Goal: Task Accomplishment & Management: Use online tool/utility

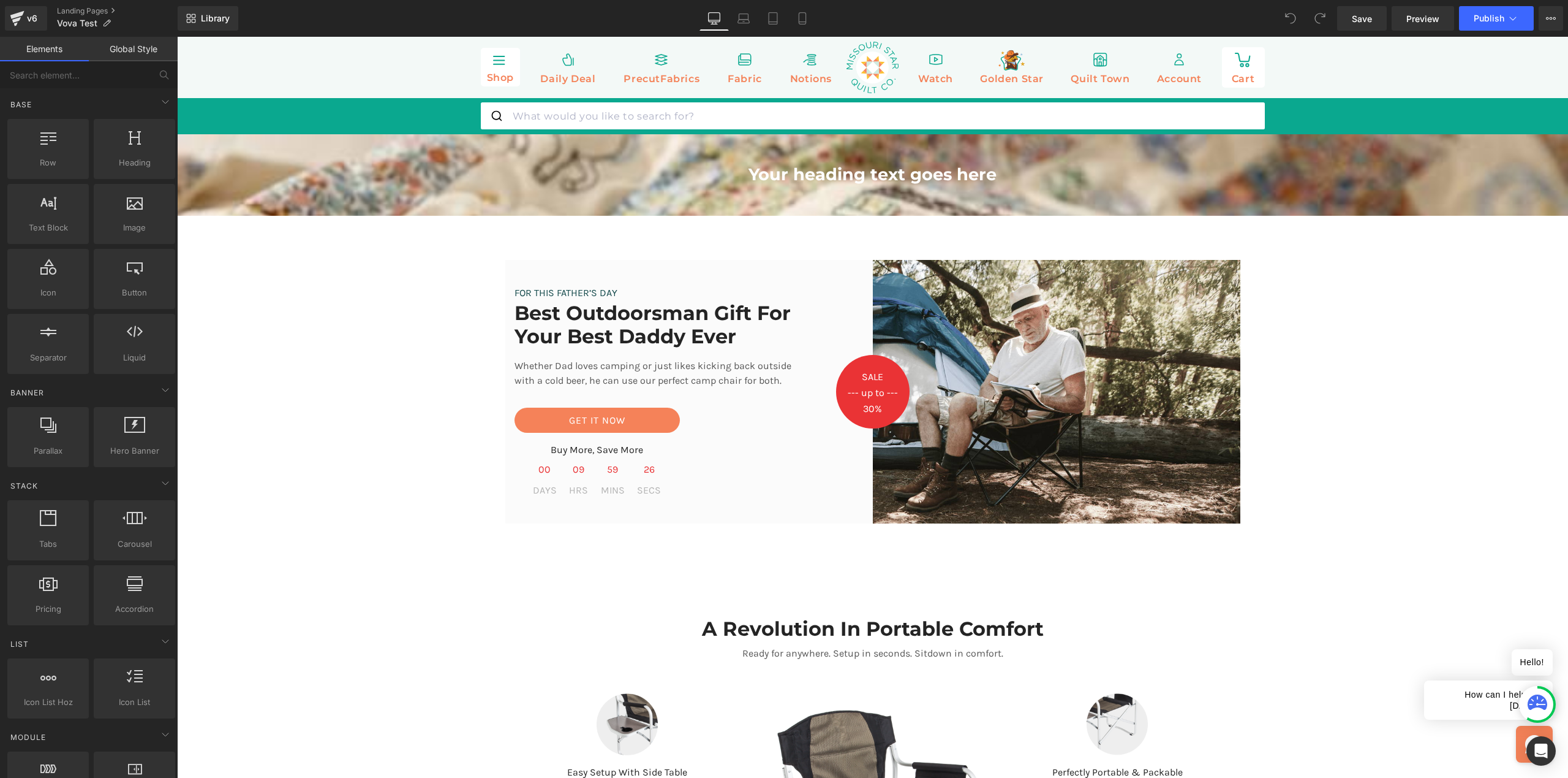
click at [16, 15] on icon at bounding box center [17, 14] width 14 height 8
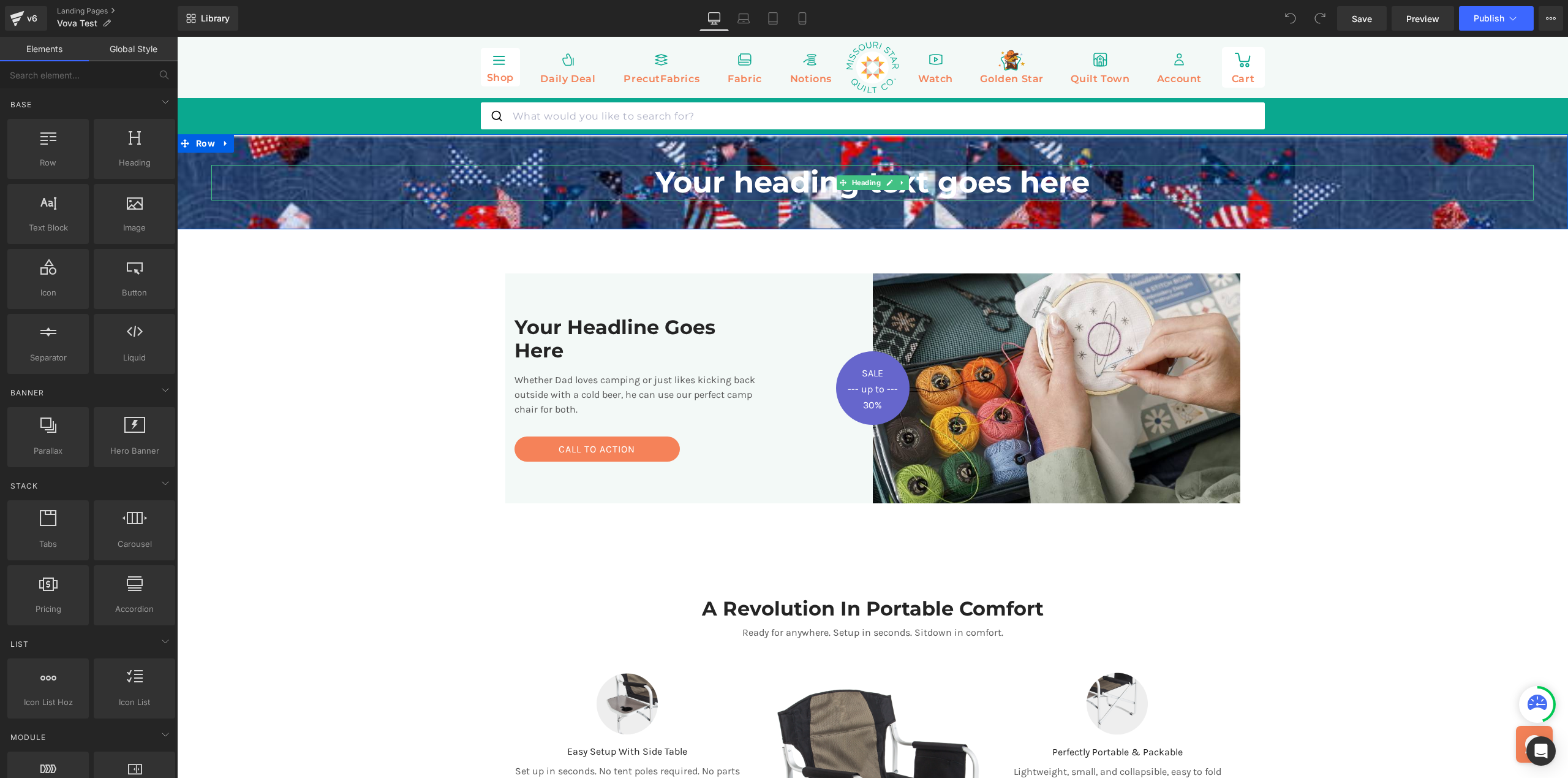
click at [726, 190] on h1 "Your heading text goes here" at bounding box center [873, 183] width 1323 height 36
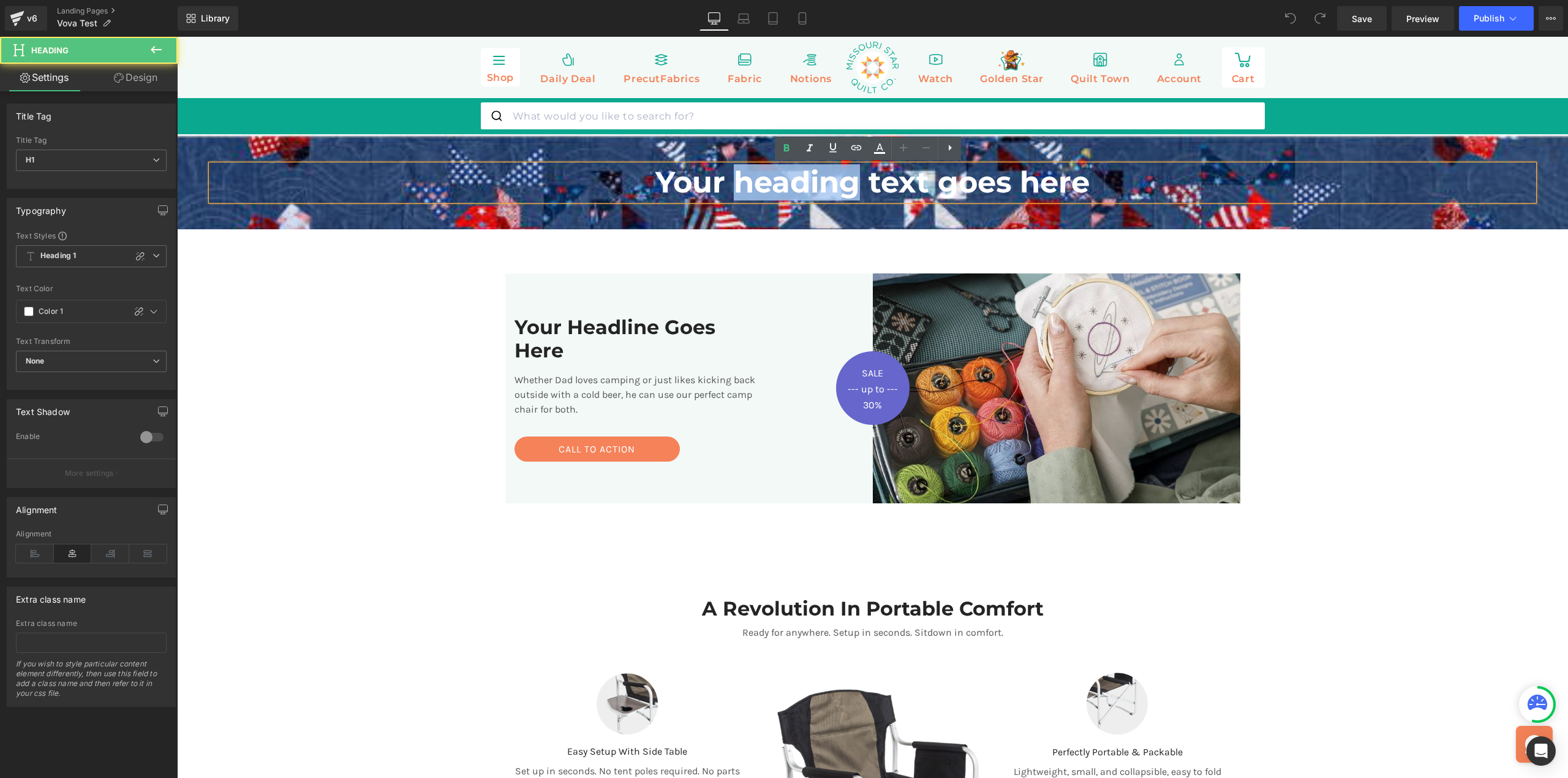
click at [726, 190] on h1 "Your heading text goes here" at bounding box center [873, 183] width 1323 height 36
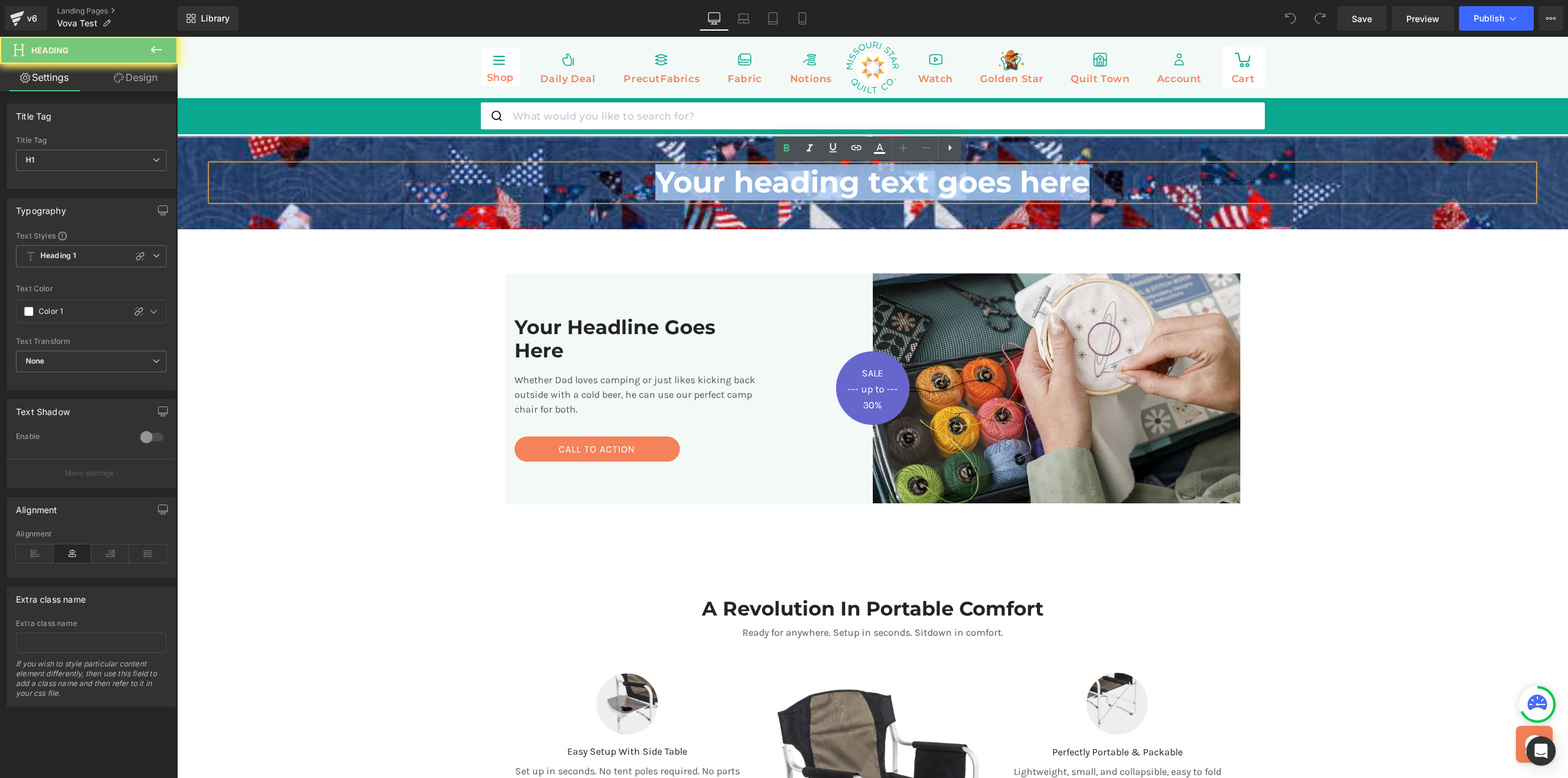
click at [726, 190] on h1 "Your heading text goes here" at bounding box center [873, 183] width 1323 height 36
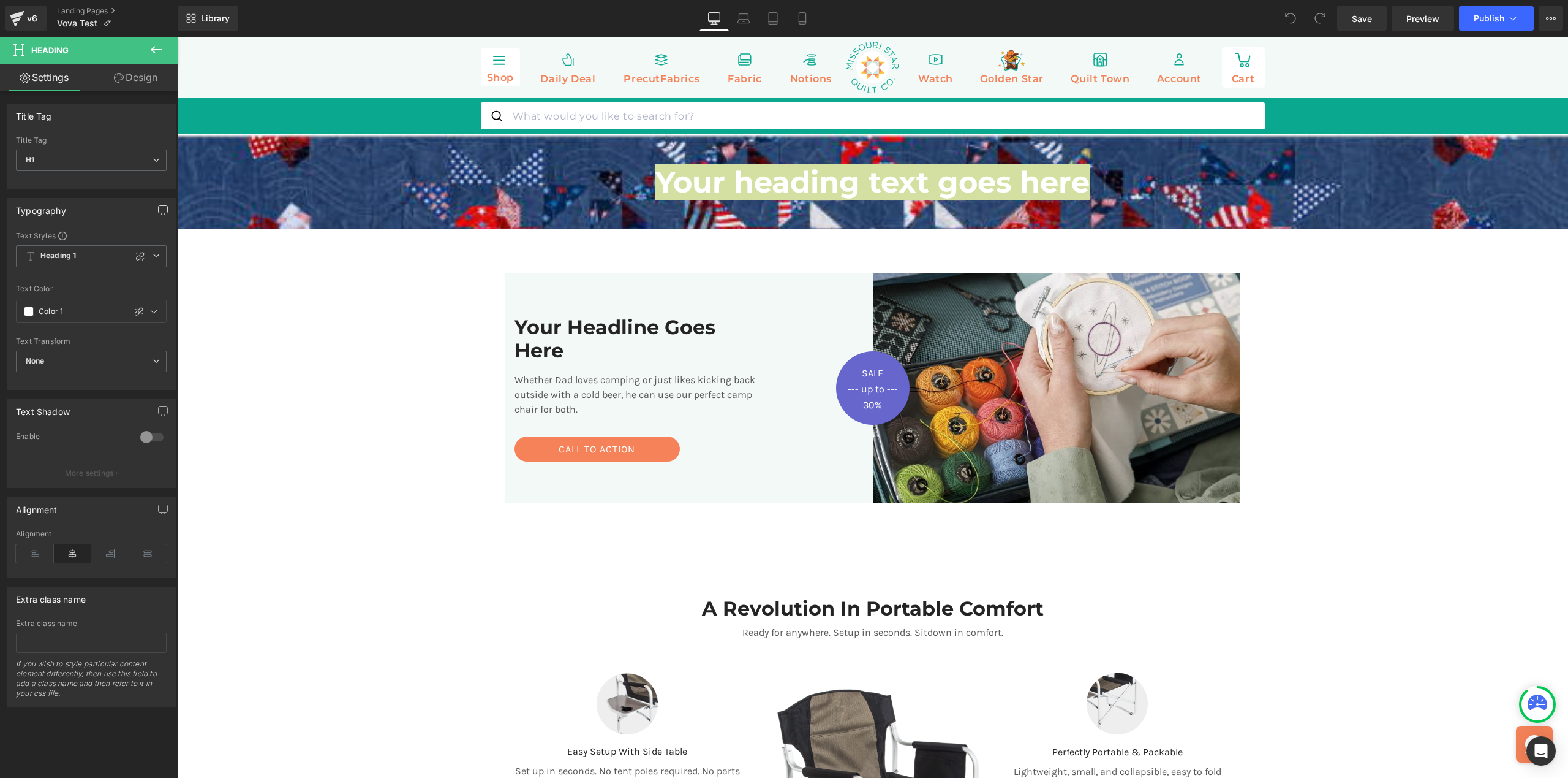
click at [160, 212] on icon "button" at bounding box center [163, 209] width 9 height 8
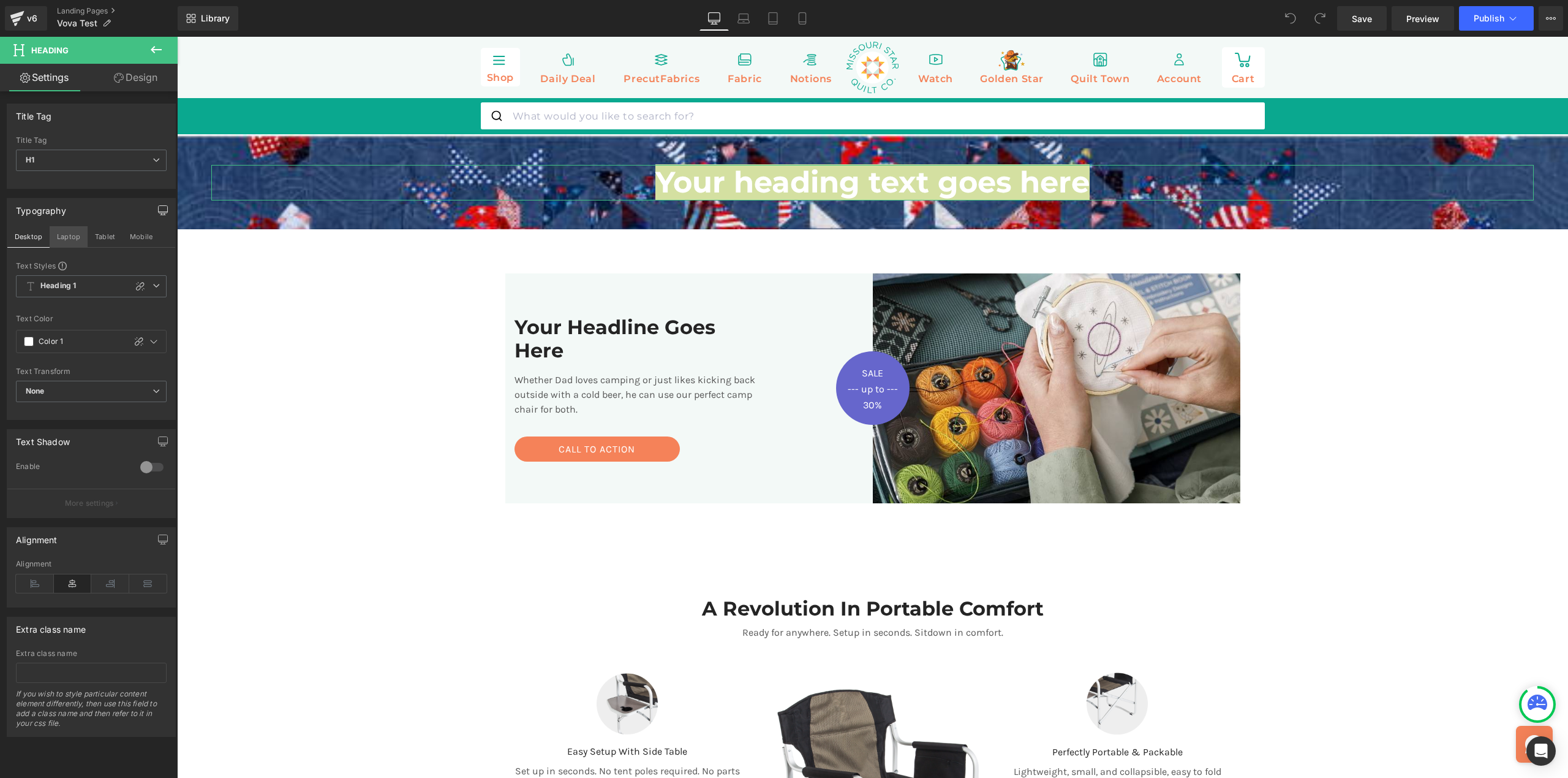
click at [77, 237] on button "Laptop" at bounding box center [68, 236] width 38 height 21
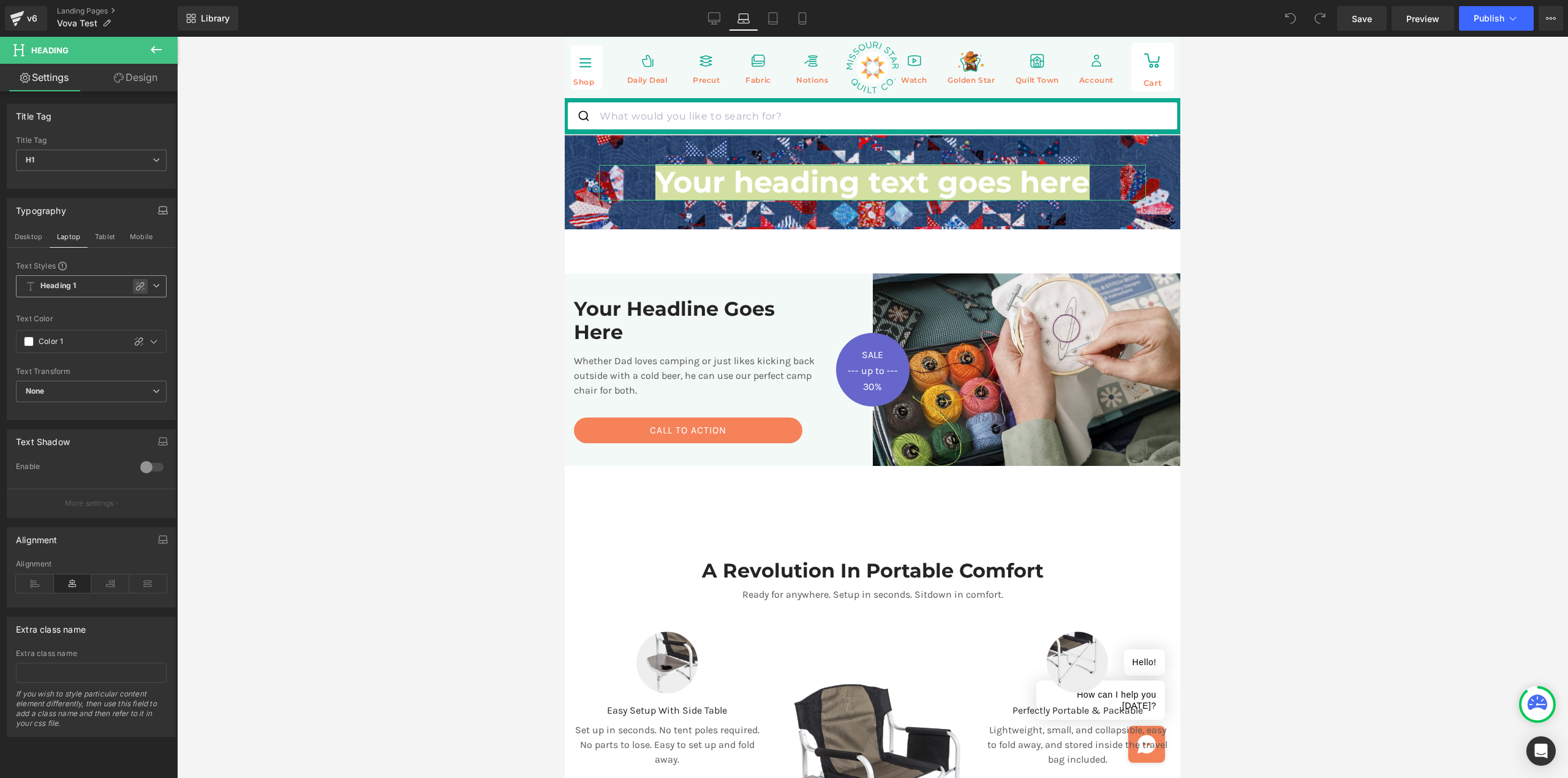
click at [138, 288] on icon at bounding box center [140, 286] width 10 height 10
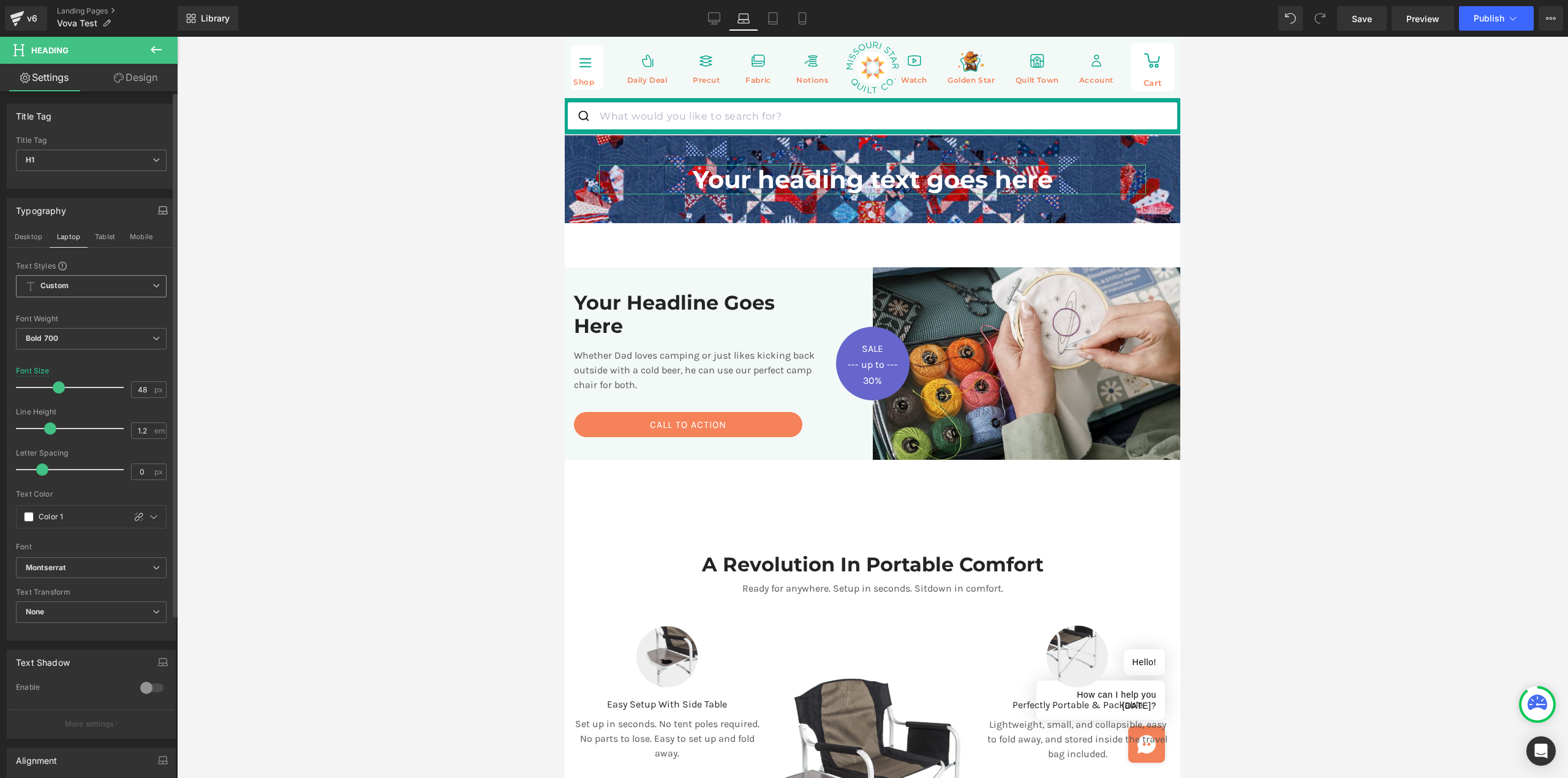
drag, startPoint x: 70, startPoint y: 390, endPoint x: 62, endPoint y: 391, distance: 8.1
click at [62, 391] on div at bounding box center [73, 387] width 102 height 25
click at [714, 20] on icon at bounding box center [715, 20] width 12 height 0
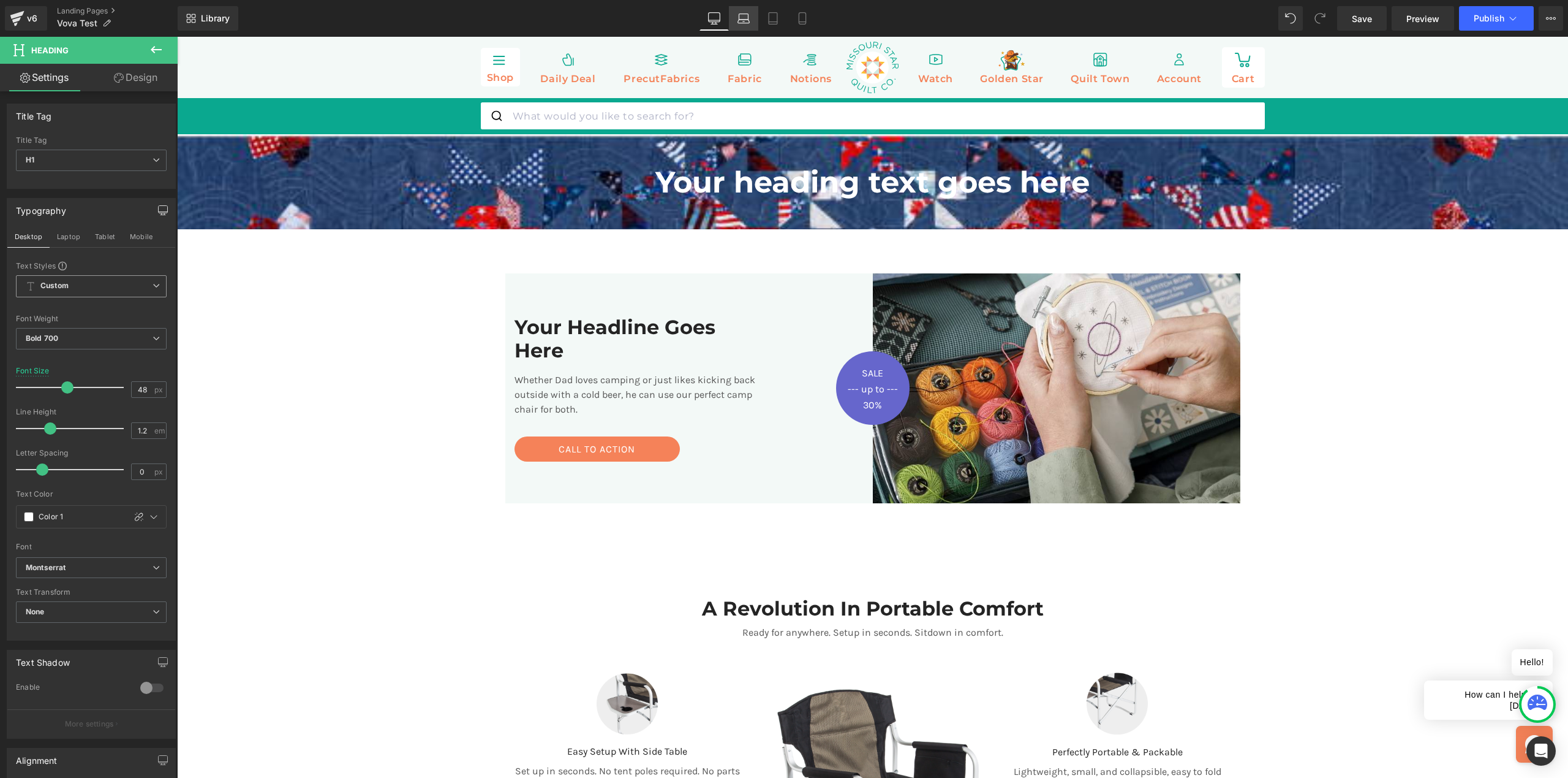
click at [739, 20] on icon at bounding box center [745, 21] width 12 height 3
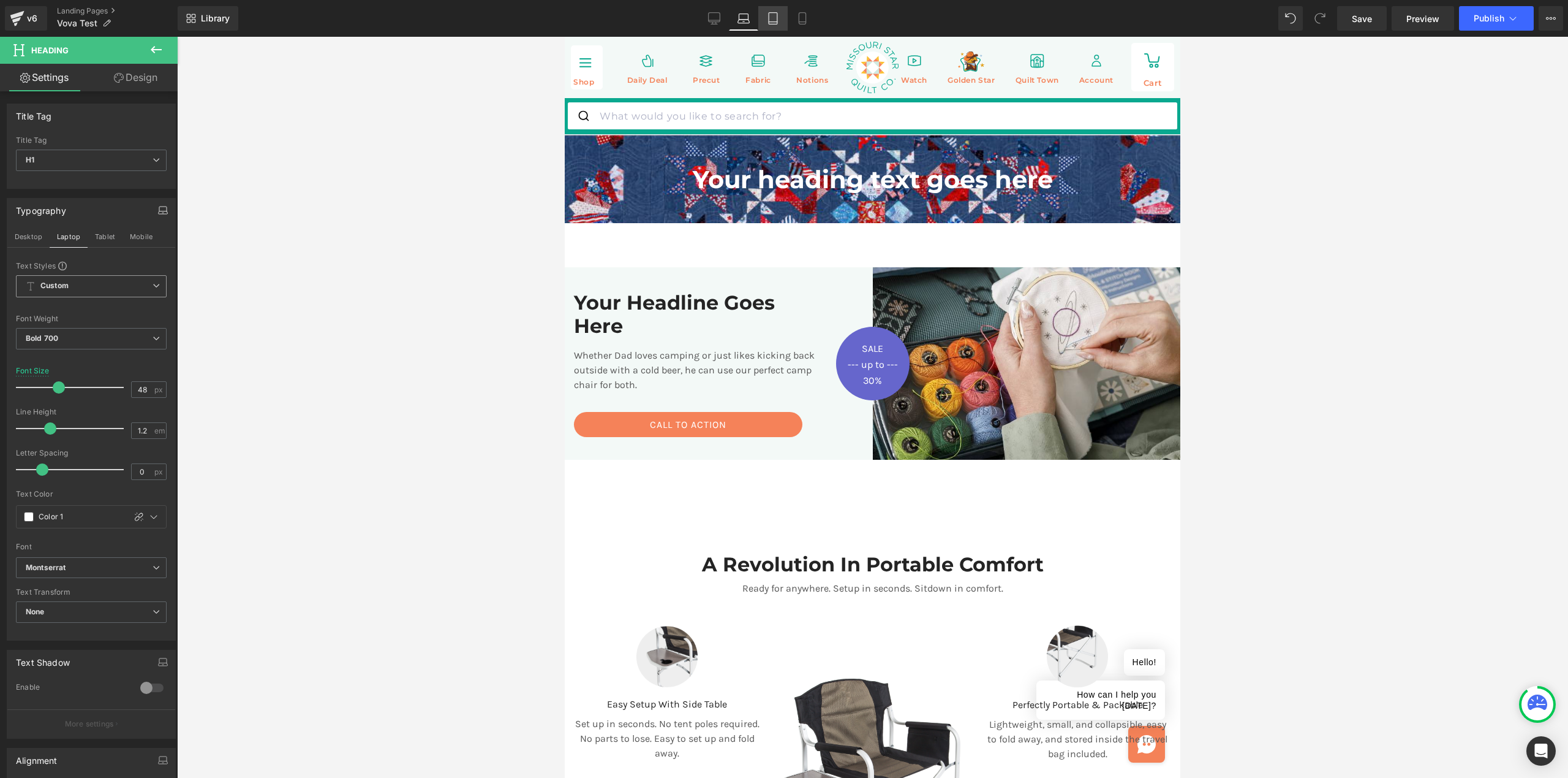
click at [775, 20] on icon at bounding box center [773, 18] width 12 height 12
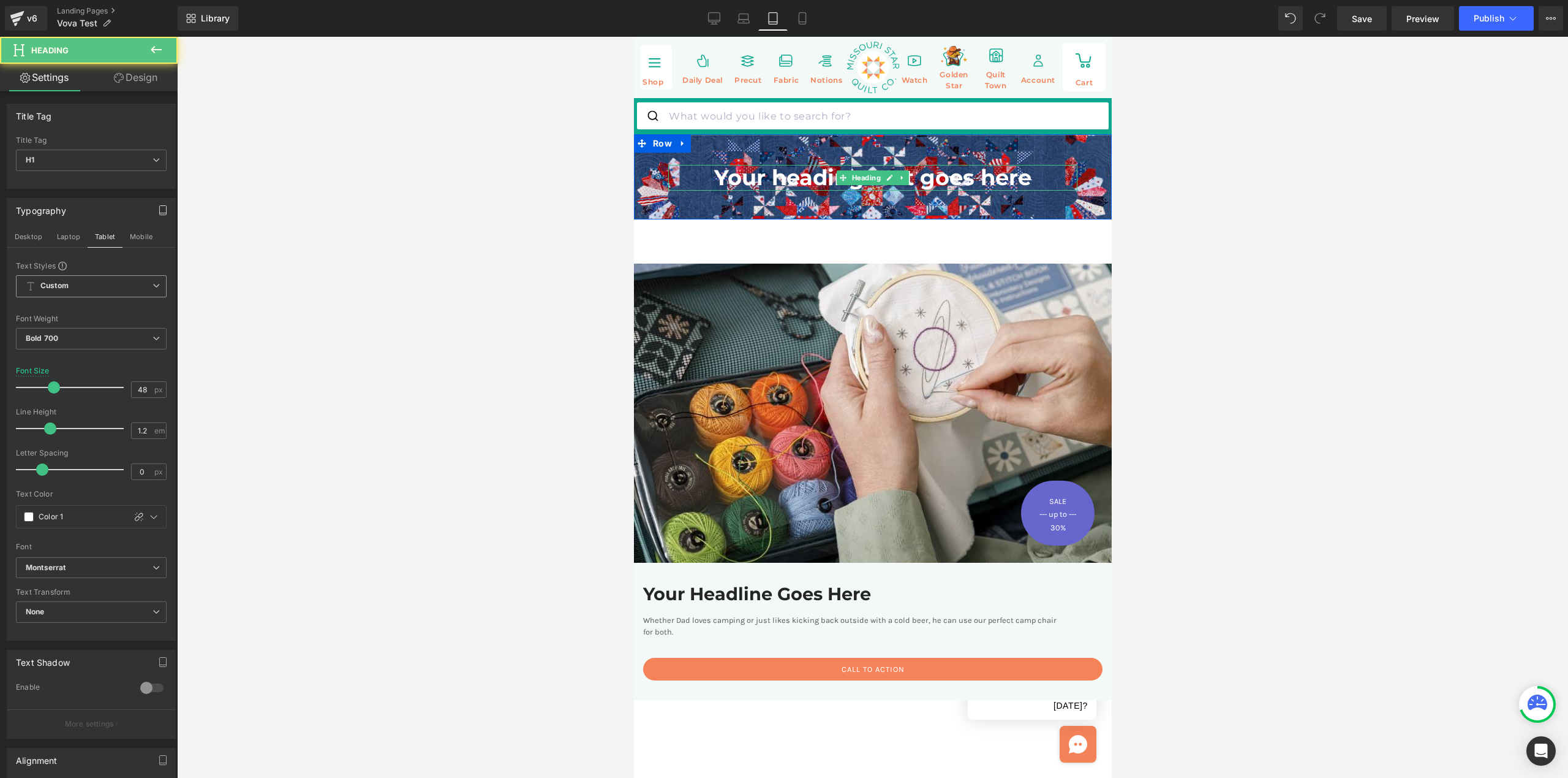
click at [787, 171] on h1 "Your heading text goes here" at bounding box center [873, 178] width 409 height 25
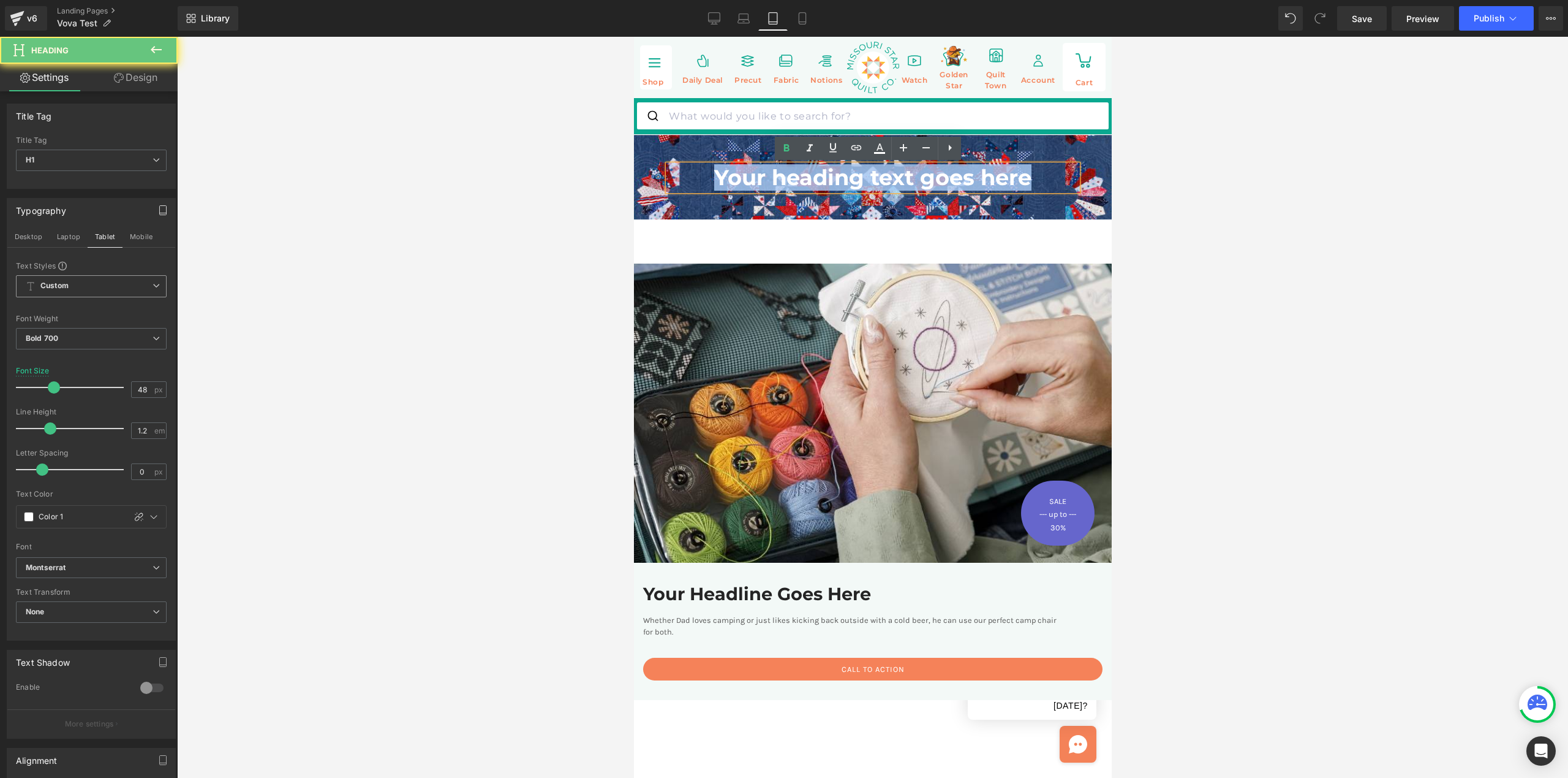
click at [787, 171] on h1 "Your heading text goes here" at bounding box center [873, 178] width 409 height 25
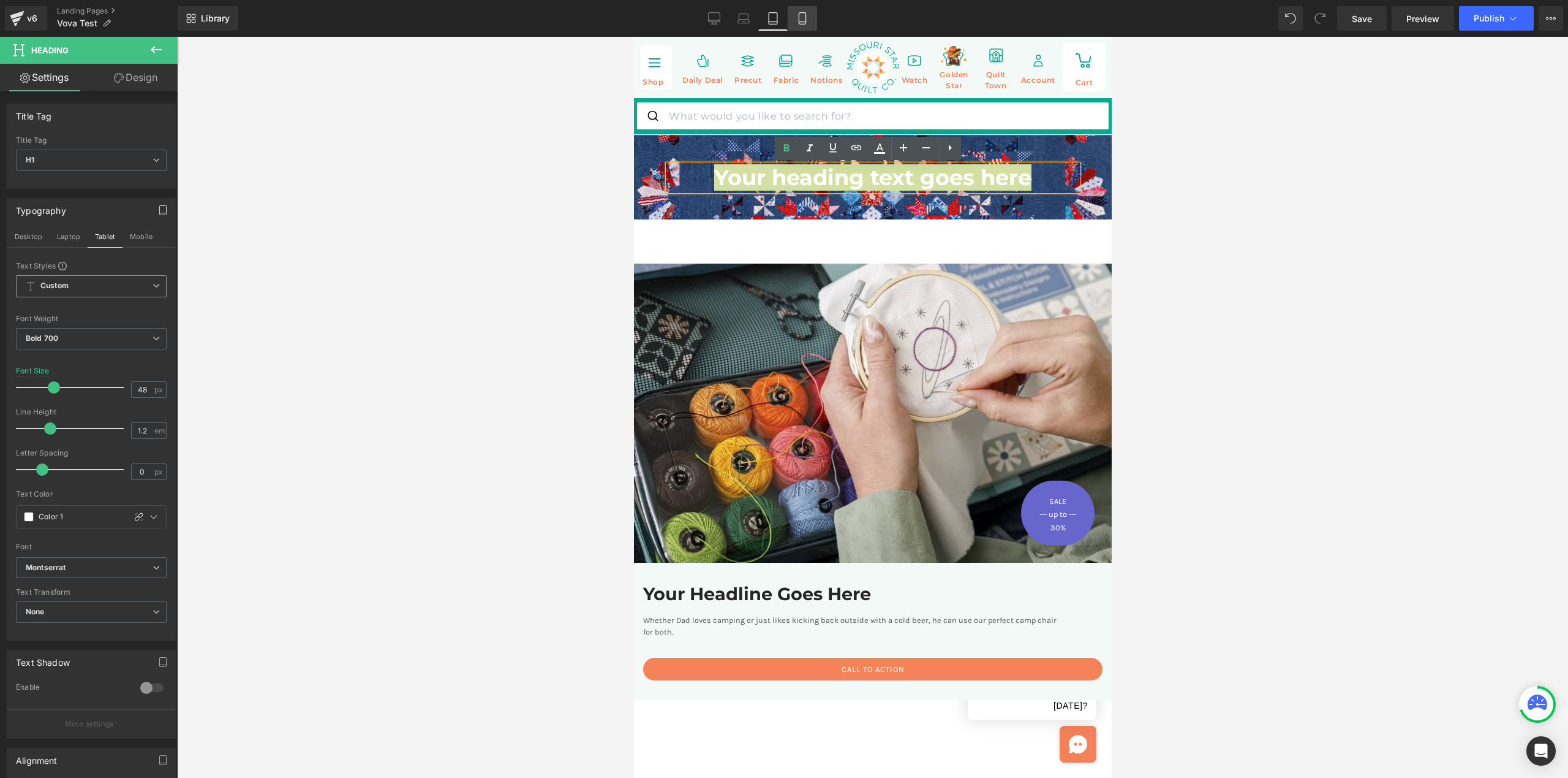
click at [800, 19] on icon at bounding box center [802, 18] width 12 height 12
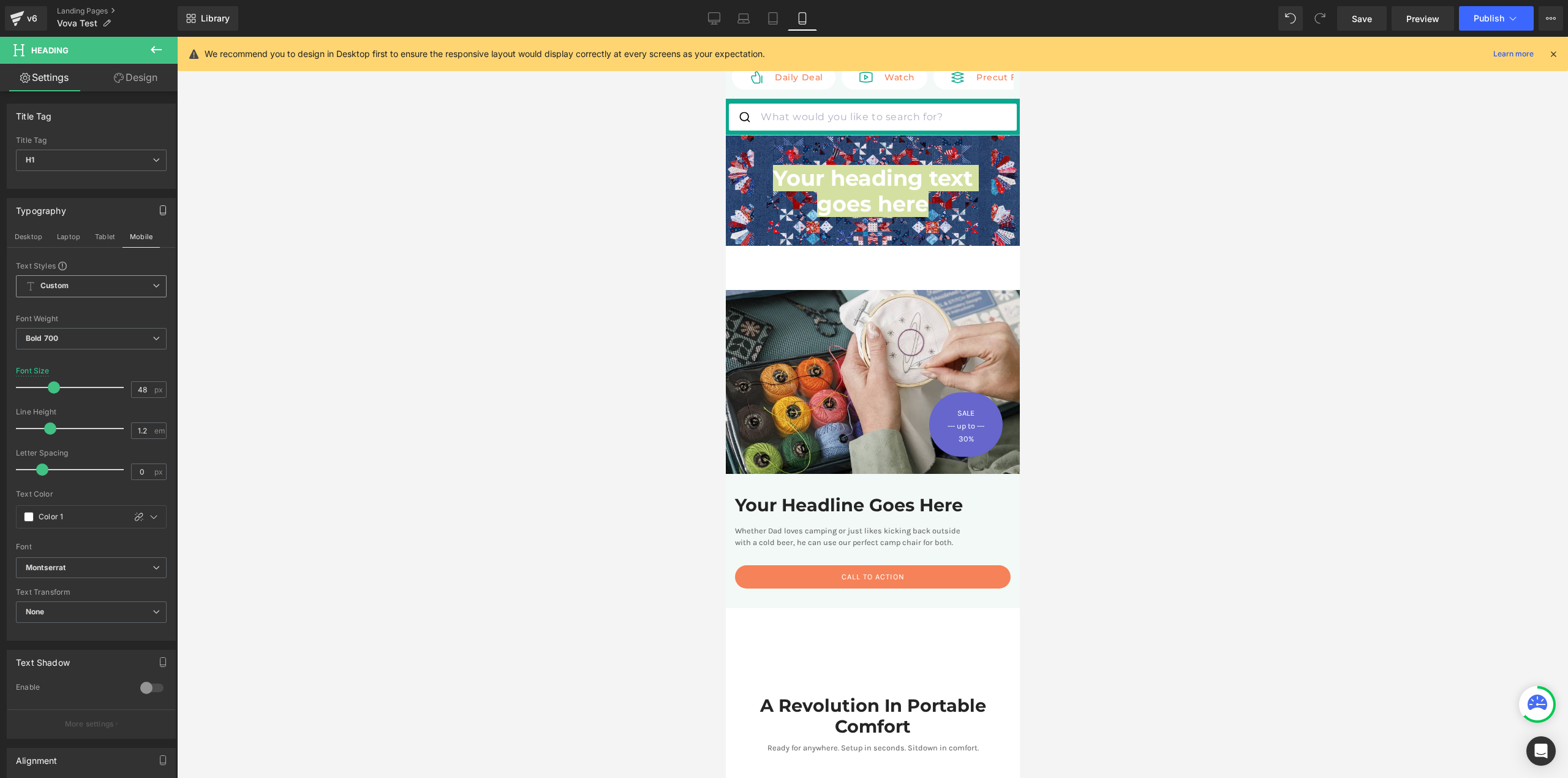
scroll to position [16, 0]
click at [1048, 199] on div at bounding box center [873, 407] width 1391 height 741
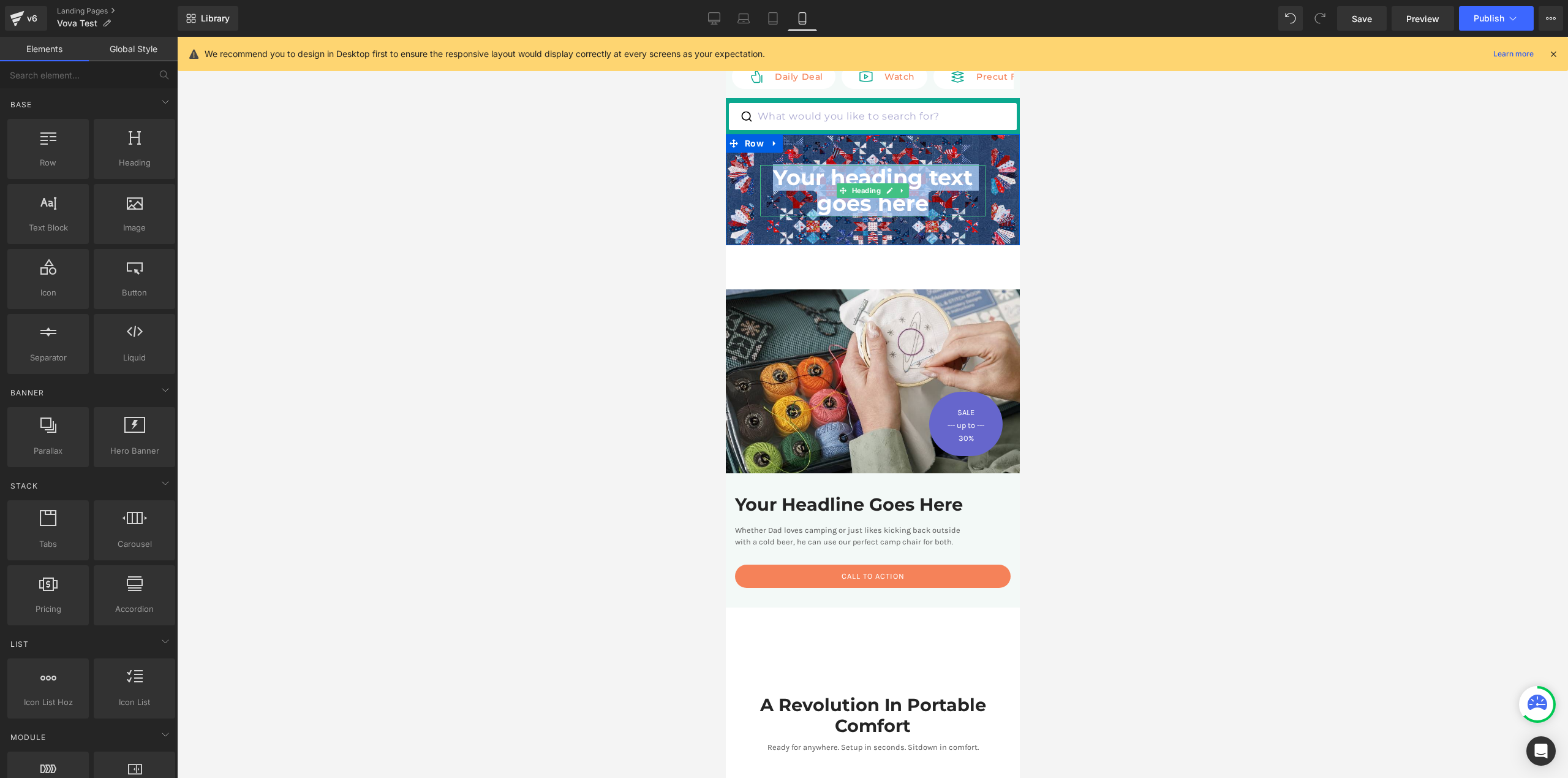
click at [908, 194] on h1 "Your heading text goes here" at bounding box center [873, 190] width 226 height 52
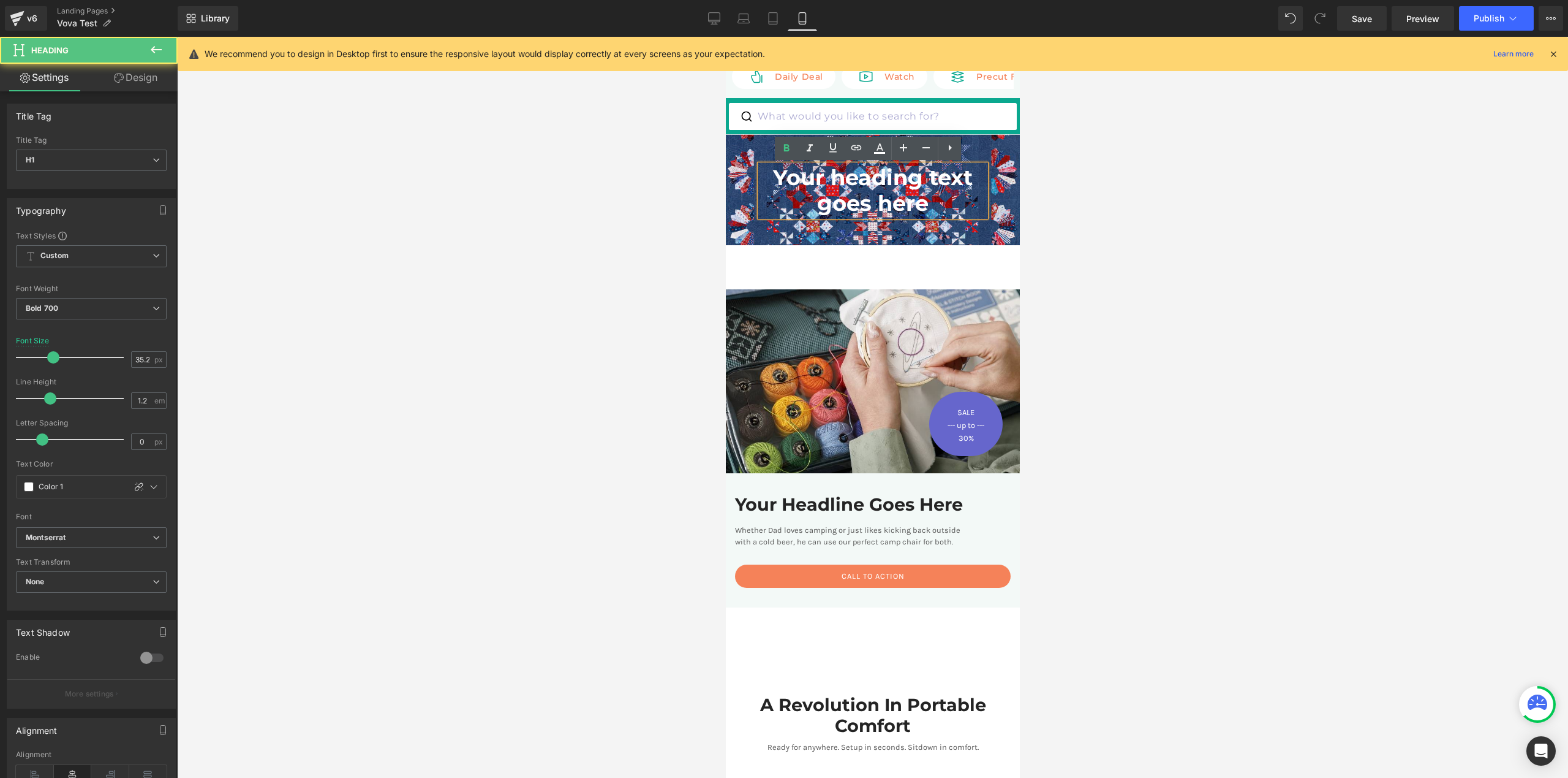
click at [955, 208] on h1 "Your heading text goes here" at bounding box center [873, 190] width 226 height 52
click at [1121, 237] on div at bounding box center [873, 407] width 1391 height 741
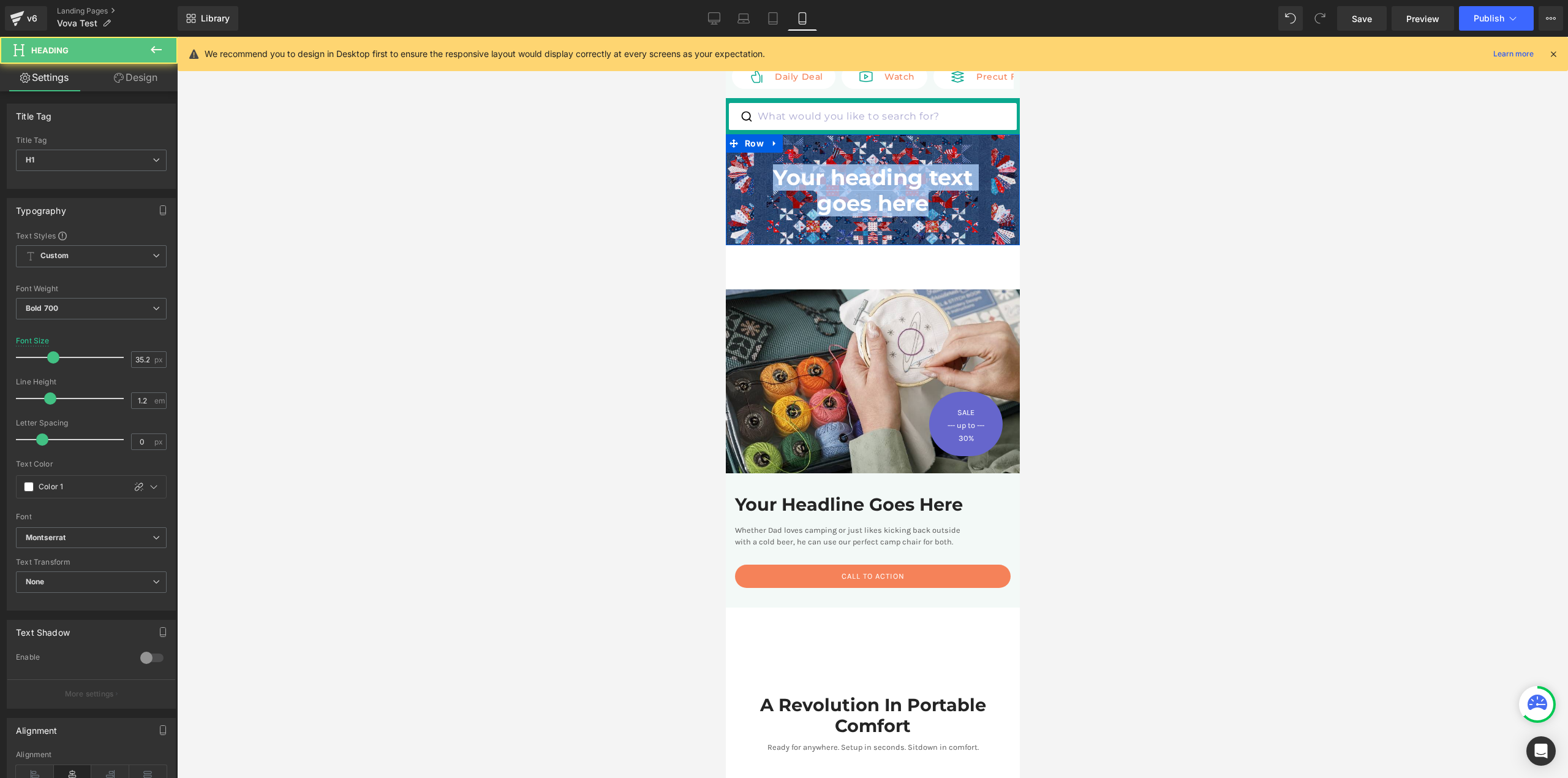
drag, startPoint x: 925, startPoint y: 204, endPoint x: 758, endPoint y: 172, distance: 170.0
click at [746, 176] on div "Your heading text goes here Heading" at bounding box center [872, 190] width 294 height 52
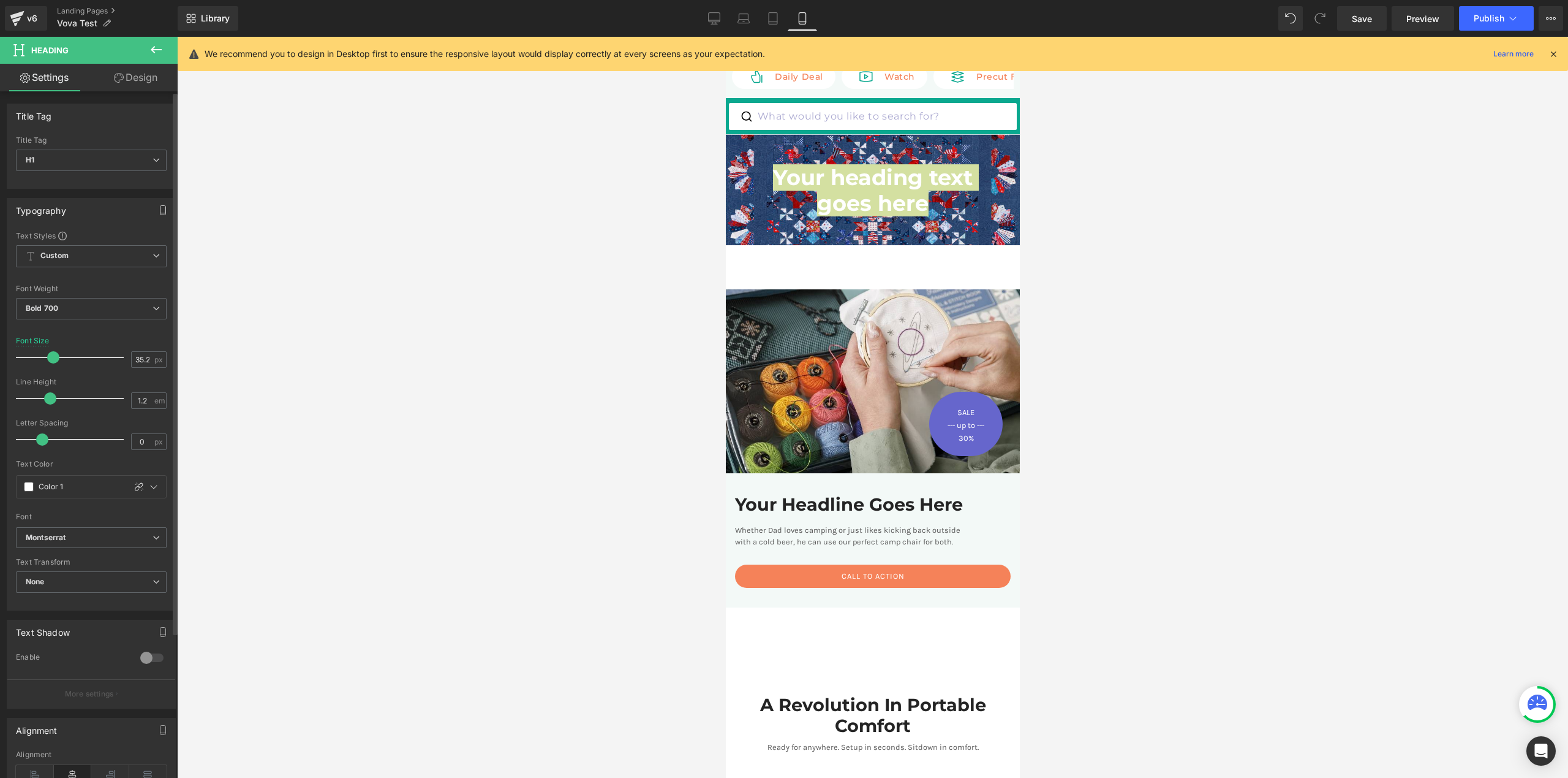
click at [161, 208] on icon "button" at bounding box center [163, 211] width 10 height 10
click at [110, 238] on button "Tablet" at bounding box center [104, 236] width 35 height 21
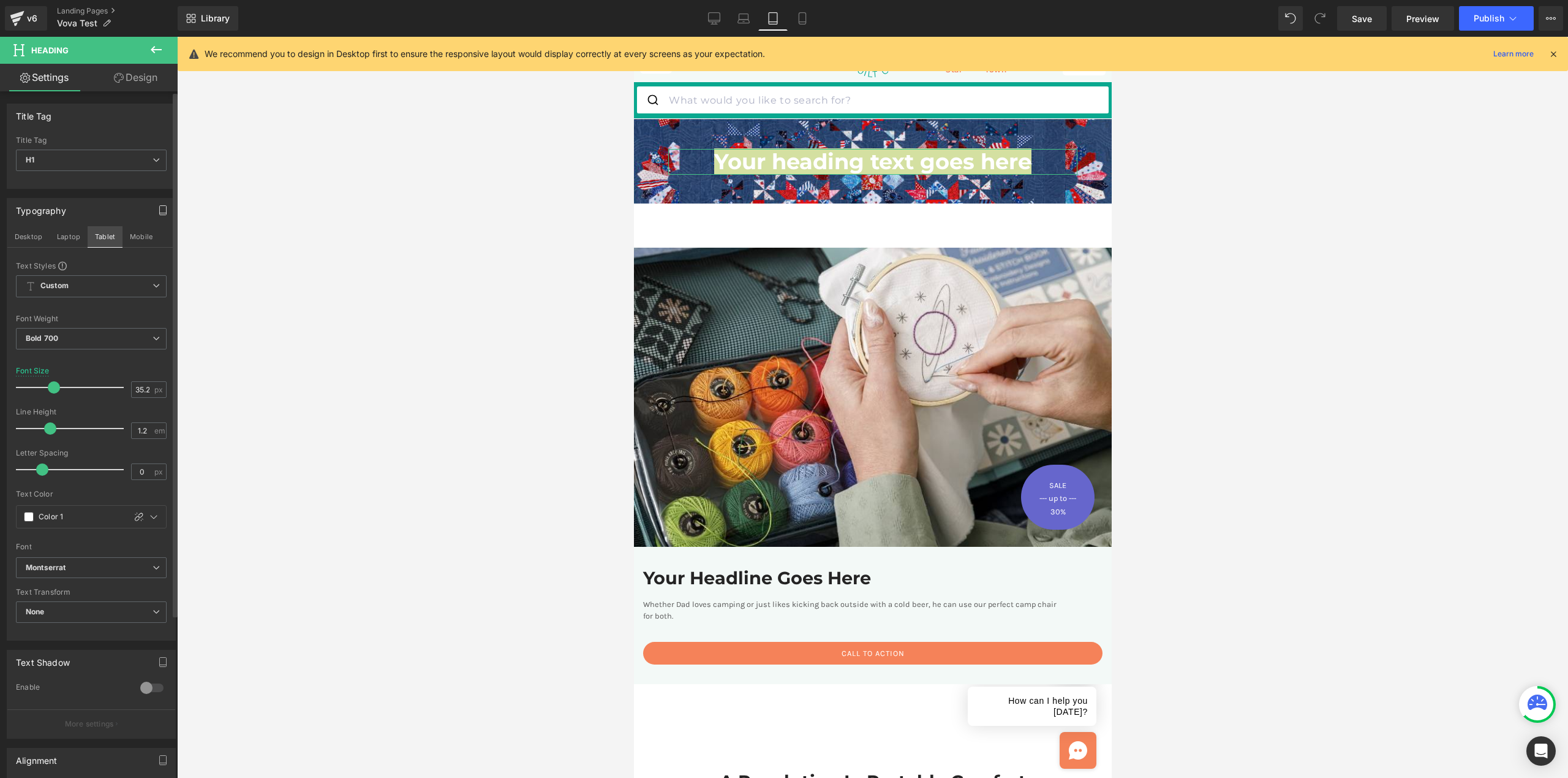
scroll to position [0, 0]
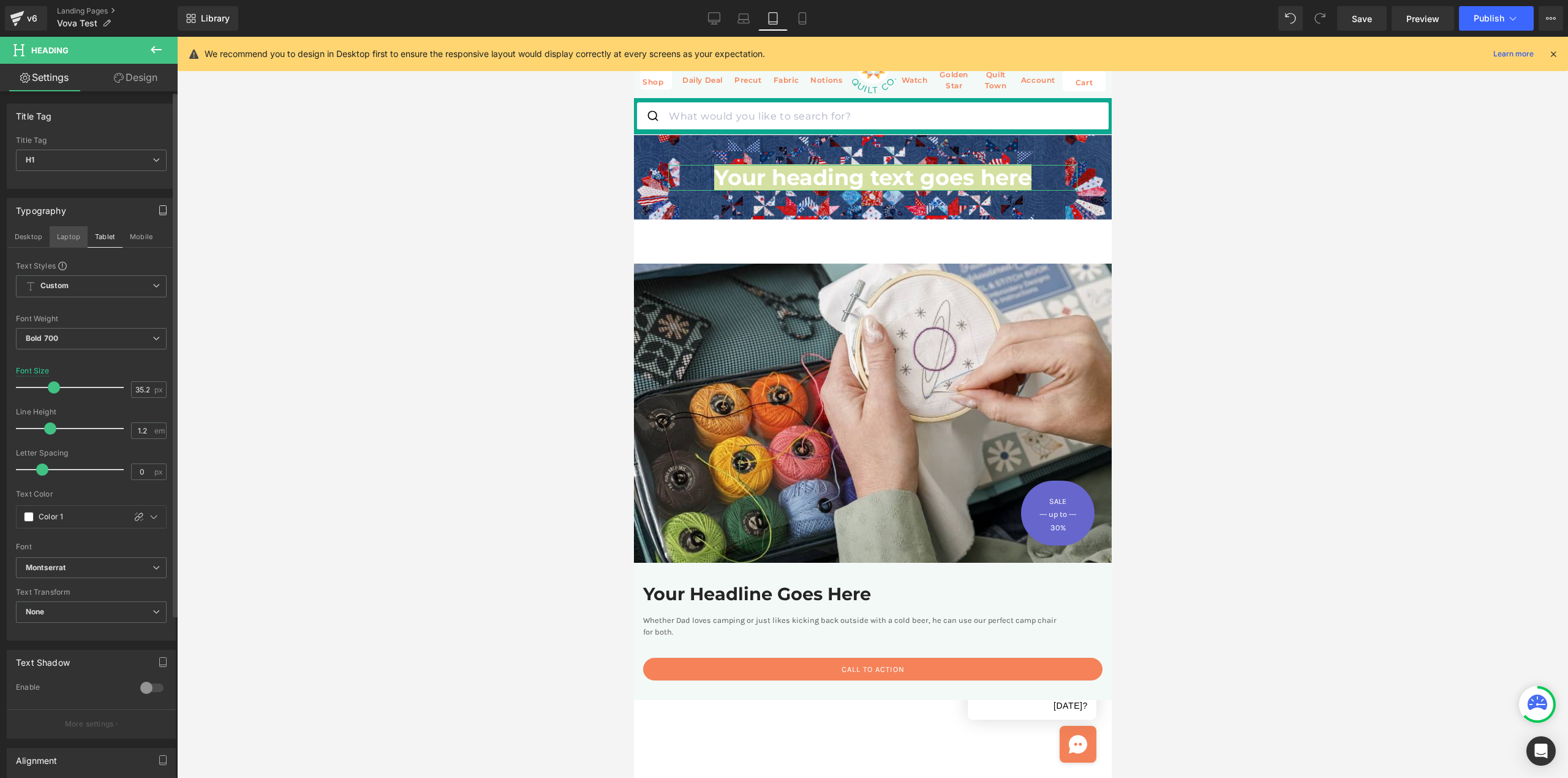
click at [66, 237] on button "Laptop" at bounding box center [68, 236] width 38 height 21
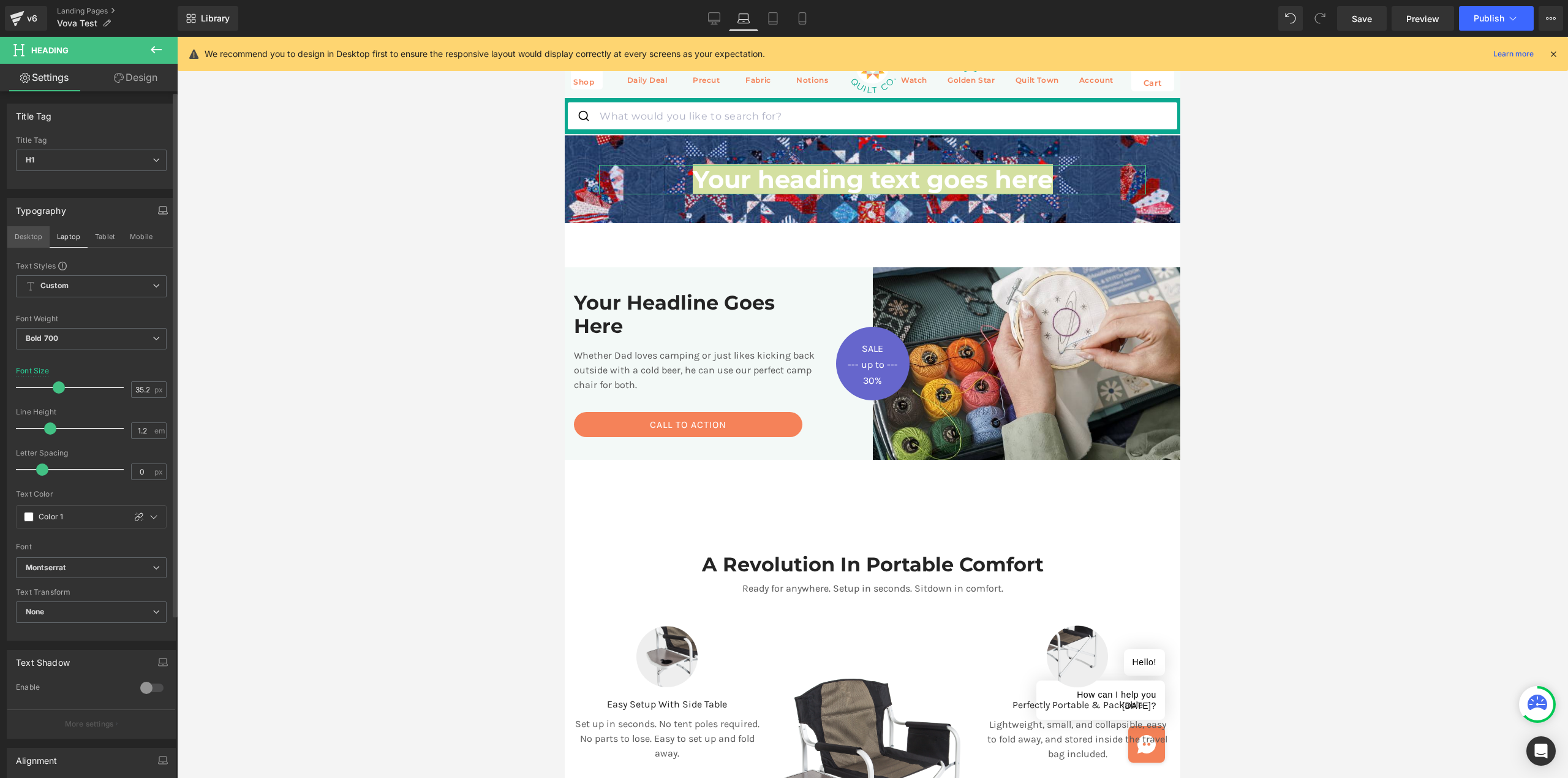
click at [28, 244] on button "Desktop" at bounding box center [29, 236] width 42 height 21
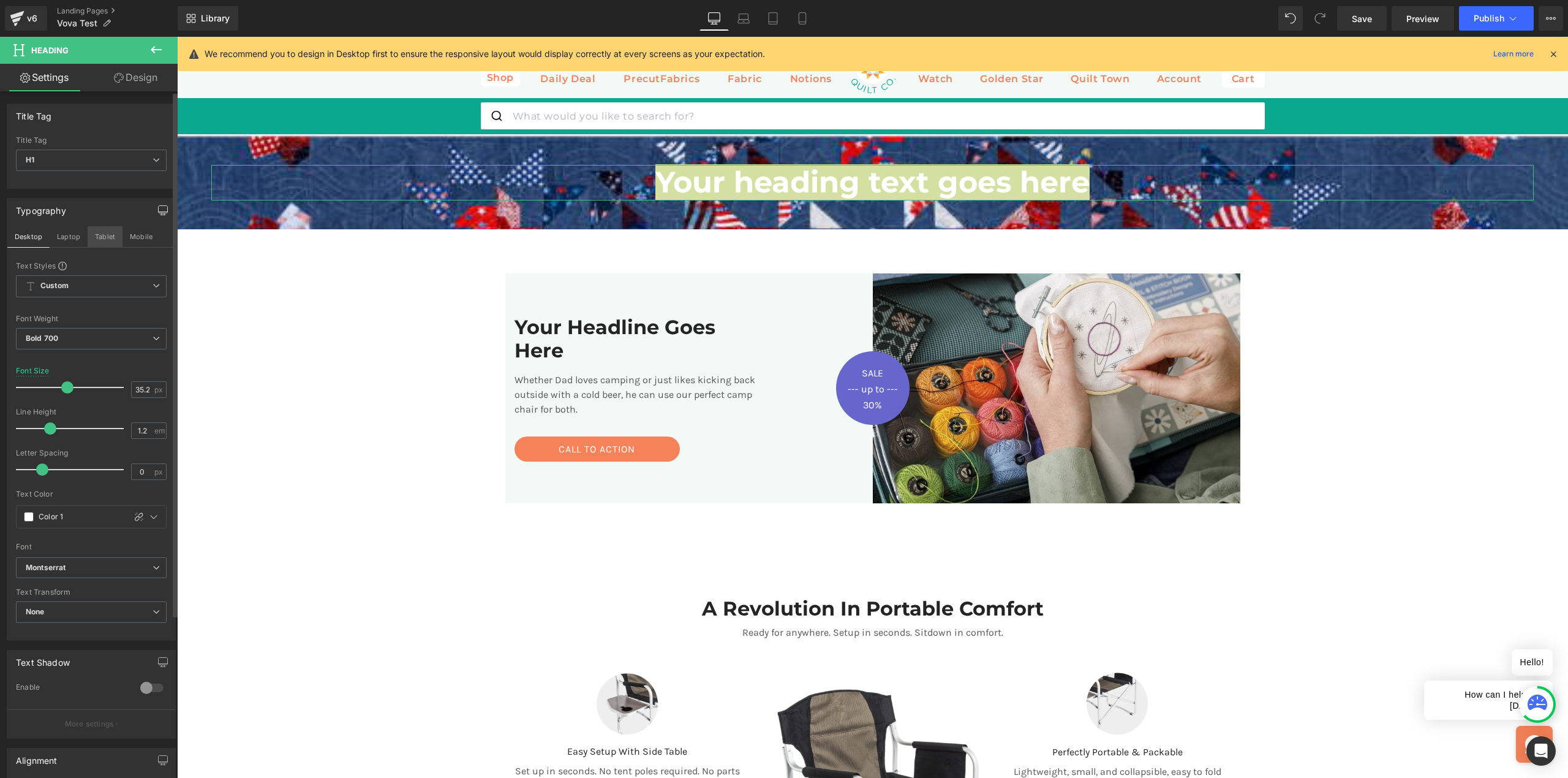
click at [100, 237] on button "Tablet" at bounding box center [104, 236] width 35 height 21
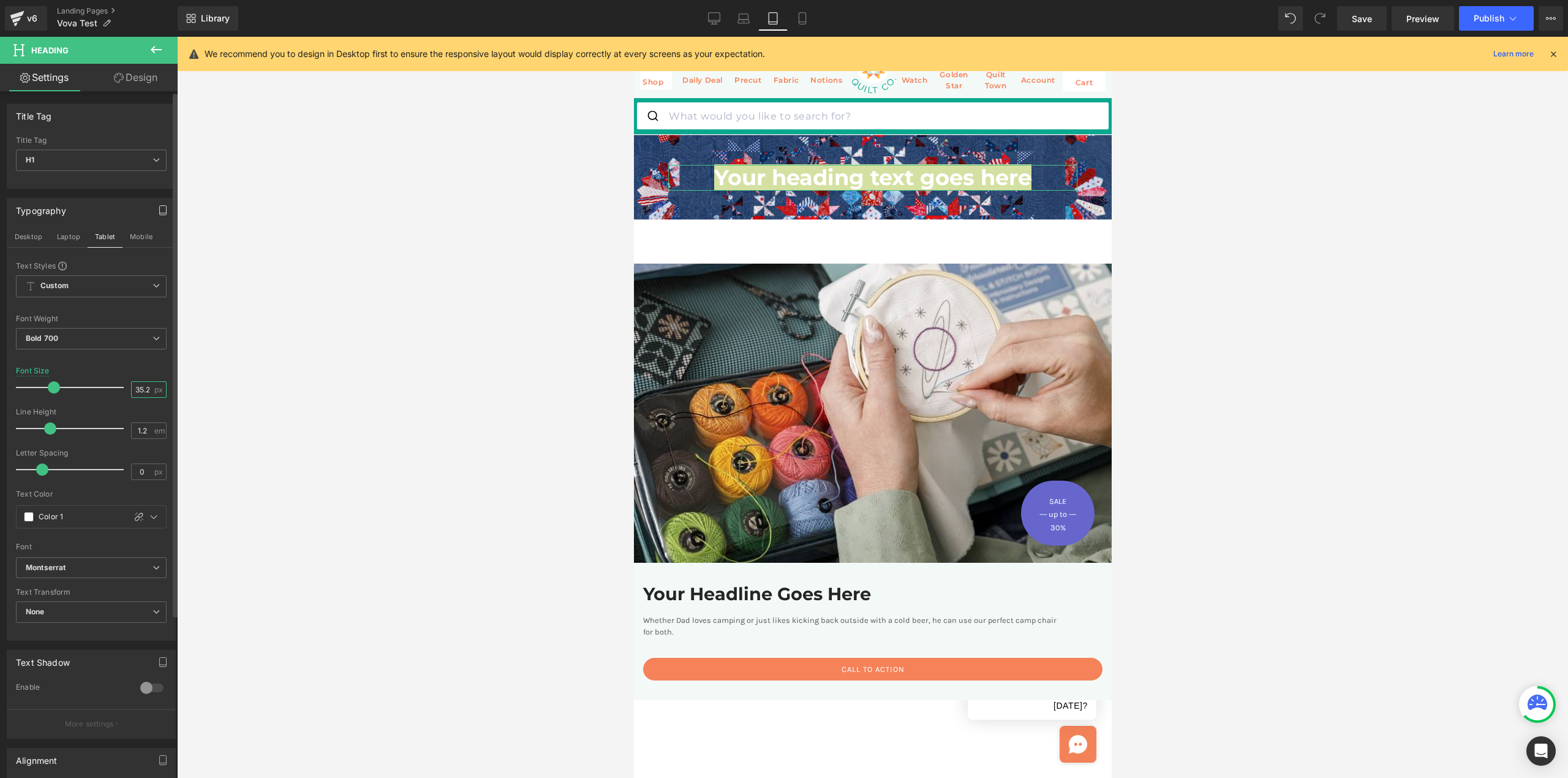
click at [142, 392] on input "35.2" at bounding box center [142, 390] width 21 height 15
type input "34"
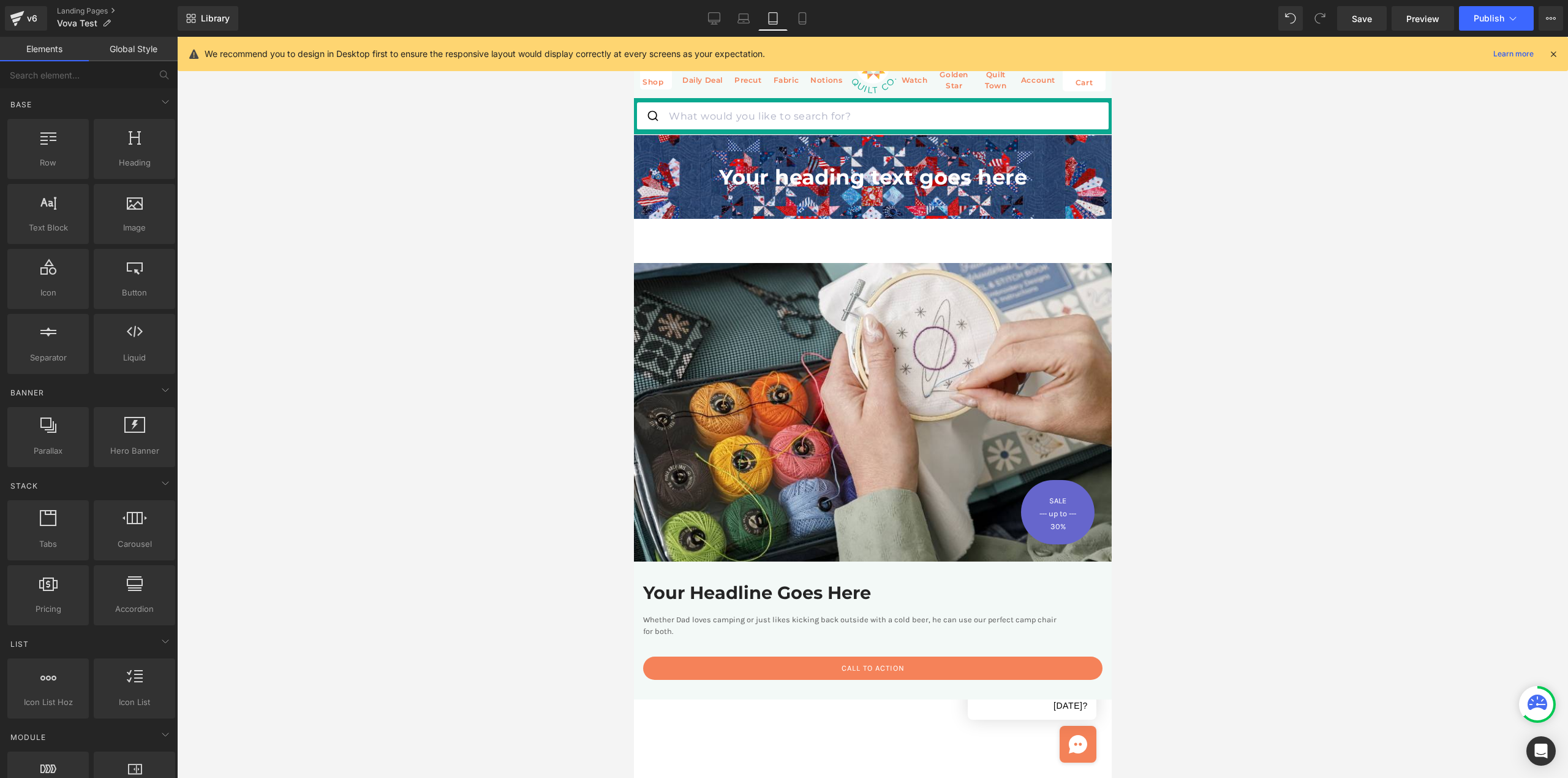
click at [363, 360] on div at bounding box center [873, 407] width 1391 height 741
click at [868, 186] on h1 "Your heading text goes here" at bounding box center [873, 178] width 409 height 25
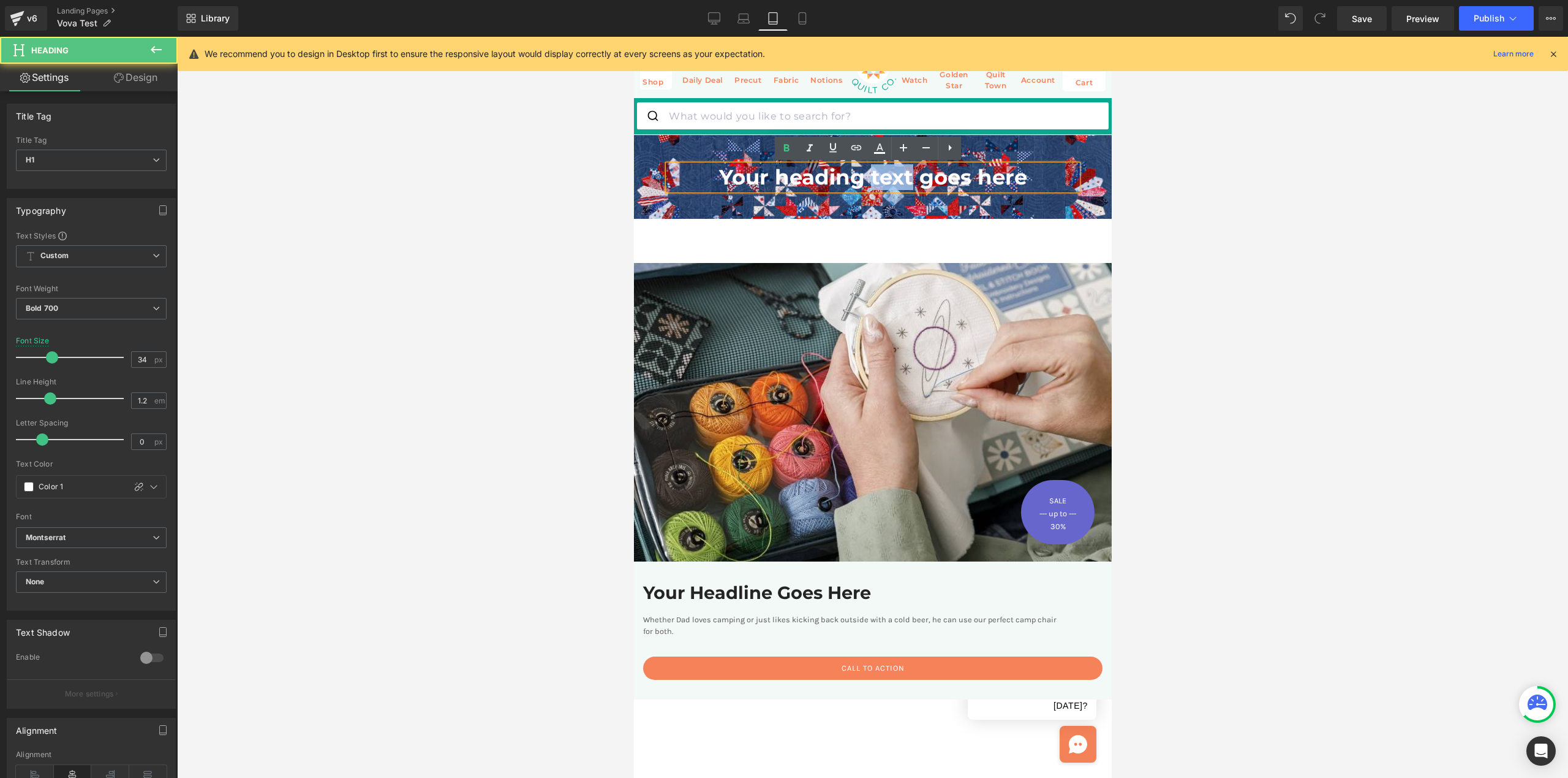
click at [868, 186] on h1 "Your heading text goes here" at bounding box center [873, 178] width 409 height 25
click at [162, 211] on icon "button" at bounding box center [163, 211] width 10 height 10
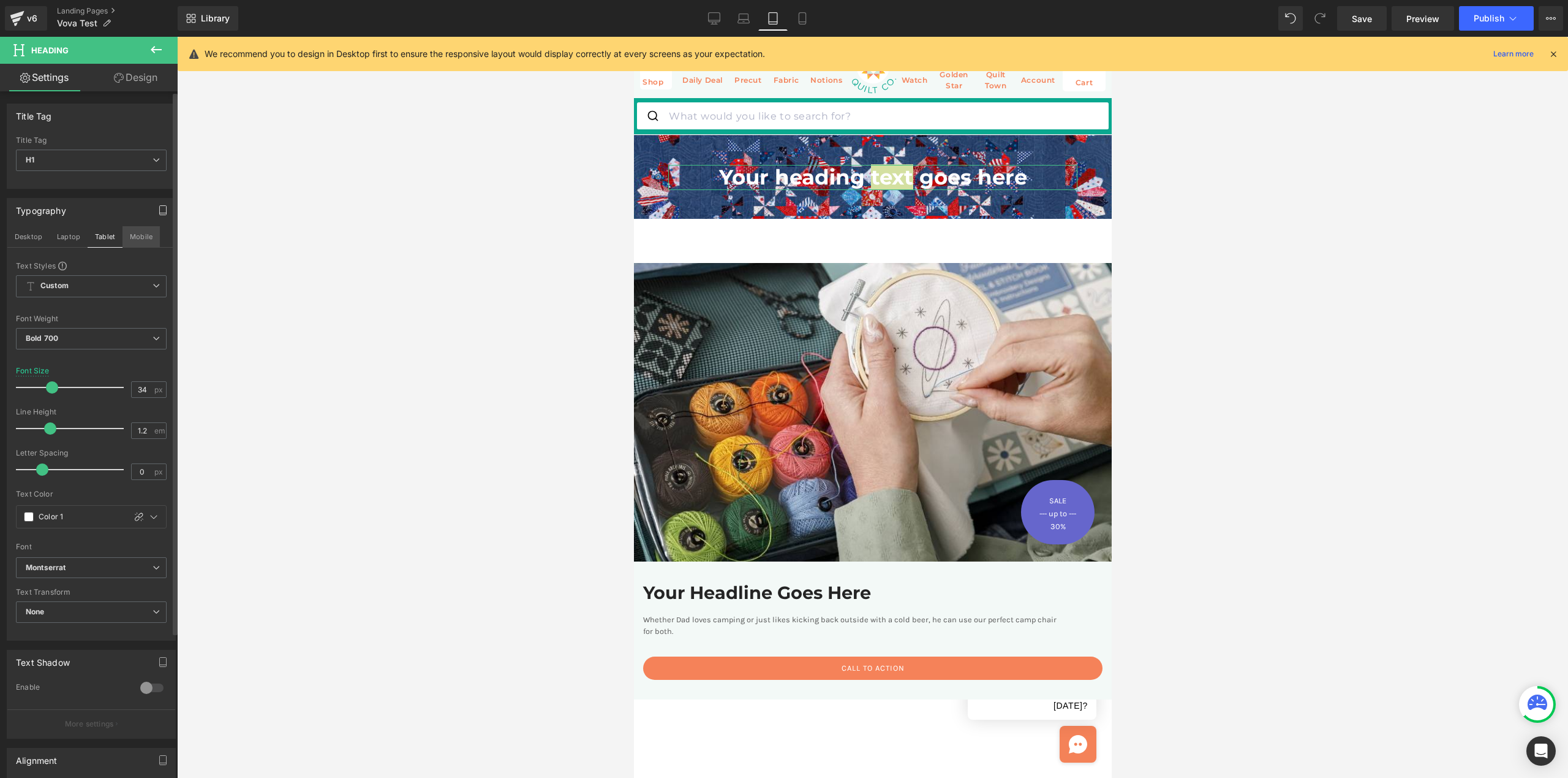
click at [141, 240] on button "Mobile" at bounding box center [141, 236] width 37 height 21
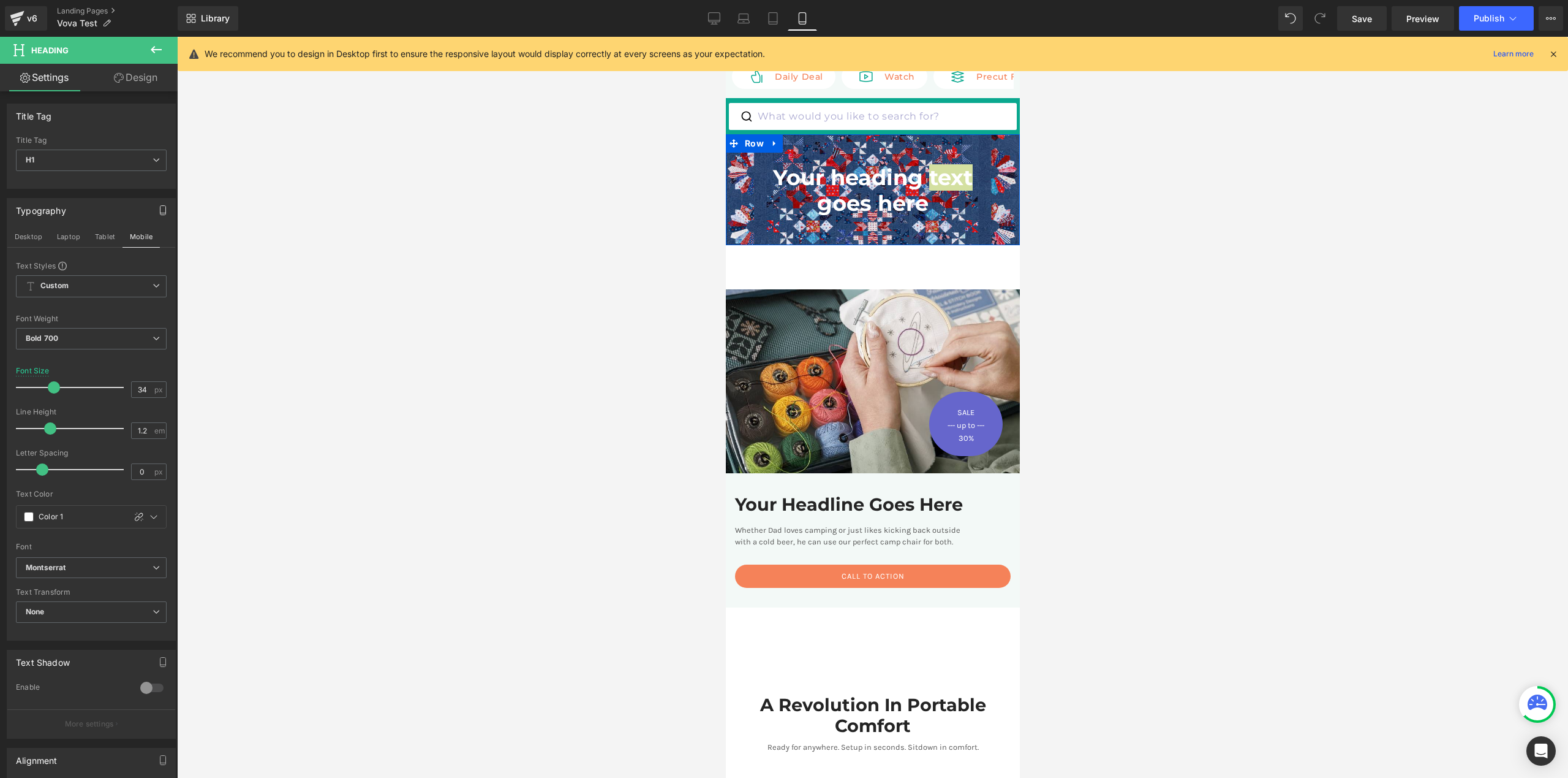
click at [928, 196] on span at bounding box center [934, 190] width 13 height 14
click at [836, 196] on span at bounding box center [842, 190] width 13 height 14
click at [811, 184] on h1 "Your heading text goes here" at bounding box center [873, 190] width 226 height 52
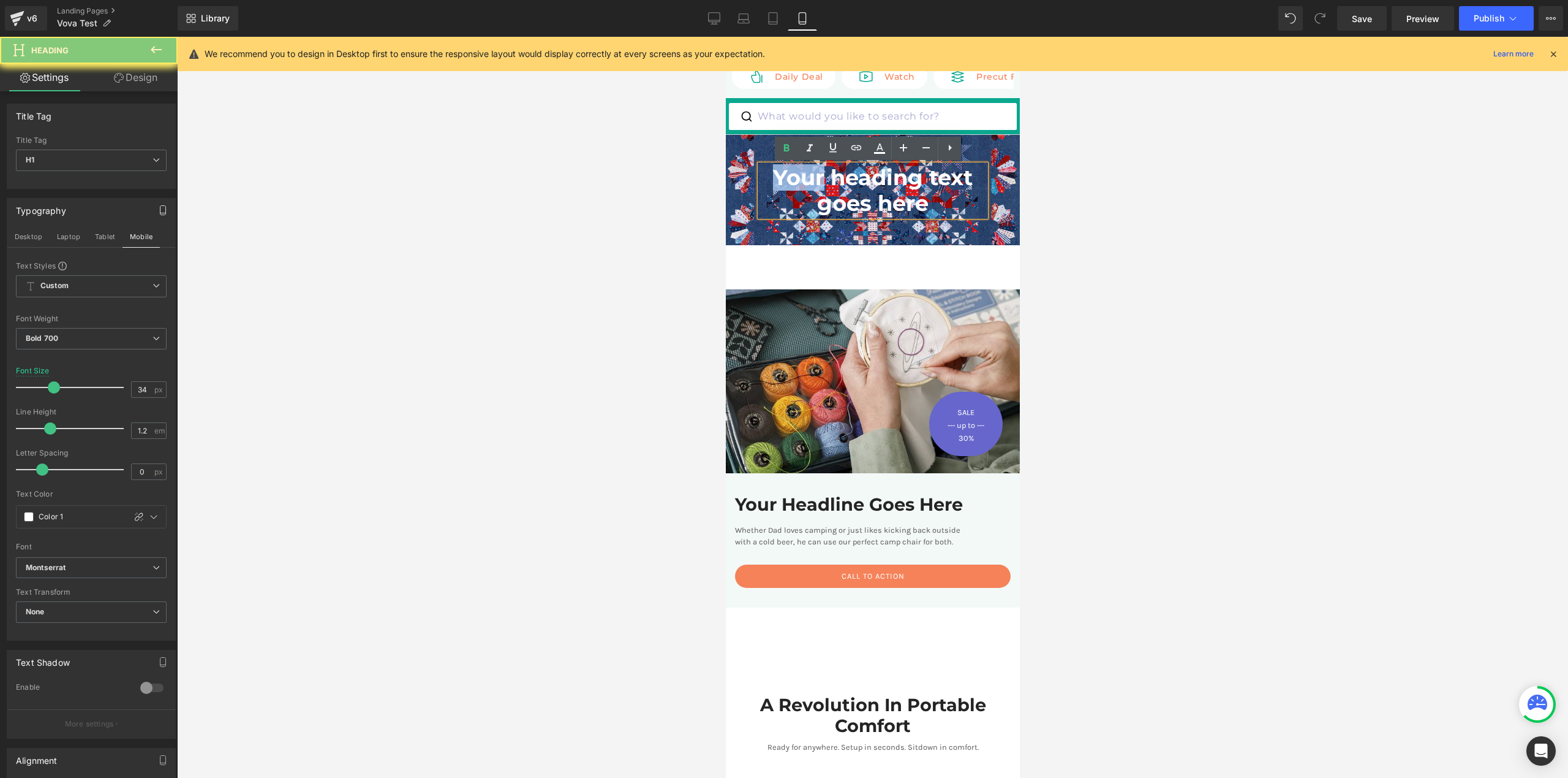
click at [811, 184] on h1 "Your heading text goes here" at bounding box center [873, 190] width 226 height 52
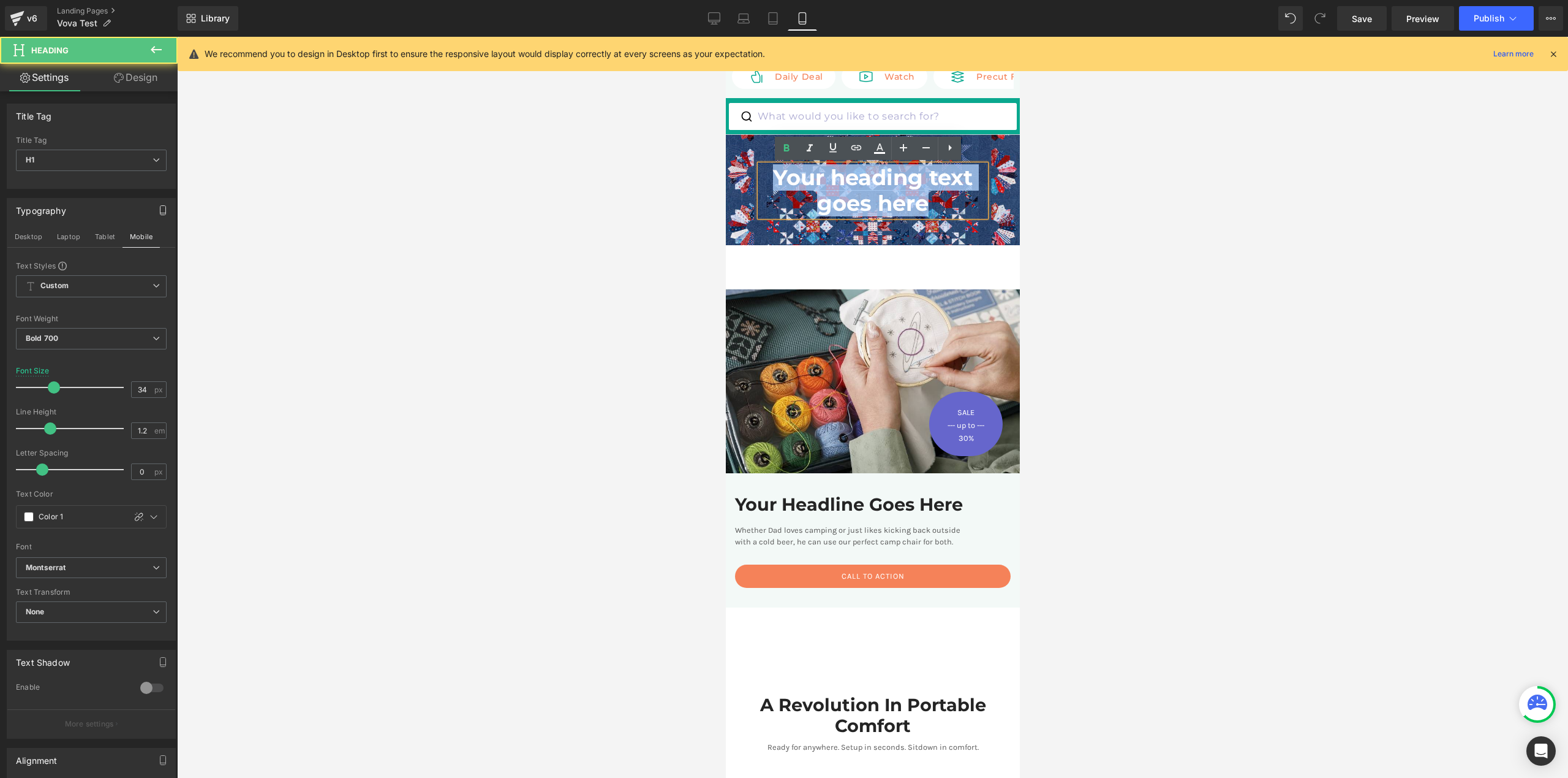
click at [811, 184] on h1 "Your heading text goes here" at bounding box center [873, 190] width 226 height 52
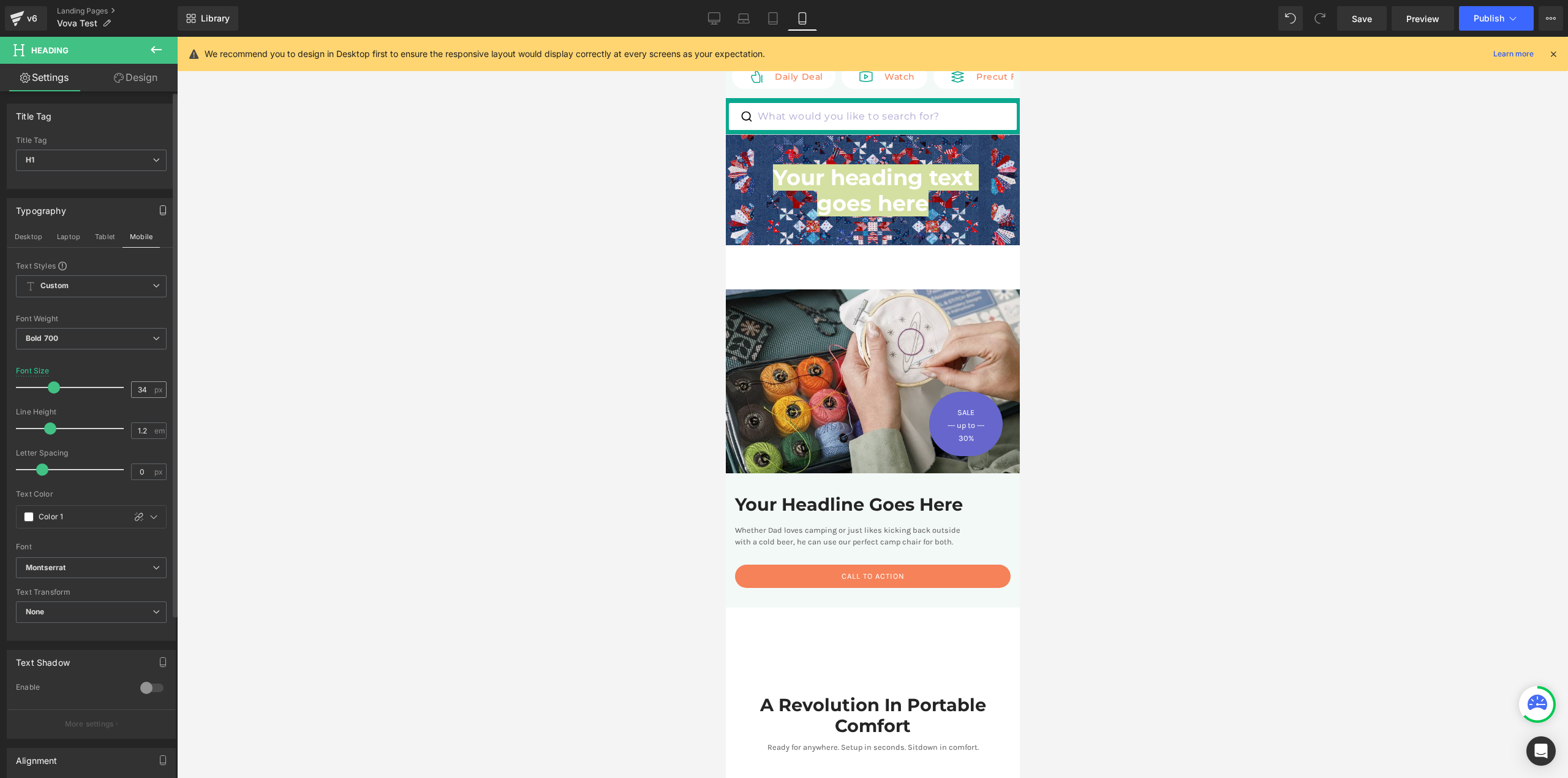
click at [138, 392] on input "34" at bounding box center [142, 390] width 21 height 15
type input "30"
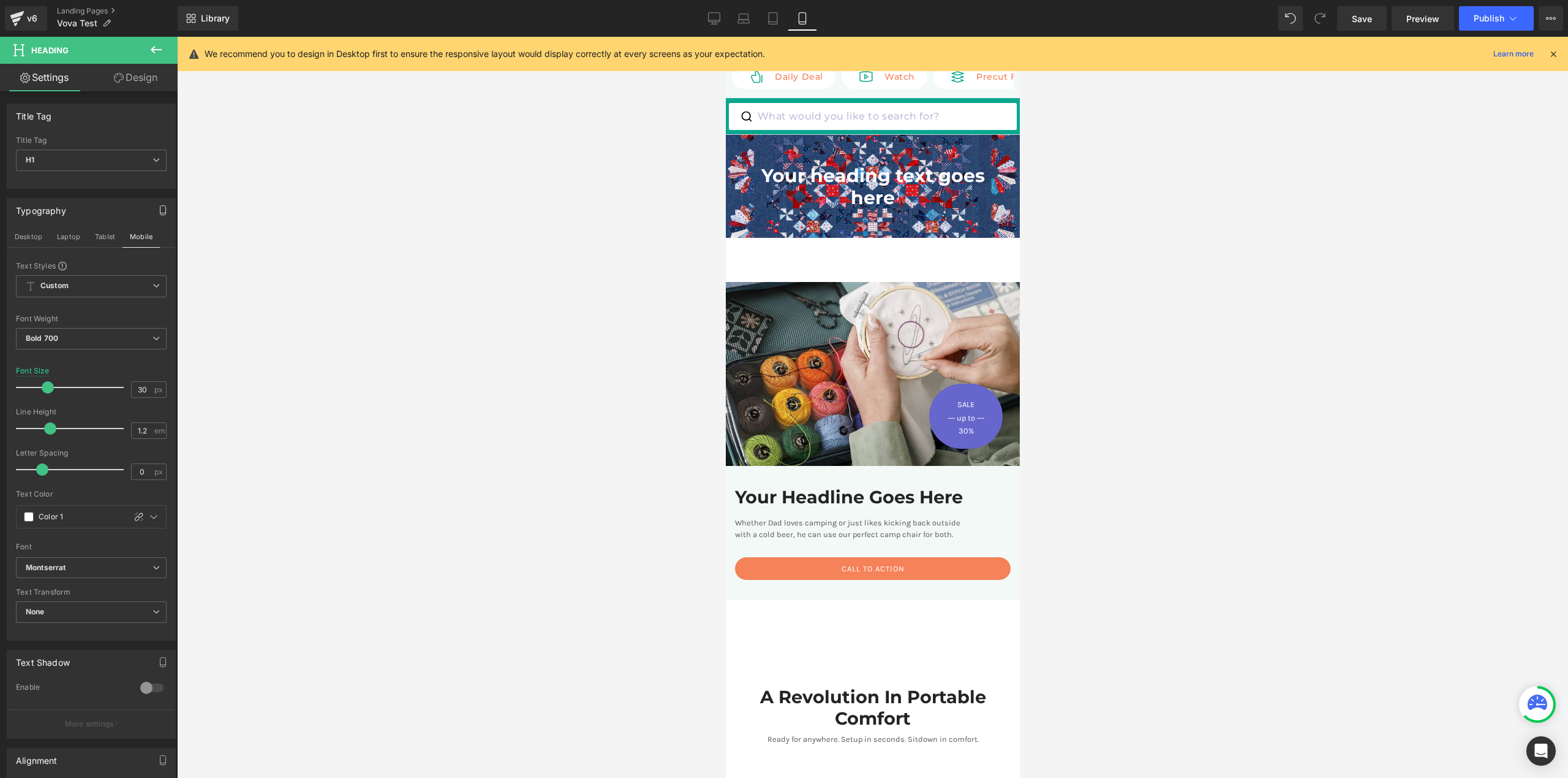
click at [405, 397] on div at bounding box center [873, 407] width 1391 height 741
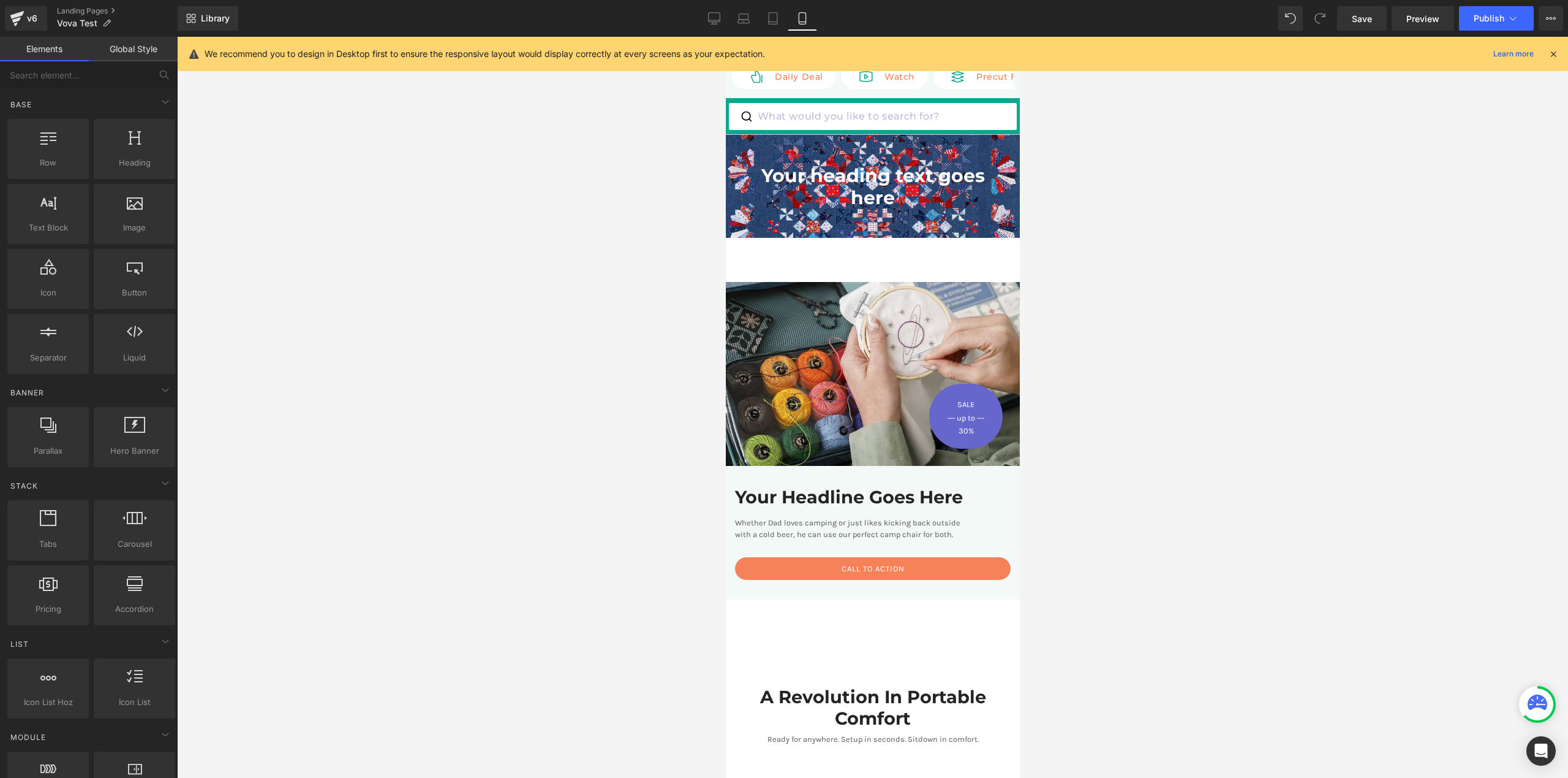
click at [405, 397] on div at bounding box center [873, 407] width 1391 height 741
click at [923, 171] on h1 "Your heading text goes here" at bounding box center [873, 187] width 226 height 44
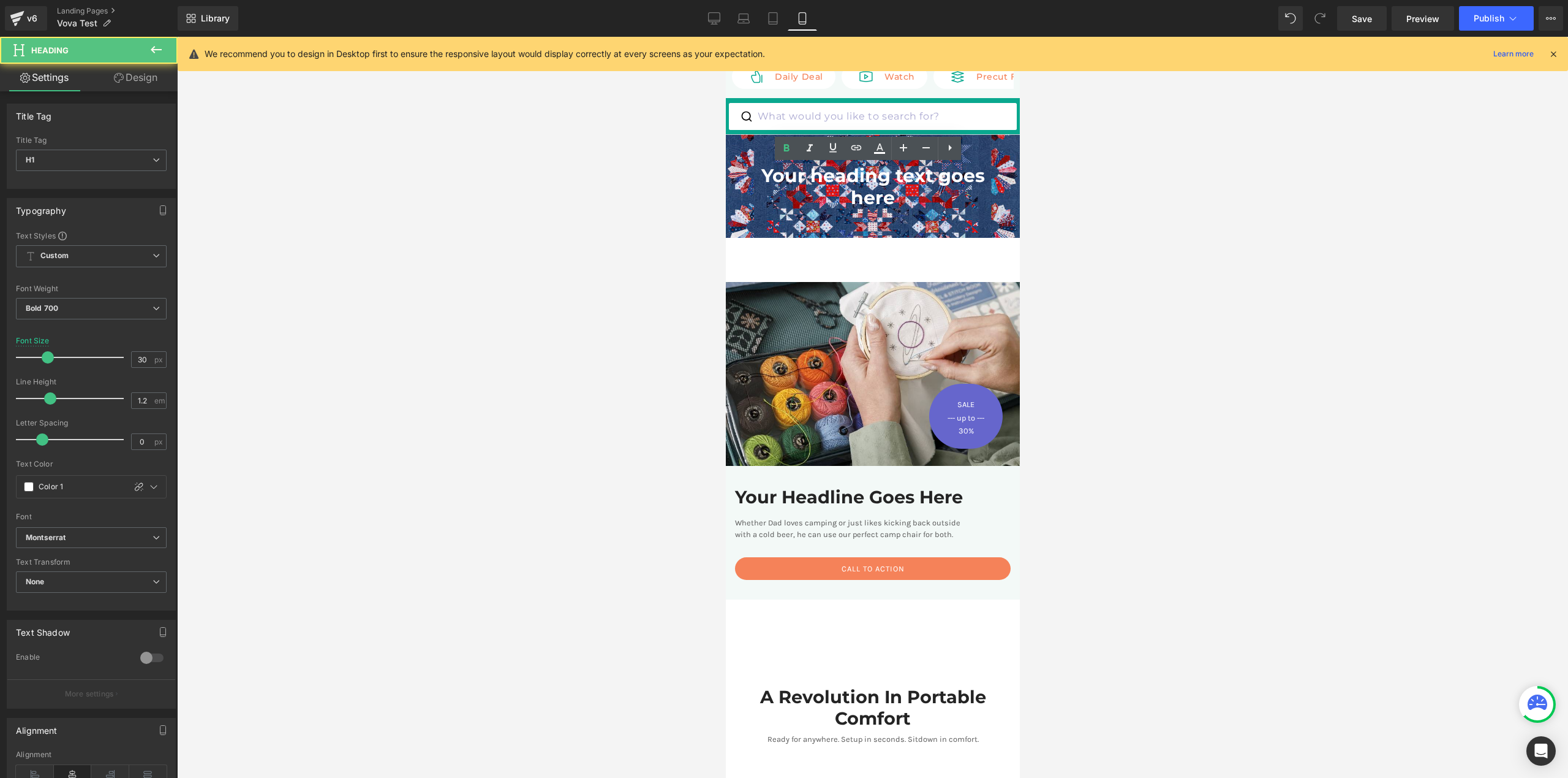
click at [1095, 197] on div at bounding box center [873, 407] width 1391 height 741
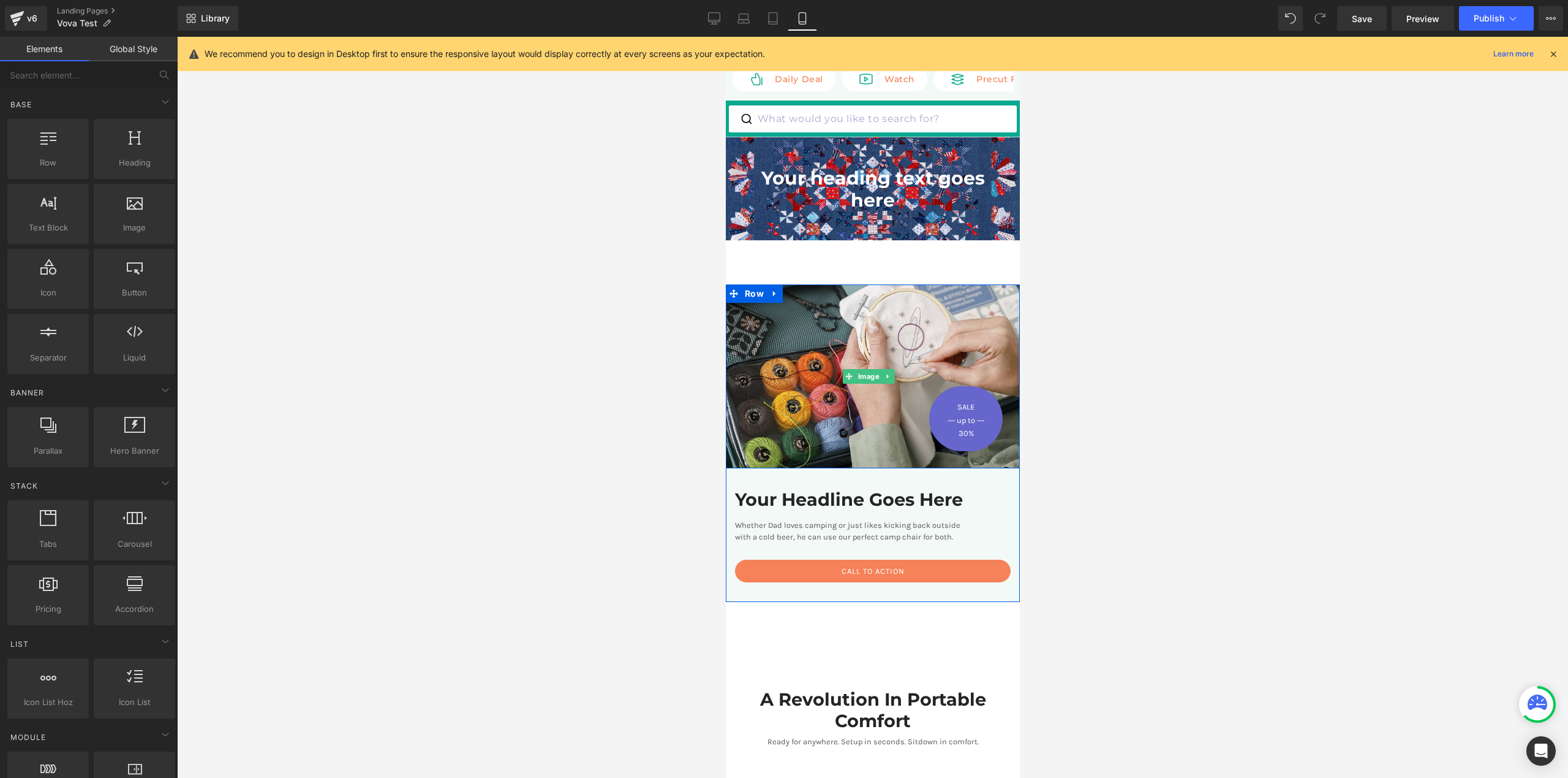
scroll to position [14, 0]
click at [1119, 352] on div at bounding box center [873, 407] width 1391 height 741
click at [767, 298] on link at bounding box center [774, 294] width 16 height 19
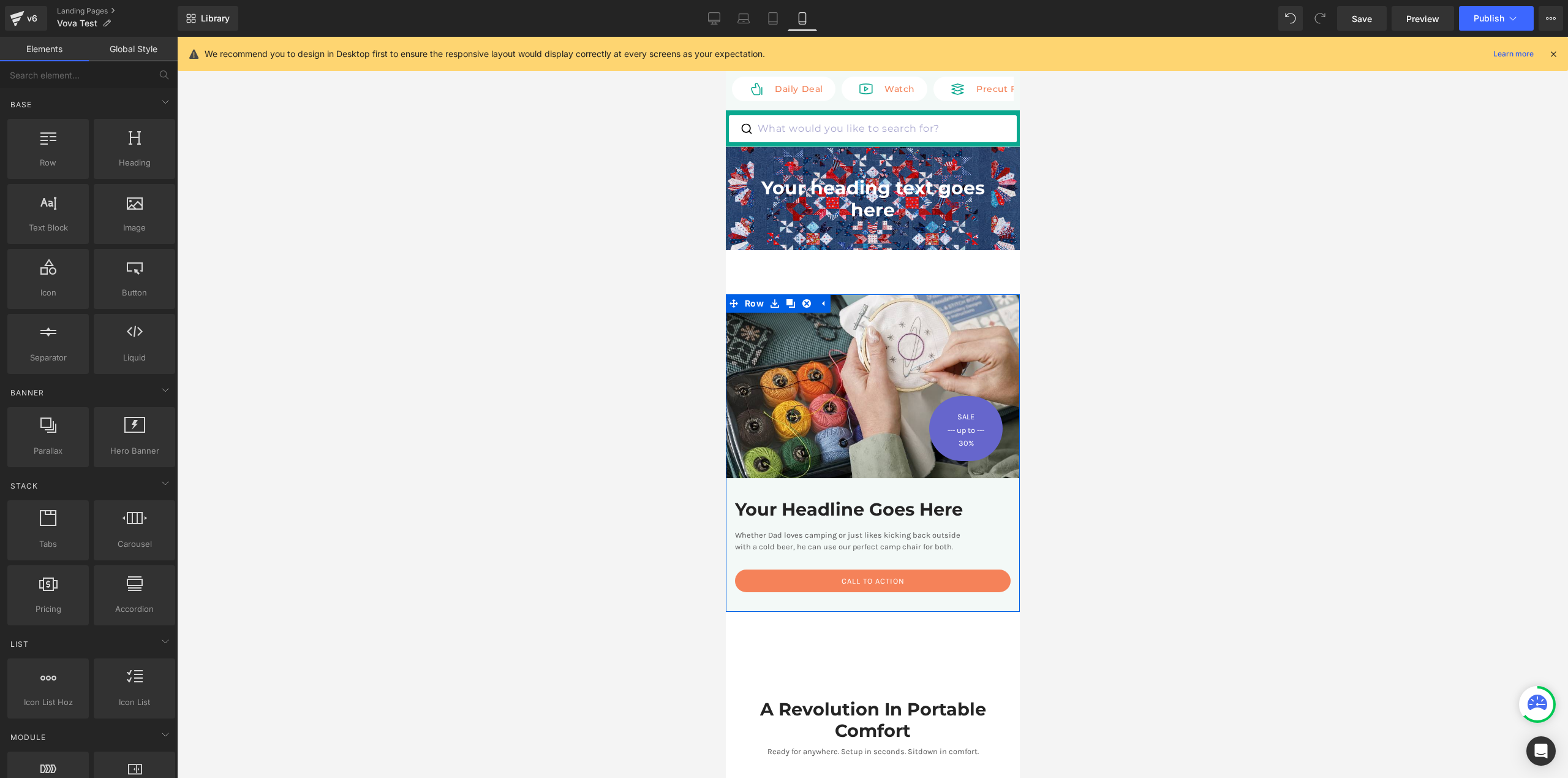
scroll to position [0, 0]
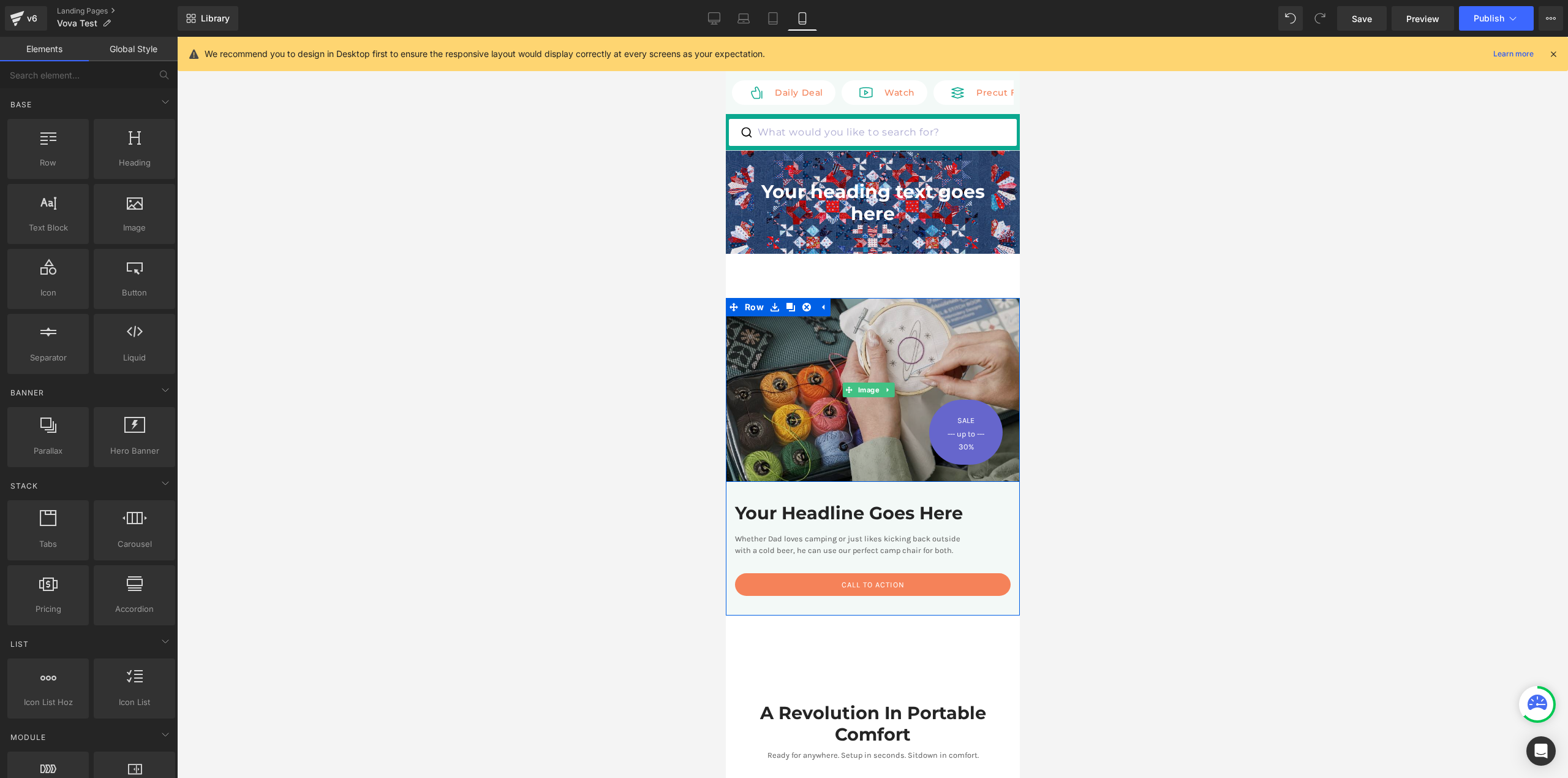
click at [851, 448] on img at bounding box center [872, 390] width 294 height 183
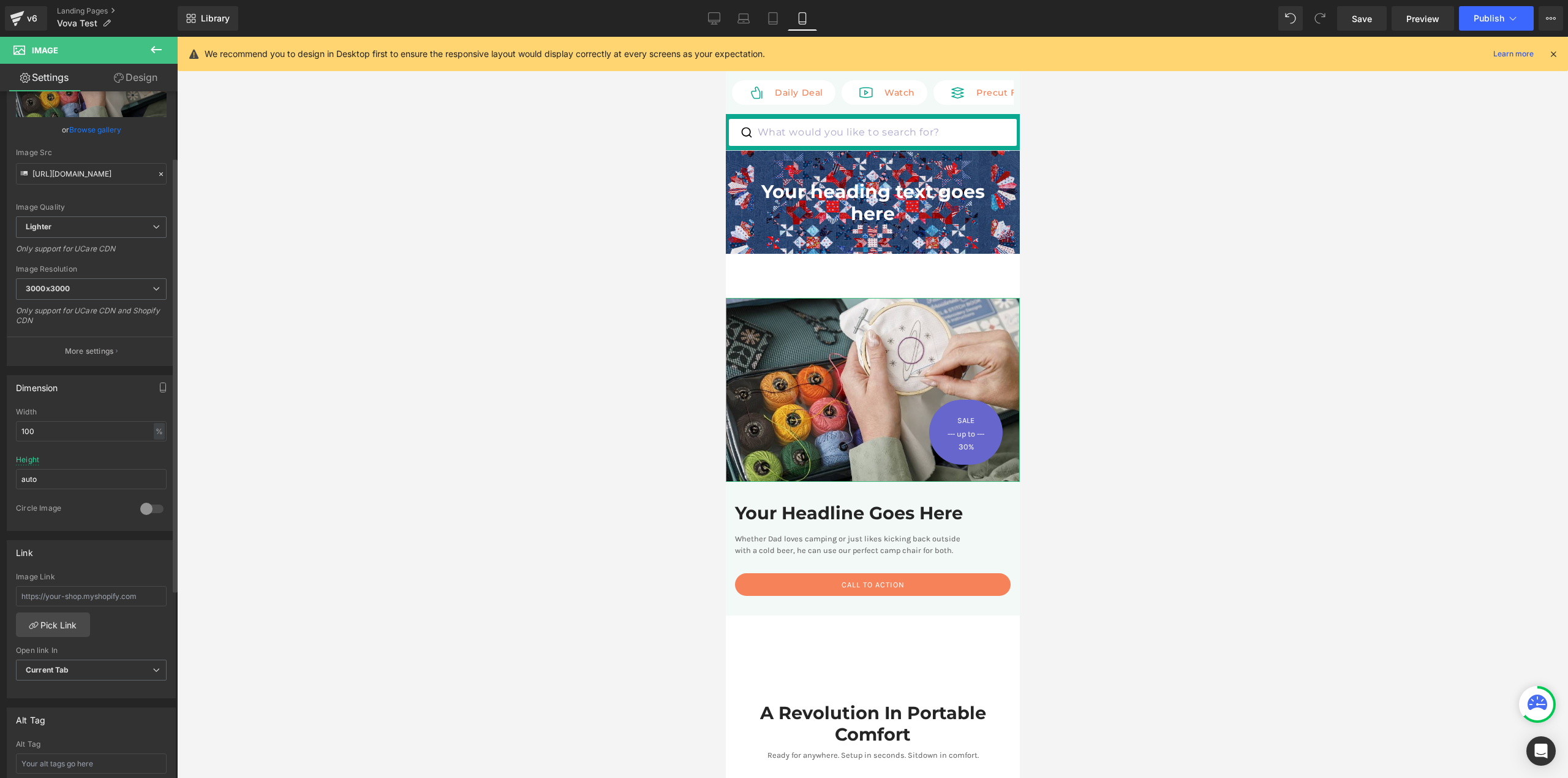
scroll to position [135, 0]
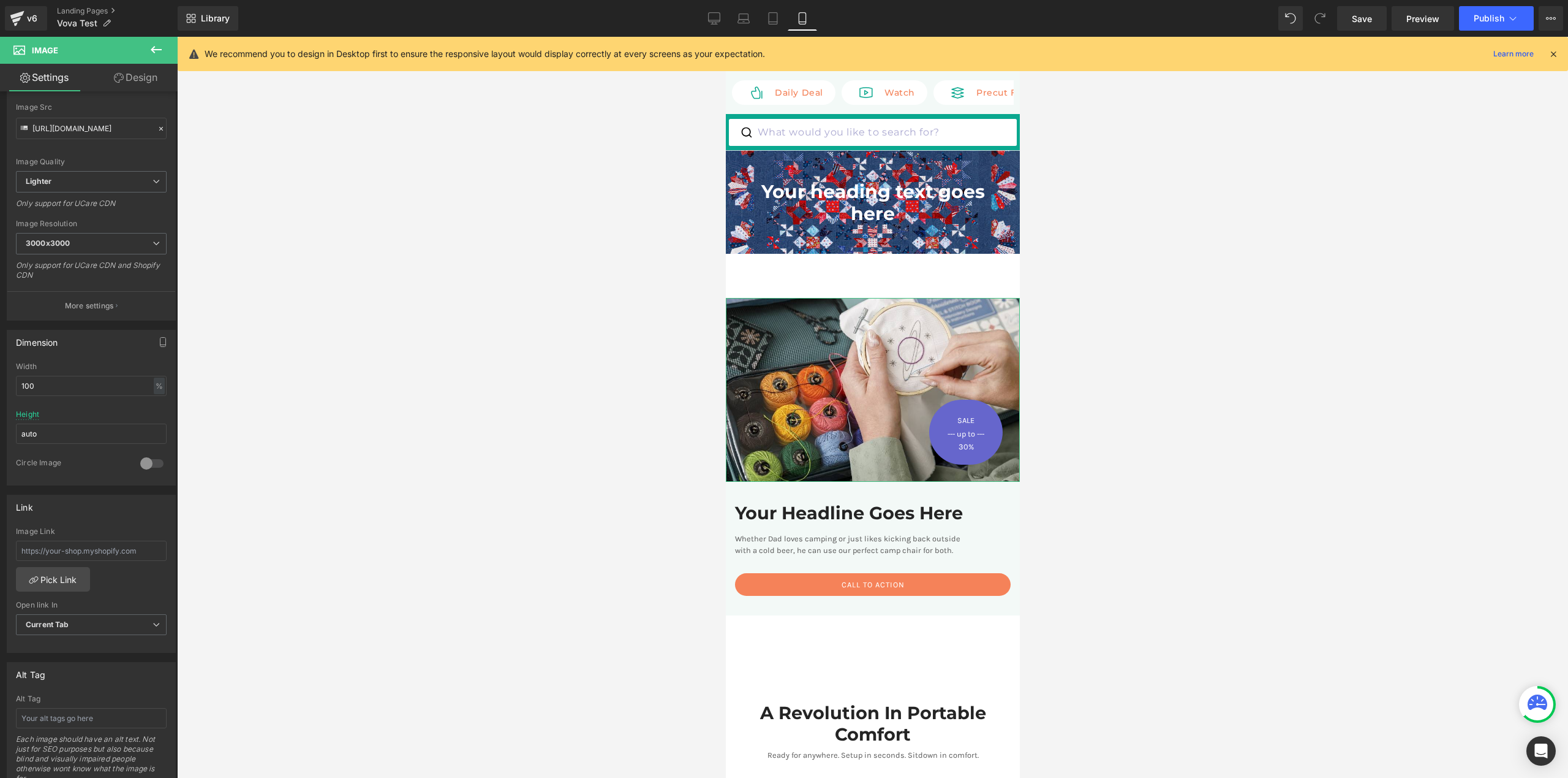
click at [137, 82] on link "Design" at bounding box center [136, 77] width 89 height 27
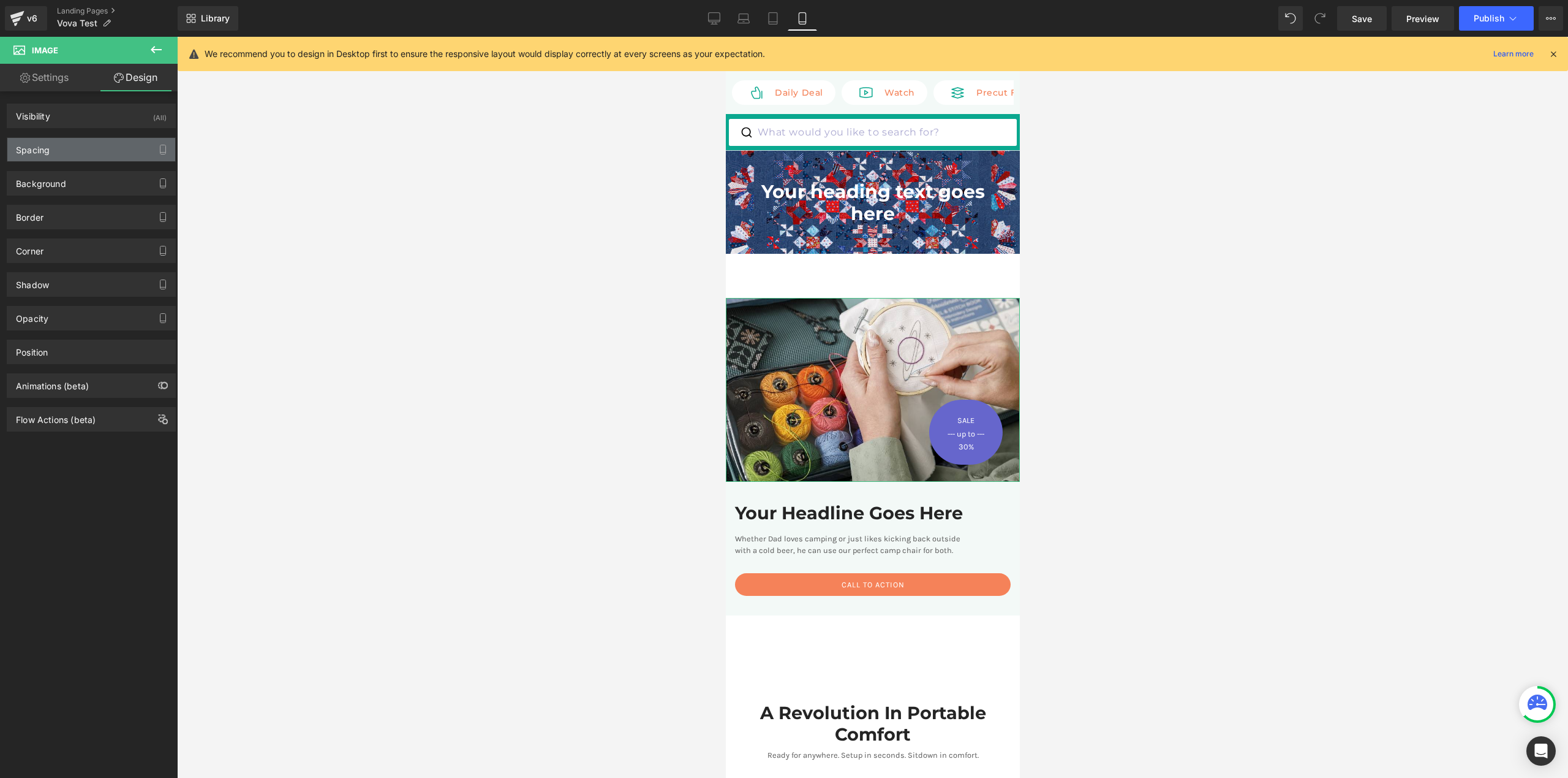
click at [76, 153] on div "Spacing" at bounding box center [92, 149] width 168 height 23
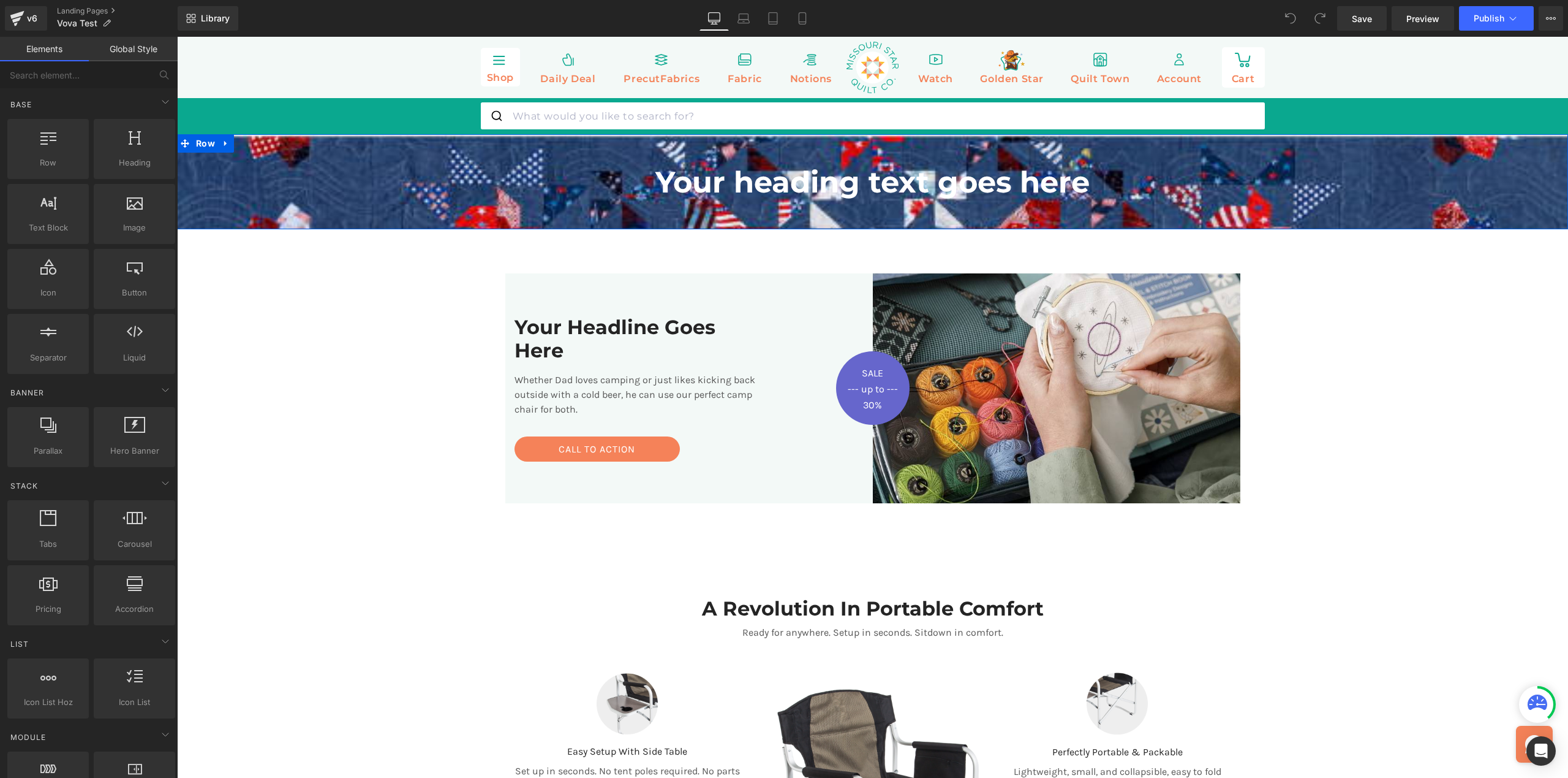
click at [771, 192] on h1 "Your heading text goes here" at bounding box center [873, 183] width 1323 height 36
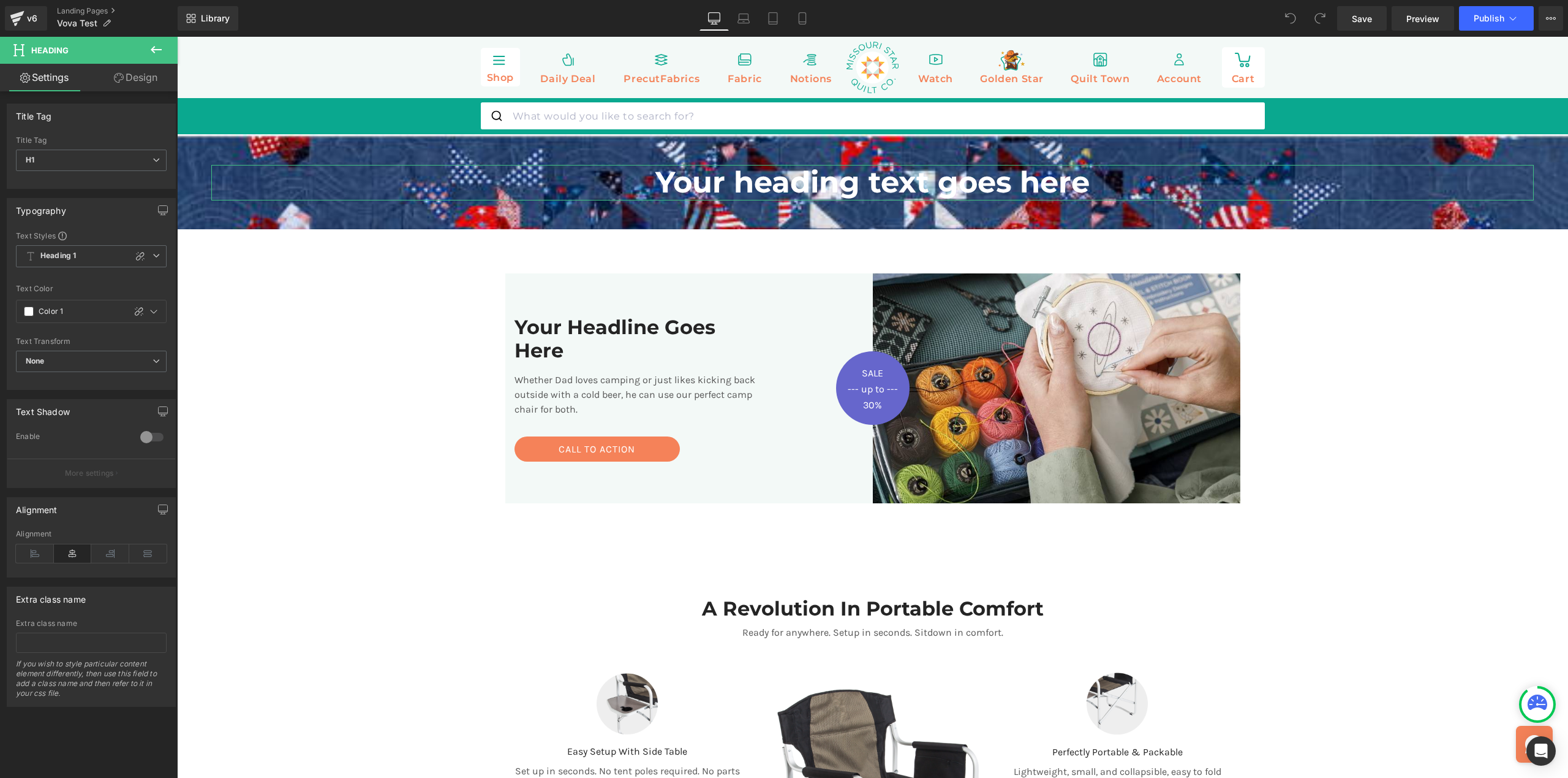
click at [143, 82] on link "Design" at bounding box center [136, 77] width 89 height 27
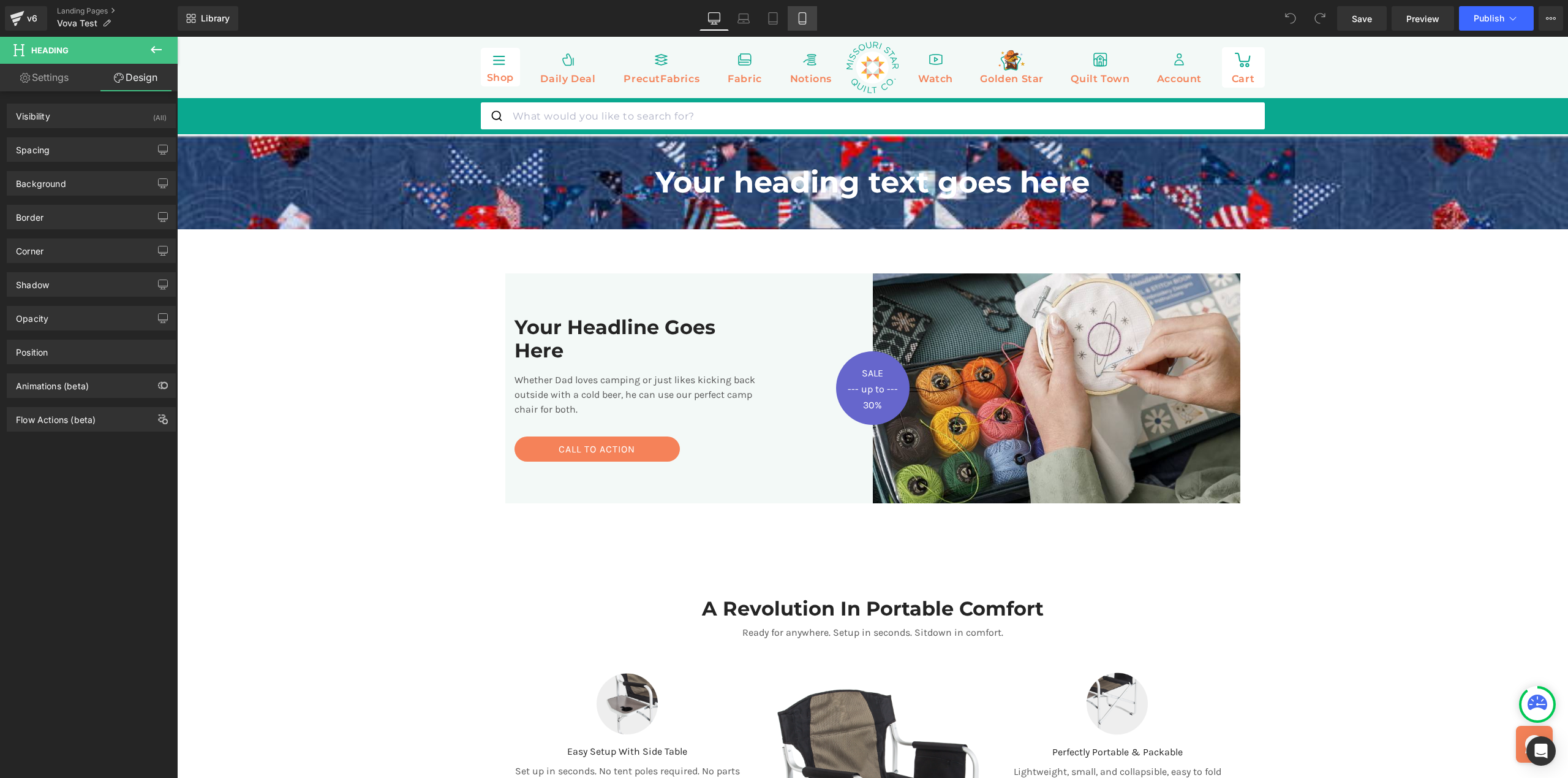
click at [804, 19] on icon at bounding box center [802, 18] width 12 height 12
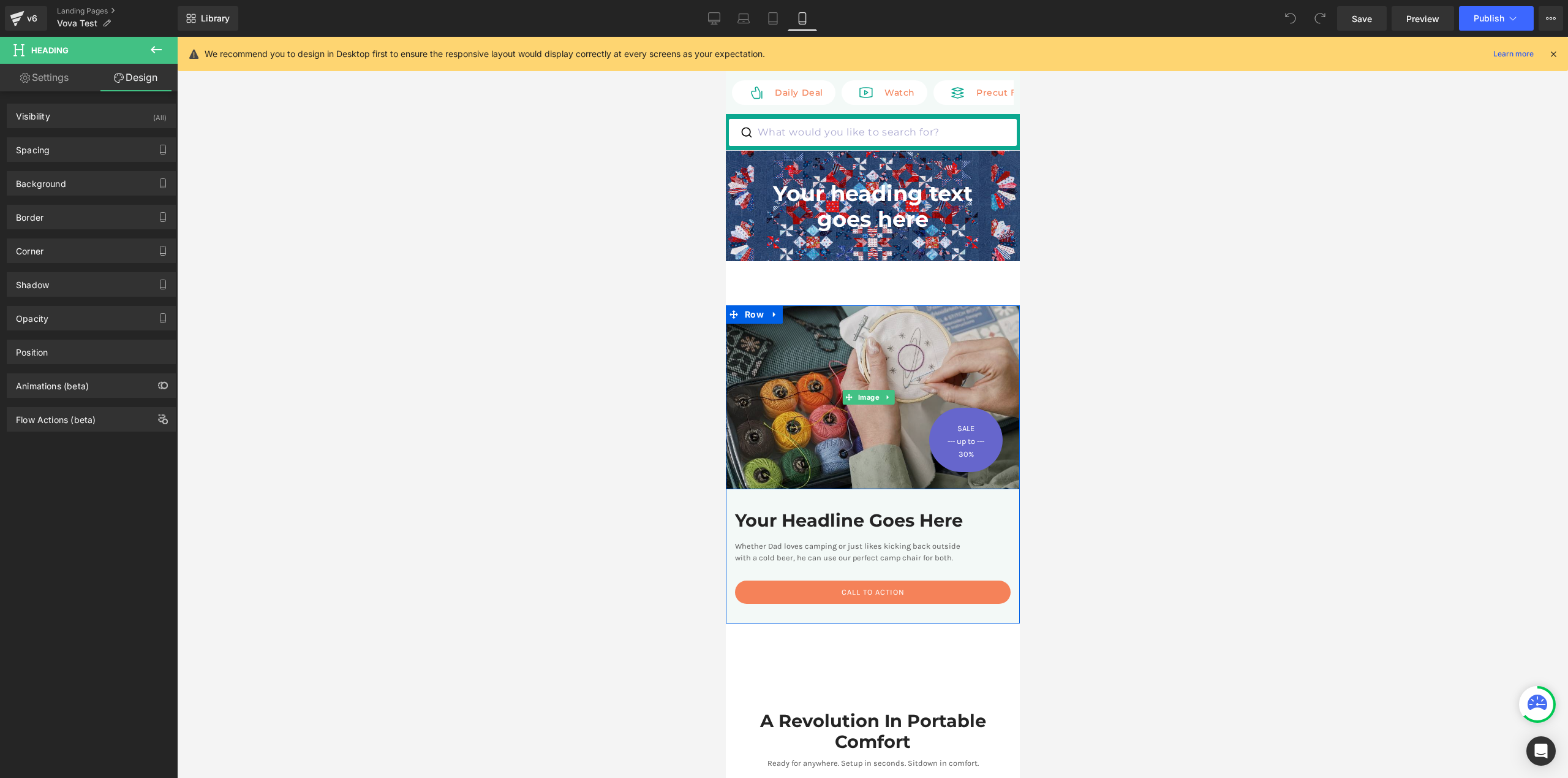
click at [778, 341] on img at bounding box center [872, 397] width 294 height 183
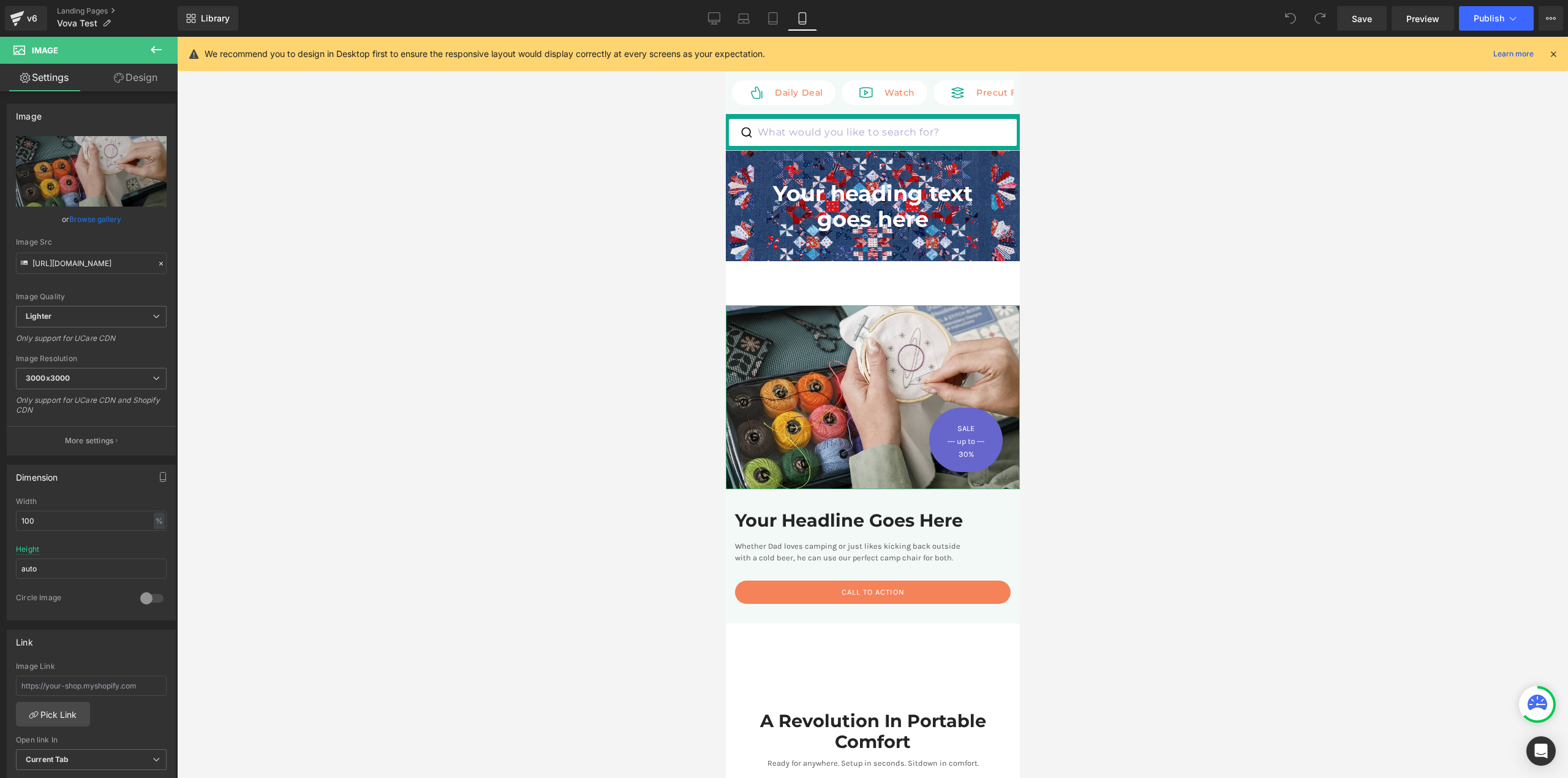
click at [135, 85] on link "Design" at bounding box center [136, 77] width 89 height 27
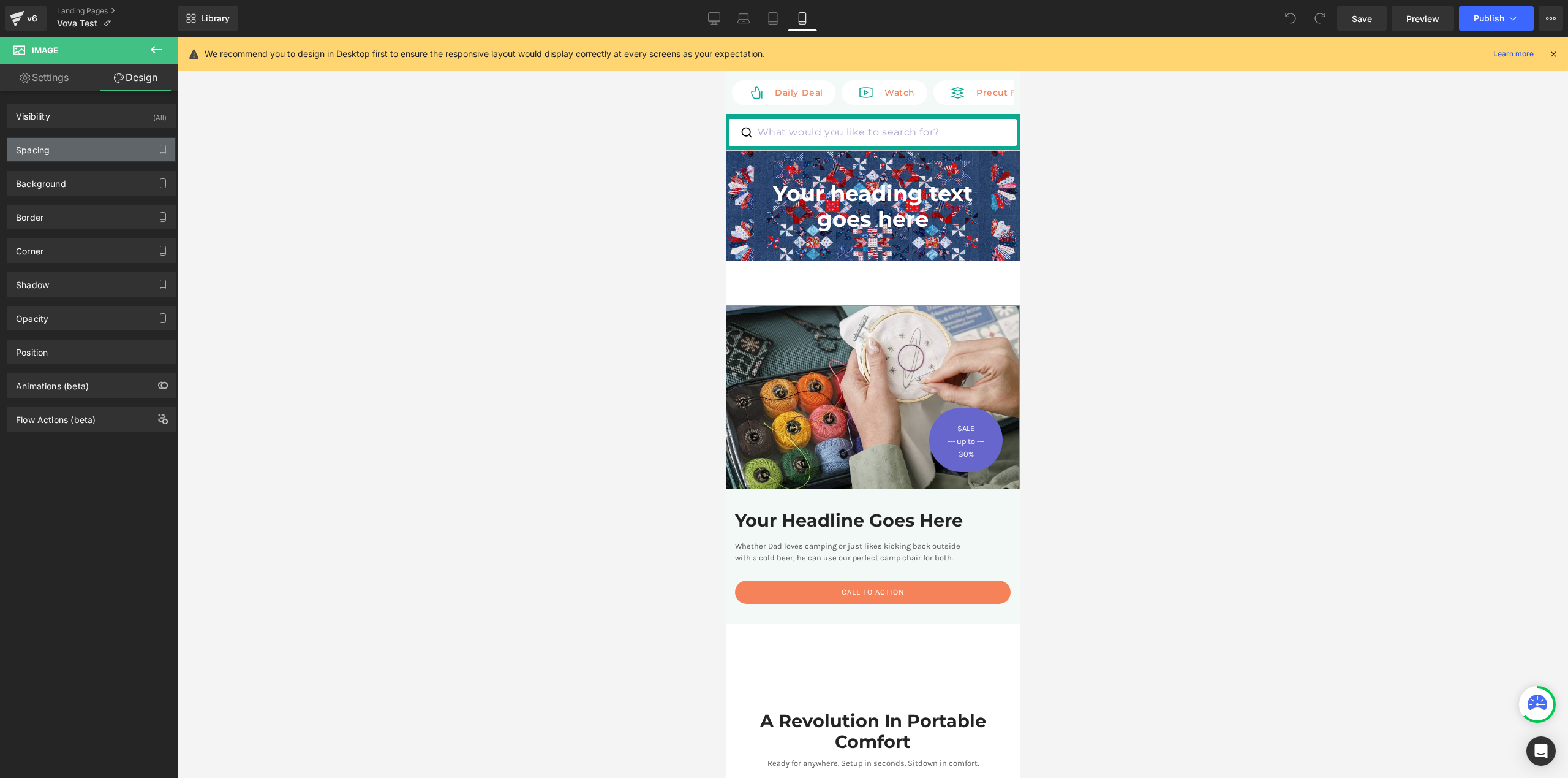
click at [62, 156] on div "Spacing" at bounding box center [92, 149] width 168 height 23
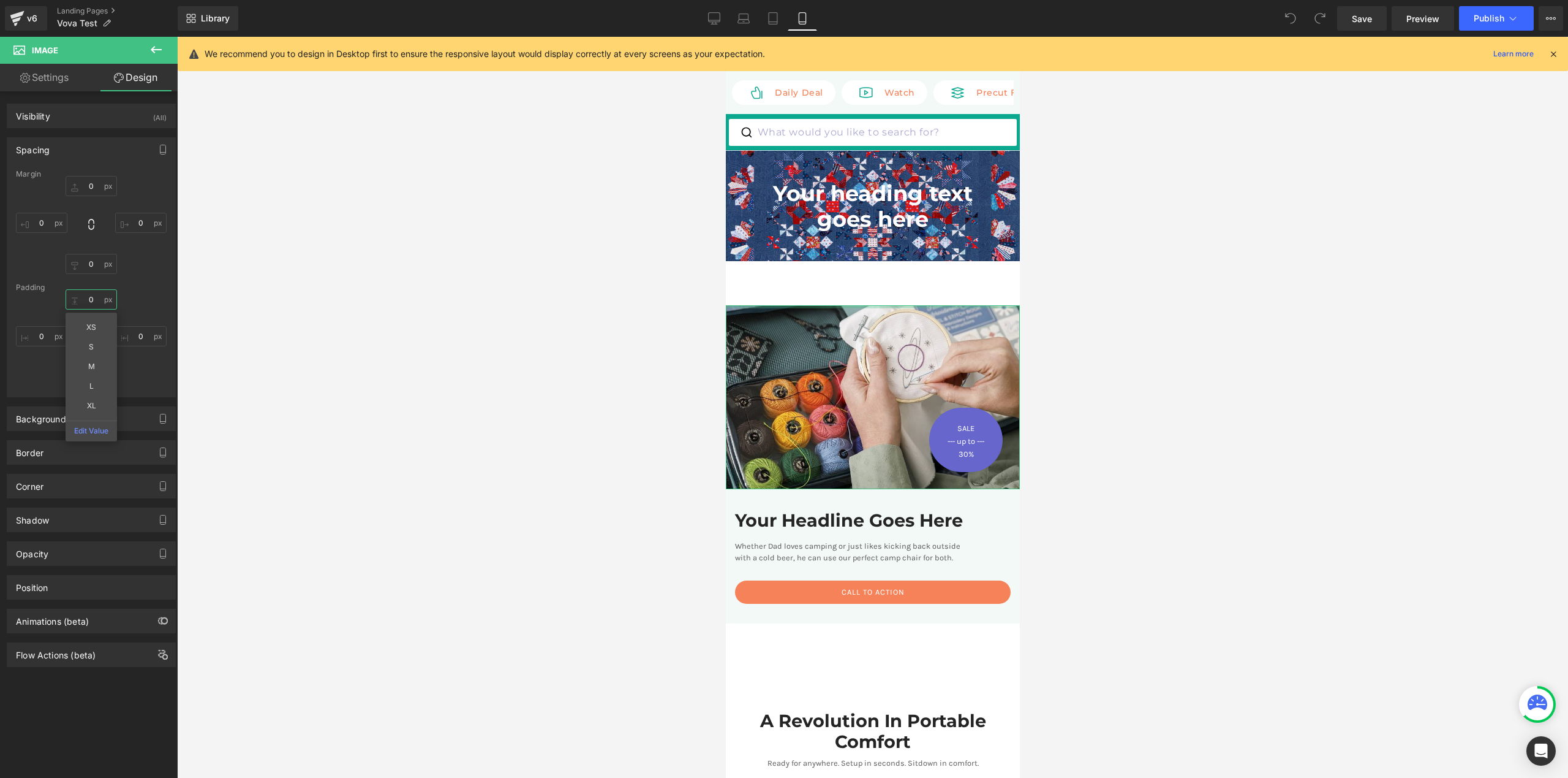
click at [71, 296] on input "text" at bounding box center [91, 300] width 52 height 20
click at [49, 341] on input "text" at bounding box center [42, 336] width 52 height 20
click at [42, 333] on input "text" at bounding box center [42, 336] width 52 height 20
click at [42, 333] on input "text" at bounding box center [42, 336] width 52 height 20
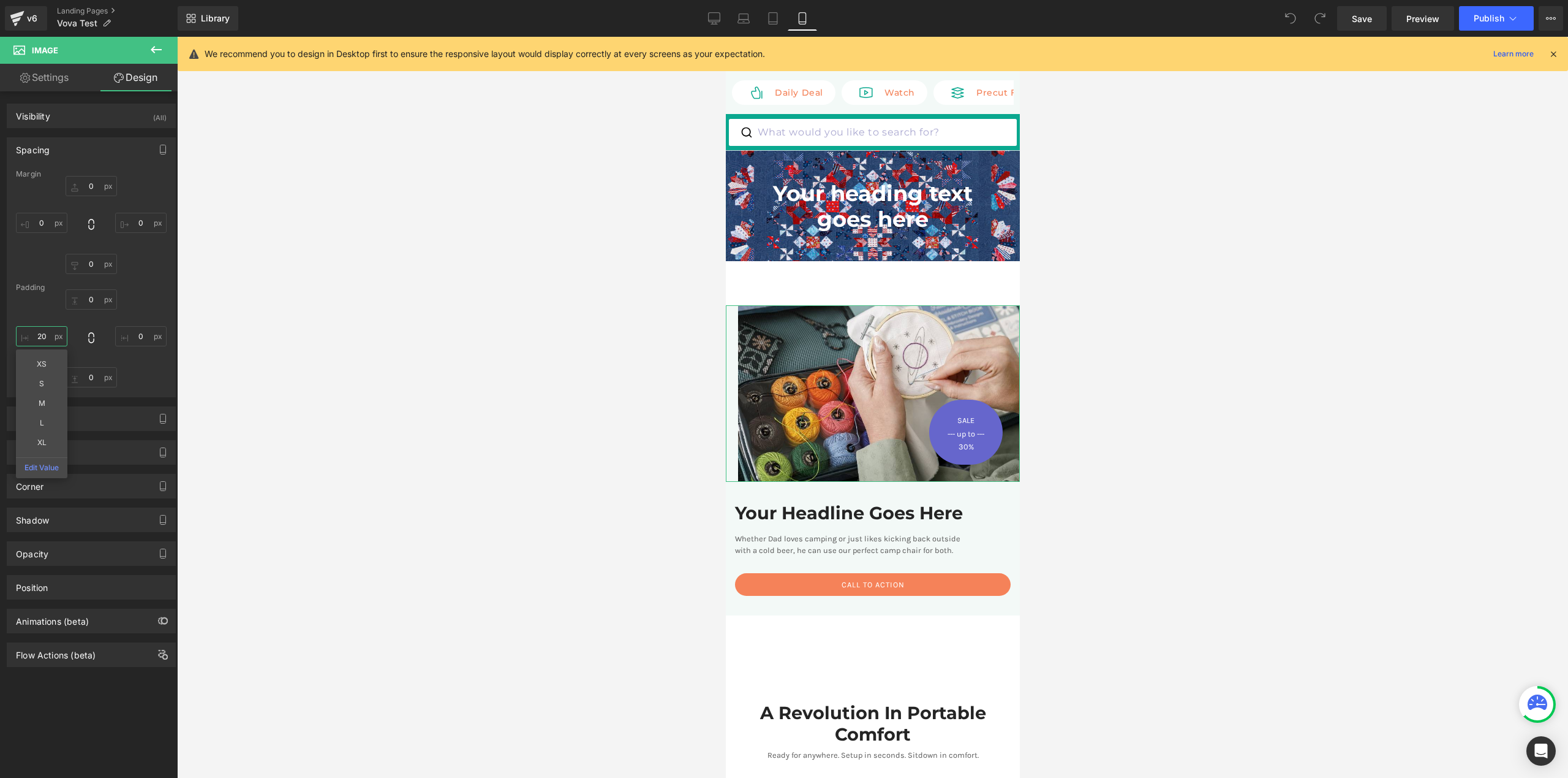
type input "20"
click at [137, 341] on input "text" at bounding box center [141, 336] width 52 height 20
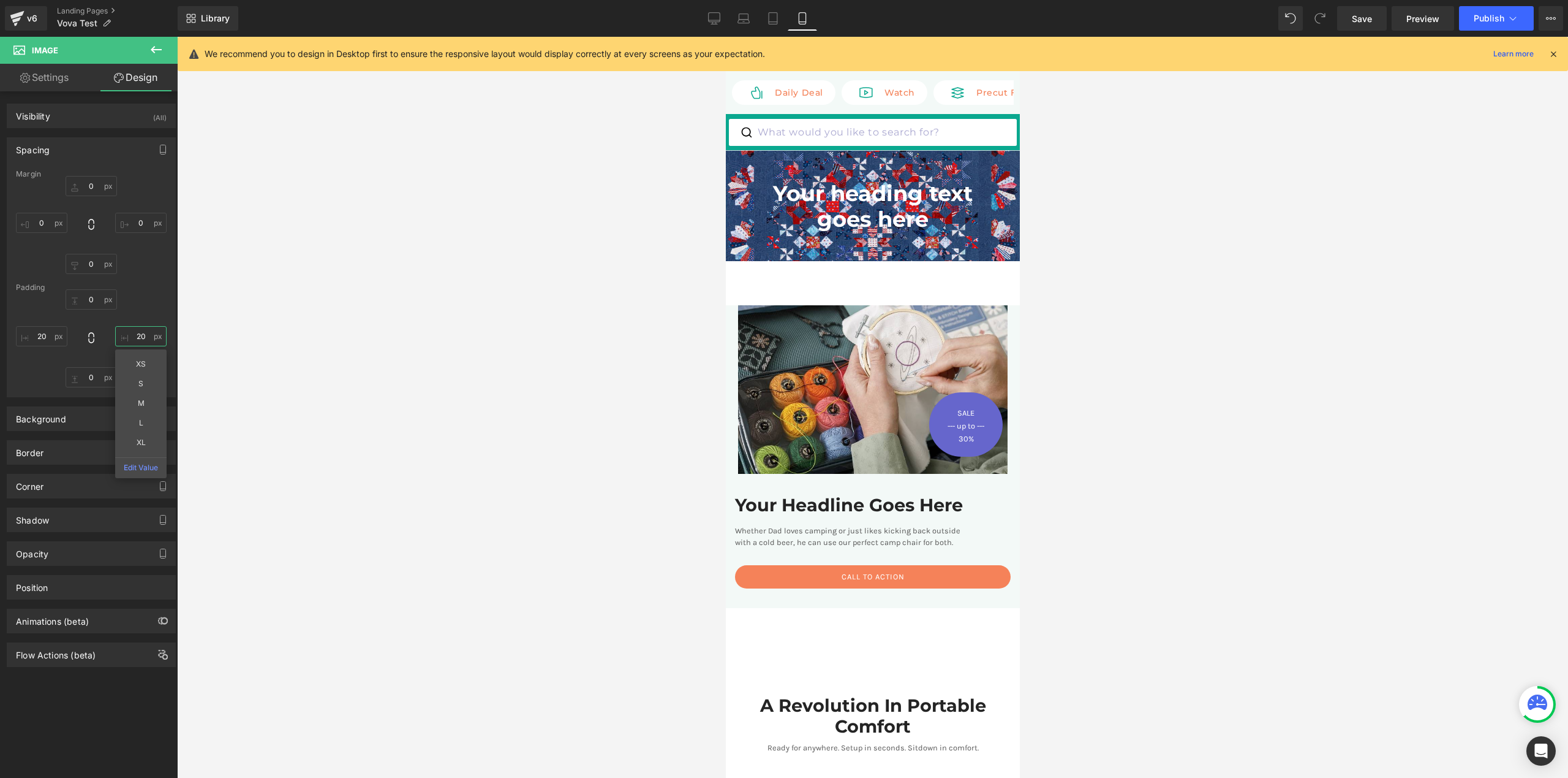
type input "20"
click at [1140, 393] on div at bounding box center [873, 407] width 1391 height 741
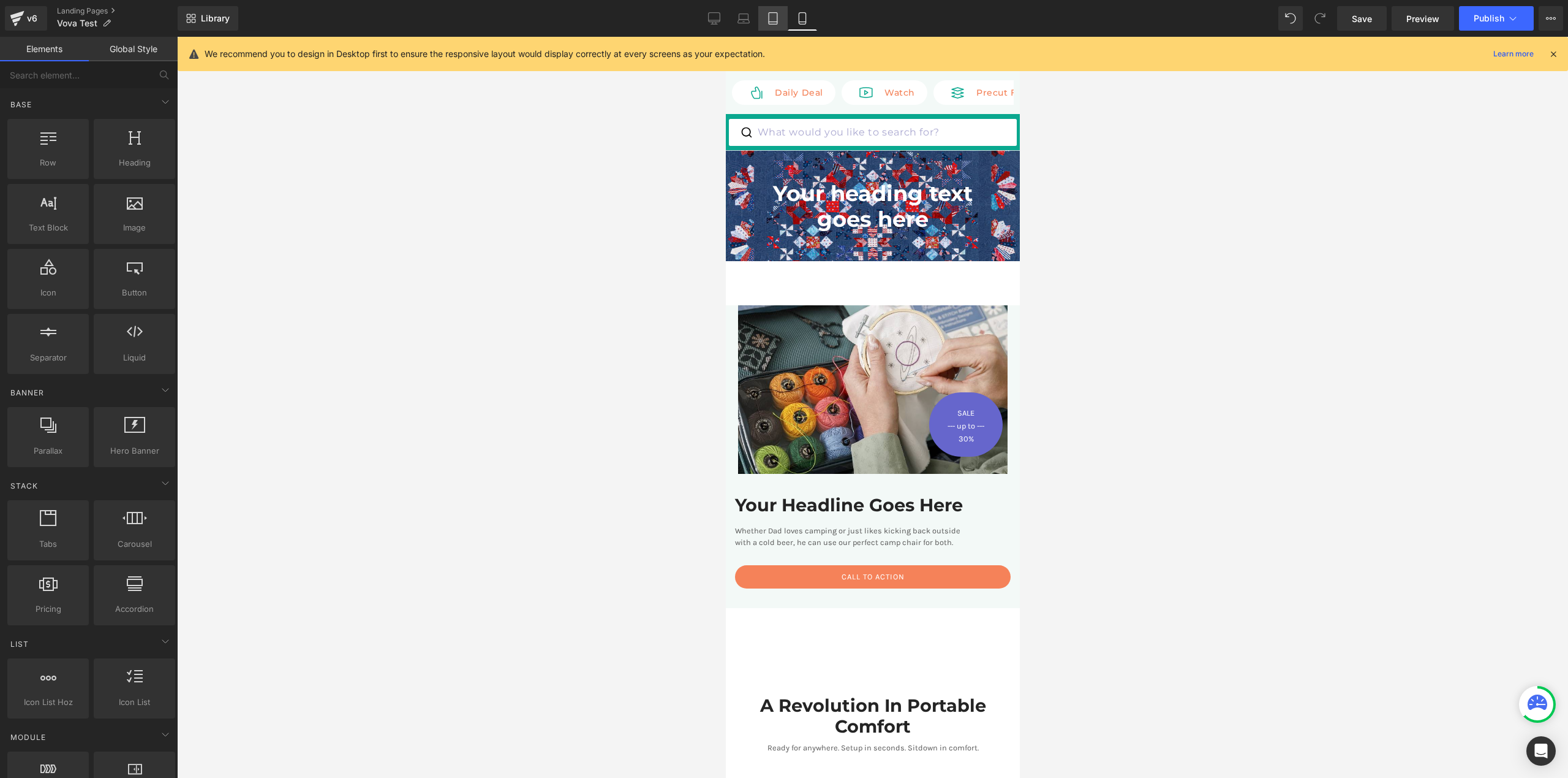
click at [769, 15] on icon at bounding box center [773, 18] width 12 height 12
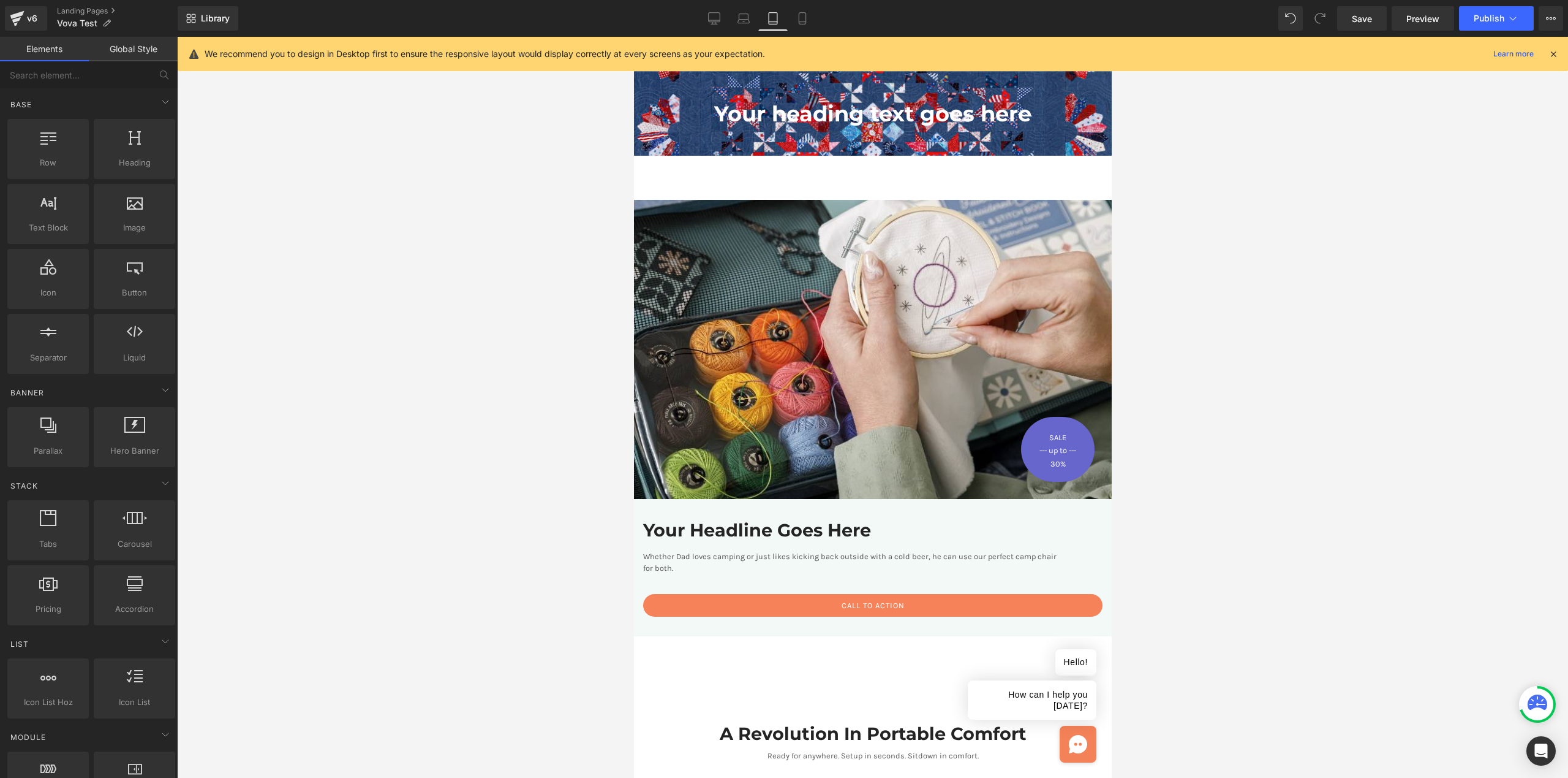
scroll to position [98, 0]
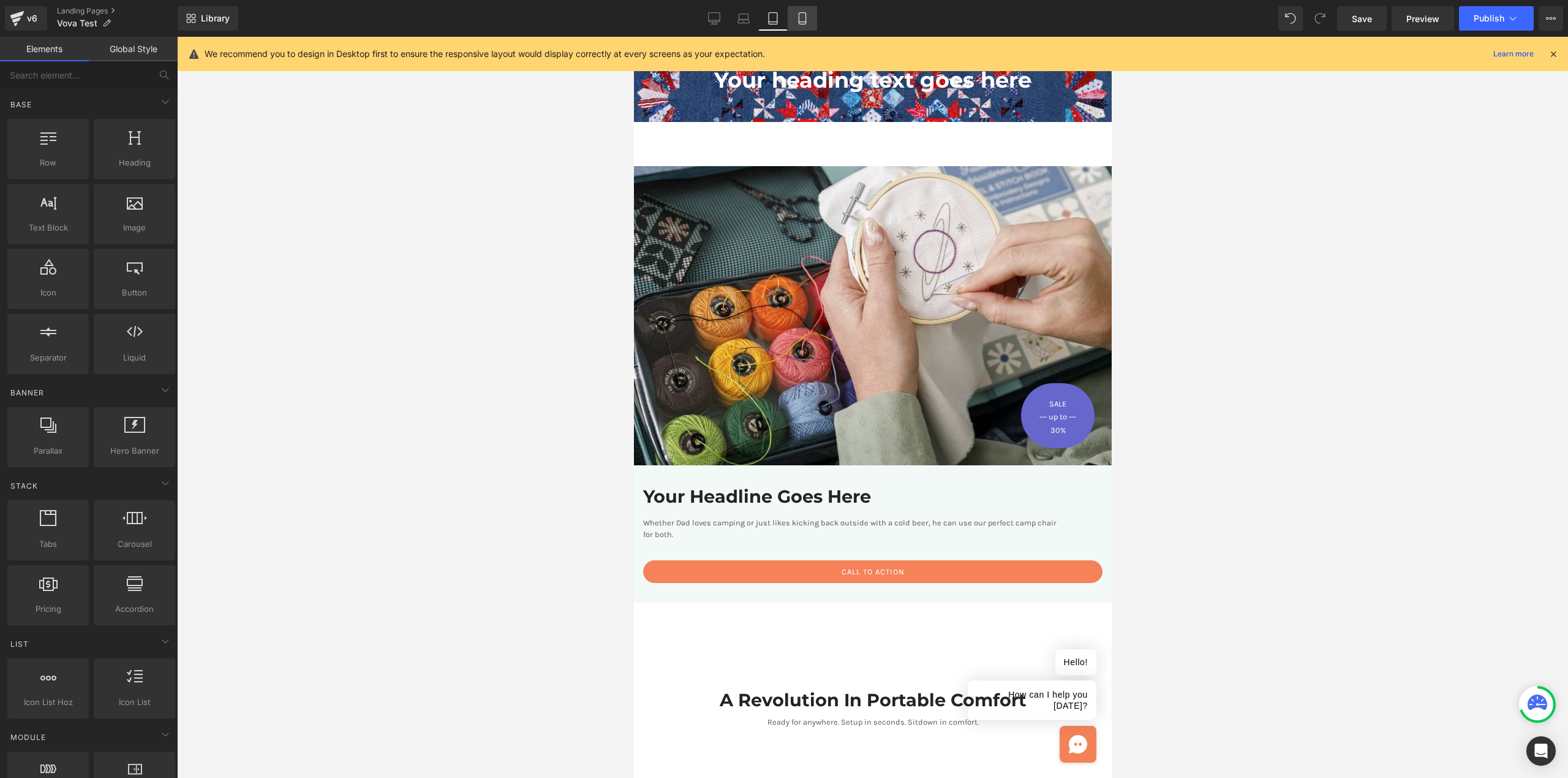
click at [806, 19] on icon at bounding box center [802, 19] width 7 height 12
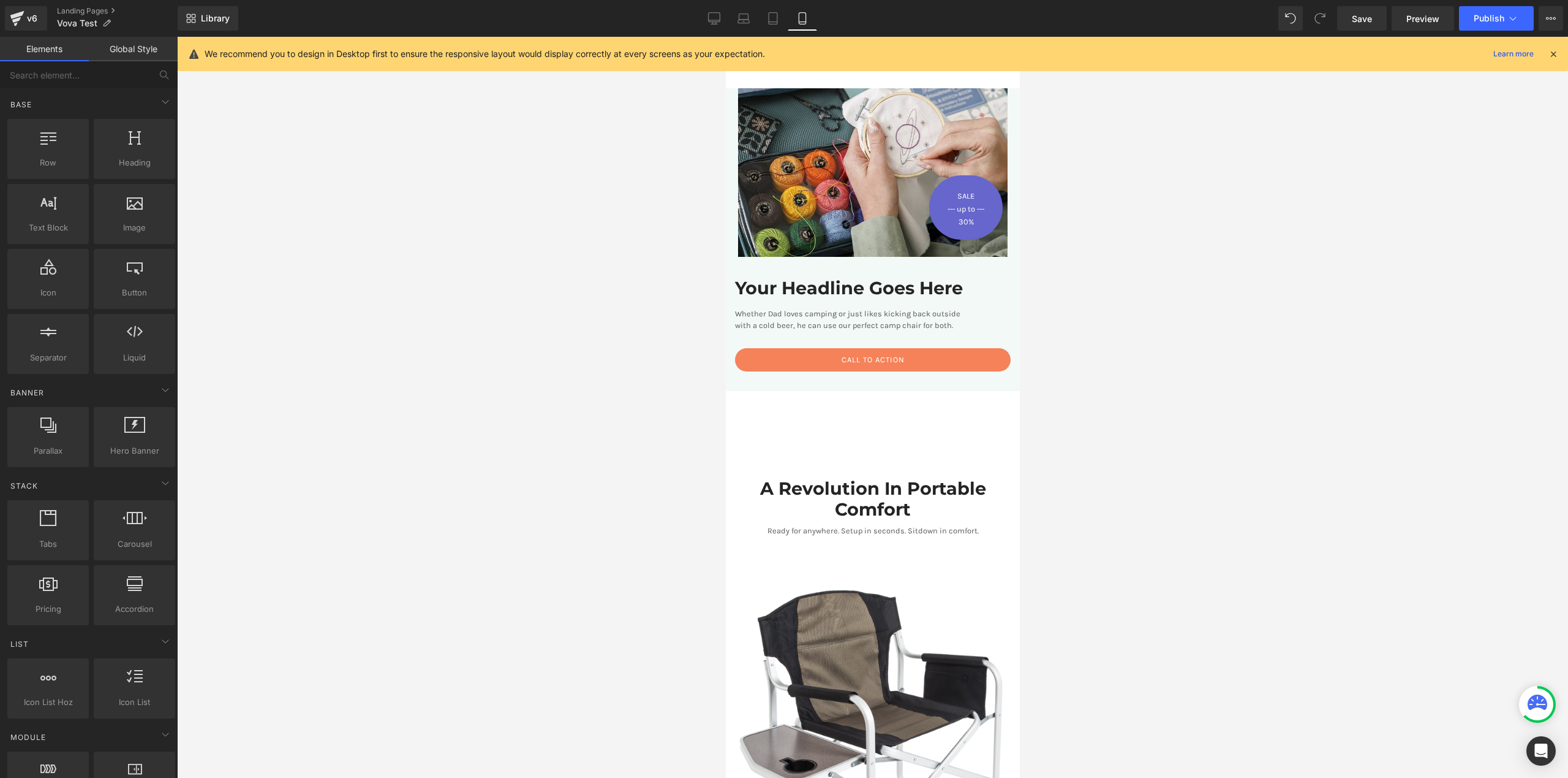
scroll to position [224, 0]
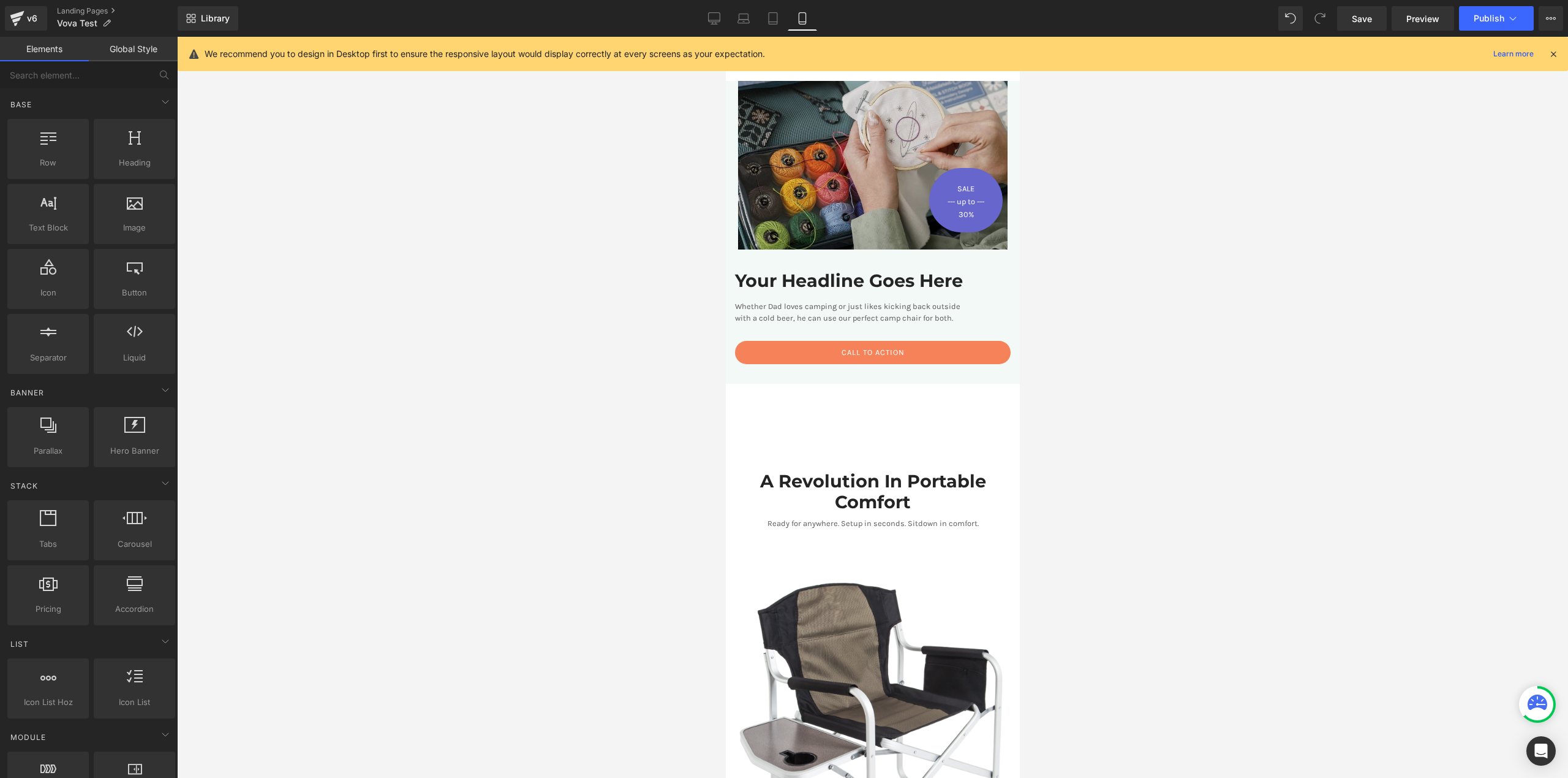
click at [765, 215] on img at bounding box center [872, 165] width 294 height 168
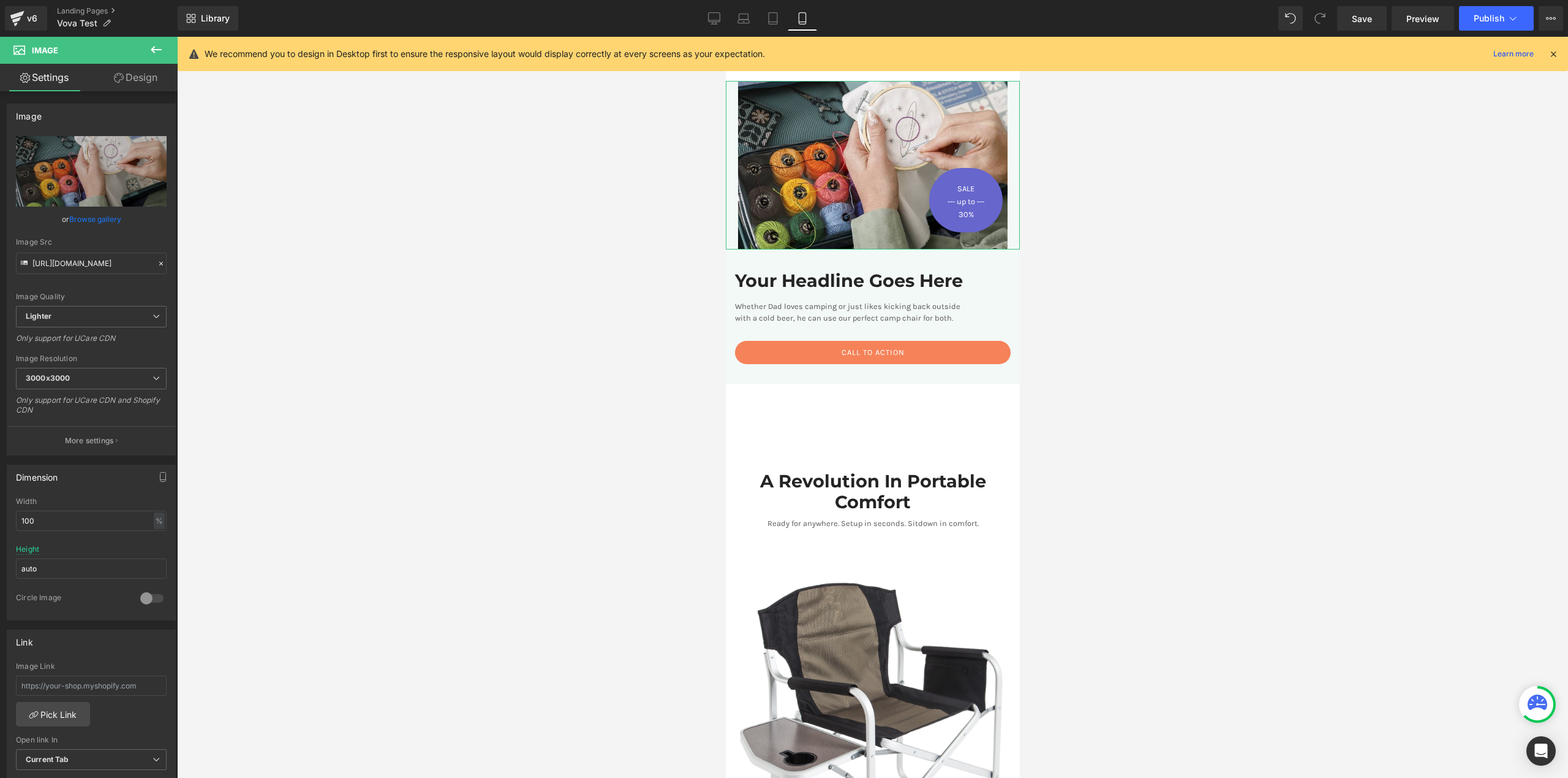
click at [122, 70] on link "Design" at bounding box center [136, 77] width 89 height 27
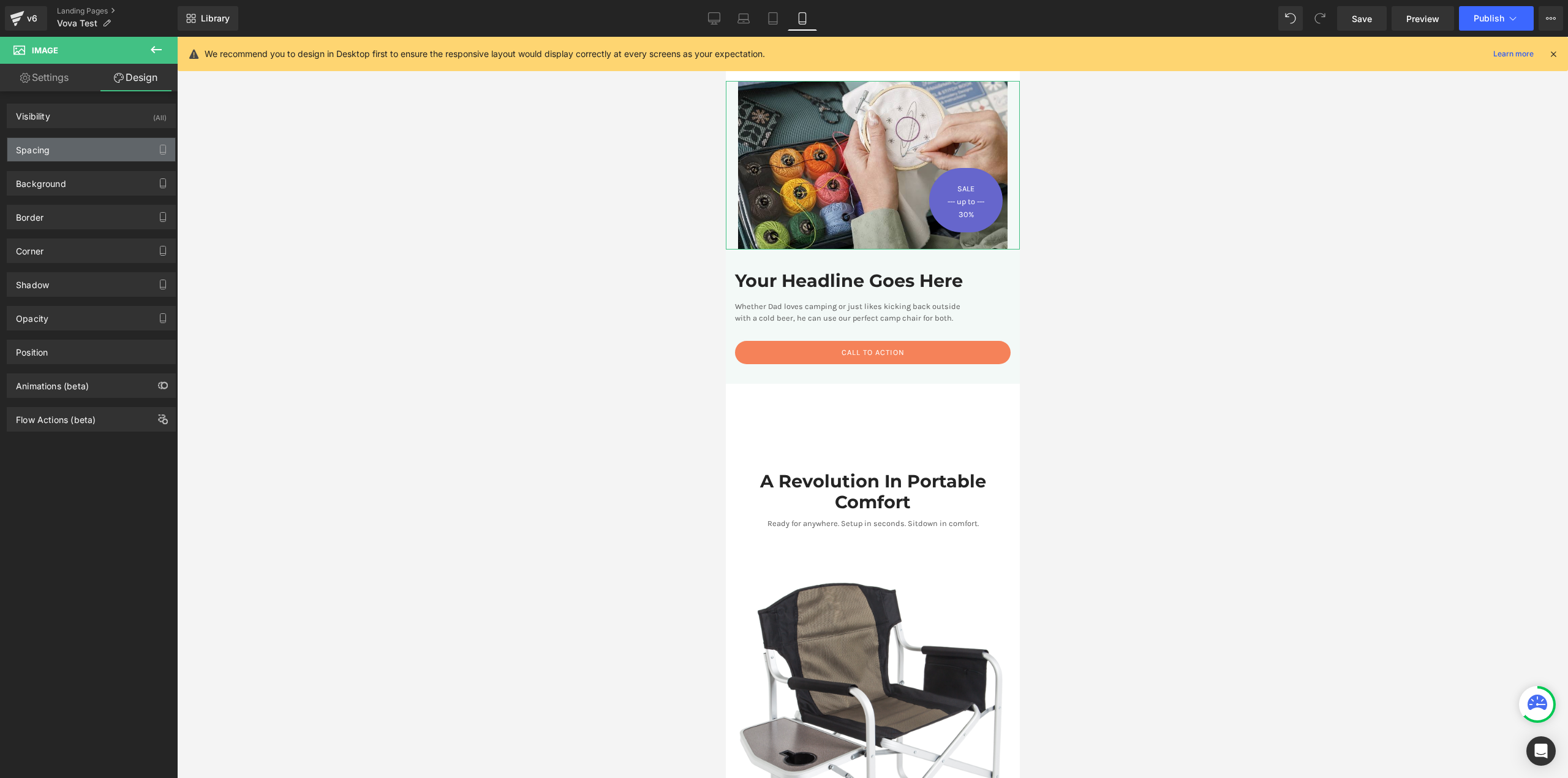
click at [74, 153] on div "Spacing" at bounding box center [92, 149] width 168 height 23
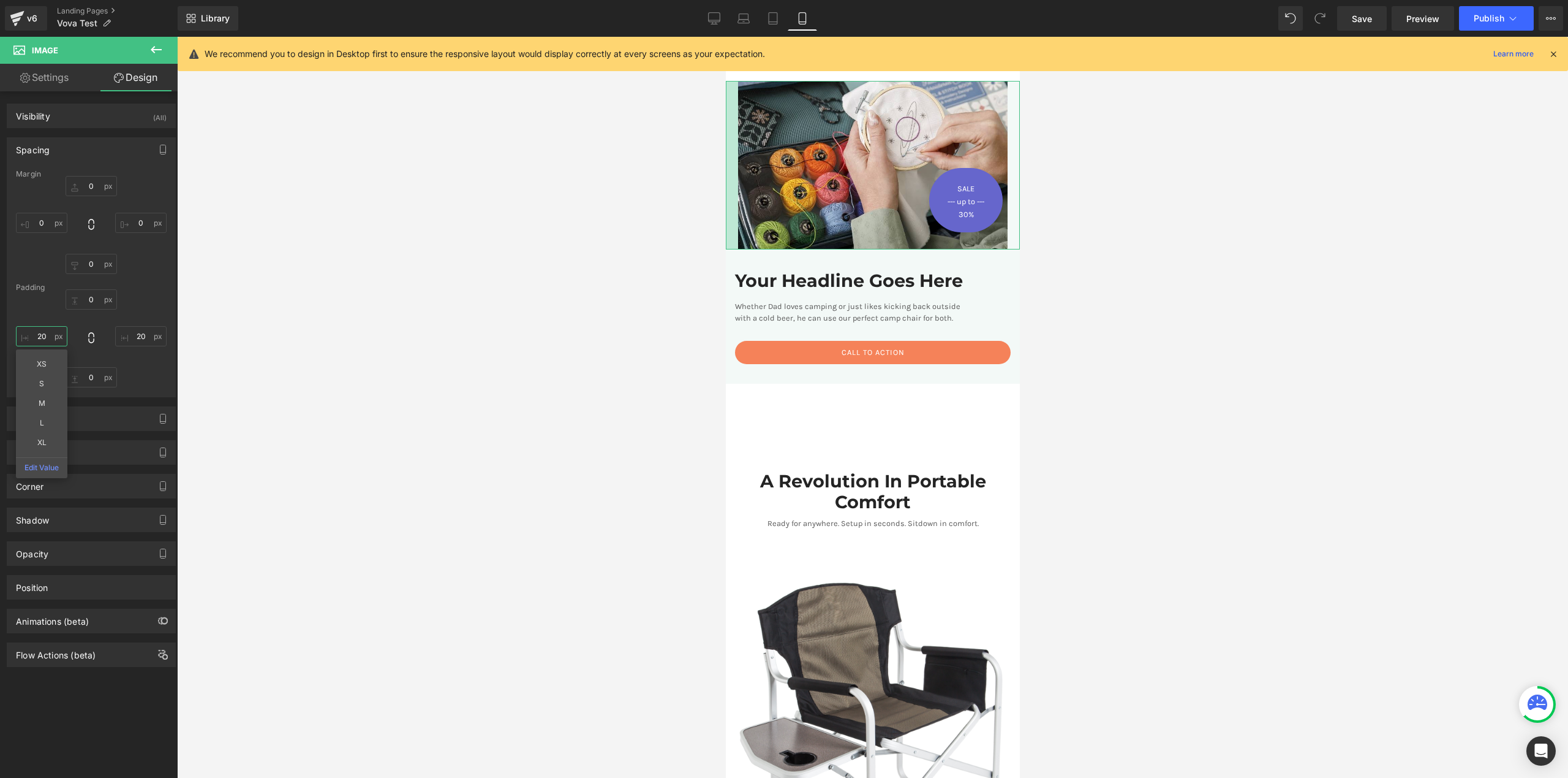
click at [50, 338] on input "text" at bounding box center [42, 336] width 52 height 20
click at [51, 338] on input "text" at bounding box center [42, 336] width 52 height 20
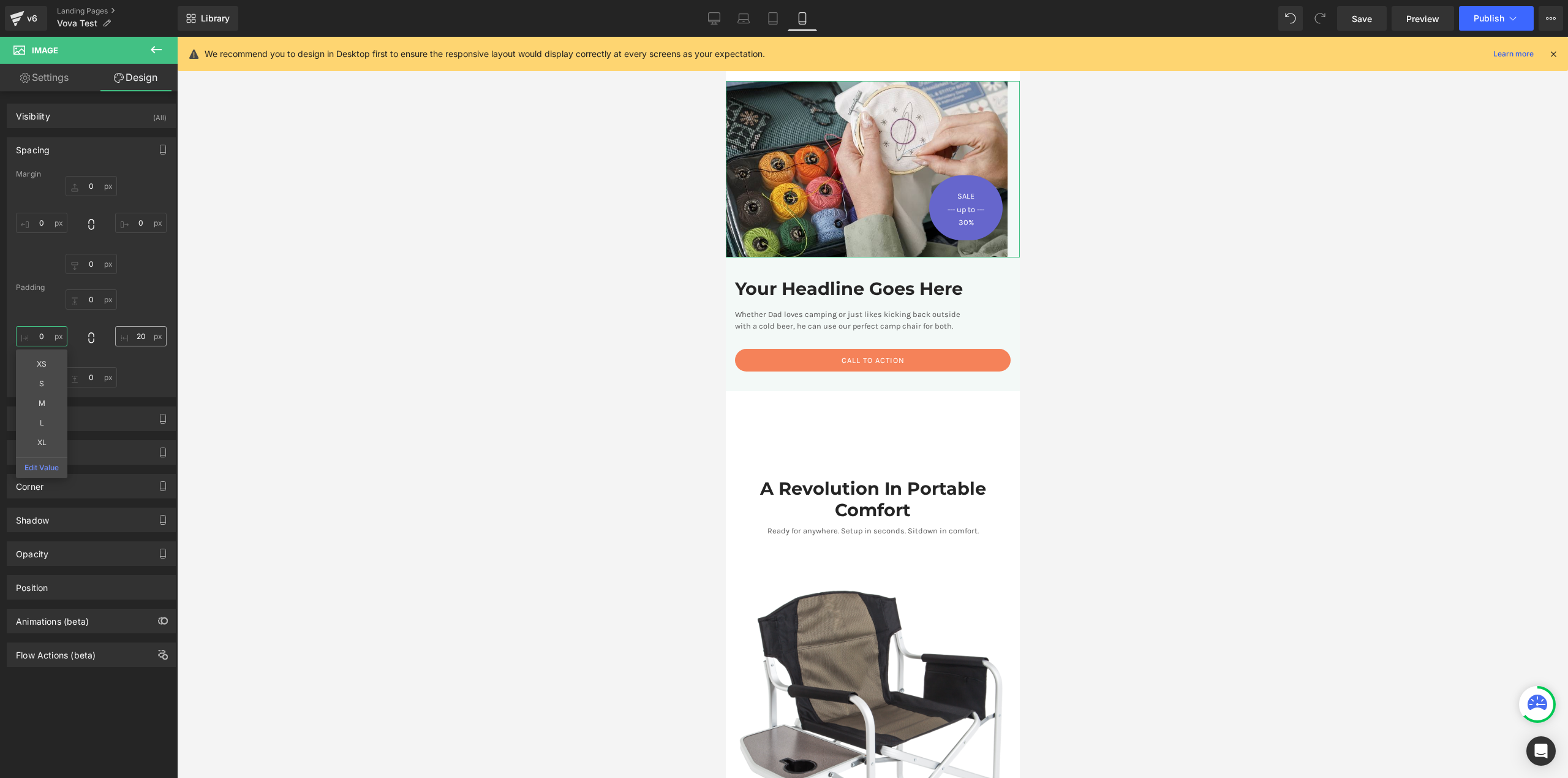
type input "0"
click at [141, 336] on input "text" at bounding box center [141, 336] width 52 height 20
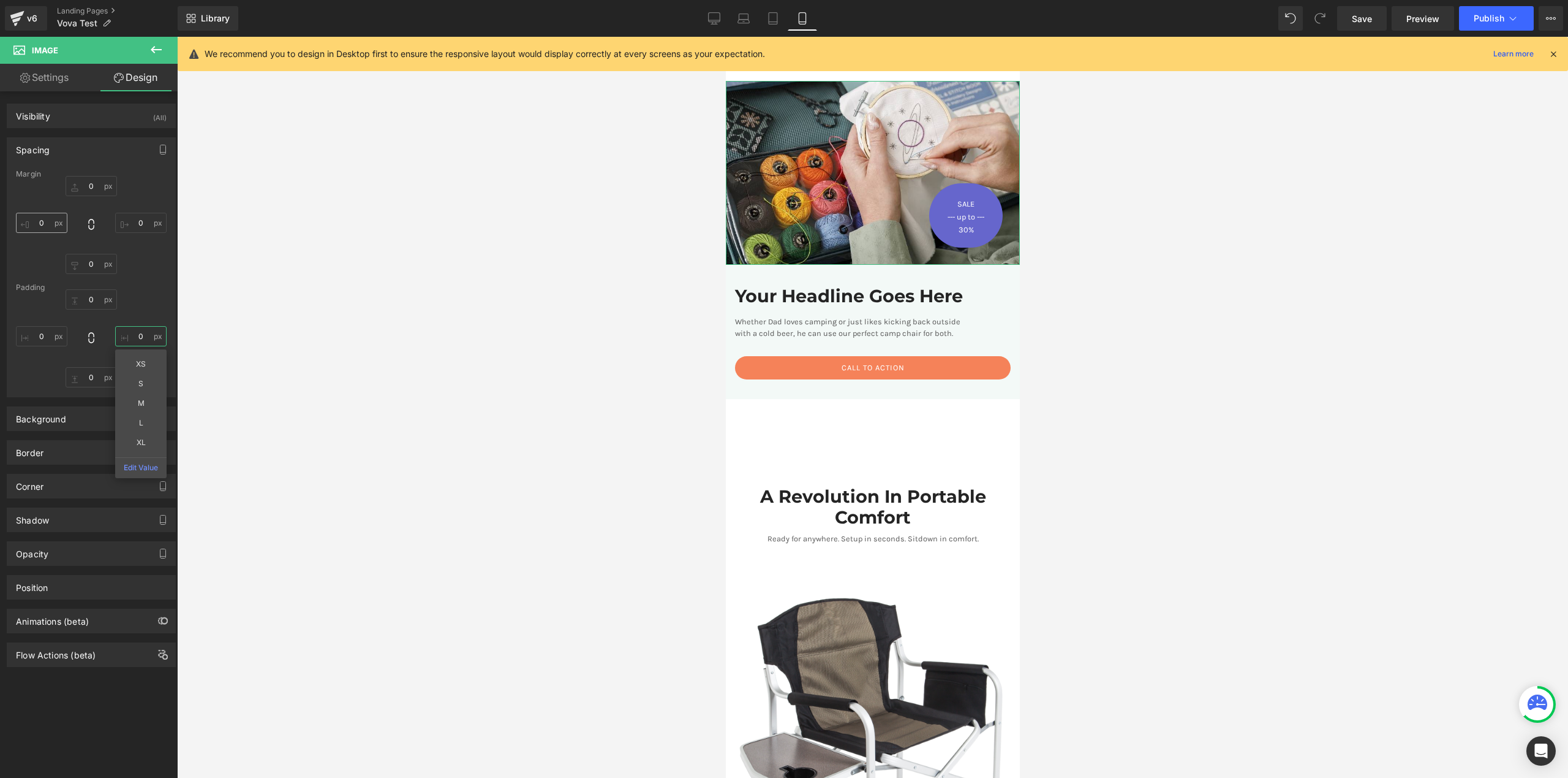
type input "0"
click at [53, 216] on input "text" at bounding box center [42, 223] width 52 height 20
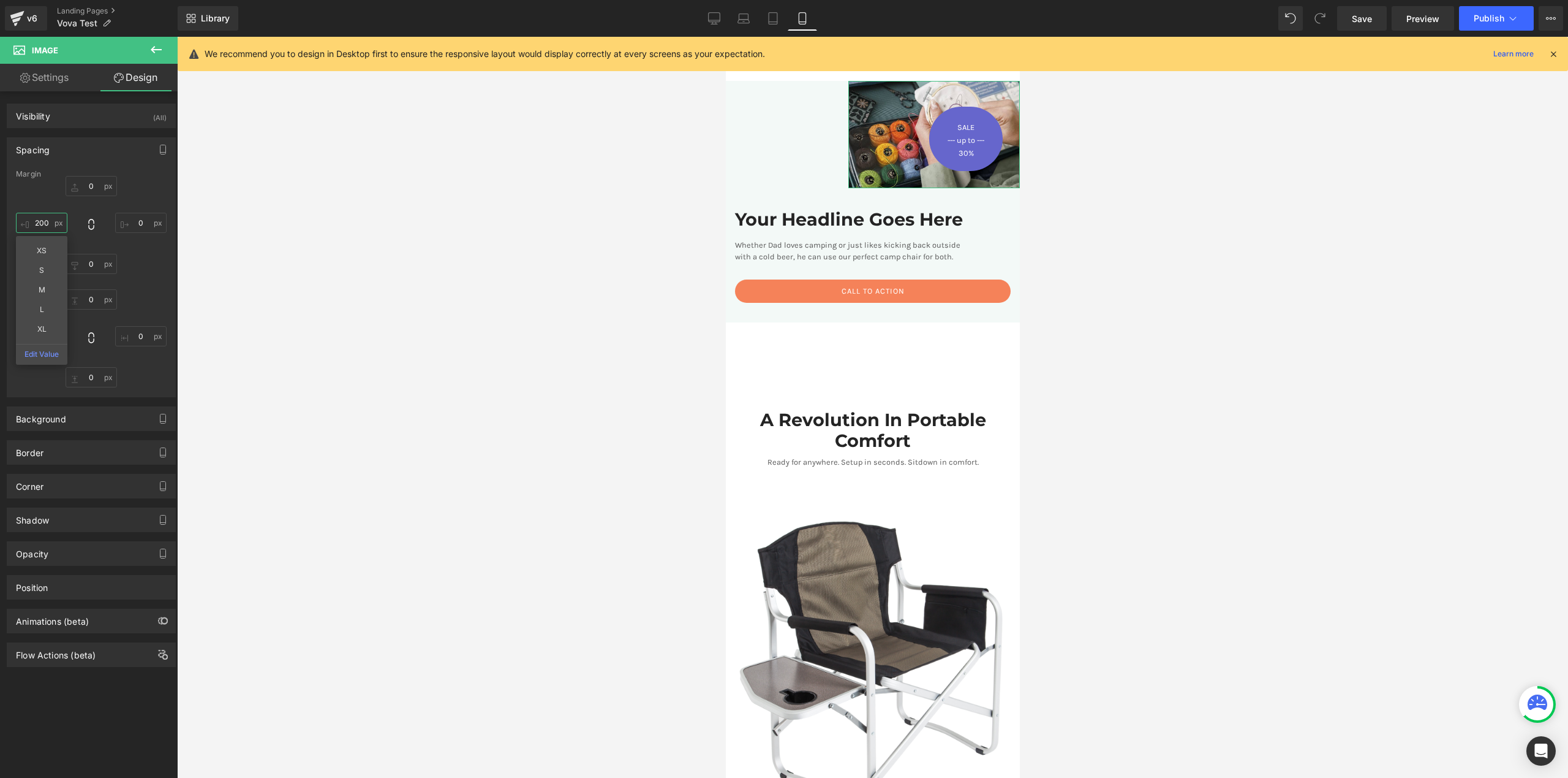
click at [45, 221] on input "200" at bounding box center [42, 223] width 52 height 20
drag, startPoint x: 45, startPoint y: 221, endPoint x: 135, endPoint y: 212, distance: 90.4
click at [45, 221] on input "200" at bounding box center [42, 223] width 52 height 20
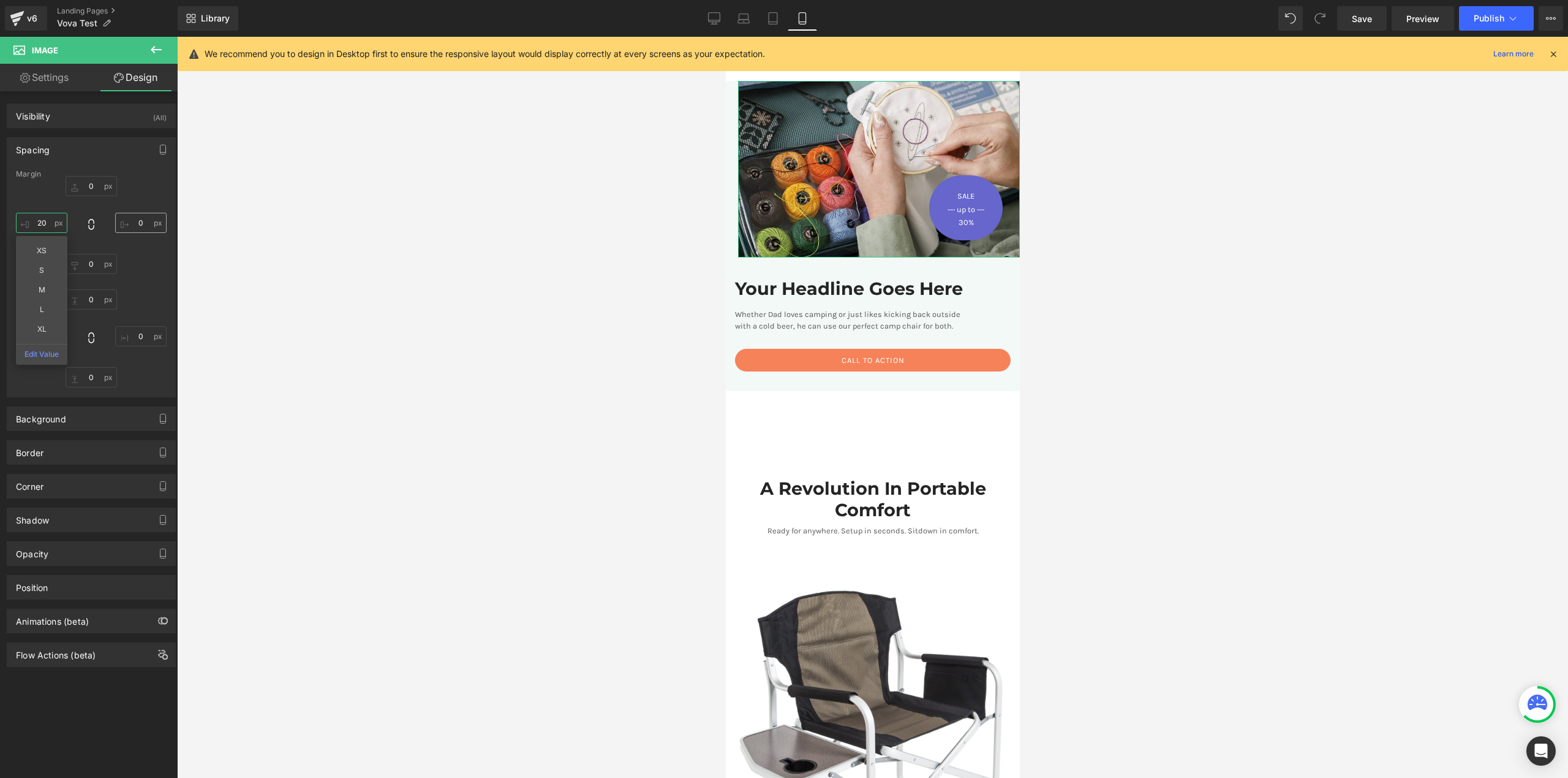
type input "20"
click at [153, 226] on input "text" at bounding box center [141, 223] width 52 height 20
type input "2-"
click at [135, 220] on input "text" at bounding box center [141, 223] width 52 height 20
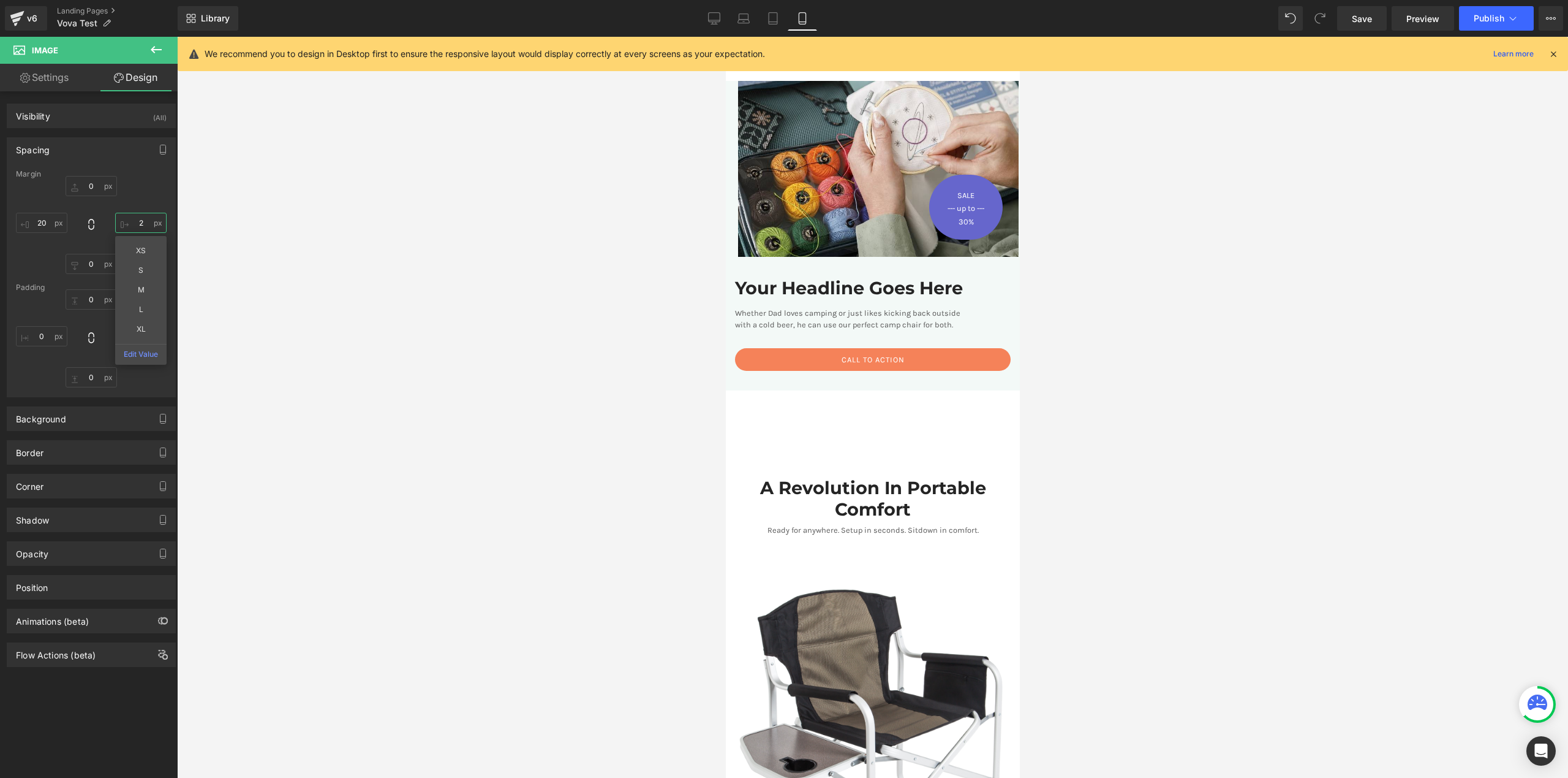
type input "20"
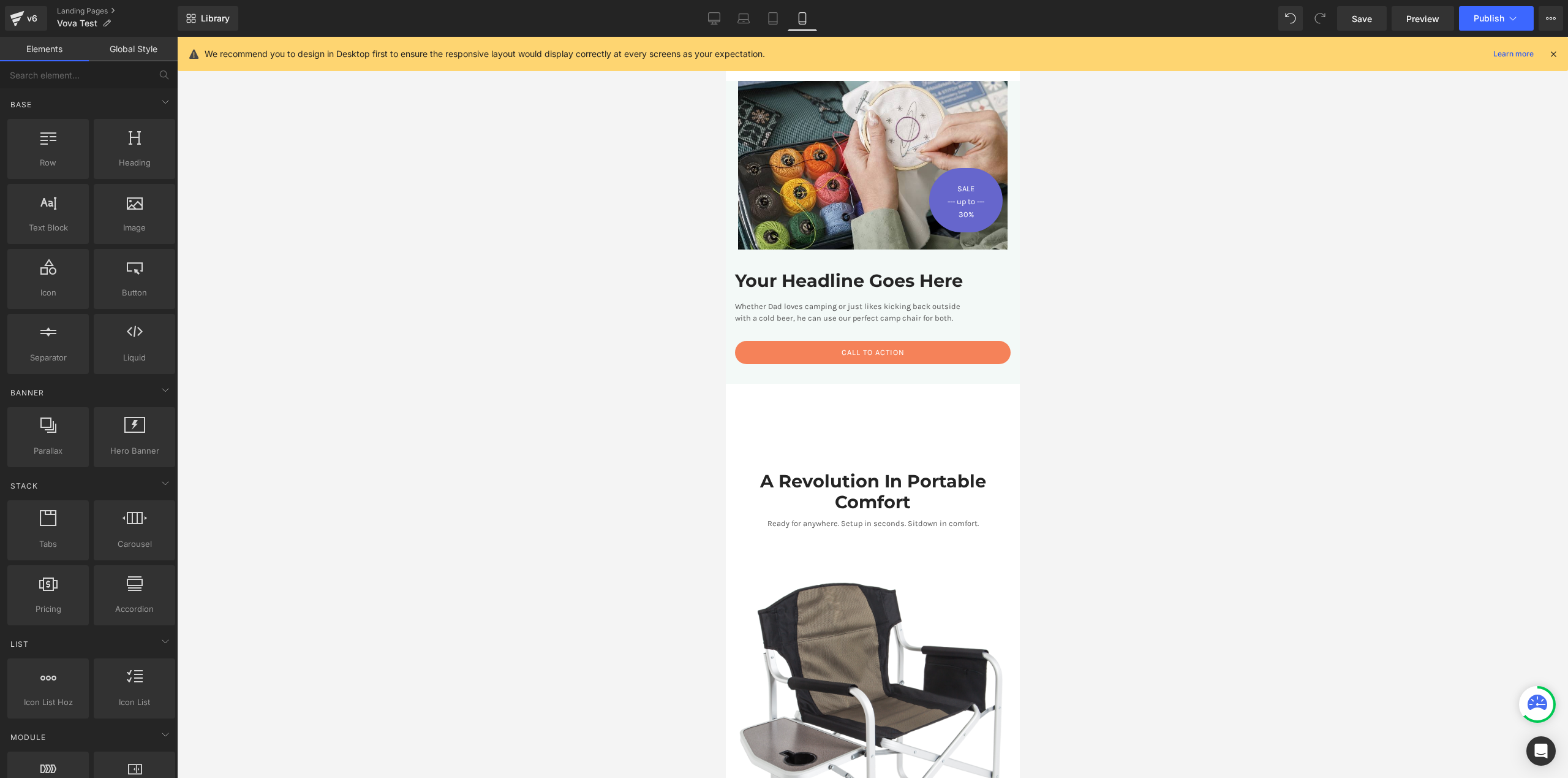
click at [1208, 415] on div at bounding box center [873, 407] width 1391 height 741
click at [1085, 261] on div at bounding box center [873, 407] width 1391 height 741
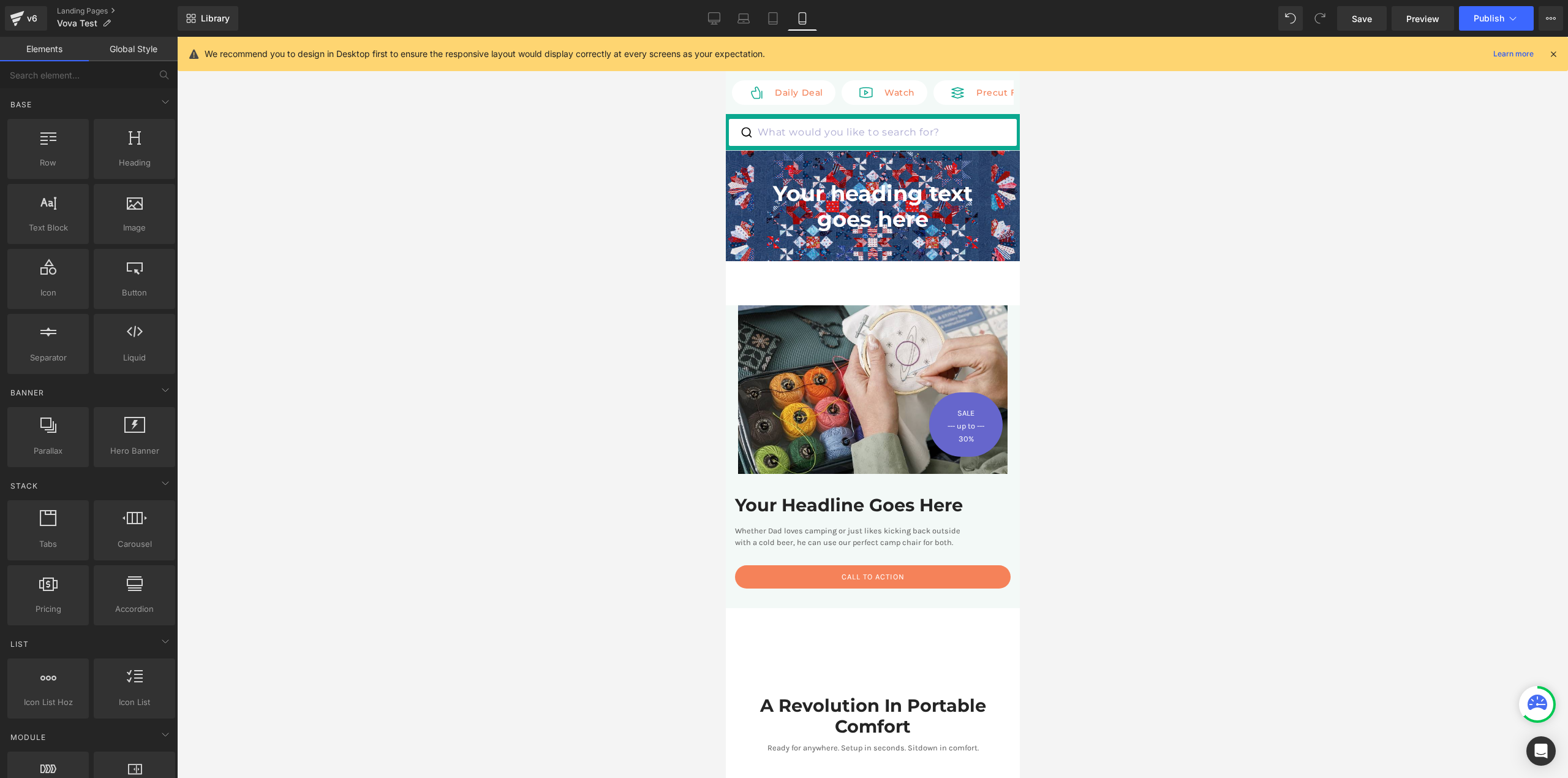
scroll to position [4, 0]
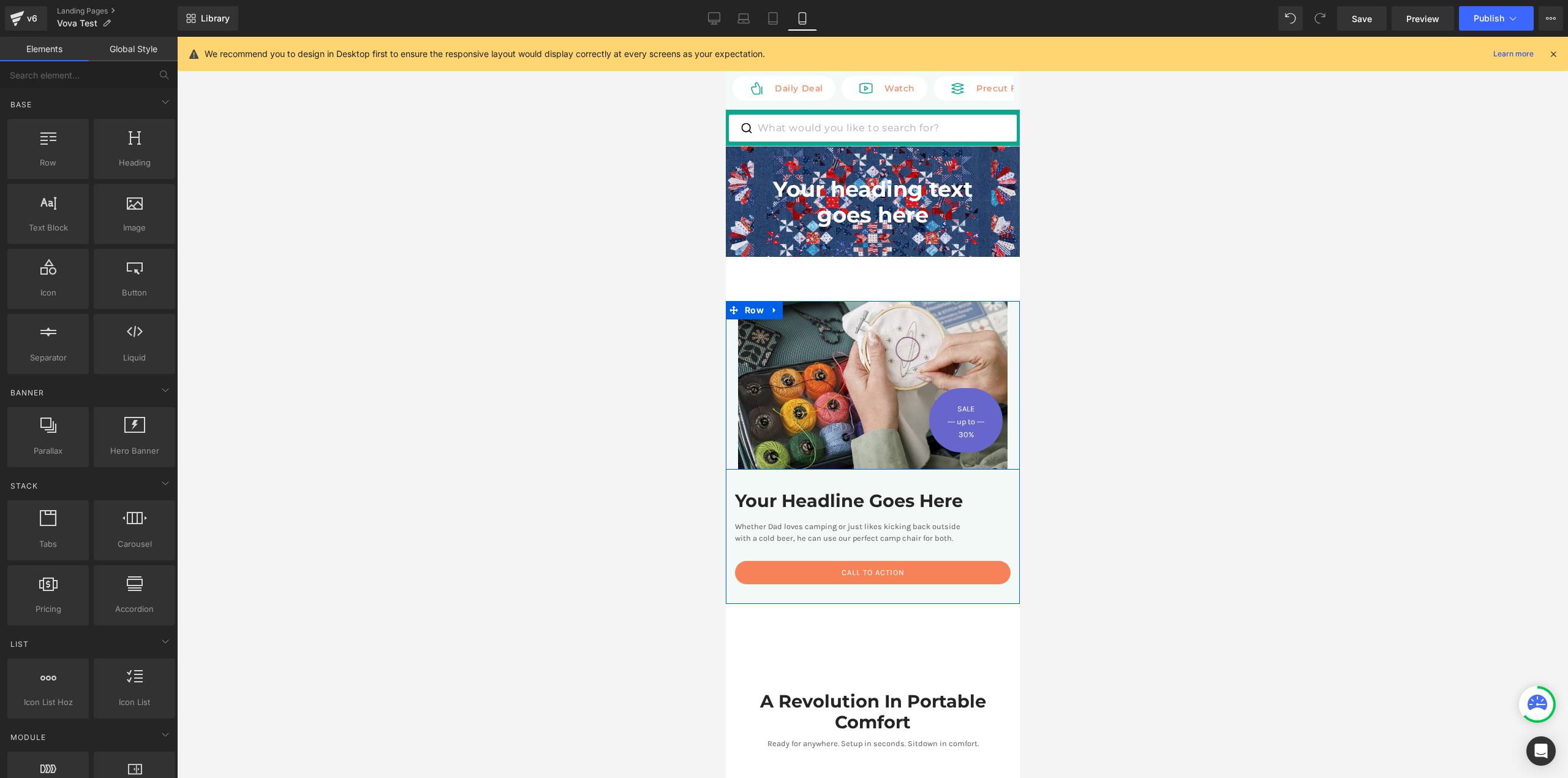
click at [1003, 324] on div "Image SALE Text Block --- up to --- Text Block 30% Text Block Row" at bounding box center [872, 385] width 294 height 168
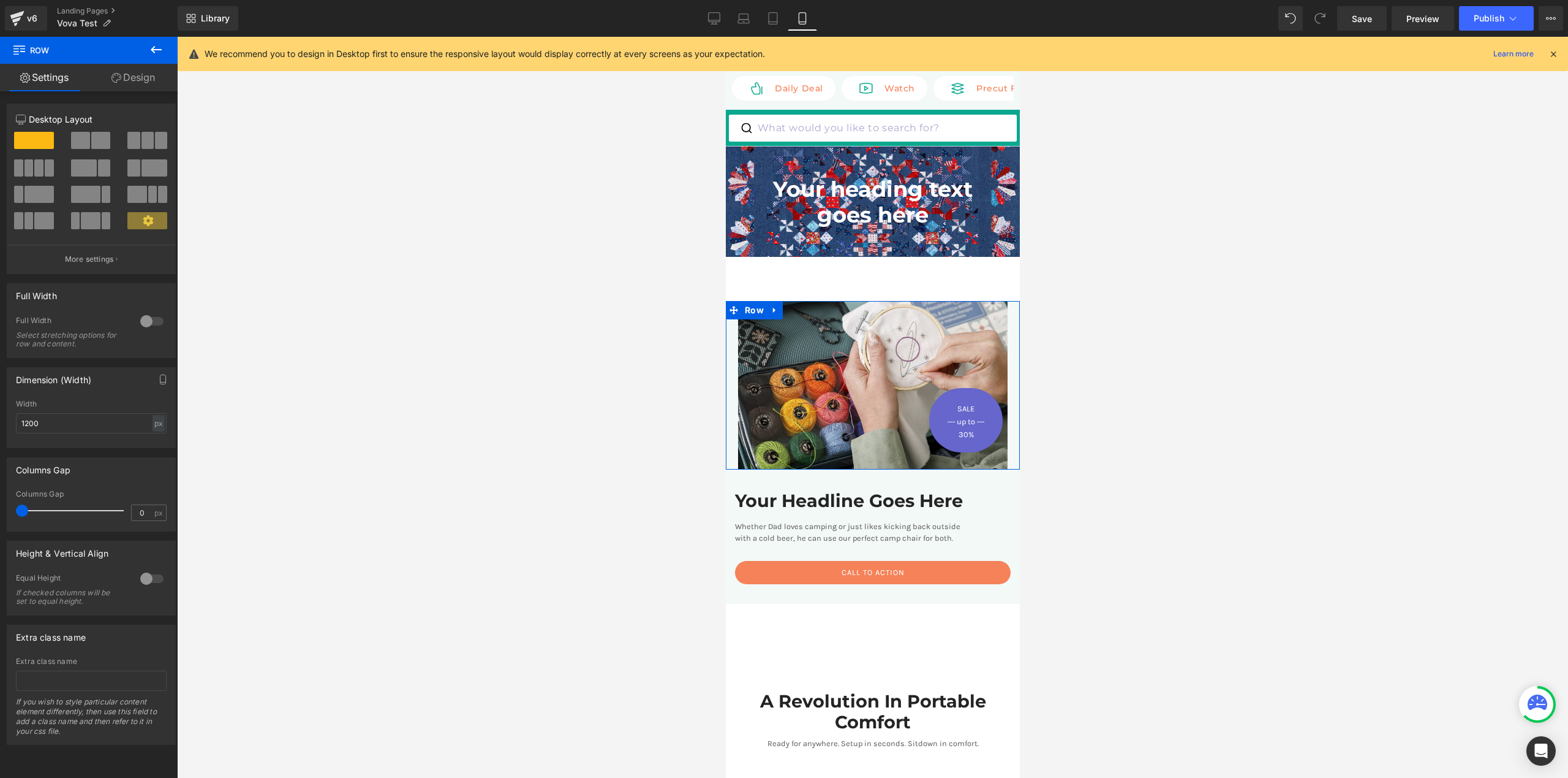
click at [129, 74] on link "Design" at bounding box center [133, 77] width 89 height 27
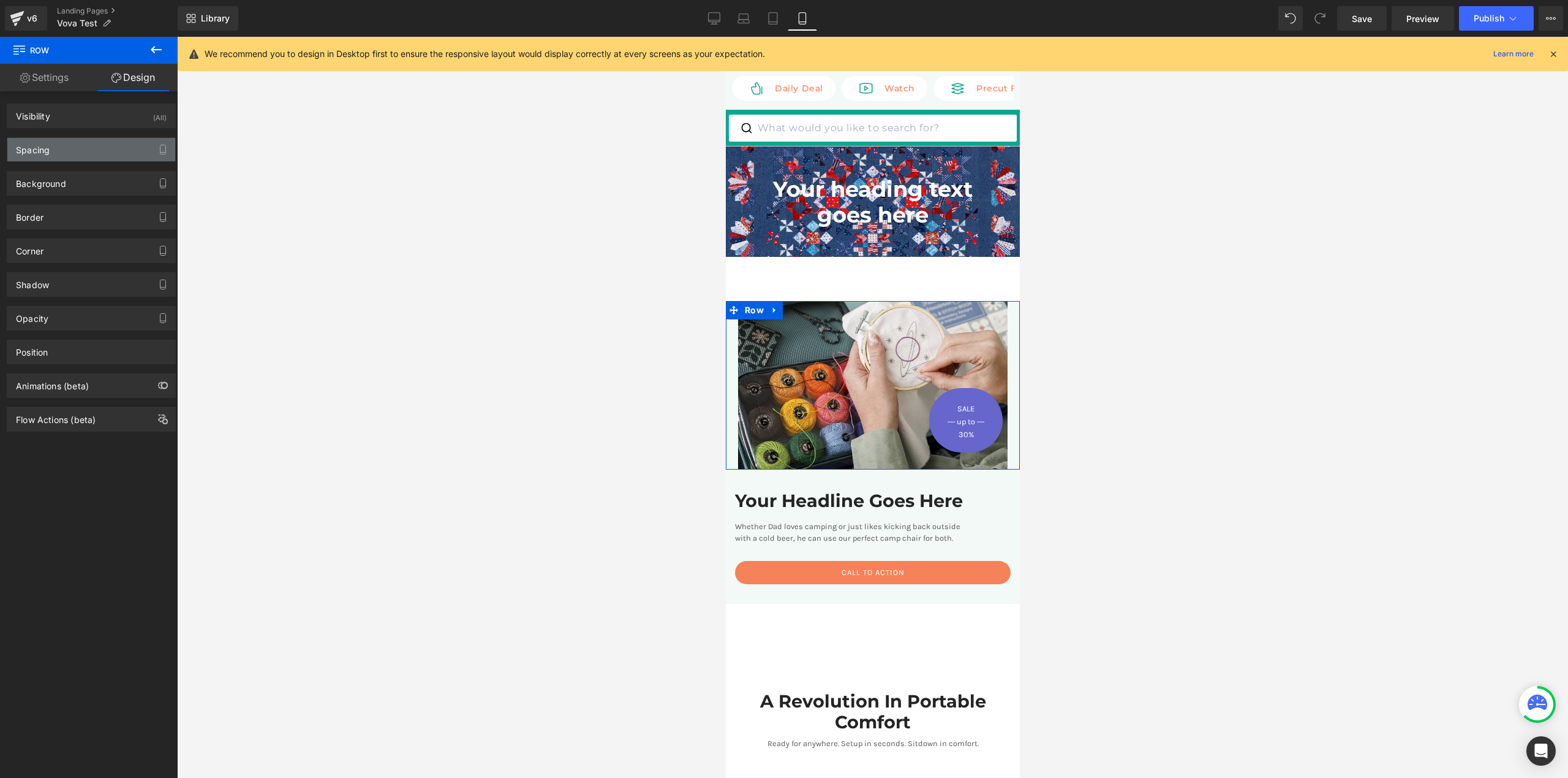
click at [88, 149] on div "Spacing" at bounding box center [92, 149] width 168 height 23
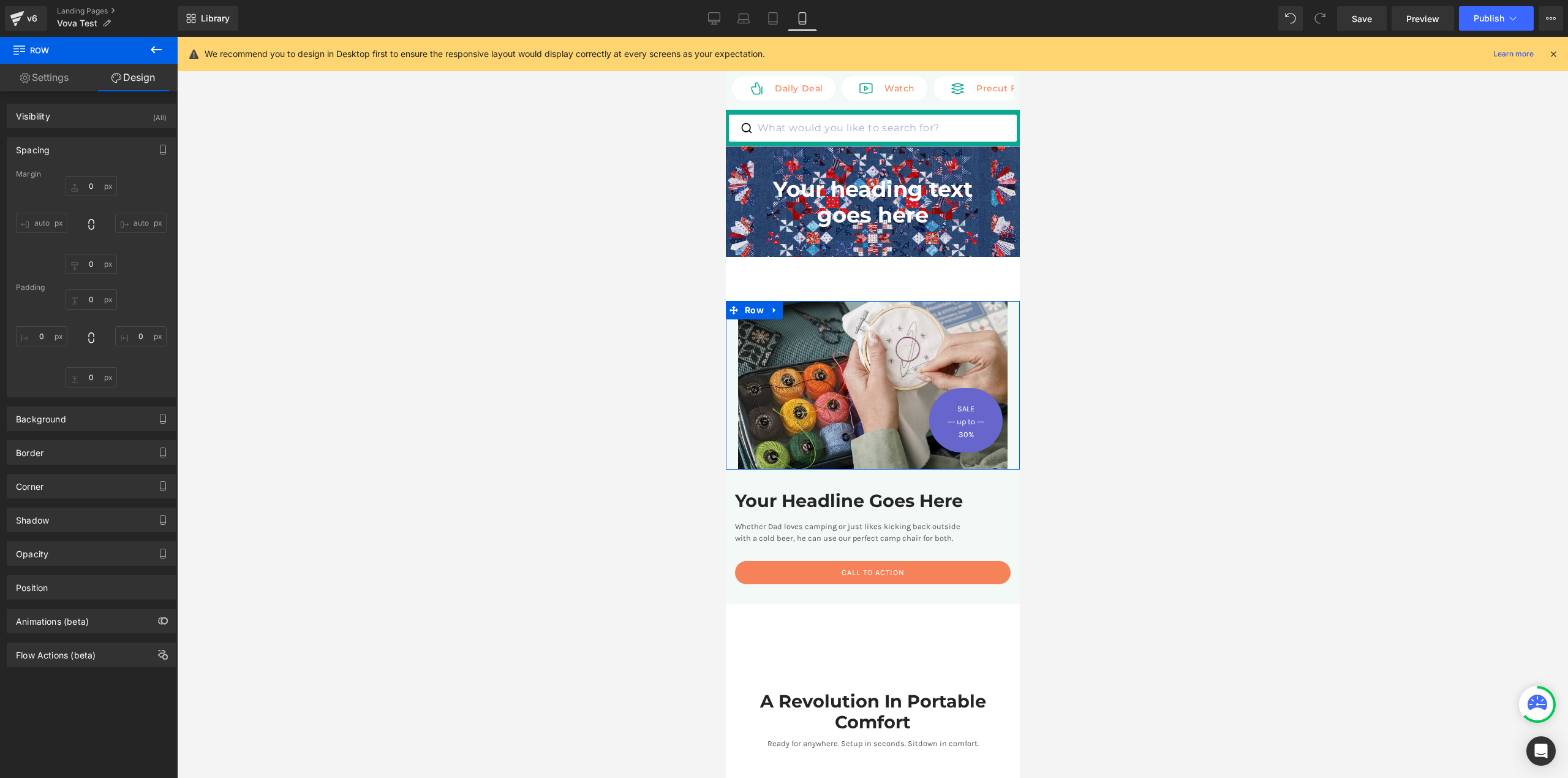
click at [55, 71] on link "Settings" at bounding box center [44, 77] width 89 height 27
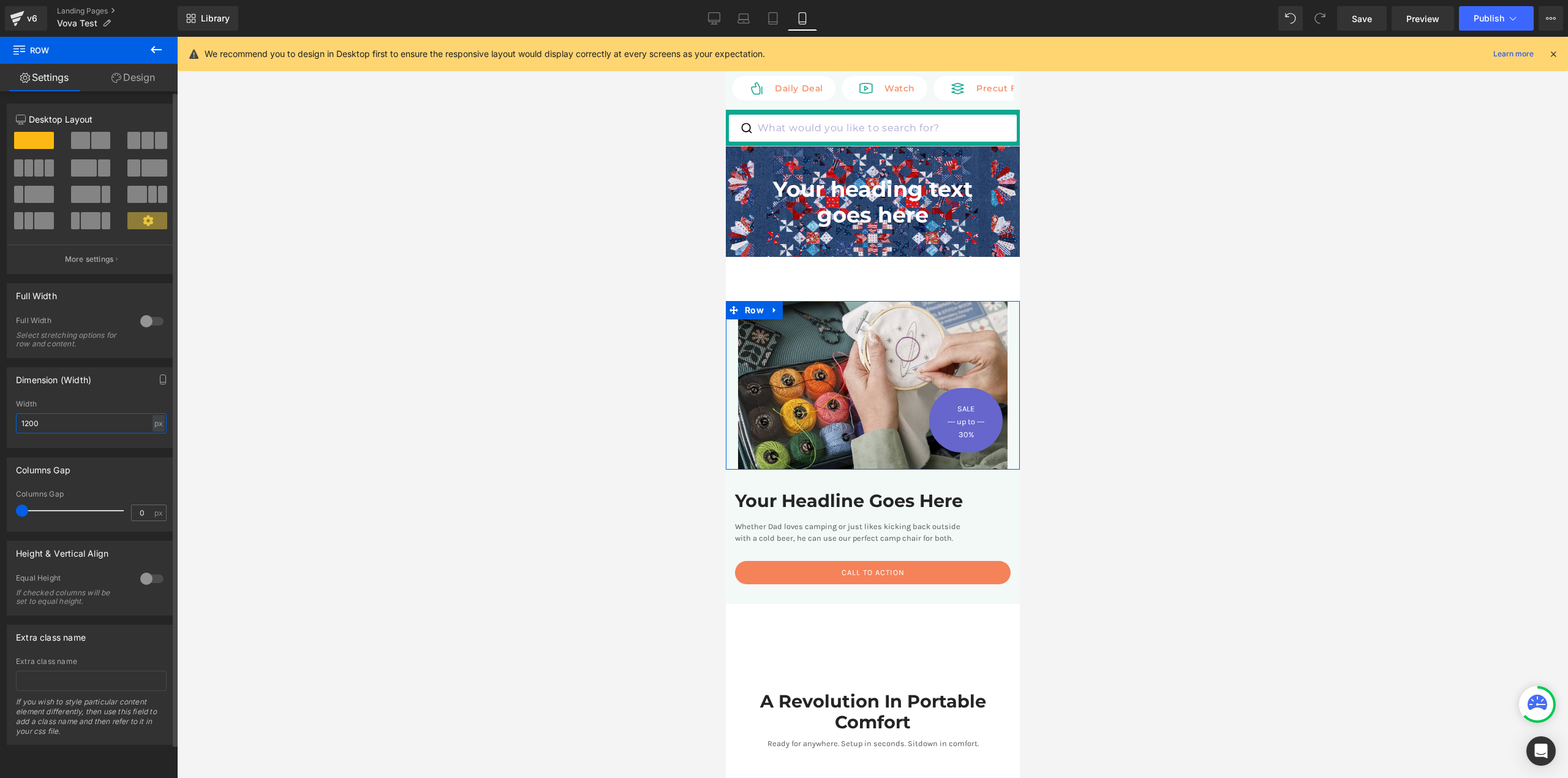
click at [68, 425] on input "1200" at bounding box center [92, 423] width 151 height 20
click at [497, 369] on div at bounding box center [873, 407] width 1391 height 741
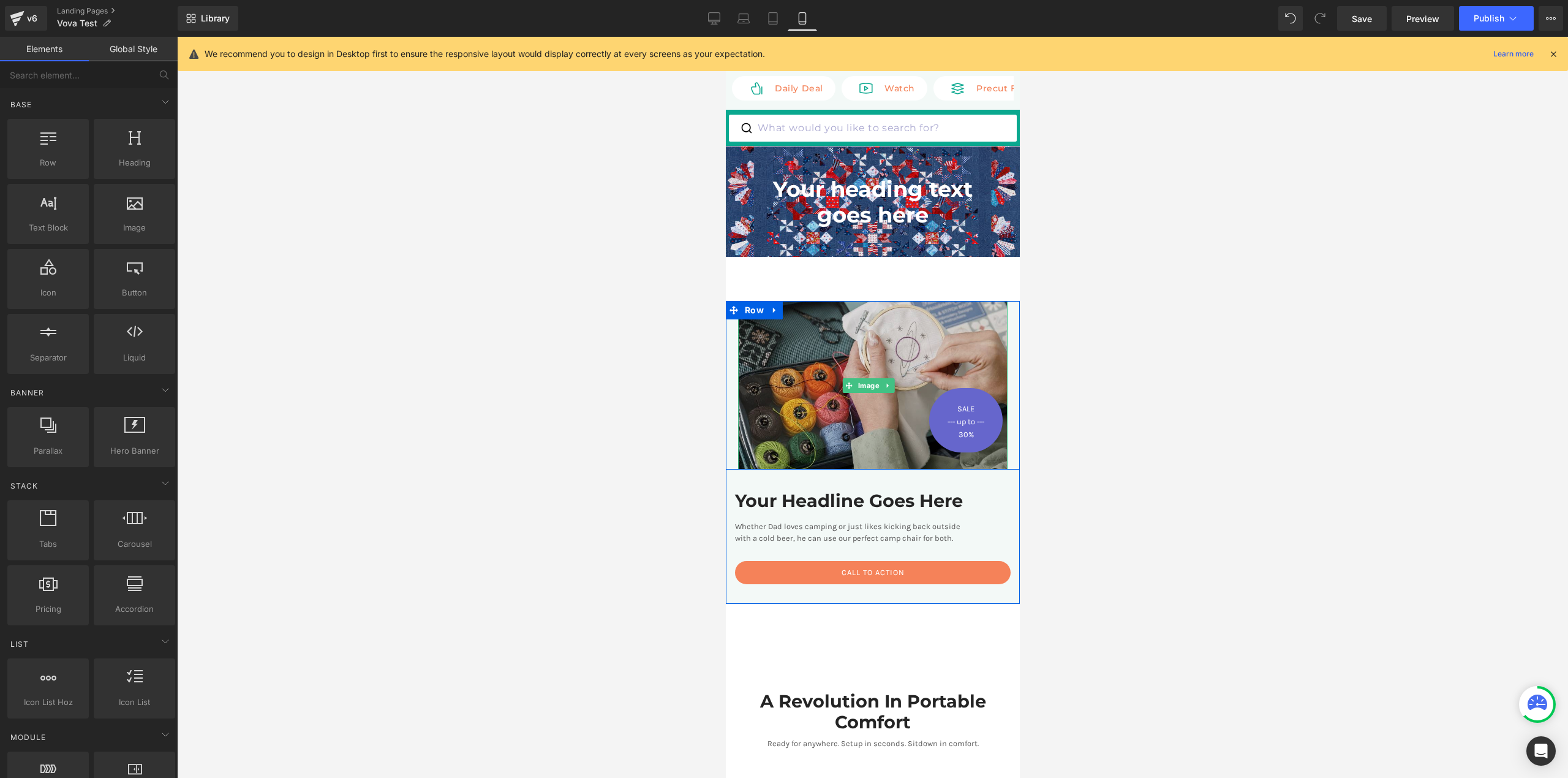
click at [740, 329] on img at bounding box center [873, 385] width 270 height 168
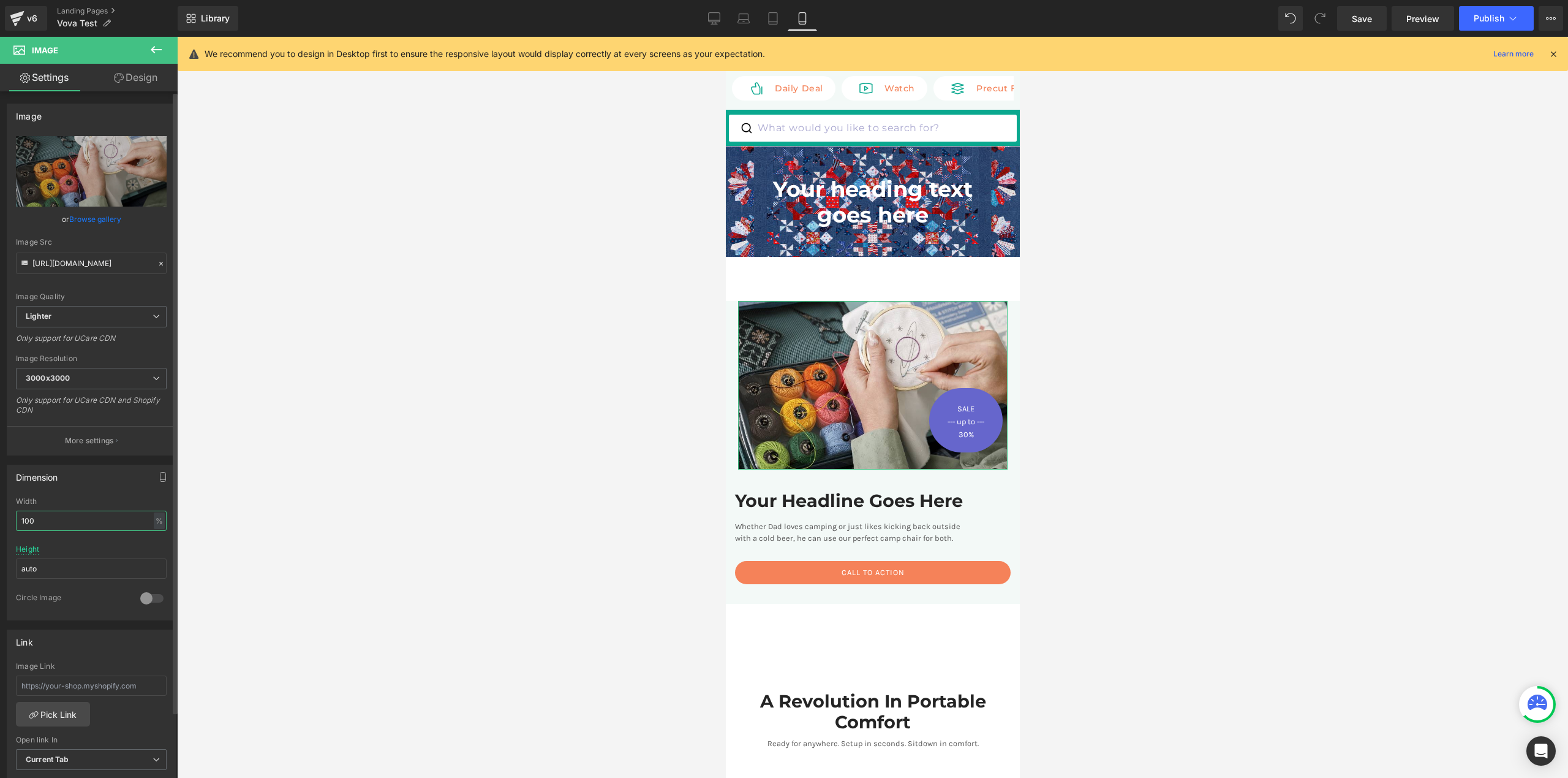
click at [44, 527] on input "100" at bounding box center [92, 521] width 151 height 20
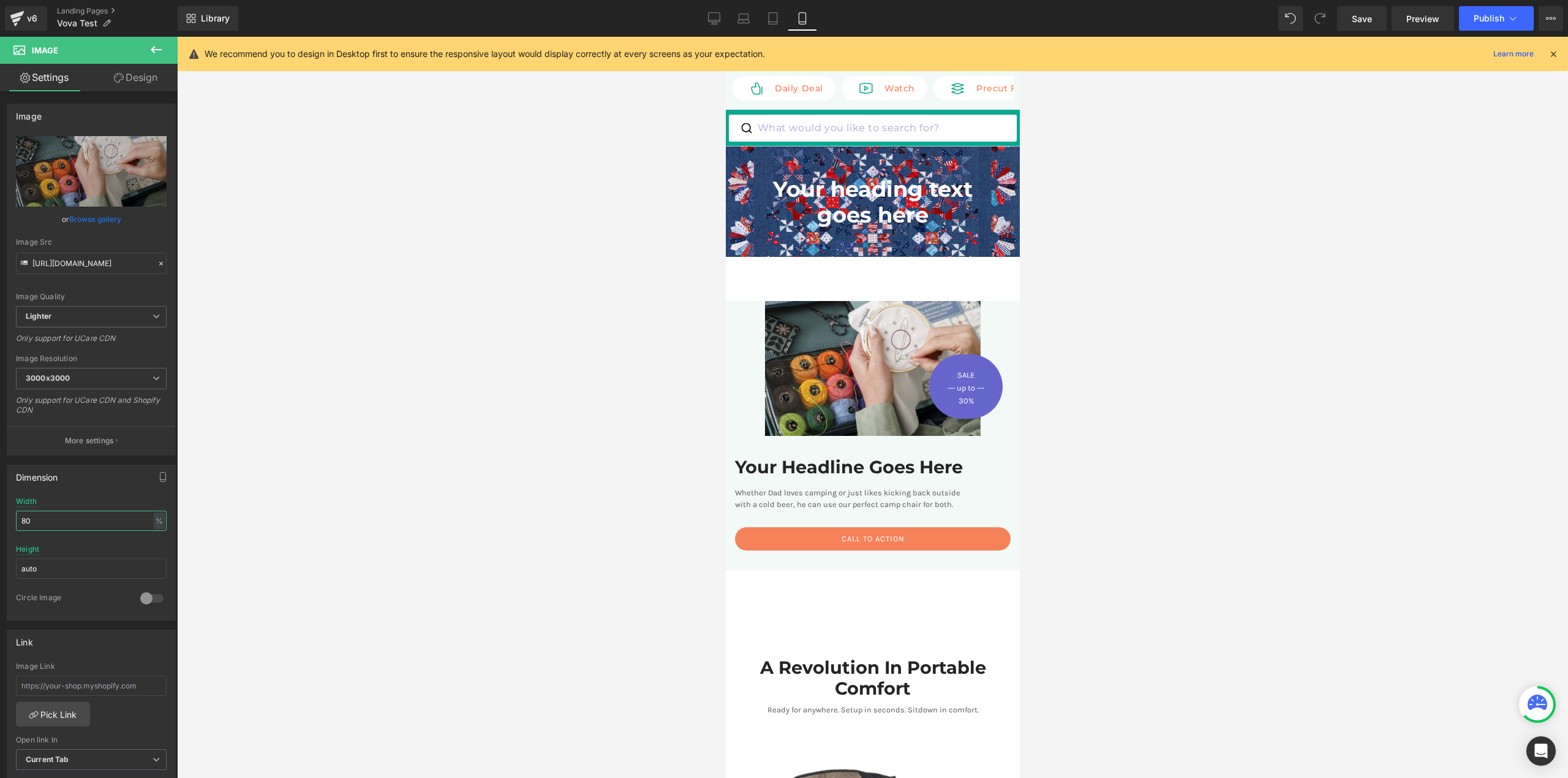
type input "8"
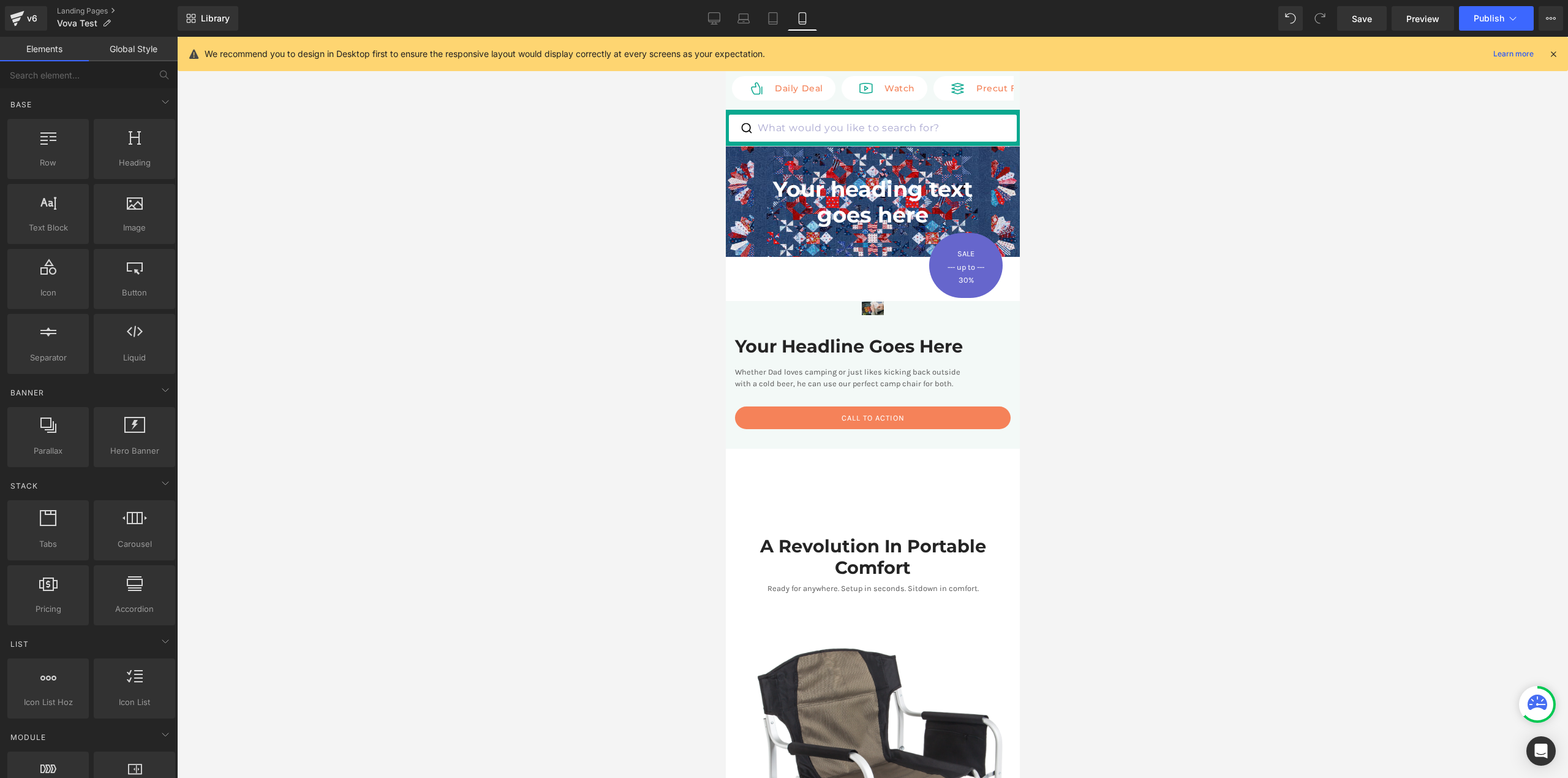
click at [1128, 322] on div at bounding box center [873, 407] width 1391 height 741
click at [245, 408] on div at bounding box center [873, 407] width 1391 height 741
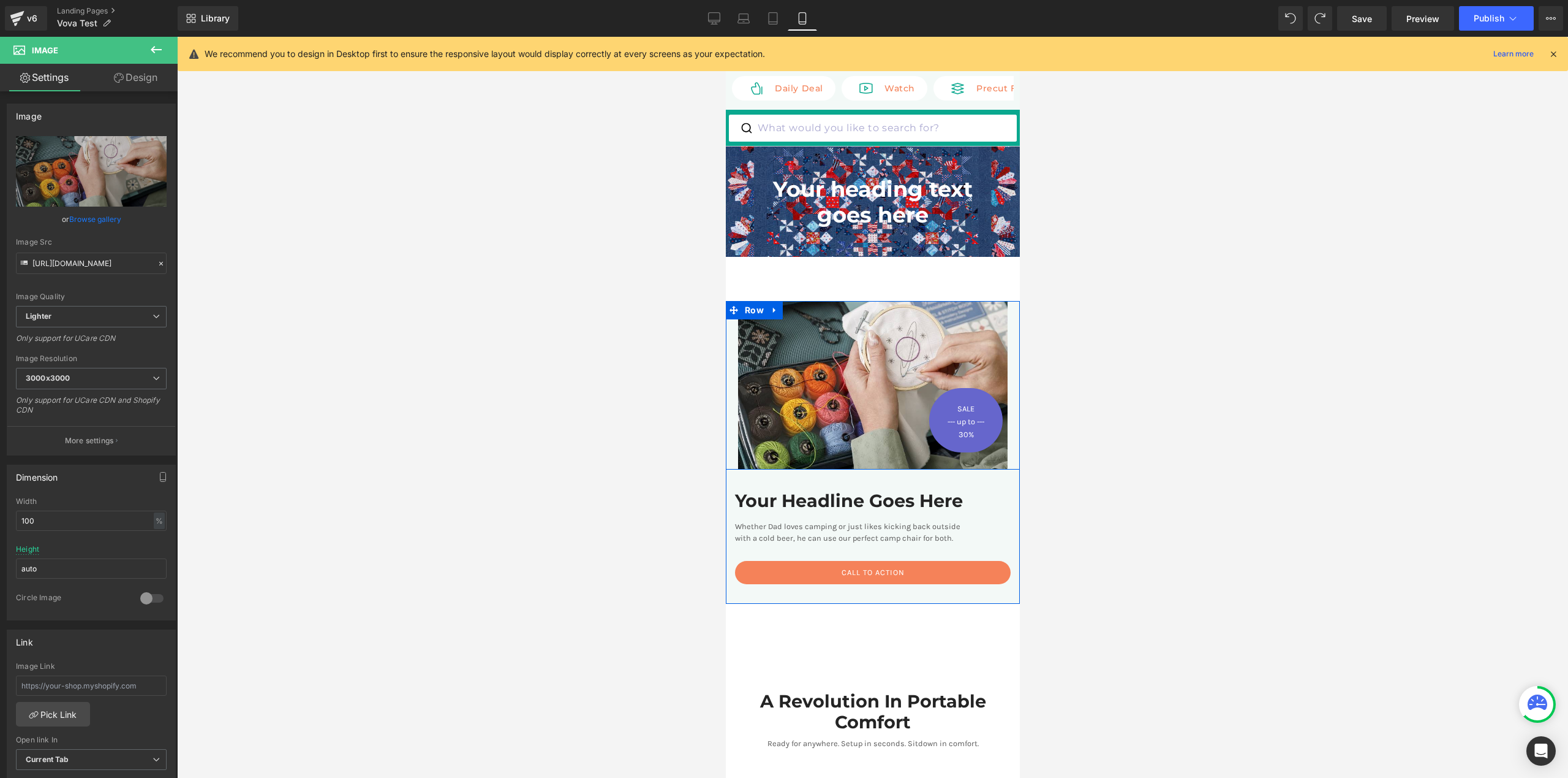
click at [1003, 327] on div "Image SALE Text Block --- up to --- Text Block 30% Text Block Row" at bounding box center [872, 385] width 294 height 168
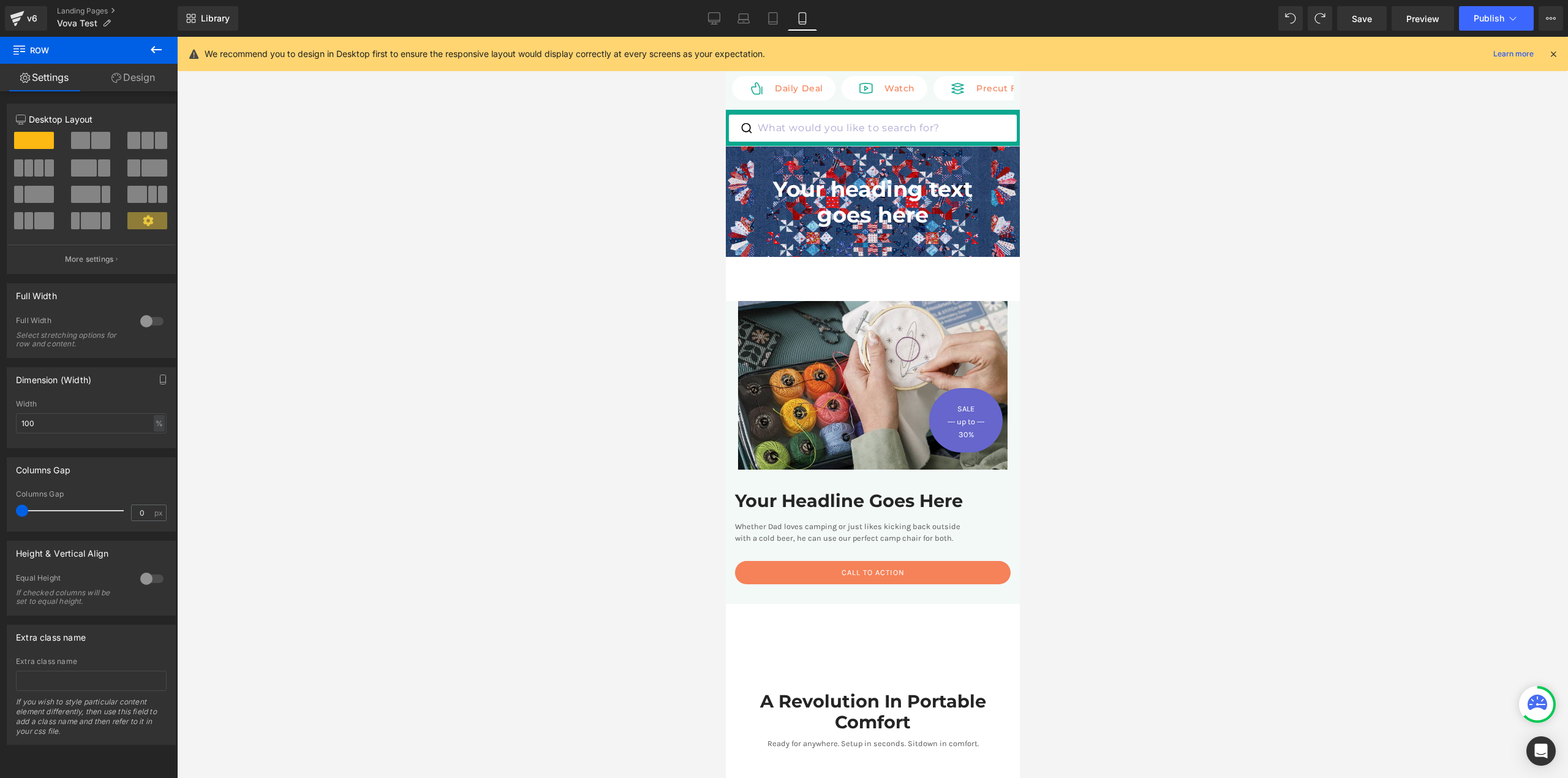
drag, startPoint x: 24, startPoint y: 514, endPoint x: -13, endPoint y: 514, distance: 37.0
click at [0, 514] on html "You are previewing how the will restyle your page. You can not edit Elements in…" at bounding box center [784, 389] width 1568 height 778
click at [144, 578] on div at bounding box center [152, 578] width 30 height 20
click at [143, 578] on div at bounding box center [152, 578] width 30 height 20
click at [150, 323] on div at bounding box center [152, 321] width 30 height 20
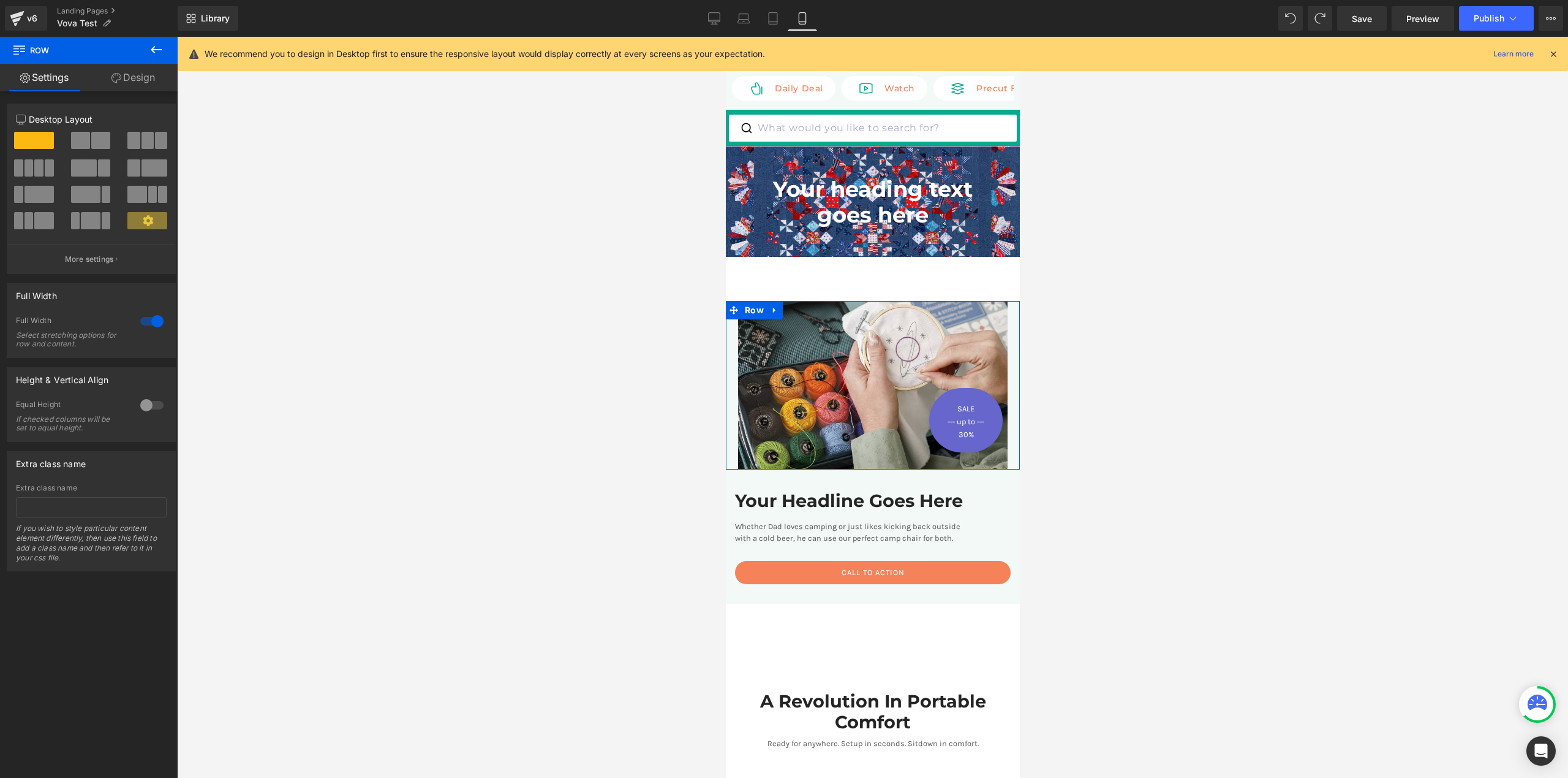
click at [151, 322] on div at bounding box center [152, 321] width 30 height 20
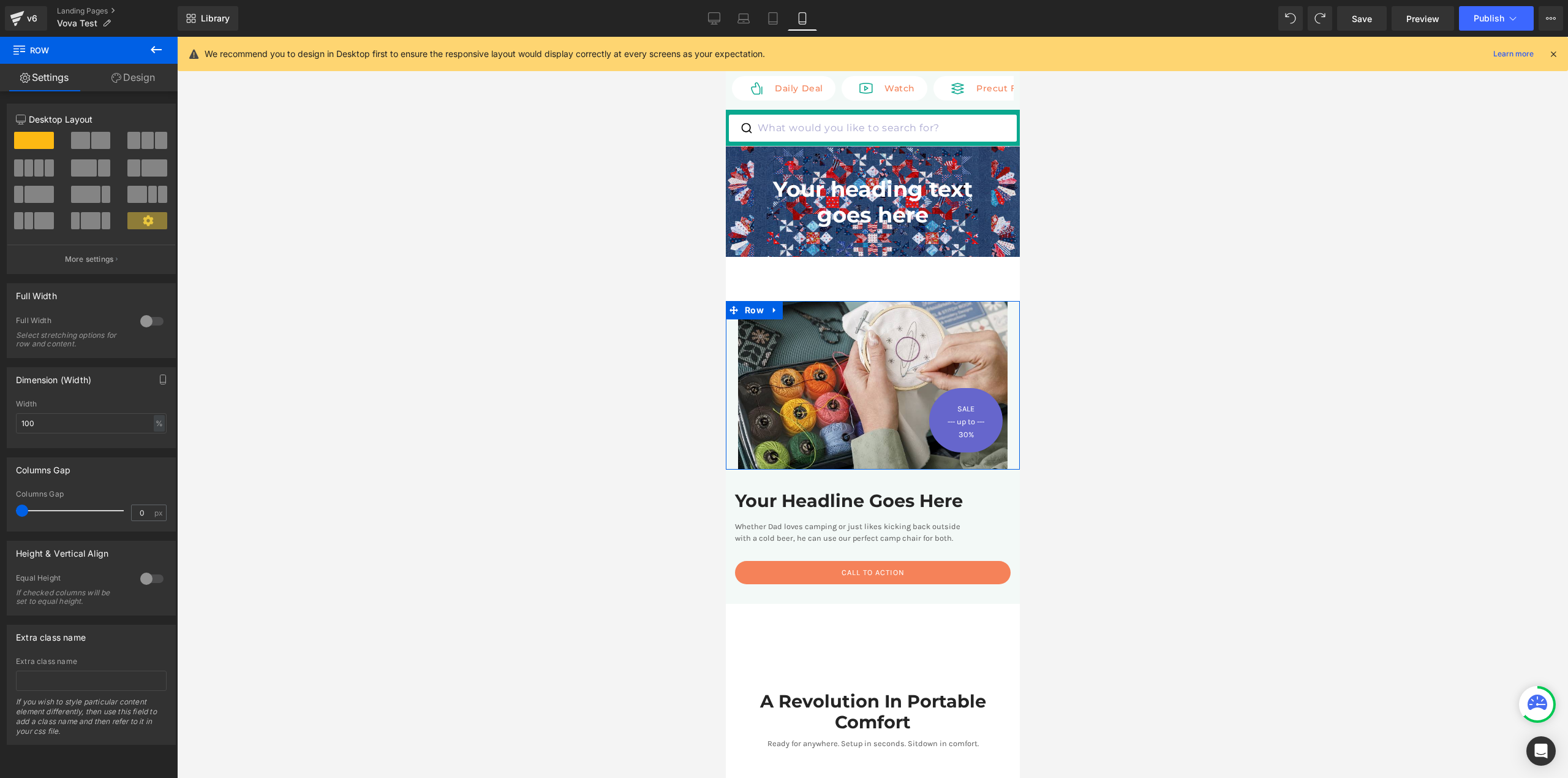
click at [151, 322] on div at bounding box center [152, 321] width 30 height 20
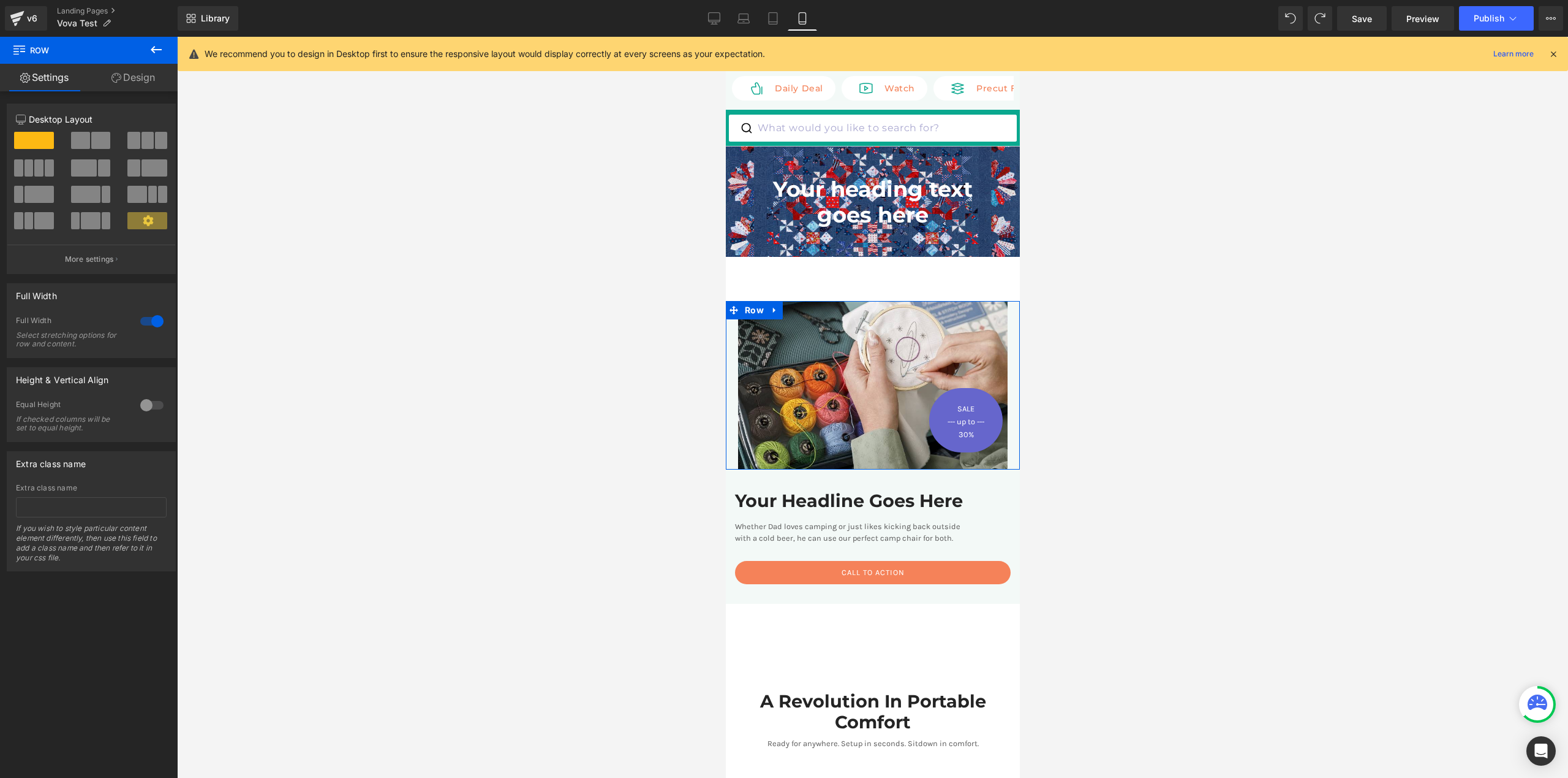
click at [151, 322] on div at bounding box center [152, 321] width 30 height 20
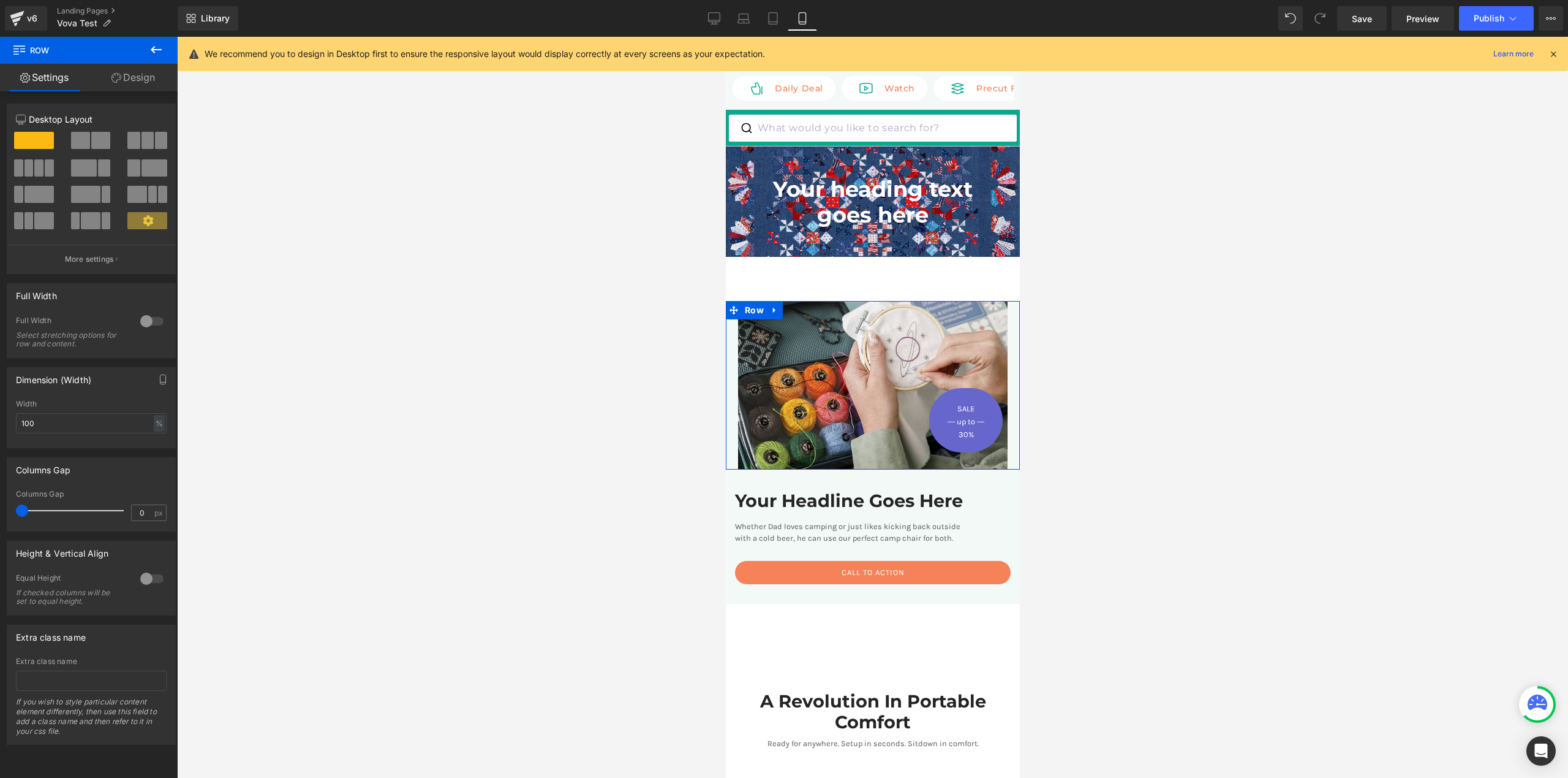
click at [151, 322] on div at bounding box center [152, 321] width 30 height 20
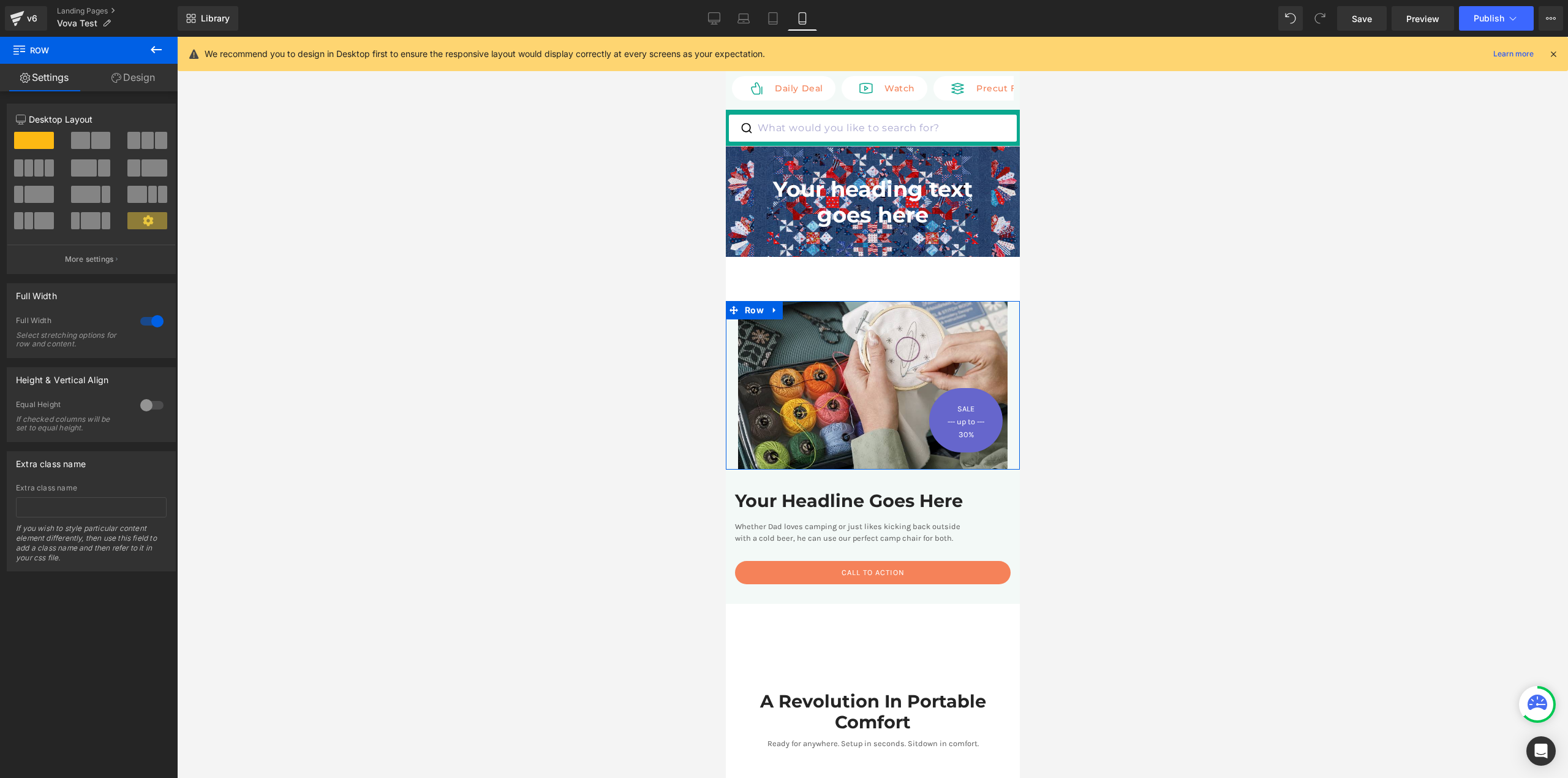
click at [151, 322] on div at bounding box center [152, 321] width 30 height 20
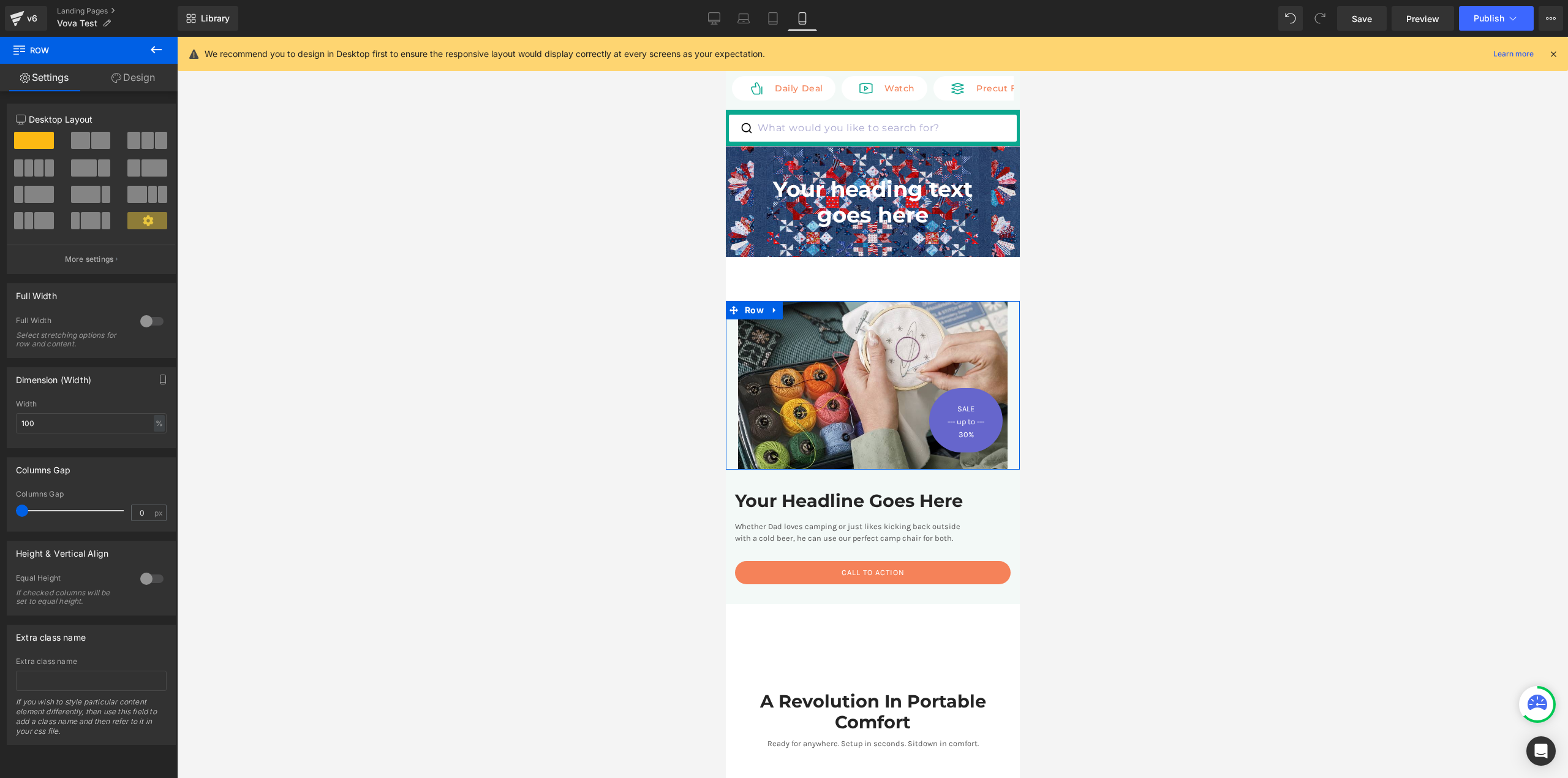
click at [151, 322] on div at bounding box center [152, 321] width 30 height 20
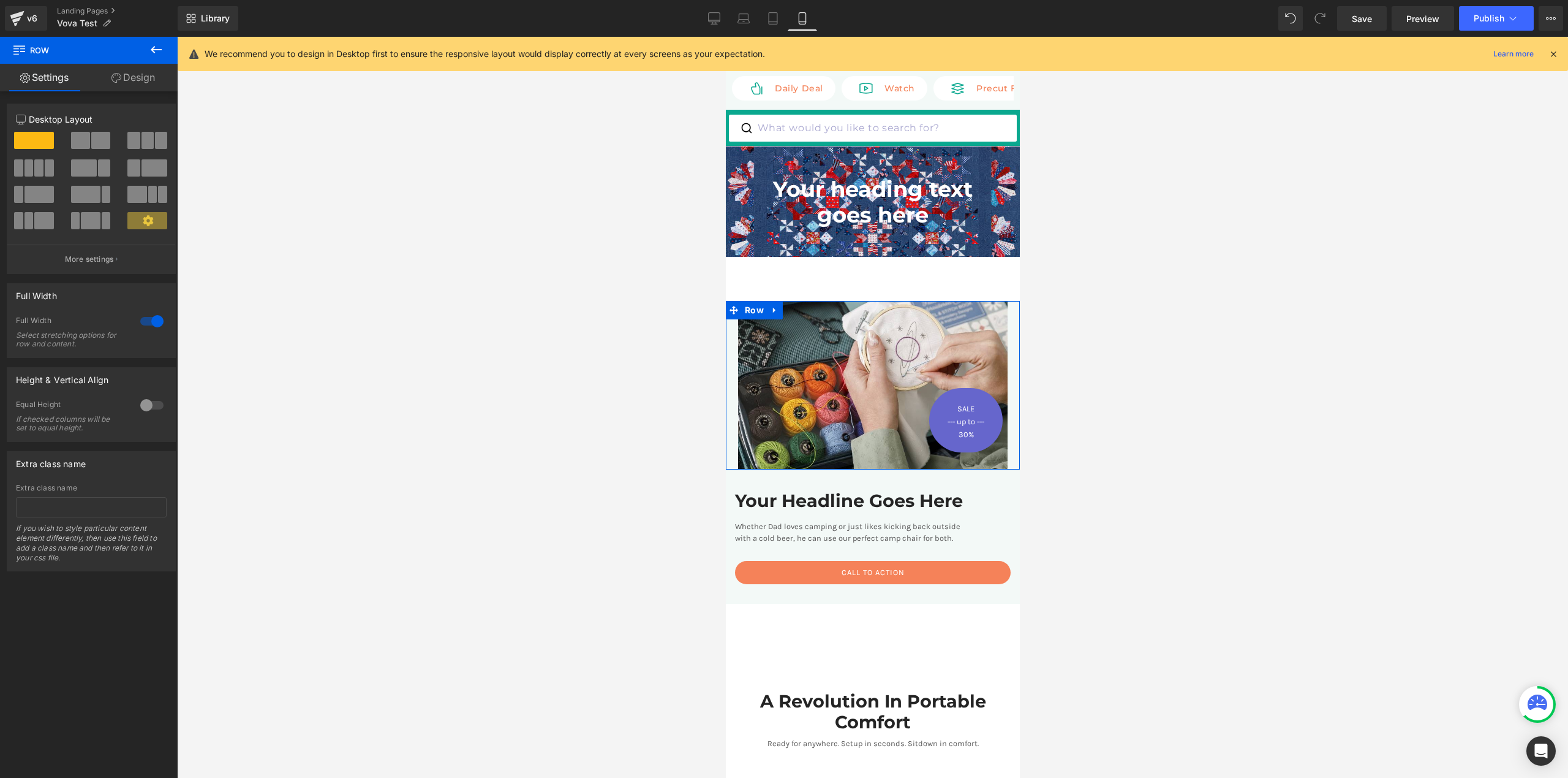
click at [151, 322] on div at bounding box center [152, 321] width 30 height 20
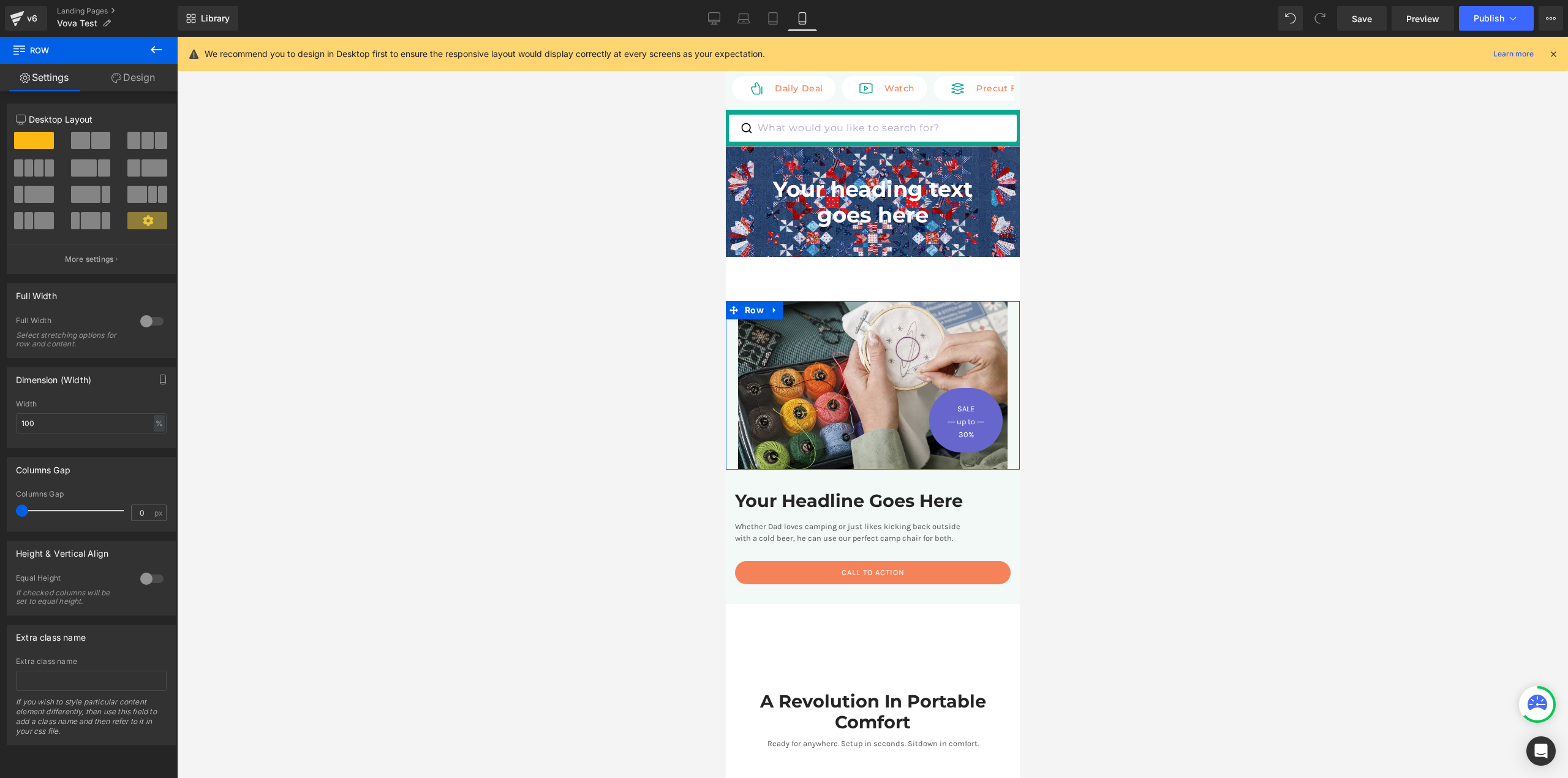
click at [151, 322] on div at bounding box center [152, 321] width 30 height 20
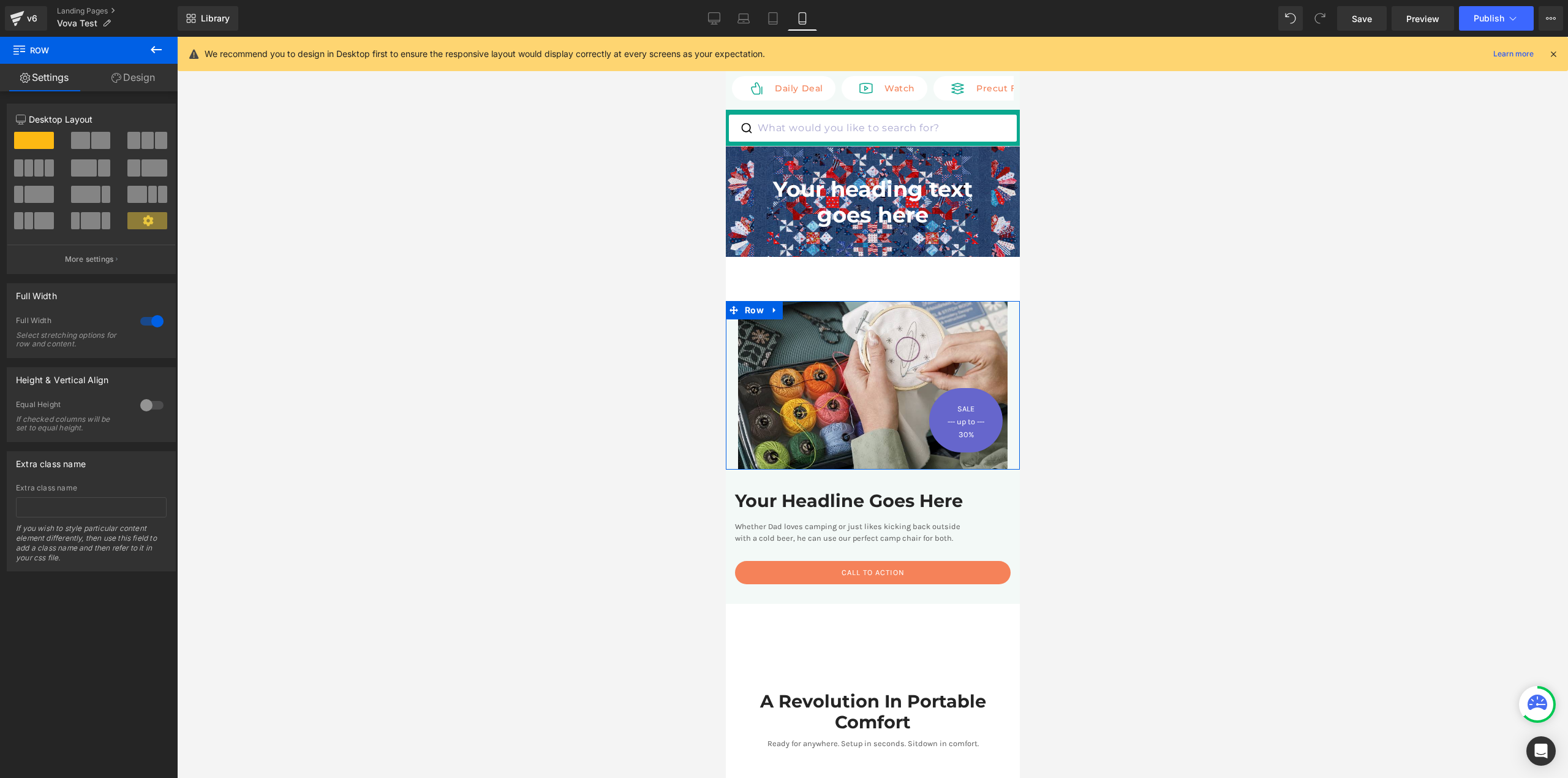
click at [142, 75] on link "Design" at bounding box center [133, 77] width 89 height 27
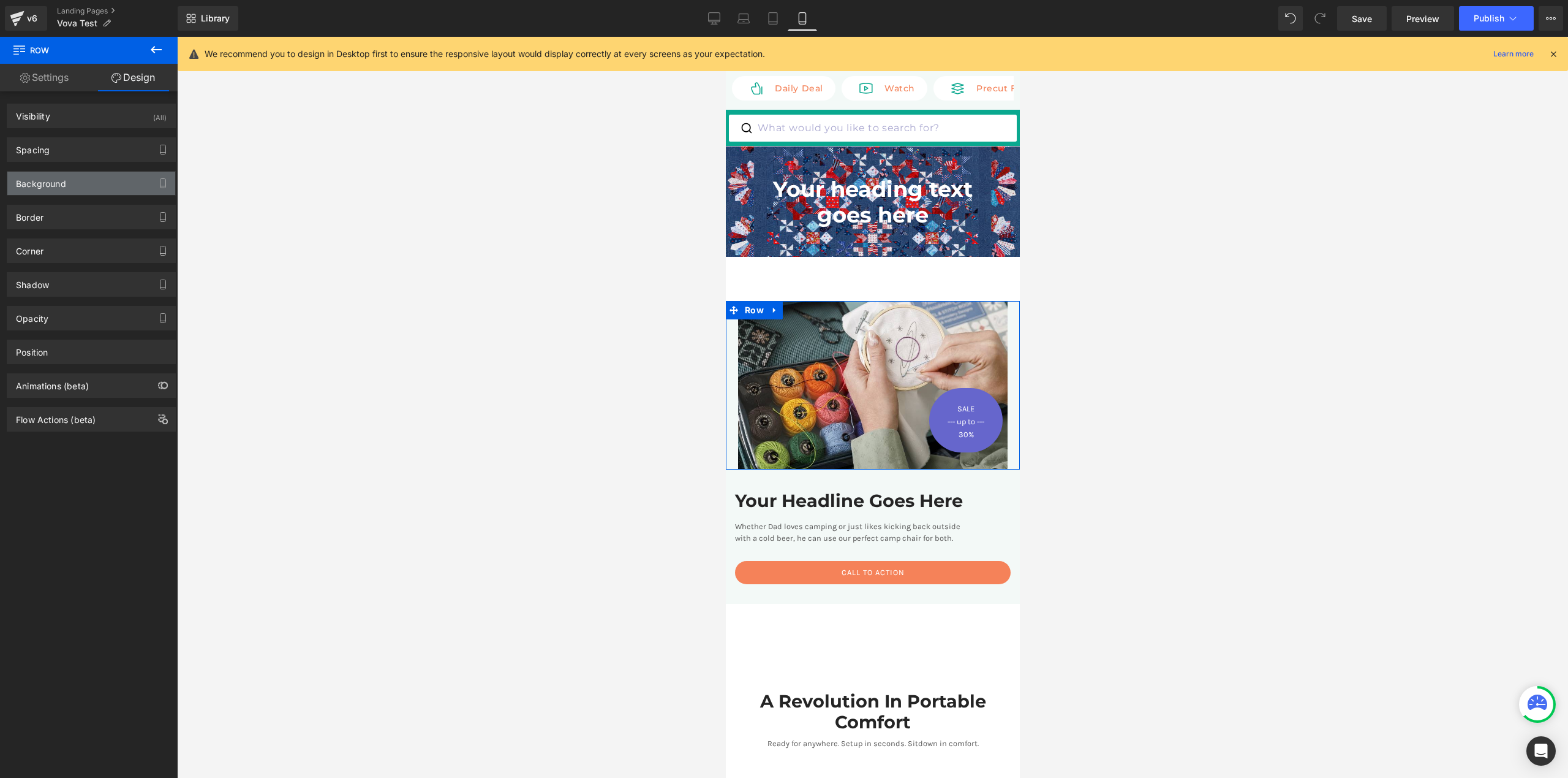
click at [71, 184] on div "Background" at bounding box center [92, 183] width 168 height 23
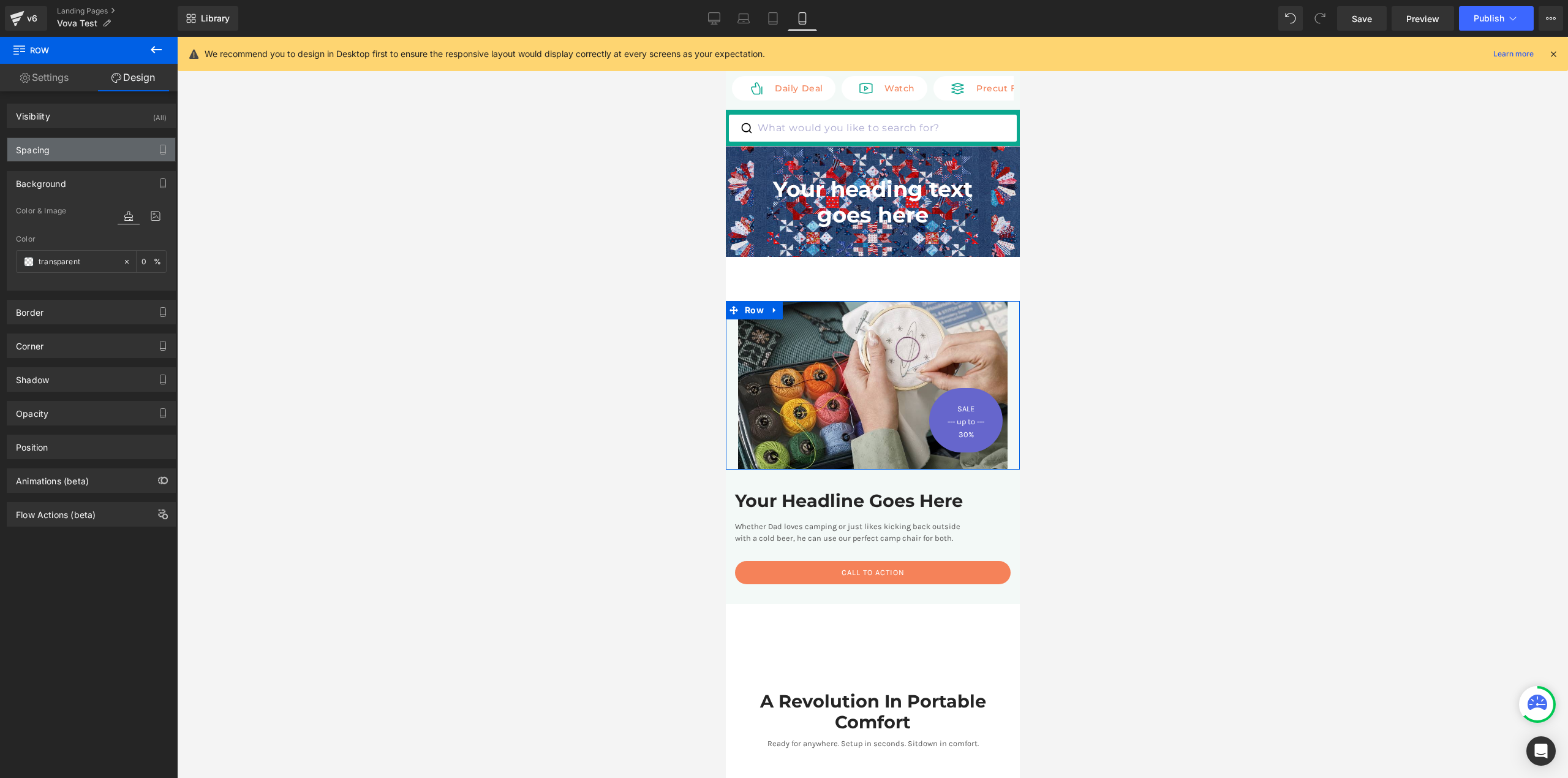
click at [70, 158] on div "Spacing" at bounding box center [92, 149] width 168 height 23
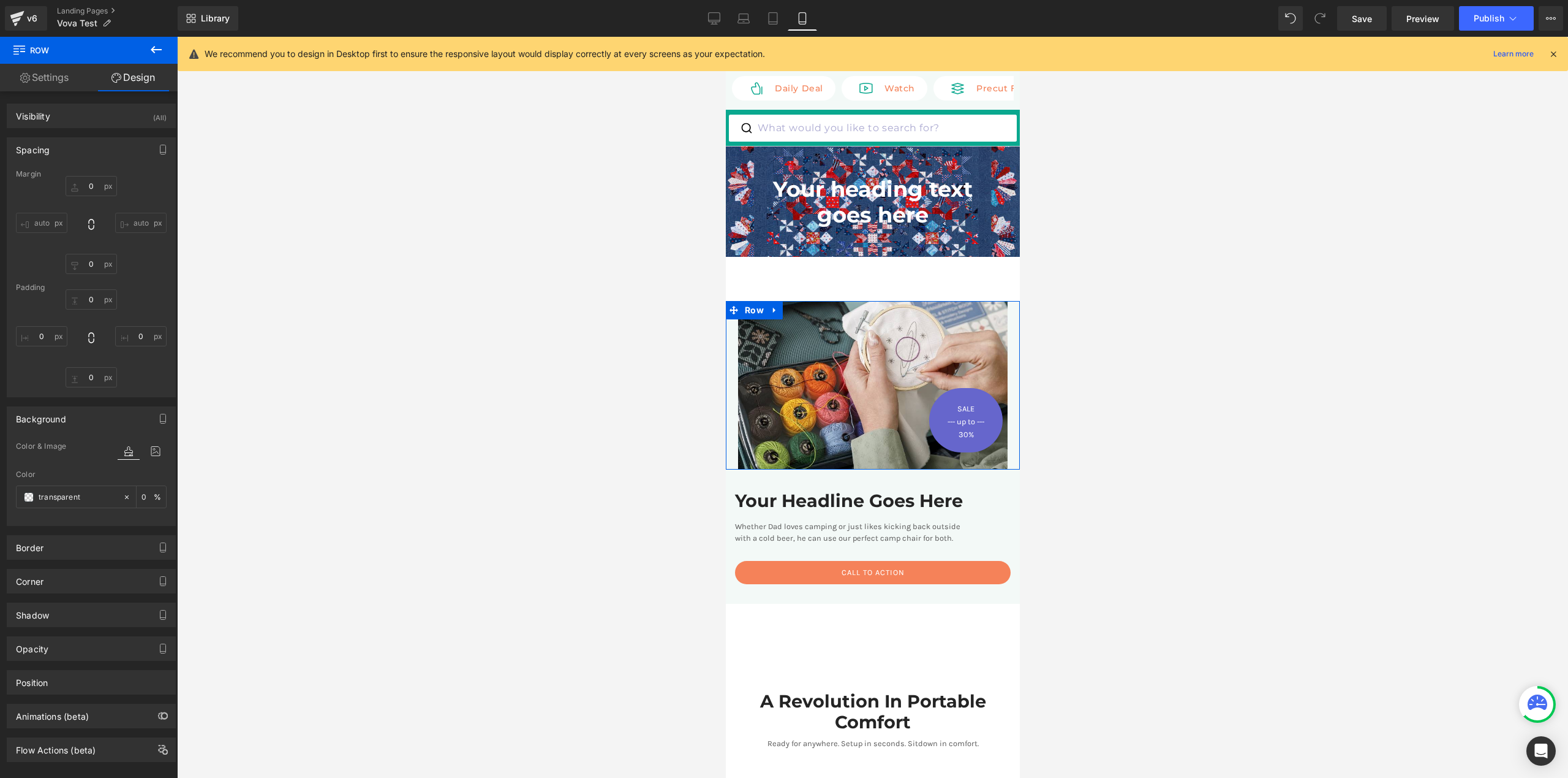
click at [67, 81] on link "Settings" at bounding box center [44, 77] width 89 height 27
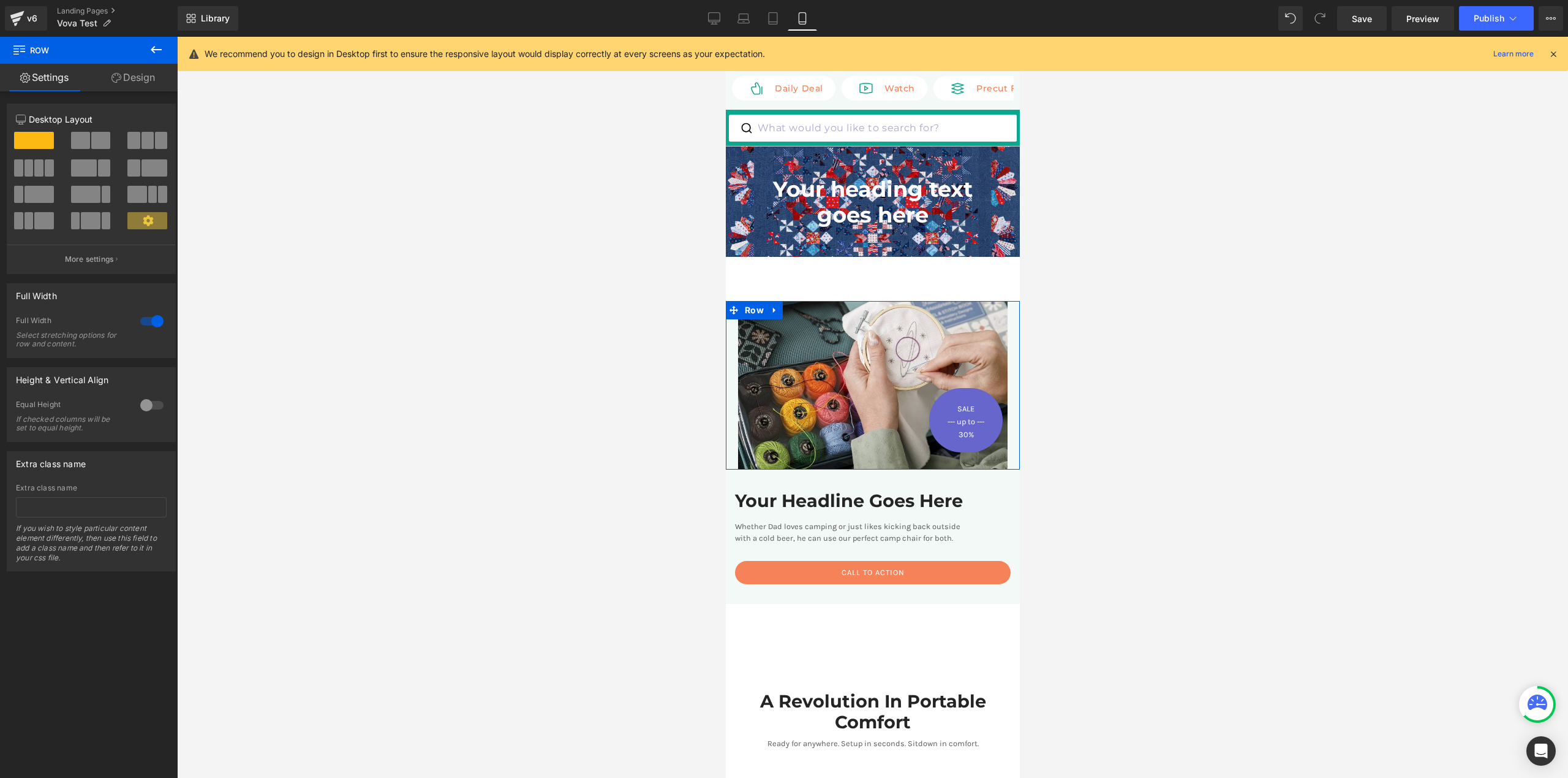
click at [135, 79] on link "Design" at bounding box center [133, 77] width 89 height 27
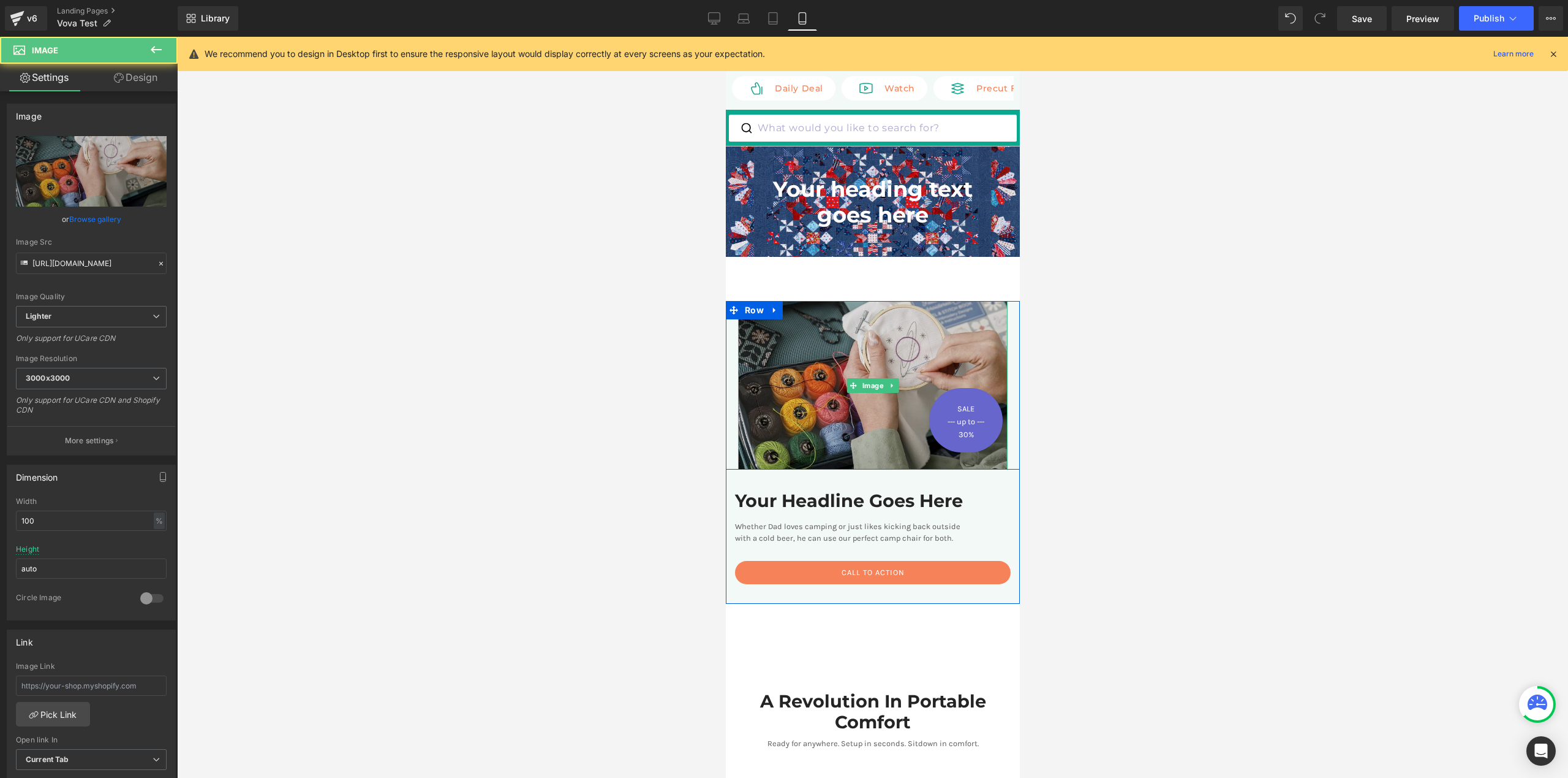
click at [870, 332] on img at bounding box center [873, 385] width 270 height 168
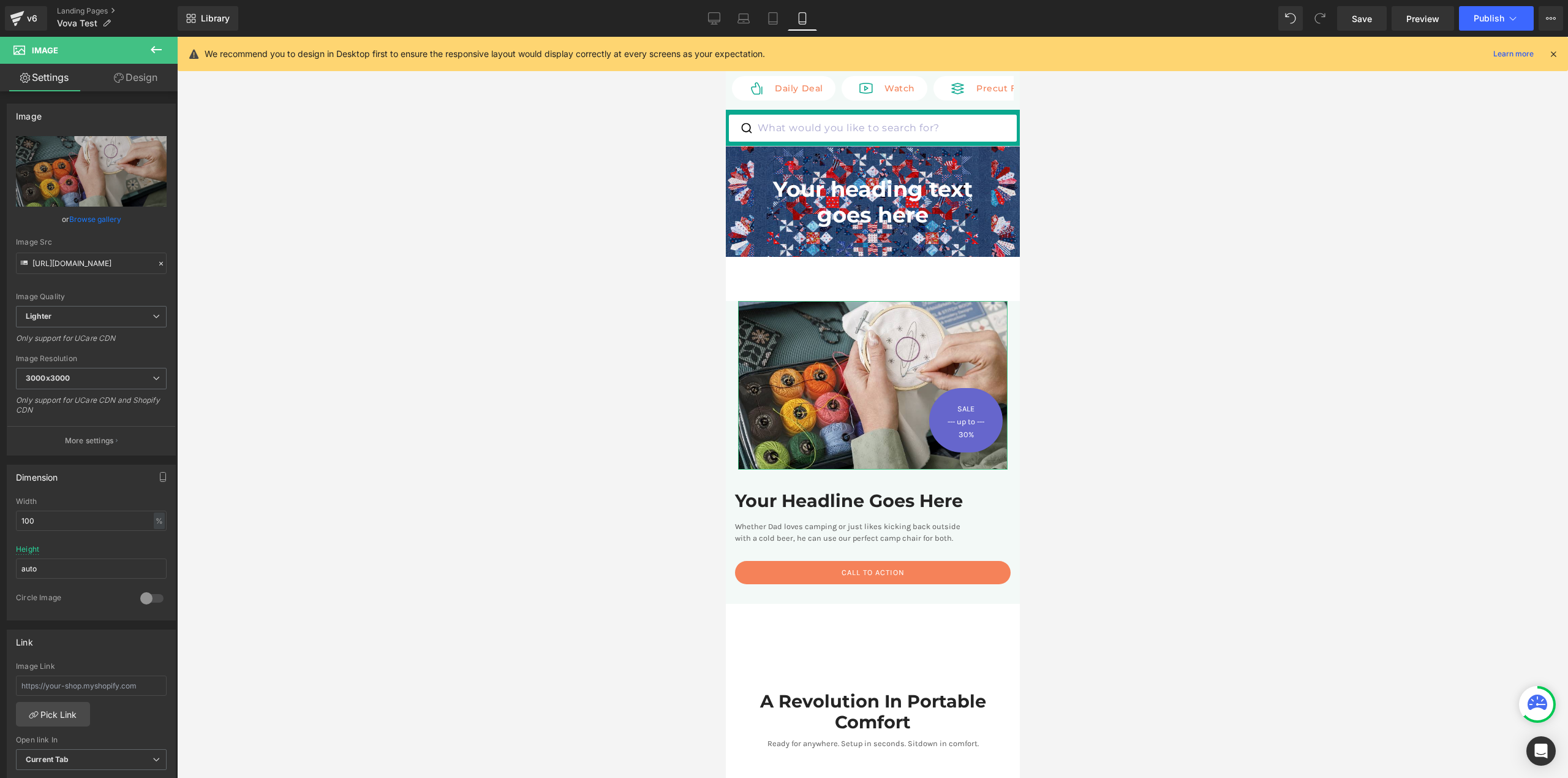
click at [132, 81] on link "Design" at bounding box center [136, 77] width 89 height 27
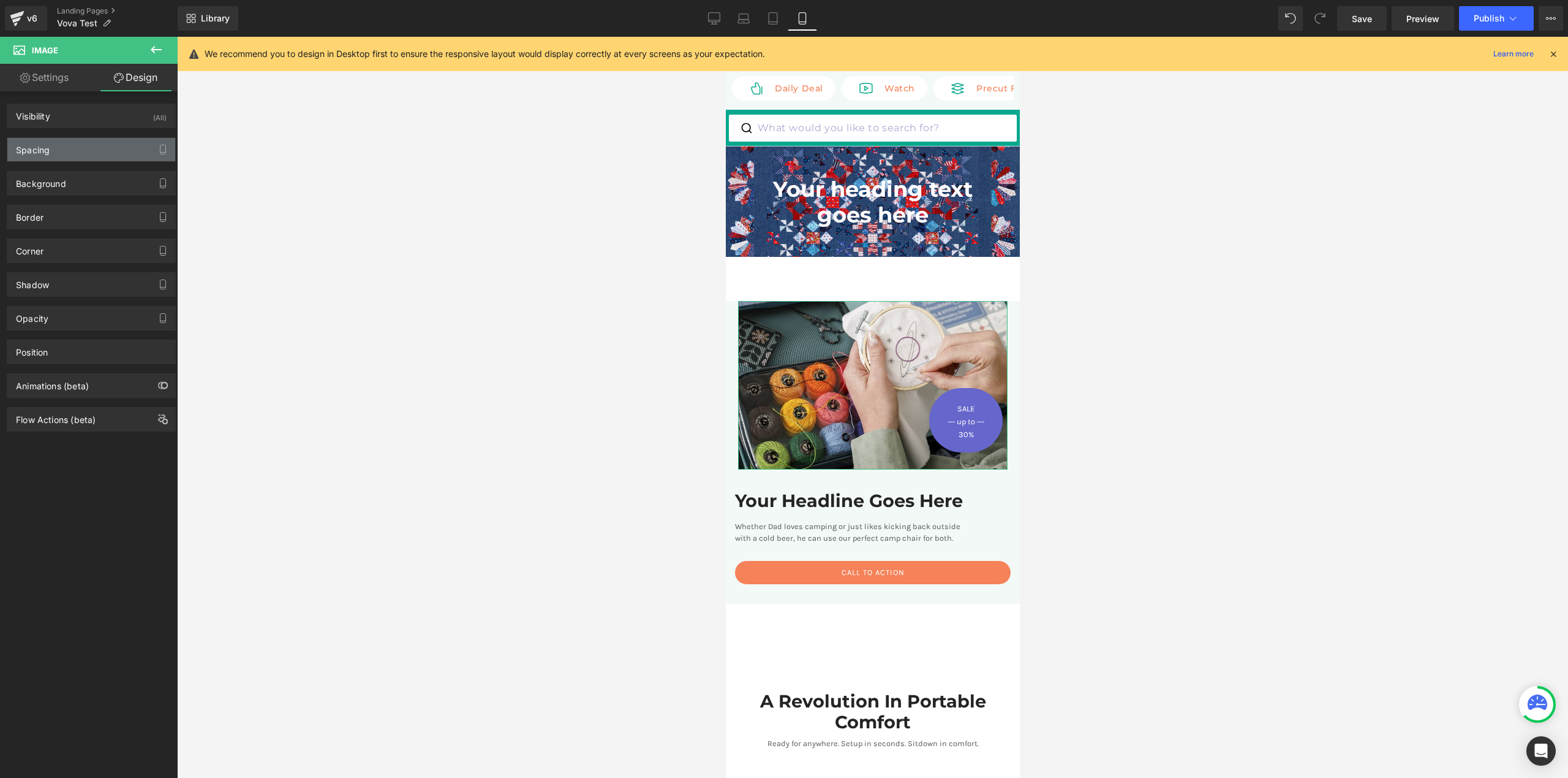
click at [71, 151] on div "Spacing" at bounding box center [92, 149] width 168 height 23
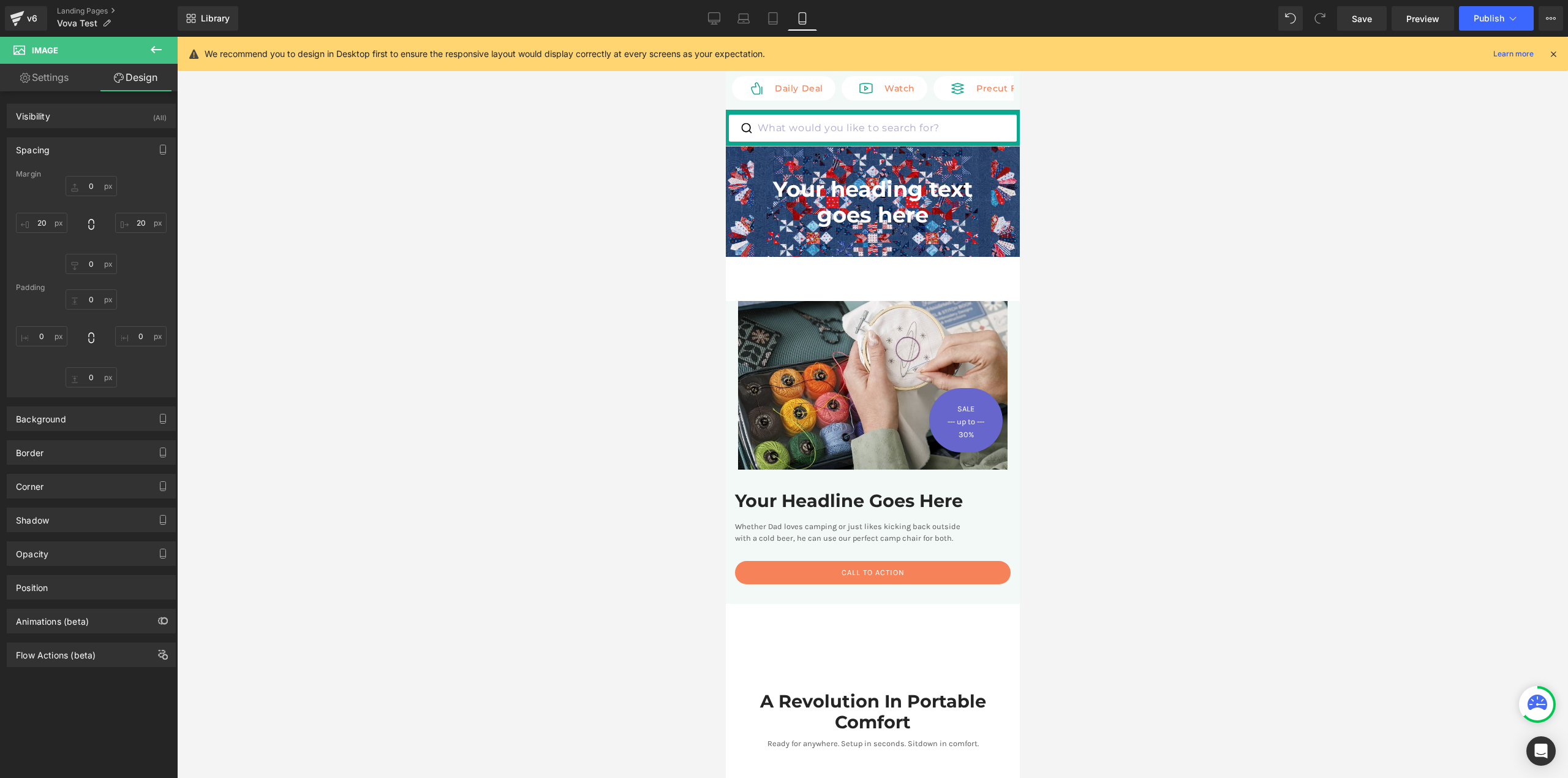
click at [1110, 374] on div at bounding box center [873, 407] width 1391 height 741
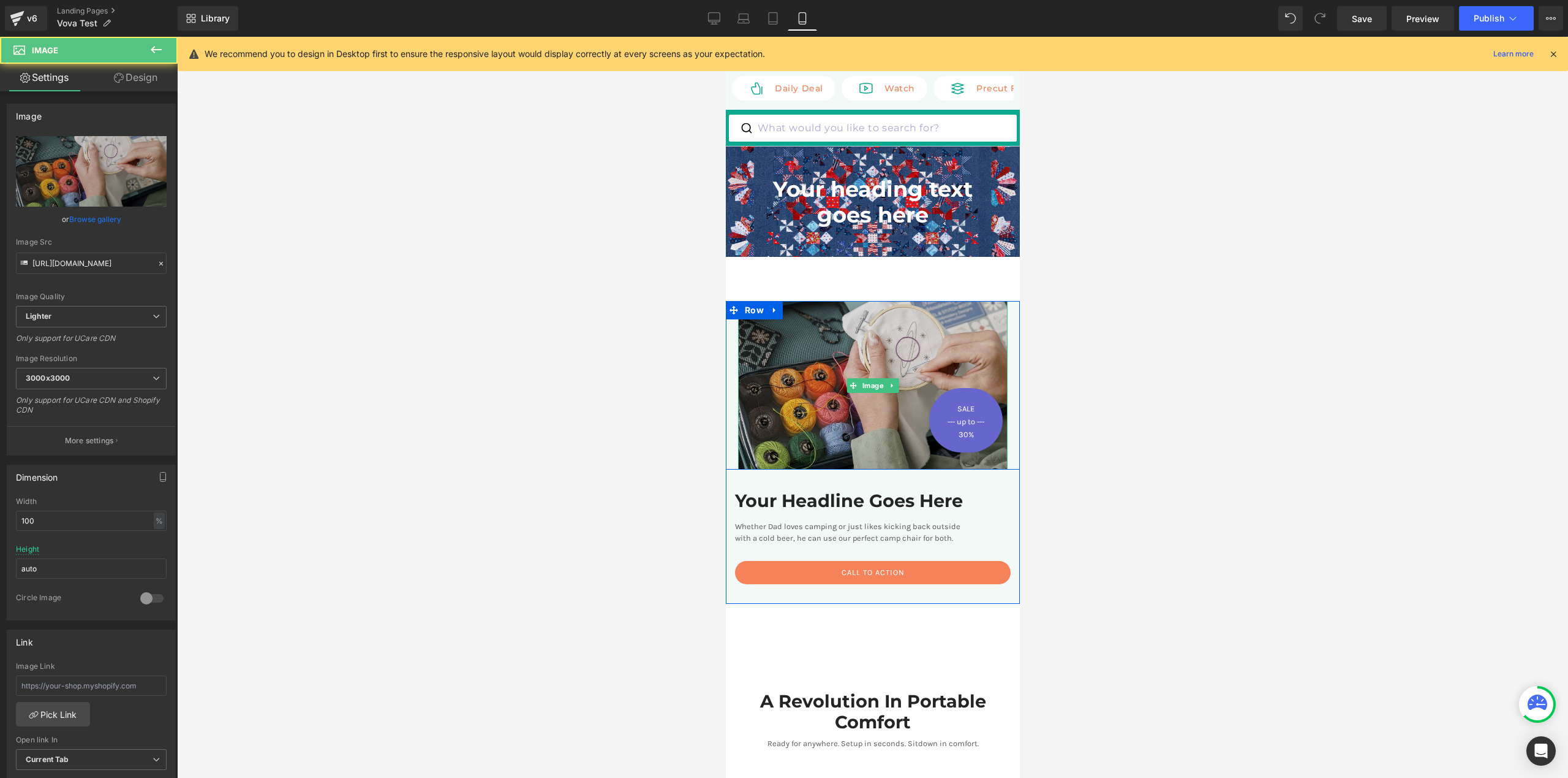
click at [939, 373] on img at bounding box center [873, 385] width 270 height 168
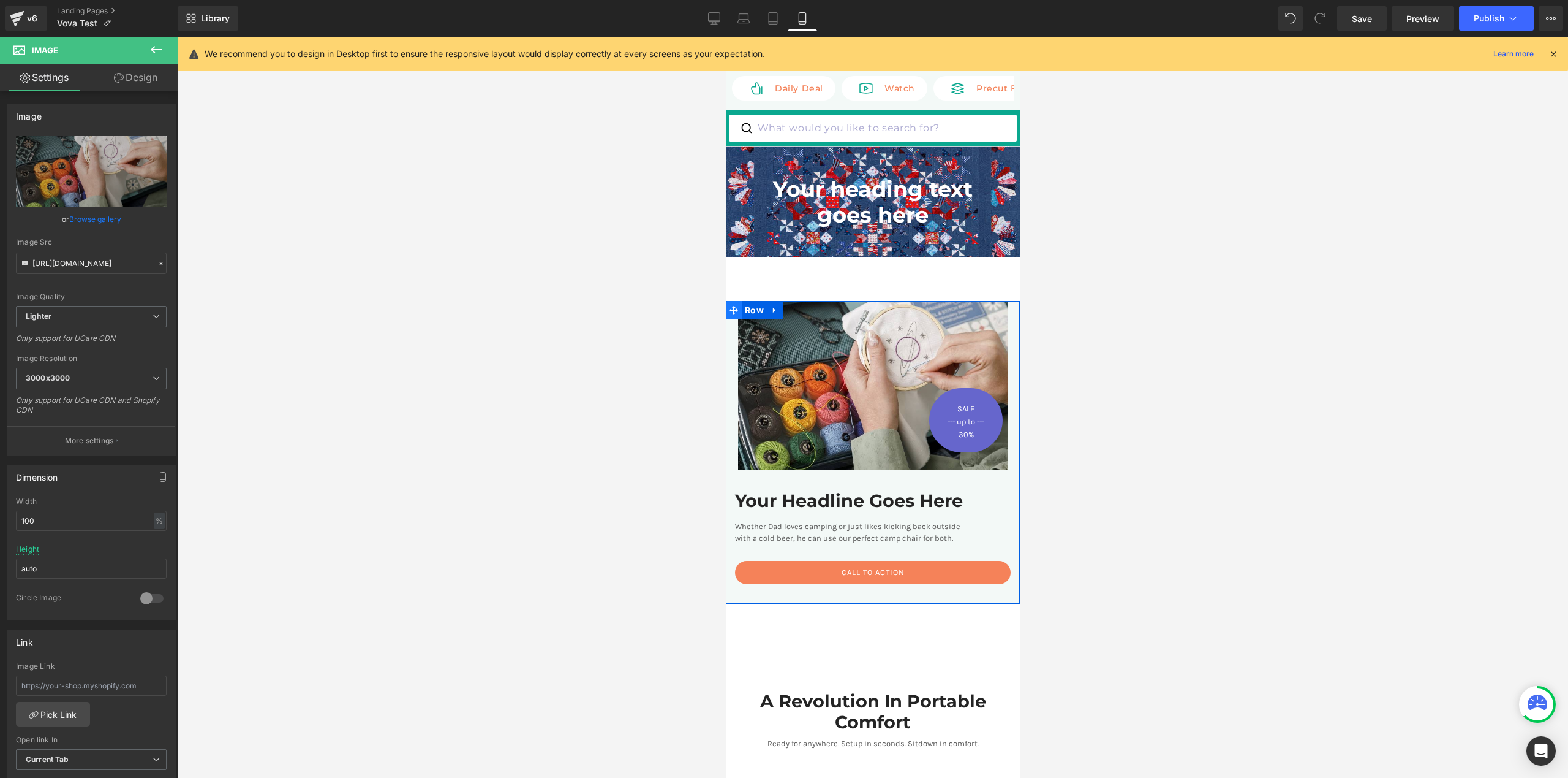
click at [728, 311] on span at bounding box center [733, 310] width 16 height 19
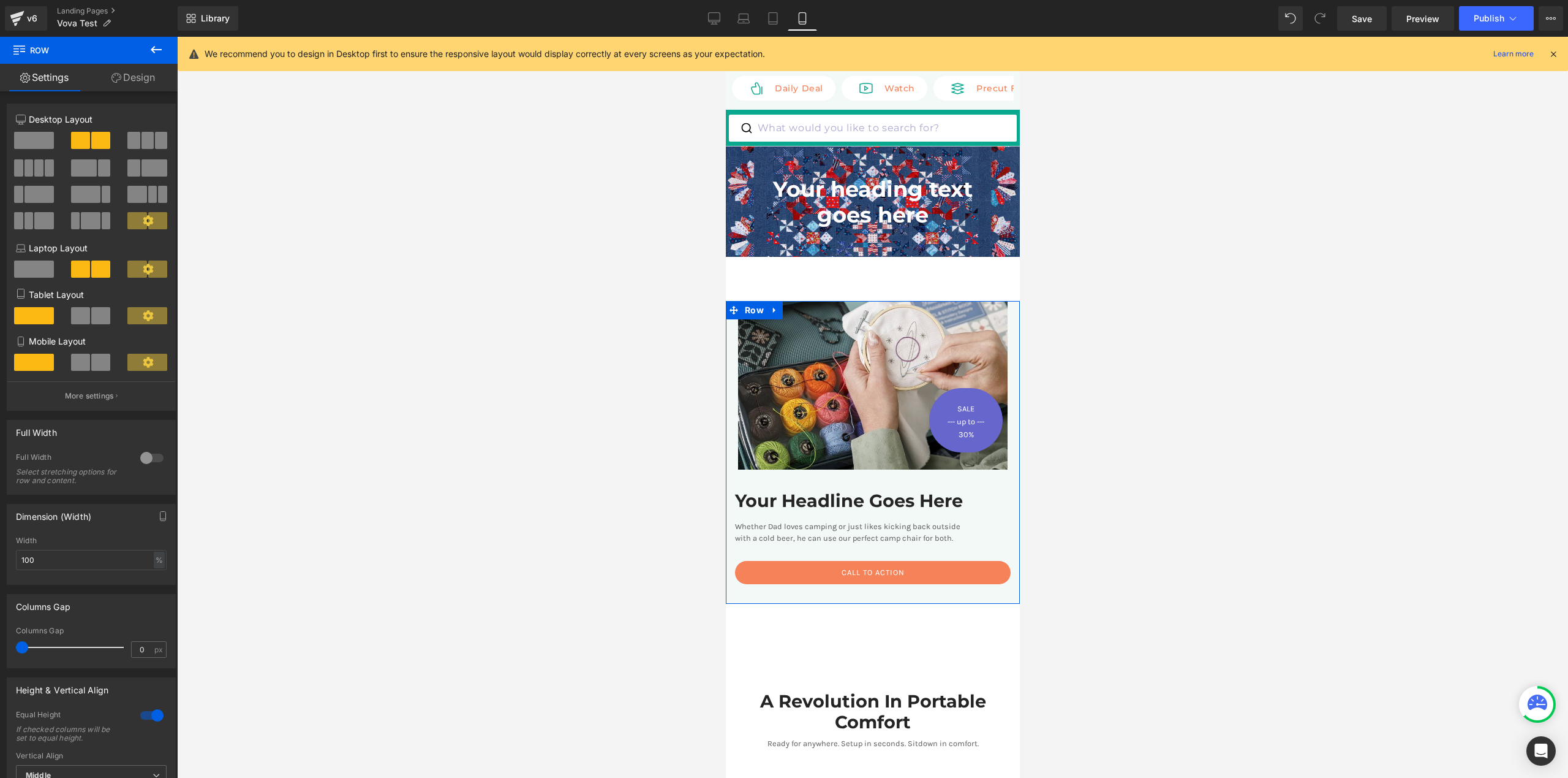
click at [154, 365] on span at bounding box center [147, 362] width 40 height 17
click at [151, 367] on span at bounding box center [147, 362] width 40 height 17
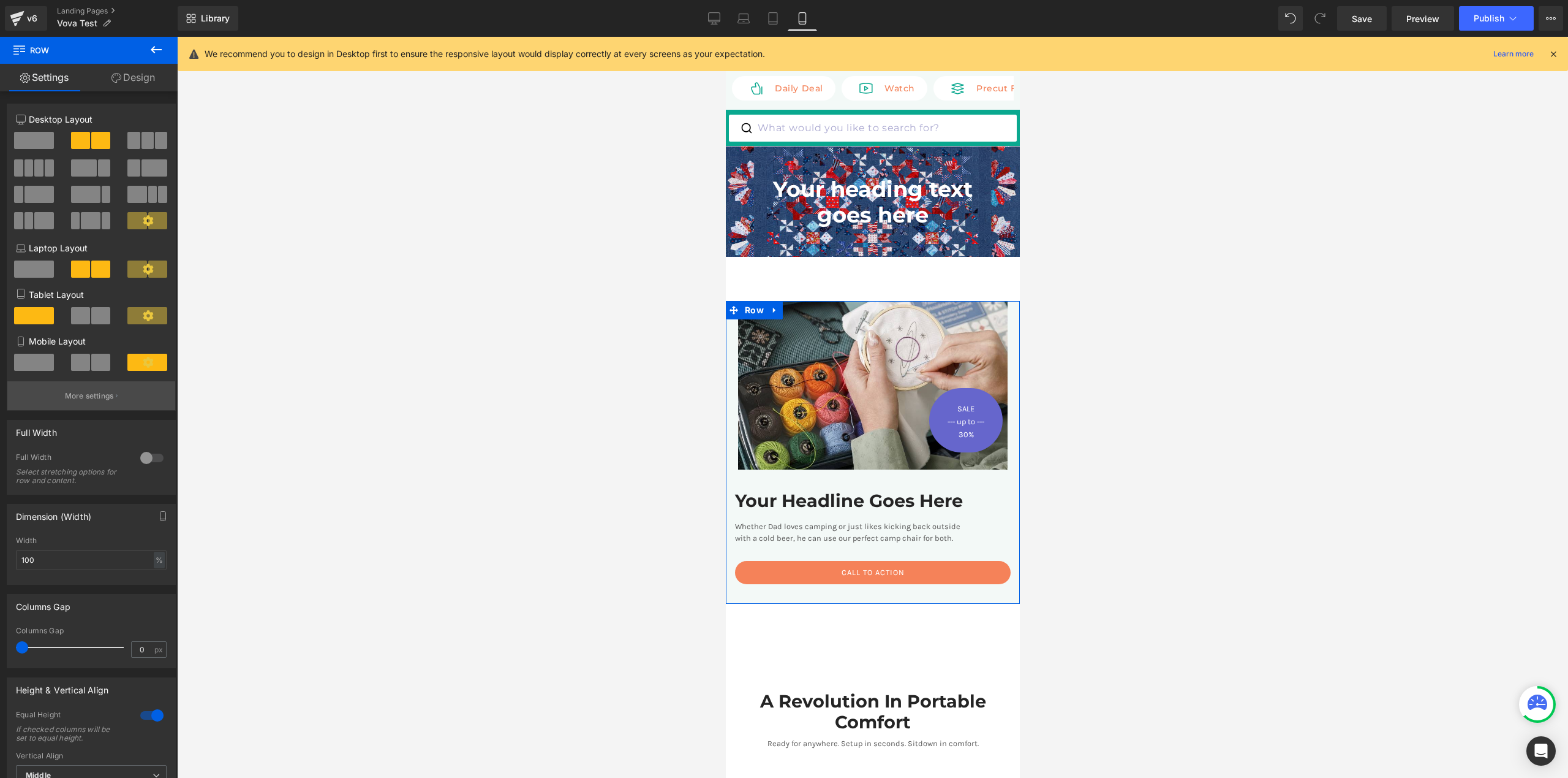
click at [105, 397] on p "More settings" at bounding box center [89, 396] width 49 height 11
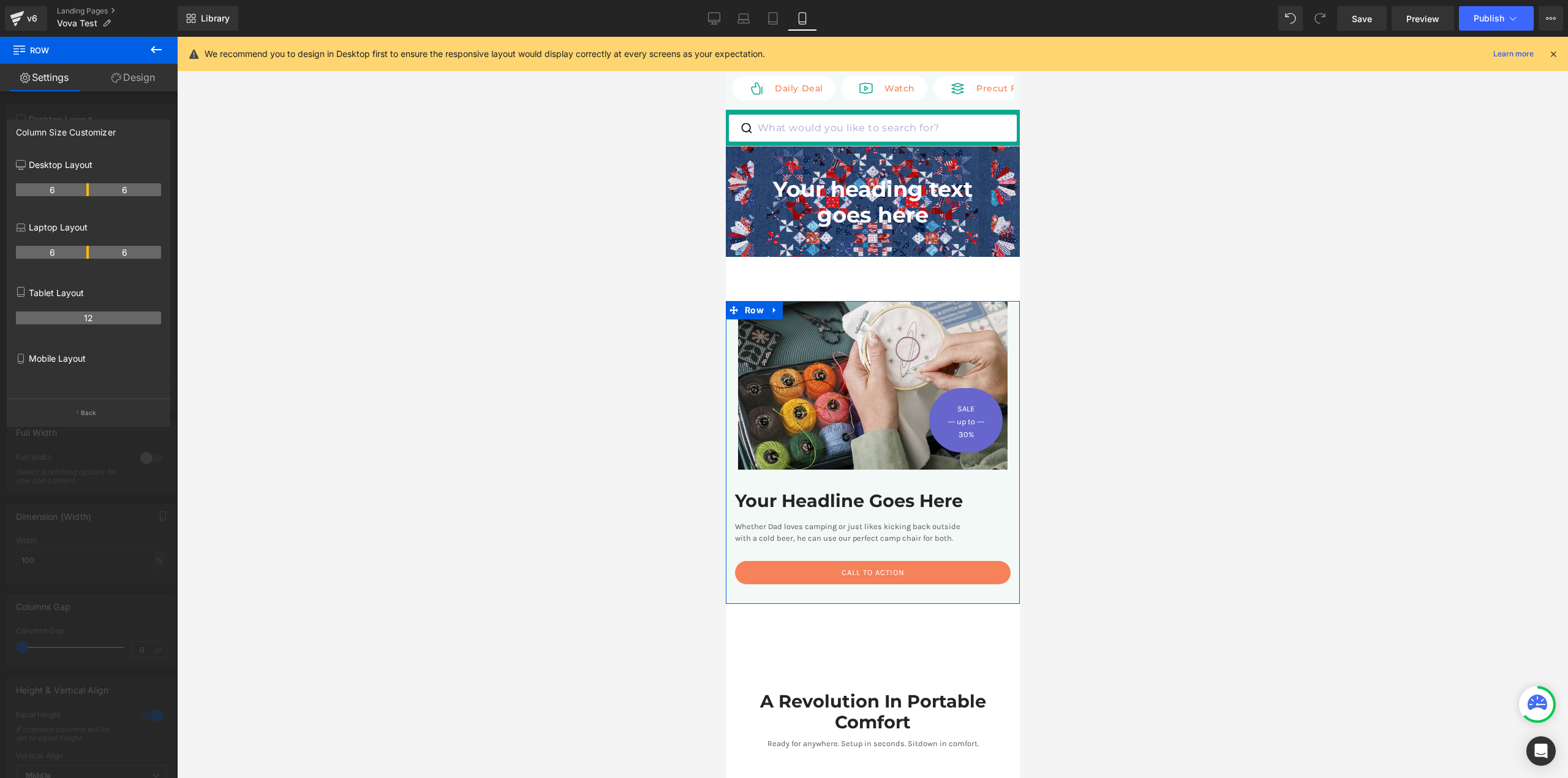
click at [54, 362] on p "Mobile Layout" at bounding box center [88, 358] width 145 height 13
click at [91, 317] on th "12" at bounding box center [88, 318] width 145 height 13
click at [78, 362] on p "Mobile Layout" at bounding box center [88, 358] width 145 height 13
click at [132, 78] on link "Design" at bounding box center [133, 77] width 89 height 27
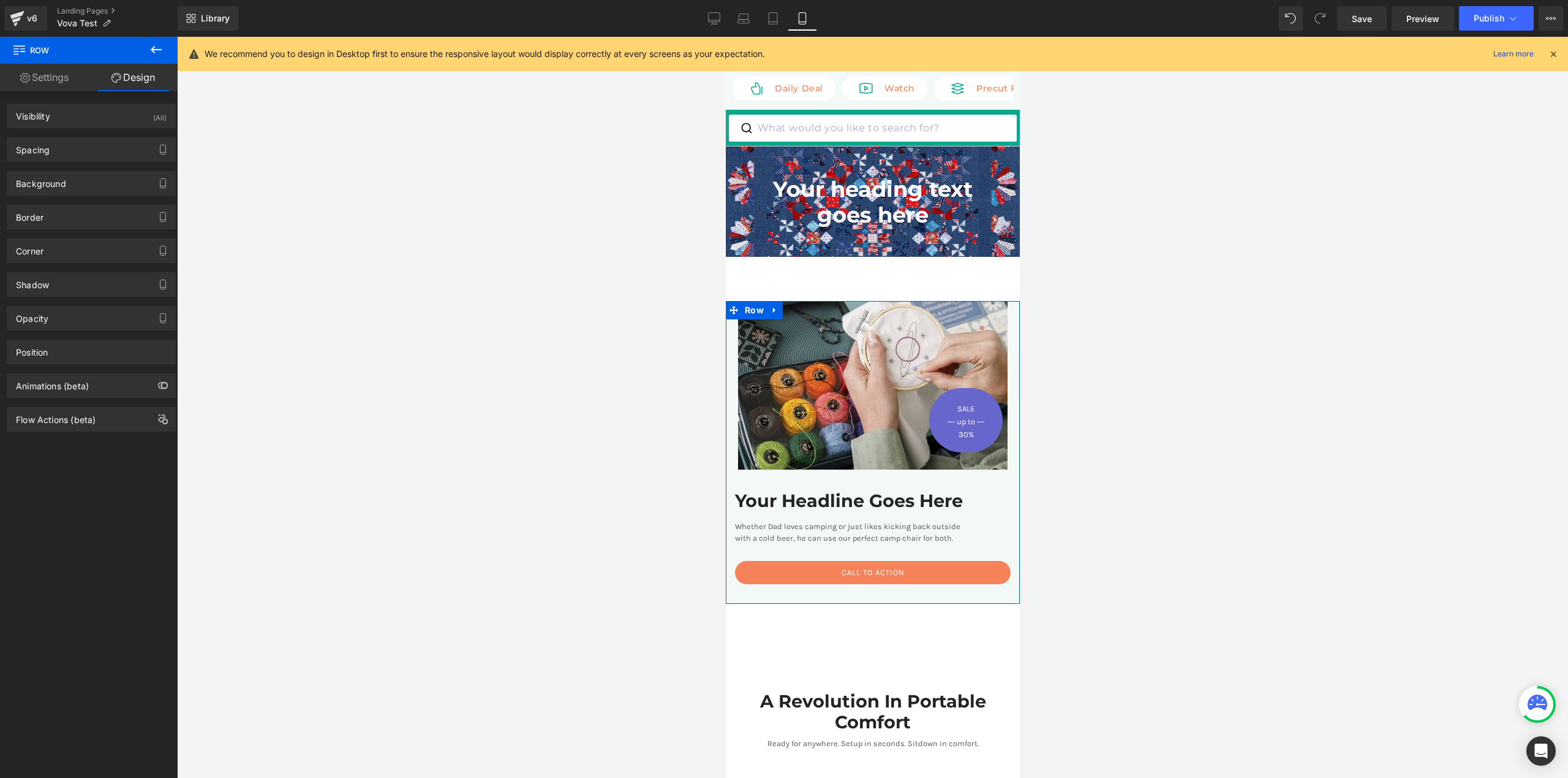
click at [45, 81] on link "Settings" at bounding box center [44, 77] width 89 height 27
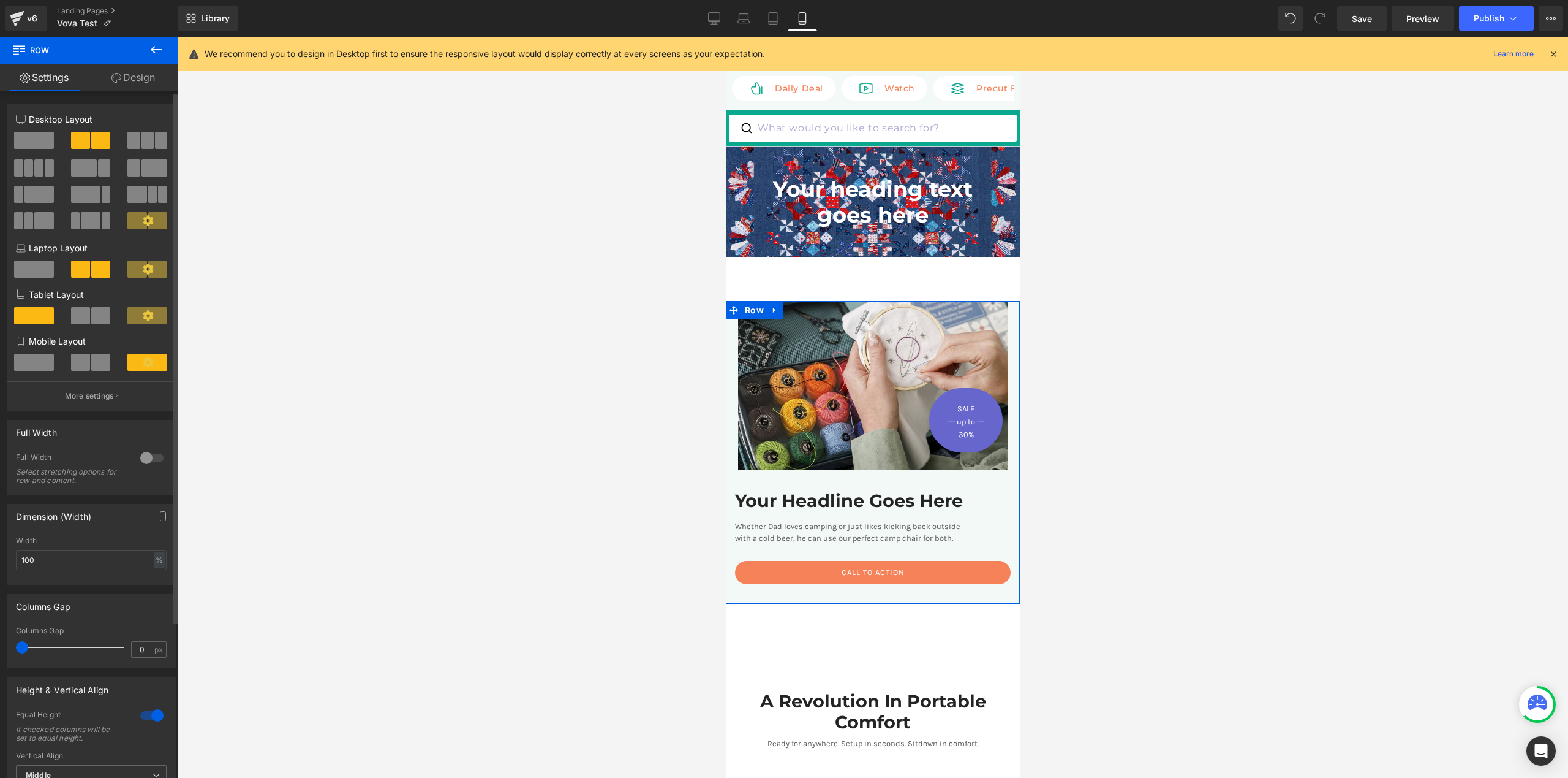
click at [143, 366] on icon at bounding box center [148, 362] width 10 height 10
click at [105, 395] on p "More settings" at bounding box center [89, 396] width 49 height 11
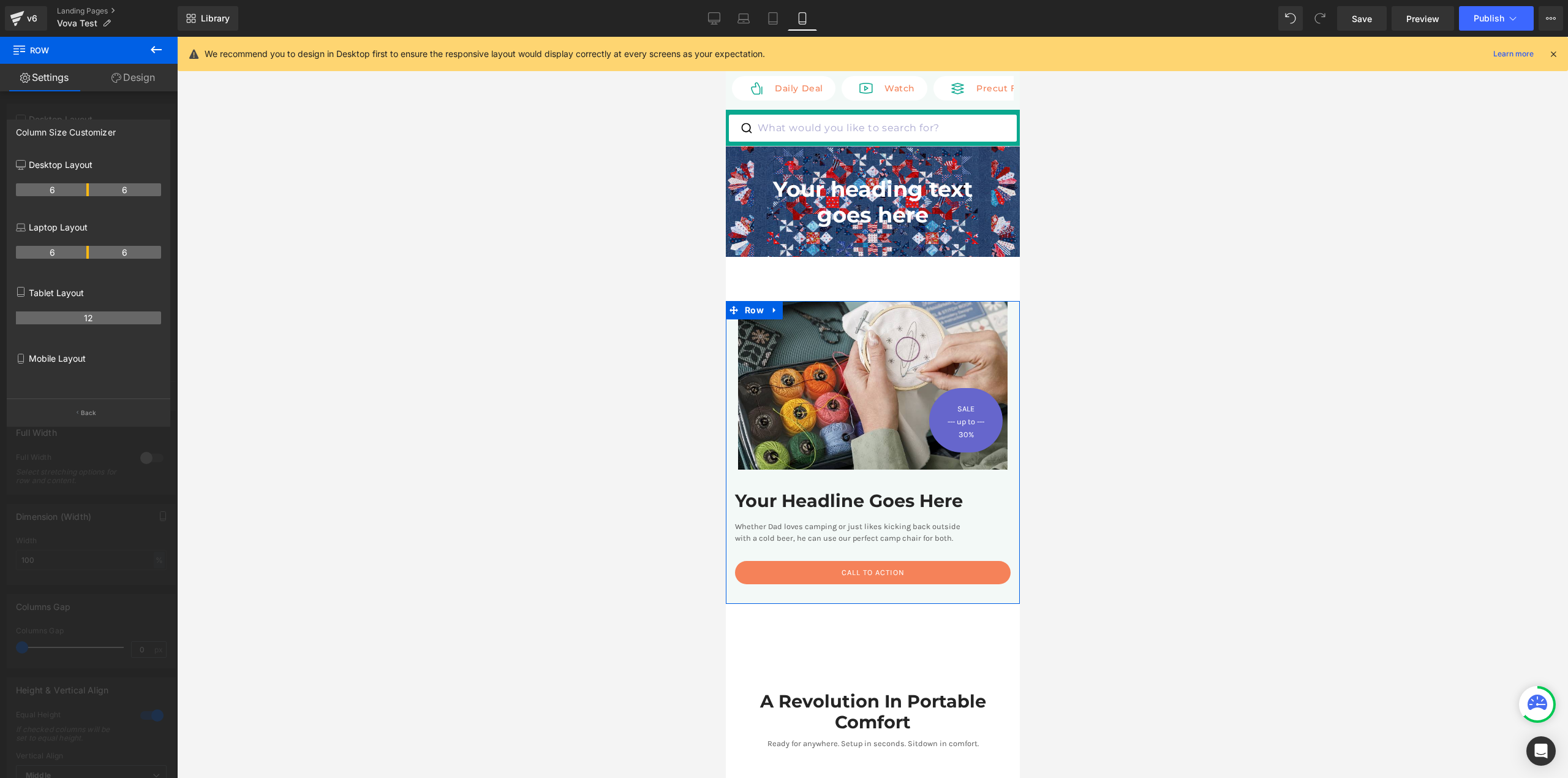
click at [89, 320] on th "12" at bounding box center [88, 318] width 145 height 13
click at [77, 360] on p "Mobile Layout" at bounding box center [88, 358] width 145 height 13
click at [87, 417] on p "Back" at bounding box center [88, 413] width 16 height 9
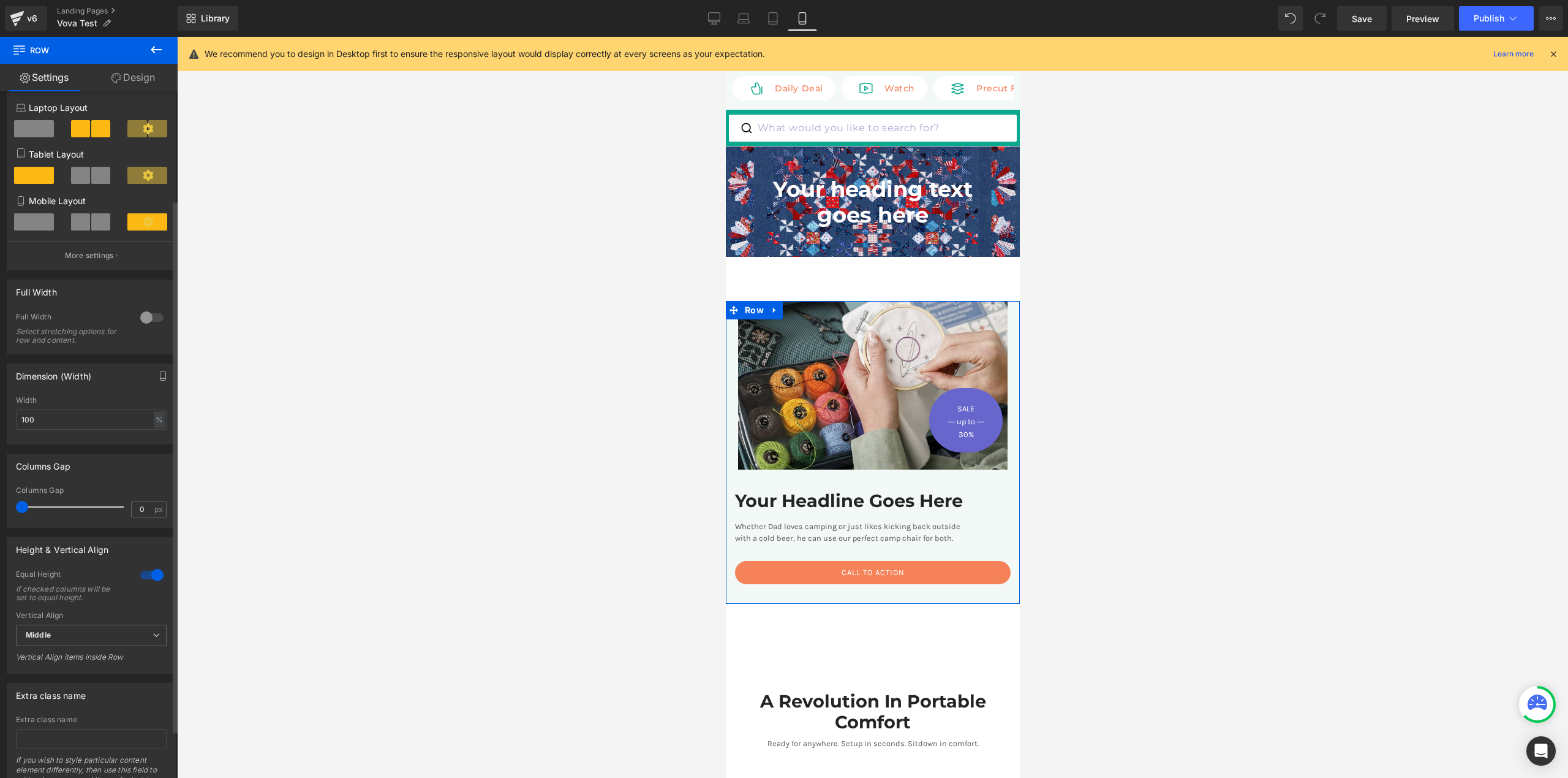
scroll to position [123, 0]
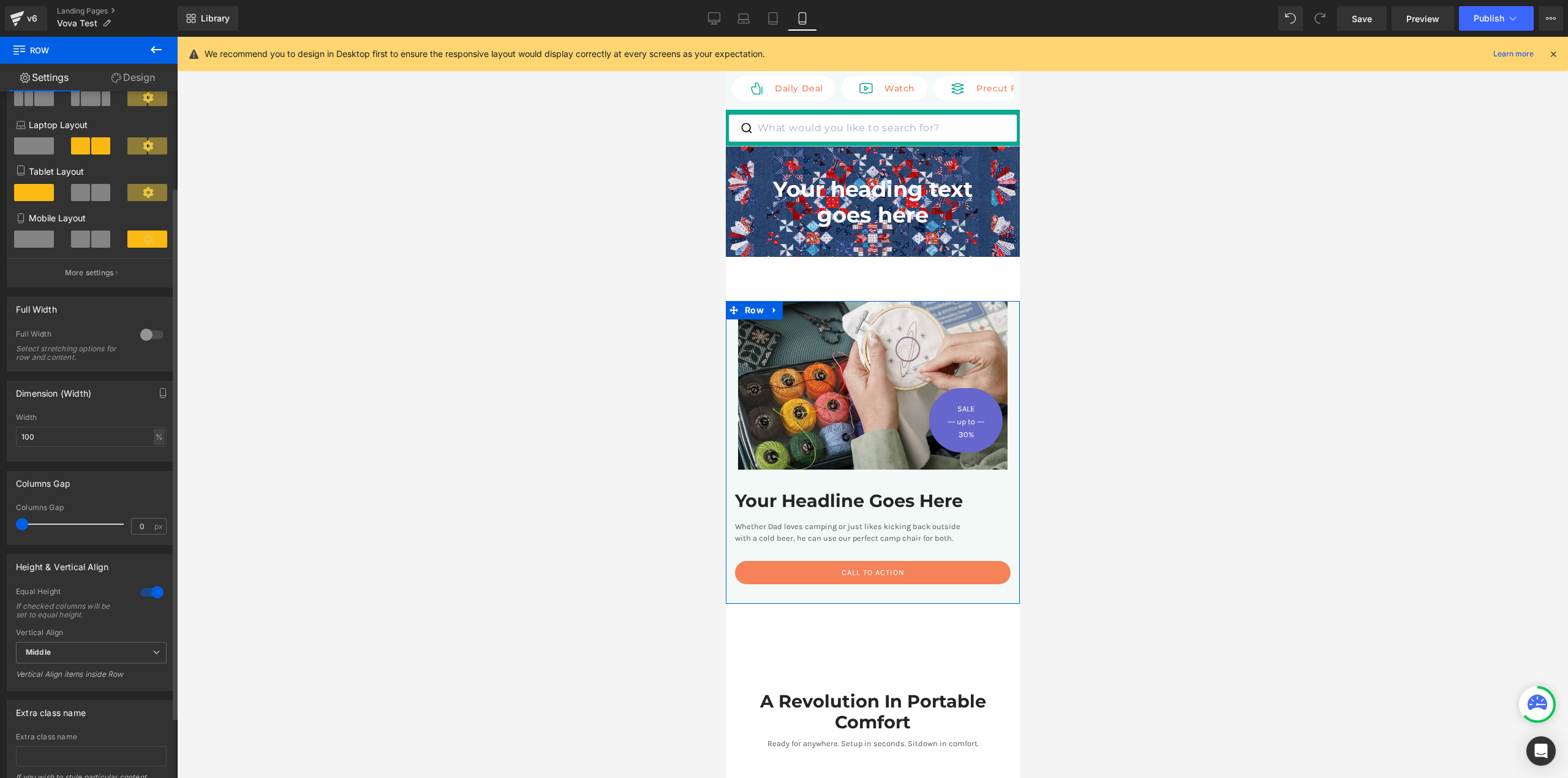
click at [144, 338] on div at bounding box center [152, 334] width 30 height 20
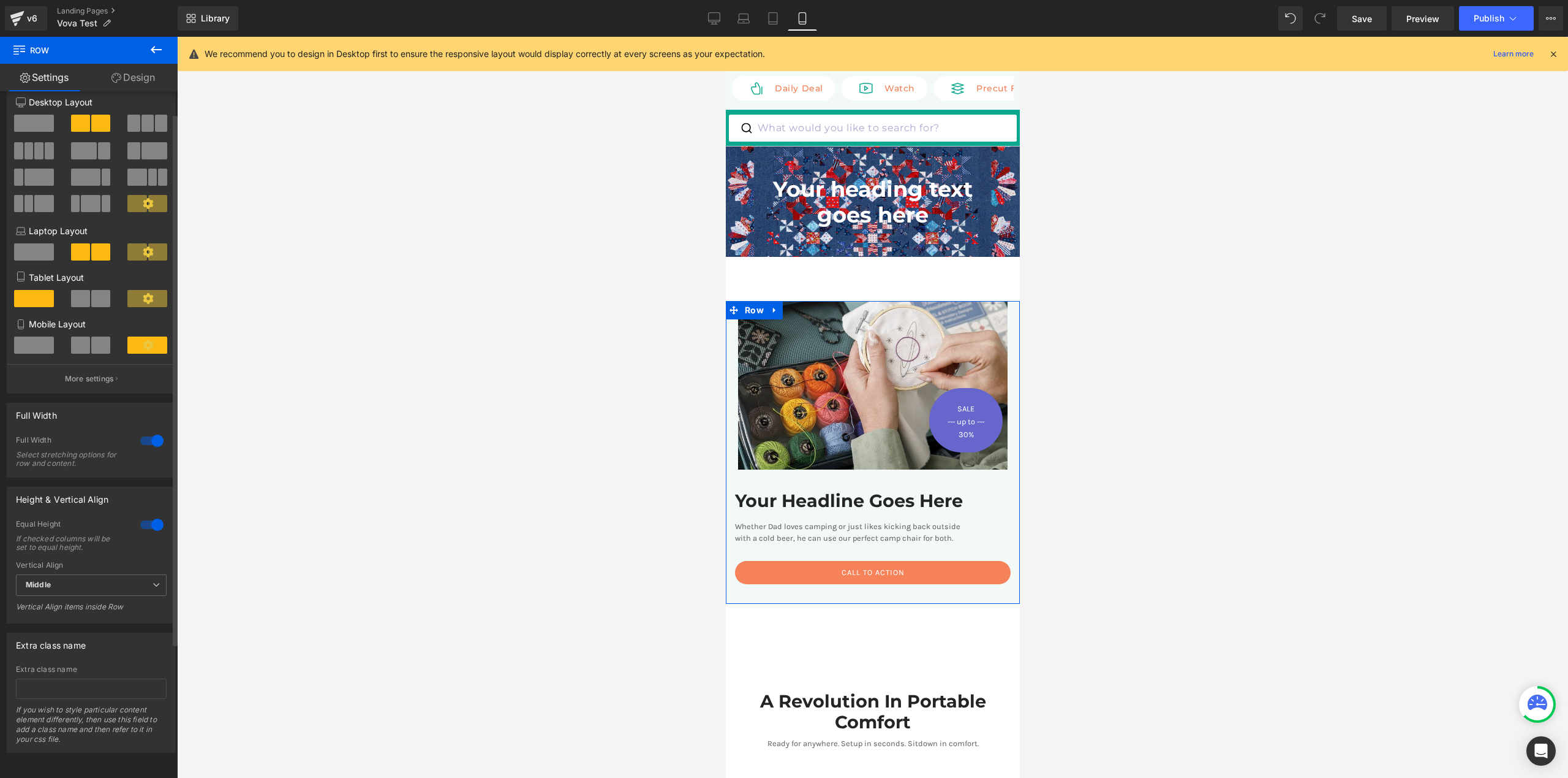
scroll to position [28, 0]
click at [144, 340] on icon at bounding box center [148, 345] width 10 height 10
click at [147, 435] on div at bounding box center [152, 440] width 30 height 20
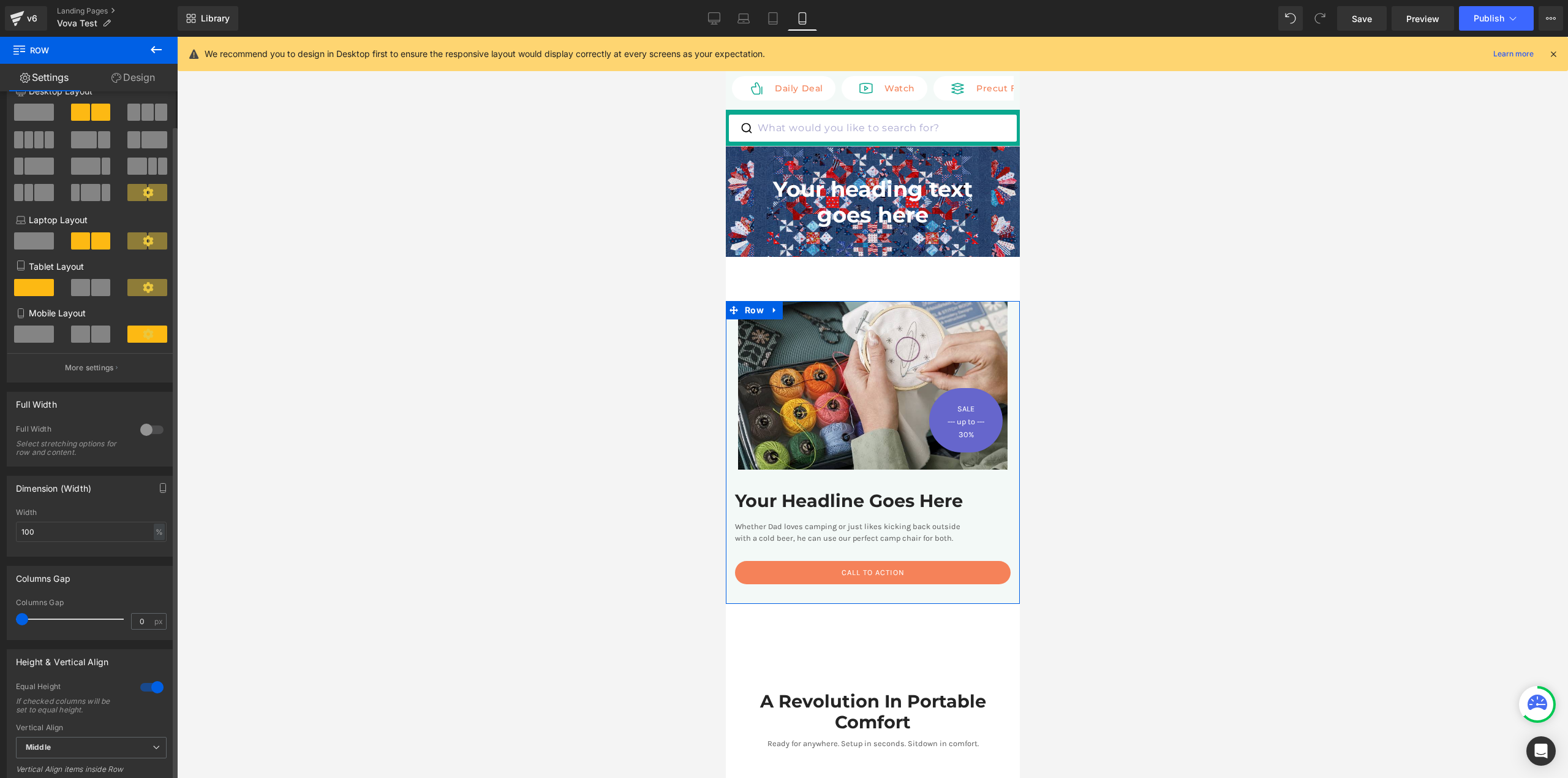
click at [147, 435] on div at bounding box center [152, 429] width 30 height 20
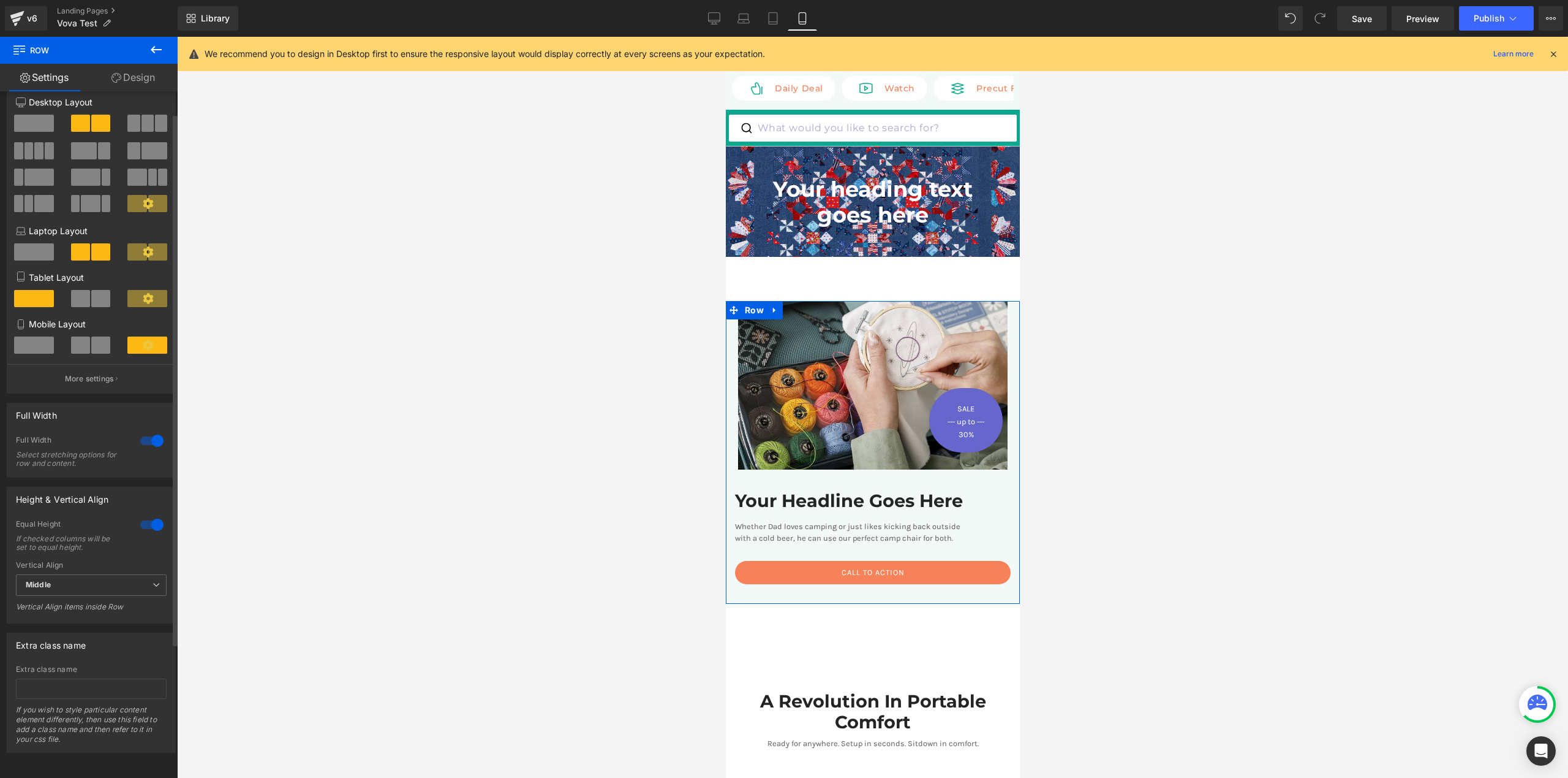
click at [147, 435] on div at bounding box center [152, 440] width 30 height 20
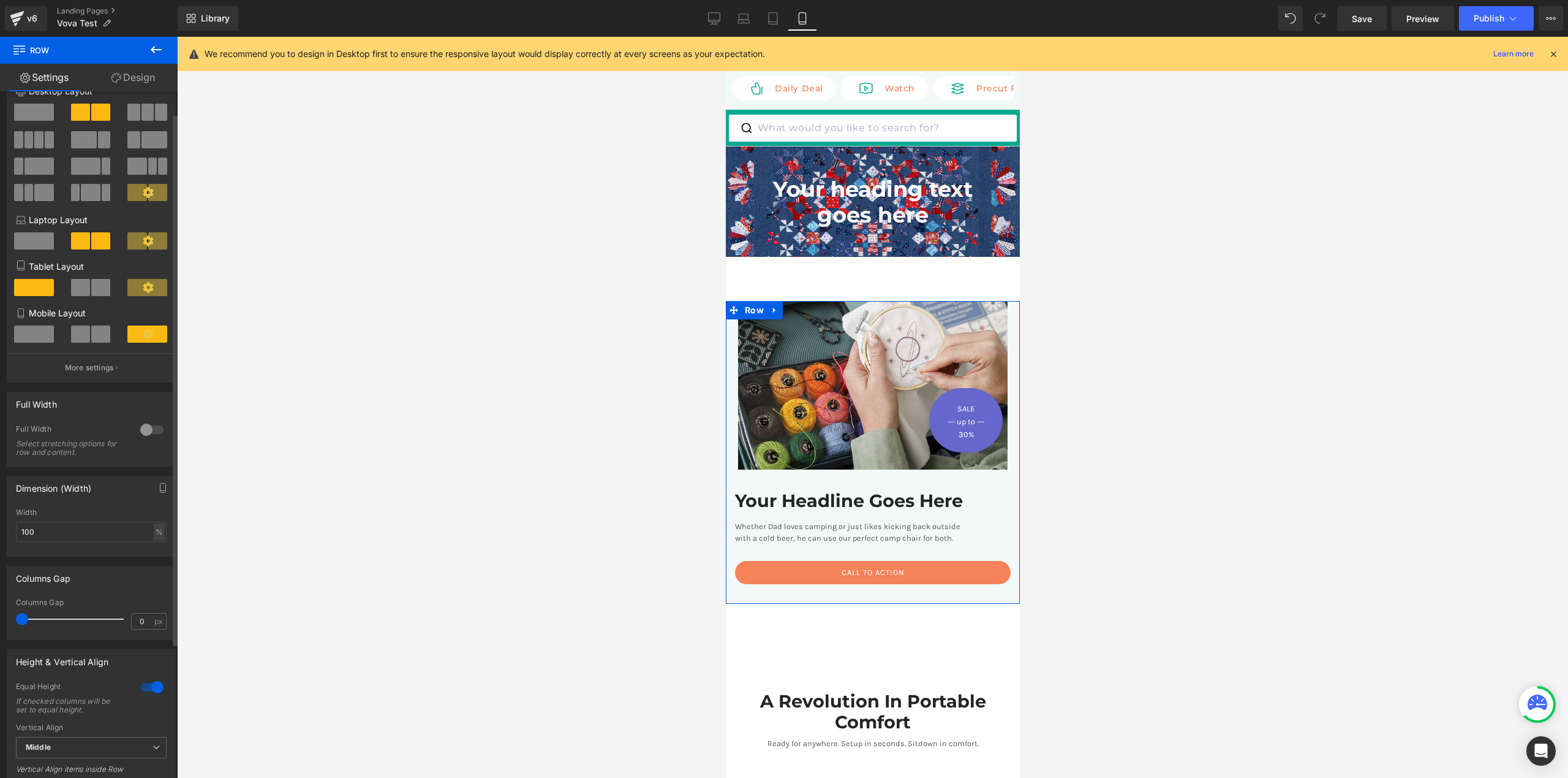
click at [147, 435] on div at bounding box center [152, 429] width 30 height 20
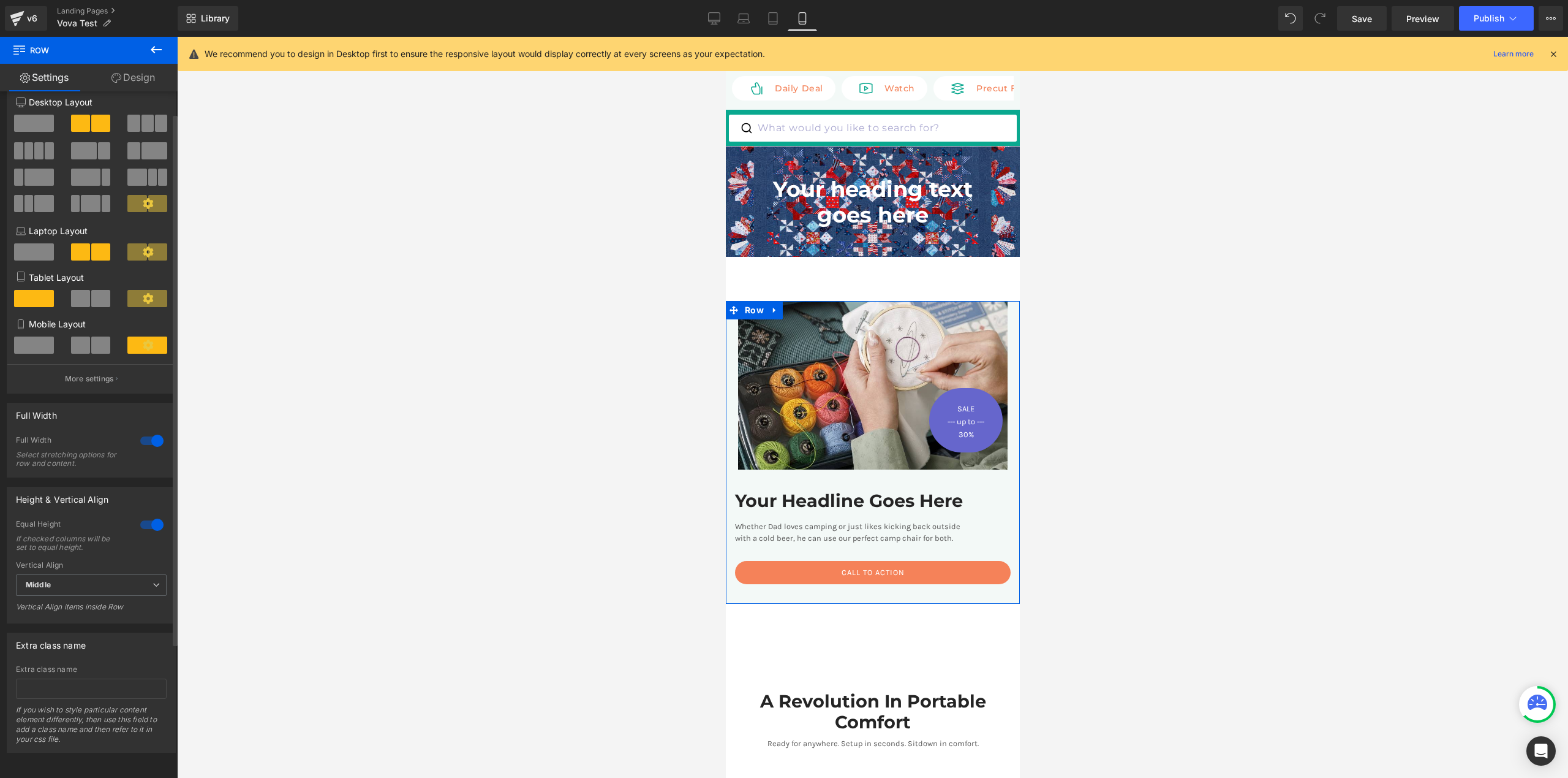
click at [147, 435] on div at bounding box center [152, 440] width 30 height 20
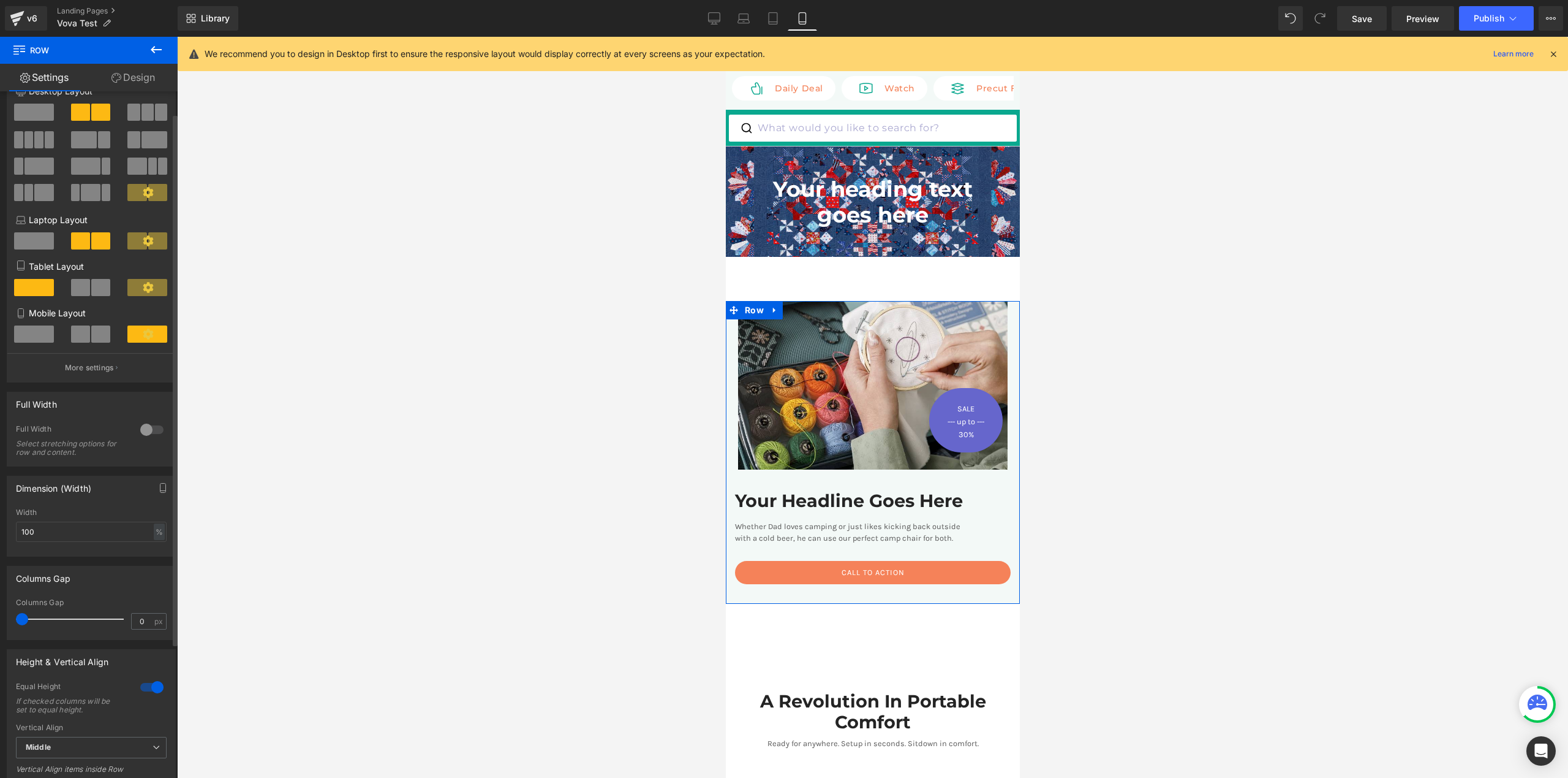
click at [147, 435] on div at bounding box center [152, 429] width 30 height 20
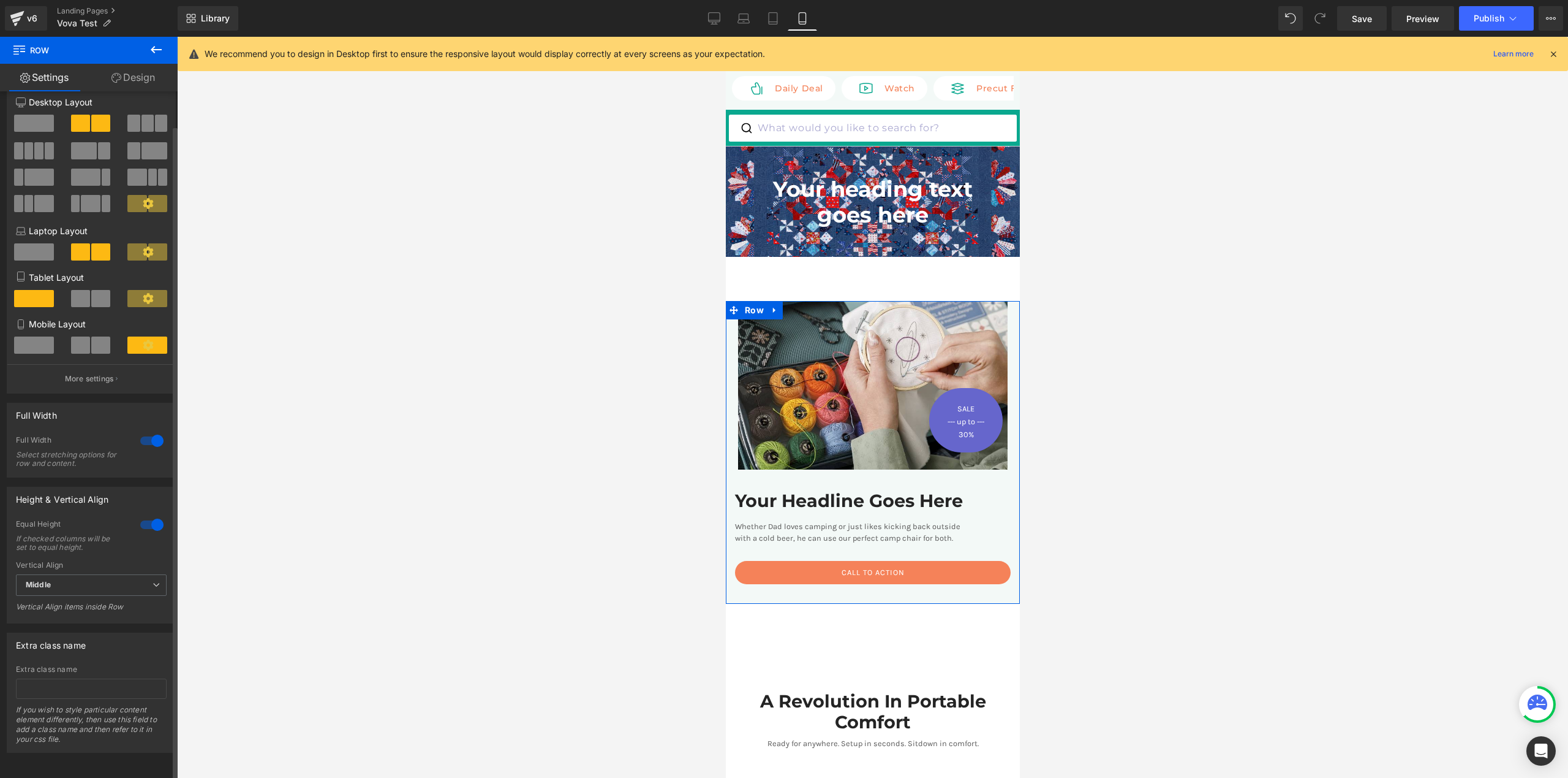
click at [147, 435] on div at bounding box center [152, 440] width 30 height 20
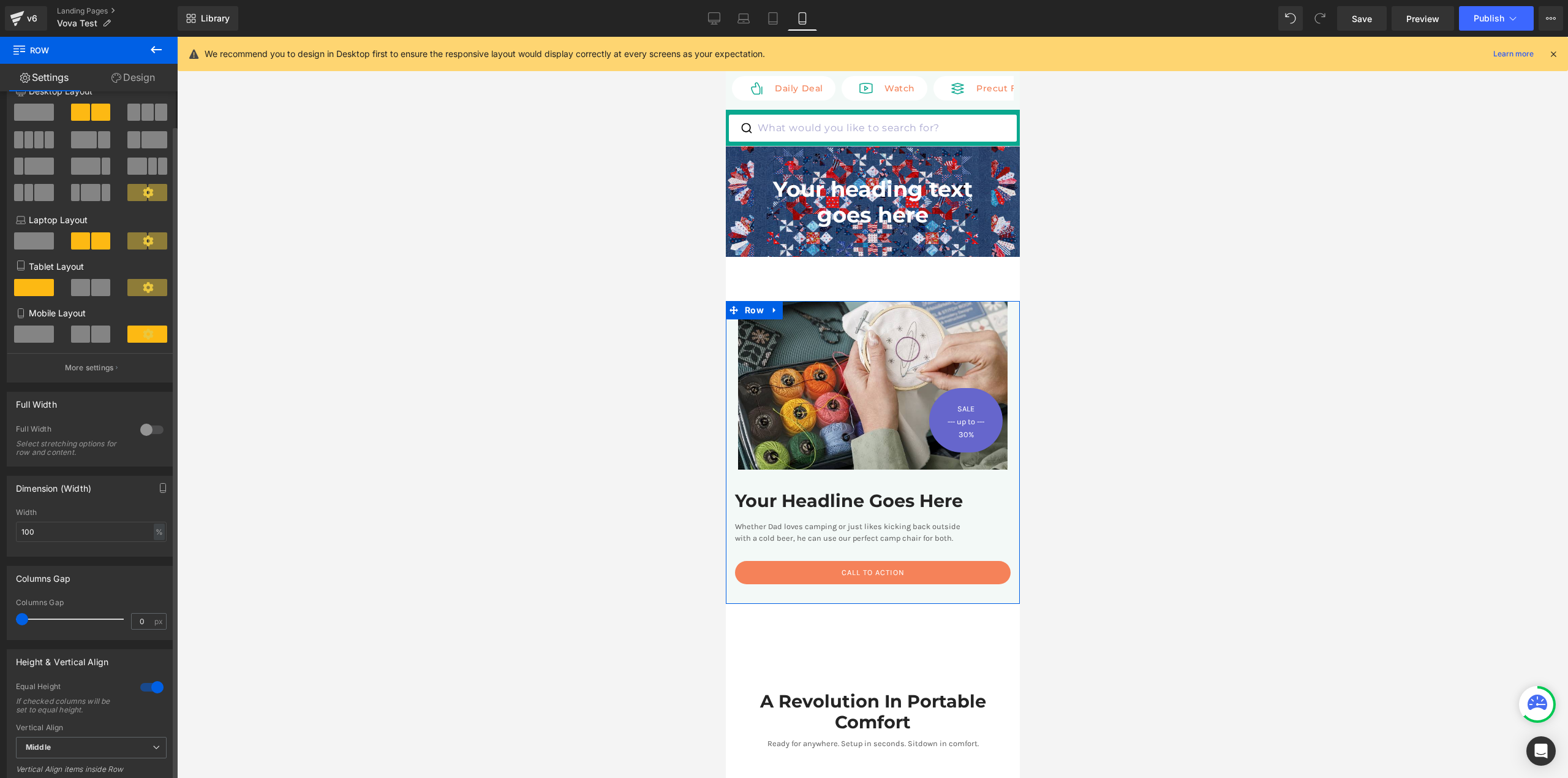
click at [147, 435] on div at bounding box center [152, 429] width 30 height 20
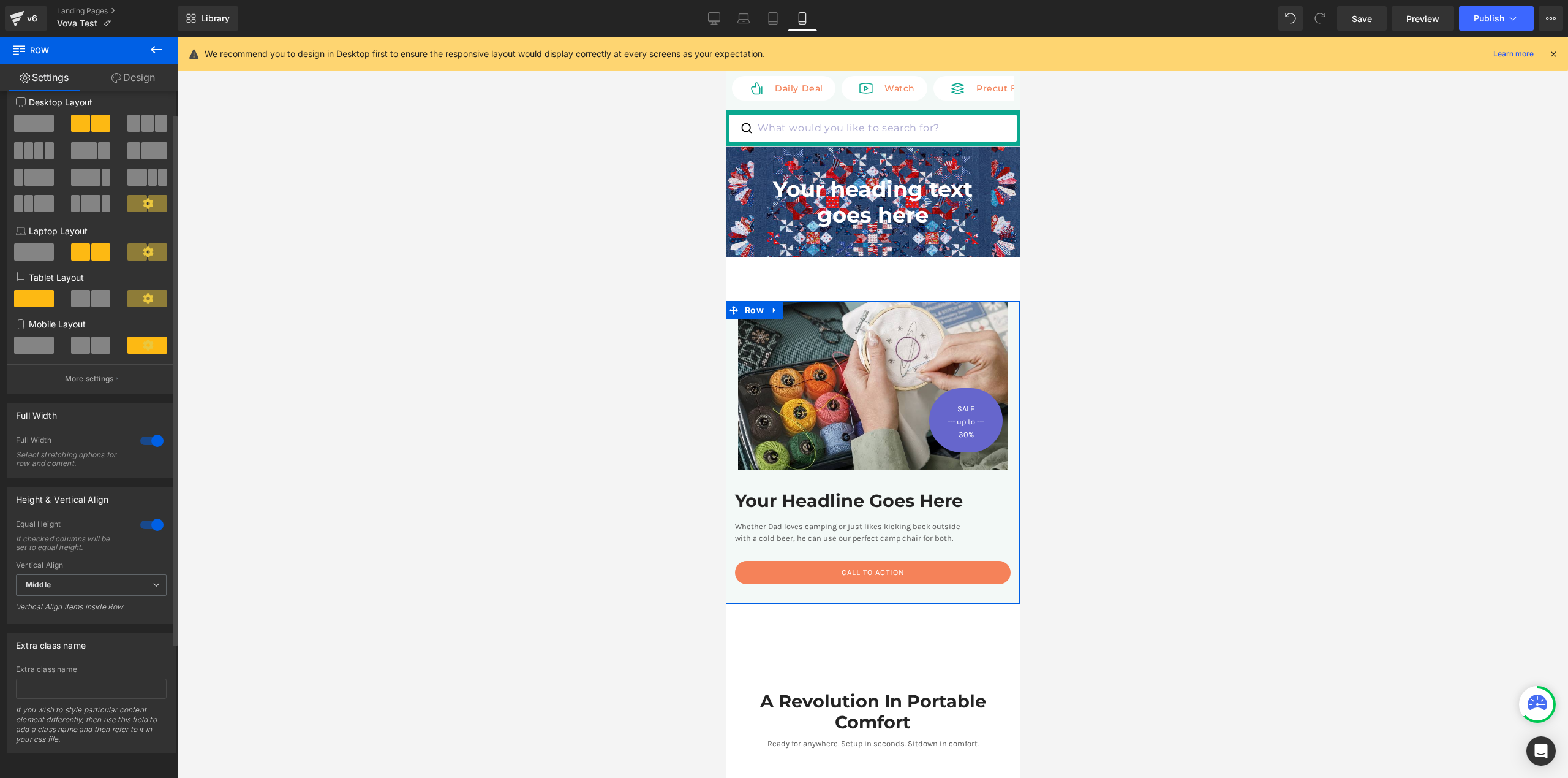
click at [147, 435] on div at bounding box center [152, 440] width 30 height 20
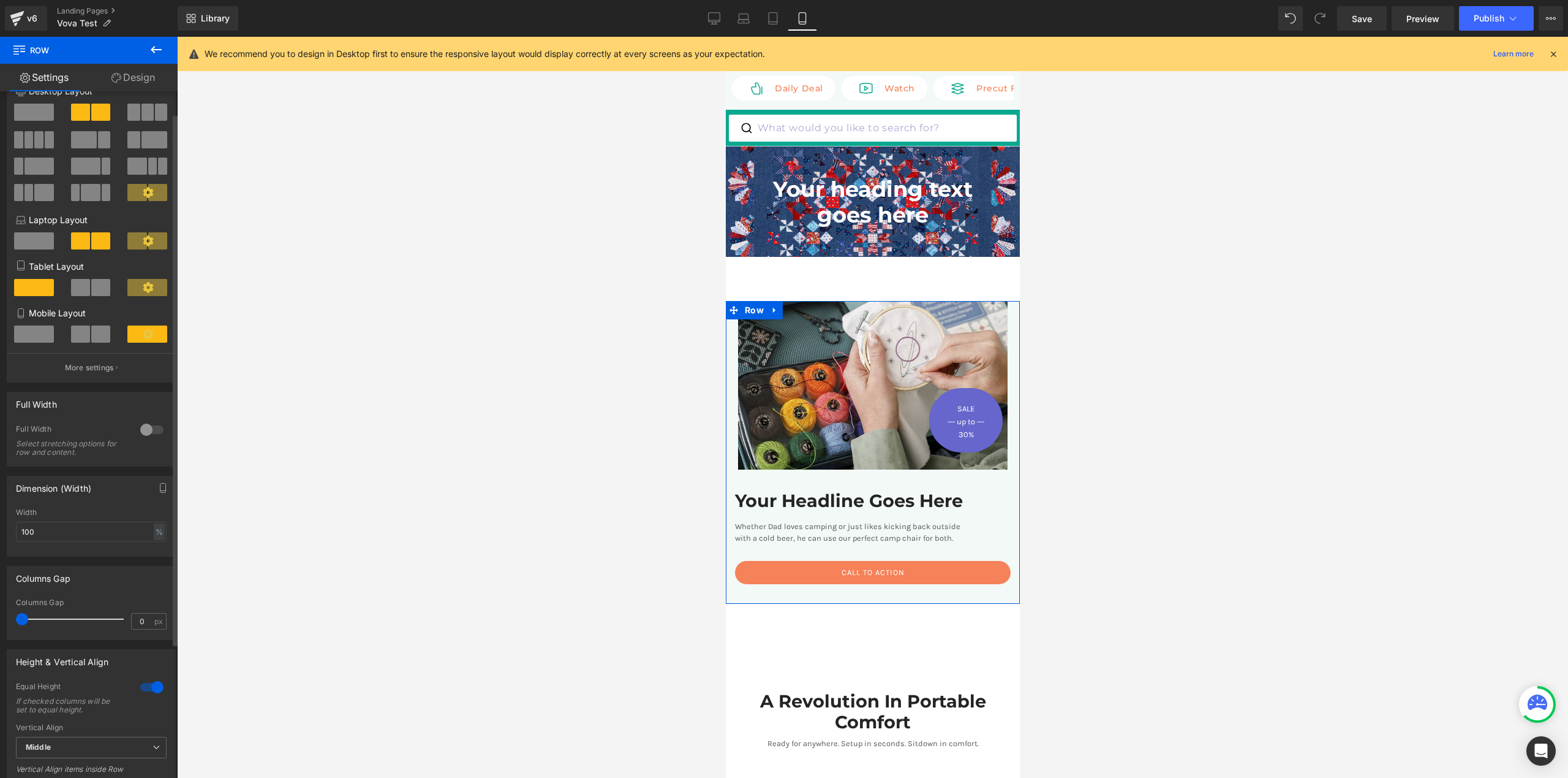
click at [147, 435] on div at bounding box center [152, 429] width 30 height 20
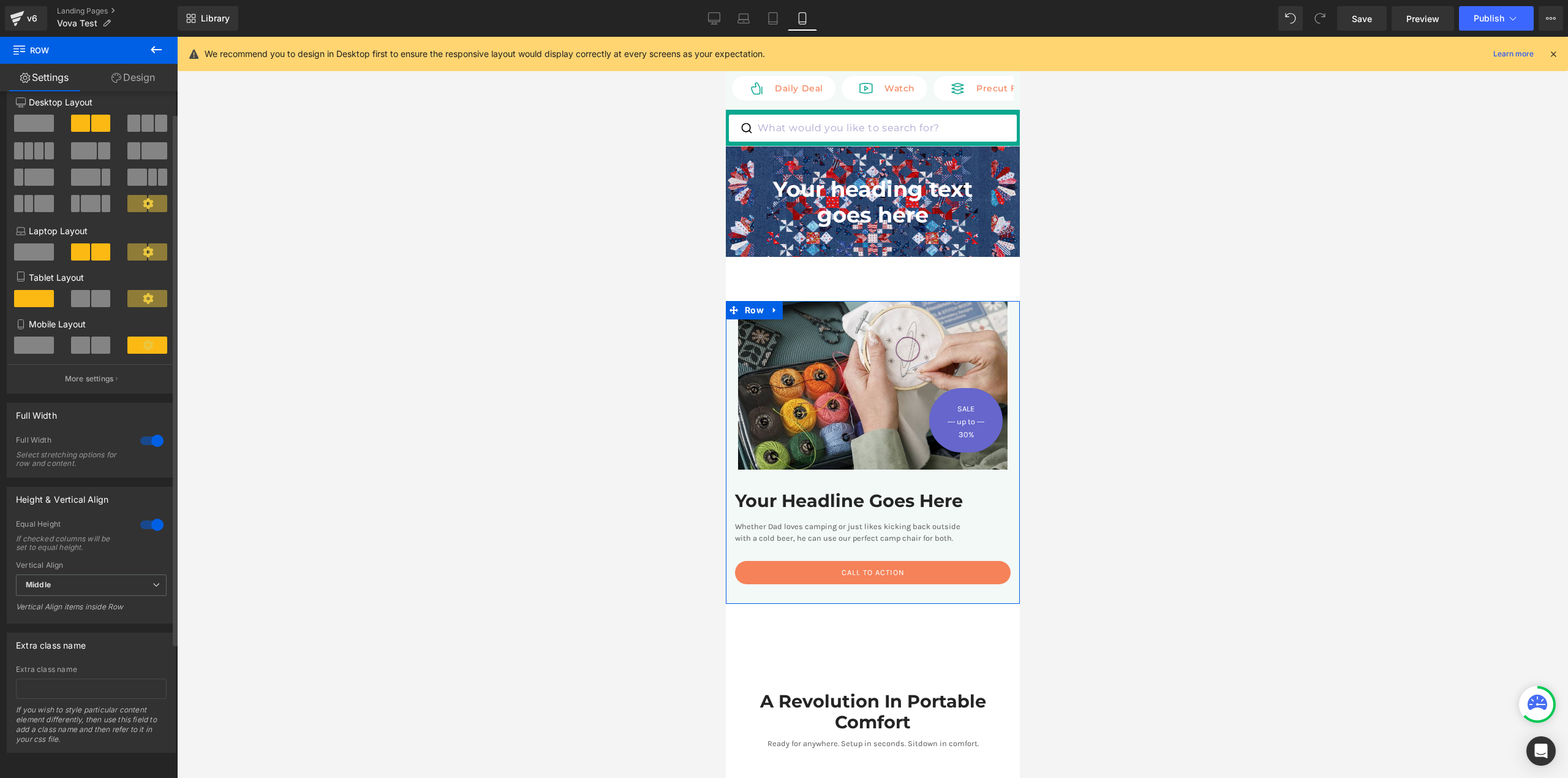
click at [147, 435] on div at bounding box center [152, 440] width 30 height 20
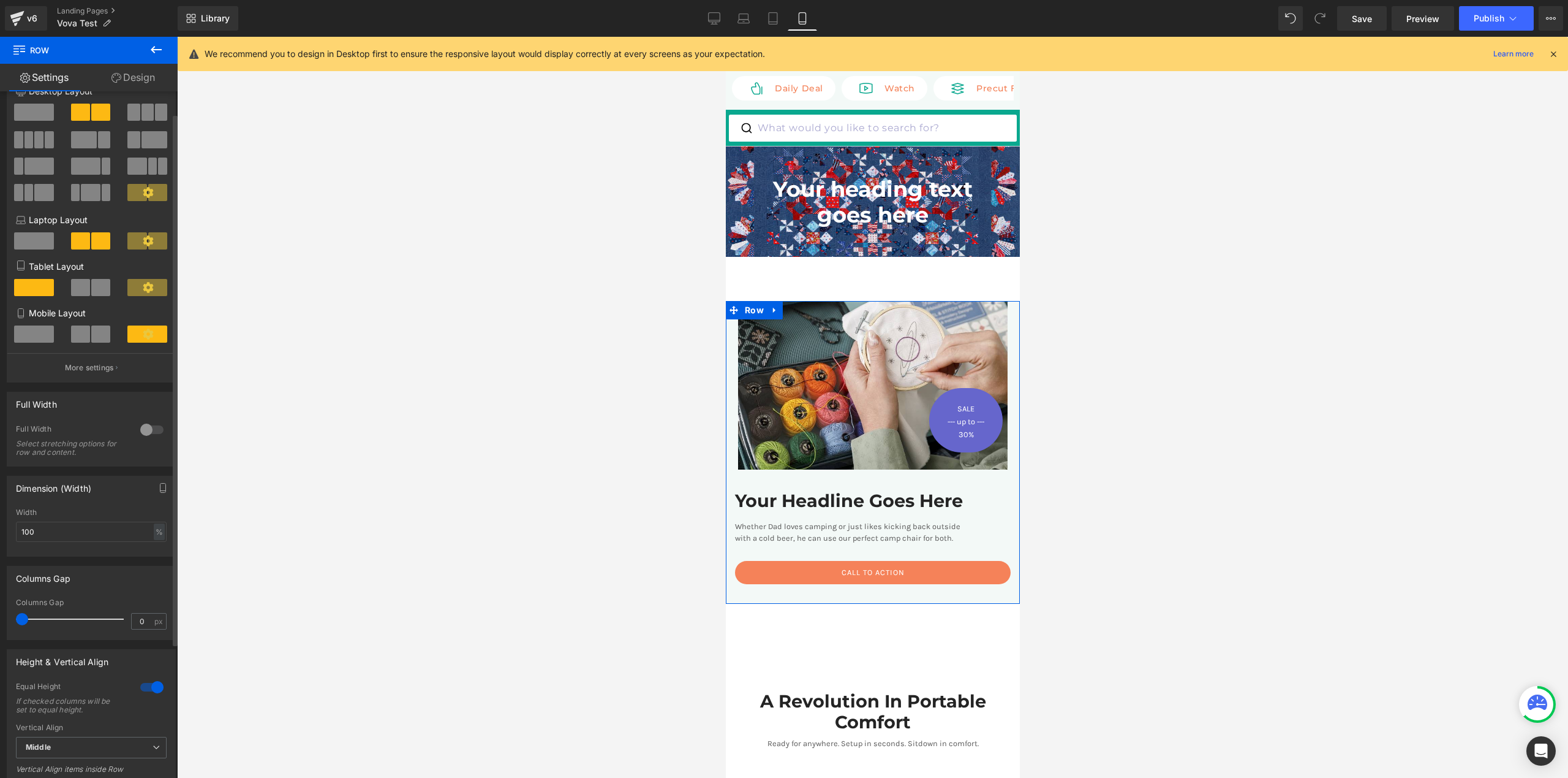
click at [147, 434] on div at bounding box center [152, 429] width 30 height 20
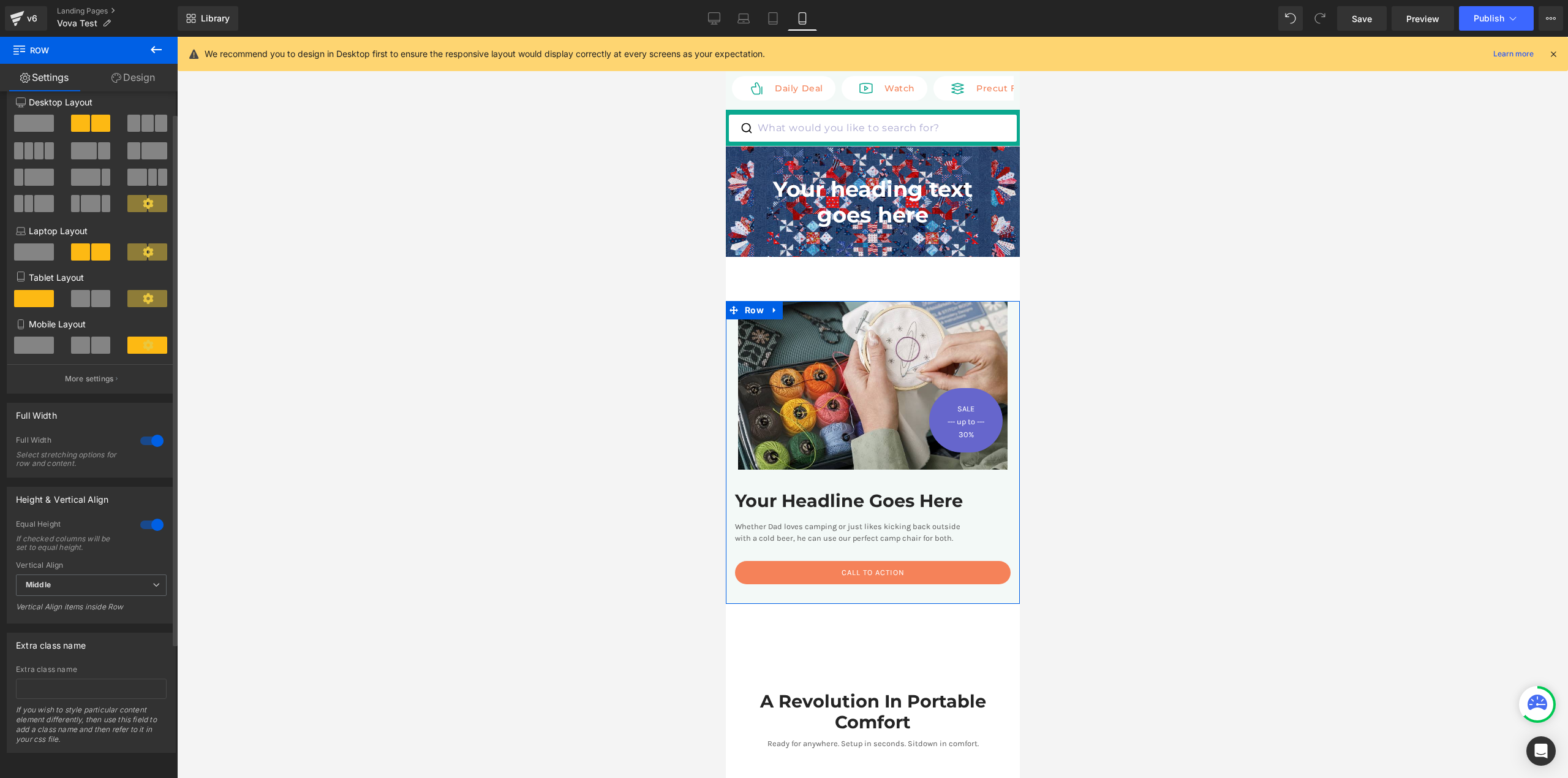
click at [148, 433] on div at bounding box center [152, 440] width 30 height 20
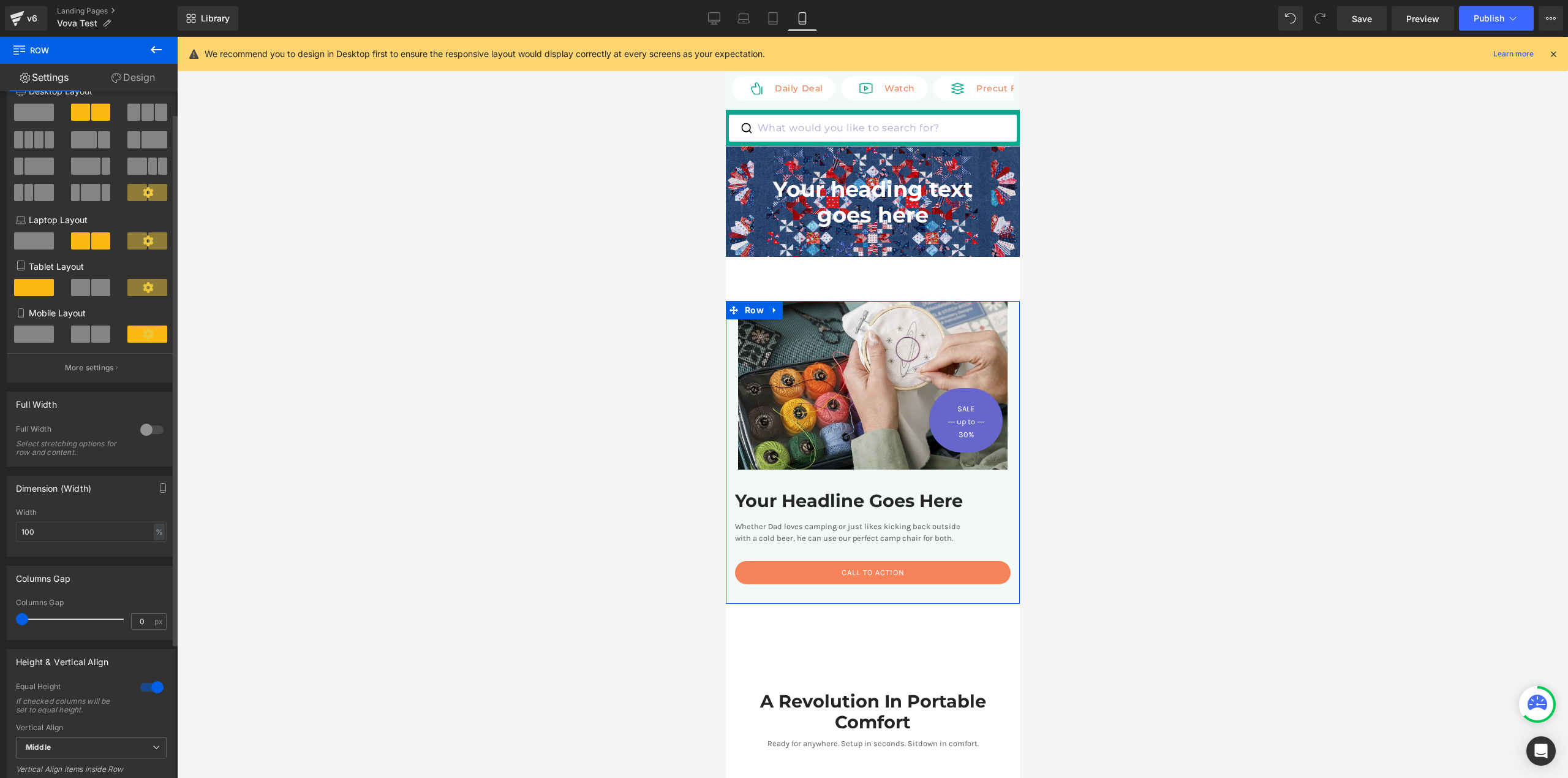
click at [149, 434] on div at bounding box center [152, 429] width 30 height 20
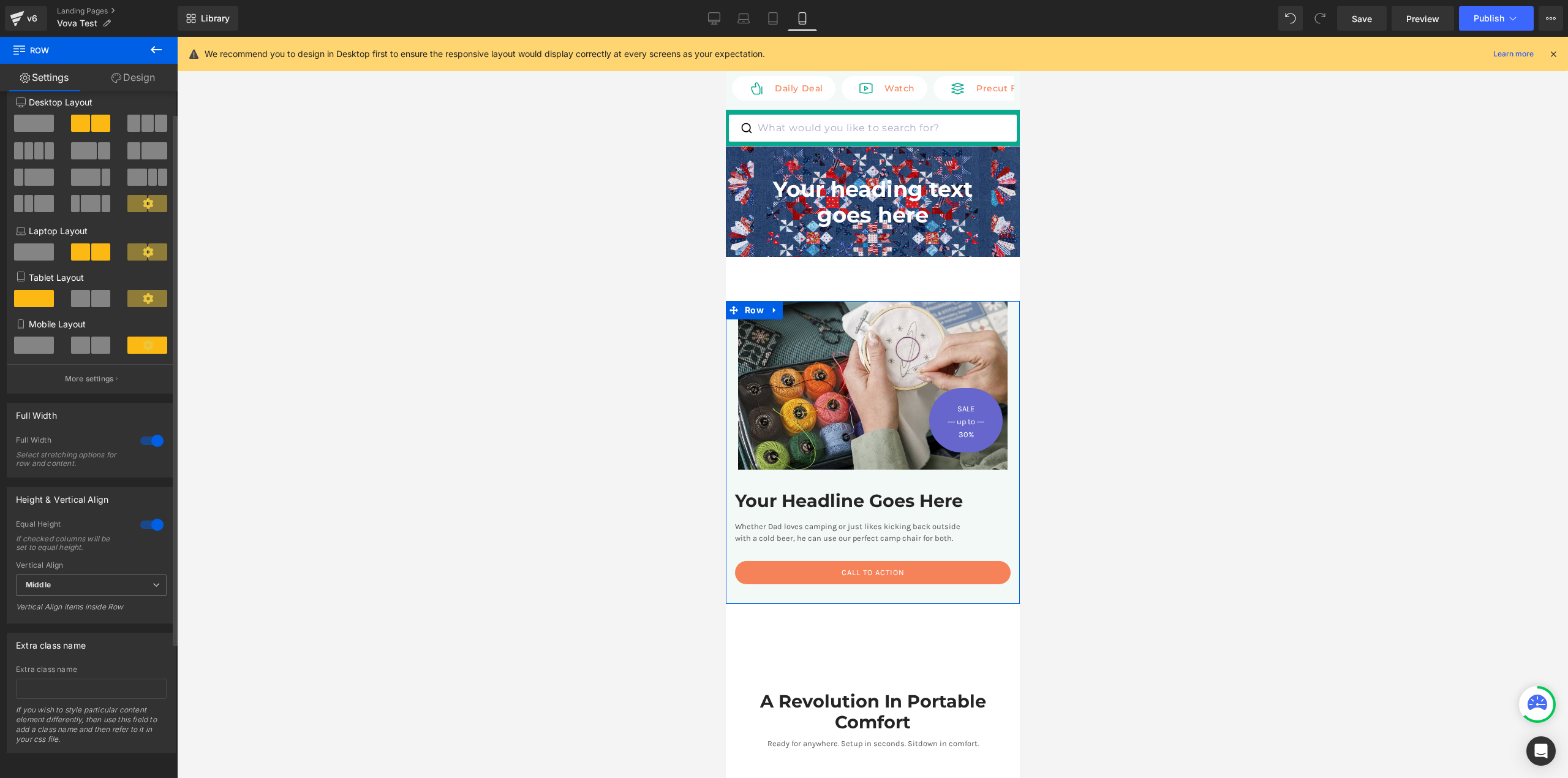
click at [149, 434] on div at bounding box center [152, 440] width 30 height 20
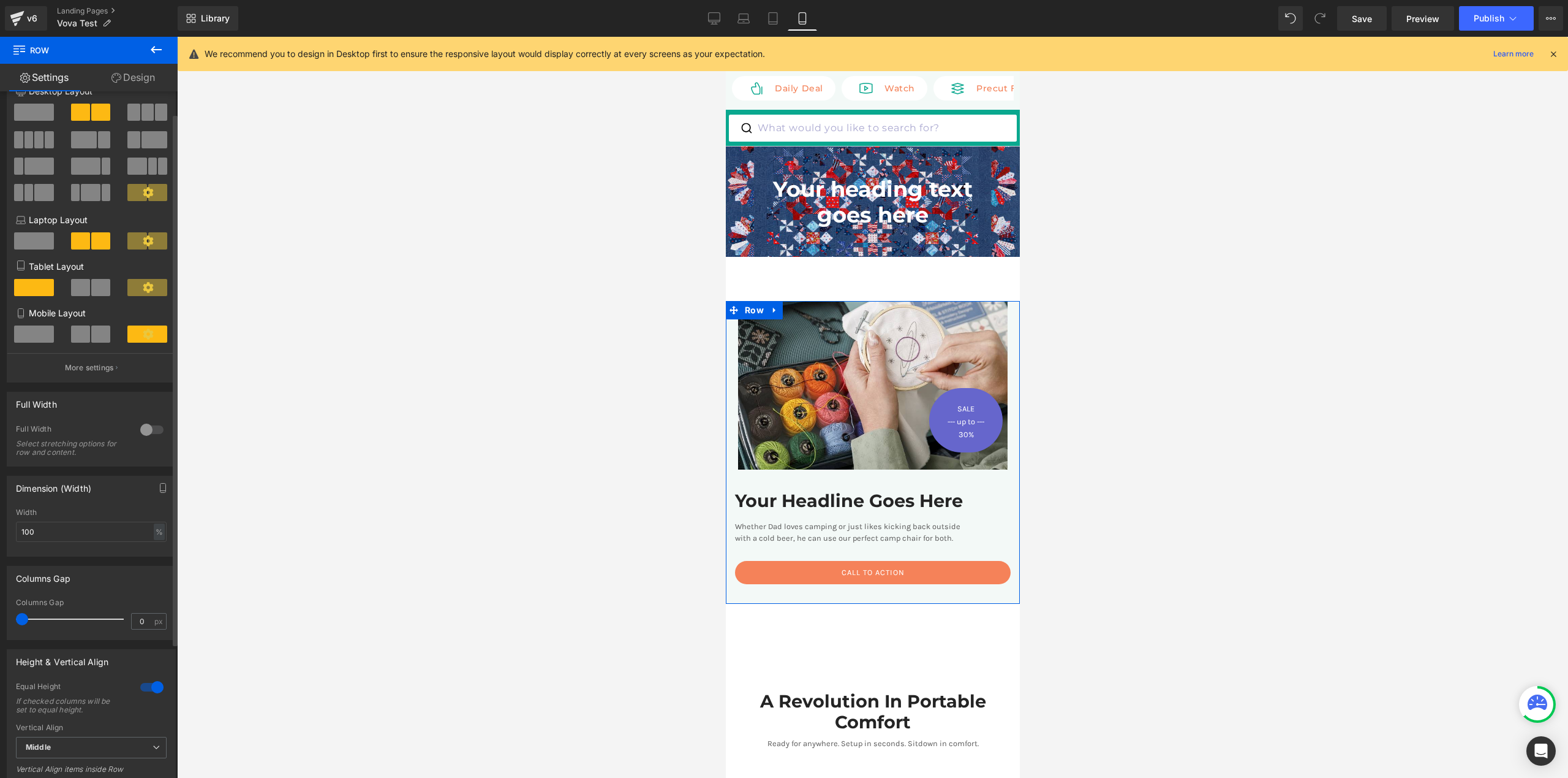
click at [143, 335] on icon at bounding box center [148, 334] width 10 height 10
click at [148, 290] on icon at bounding box center [148, 287] width 10 height 10
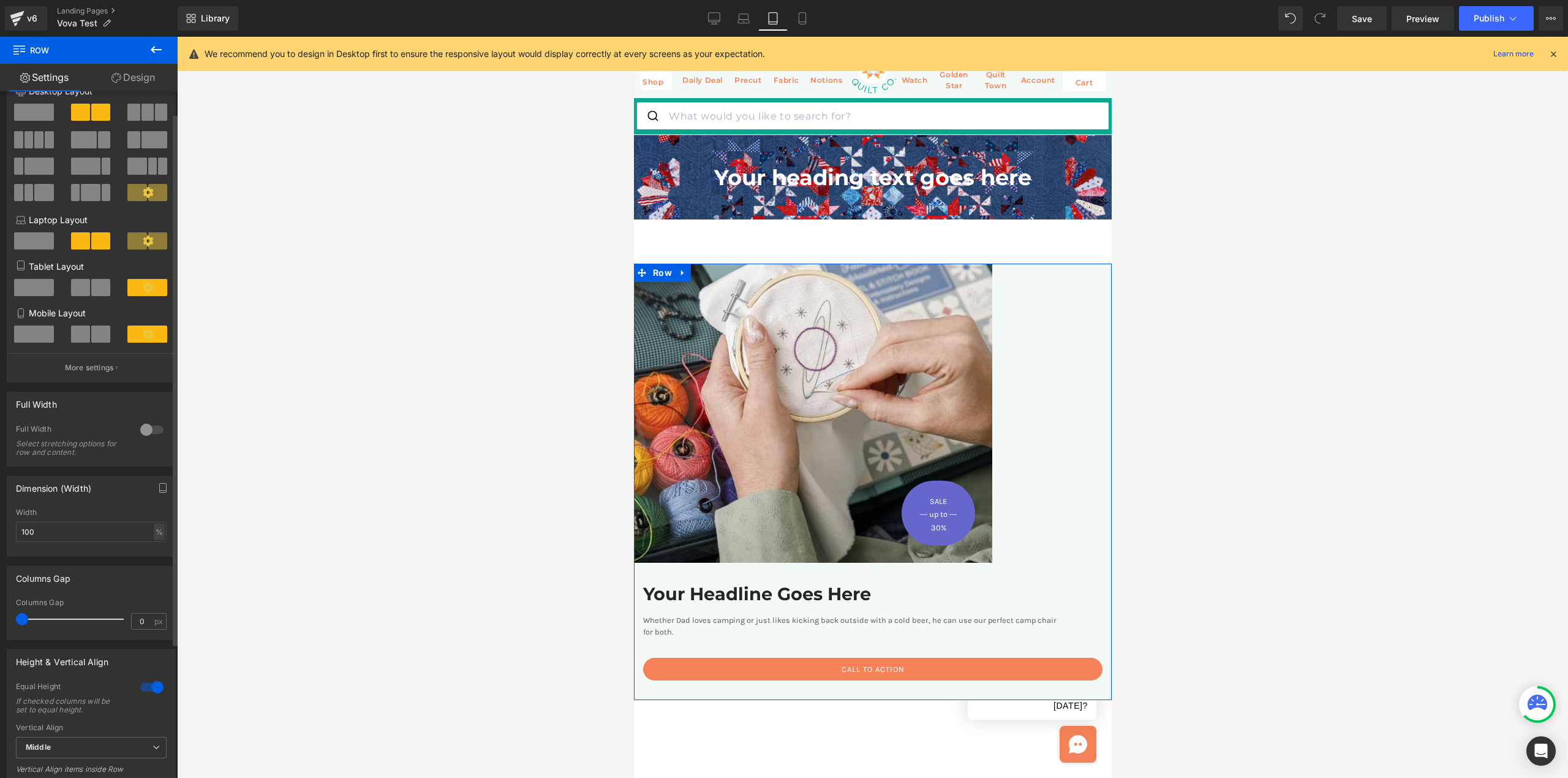
scroll to position [42, 0]
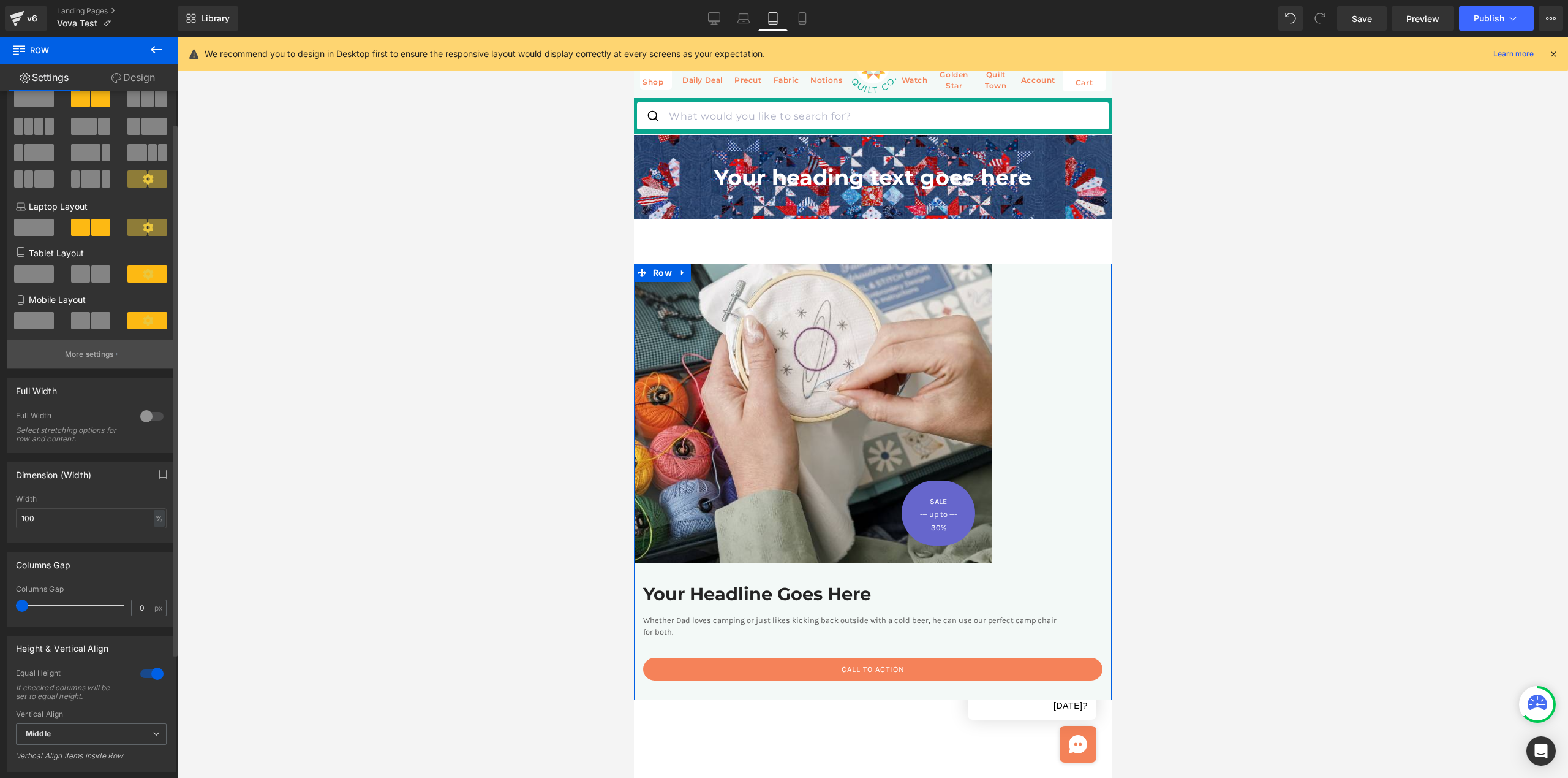
click at [106, 360] on p "More settings" at bounding box center [89, 354] width 49 height 11
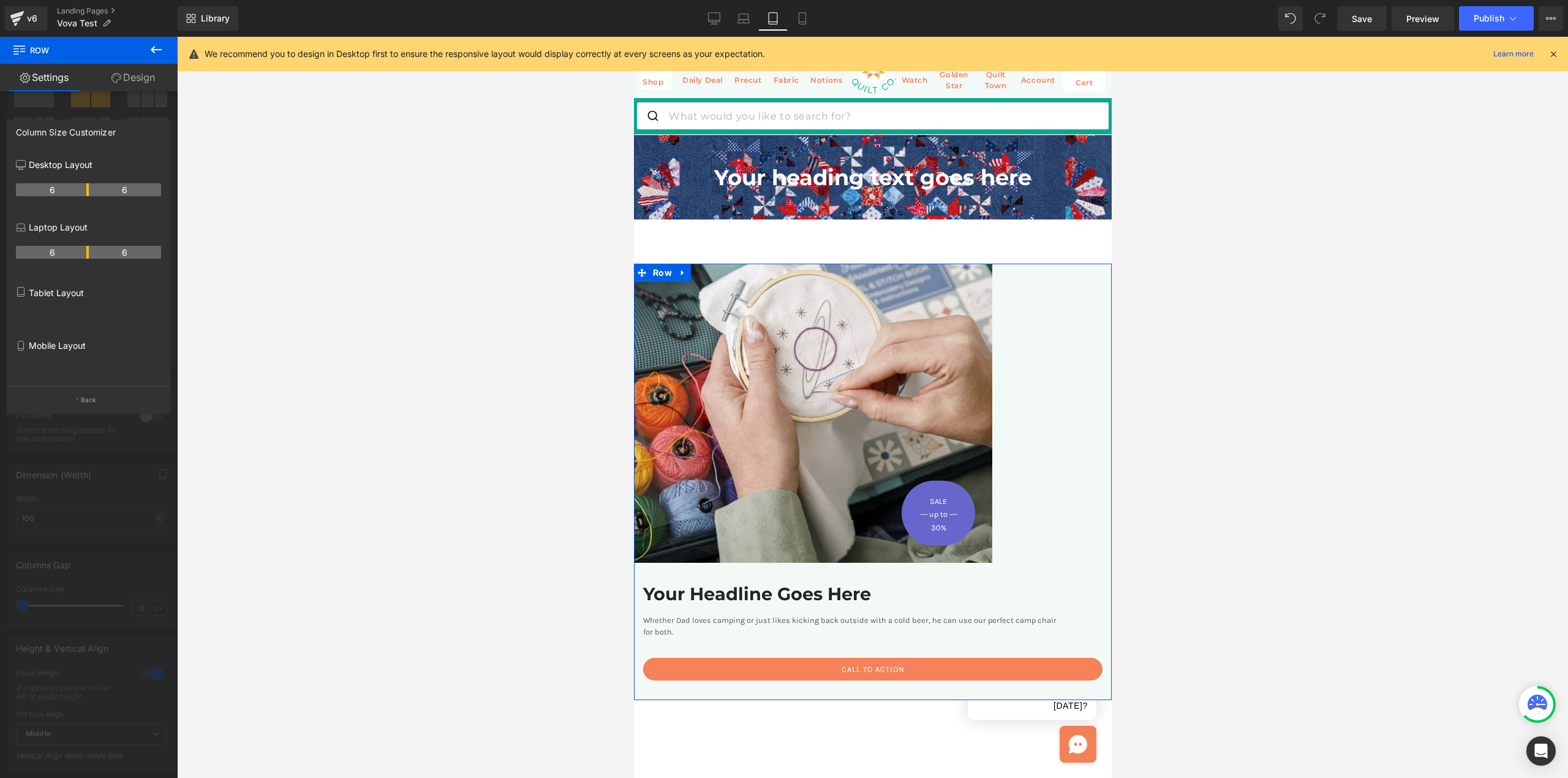
click at [110, 252] on th "6" at bounding box center [126, 251] width 73 height 13
click at [129, 253] on th "6" at bounding box center [126, 251] width 73 height 13
click at [128, 252] on th "6" at bounding box center [126, 251] width 73 height 13
click at [122, 75] on link "Design" at bounding box center [133, 77] width 89 height 27
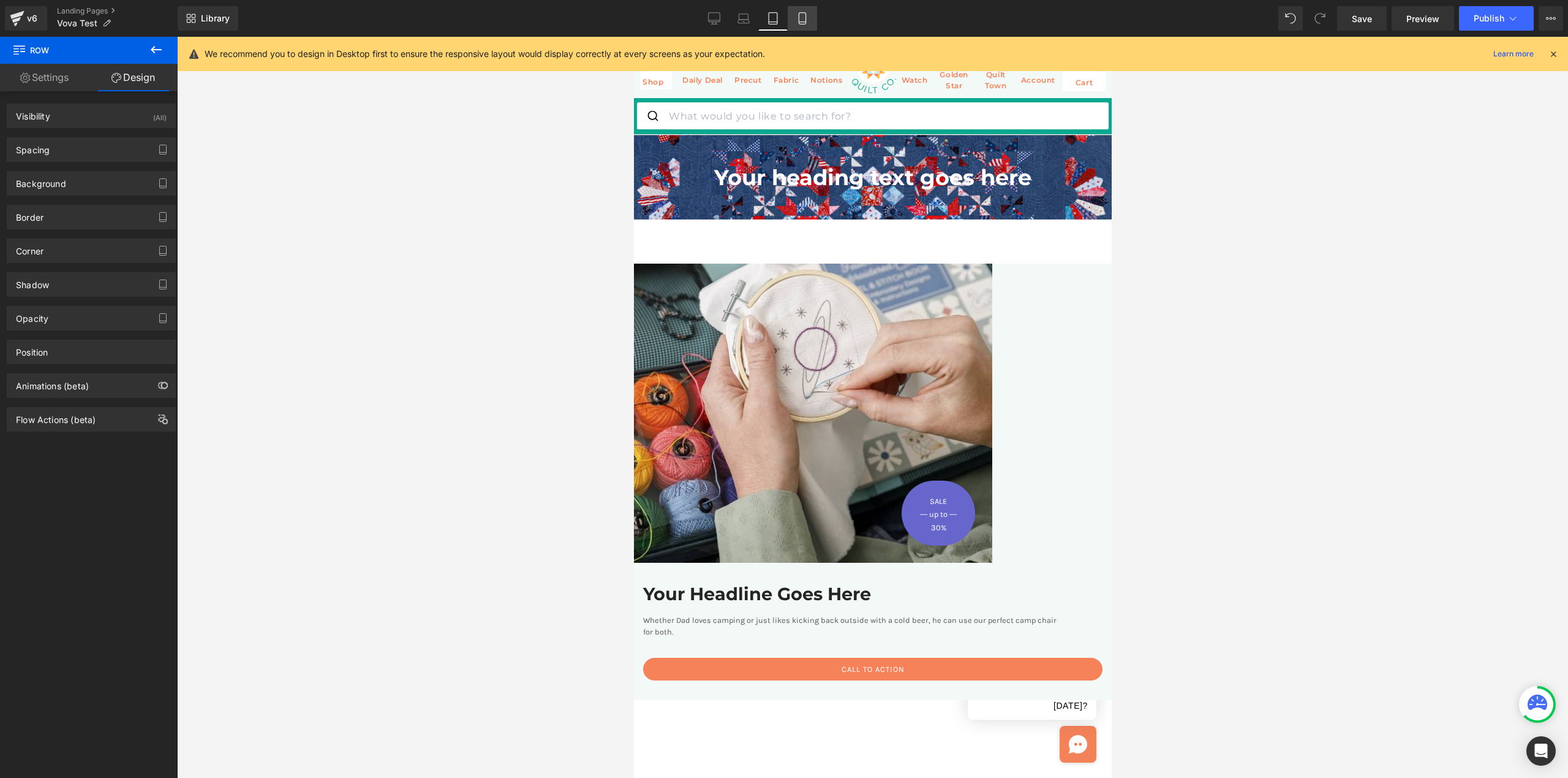
click at [809, 17] on icon at bounding box center [802, 18] width 12 height 12
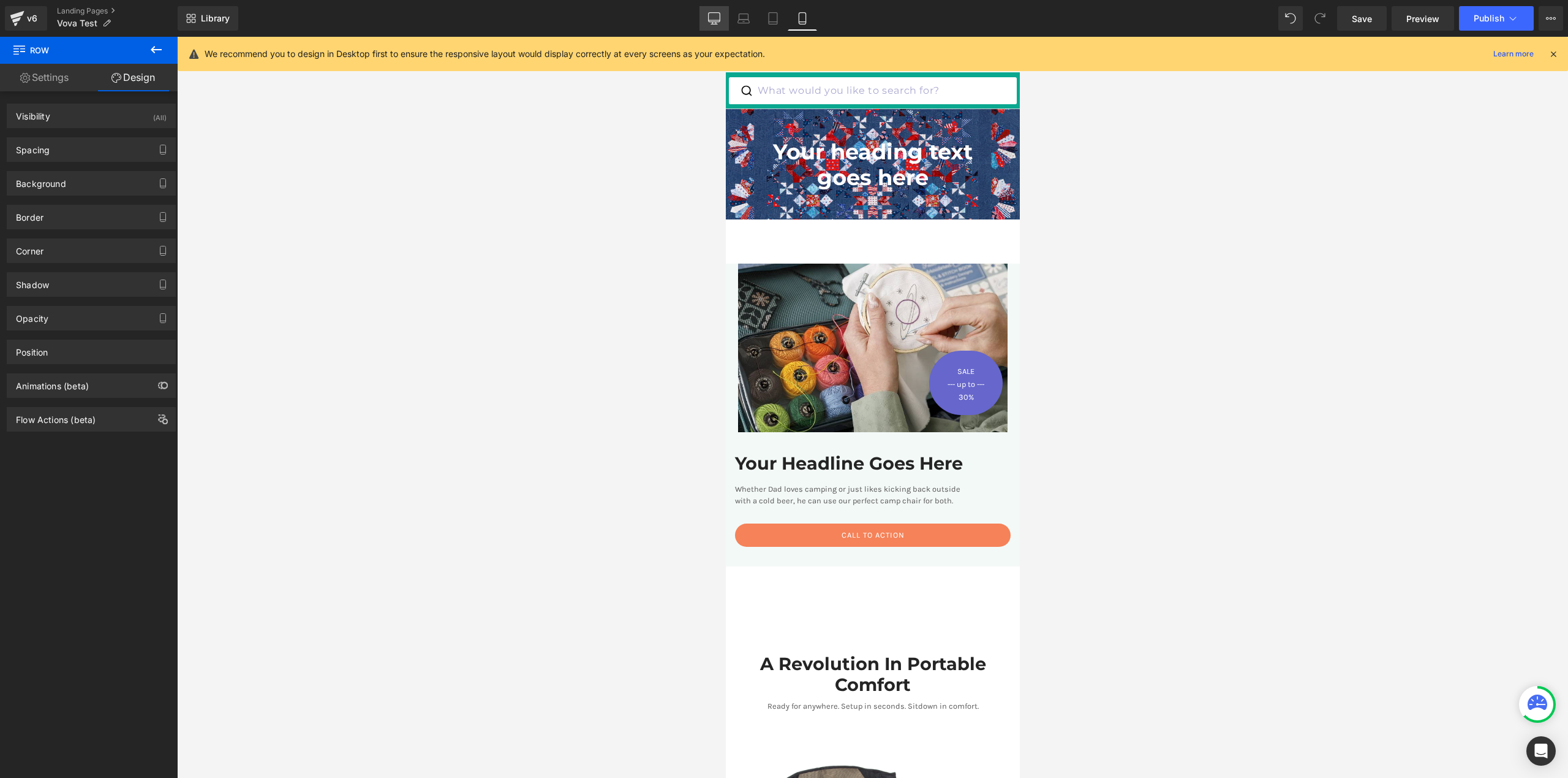
click at [711, 14] on icon at bounding box center [714, 18] width 12 height 12
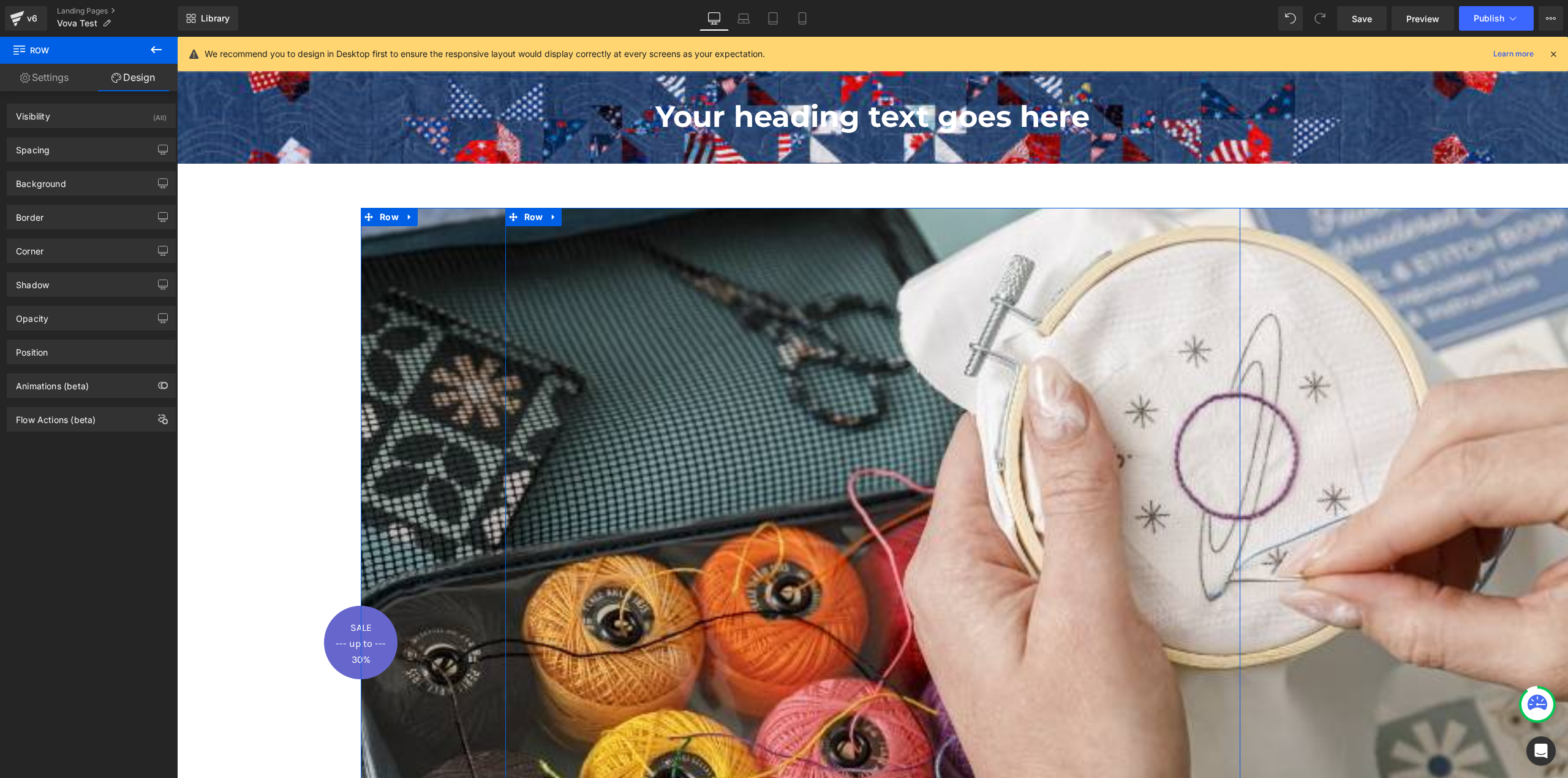
scroll to position [189, 0]
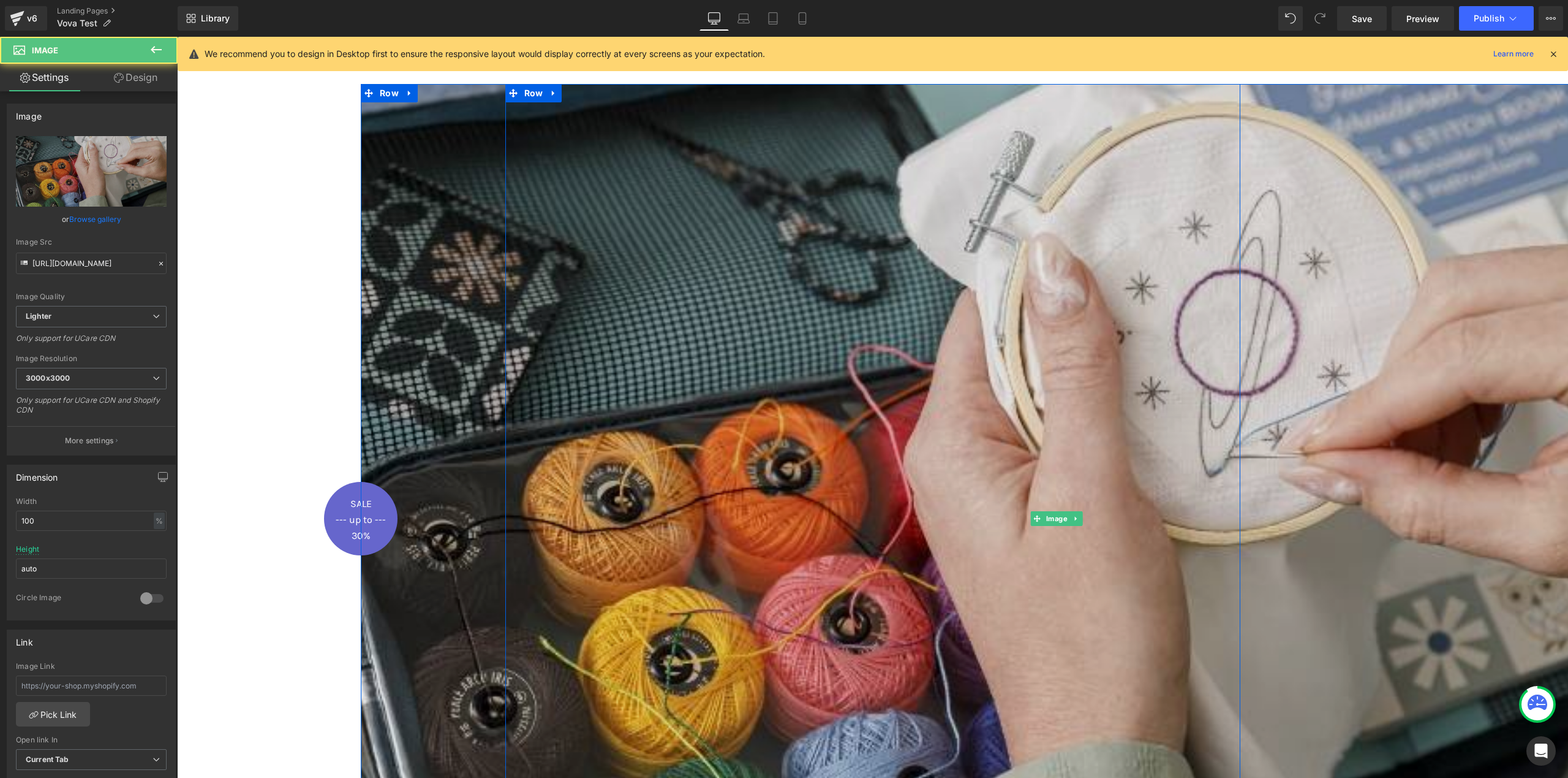
click at [374, 224] on img at bounding box center [1056, 519] width 1391 height 870
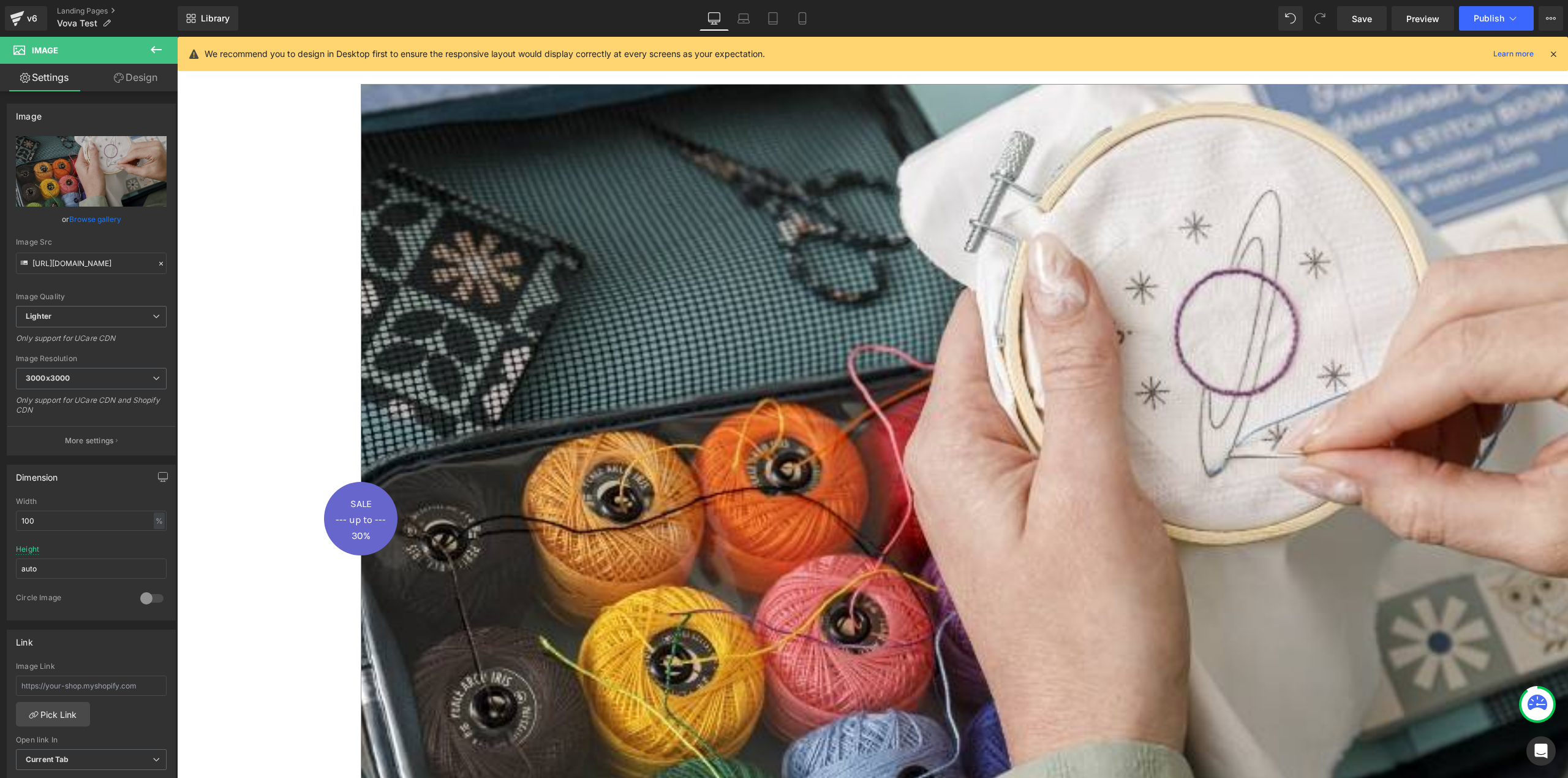
click at [132, 79] on link "Design" at bounding box center [136, 77] width 89 height 27
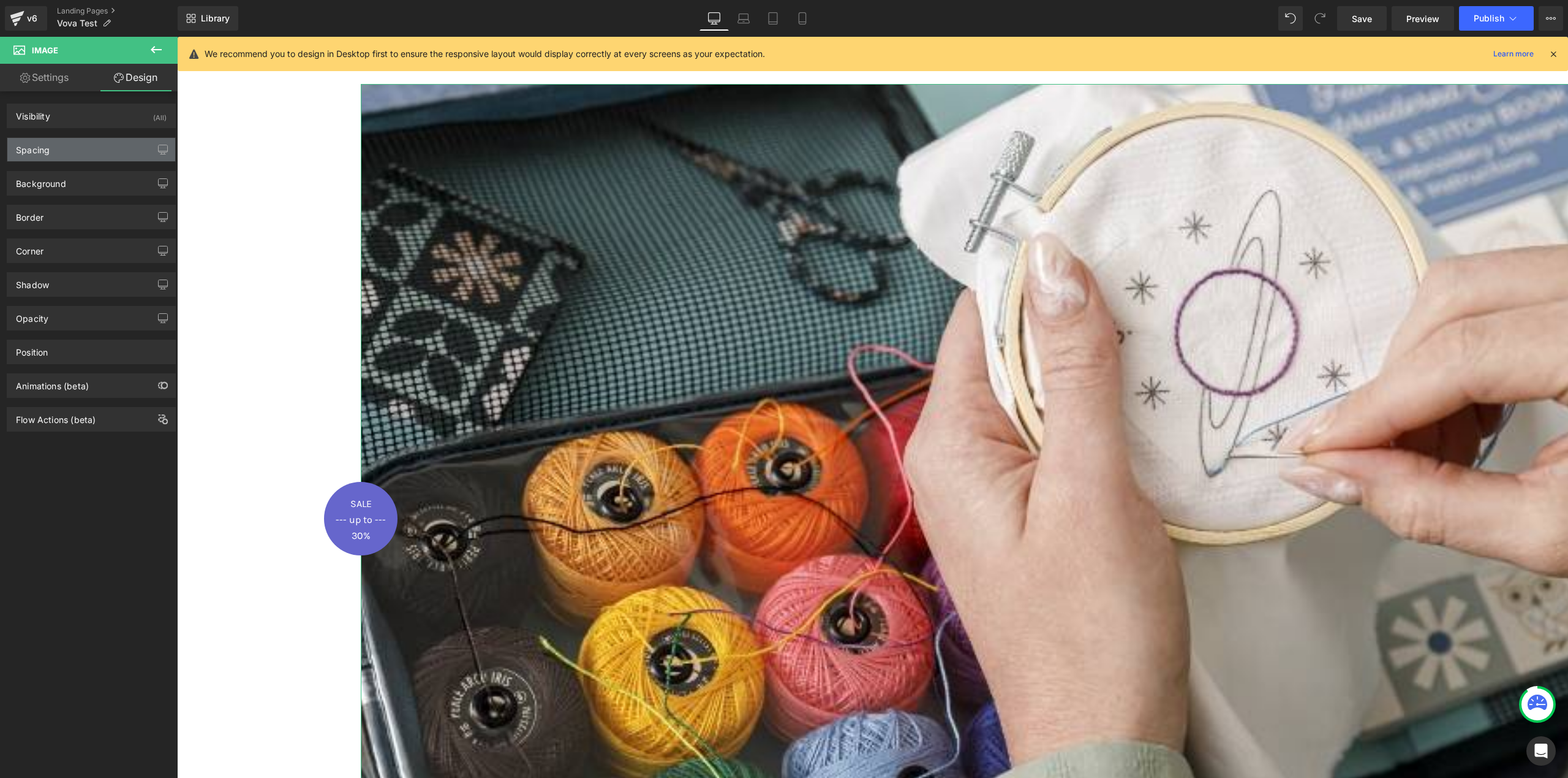
click at [53, 155] on div "Spacing" at bounding box center [92, 149] width 168 height 23
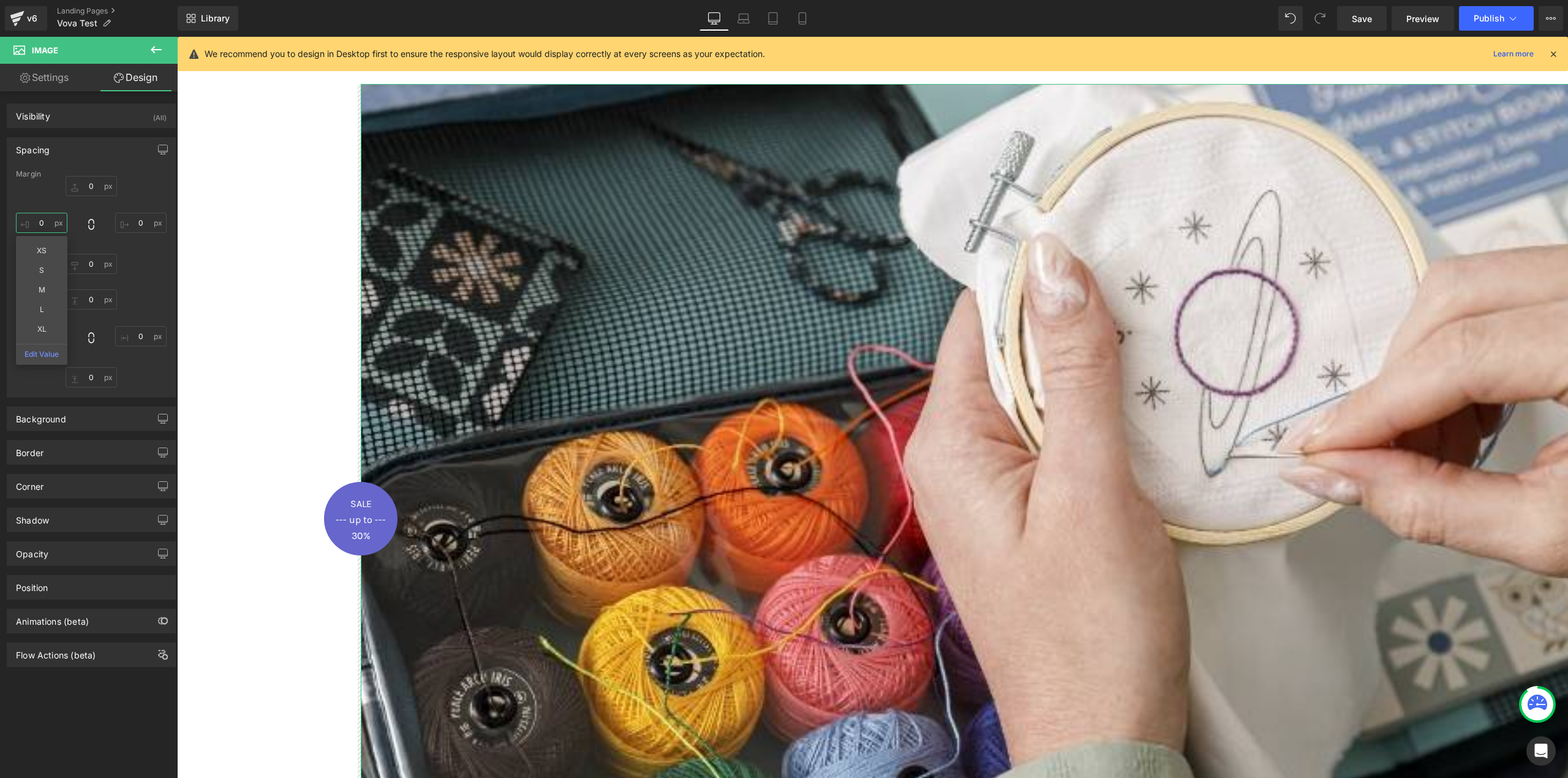
click at [48, 223] on input "0" at bounding box center [42, 223] width 52 height 20
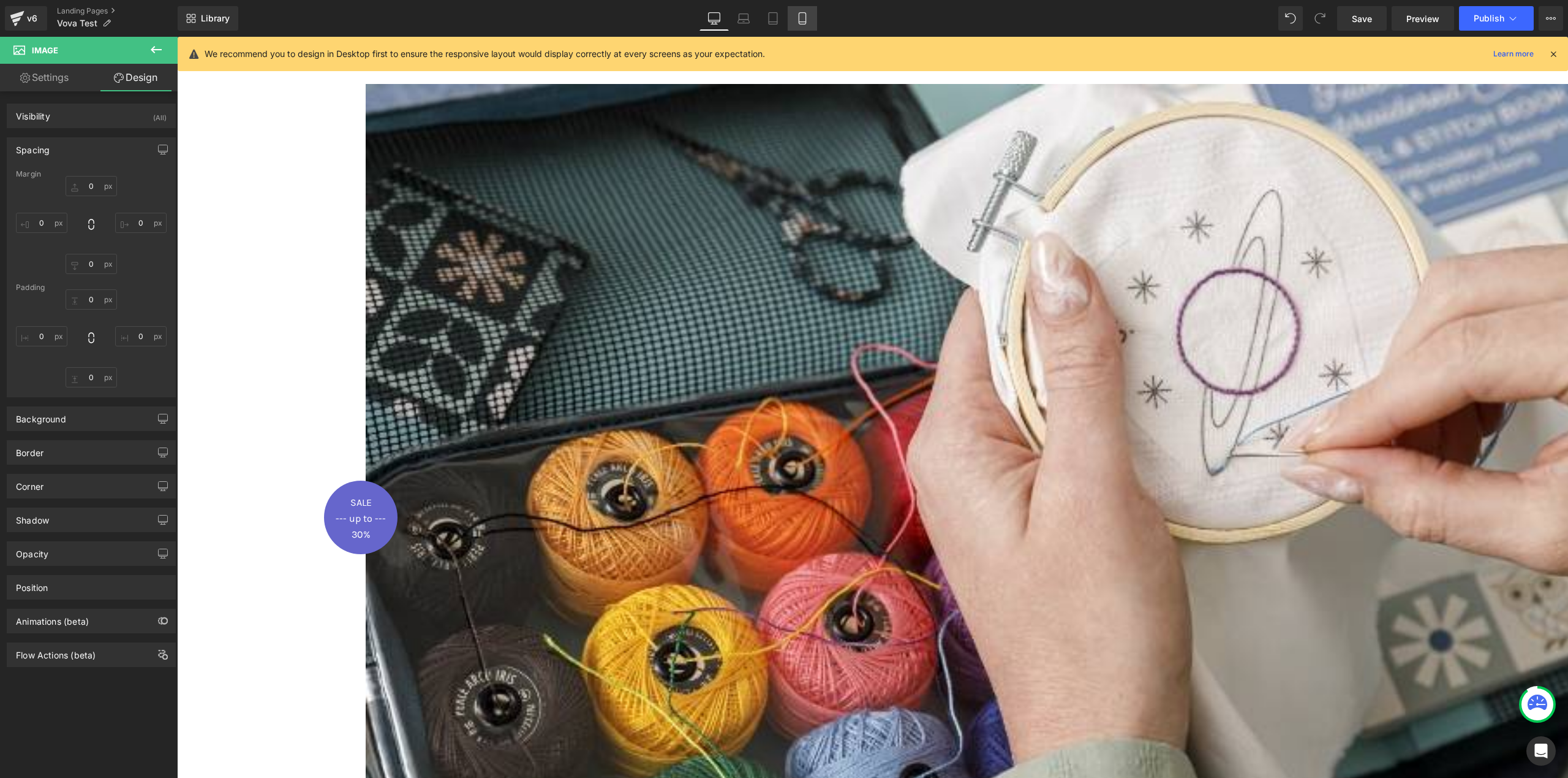
click at [806, 15] on icon at bounding box center [802, 18] width 12 height 12
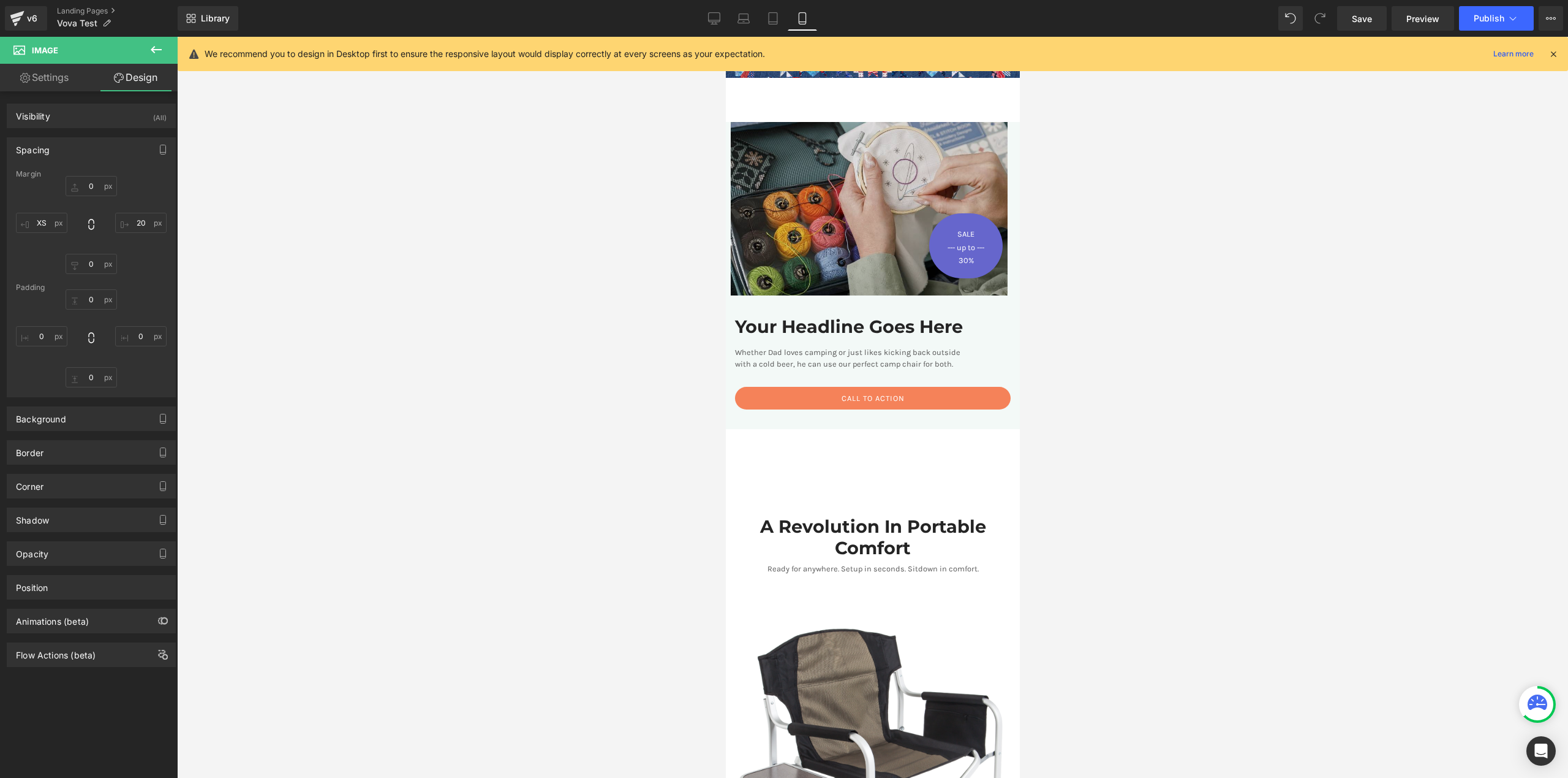
scroll to position [57, 0]
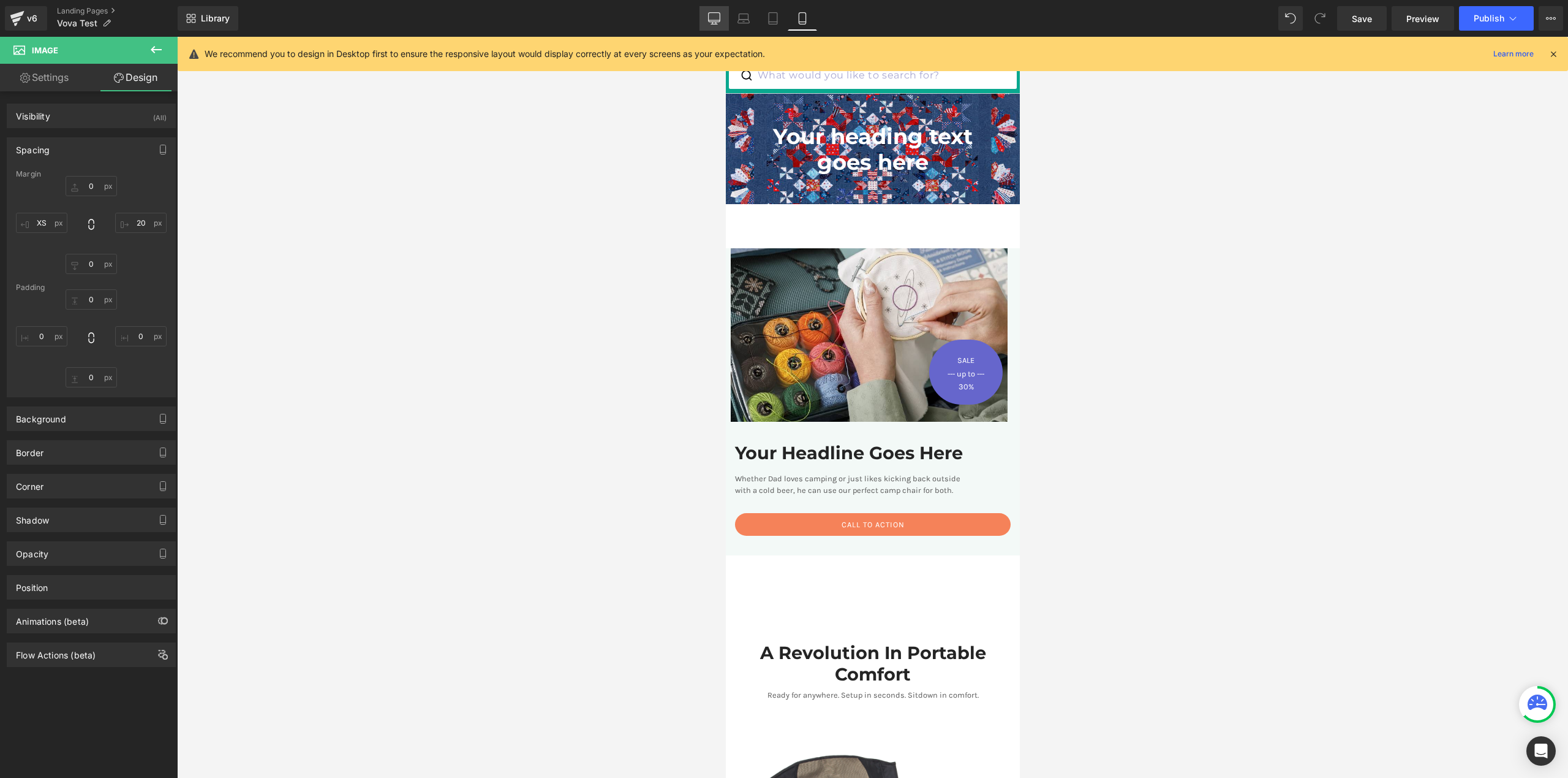
click at [714, 20] on icon at bounding box center [715, 20] width 12 height 0
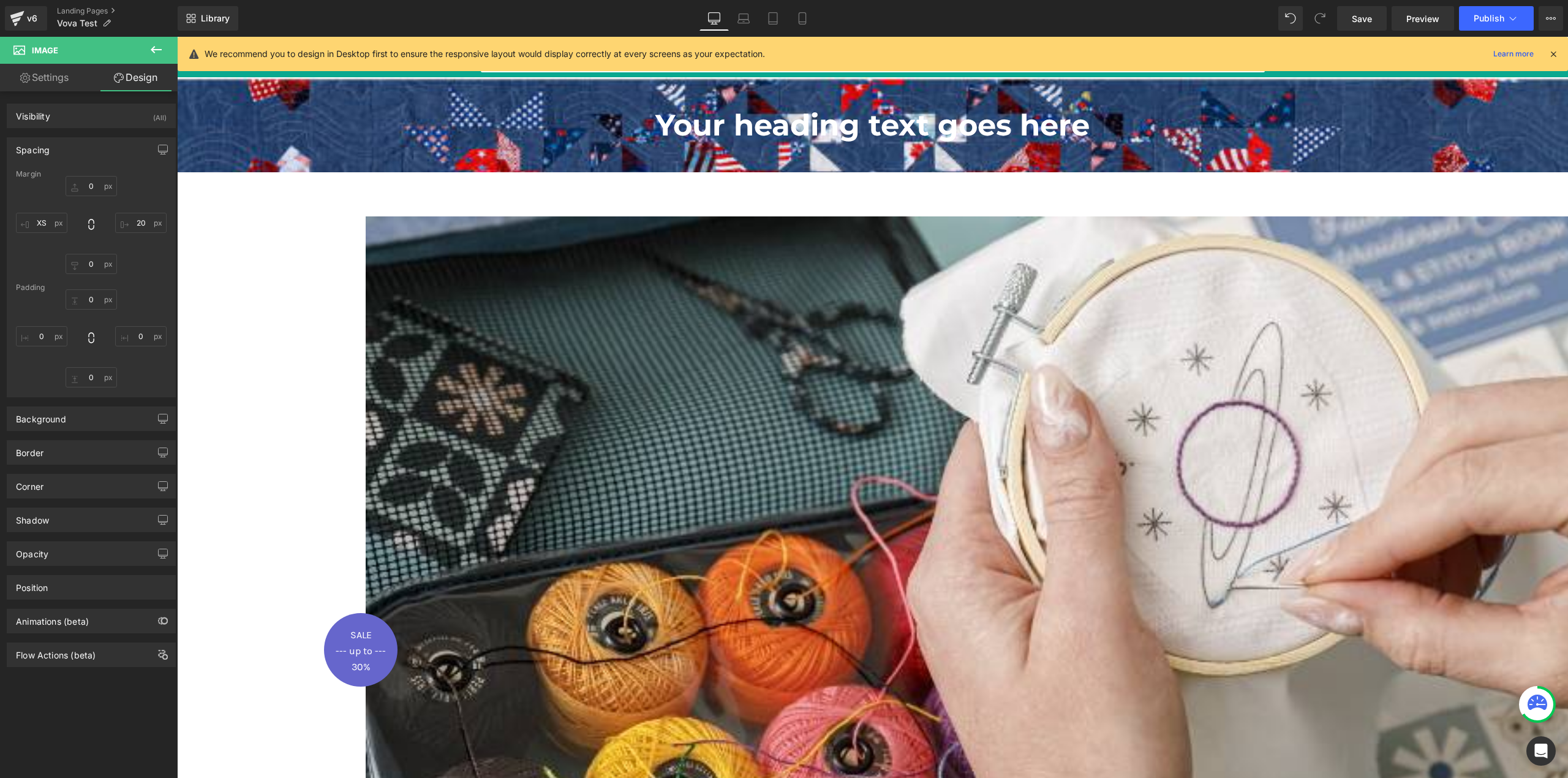
scroll to position [25, 0]
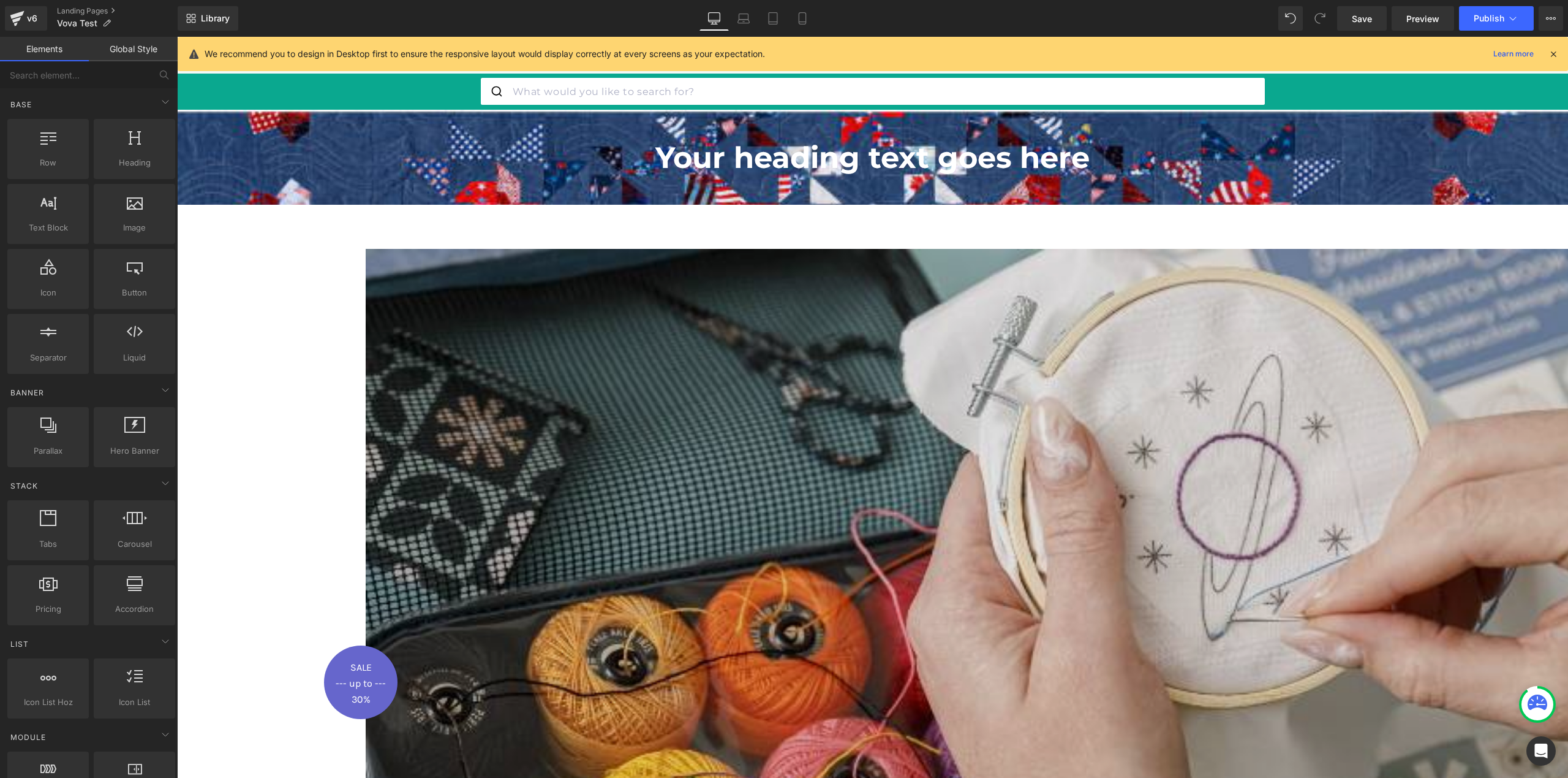
click at [368, 291] on img at bounding box center [1059, 682] width 1386 height 866
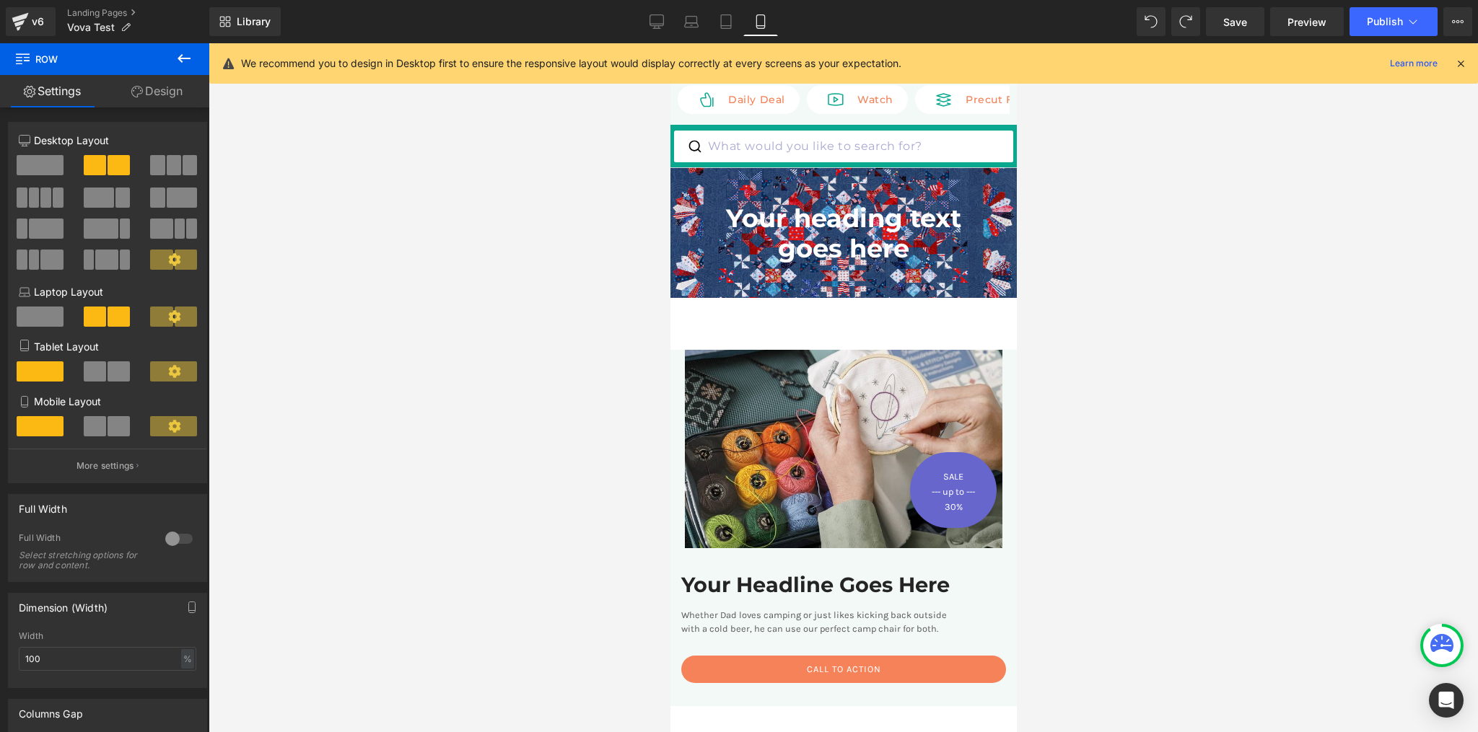
scroll to position [0, 0]
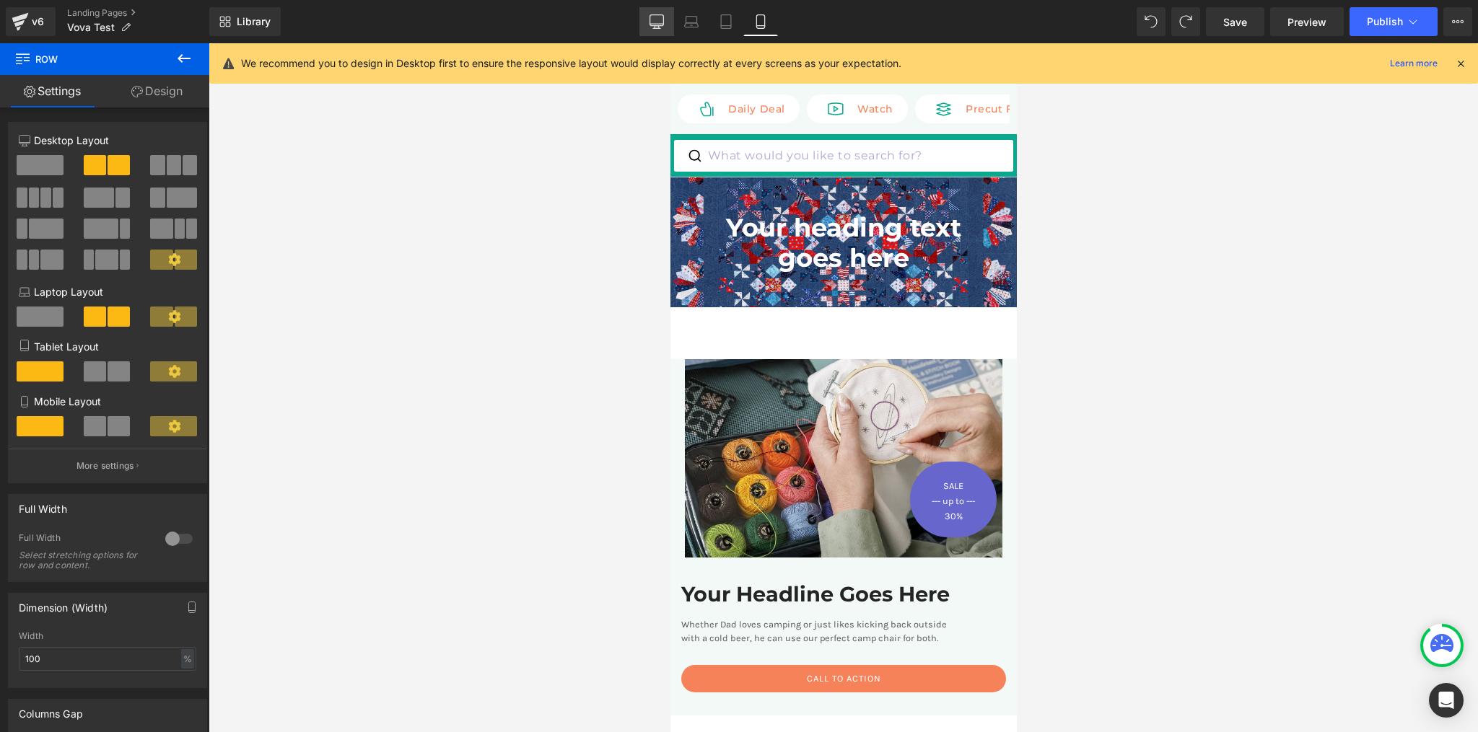
click at [663, 30] on link "Desktop" at bounding box center [656, 21] width 35 height 29
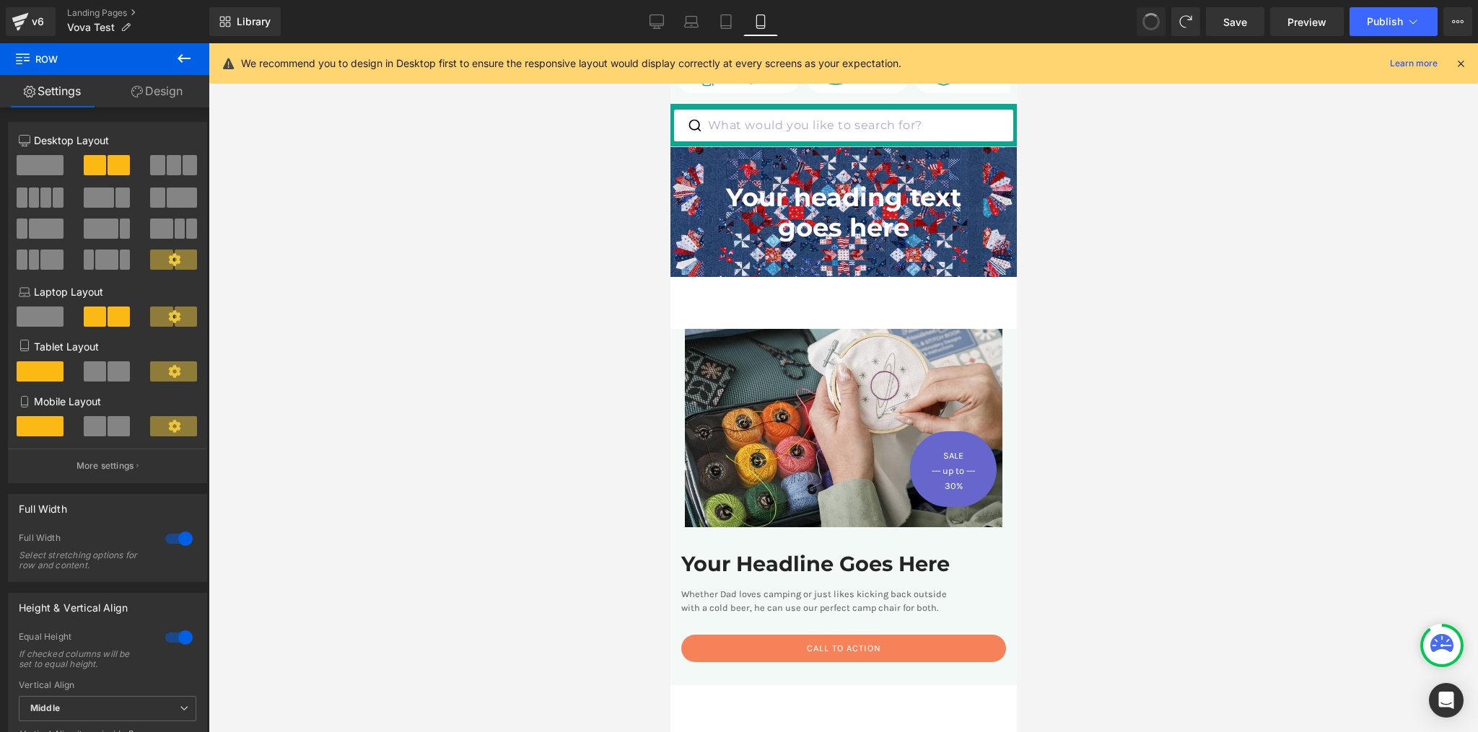
scroll to position [38, 0]
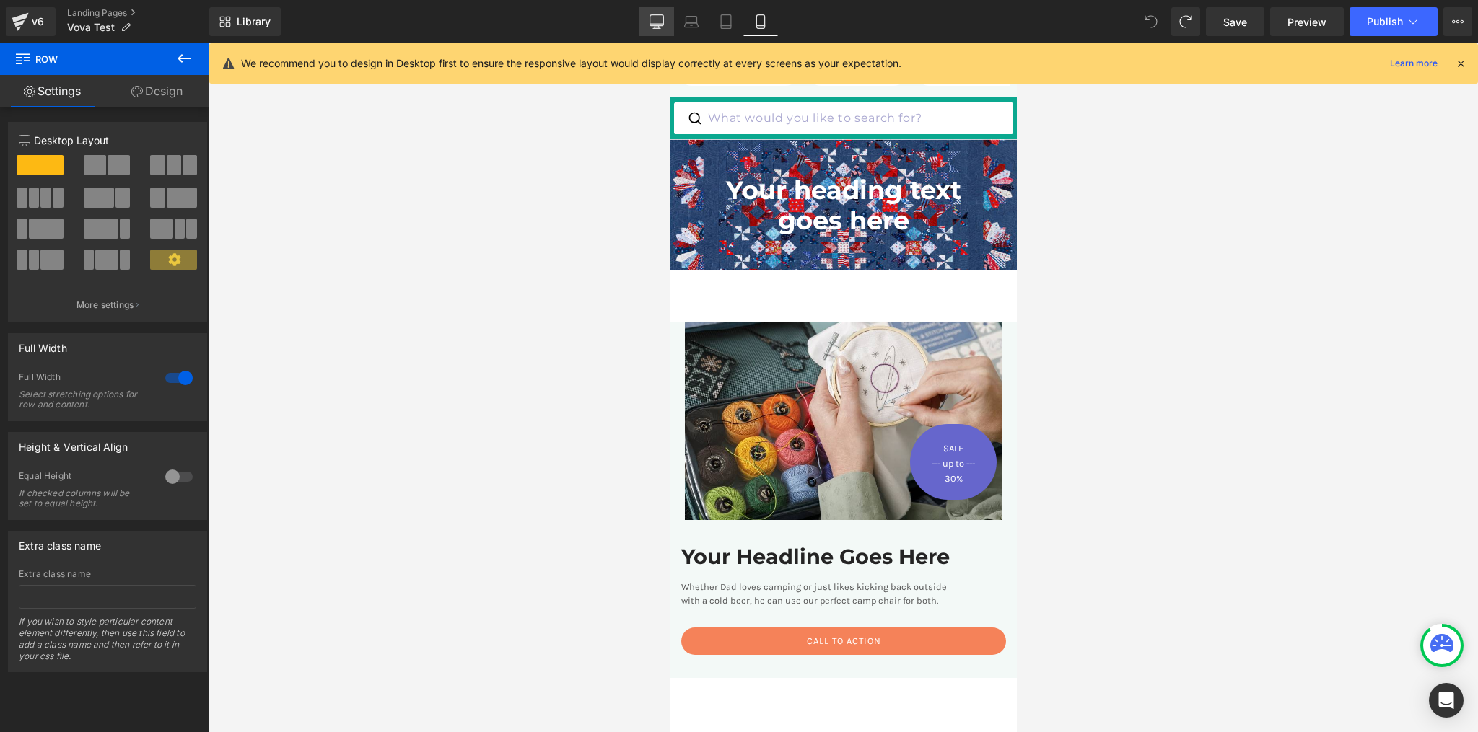
click at [650, 21] on icon at bounding box center [657, 20] width 14 height 11
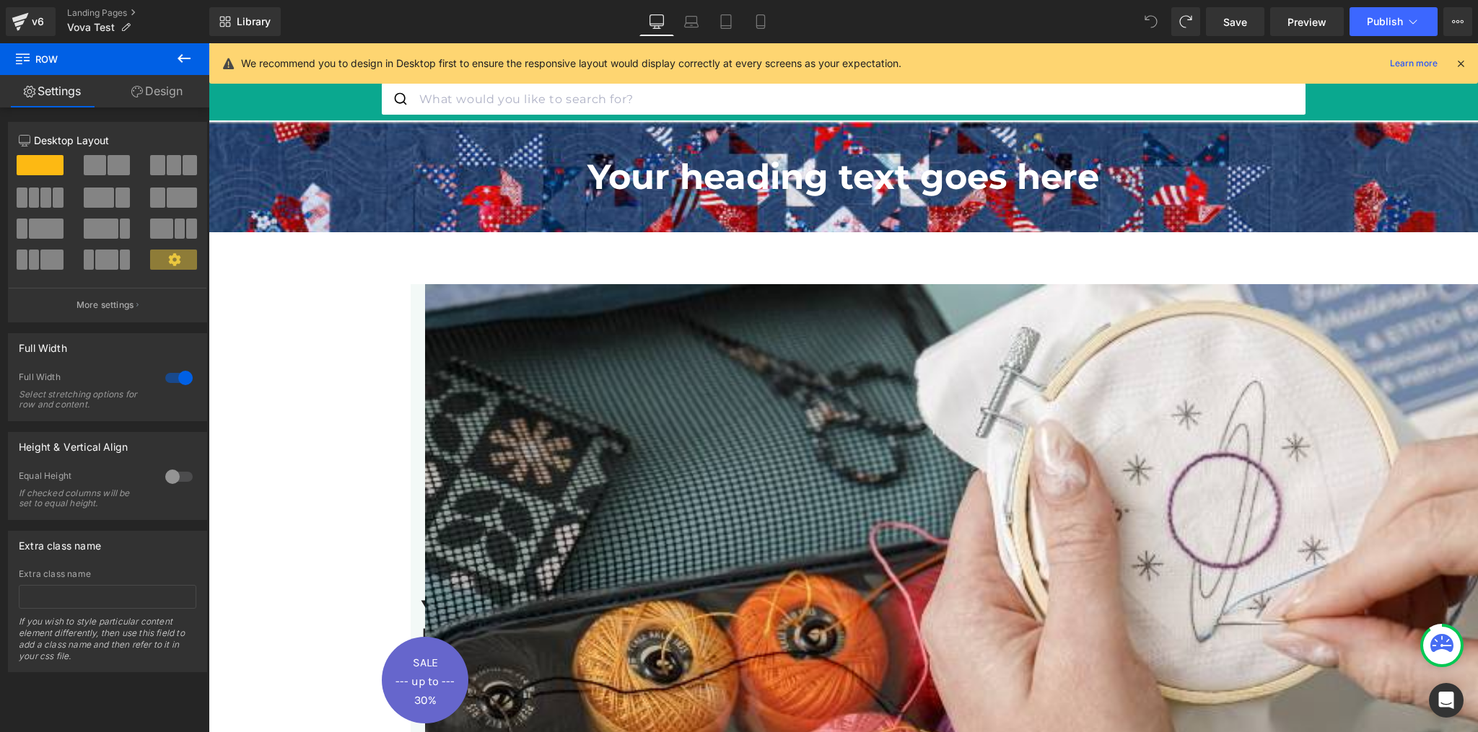
scroll to position [0, 0]
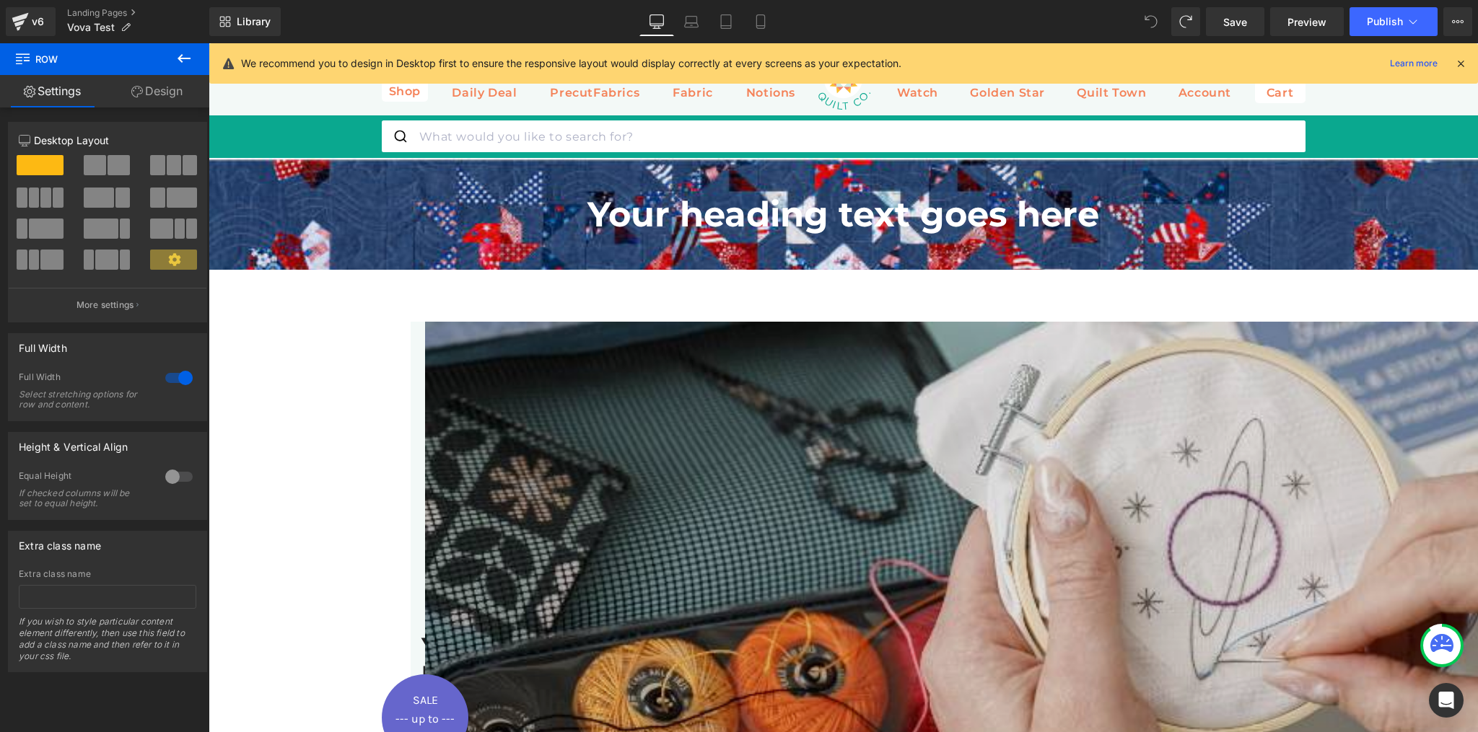
click at [621, 441] on img at bounding box center [1059, 718] width 1269 height 793
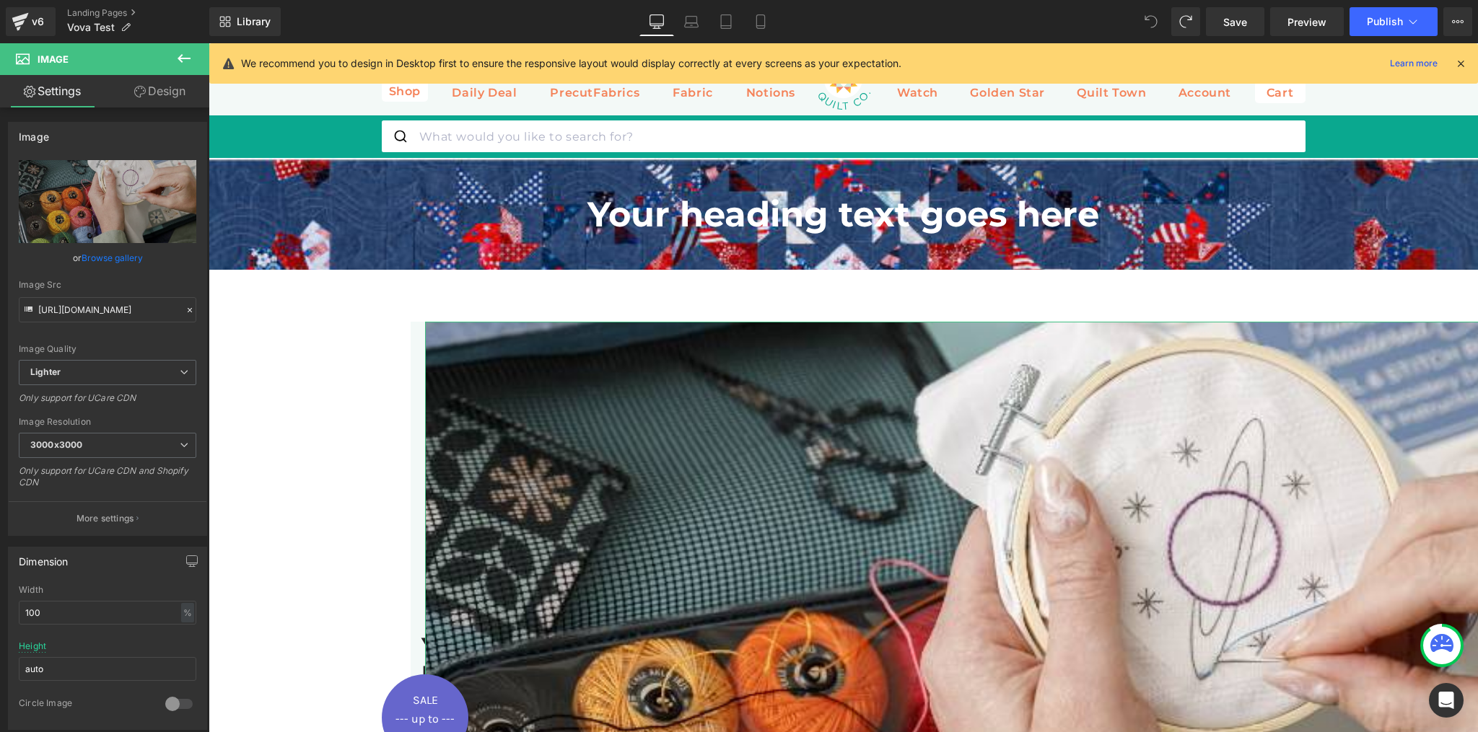
click at [165, 98] on link "Design" at bounding box center [160, 91] width 105 height 32
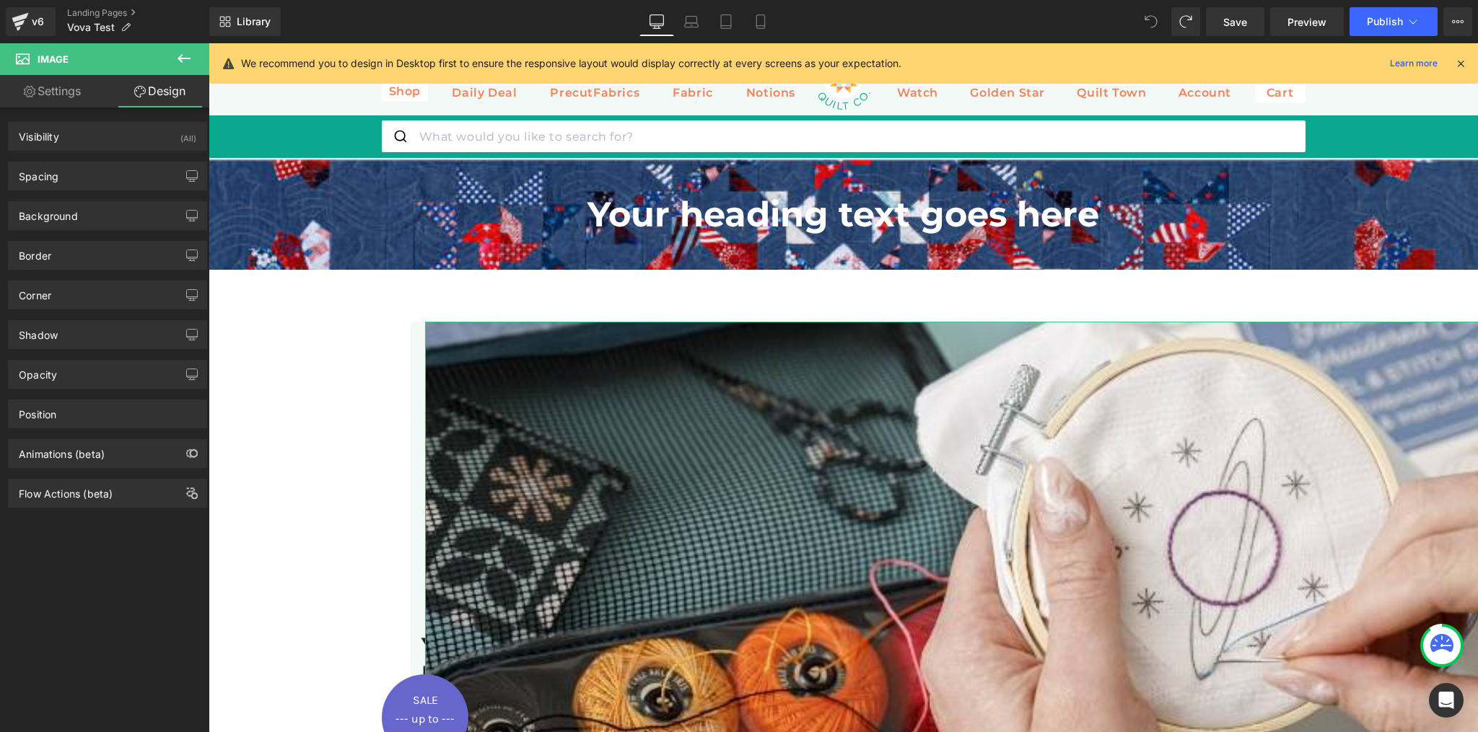
click at [60, 82] on link "Settings" at bounding box center [52, 91] width 105 height 32
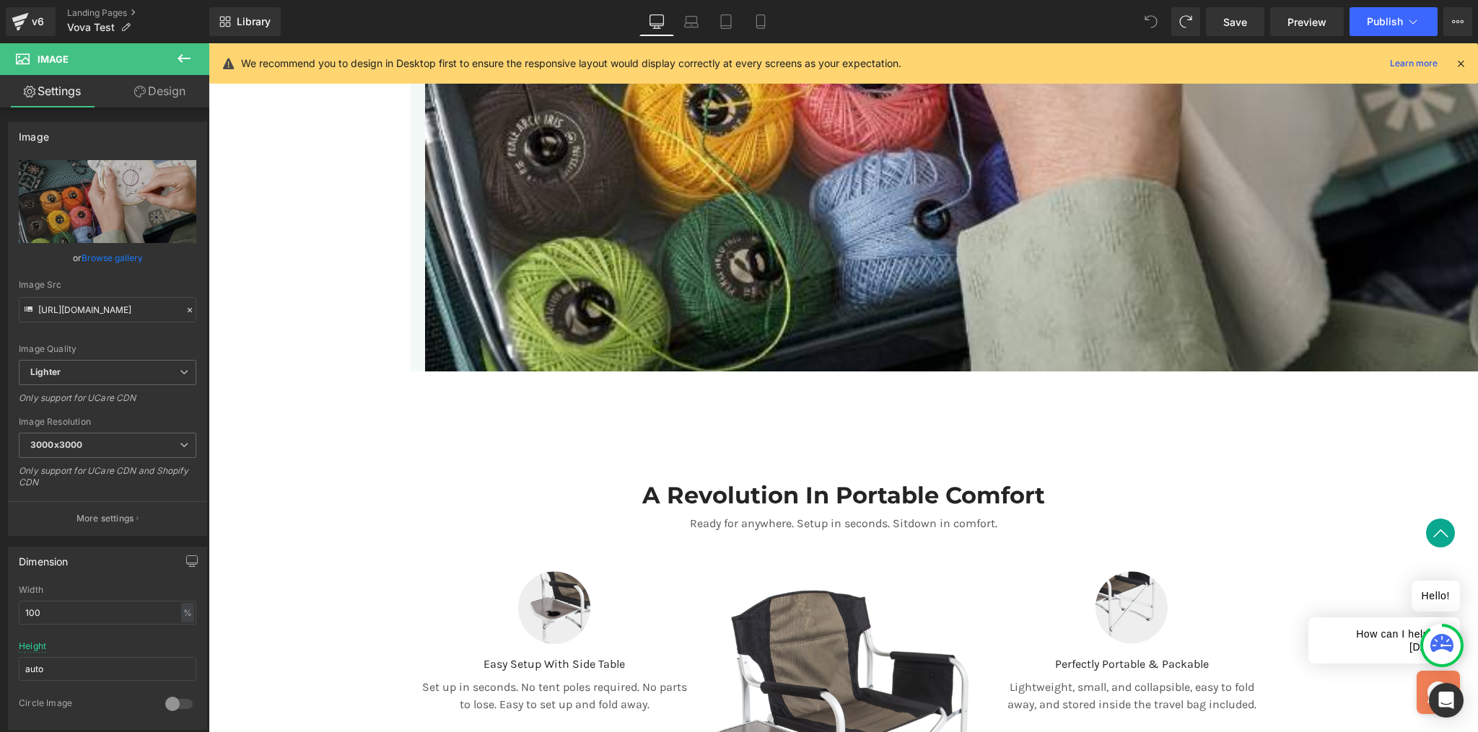
scroll to position [694, 0]
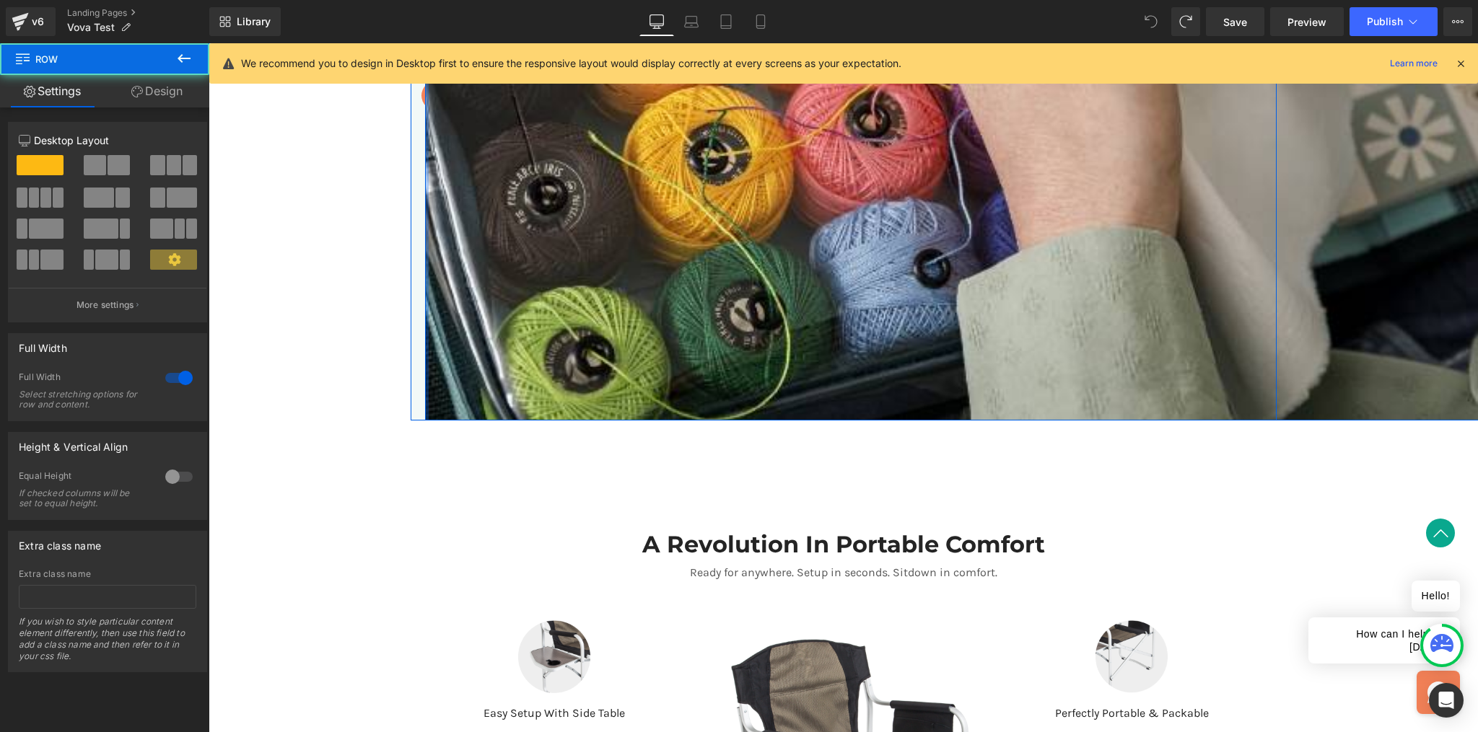
click at [425, 383] on div at bounding box center [427, 24] width 4 height 793
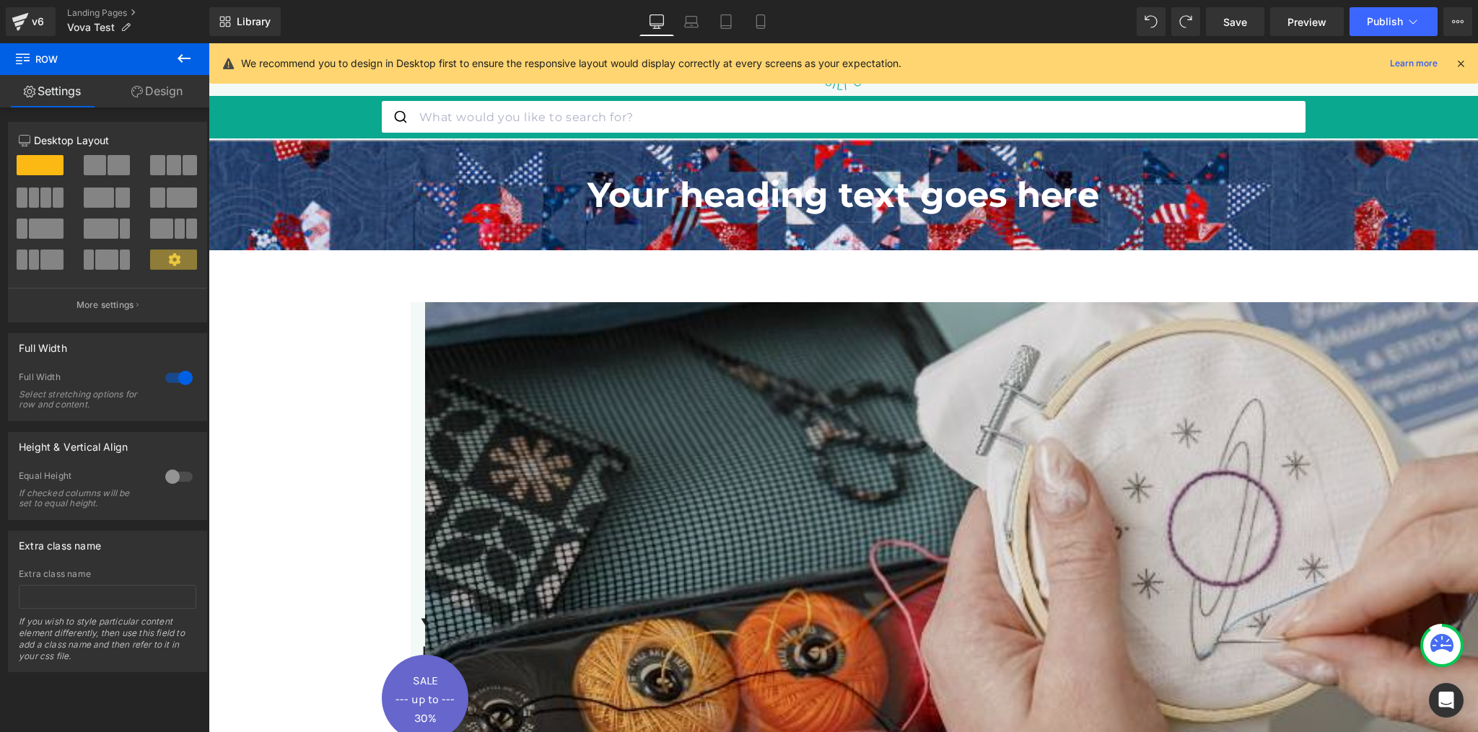
scroll to position [289, 0]
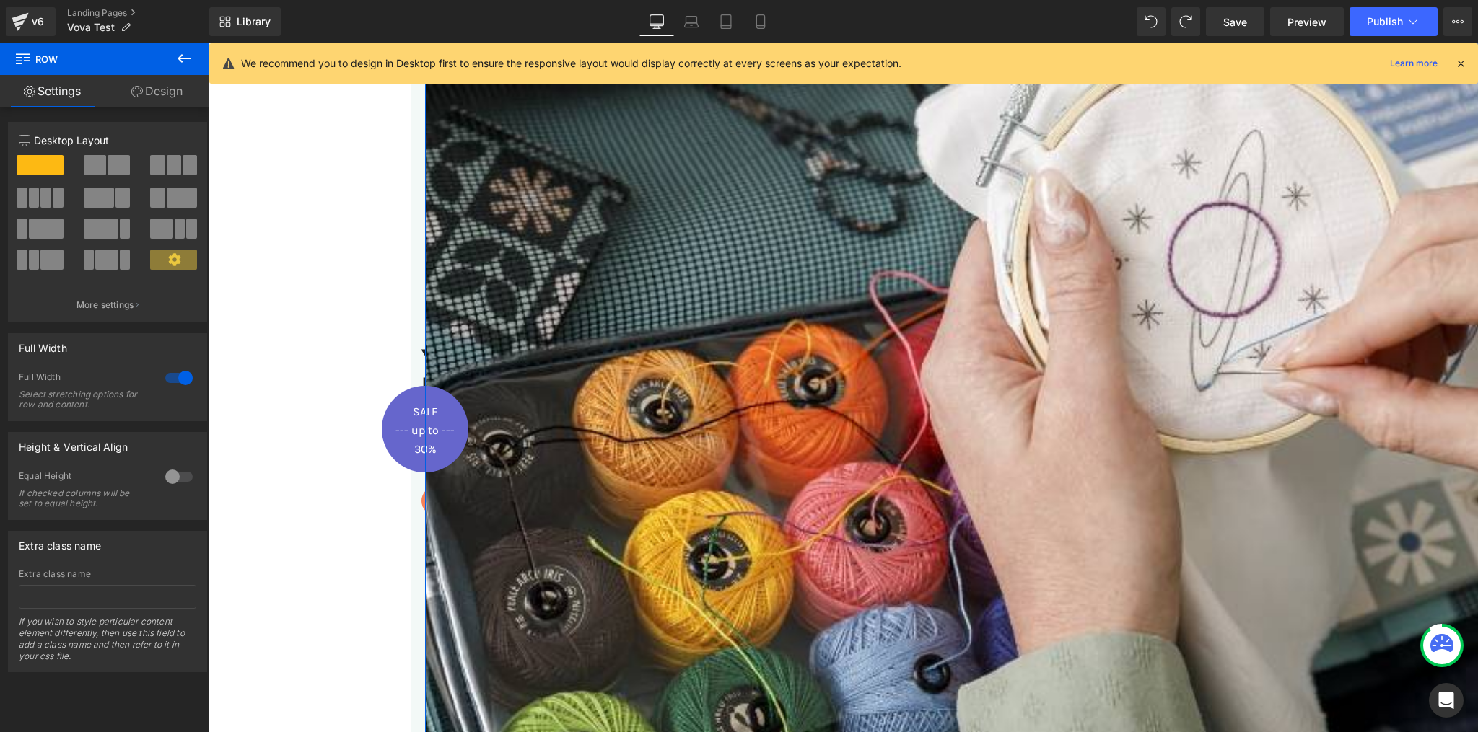
click at [108, 163] on span at bounding box center [119, 165] width 22 height 20
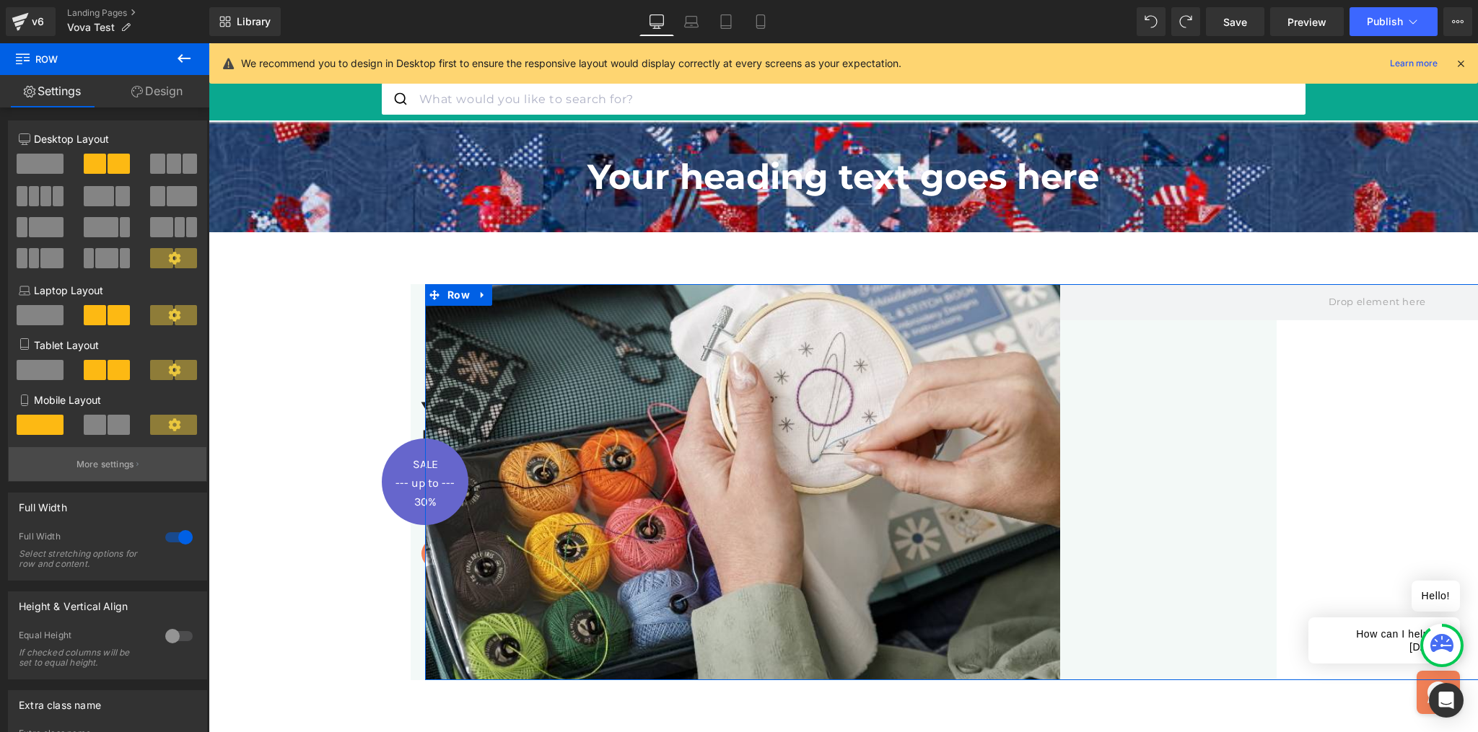
scroll to position [2, 0]
click at [105, 466] on p "More settings" at bounding box center [105, 463] width 58 height 13
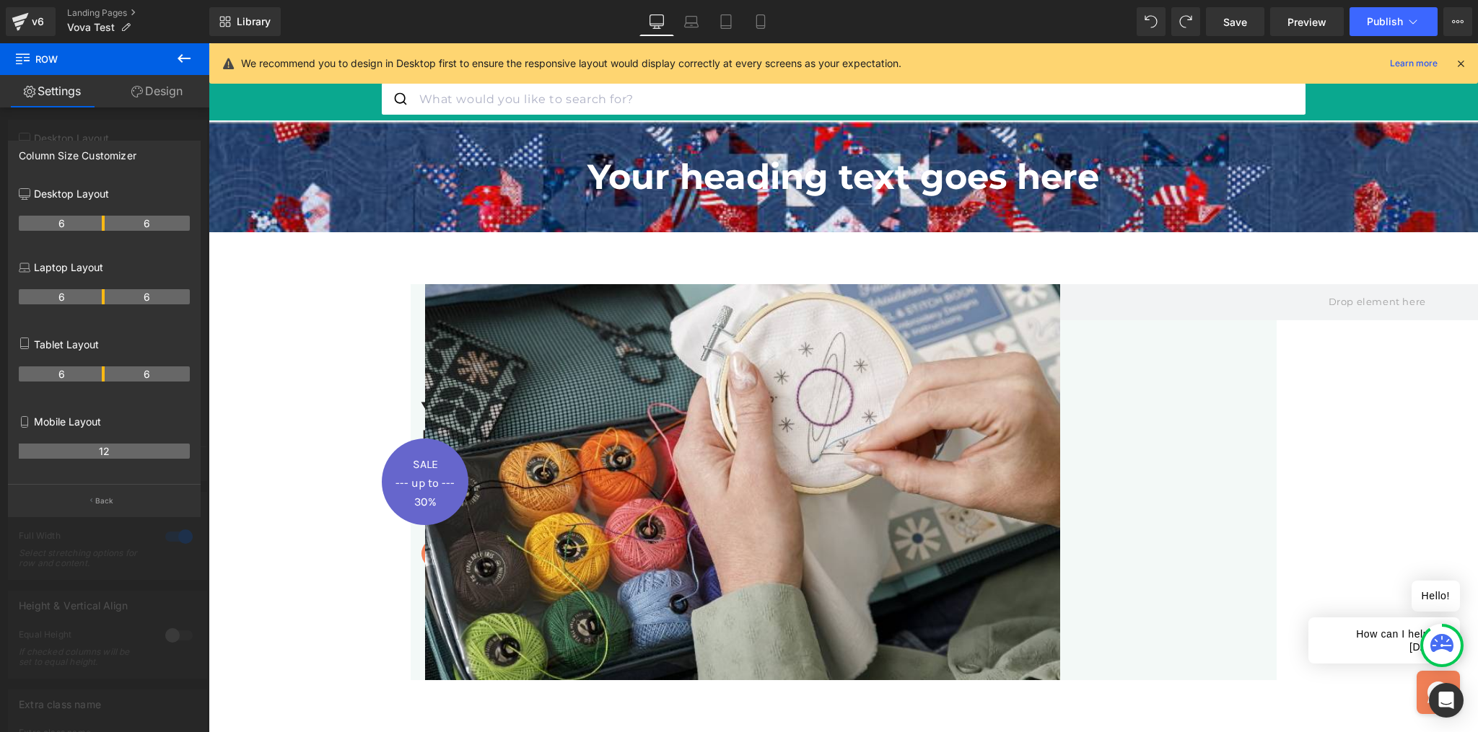
scroll to position [335, 0]
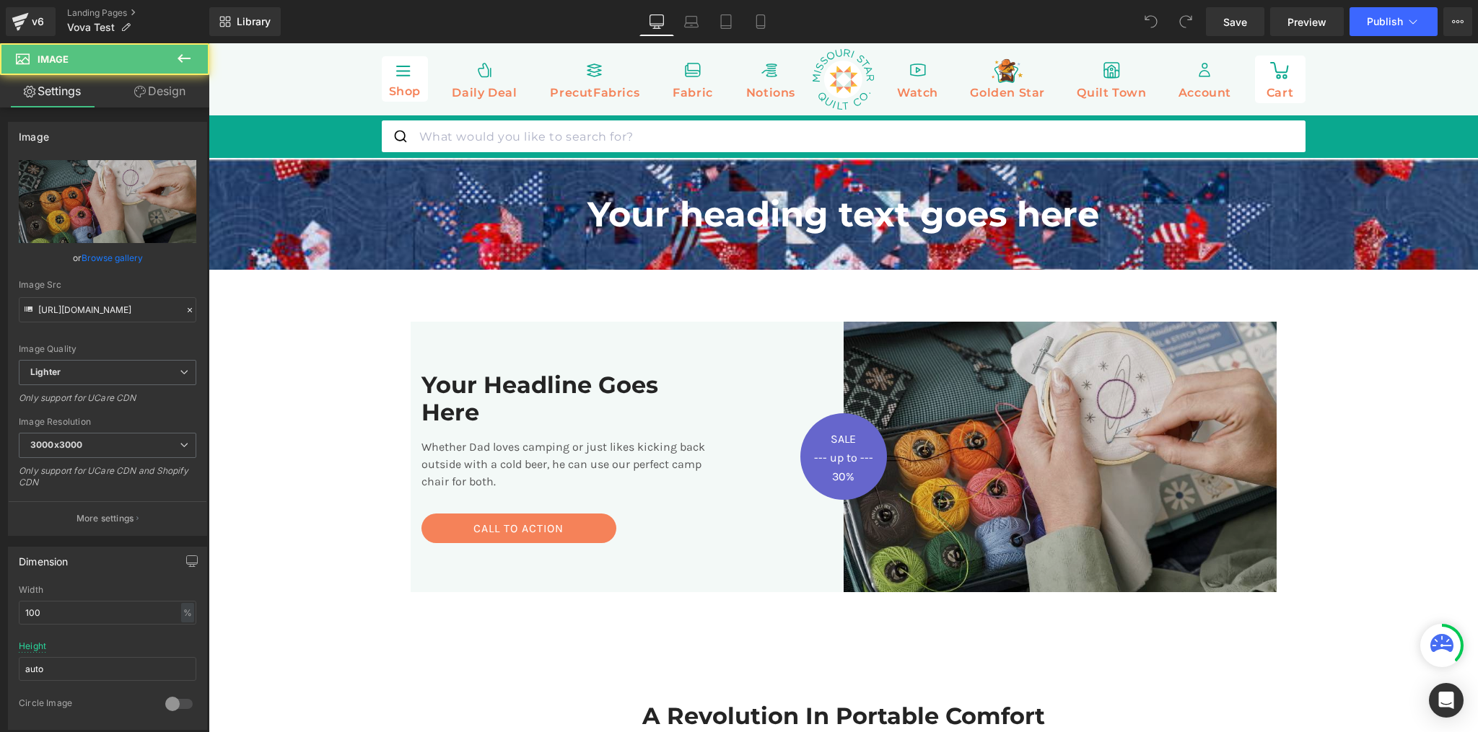
drag, startPoint x: 209, startPoint y: 43, endPoint x: 912, endPoint y: 377, distance: 778.9
click at [912, 377] on img at bounding box center [1060, 457] width 433 height 271
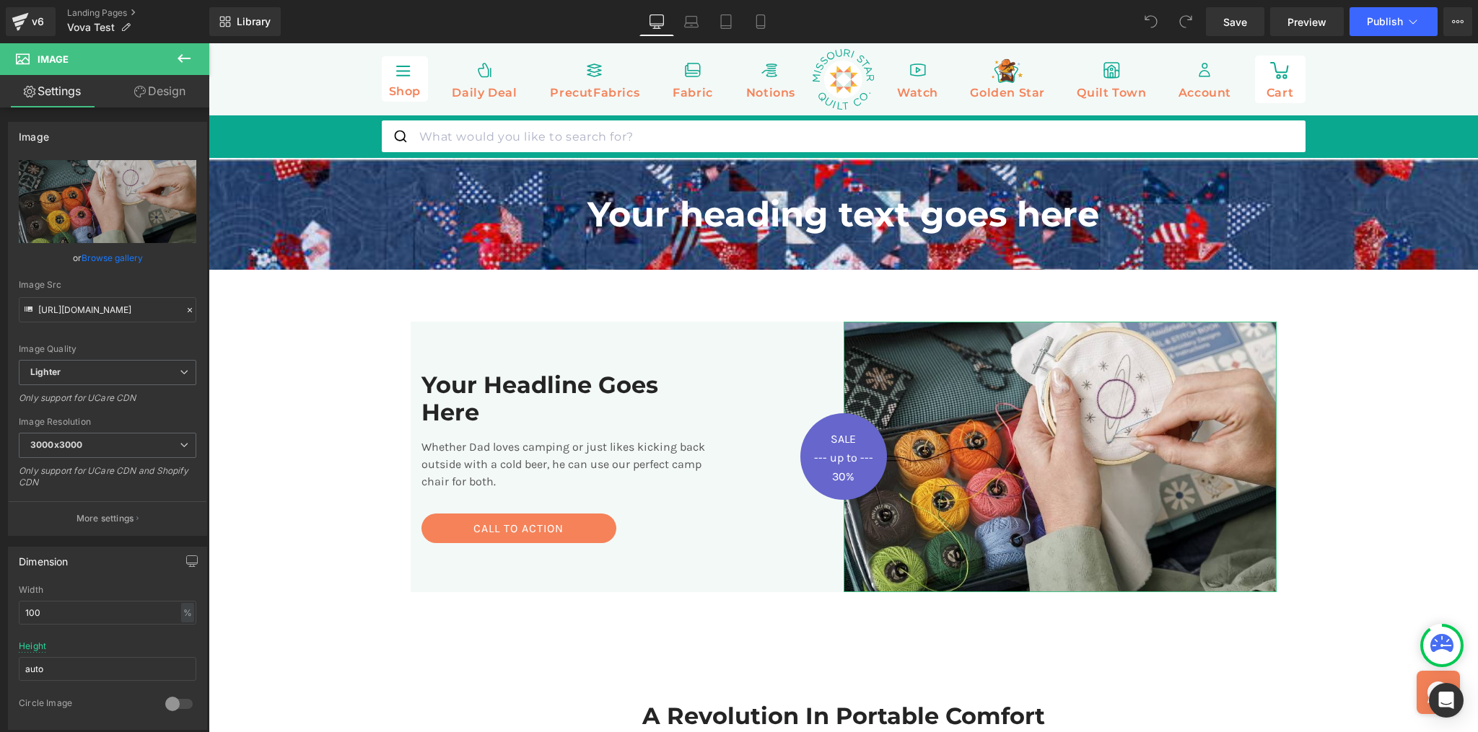
click at [153, 87] on link "Design" at bounding box center [160, 91] width 105 height 32
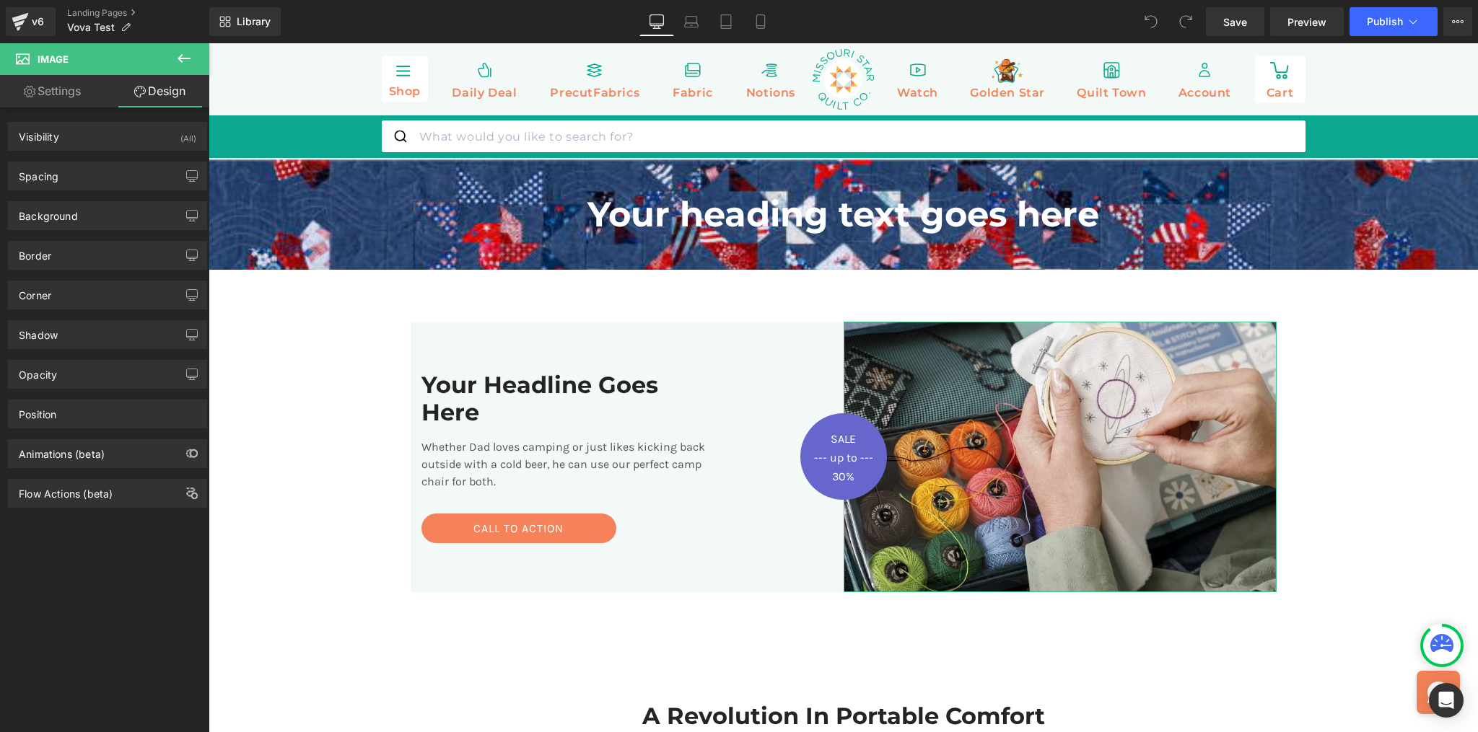
click at [54, 84] on link "Settings" at bounding box center [52, 91] width 105 height 32
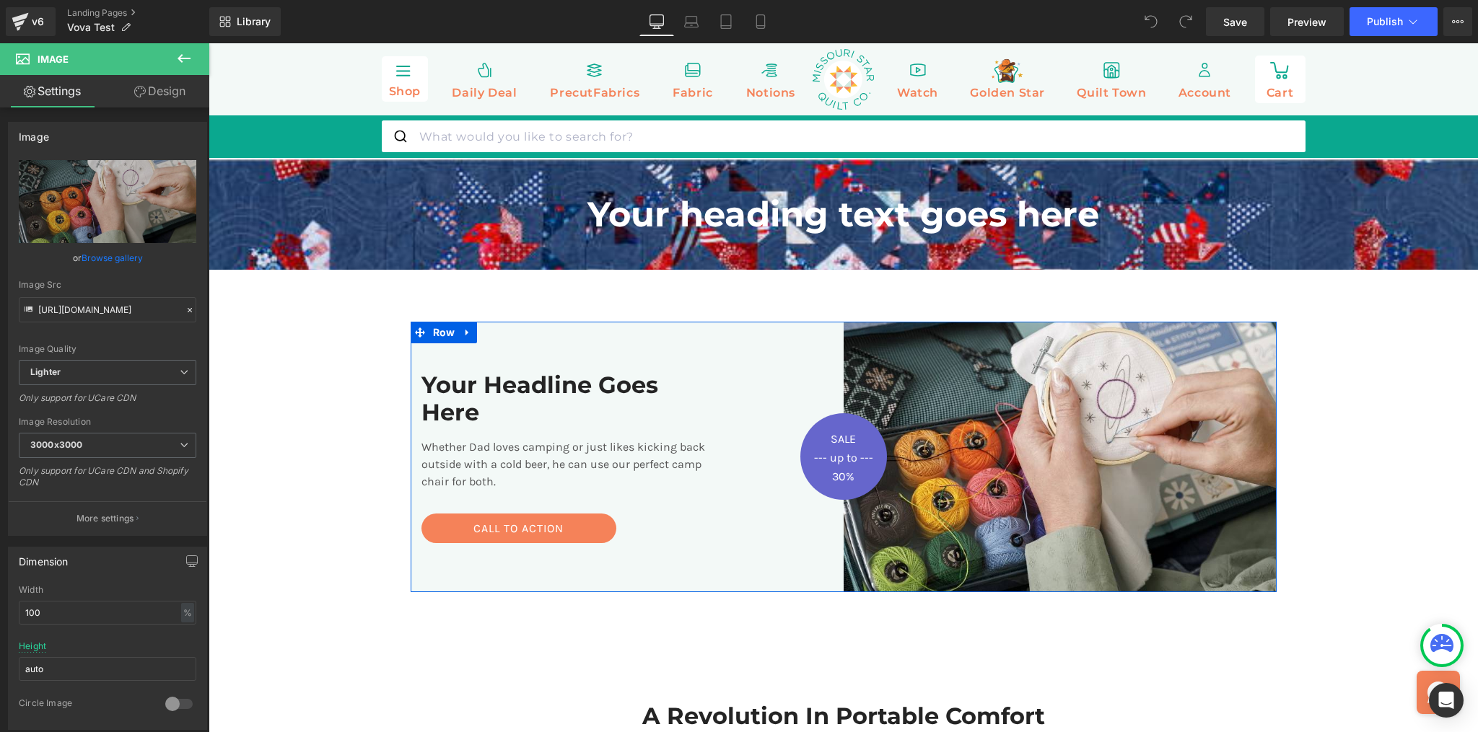
click at [723, 579] on div "Your Headline Goes Here Heading Whether Dad loves camping or just likes kicking…" at bounding box center [627, 457] width 433 height 271
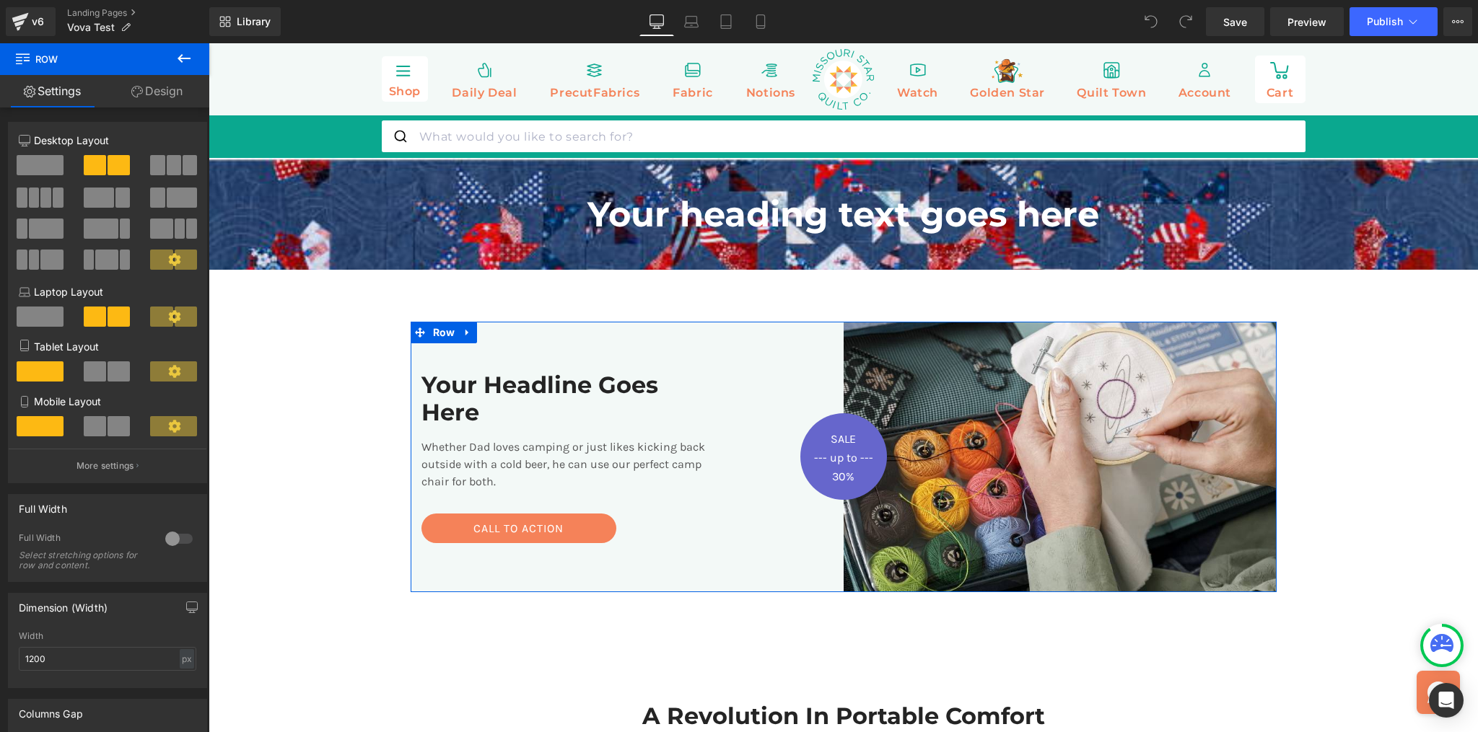
click at [161, 93] on link "Design" at bounding box center [157, 91] width 105 height 32
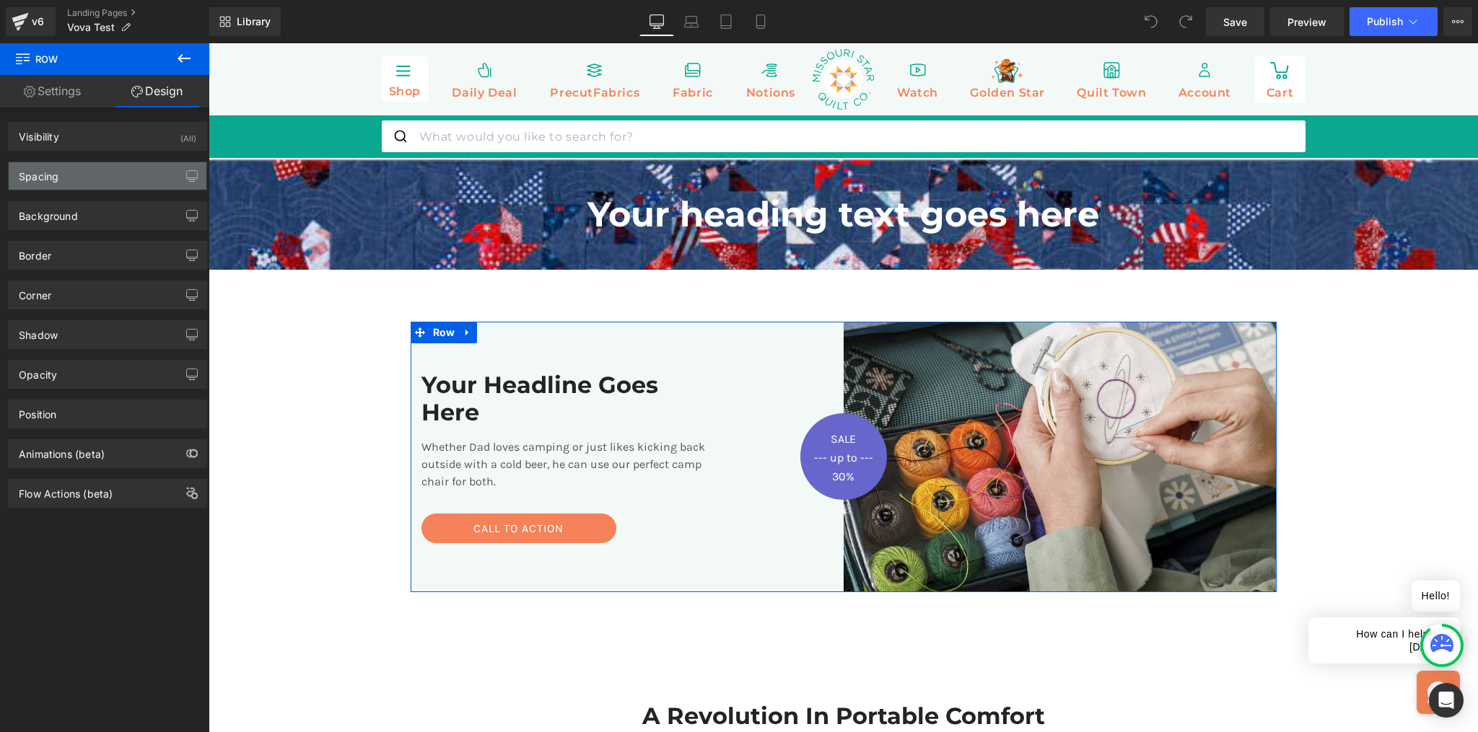
click at [110, 170] on div "Spacing" at bounding box center [108, 175] width 198 height 27
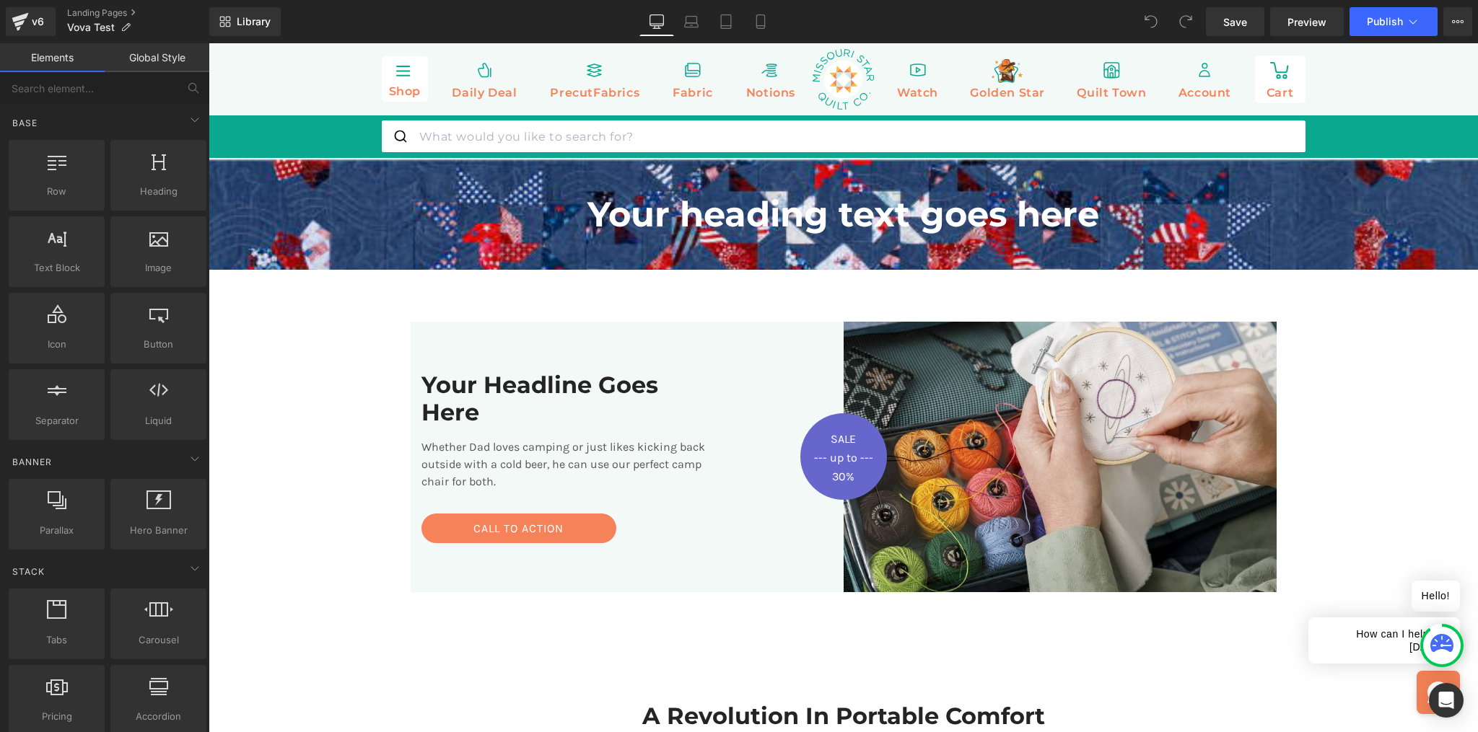
click at [150, 58] on link "Global Style" at bounding box center [157, 57] width 105 height 29
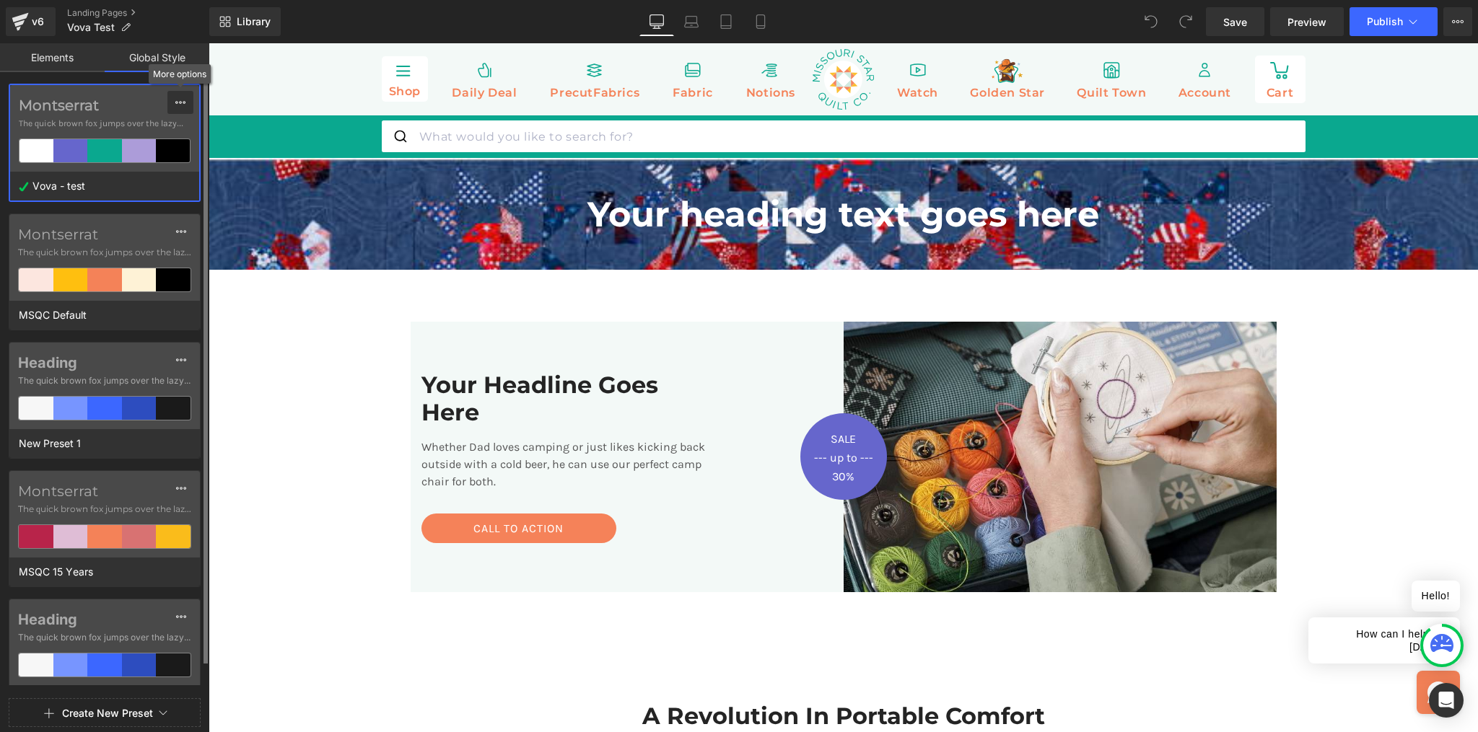
click at [181, 106] on icon at bounding box center [181, 103] width 12 height 12
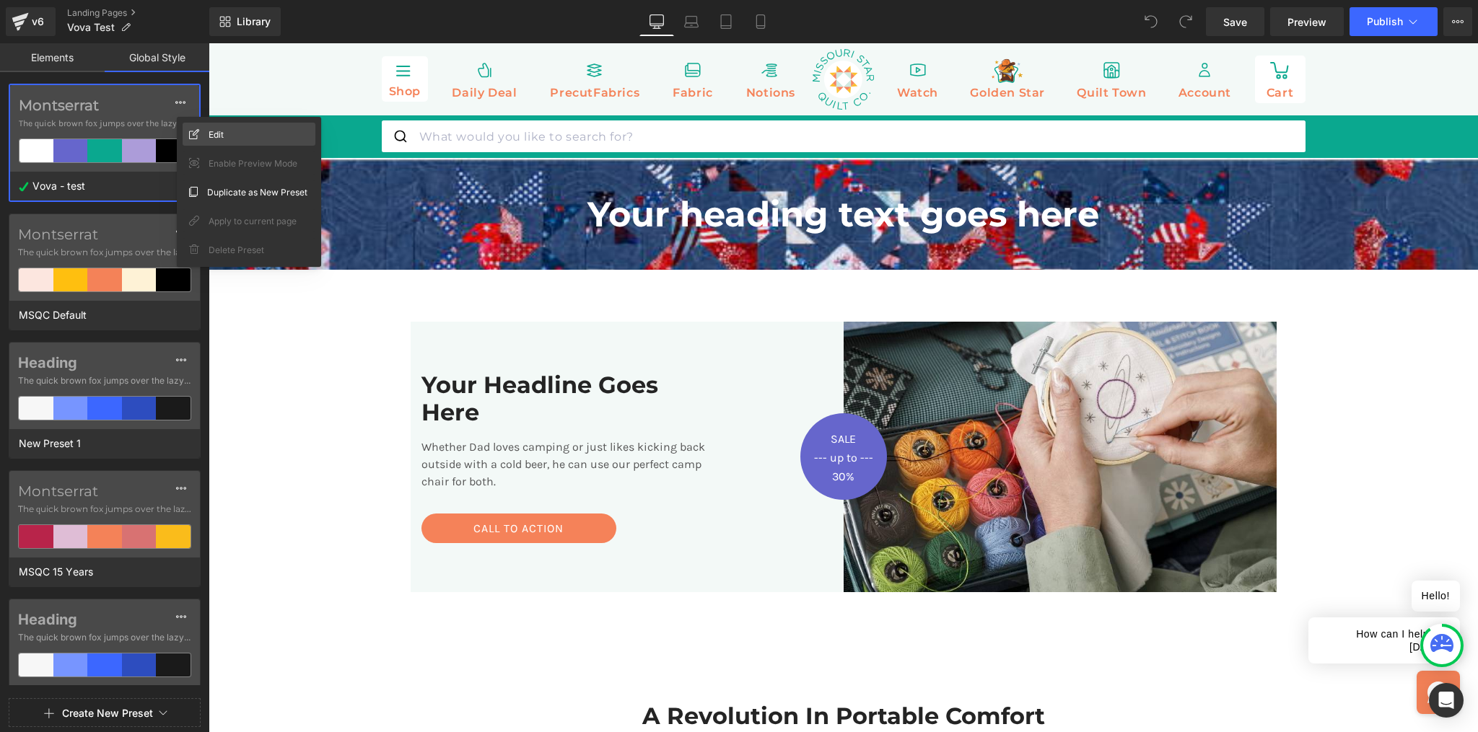
click at [224, 136] on div "Edit" at bounding box center [249, 134] width 133 height 23
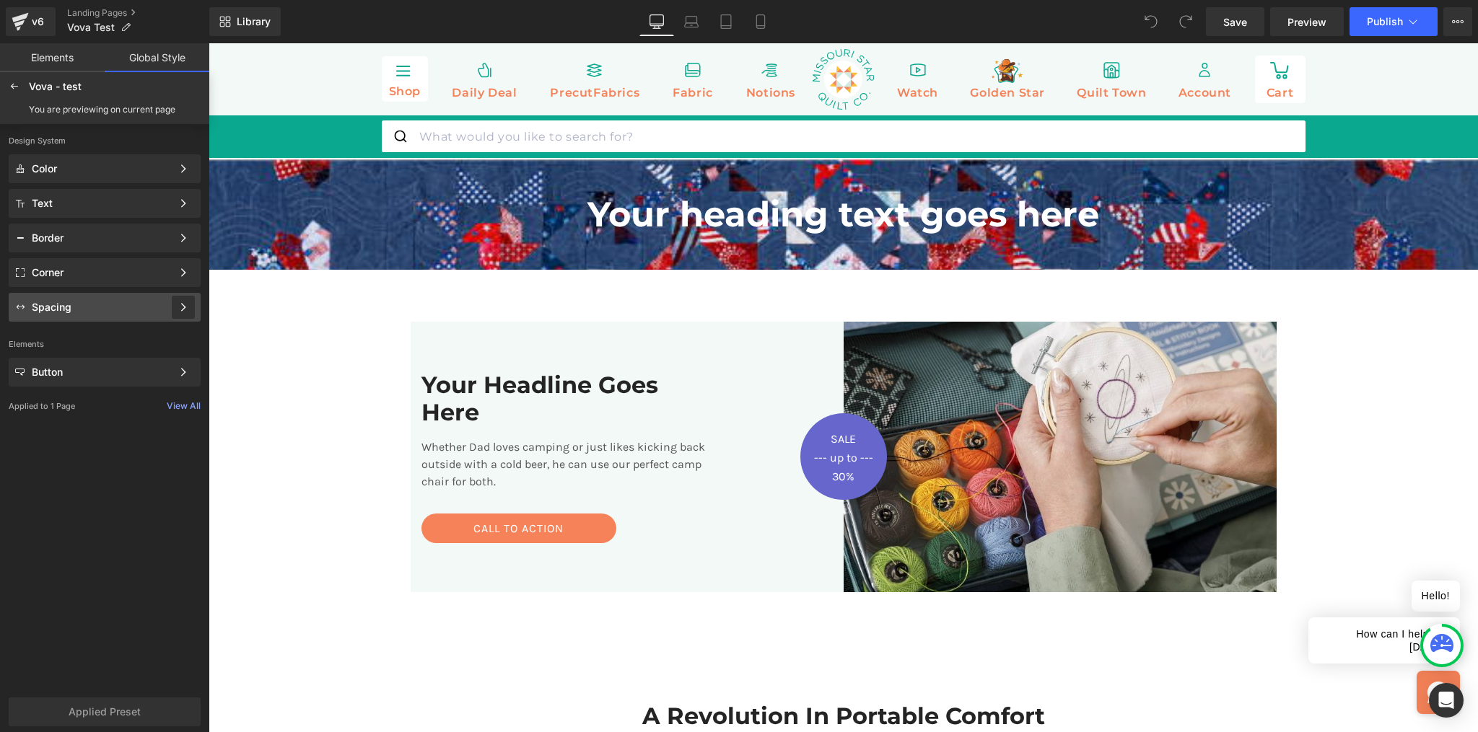
click at [190, 310] on div at bounding box center [183, 307] width 23 height 23
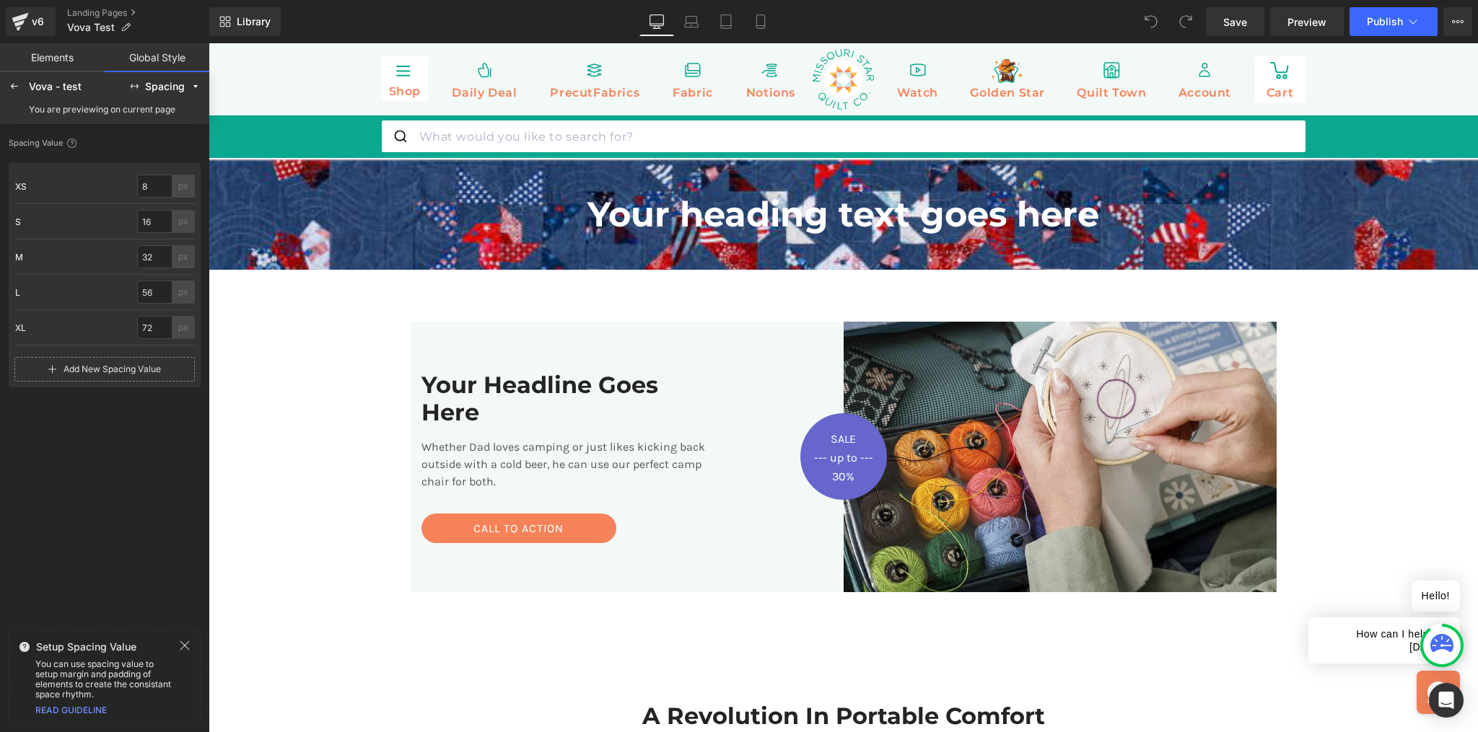
click at [189, 644] on icon at bounding box center [185, 646] width 12 height 12
click at [760, 22] on icon at bounding box center [760, 21] width 14 height 14
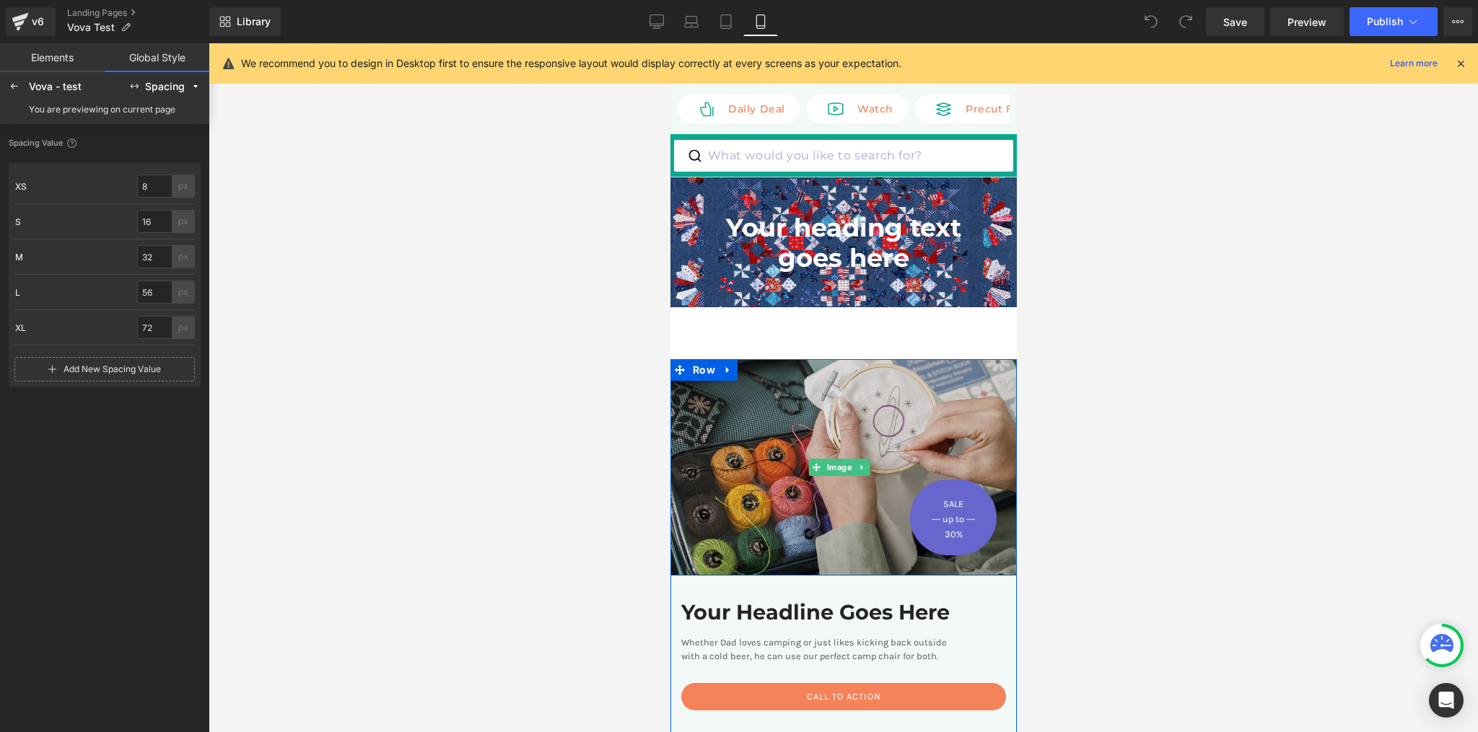
click at [785, 389] on img at bounding box center [843, 467] width 346 height 216
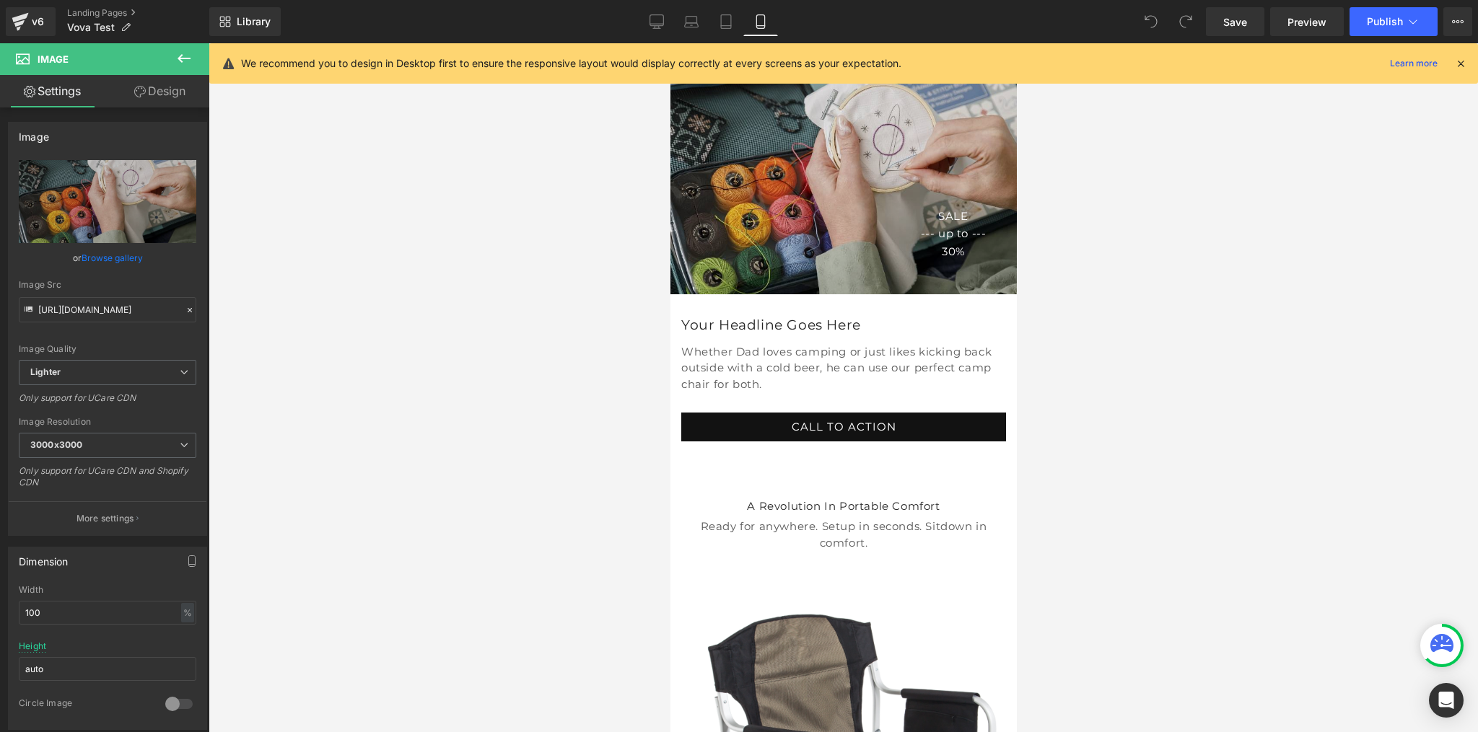
scroll to position [212, 0]
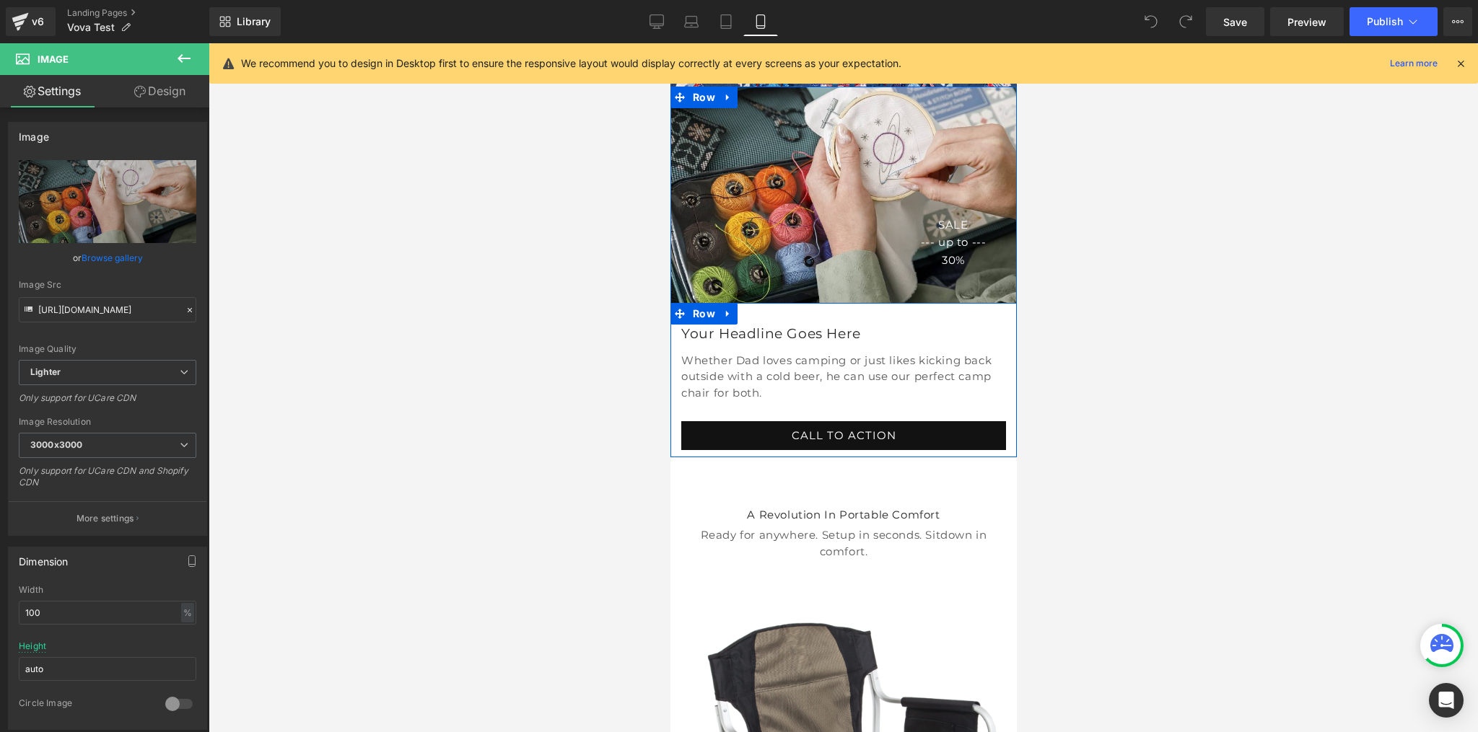
click at [679, 457] on div "Your Headline Goes Here Heading Whether Dad loves camping or just likes kicking…" at bounding box center [843, 380] width 346 height 154
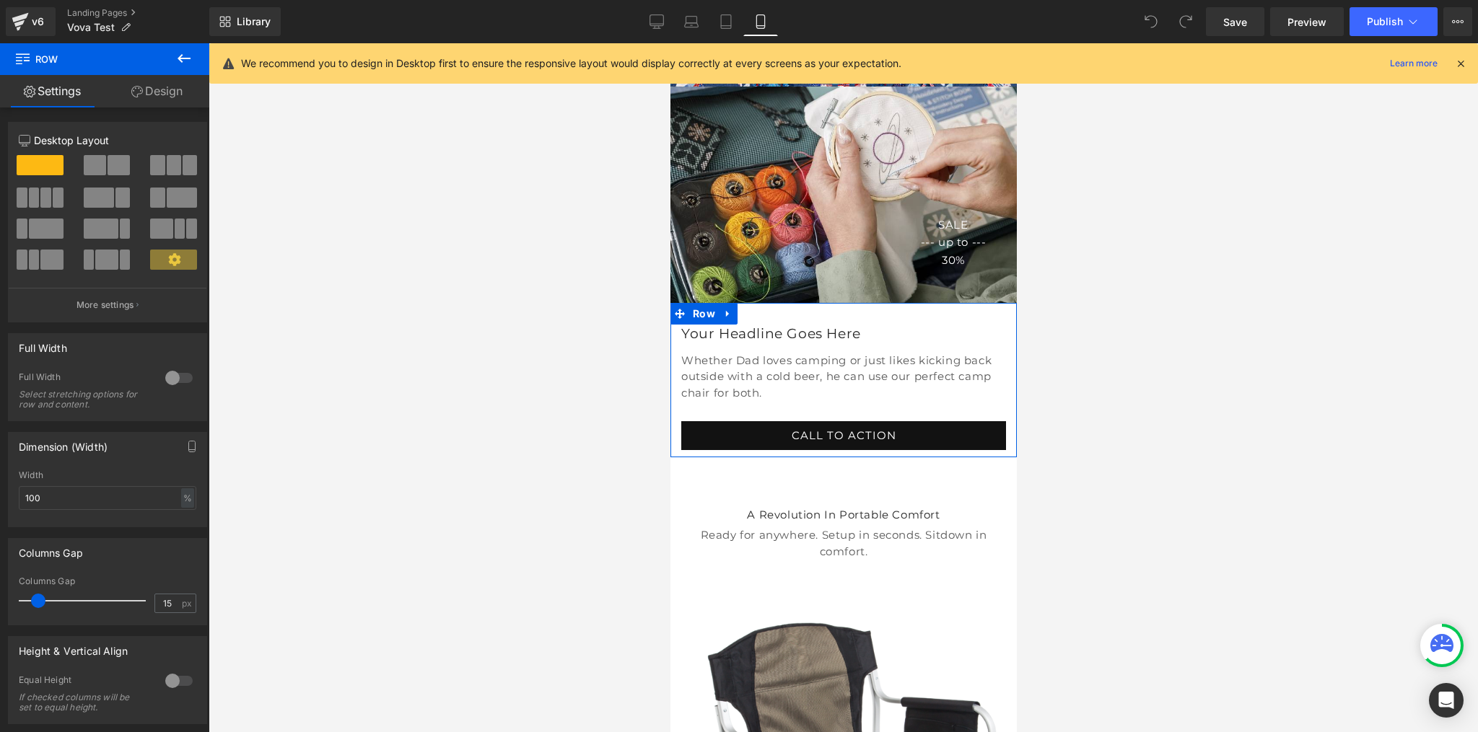
click at [161, 89] on link "Design" at bounding box center [157, 91] width 105 height 32
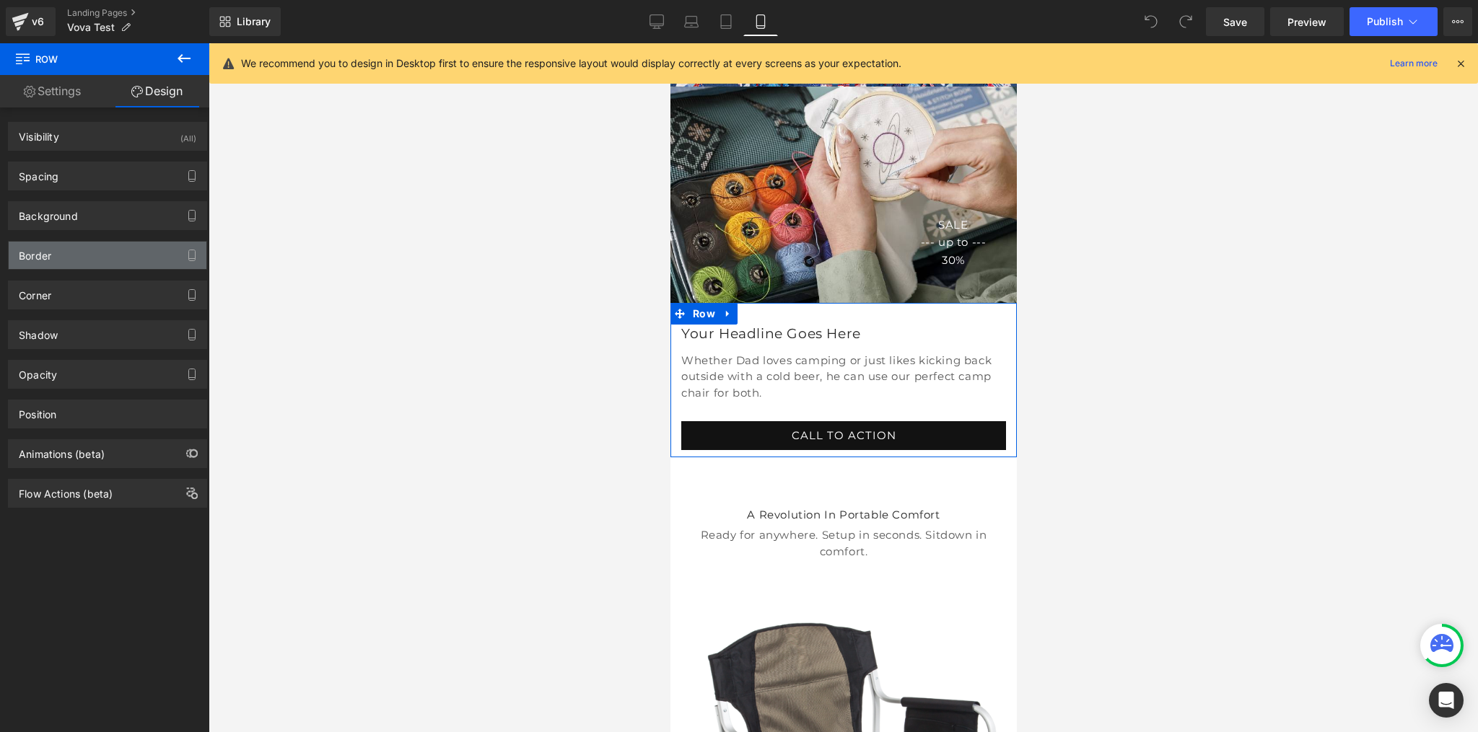
click at [159, 259] on div "Border" at bounding box center [108, 255] width 198 height 27
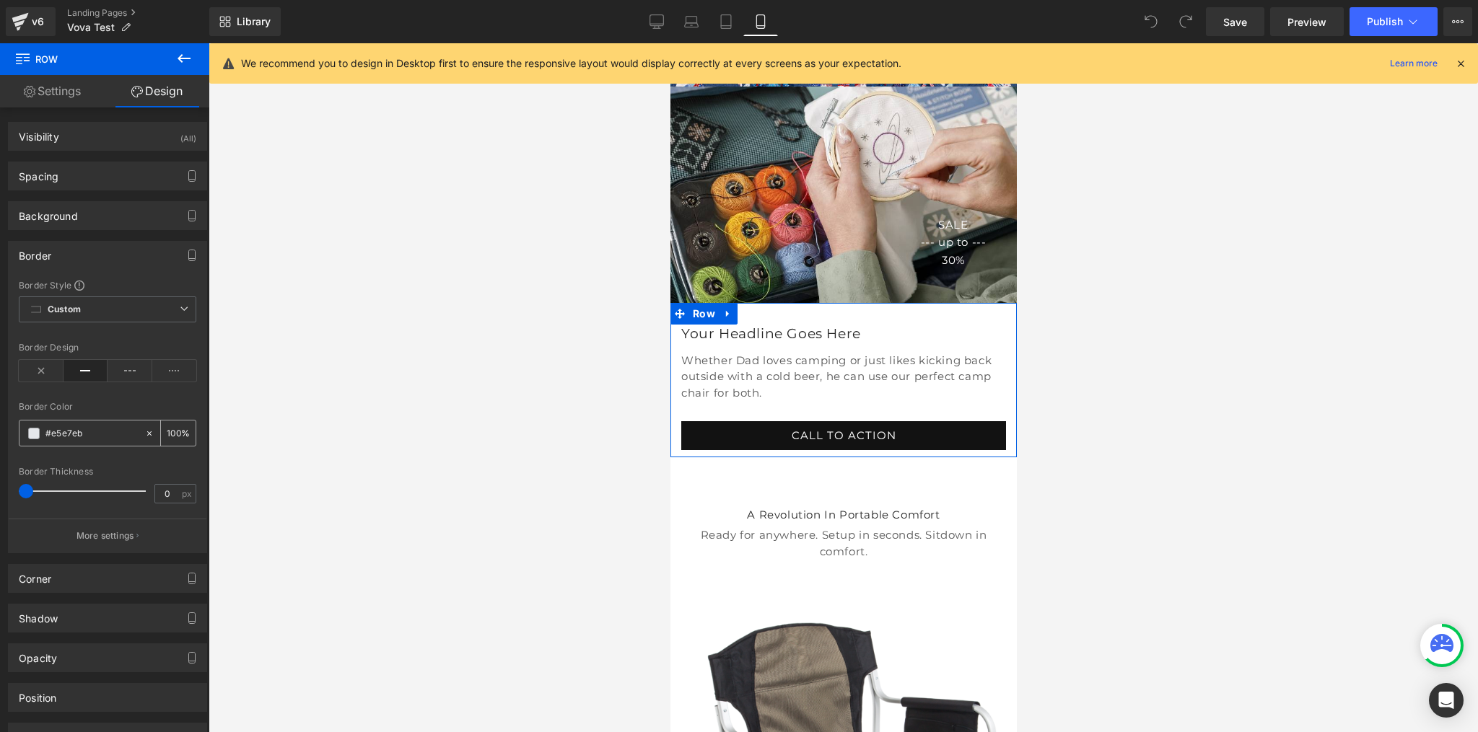
click at [36, 435] on span at bounding box center [34, 434] width 12 height 12
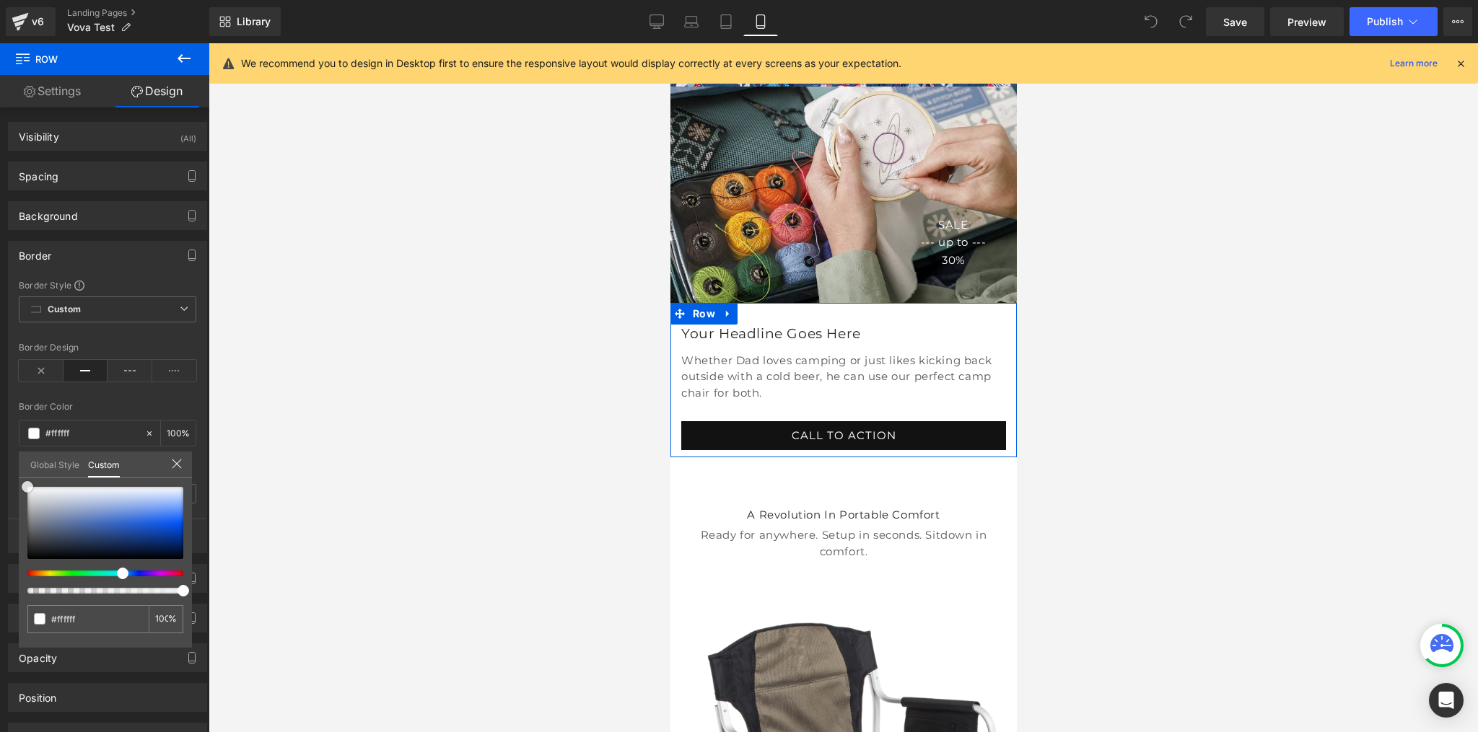
drag, startPoint x: 32, startPoint y: 483, endPoint x: -9, endPoint y: 465, distance: 44.9
click at [0, 465] on html "You are previewing how the Vova - test will restyle your page. You can not edit…" at bounding box center [739, 366] width 1478 height 732
click at [179, 463] on icon at bounding box center [177, 464] width 12 height 12
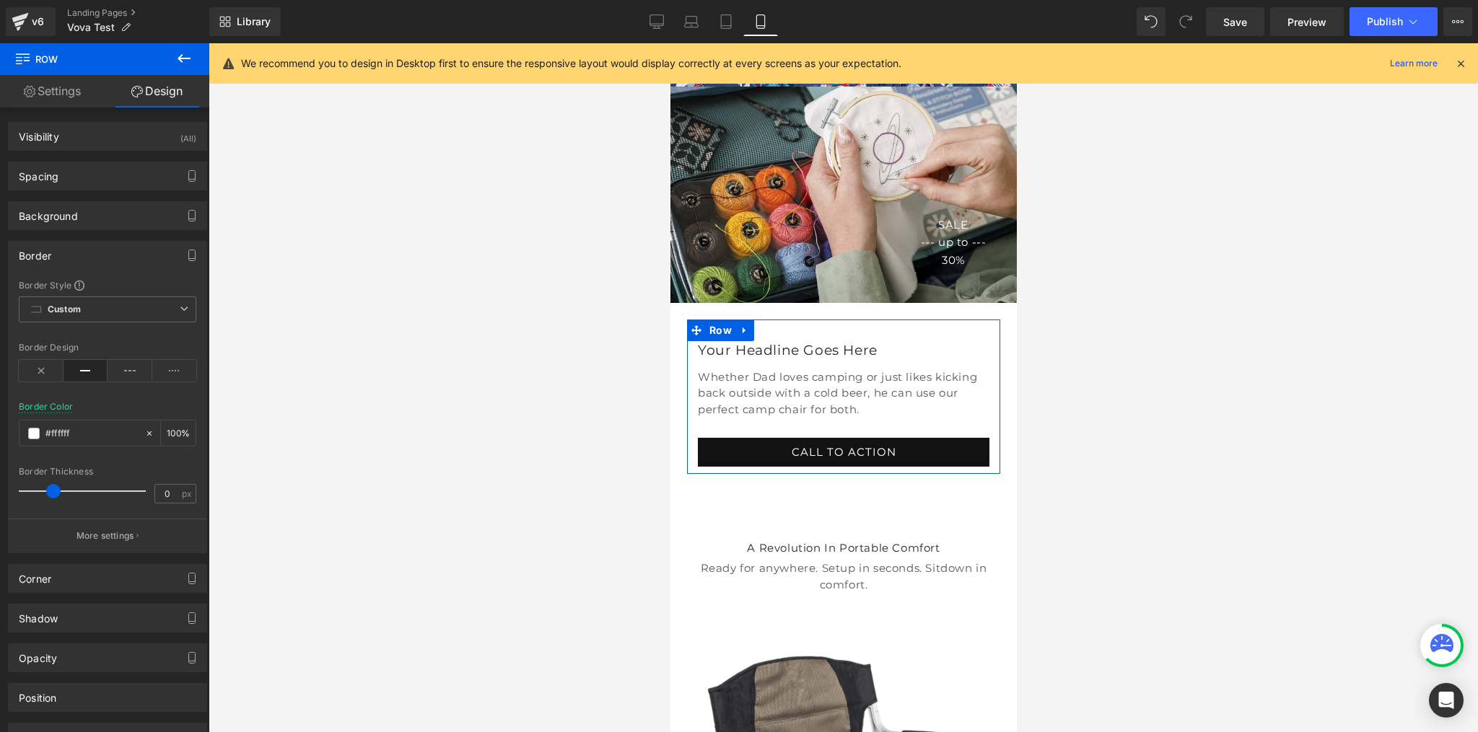
drag, startPoint x: 32, startPoint y: 488, endPoint x: 58, endPoint y: 493, distance: 26.5
click at [58, 493] on span at bounding box center [53, 491] width 14 height 14
click at [1102, 398] on div at bounding box center [843, 387] width 1269 height 689
click at [663, 30] on link "Desktop" at bounding box center [656, 21] width 35 height 29
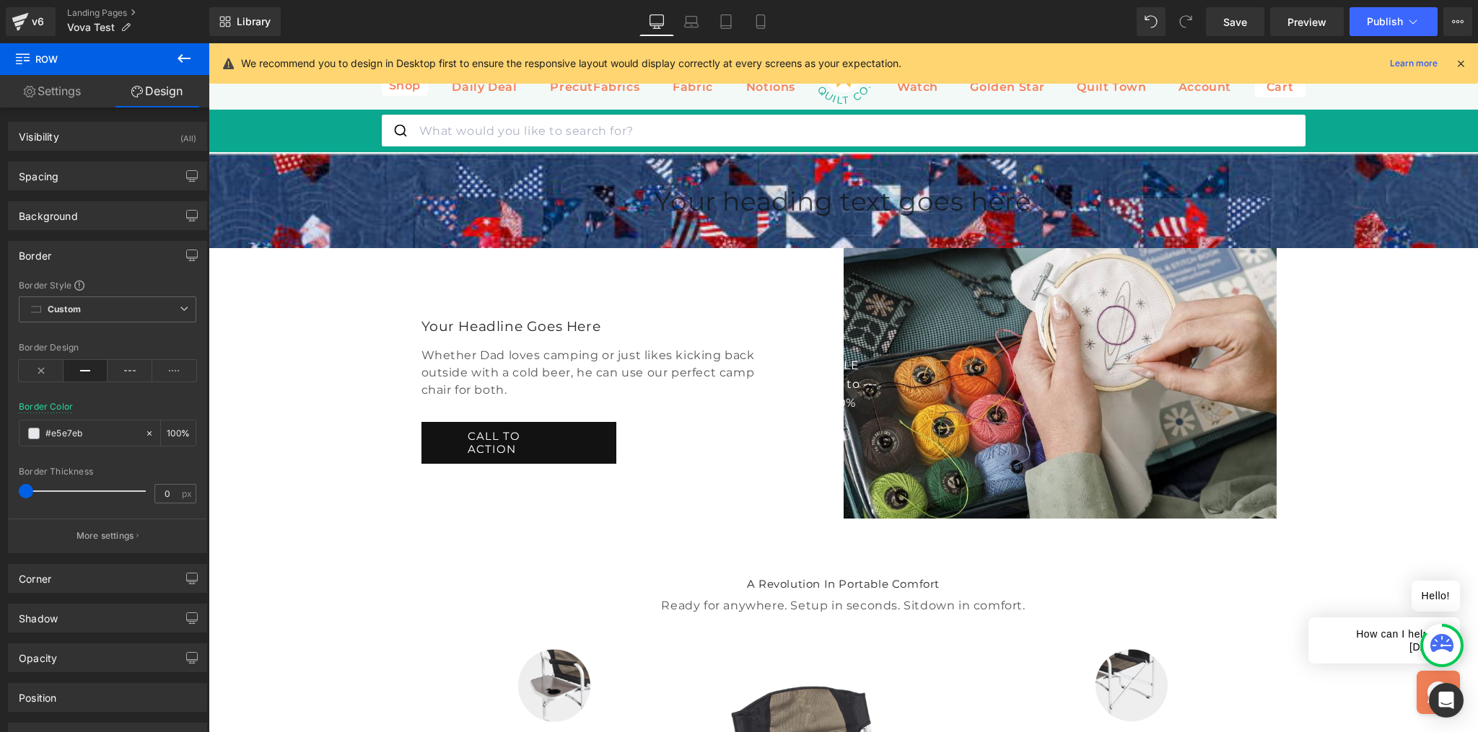
scroll to position [0, 0]
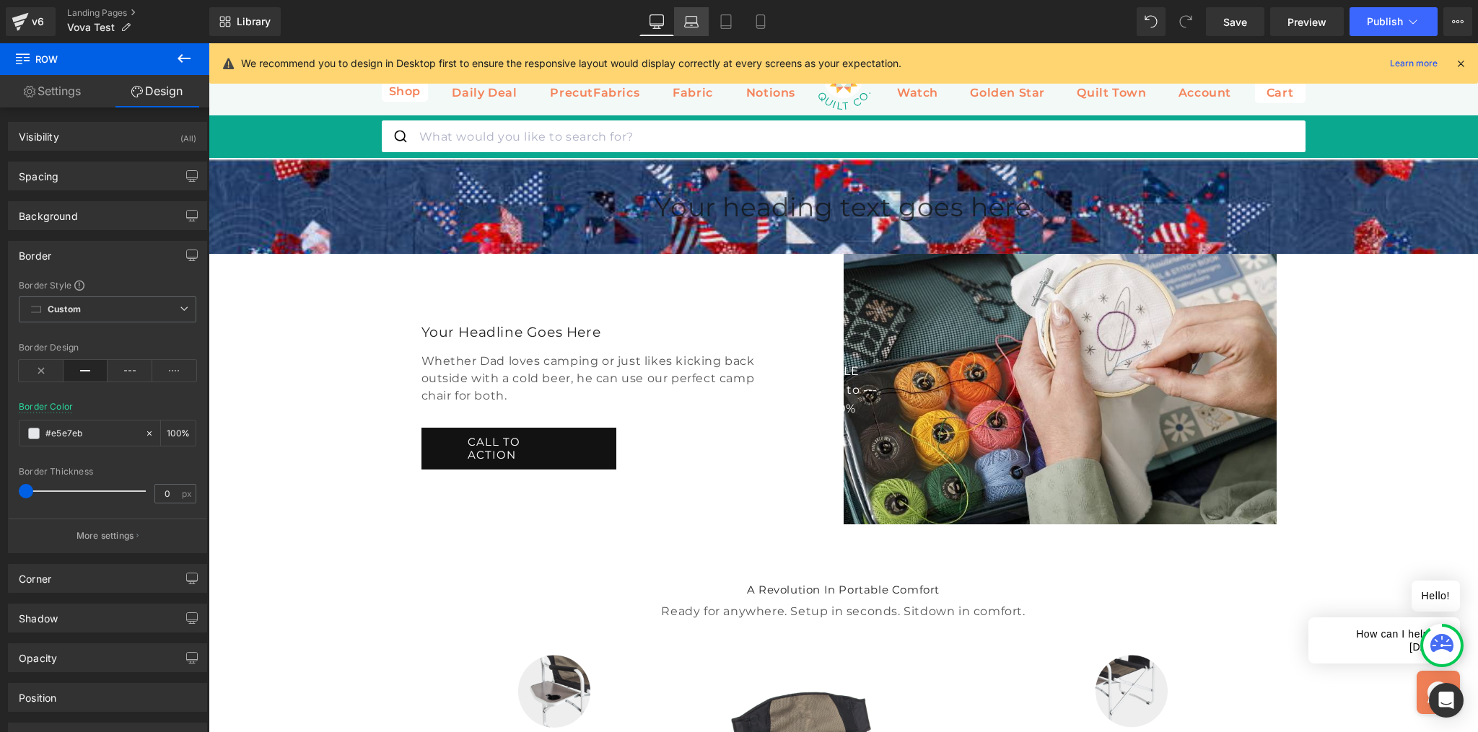
click at [691, 27] on icon at bounding box center [692, 25] width 14 height 4
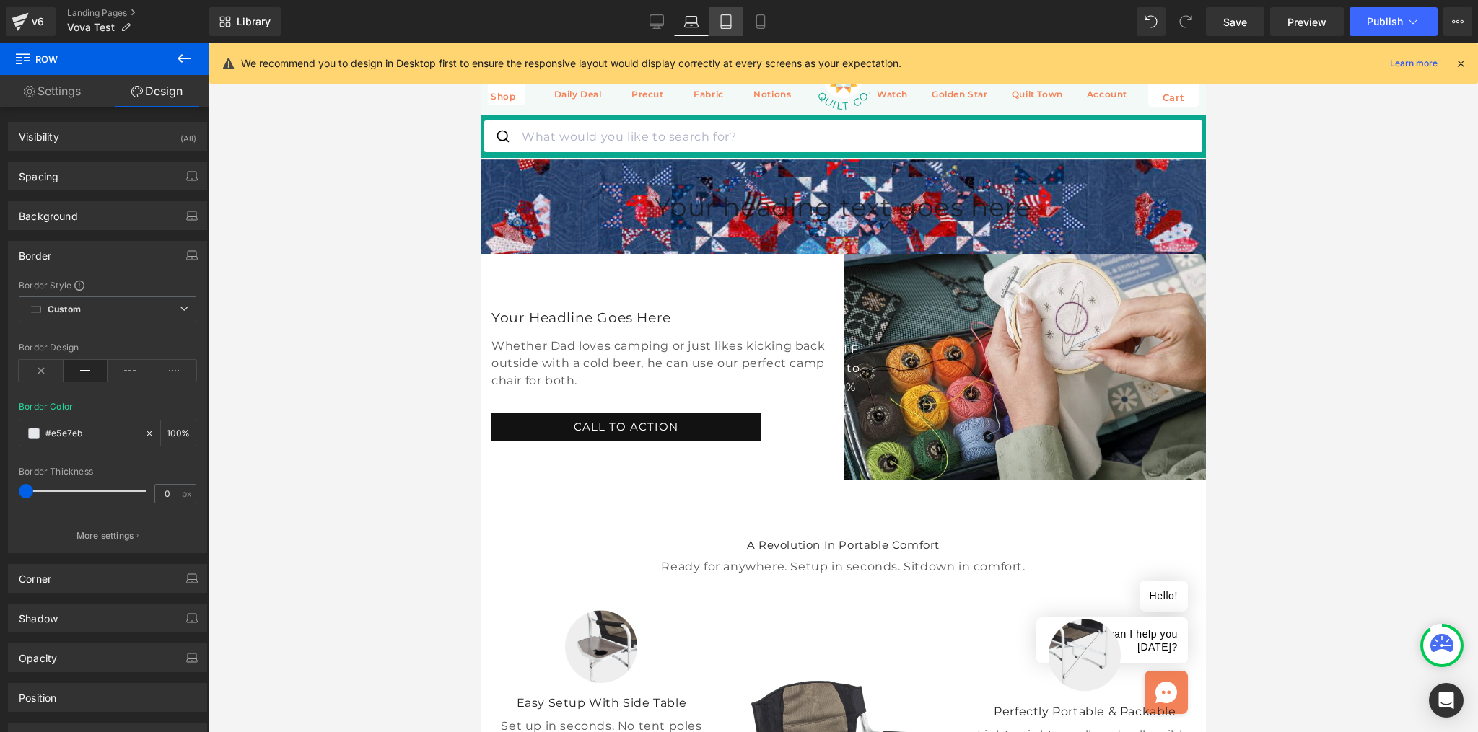
click at [719, 28] on icon at bounding box center [726, 21] width 14 height 14
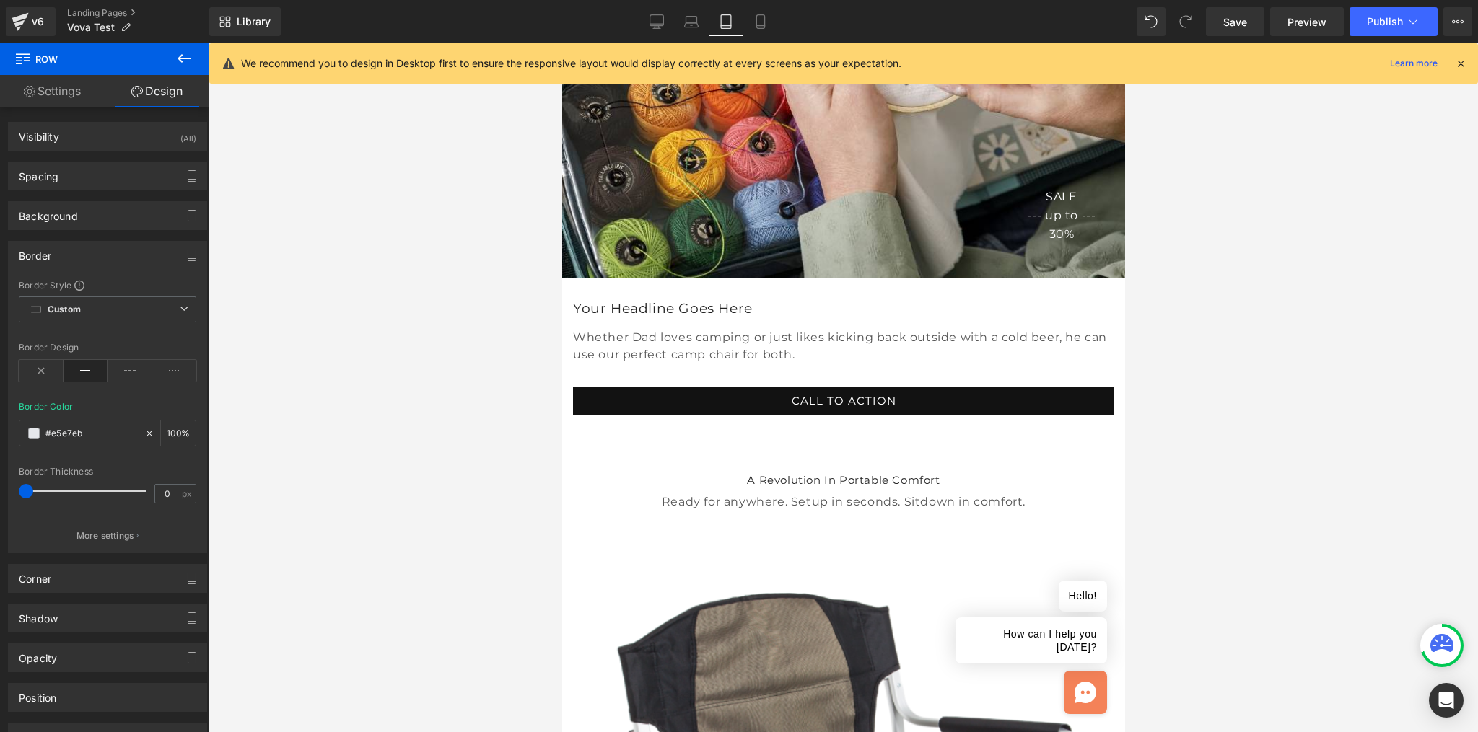
scroll to position [333, 0]
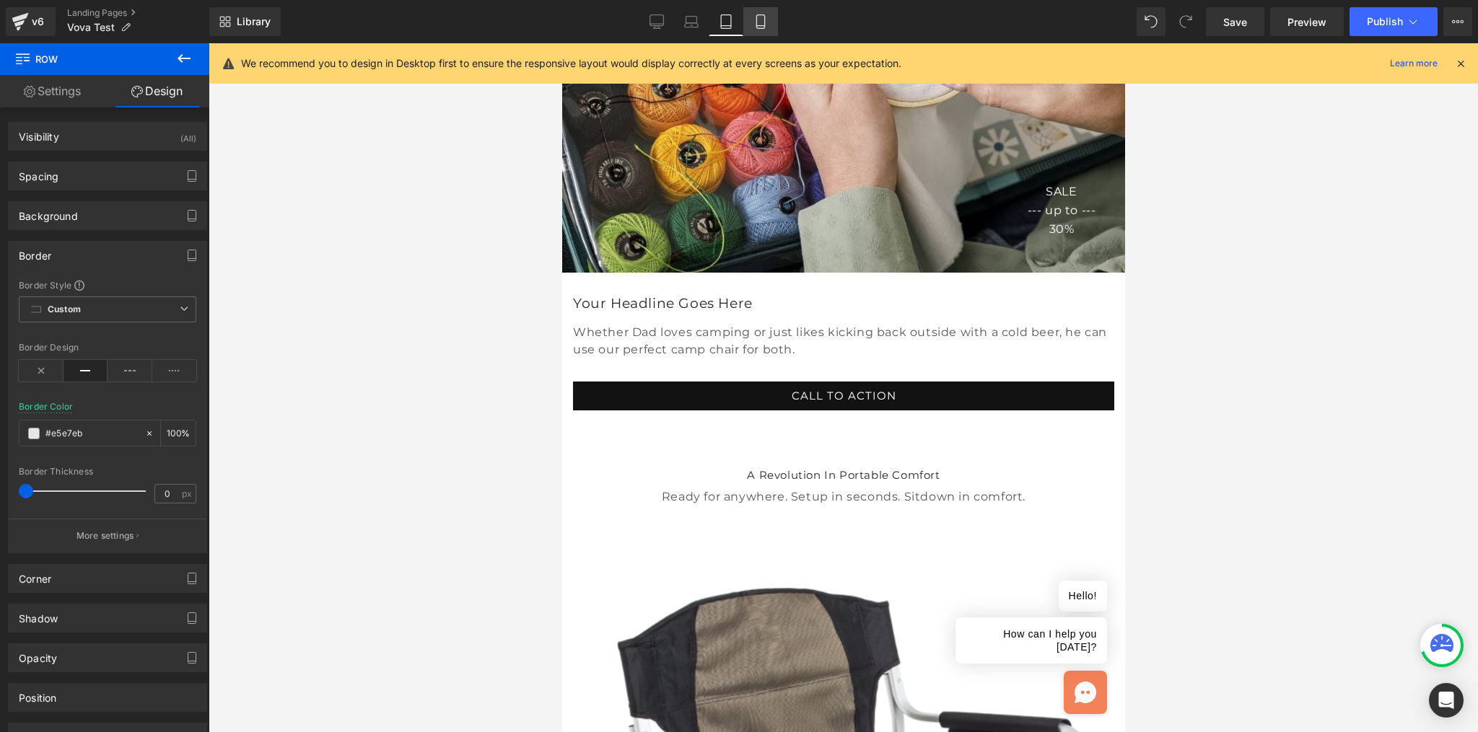
click at [763, 27] on icon at bounding box center [760, 22] width 8 height 14
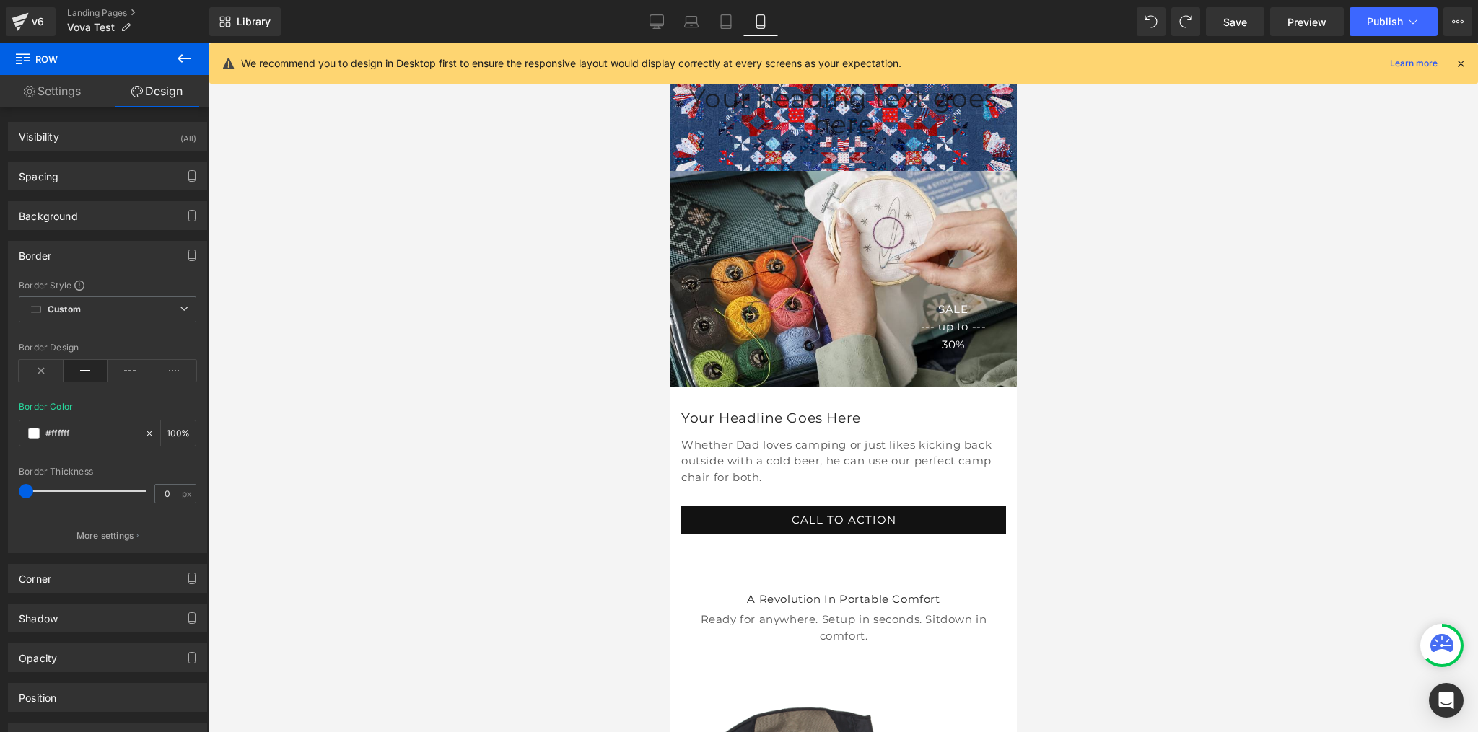
scroll to position [172, 0]
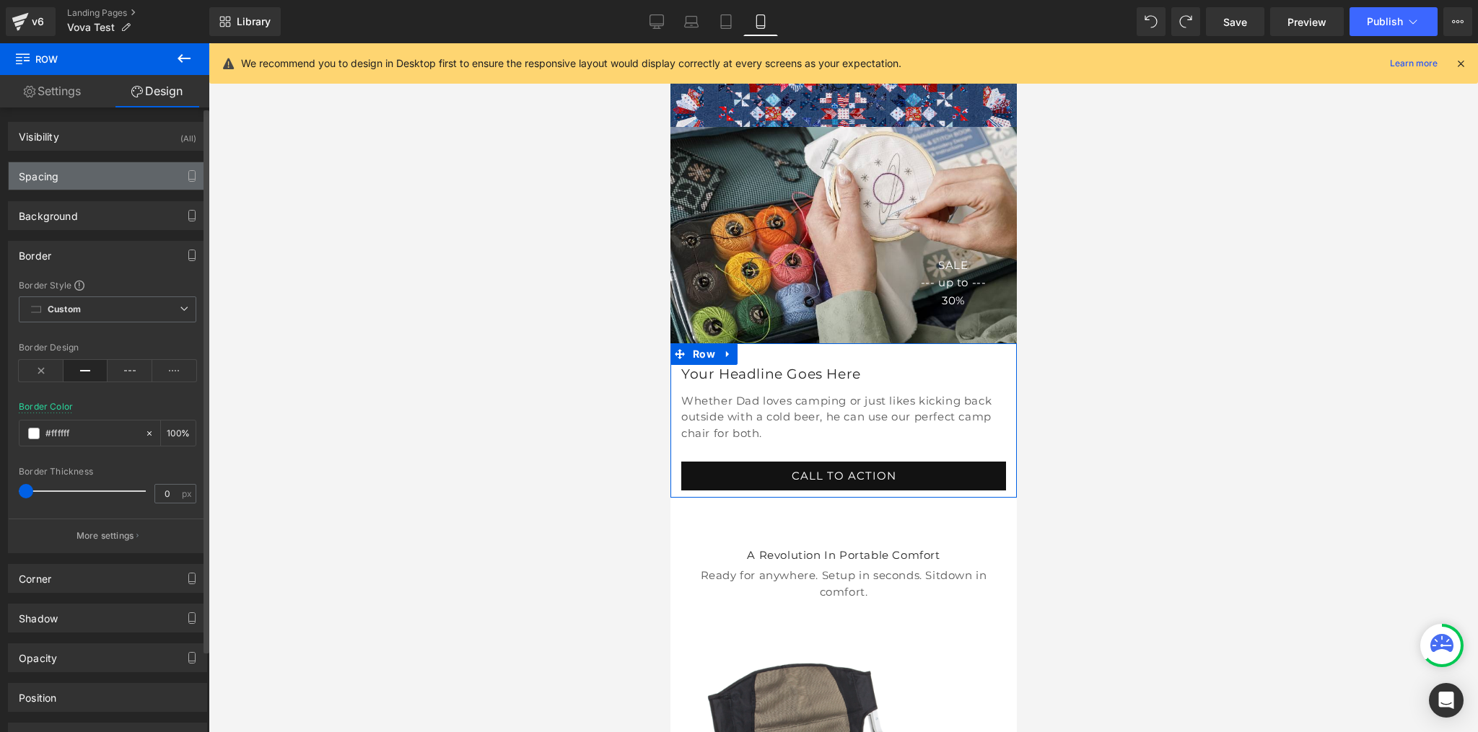
click at [51, 178] on div "Spacing" at bounding box center [39, 172] width 40 height 20
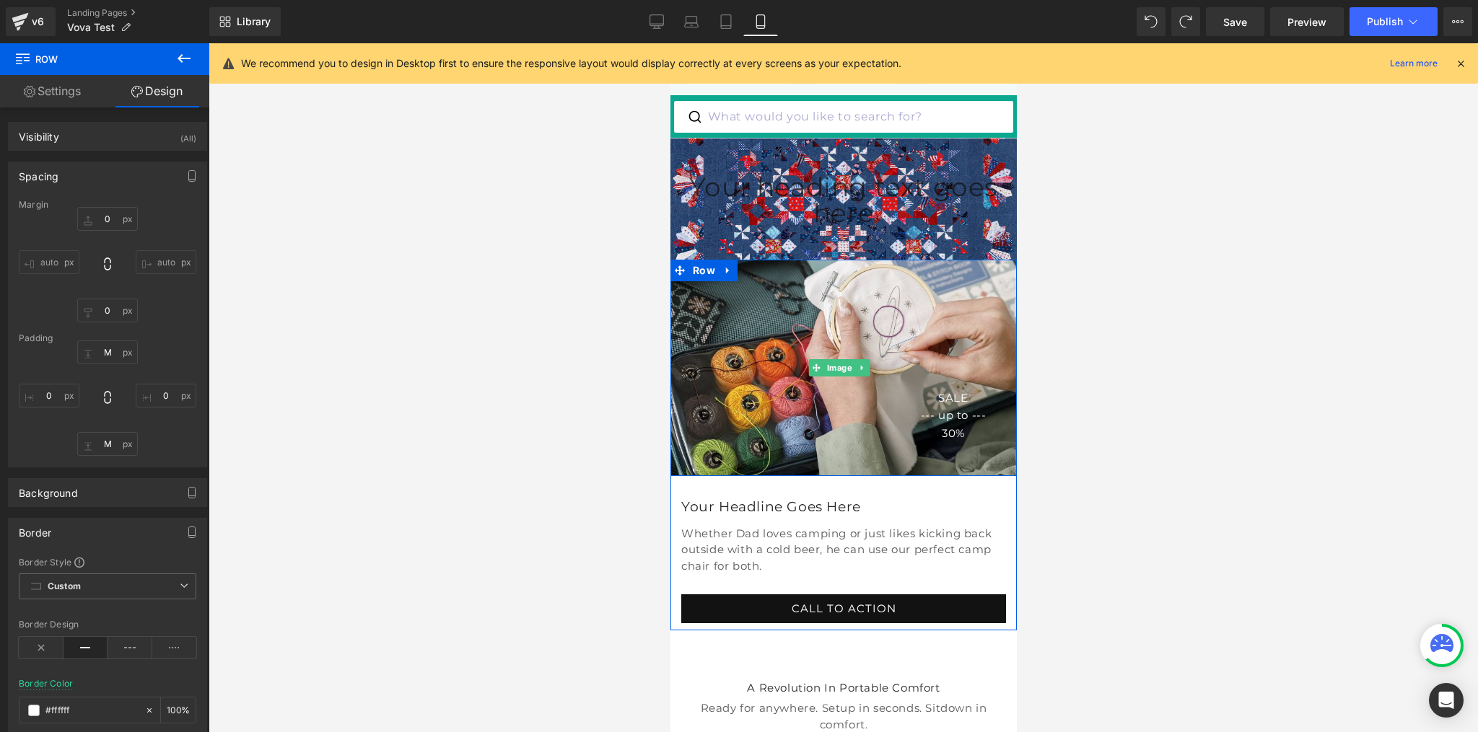
scroll to position [0, 0]
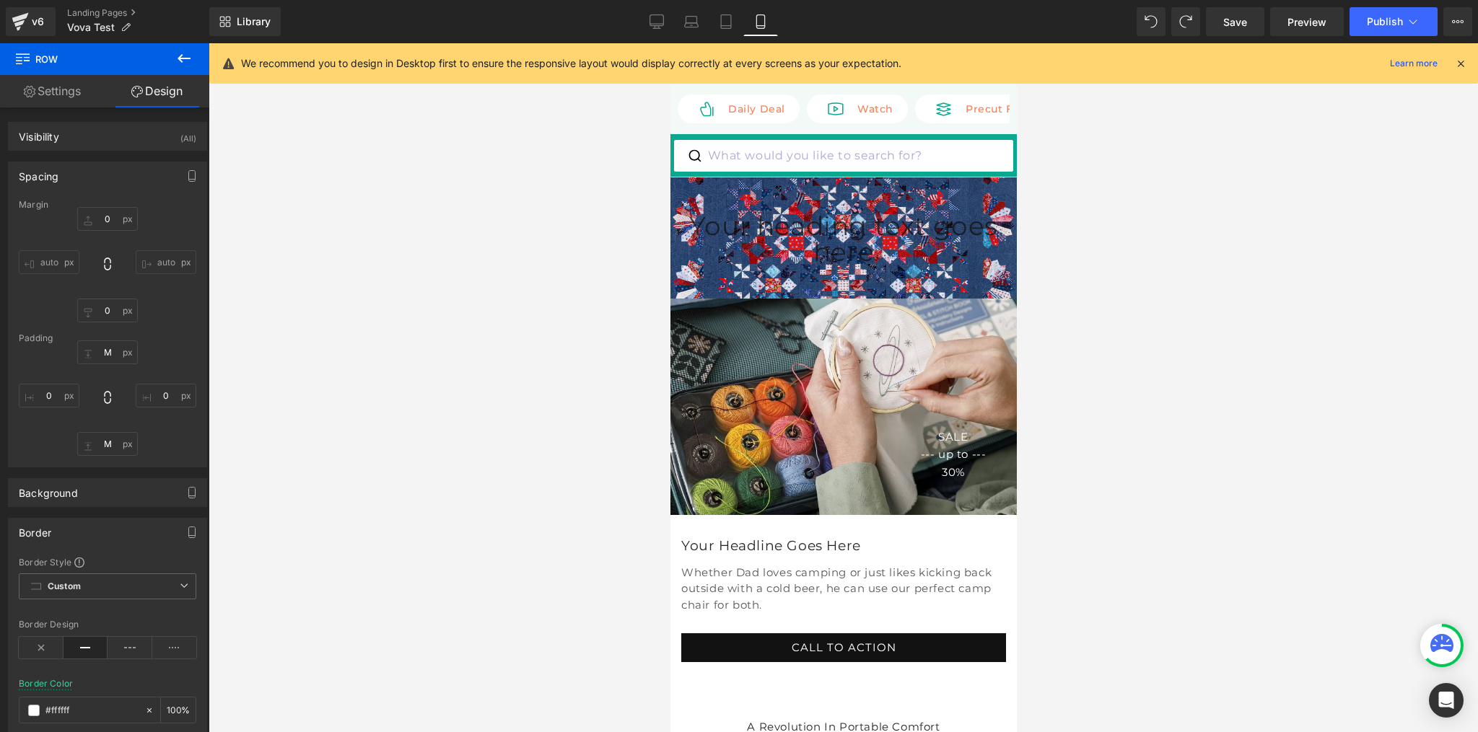
click at [1461, 64] on icon at bounding box center [1460, 63] width 13 height 13
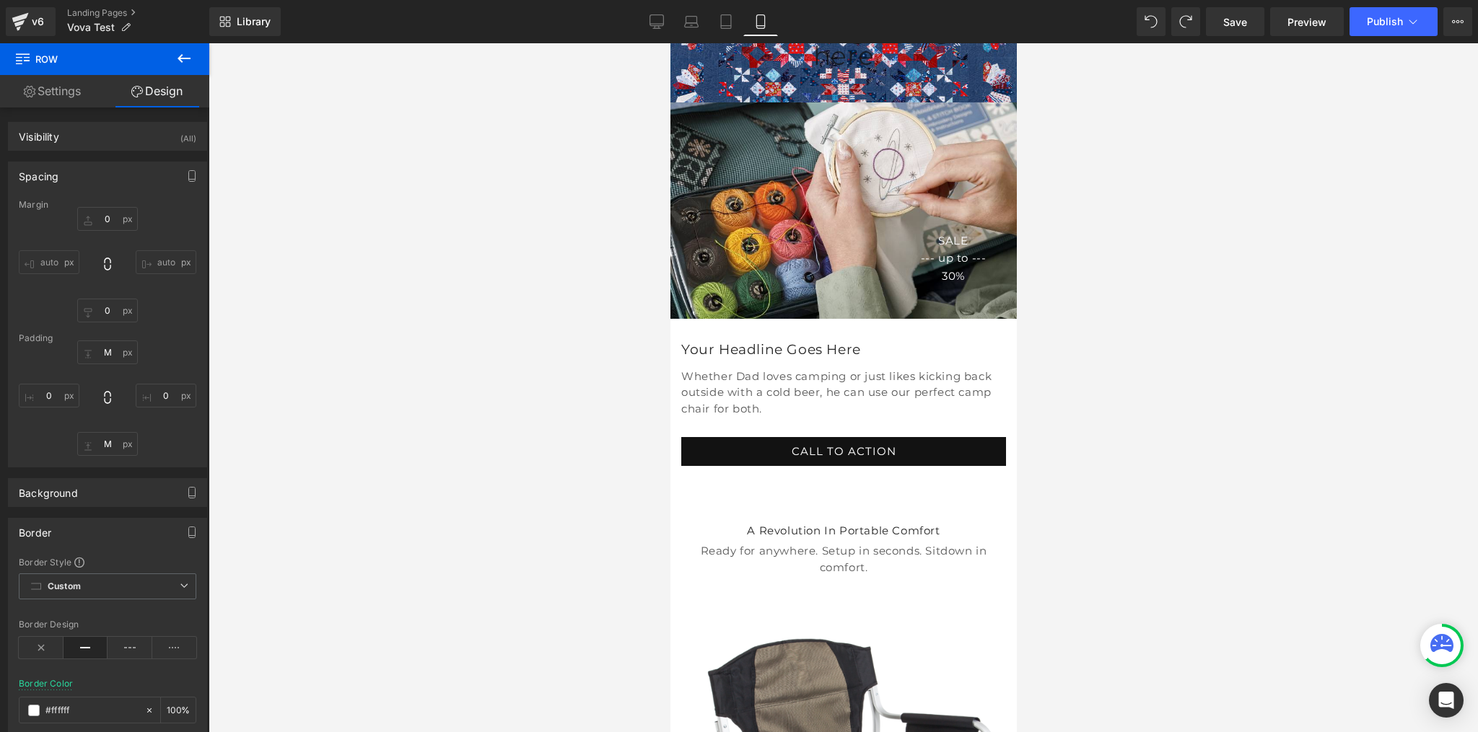
scroll to position [214, 0]
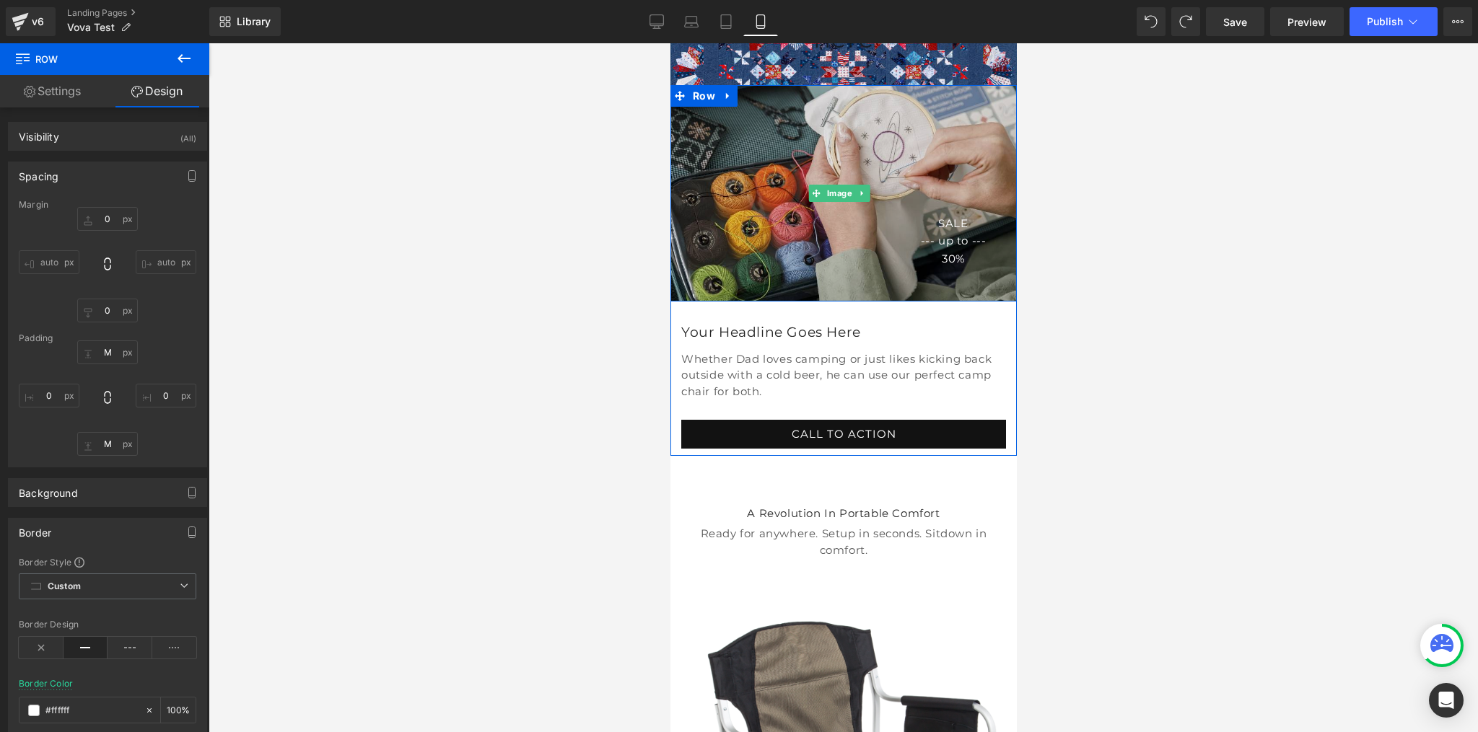
click at [836, 302] on img at bounding box center [843, 193] width 346 height 216
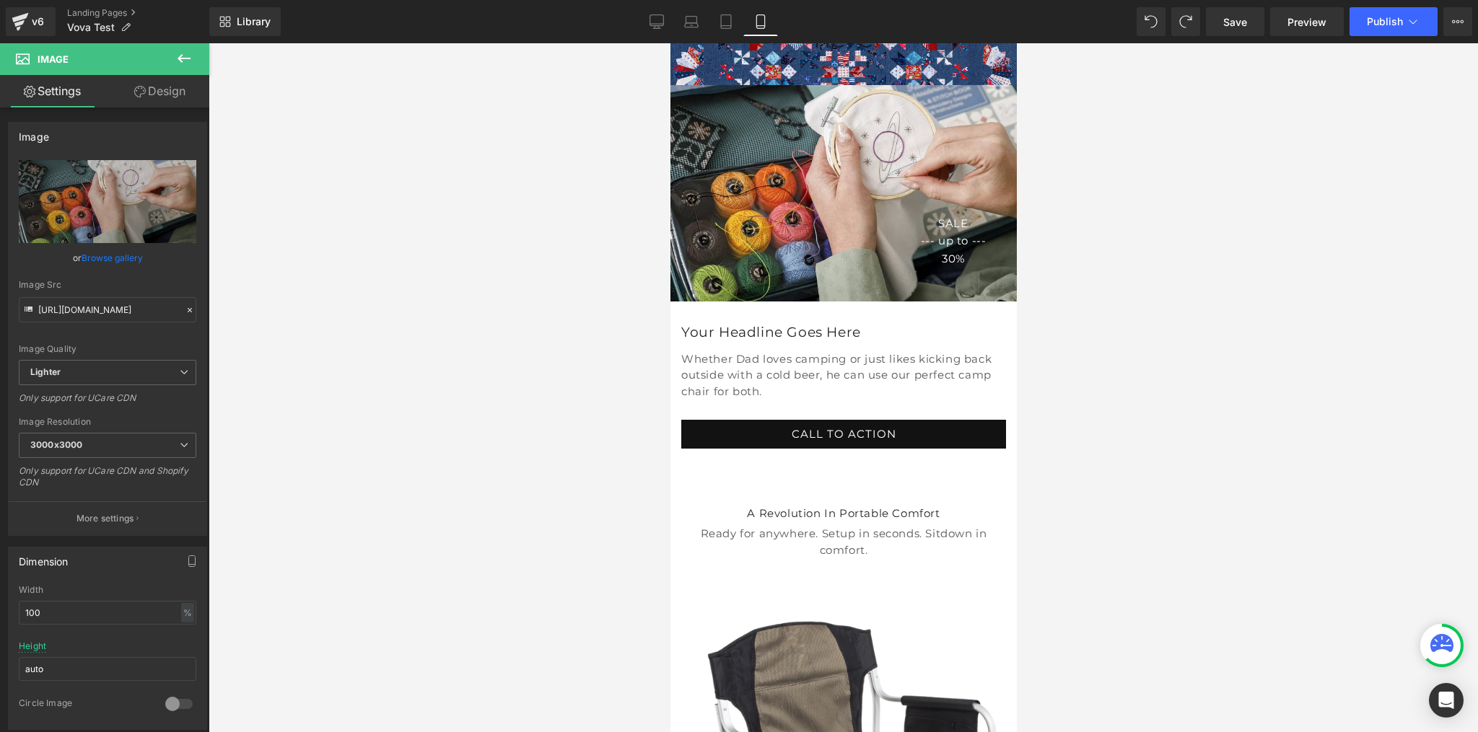
click at [181, 56] on icon at bounding box center [183, 58] width 17 height 17
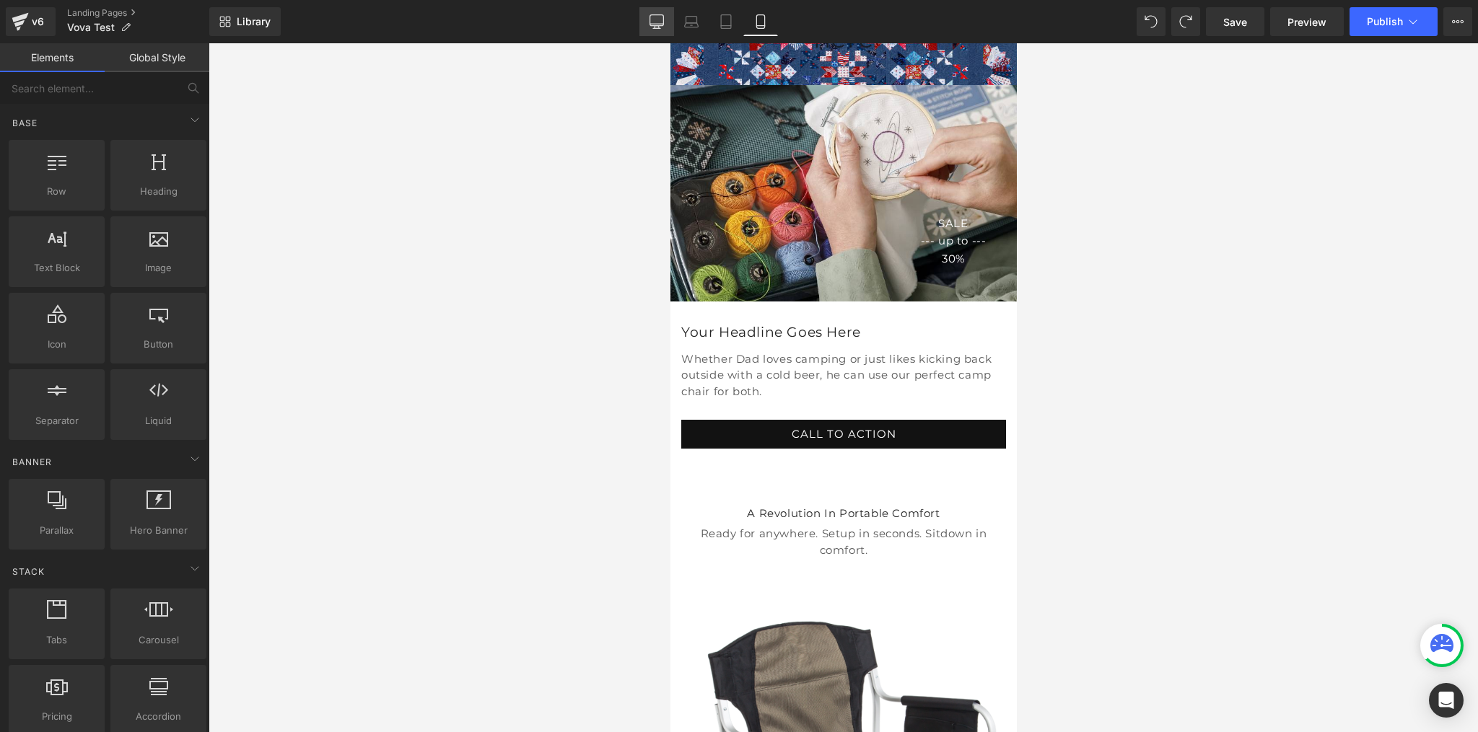
click at [647, 24] on link "Desktop" at bounding box center [656, 21] width 35 height 29
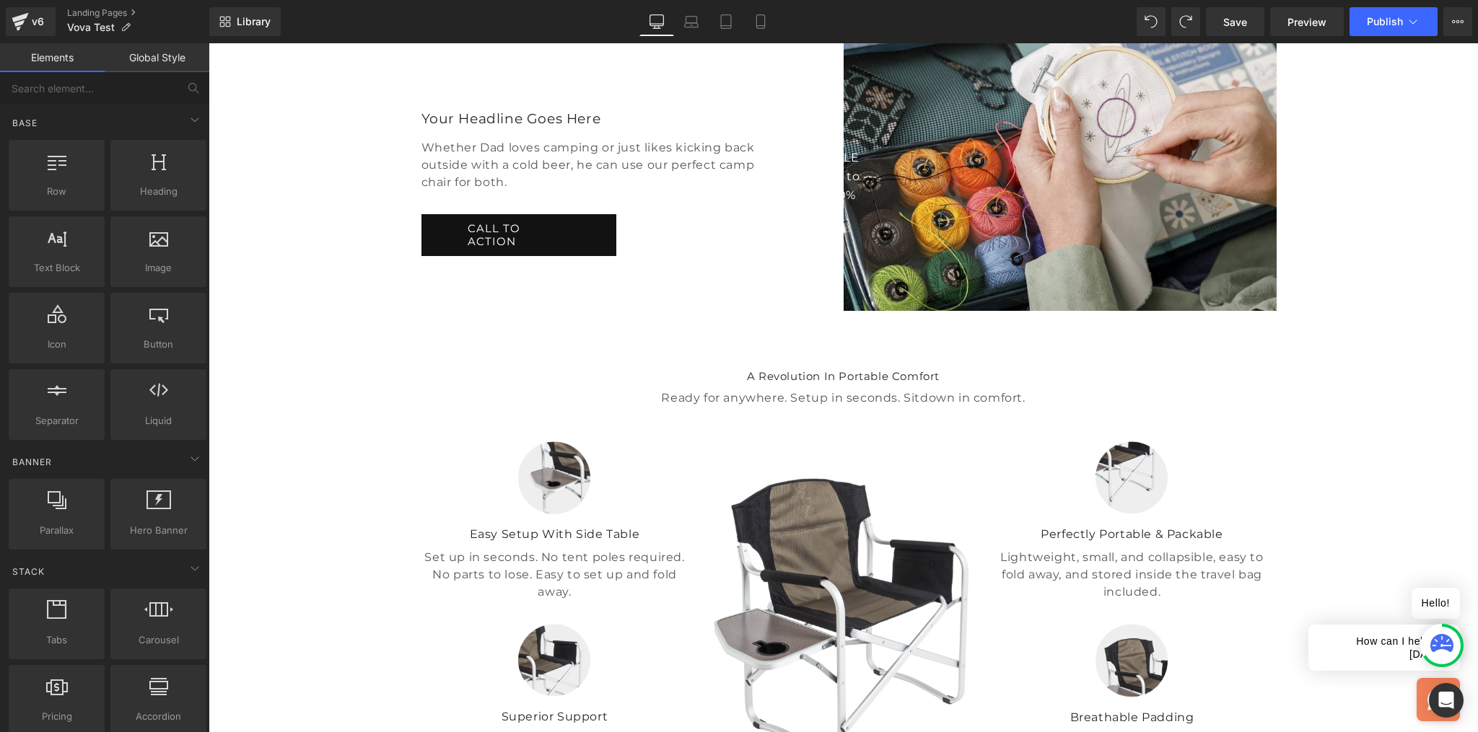
scroll to position [226, 0]
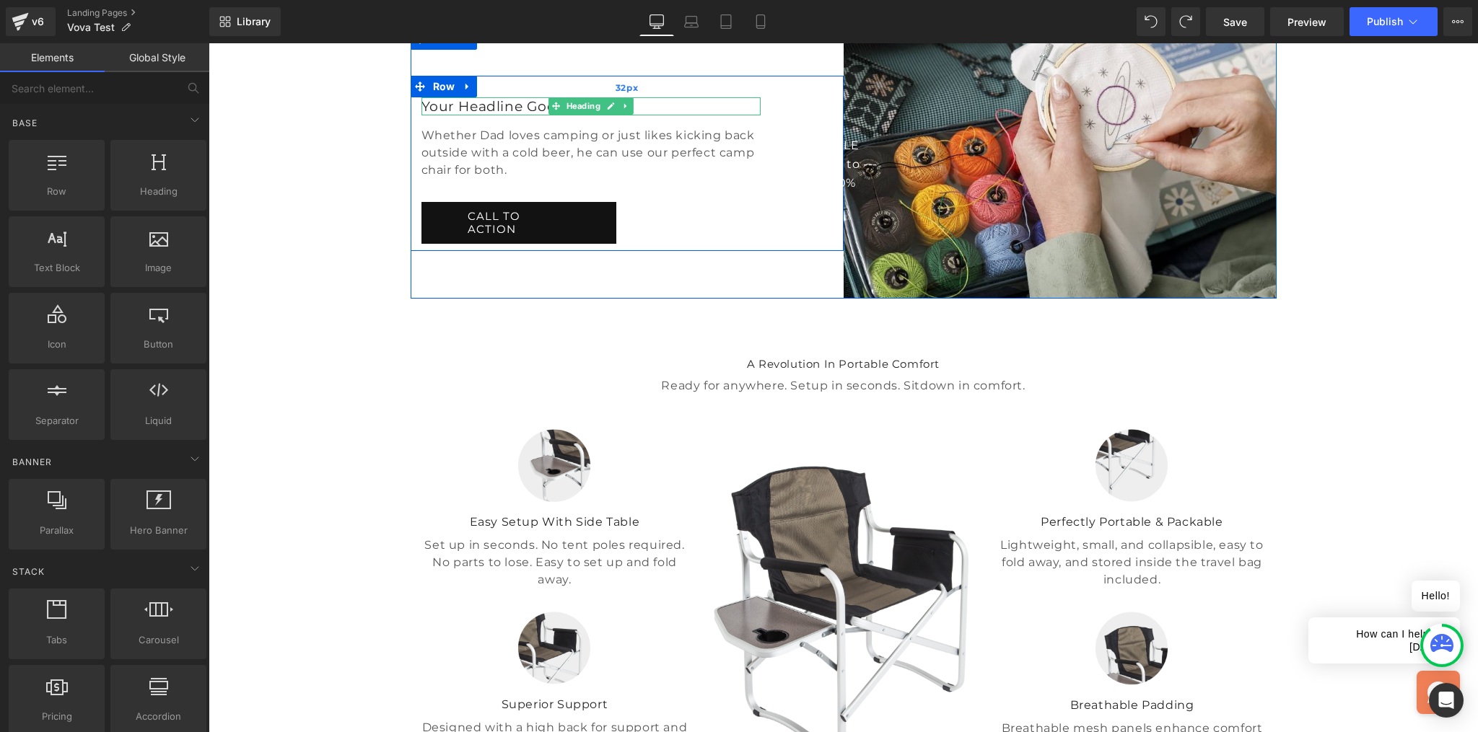
click at [659, 99] on div "32px" at bounding box center [627, 87] width 433 height 23
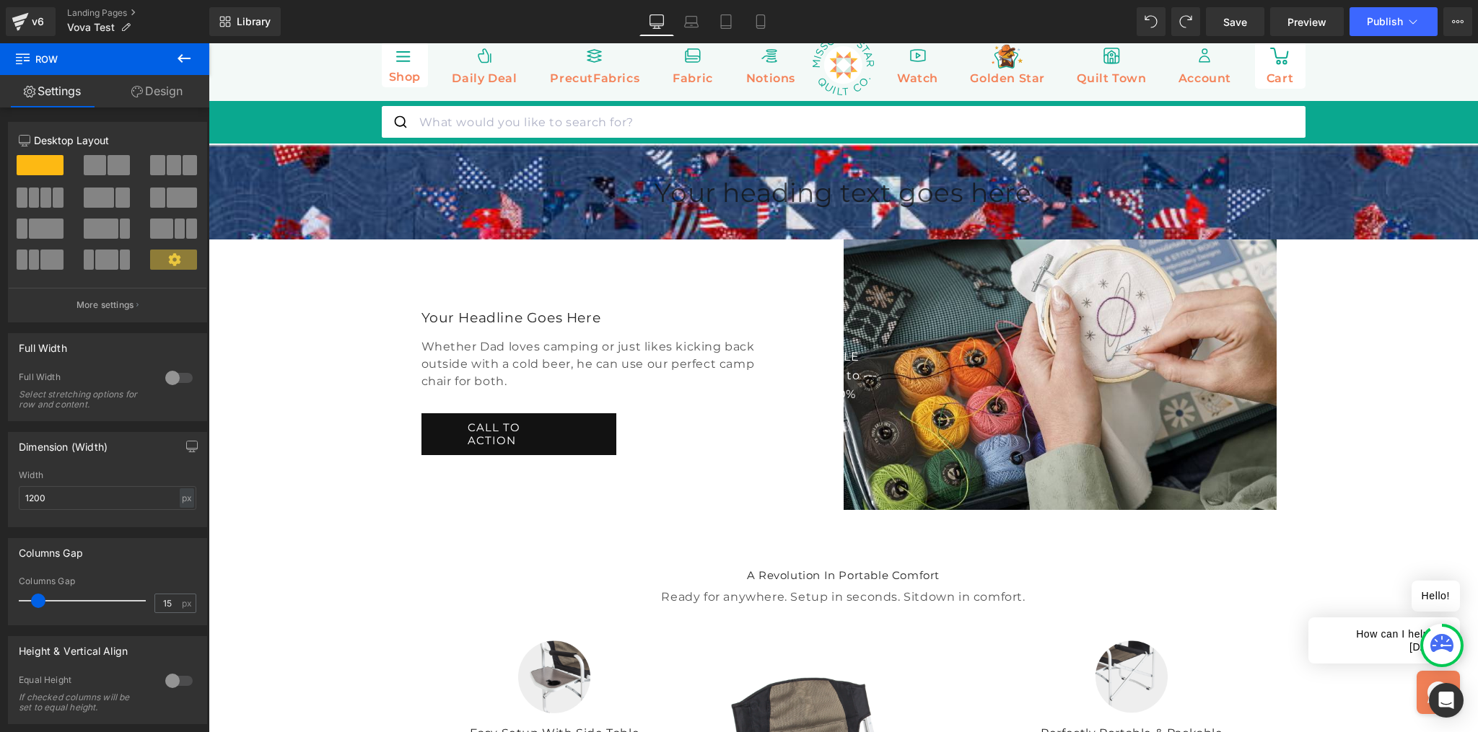
scroll to position [16, 0]
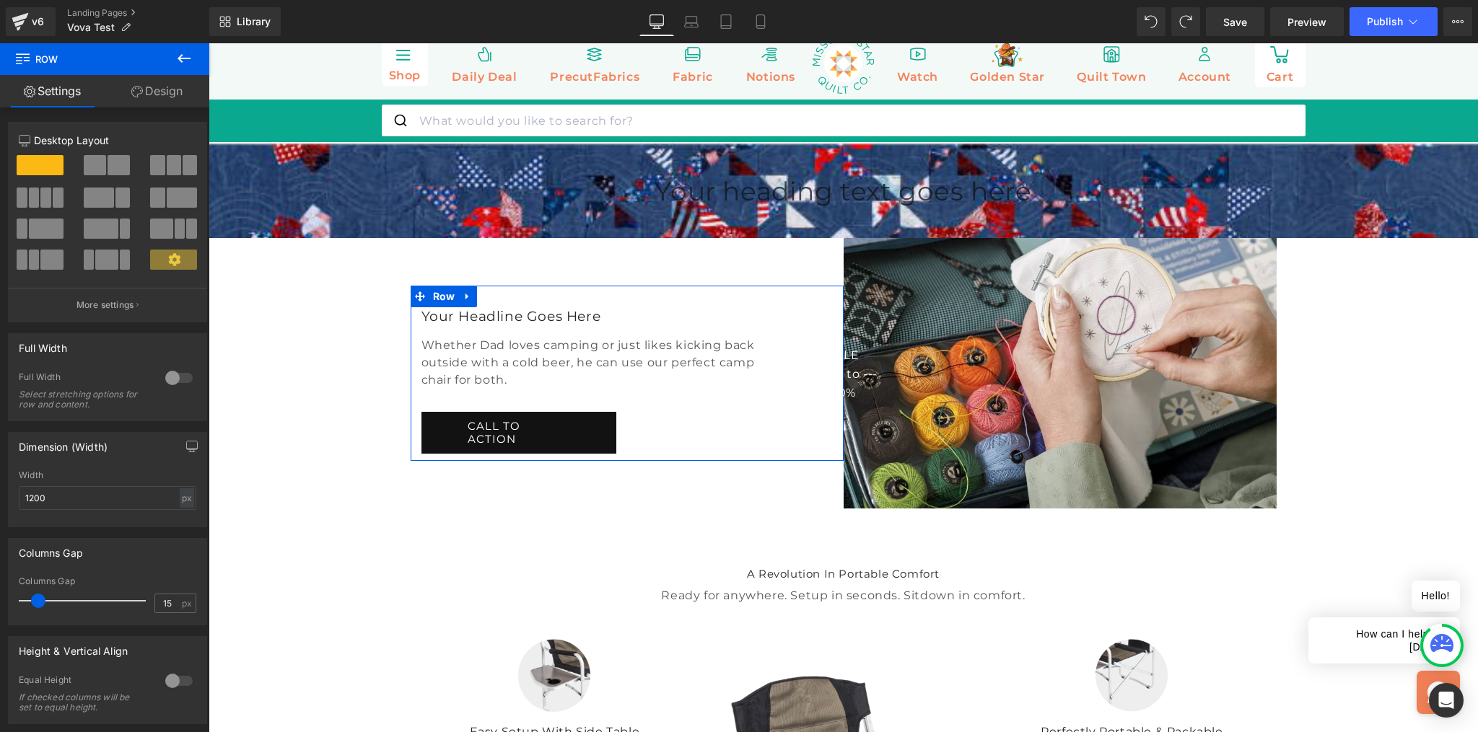
click at [159, 91] on link "Design" at bounding box center [157, 91] width 105 height 32
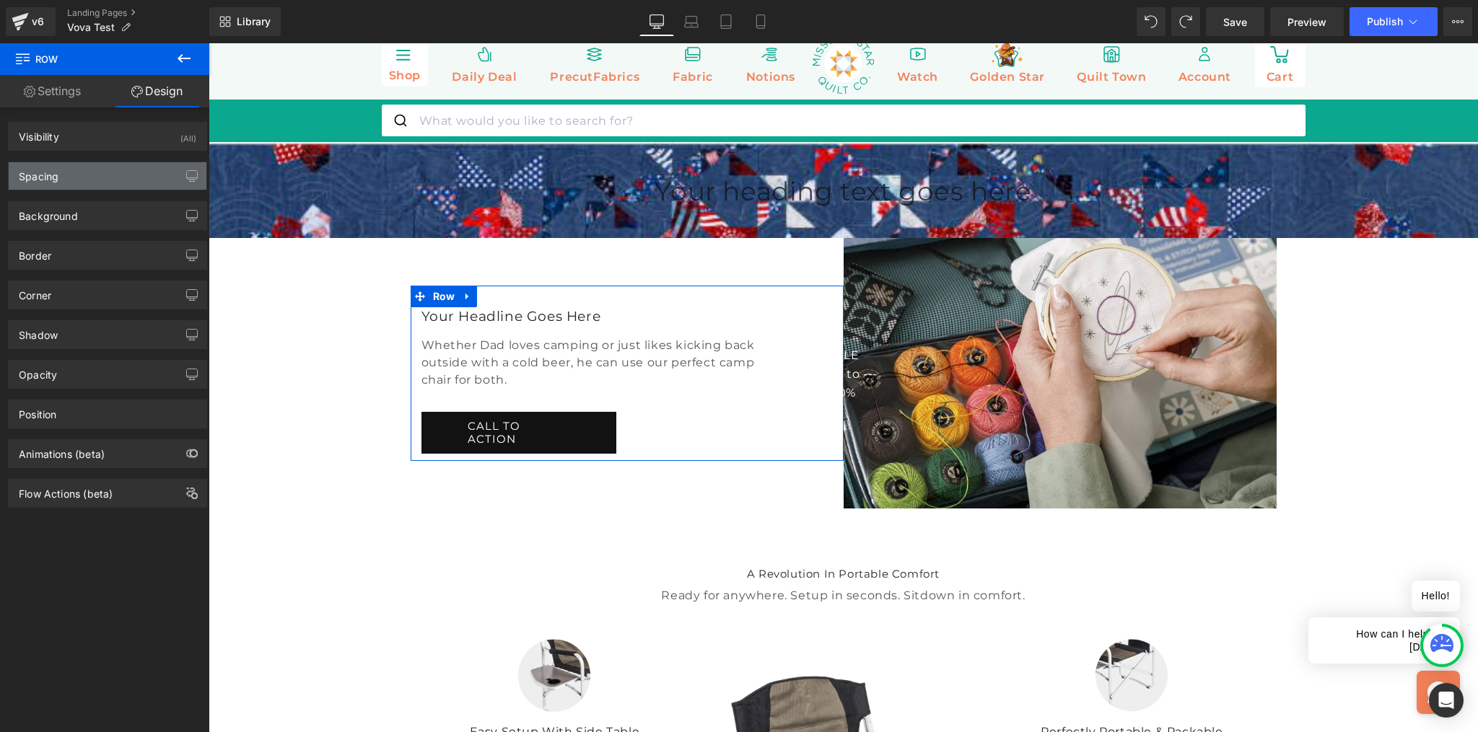
click at [59, 175] on div "Spacing" at bounding box center [108, 175] width 198 height 27
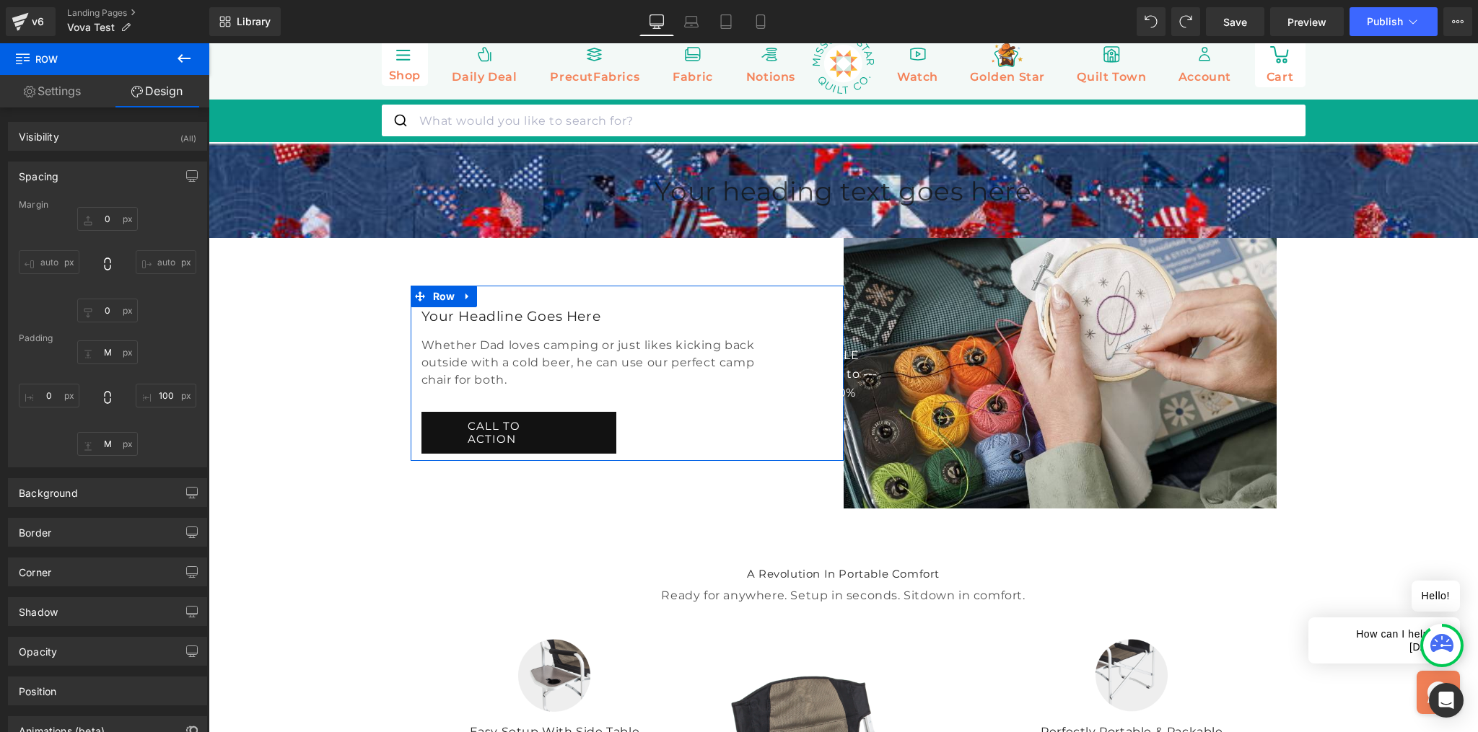
click at [64, 262] on input "auto" at bounding box center [49, 262] width 61 height 24
click at [63, 260] on input "auto" at bounding box center [49, 262] width 61 height 24
click at [50, 258] on input "auto" at bounding box center [49, 262] width 61 height 24
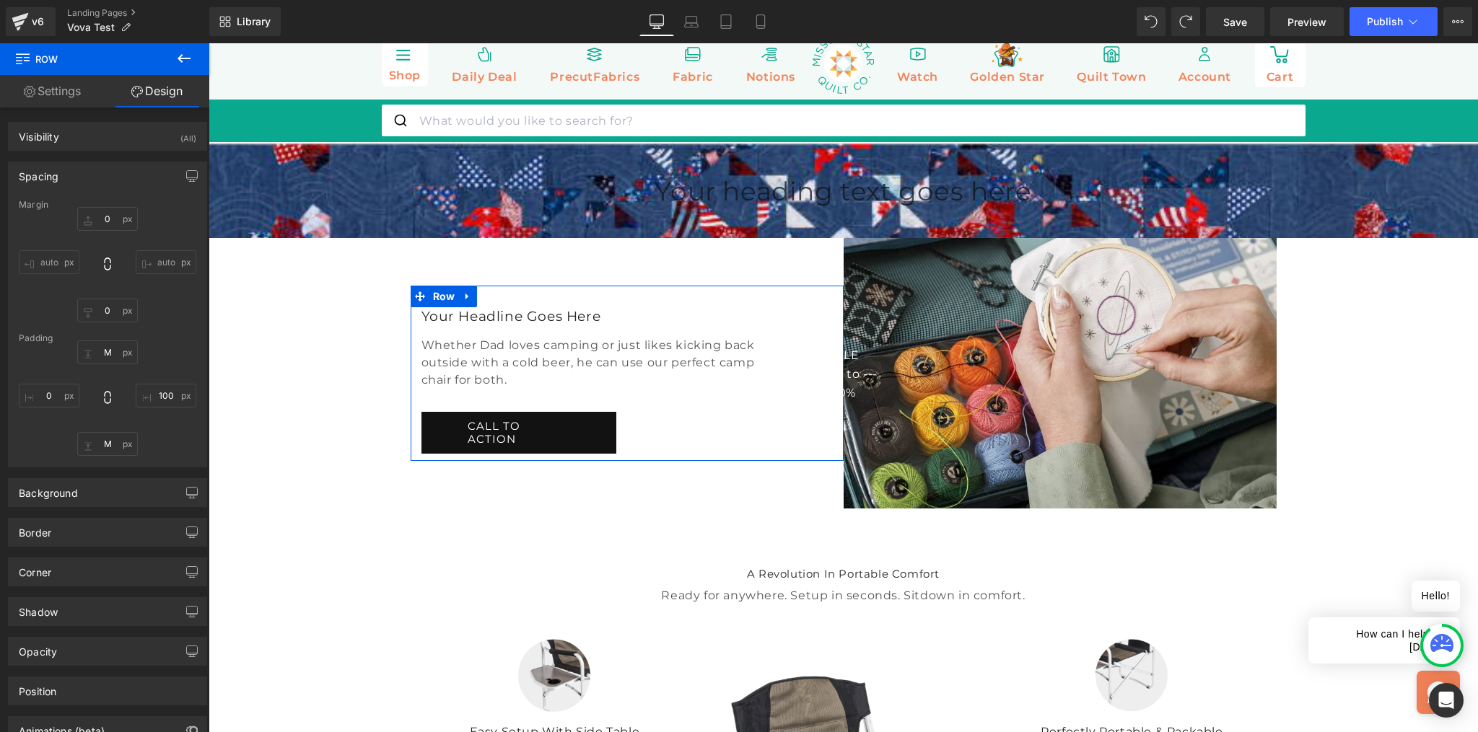
click at [73, 255] on input "auto" at bounding box center [49, 262] width 61 height 24
click at [72, 256] on input "auto" at bounding box center [49, 262] width 61 height 24
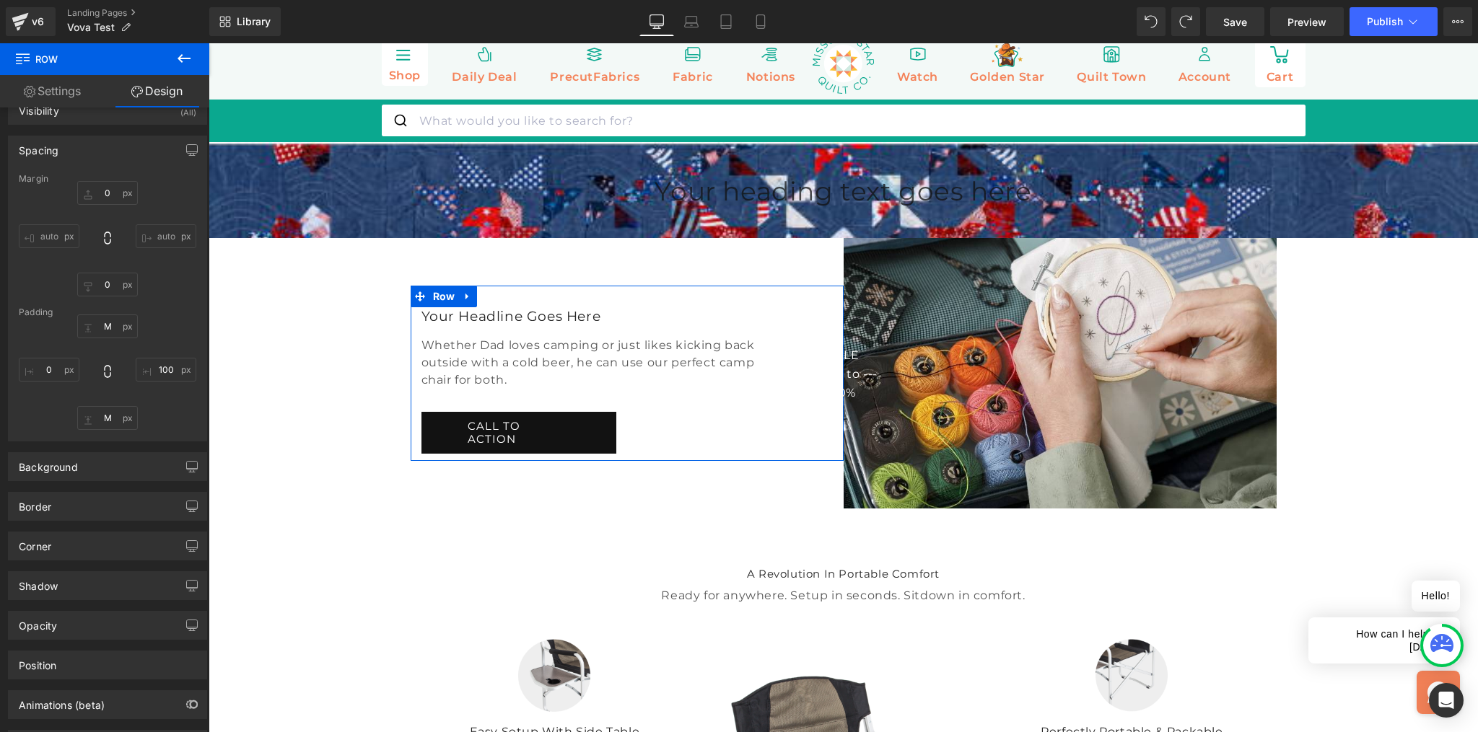
scroll to position [87, 0]
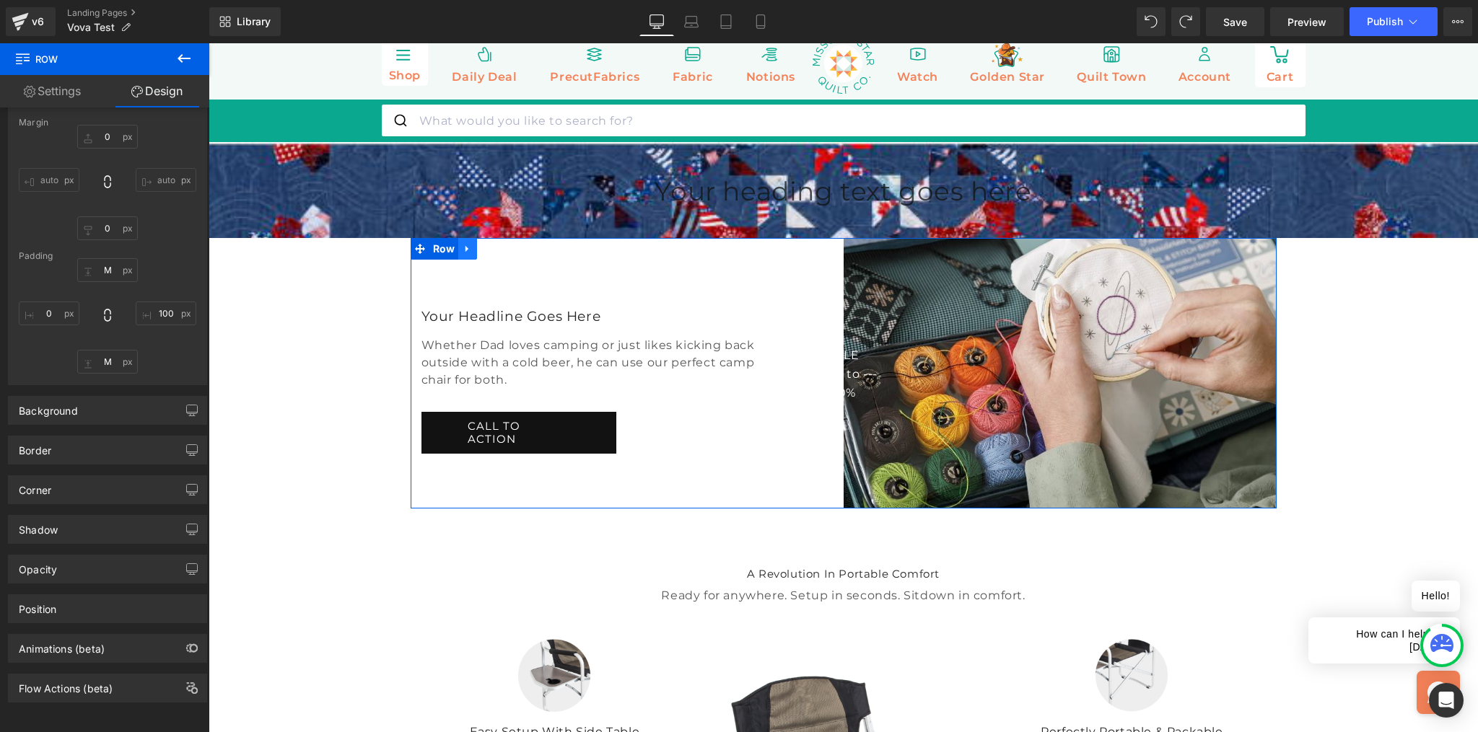
click at [467, 254] on icon at bounding box center [468, 248] width 10 height 11
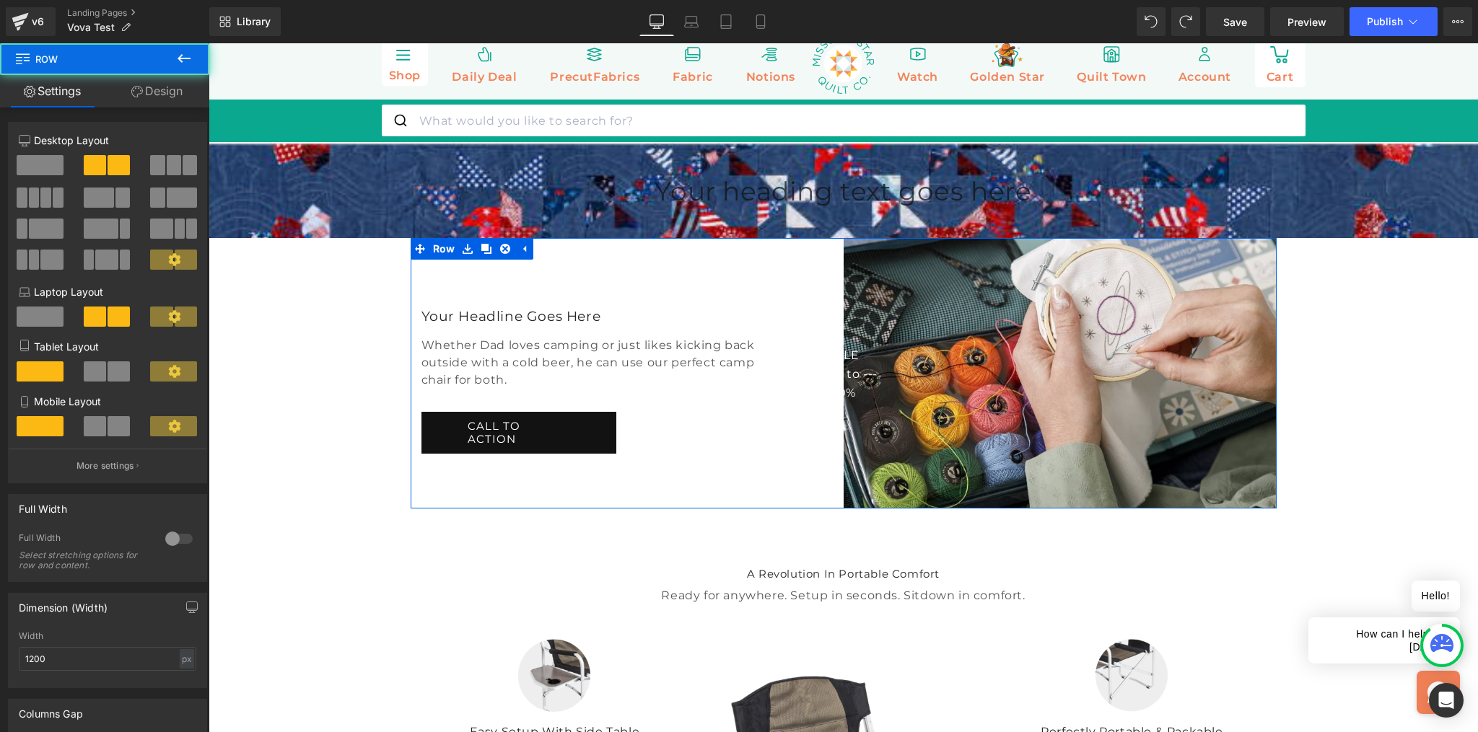
click at [630, 326] on div "Your Headline Goes Here Heading Whether Dad loves camping or just likes kicking…" at bounding box center [627, 373] width 433 height 271
click at [672, 319] on div "Your Headline Goes Here Heading Whether Dad loves camping or just likes kicking…" at bounding box center [627, 373] width 433 height 271
click at [673, 325] on div "Your Headline Goes Here Heading" at bounding box center [590, 316] width 339 height 18
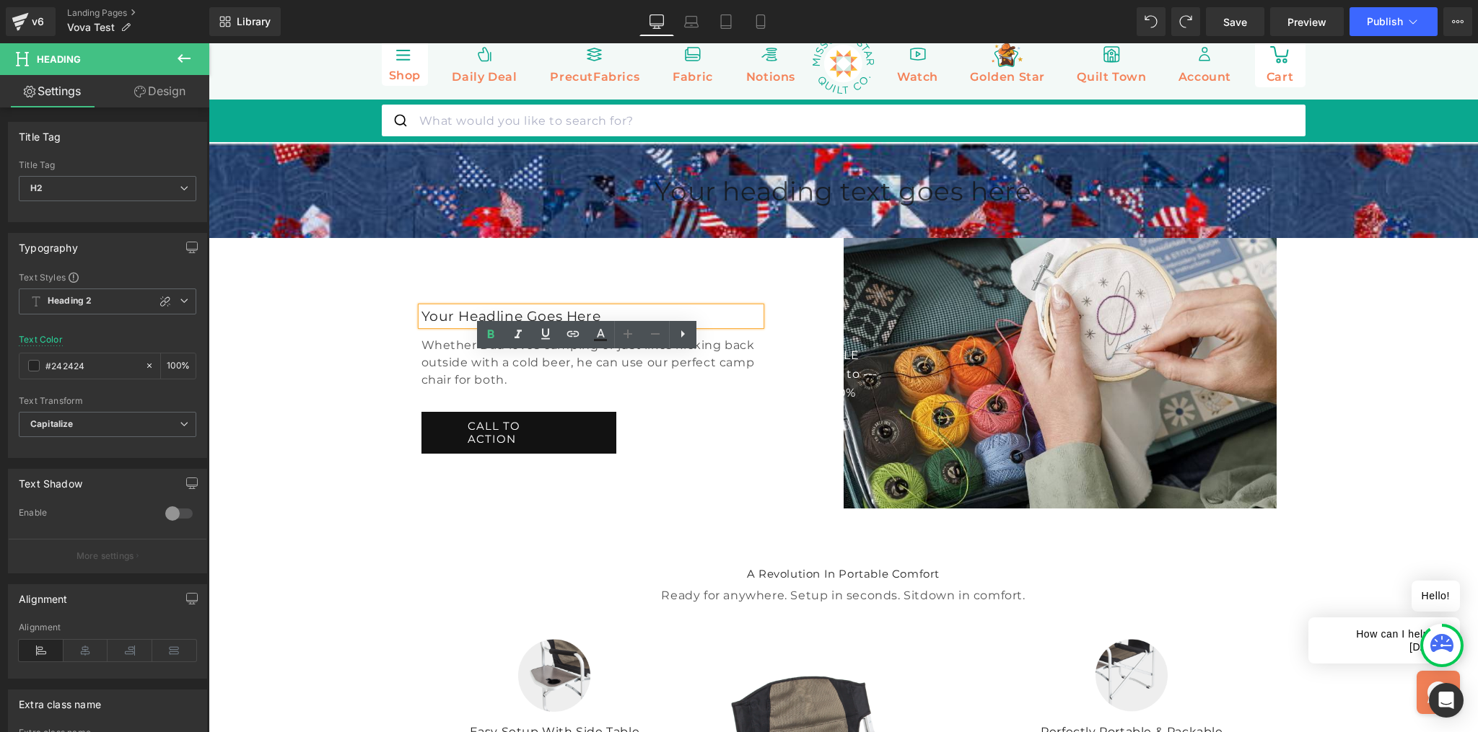
click at [799, 367] on div "Your Headline Goes Here Heading Whether Dad loves camping or just likes kicking…" at bounding box center [627, 373] width 433 height 175
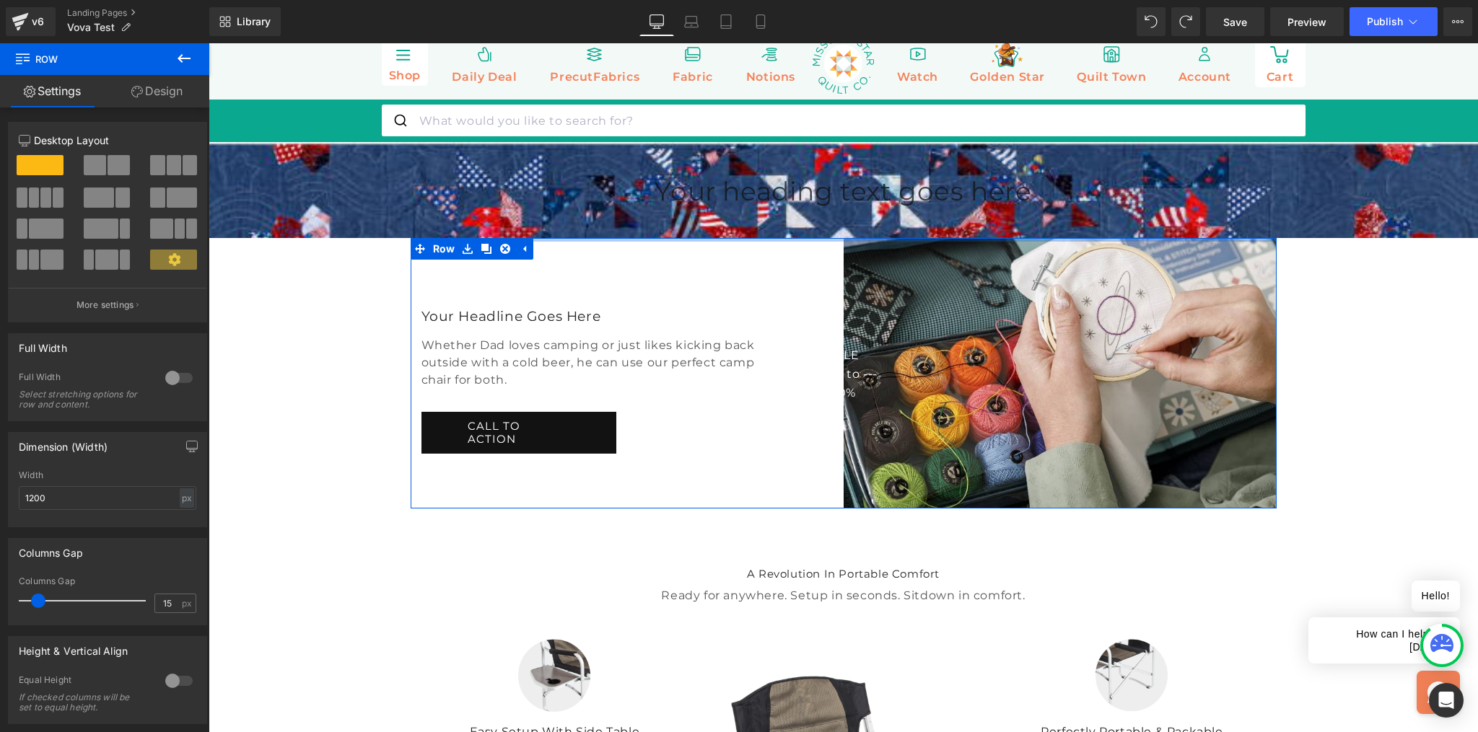
click at [820, 242] on div at bounding box center [844, 240] width 866 height 4
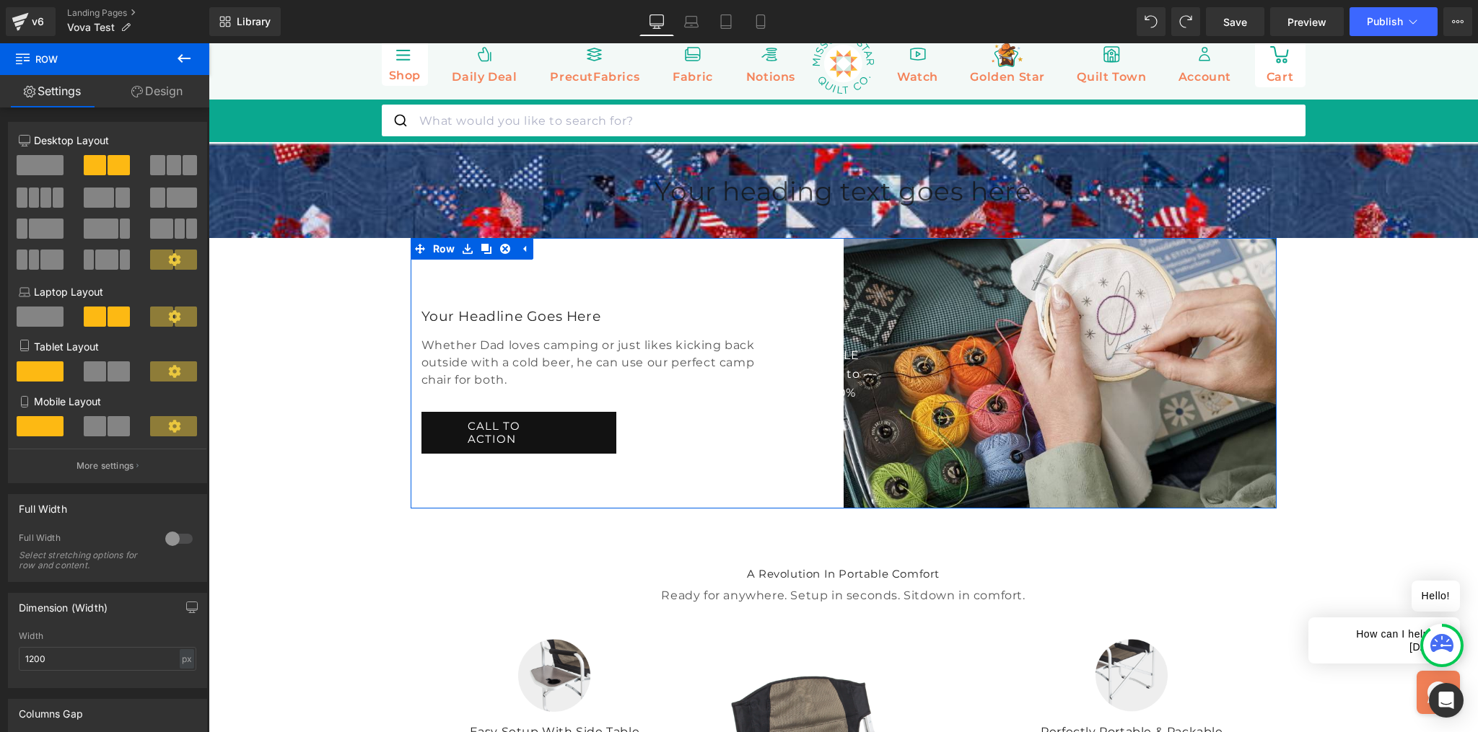
click at [176, 89] on link "Design" at bounding box center [157, 91] width 105 height 32
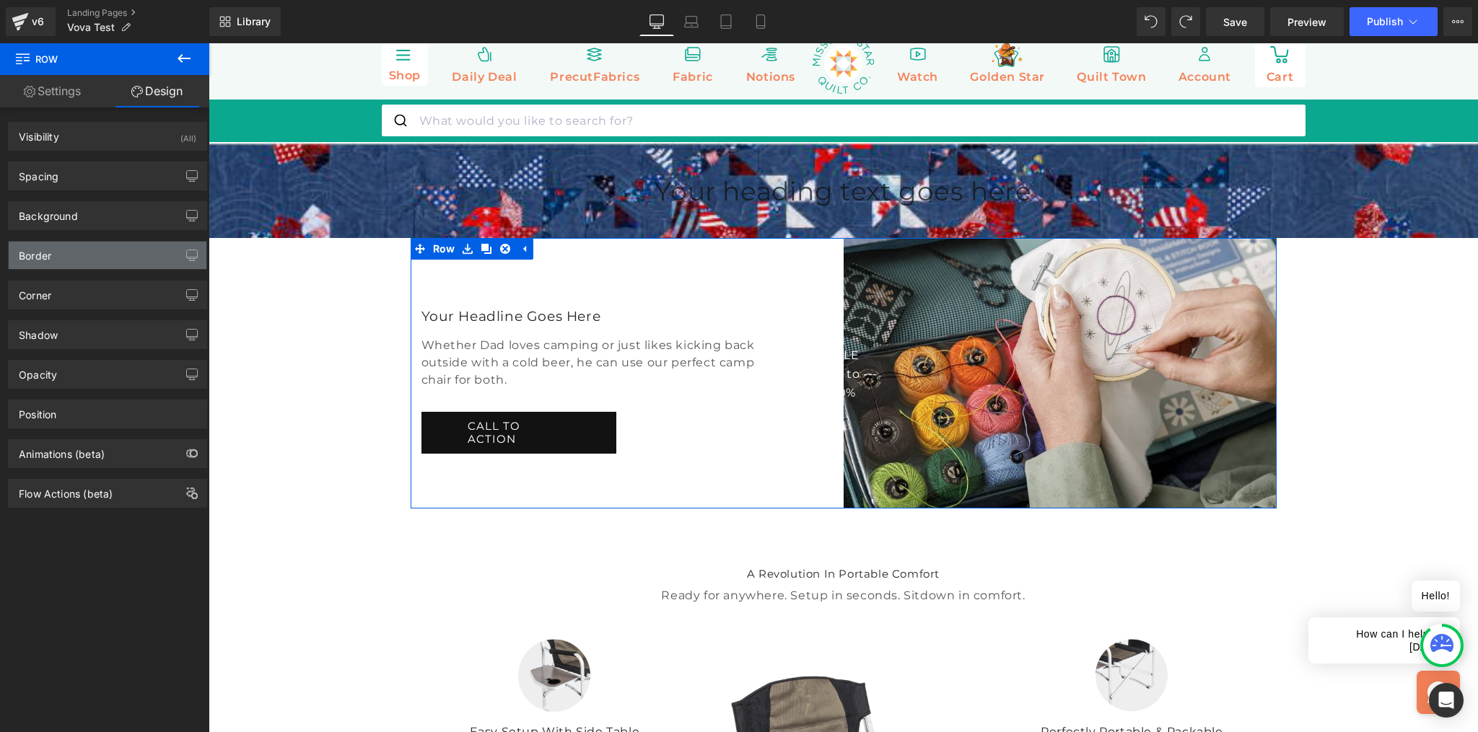
click at [61, 260] on div "Border" at bounding box center [108, 255] width 198 height 27
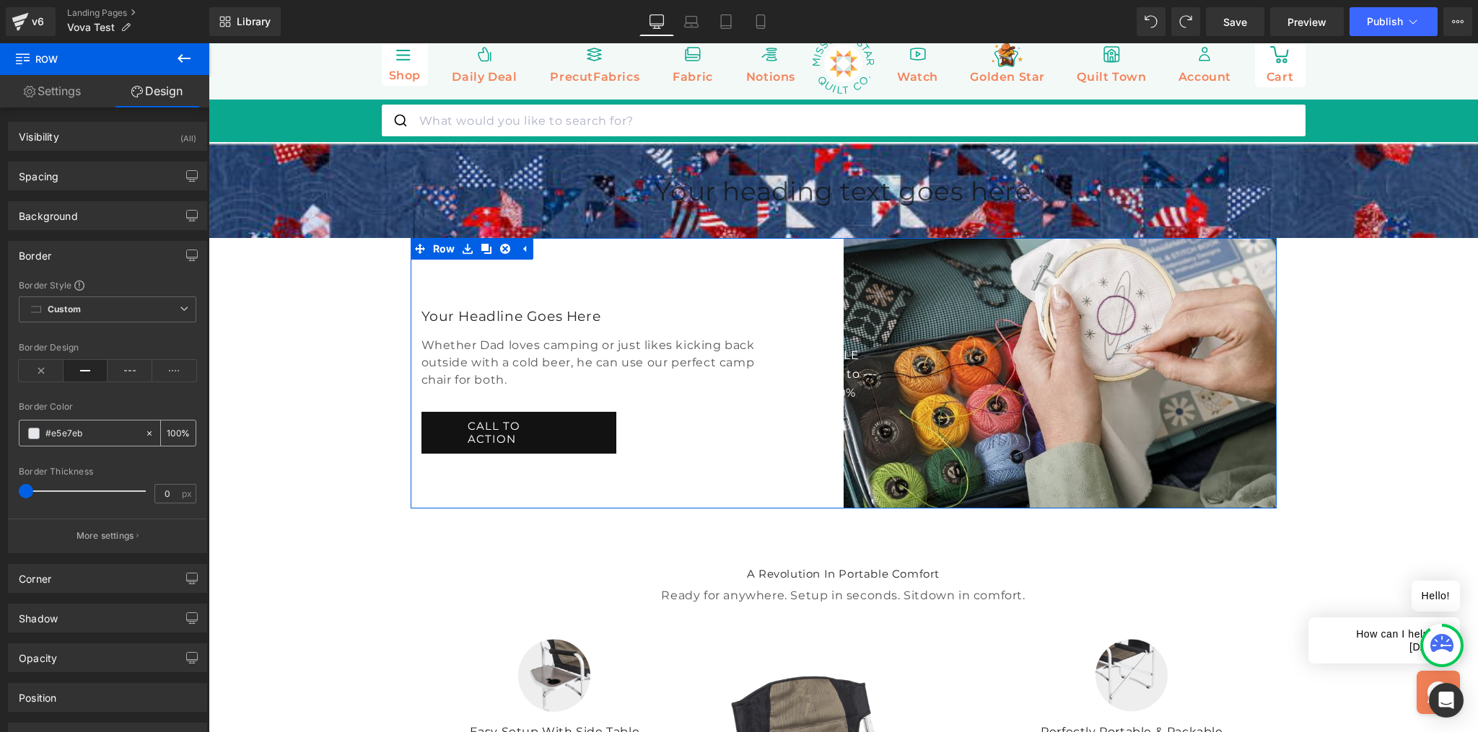
click at [34, 437] on span at bounding box center [34, 434] width 12 height 12
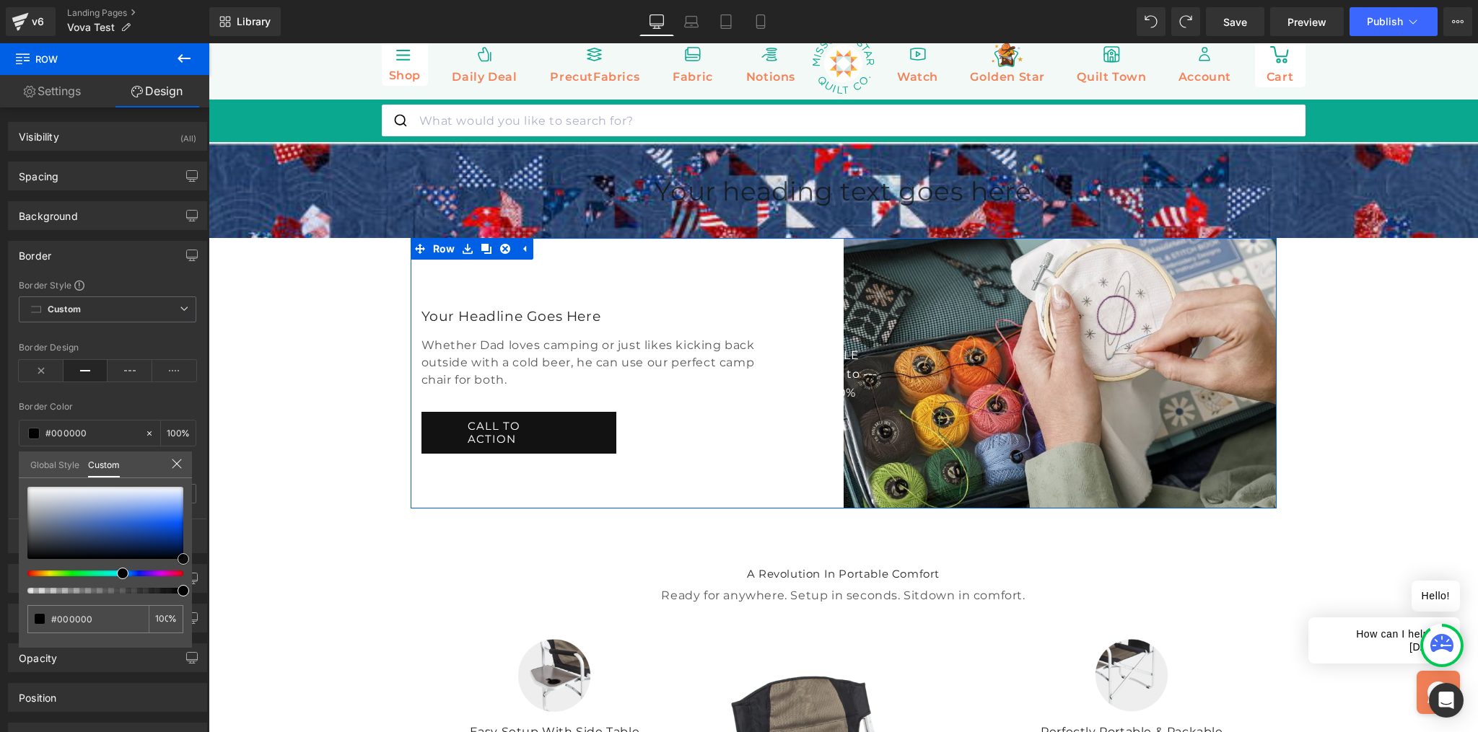
drag, startPoint x: 144, startPoint y: 529, endPoint x: 203, endPoint y: 563, distance: 68.8
click at [208, 553] on div "Border Border Style Custom Border Solid Border Dashed Border Dotted Custom Cust…" at bounding box center [108, 391] width 216 height 323
click at [48, 463] on link "Global Style" at bounding box center [54, 464] width 49 height 25
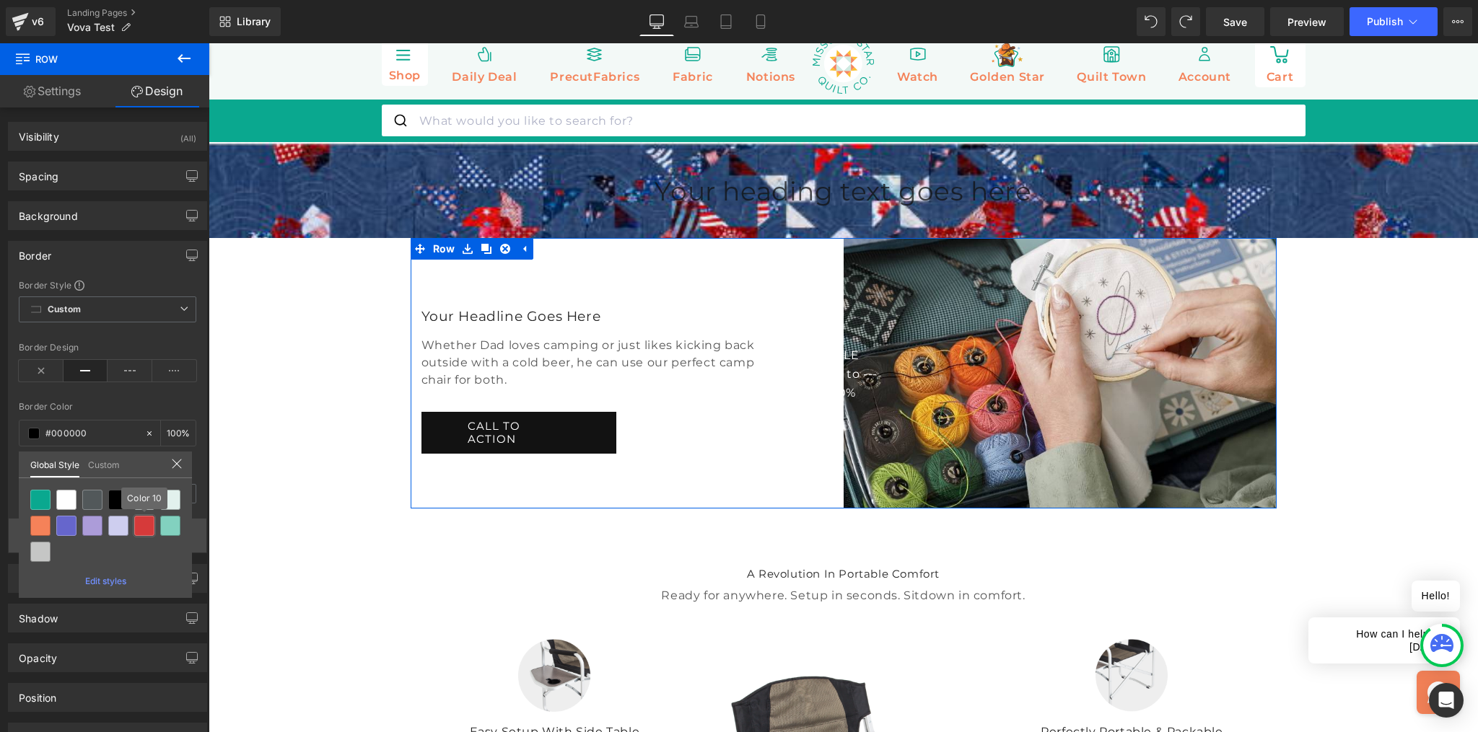
click at [145, 528] on div at bounding box center [144, 526] width 20 height 20
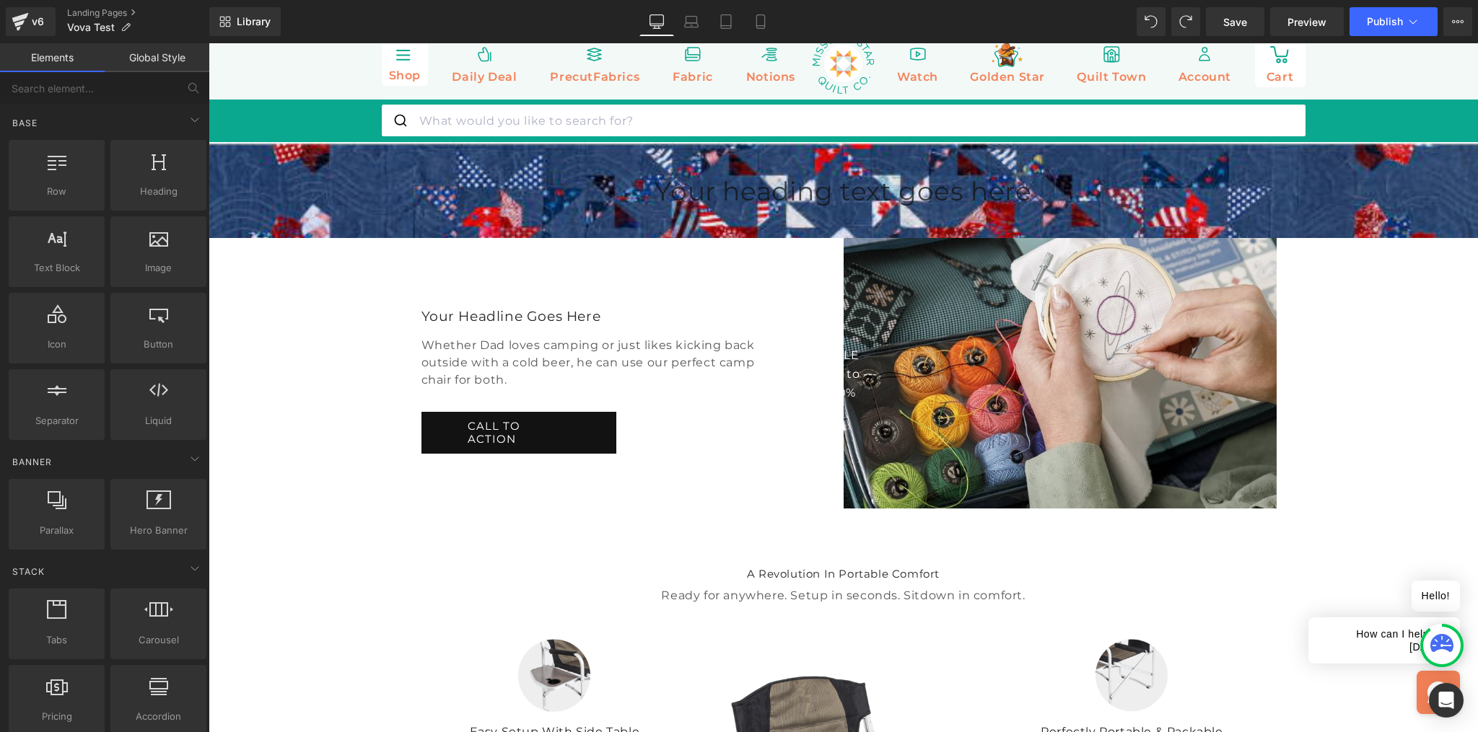
click at [173, 56] on link "Global Style" at bounding box center [157, 57] width 105 height 29
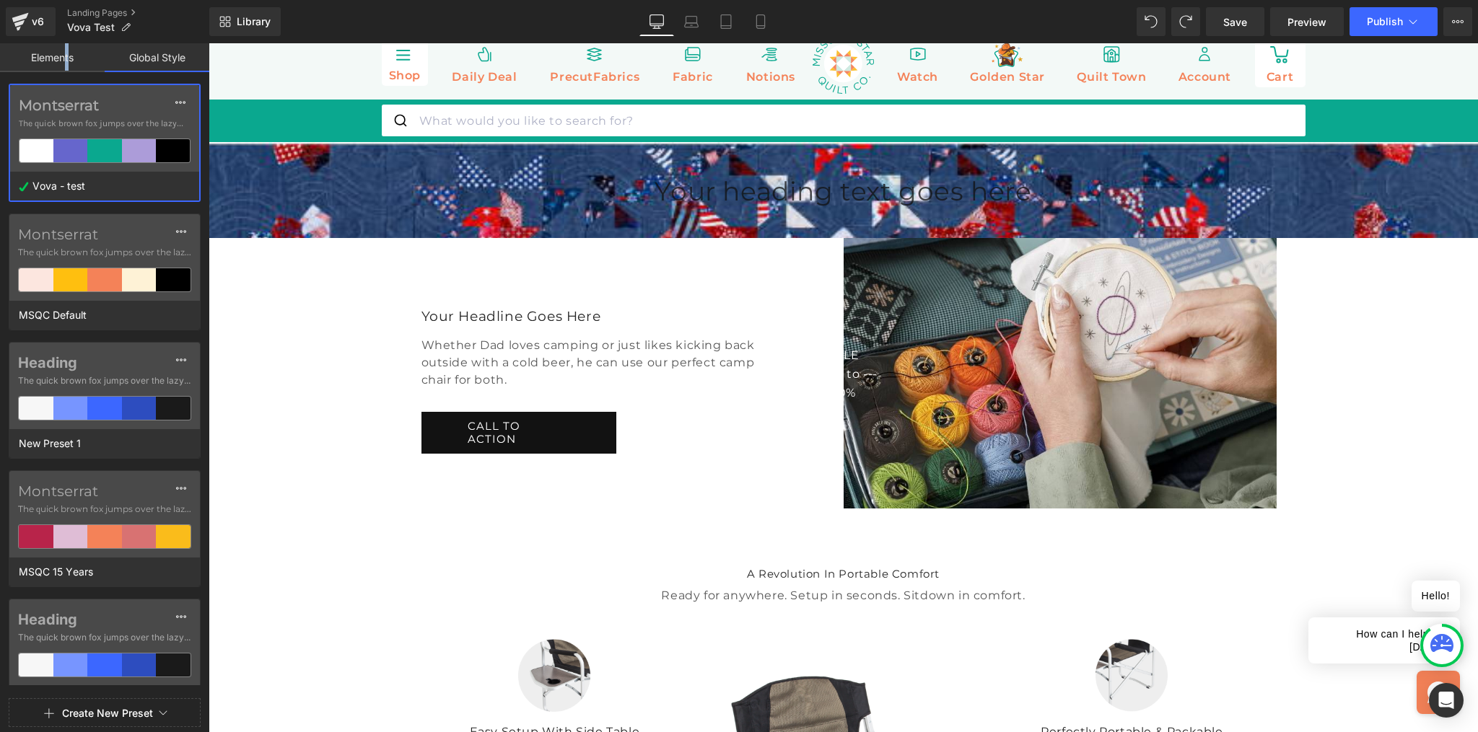
click at [67, 59] on link "Elements" at bounding box center [52, 57] width 105 height 29
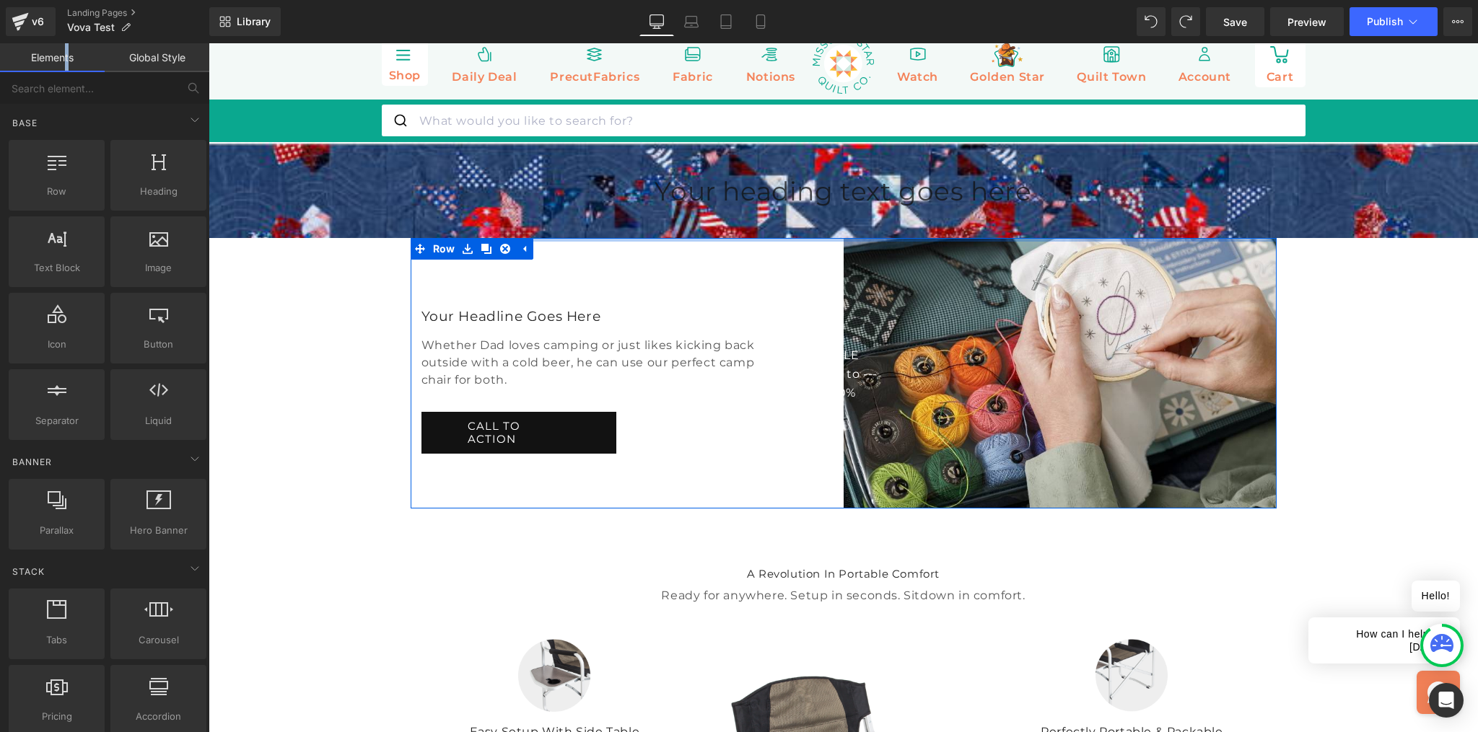
click at [584, 242] on div at bounding box center [844, 240] width 866 height 4
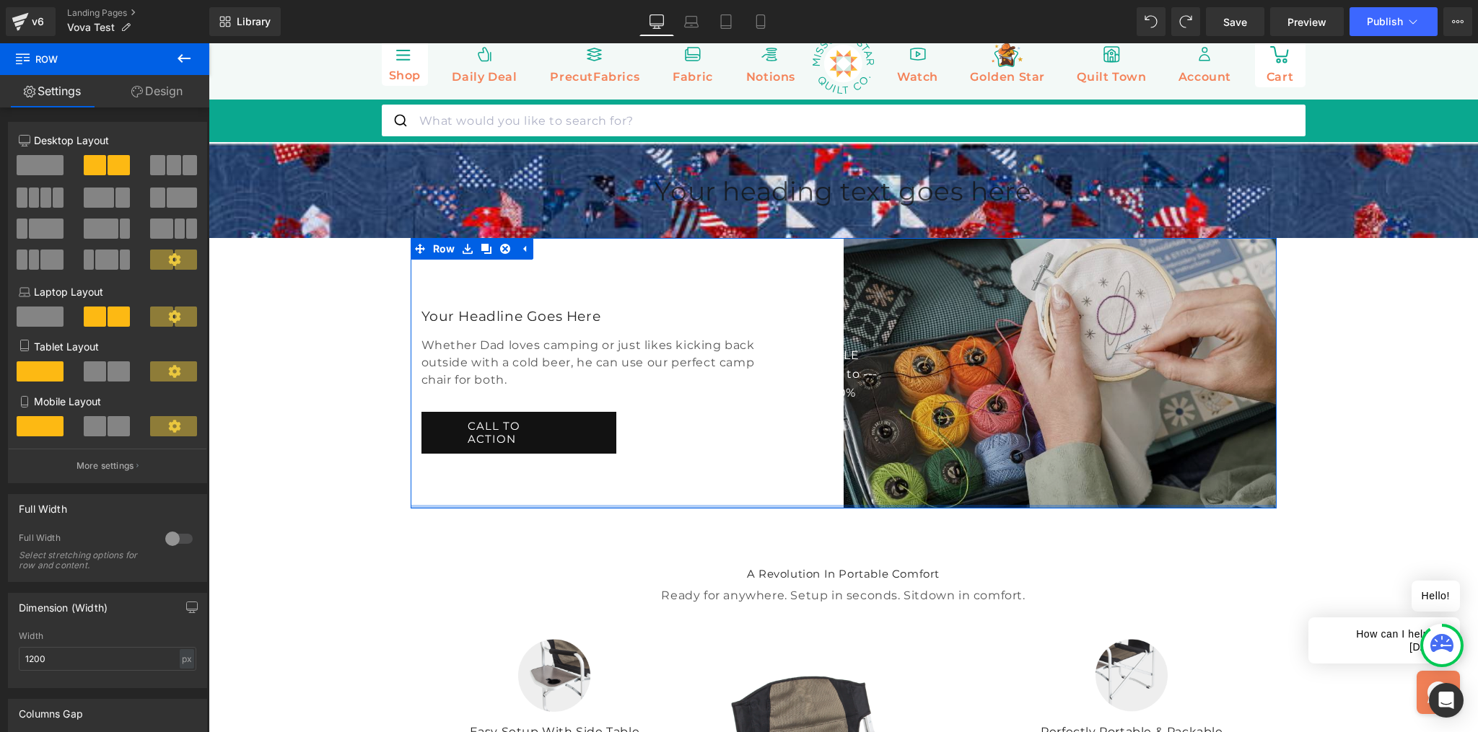
click at [977, 509] on div at bounding box center [844, 507] width 866 height 4
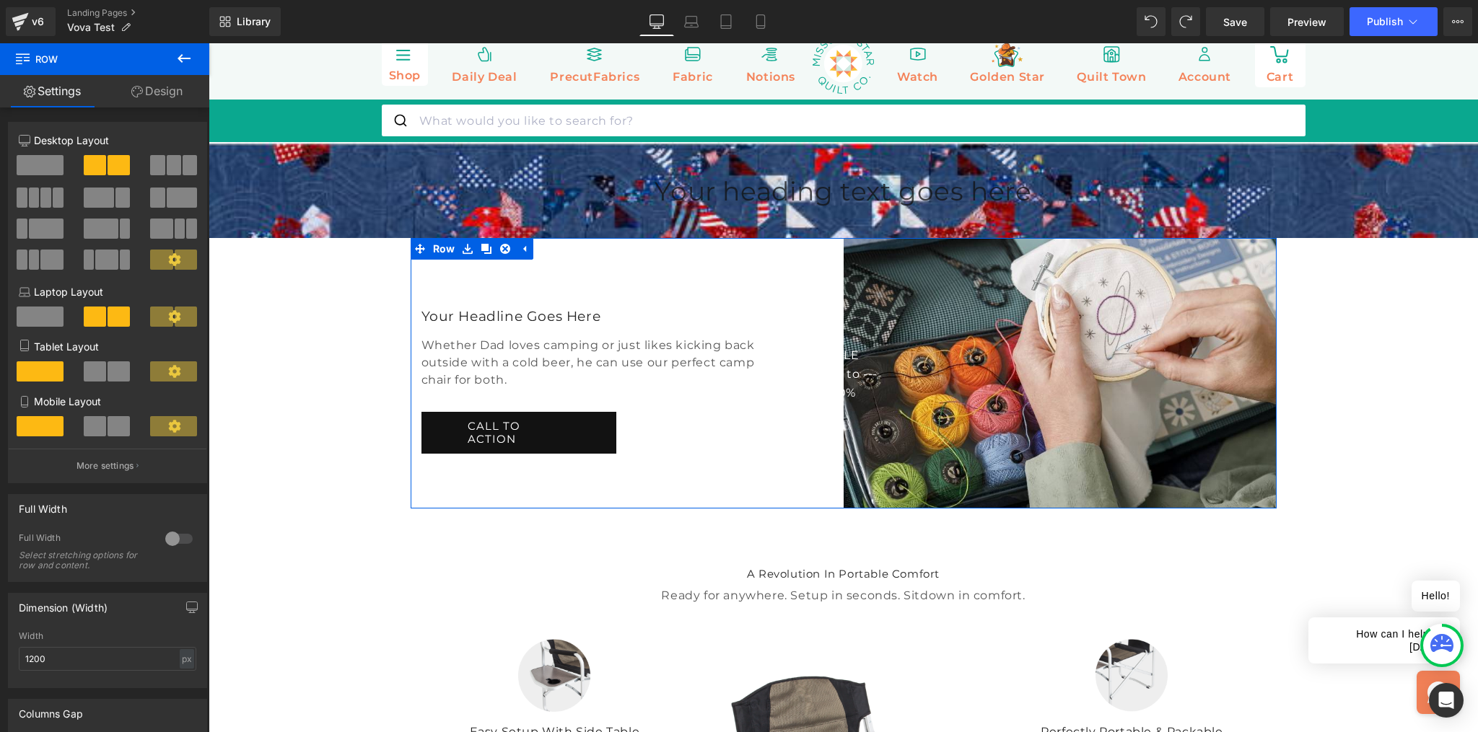
drag, startPoint x: 146, startPoint y: 75, endPoint x: 149, endPoint y: 84, distance: 9.1
click at [146, 75] on link "Design" at bounding box center [157, 91] width 105 height 32
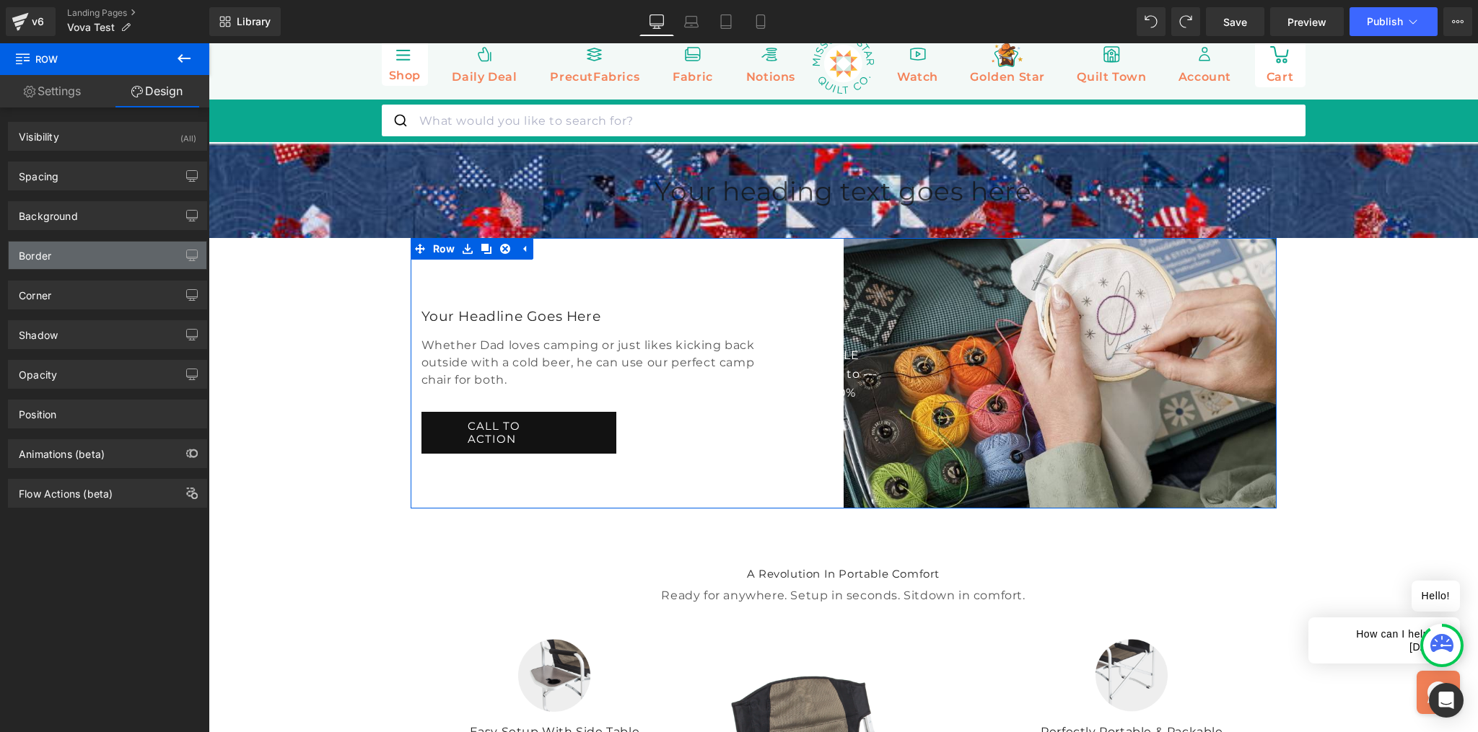
click at [58, 250] on div "Border" at bounding box center [108, 255] width 198 height 27
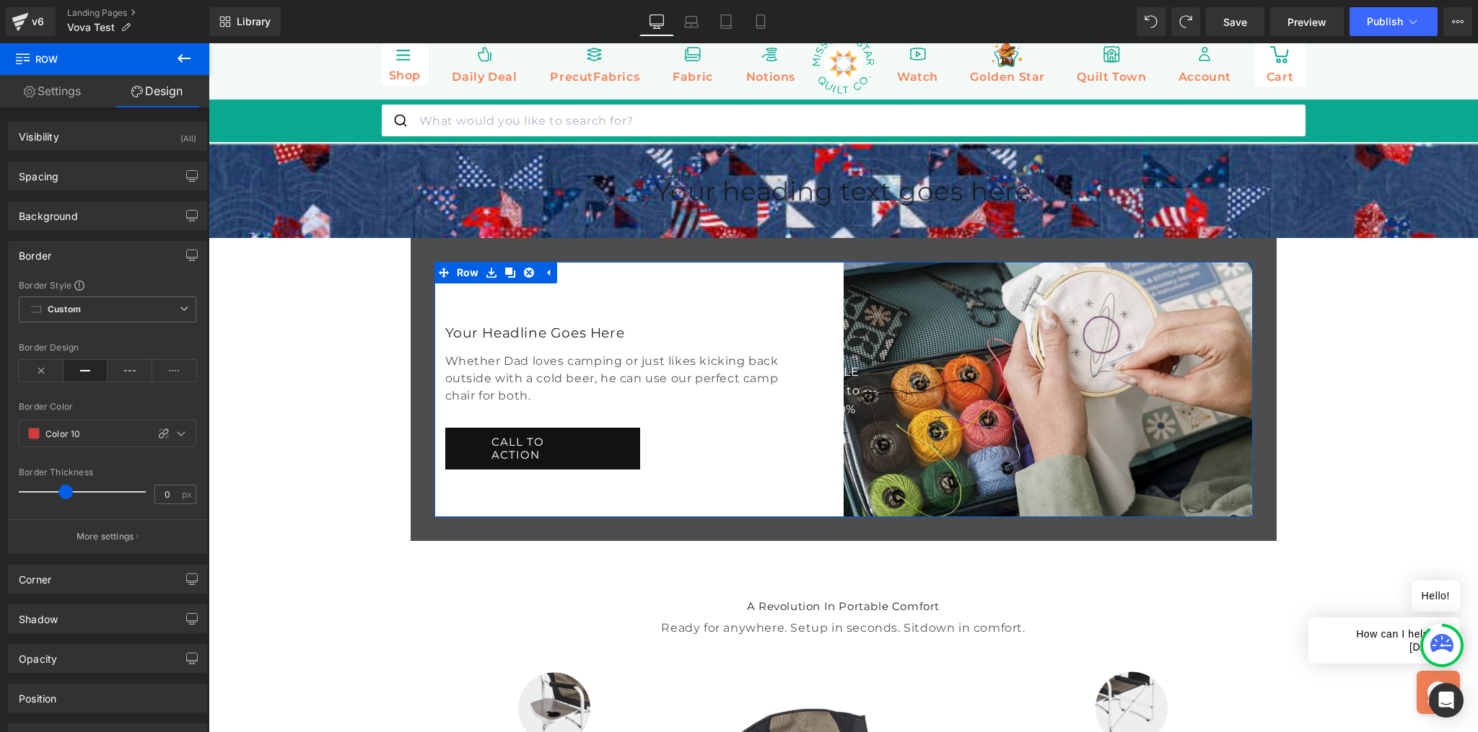
drag, startPoint x: 27, startPoint y: 491, endPoint x: 64, endPoint y: 491, distance: 37.5
click at [64, 491] on span at bounding box center [65, 492] width 14 height 14
click at [36, 435] on span at bounding box center [34, 434] width 12 height 12
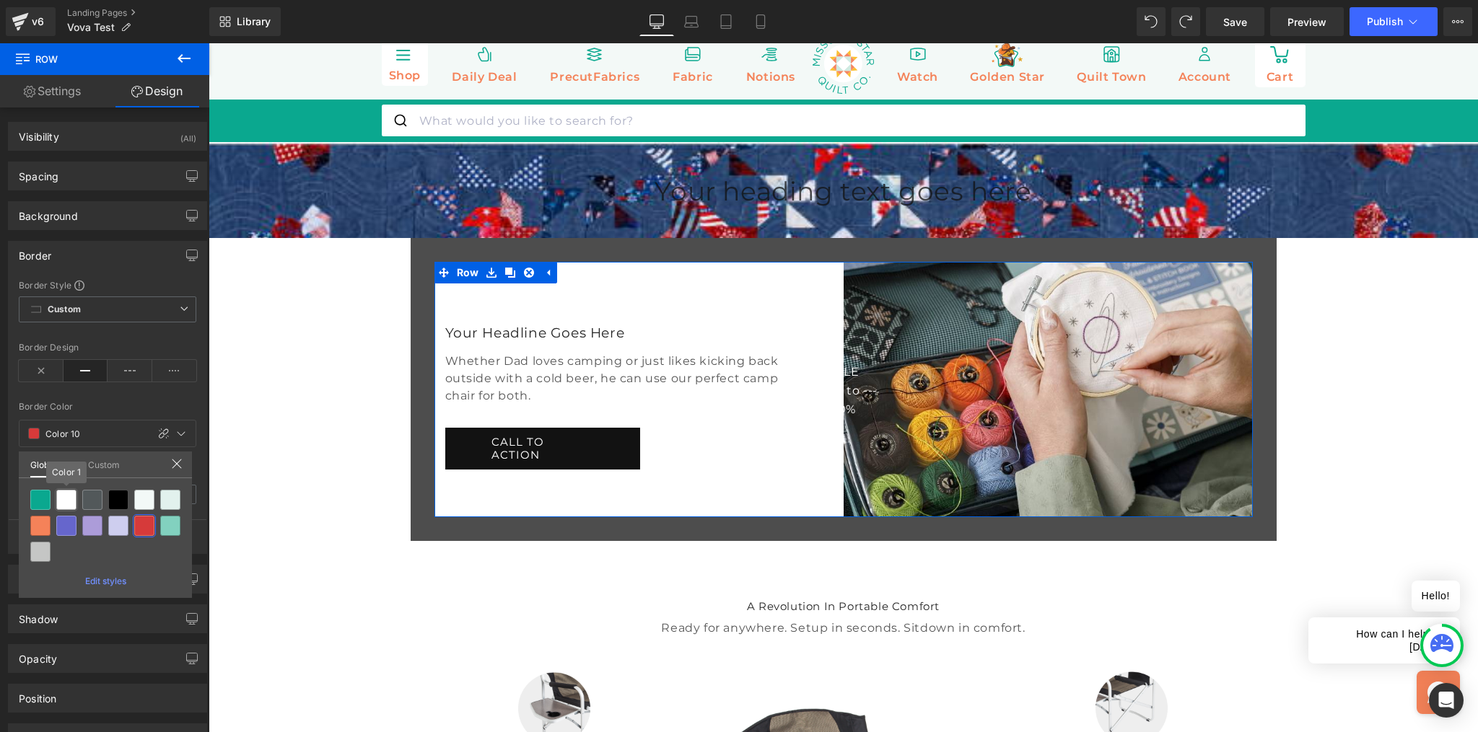
click at [71, 499] on div at bounding box center [66, 500] width 20 height 20
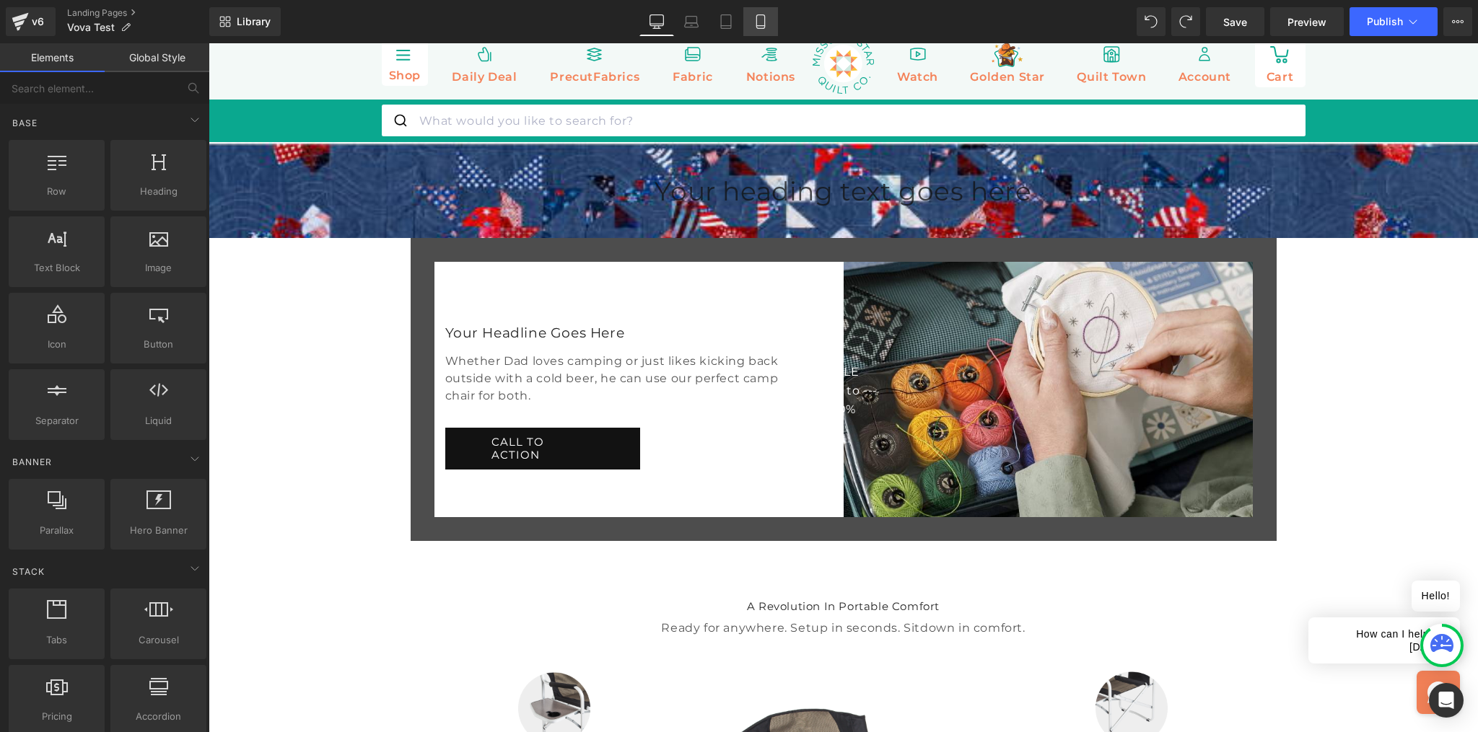
click at [763, 22] on icon at bounding box center [760, 21] width 14 height 14
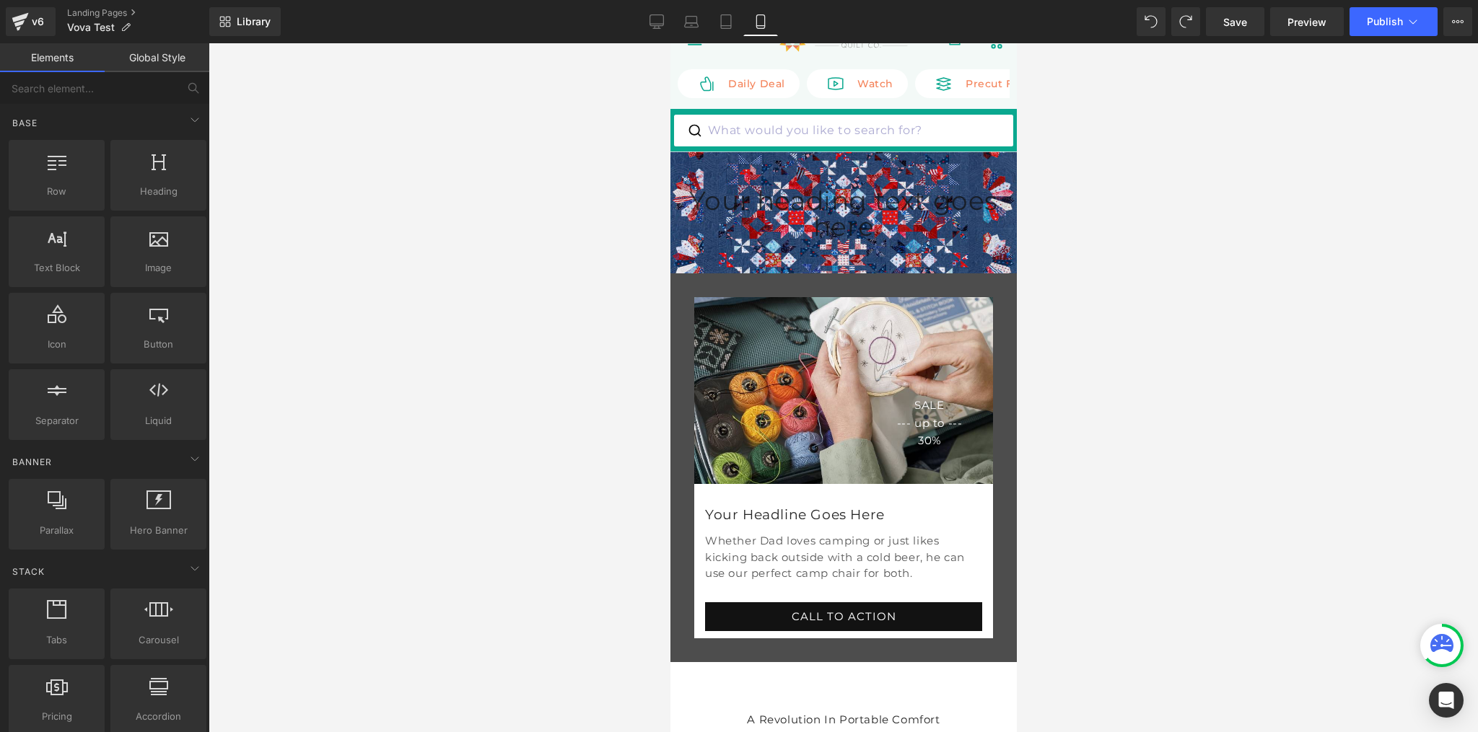
scroll to position [0, 0]
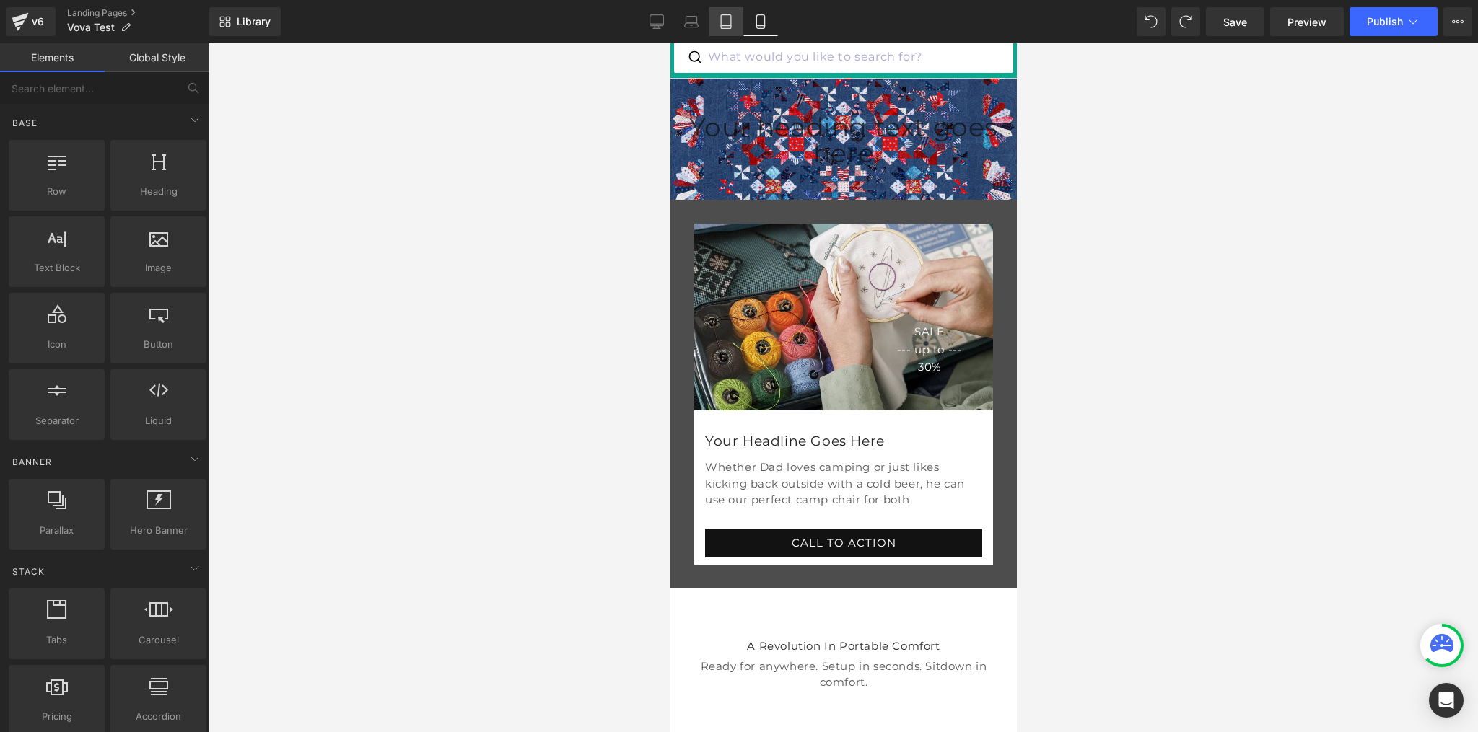
click at [725, 22] on icon at bounding box center [726, 21] width 14 height 14
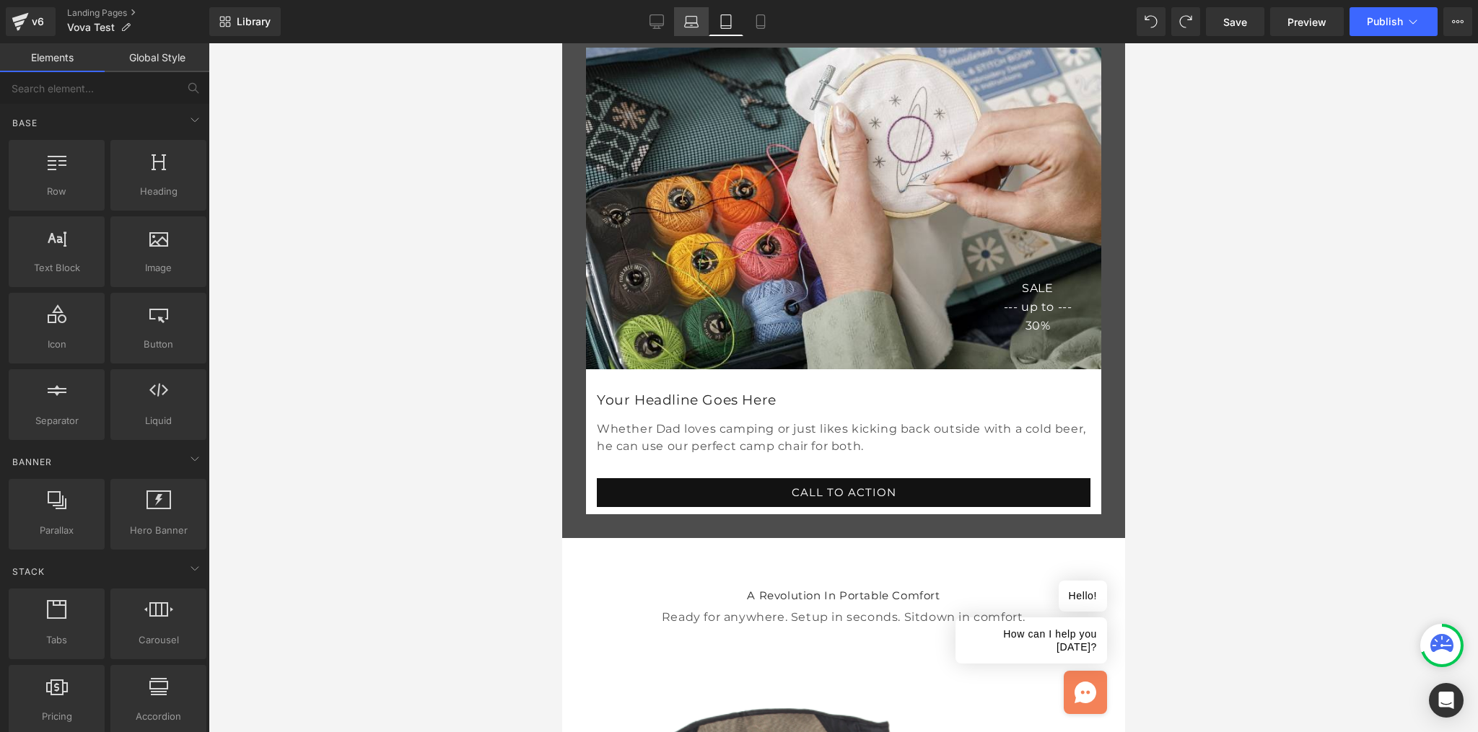
click at [688, 23] on icon at bounding box center [692, 25] width 14 height 4
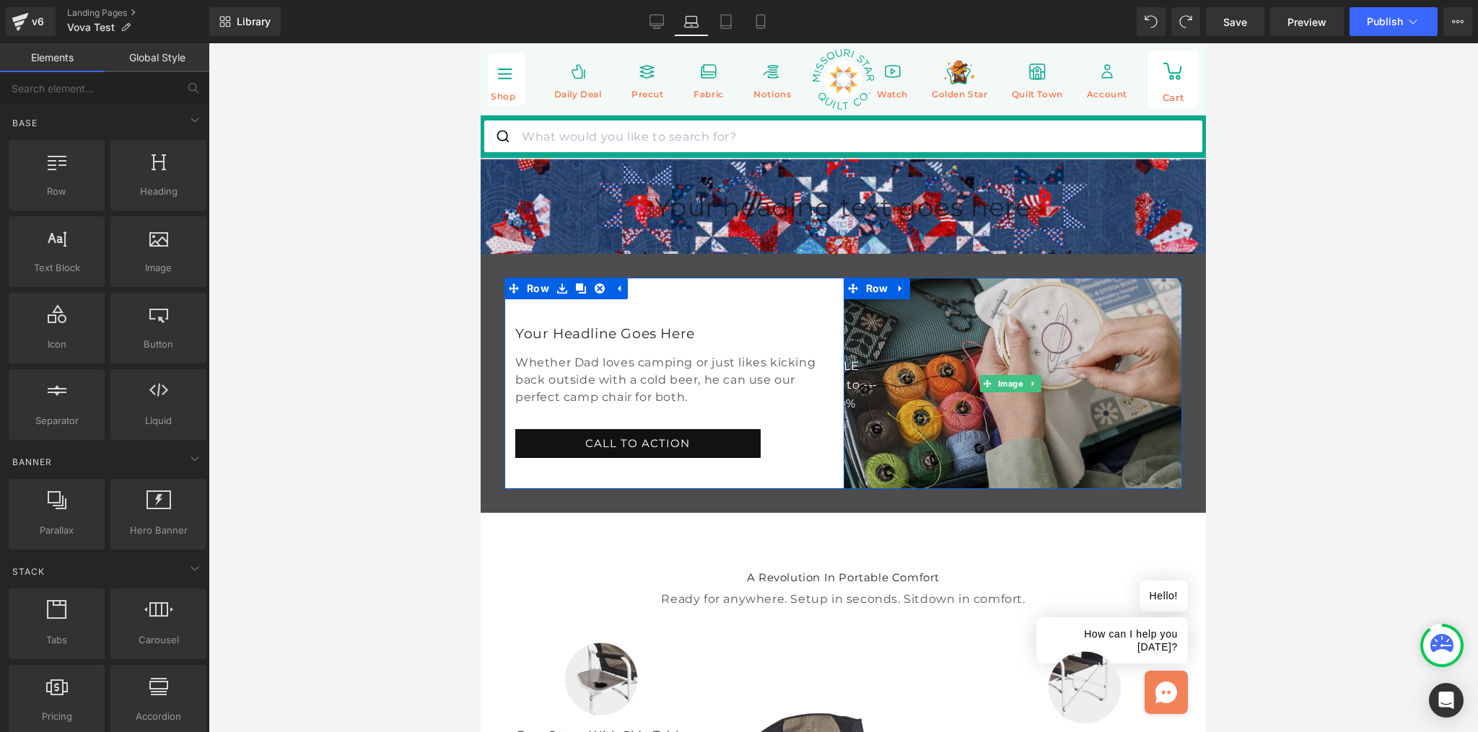
click at [883, 379] on img at bounding box center [1013, 383] width 339 height 211
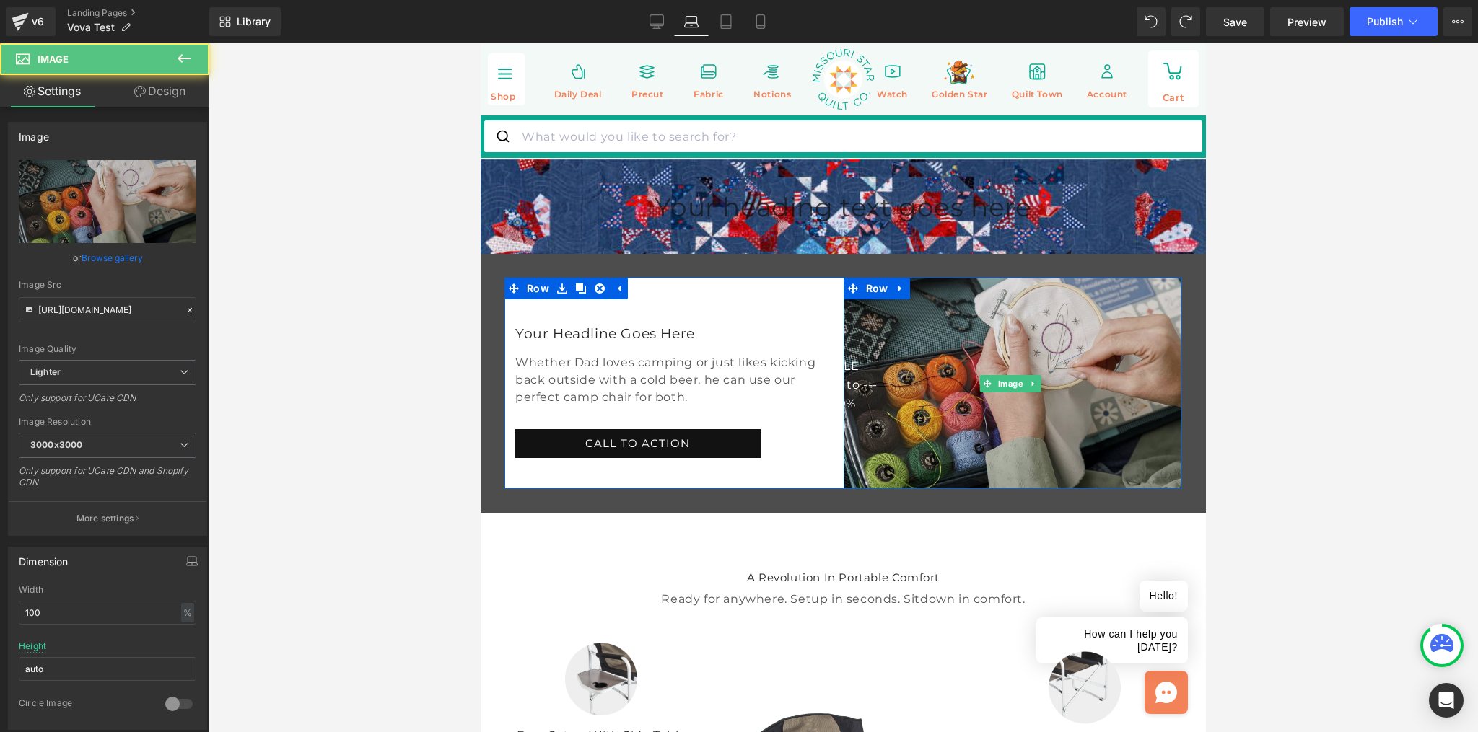
click at [1005, 385] on img at bounding box center [1013, 383] width 339 height 211
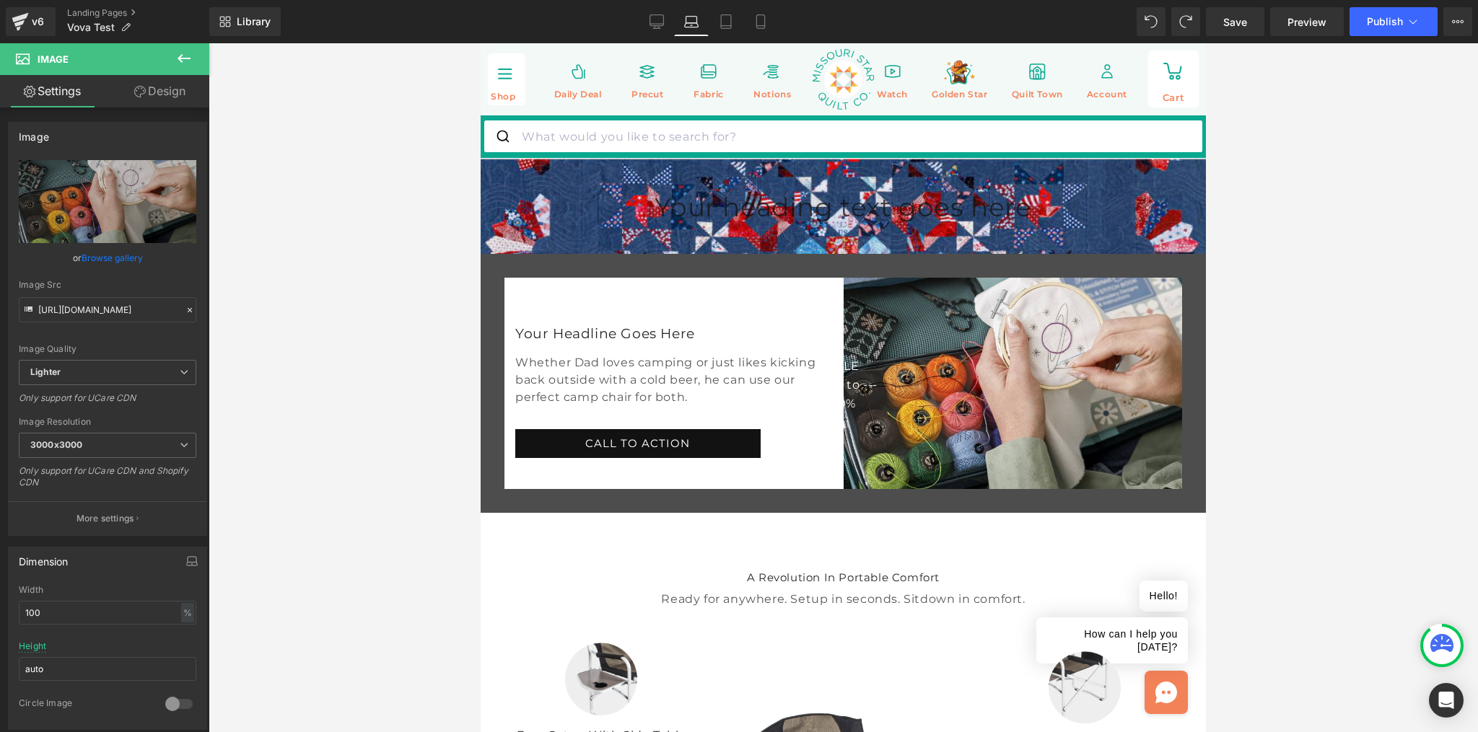
click at [185, 62] on icon at bounding box center [183, 58] width 17 height 17
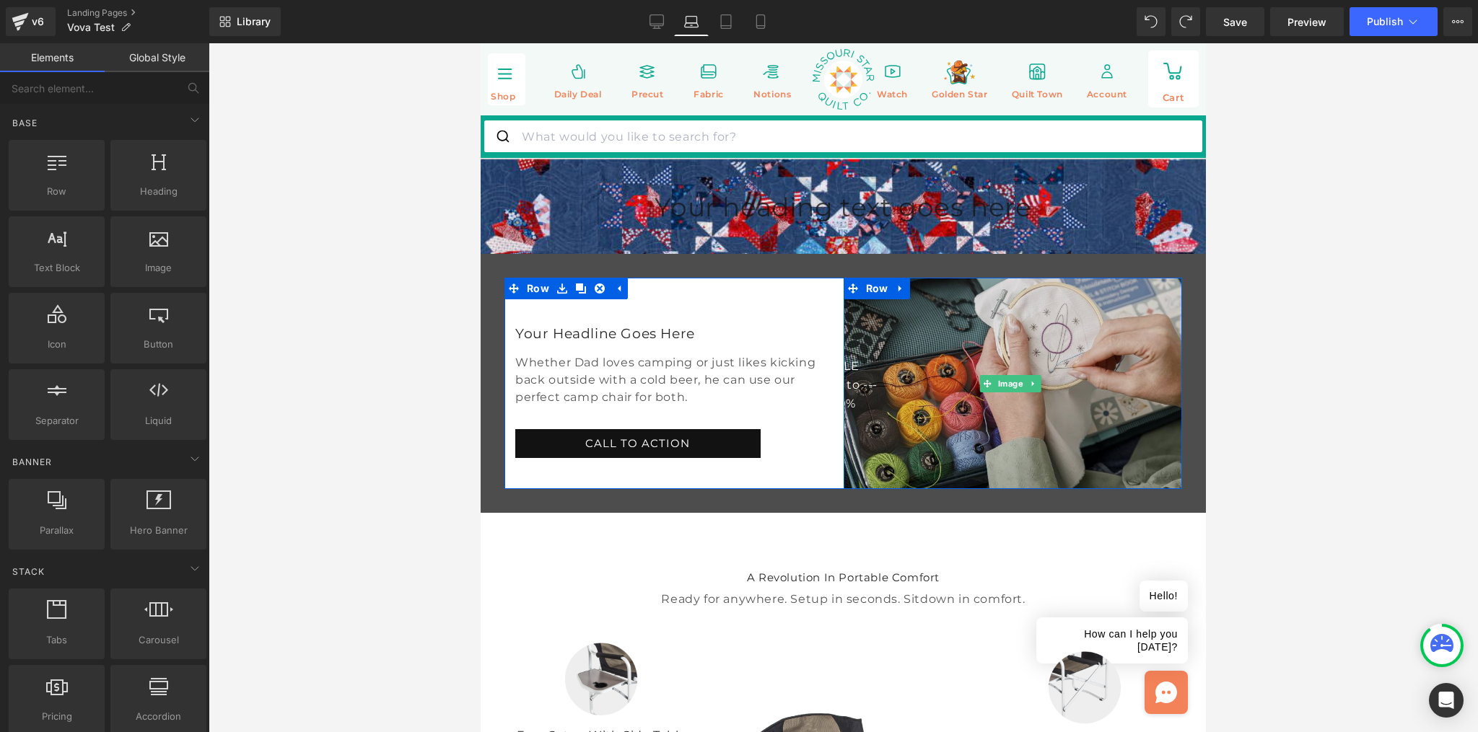
click at [893, 386] on img at bounding box center [1013, 383] width 339 height 211
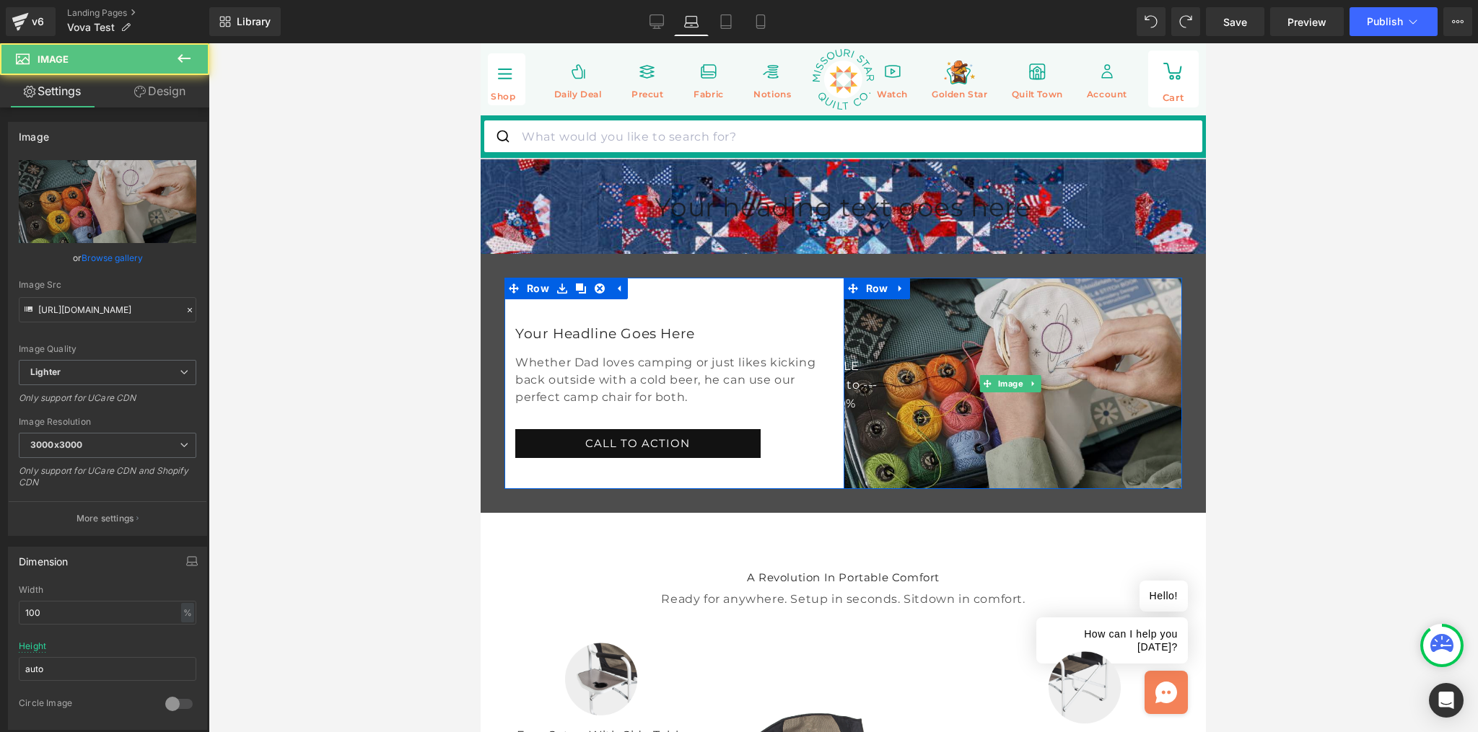
click at [963, 389] on img at bounding box center [1013, 383] width 339 height 211
click at [1050, 378] on img at bounding box center [1013, 383] width 339 height 211
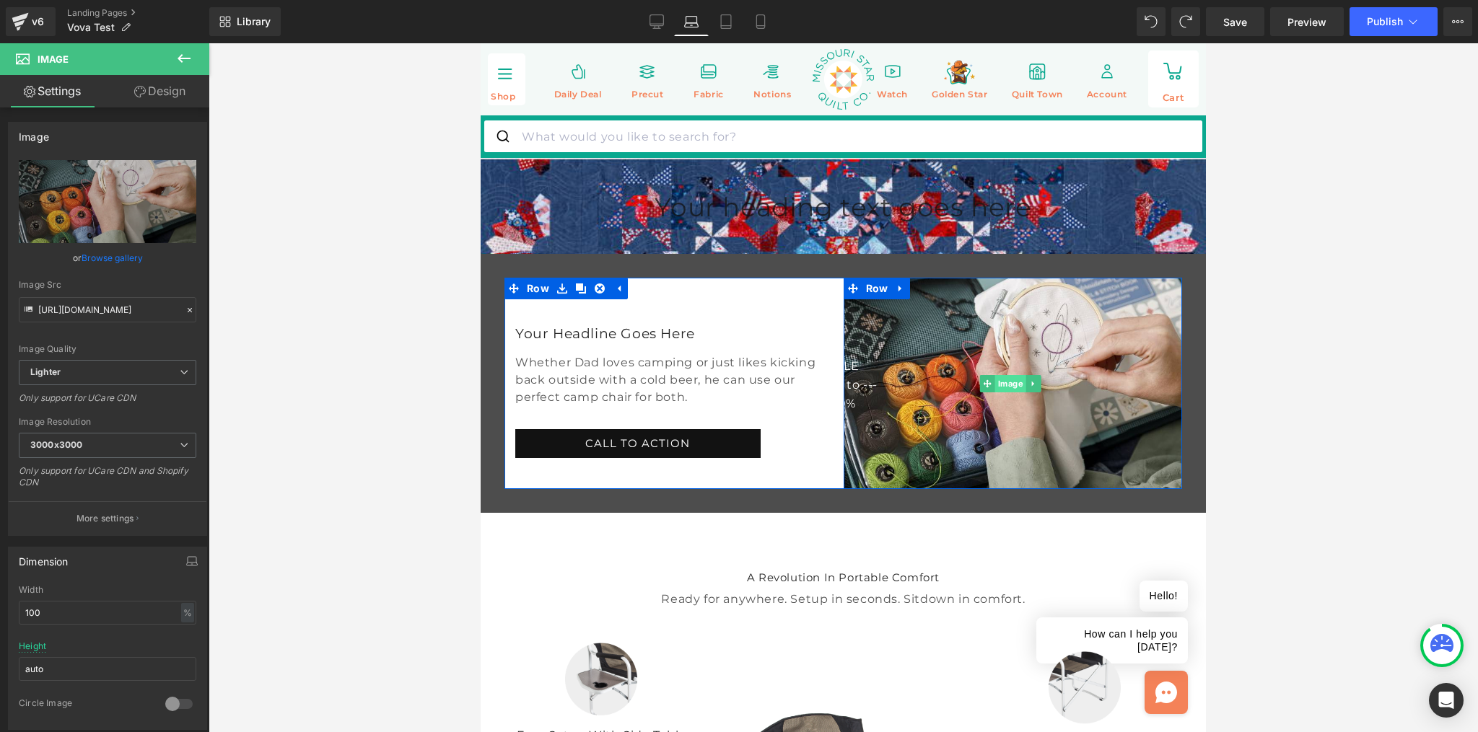
click at [1001, 393] on span "Image" at bounding box center [1010, 383] width 31 height 17
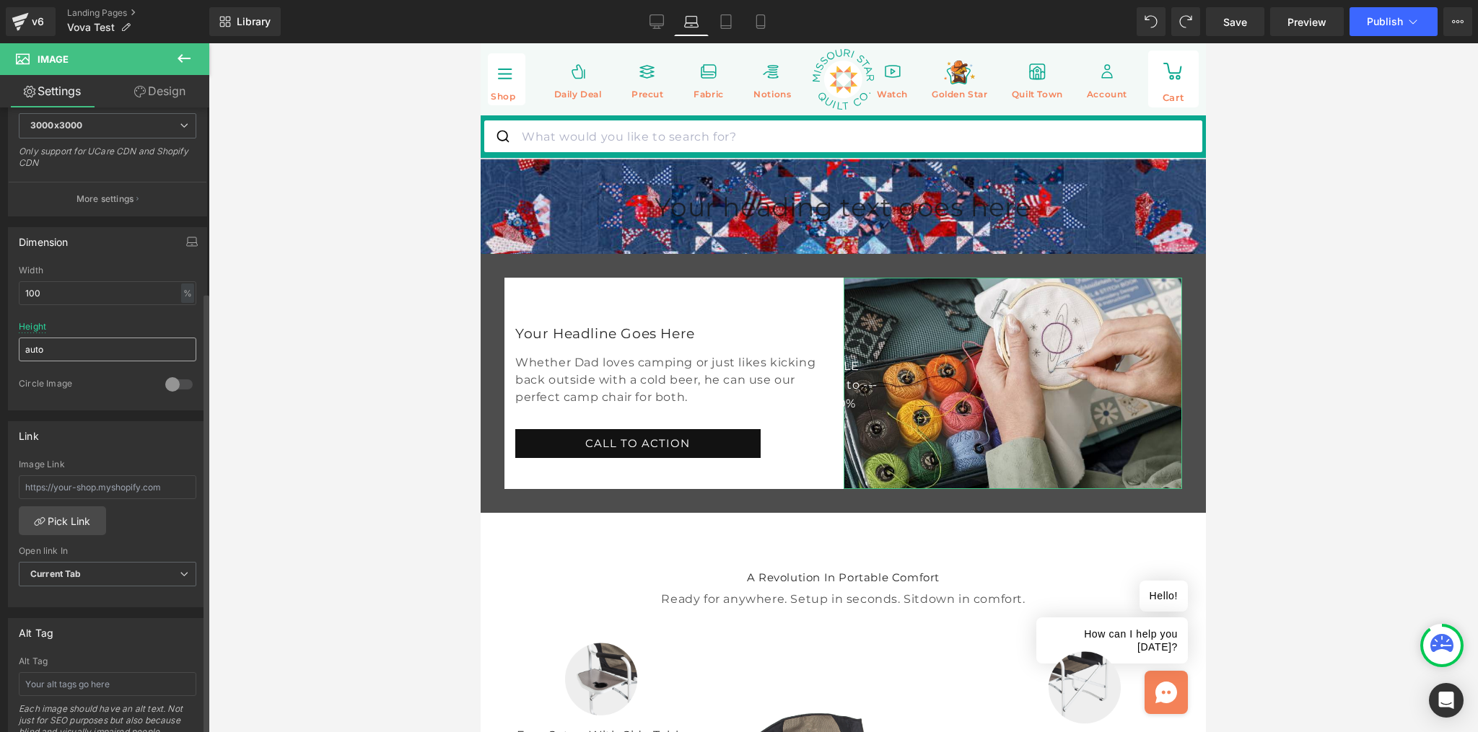
scroll to position [313, 0]
click at [61, 351] on input "auto" at bounding box center [108, 356] width 178 height 24
click at [75, 300] on input "100" at bounding box center [108, 300] width 178 height 24
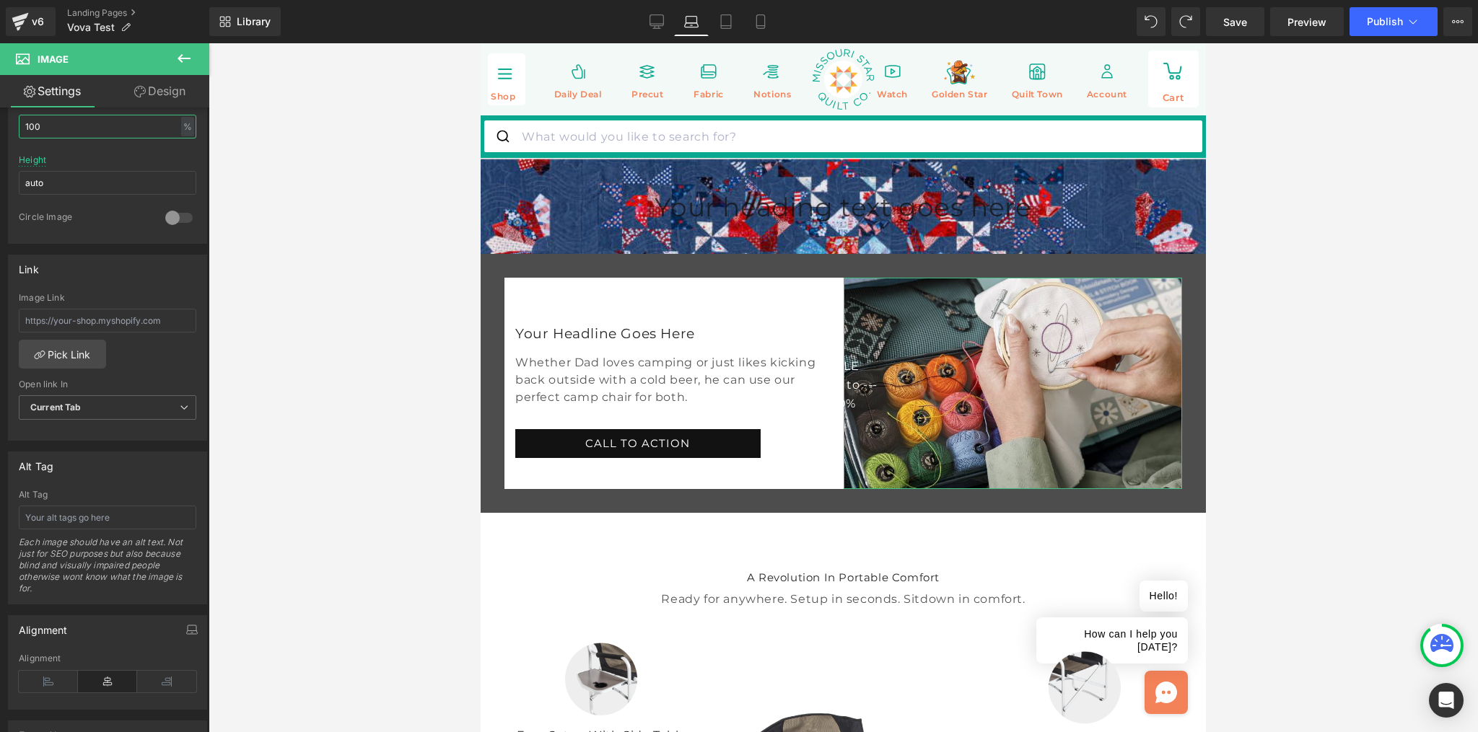
scroll to position [229, 0]
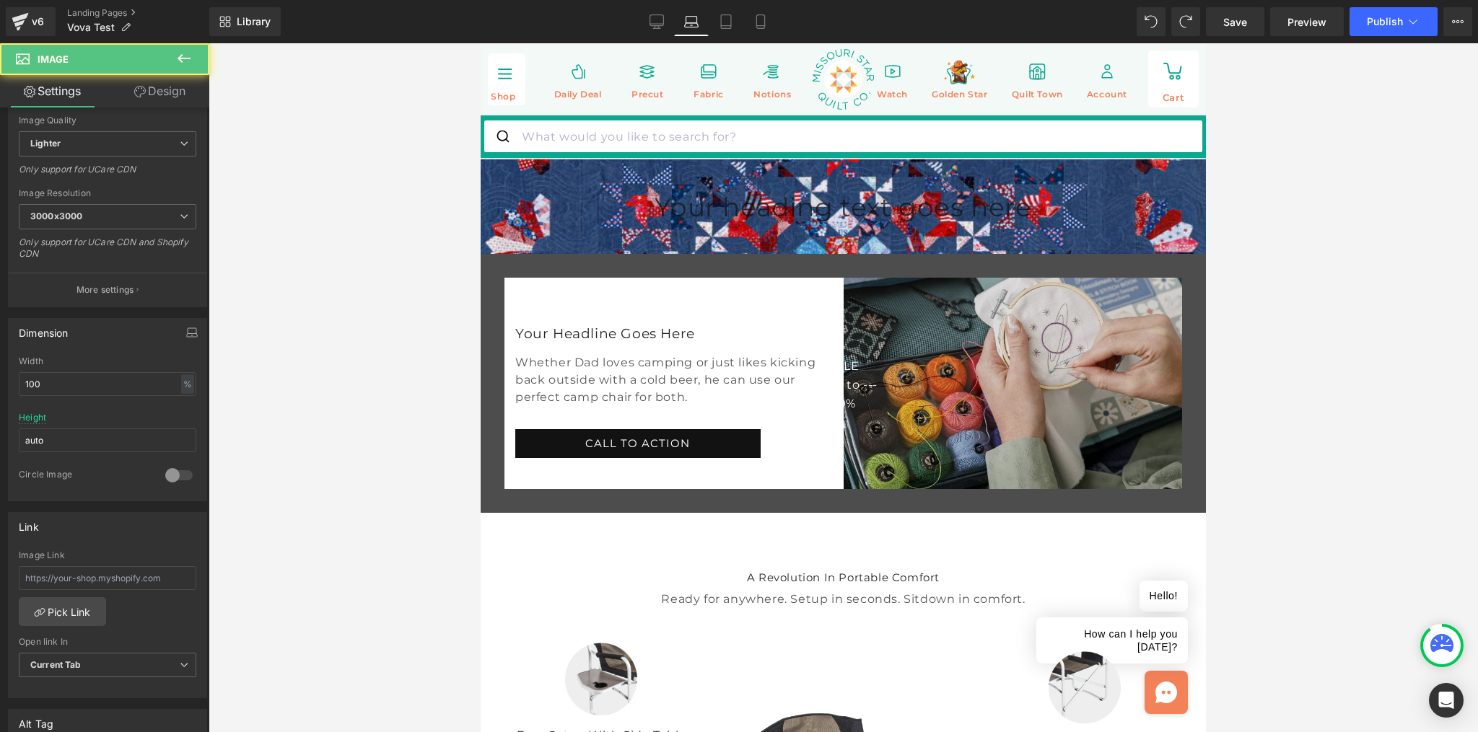
click at [948, 372] on img at bounding box center [1013, 383] width 339 height 211
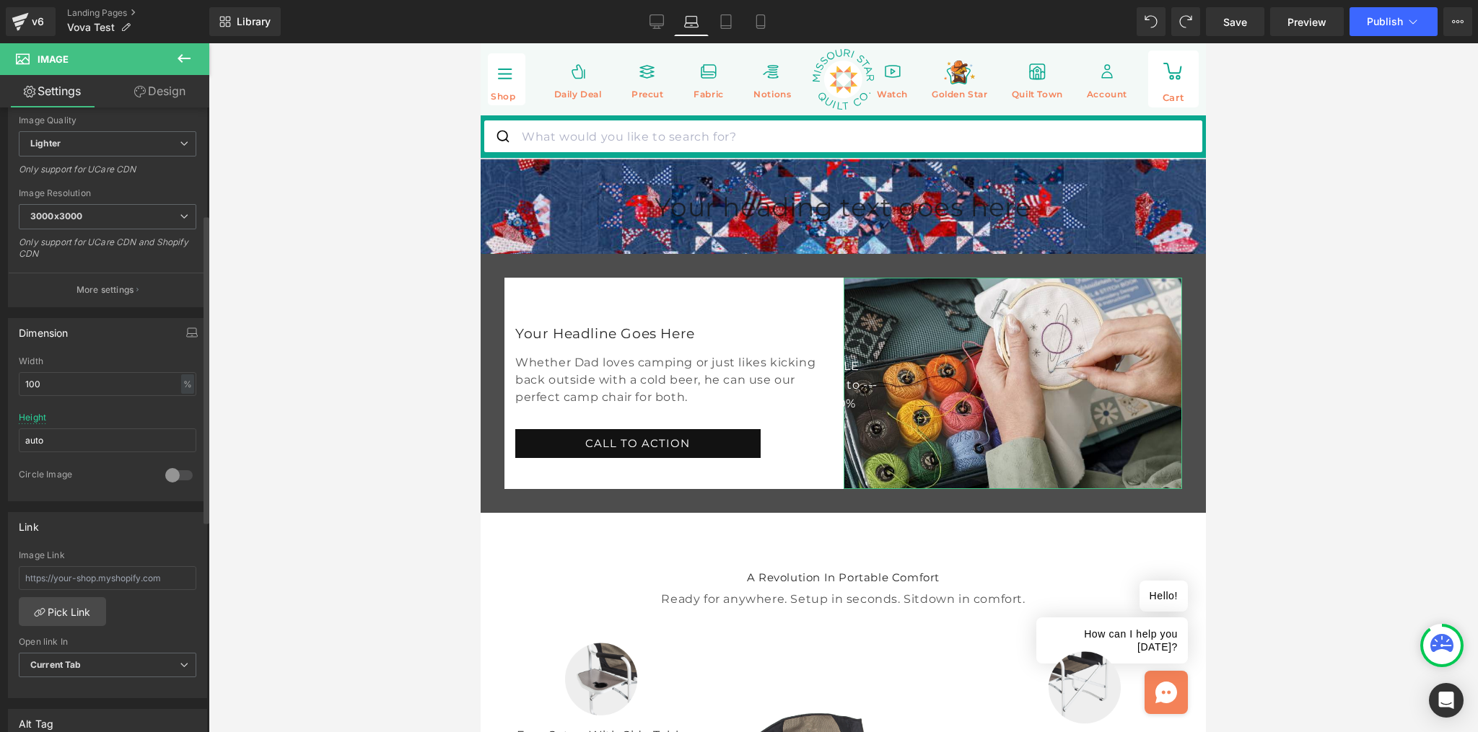
scroll to position [0, 0]
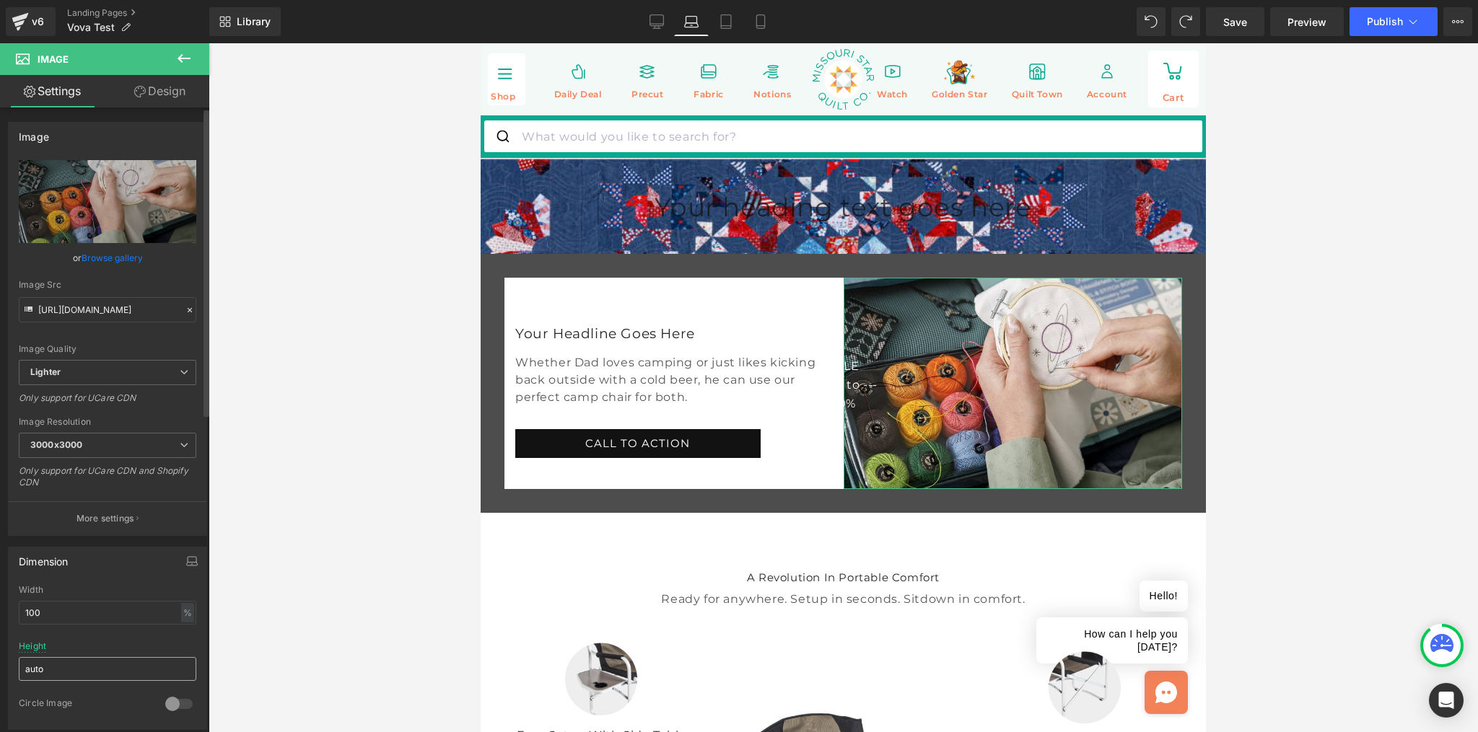
click at [53, 667] on input "auto" at bounding box center [108, 669] width 178 height 24
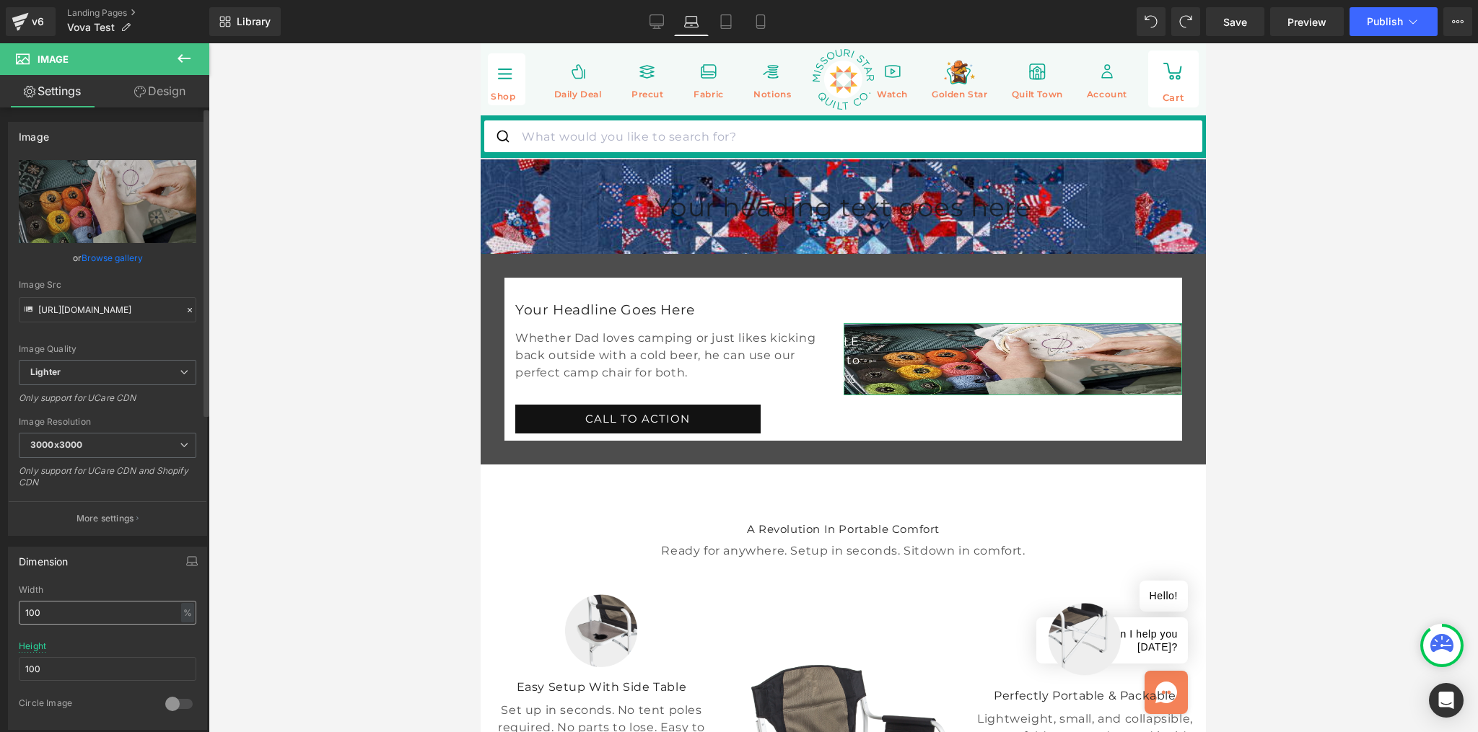
type input "100"
click at [53, 611] on input "100" at bounding box center [108, 613] width 178 height 24
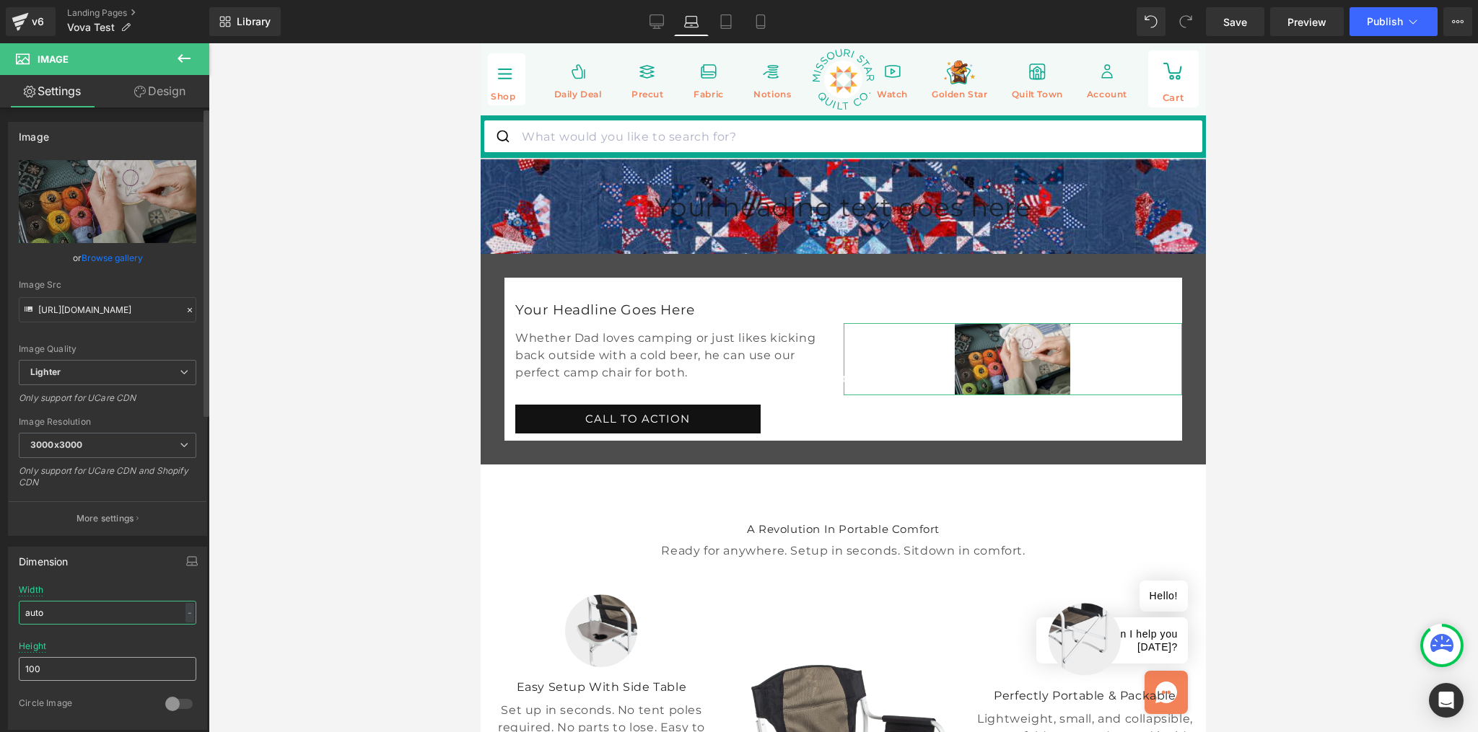
type input "auto"
click at [61, 667] on input "100" at bounding box center [108, 669] width 178 height 24
type input "100"
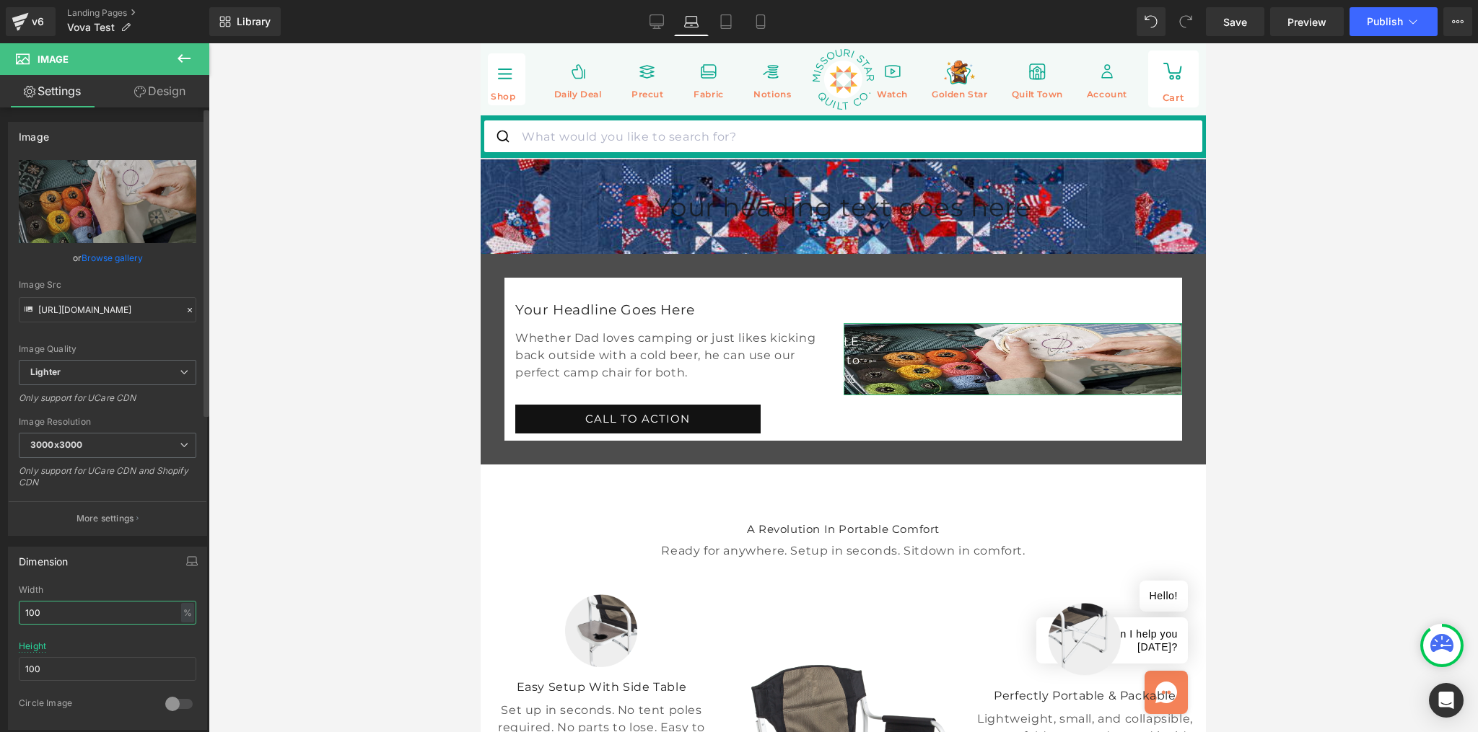
click at [188, 618] on input "100" at bounding box center [108, 613] width 178 height 24
type input "100"
click at [185, 613] on div "%" at bounding box center [187, 612] width 13 height 19
click at [183, 653] on li "px" at bounding box center [187, 656] width 18 height 21
click at [185, 612] on div "px" at bounding box center [187, 612] width 14 height 19
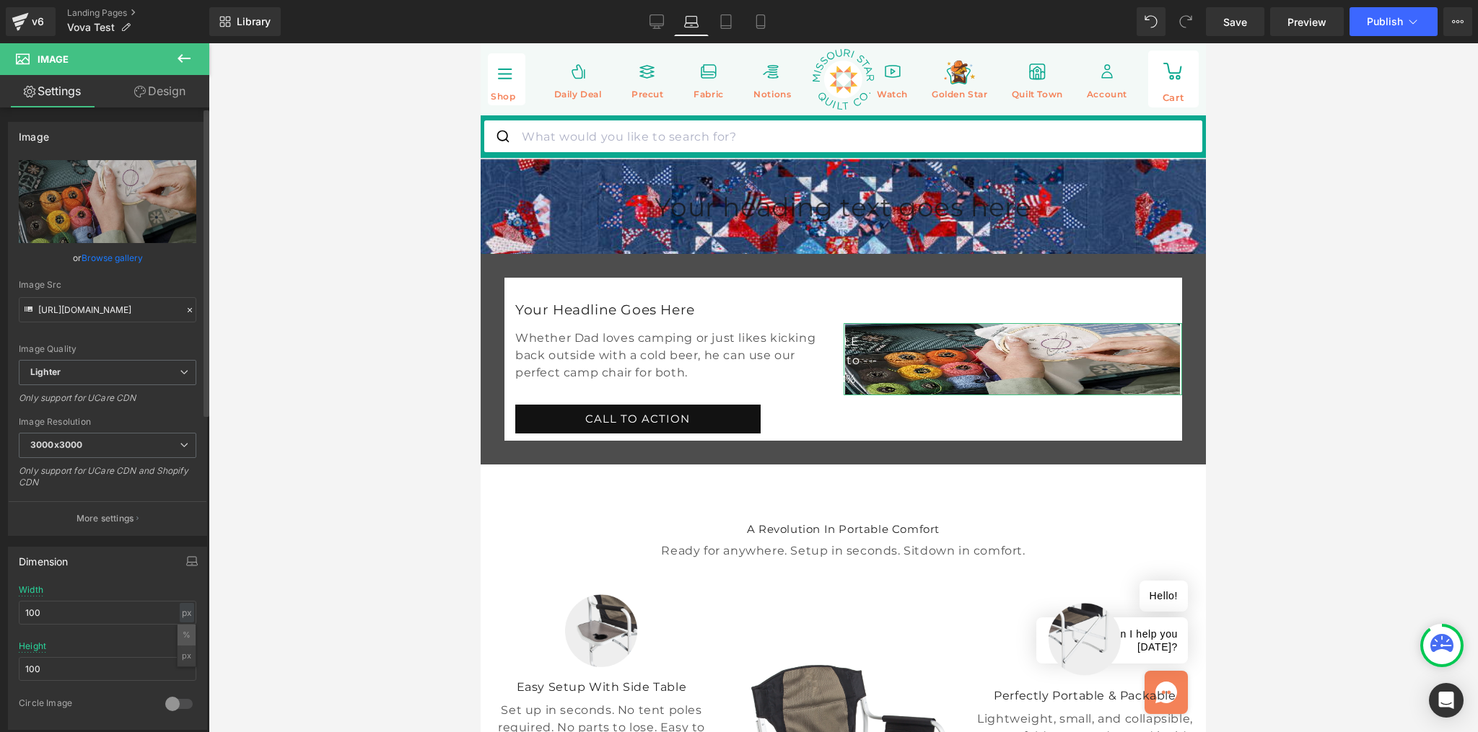
click at [185, 626] on li "%" at bounding box center [187, 635] width 18 height 21
click at [181, 667] on input "100" at bounding box center [108, 669] width 178 height 24
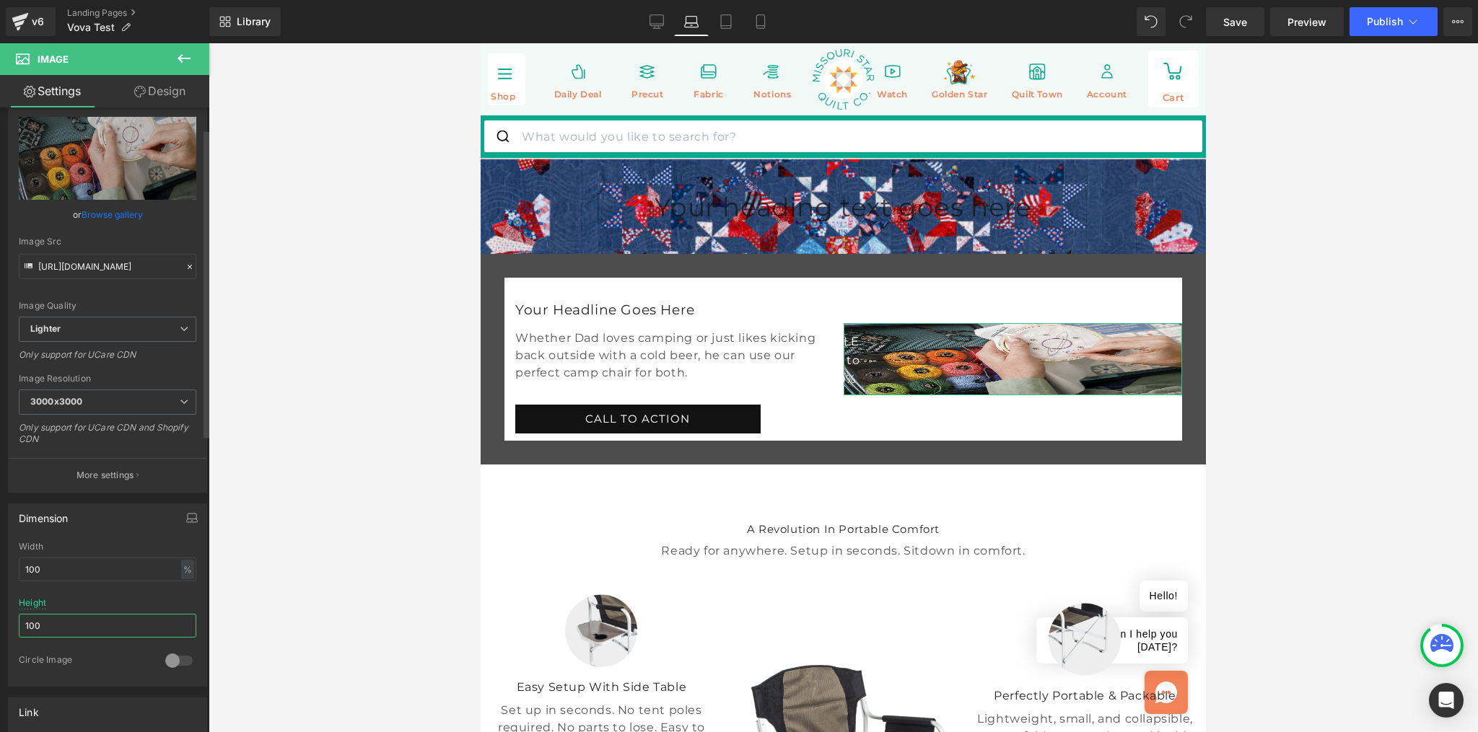
scroll to position [38, 0]
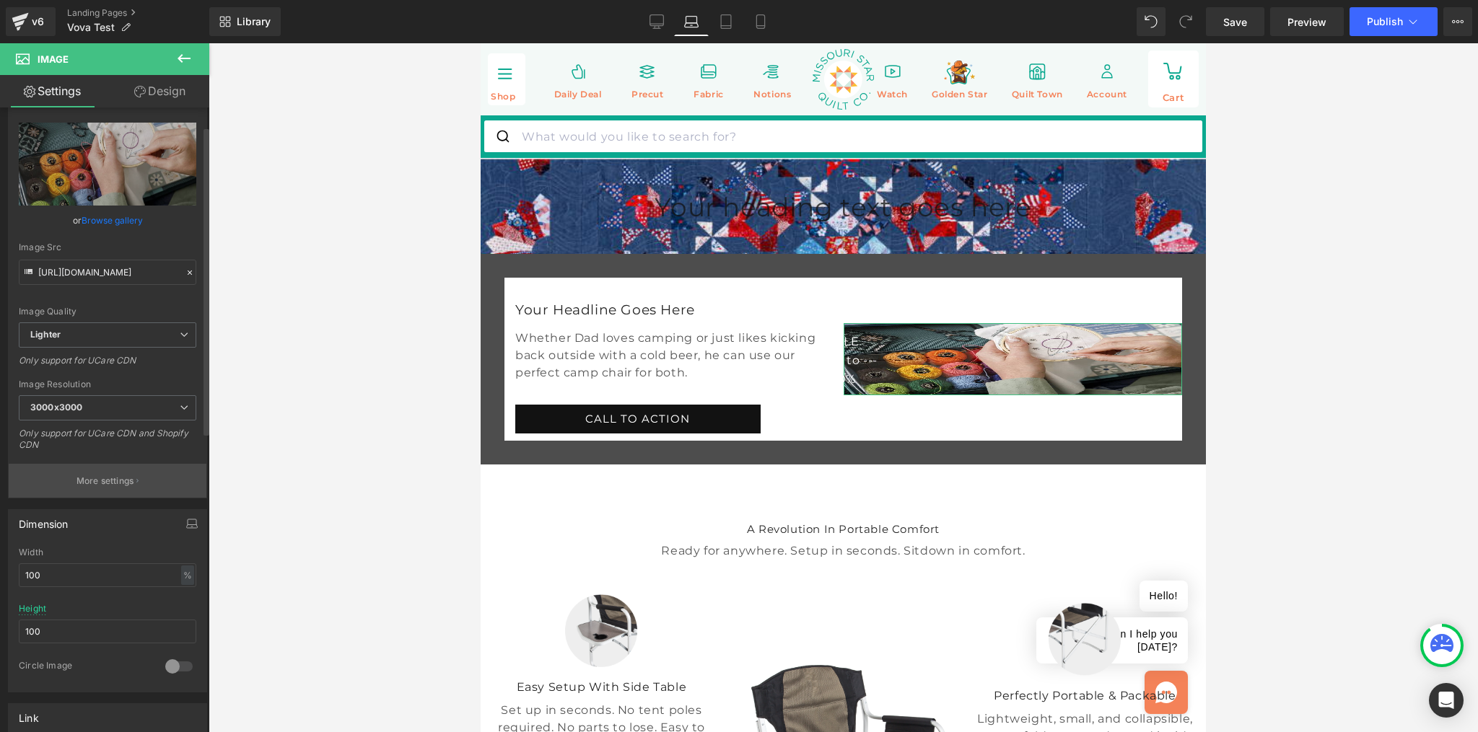
click at [122, 476] on p "More settings" at bounding box center [105, 481] width 58 height 13
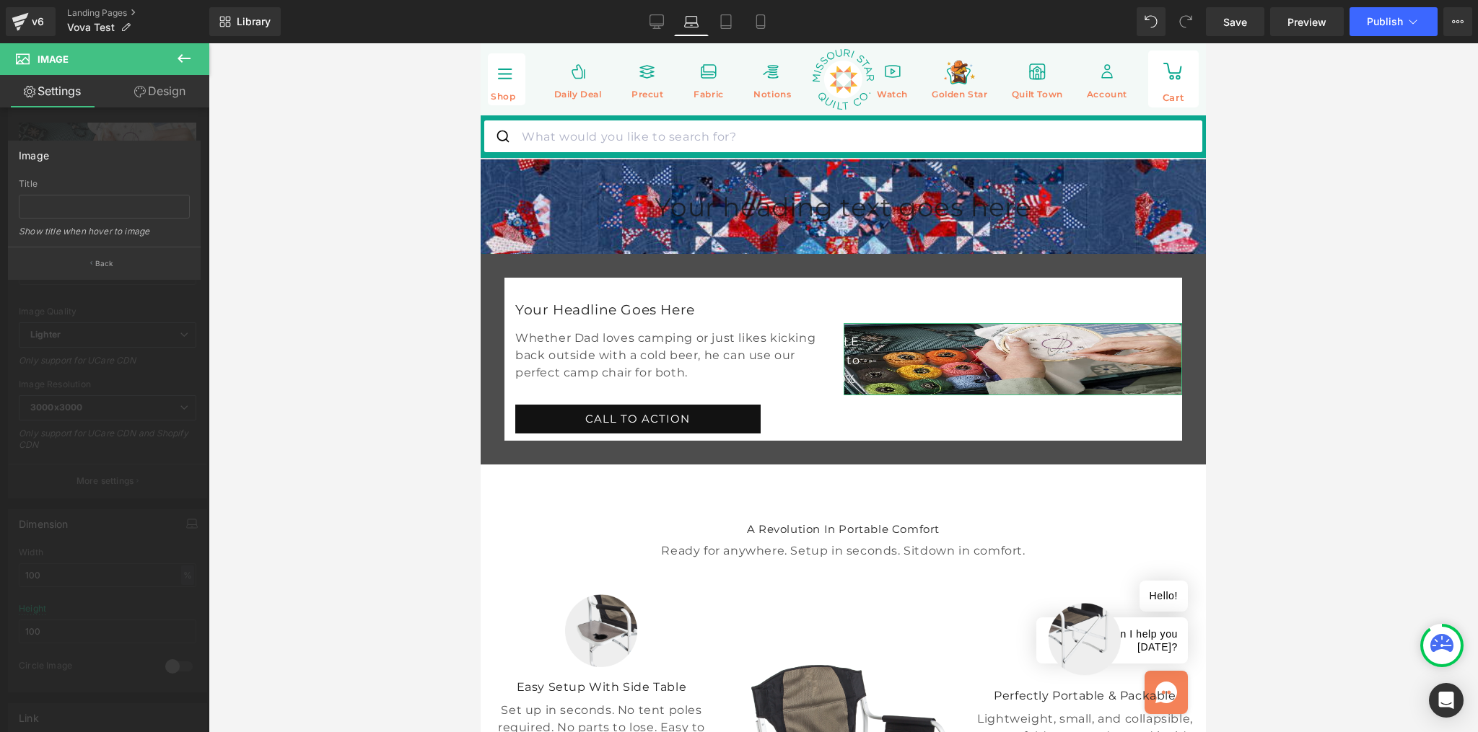
click at [162, 96] on link "Design" at bounding box center [160, 91] width 105 height 32
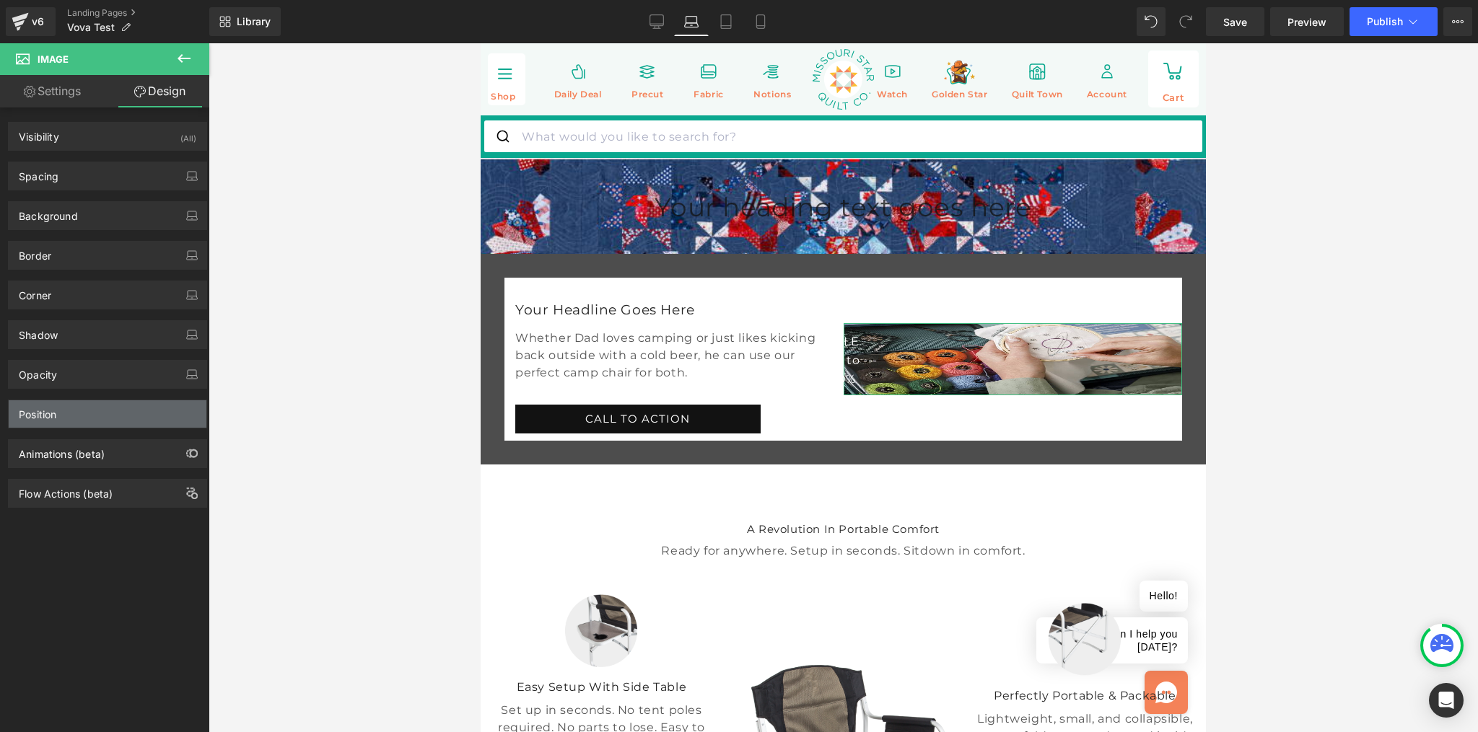
click at [55, 416] on div "Position" at bounding box center [38, 410] width 38 height 20
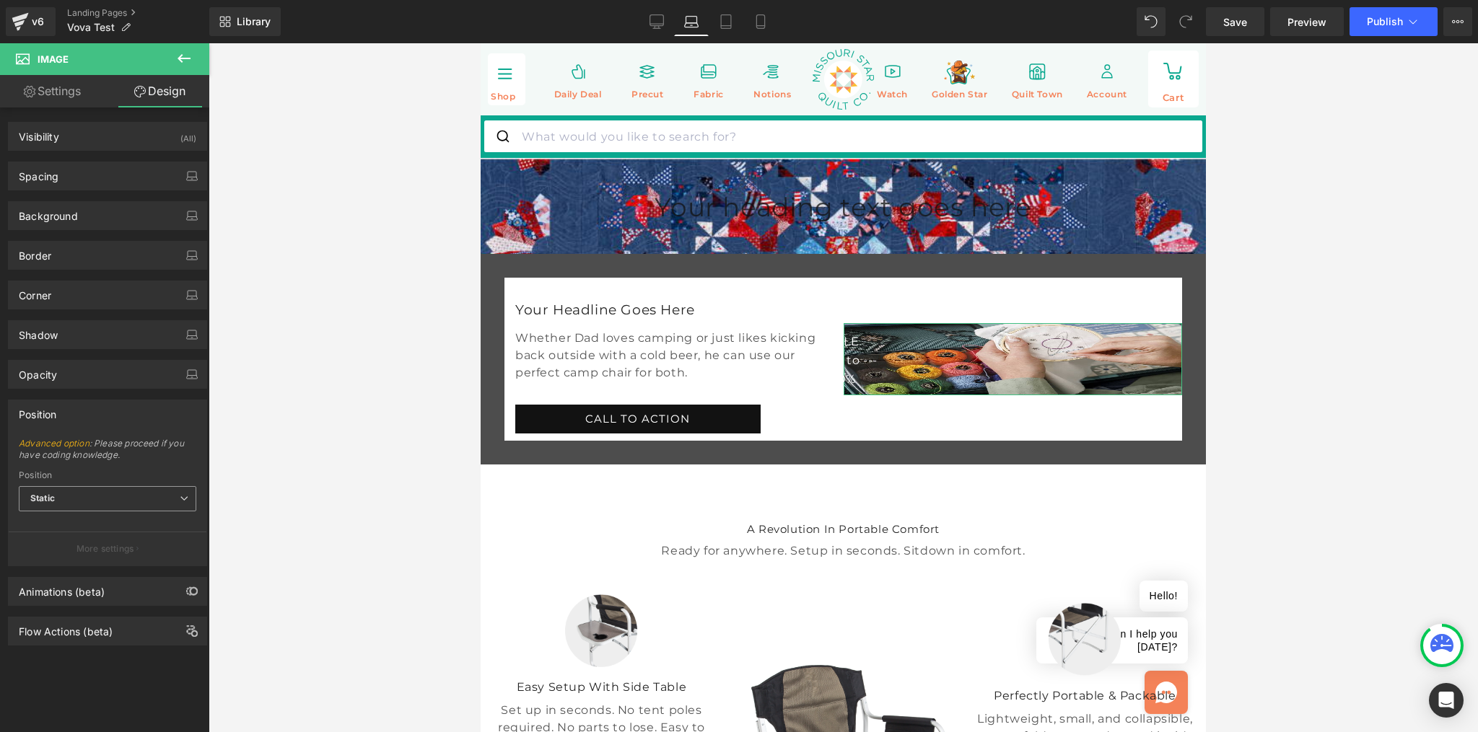
click at [84, 489] on span "Static" at bounding box center [108, 498] width 178 height 25
click at [66, 97] on link "Settings" at bounding box center [52, 91] width 105 height 32
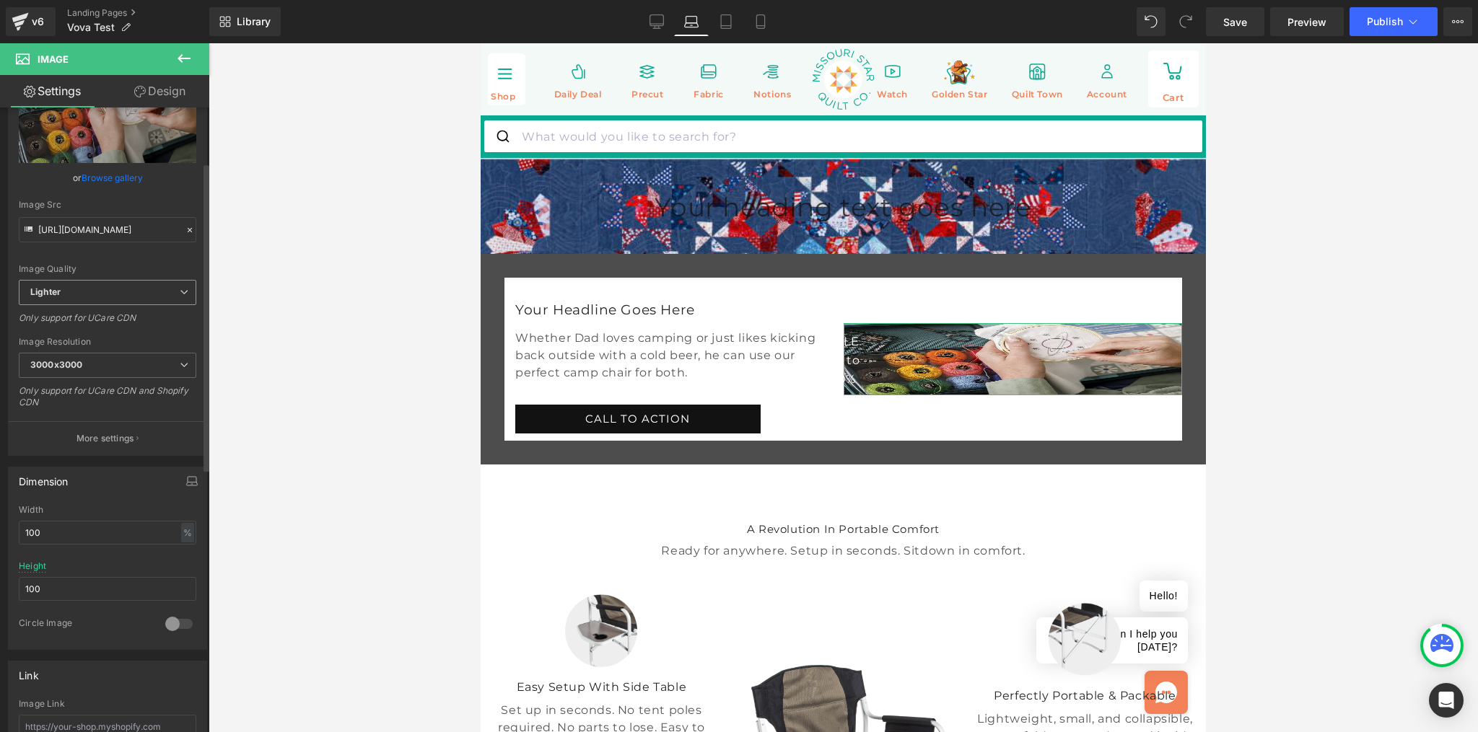
scroll to position [111, 0]
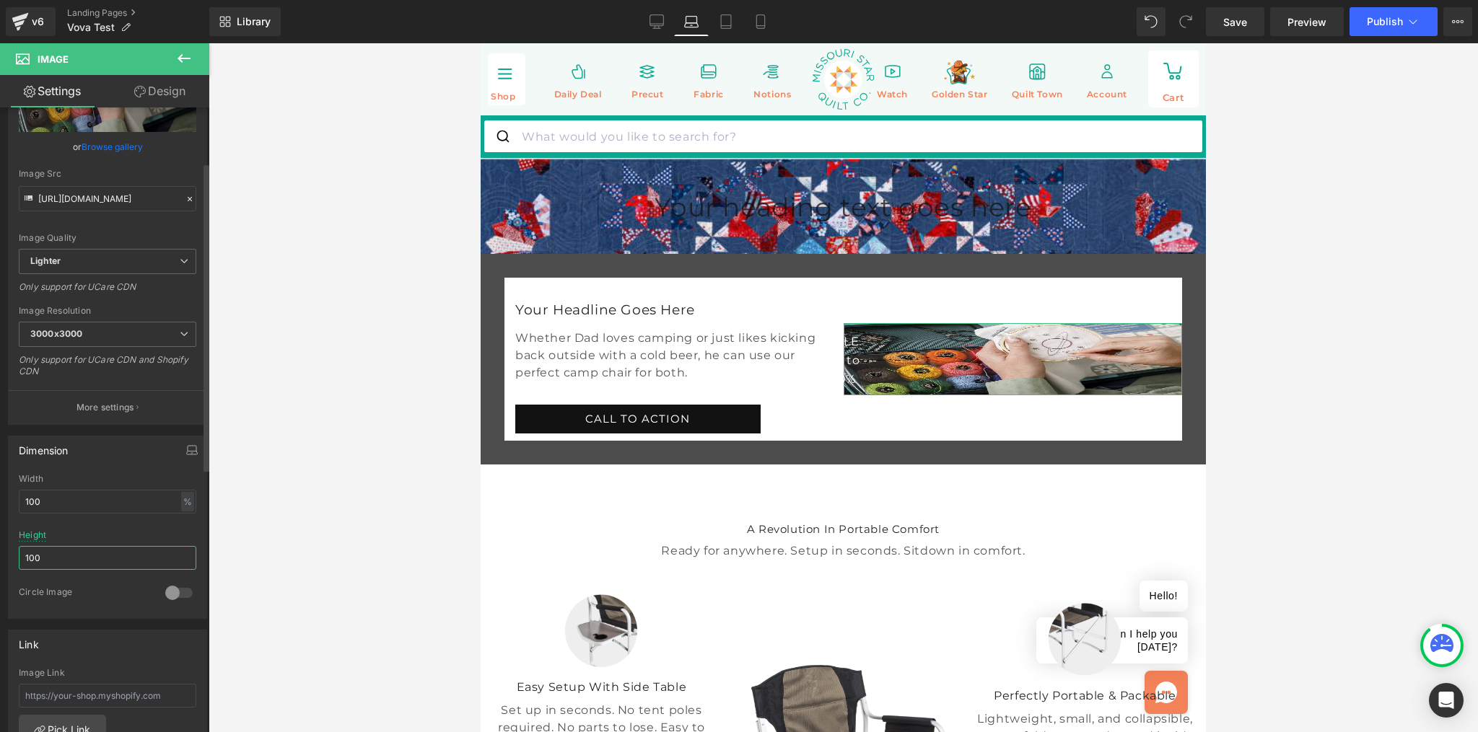
click at [61, 548] on input "100" at bounding box center [108, 558] width 178 height 24
click at [62, 550] on input "100" at bounding box center [108, 558] width 178 height 24
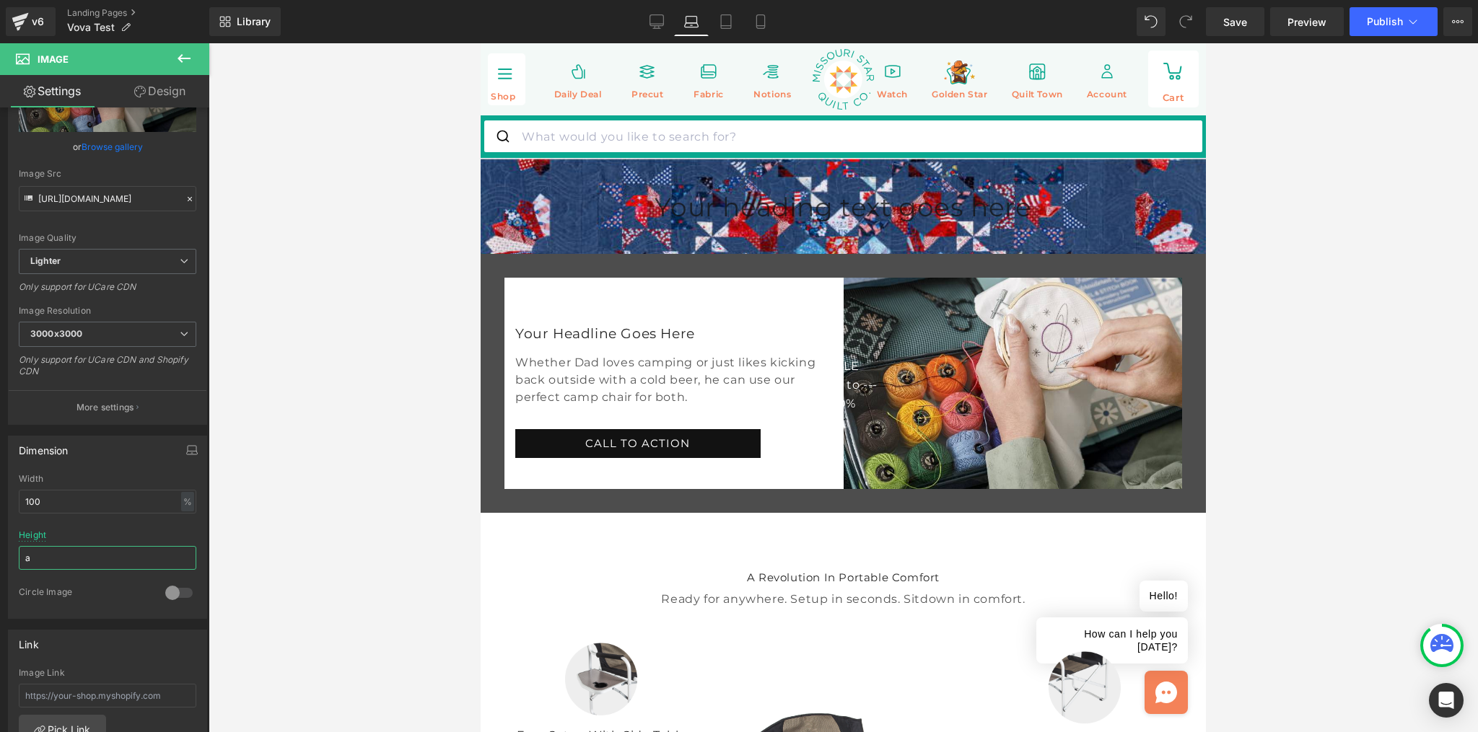
type input "a"
click at [341, 458] on div at bounding box center [843, 387] width 1269 height 689
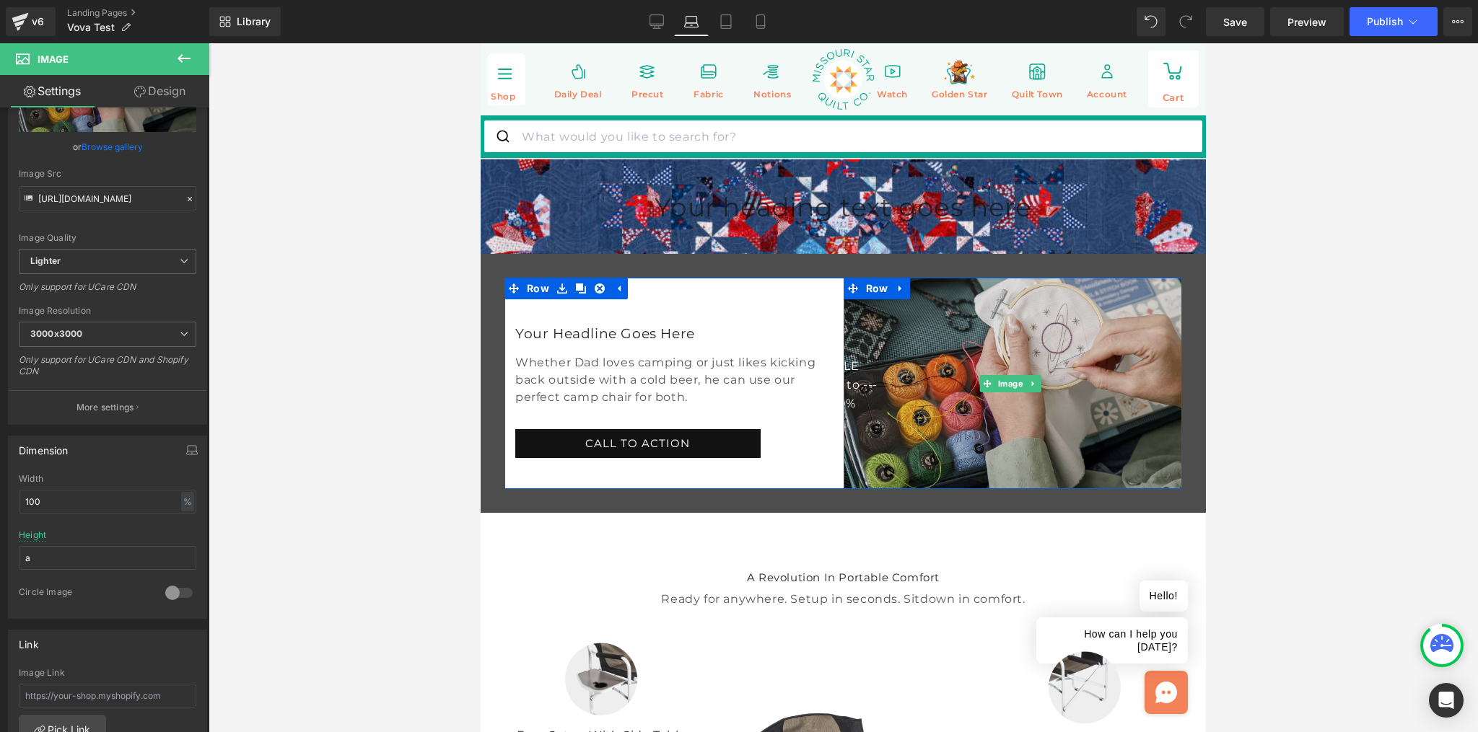
click at [950, 397] on img at bounding box center [1013, 383] width 339 height 211
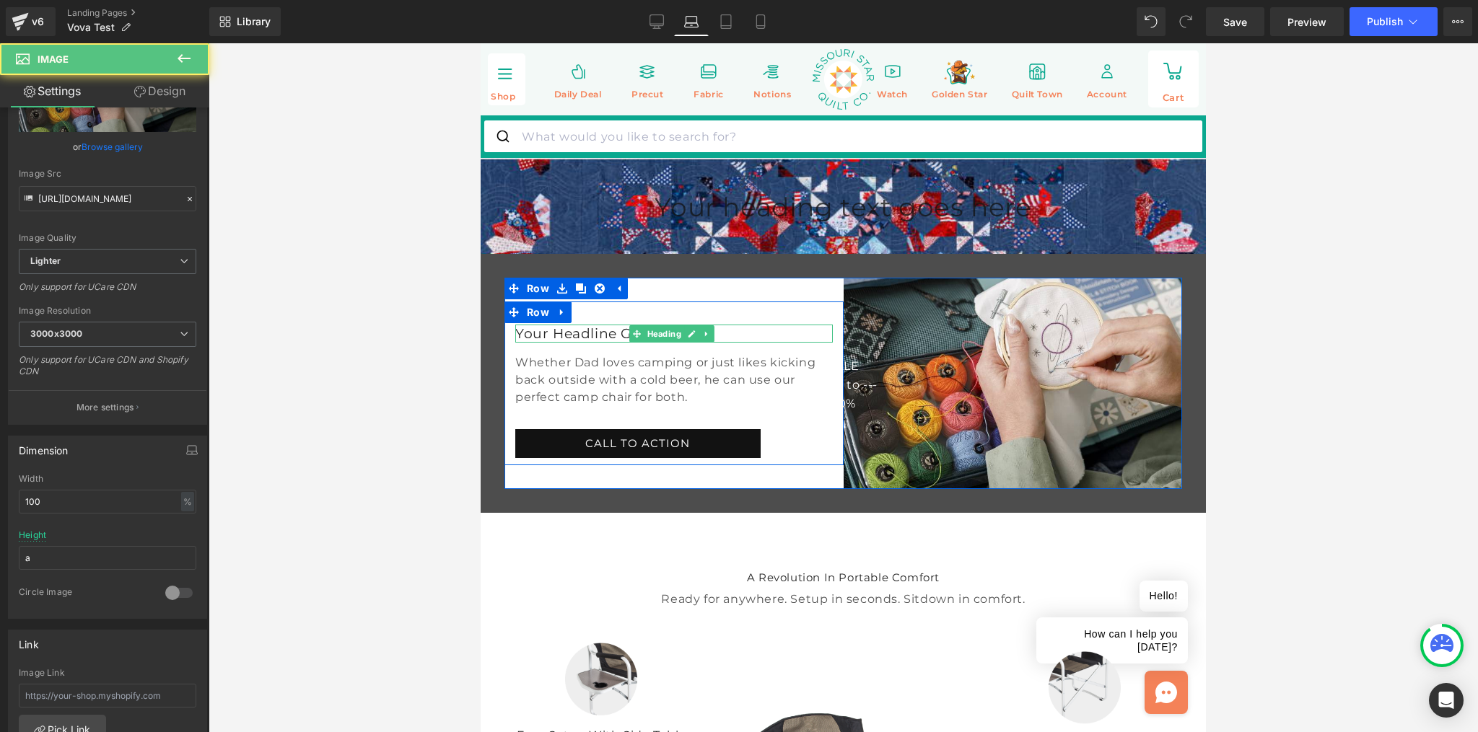
click at [745, 343] on h2 "Your Headline Goes Here" at bounding box center [674, 334] width 318 height 17
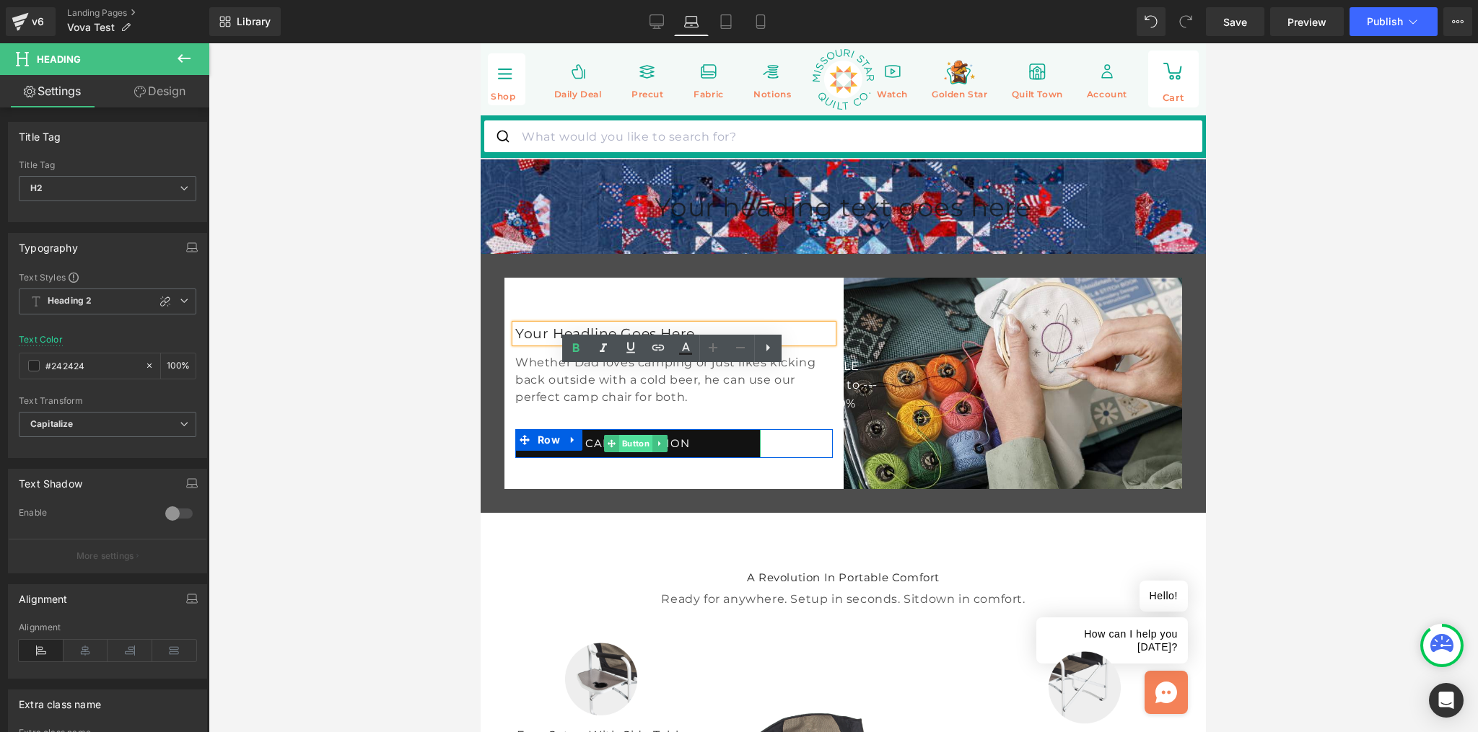
click at [648, 452] on span "Button" at bounding box center [635, 443] width 33 height 17
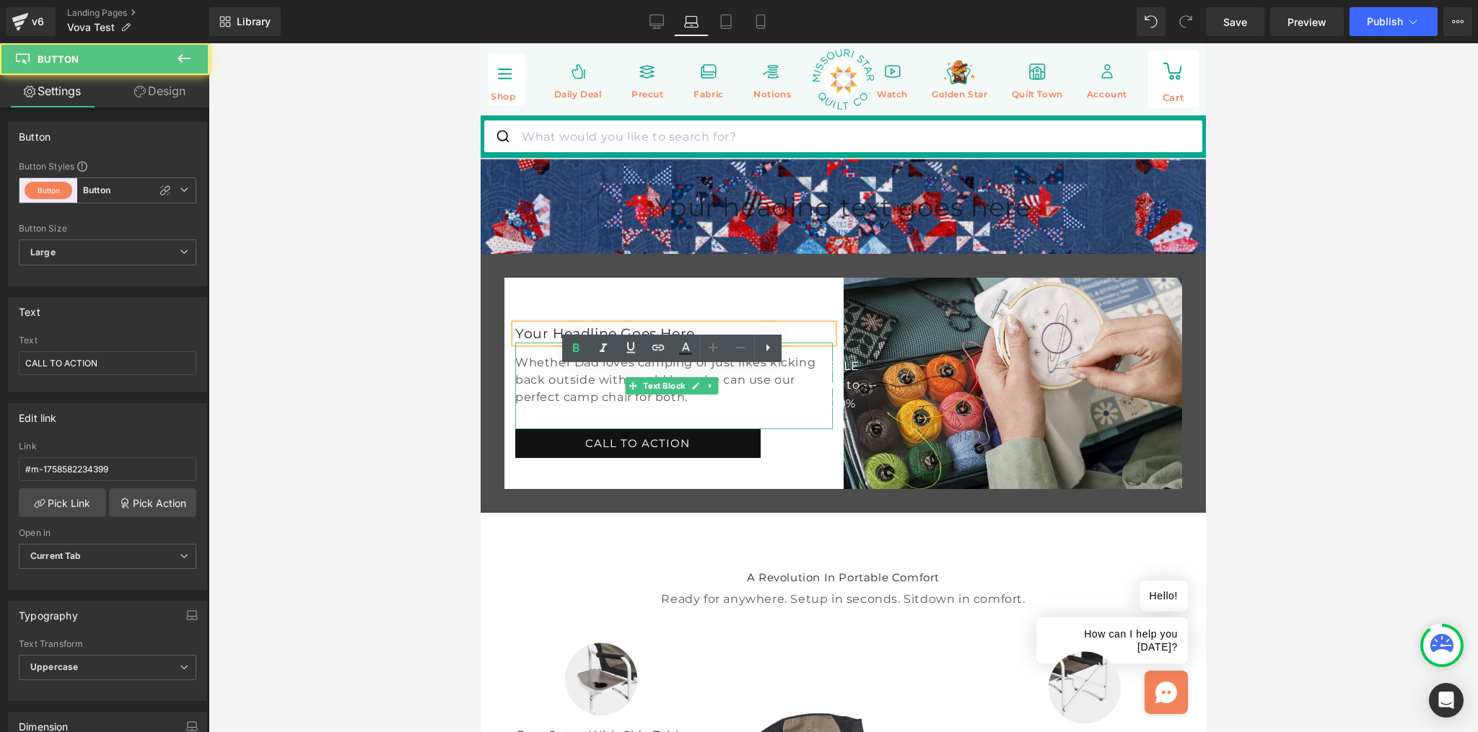
click at [691, 429] on div "Whether Dad loves camping or just likes kicking back outside with a cold beer, …" at bounding box center [674, 386] width 318 height 87
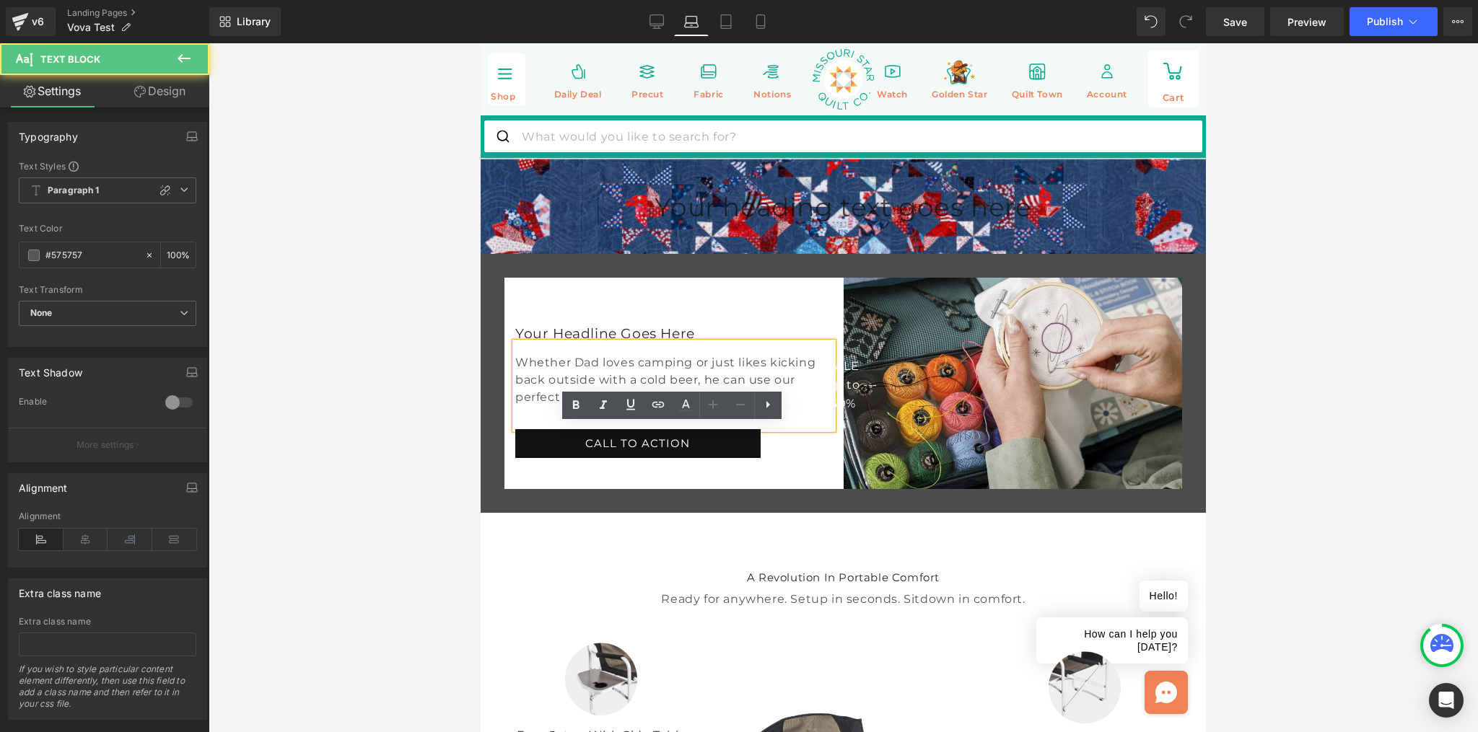
click at [597, 429] on div "Whether Dad loves camping or just likes kicking back outside with a cold beer, …" at bounding box center [674, 386] width 318 height 87
click at [596, 429] on div "Whether Dad loves camping or just likes kicking back outside with a cold beer, …" at bounding box center [674, 386] width 318 height 87
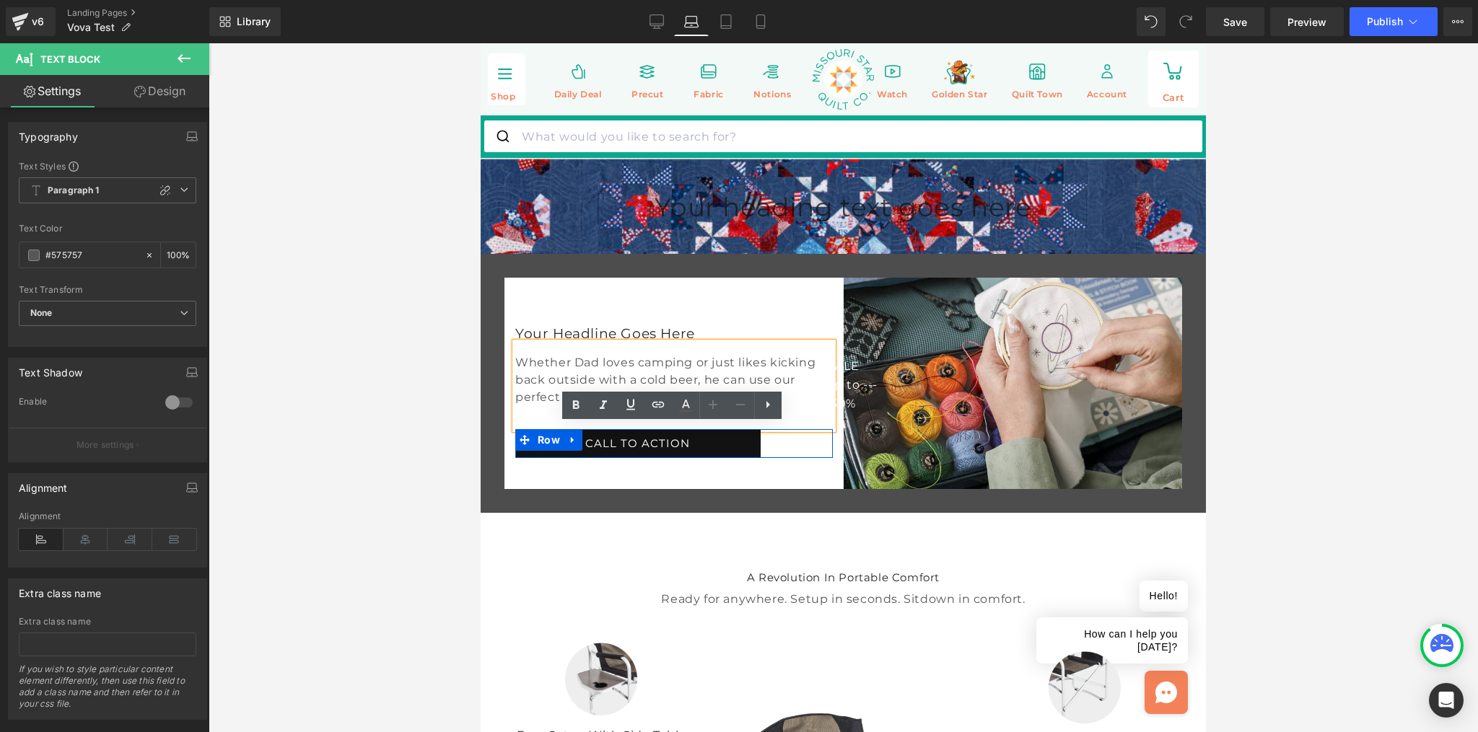
click at [785, 433] on div at bounding box center [674, 431] width 318 height 4
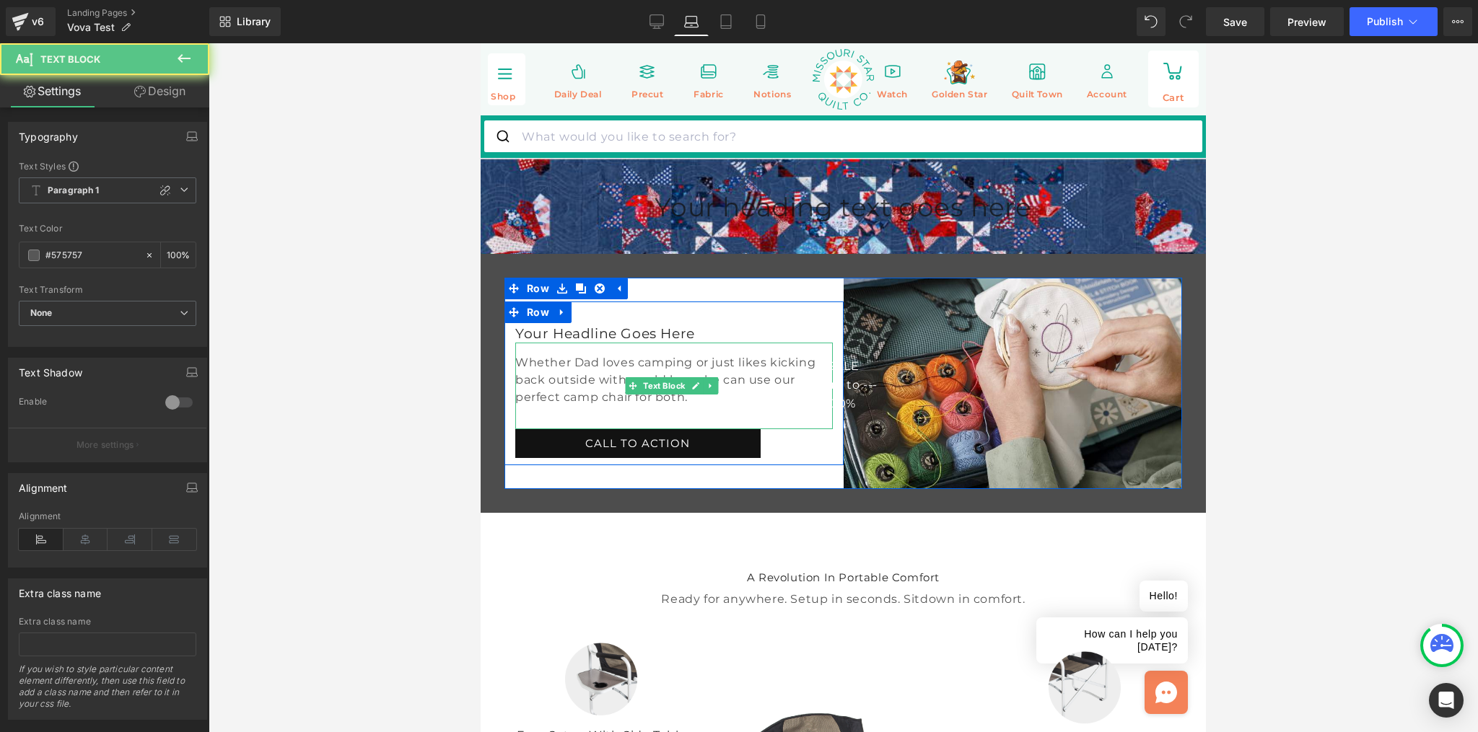
click at [774, 429] on div "Whether Dad loves camping or just likes kicking back outside with a cold beer, …" at bounding box center [674, 386] width 318 height 87
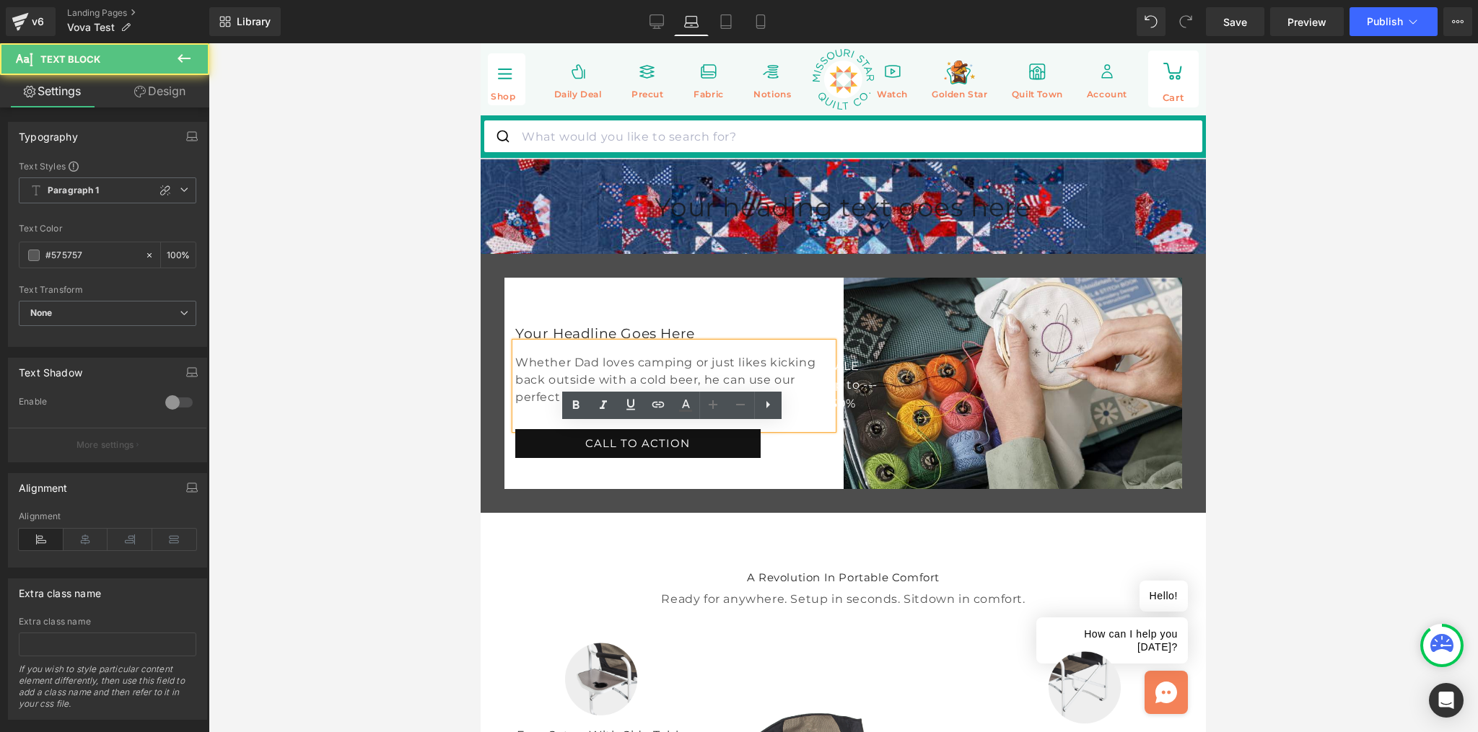
click at [685, 429] on div "Whether Dad loves camping or just likes kicking back outside with a cold beer, …" at bounding box center [674, 386] width 318 height 87
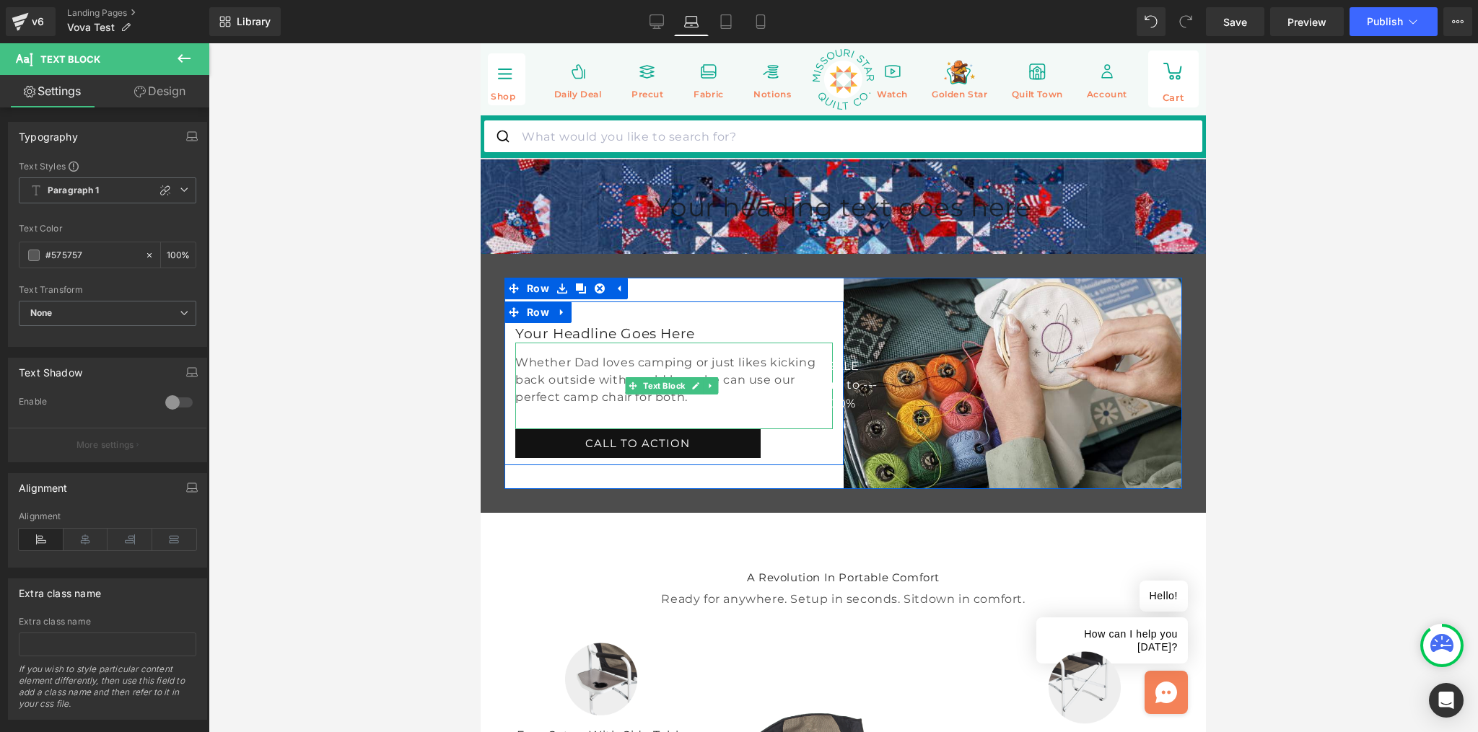
click at [566, 406] on p "Whether Dad loves camping or just likes kicking back outside with a cold beer, …" at bounding box center [674, 380] width 318 height 52
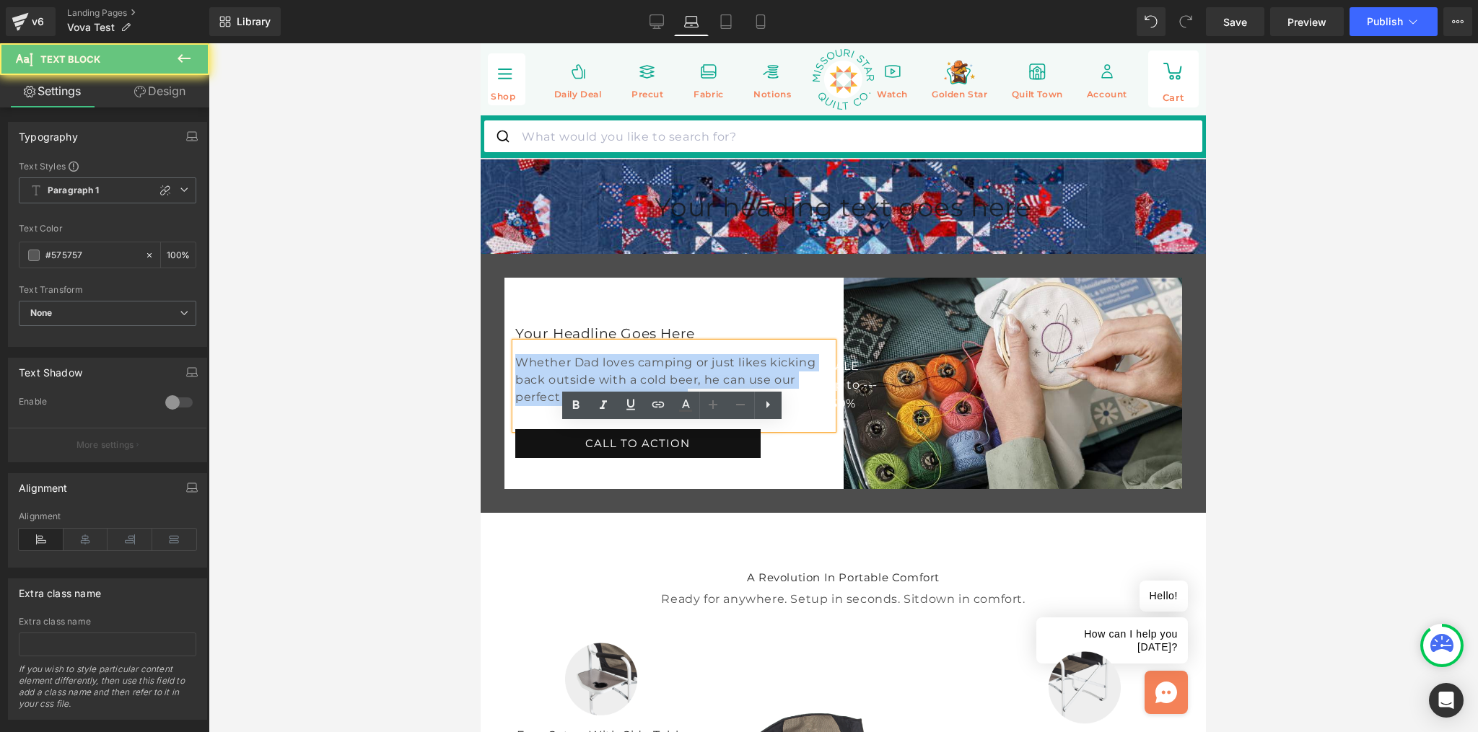
click at [566, 406] on p "Whether Dad loves camping or just likes kicking back outside with a cold beer, …" at bounding box center [674, 380] width 318 height 52
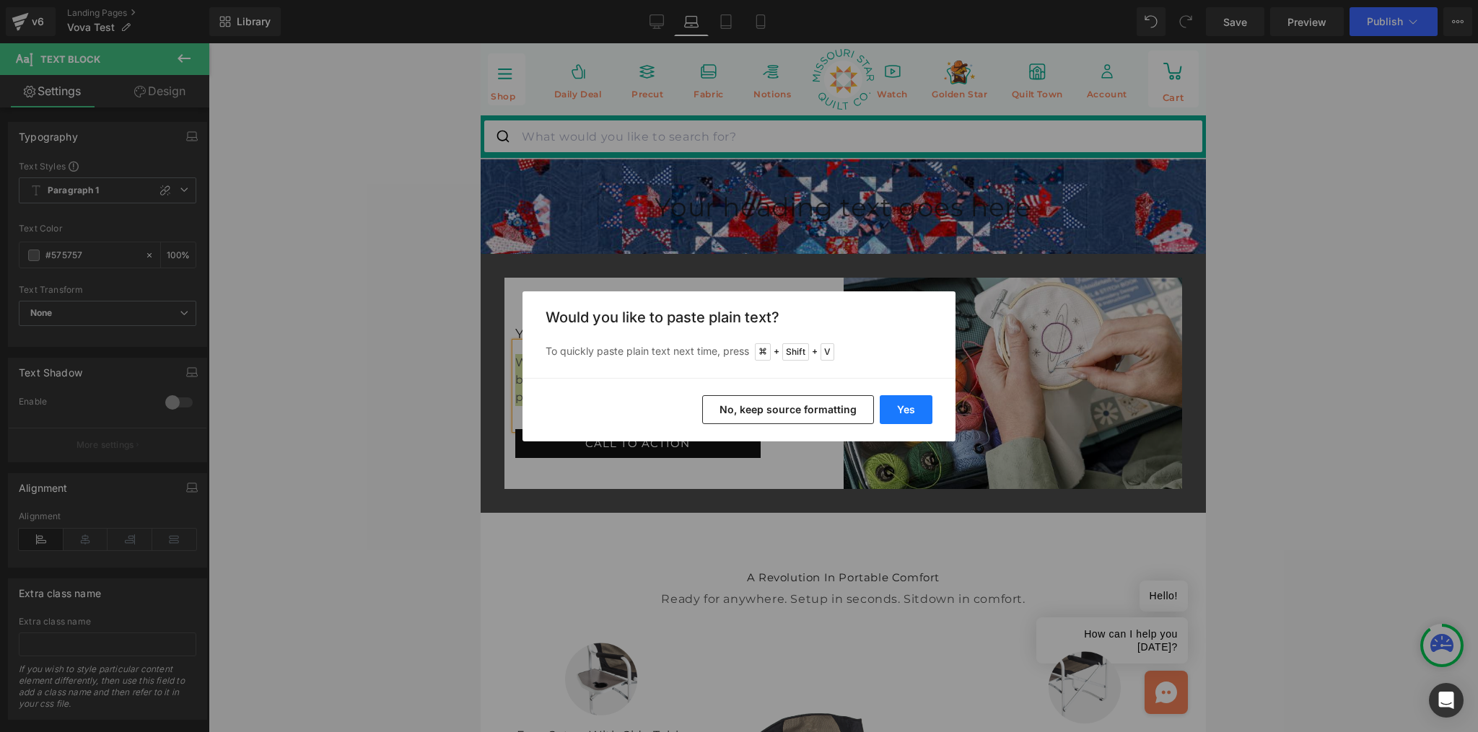
click at [929, 409] on button "Yes" at bounding box center [906, 409] width 53 height 29
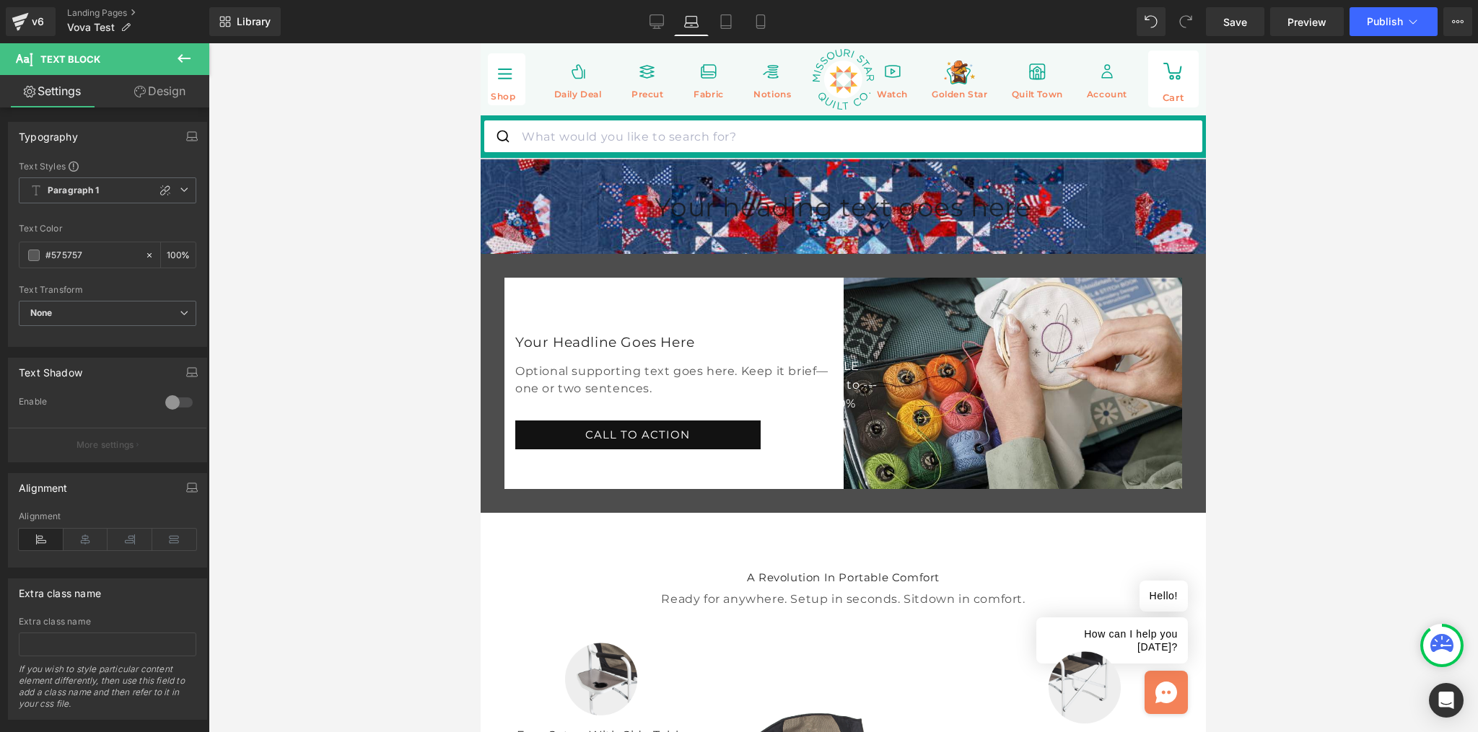
click at [1237, 364] on div at bounding box center [843, 387] width 1269 height 689
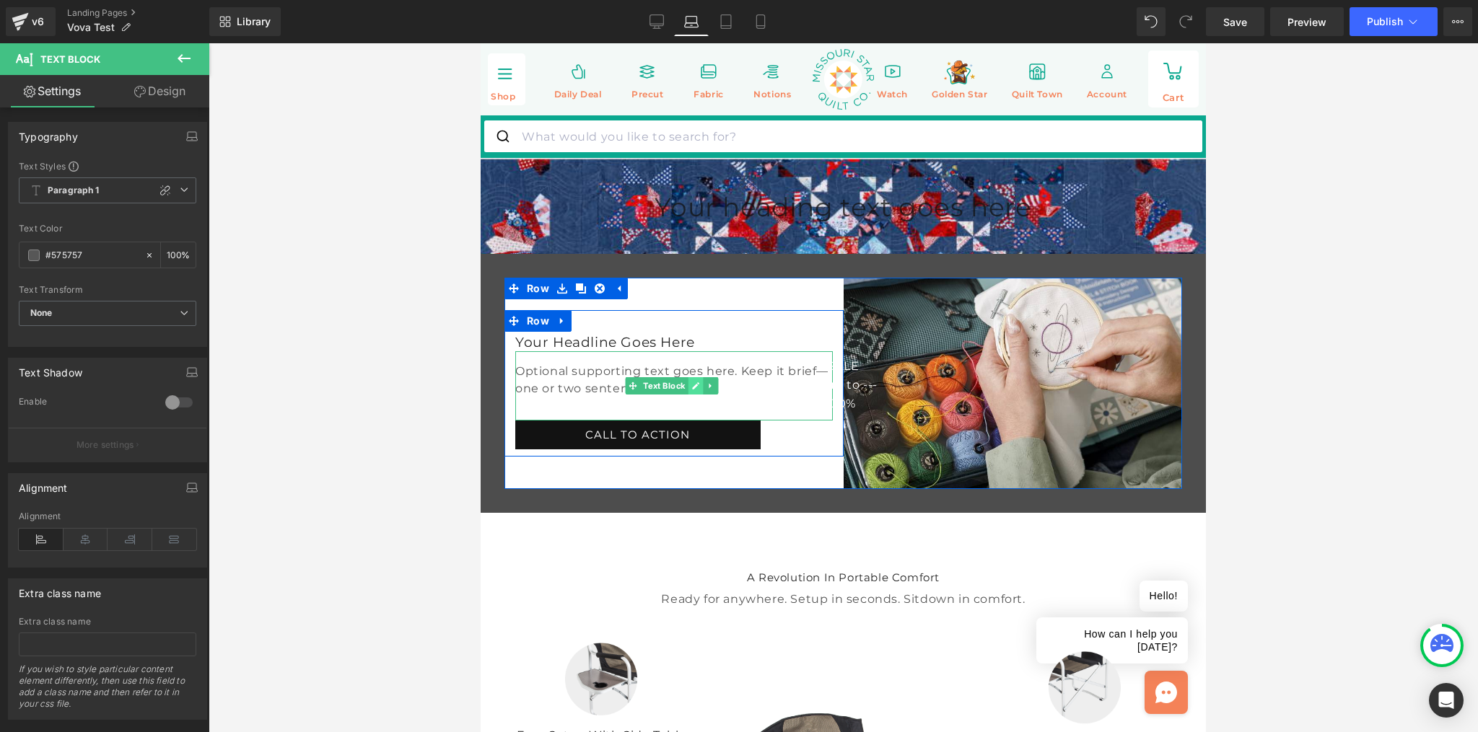
click at [696, 395] on link at bounding box center [695, 385] width 15 height 17
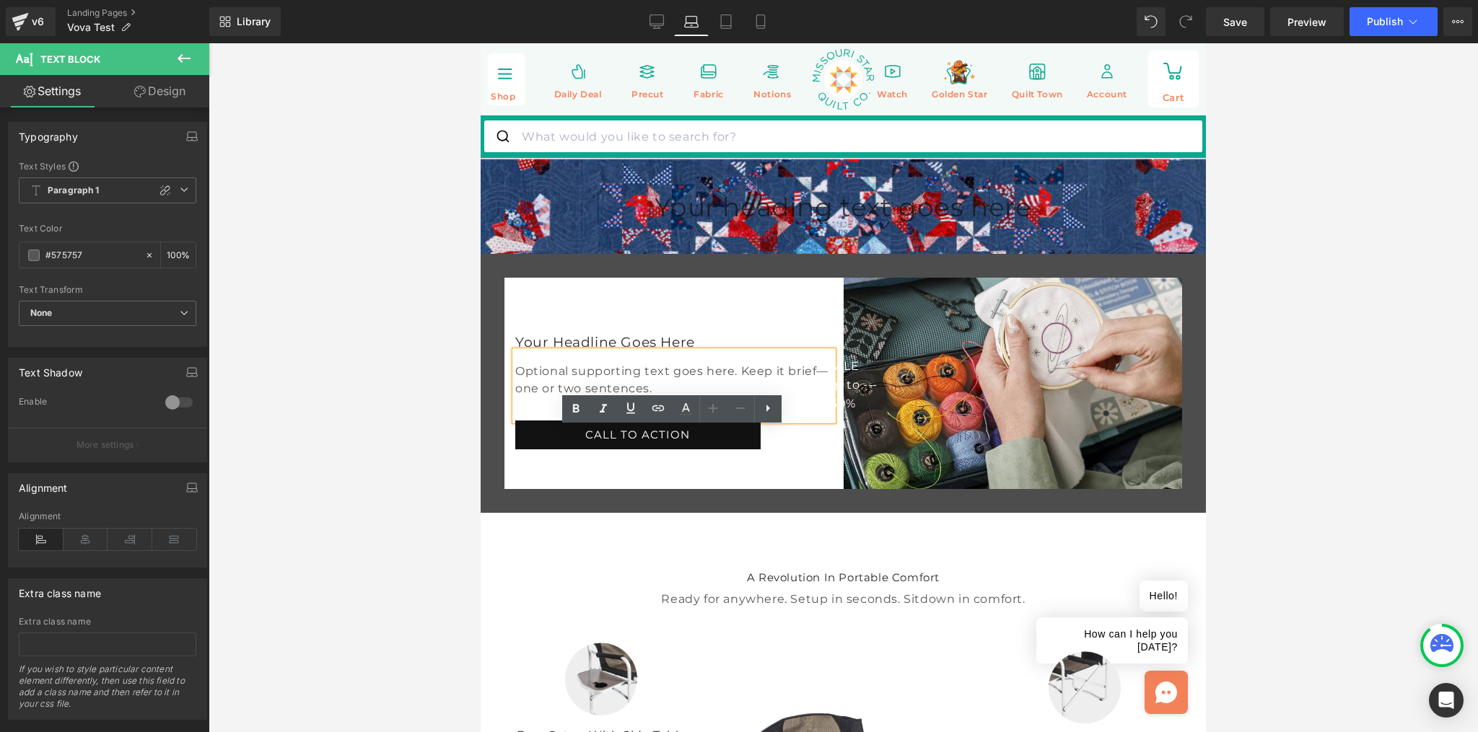
click at [514, 390] on div "Your Headline Goes Here Heading Optional supporting text goes here. Keep it bri…" at bounding box center [673, 391] width 339 height 116
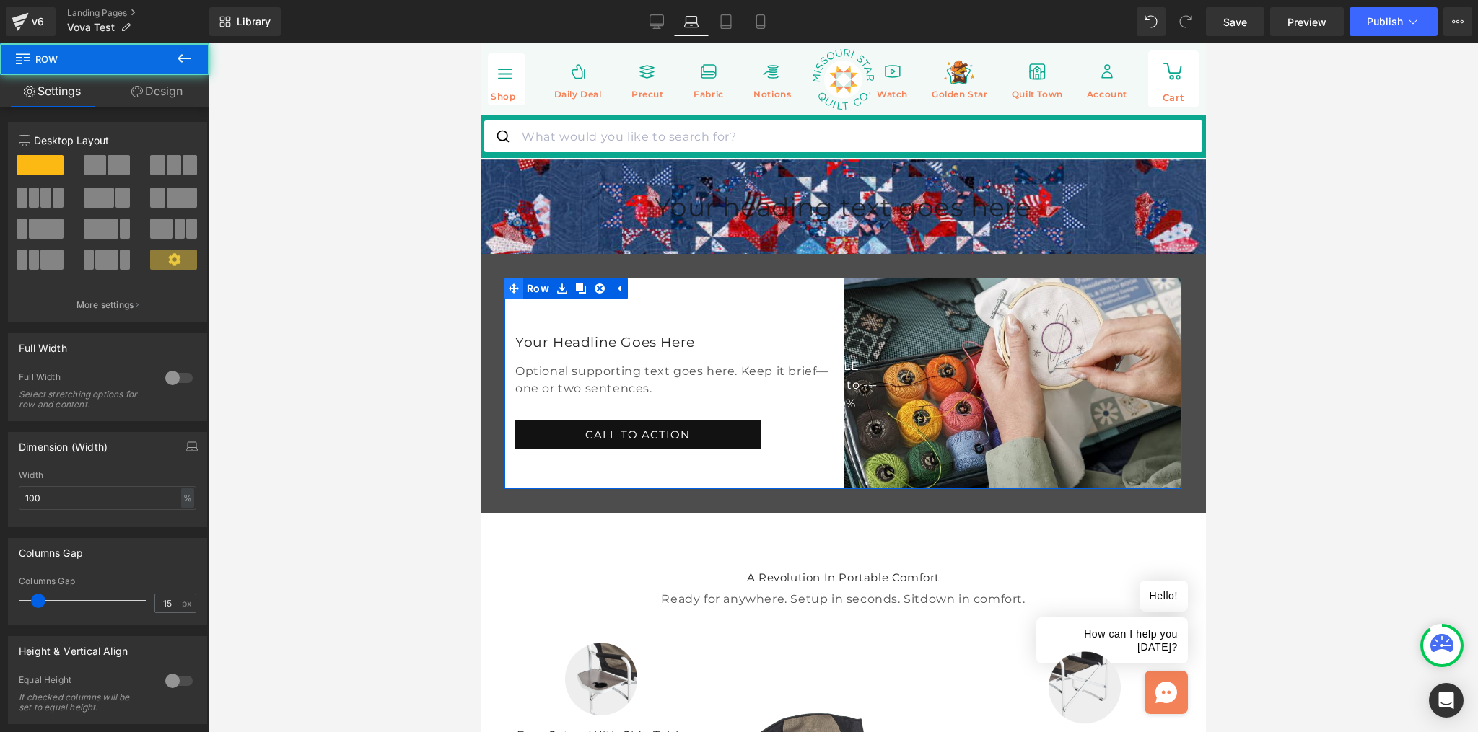
click at [530, 299] on span "Row" at bounding box center [538, 289] width 30 height 22
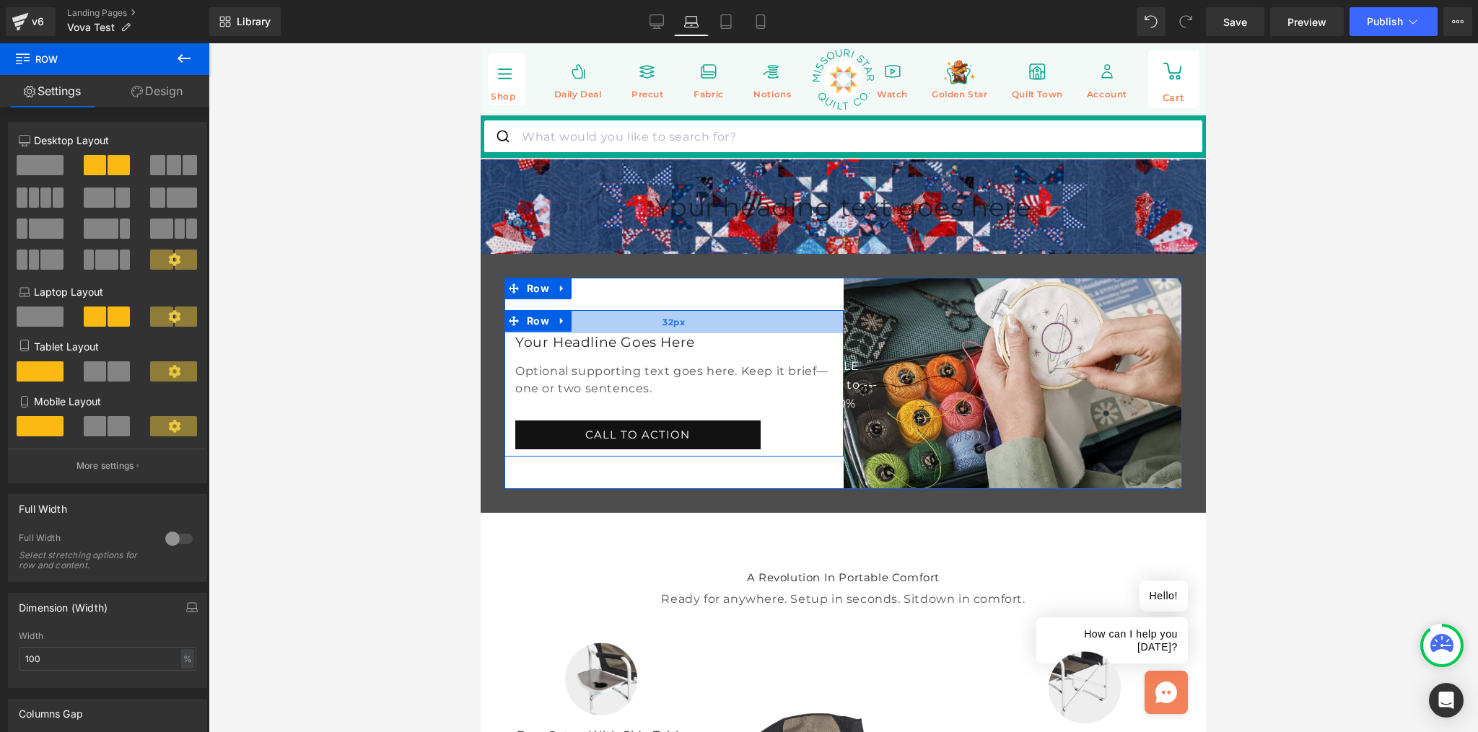
click at [618, 333] on div "32px" at bounding box center [673, 321] width 339 height 23
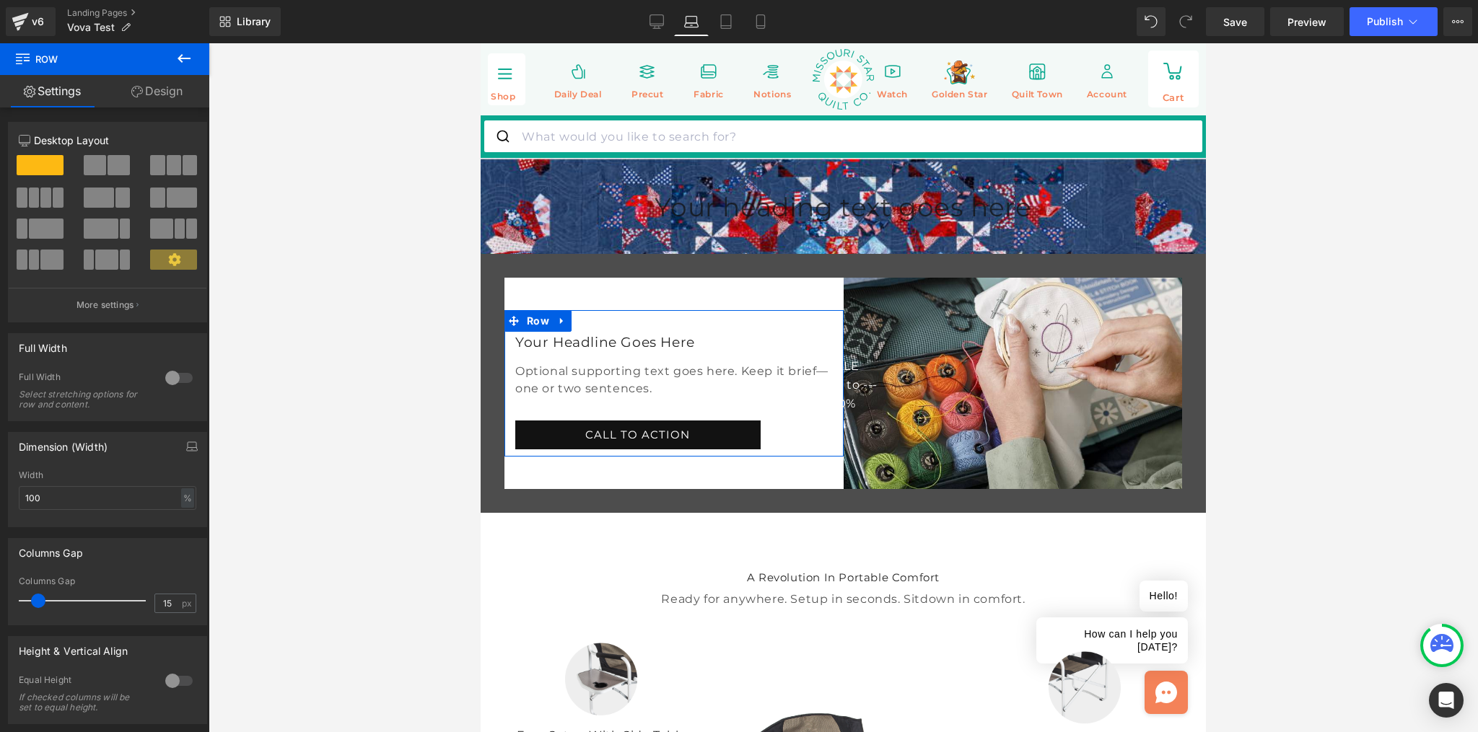
drag, startPoint x: 167, startPoint y: 92, endPoint x: 181, endPoint y: 101, distance: 16.8
click at [167, 92] on link "Design" at bounding box center [157, 91] width 105 height 32
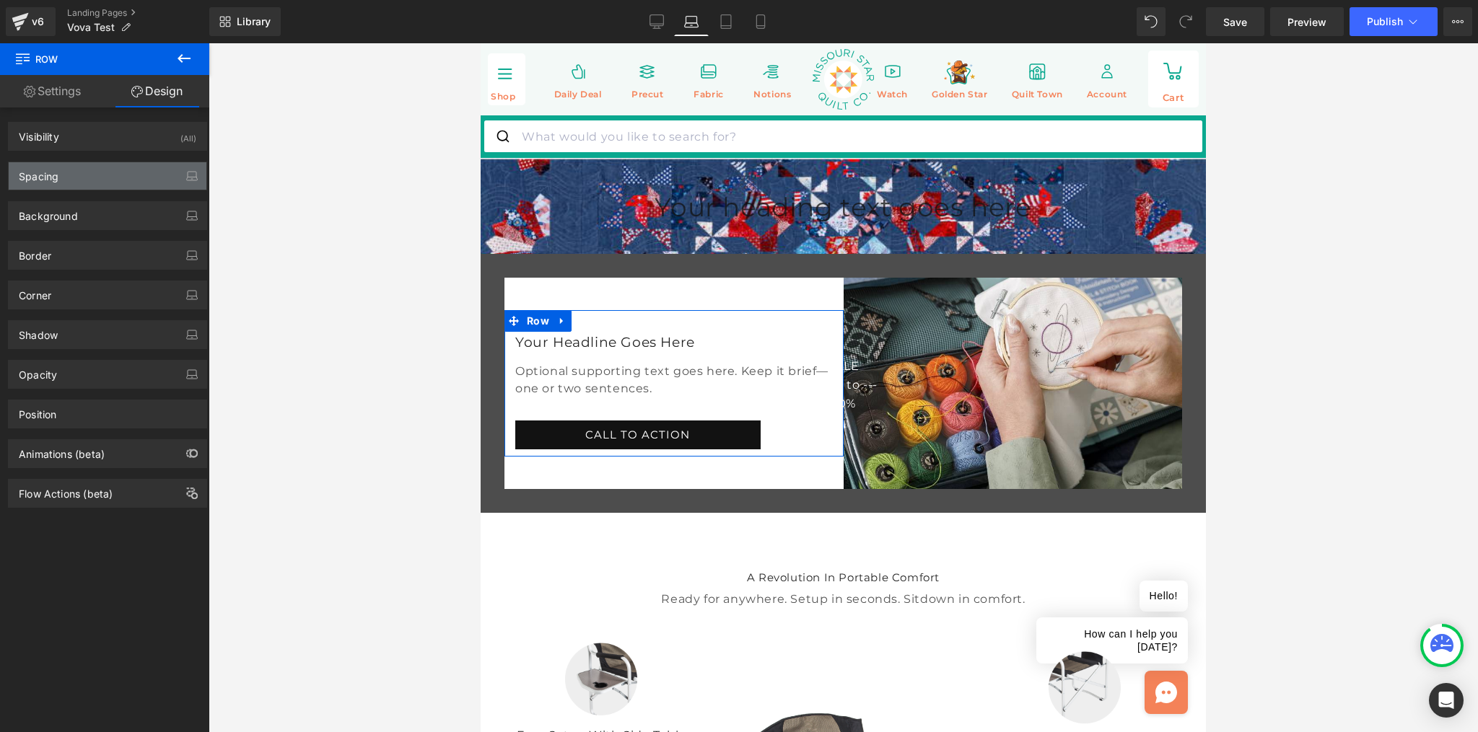
click at [74, 170] on div "Spacing" at bounding box center [108, 175] width 198 height 27
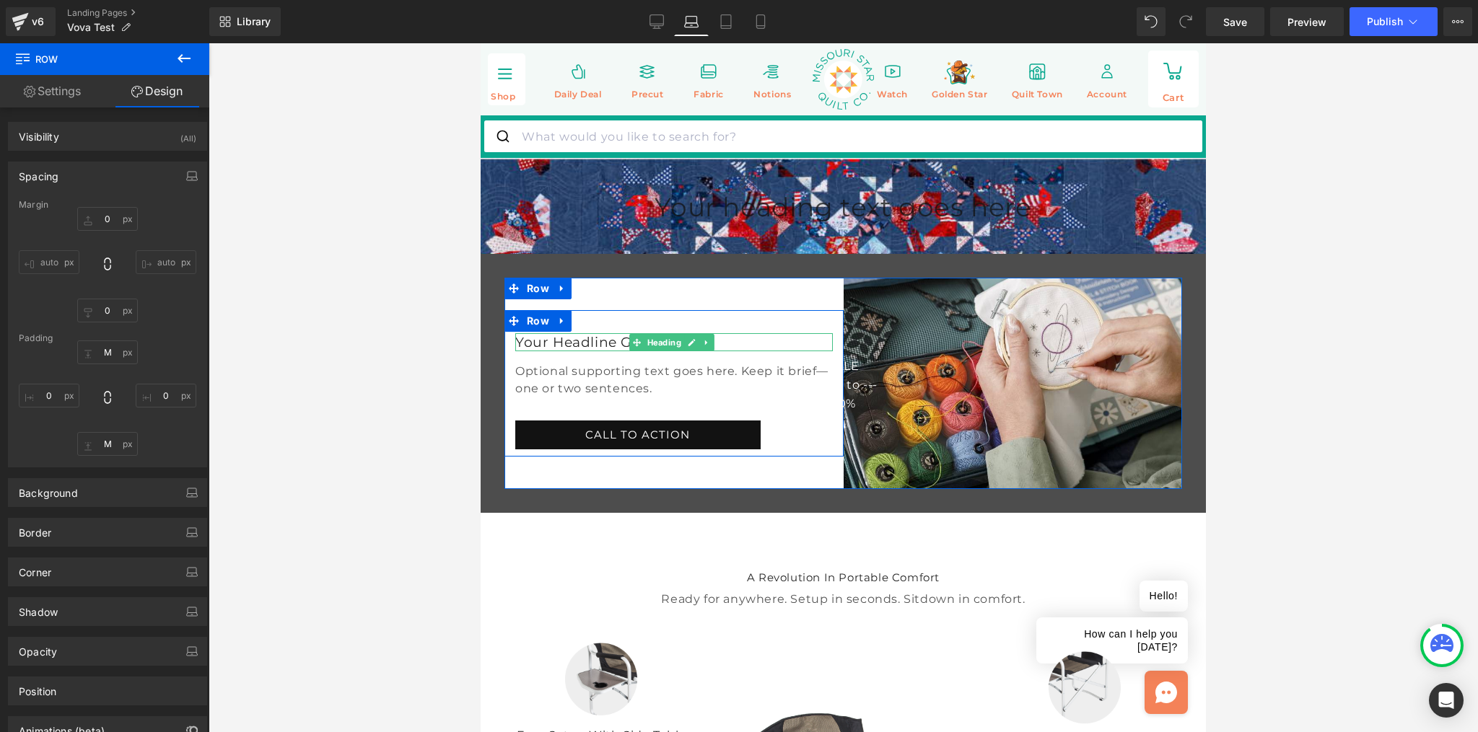
click at [562, 351] on h2 "Your Headline Goes Here" at bounding box center [674, 343] width 318 height 17
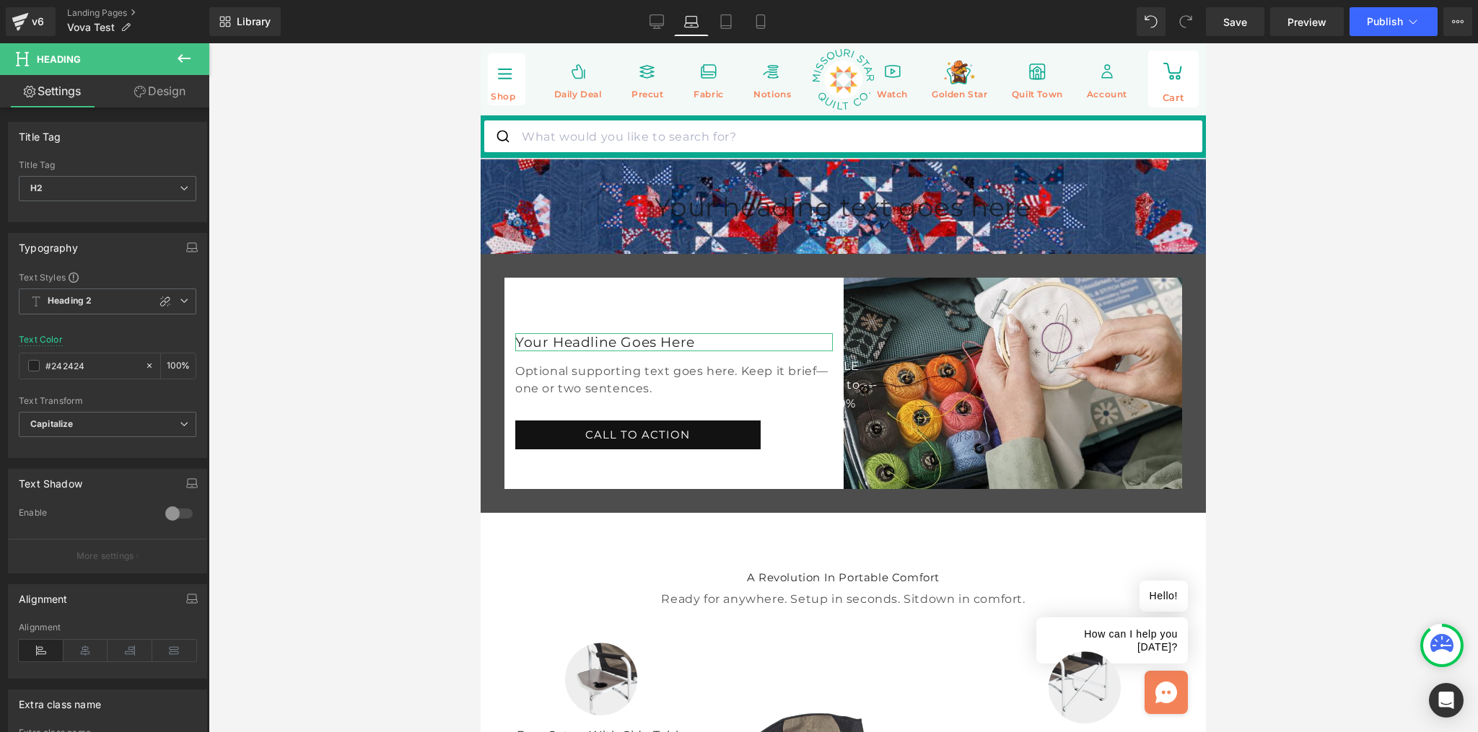
click at [153, 87] on link "Design" at bounding box center [160, 91] width 105 height 32
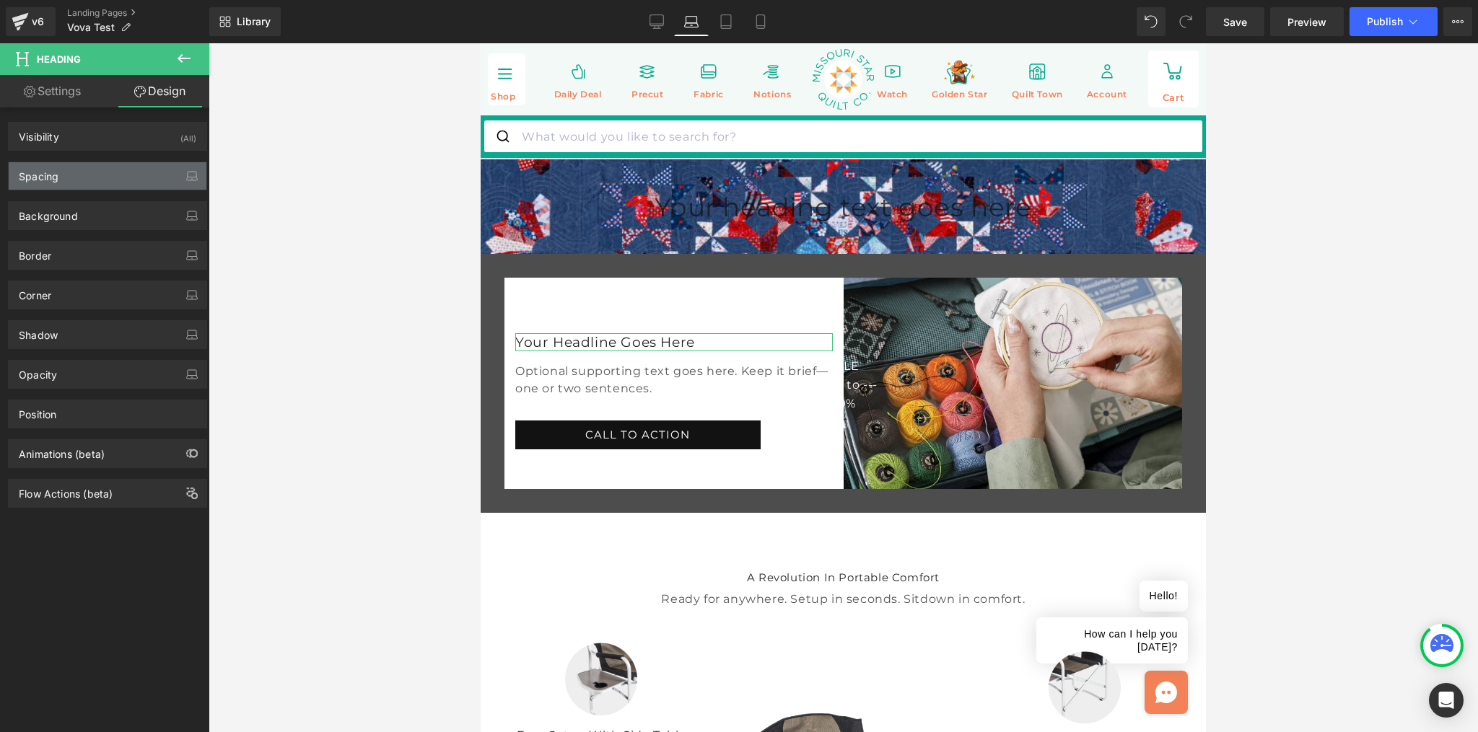
click at [82, 168] on div "Spacing" at bounding box center [108, 175] width 198 height 27
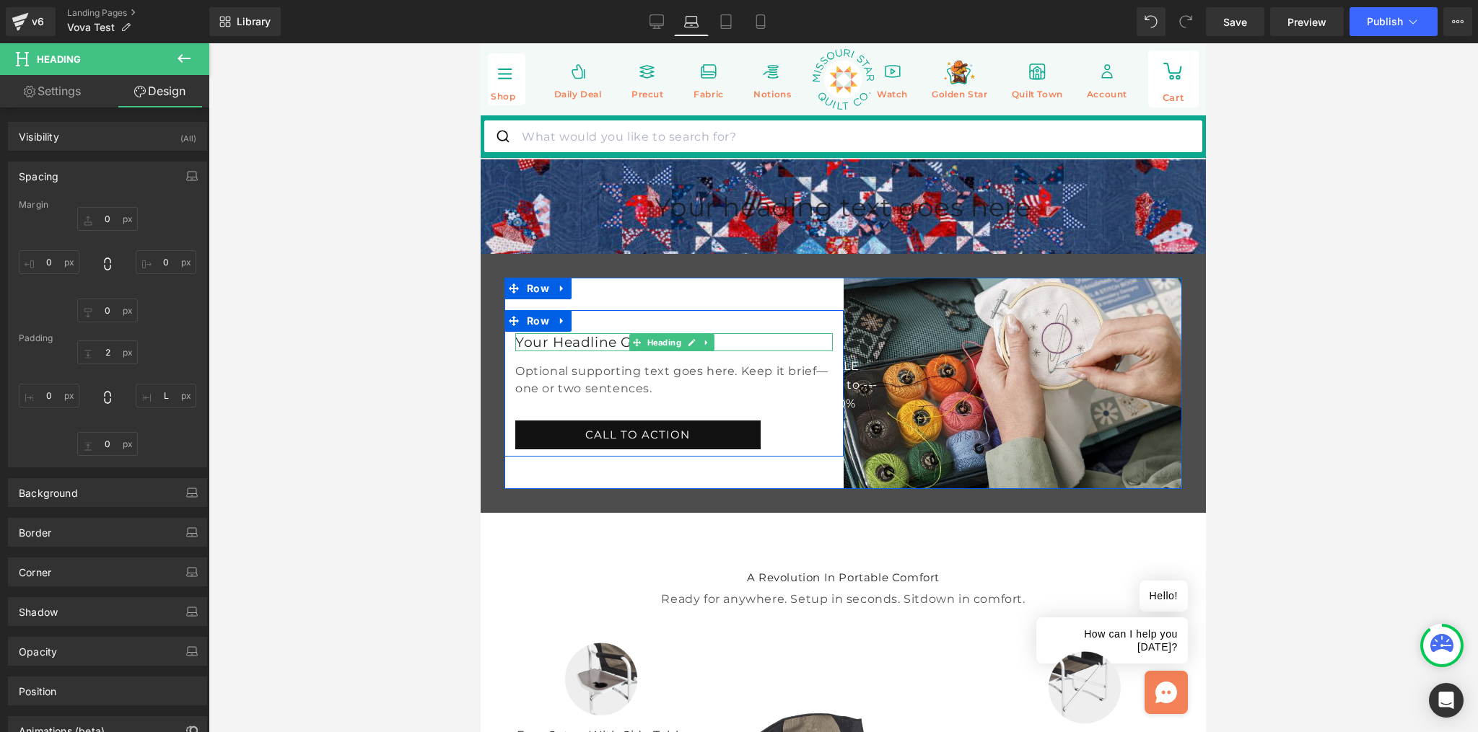
click at [577, 351] on h2 "Your Headline Goes Here" at bounding box center [674, 343] width 318 height 17
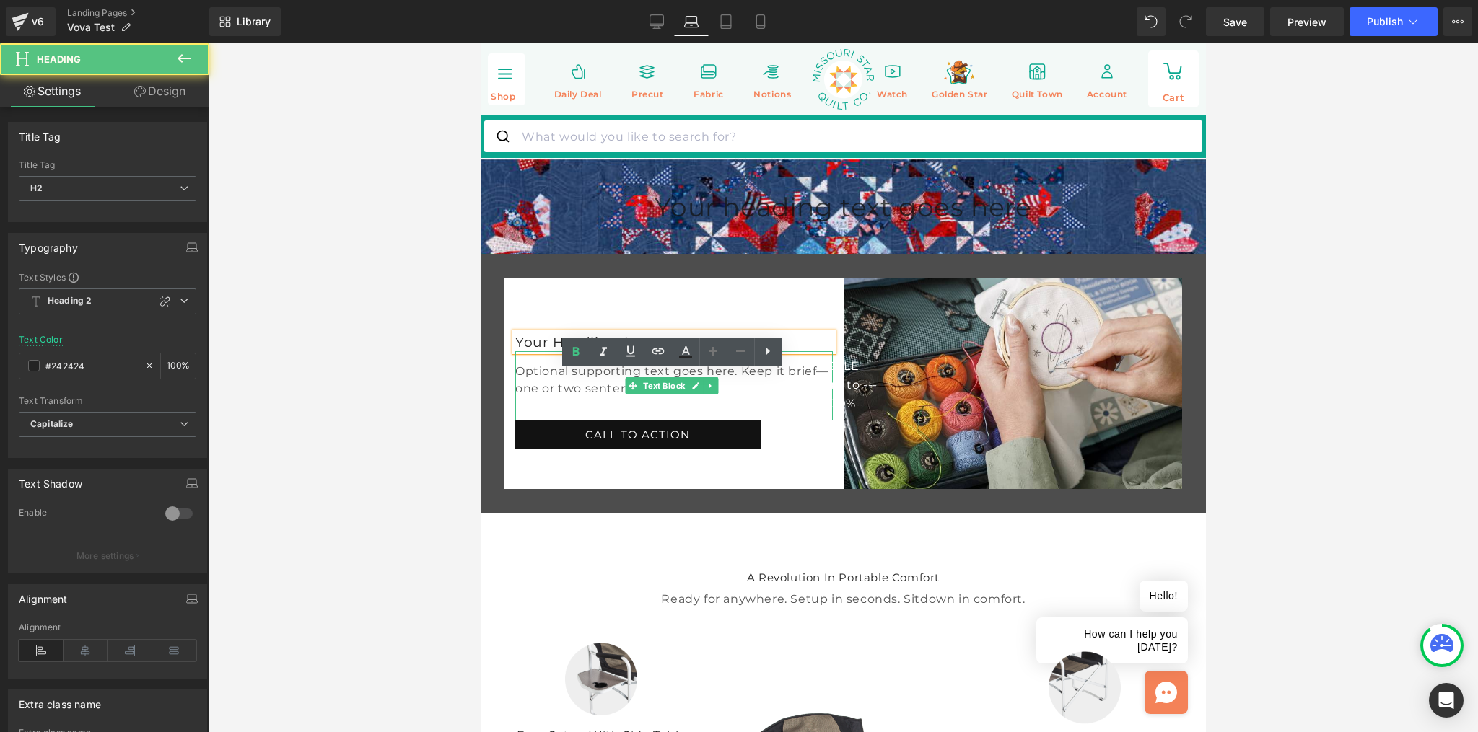
click at [552, 398] on p "Optional supporting text goes here. Keep it brief—one or two sentences." at bounding box center [674, 380] width 318 height 35
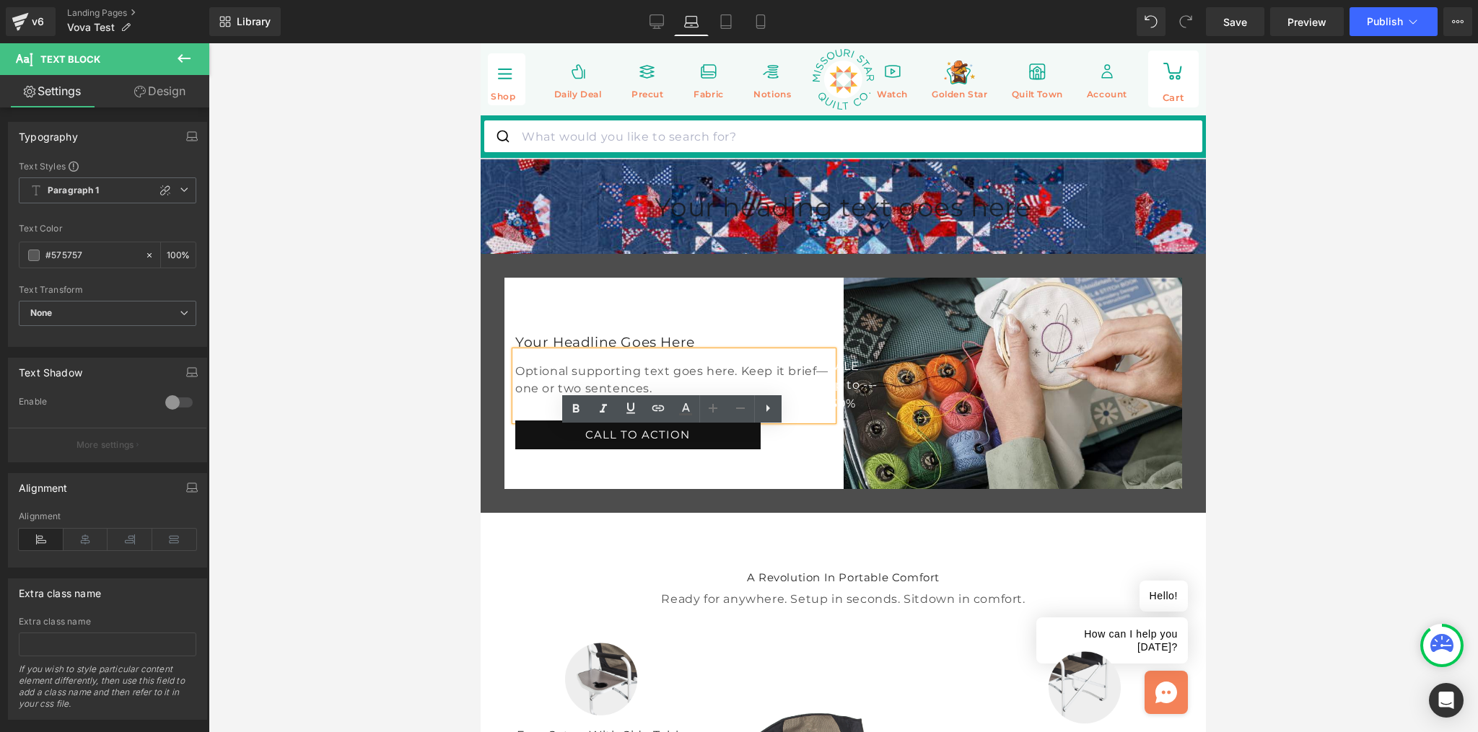
click at [521, 457] on div "Your Headline Goes Here Heading Optional supporting text goes here. Keep it bri…" at bounding box center [673, 383] width 339 height 146
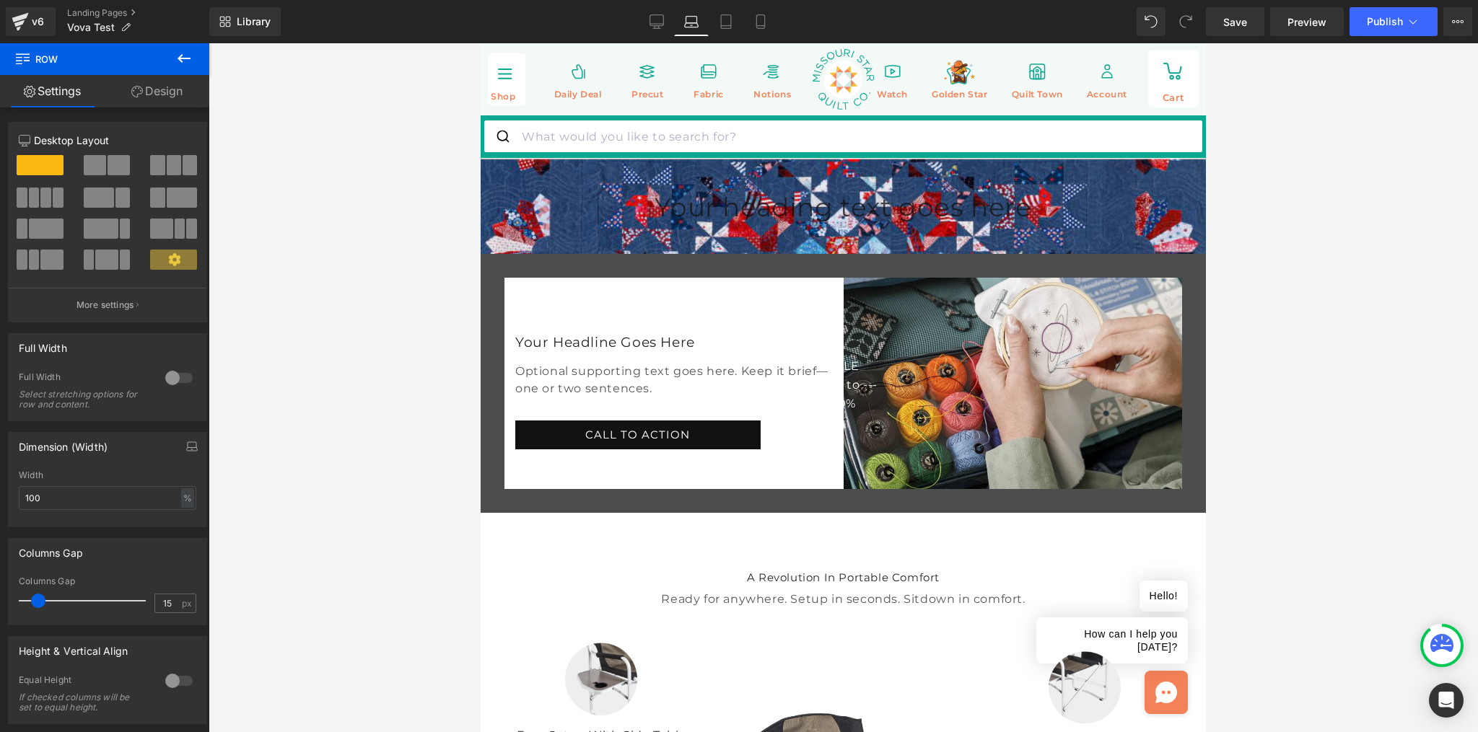
click at [515, 457] on div "Your Headline Goes Here Heading Optional supporting text goes here. Keep it bri…" at bounding box center [673, 383] width 339 height 146
click at [172, 91] on link "Design" at bounding box center [157, 91] width 105 height 32
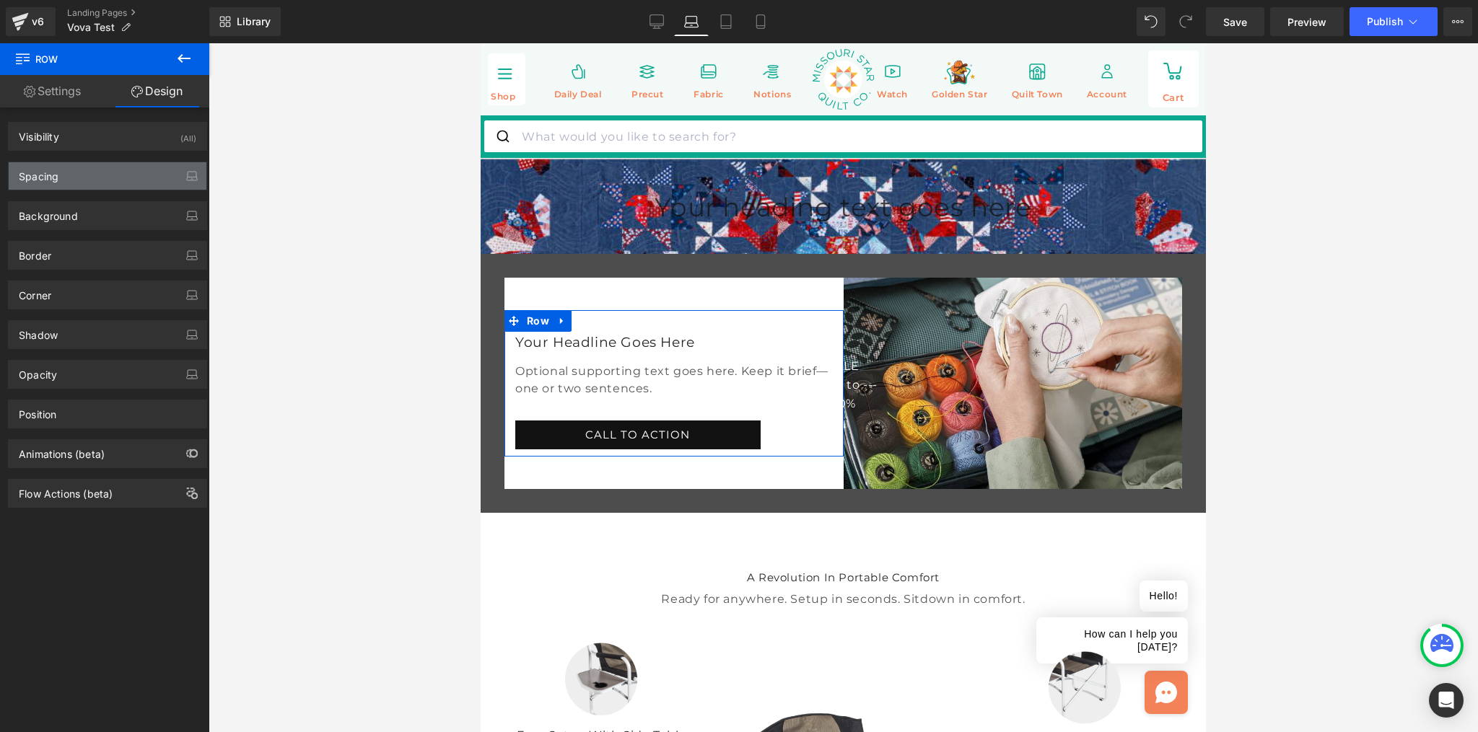
click at [53, 181] on div "Spacing" at bounding box center [39, 172] width 40 height 20
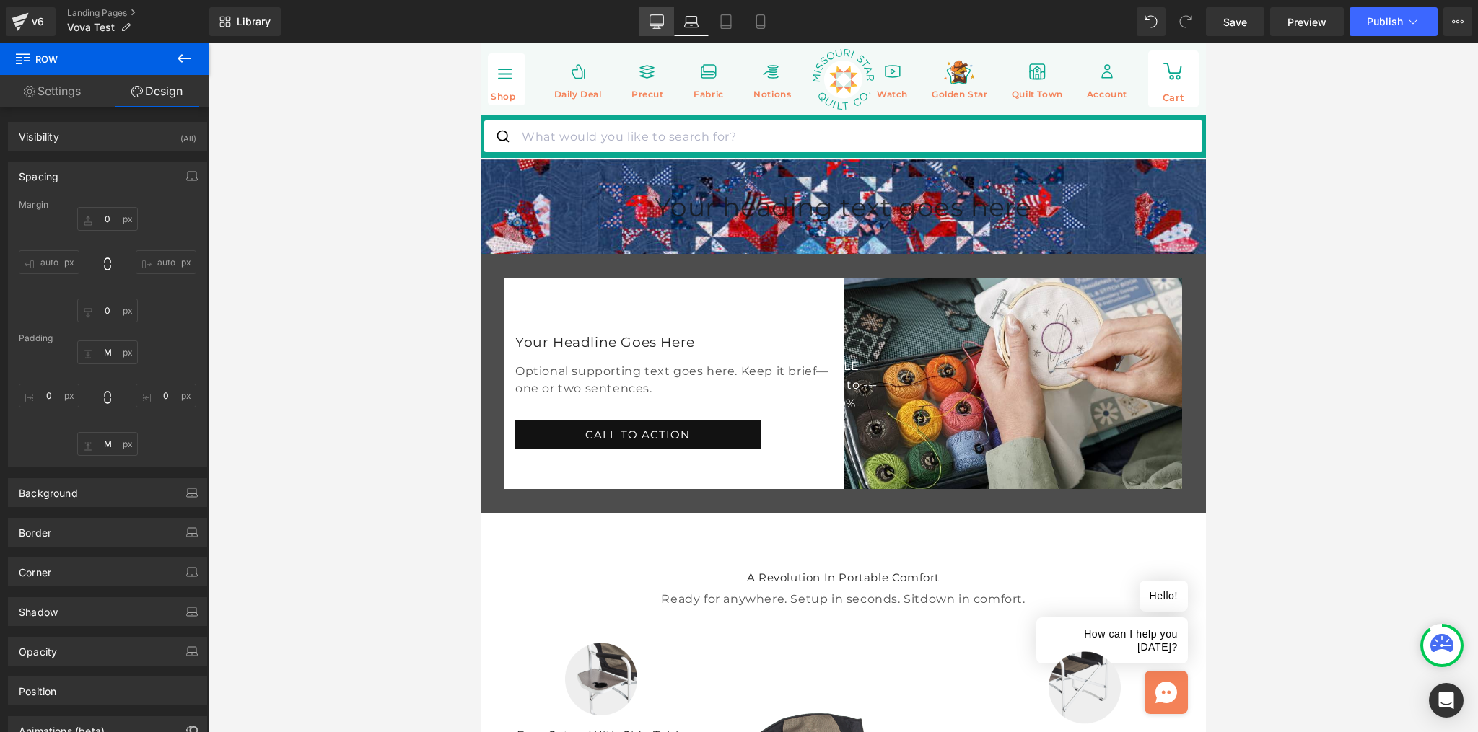
click at [660, 20] on icon at bounding box center [656, 21] width 14 height 14
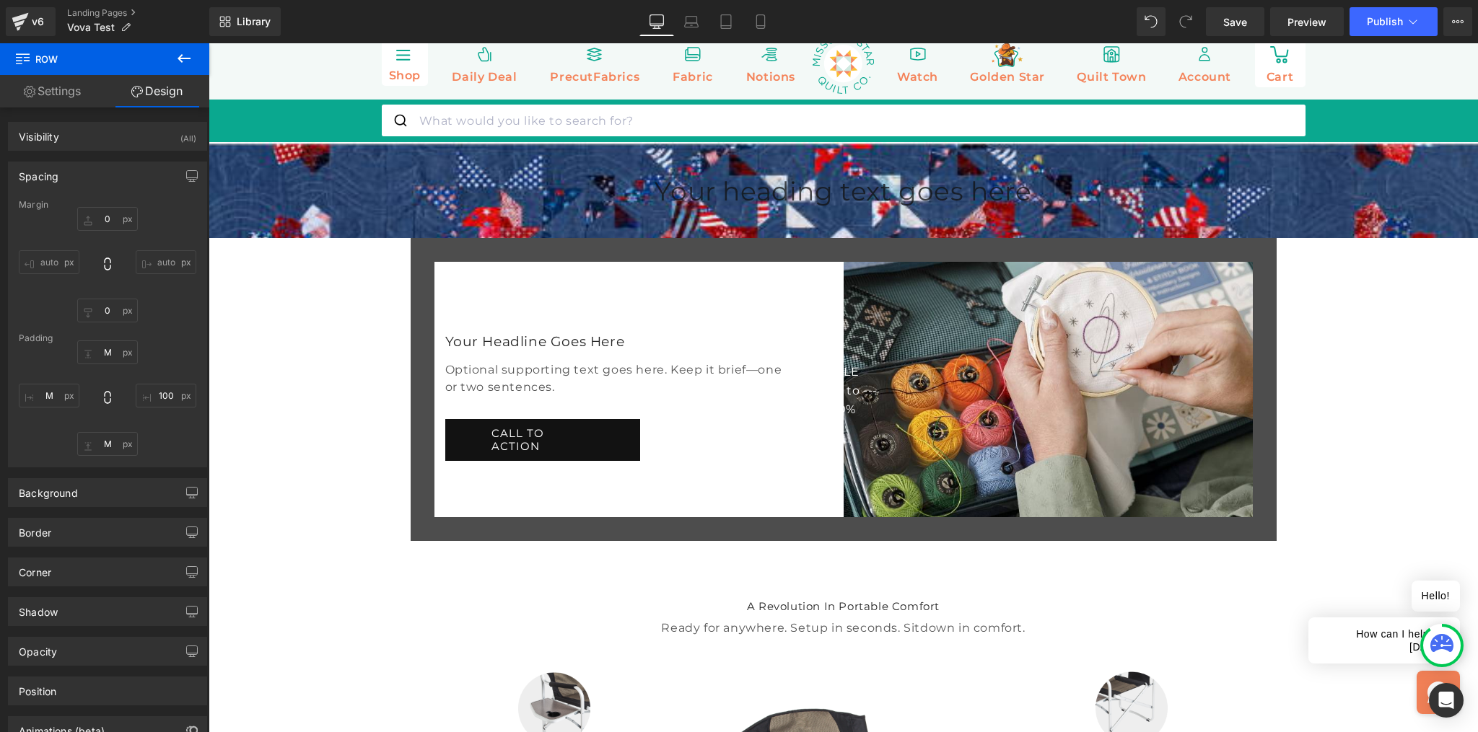
scroll to position [16, 0]
click at [691, 23] on icon at bounding box center [692, 25] width 14 height 4
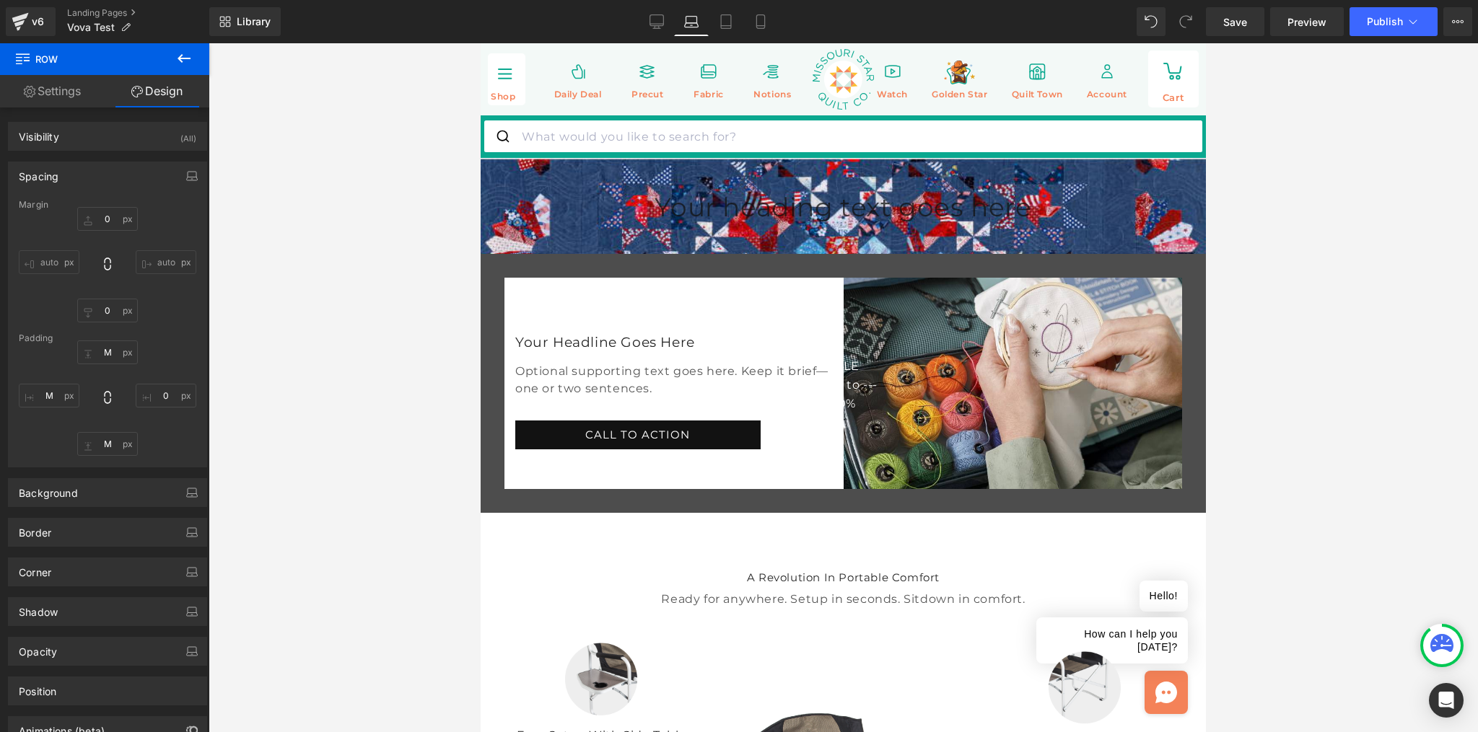
scroll to position [0, 0]
click at [726, 28] on icon at bounding box center [726, 22] width 10 height 14
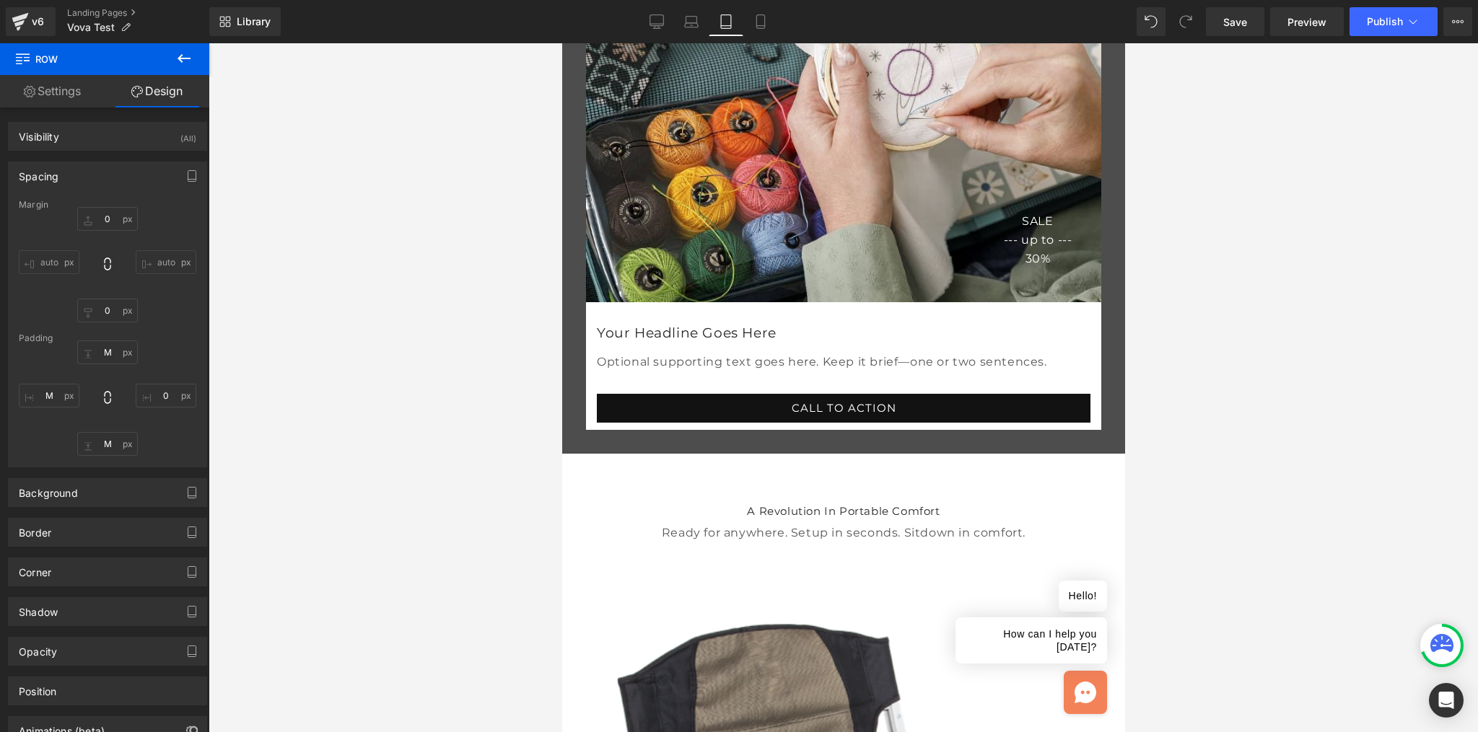
scroll to position [302, 0]
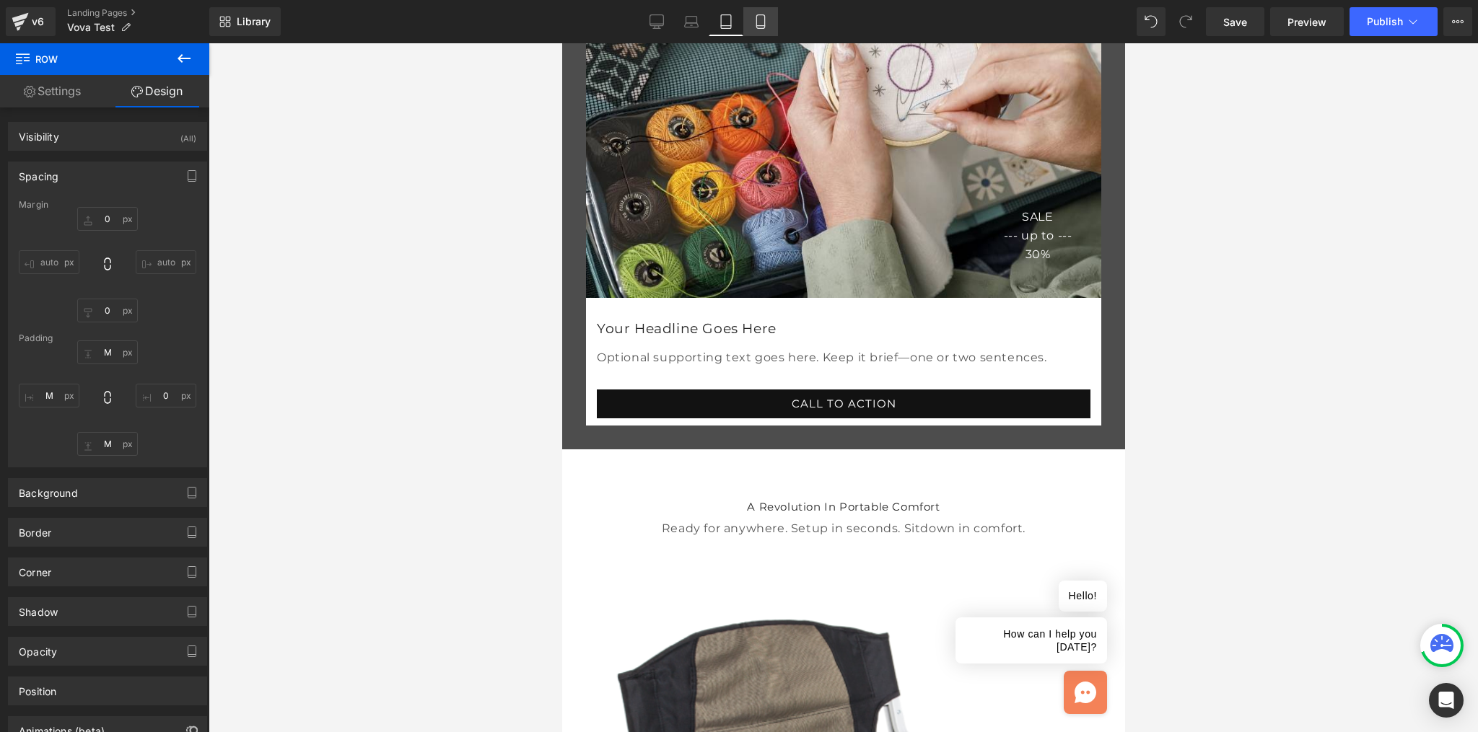
click at [761, 23] on icon at bounding box center [760, 21] width 14 height 14
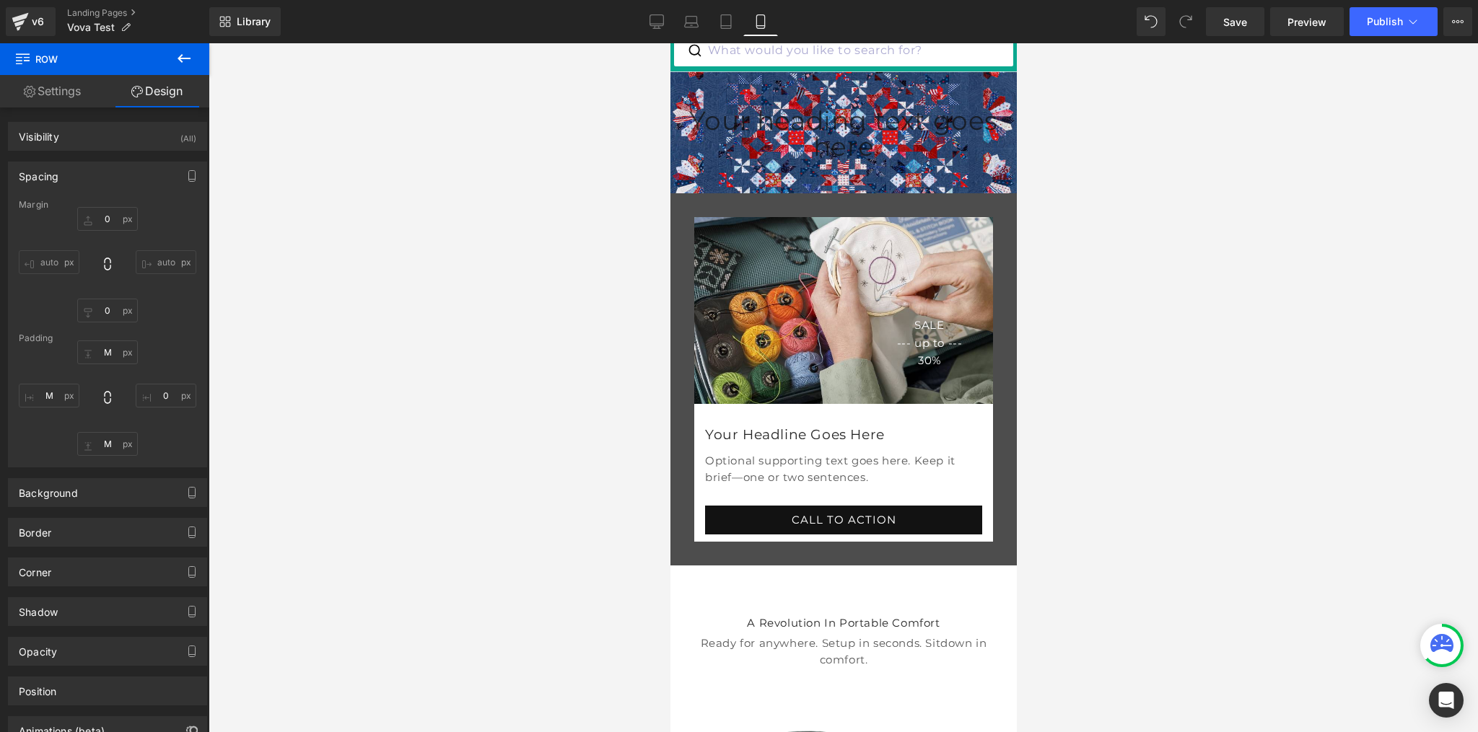
scroll to position [0, 0]
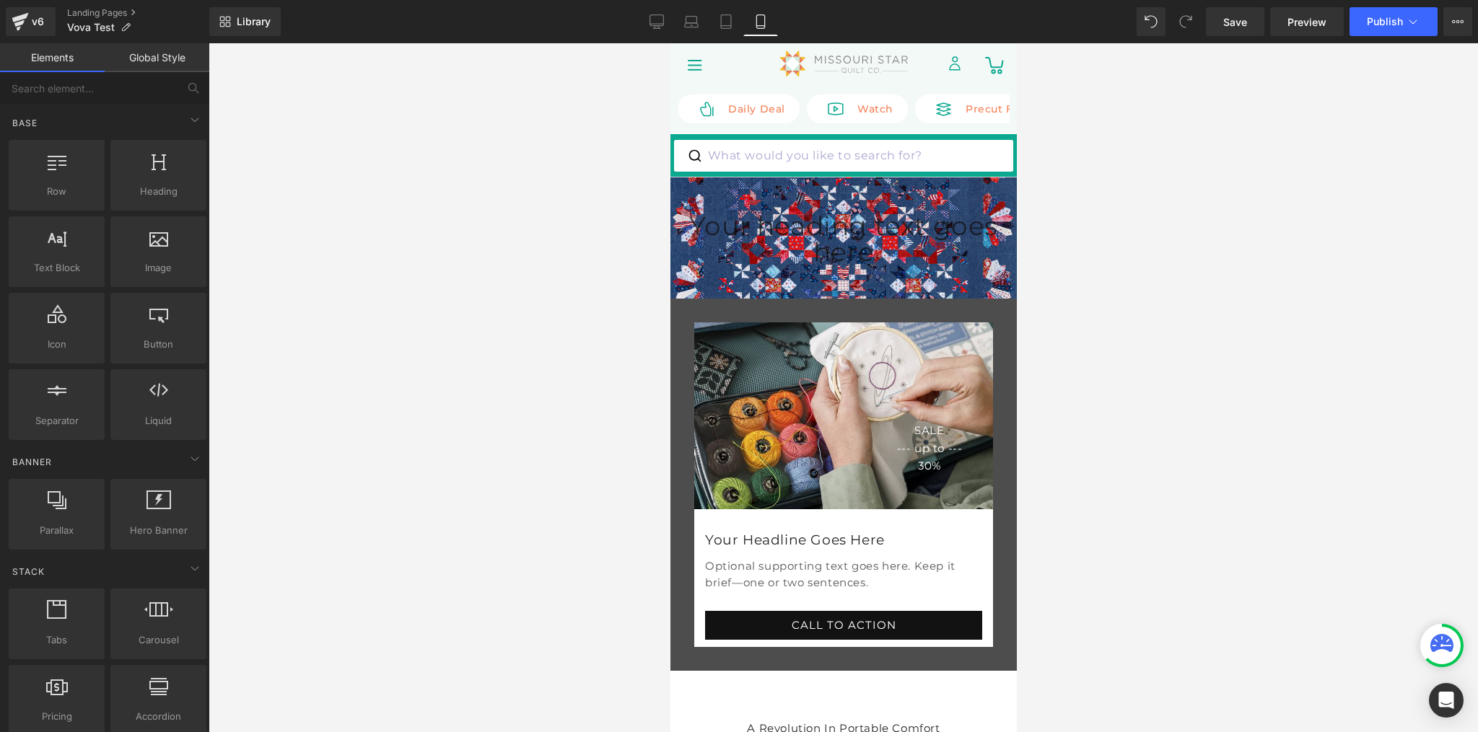
click at [141, 59] on link "Global Style" at bounding box center [157, 57] width 105 height 29
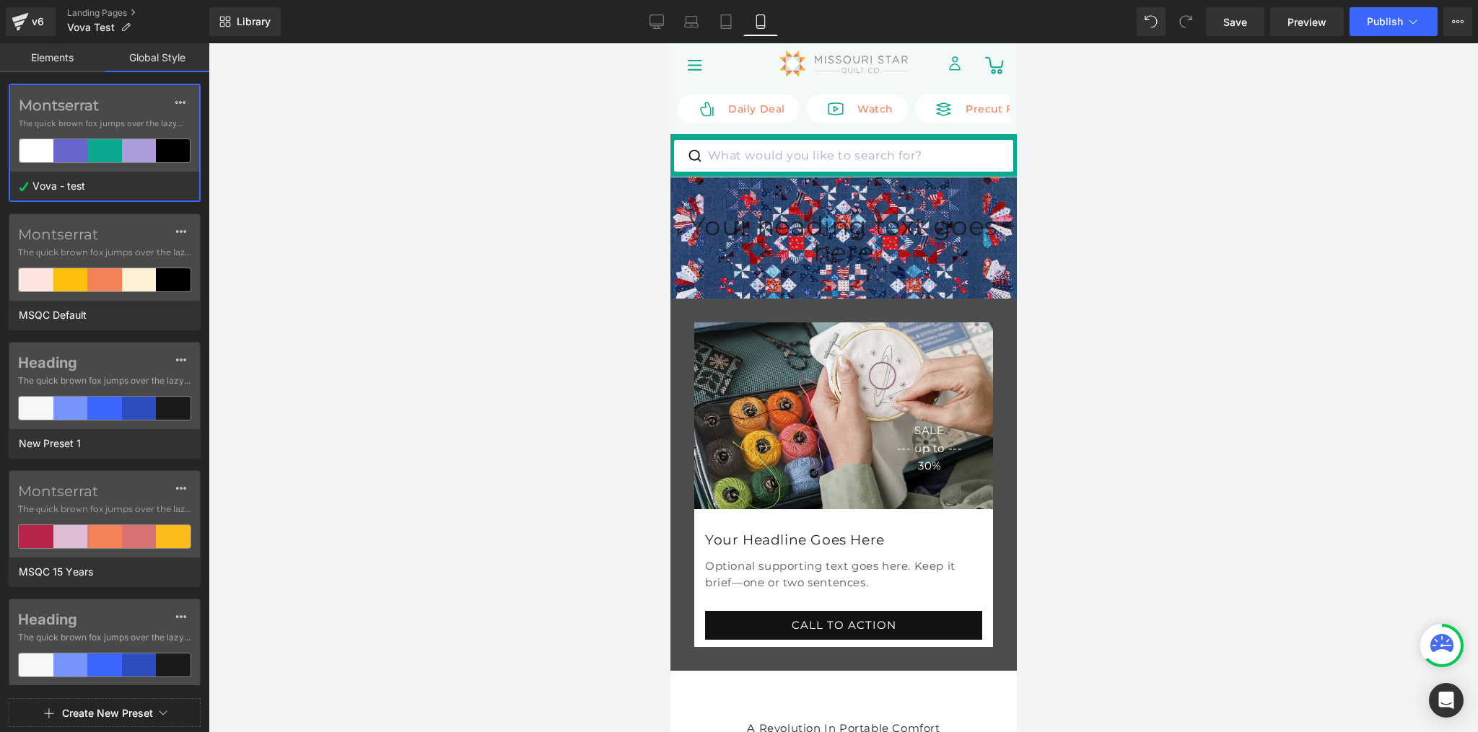
click at [58, 59] on link "Elements" at bounding box center [52, 57] width 105 height 29
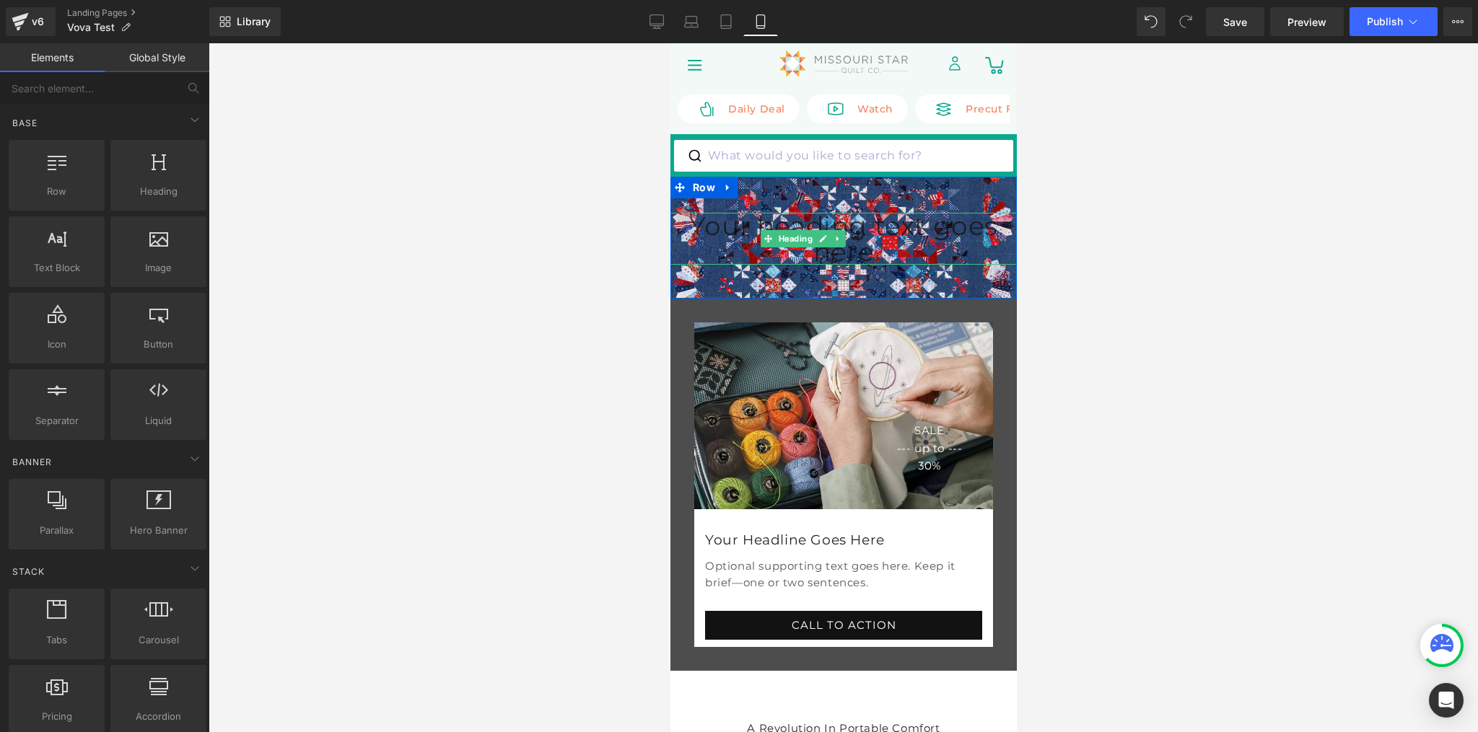
click at [750, 265] on h1 "Your heading text goes here" at bounding box center [843, 239] width 346 height 52
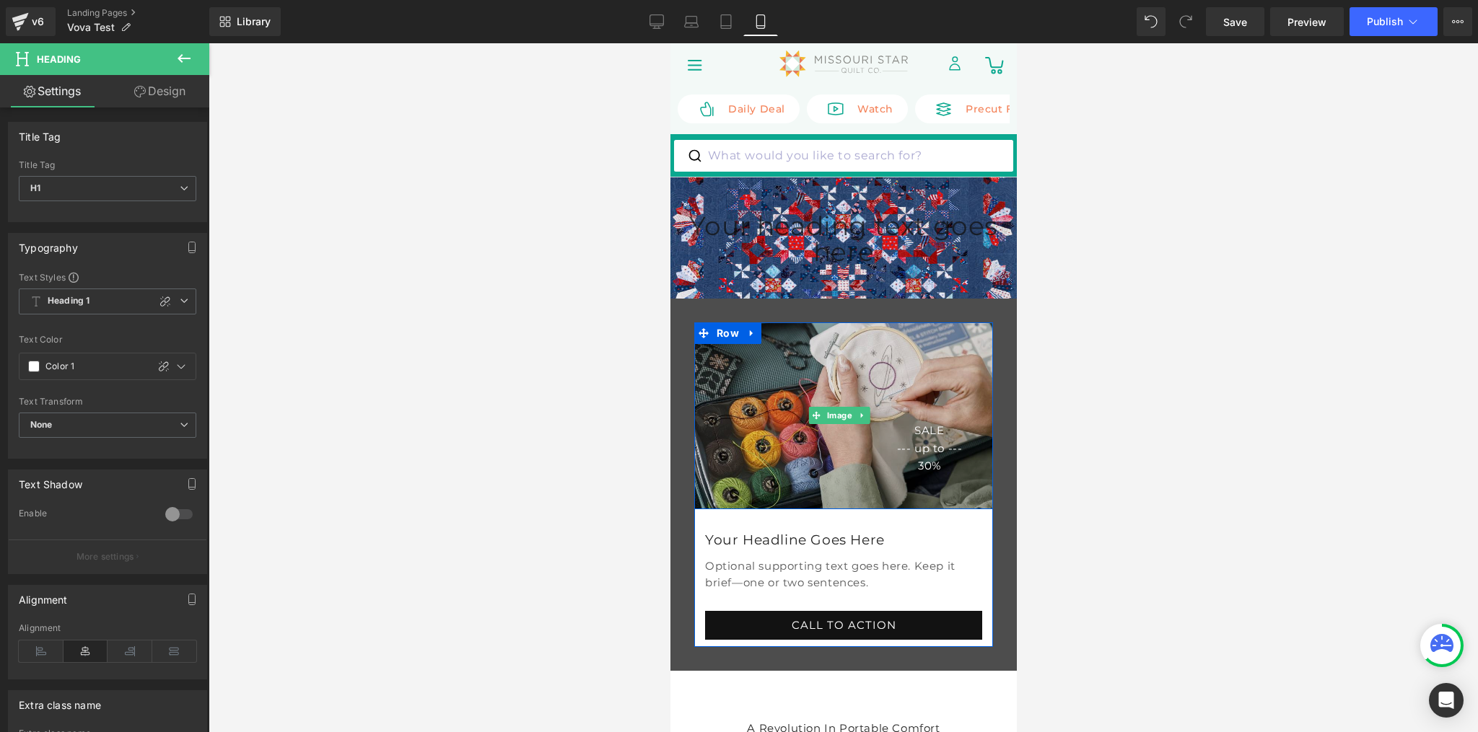
click at [780, 393] on img at bounding box center [842, 416] width 299 height 187
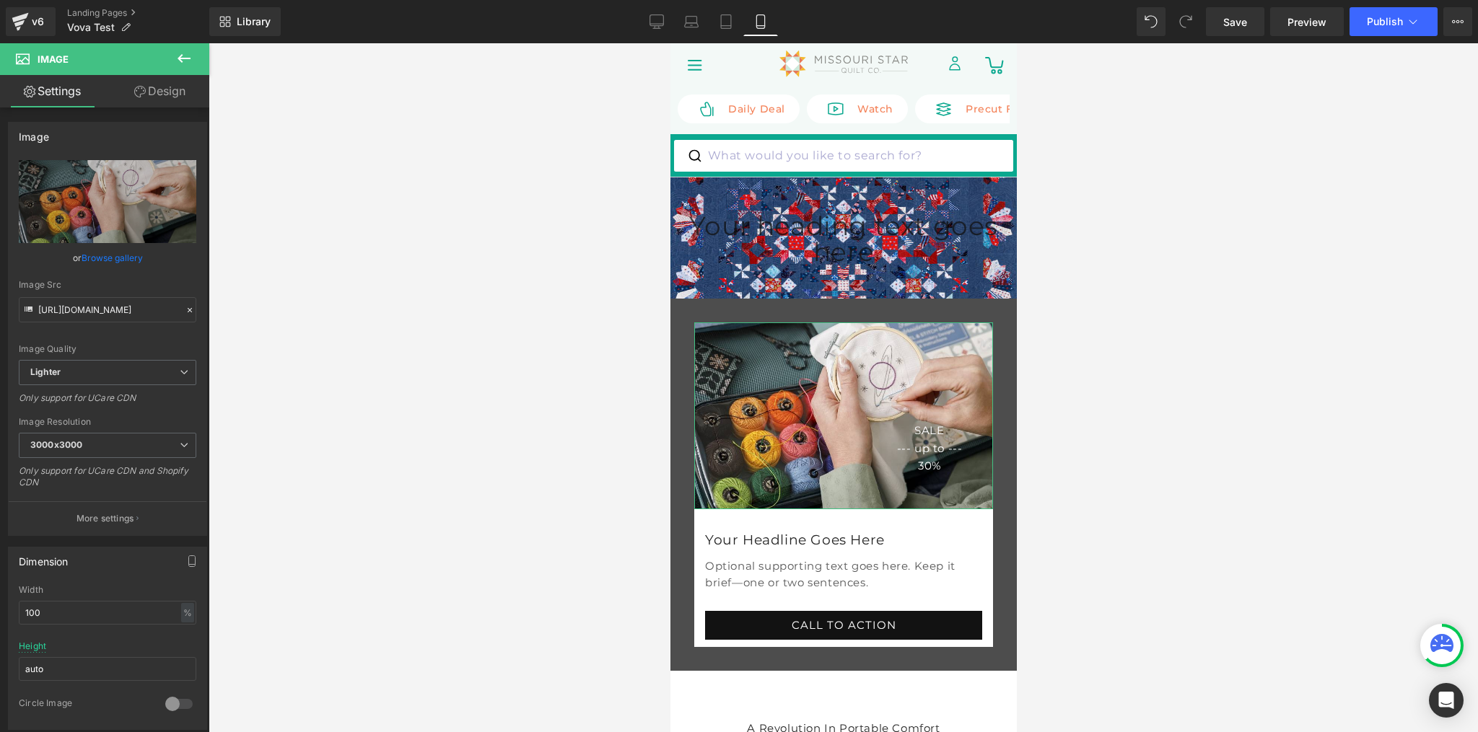
click at [168, 96] on link "Design" at bounding box center [160, 91] width 105 height 32
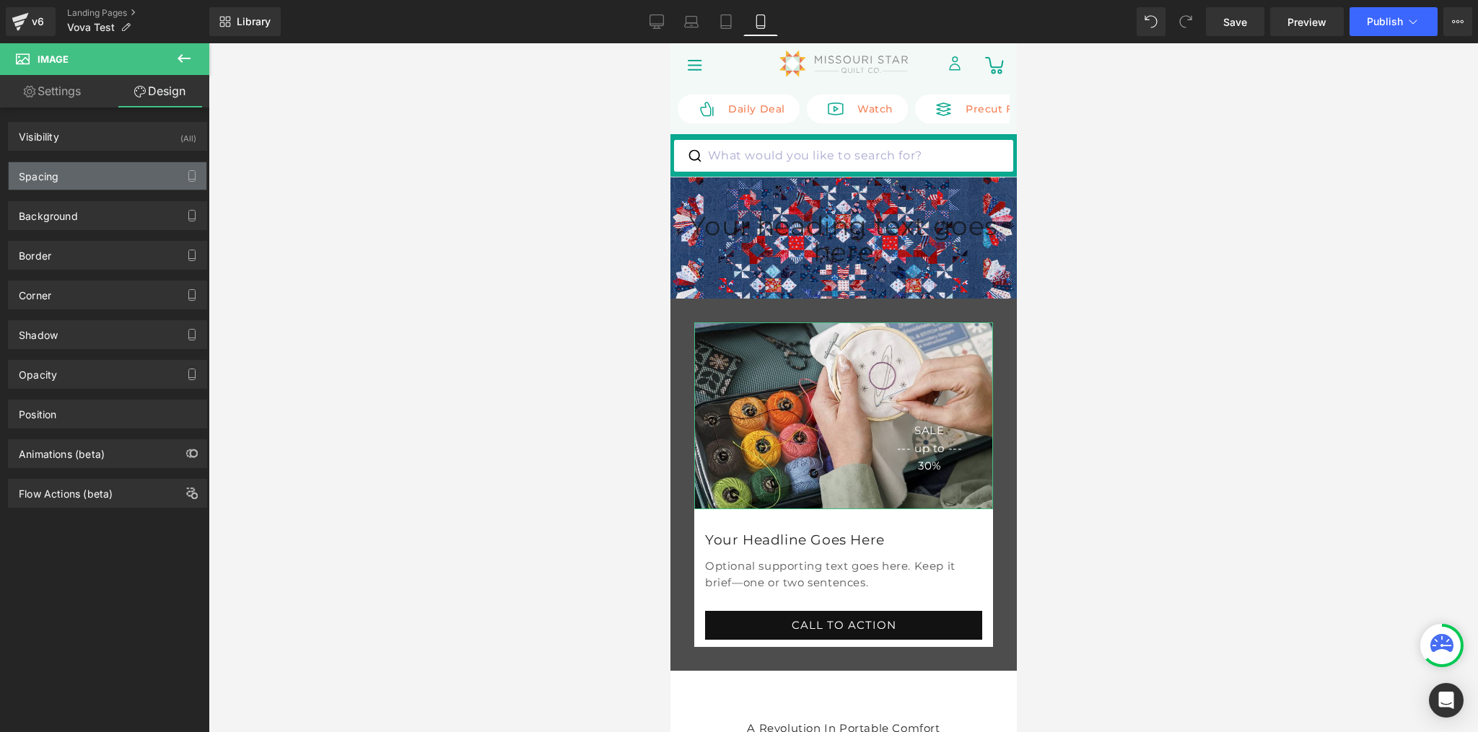
click at [102, 183] on div "Spacing" at bounding box center [108, 175] width 198 height 27
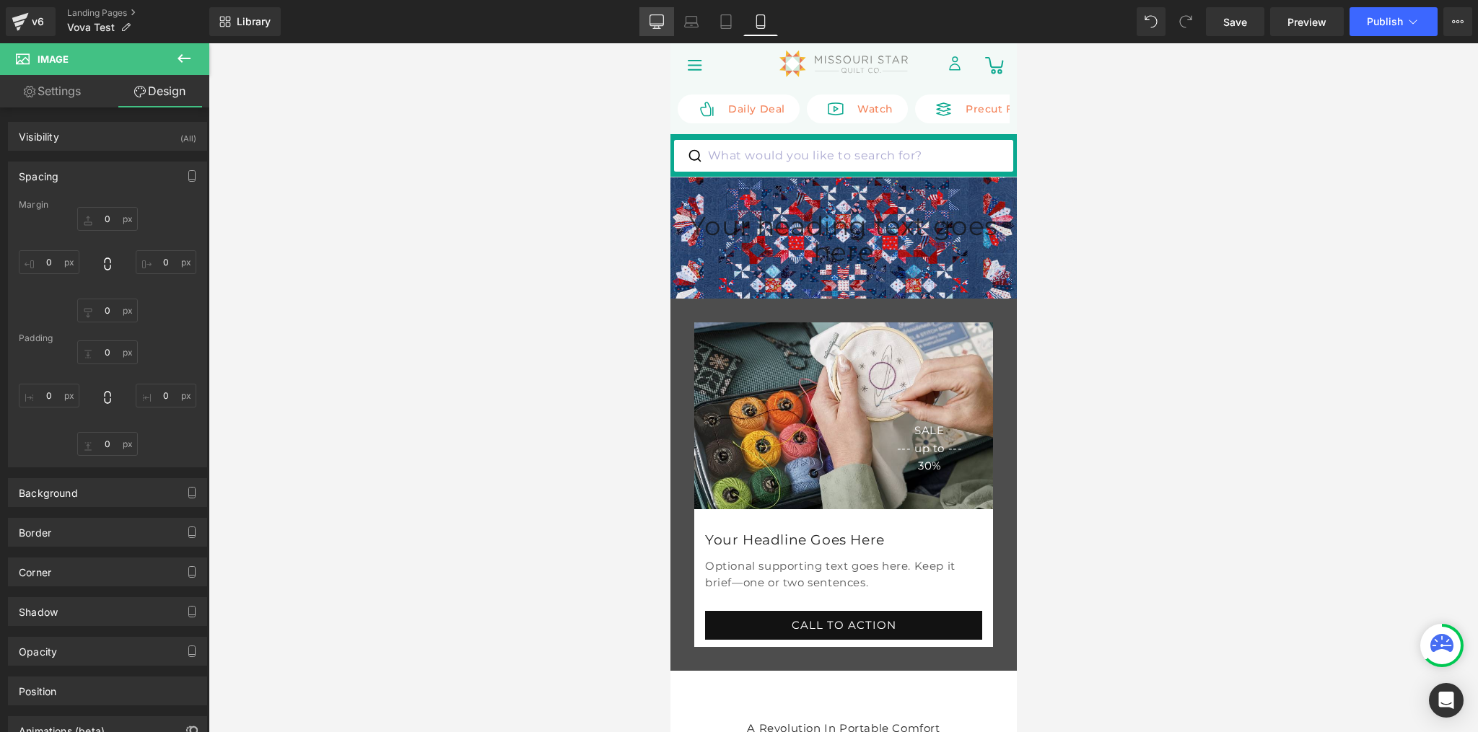
click at [661, 17] on icon at bounding box center [656, 21] width 14 height 14
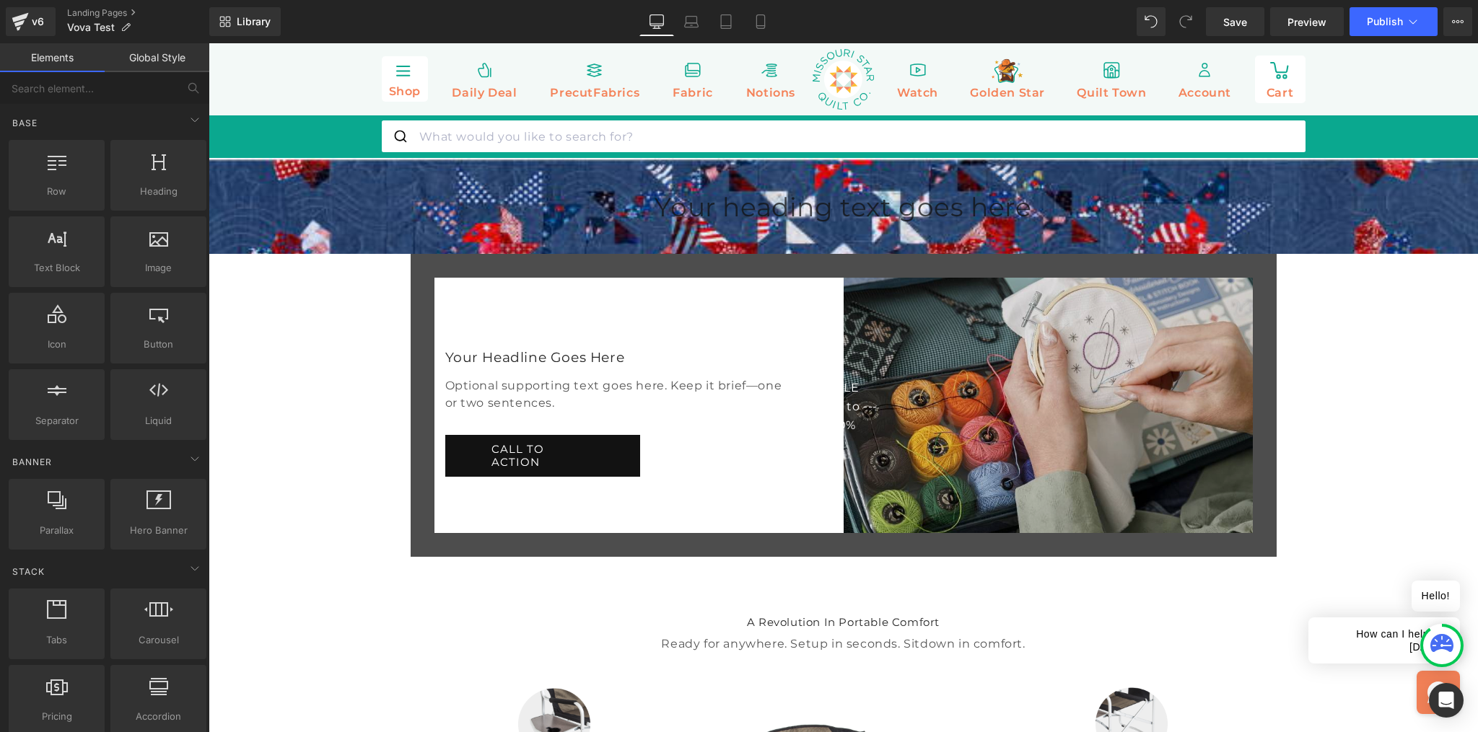
click at [935, 359] on img at bounding box center [1048, 405] width 409 height 255
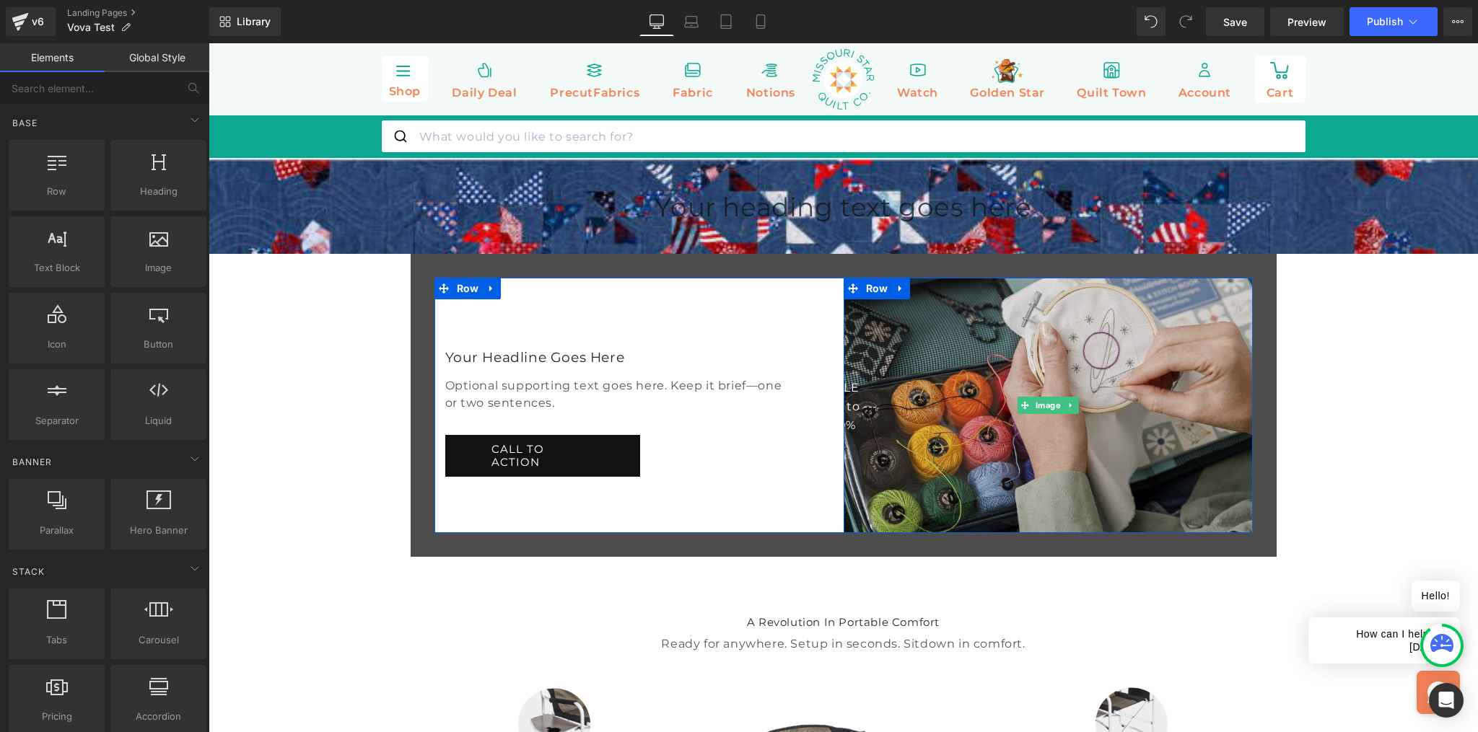
click at [1193, 370] on img at bounding box center [1048, 405] width 409 height 255
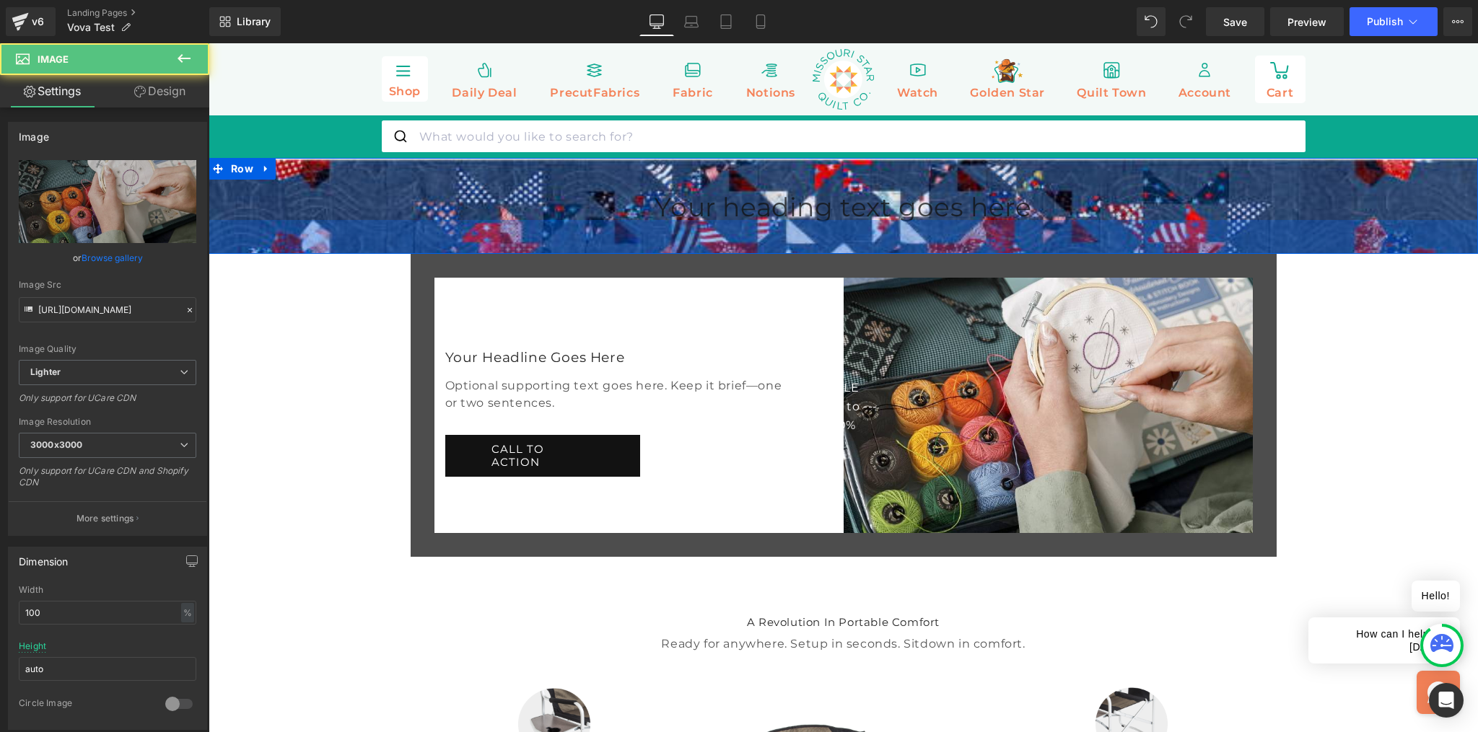
click at [1136, 254] on div "Your heading text goes here Heading Row 50px 47px" at bounding box center [843, 206] width 1269 height 96
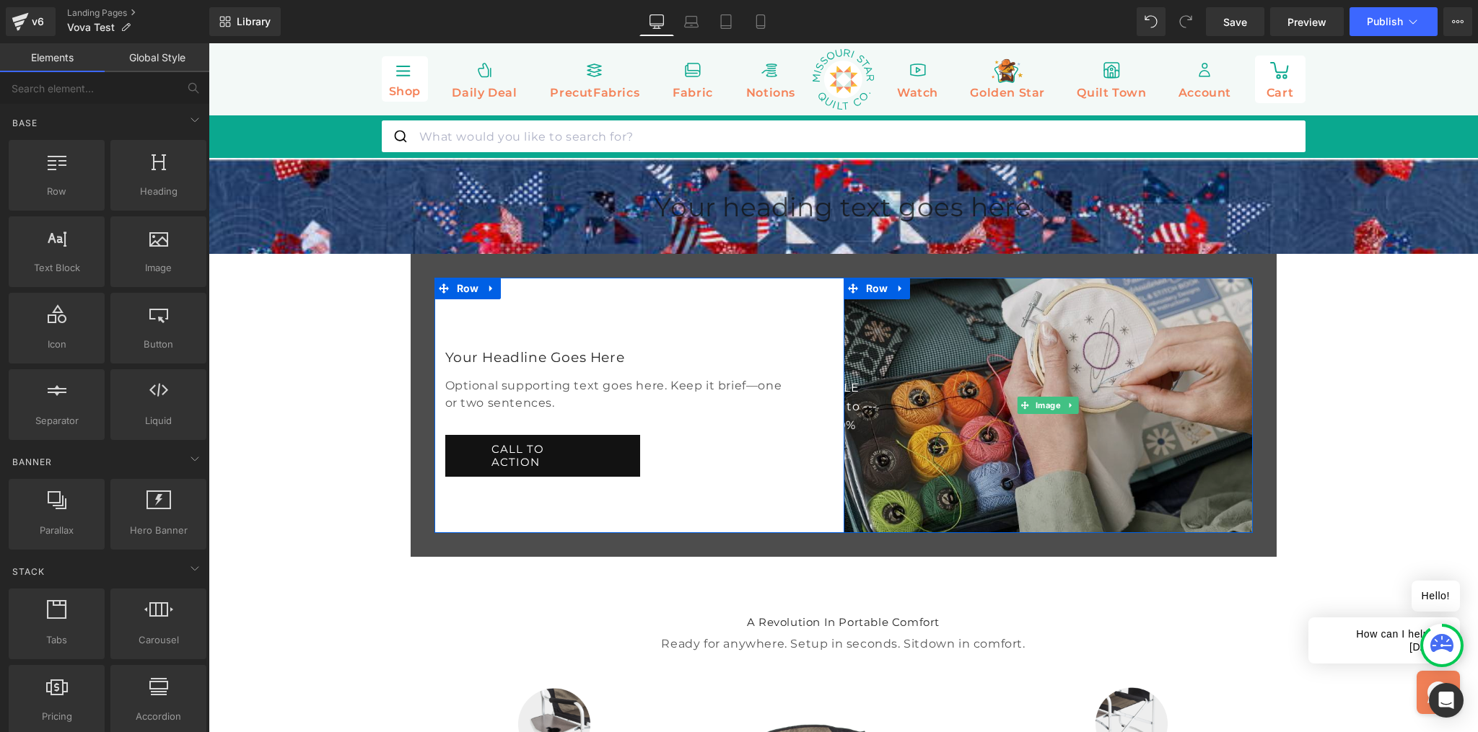
click at [1085, 363] on img at bounding box center [1048, 405] width 409 height 255
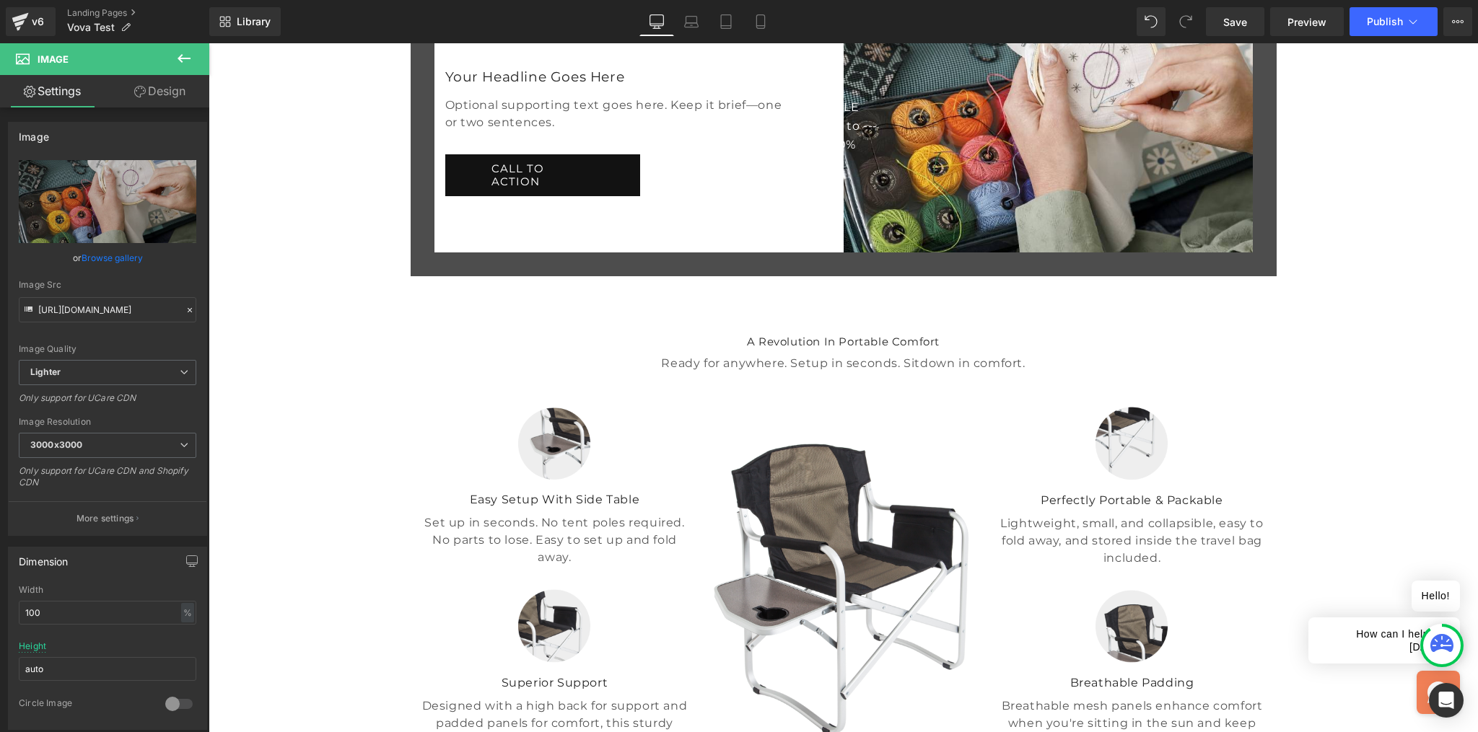
scroll to position [273, 0]
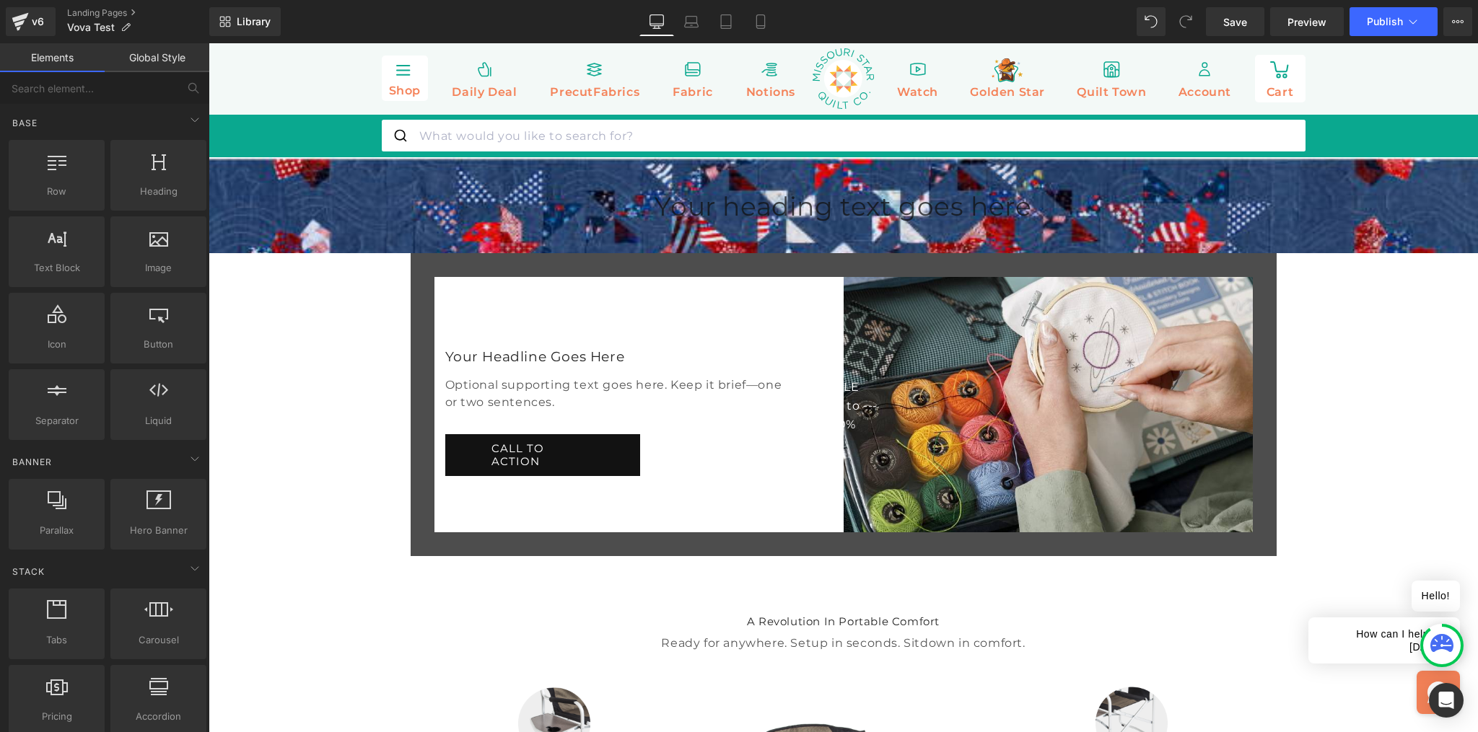
scroll to position [0, 0]
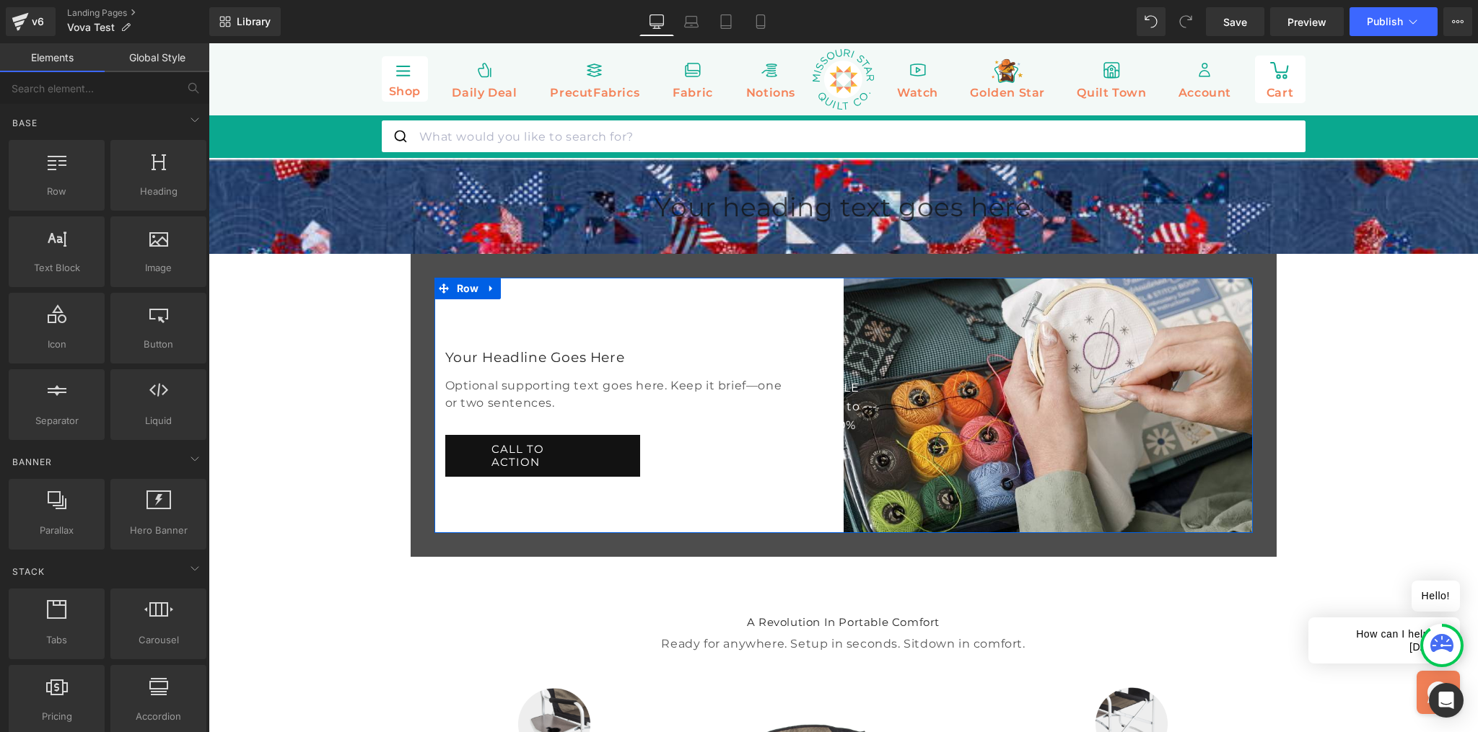
click at [610, 328] on div "Image SALE Text Block --- up to --- Text Block 30% Text Block Row Row Your Head…" at bounding box center [844, 405] width 866 height 303
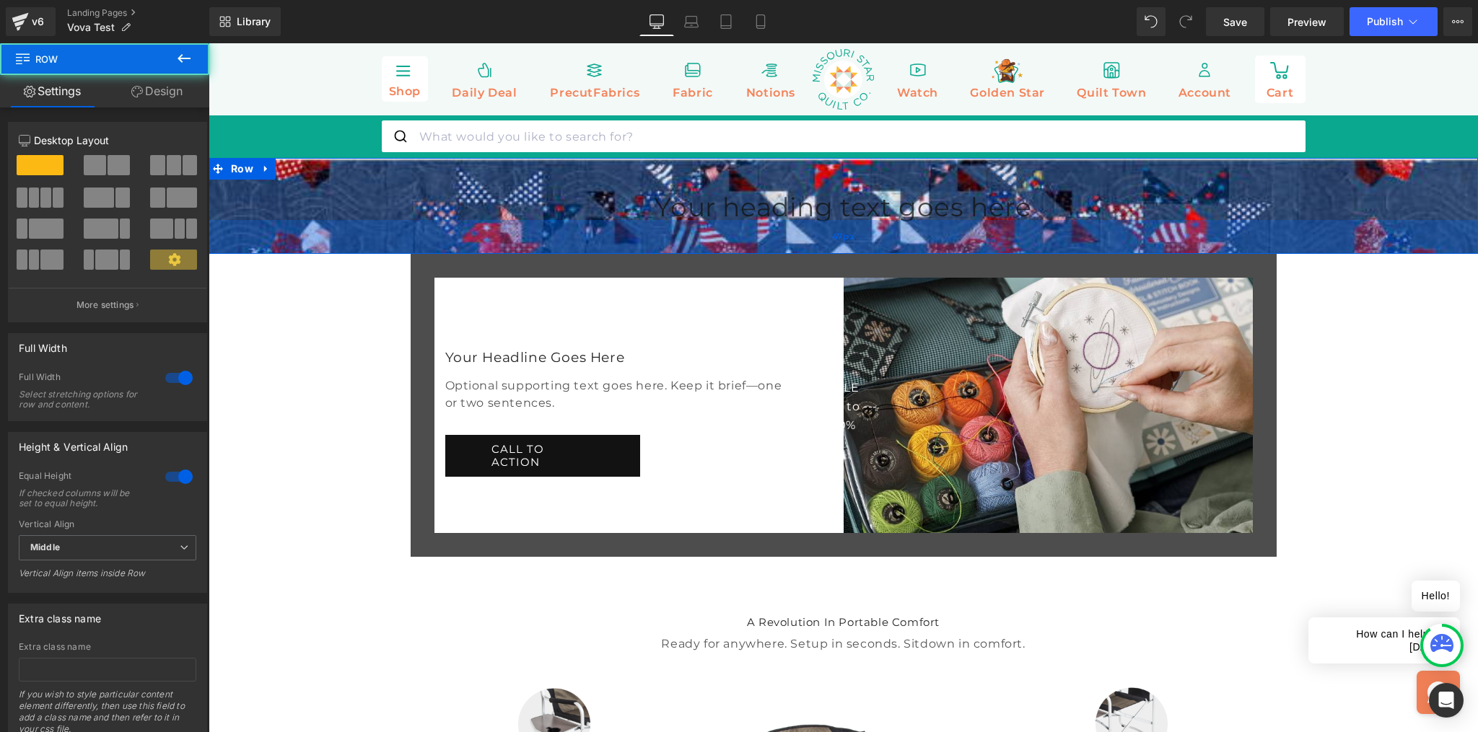
click at [595, 244] on div "47px" at bounding box center [843, 237] width 1269 height 34
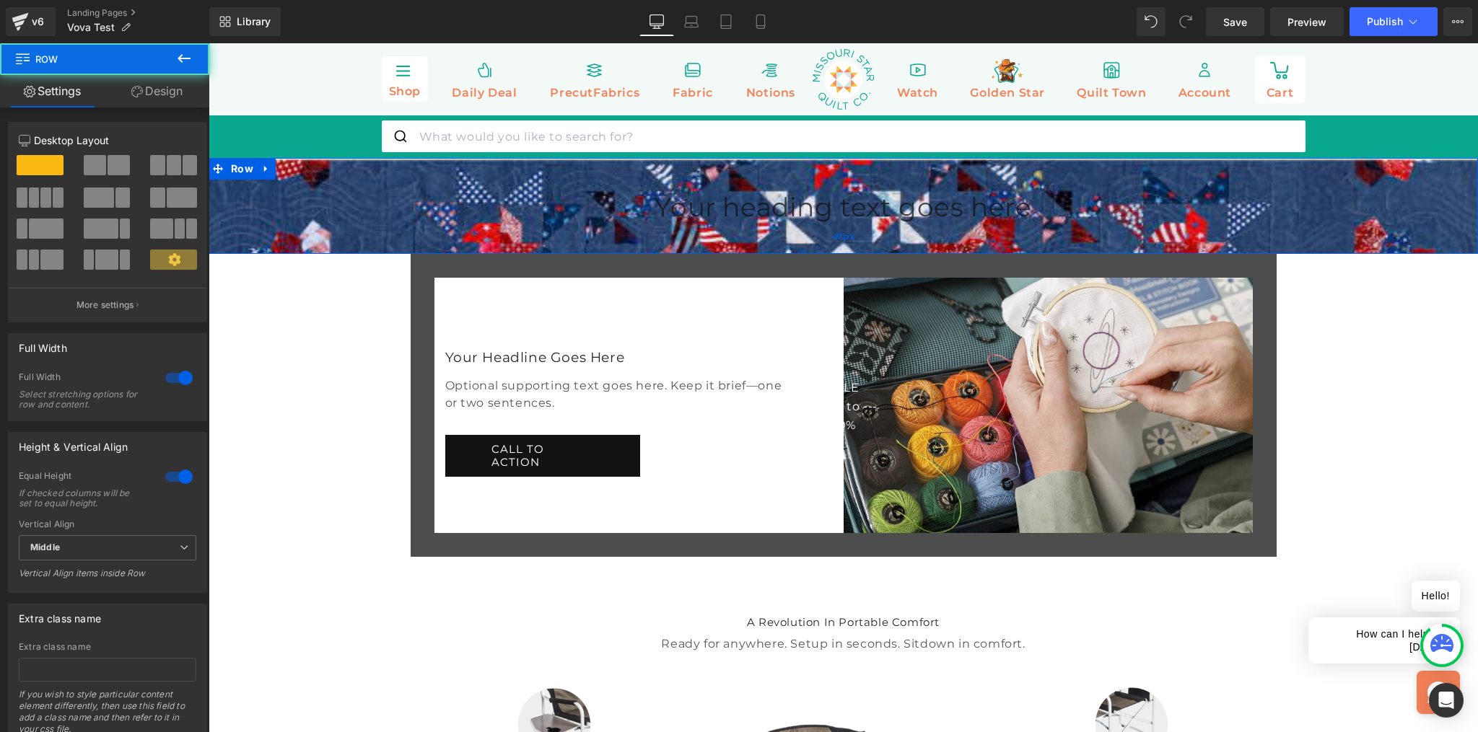
click at [579, 254] on div "47px" at bounding box center [843, 237] width 1269 height 34
click at [172, 91] on link "Design" at bounding box center [157, 91] width 105 height 32
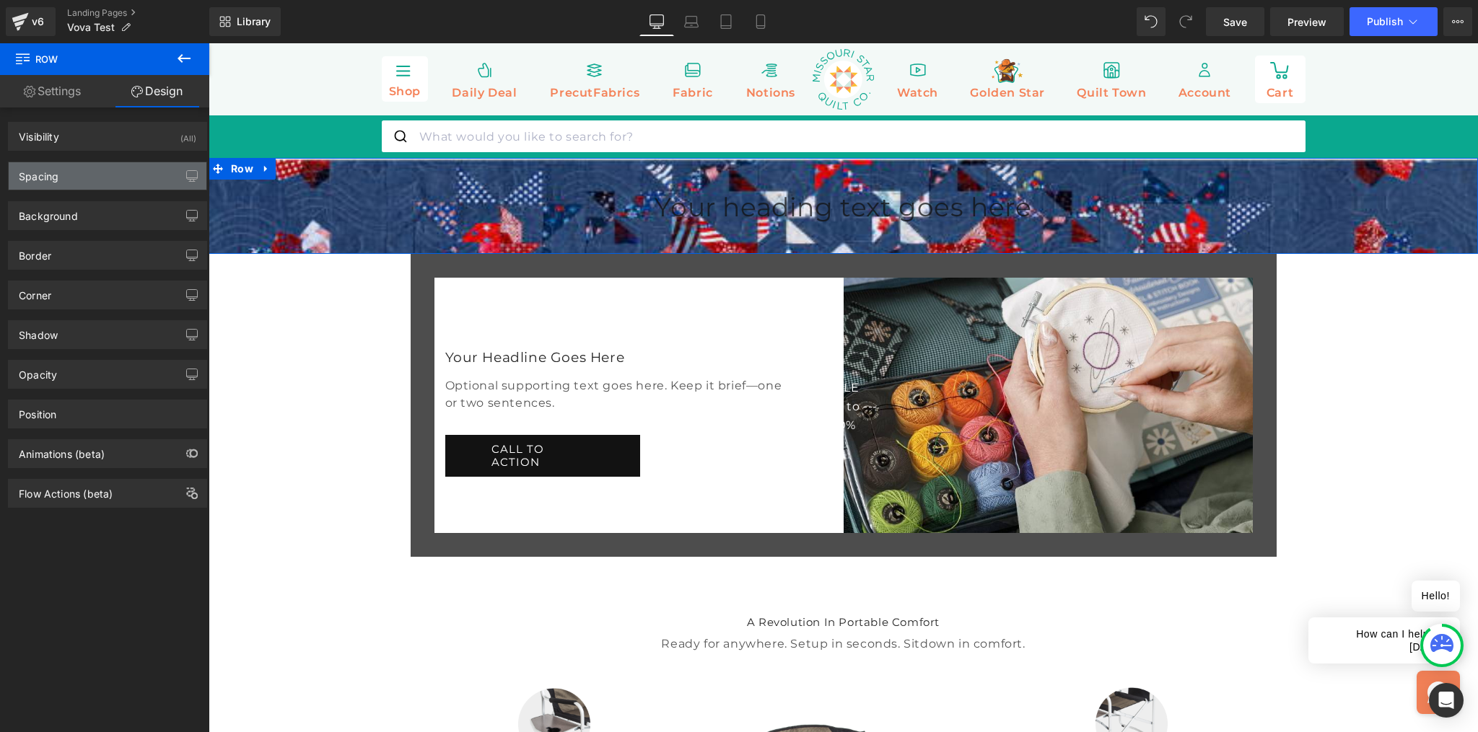
click at [96, 173] on div "Spacing" at bounding box center [108, 175] width 198 height 27
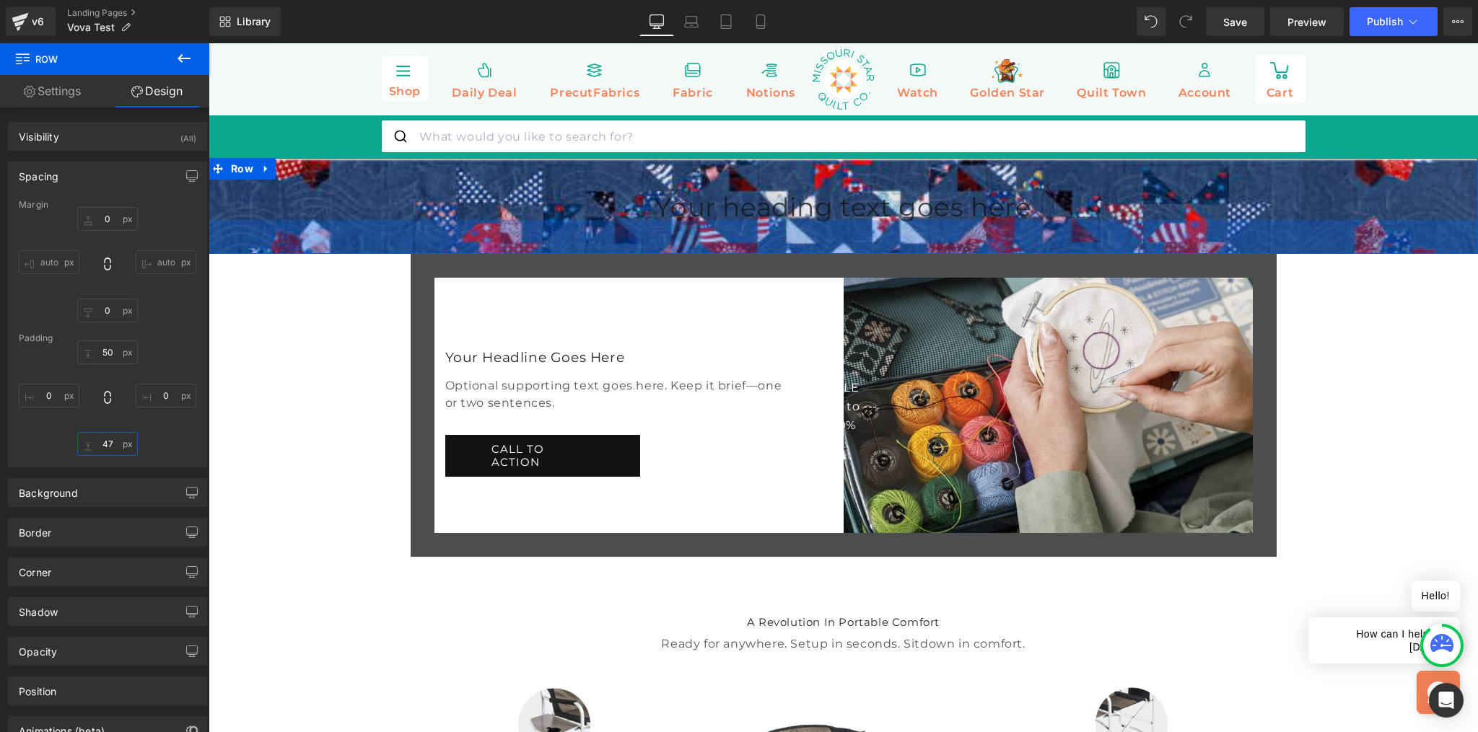
click at [115, 445] on input "text" at bounding box center [107, 444] width 61 height 24
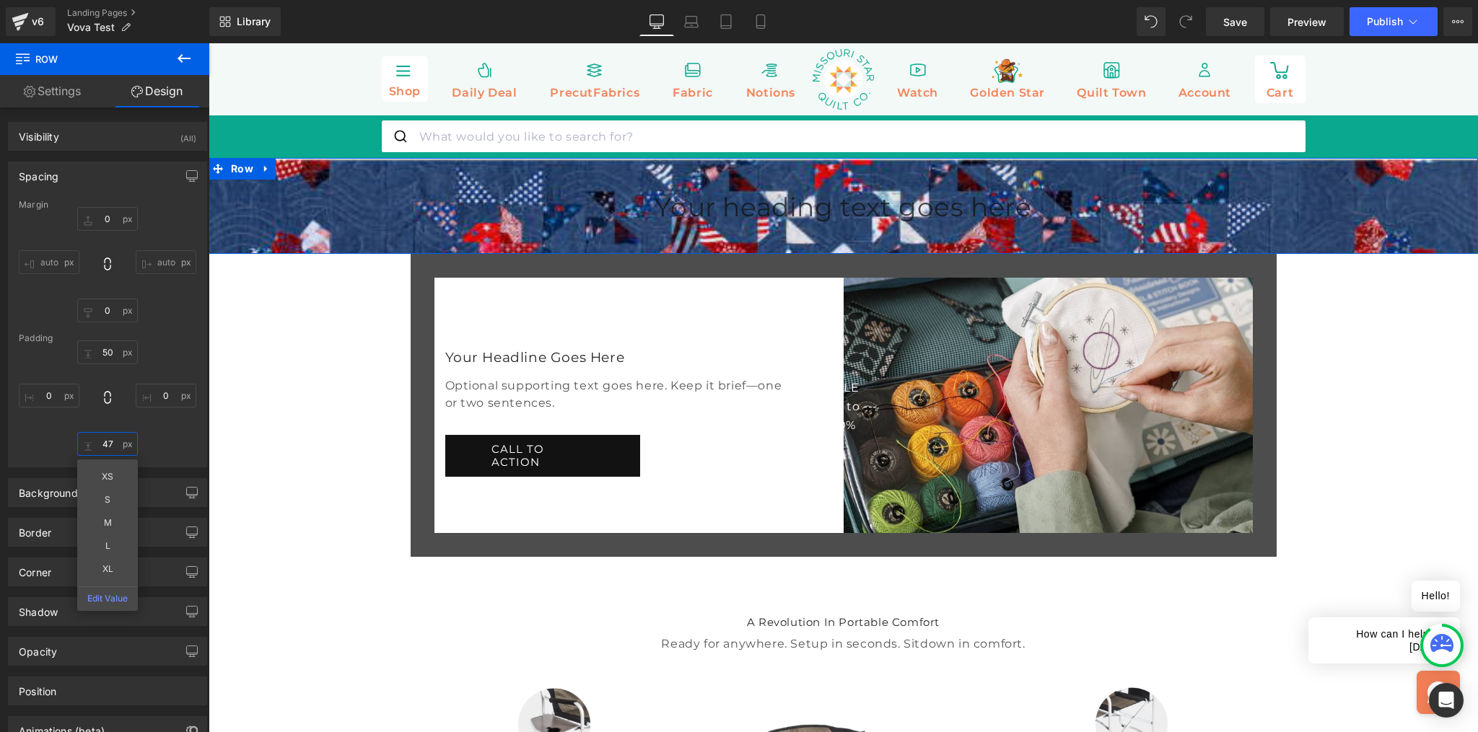
click at [115, 445] on input "text" at bounding box center [107, 444] width 61 height 24
type input "0"
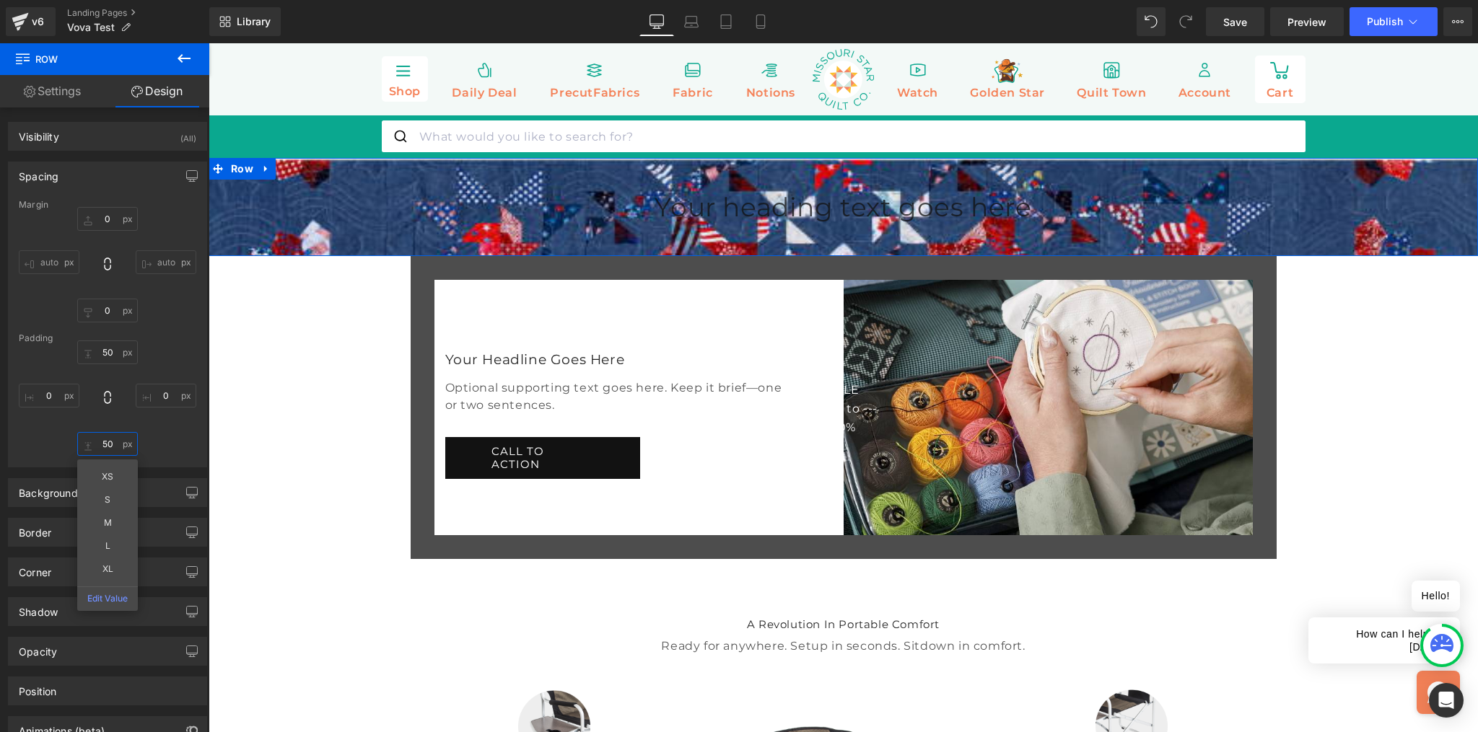
type input "50"
click at [192, 456] on div "Margin auto auto Padding 50 XS S M L XL Edit Value" at bounding box center [108, 333] width 198 height 267
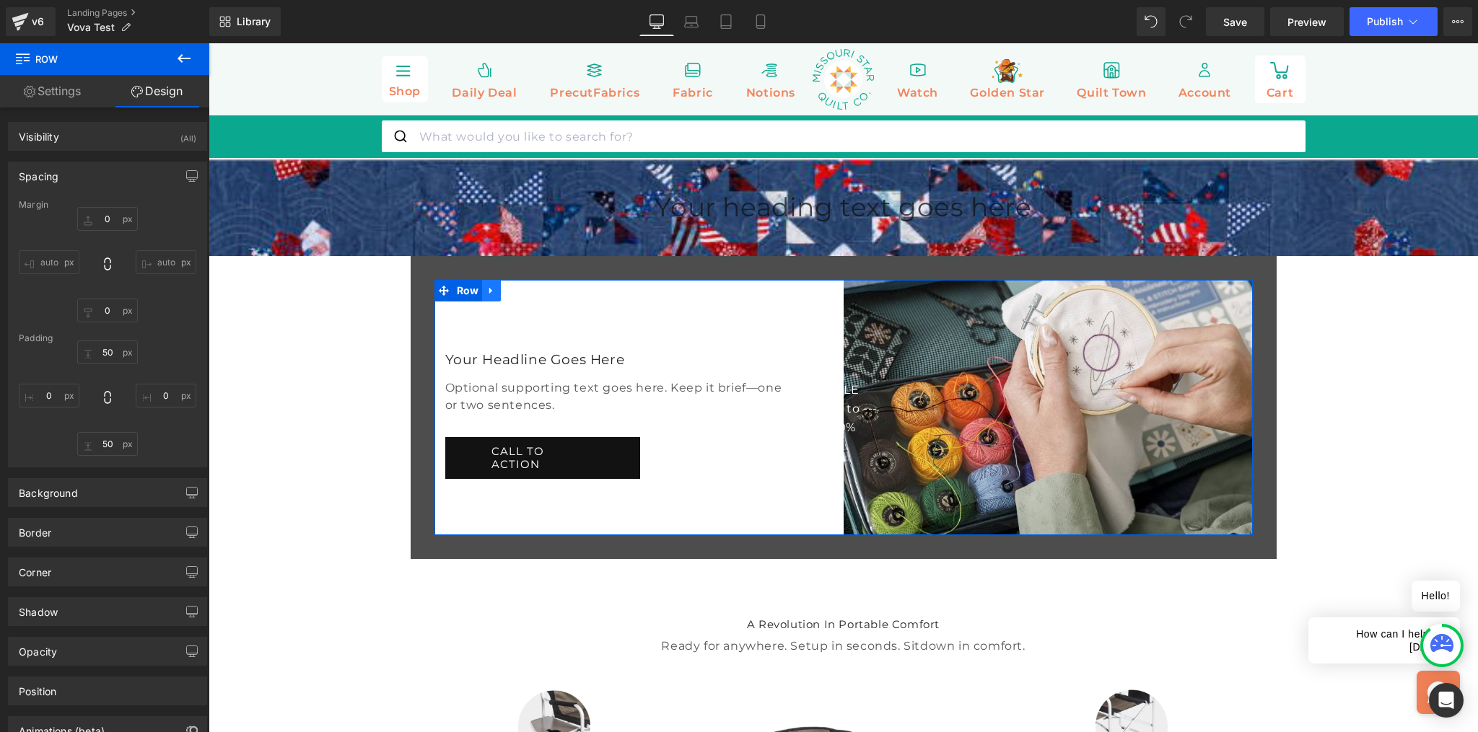
click at [482, 302] on link at bounding box center [491, 291] width 19 height 22
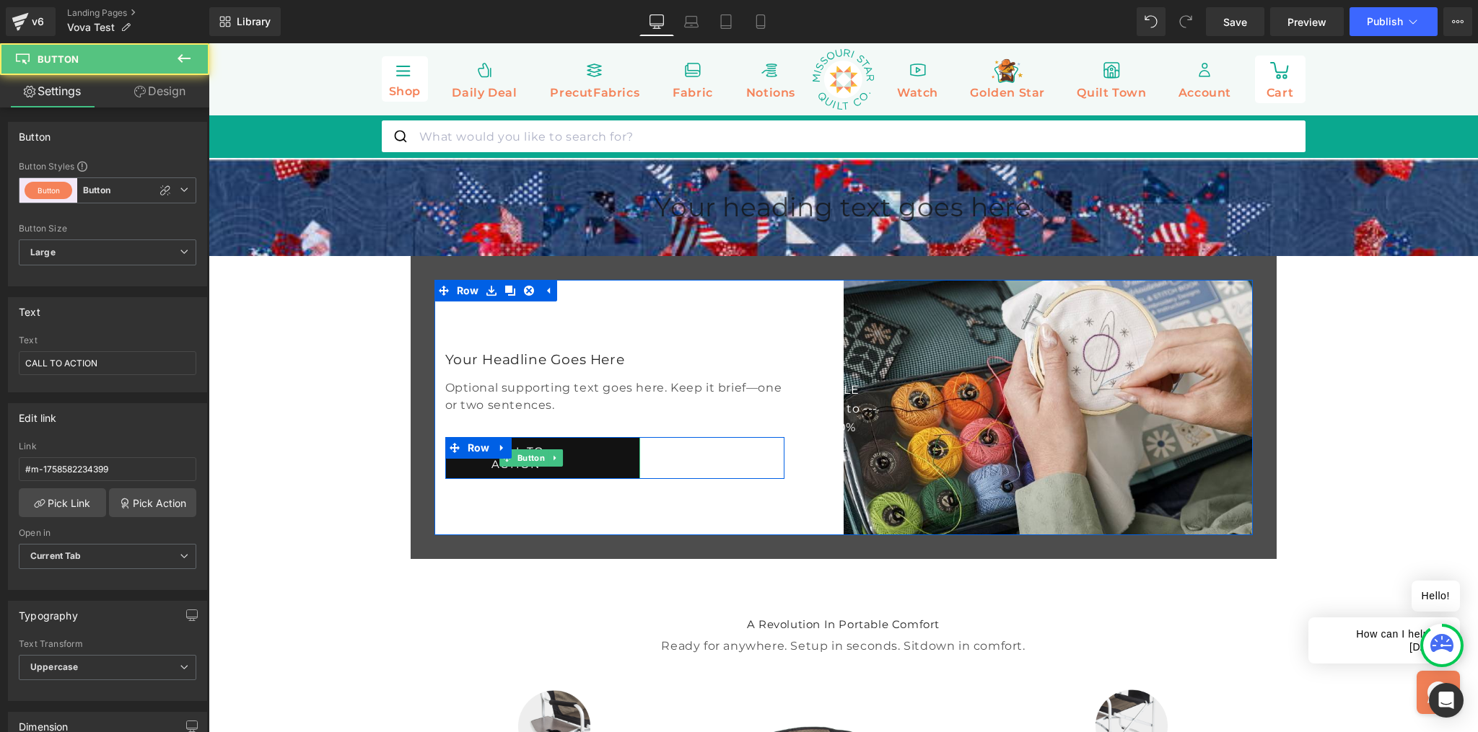
click at [600, 479] on link "CALL TO ACTION" at bounding box center [542, 458] width 195 height 42
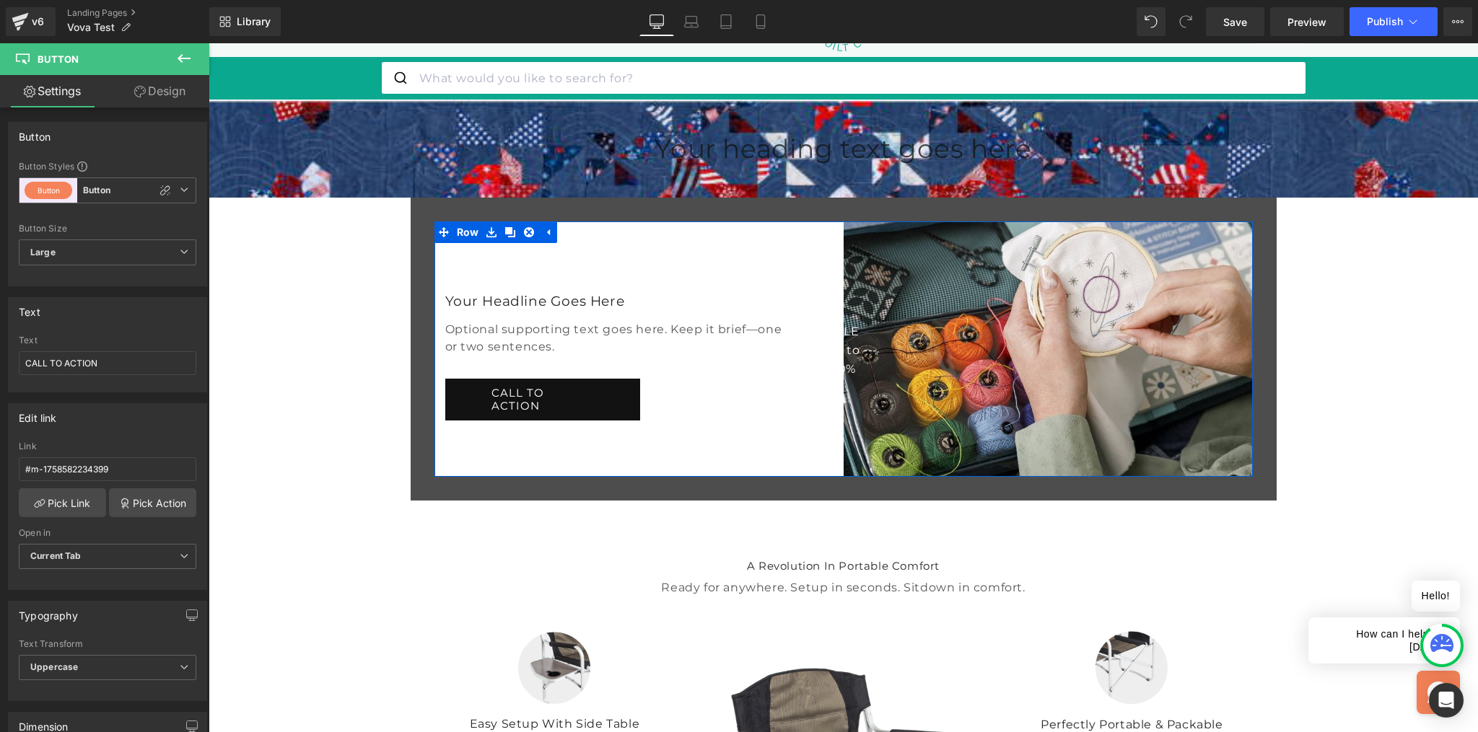
click at [542, 421] on link "CALL TO ACTION" at bounding box center [542, 400] width 195 height 42
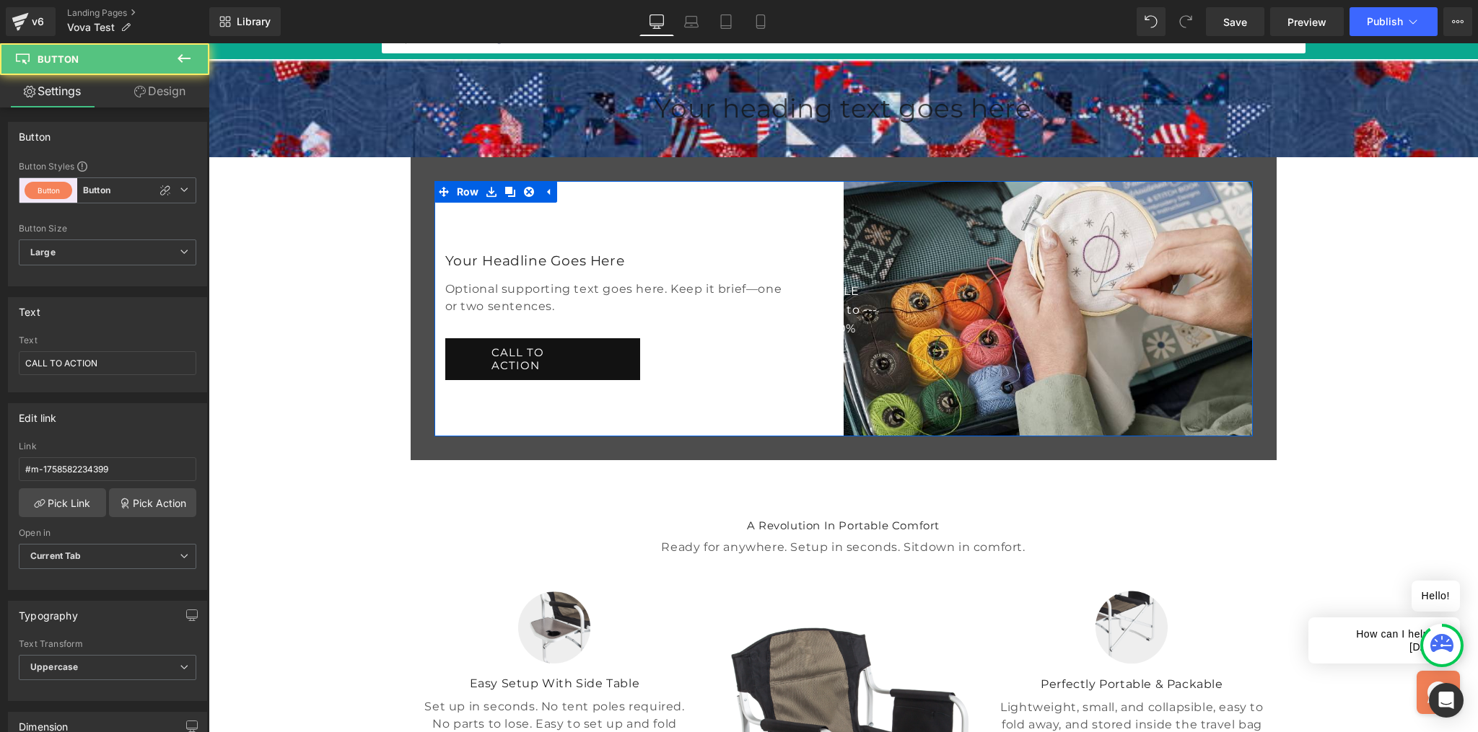
click at [581, 380] on link "CALL TO ACTION" at bounding box center [542, 359] width 195 height 42
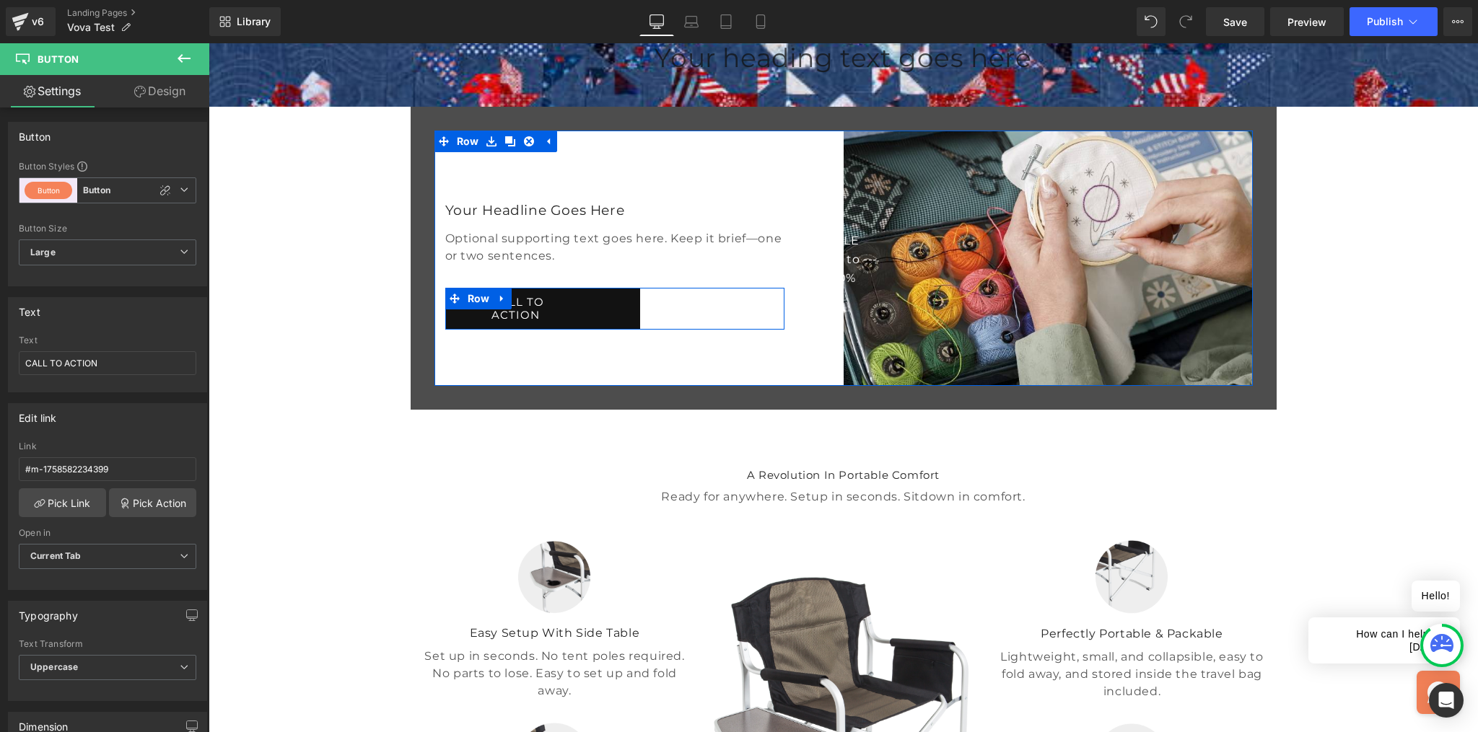
click at [675, 330] on div "CALL TO ACTION Button Row" at bounding box center [614, 309] width 339 height 42
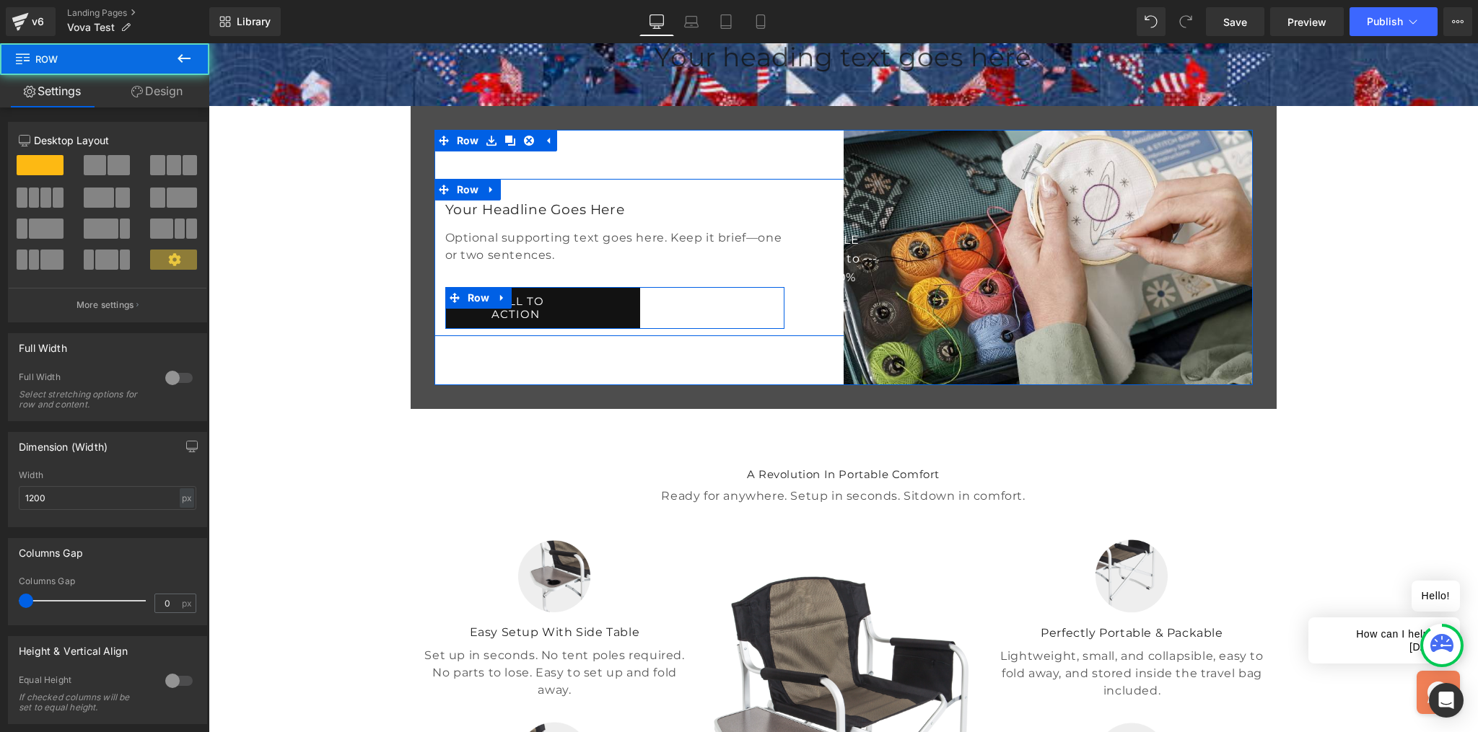
click at [624, 329] on link "CALL TO ACTION" at bounding box center [542, 308] width 195 height 42
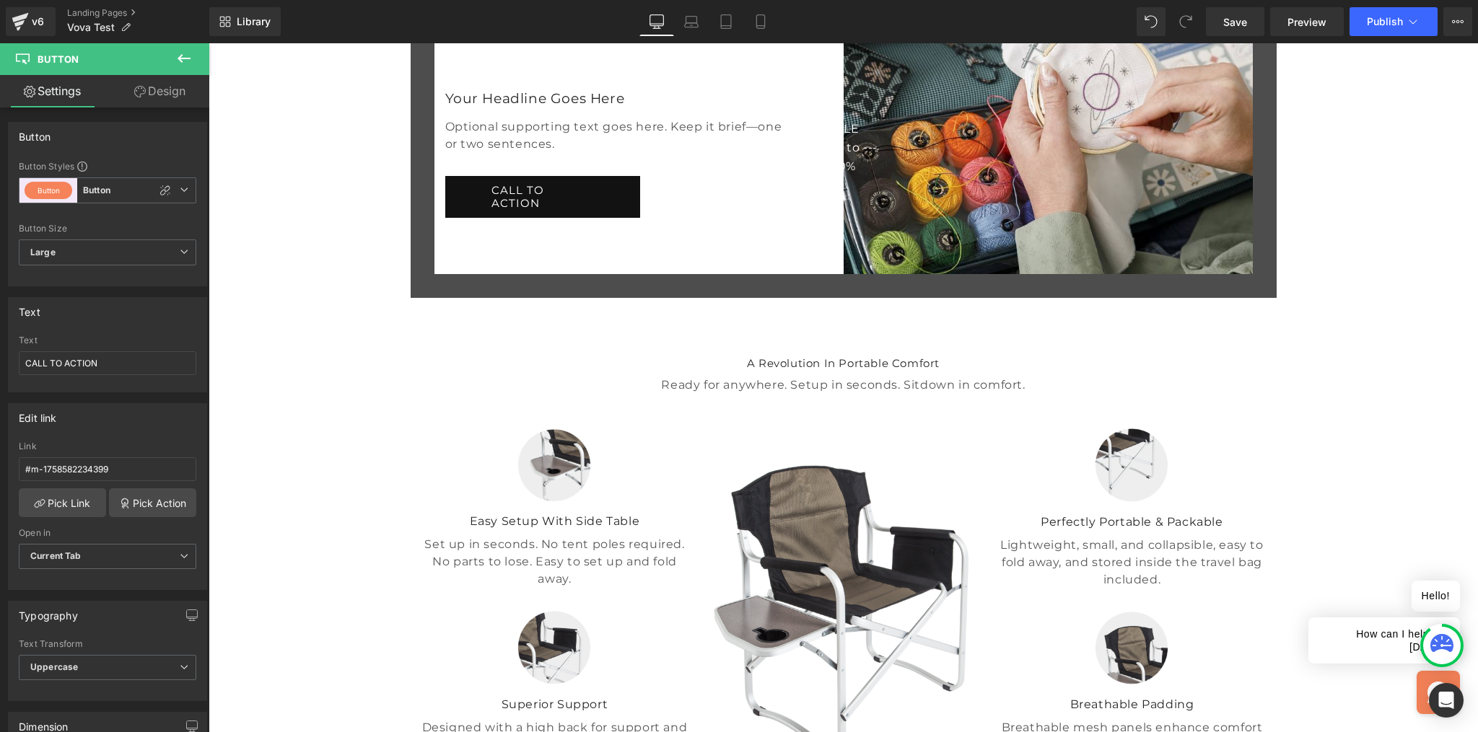
scroll to position [281, 0]
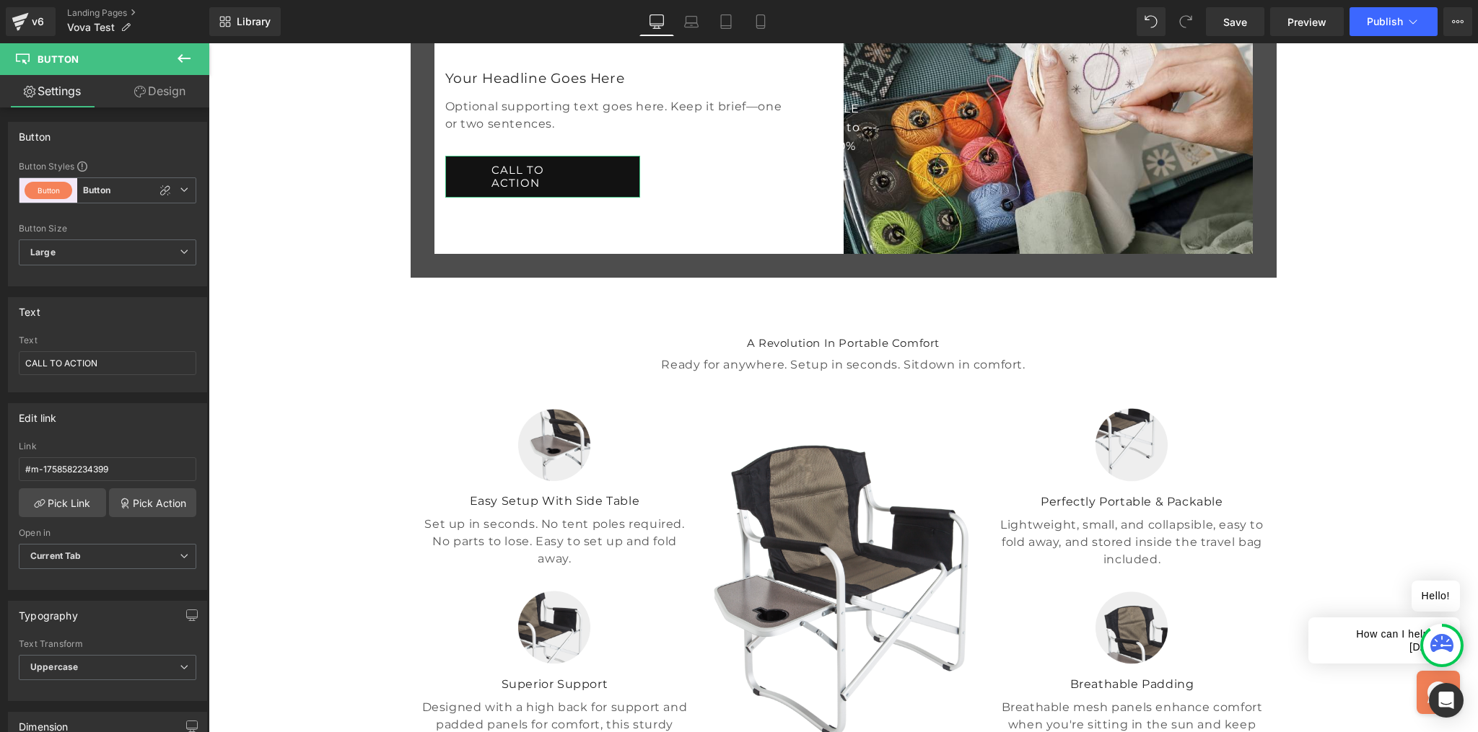
click at [151, 102] on link "Design" at bounding box center [160, 91] width 105 height 32
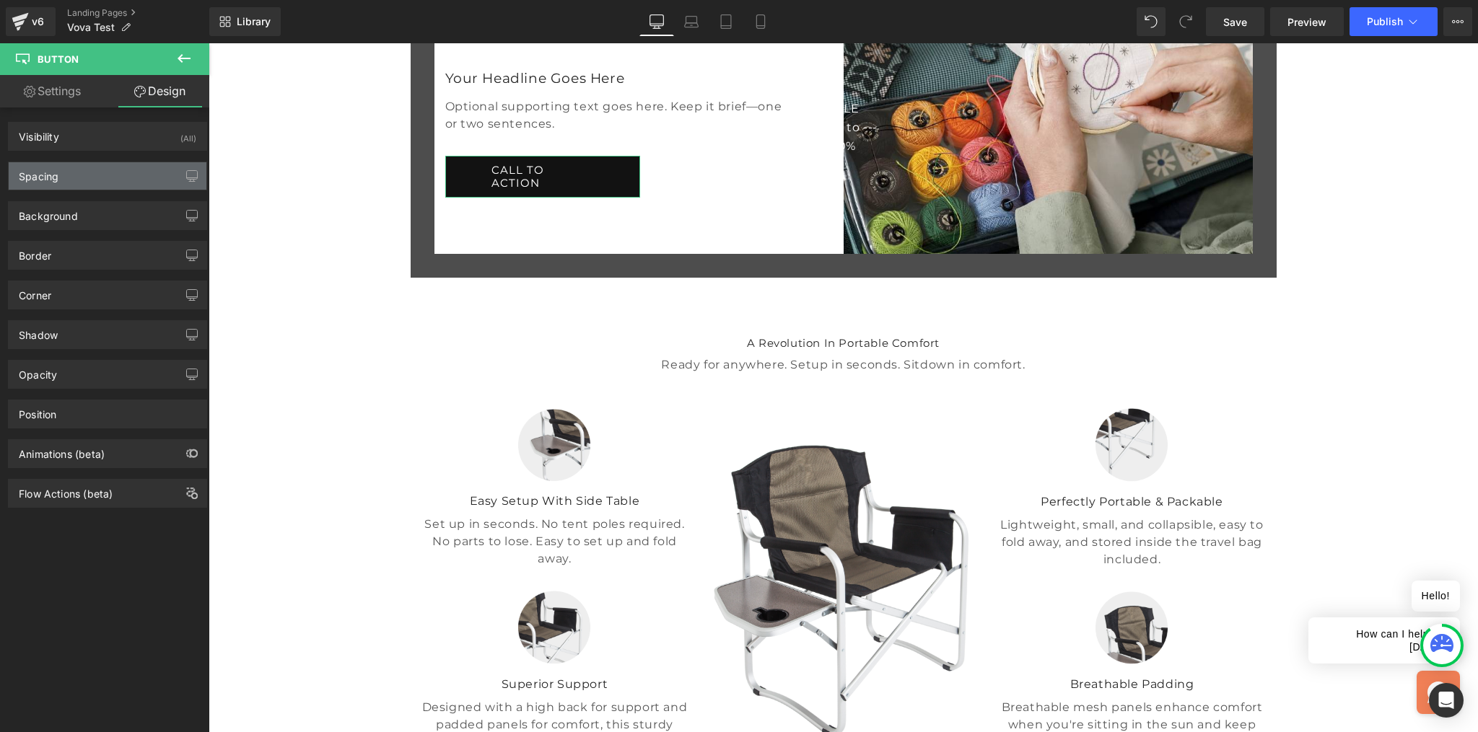
click at [105, 172] on div "Spacing" at bounding box center [108, 175] width 198 height 27
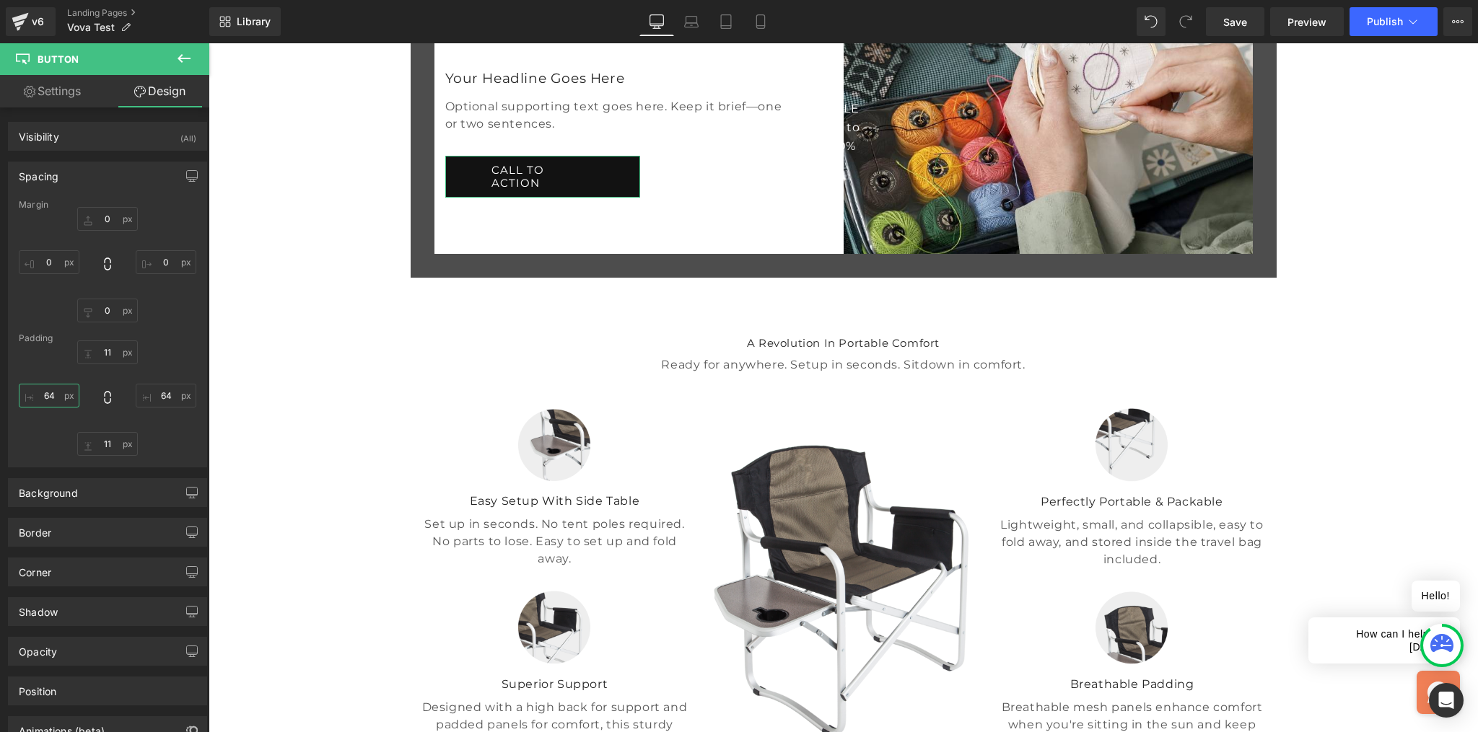
click at [66, 399] on input "text" at bounding box center [49, 396] width 61 height 24
click at [157, 393] on input "text" at bounding box center [166, 396] width 61 height 24
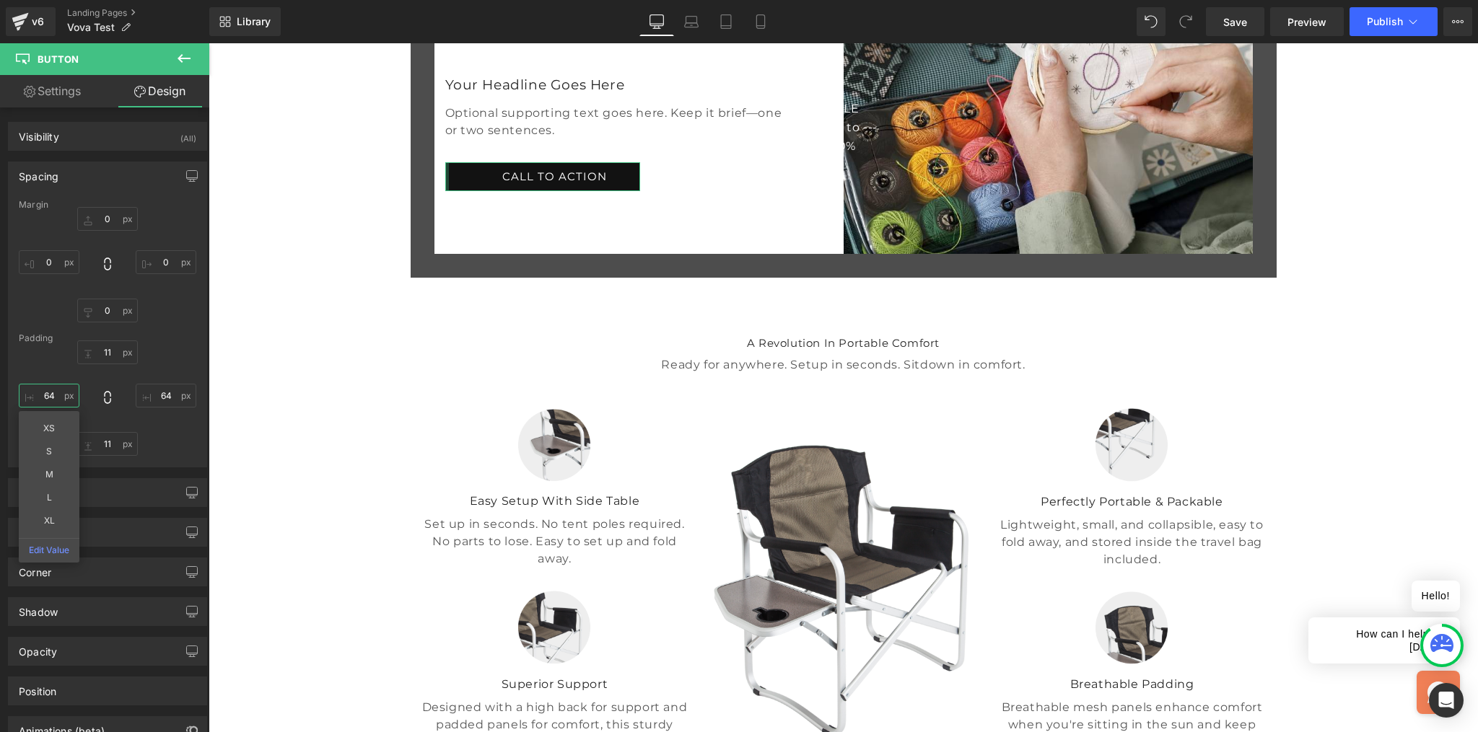
click at [56, 393] on input "text" at bounding box center [49, 396] width 61 height 24
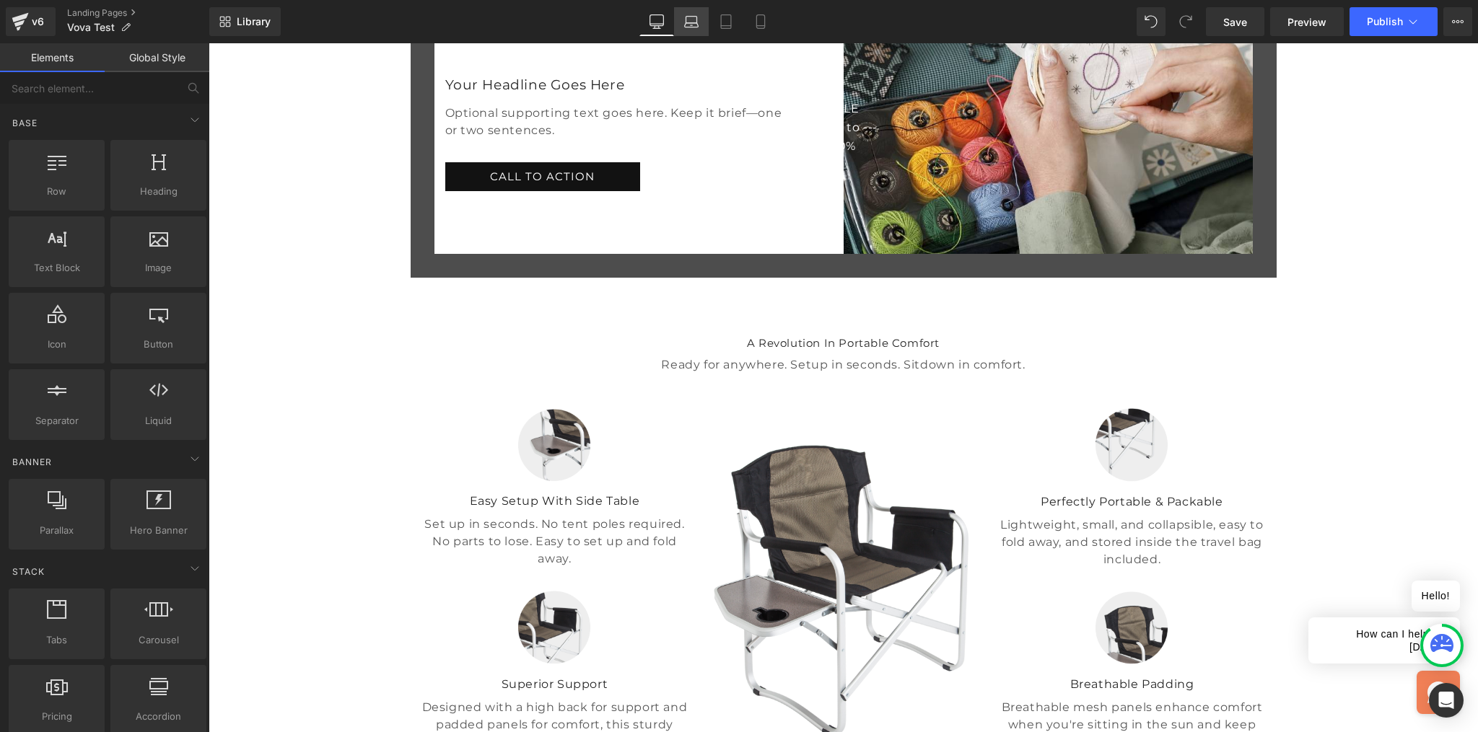
click at [693, 22] on icon at bounding box center [691, 21] width 14 height 14
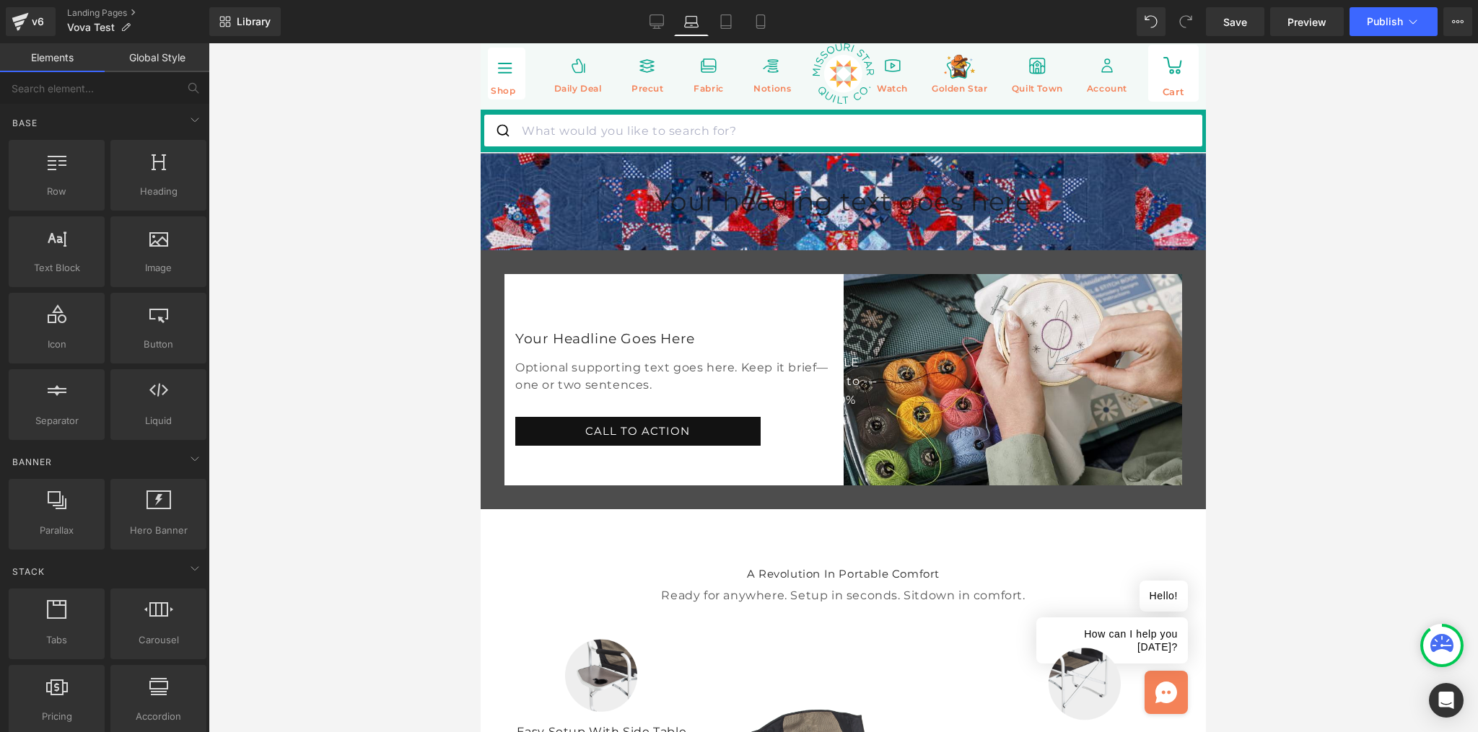
scroll to position [0, 0]
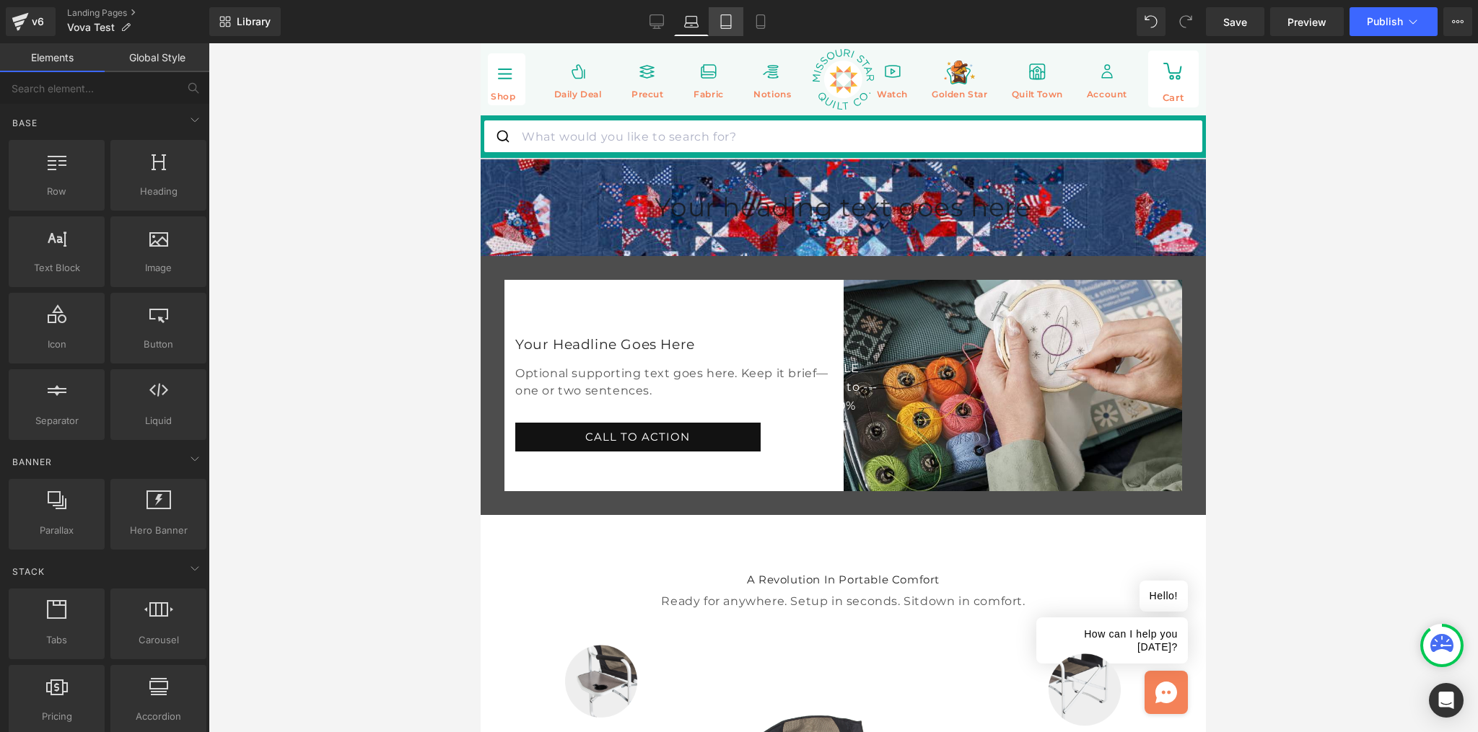
click at [730, 21] on icon at bounding box center [726, 21] width 14 height 14
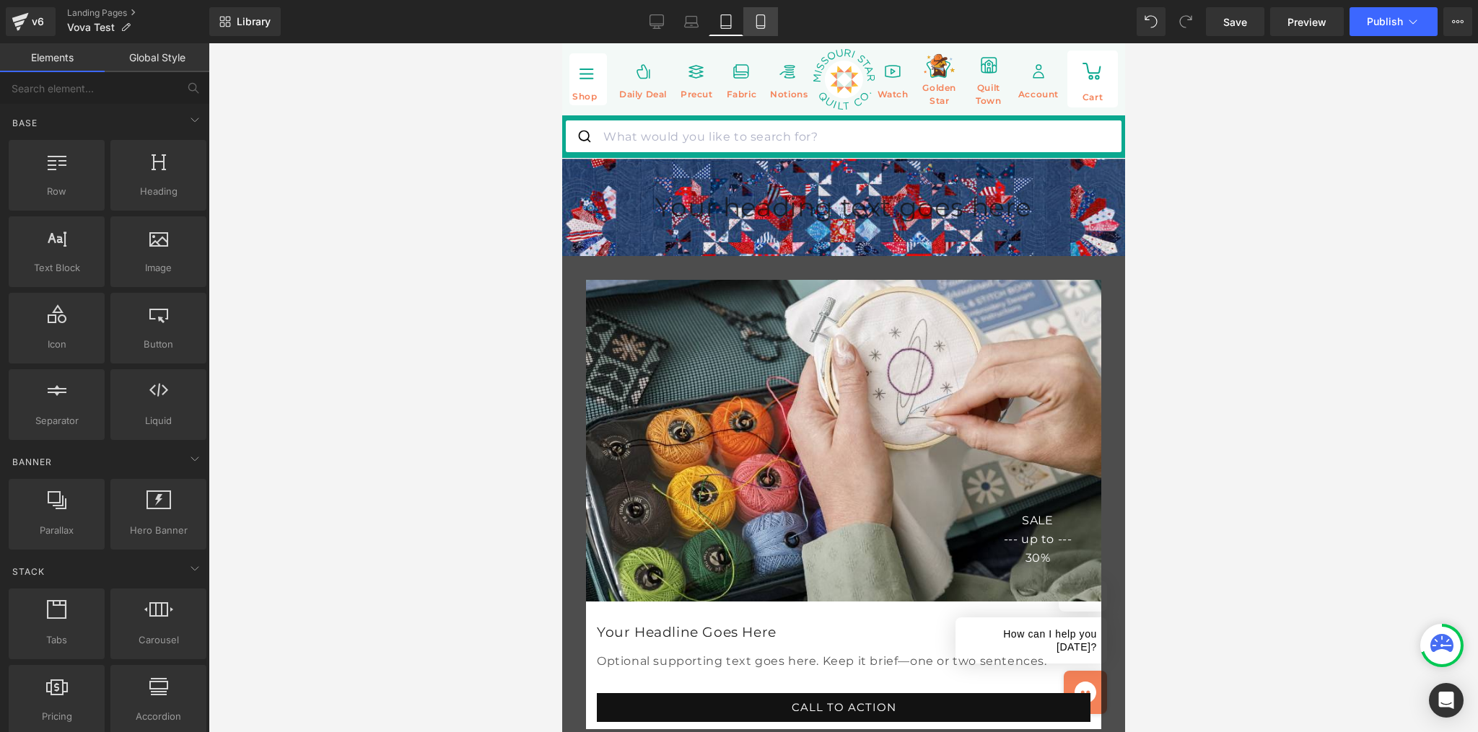
click at [763, 22] on icon at bounding box center [760, 21] width 14 height 14
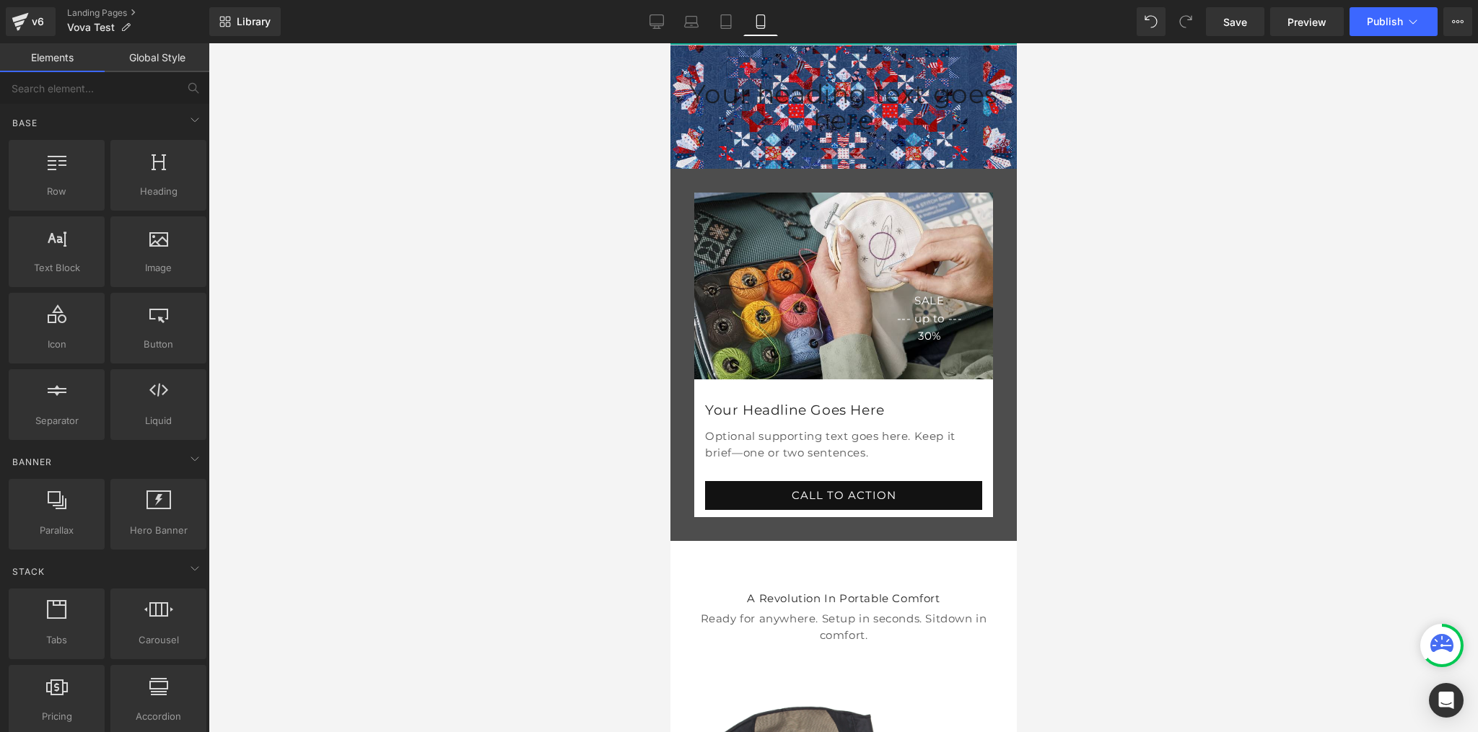
scroll to position [133, 0]
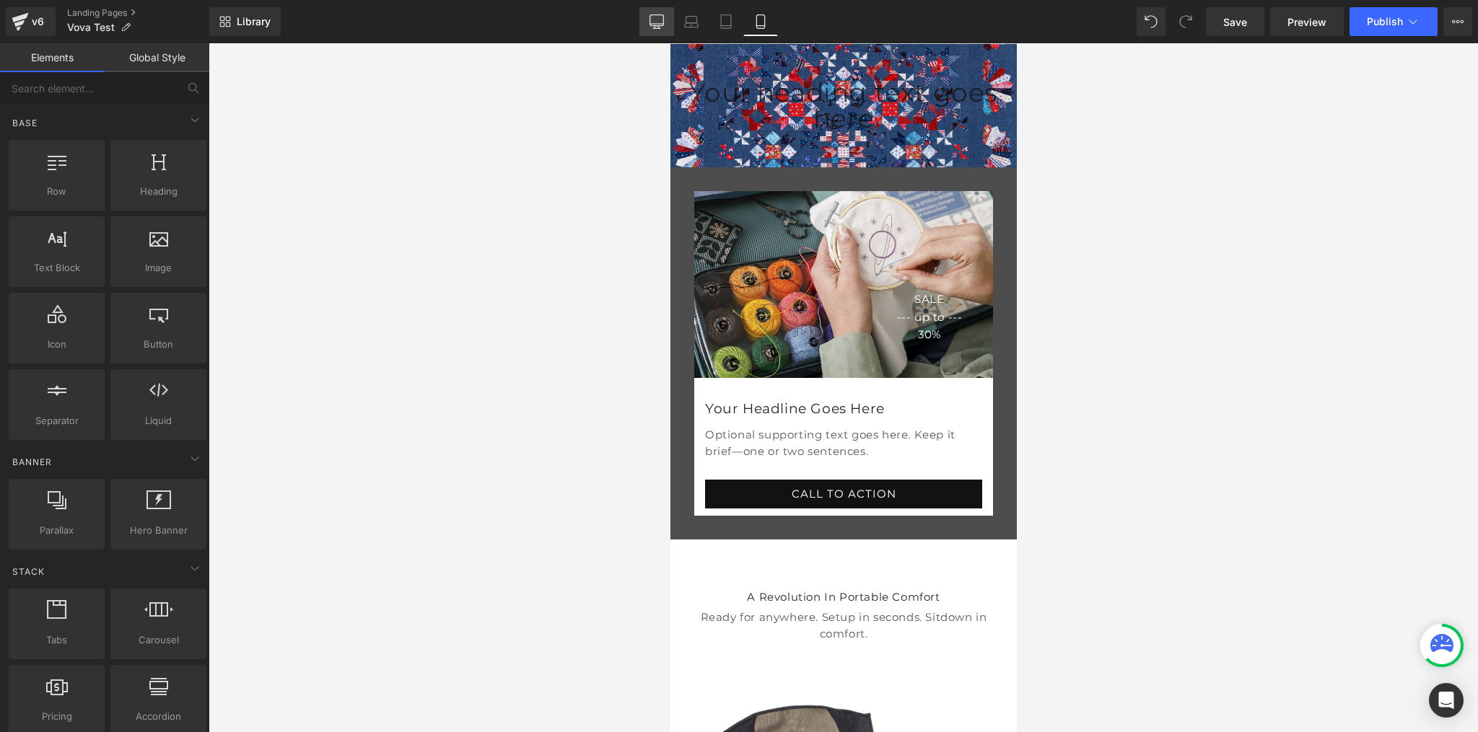
click at [662, 24] on icon at bounding box center [657, 24] width 14 height 0
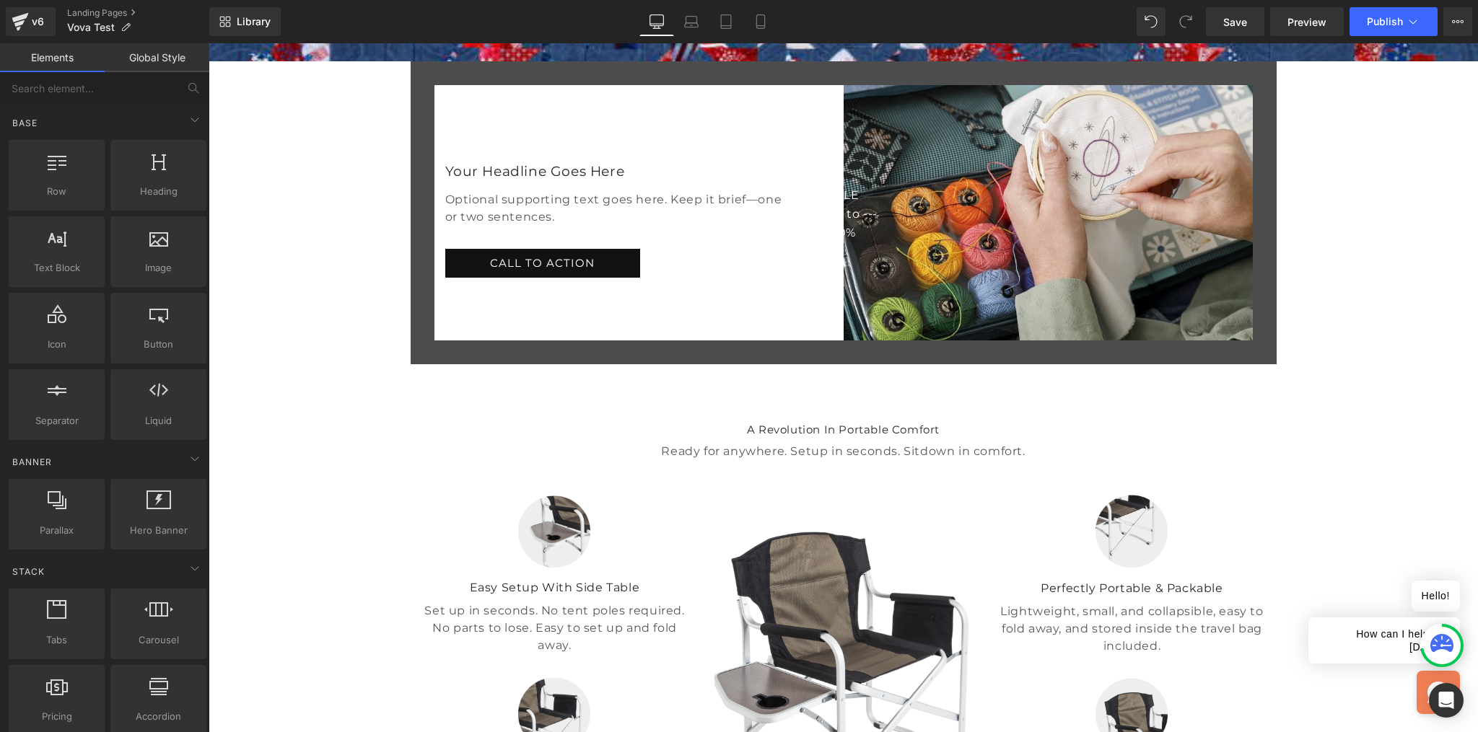
scroll to position [228, 0]
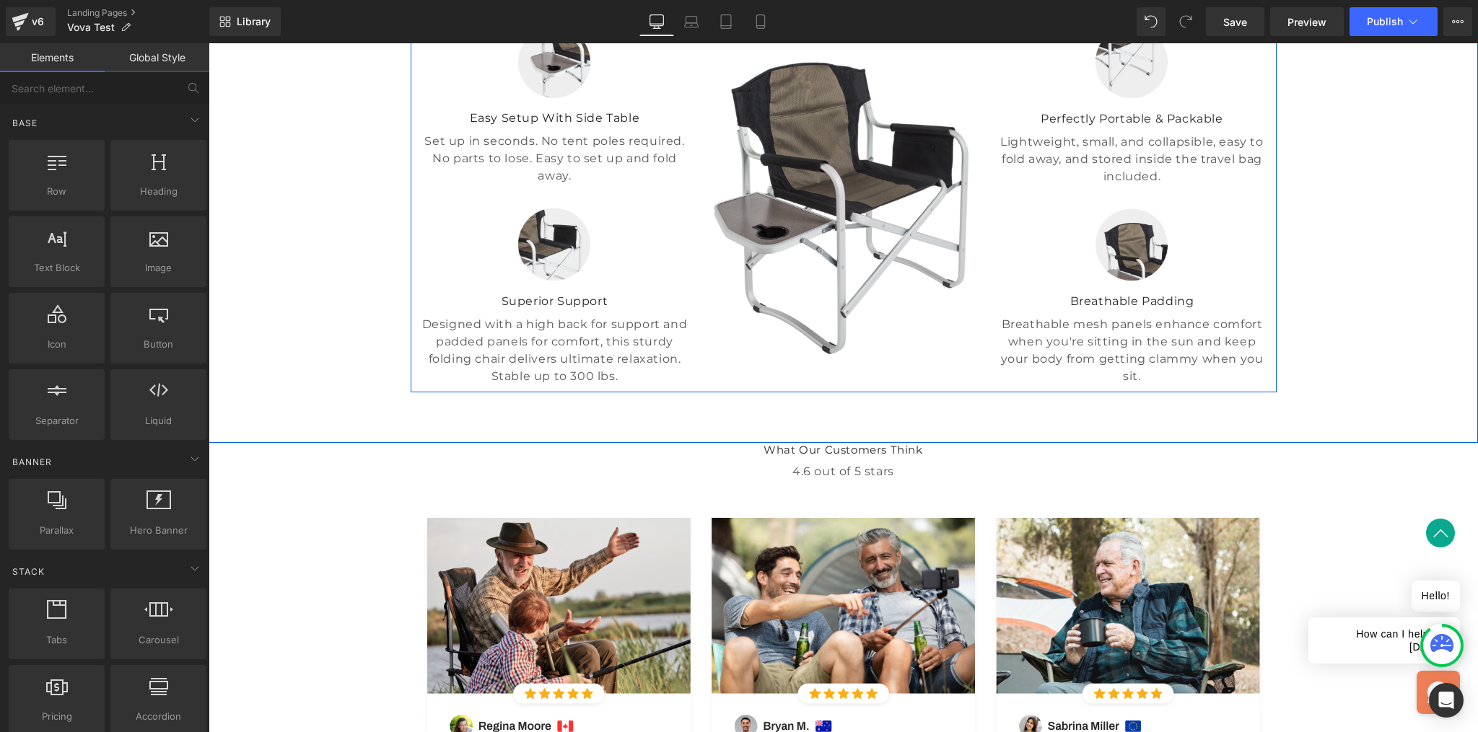
scroll to position [665, 0]
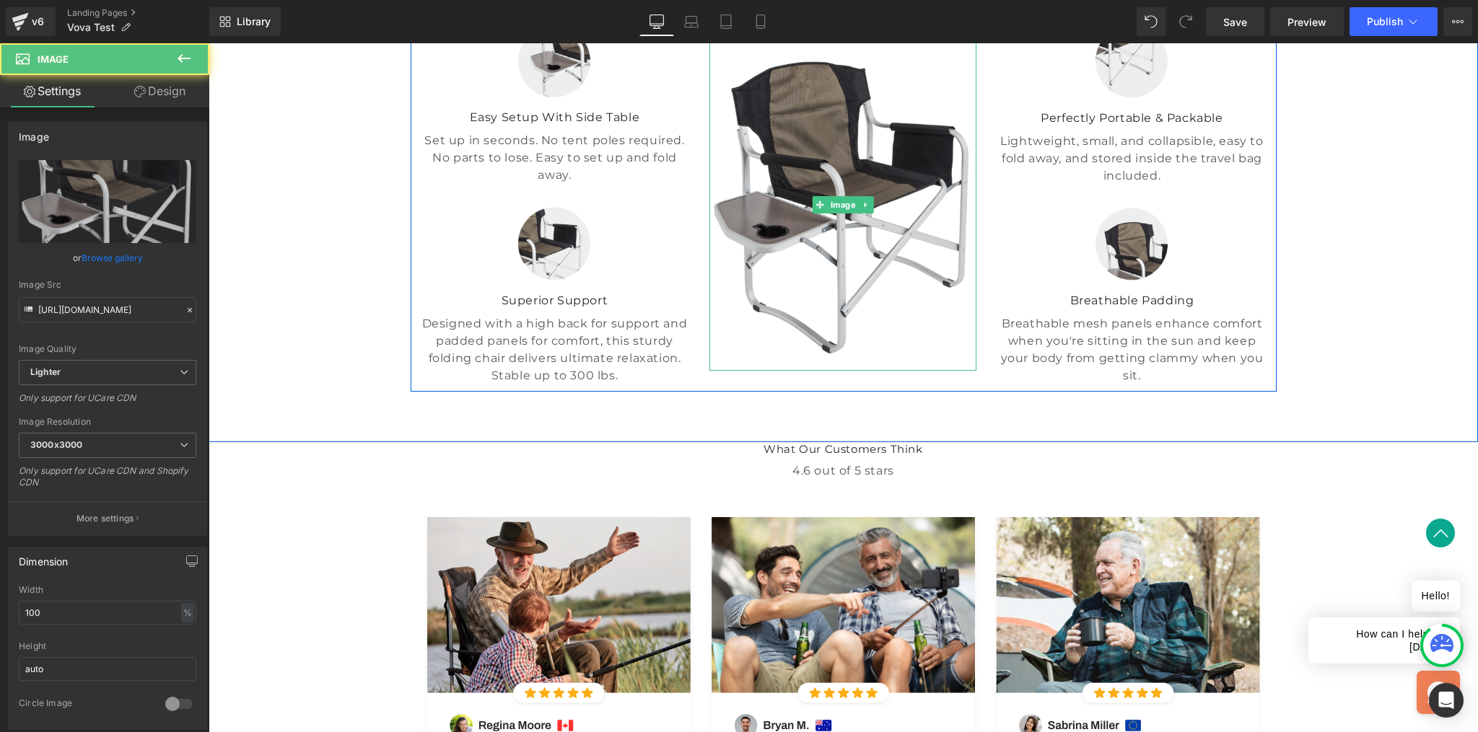
click at [810, 371] on img at bounding box center [842, 204] width 267 height 333
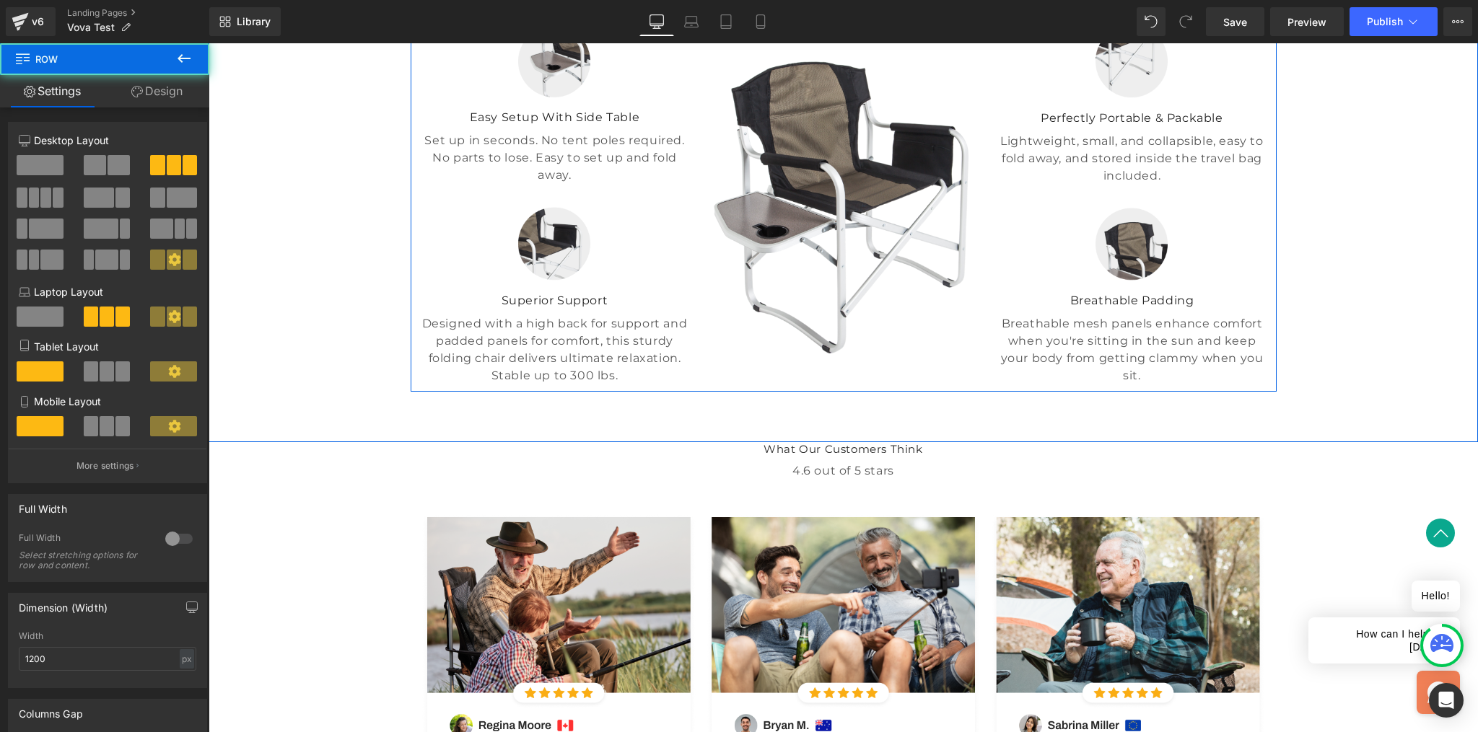
click at [641, 159] on div "Image Easy Setup With Side Table Text Block Set up in seconds. No tent poles re…" at bounding box center [555, 205] width 289 height 360
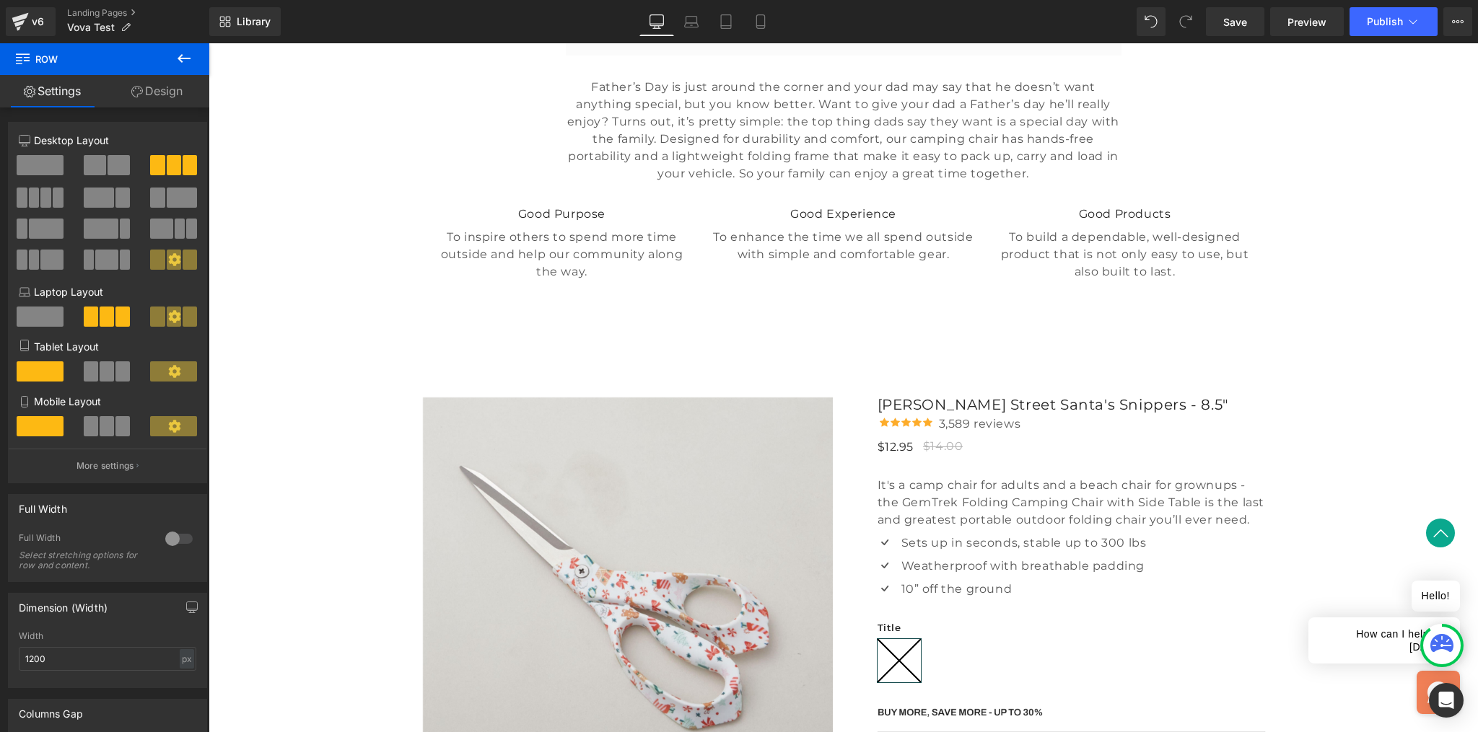
scroll to position [1925, 0]
click at [209, 43] on div at bounding box center [209, 43] width 0 height 0
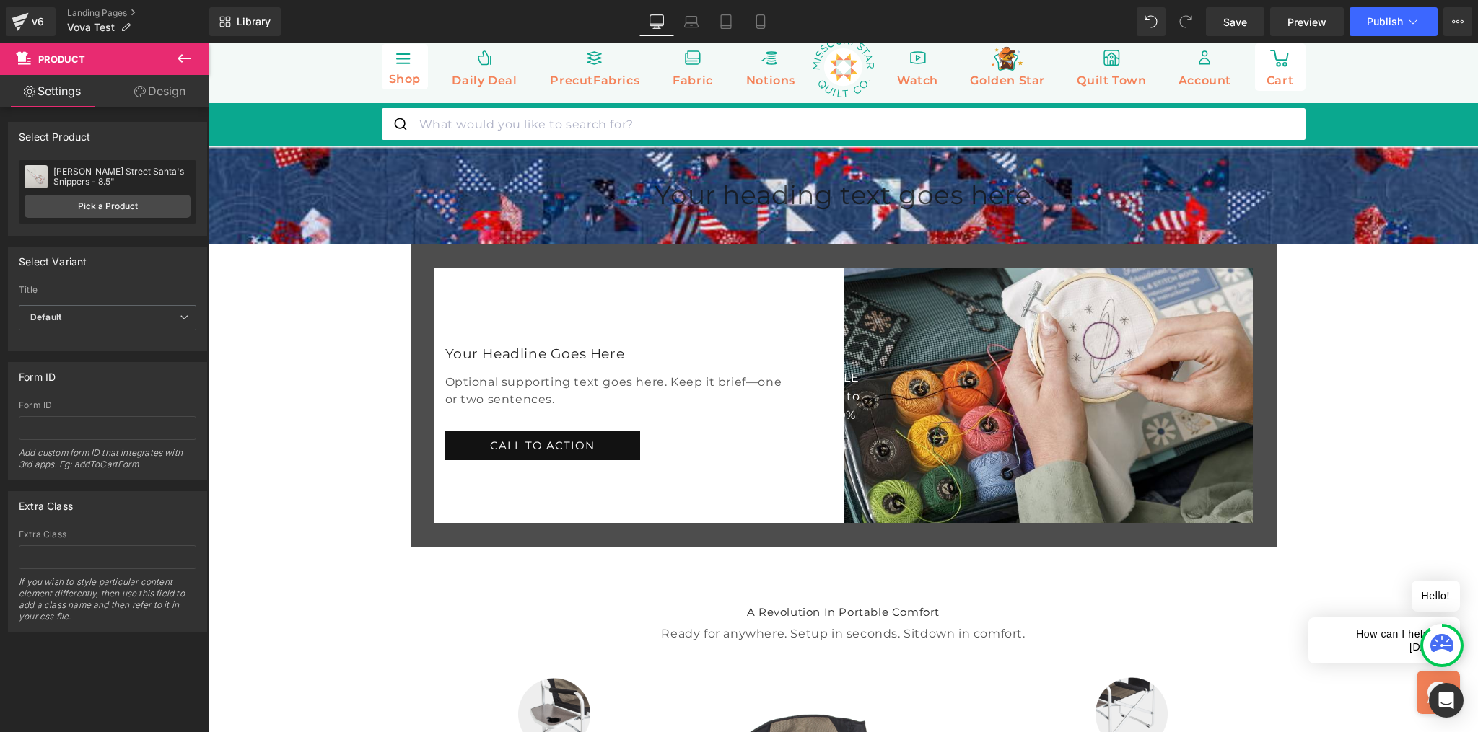
scroll to position [0, 0]
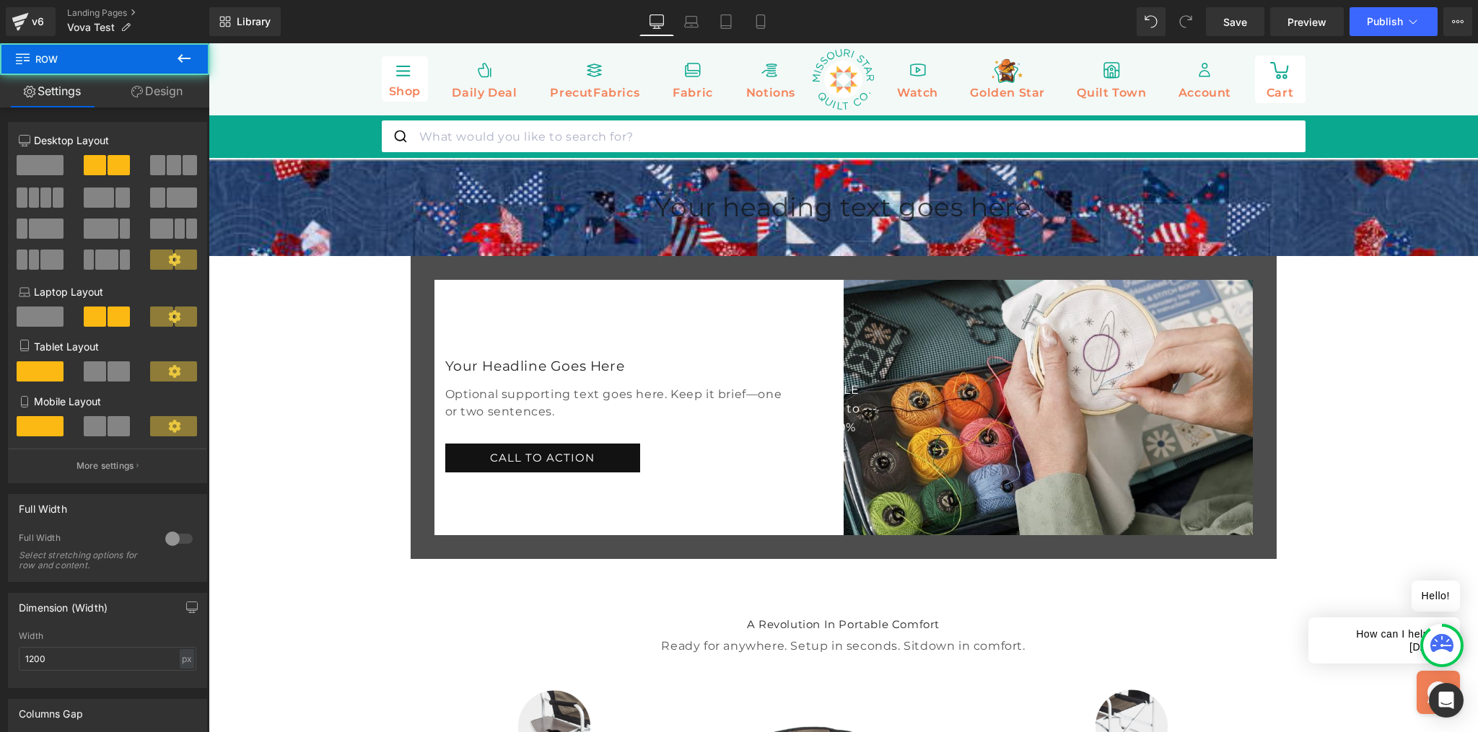
click at [765, 328] on div "Image SALE Text Block --- up to --- Text Block 30% Text Block Row Row Your Head…" at bounding box center [844, 407] width 866 height 303
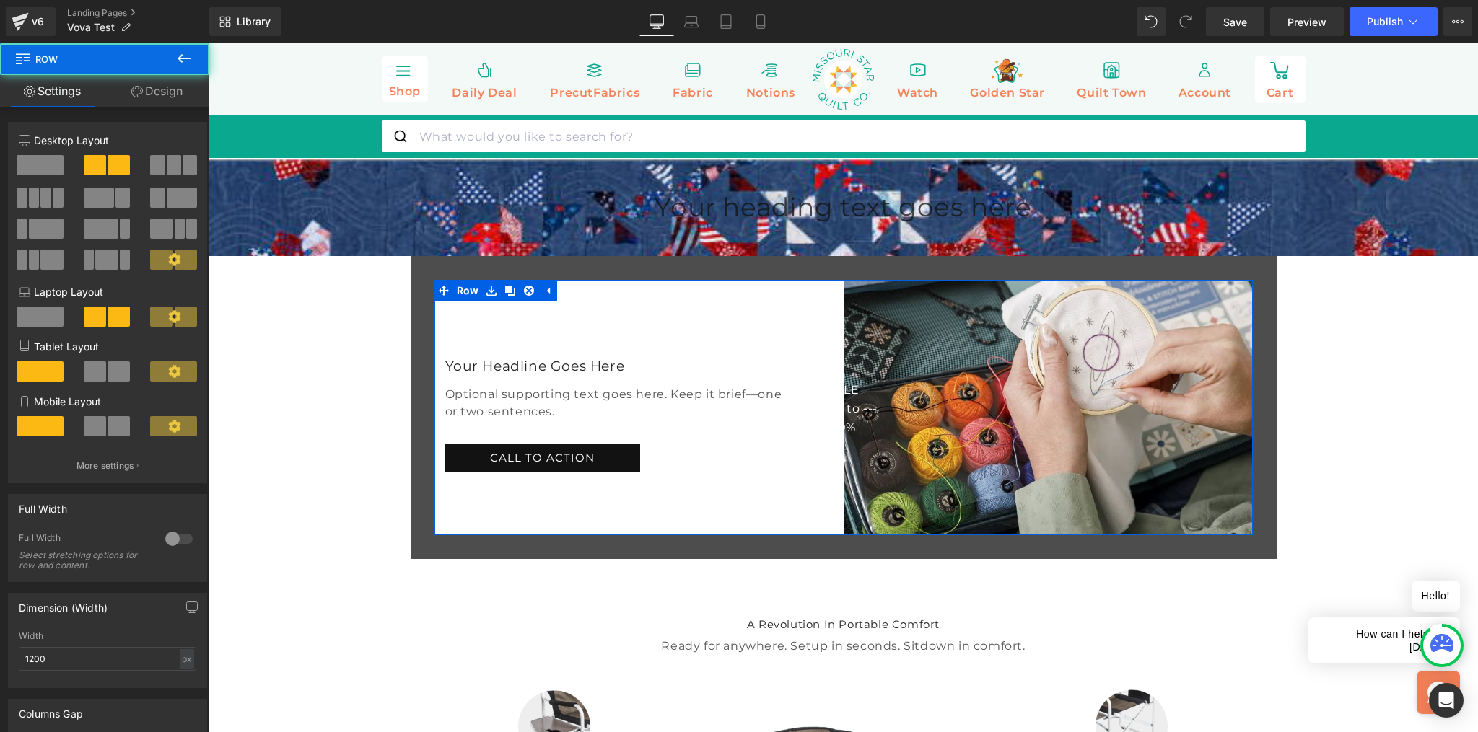
click at [748, 357] on div "Your Headline Goes Here Heading Optional supporting text goes here. Keep it bri…" at bounding box center [638, 407] width 409 height 255
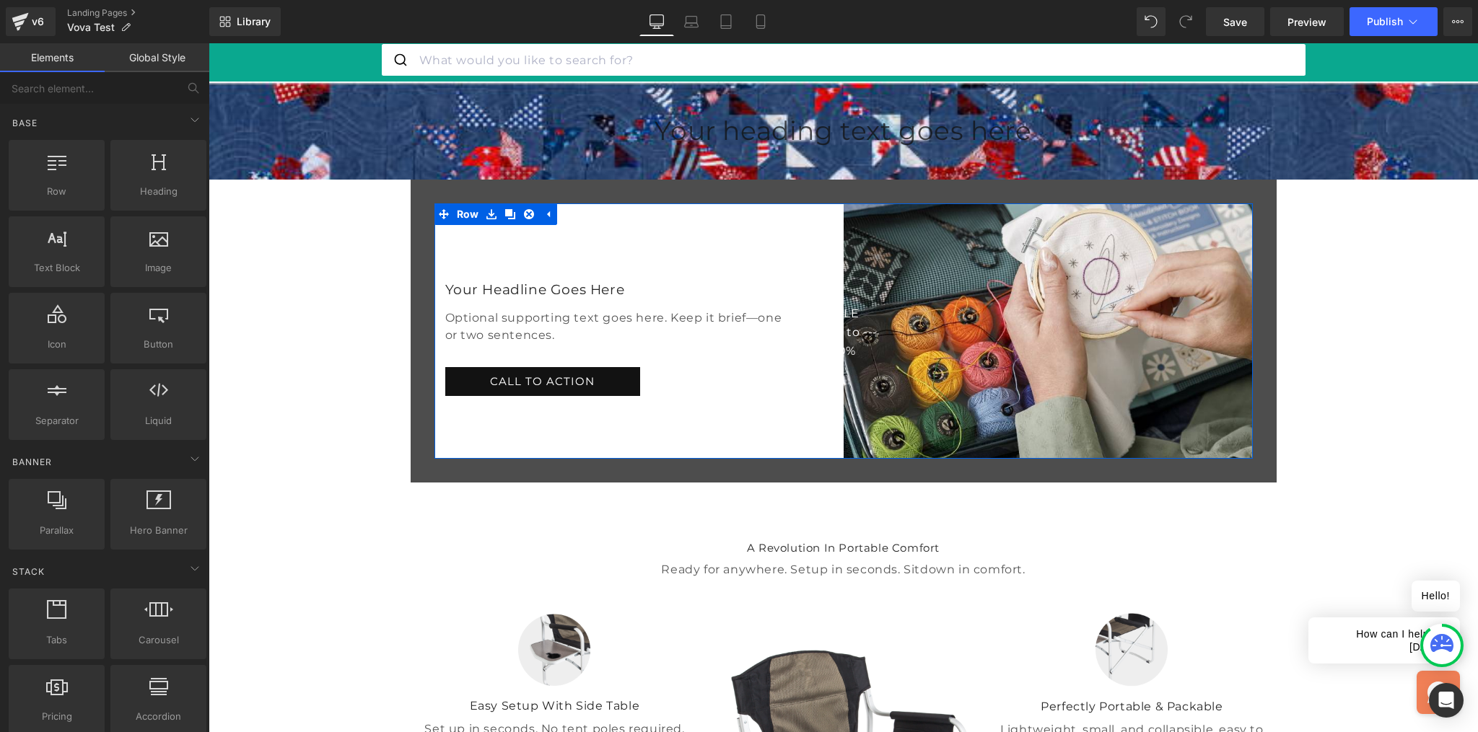
scroll to position [96, 0]
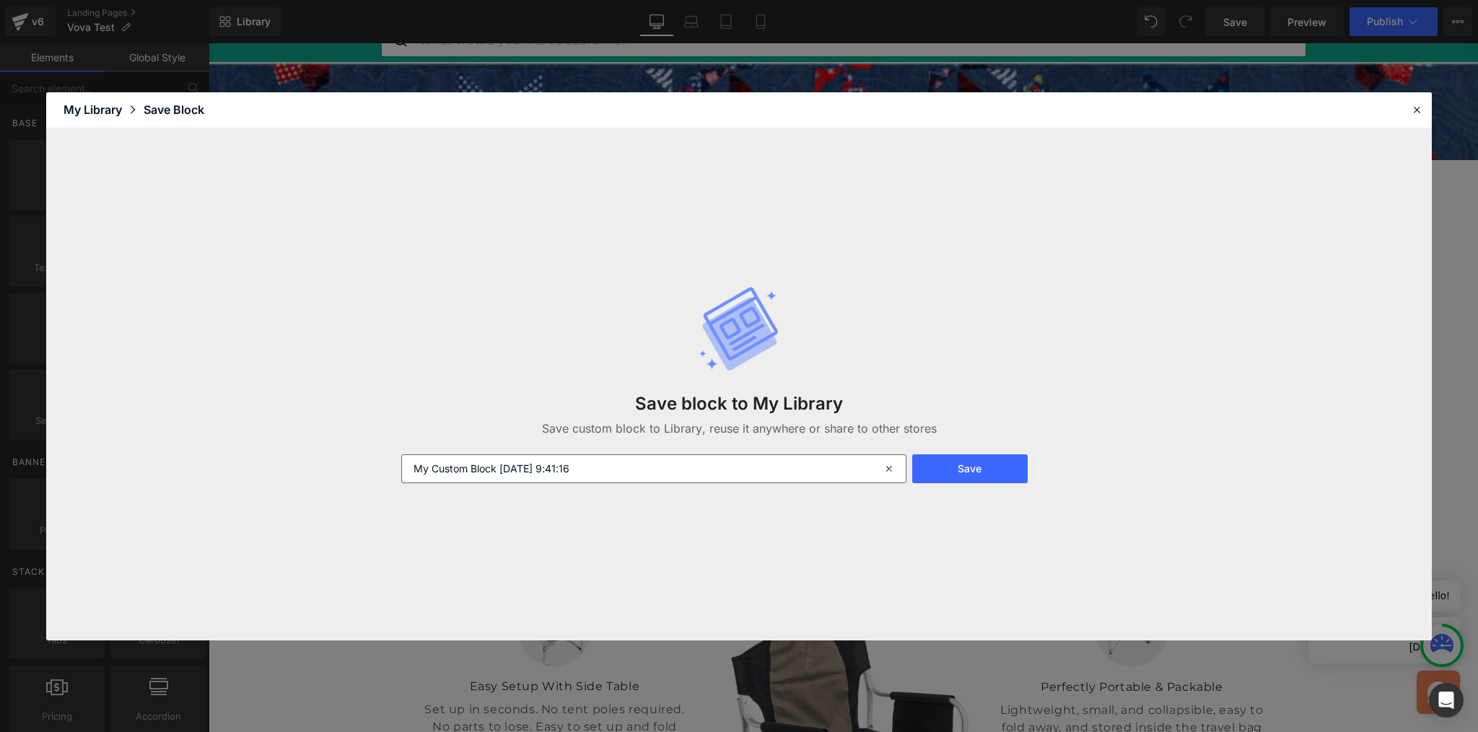
click at [593, 459] on input "My Custom Block 2025-09-23 9:41:16" at bounding box center [653, 469] width 505 height 29
type input "Promo Hero — Text Left · Image Right"
click at [950, 474] on button "Save" at bounding box center [969, 469] width 115 height 29
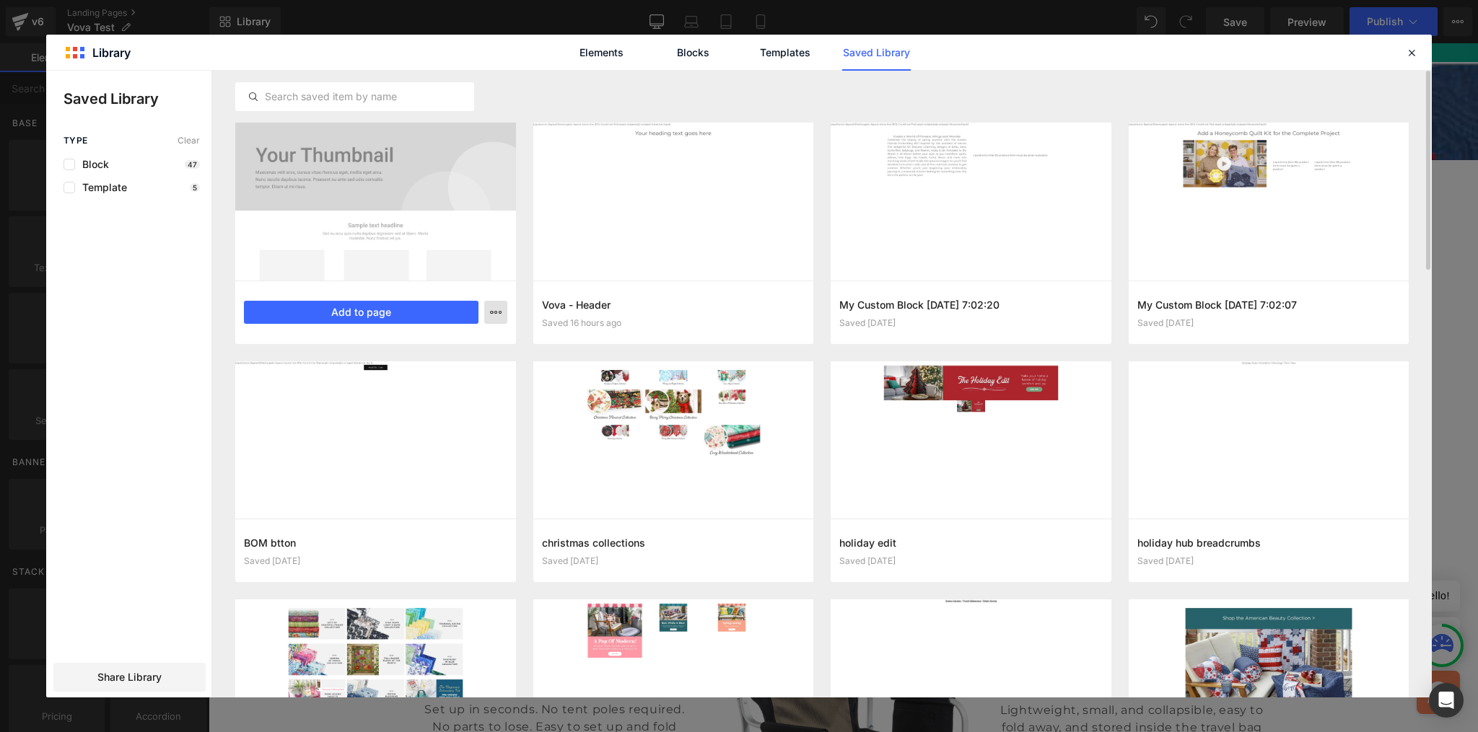
click at [500, 312] on icon "button" at bounding box center [496, 313] width 12 height 12
click at [722, 307] on div at bounding box center [738, 384] width 1385 height 627
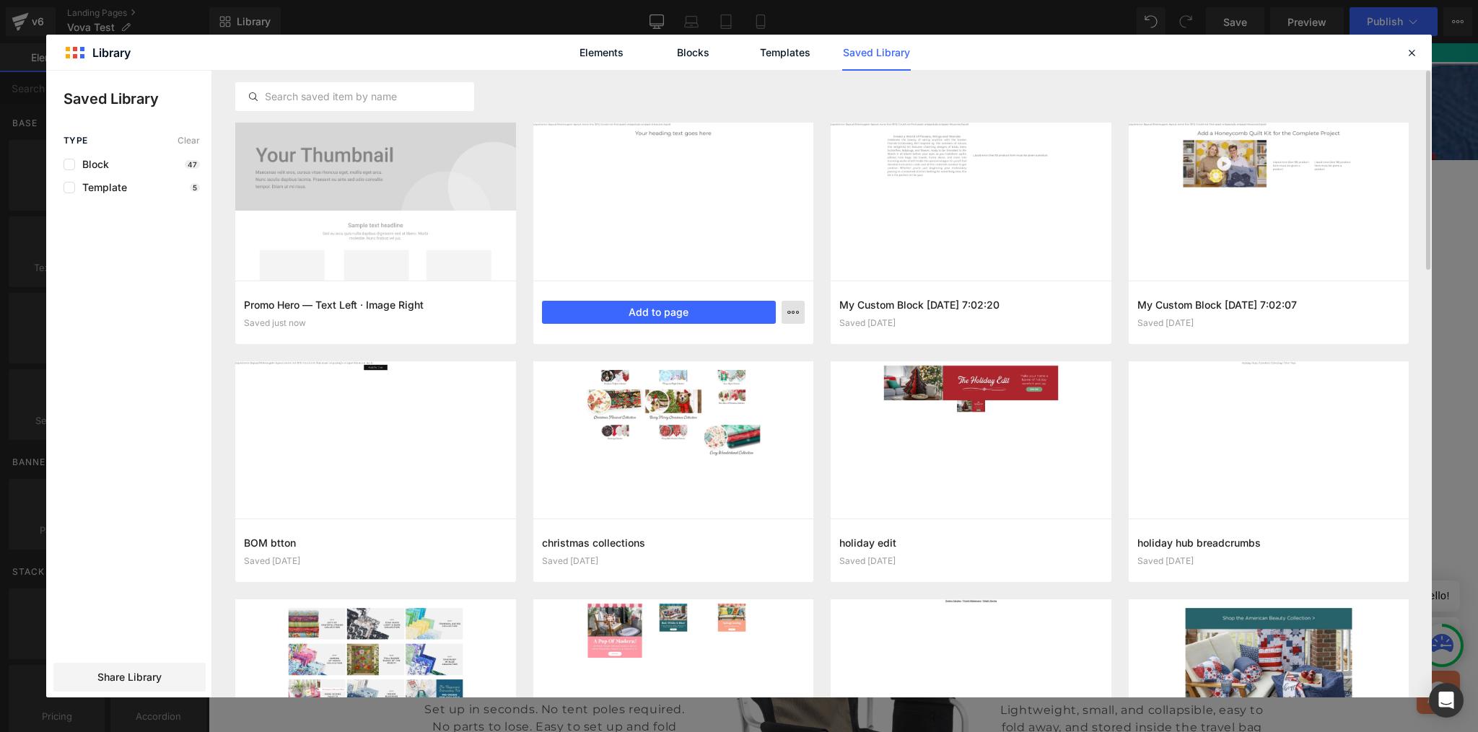
click at [789, 310] on icon "button" at bounding box center [793, 313] width 12 height 12
click at [789, 310] on div at bounding box center [738, 384] width 1385 height 627
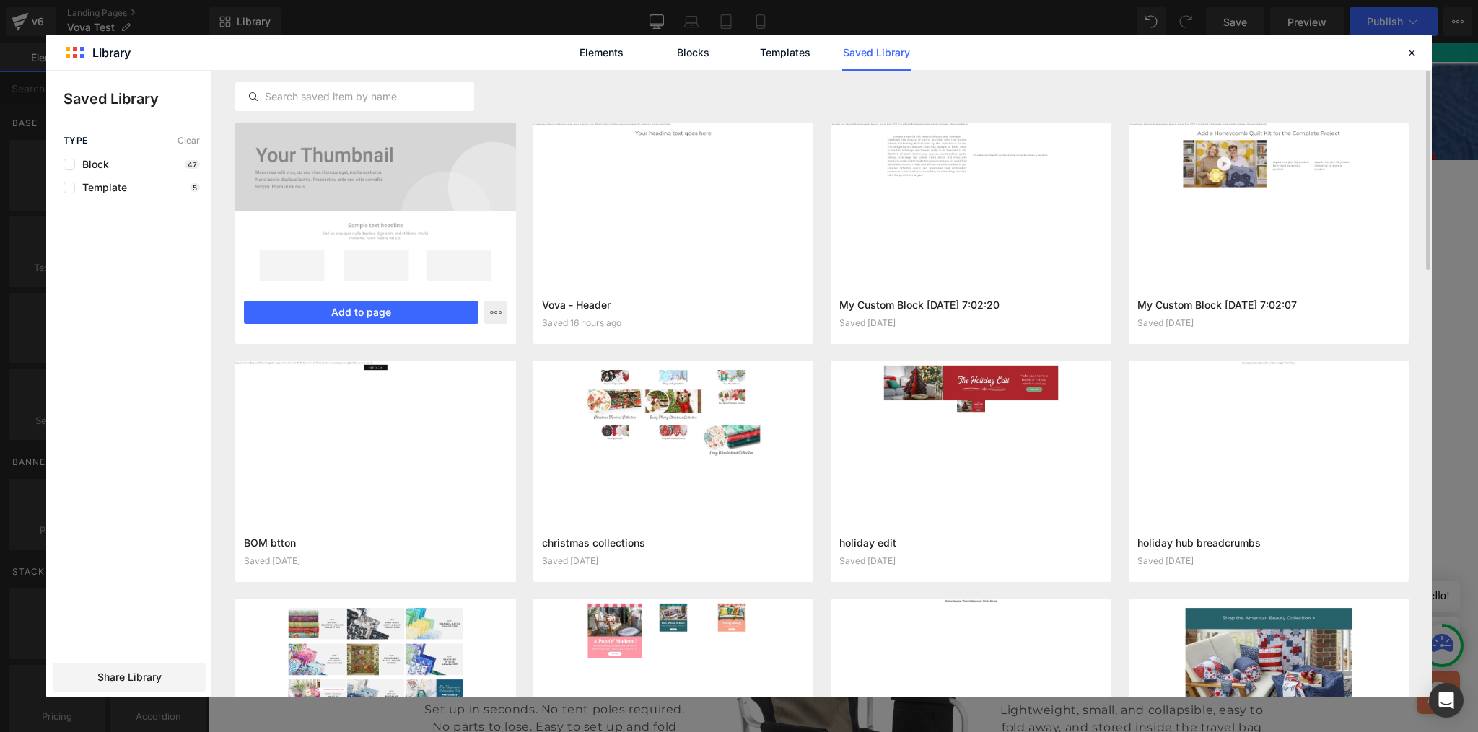
click at [333, 158] on div at bounding box center [375, 202] width 281 height 158
click at [497, 310] on icon "button" at bounding box center [496, 313] width 12 height 12
click at [442, 345] on div "Rename" at bounding box center [425, 345] width 165 height 30
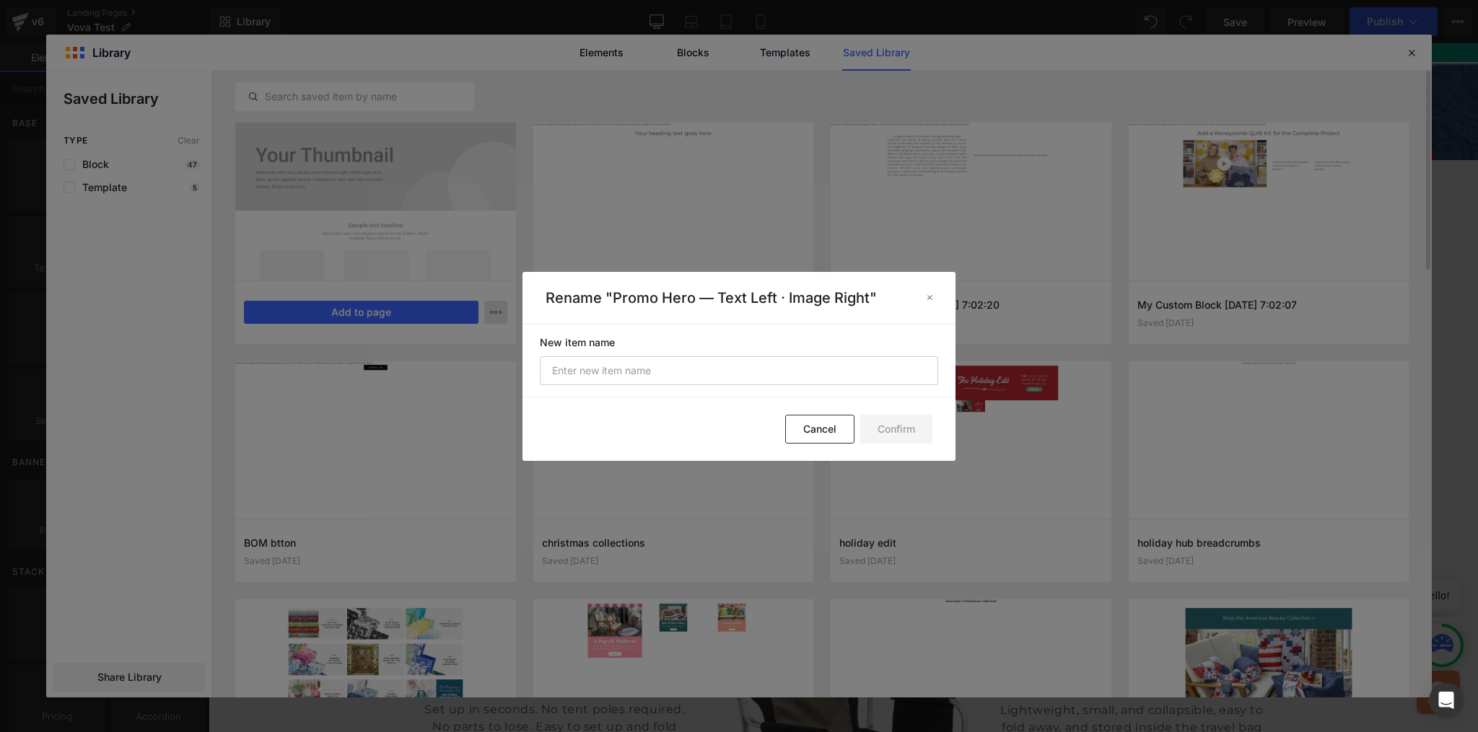
click at [603, 299] on p "Rename "Promo Hero — Text Left · Image Right"" at bounding box center [730, 297] width 369 height 17
drag, startPoint x: 541, startPoint y: 296, endPoint x: 877, endPoint y: 297, distance: 335.5
click at [877, 297] on header "Rename "Promo Hero — Text Left · Image Right"" at bounding box center [738, 298] width 433 height 52
click at [717, 367] on input "text" at bounding box center [739, 370] width 398 height 29
drag, startPoint x: 616, startPoint y: 297, endPoint x: 871, endPoint y: 294, distance: 254.7
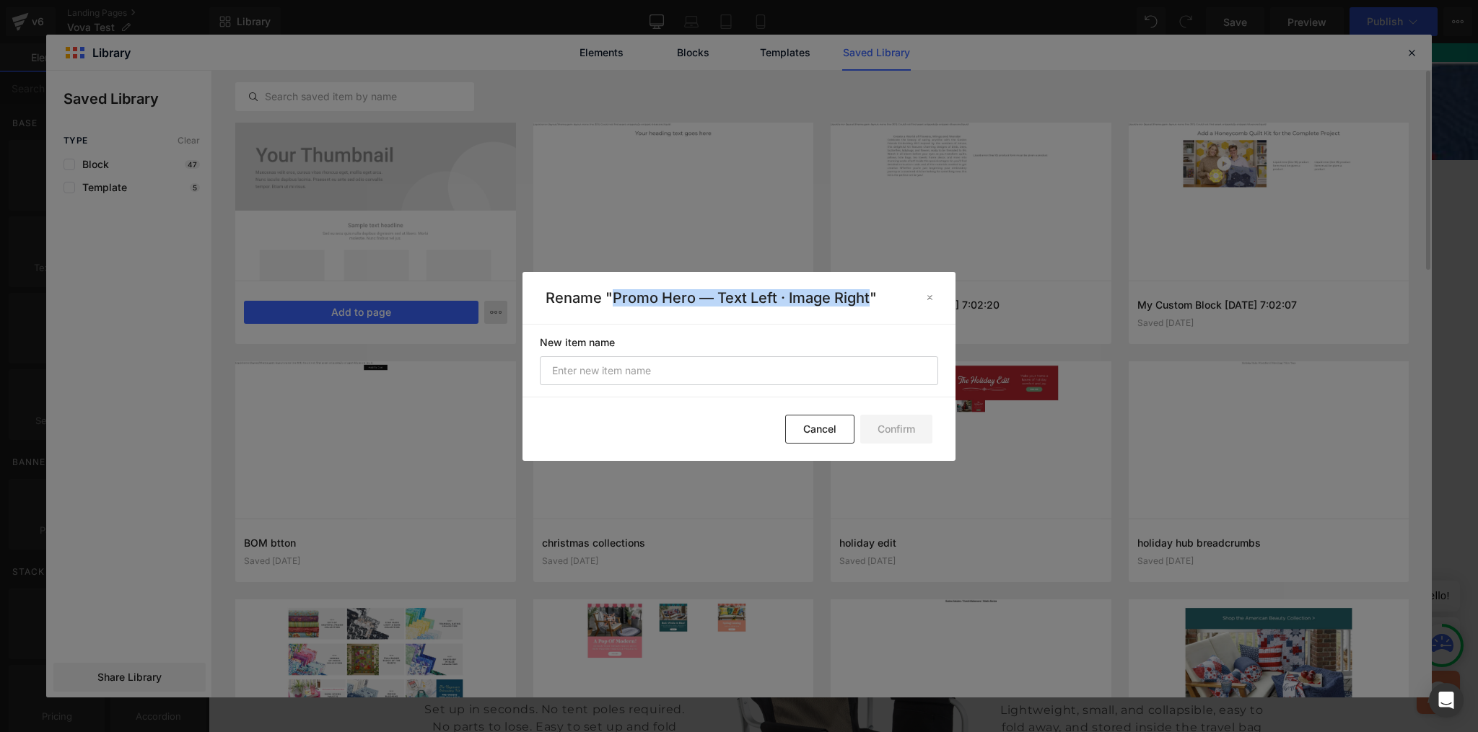
click at [871, 294] on p "Rename "Promo Hero — Text Left · Image Right"" at bounding box center [730, 297] width 369 height 17
copy p "Promo Hero — Text Left · Image Right"
click at [579, 377] on input "text" at bounding box center [739, 370] width 398 height 29
click at [827, 434] on button "Cancel" at bounding box center [819, 429] width 69 height 29
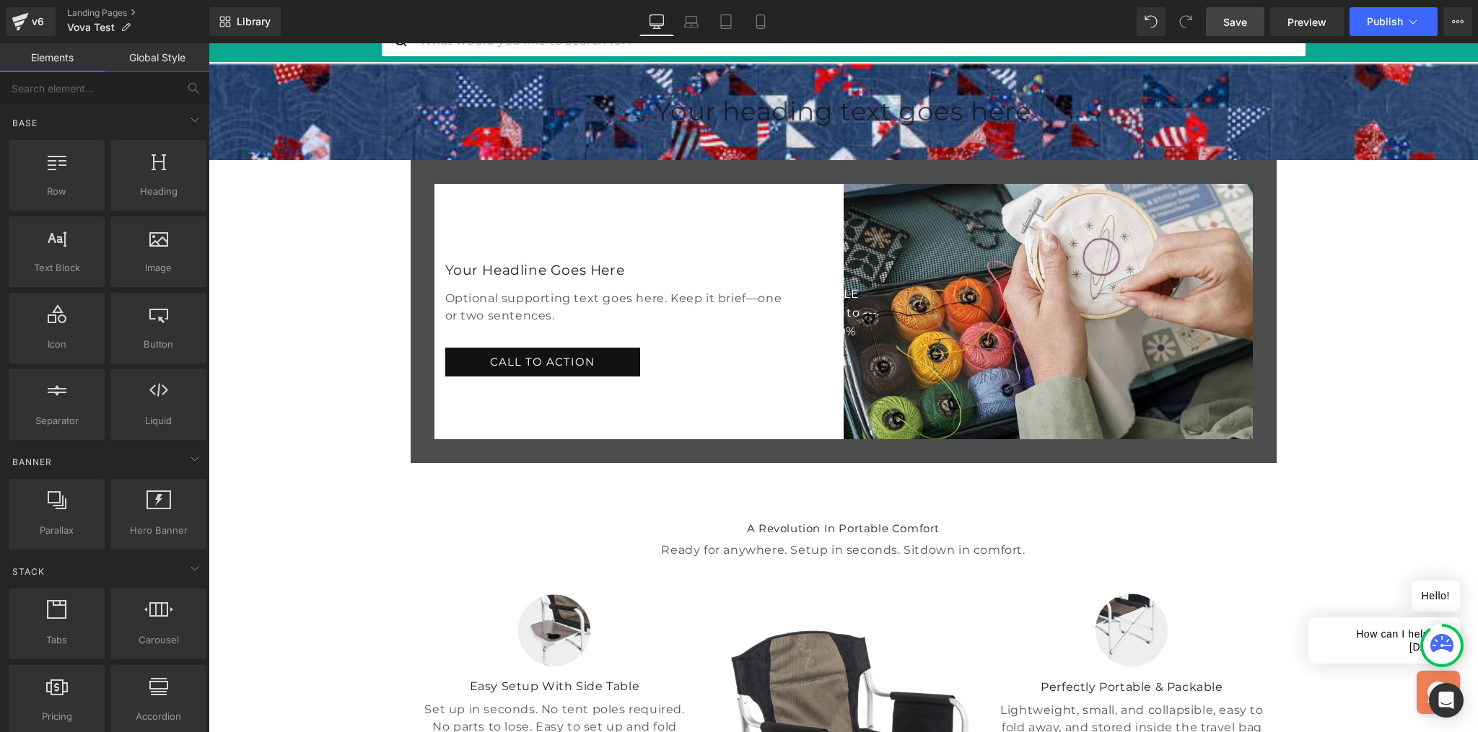
click at [1234, 23] on span "Save" at bounding box center [1235, 21] width 24 height 15
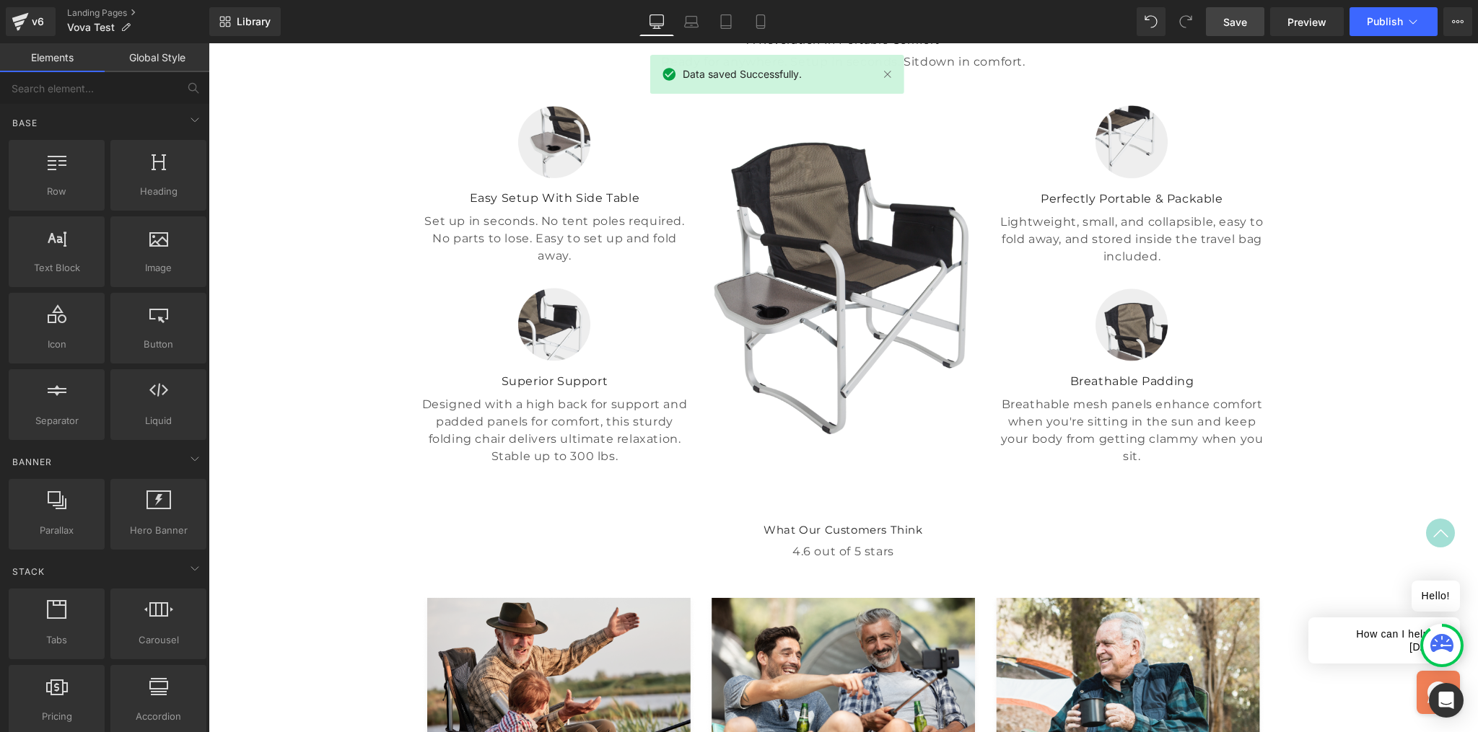
scroll to position [592, 0]
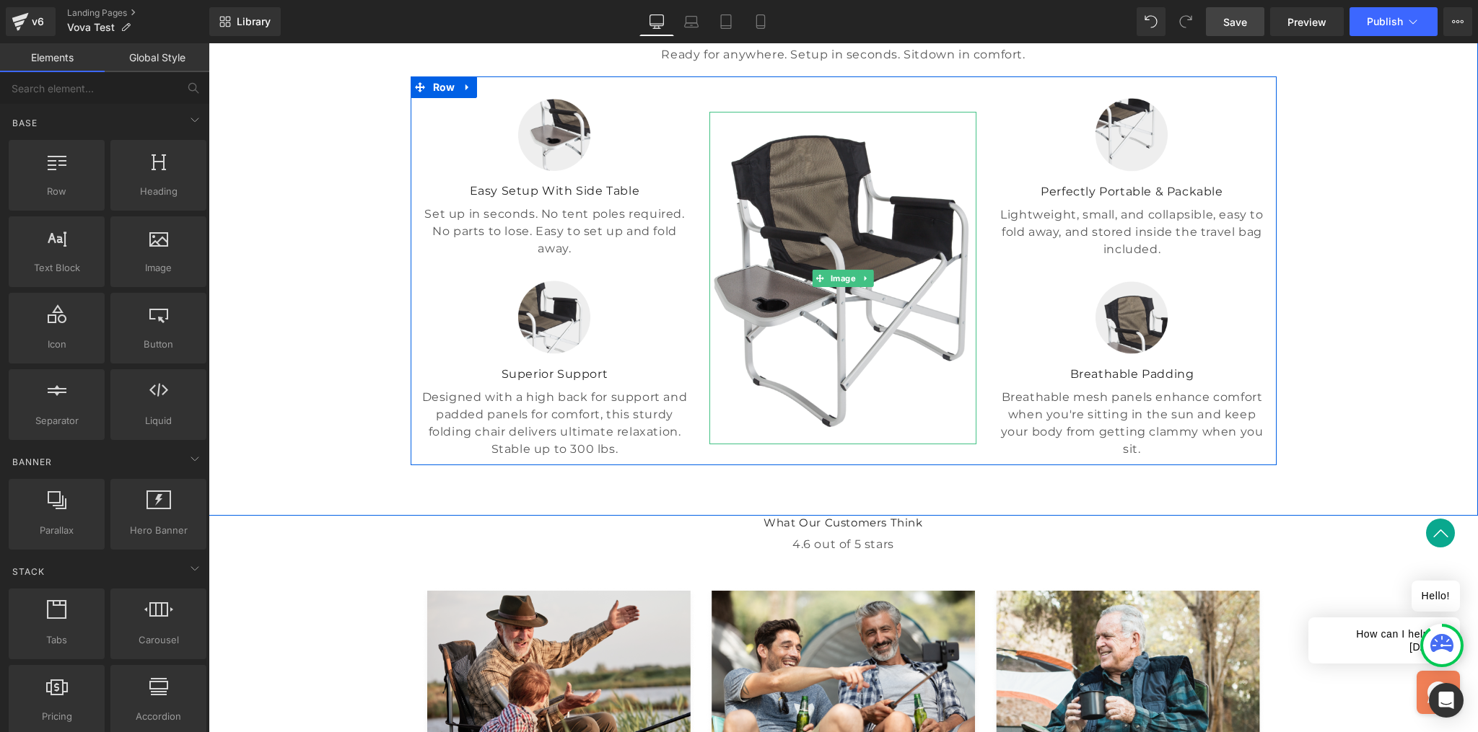
click at [890, 377] on img at bounding box center [842, 278] width 267 height 333
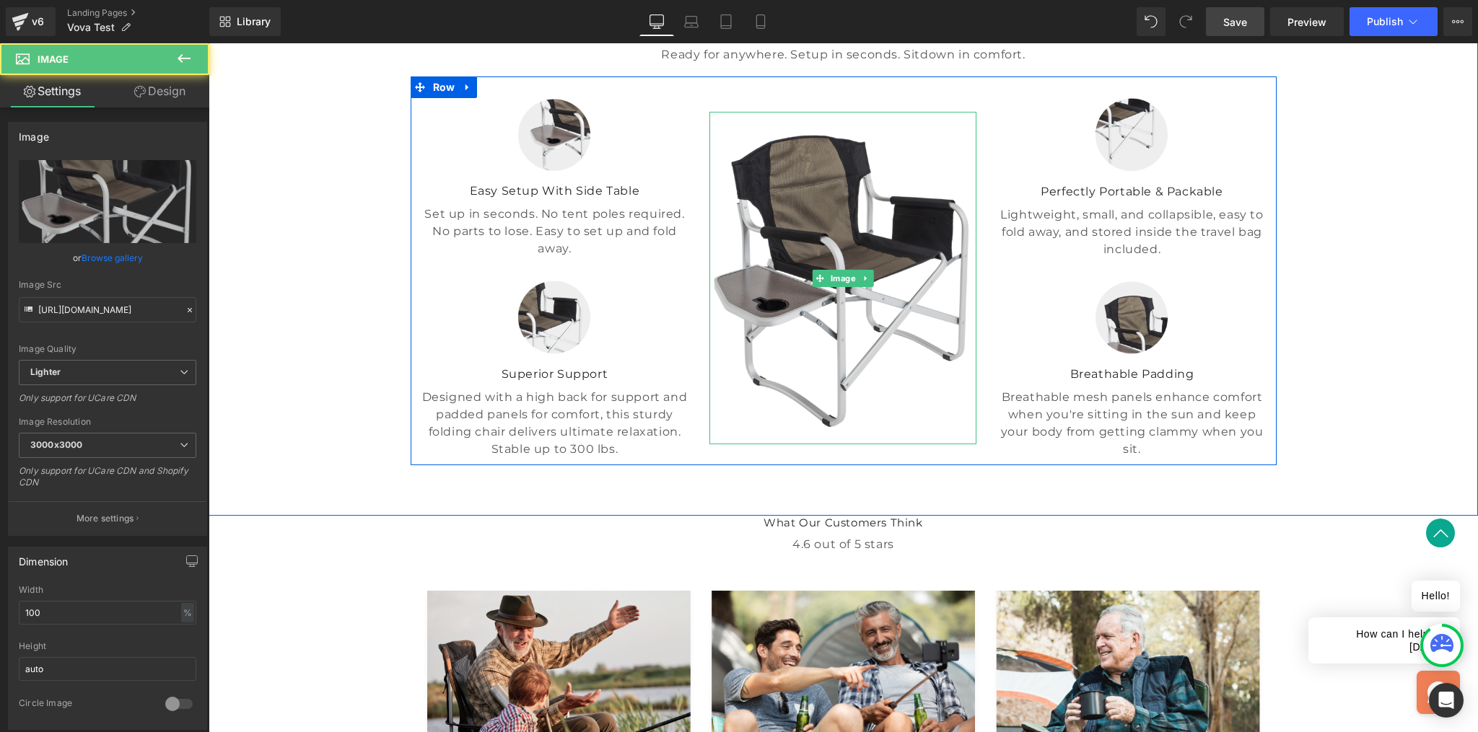
click at [823, 375] on img at bounding box center [842, 278] width 267 height 333
click at [863, 309] on img at bounding box center [842, 278] width 267 height 333
click at [845, 345] on img at bounding box center [842, 278] width 267 height 333
click at [781, 277] on img at bounding box center [842, 278] width 267 height 333
click at [783, 292] on img at bounding box center [842, 278] width 267 height 333
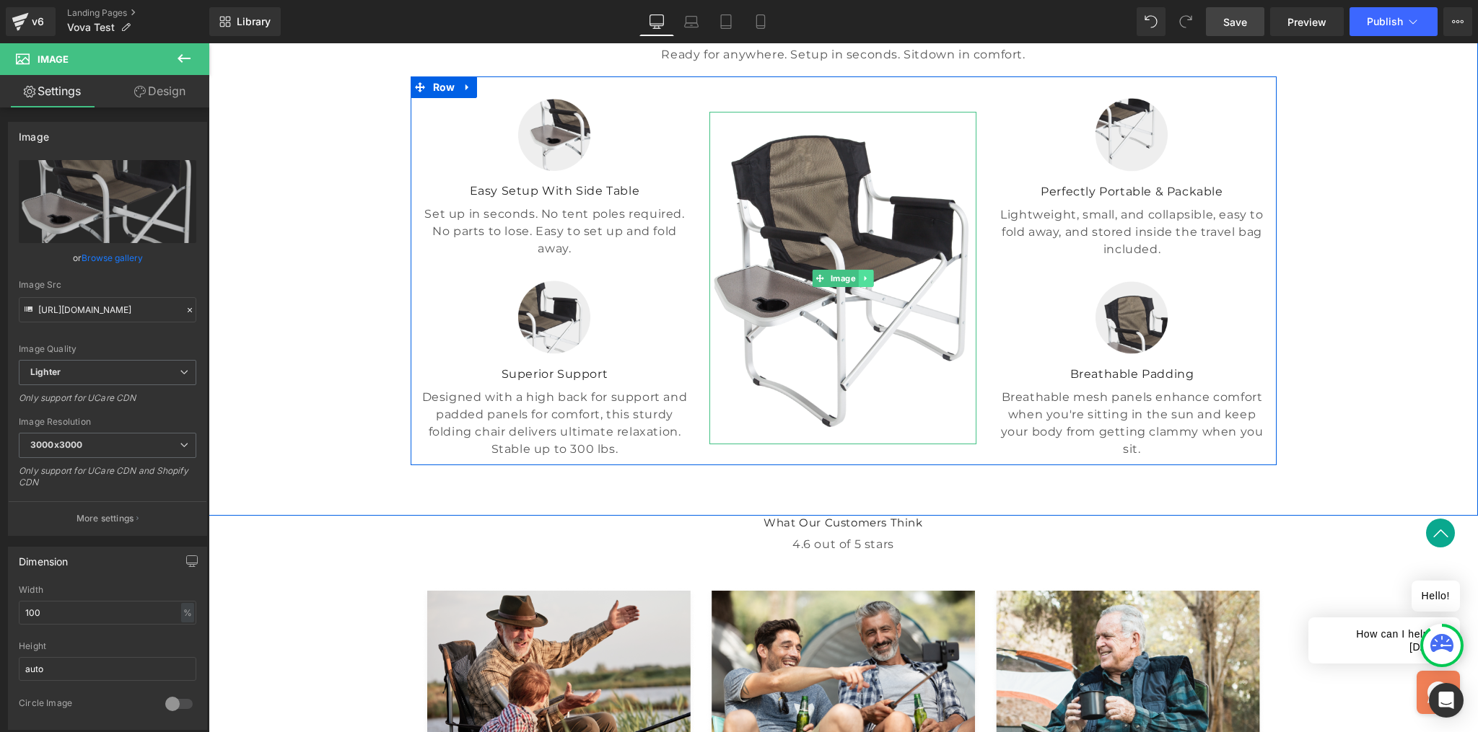
click at [864, 283] on icon at bounding box center [866, 278] width 8 height 9
click at [870, 283] on icon at bounding box center [874, 278] width 8 height 9
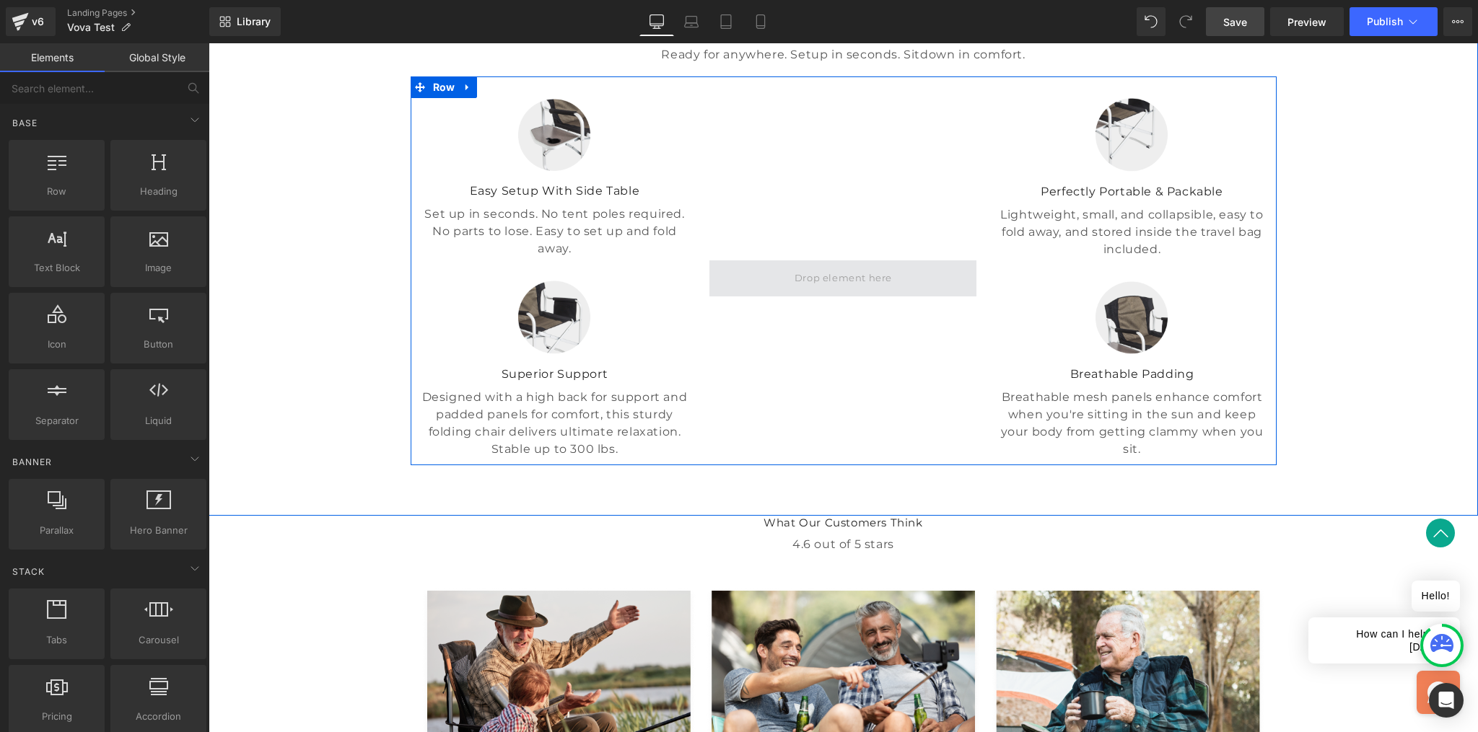
click at [835, 289] on span at bounding box center [843, 279] width 108 height 22
click at [783, 264] on div at bounding box center [843, 278] width 289 height 360
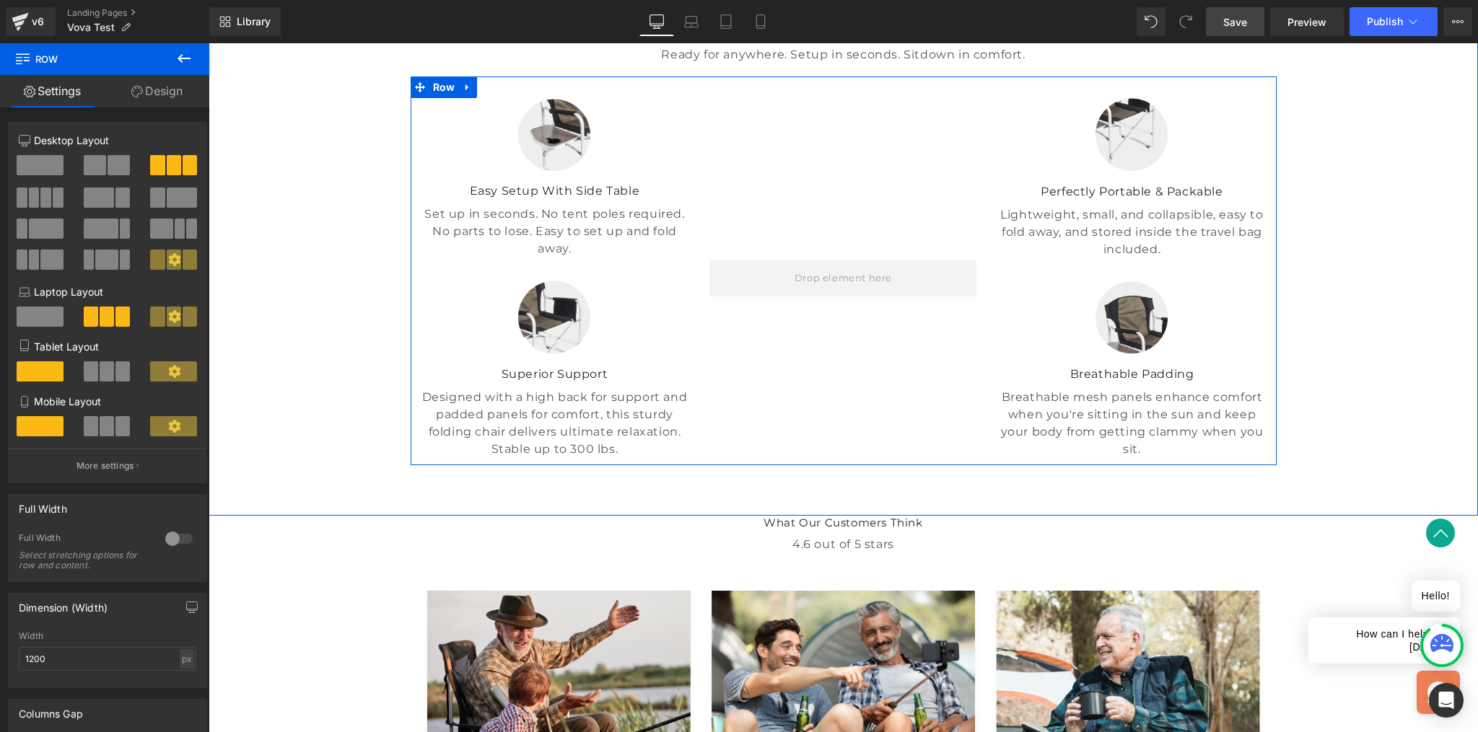
click at [829, 312] on div at bounding box center [843, 278] width 289 height 360
click at [563, 354] on img at bounding box center [554, 317] width 72 height 73
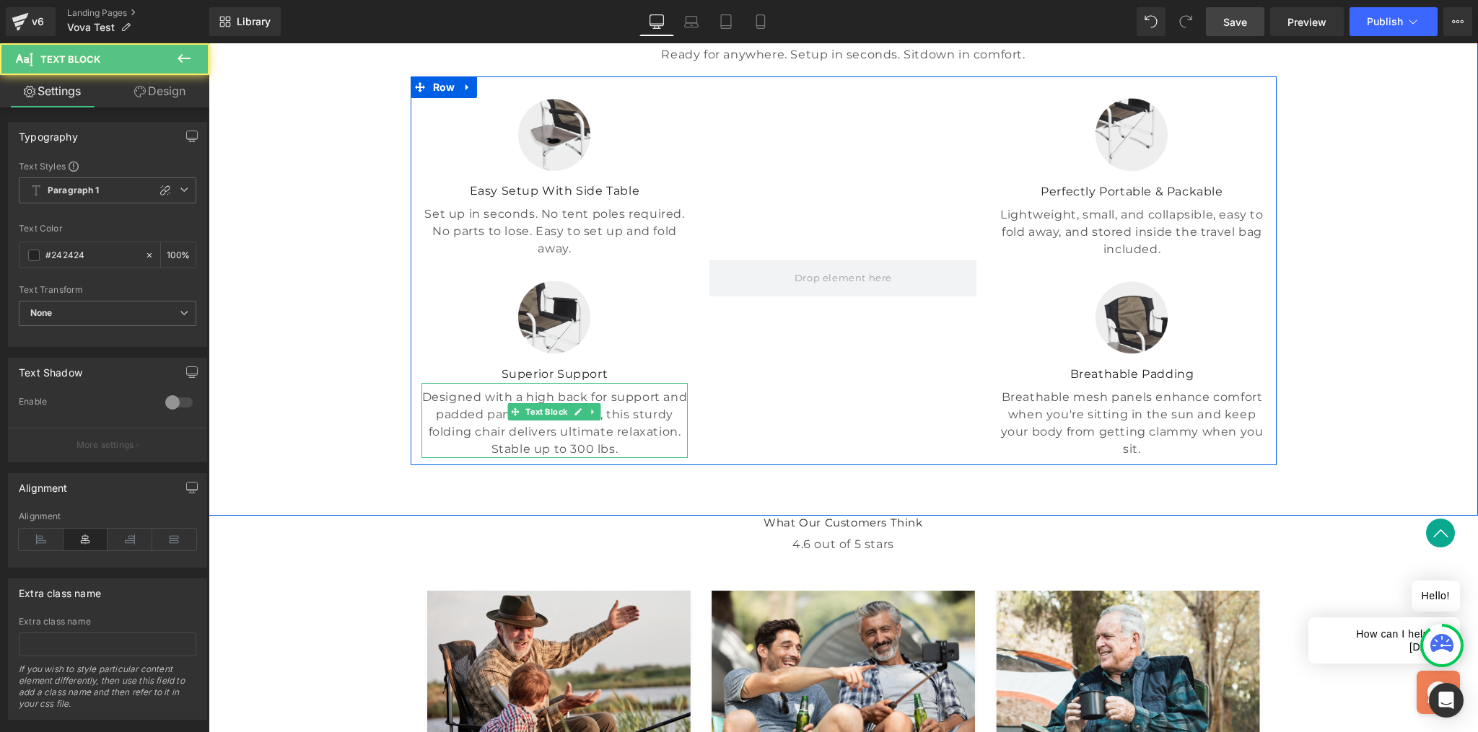
click at [644, 383] on p "Superior Support" at bounding box center [554, 374] width 267 height 17
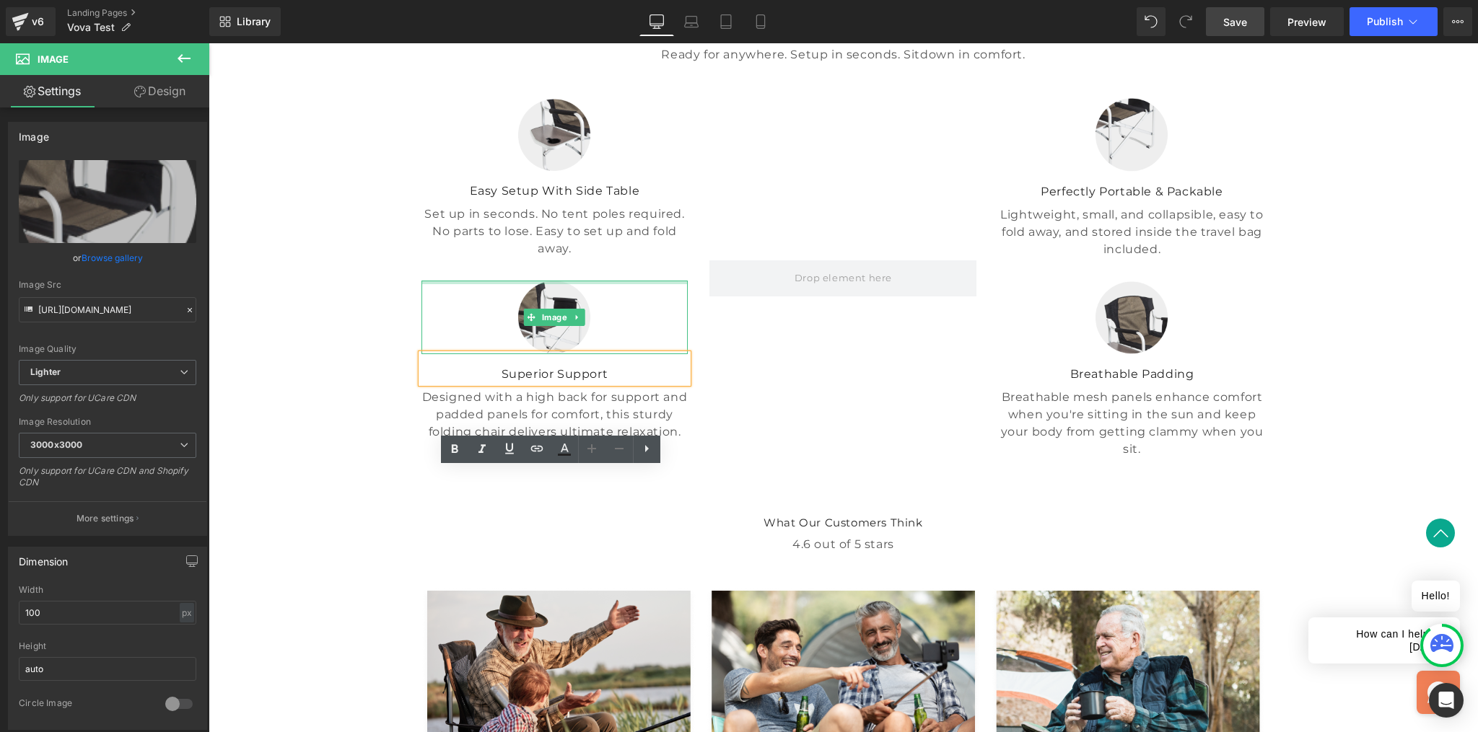
click at [625, 354] on div at bounding box center [554, 317] width 267 height 73
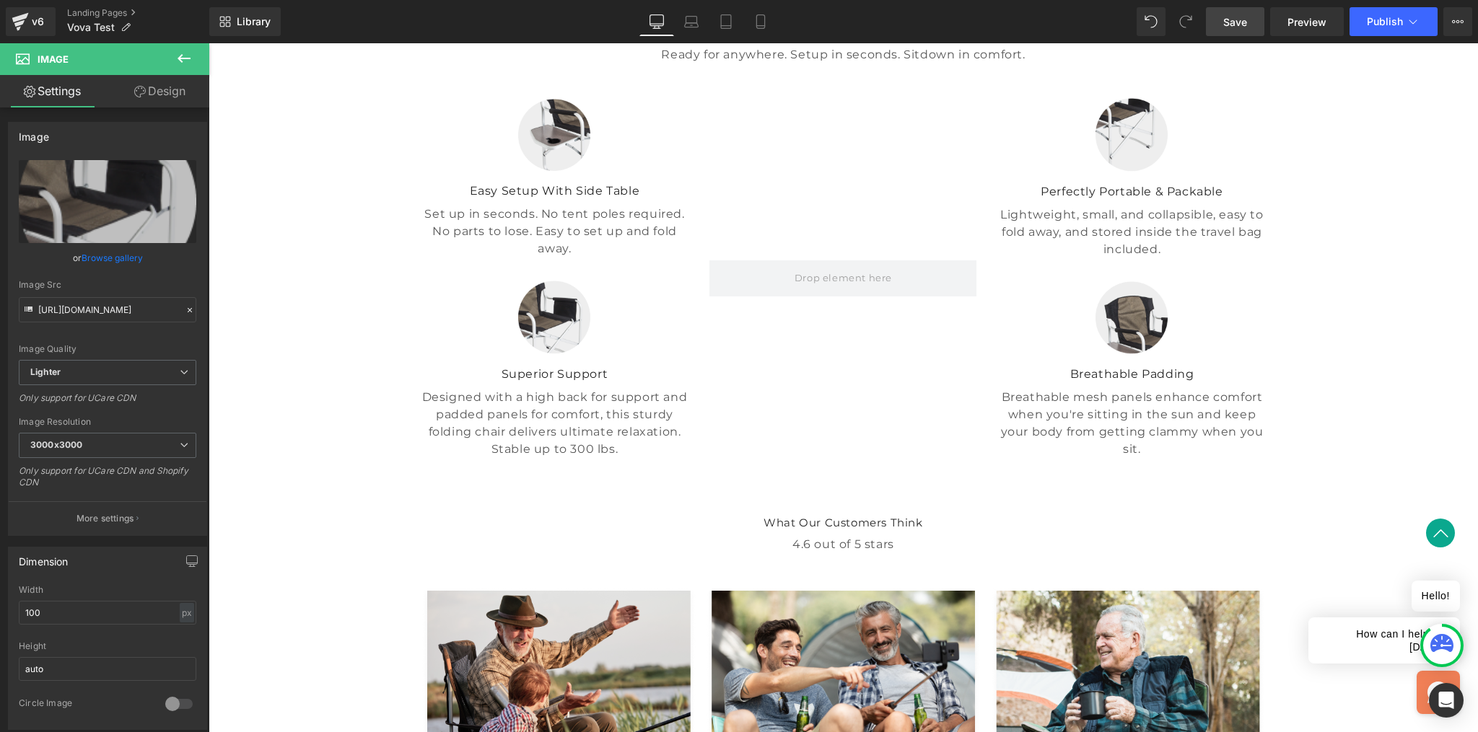
click at [777, 424] on div at bounding box center [843, 278] width 289 height 360
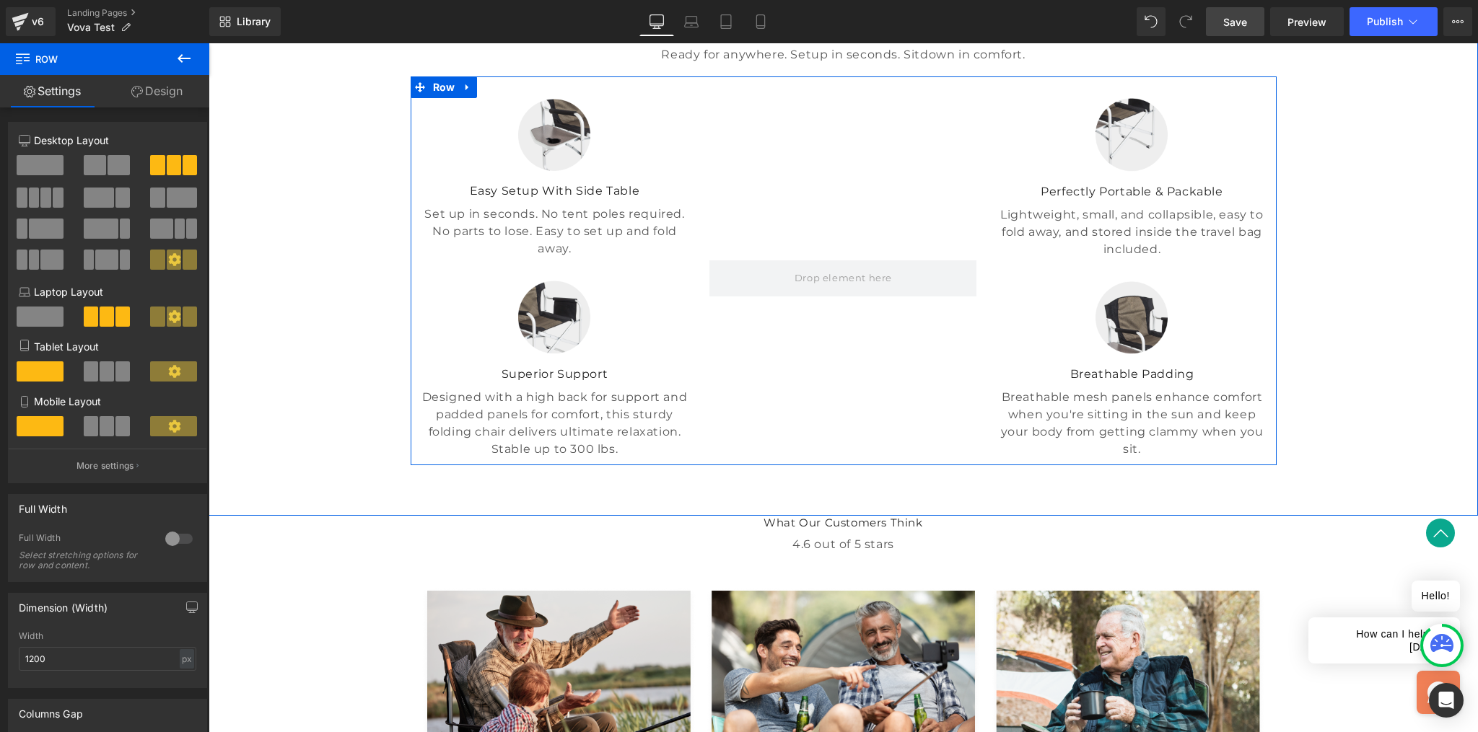
click at [810, 307] on div at bounding box center [843, 278] width 289 height 360
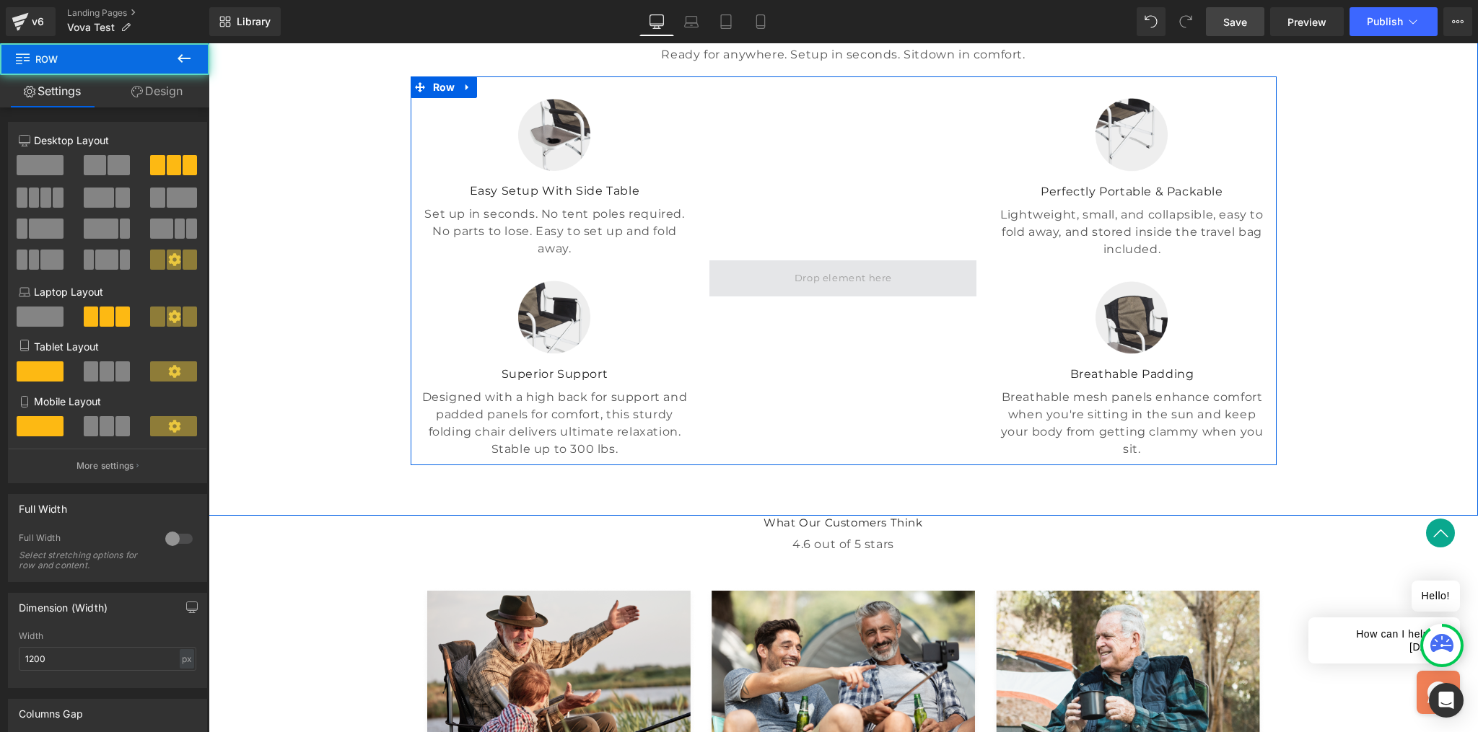
click at [826, 289] on span at bounding box center [843, 279] width 108 height 22
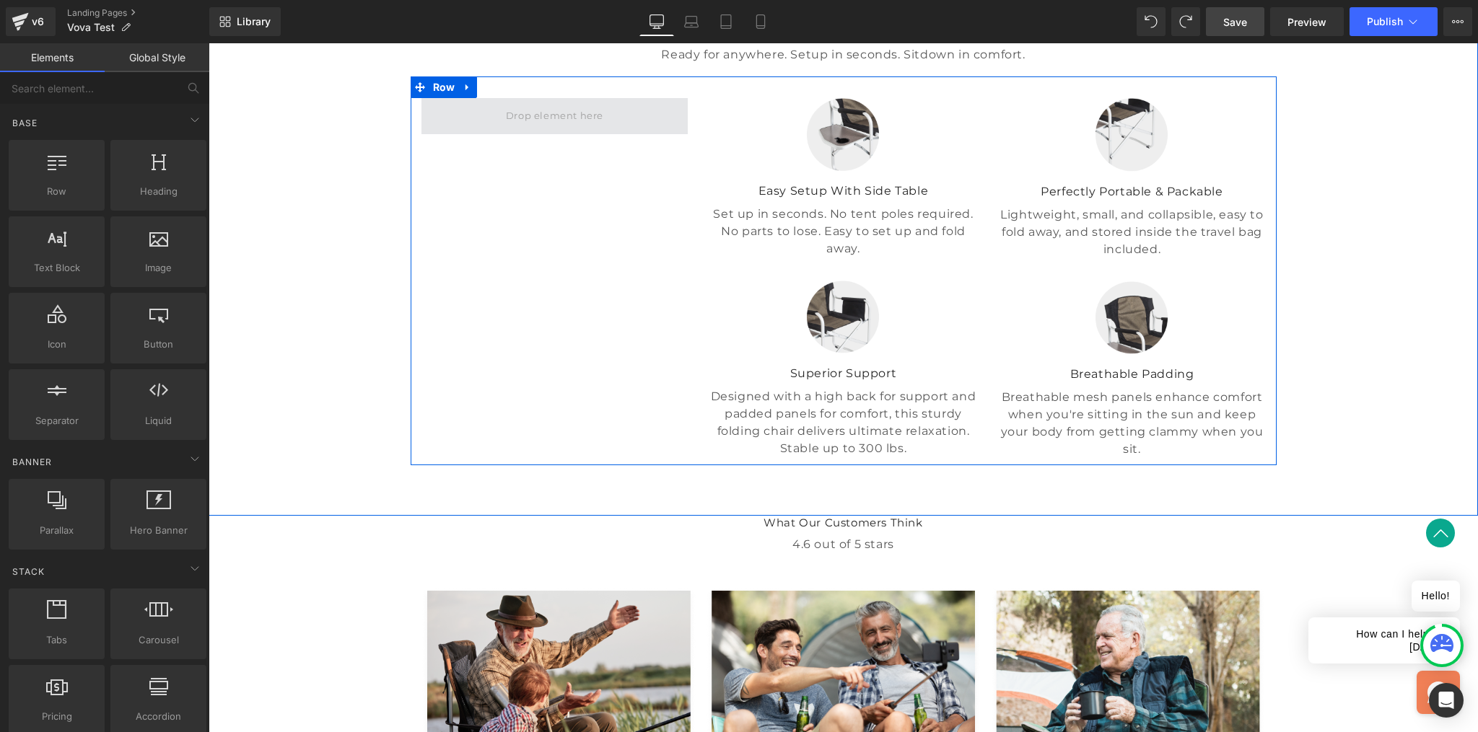
click at [552, 134] on span at bounding box center [554, 116] width 267 height 36
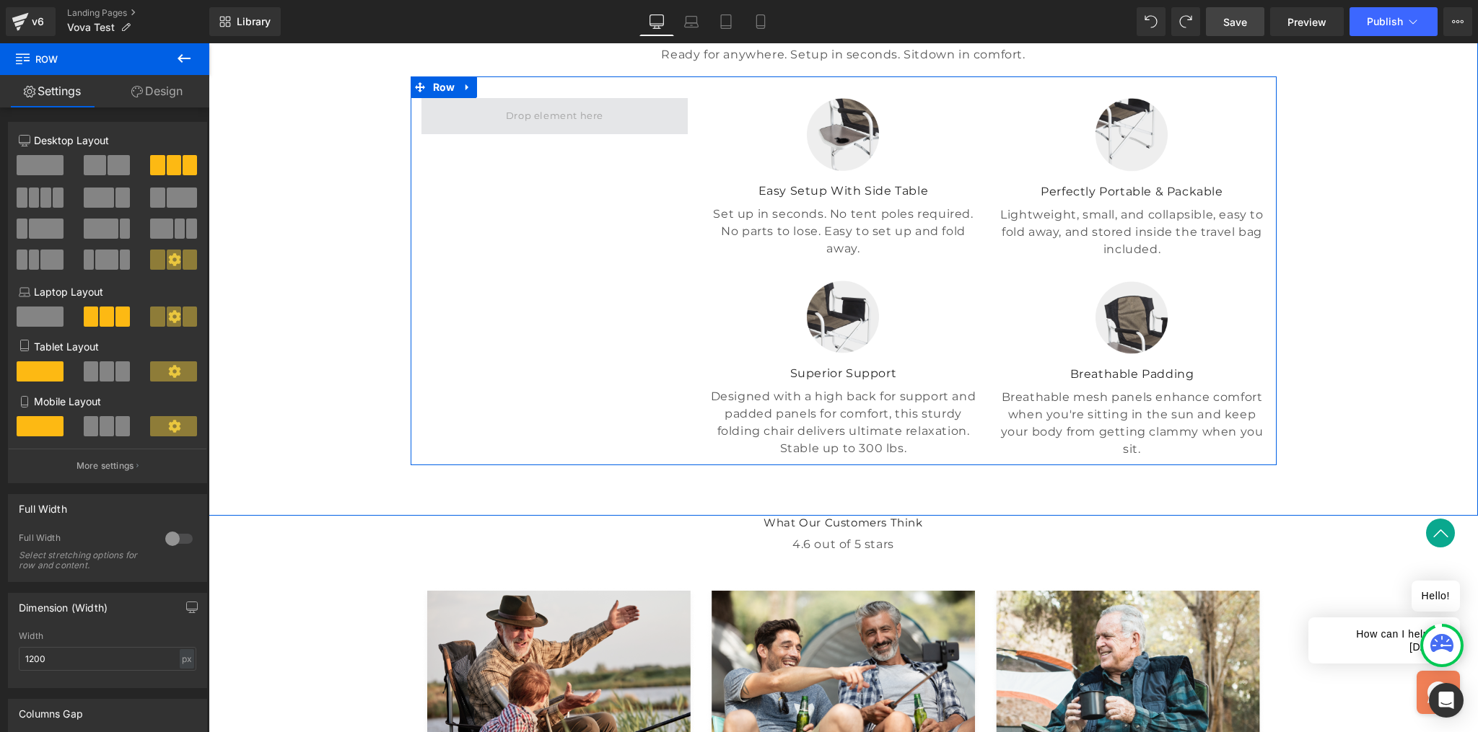
click at [553, 128] on span at bounding box center [555, 117] width 108 height 22
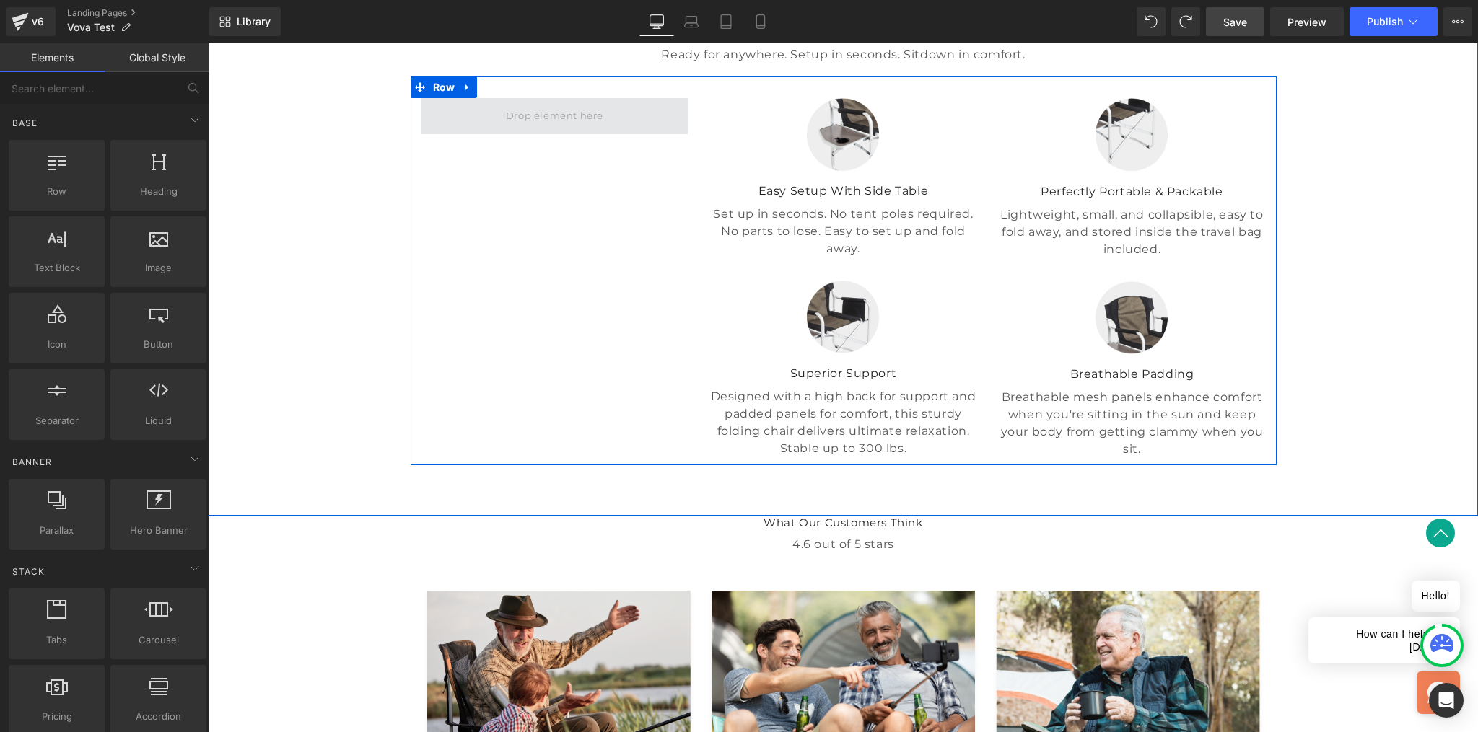
click at [538, 128] on span at bounding box center [555, 117] width 108 height 22
click at [743, 258] on p "Set up in seconds. No tent poles required. No parts to lose. Easy to set up and…" at bounding box center [842, 232] width 267 height 52
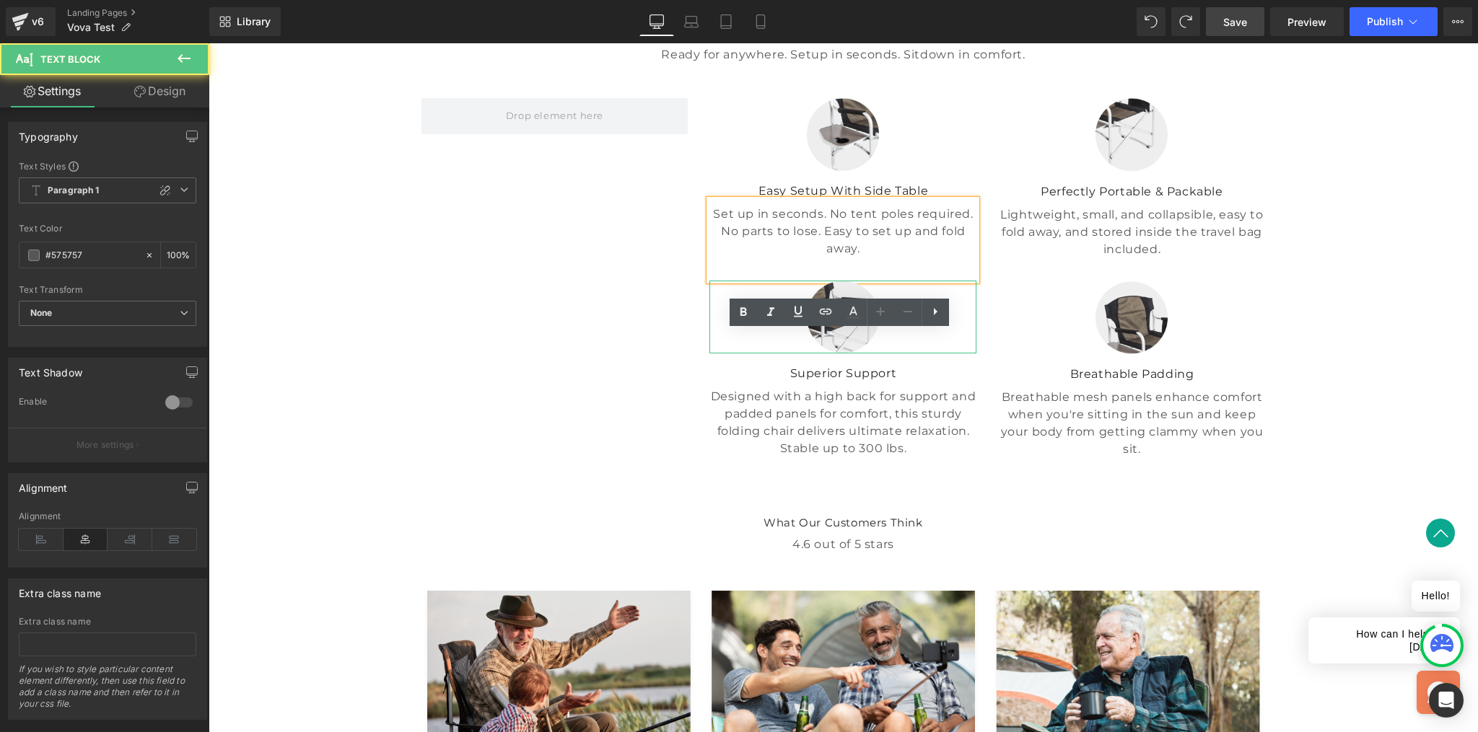
click at [751, 382] on p "Superior Support" at bounding box center [842, 373] width 267 height 17
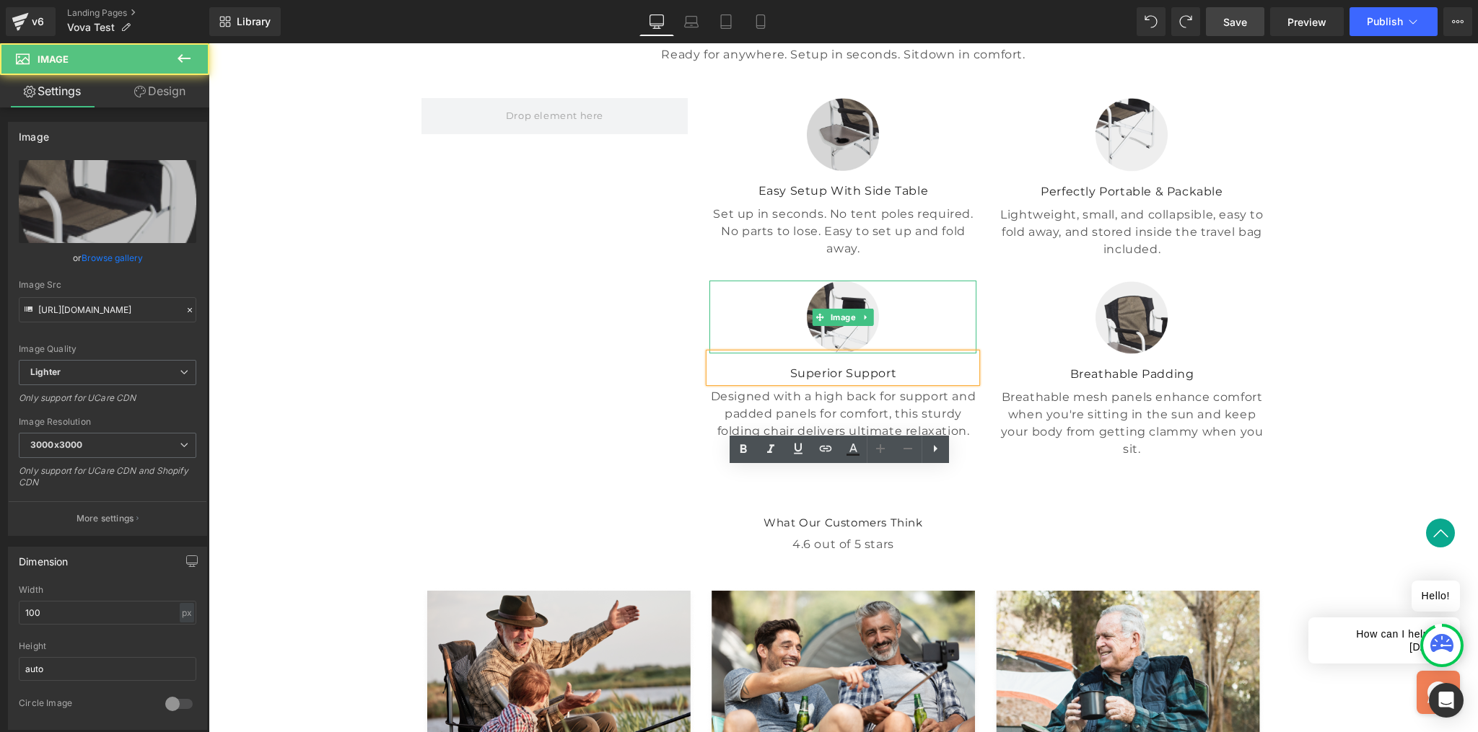
click at [814, 171] on div "Image" at bounding box center [842, 134] width 267 height 73
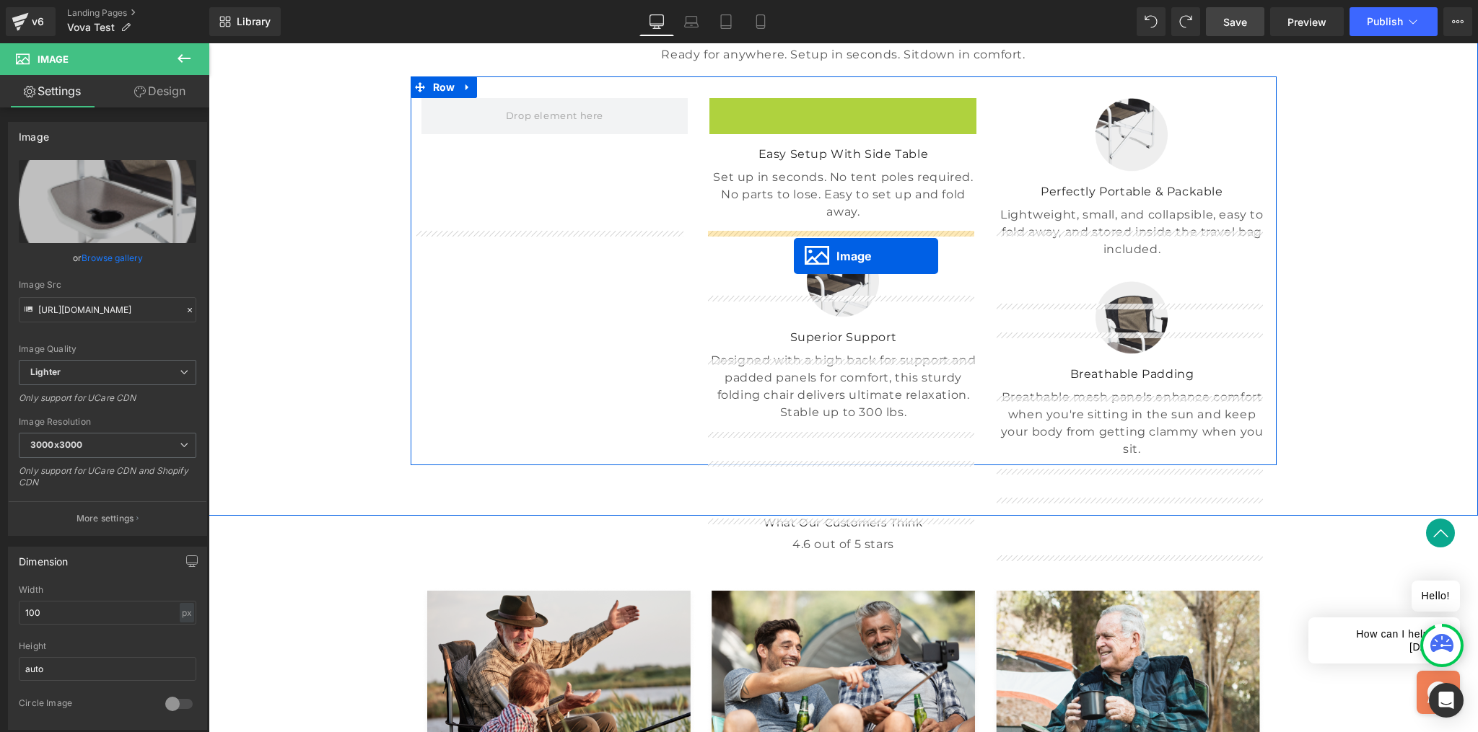
drag, startPoint x: 835, startPoint y: 272, endPoint x: 794, endPoint y: 255, distance: 44.4
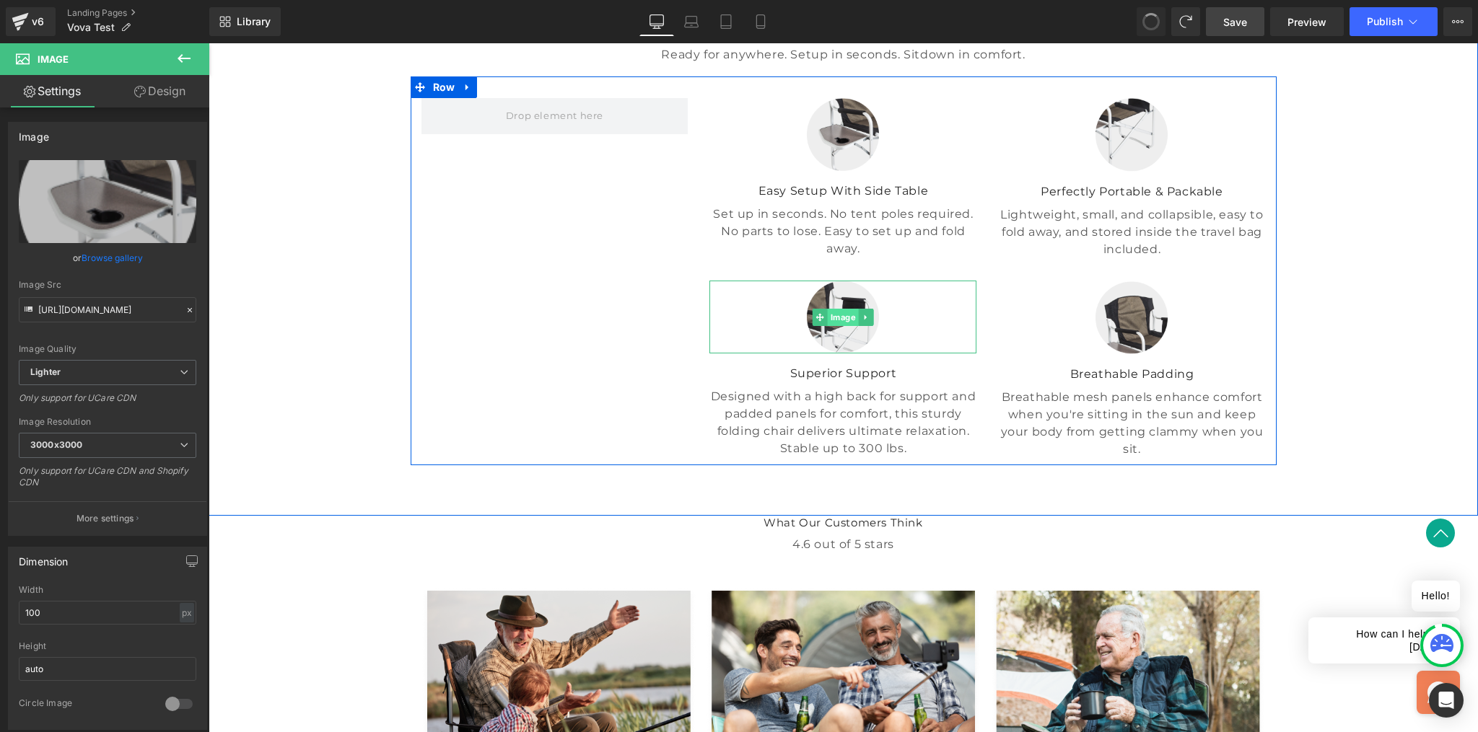
click at [836, 326] on span "Image" at bounding box center [843, 317] width 31 height 17
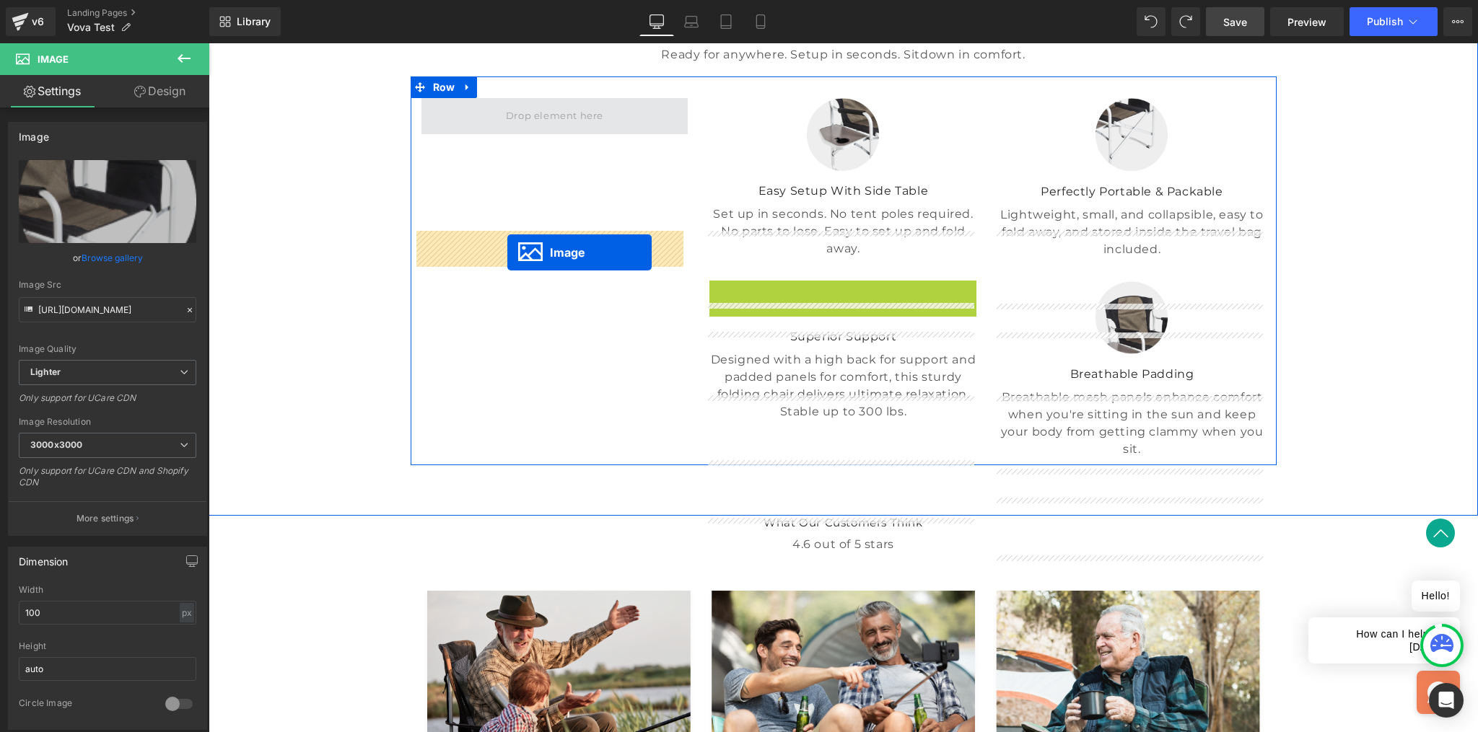
drag, startPoint x: 846, startPoint y: 434, endPoint x: 507, endPoint y: 252, distance: 385.2
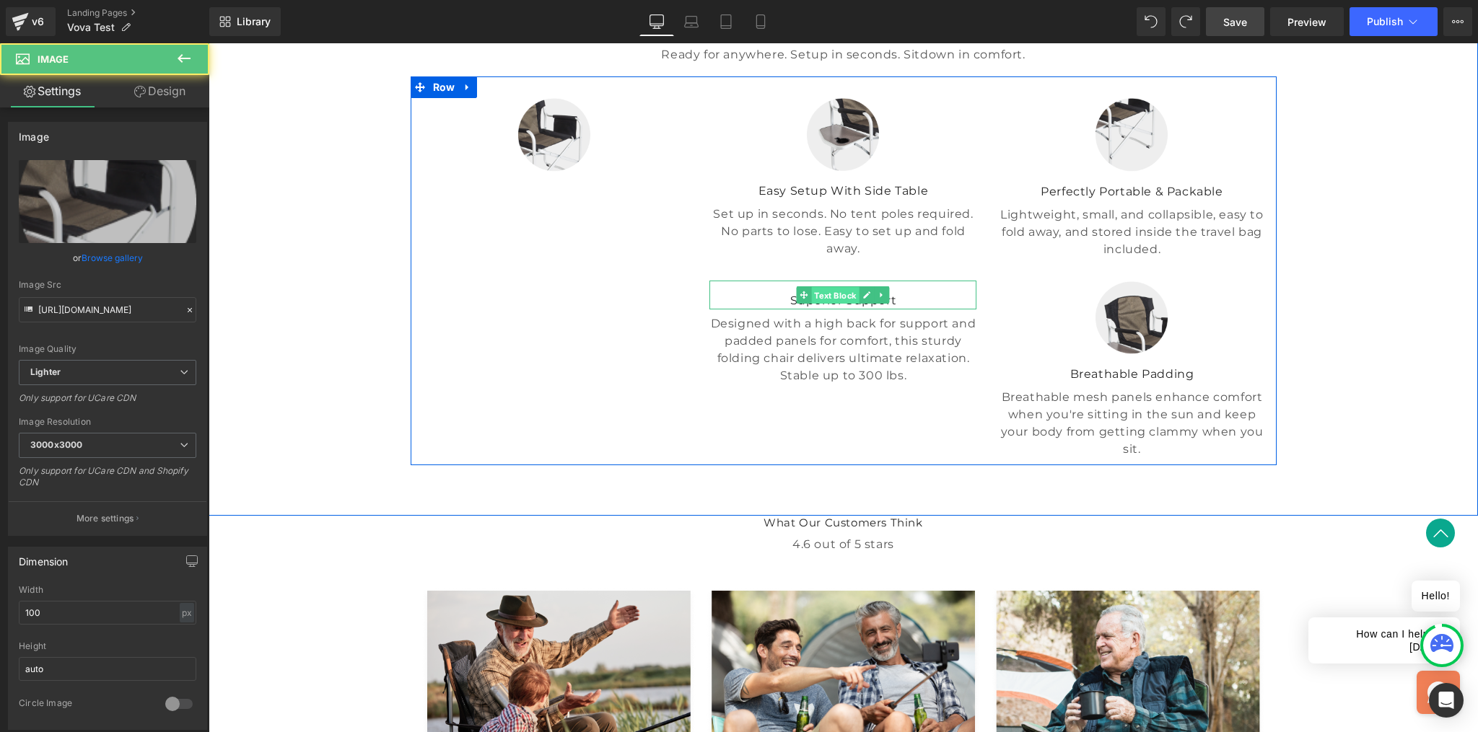
click at [832, 305] on span "Text Block" at bounding box center [836, 295] width 48 height 17
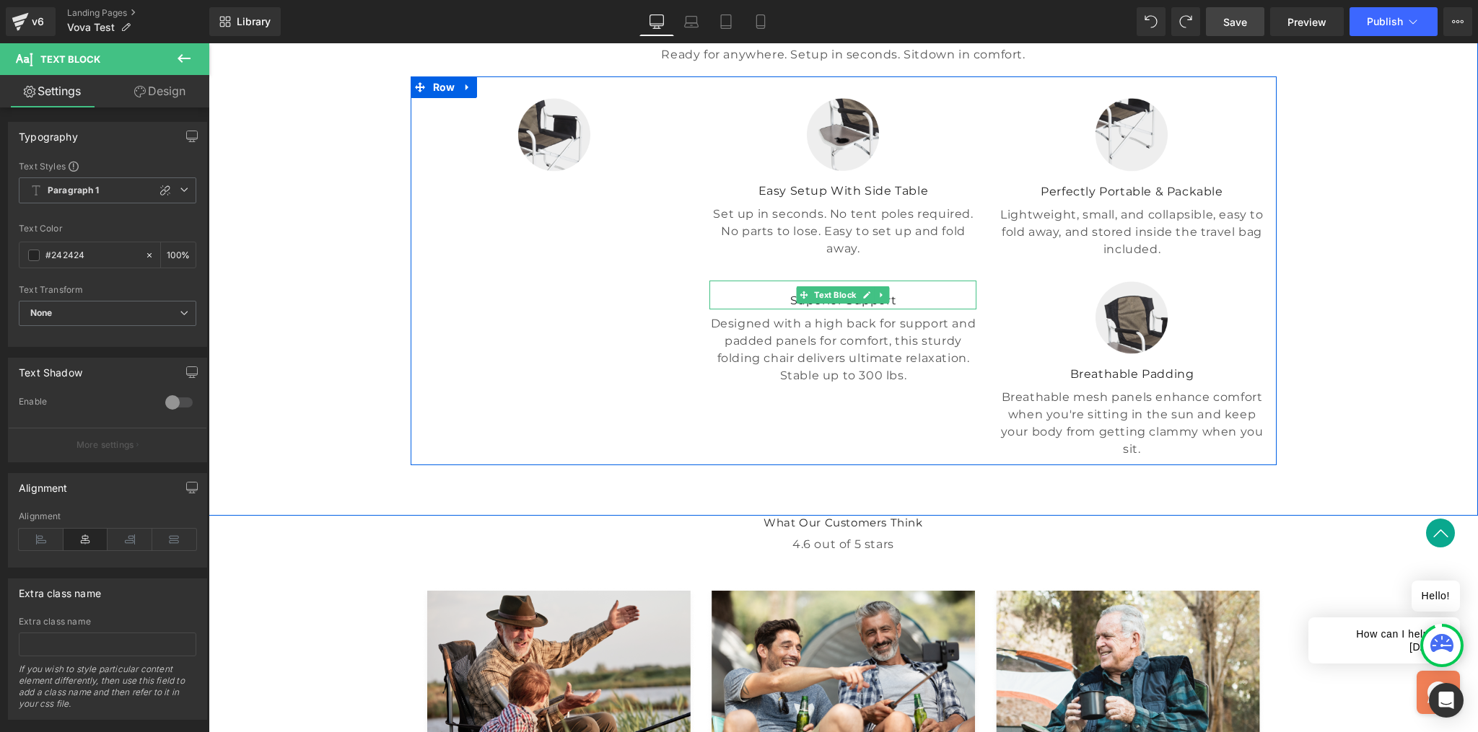
drag, startPoint x: 853, startPoint y: 411, endPoint x: 915, endPoint y: 413, distance: 62.1
click at [914, 310] on div "Superior Support Text Block" at bounding box center [842, 295] width 267 height 29
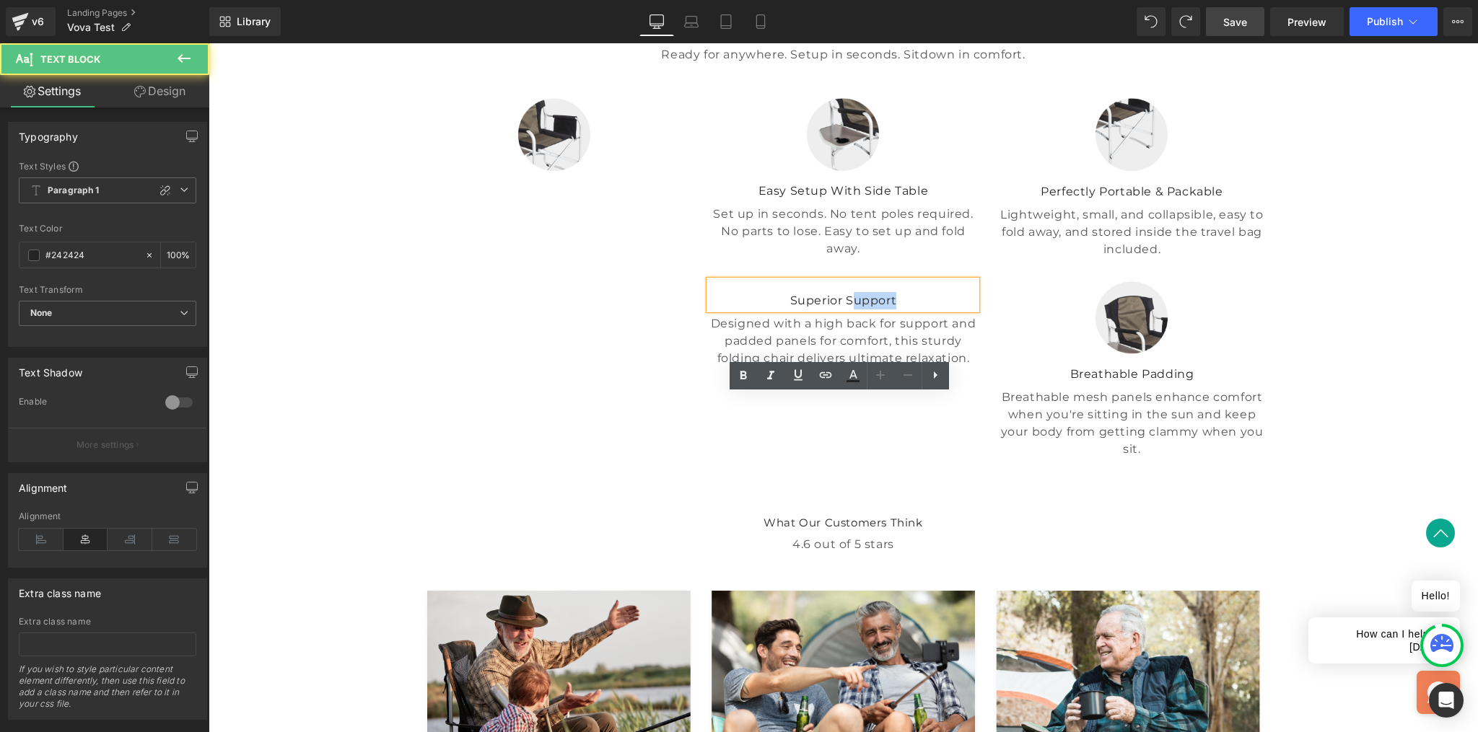
drag, startPoint x: 921, startPoint y: 412, endPoint x: 854, endPoint y: 405, distance: 68.2
click at [851, 310] on p "Superior Support" at bounding box center [842, 300] width 267 height 17
click at [936, 310] on p "Superior Support" at bounding box center [842, 300] width 267 height 17
click at [931, 385] on p "Designed with a high back for support and padded panels for comfort, this sturd…" at bounding box center [842, 349] width 267 height 69
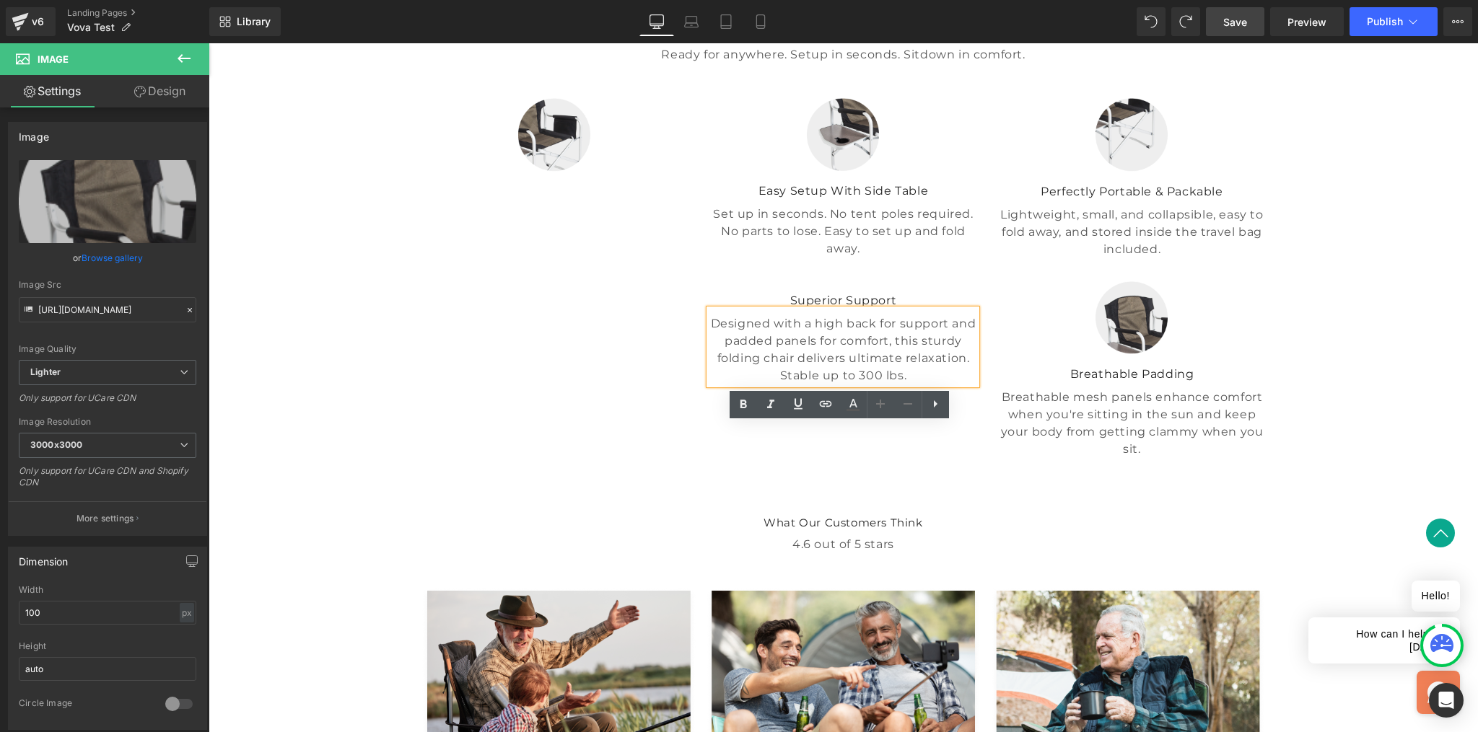
click at [209, 43] on div at bounding box center [209, 43] width 0 height 0
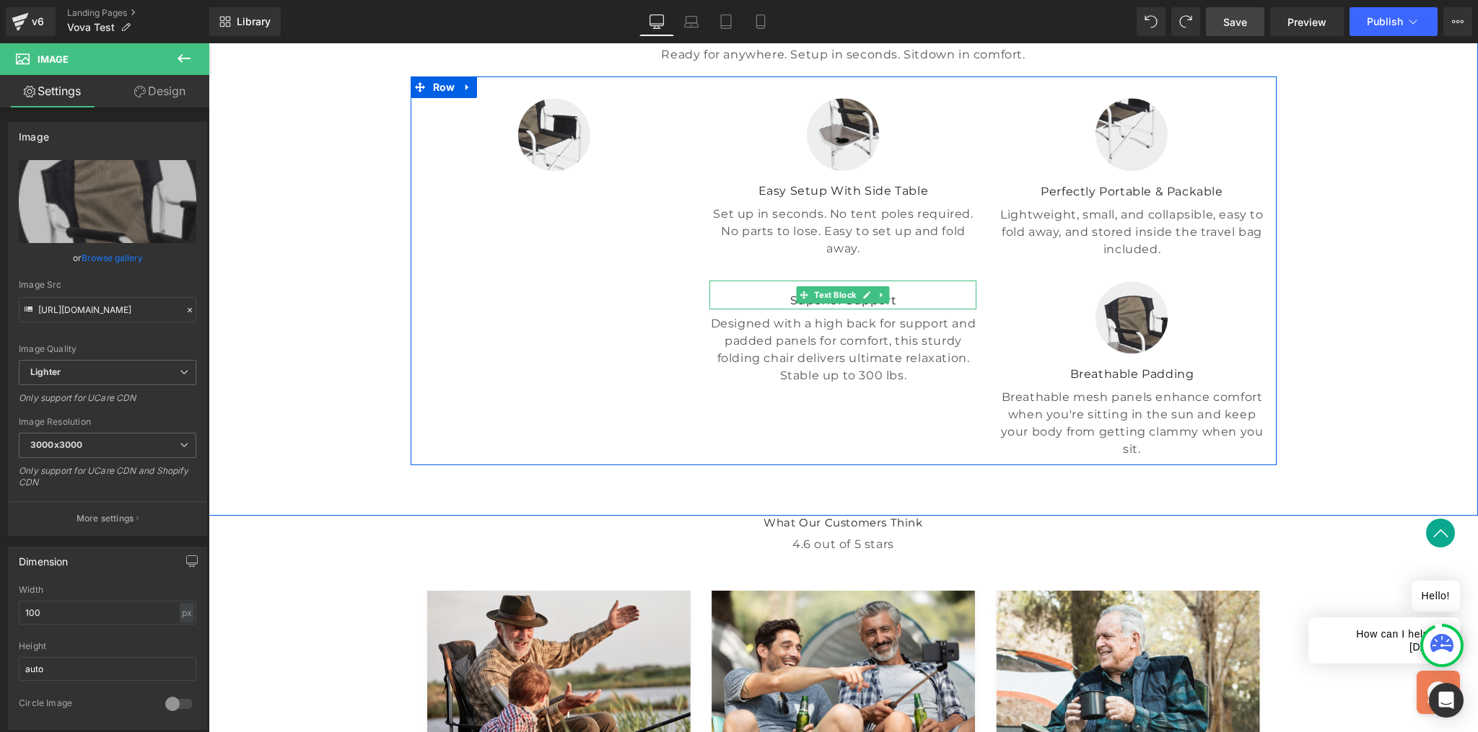
click at [944, 310] on p "Superior Support" at bounding box center [842, 300] width 267 height 17
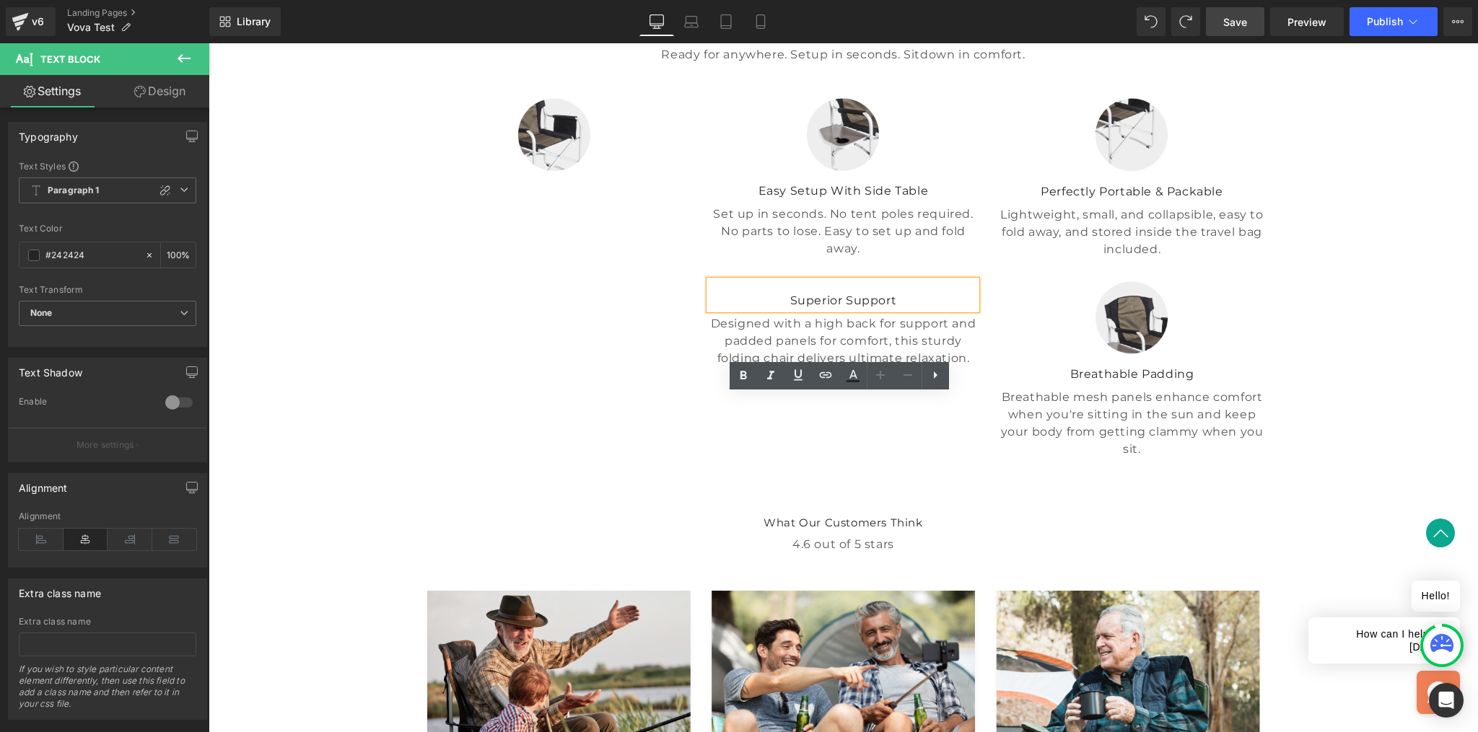
click at [678, 432] on div "Image Image Easy Setup With Side Table Text Block Set up in seconds. No tent po…" at bounding box center [844, 270] width 866 height 389
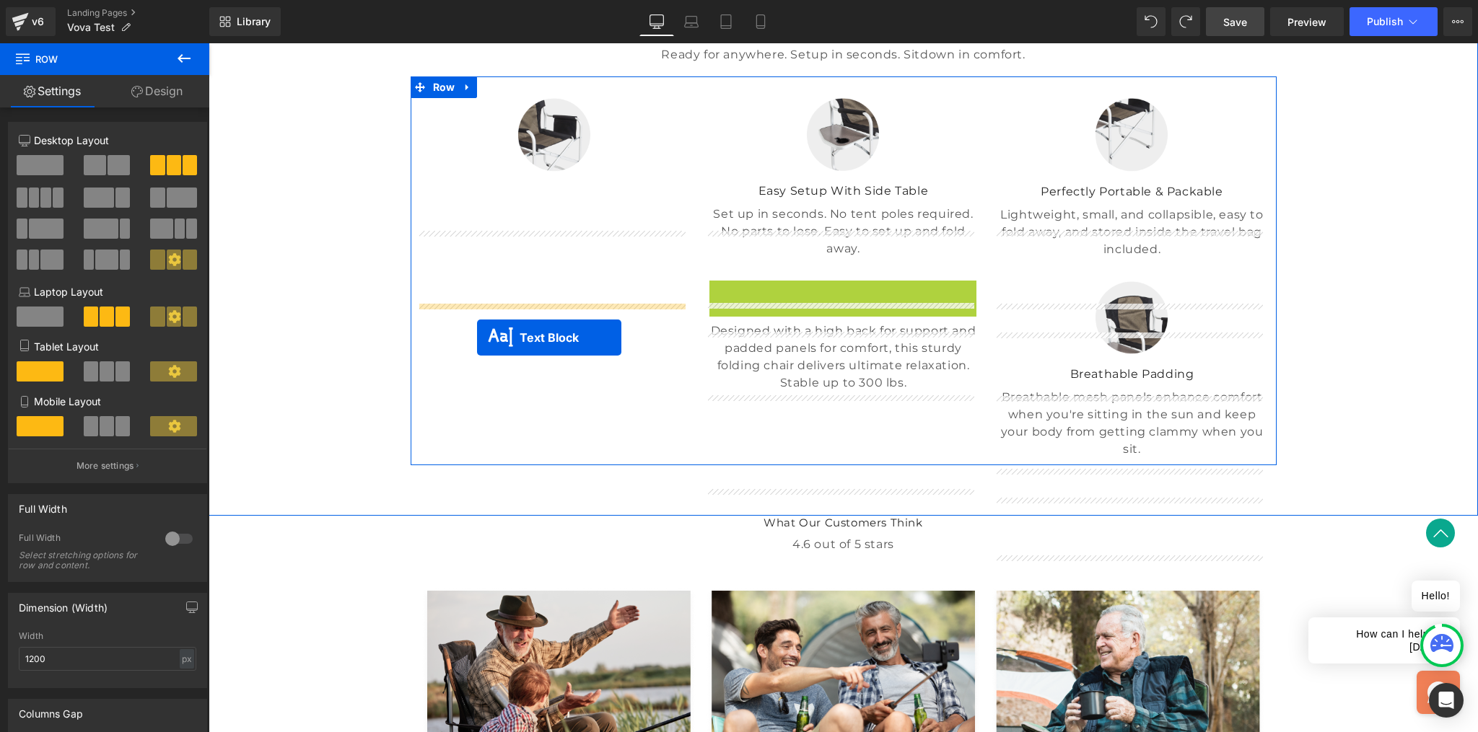
drag, startPoint x: 797, startPoint y: 408, endPoint x: 477, endPoint y: 338, distance: 327.4
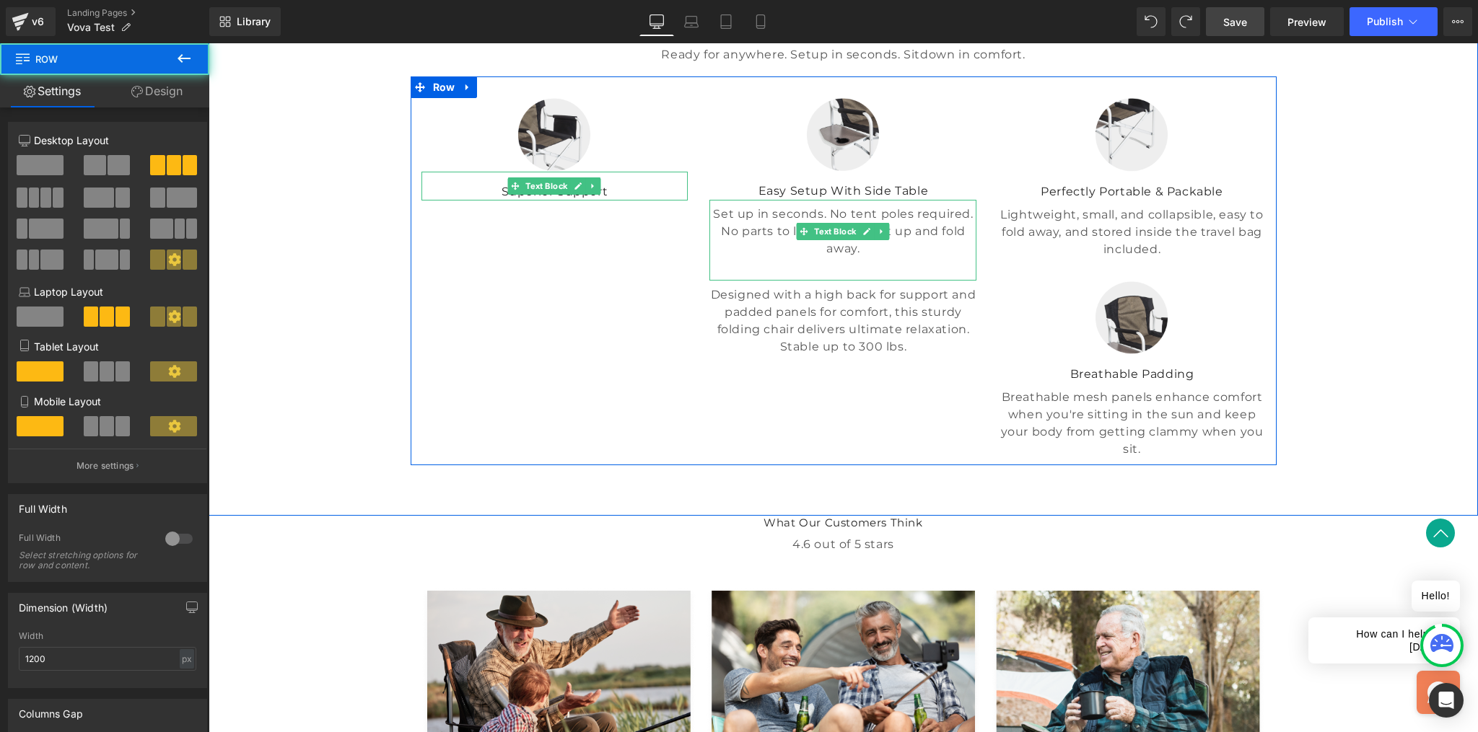
click at [993, 379] on div "Image Perfectly Portable & Packable Text Block Lightweight, small, and collapsi…" at bounding box center [1131, 278] width 289 height 360
click at [1002, 201] on div "Perfectly Portable & Packable Text Block" at bounding box center [1131, 186] width 267 height 29
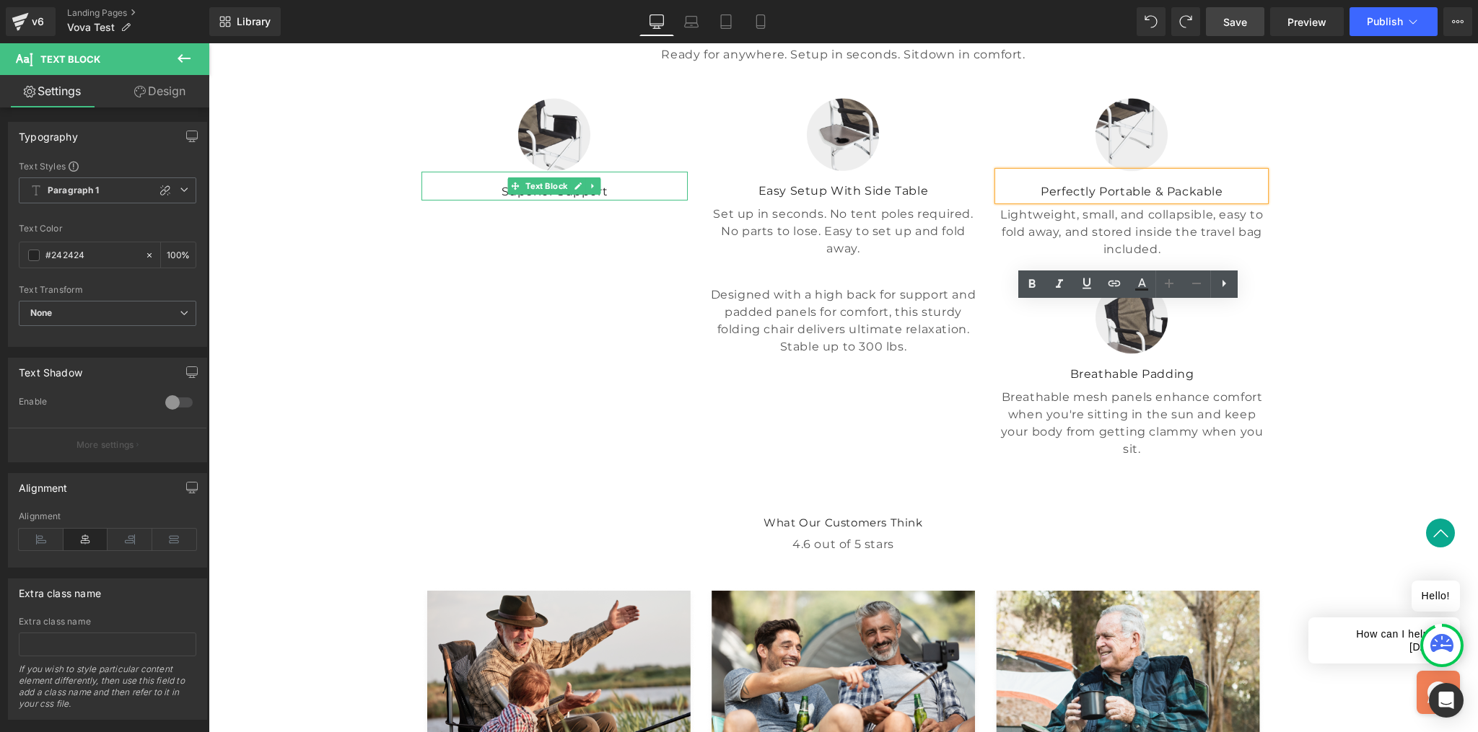
click at [977, 283] on div "Image Easy Setup With Side Table Text Block Set up in seconds. No tent poles re…" at bounding box center [843, 227] width 289 height 258
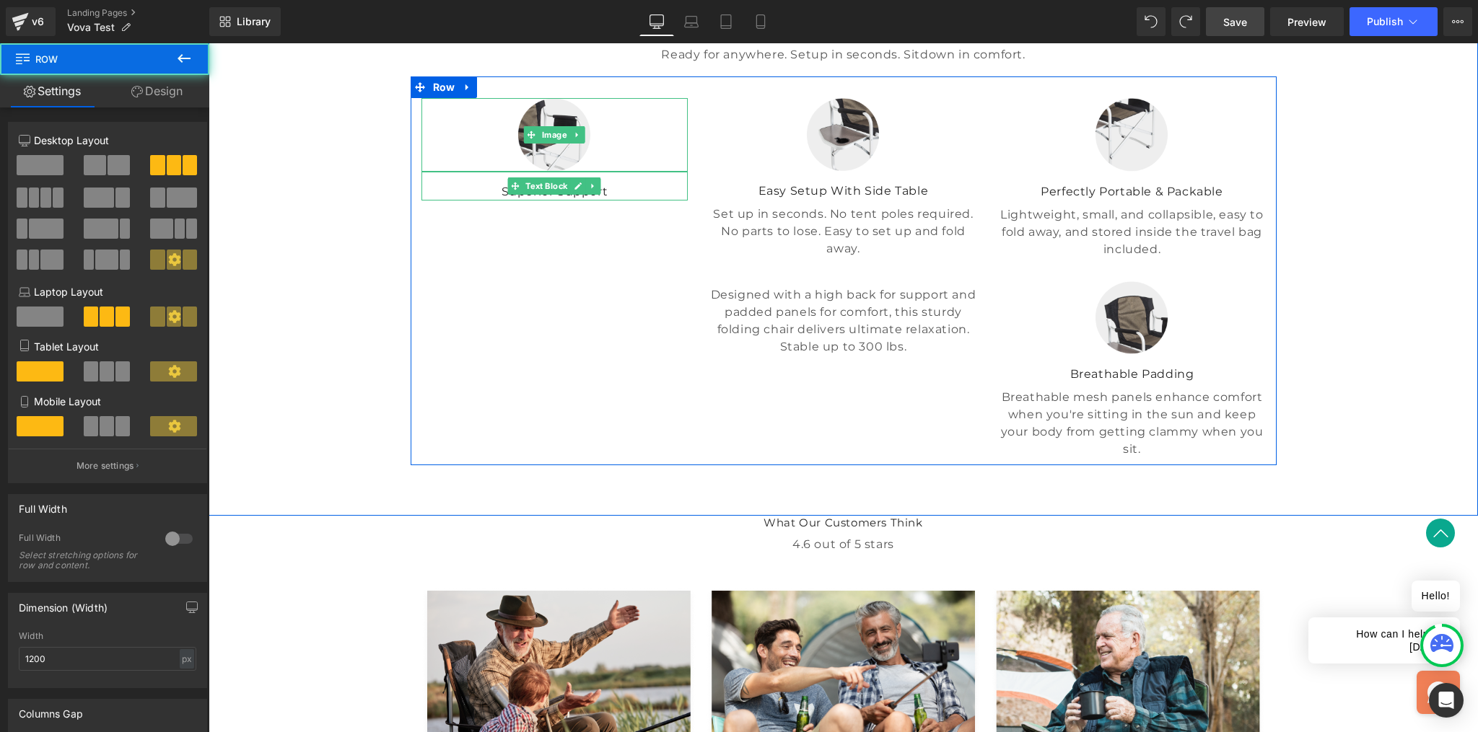
click at [648, 171] on div at bounding box center [554, 134] width 267 height 73
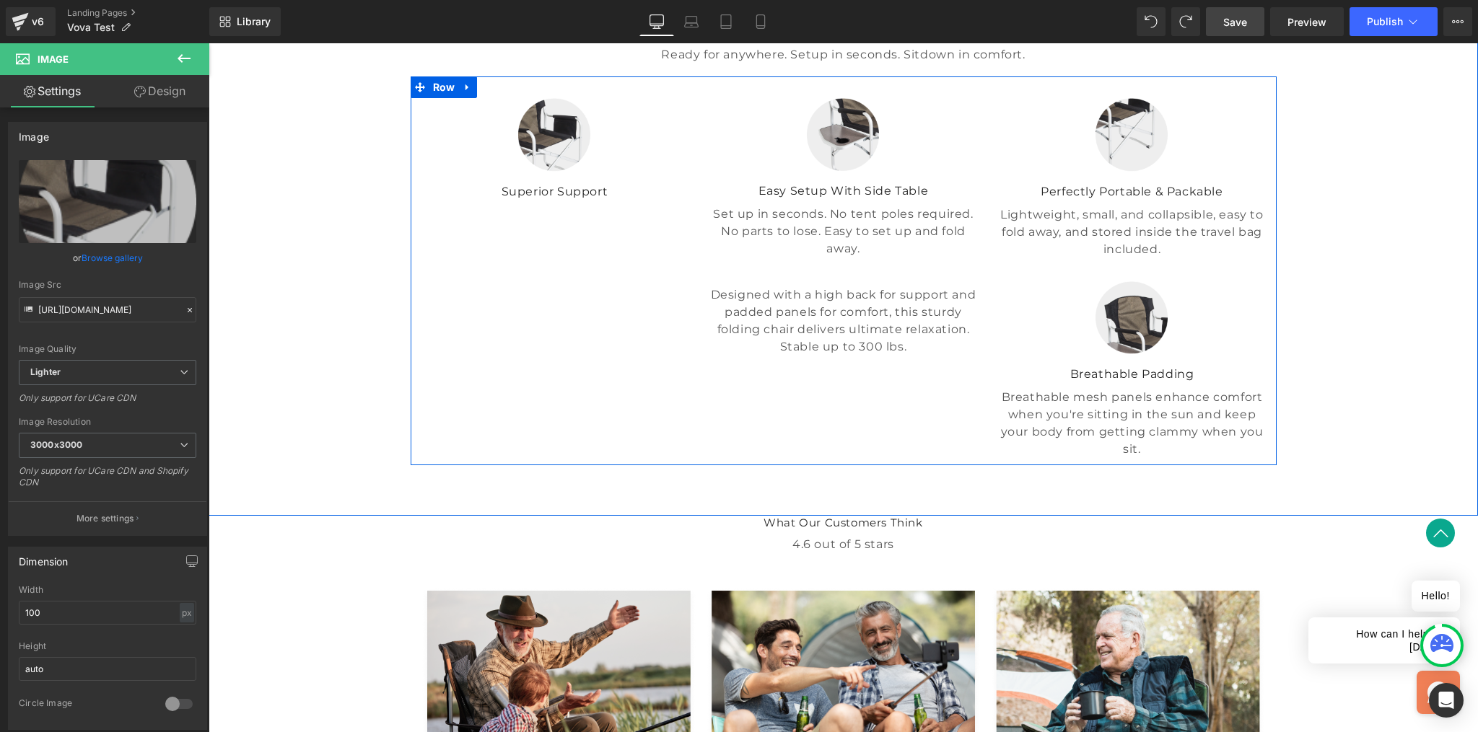
click at [601, 398] on div "Image Superior Support Text Block Image Easy Setup With Side Table Text Block S…" at bounding box center [844, 270] width 866 height 389
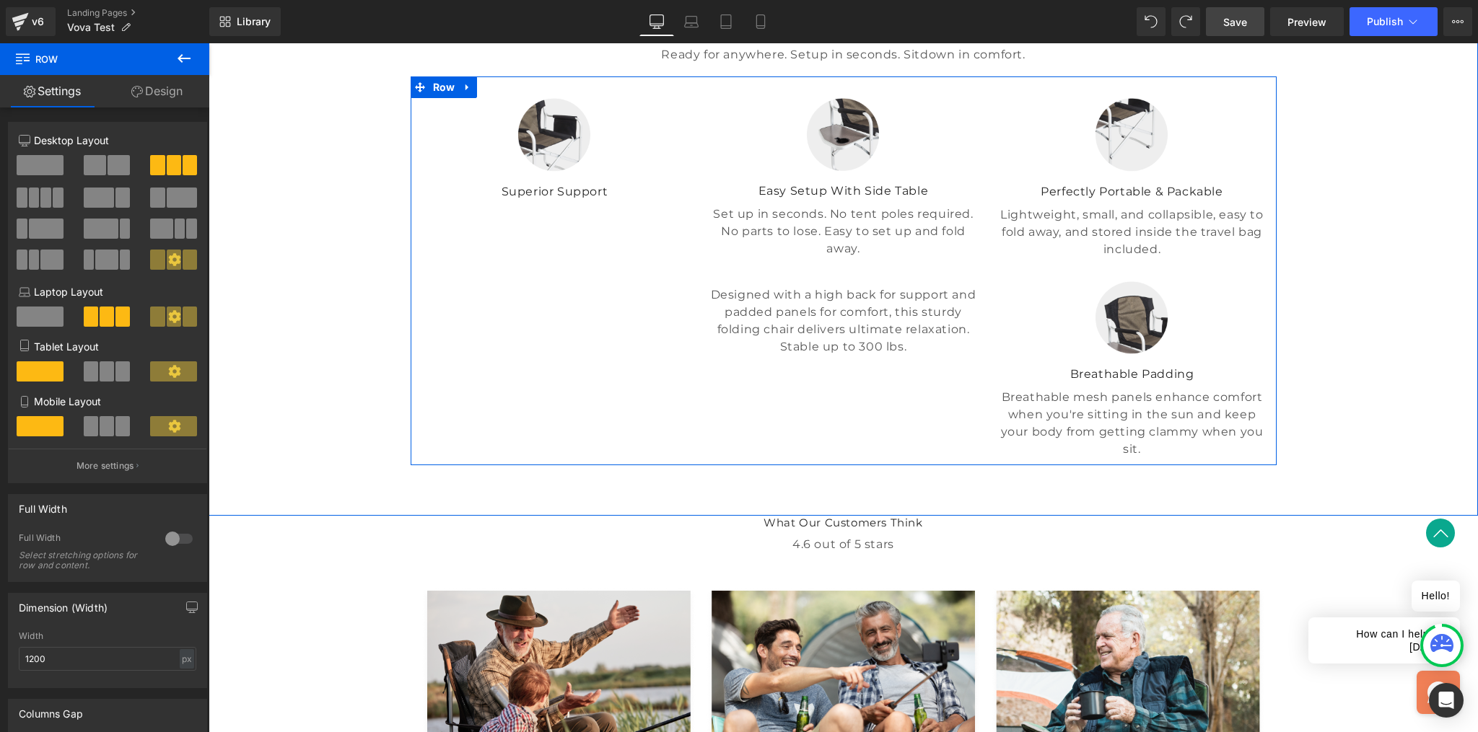
click at [737, 356] on p "Designed with a high back for support and padded panels for comfort, this sturd…" at bounding box center [842, 320] width 267 height 69
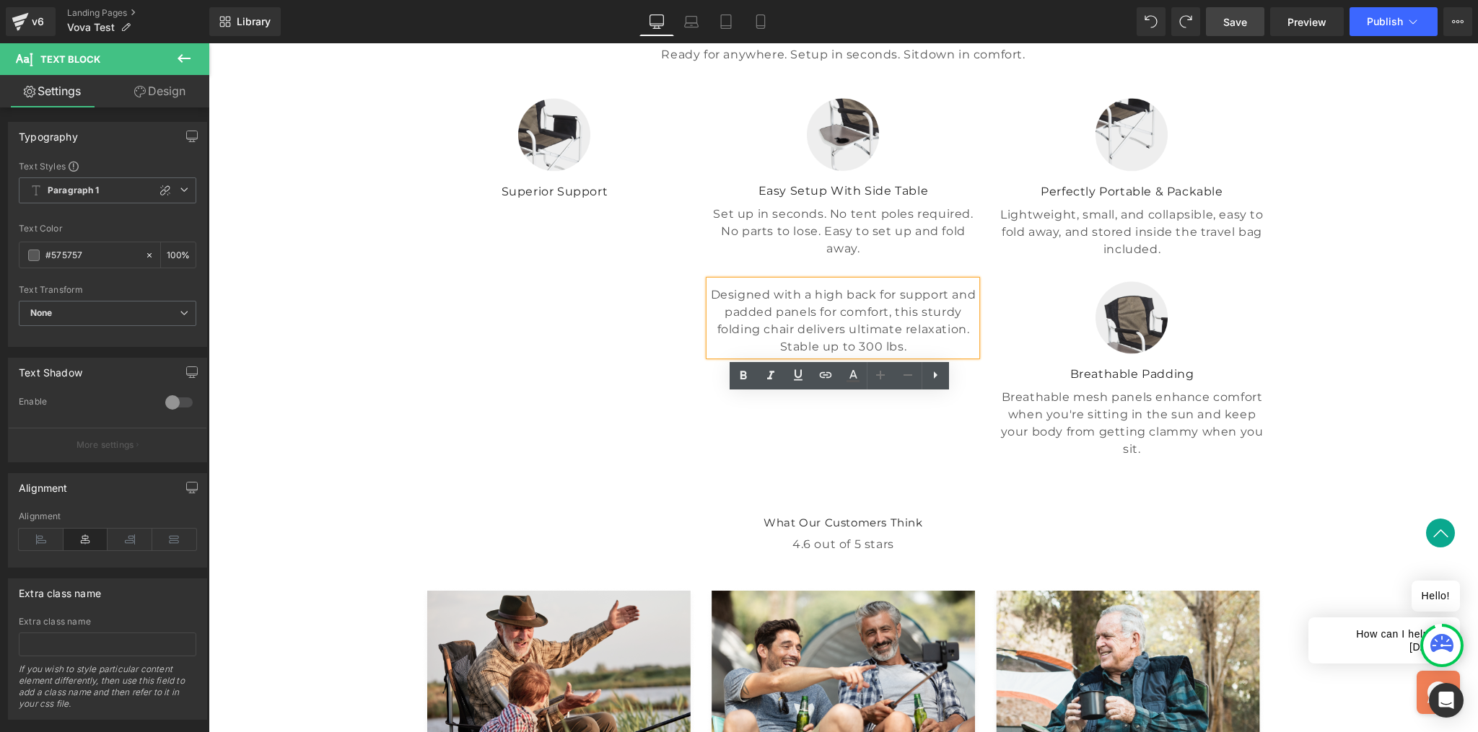
click at [630, 432] on div "Image Superior Support Text Block Image Easy Setup With Side Table Text Block S…" at bounding box center [844, 270] width 866 height 389
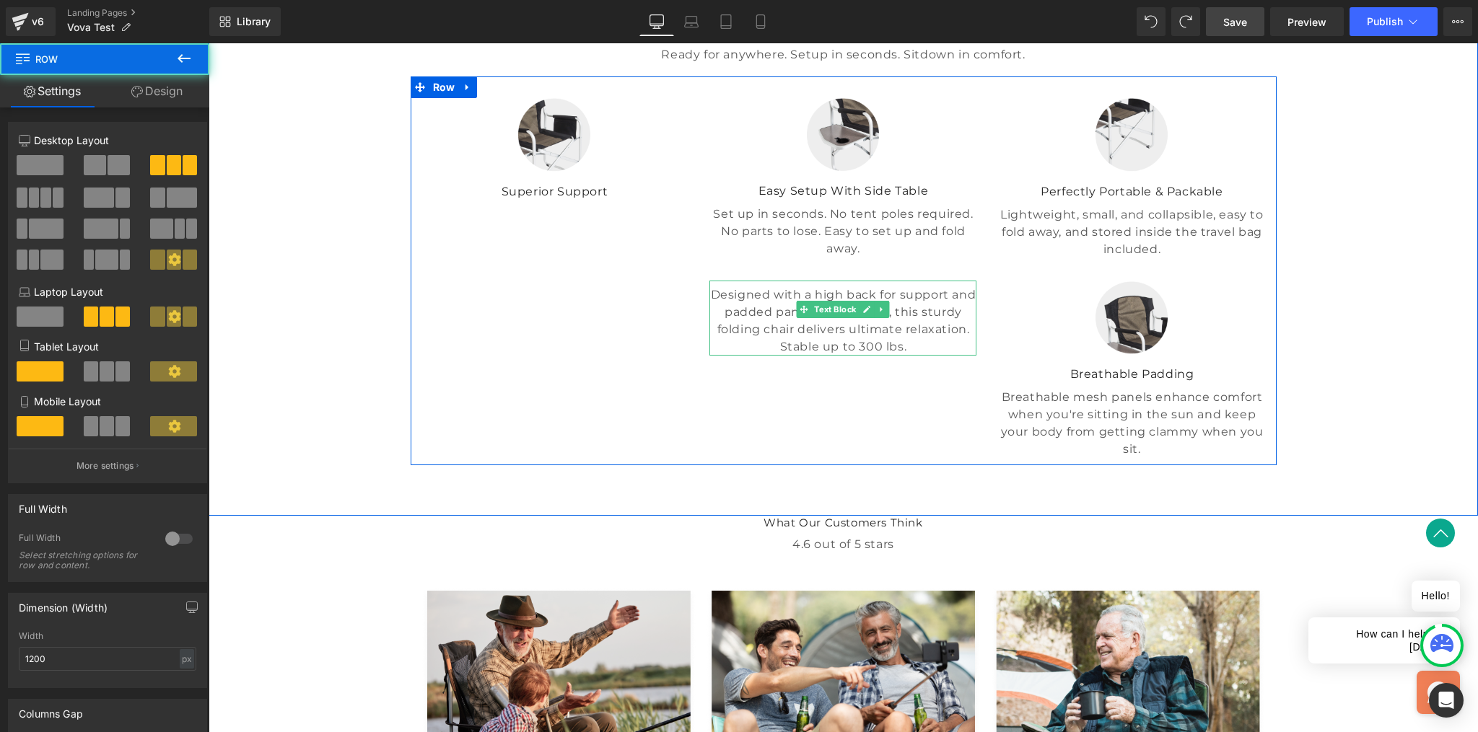
click at [715, 356] on p "Designed with a high back for support and padded panels for comfort, this sturd…" at bounding box center [842, 320] width 267 height 69
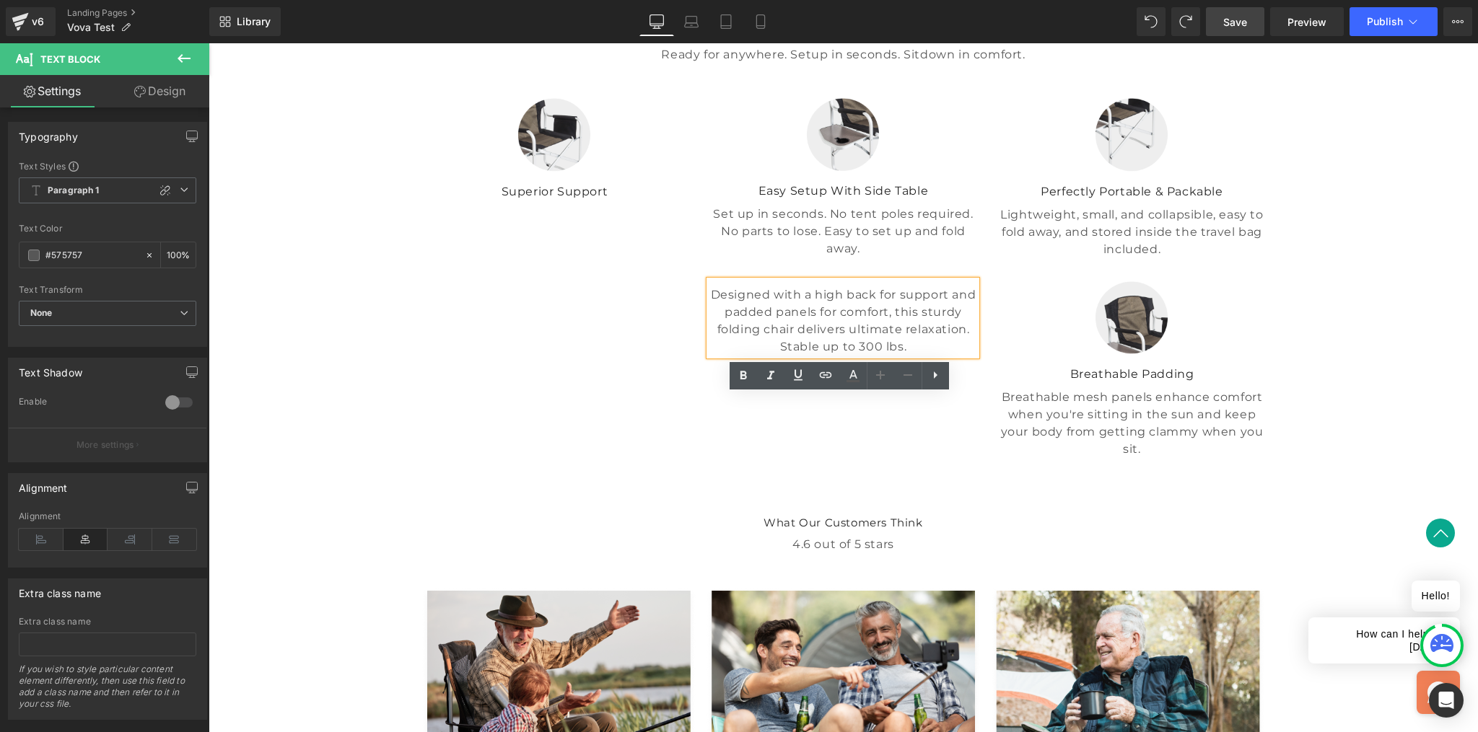
click at [709, 356] on p "Designed with a high back for support and padded panels for comfort, this sturd…" at bounding box center [842, 320] width 267 height 69
click at [719, 465] on div "Image Superior Support Text Block Image Easy Setup With Side Table Text Block S…" at bounding box center [844, 270] width 866 height 389
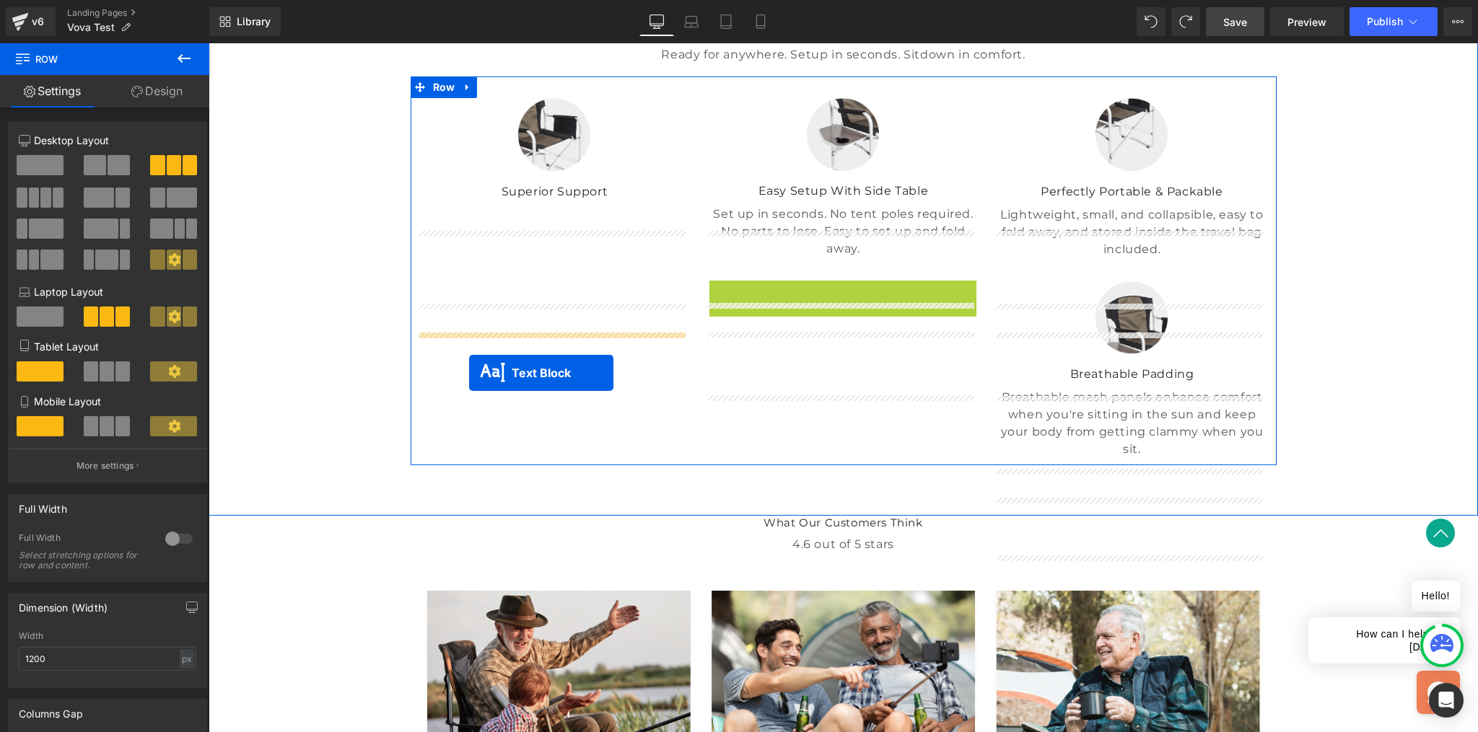
drag, startPoint x: 794, startPoint y: 426, endPoint x: 469, endPoint y: 372, distance: 329.9
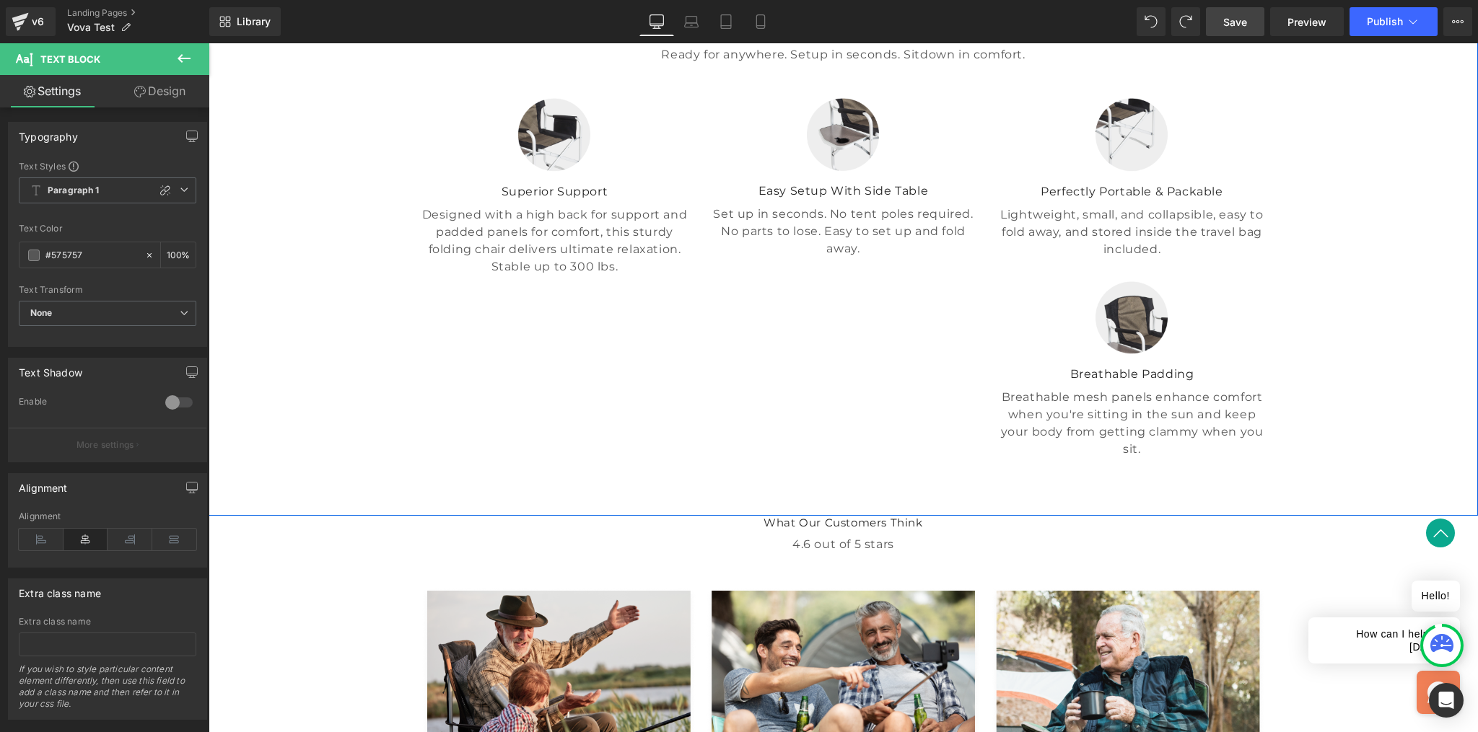
click at [1307, 323] on div "A Revolution In Portable Comfort Heading Ready for anywhere. Setup in seconds. …" at bounding box center [843, 234] width 1269 height 461
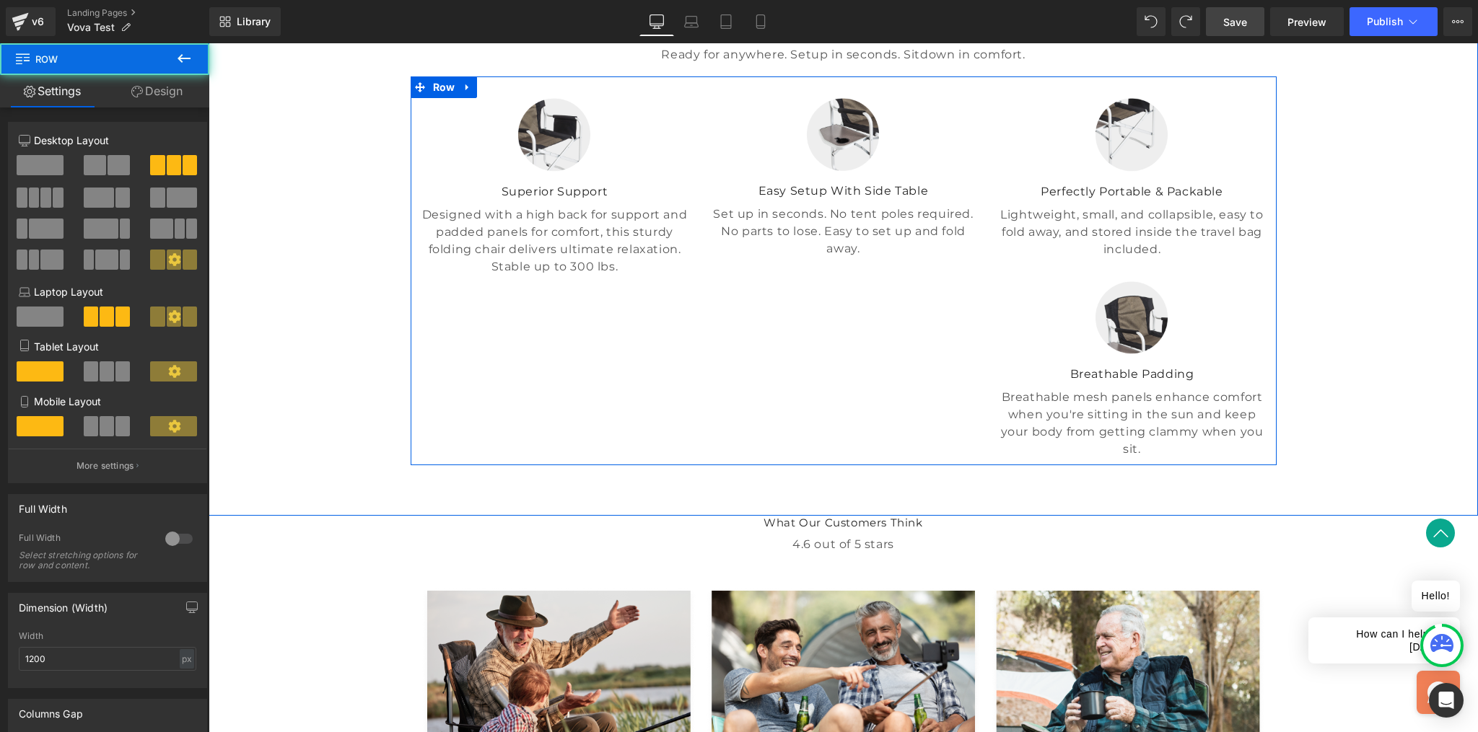
click at [567, 446] on div "Image Superior Support Text Block Designed with a high back for support and pad…" at bounding box center [844, 270] width 866 height 389
click at [595, 238] on link at bounding box center [593, 229] width 15 height 17
click at [785, 258] on p "Set up in seconds. No tent poles required. No parts to lose. Easy to set up and…" at bounding box center [842, 232] width 267 height 52
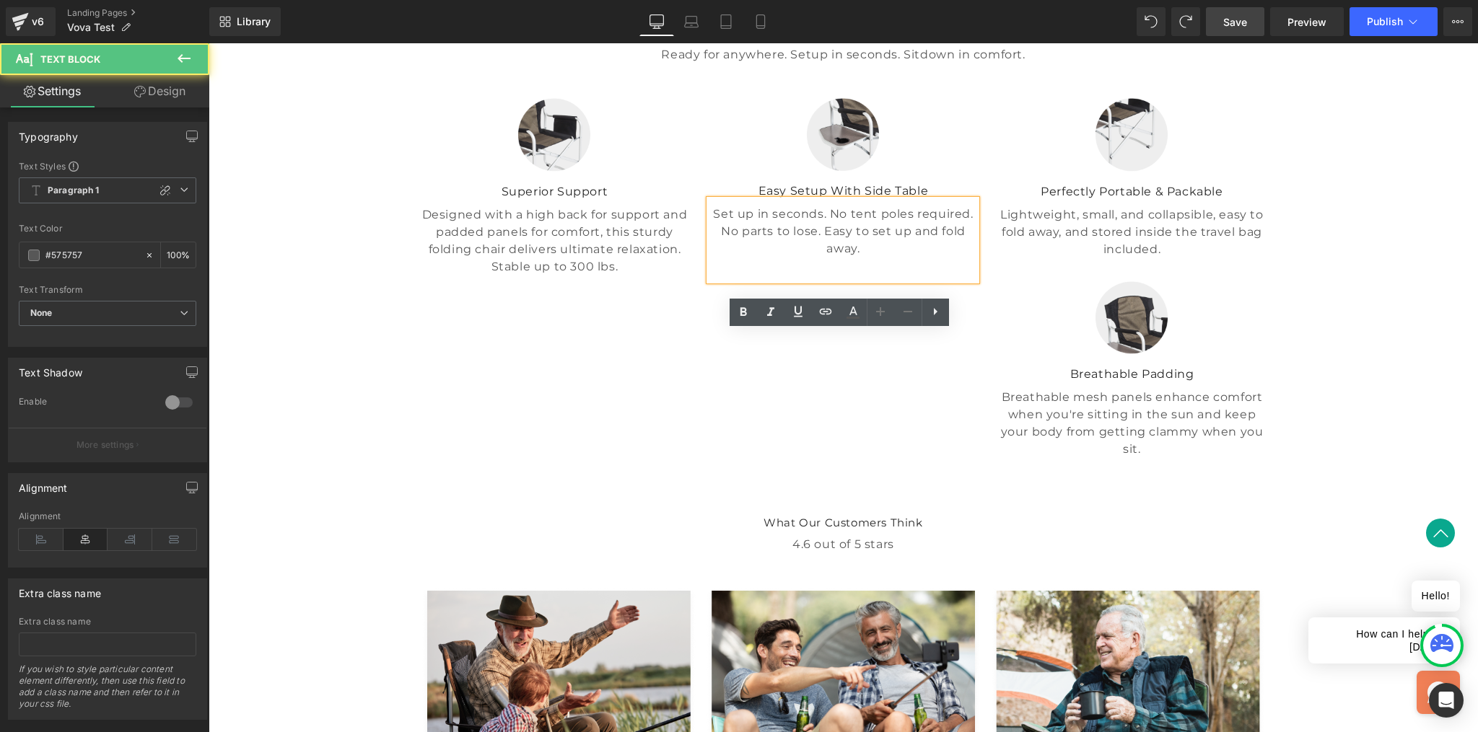
click at [1050, 258] on p "Lightweight, small, and collapsible, easy to fold away, and stored inside the t…" at bounding box center [1131, 232] width 267 height 52
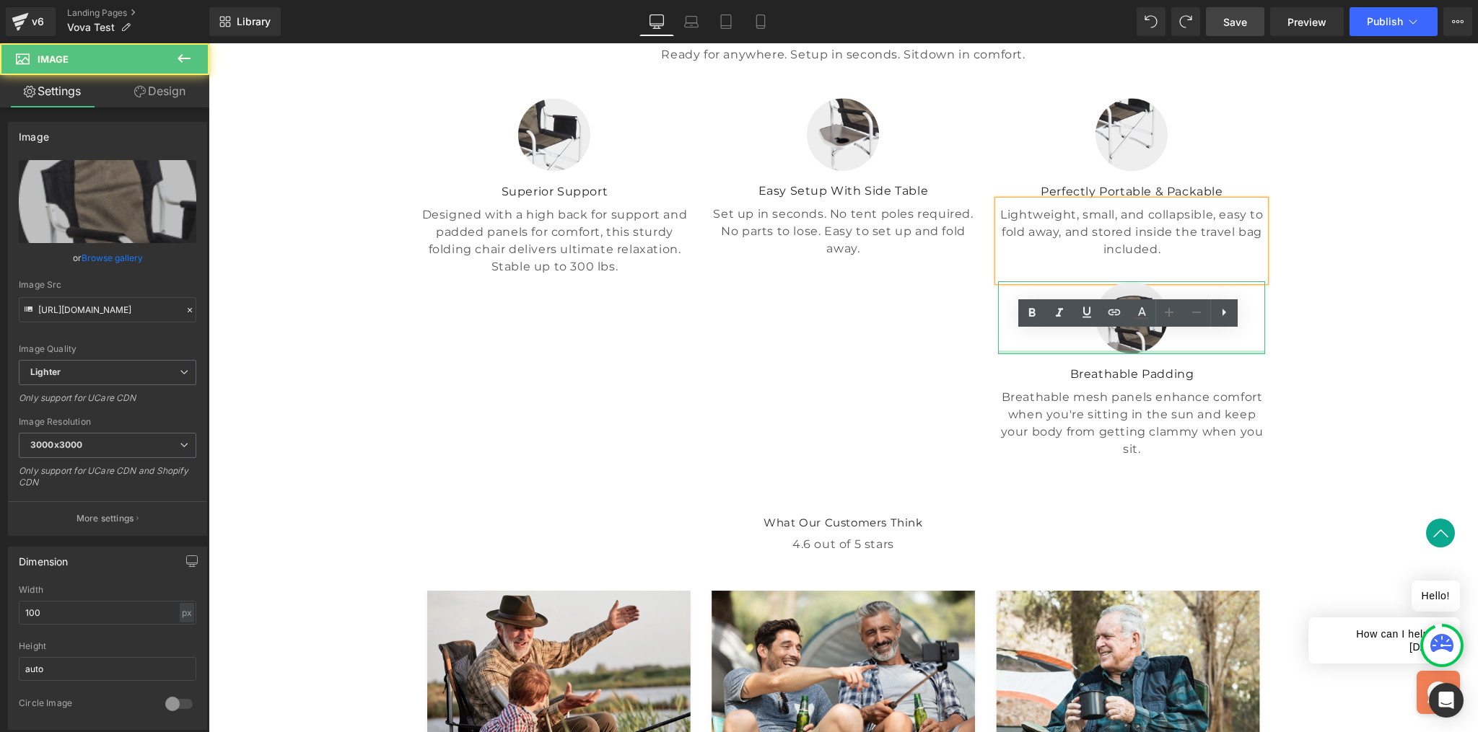
click at [1053, 354] on div at bounding box center [1131, 353] width 267 height 4
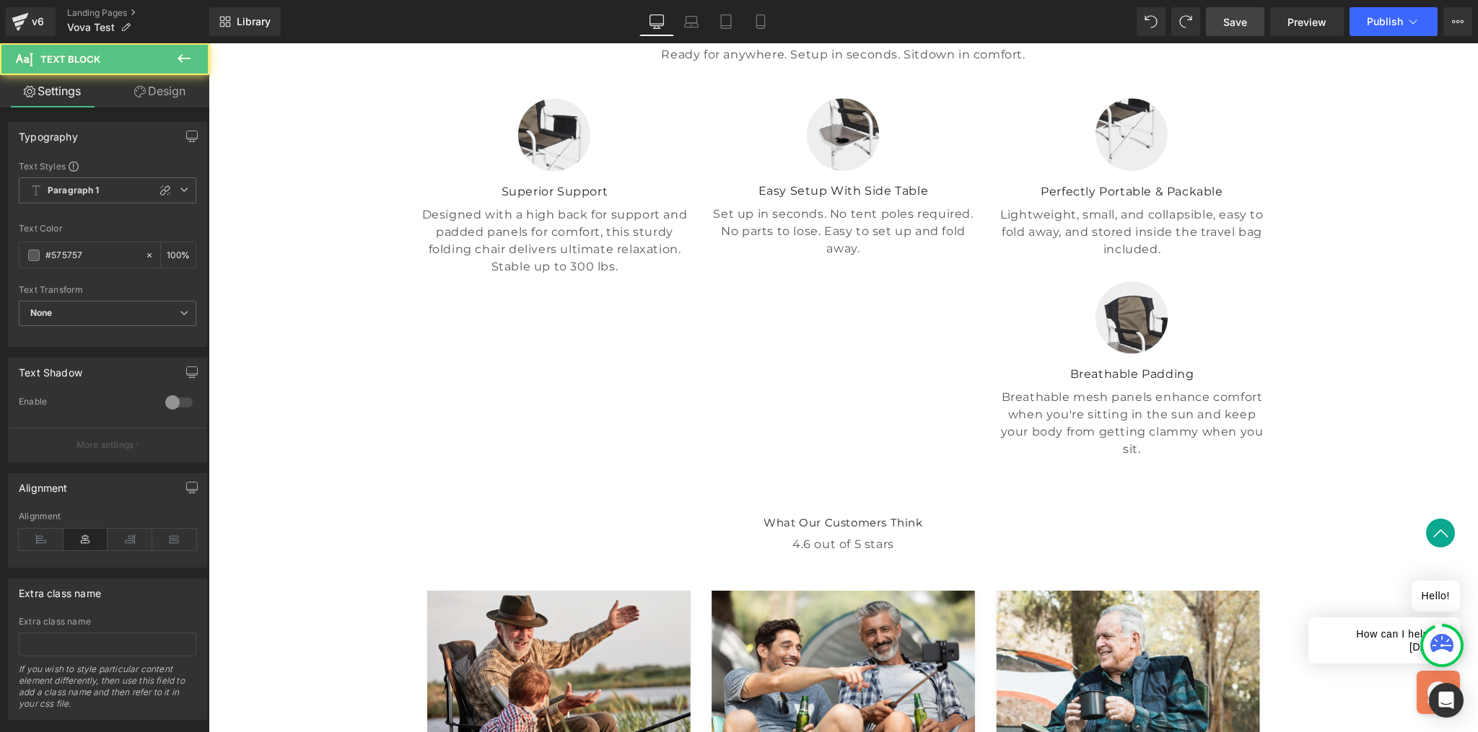
click at [1097, 458] on p "Breathable mesh panels enhance comfort when you're sitting in the sun and keep …" at bounding box center [1131, 423] width 267 height 69
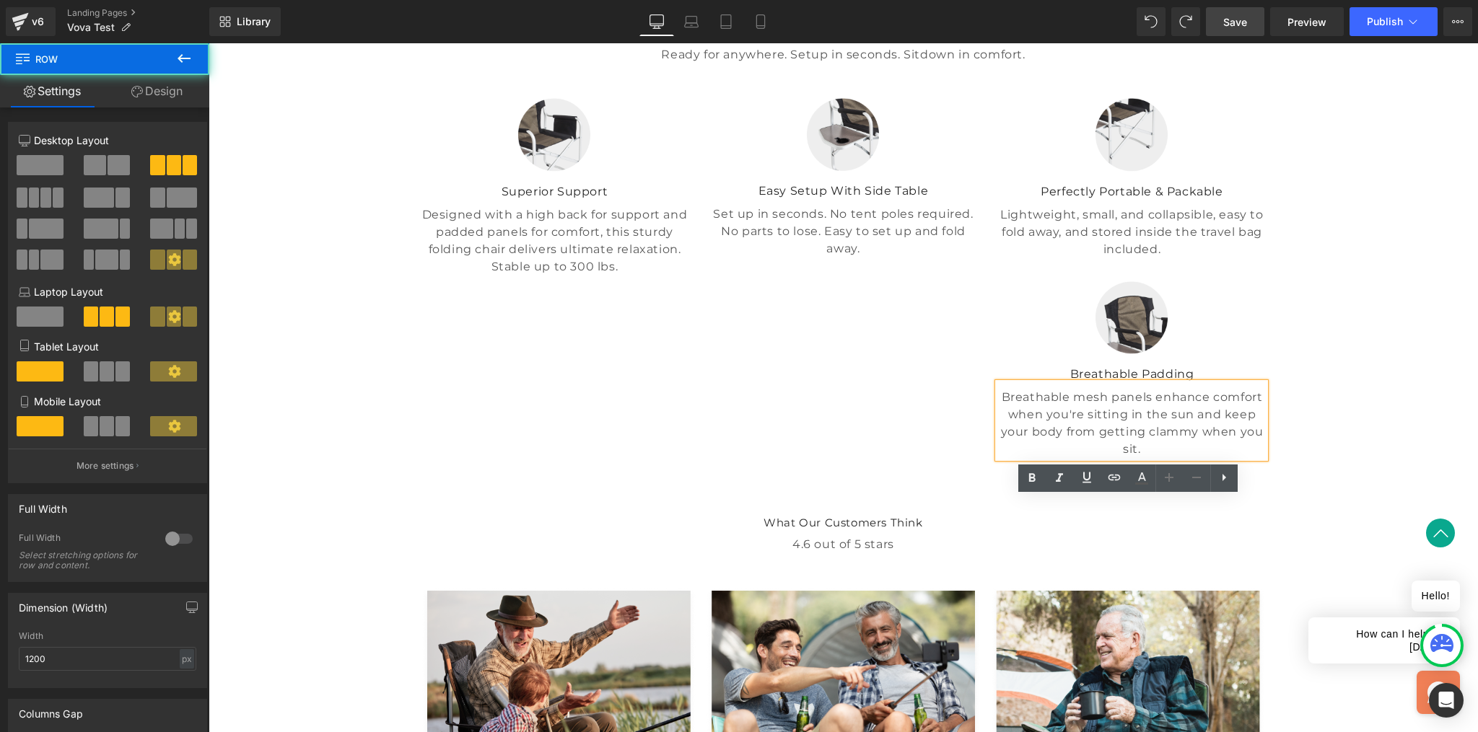
click at [905, 457] on div "Image Superior Support Text Block Designed with a high back for support and pad…" at bounding box center [844, 270] width 866 height 389
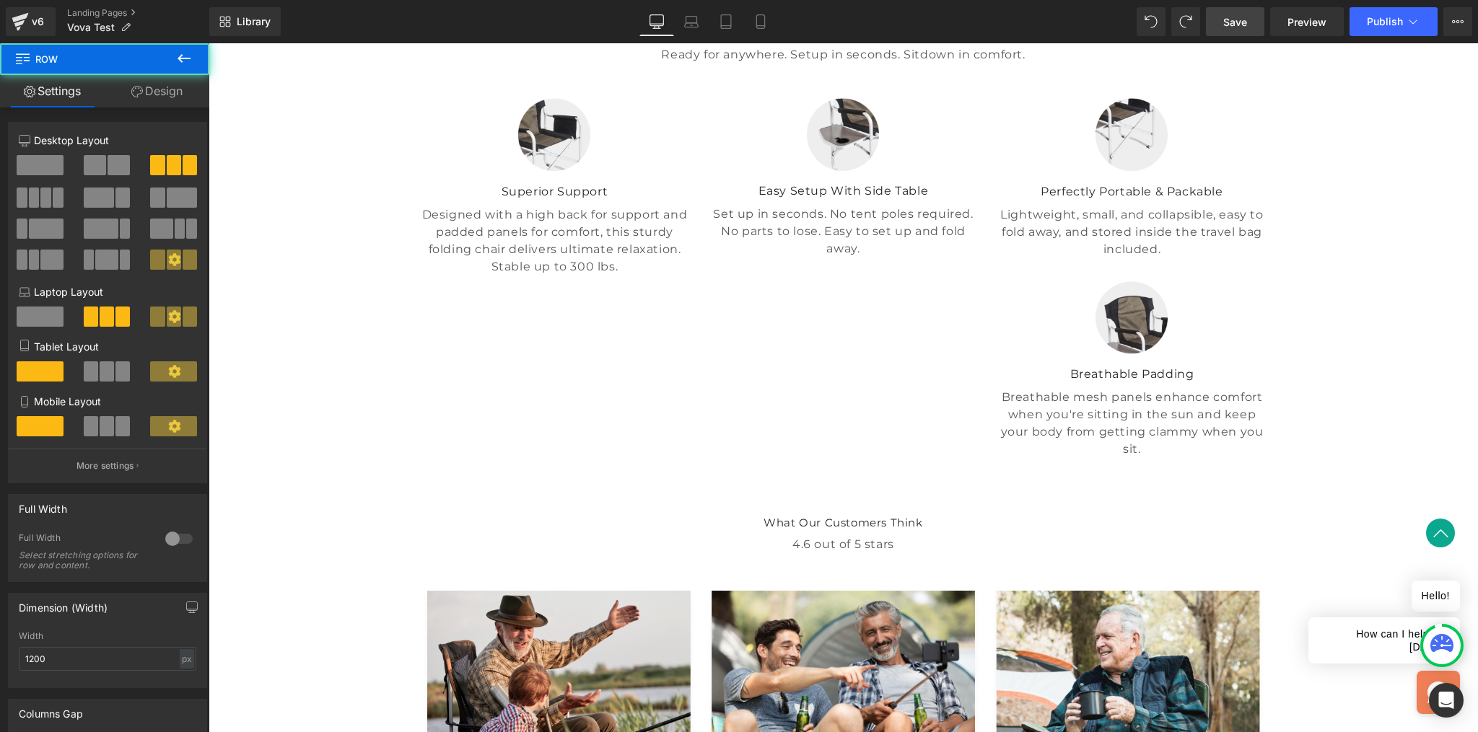
click at [697, 465] on div "Image Superior Support Text Block Designed with a high back for support and pad…" at bounding box center [844, 270] width 866 height 389
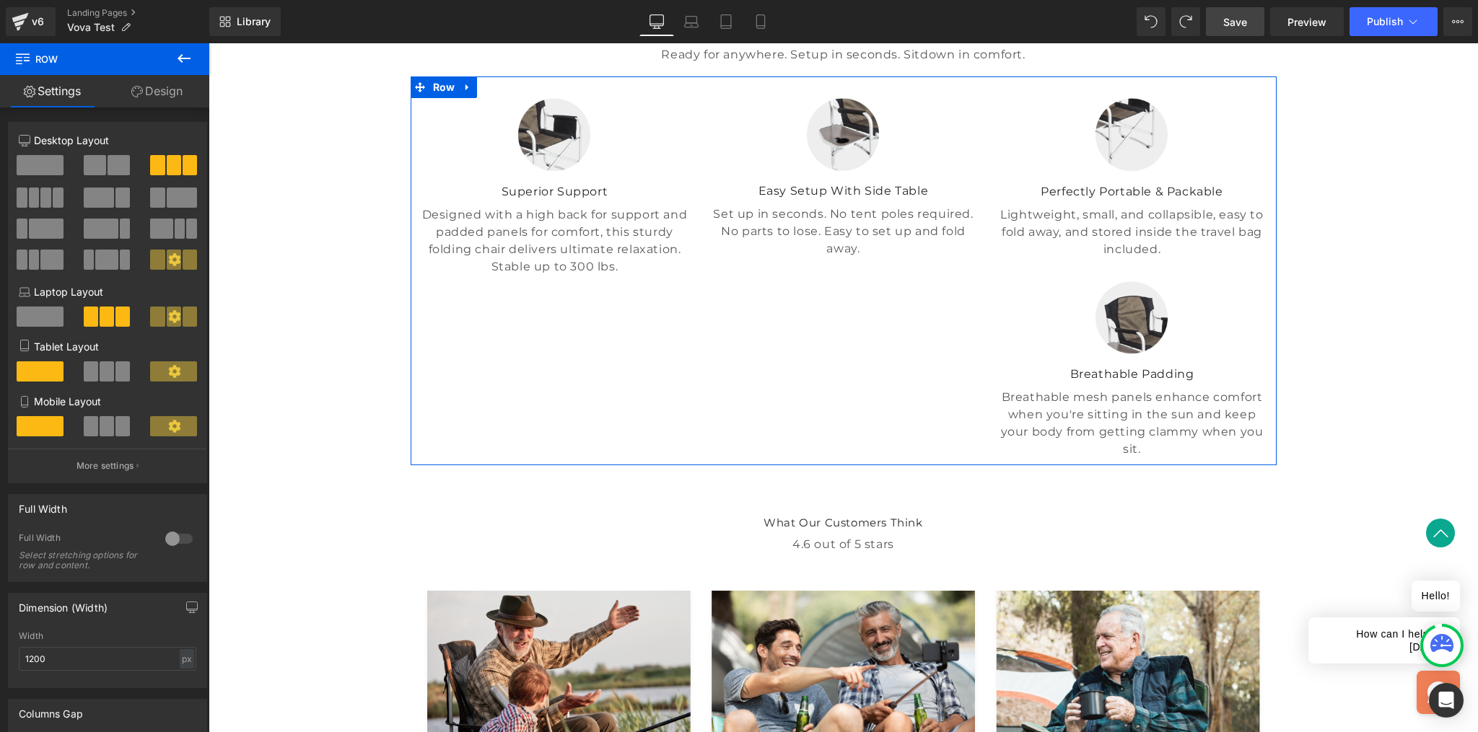
click at [37, 194] on span at bounding box center [34, 198] width 11 height 20
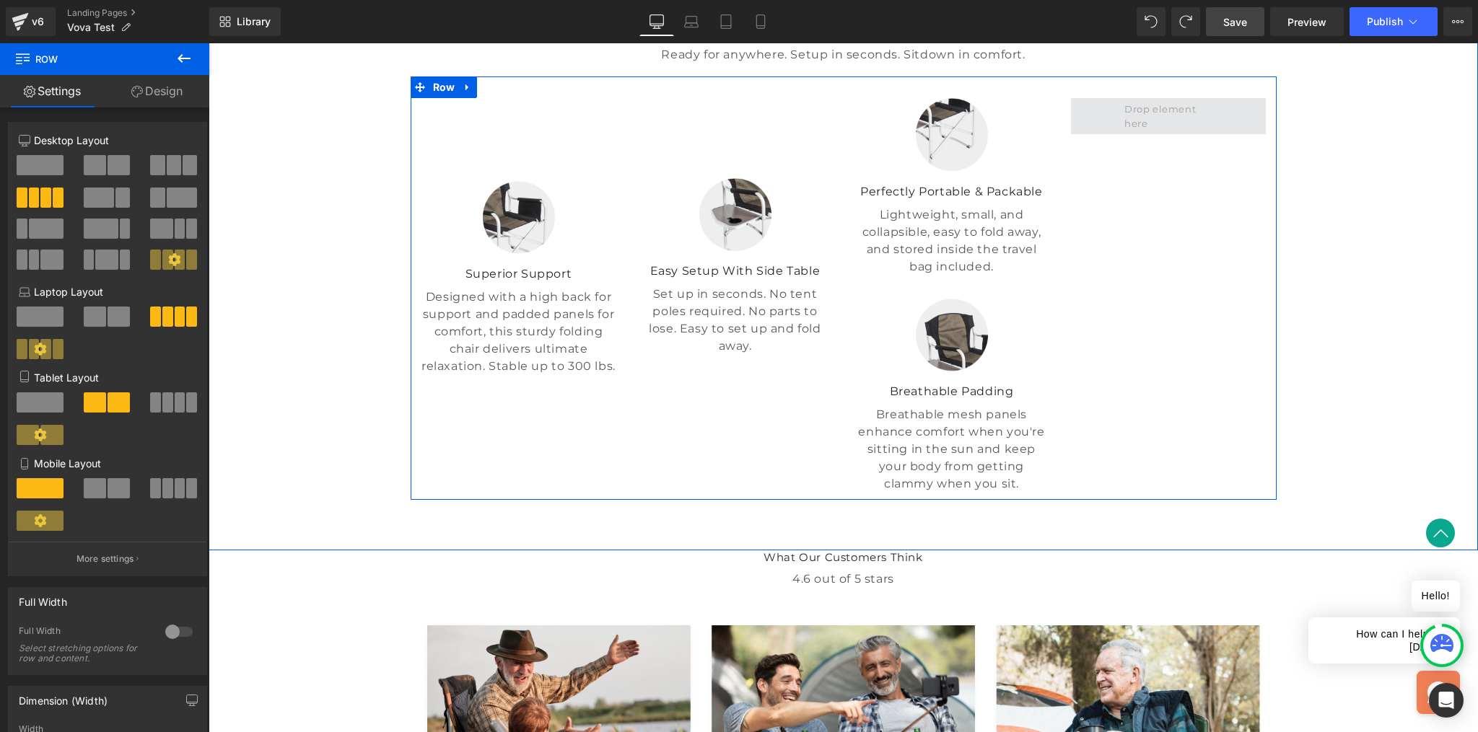
click at [1119, 134] on span at bounding box center [1167, 116] width 97 height 35
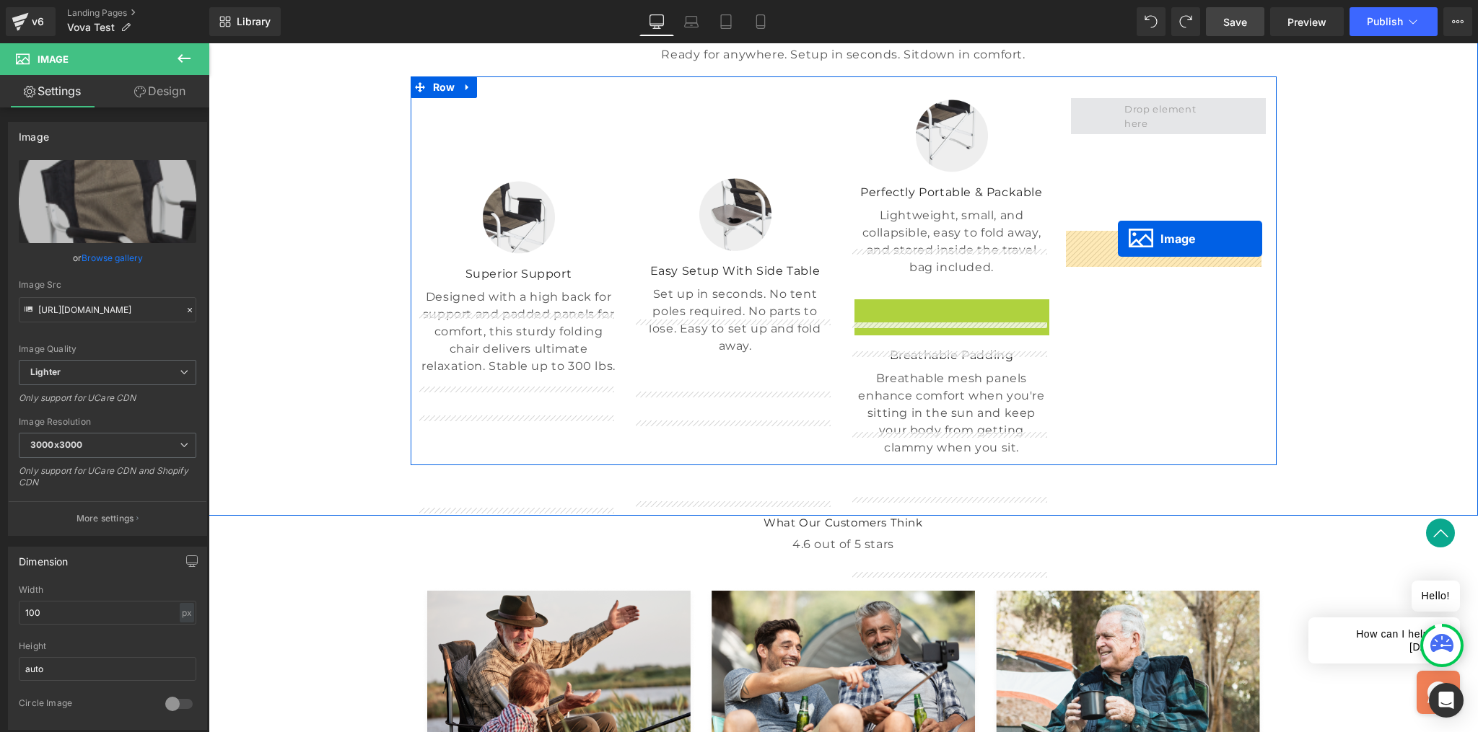
drag, startPoint x: 924, startPoint y: 450, endPoint x: 1118, endPoint y: 239, distance: 286.0
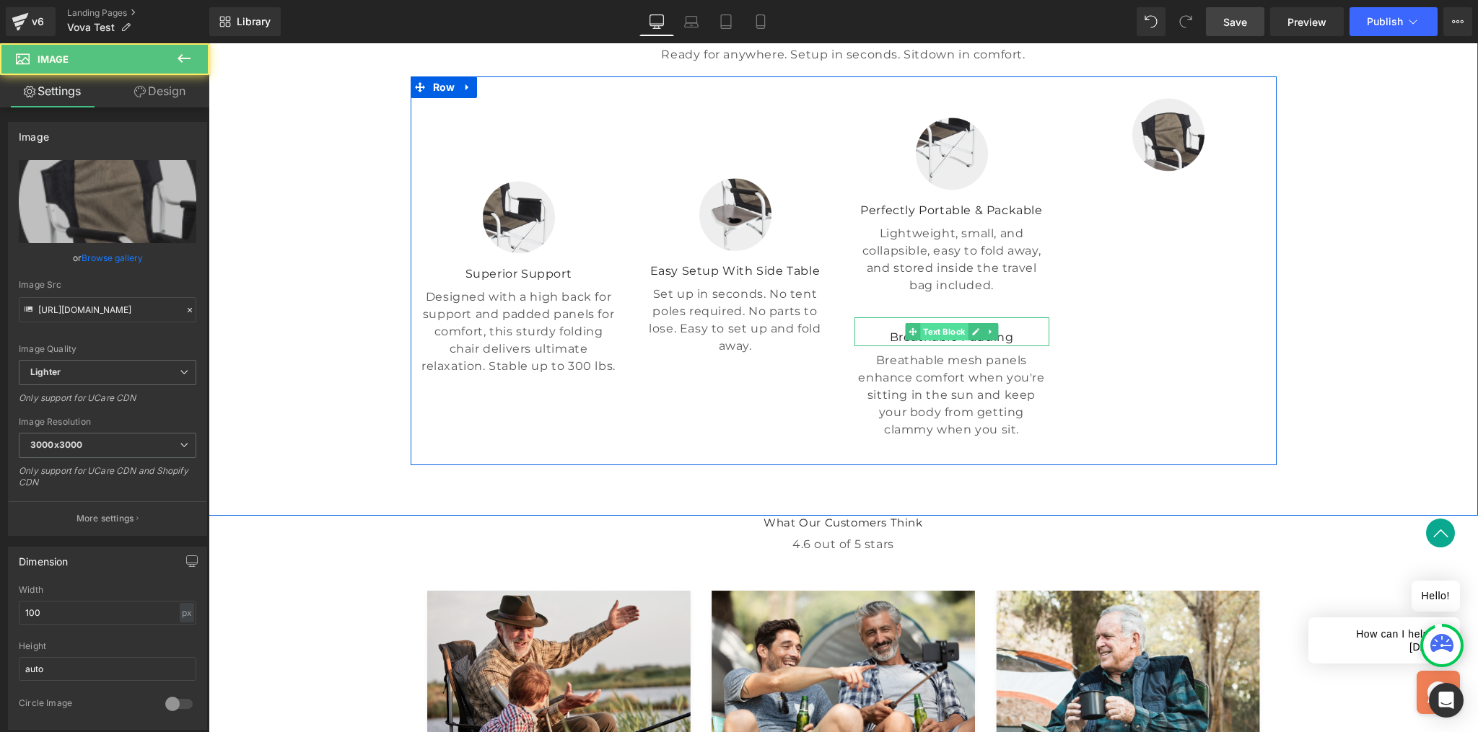
click at [921, 341] on span "Text Block" at bounding box center [944, 331] width 48 height 17
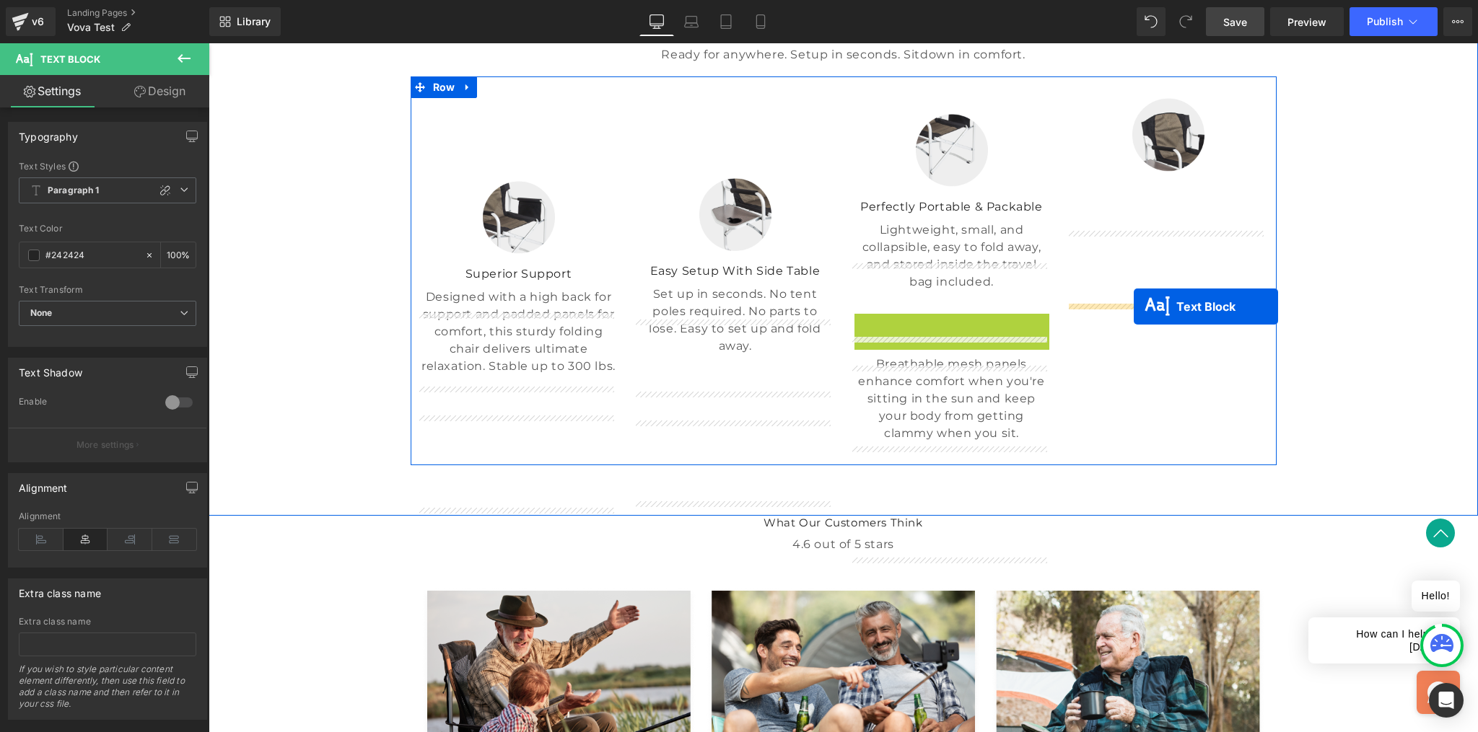
drag, startPoint x: 906, startPoint y: 468, endPoint x: 1134, endPoint y: 307, distance: 278.1
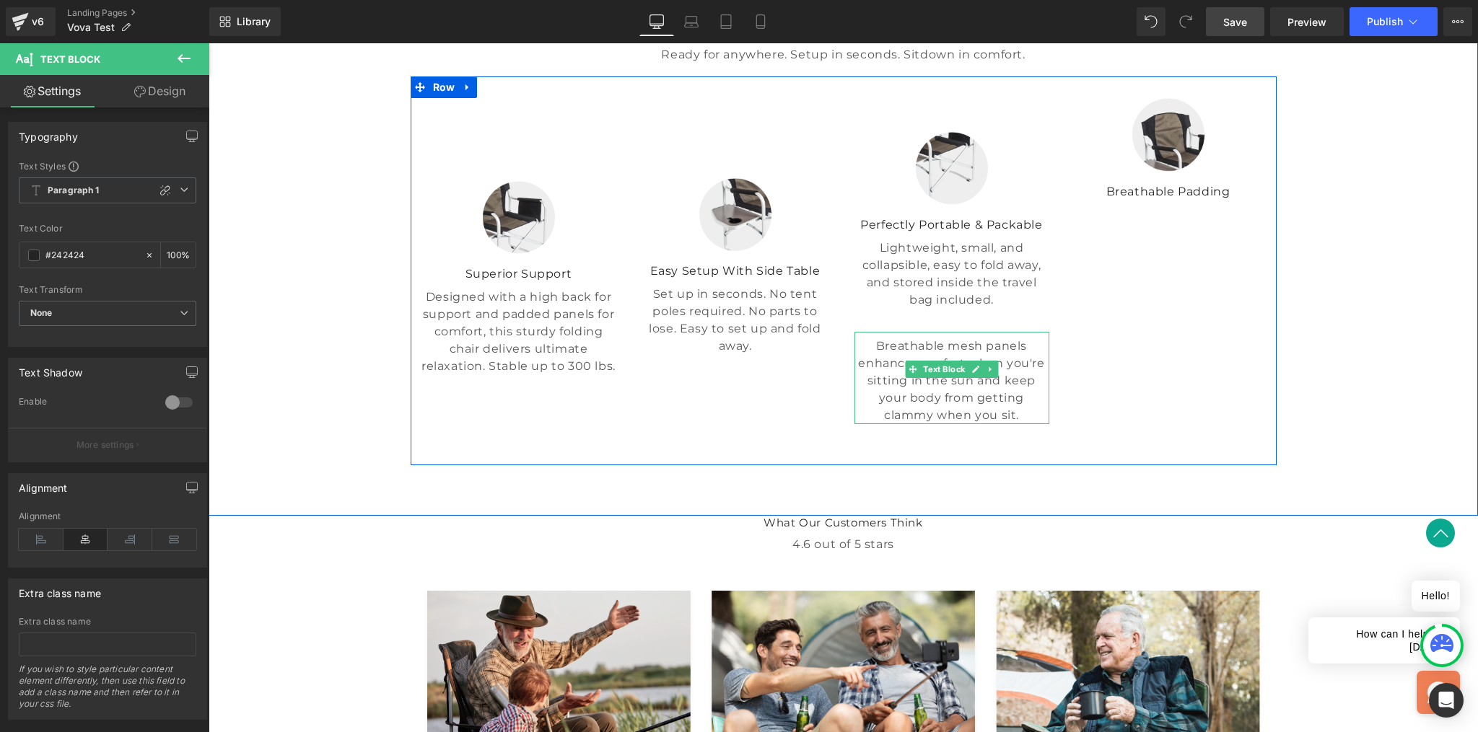
click at [854, 424] on p "Breathable mesh panels enhance comfort when you're sitting in the sun and keep …" at bounding box center [951, 381] width 195 height 87
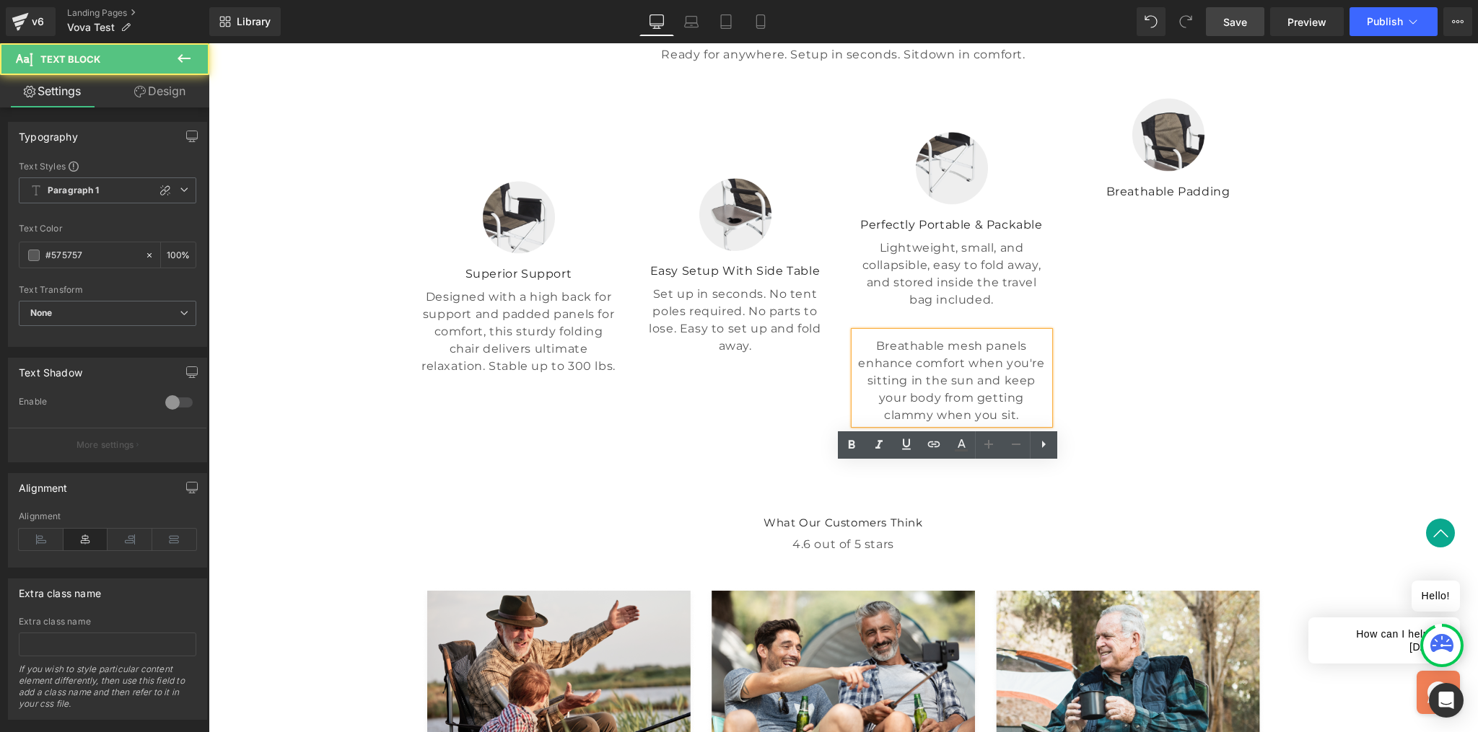
click at [921, 424] on p "Breathable mesh panels enhance comfort when you're sitting in the sun and keep …" at bounding box center [951, 381] width 195 height 87
click at [1147, 458] on div "Image Breathable Padding Text Block" at bounding box center [1168, 278] width 216 height 360
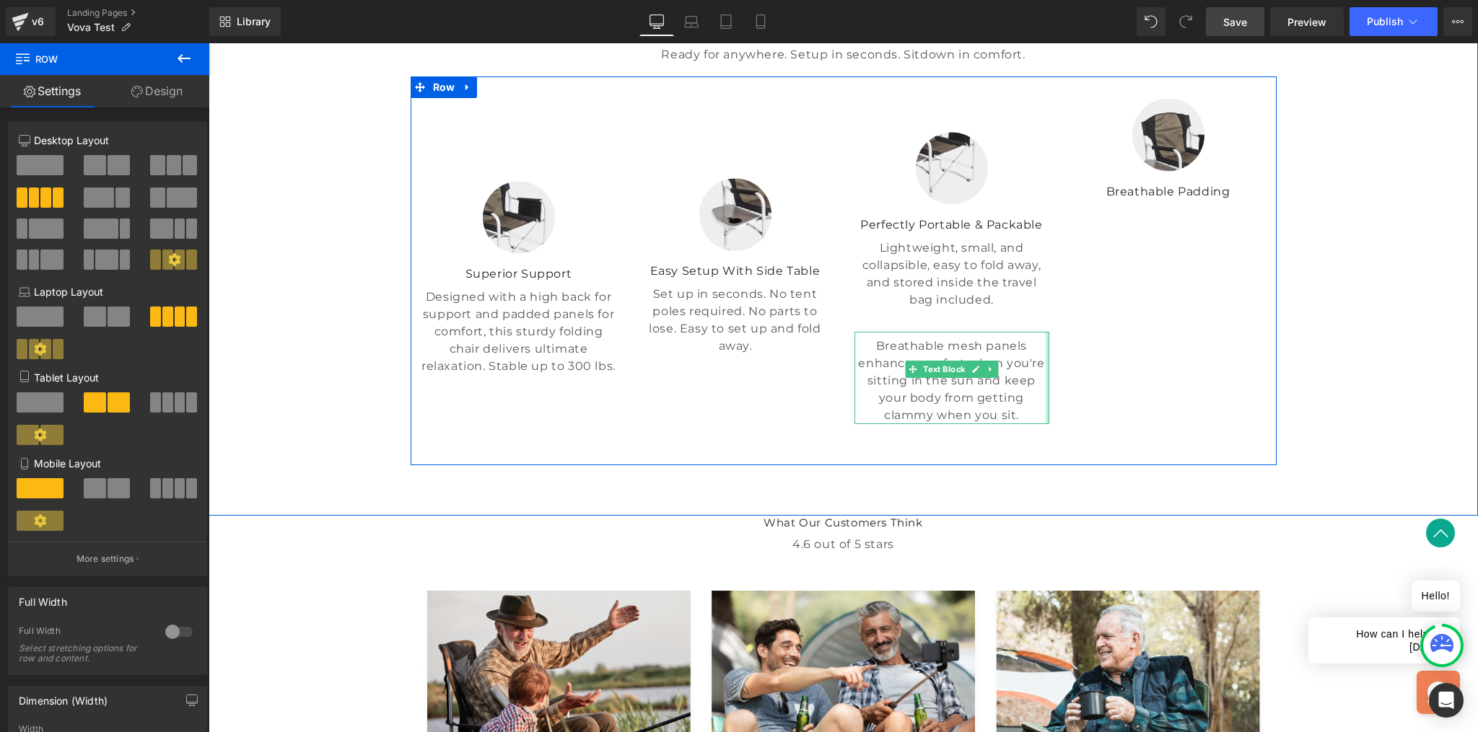
click at [1046, 424] on div at bounding box center [1048, 378] width 4 height 92
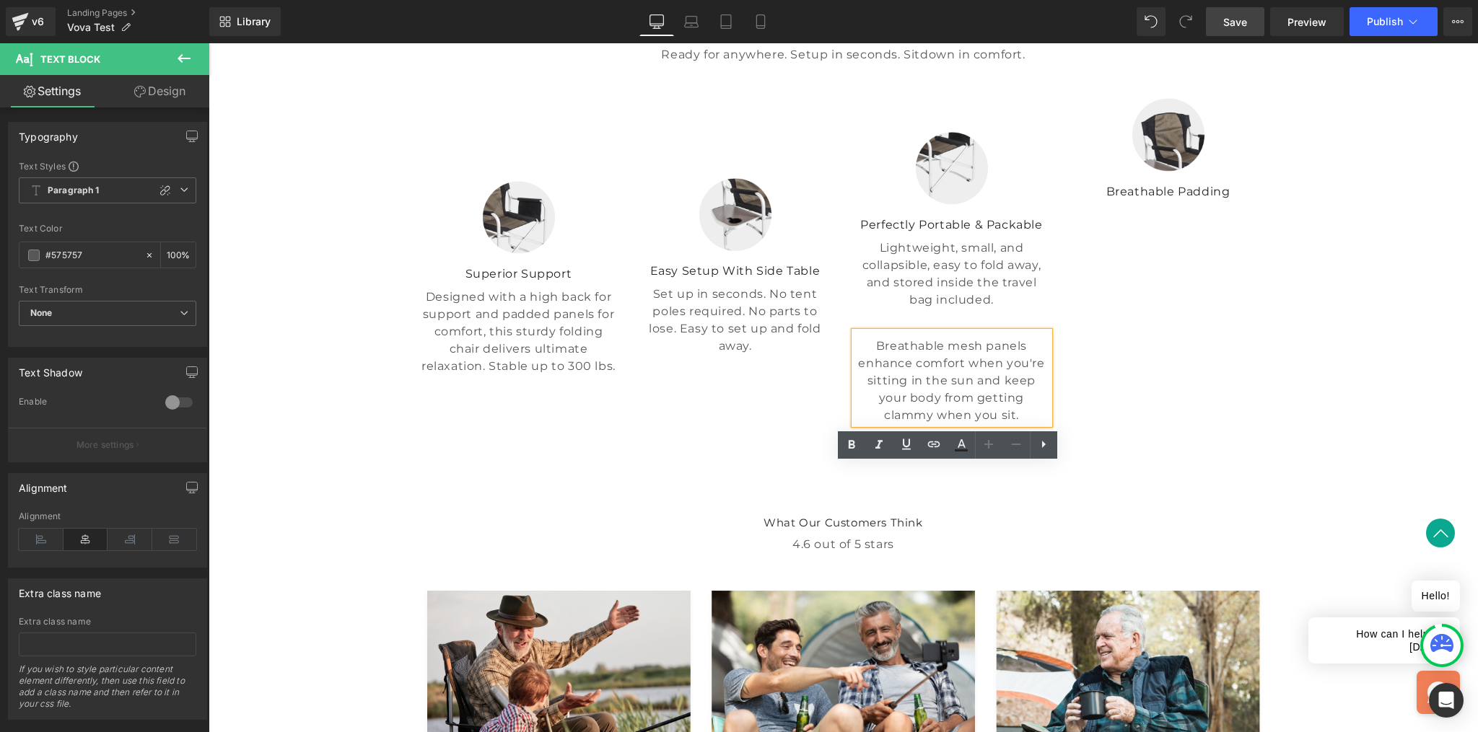
drag, startPoint x: 918, startPoint y: 588, endPoint x: 906, endPoint y: 560, distance: 30.4
click at [918, 458] on div "Image Perfectly Portable & Packable Text Block Lightweight, small, and collapsi…" at bounding box center [952, 278] width 216 height 360
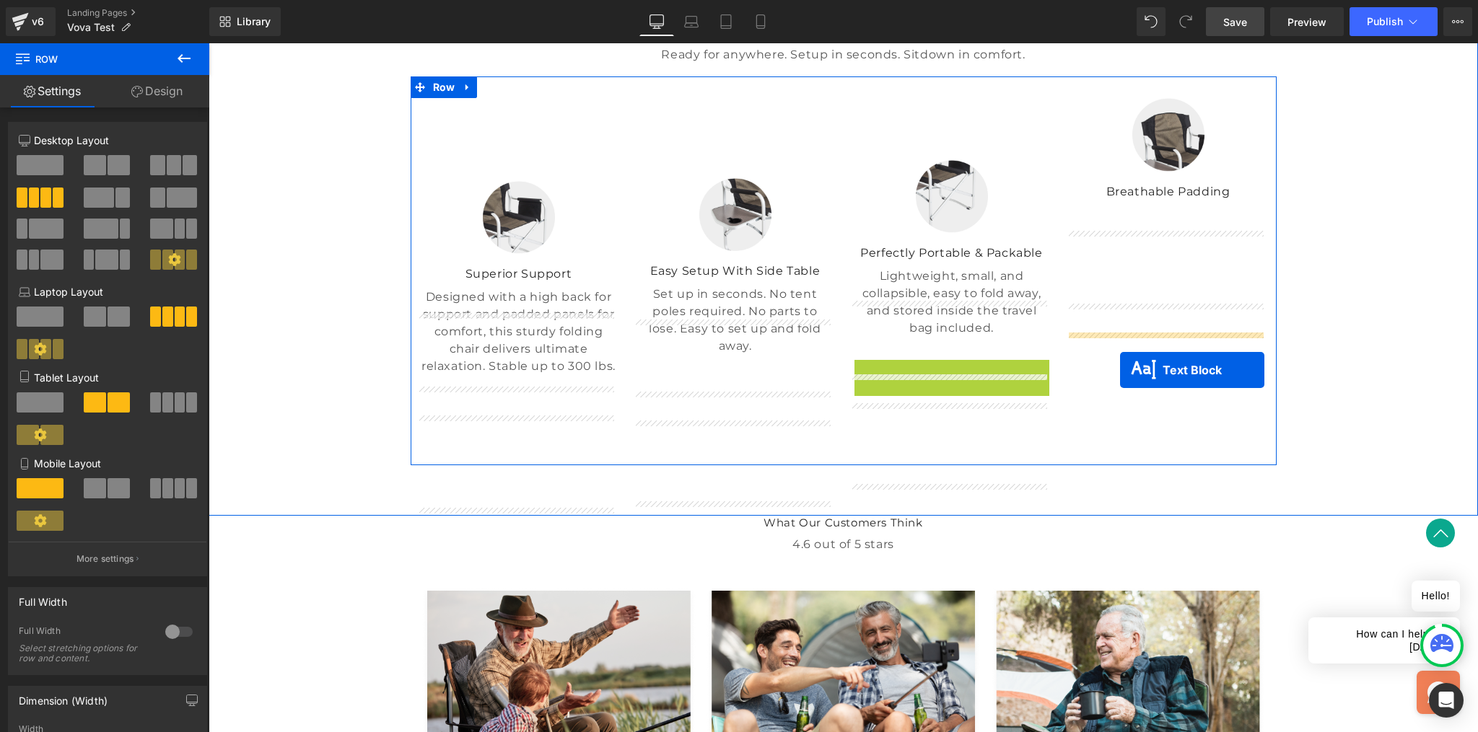
drag, startPoint x: 945, startPoint y: 483, endPoint x: 1120, endPoint y: 369, distance: 208.8
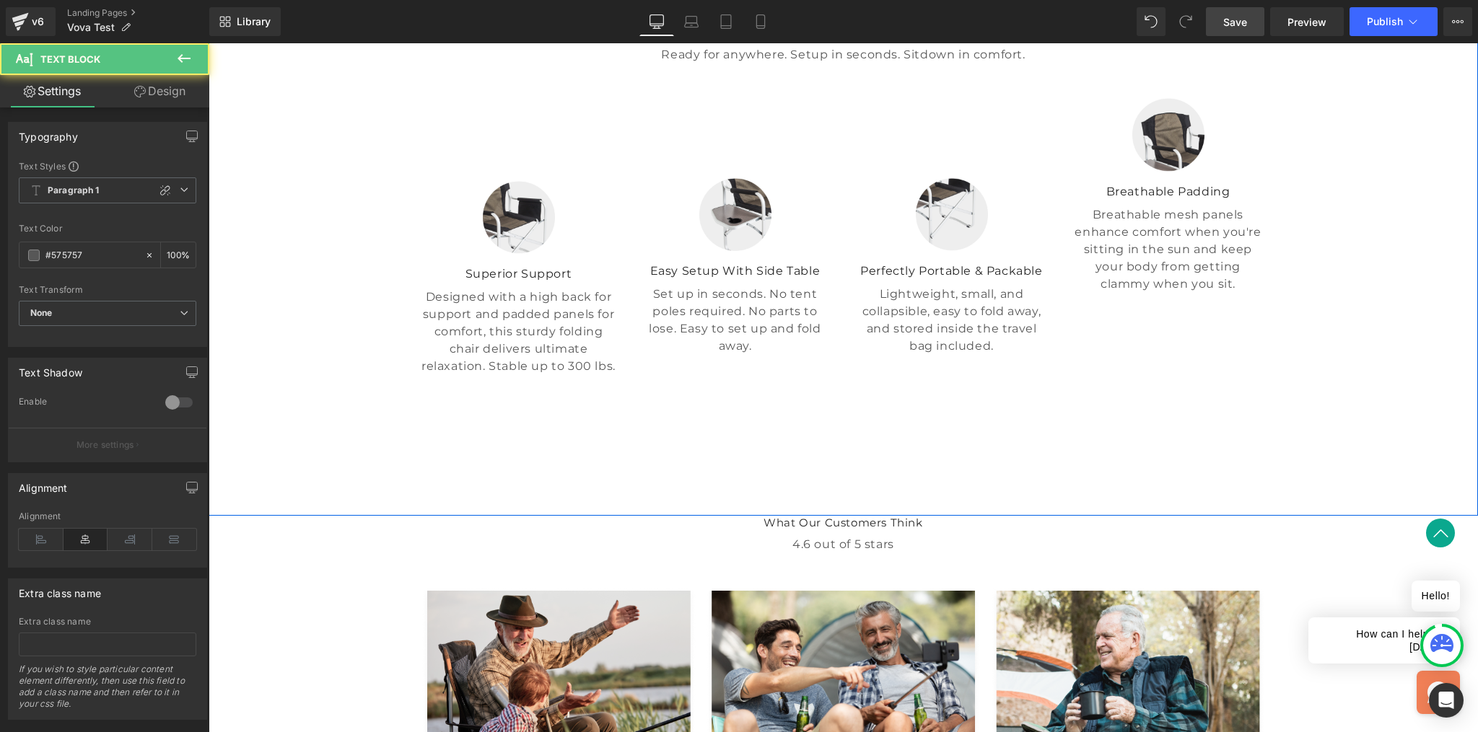
click at [1324, 380] on div "A Revolution In Portable Comfort Heading Ready for anywhere. Setup in seconds. …" at bounding box center [843, 234] width 1269 height 461
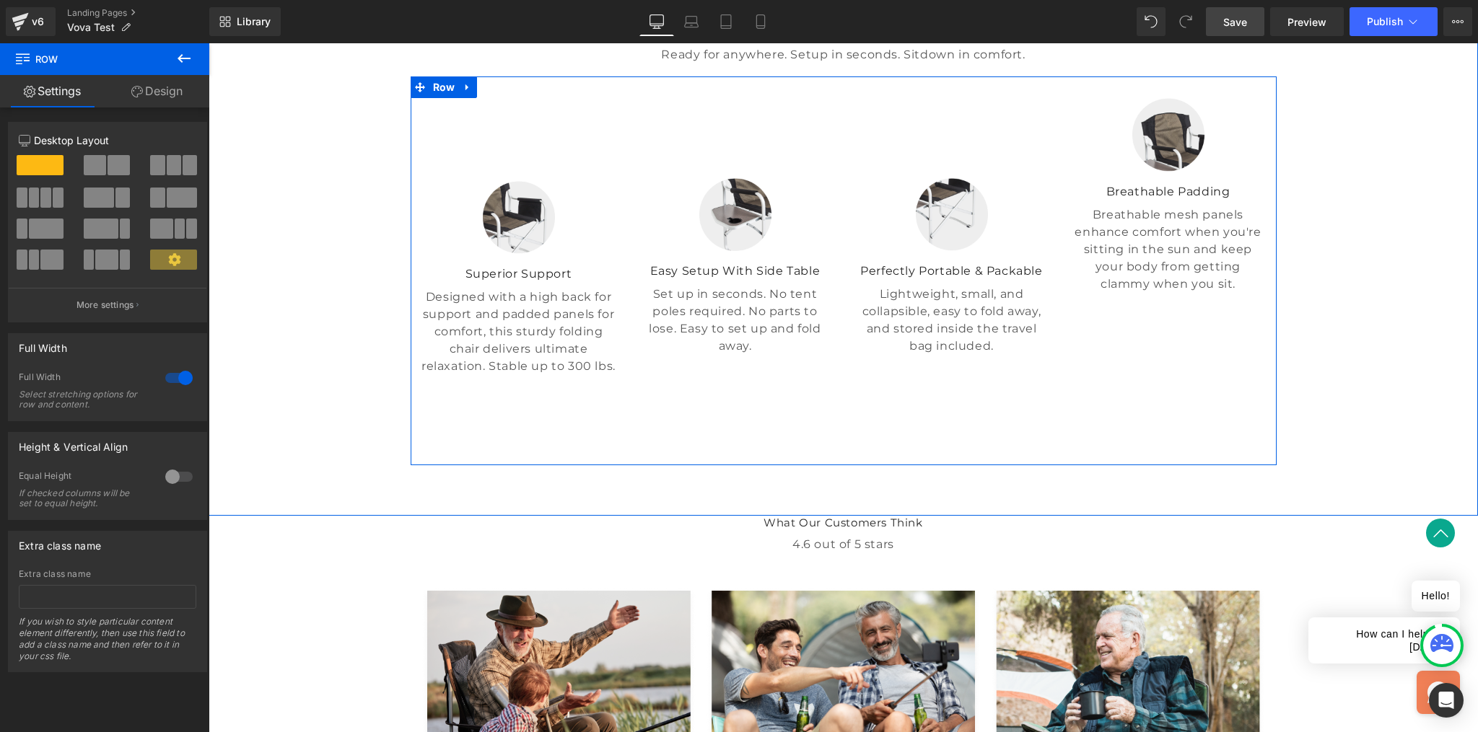
click at [911, 299] on div "Image Perfectly Portable & Packable Text Block Lightweight, small, and collapsi…" at bounding box center [952, 278] width 216 height 360
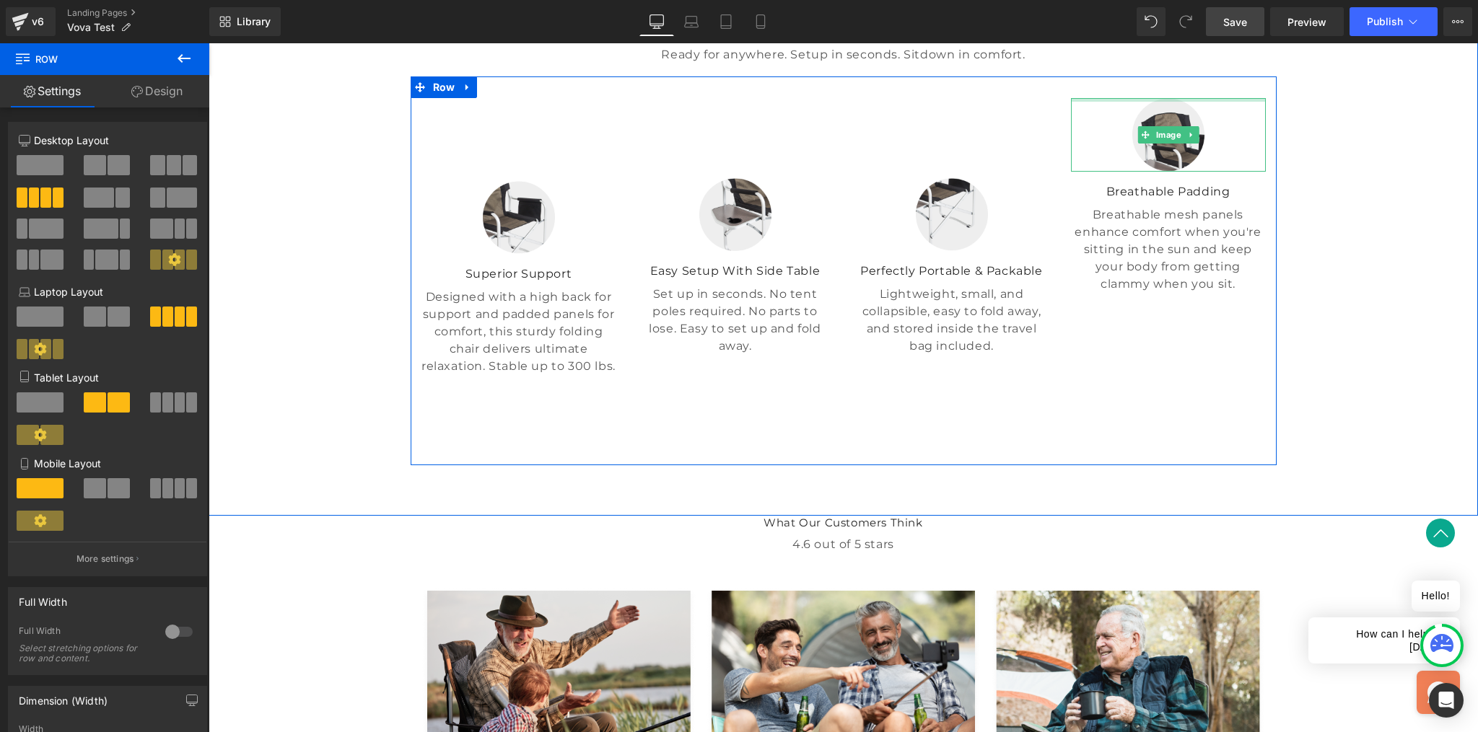
click at [1179, 102] on div at bounding box center [1168, 100] width 195 height 4
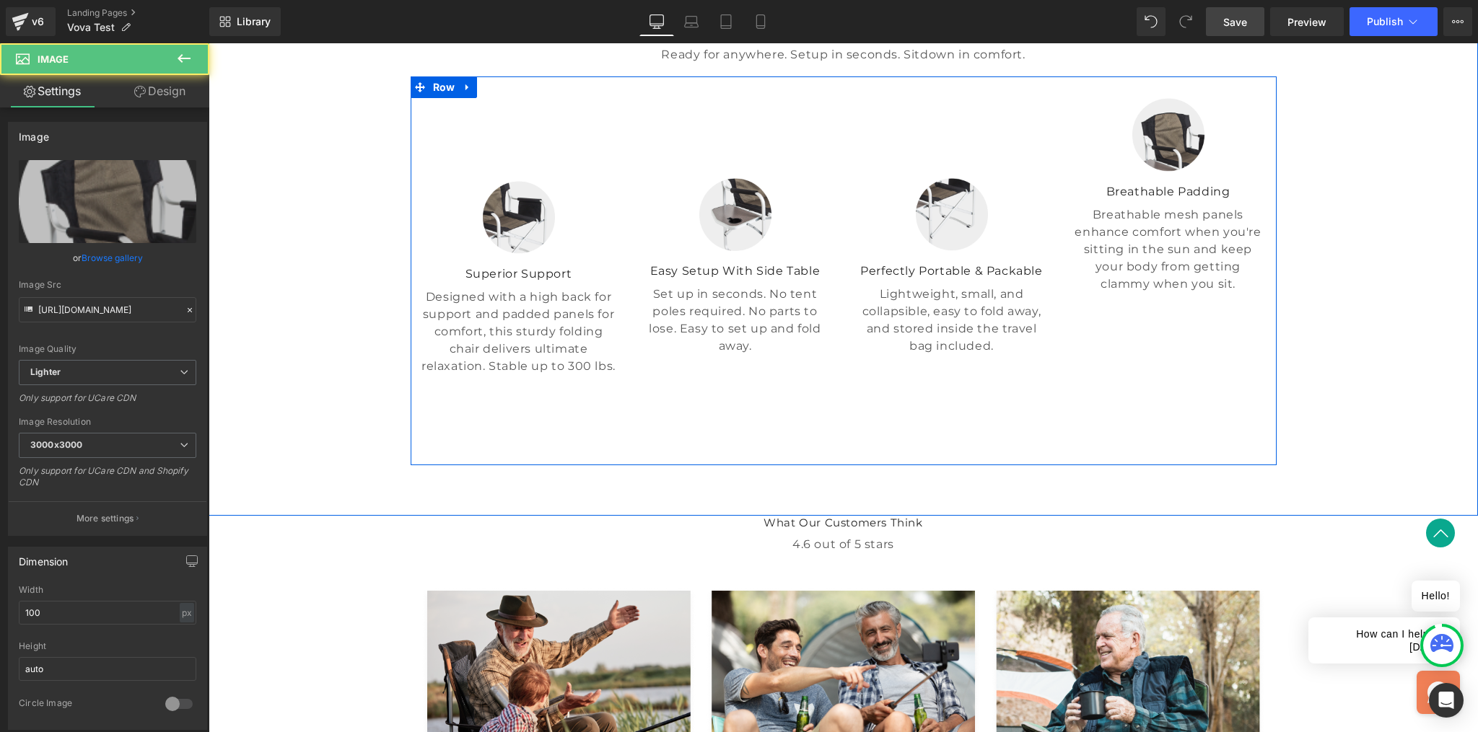
click at [1039, 245] on div "Image Perfectly Portable & Packable Text Block Lightweight, small, and collapsi…" at bounding box center [952, 278] width 216 height 360
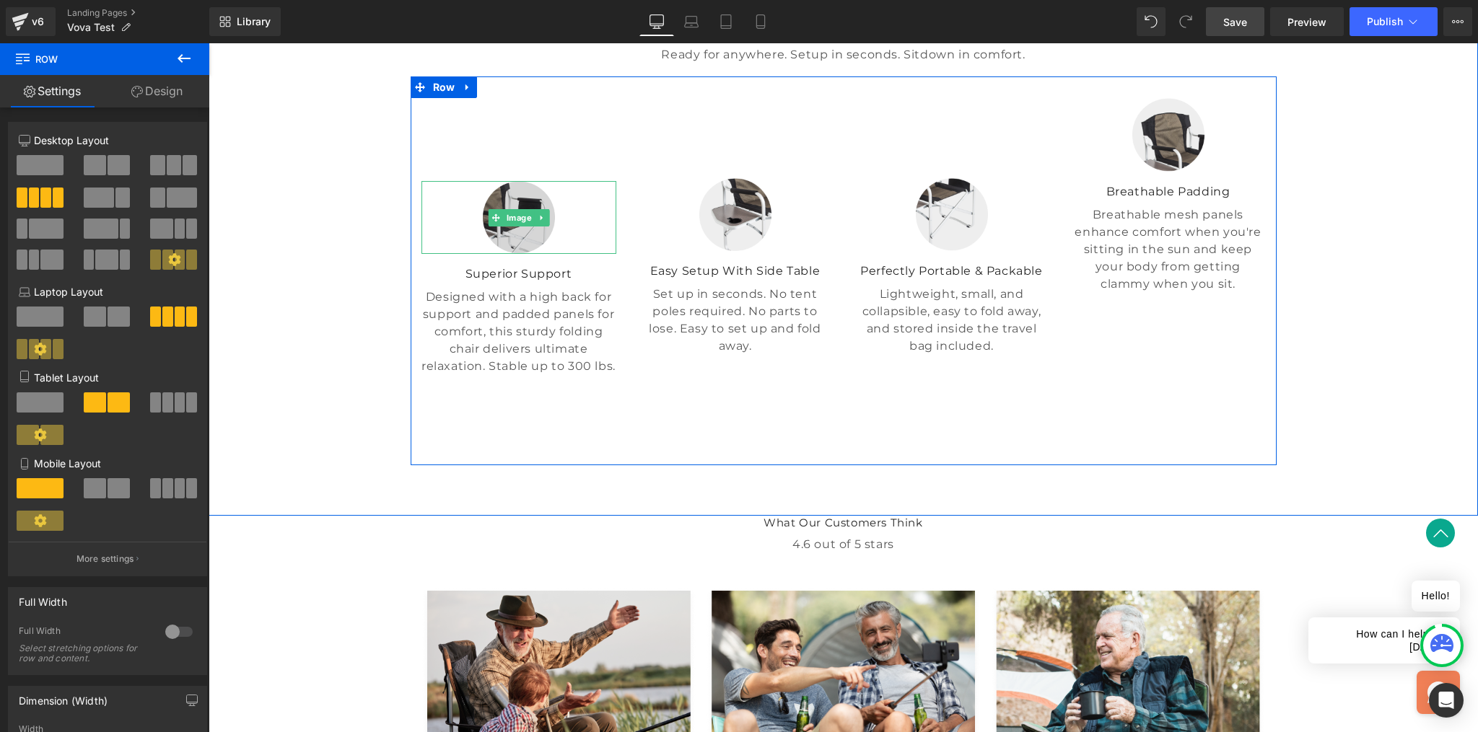
click at [531, 254] on img at bounding box center [519, 217] width 72 height 73
click at [509, 292] on div "Image Superior Support Text Block Designed with a high back for support and pad…" at bounding box center [519, 278] width 216 height 360
click at [155, 91] on link "Design" at bounding box center [157, 91] width 105 height 32
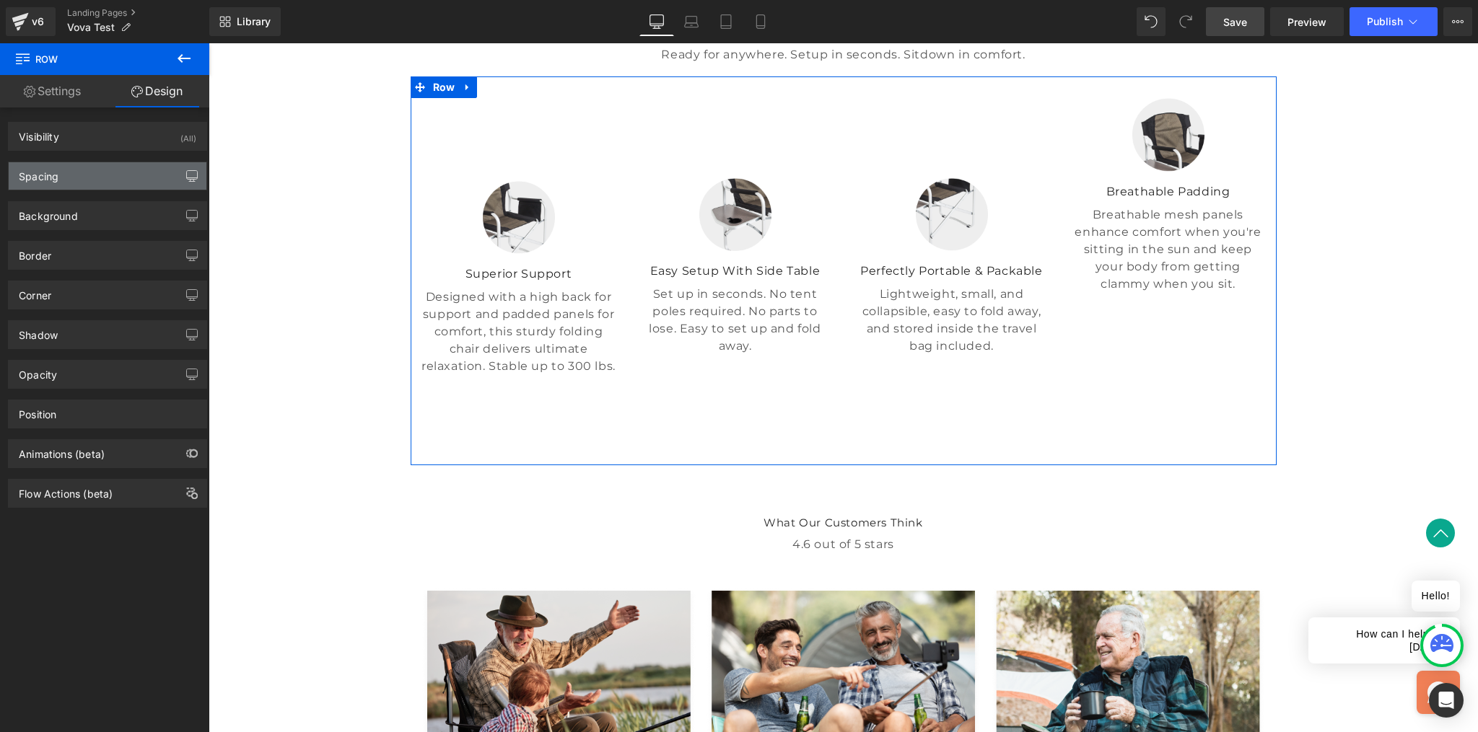
click at [187, 178] on icon "button" at bounding box center [192, 176] width 12 height 12
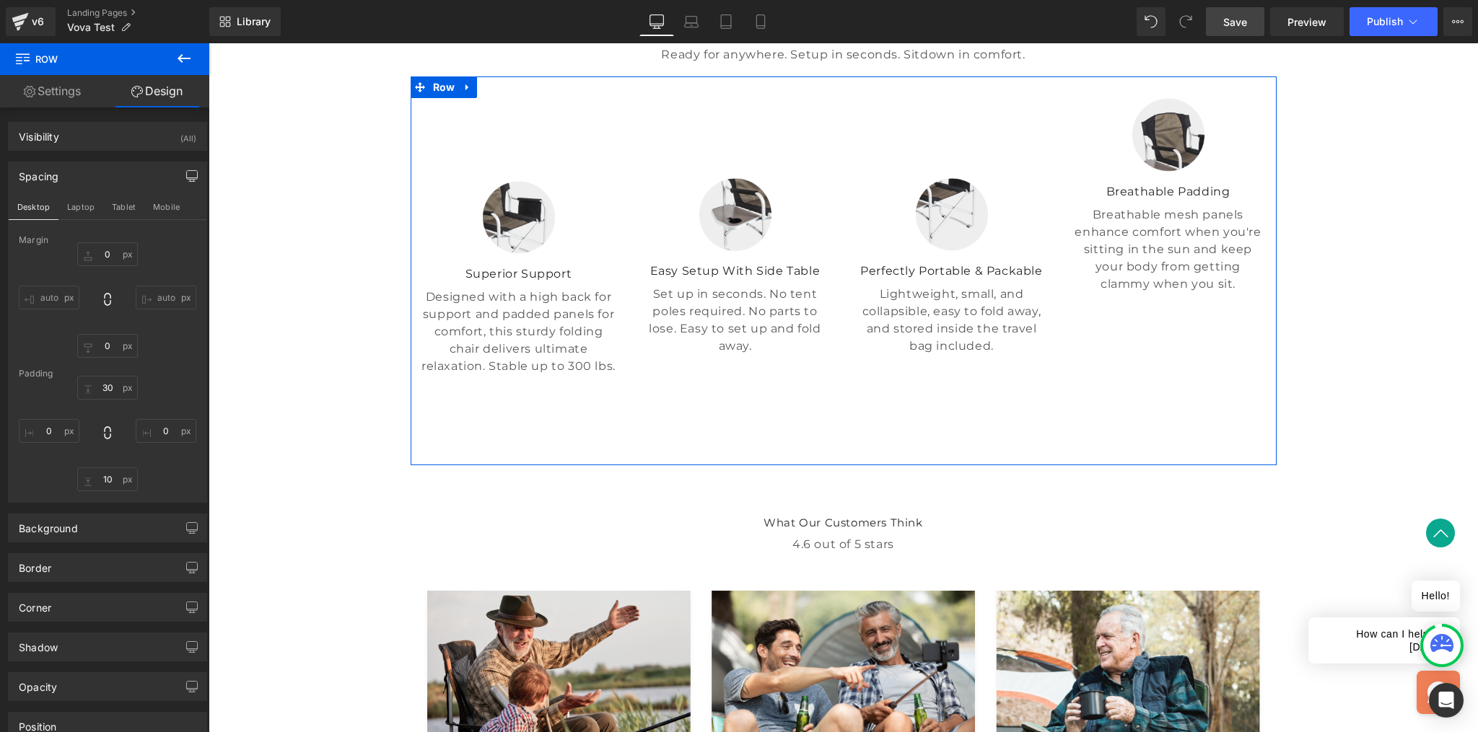
click at [112, 401] on div "30 0 10 0" at bounding box center [108, 433] width 178 height 115
click at [110, 392] on input "30" at bounding box center [107, 388] width 61 height 24
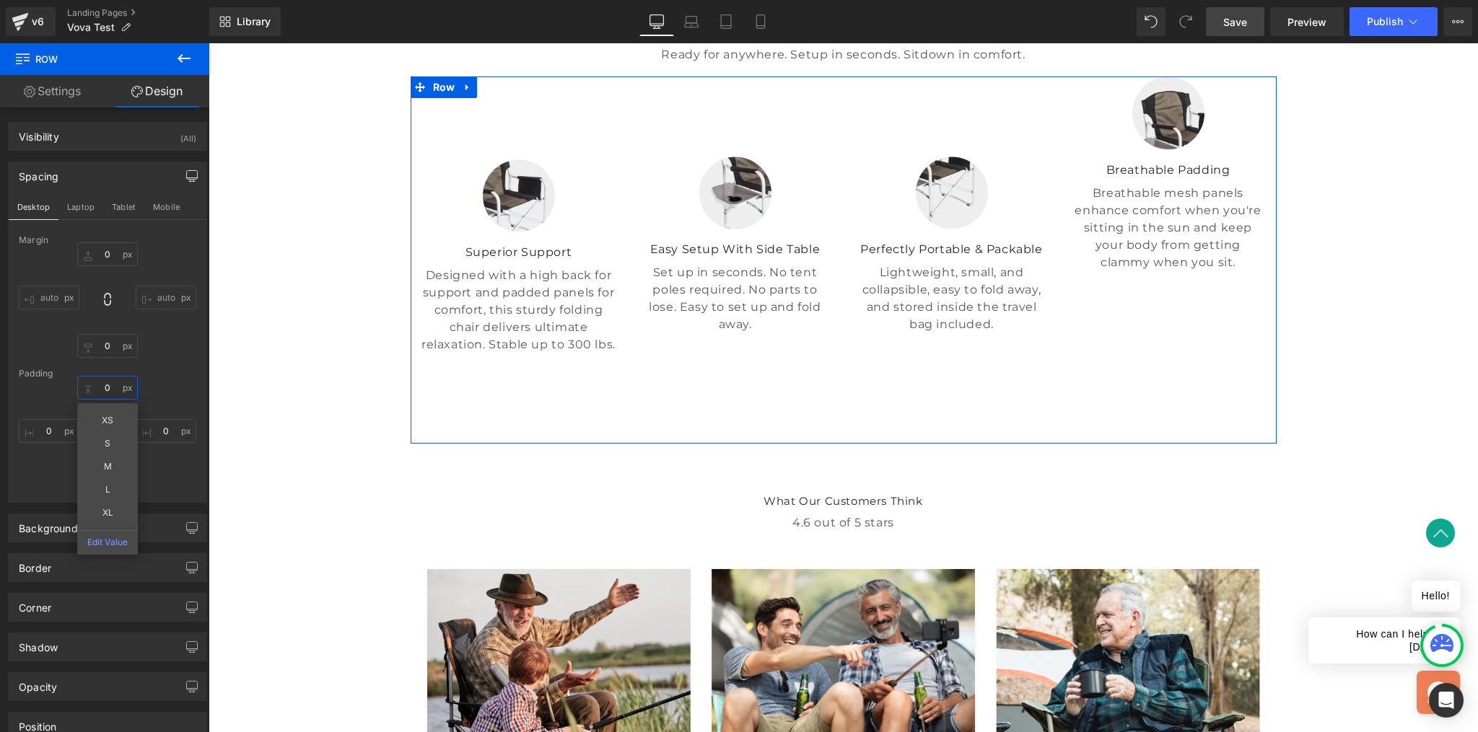
type input "0"
click at [193, 478] on div "Margin 0 auto 0 auto Padding 0 0 10 0" at bounding box center [108, 368] width 198 height 267
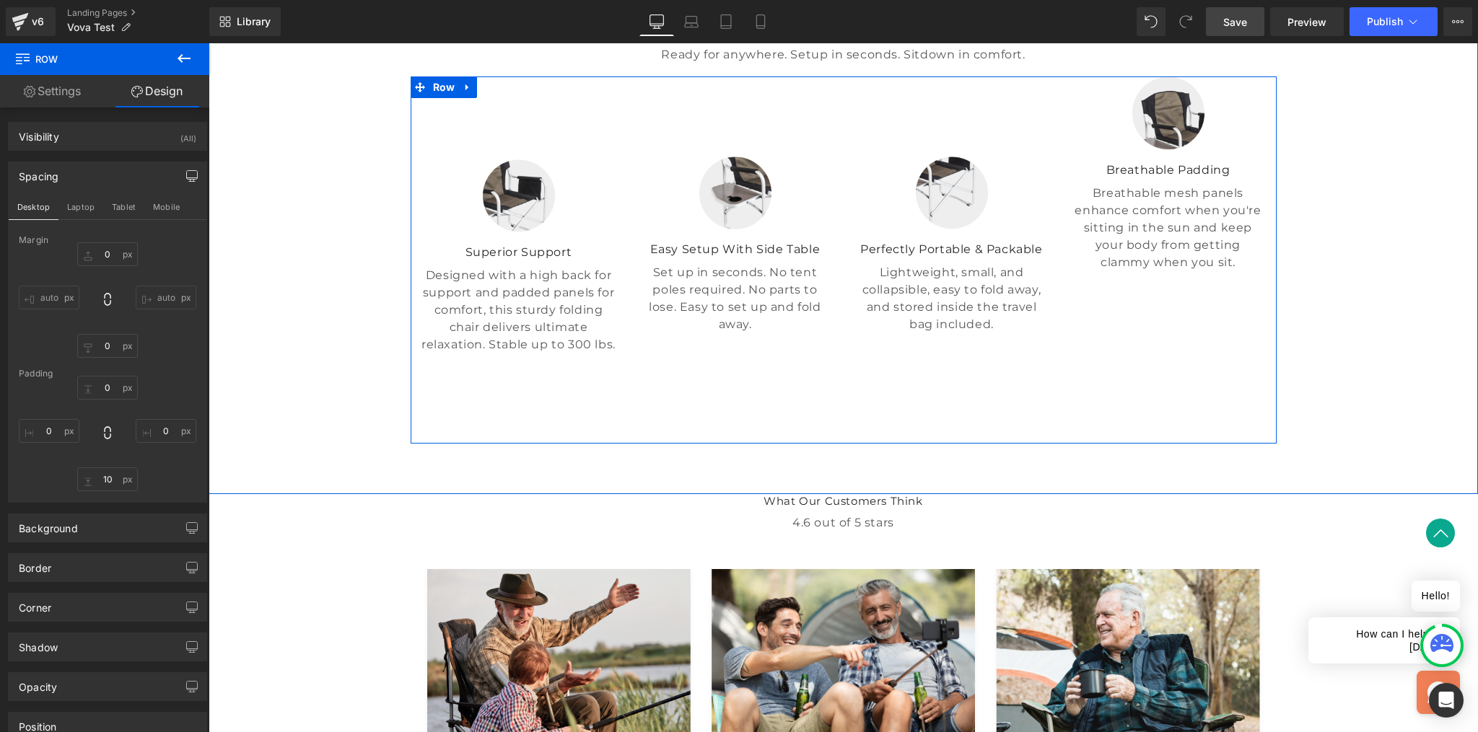
click at [580, 232] on div at bounding box center [518, 195] width 195 height 73
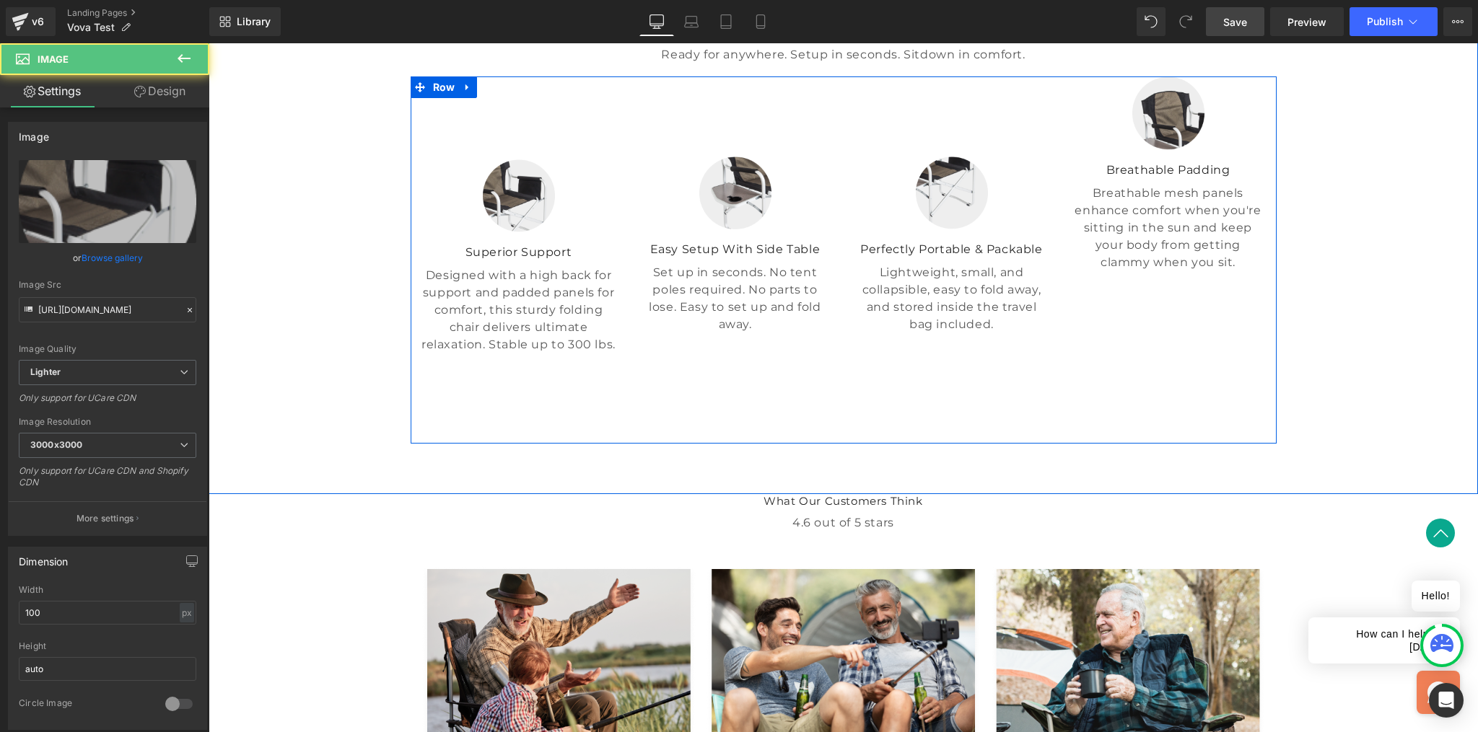
click at [548, 271] on div "Image Superior Support Text Block Designed with a high back for support and pad…" at bounding box center [519, 256] width 216 height 360
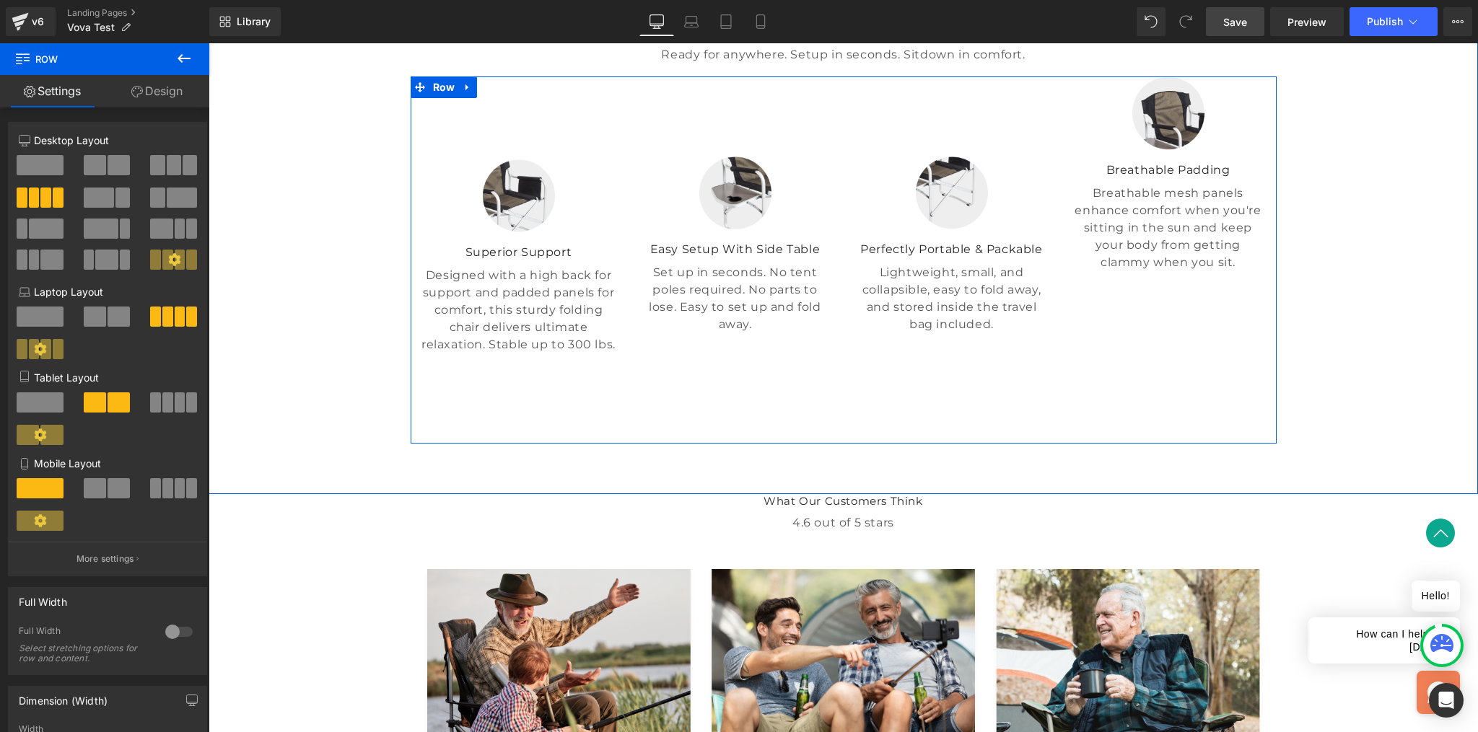
click at [1010, 255] on div "Image Perfectly Portable & Packable Text Block Lightweight, small, and collapsi…" at bounding box center [952, 256] width 216 height 360
click at [945, 437] on div "Image Perfectly Portable & Packable Text Block Lightweight, small, and collapsi…" at bounding box center [952, 256] width 216 height 360
click at [787, 333] on p "Set up in seconds. No tent poles required. No parts to lose. Easy to set up and…" at bounding box center [735, 298] width 195 height 69
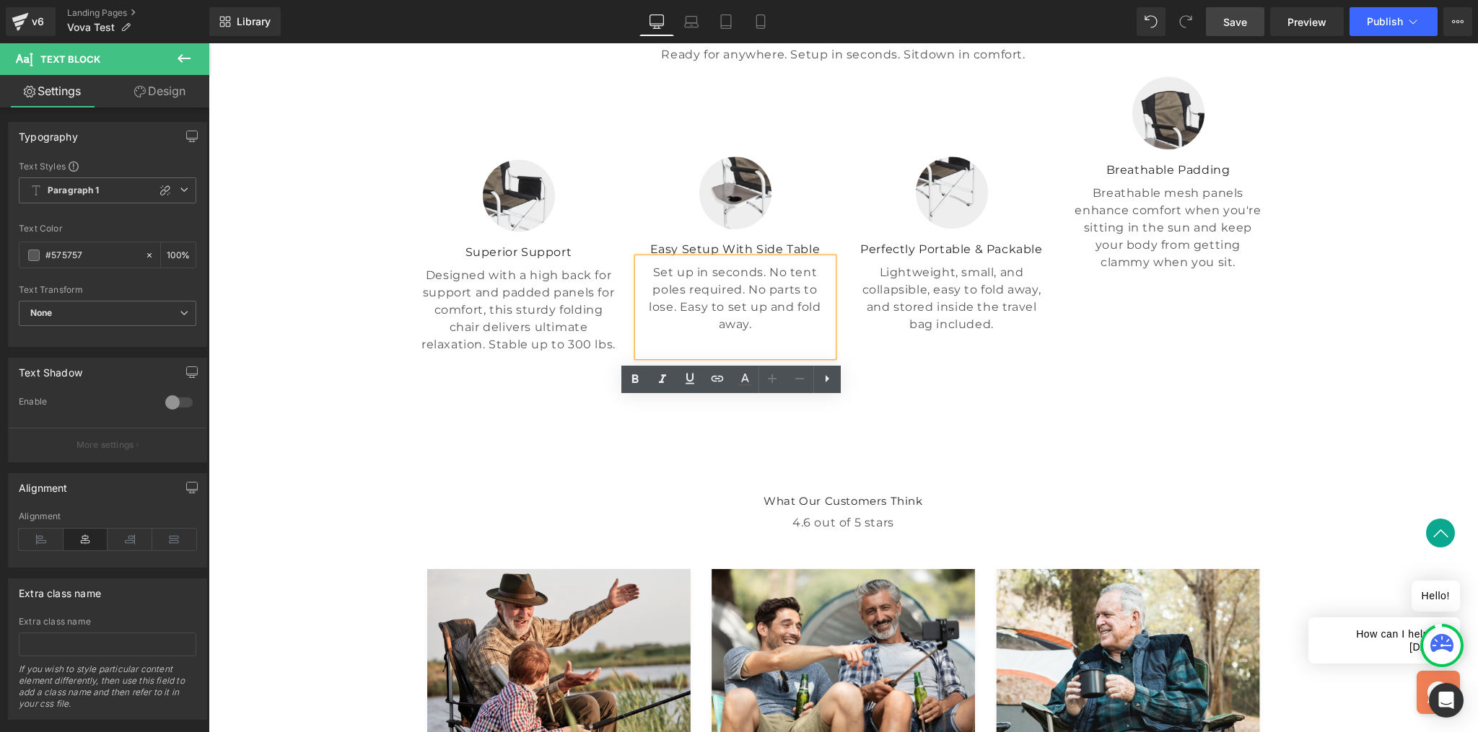
click at [632, 338] on div "Image Easy Setup With Side Table Text Block Set up in seconds. No tent poles re…" at bounding box center [735, 256] width 216 height 360
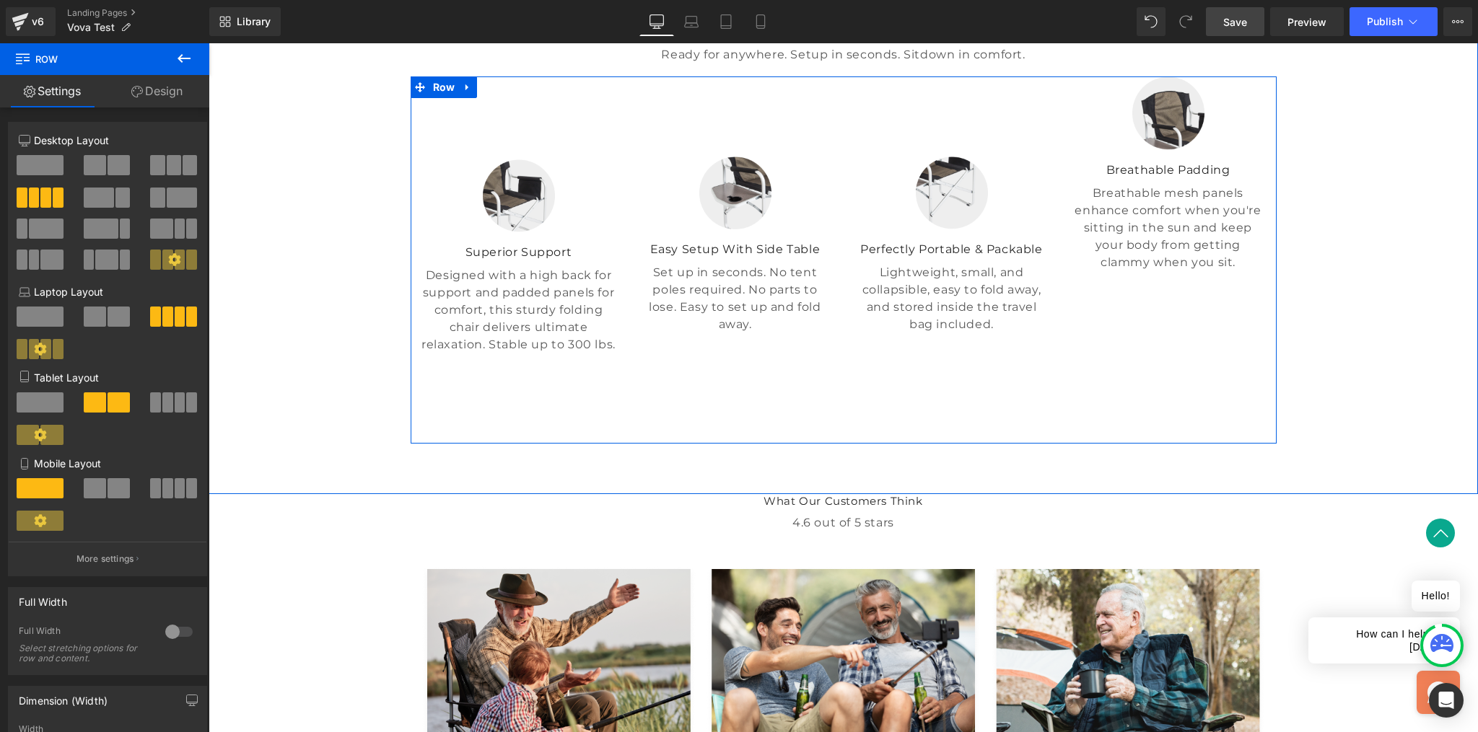
click at [753, 268] on div "Image Easy Setup With Side Table Text Block Set up in seconds. No tent poles re…" at bounding box center [735, 256] width 216 height 360
click at [1155, 271] on p "Breathable mesh panels enhance comfort when you're sitting in the sun and keep …" at bounding box center [1168, 228] width 195 height 87
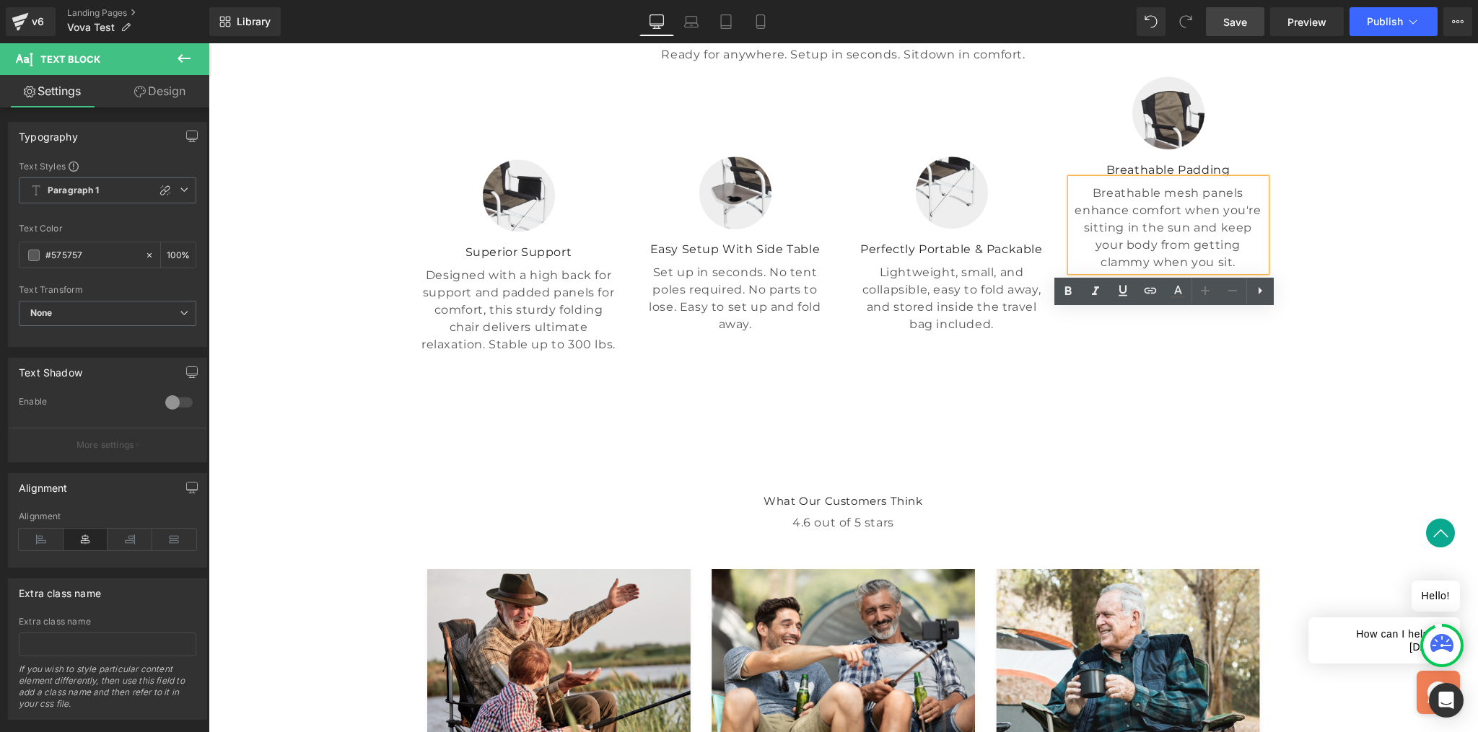
click at [1150, 437] on div "Image Breathable Padding Text Block Breathable mesh panels enhance comfort when…" at bounding box center [1168, 256] width 216 height 360
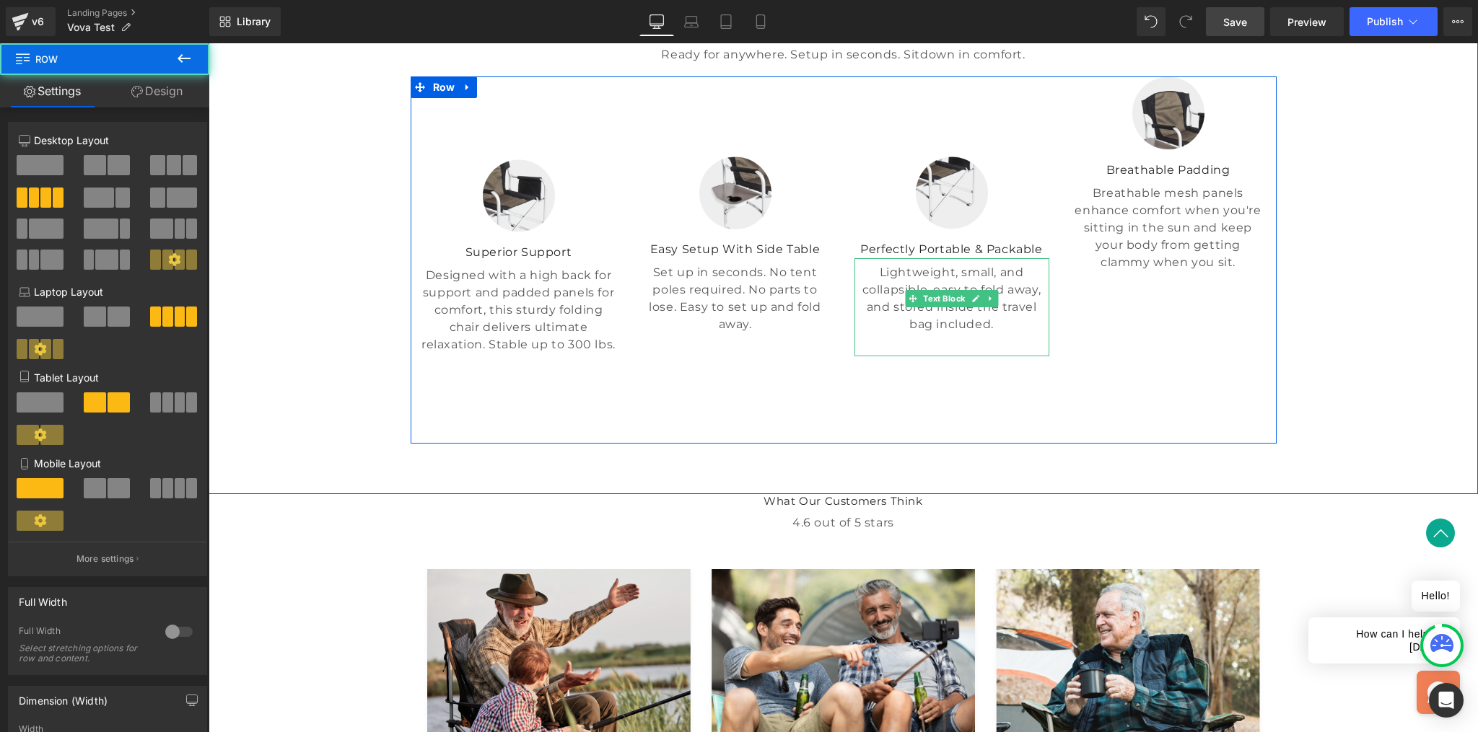
click at [975, 356] on div "Lightweight, small, and collapsible, easy to fold away, and stored inside the t…" at bounding box center [951, 307] width 195 height 98
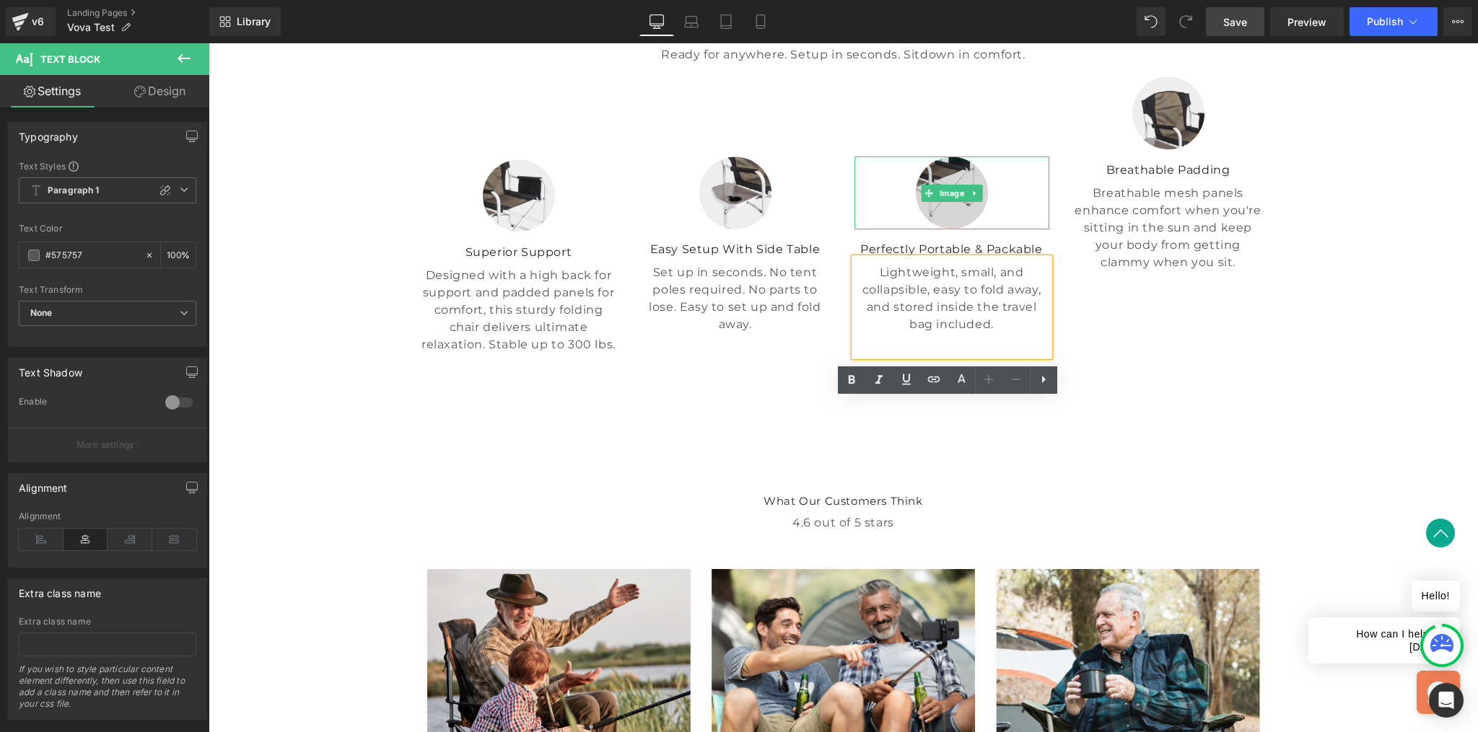
click at [957, 229] on img at bounding box center [952, 193] width 72 height 73
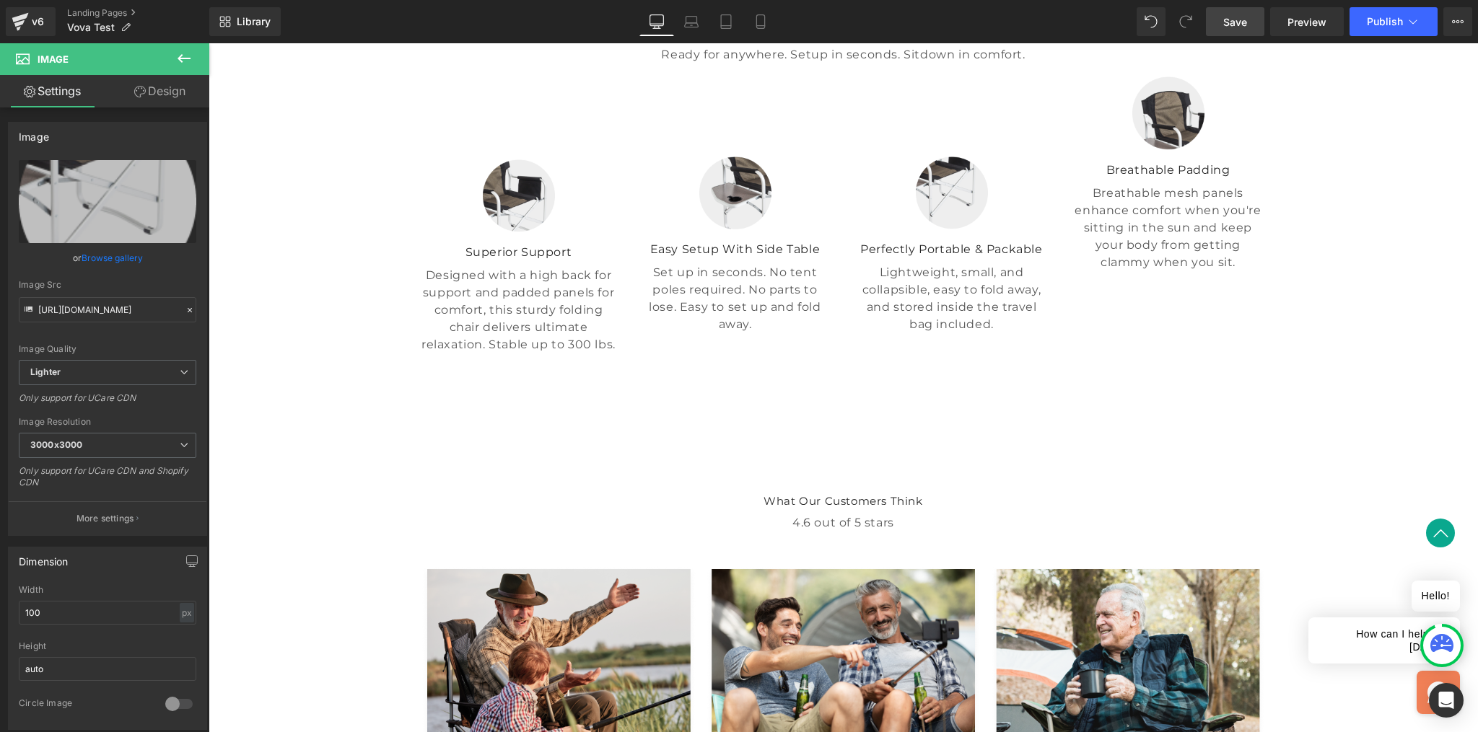
click at [534, 290] on div "Image Superior Support Text Block Designed with a high back for support and pad…" at bounding box center [519, 256] width 216 height 360
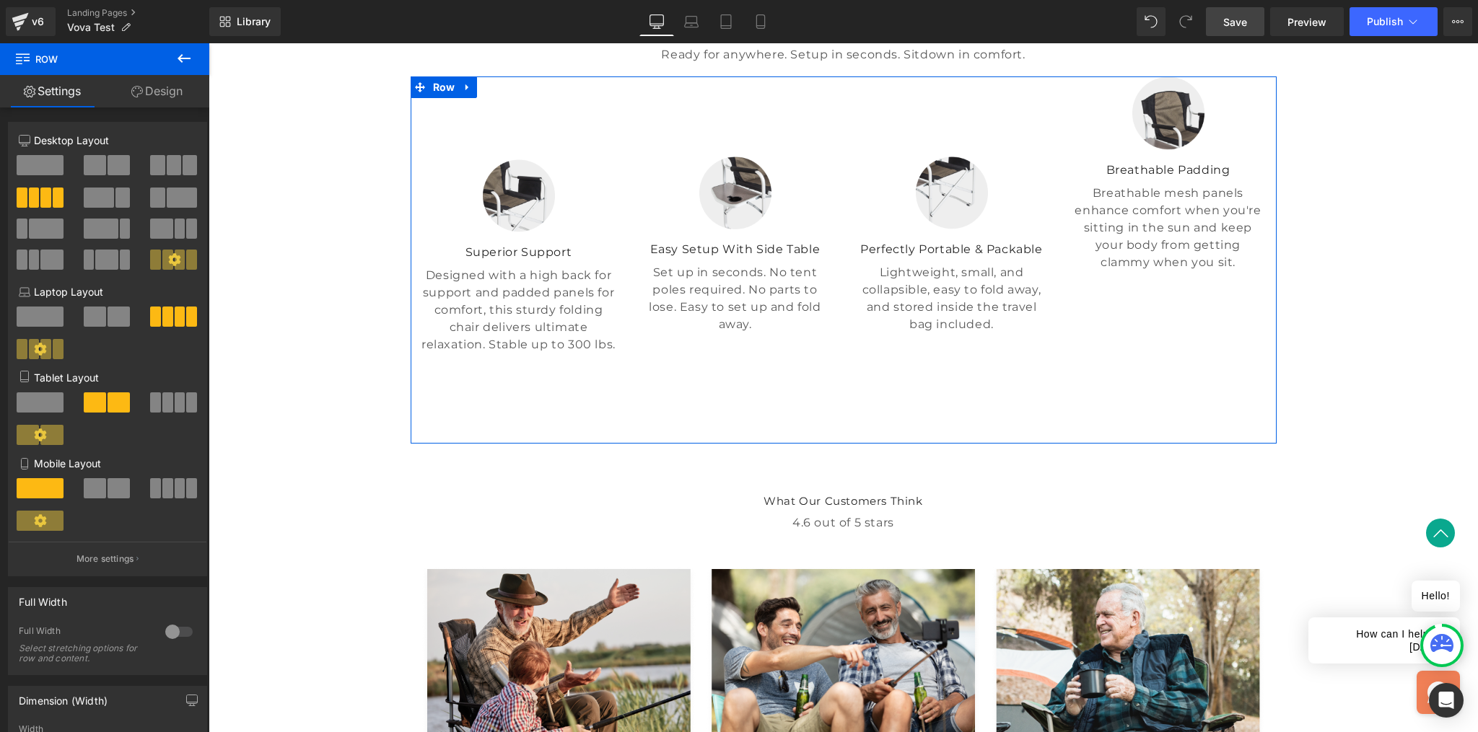
click at [169, 96] on link "Design" at bounding box center [157, 91] width 105 height 32
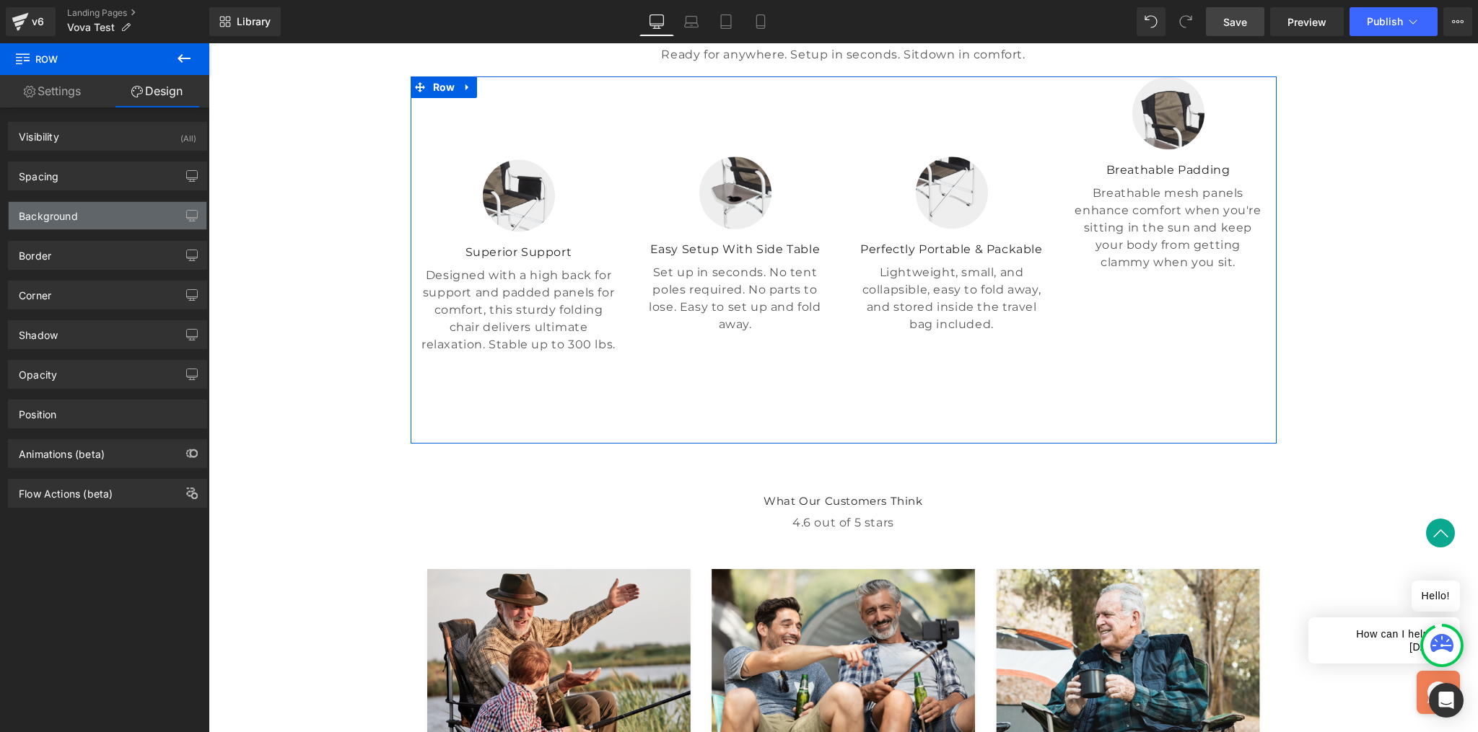
click at [74, 206] on div "Background" at bounding box center [48, 212] width 59 height 20
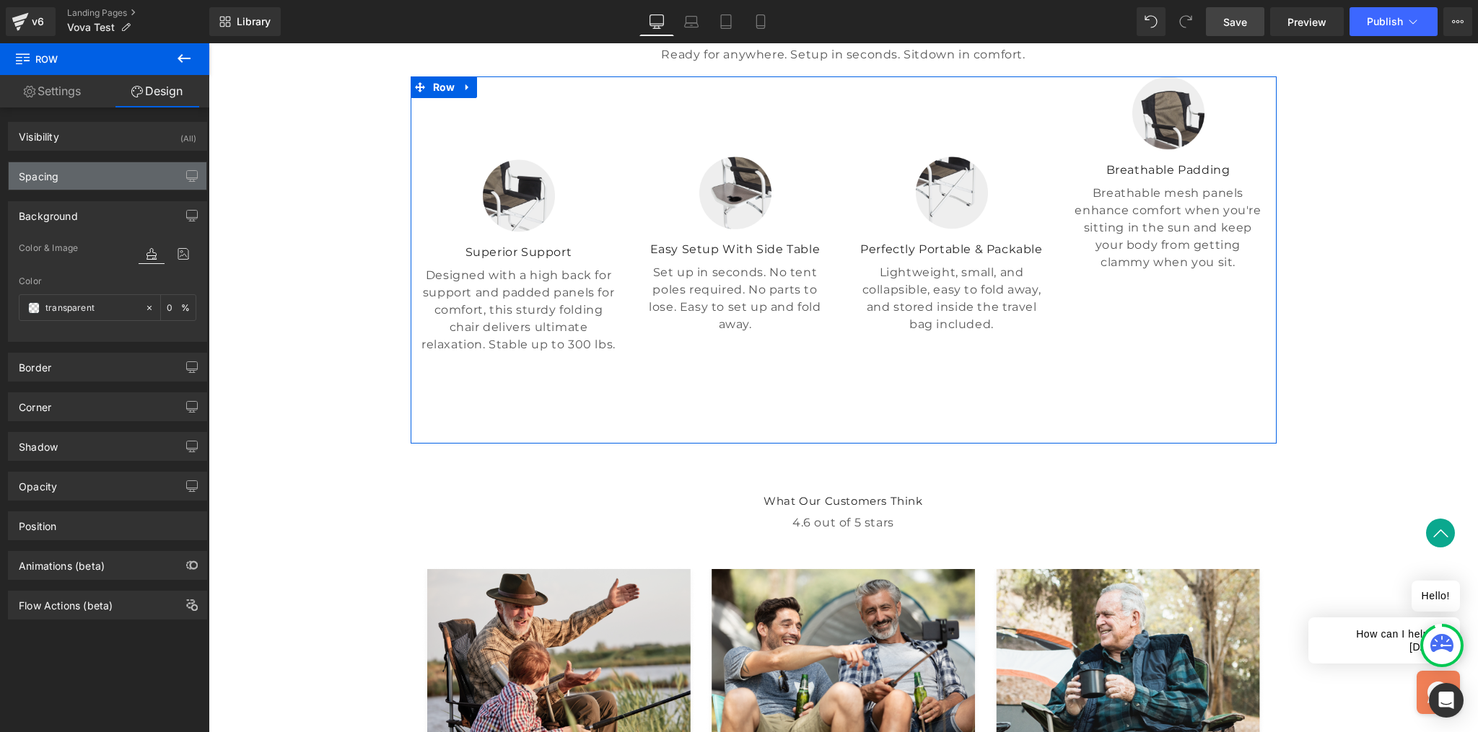
click at [76, 178] on div "Spacing" at bounding box center [108, 175] width 198 height 27
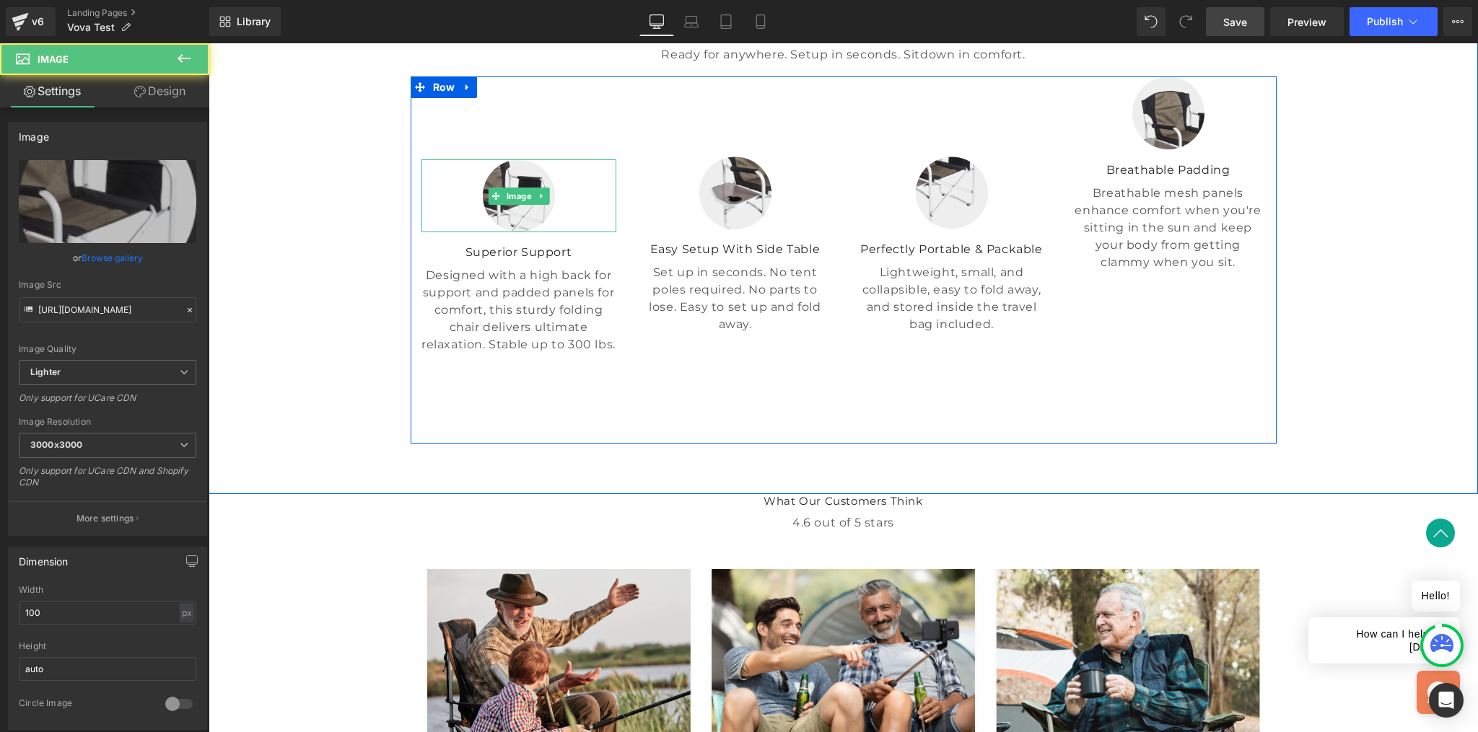
click at [582, 232] on div at bounding box center [518, 195] width 195 height 73
click at [564, 267] on div "Image Superior Support Text Block Designed with a high back for support and pad…" at bounding box center [519, 256] width 216 height 360
click at [566, 232] on div at bounding box center [518, 195] width 195 height 73
click at [568, 232] on div at bounding box center [518, 195] width 195 height 73
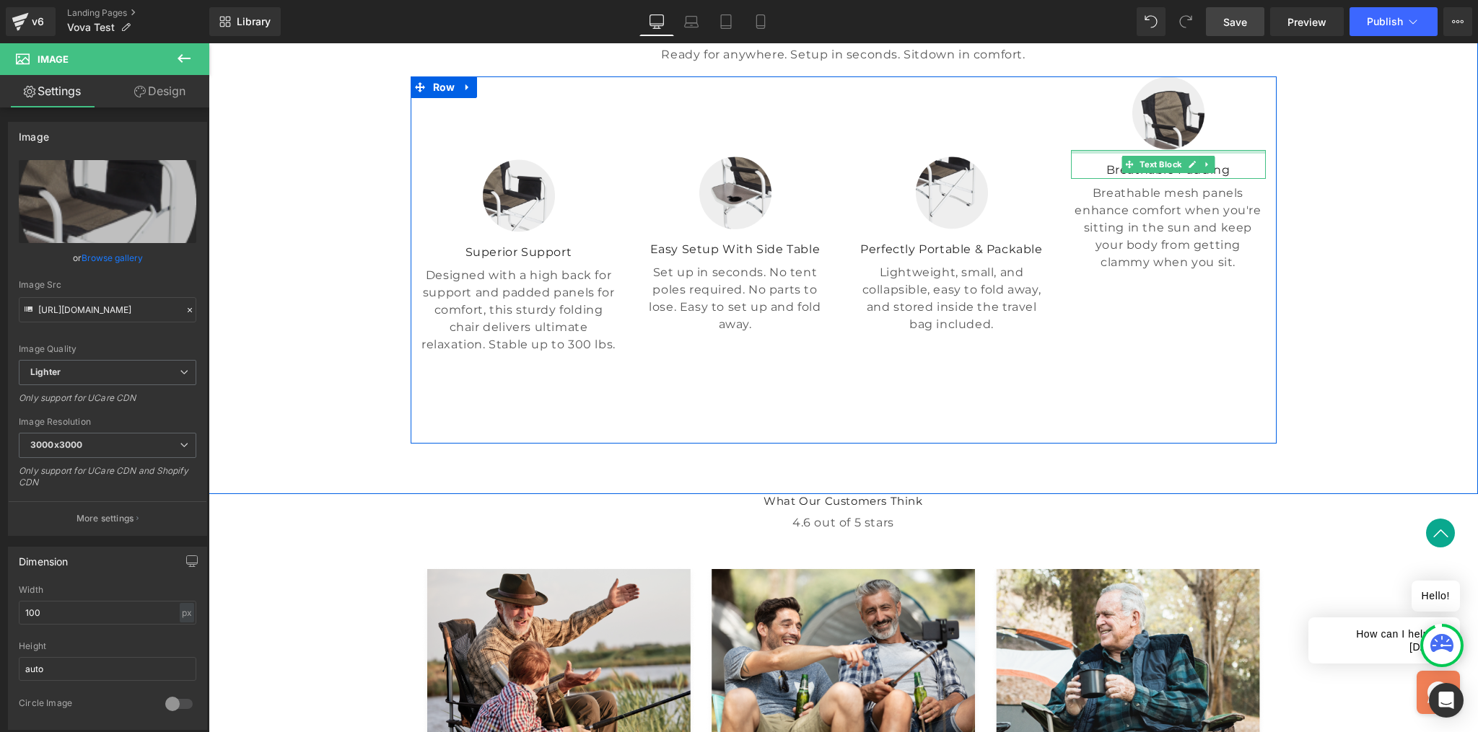
click at [1126, 154] on div at bounding box center [1168, 152] width 195 height 4
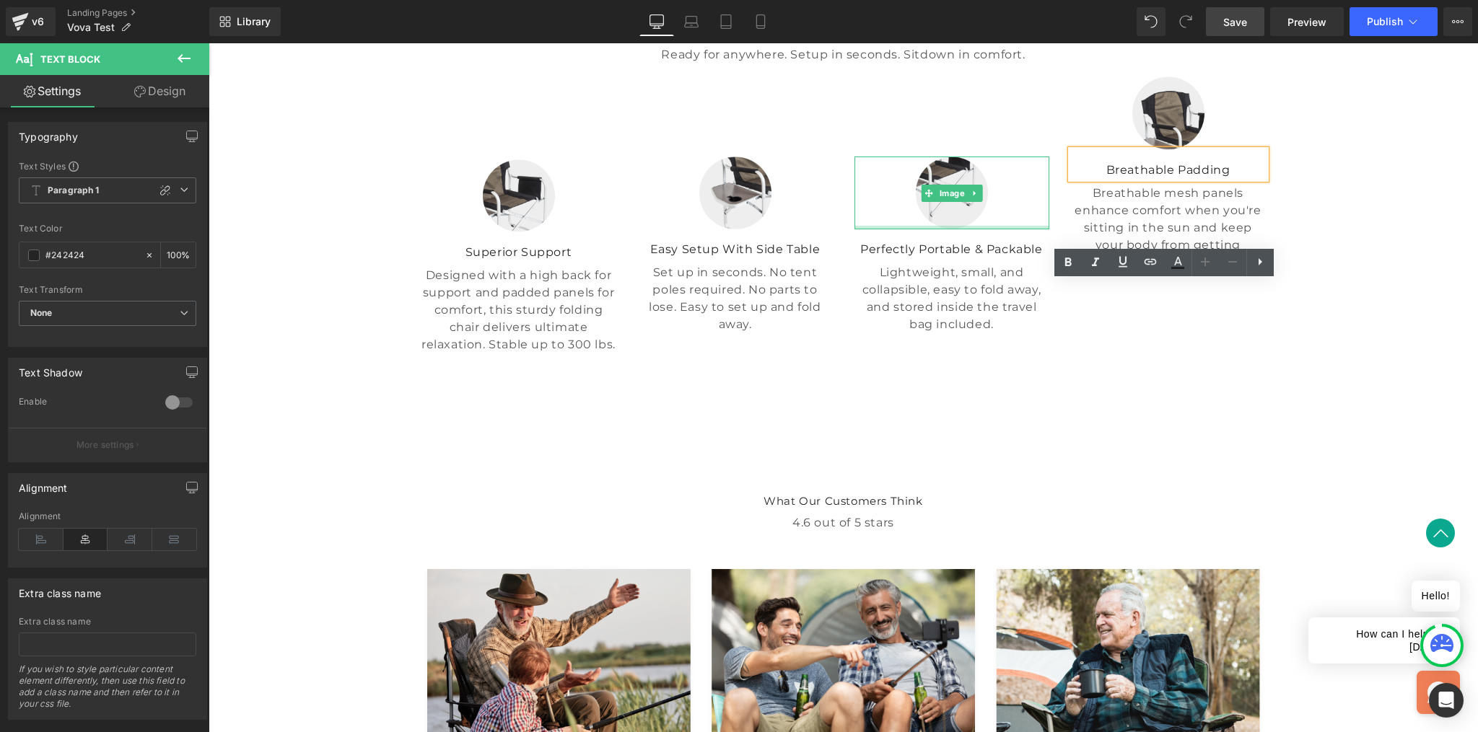
click at [998, 229] on div at bounding box center [951, 228] width 195 height 4
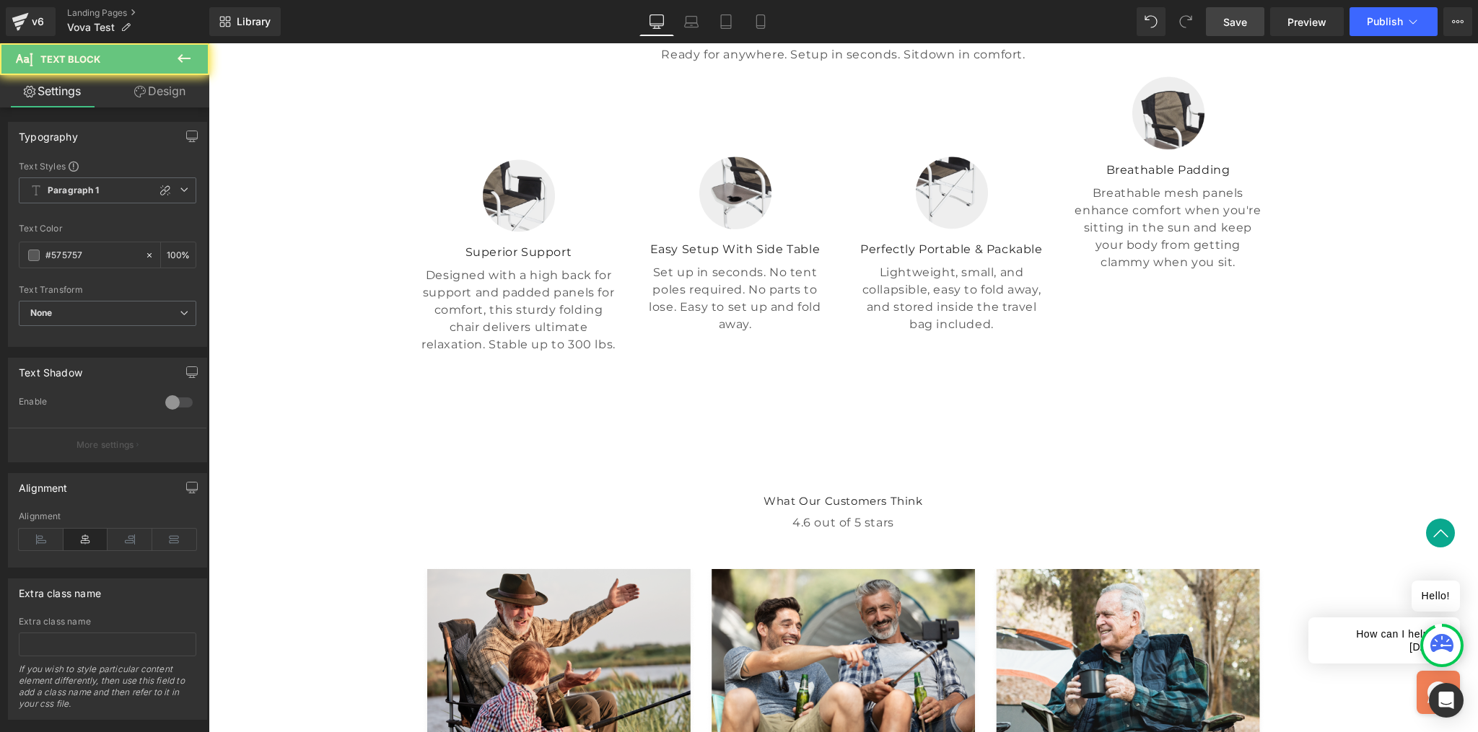
click at [973, 333] on p "Lightweight, small, and collapsible, easy to fold away, and stored inside the t…" at bounding box center [951, 298] width 195 height 69
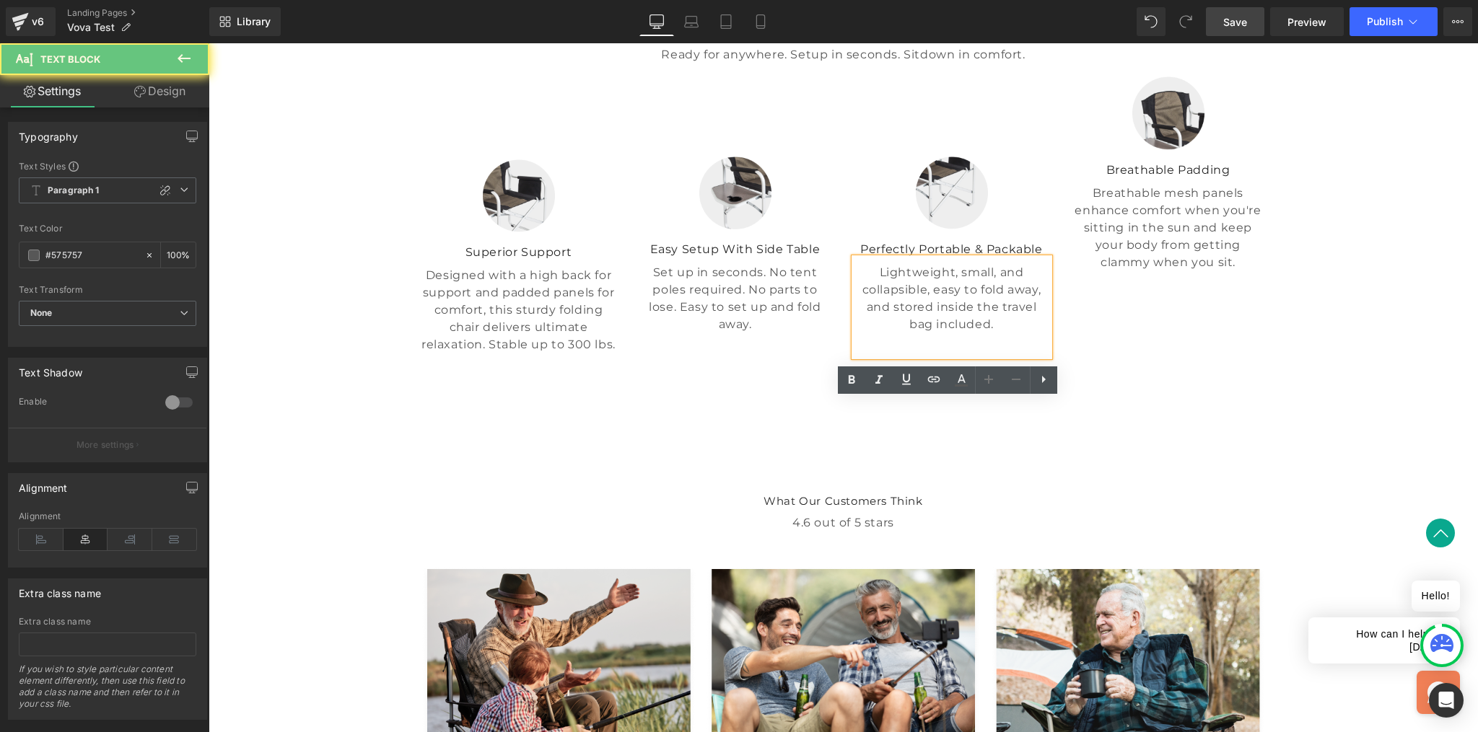
click at [822, 333] on p "Set up in seconds. No tent poles required. No parts to lose. Easy to set up and…" at bounding box center [735, 298] width 195 height 69
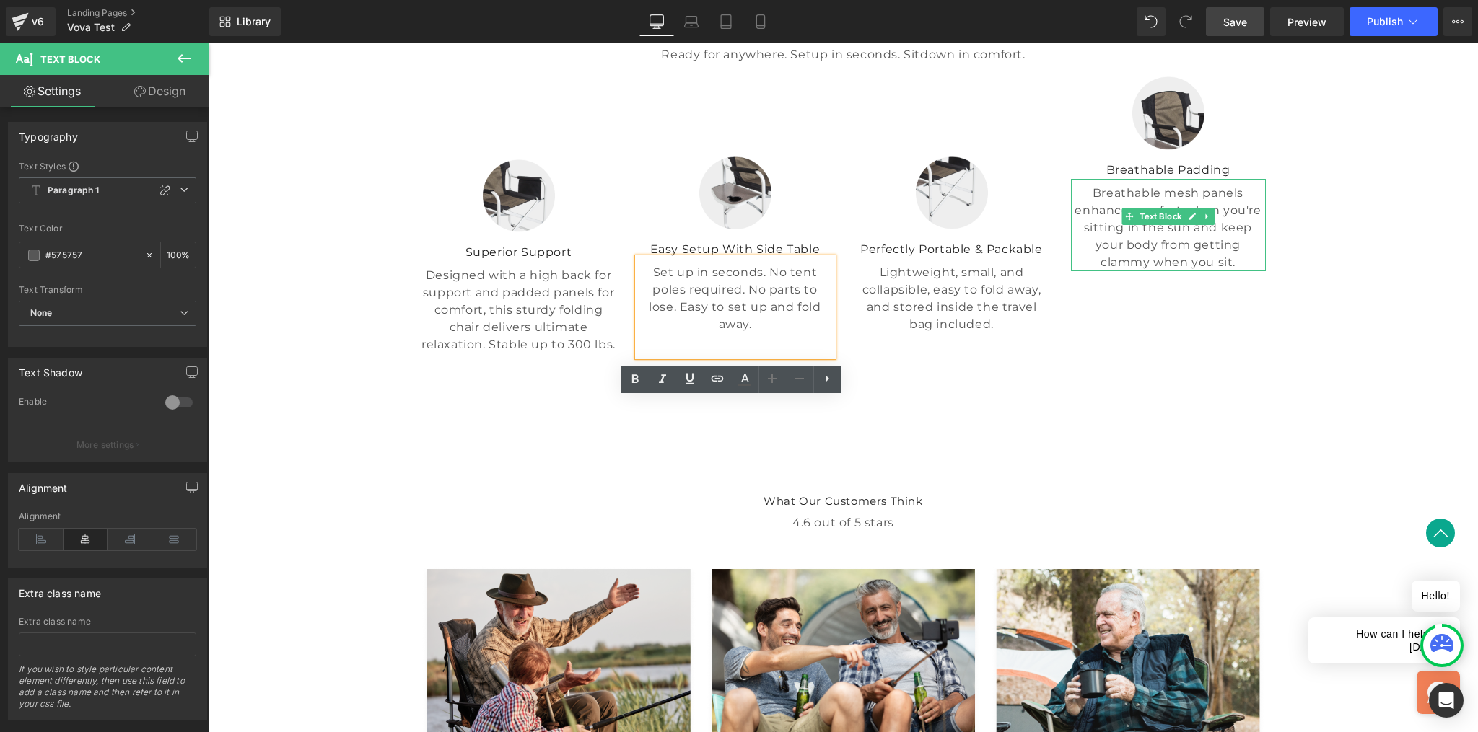
click at [1119, 271] on p "Breathable mesh panels enhance comfort when you're sitting in the sun and keep …" at bounding box center [1168, 228] width 195 height 87
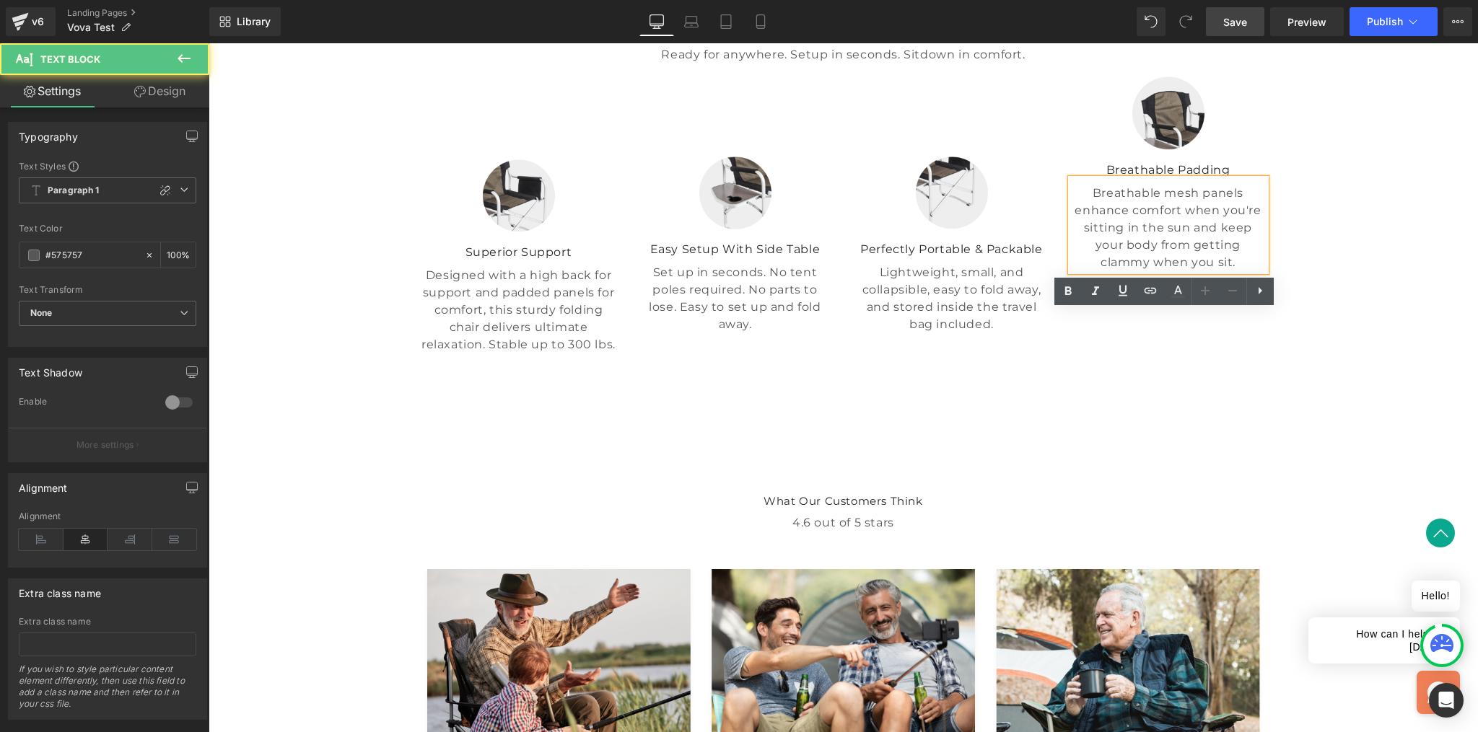
click at [1129, 271] on p "Breathable mesh panels enhance comfort when you're sitting in the sun and keep …" at bounding box center [1168, 228] width 195 height 87
click at [1009, 333] on p "Lightweight, small, and collapsible, easy to fold away, and stored inside the t…" at bounding box center [951, 298] width 195 height 69
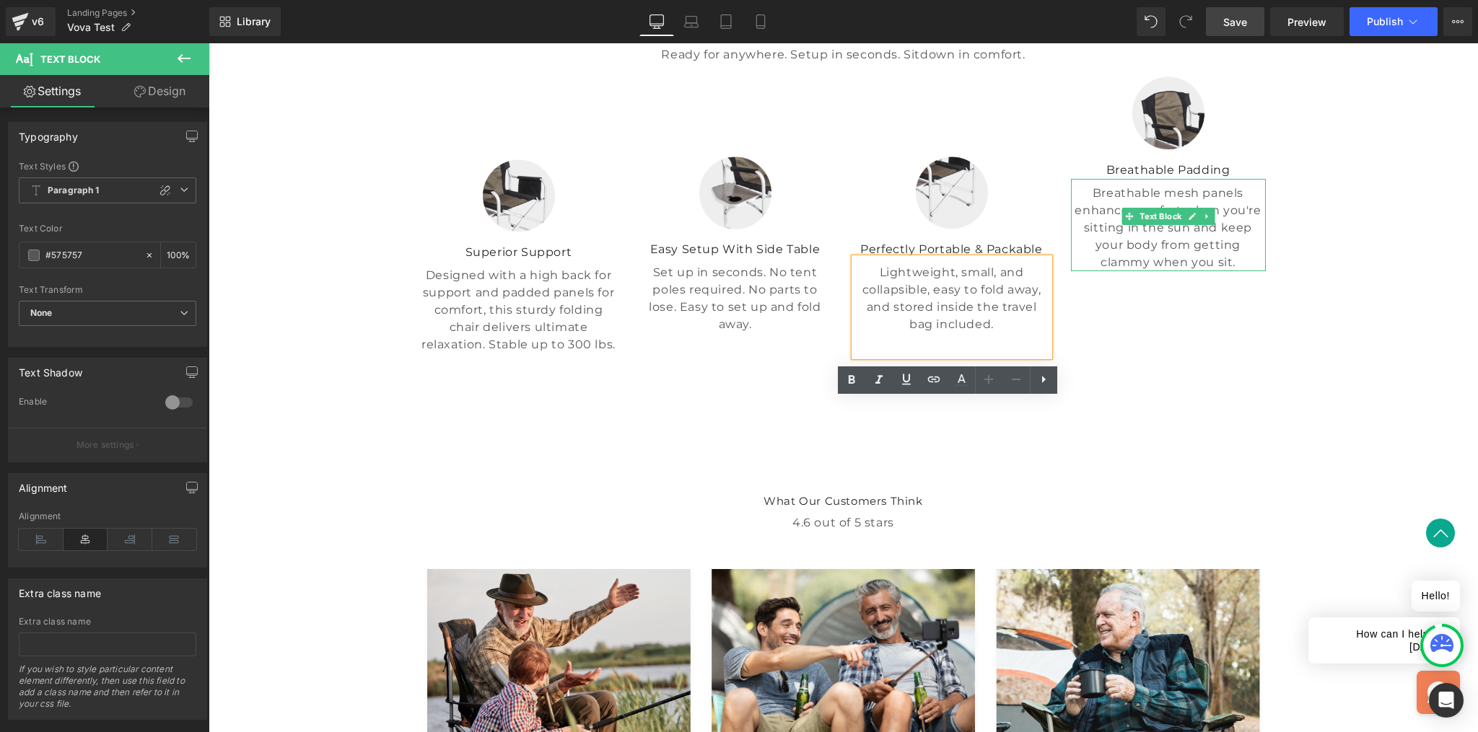
click at [1157, 271] on p "Breathable mesh panels enhance comfort when you're sitting in the sun and keep …" at bounding box center [1168, 228] width 195 height 87
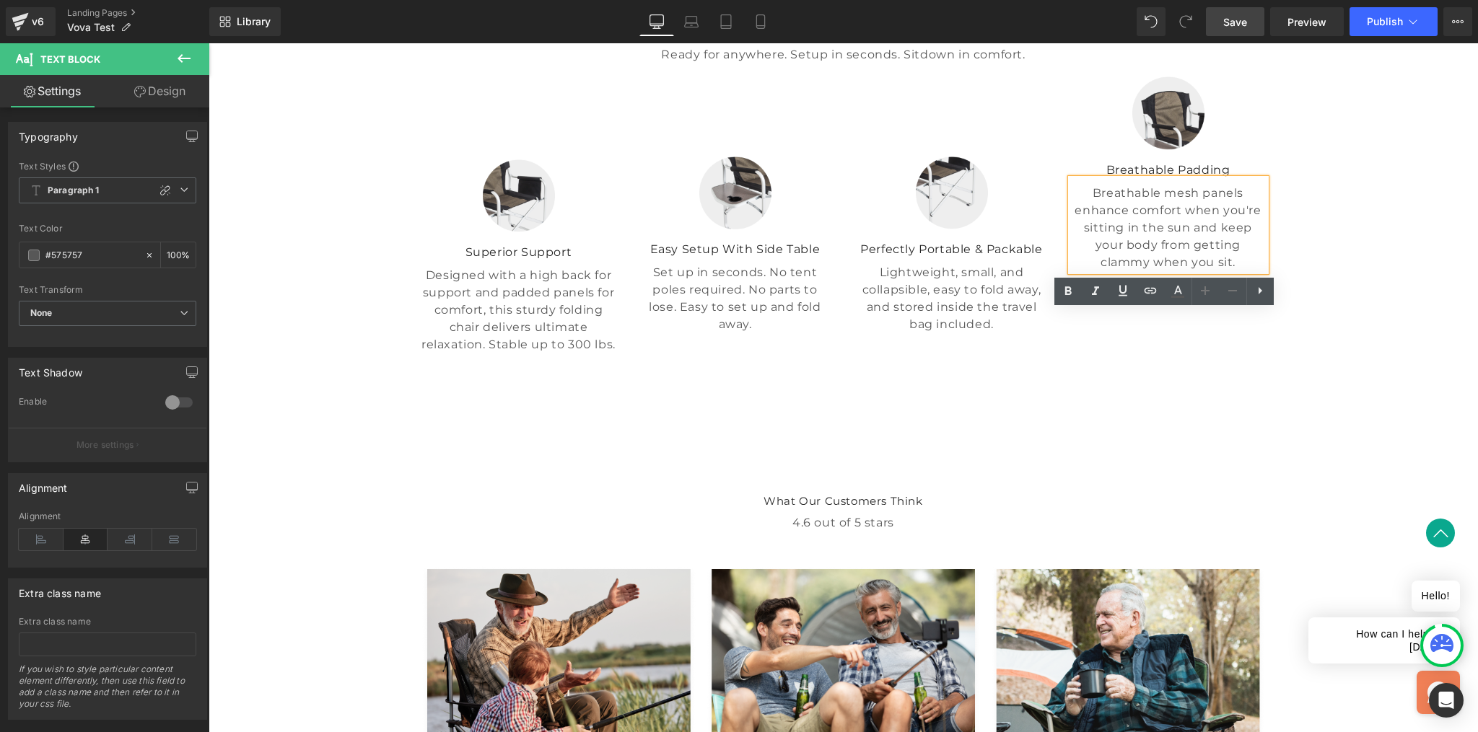
click at [1292, 185] on div "A Revolution In Portable Comfort Heading Ready for anywhere. Setup in seconds. …" at bounding box center [843, 223] width 1269 height 439
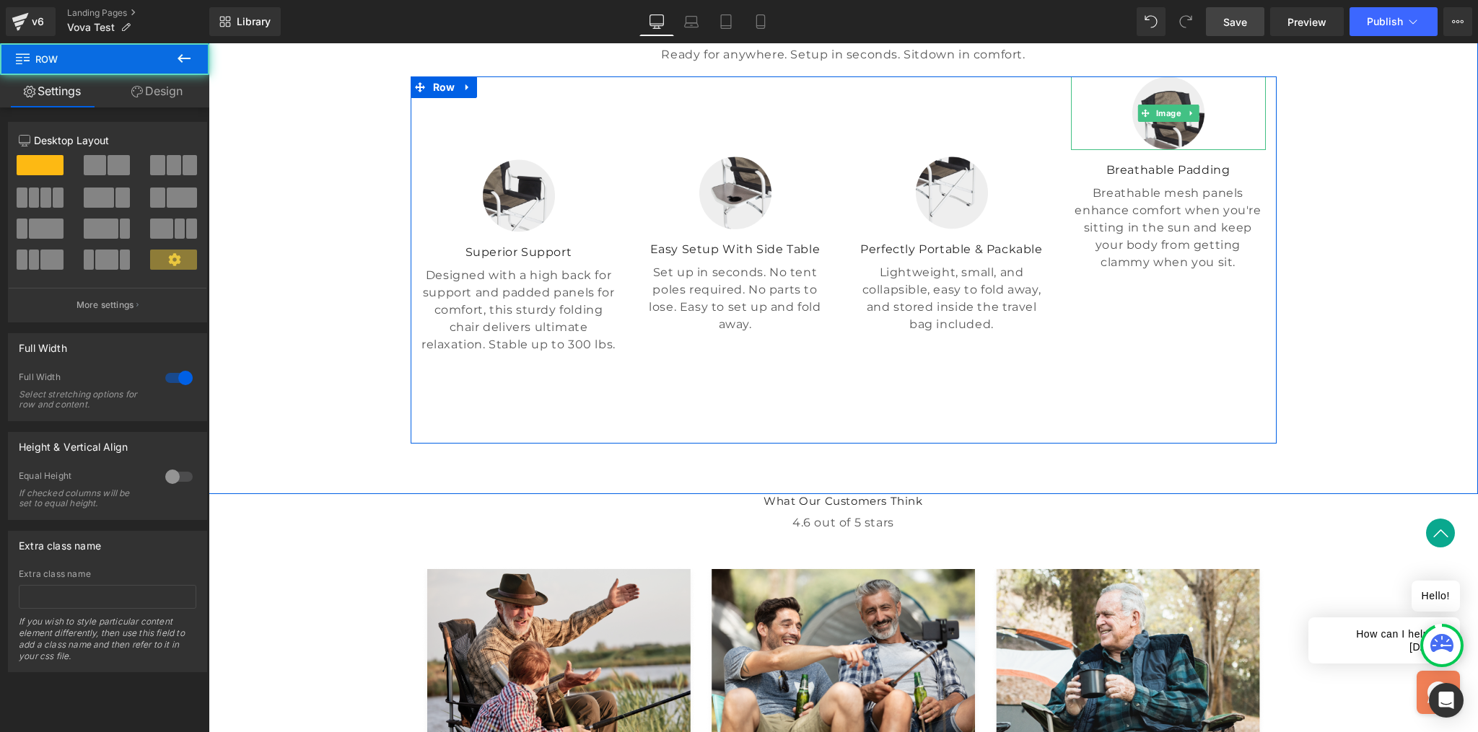
click at [1209, 149] on div at bounding box center [1168, 112] width 195 height 73
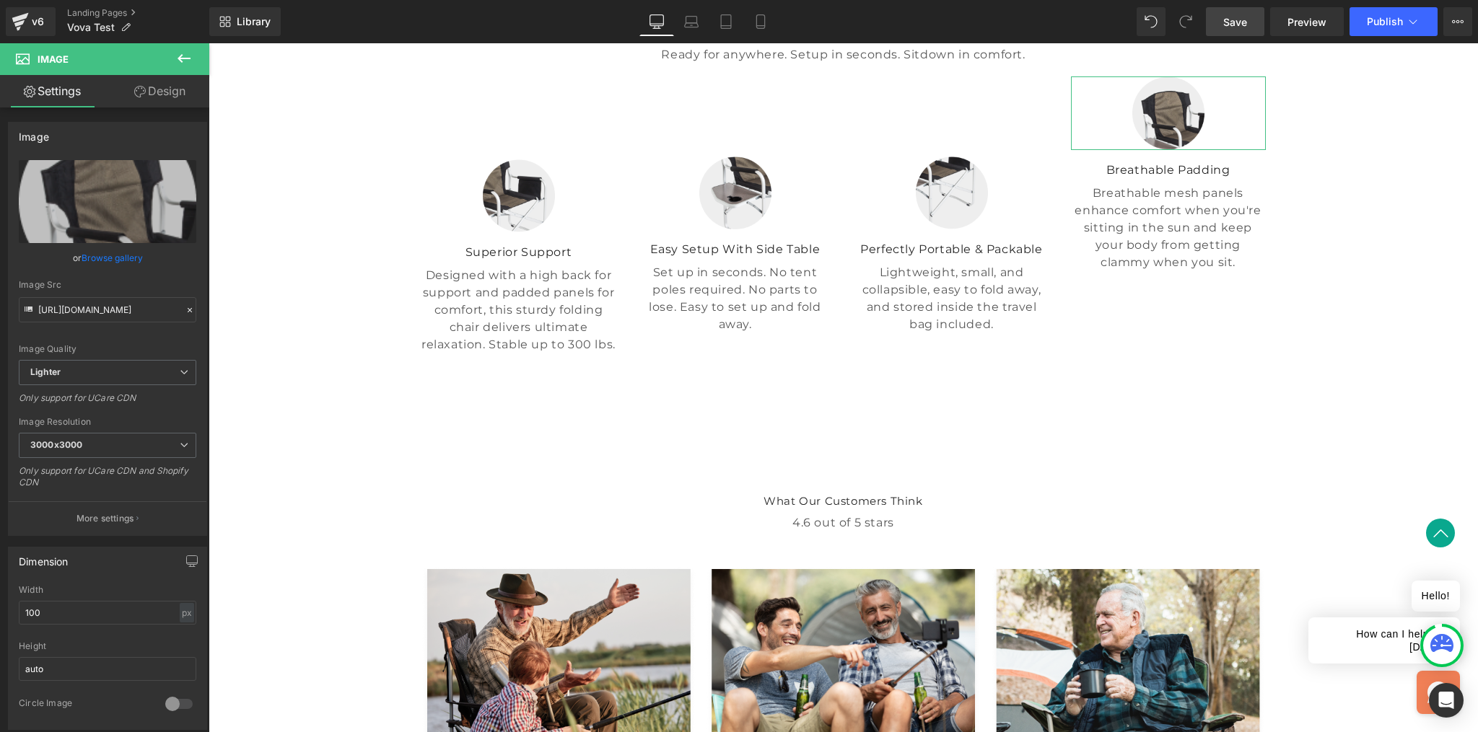
click at [177, 92] on link "Design" at bounding box center [160, 91] width 105 height 32
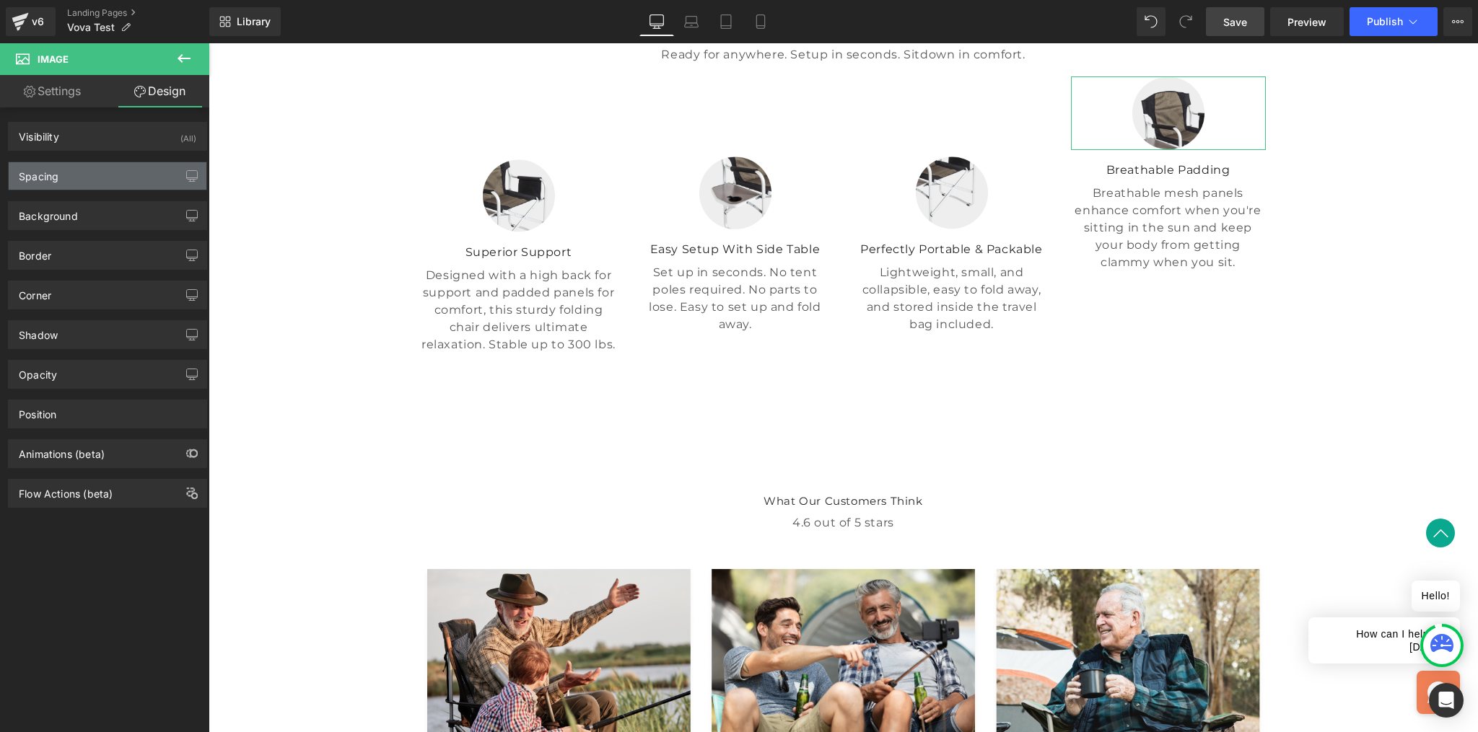
click at [66, 170] on div "Spacing" at bounding box center [108, 175] width 198 height 27
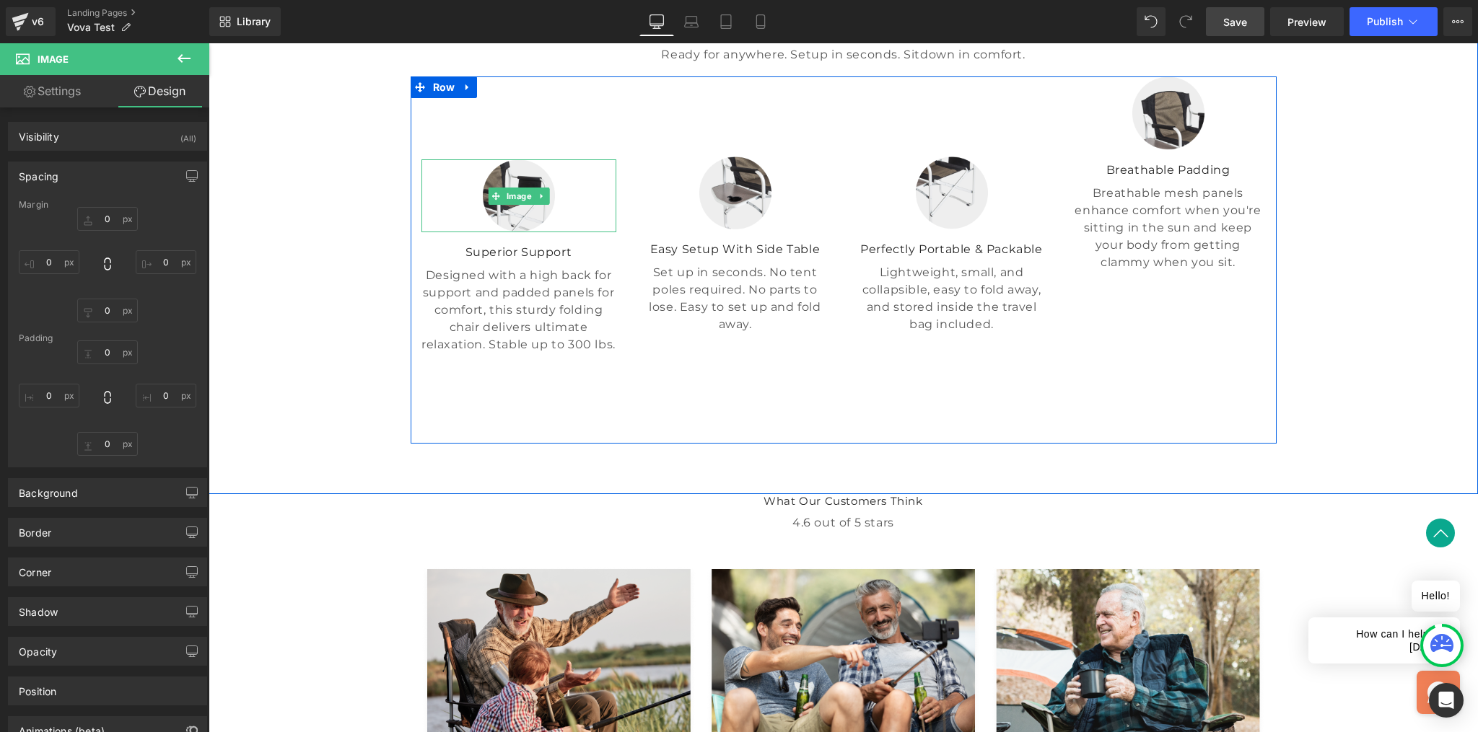
click at [587, 232] on div at bounding box center [518, 195] width 195 height 73
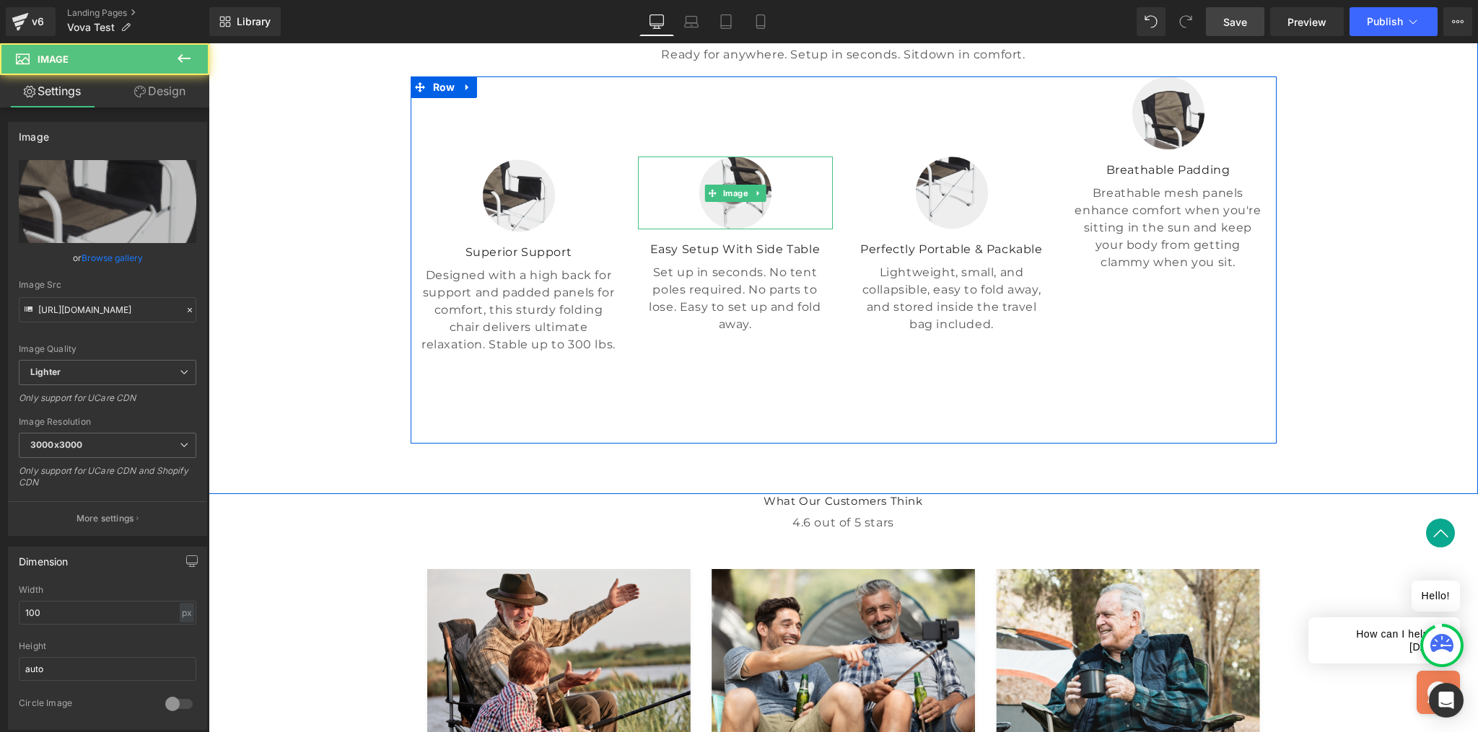
click at [638, 229] on div at bounding box center [640, 193] width 4 height 73
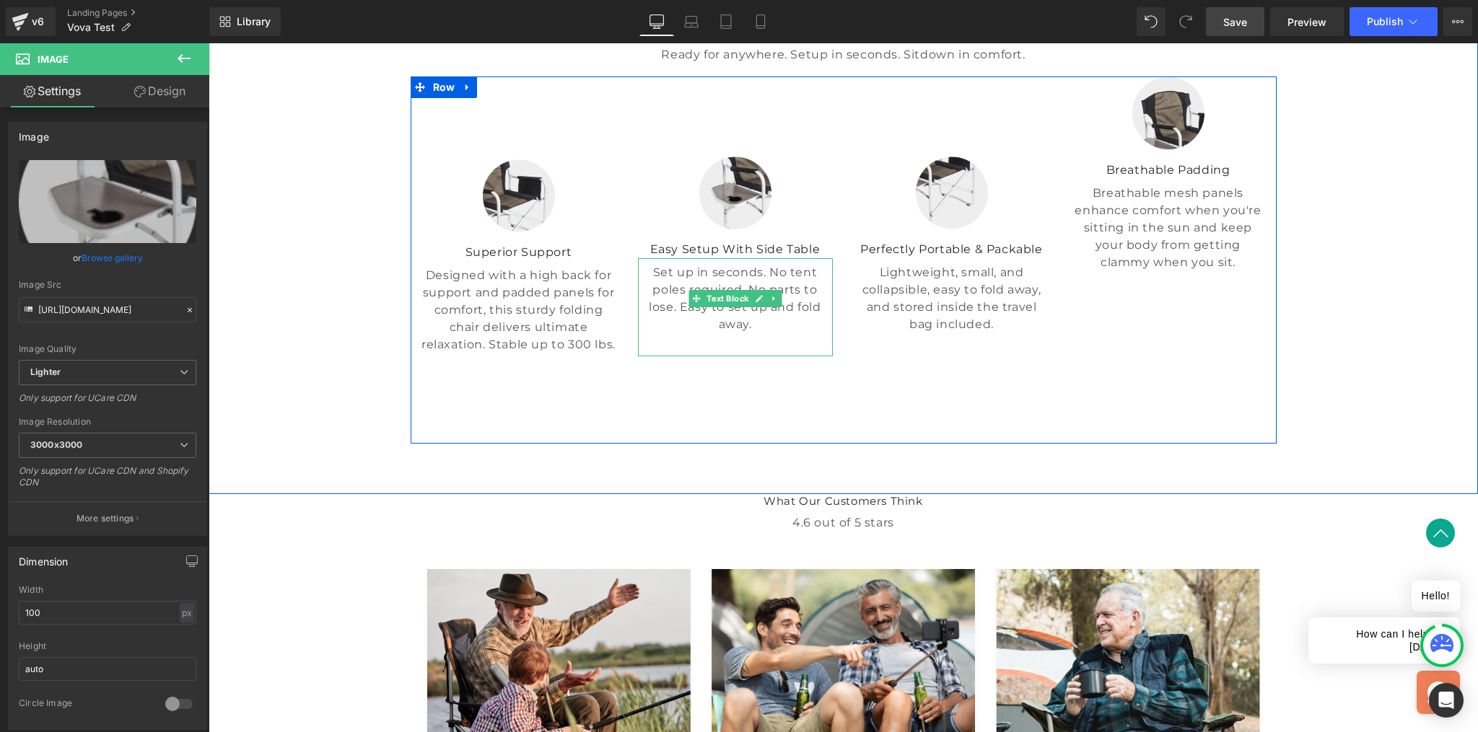
click at [654, 333] on p "Set up in seconds. No tent poles required. No parts to lose. Easy to set up and…" at bounding box center [735, 298] width 195 height 69
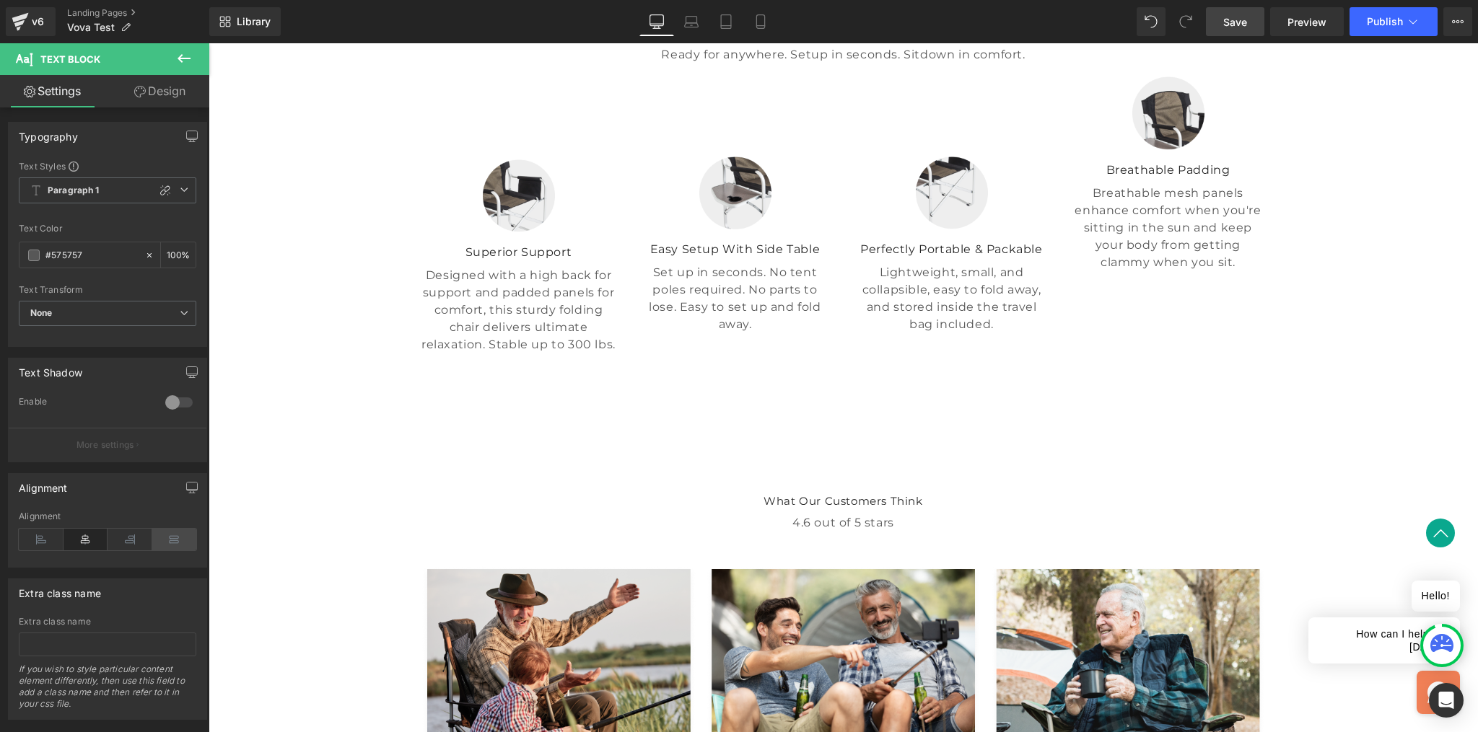
click at [170, 539] on icon at bounding box center [174, 540] width 45 height 22
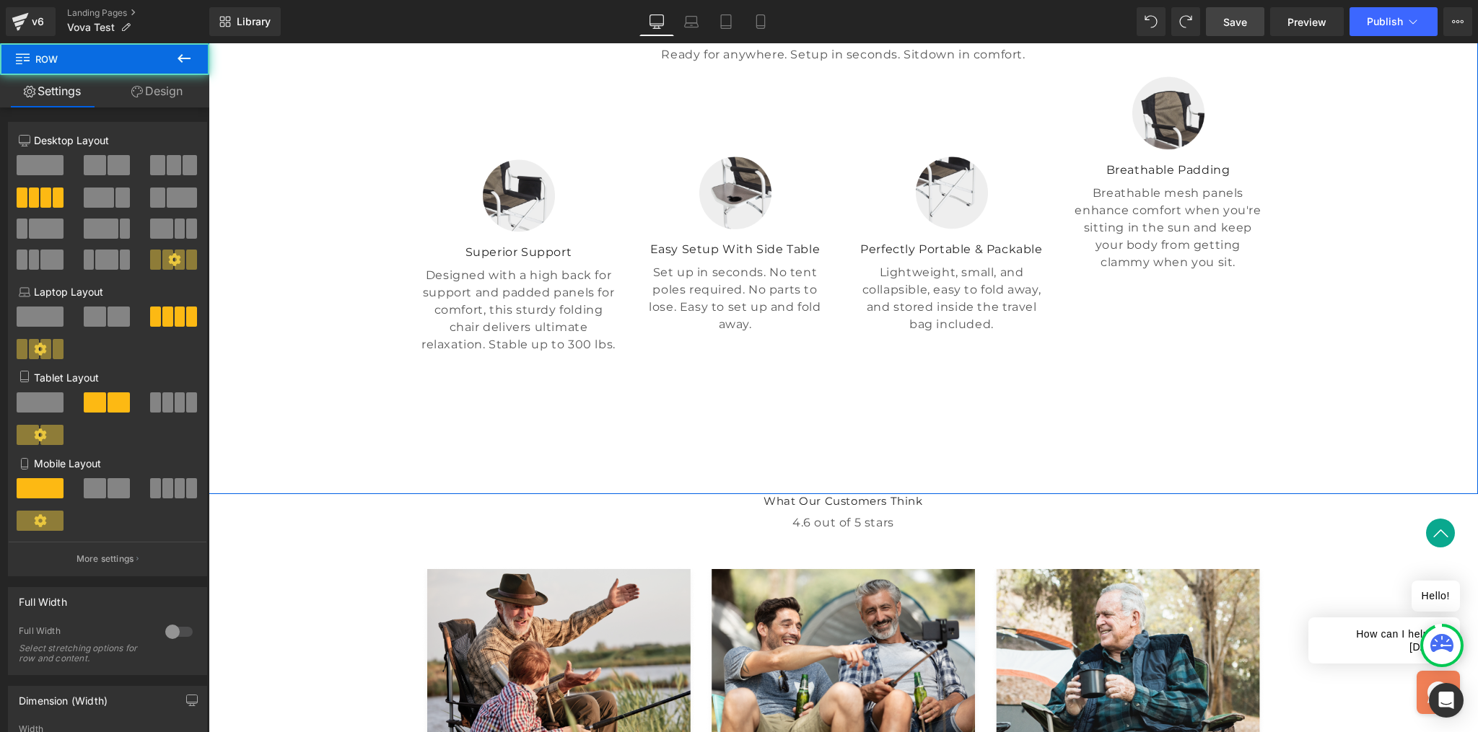
click at [494, 227] on div "Image Superior Support Text Block Designed with a high back for support and pad…" at bounding box center [519, 256] width 216 height 360
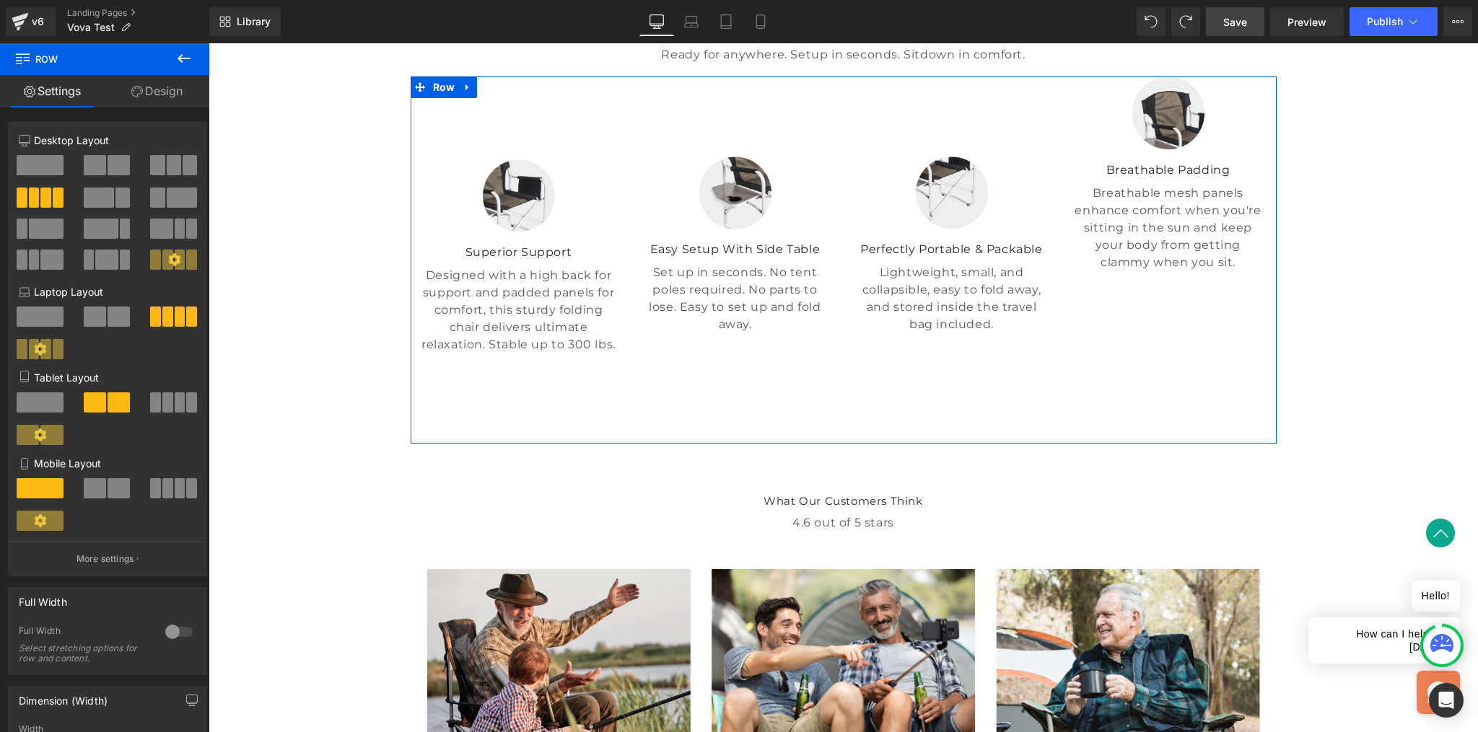
scroll to position [279, 0]
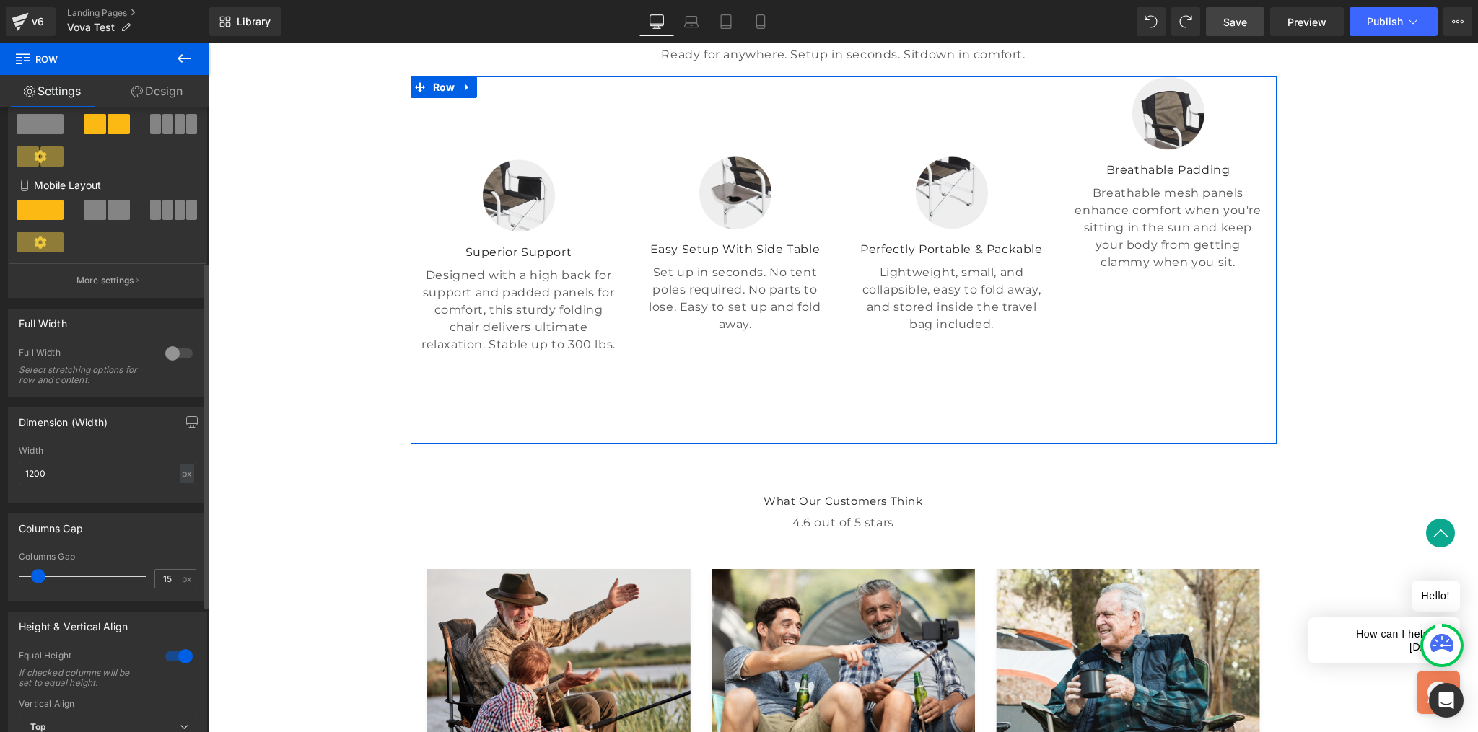
click at [180, 349] on div at bounding box center [179, 353] width 35 height 23
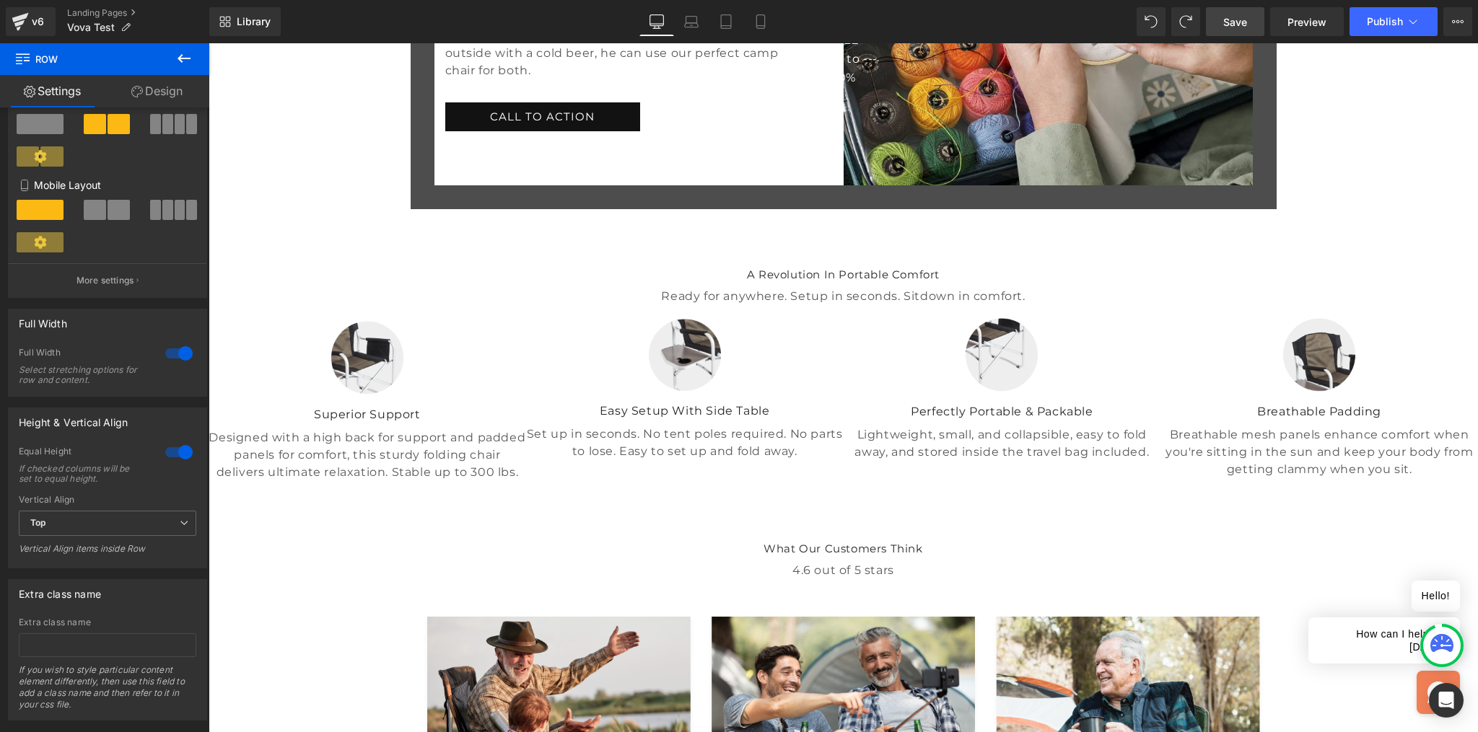
scroll to position [526, 0]
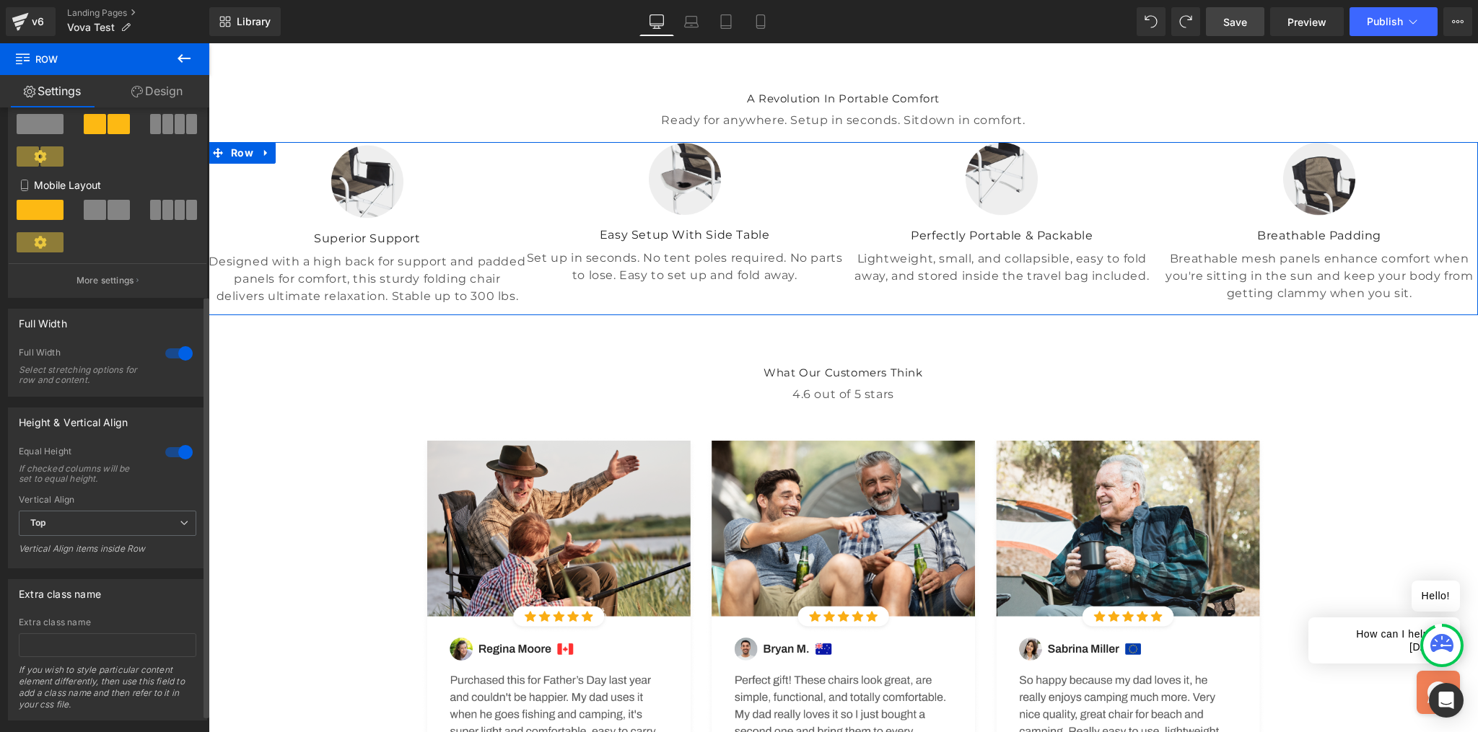
click at [178, 358] on div at bounding box center [179, 353] width 35 height 23
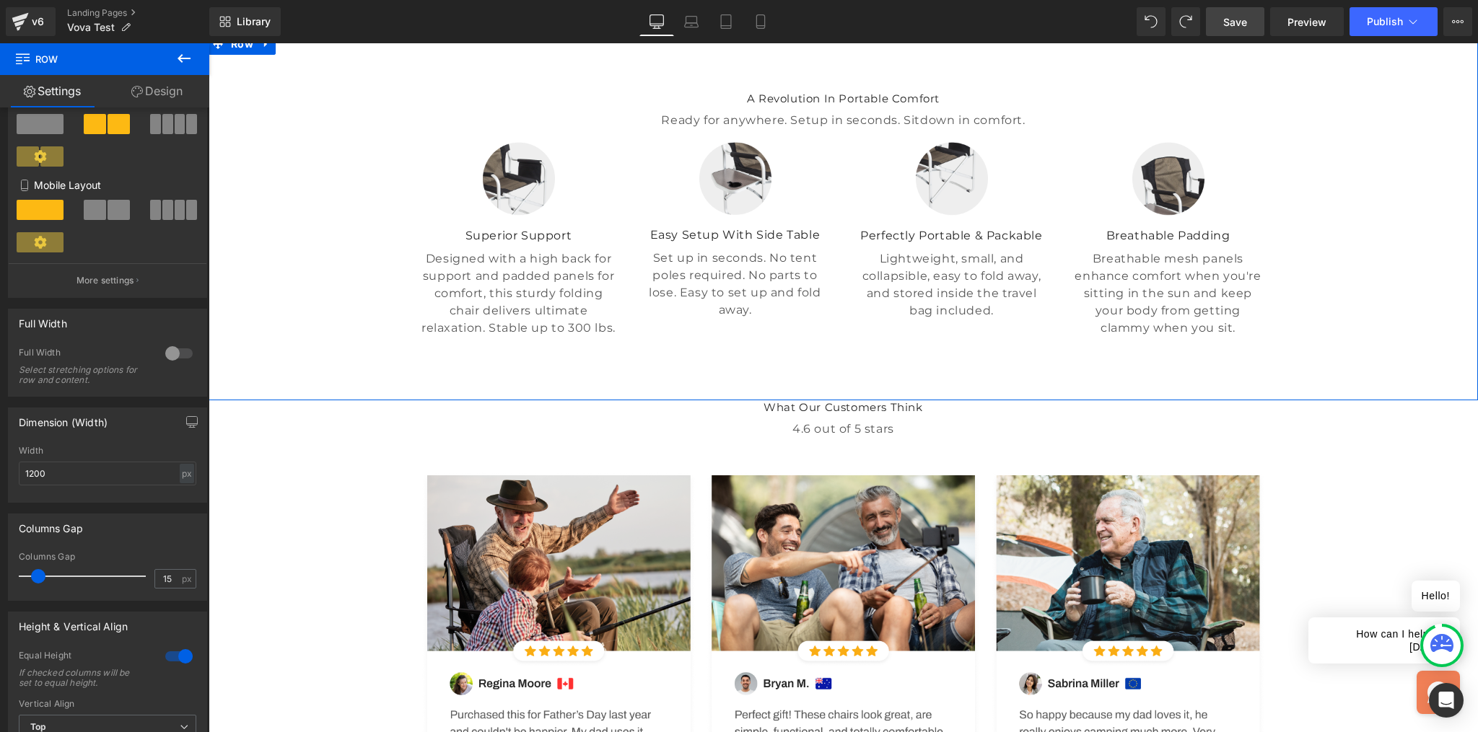
click at [309, 349] on div "A Revolution In Portable Comfort Heading Ready for anywhere. Setup in seconds. …" at bounding box center [843, 209] width 1269 height 279
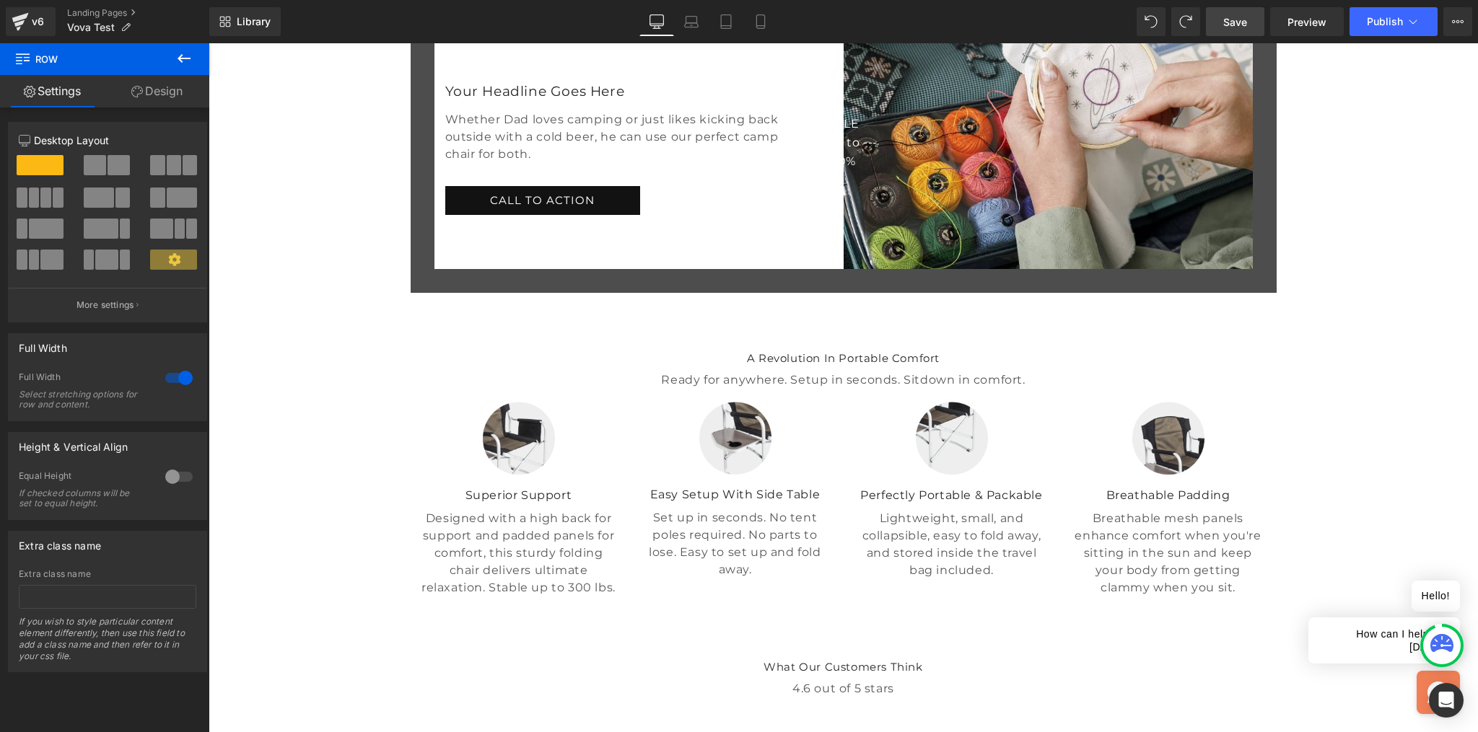
scroll to position [431, 0]
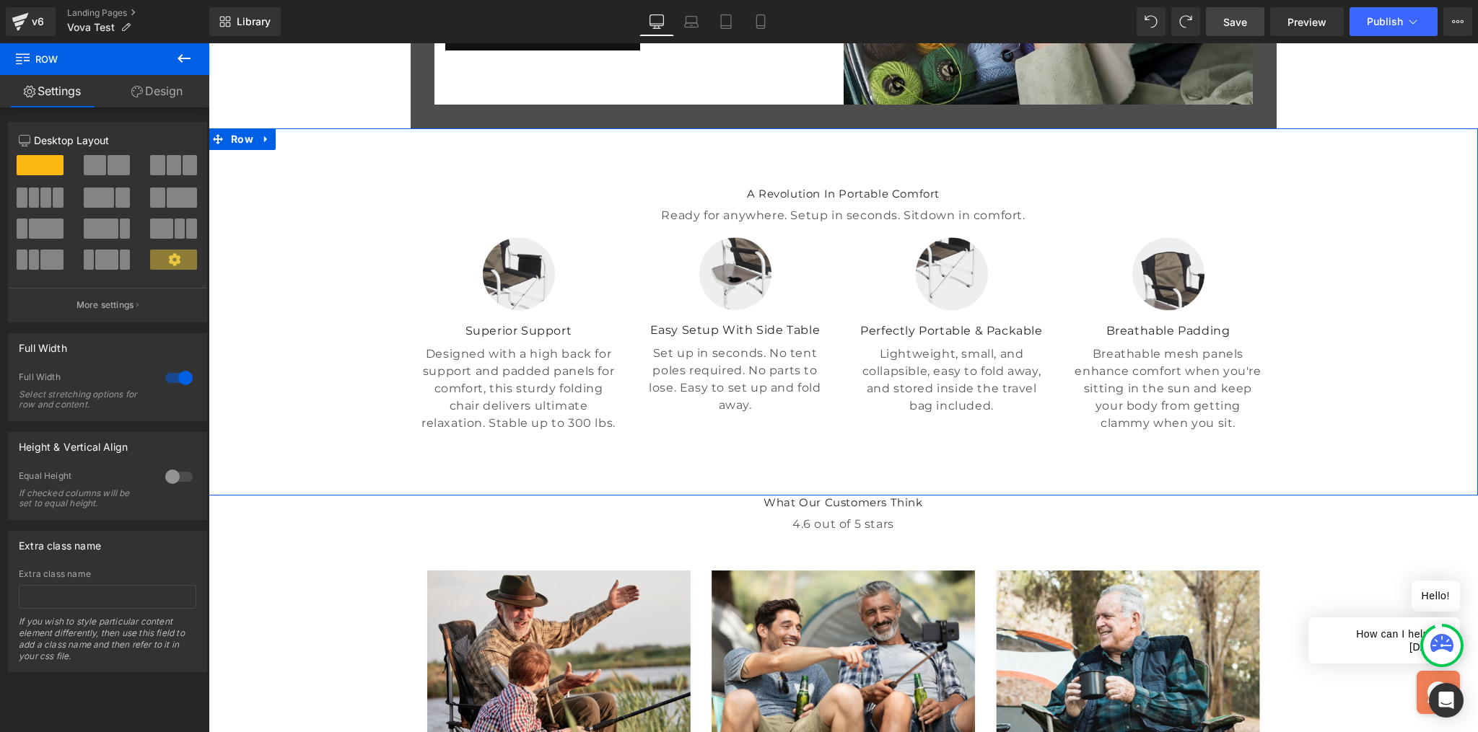
click at [400, 295] on div "A Revolution In Portable Comfort Heading Ready for anywhere. Setup in seconds. …" at bounding box center [843, 304] width 1269 height 279
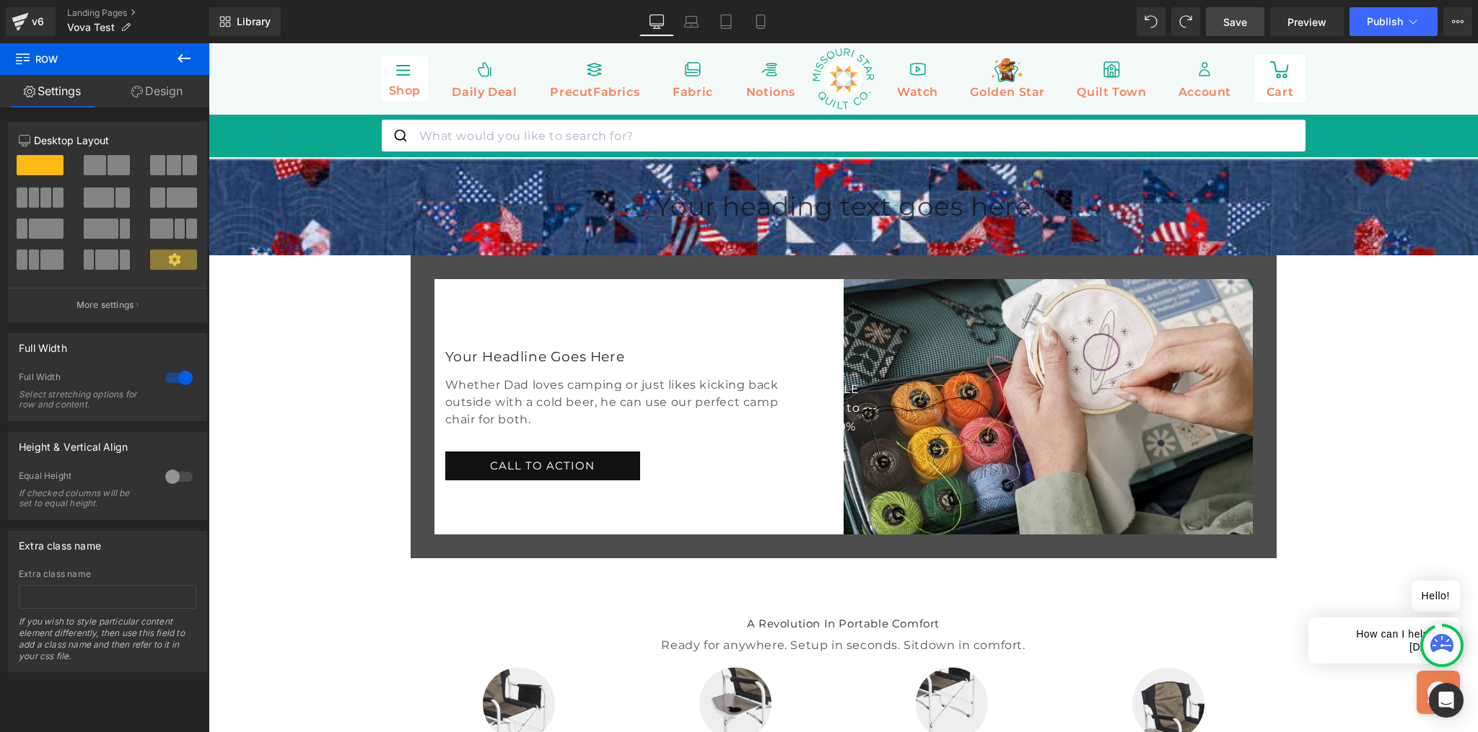
scroll to position [0, 0]
click at [696, 23] on icon at bounding box center [692, 25] width 14 height 4
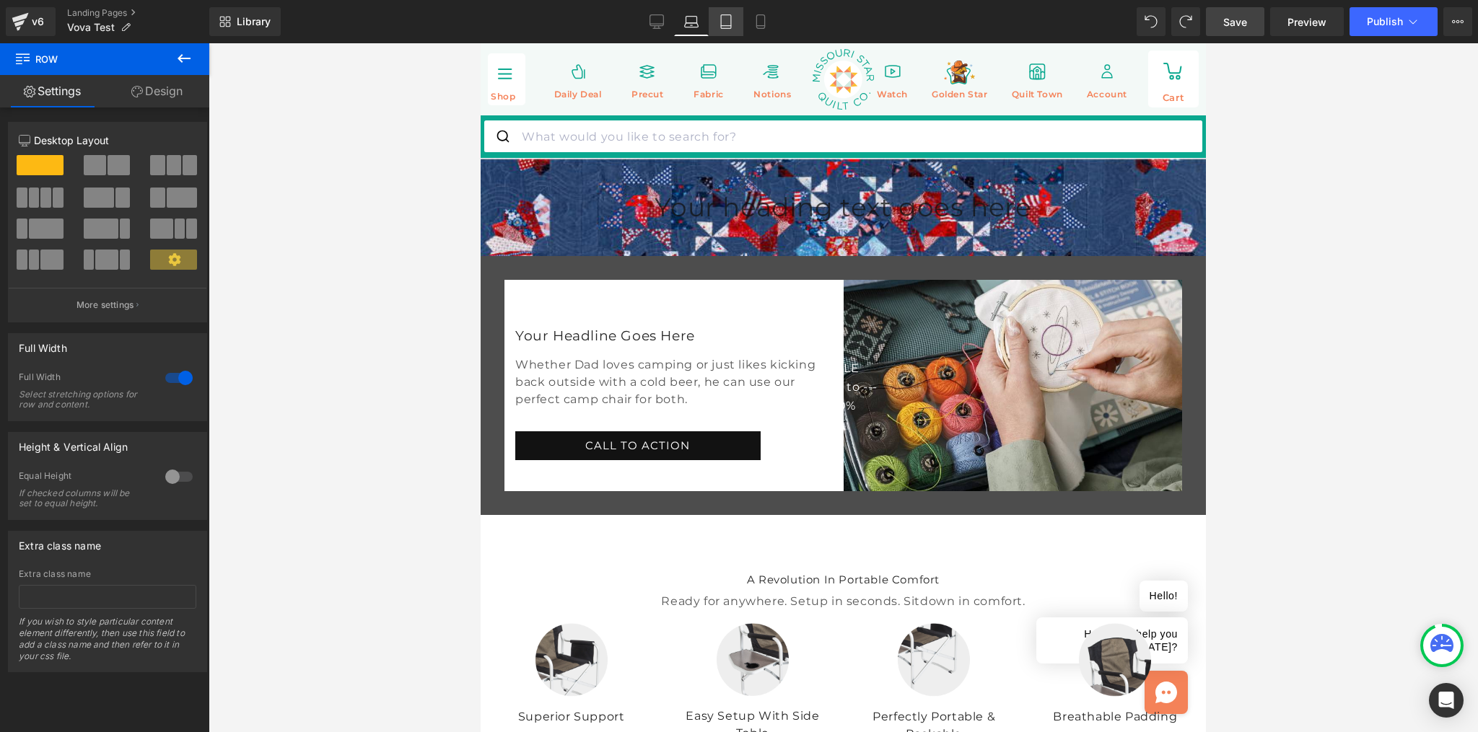
click at [722, 23] on icon at bounding box center [726, 22] width 10 height 14
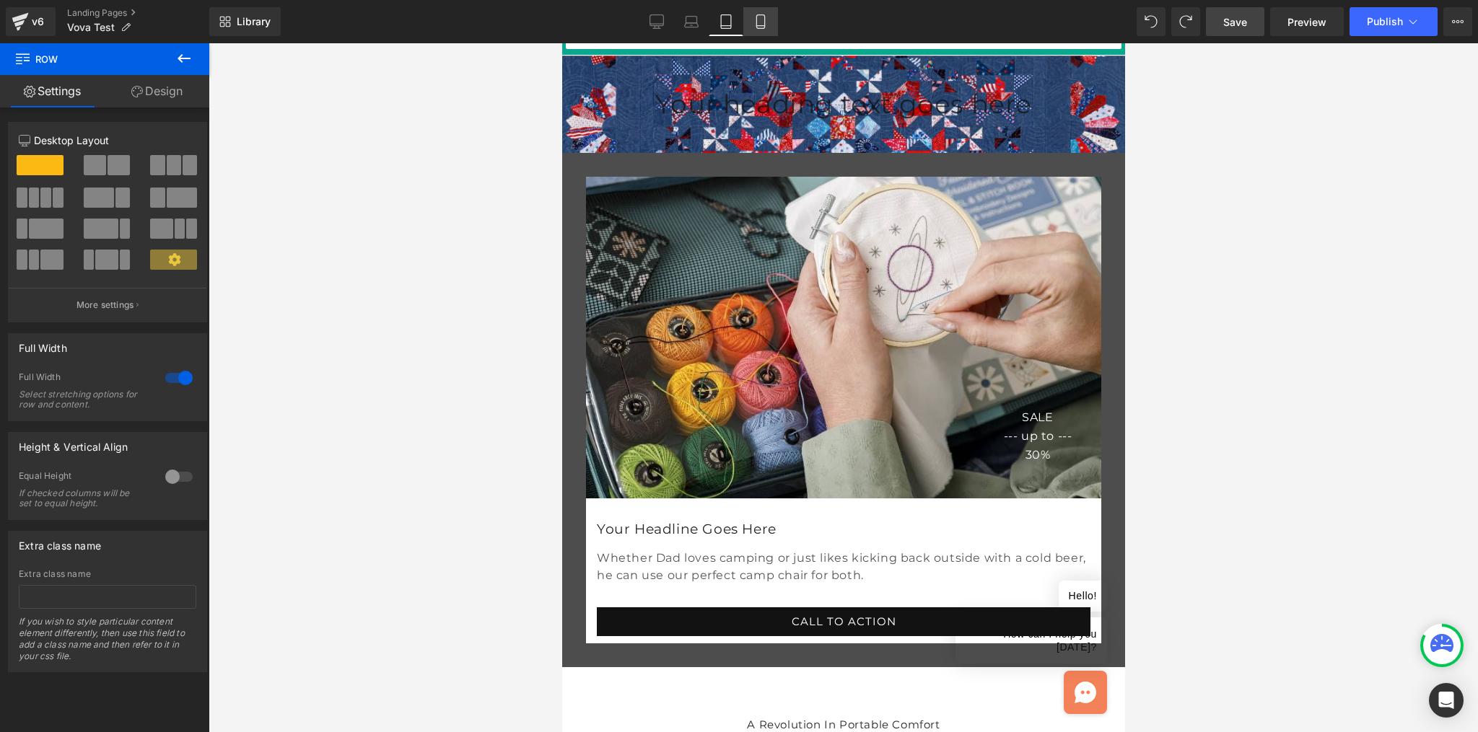
click at [761, 27] on icon at bounding box center [760, 21] width 14 height 14
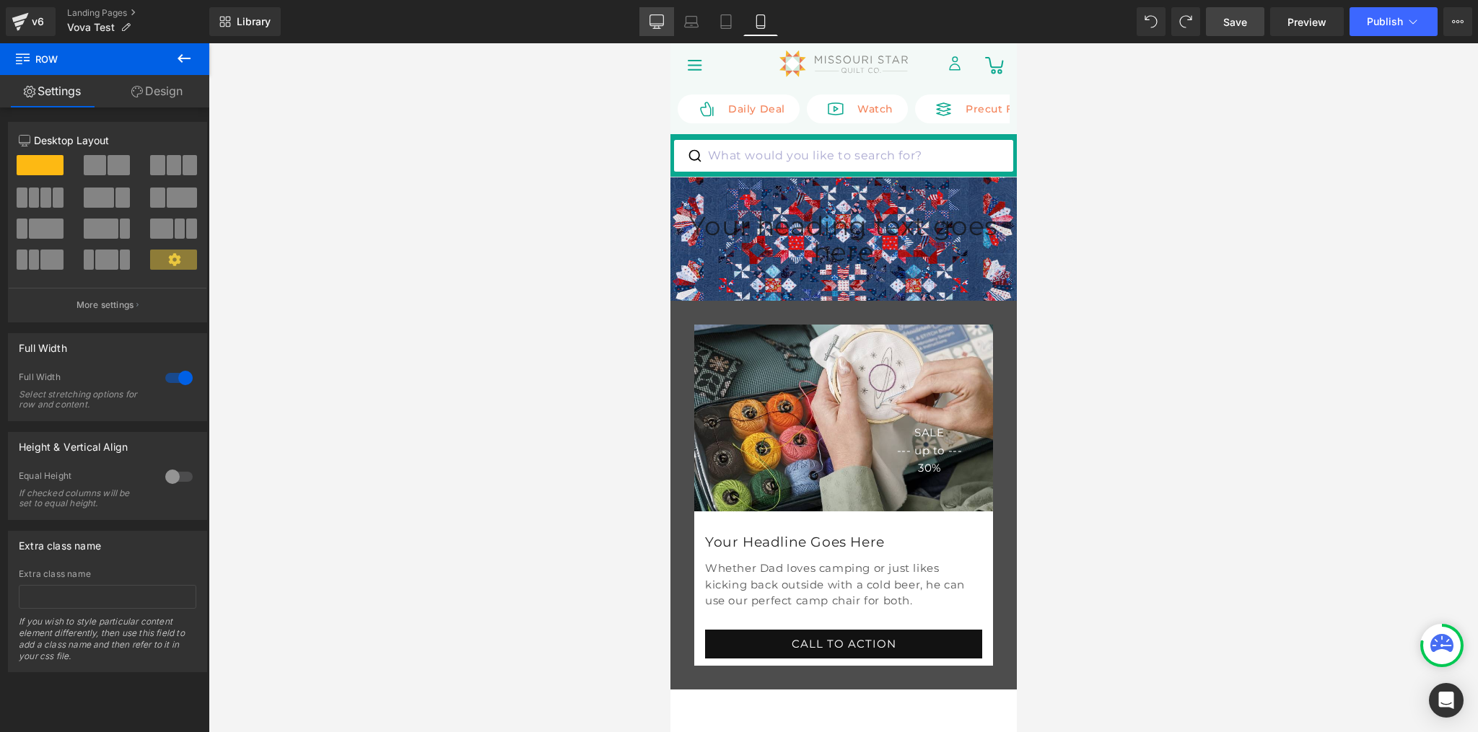
click at [660, 25] on icon at bounding box center [657, 20] width 14 height 11
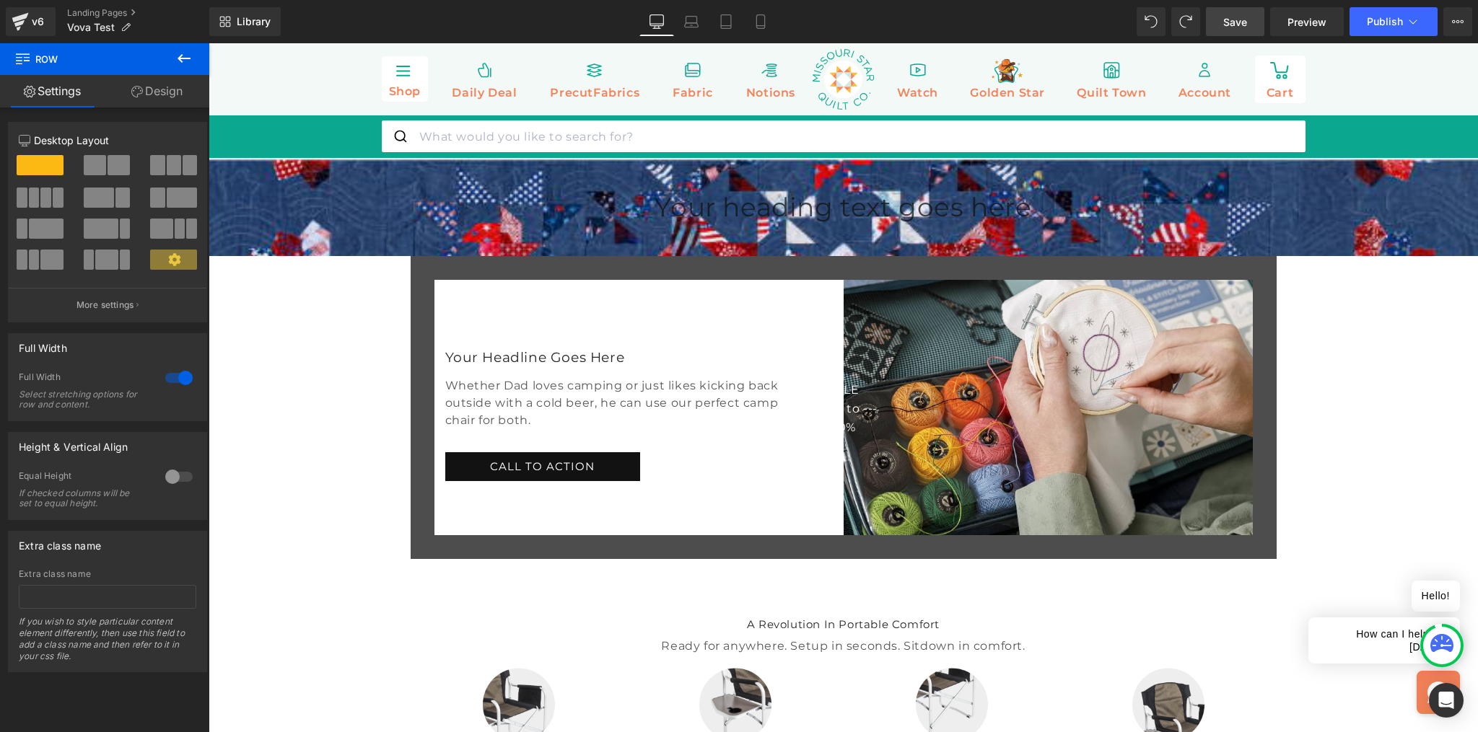
click at [1244, 19] on span "Save" at bounding box center [1235, 21] width 24 height 15
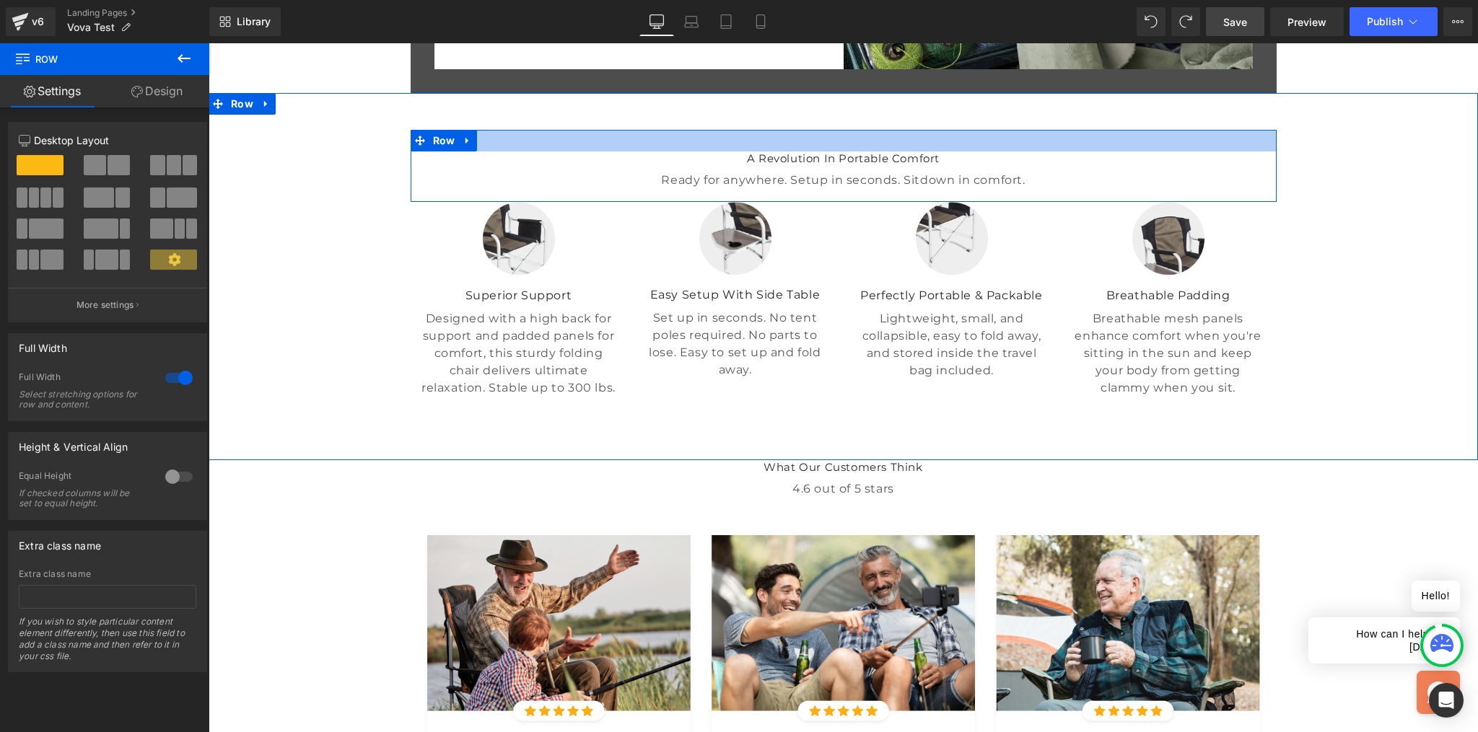
scroll to position [240, 0]
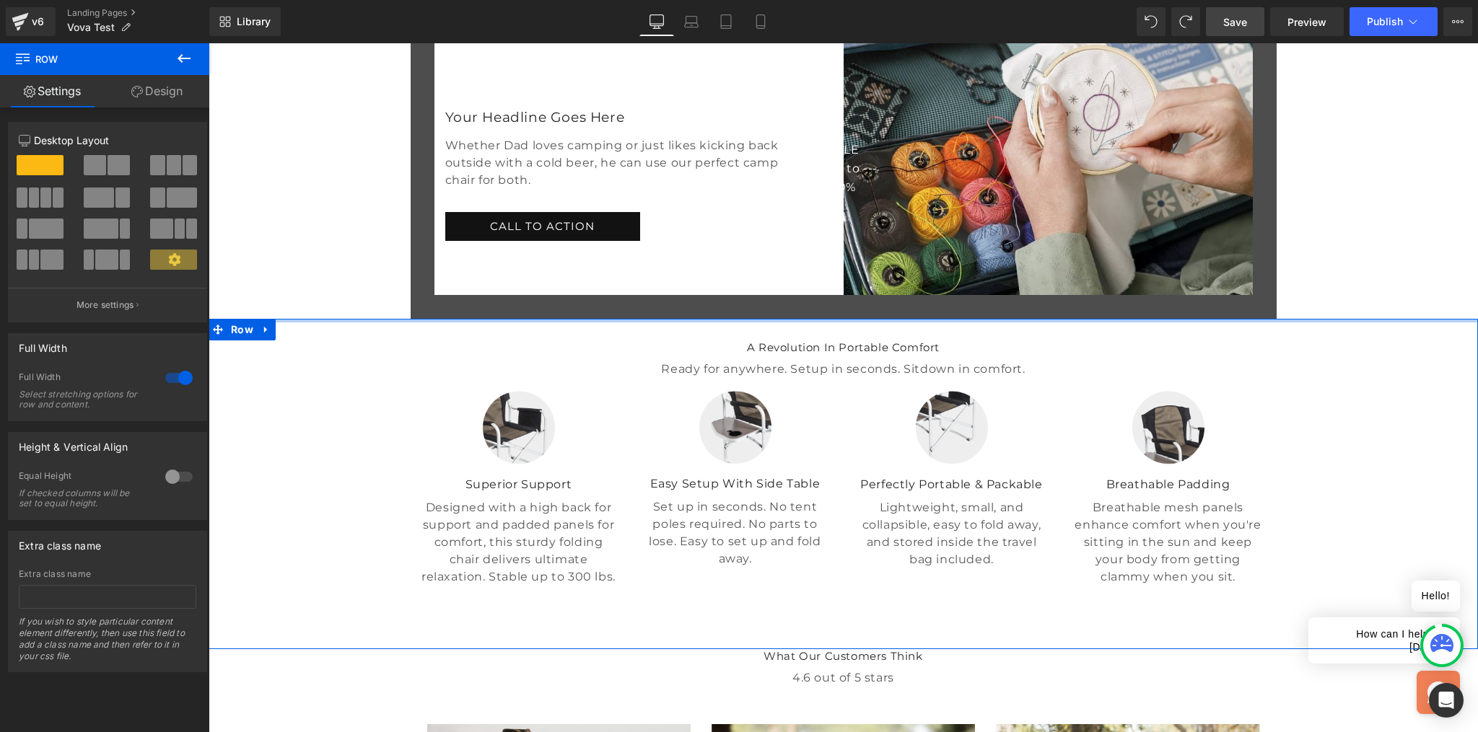
drag, startPoint x: 829, startPoint y: 458, endPoint x: 815, endPoint y: 418, distance: 42.9
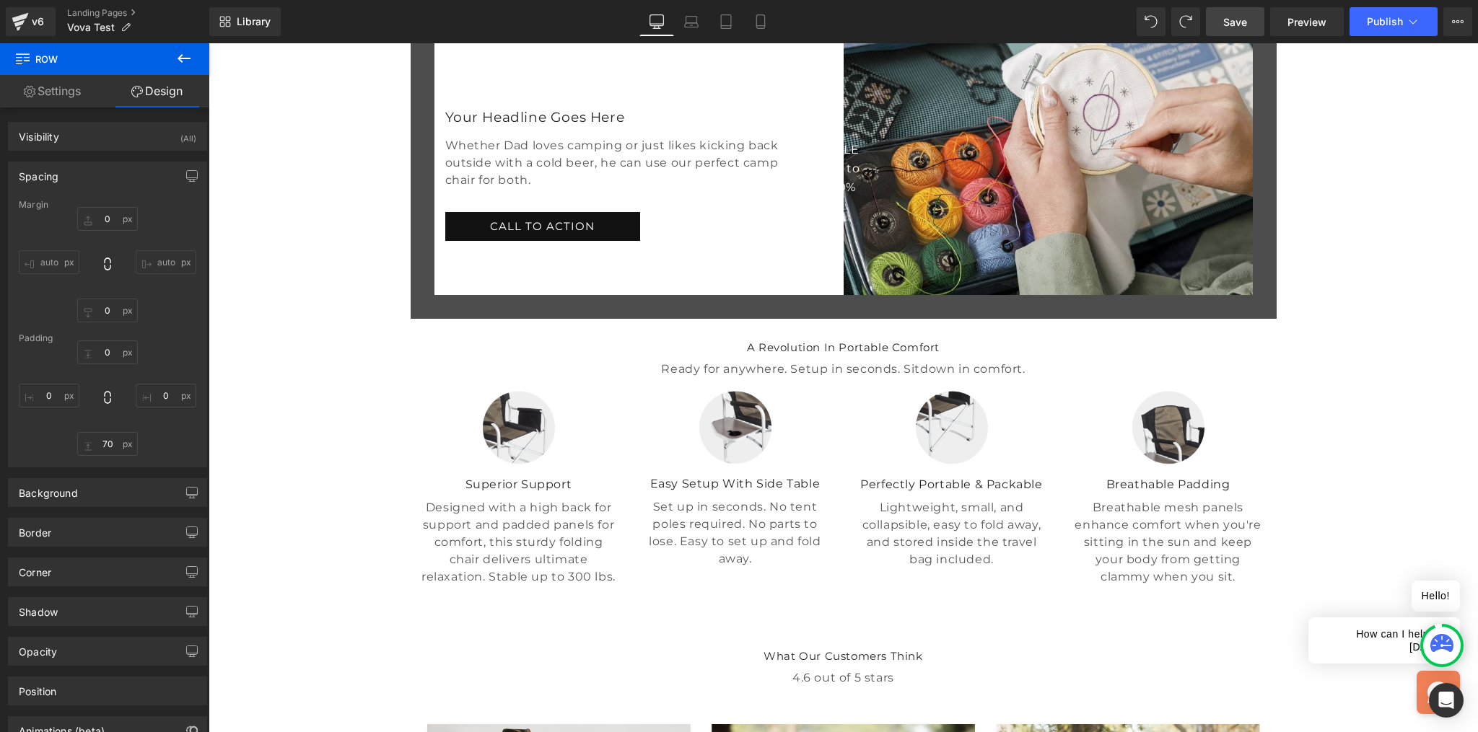
drag, startPoint x: 827, startPoint y: 439, endPoint x: 828, endPoint y: 420, distance: 19.5
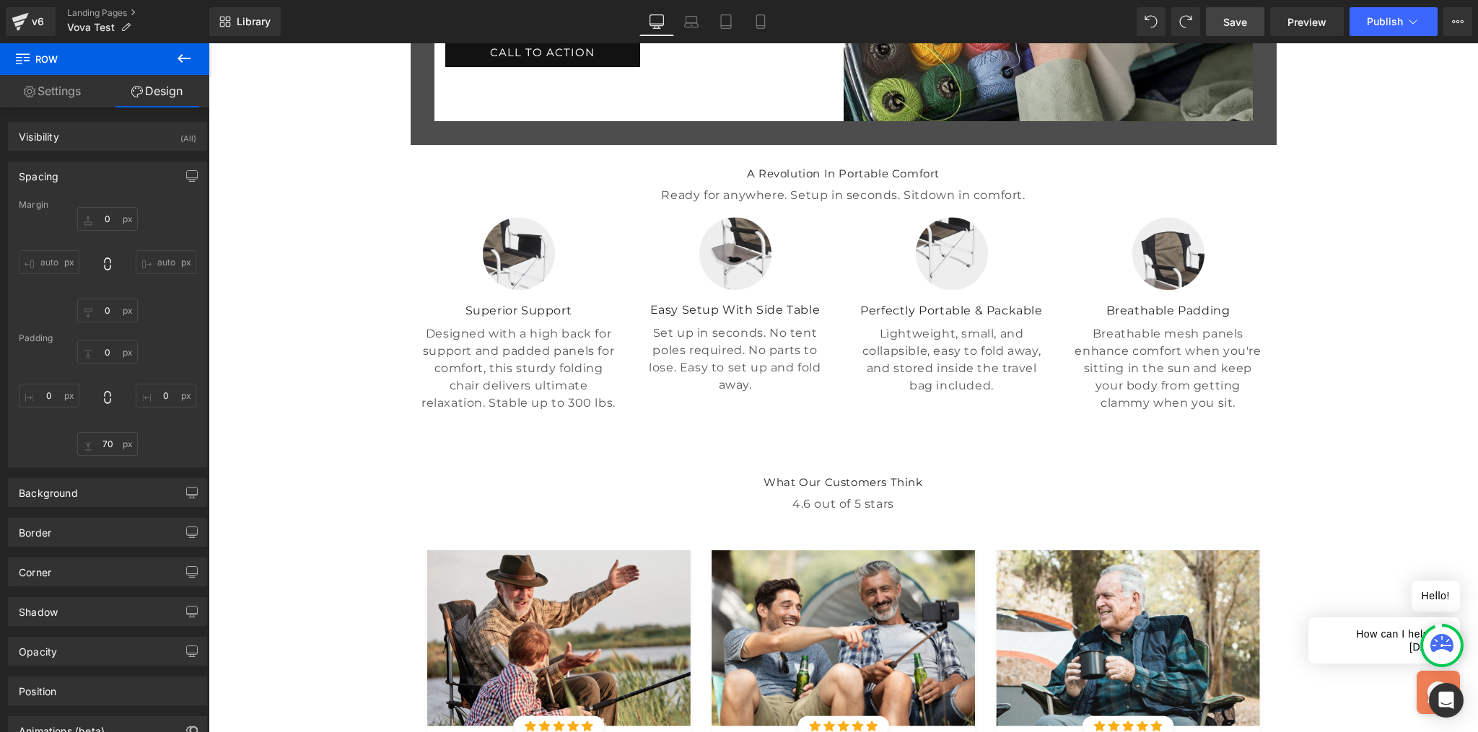
scroll to position [489, 0]
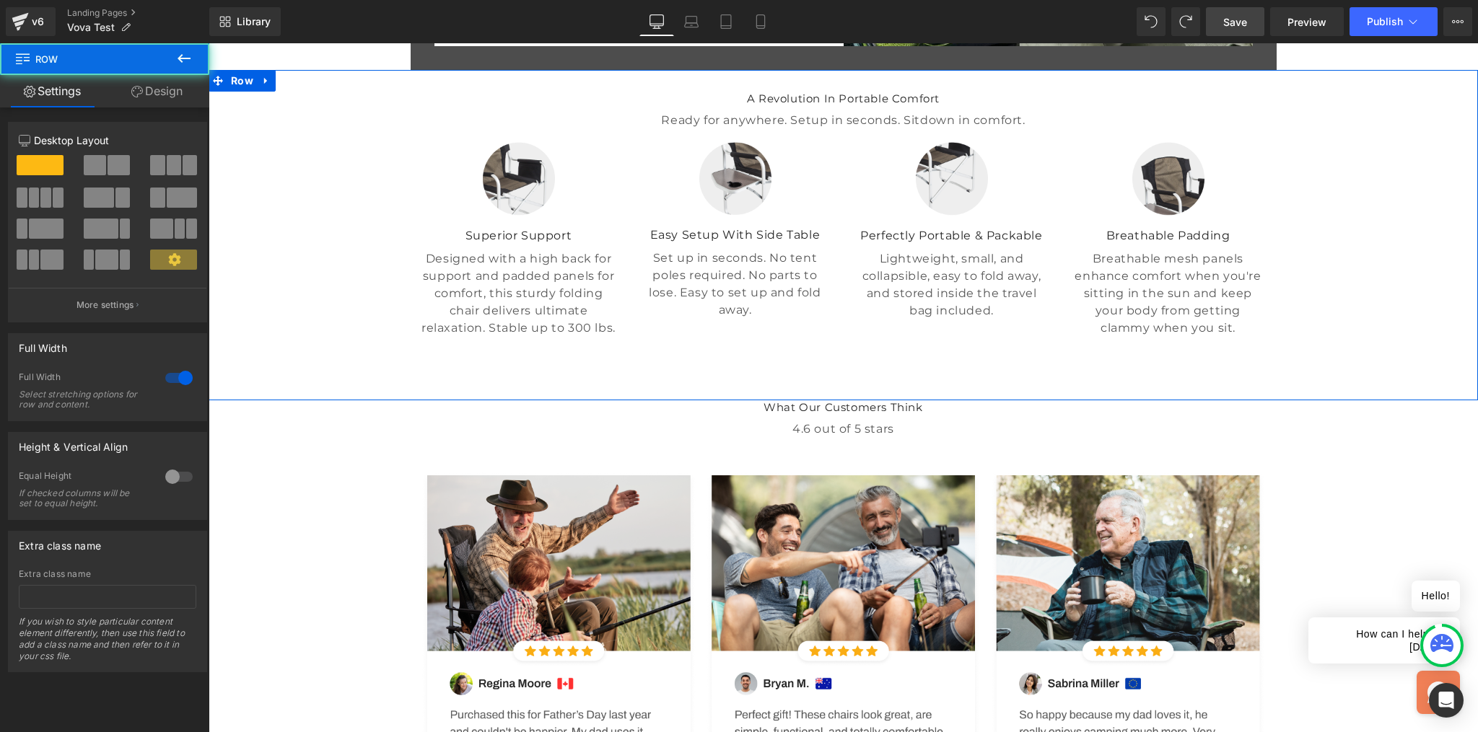
click at [816, 400] on div "A Revolution In Portable Comfort Heading Ready for anywhere. Setup in seconds. …" at bounding box center [843, 235] width 1269 height 330
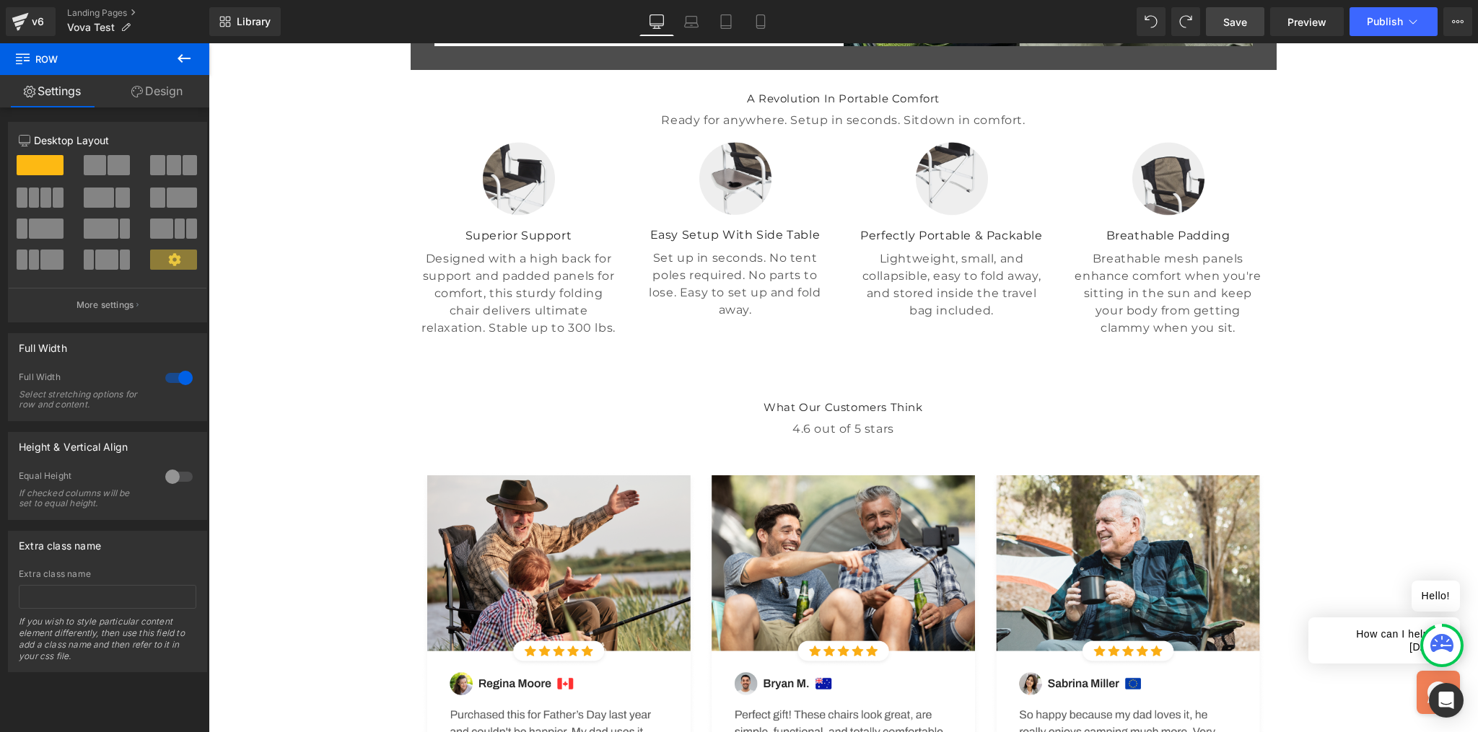
drag, startPoint x: 818, startPoint y: 191, endPoint x: 811, endPoint y: 168, distance: 23.3
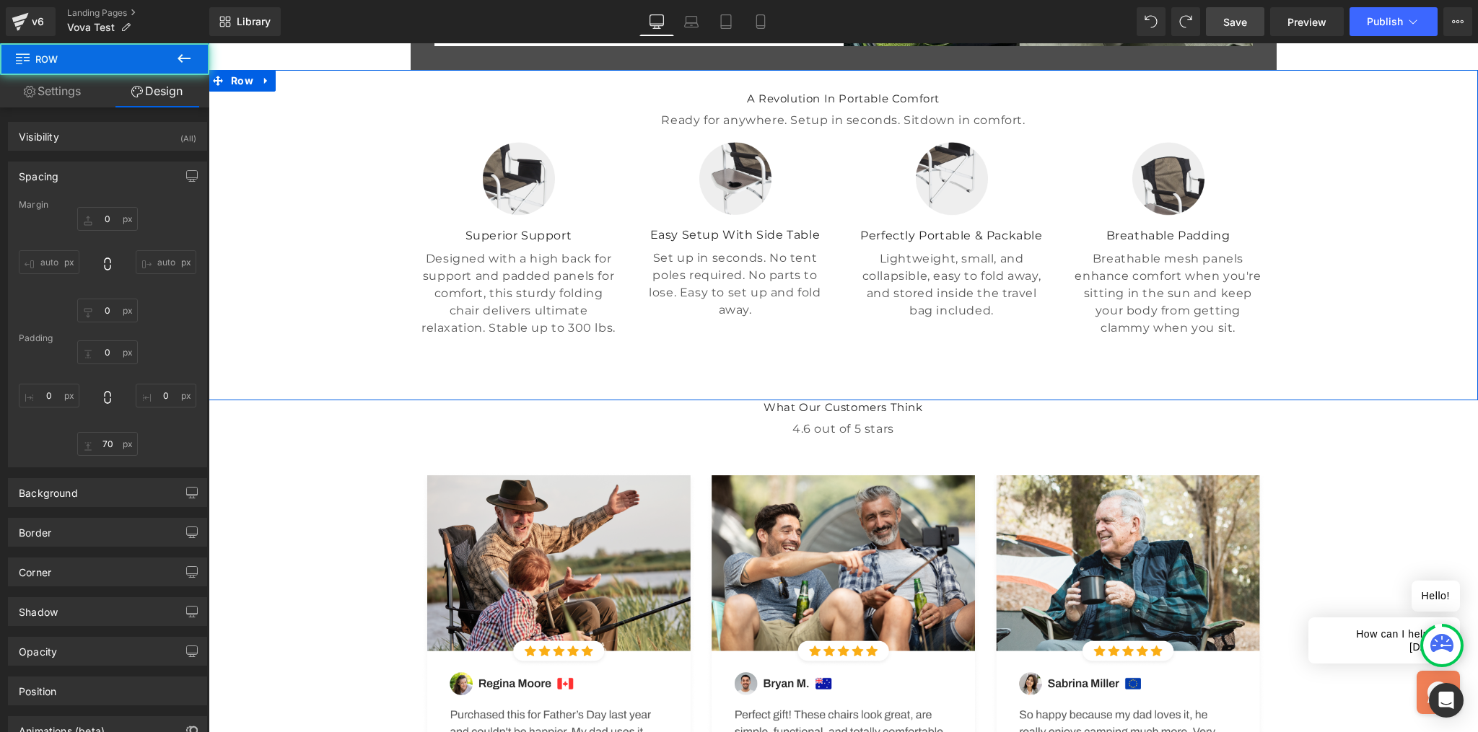
click at [751, 342] on div "Set up in seconds. No tent poles required. No parts to lose. Easy to set up and…" at bounding box center [735, 293] width 195 height 98
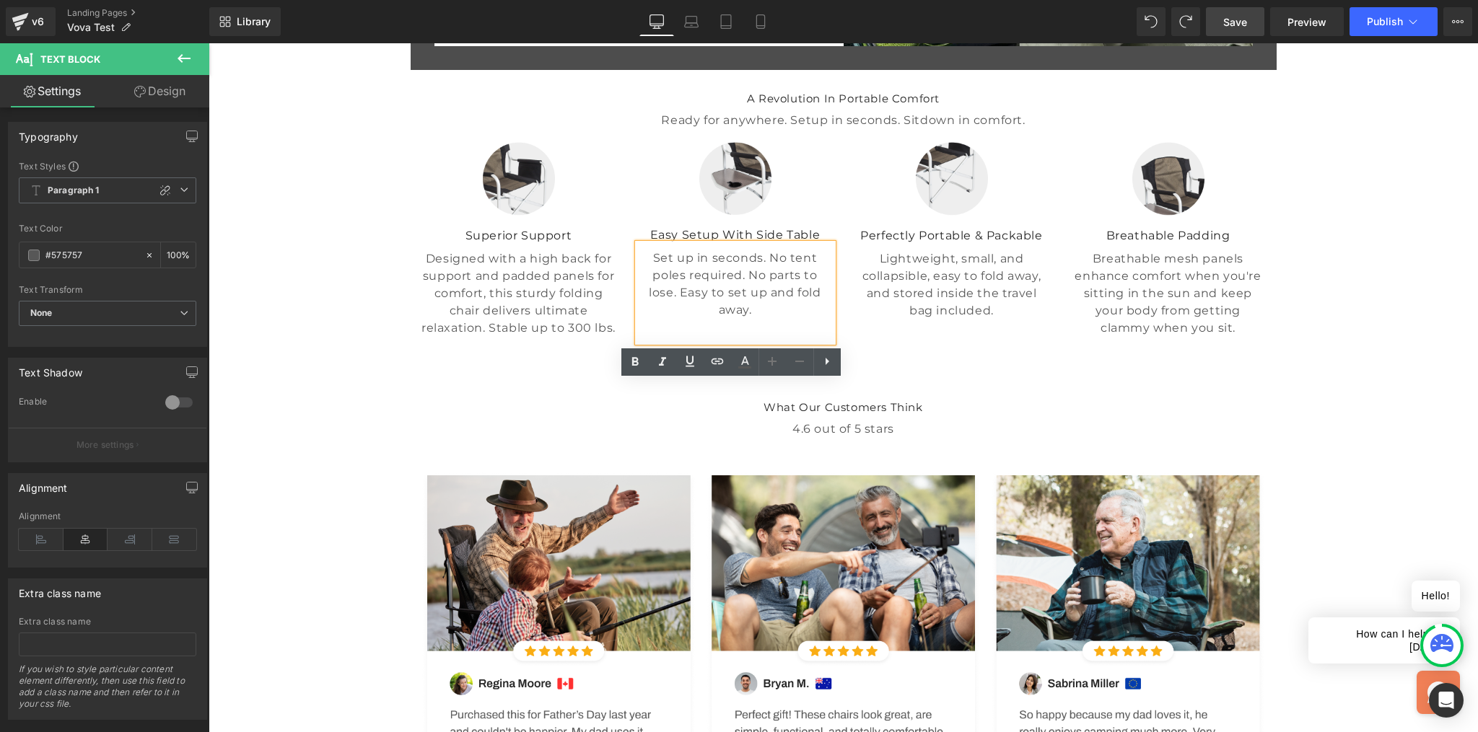
click at [764, 400] on div "A Revolution In Portable Comfort Heading Ready for anywhere. Setup in seconds. …" at bounding box center [843, 235] width 1269 height 330
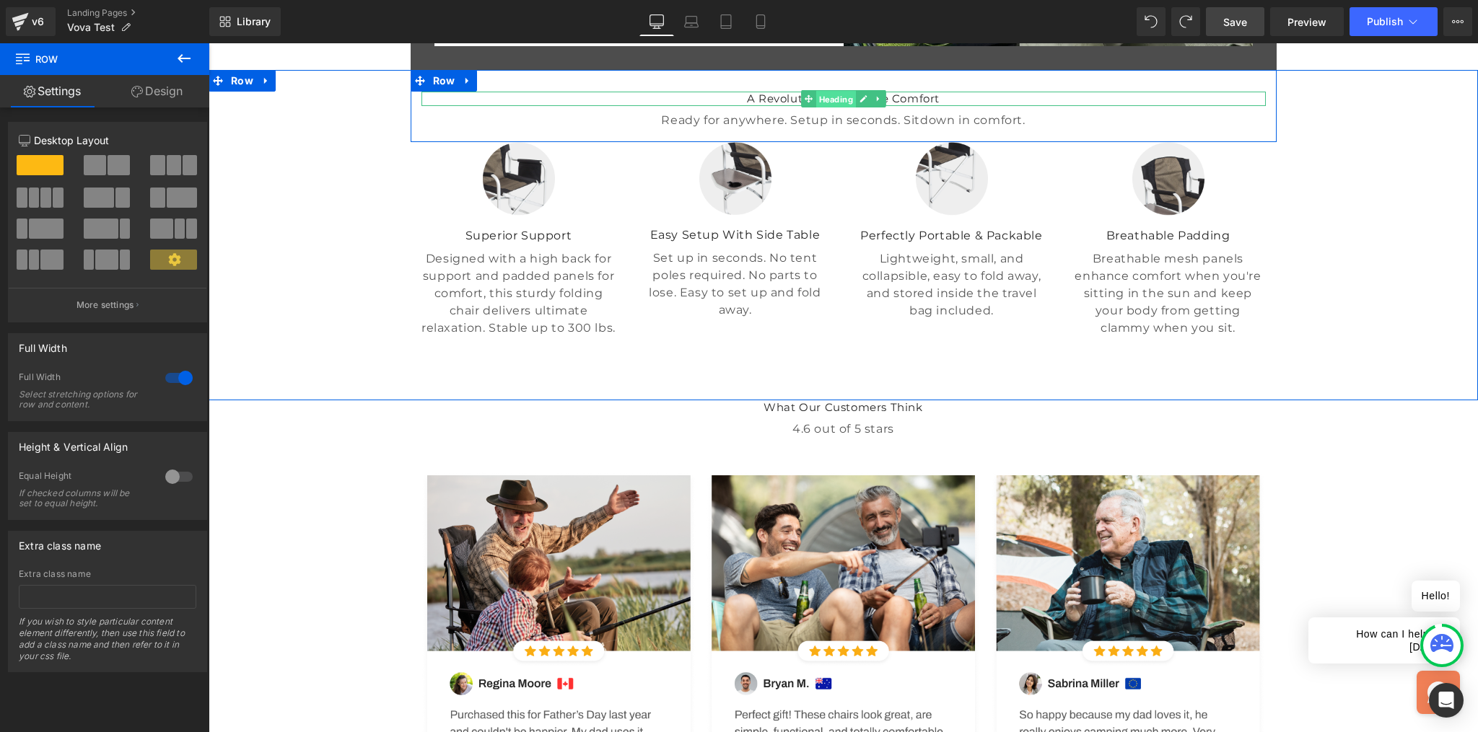
click at [823, 108] on span "Heading" at bounding box center [835, 99] width 40 height 17
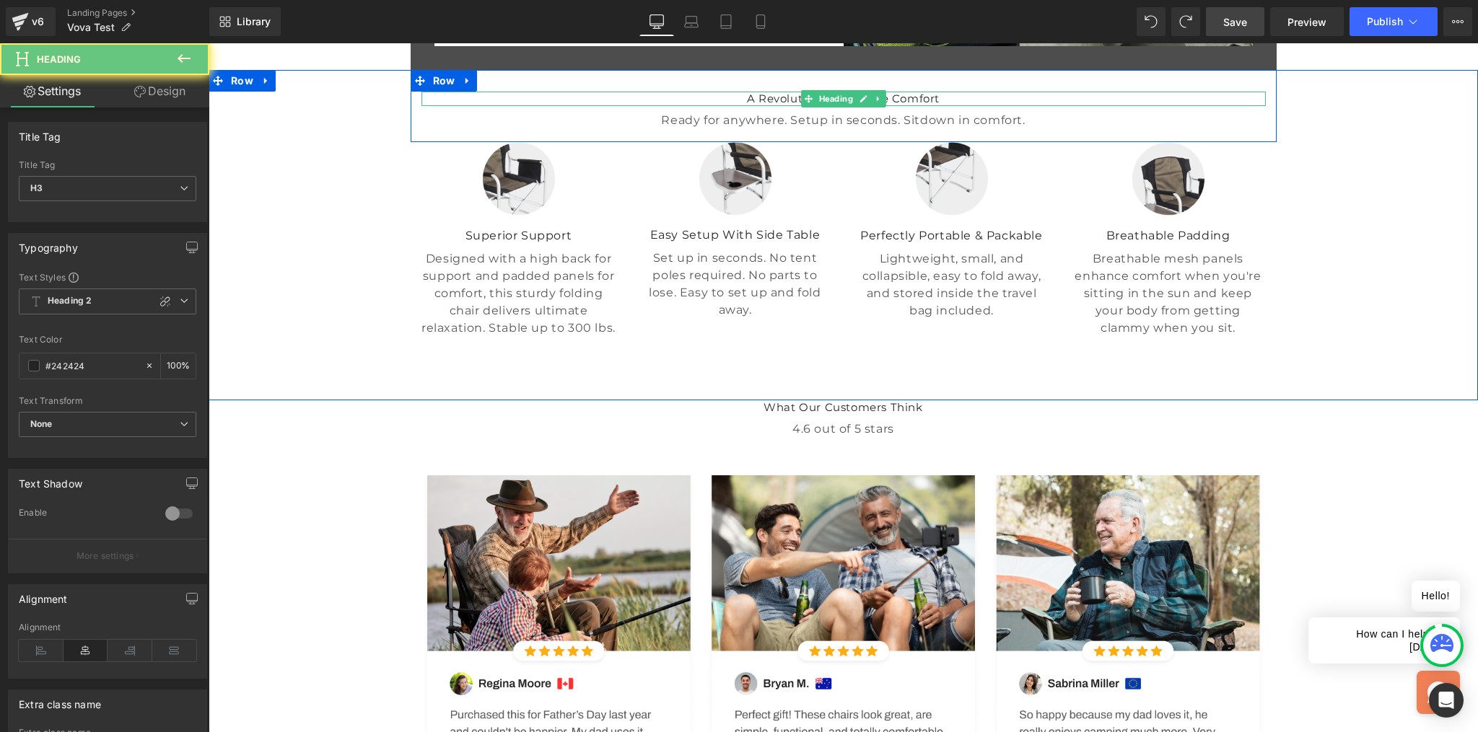
click at [759, 106] on h3 "A Revolution In Portable Comfort" at bounding box center [843, 99] width 844 height 14
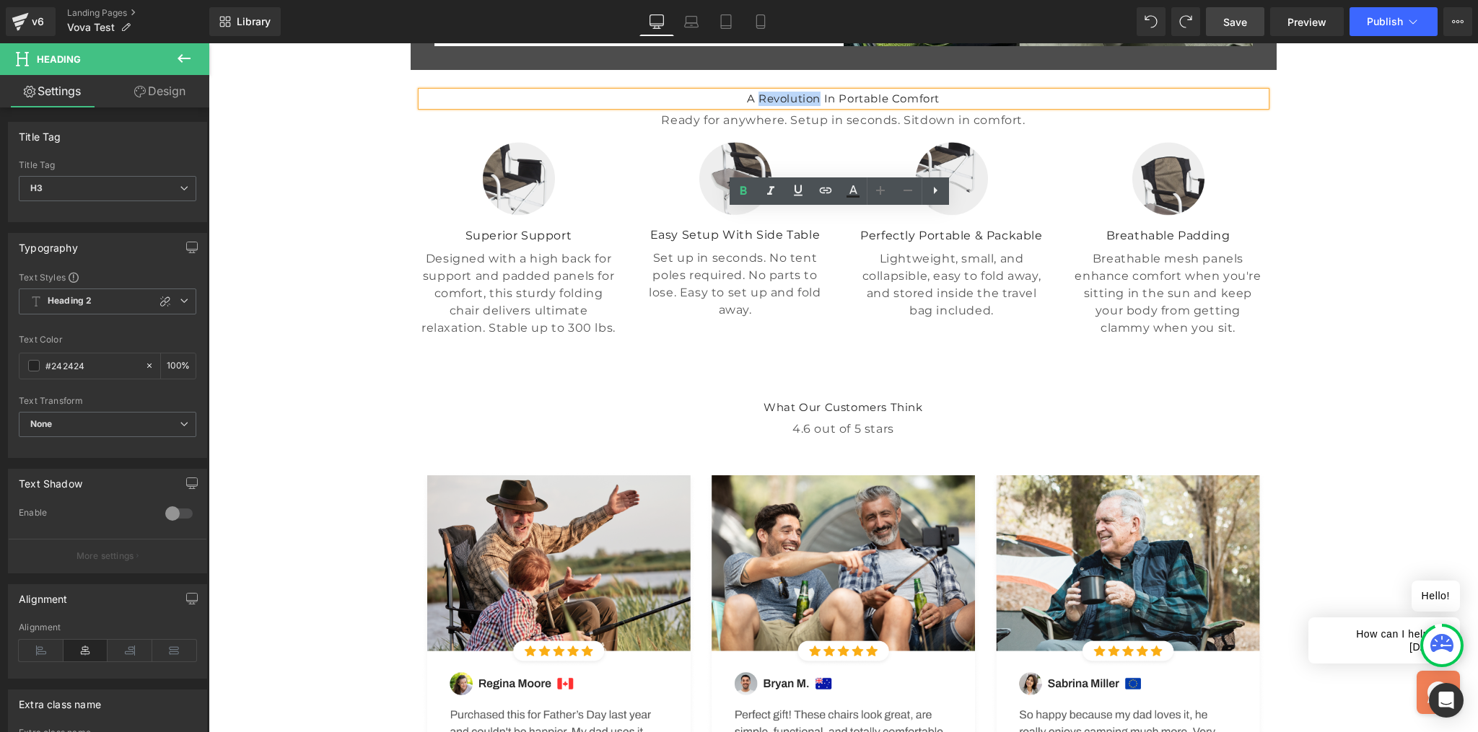
click at [759, 106] on h3 "A Revolution In Portable Comfort" at bounding box center [843, 99] width 844 height 14
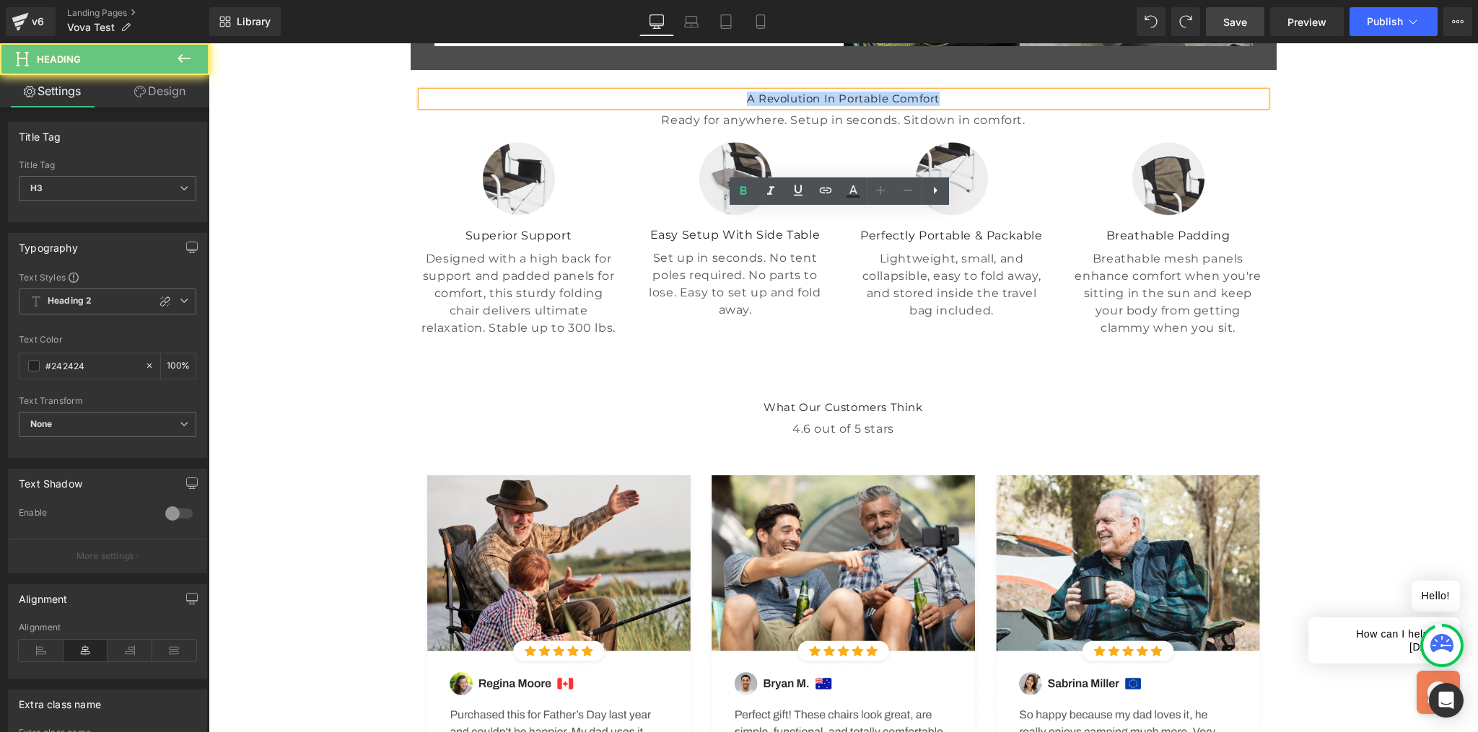
click at [759, 106] on h3 "A Revolution In Portable Comfort" at bounding box center [843, 99] width 844 height 14
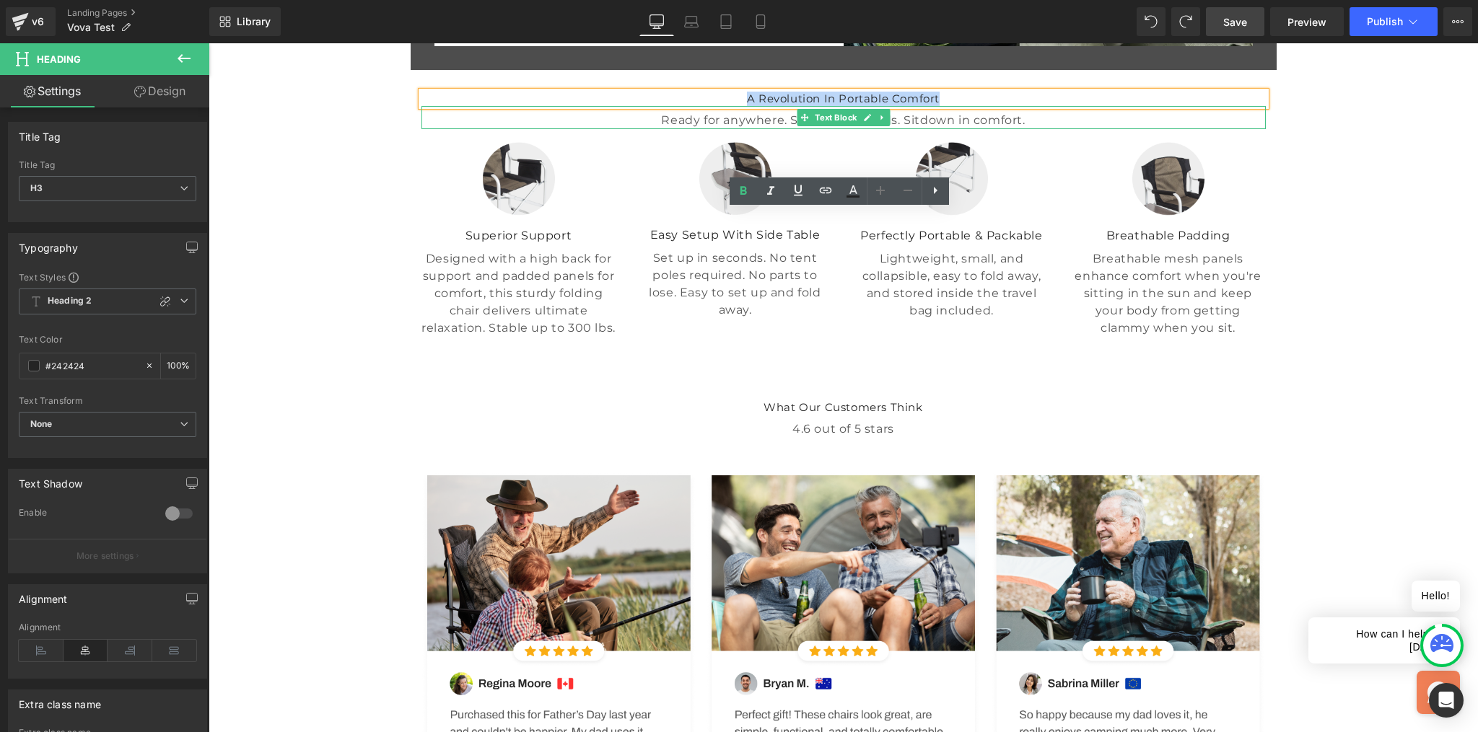
click at [750, 129] on p "Ready for anywhere. Setup in seconds. Sitdown in comfort." at bounding box center [843, 120] width 844 height 17
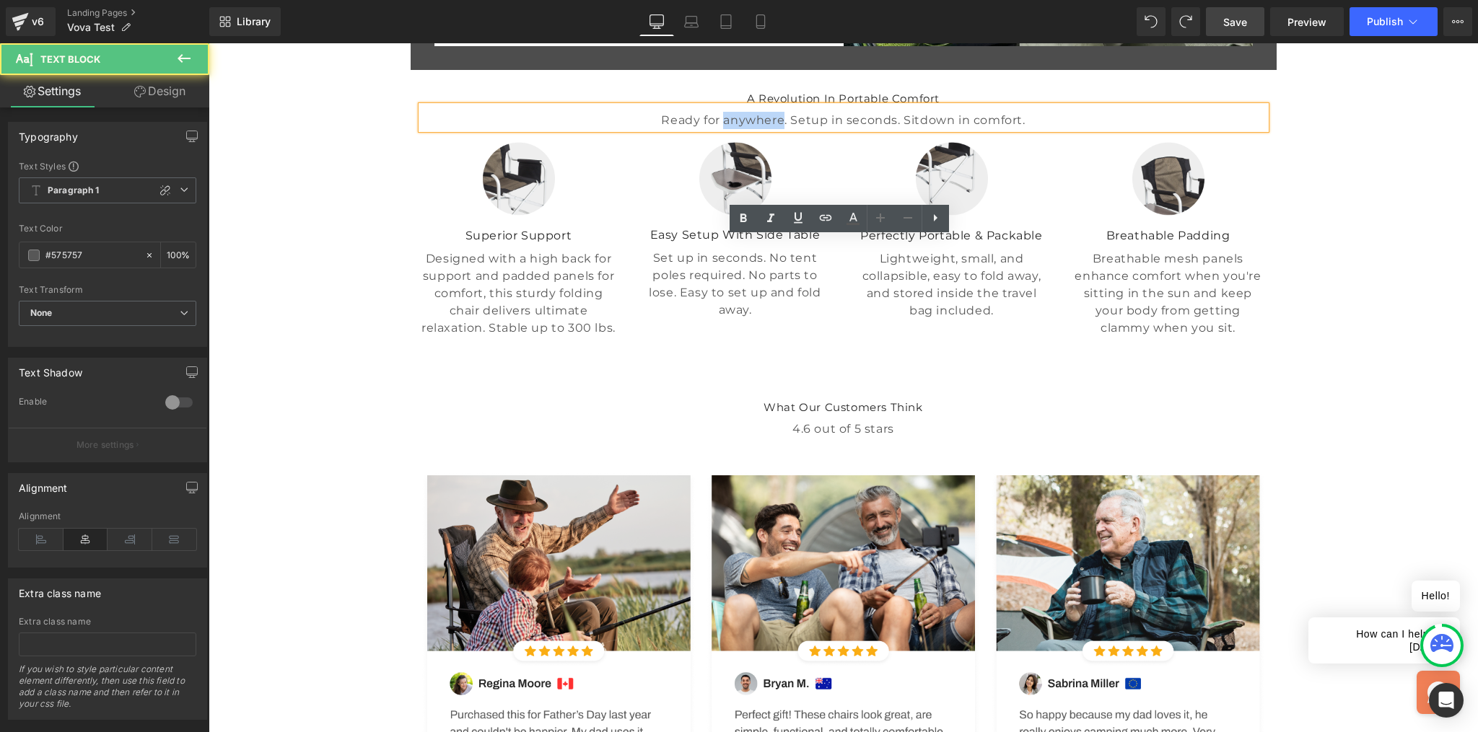
click at [750, 129] on p "Ready for anywhere. Setup in seconds. Sitdown in comfort." at bounding box center [843, 120] width 844 height 17
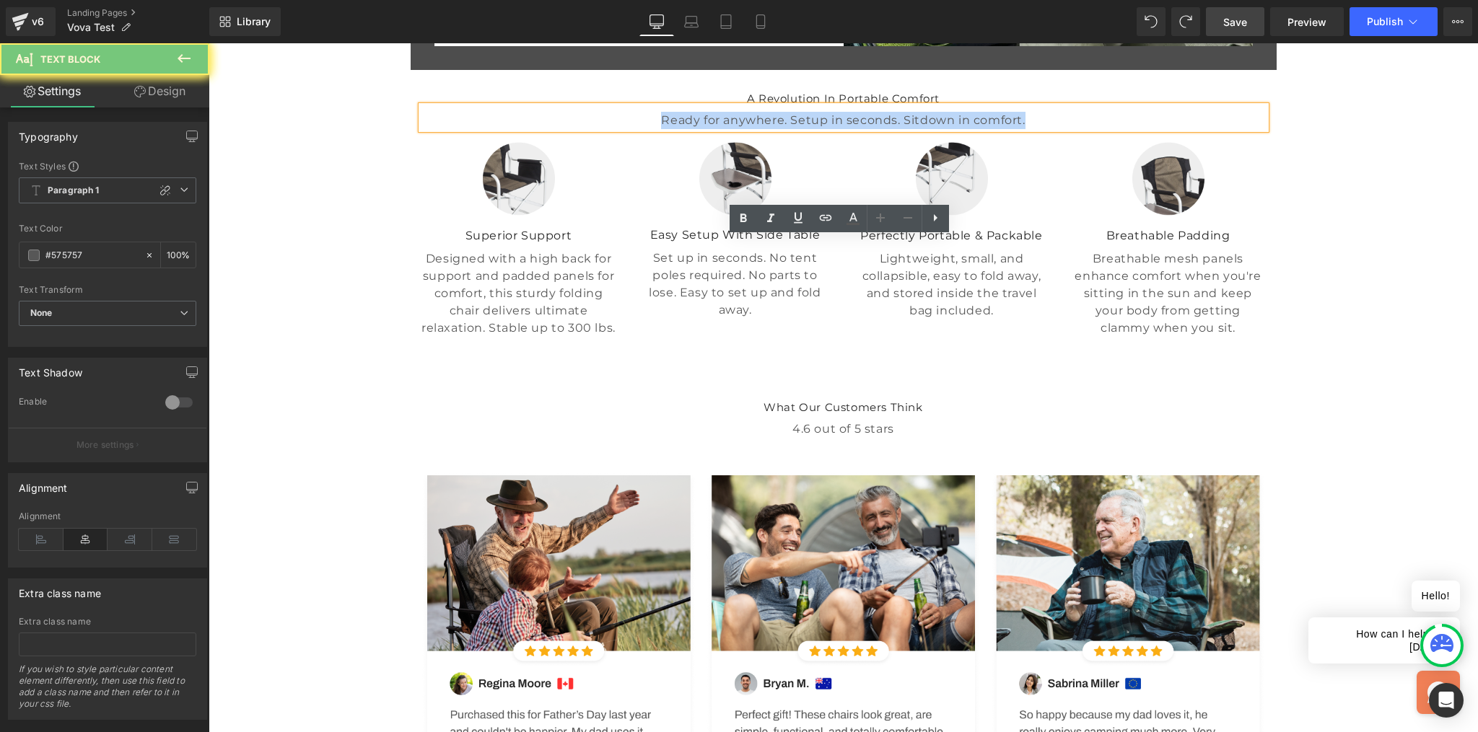
click at [750, 129] on p "Ready for anywhere. Setup in seconds. Sitdown in comfort." at bounding box center [843, 120] width 844 height 17
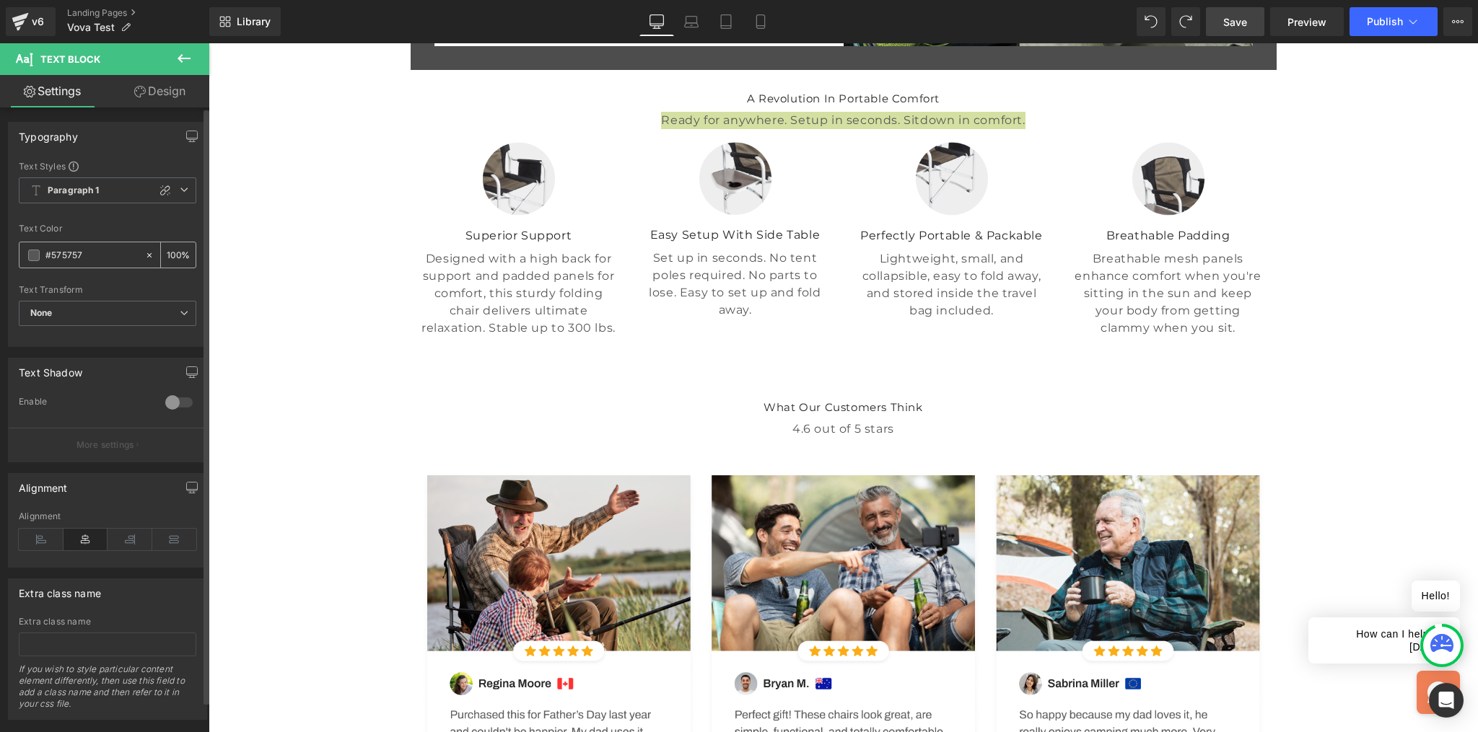
click at [37, 250] on span at bounding box center [34, 256] width 12 height 12
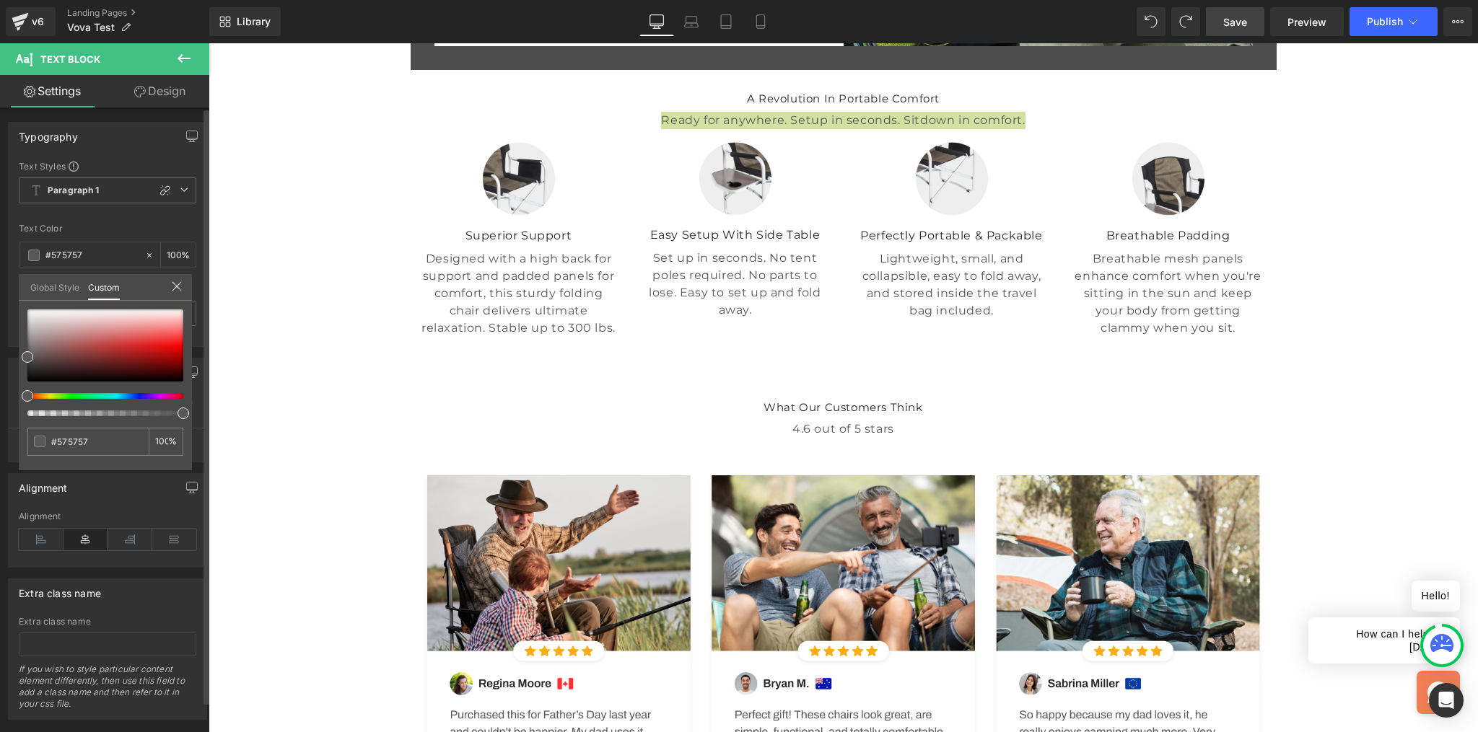
click at [42, 283] on link "Global Style" at bounding box center [54, 286] width 49 height 25
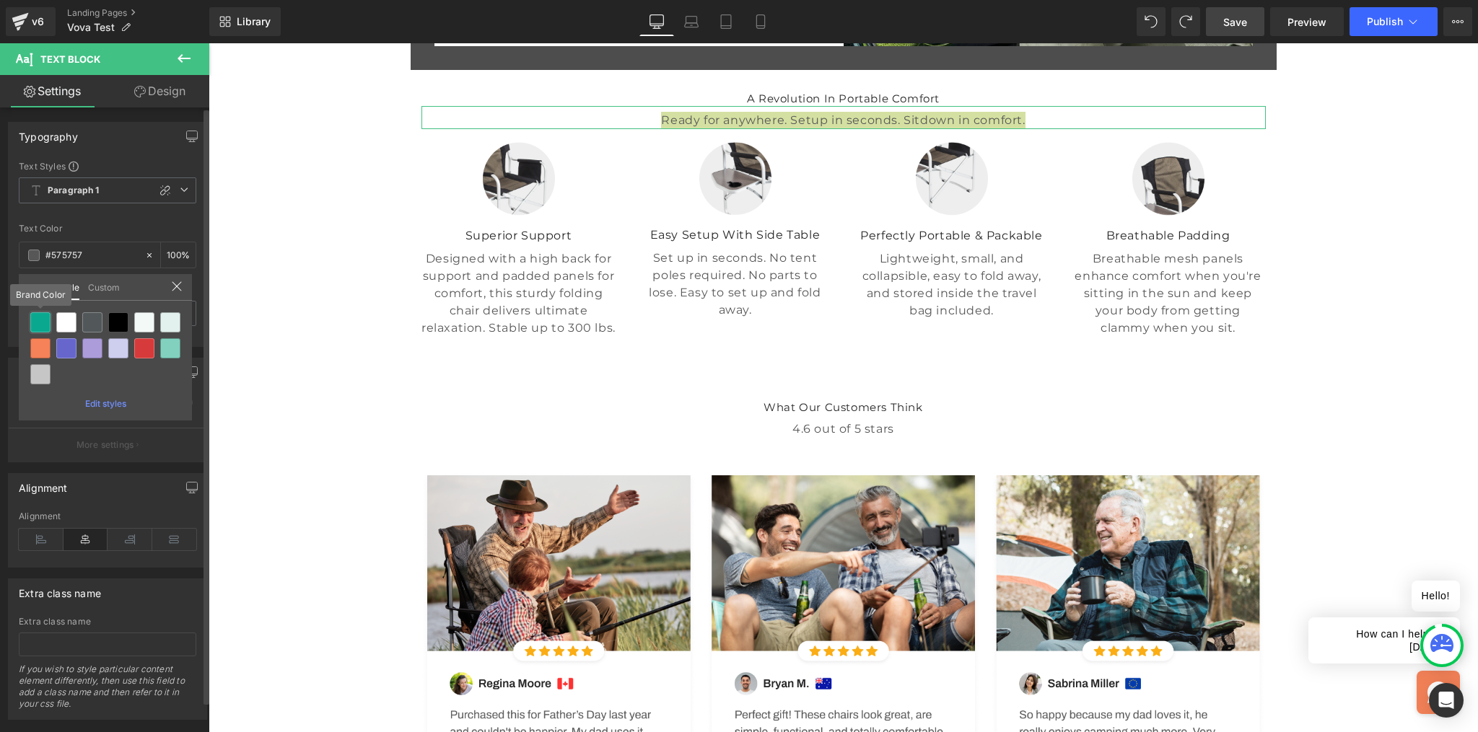
click at [39, 318] on div at bounding box center [40, 322] width 20 height 20
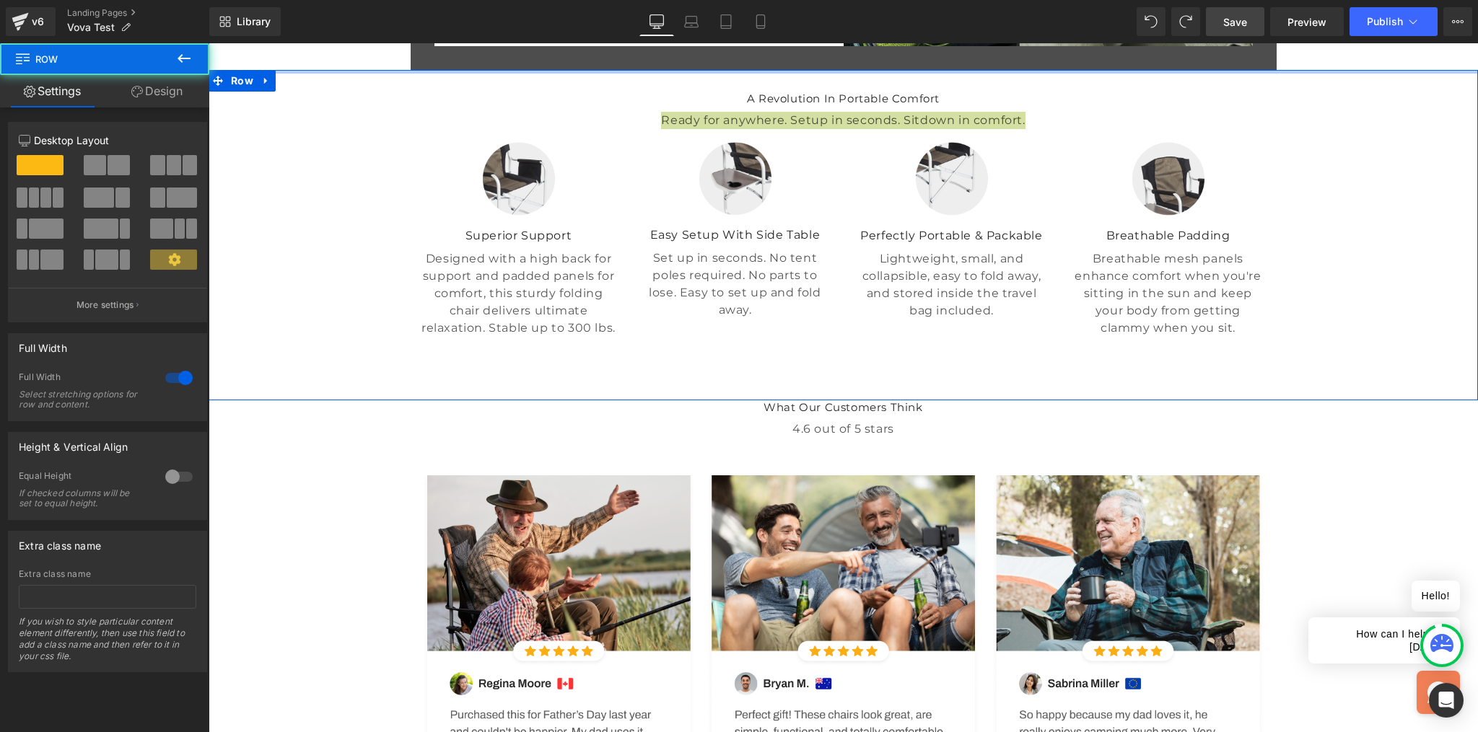
click at [451, 74] on div at bounding box center [843, 72] width 1269 height 4
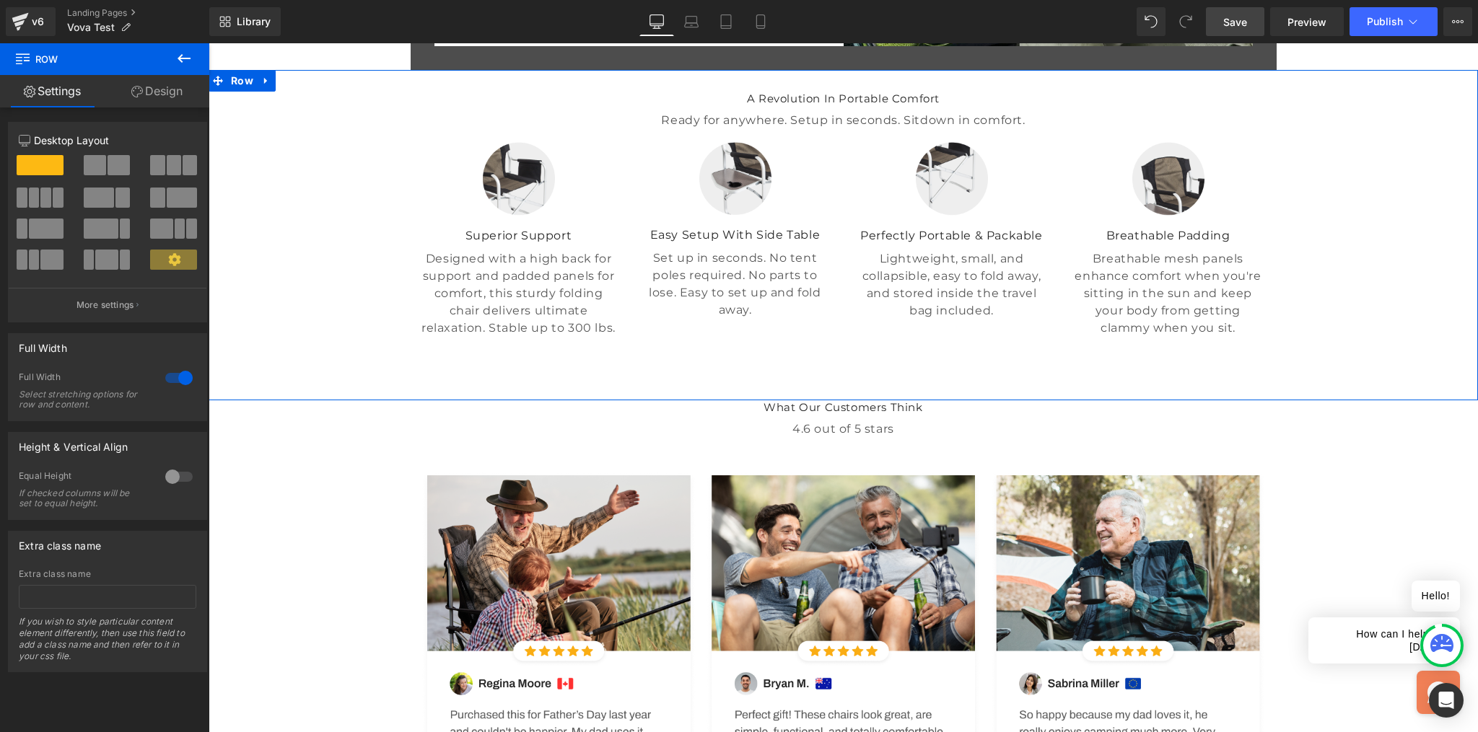
click at [543, 400] on div "A Revolution In Portable Comfort Heading Ready for anywhere. Setup in seconds. …" at bounding box center [843, 235] width 1269 height 330
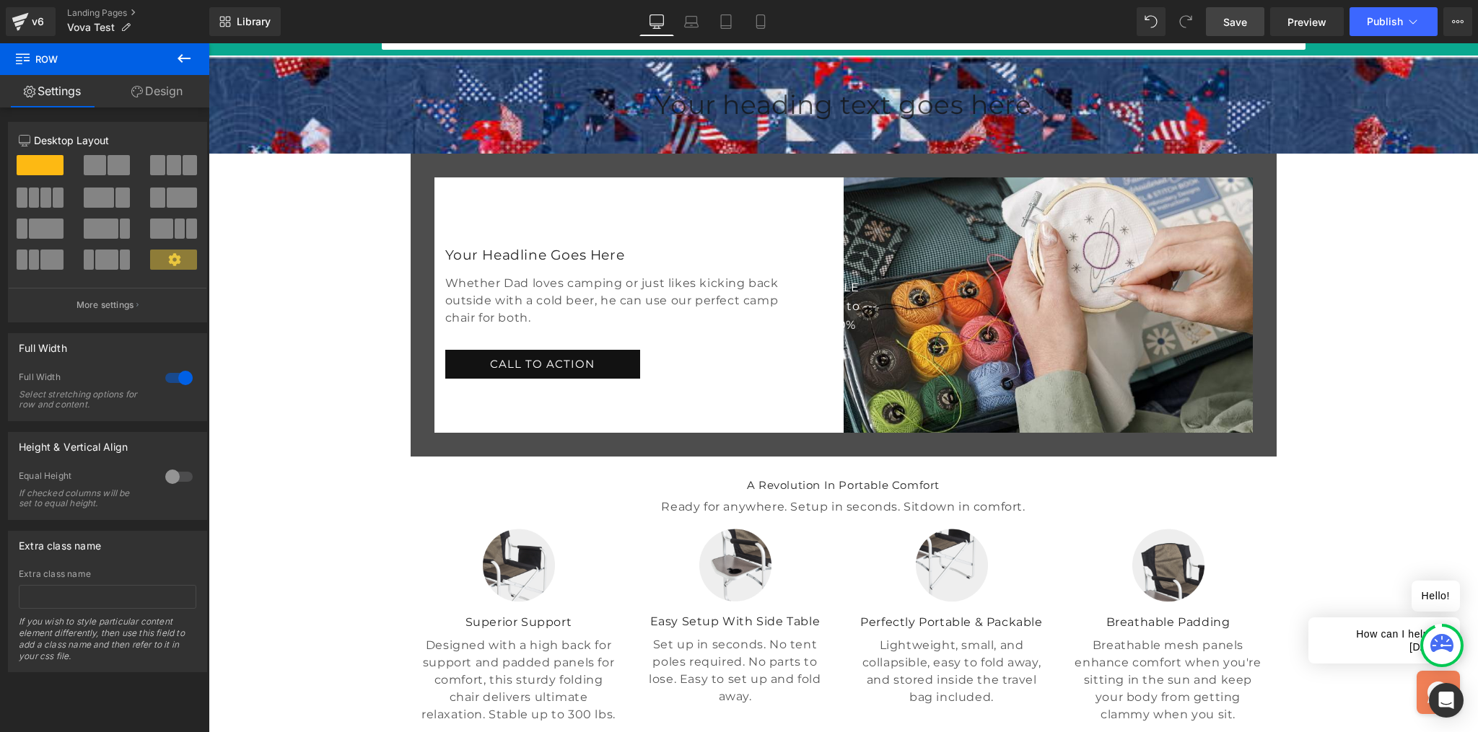
scroll to position [101, 0]
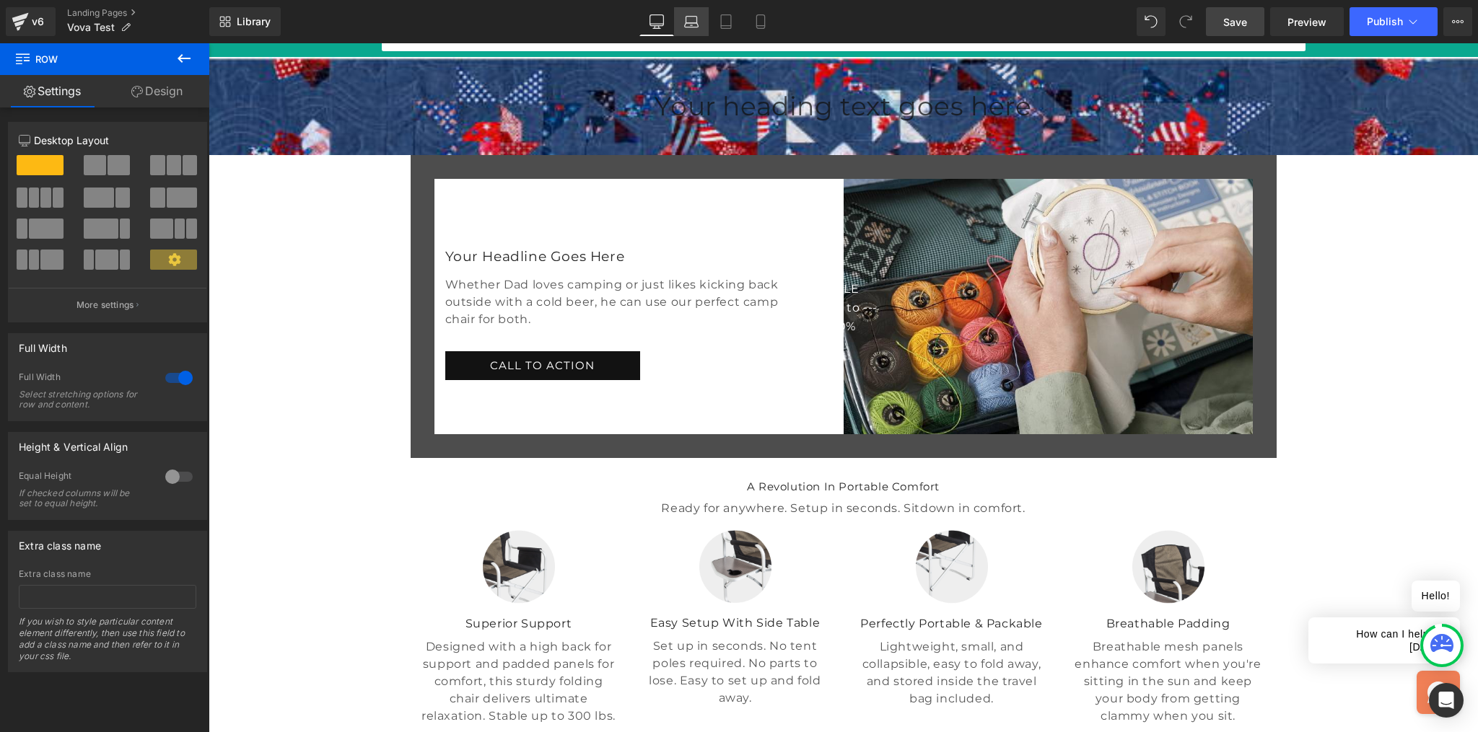
click at [686, 20] on icon at bounding box center [691, 21] width 14 height 14
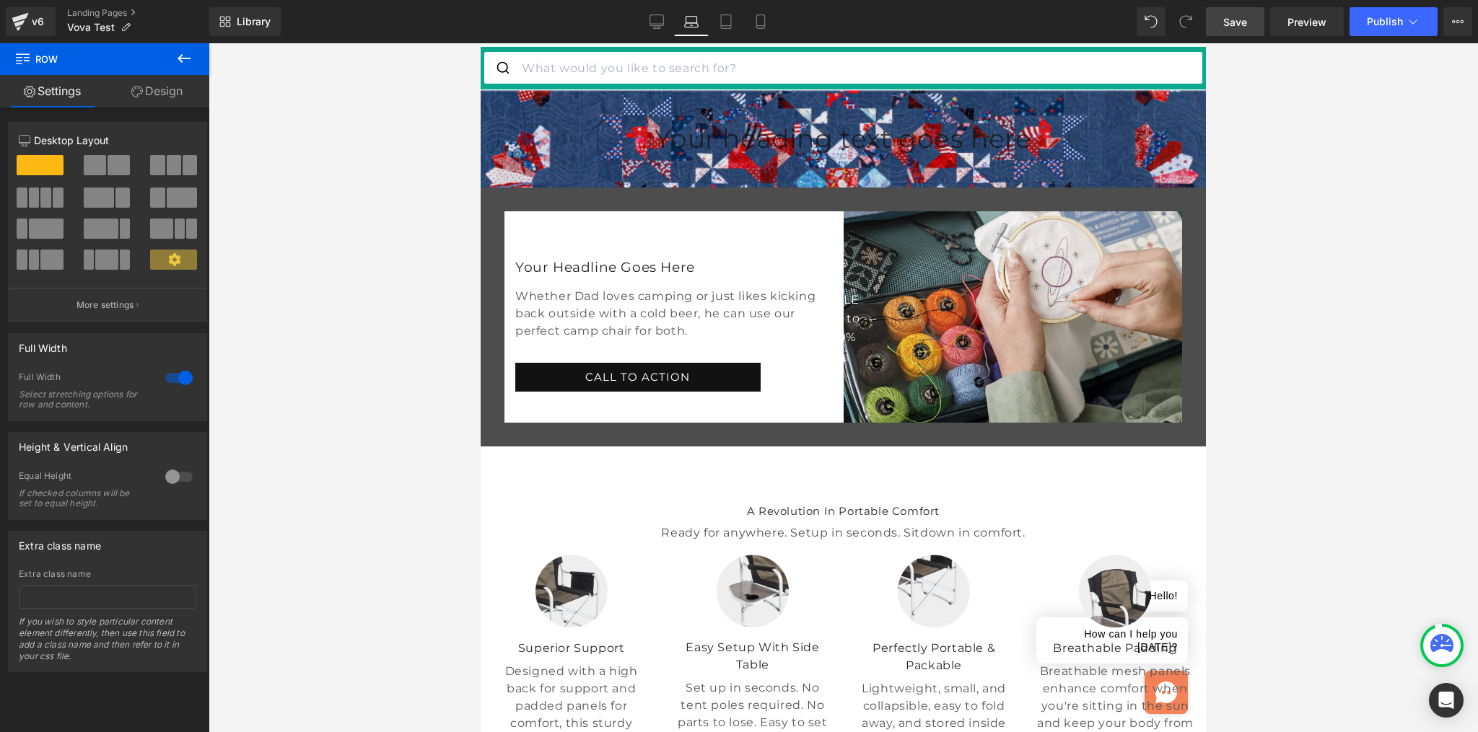
scroll to position [64, 0]
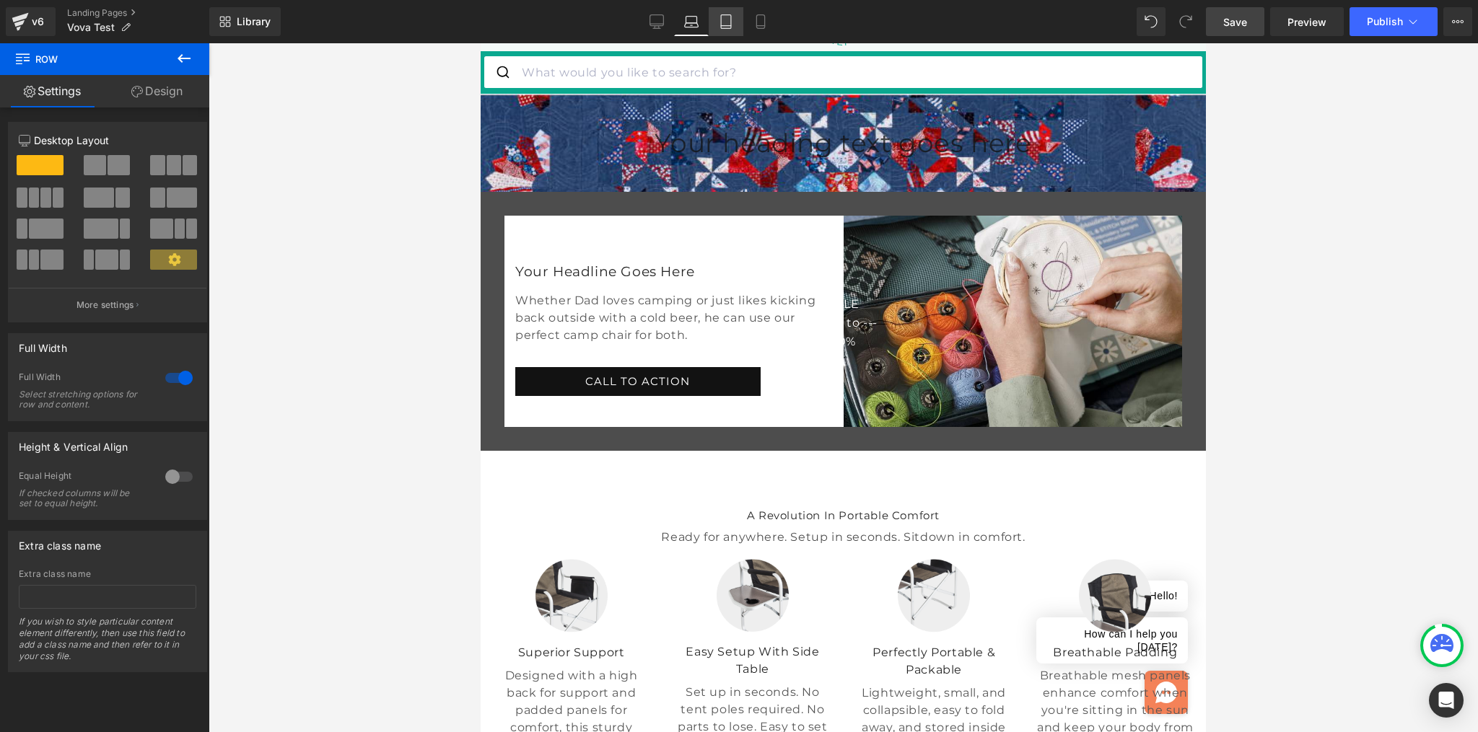
click at [727, 25] on icon at bounding box center [726, 21] width 14 height 14
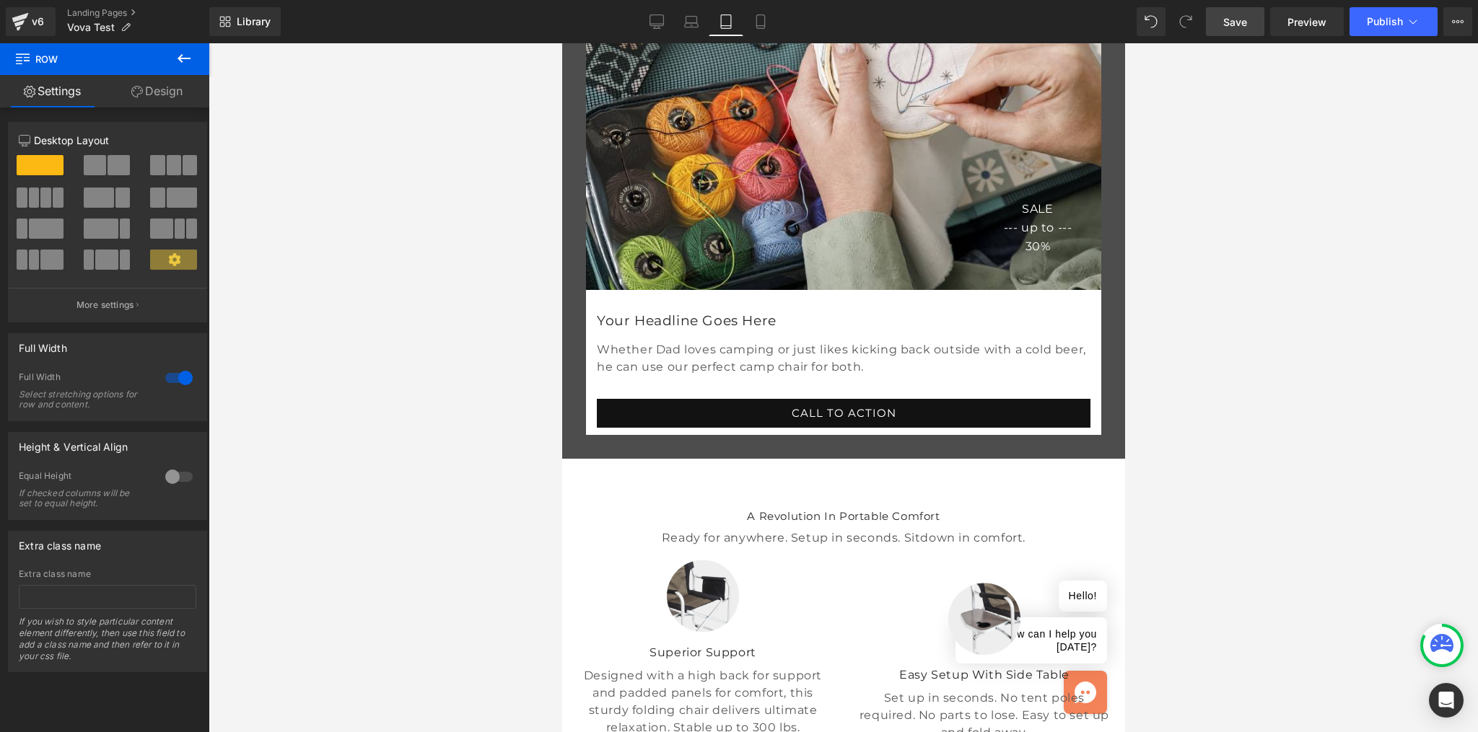
scroll to position [312, 0]
click at [750, 15] on link "Mobile" at bounding box center [760, 21] width 35 height 29
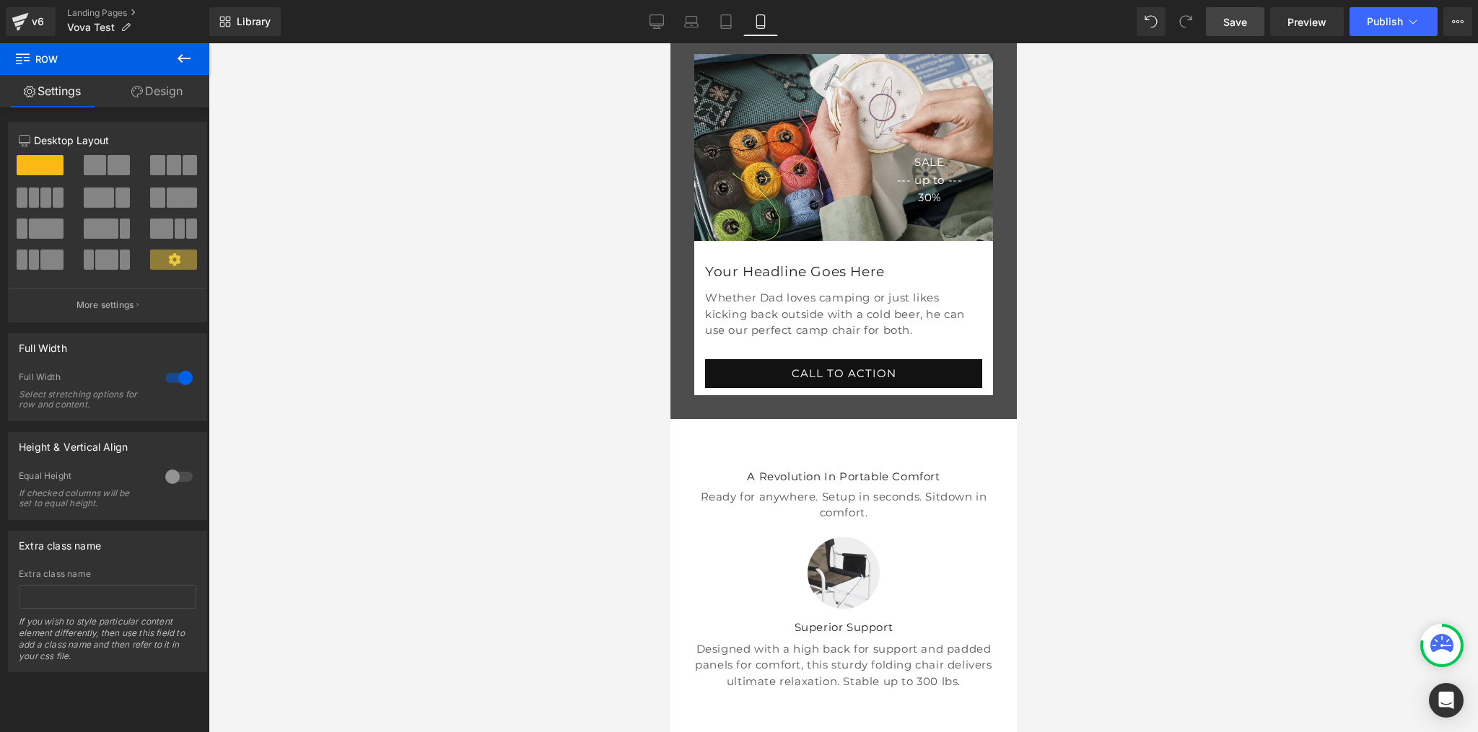
scroll to position [261, 0]
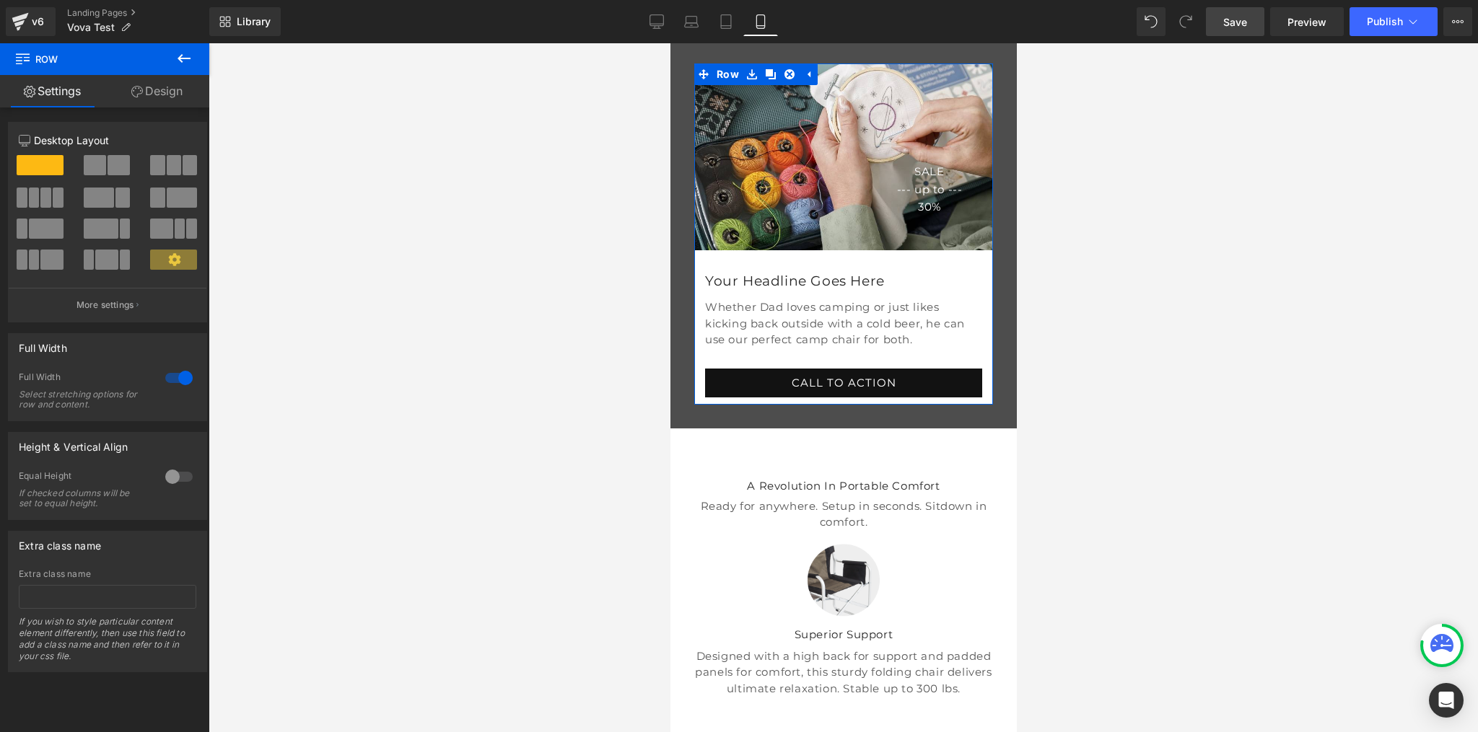
click at [670, 43] on div at bounding box center [670, 43] width 0 height 0
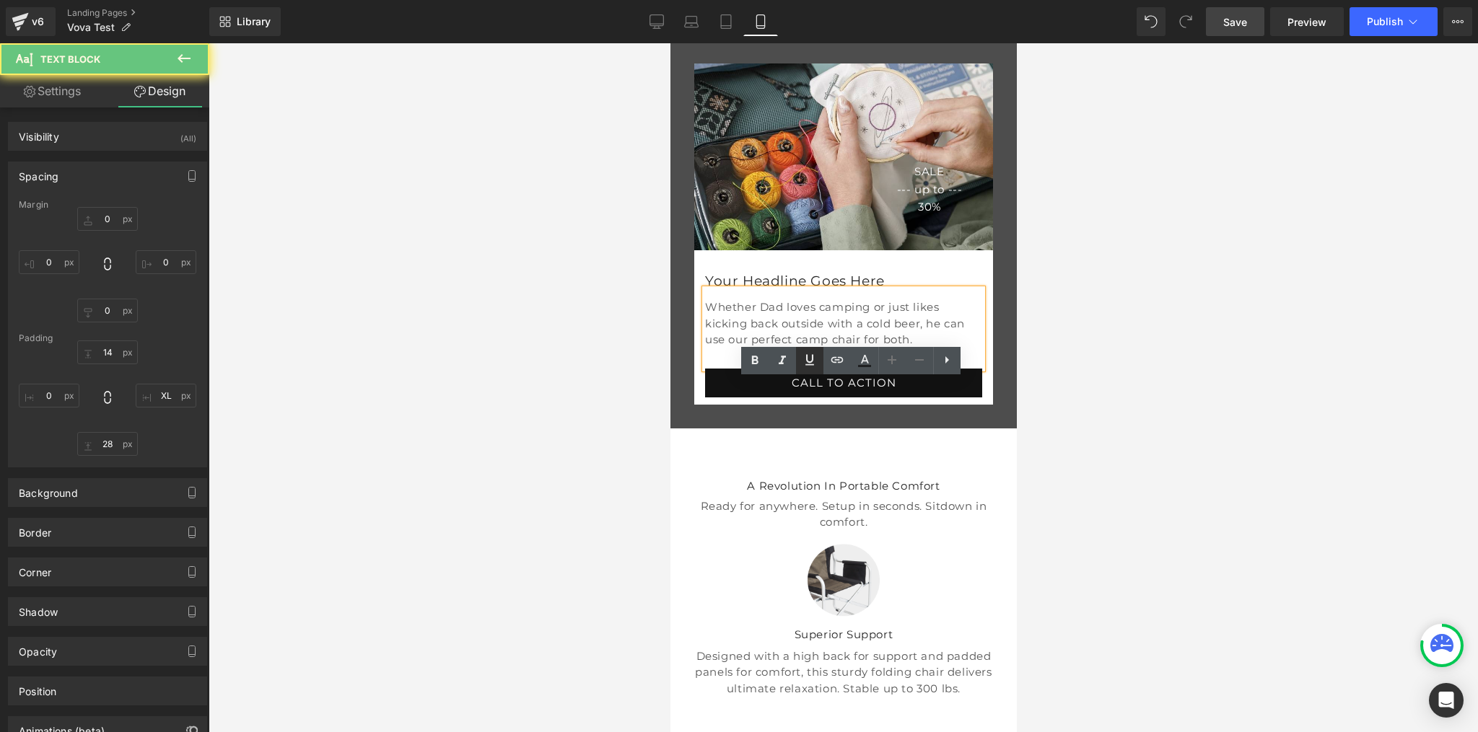
click at [803, 366] on icon at bounding box center [809, 359] width 17 height 17
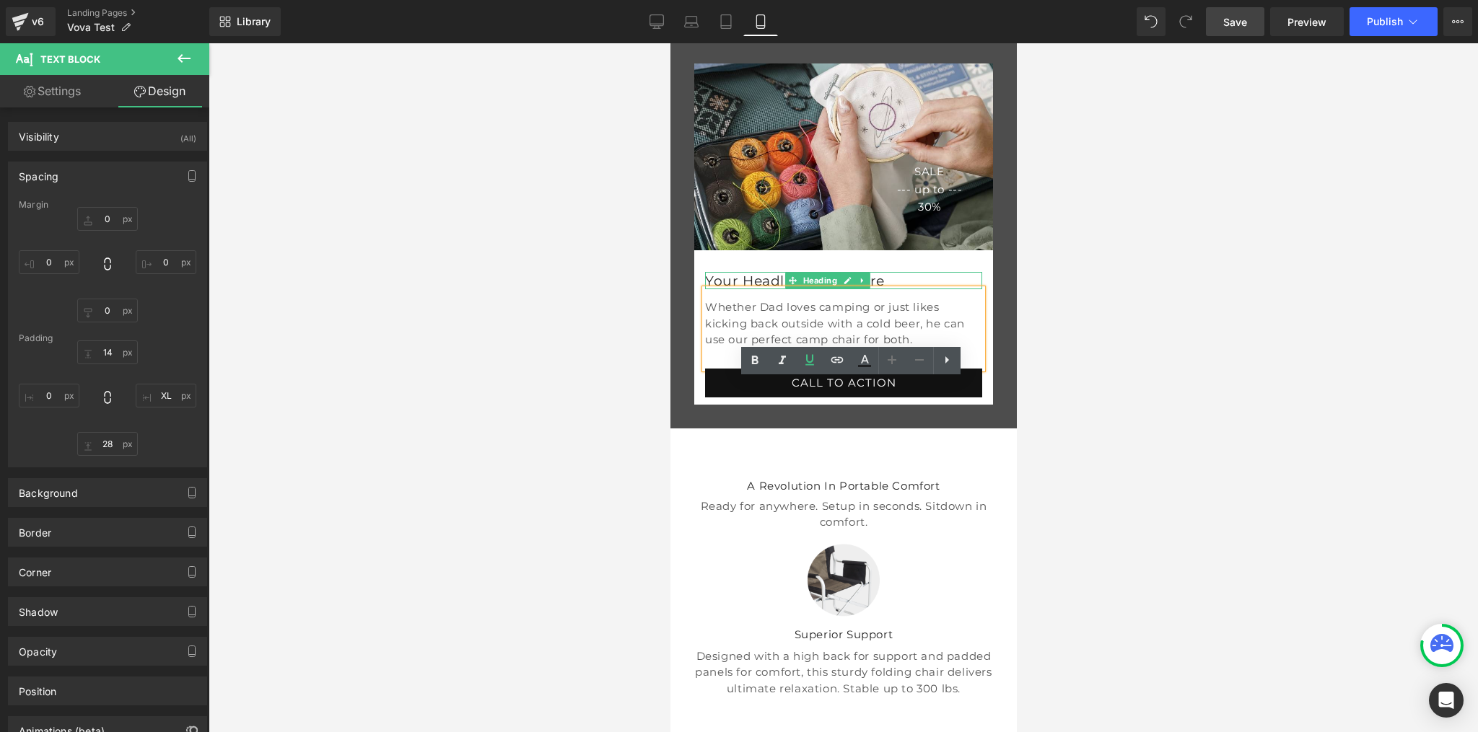
click at [779, 290] on h2 "Your Headline Goes Here" at bounding box center [842, 281] width 277 height 17
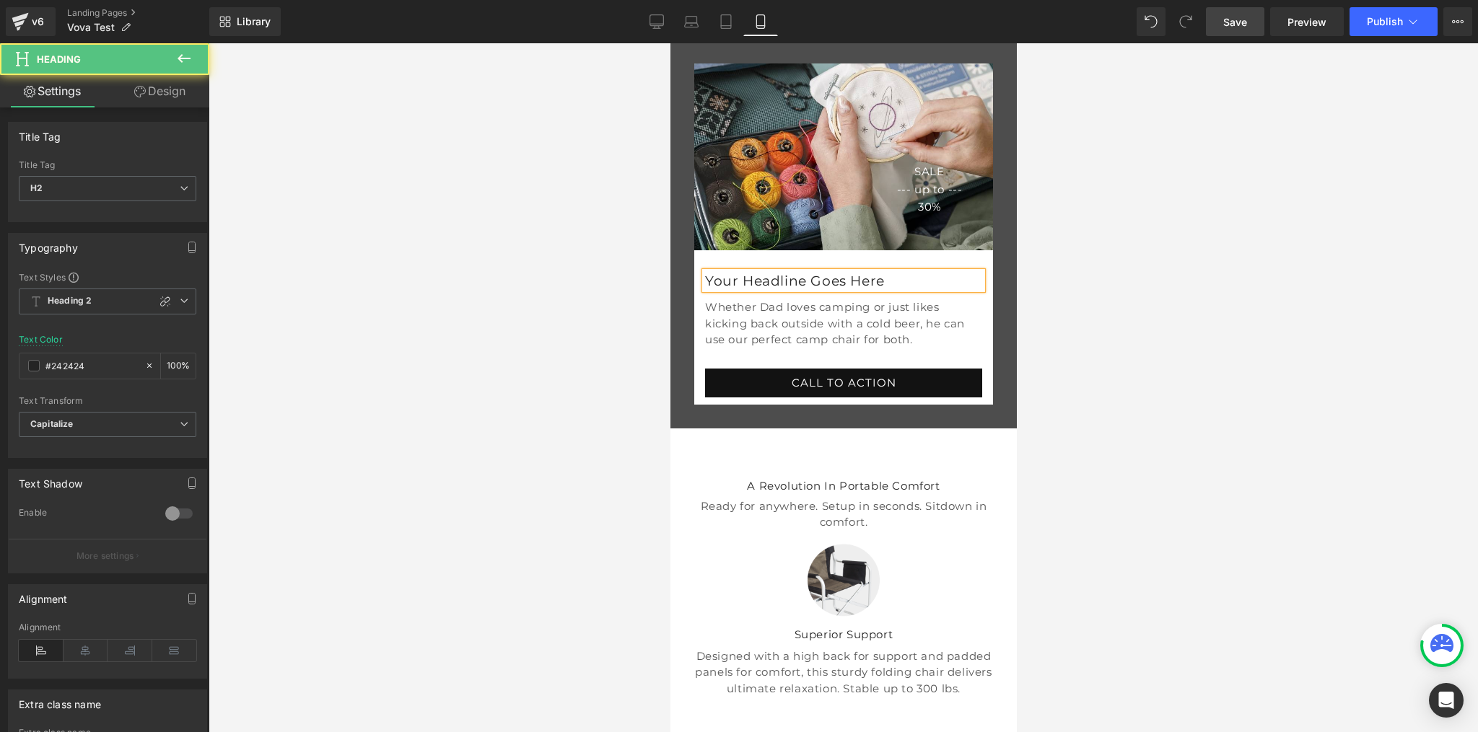
click at [1129, 325] on div at bounding box center [843, 387] width 1269 height 689
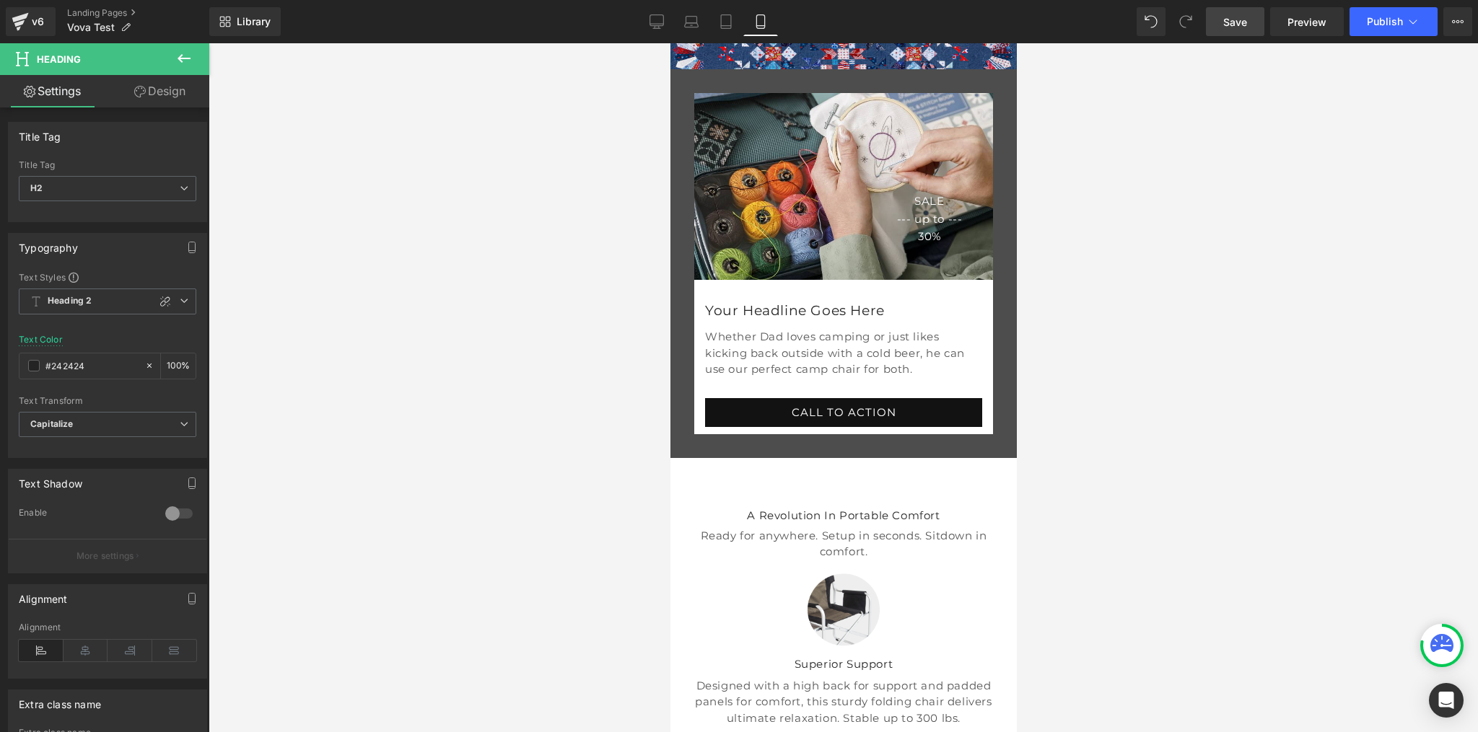
scroll to position [187, 0]
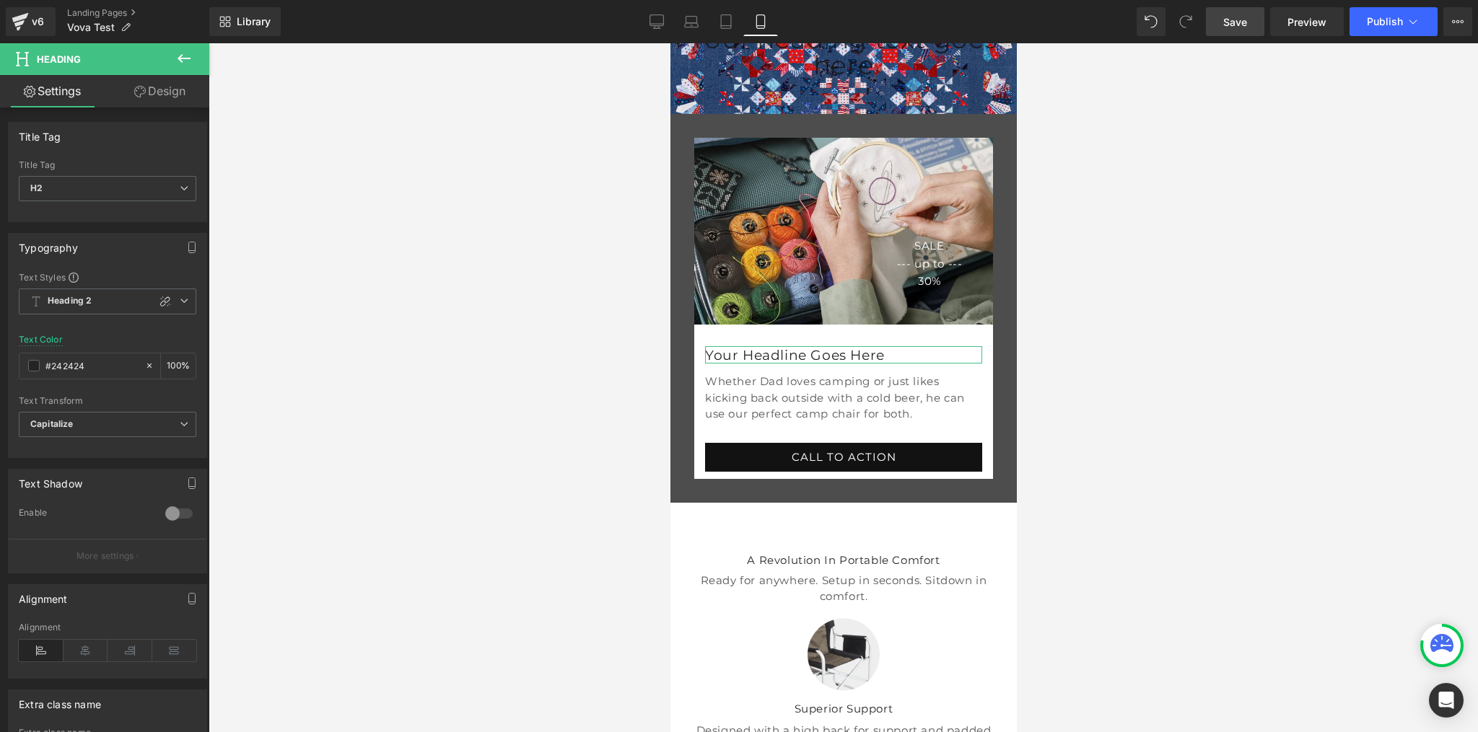
click at [160, 94] on link "Design" at bounding box center [160, 91] width 105 height 32
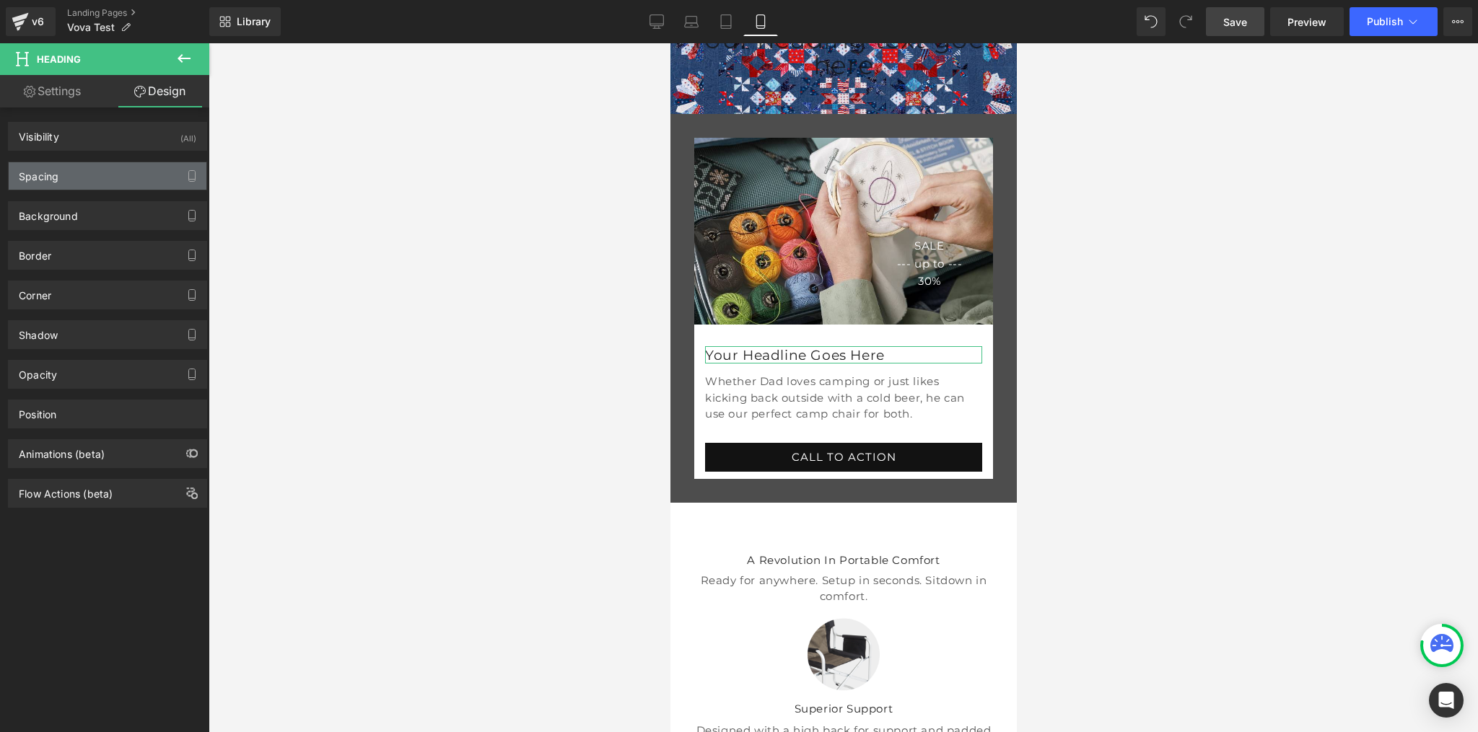
click at [70, 179] on div "Spacing" at bounding box center [108, 175] width 198 height 27
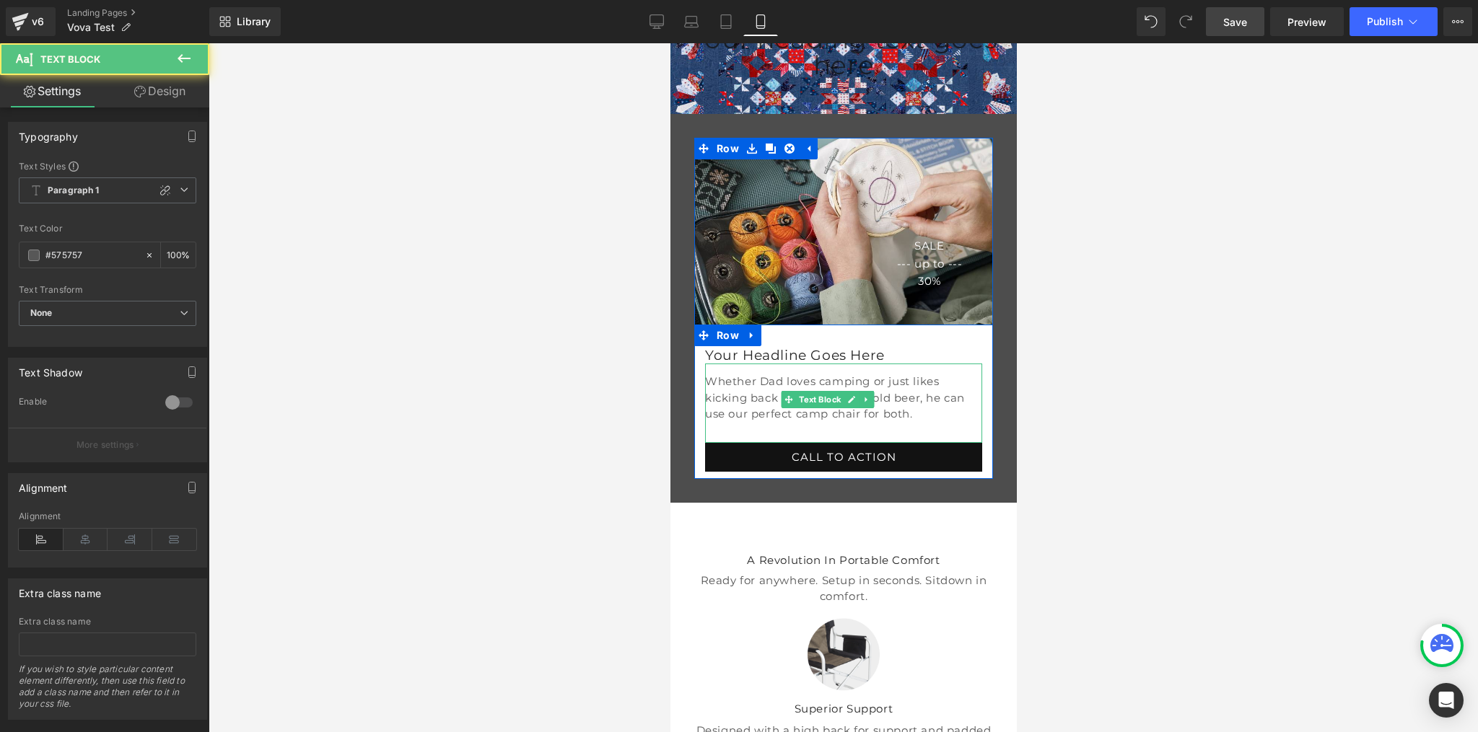
click at [742, 423] on p "Whether Dad loves camping or just likes kicking back outside with a cold beer, …" at bounding box center [842, 398] width 277 height 49
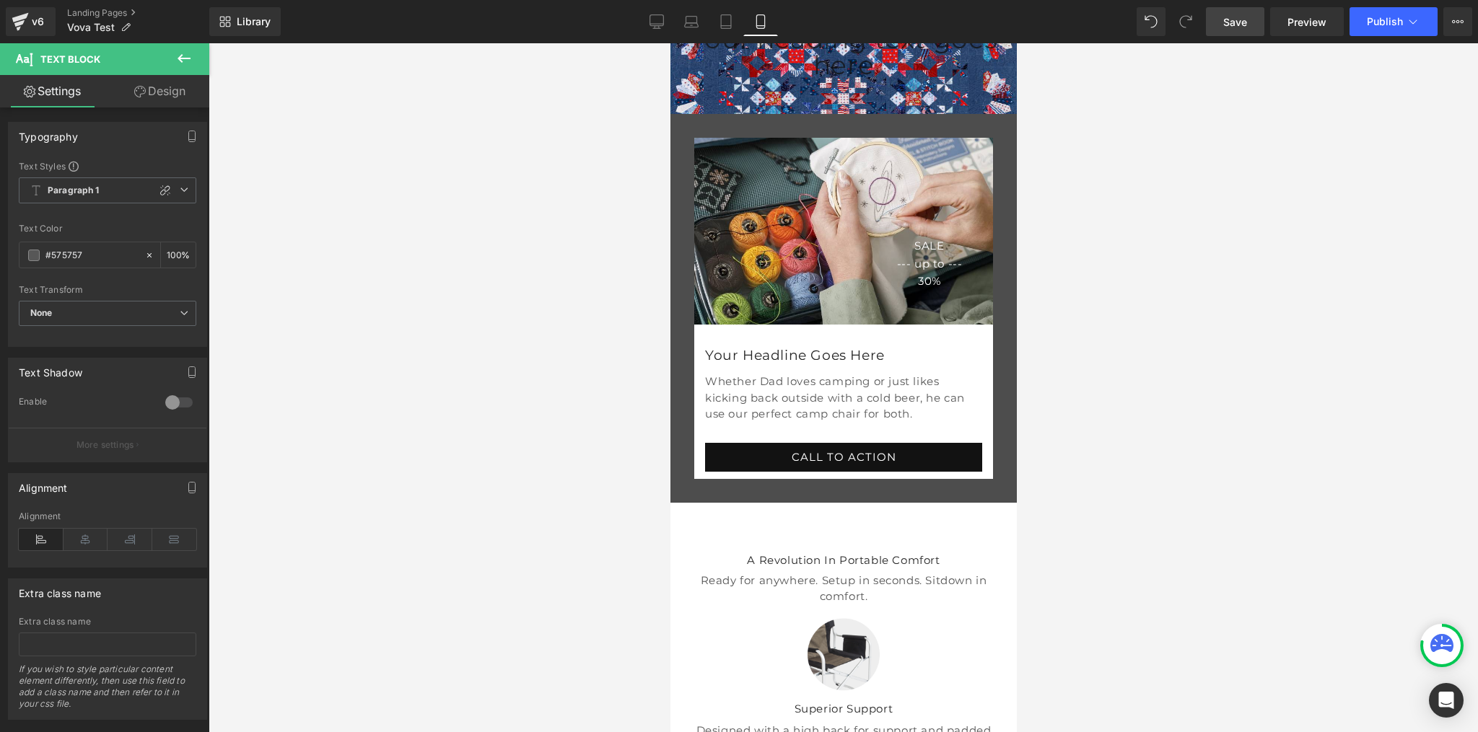
click at [165, 92] on link "Design" at bounding box center [160, 91] width 105 height 32
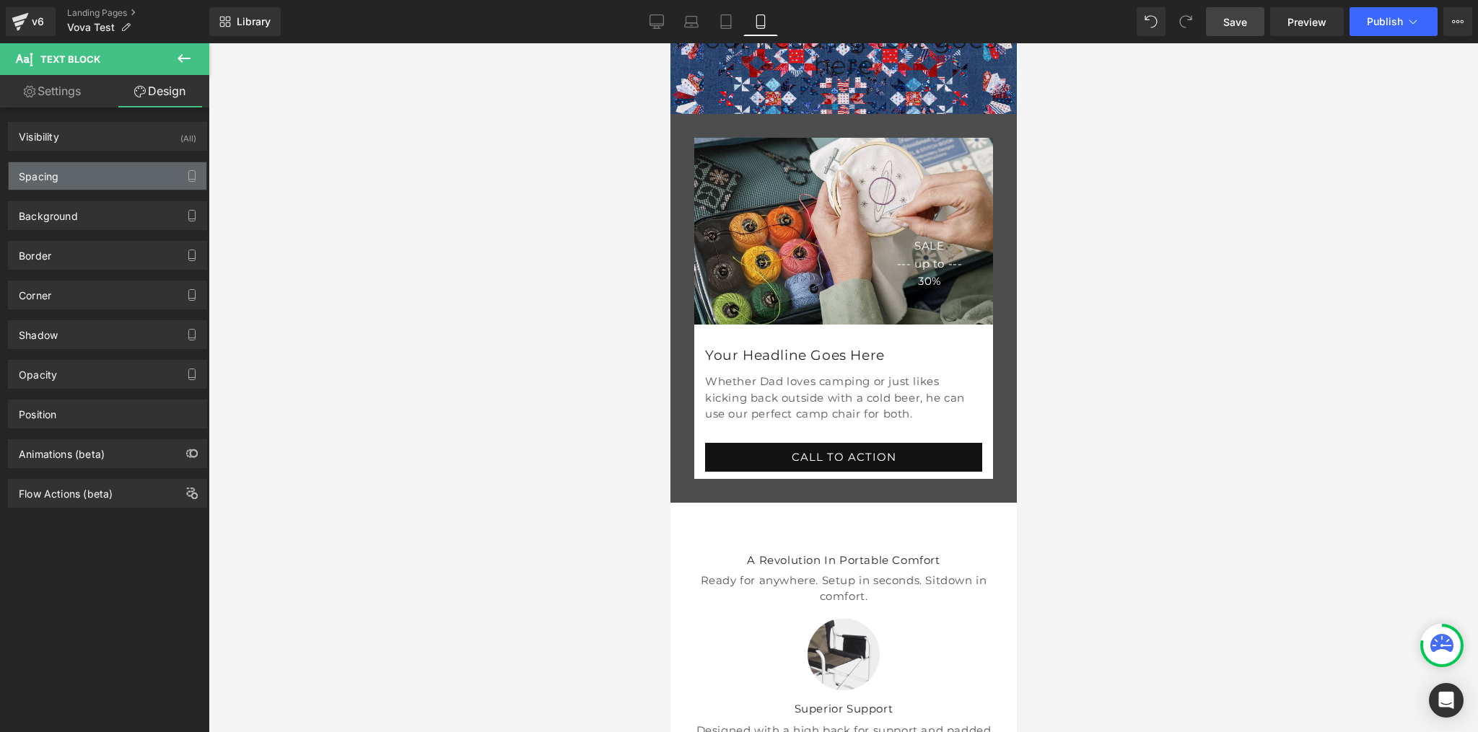
click at [69, 176] on div "Spacing" at bounding box center [108, 175] width 198 height 27
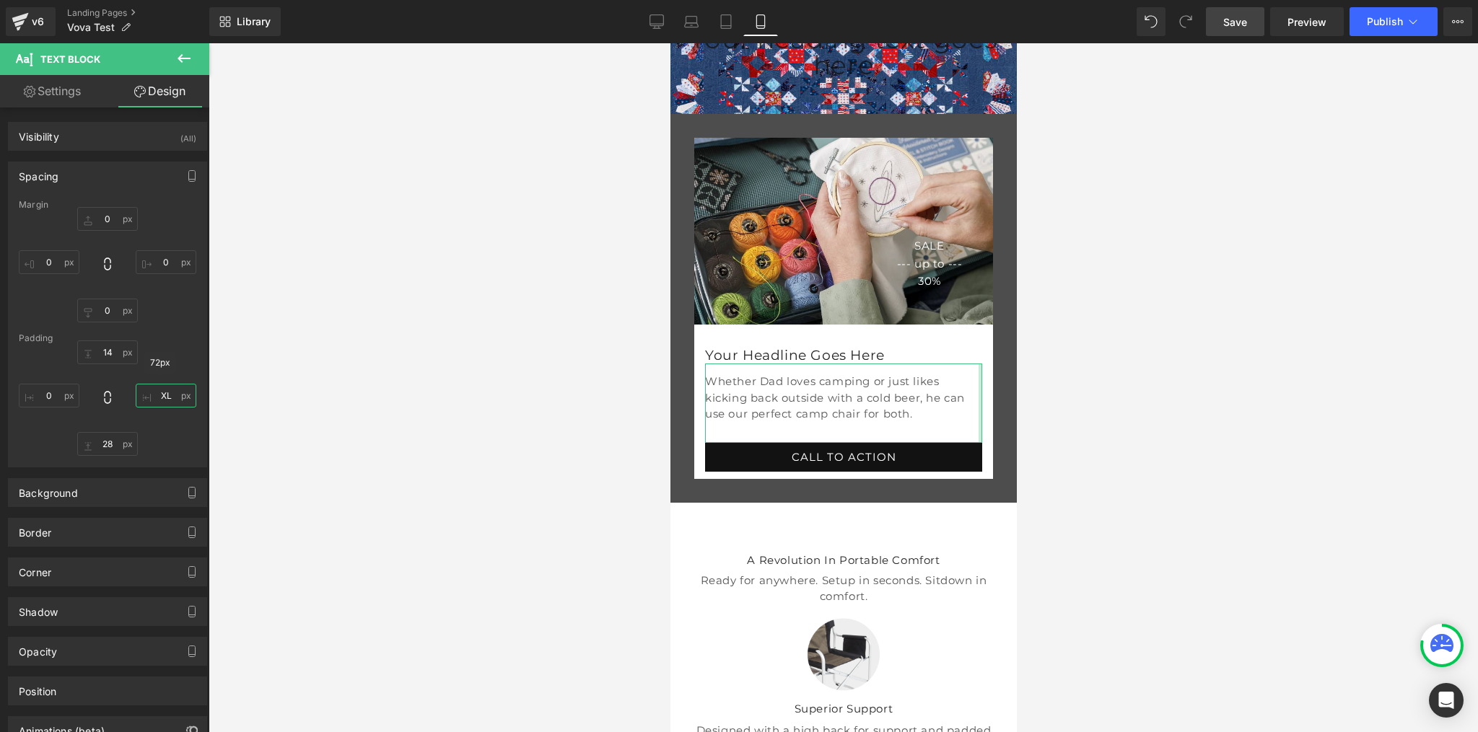
click at [170, 397] on input "XL" at bounding box center [166, 396] width 61 height 24
type input "0"
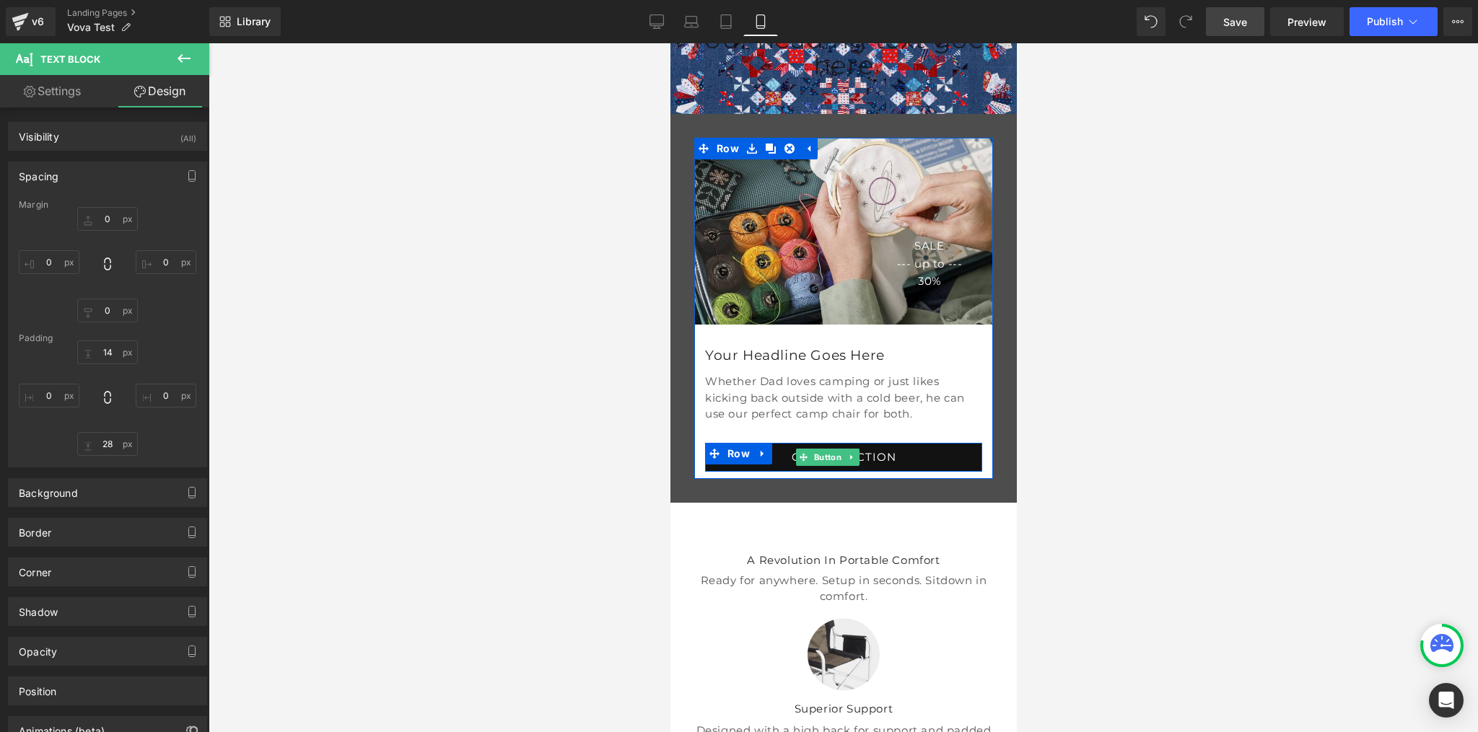
click at [932, 472] on link "CALL TO ACTION" at bounding box center [842, 457] width 277 height 29
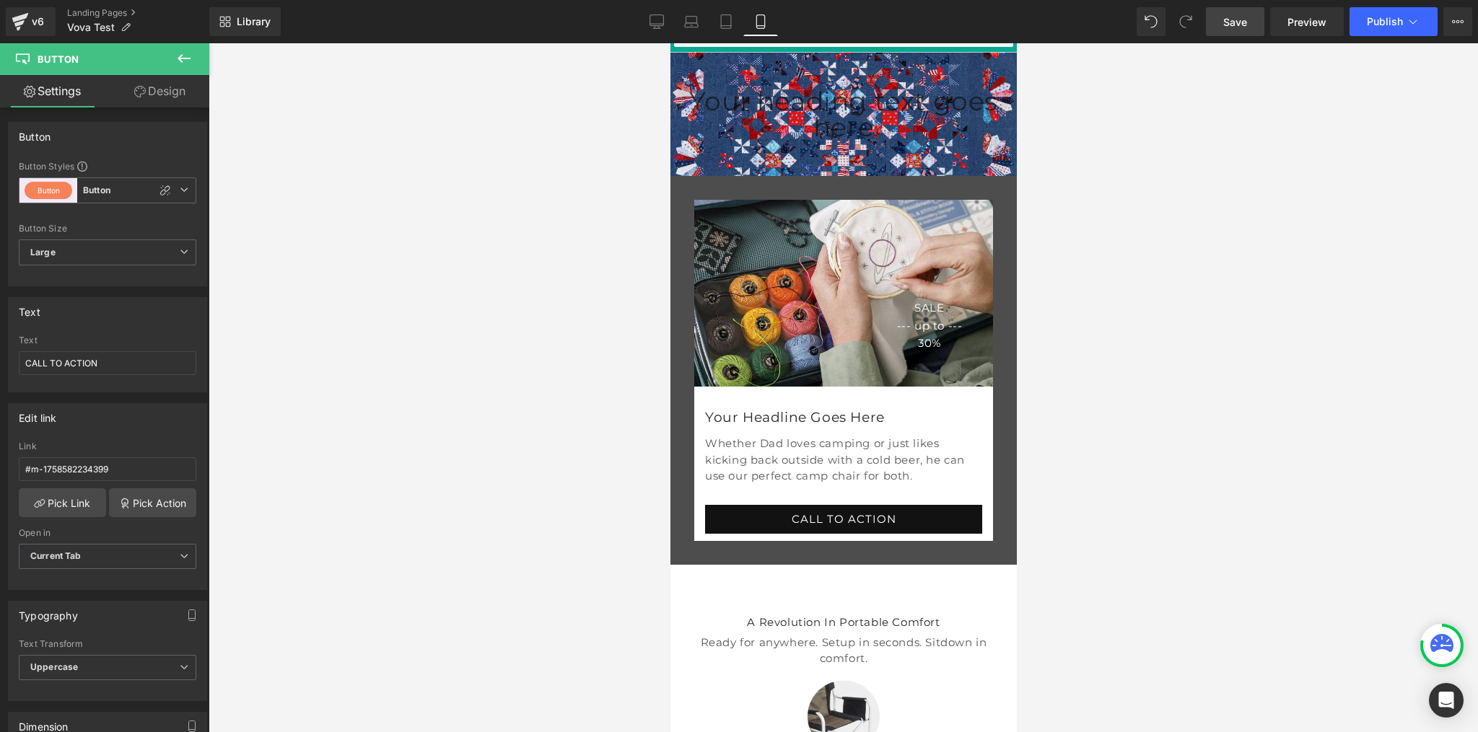
scroll to position [179, 0]
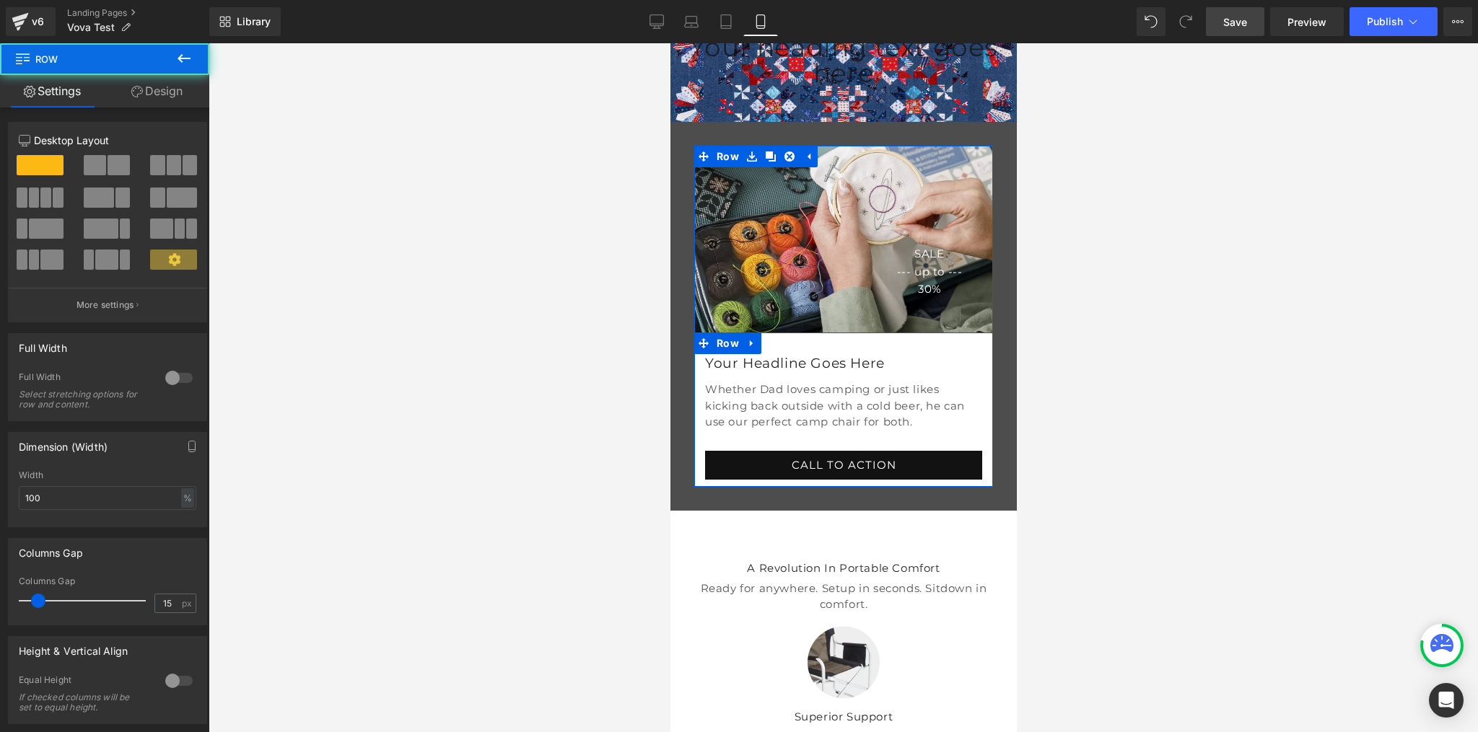
click at [707, 460] on div "Your Headline Goes Here Heading Whether Dad loves camping or just likes kicking…" at bounding box center [842, 410] width 299 height 154
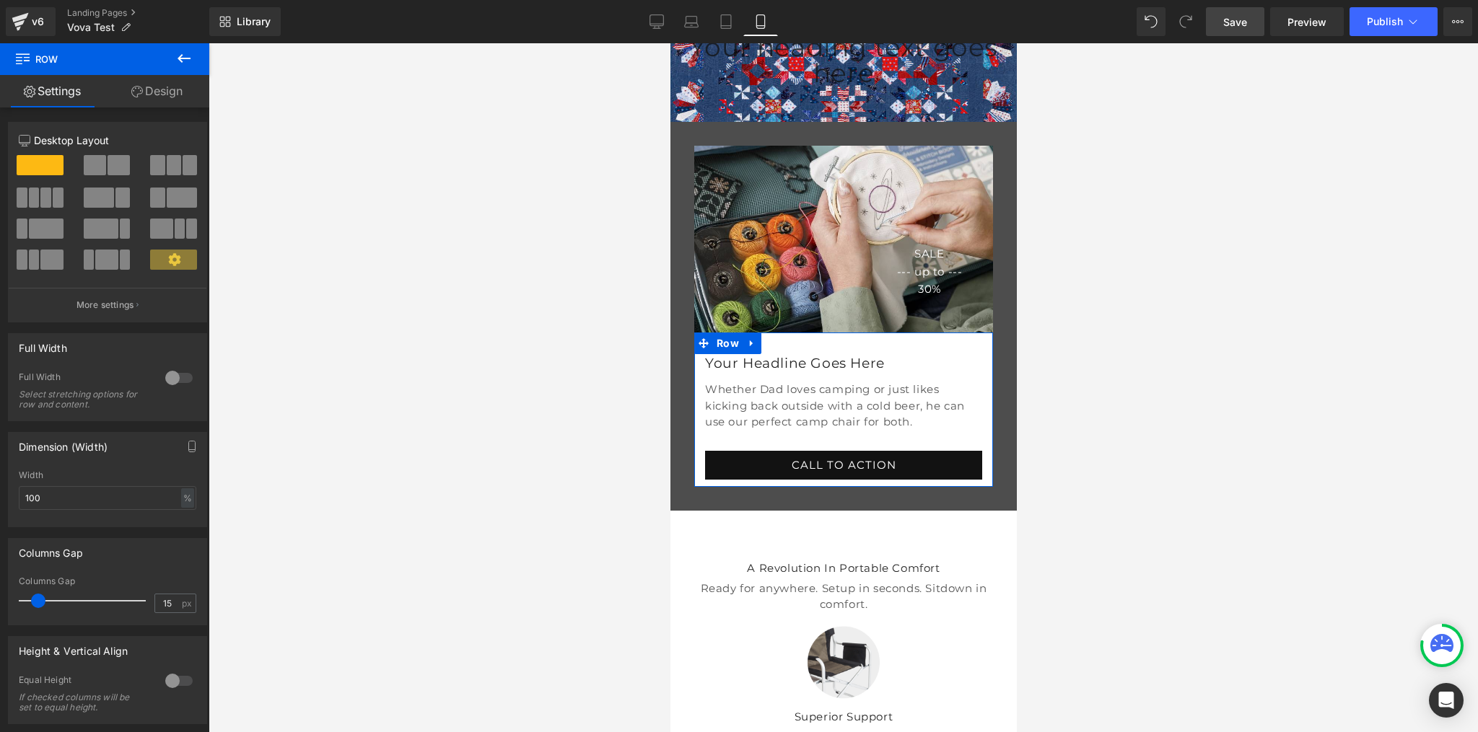
click at [168, 97] on link "Design" at bounding box center [157, 91] width 105 height 32
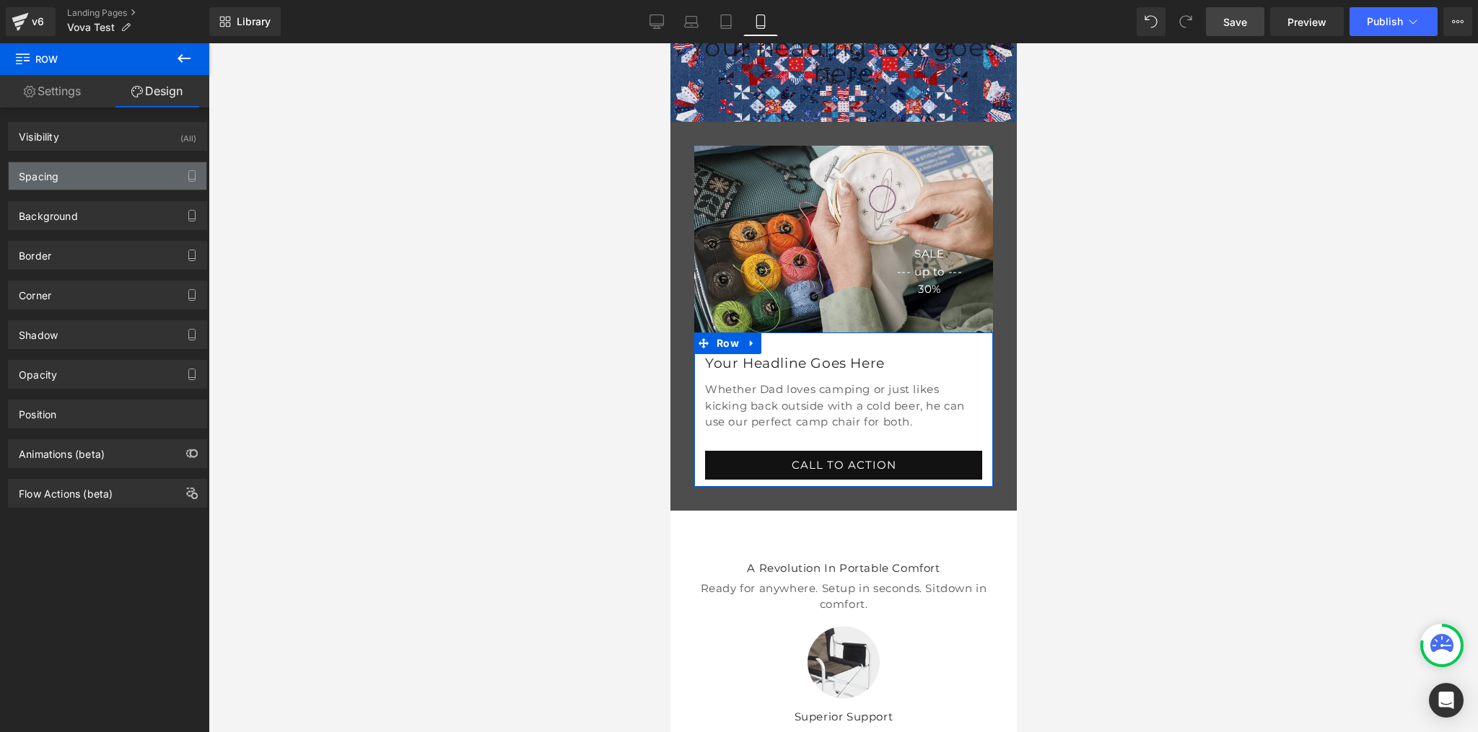
click at [62, 178] on div "Spacing" at bounding box center [108, 175] width 198 height 27
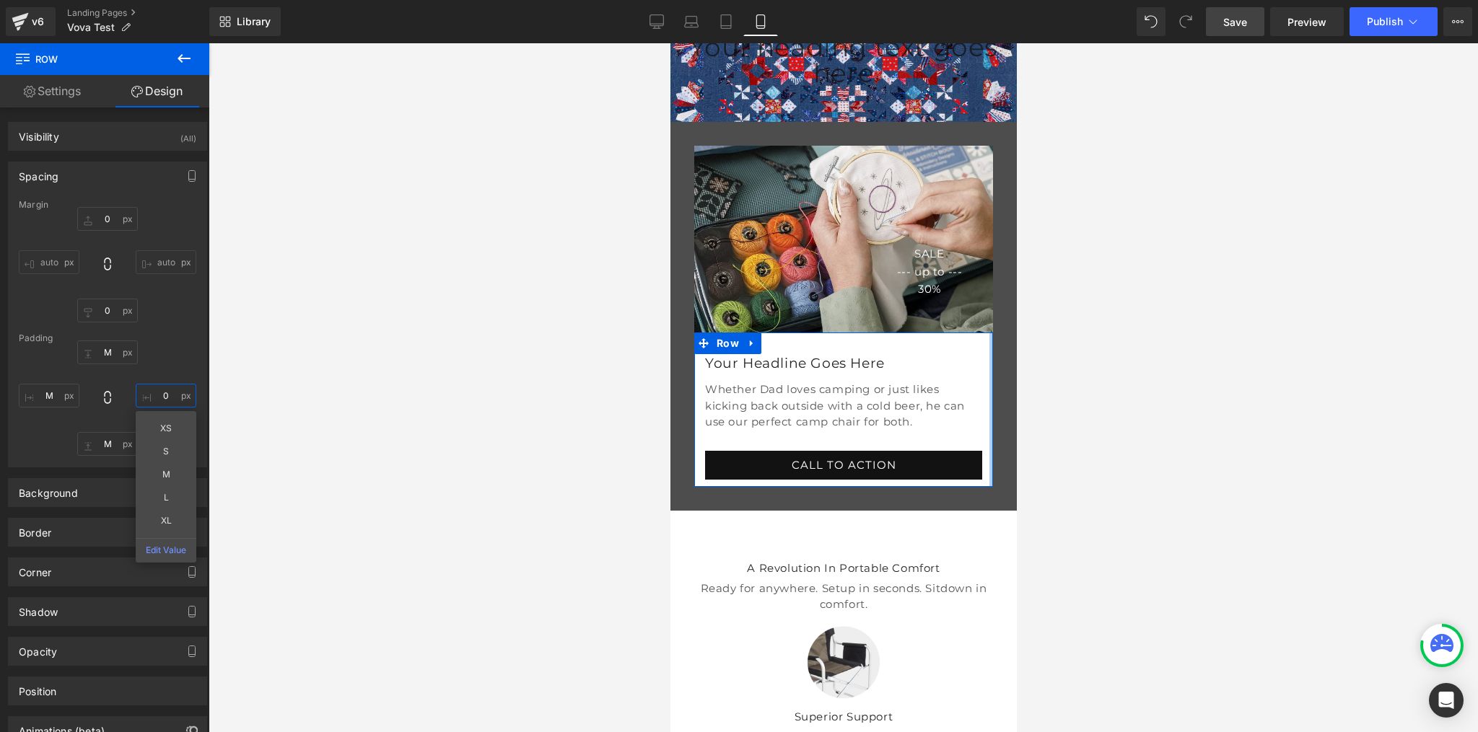
click at [165, 395] on input "0" at bounding box center [166, 396] width 61 height 24
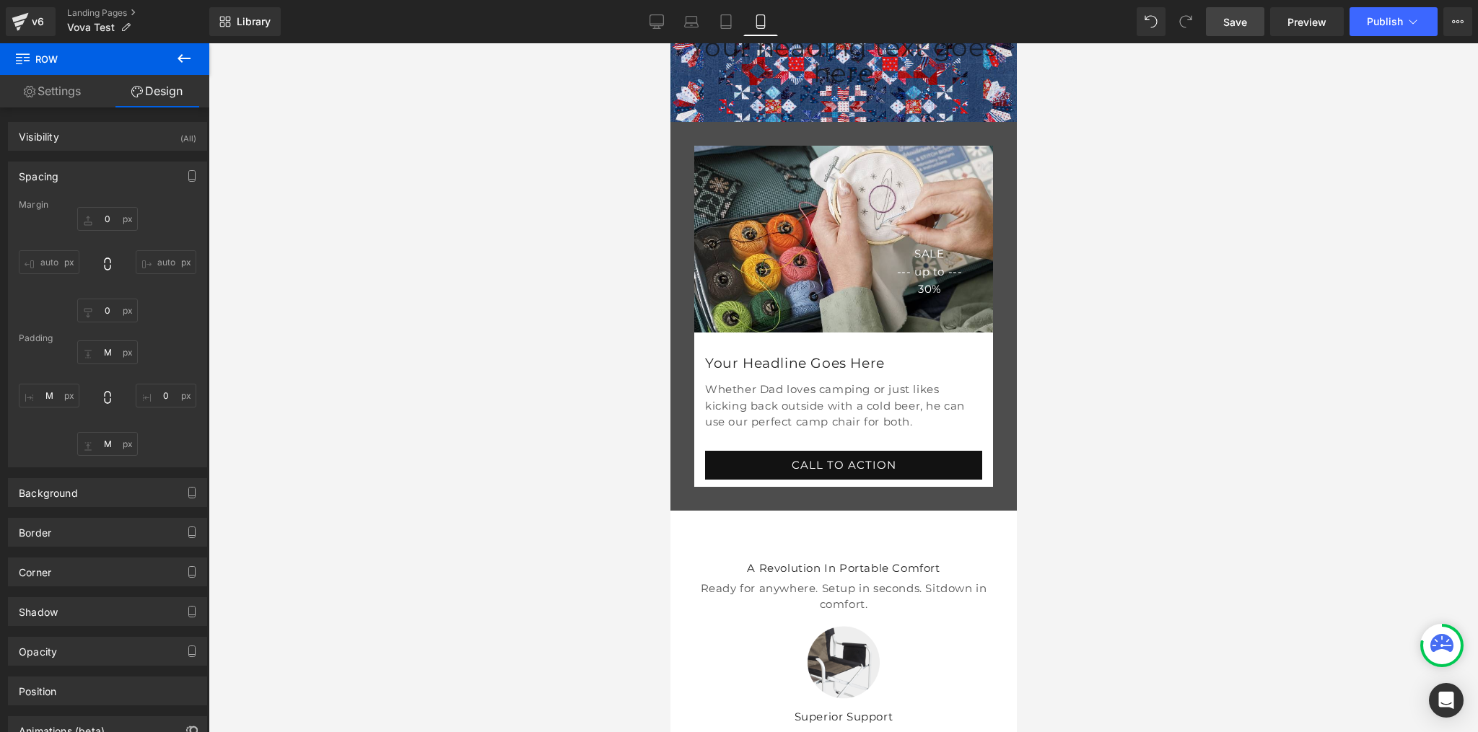
click at [1067, 480] on div at bounding box center [843, 387] width 1269 height 689
click at [1106, 466] on div at bounding box center [843, 387] width 1269 height 689
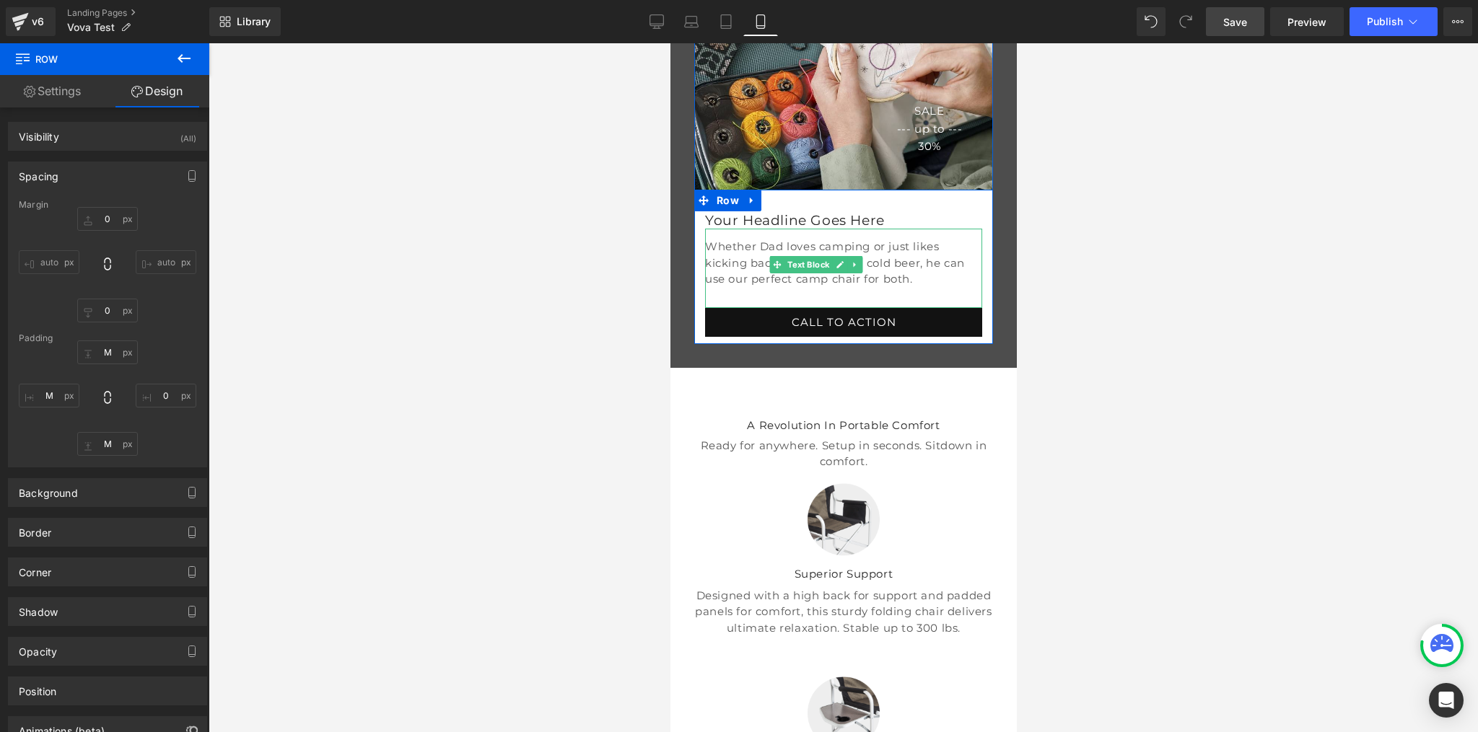
scroll to position [321, 0]
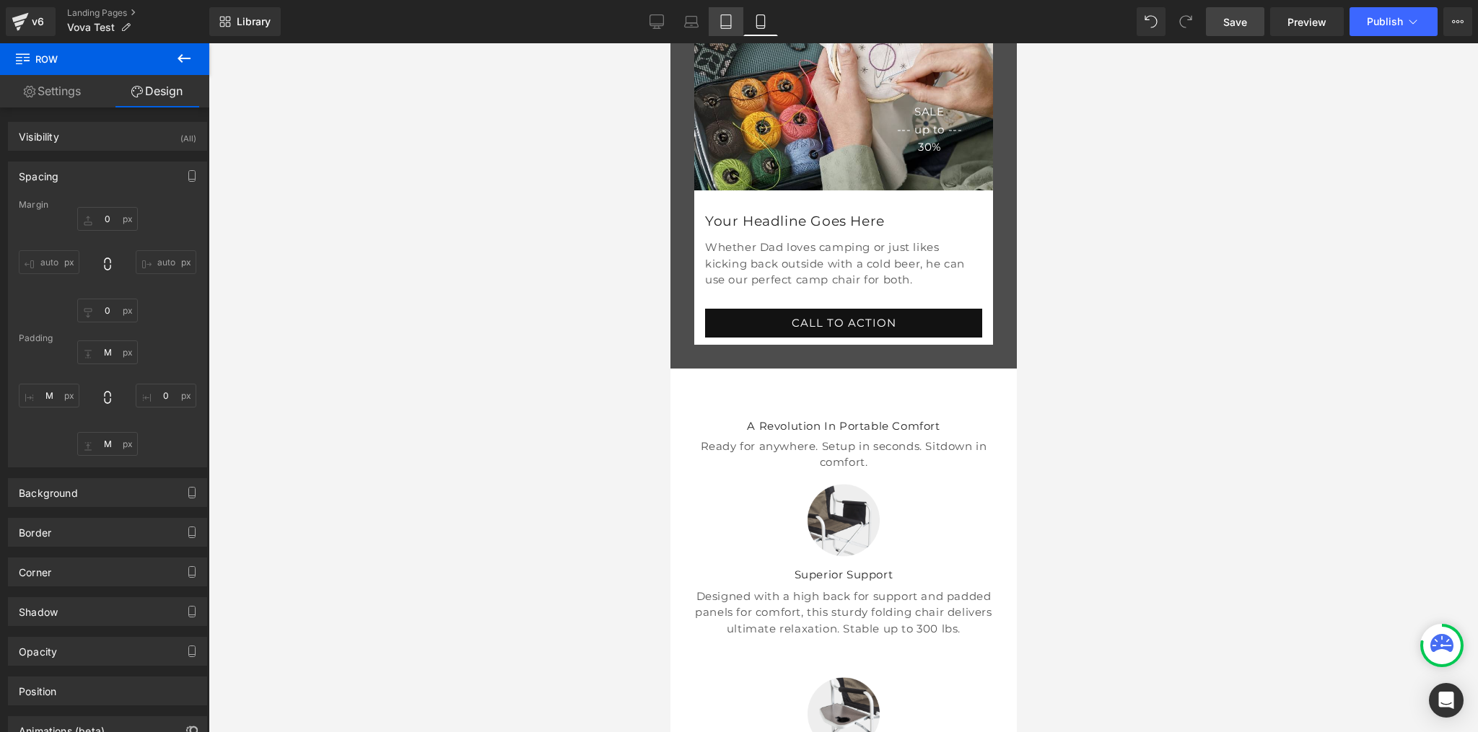
click at [722, 23] on icon at bounding box center [726, 21] width 14 height 14
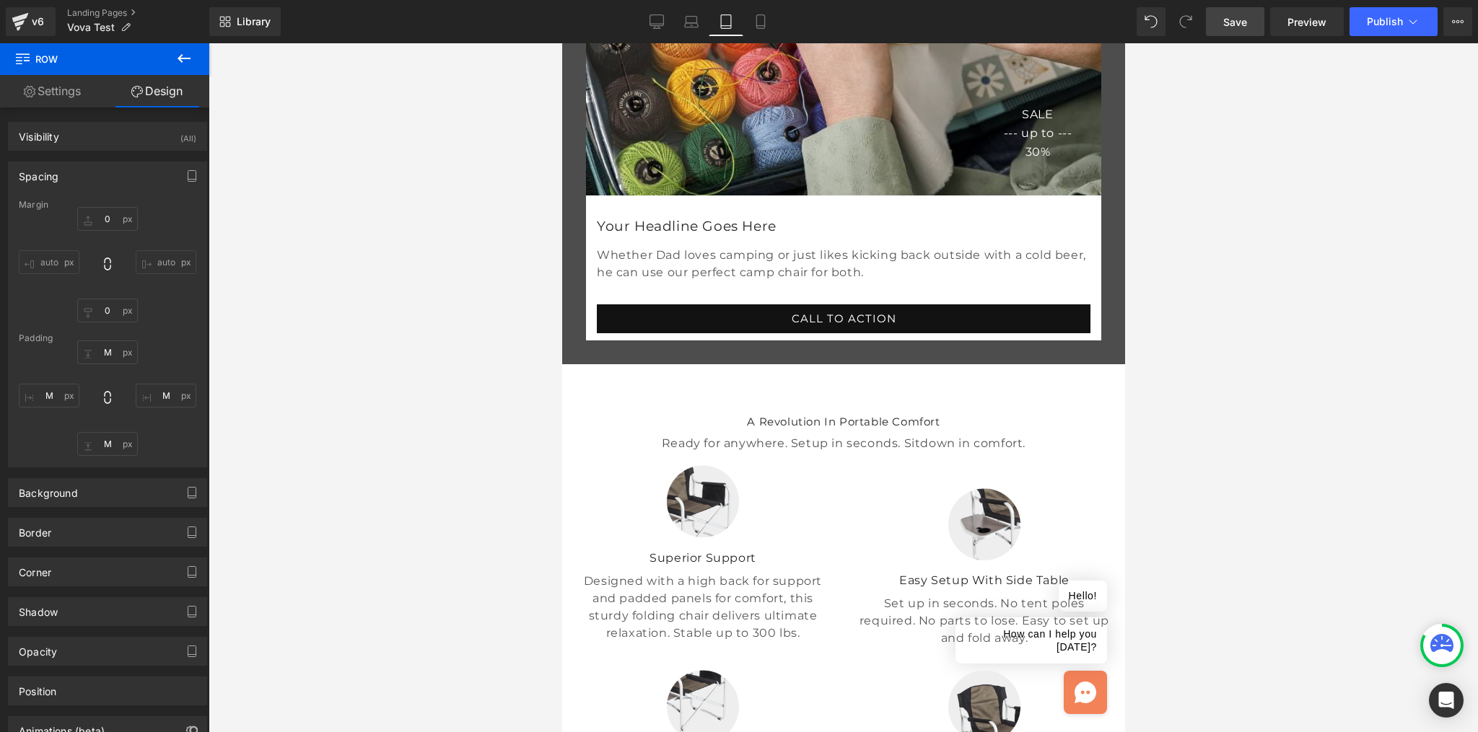
scroll to position [407, 0]
click at [694, 27] on icon at bounding box center [692, 25] width 14 height 4
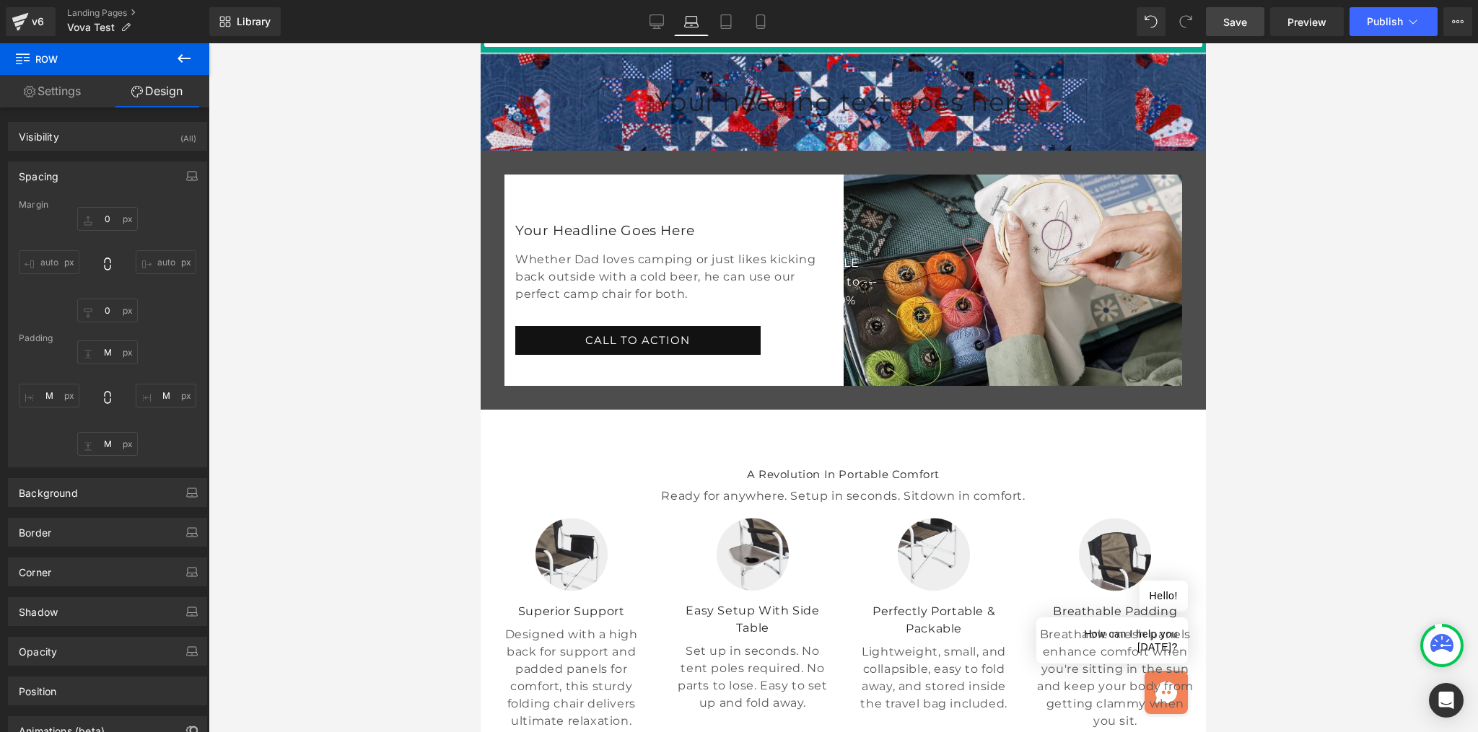
scroll to position [102, 0]
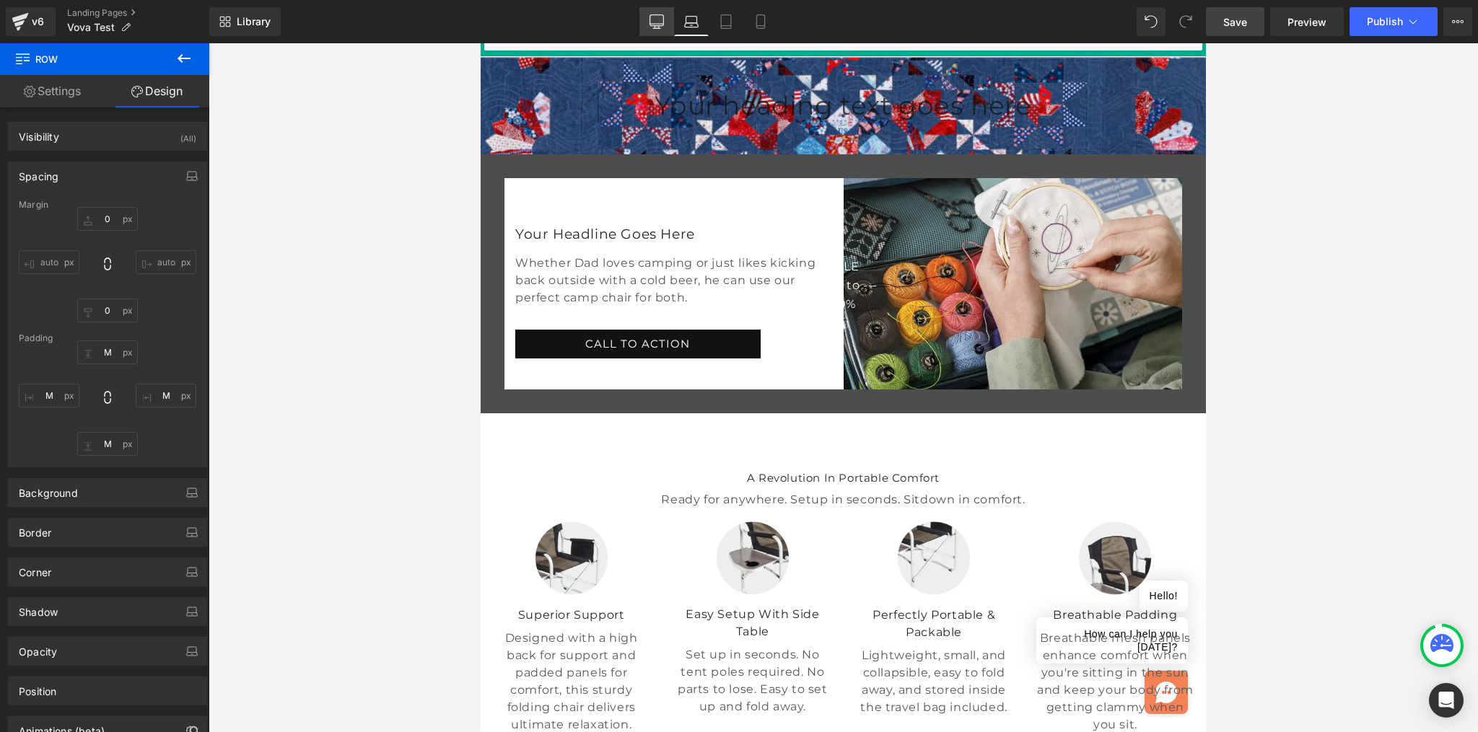
click at [654, 24] on icon at bounding box center [656, 21] width 14 height 14
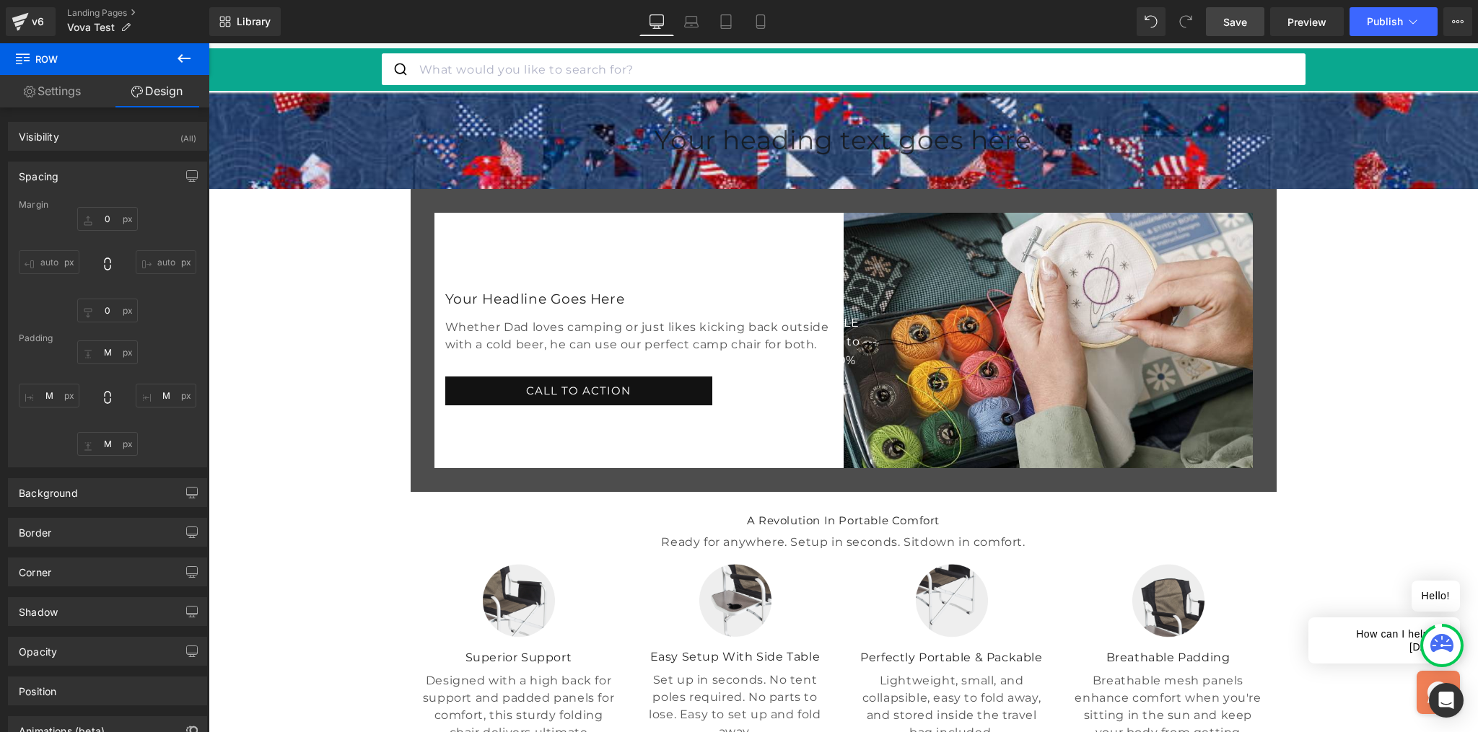
scroll to position [0, 0]
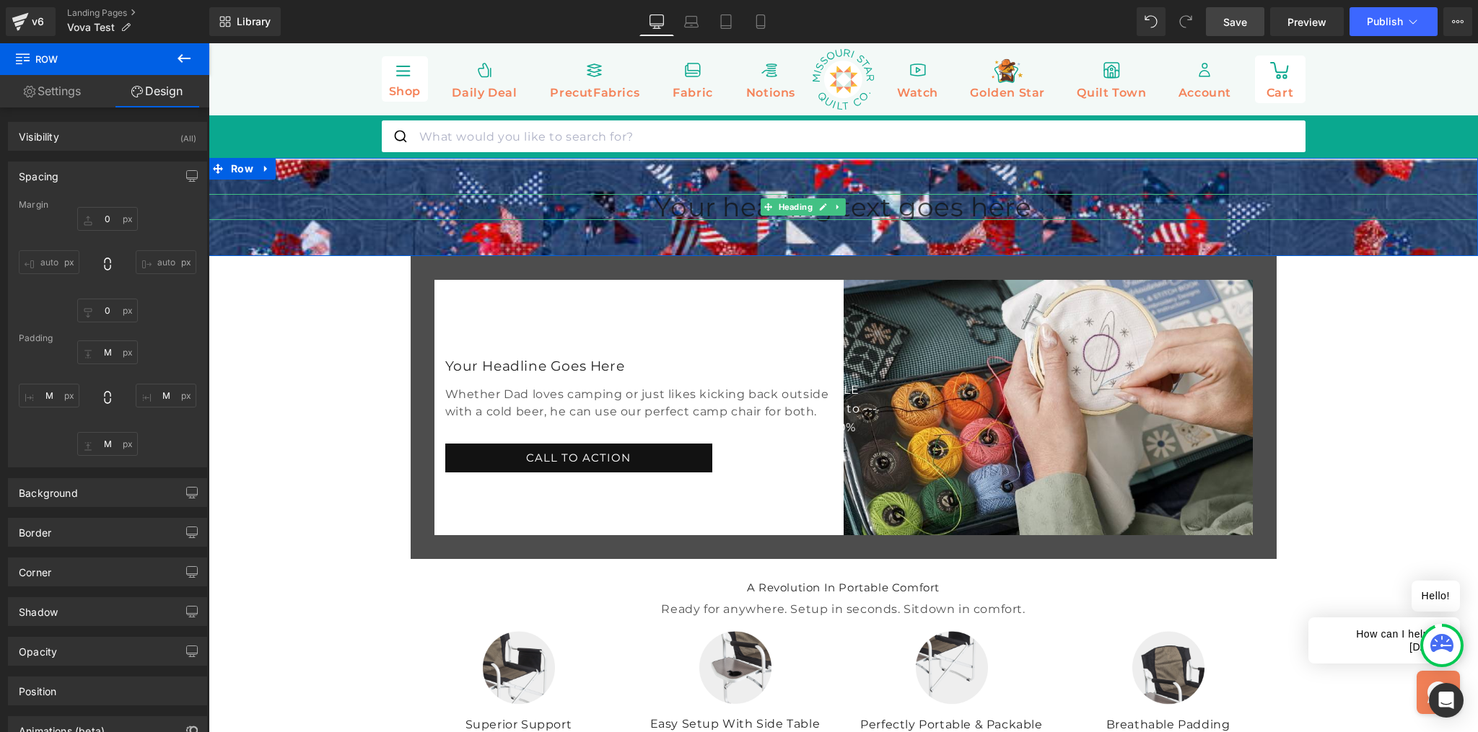
click at [704, 219] on h1 "Your heading text goes here" at bounding box center [843, 207] width 1269 height 26
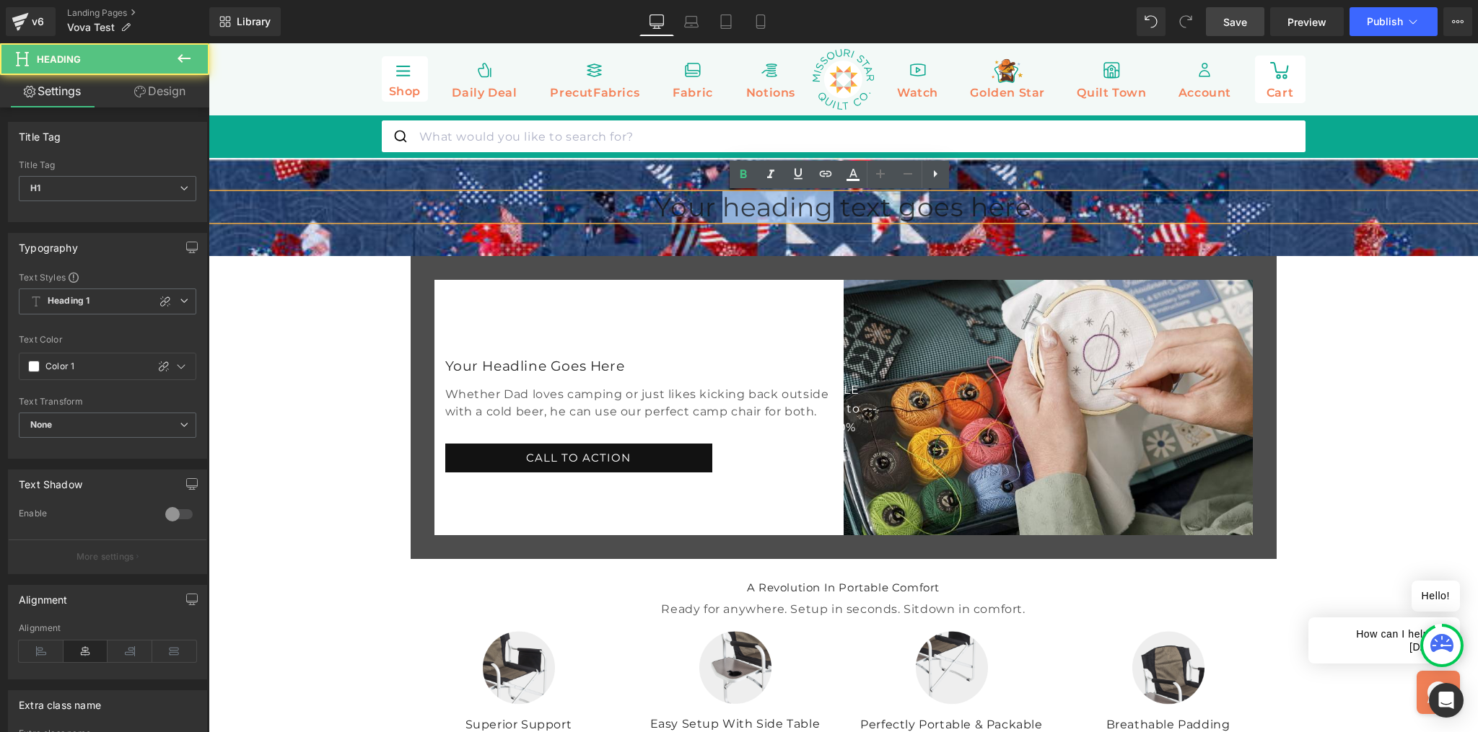
click at [704, 219] on h1 "Your heading text goes here" at bounding box center [843, 207] width 1269 height 26
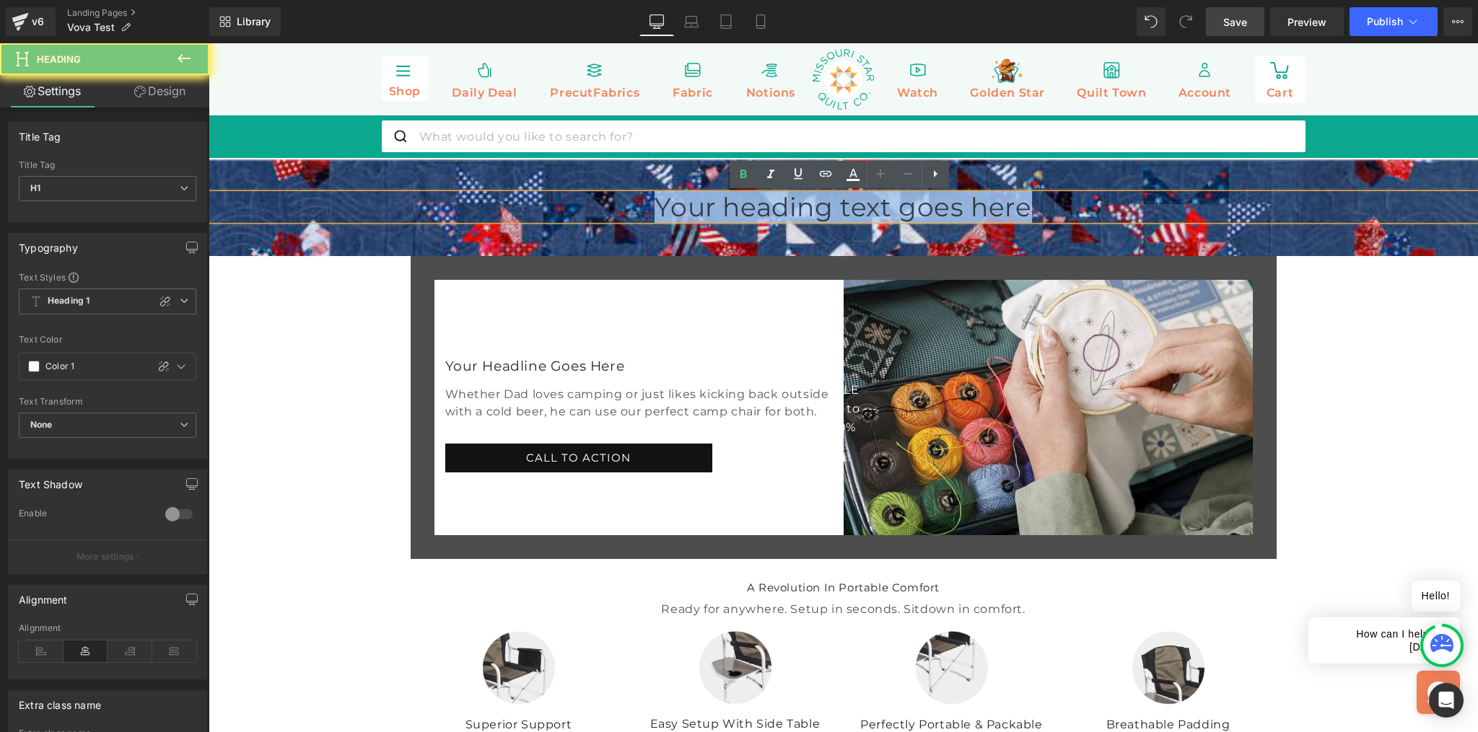
click at [704, 219] on h1 "Your heading text goes here" at bounding box center [843, 207] width 1269 height 26
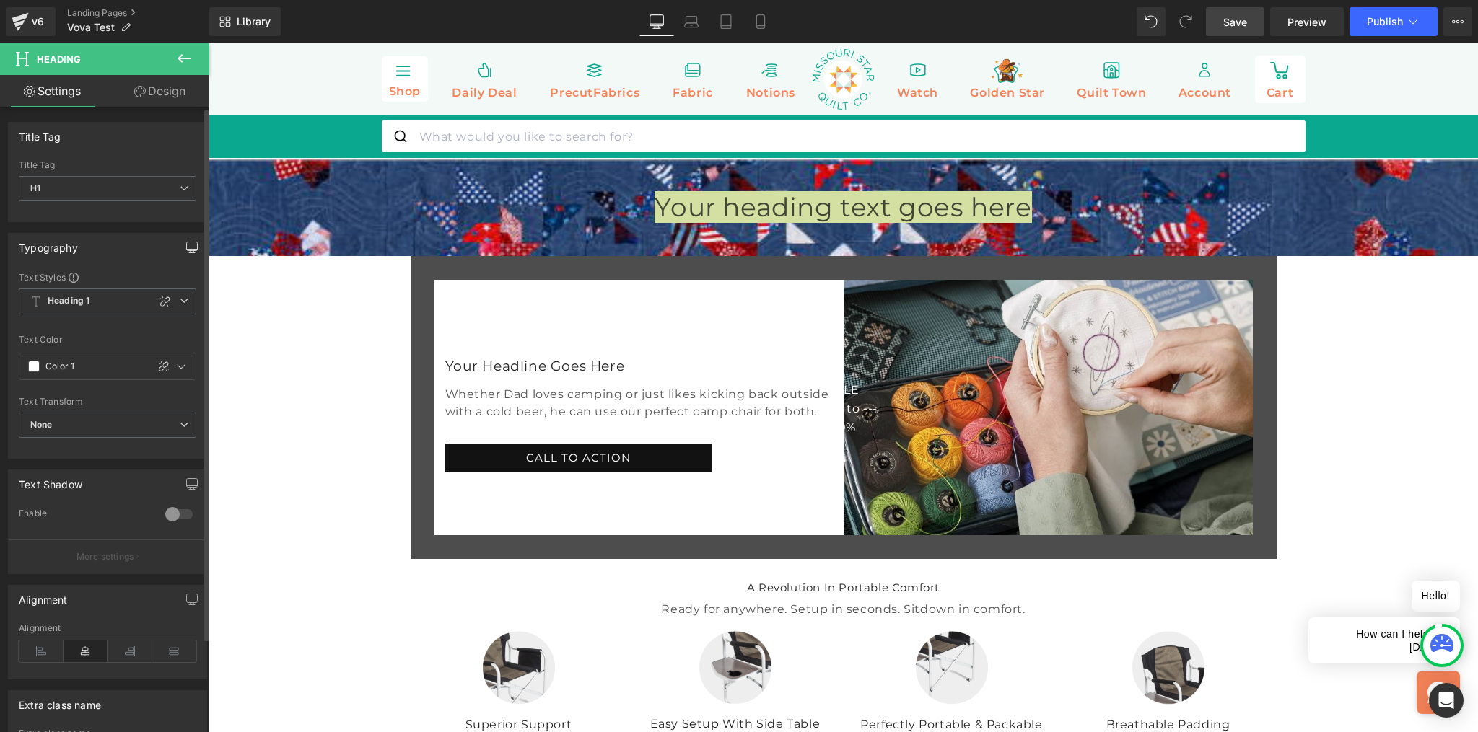
click at [186, 249] on icon "button" at bounding box center [192, 248] width 12 height 12
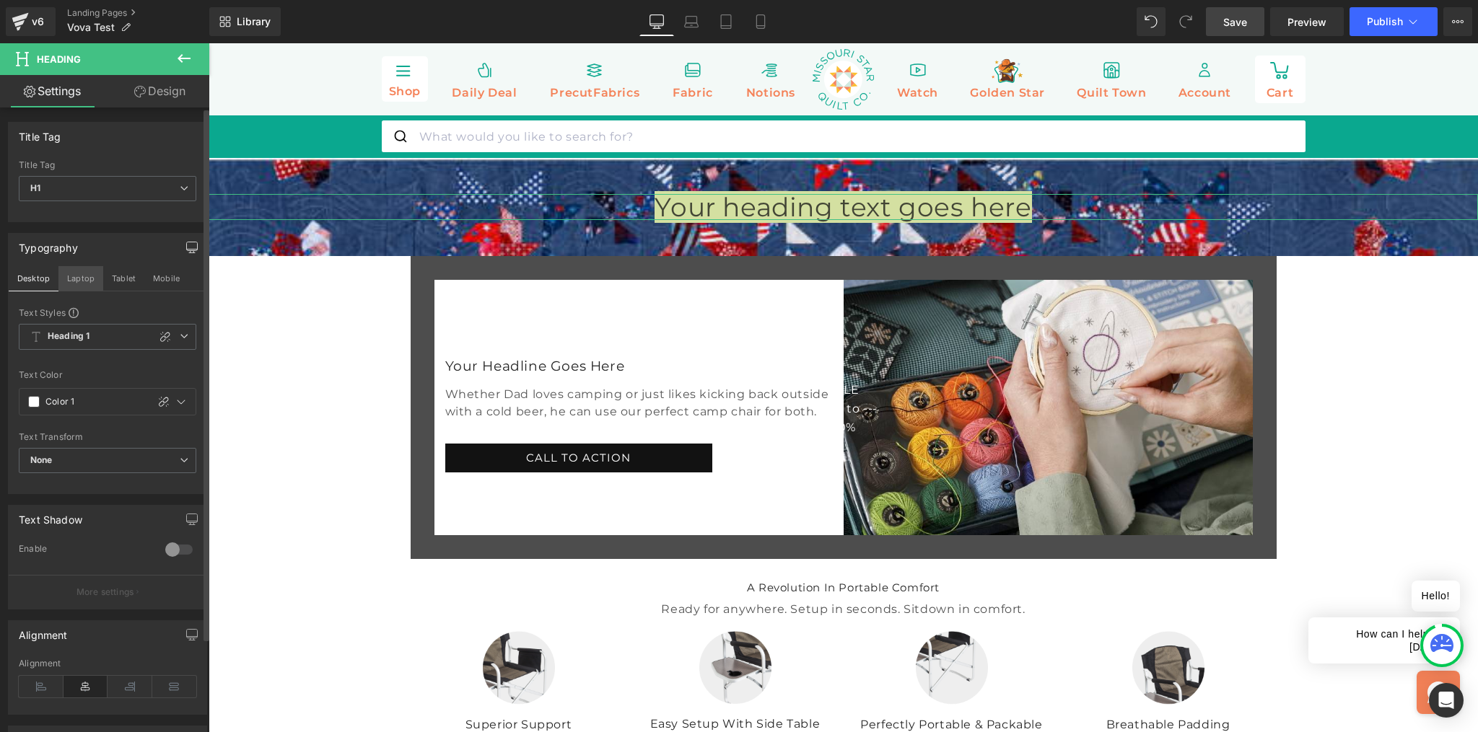
click at [77, 275] on button "Laptop" at bounding box center [80, 278] width 45 height 25
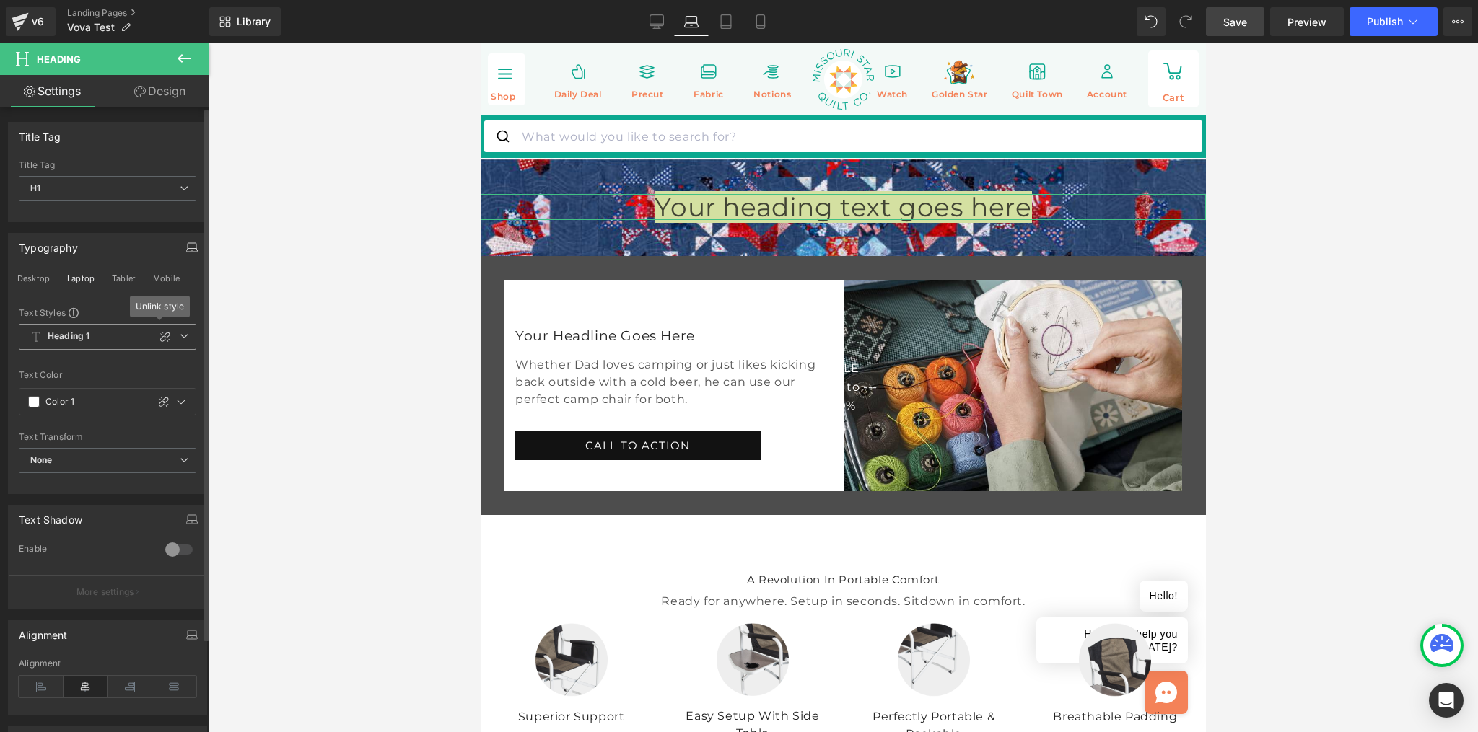
click at [159, 335] on icon at bounding box center [165, 337] width 12 height 12
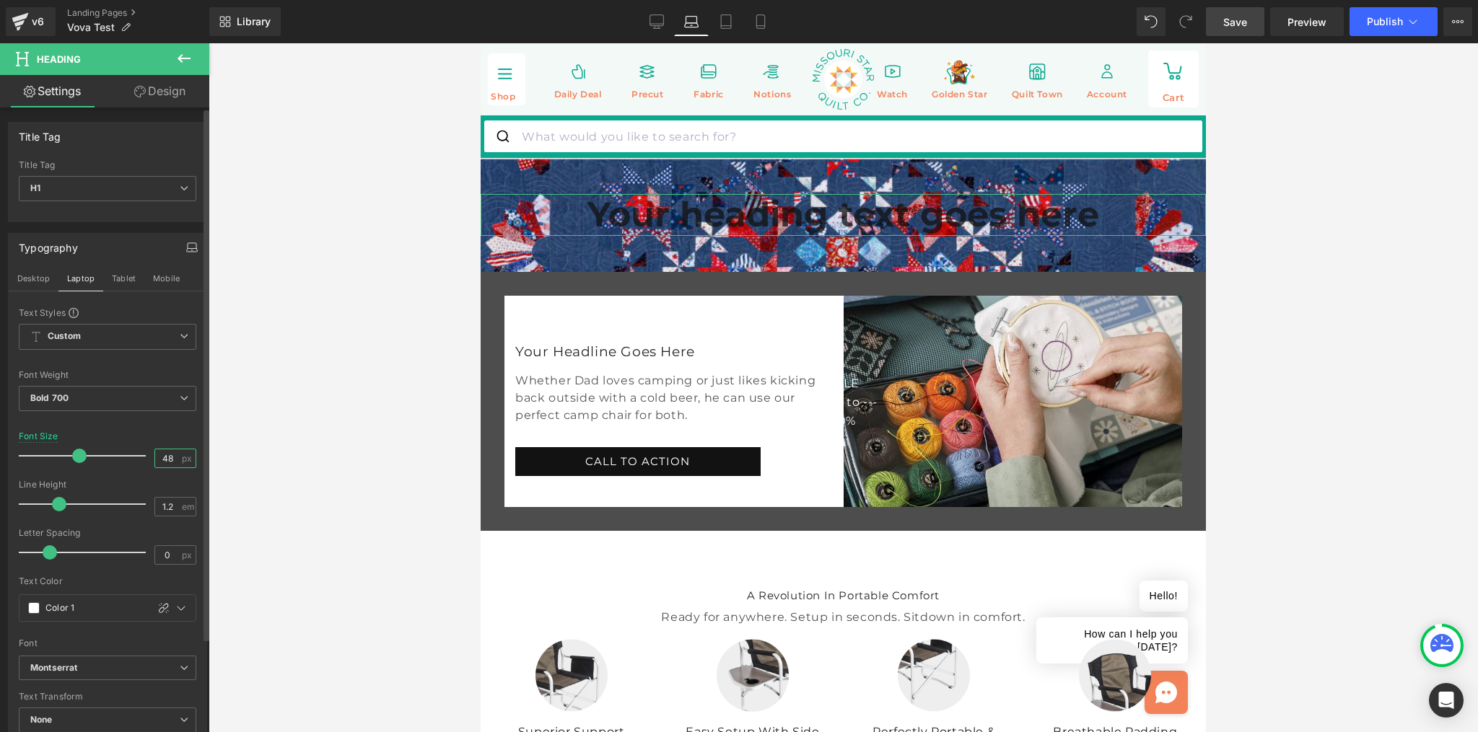
click at [165, 461] on input "48" at bounding box center [167, 459] width 25 height 18
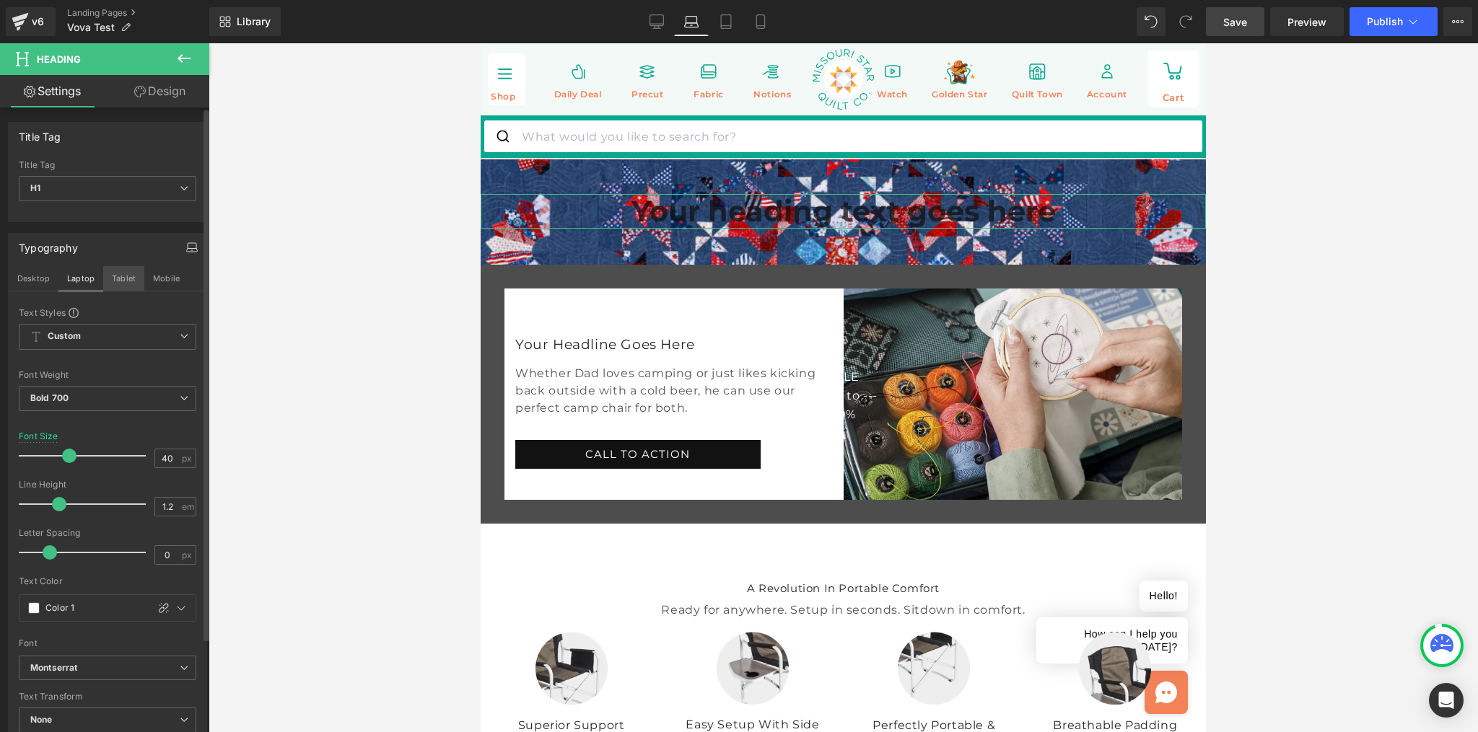
click at [119, 273] on button "Tablet" at bounding box center [123, 278] width 41 height 25
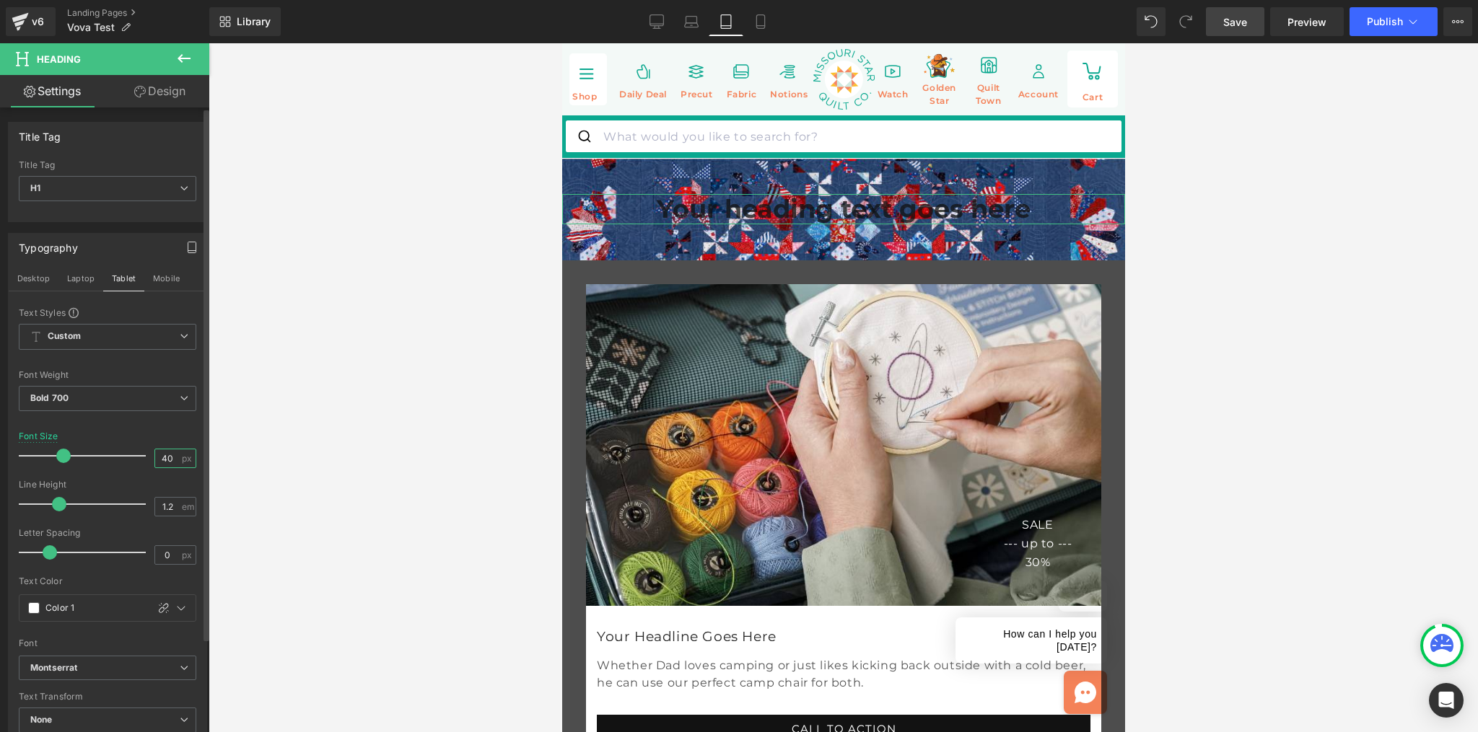
click at [167, 462] on input "40" at bounding box center [167, 459] width 25 height 18
click at [167, 461] on input "40" at bounding box center [167, 459] width 25 height 18
click at [167, 460] on input "40" at bounding box center [167, 459] width 25 height 18
click at [166, 279] on button "Mobile" at bounding box center [166, 278] width 44 height 25
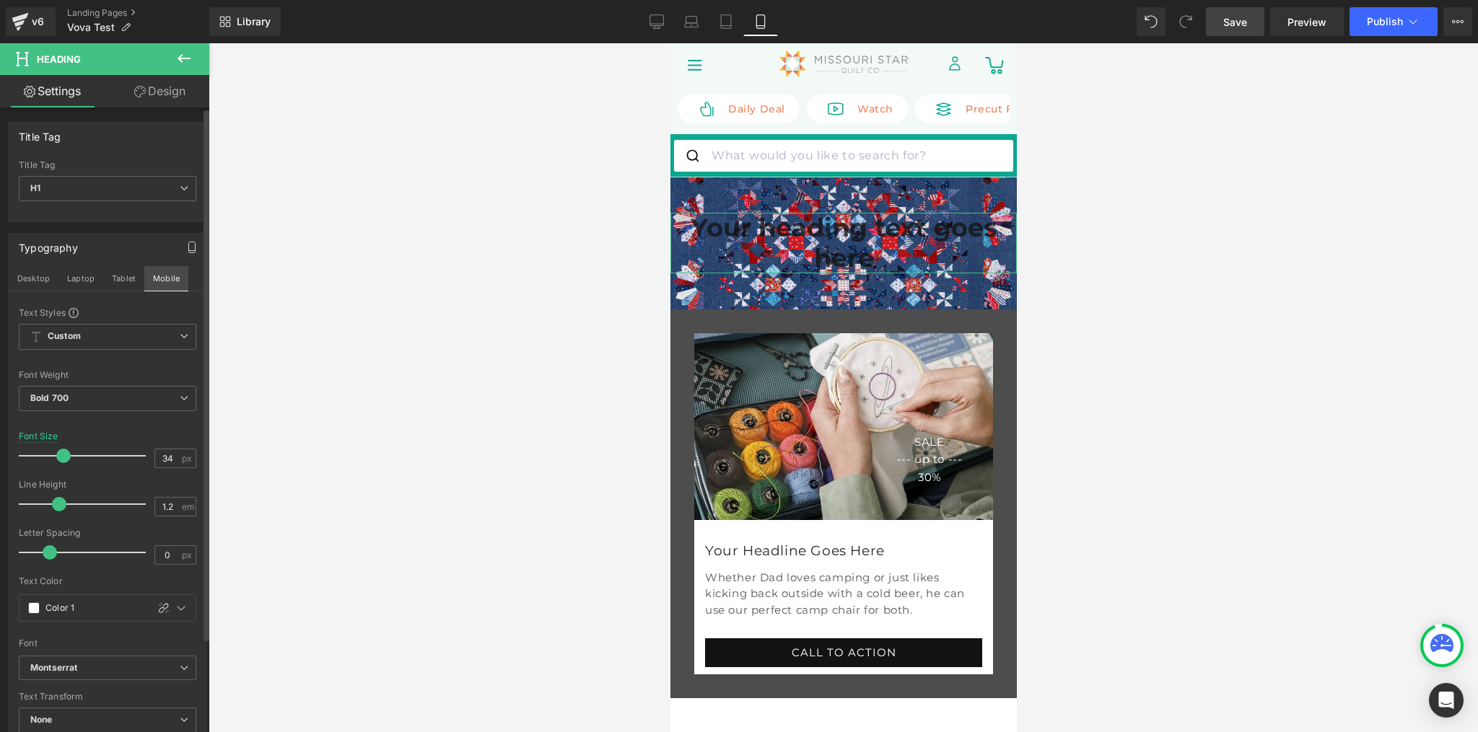
scroll to position [19, 0]
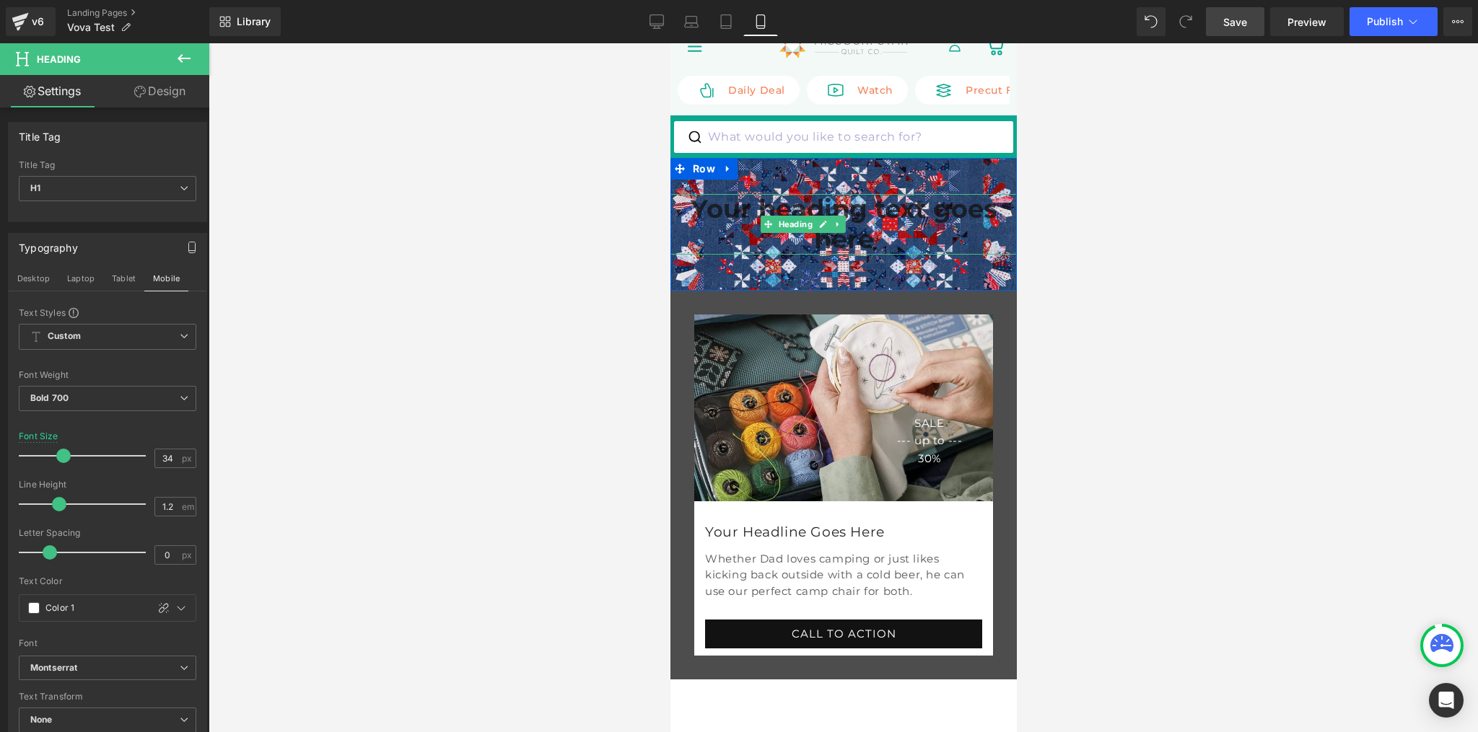
click at [771, 218] on h1 "Your heading text goes here" at bounding box center [843, 224] width 346 height 61
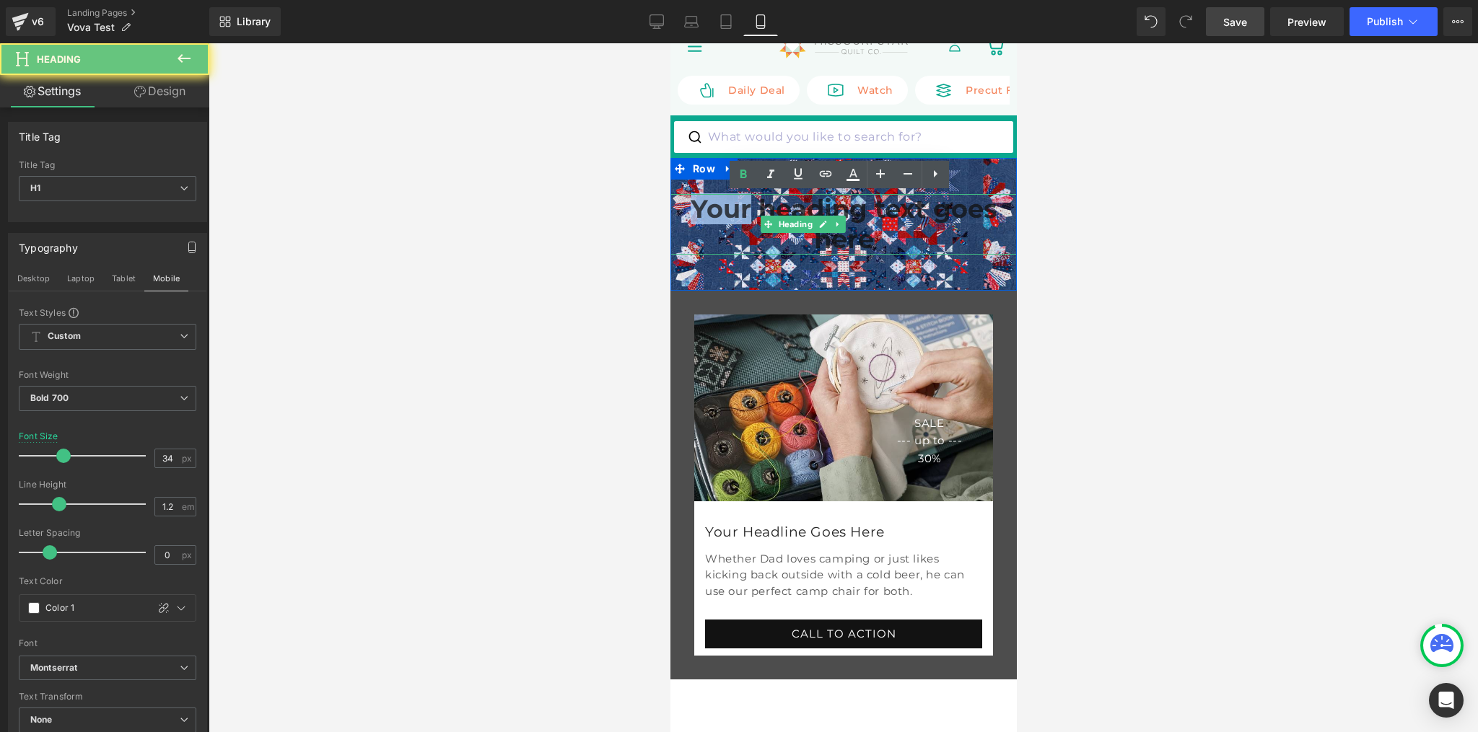
click at [770, 218] on h1 "Your heading text goes here" at bounding box center [843, 224] width 346 height 61
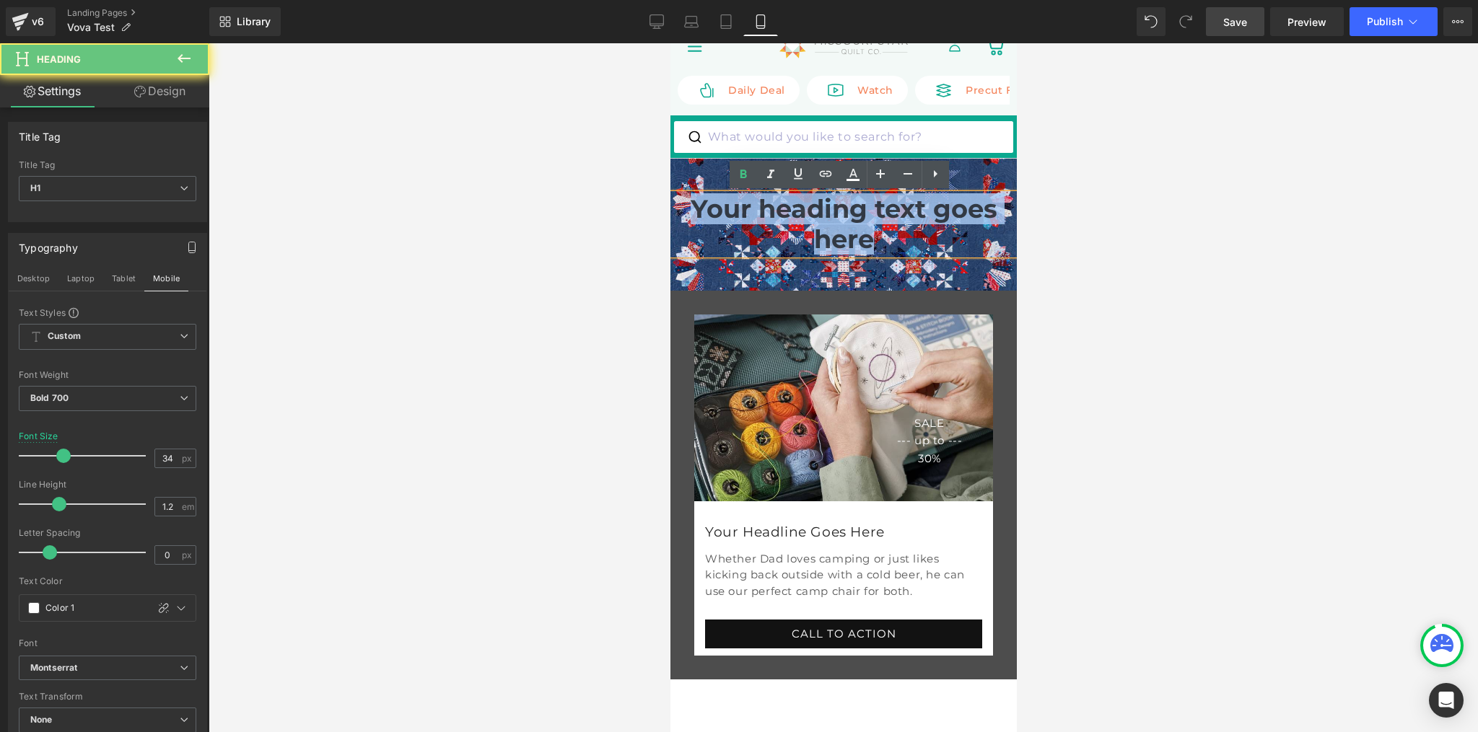
click at [770, 218] on h1 "Your heading text goes here" at bounding box center [843, 224] width 346 height 61
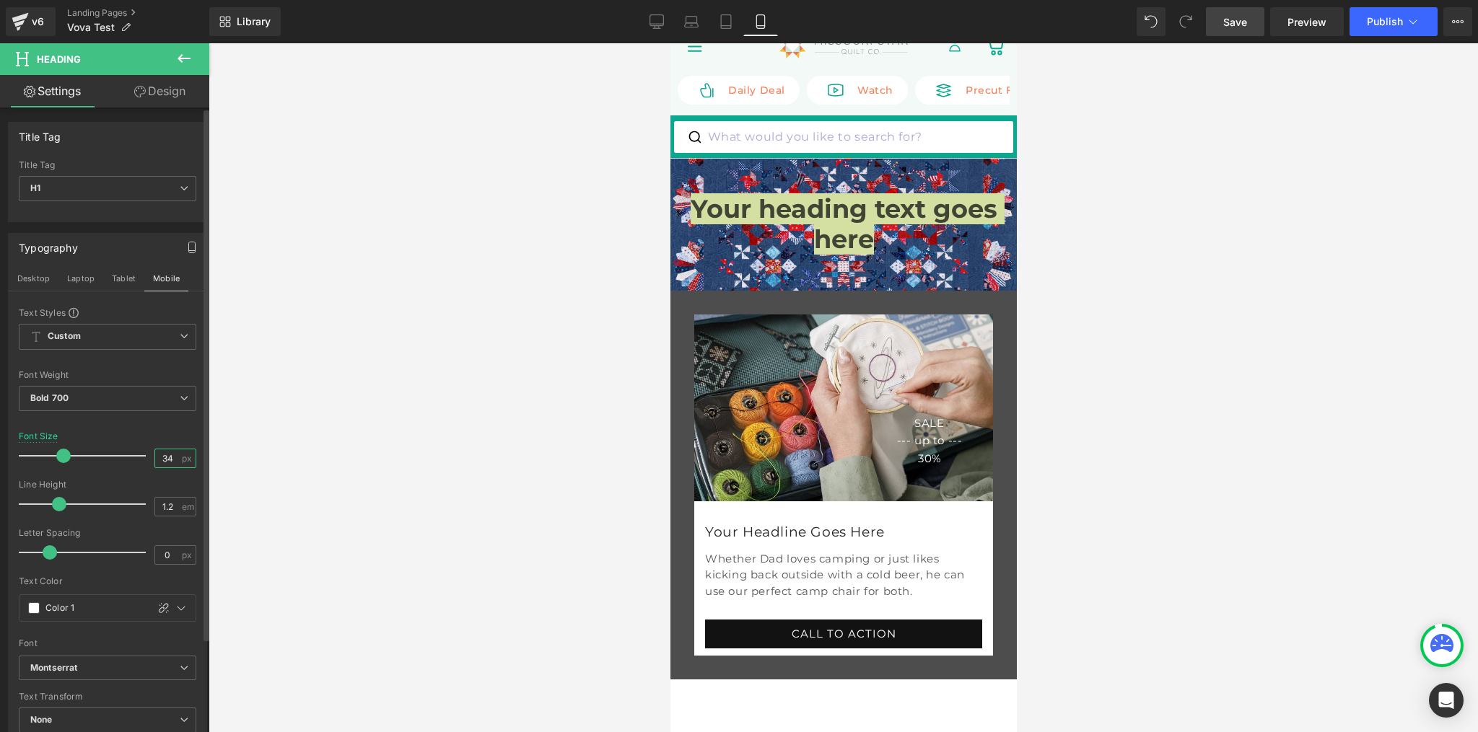
click at [156, 461] on input "34" at bounding box center [167, 459] width 25 height 18
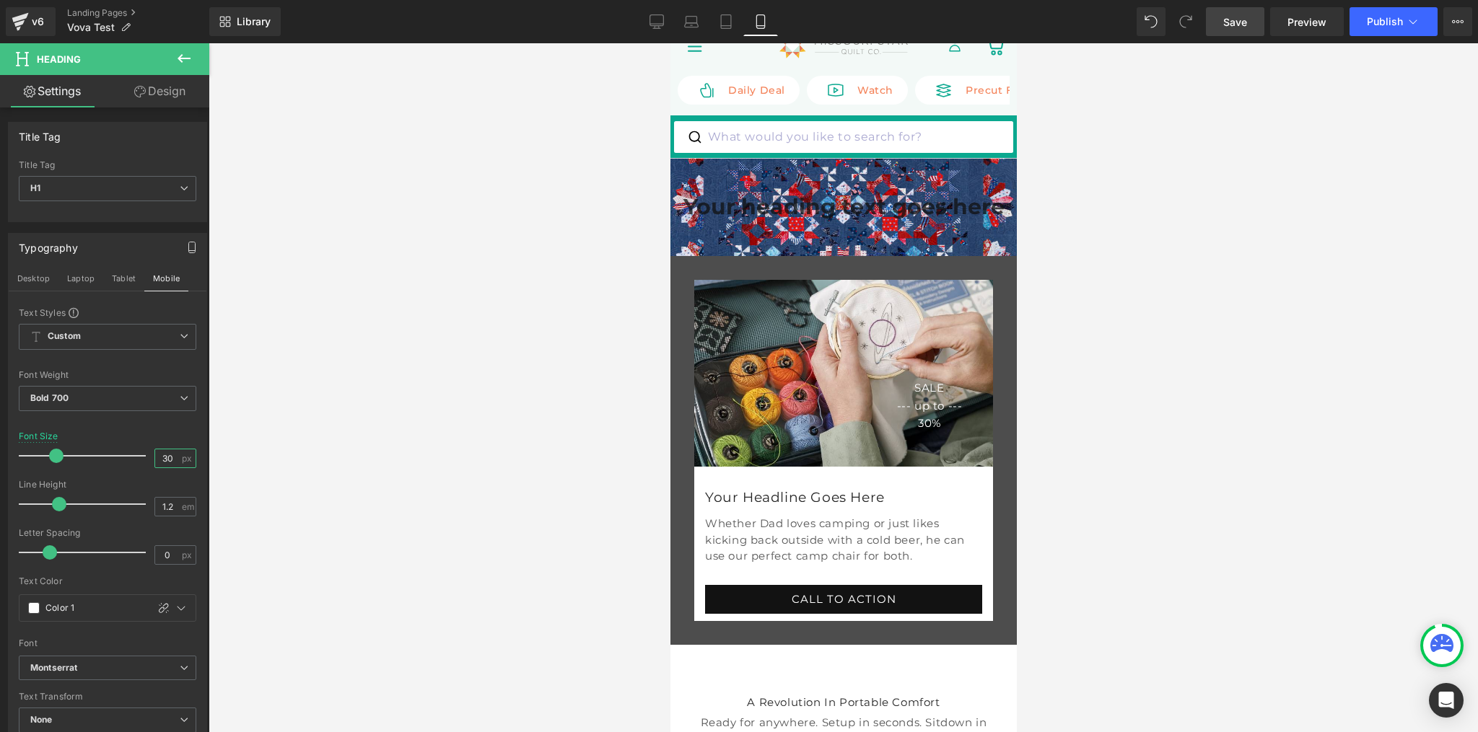
type input "30"
click at [1215, 292] on div at bounding box center [843, 387] width 1269 height 689
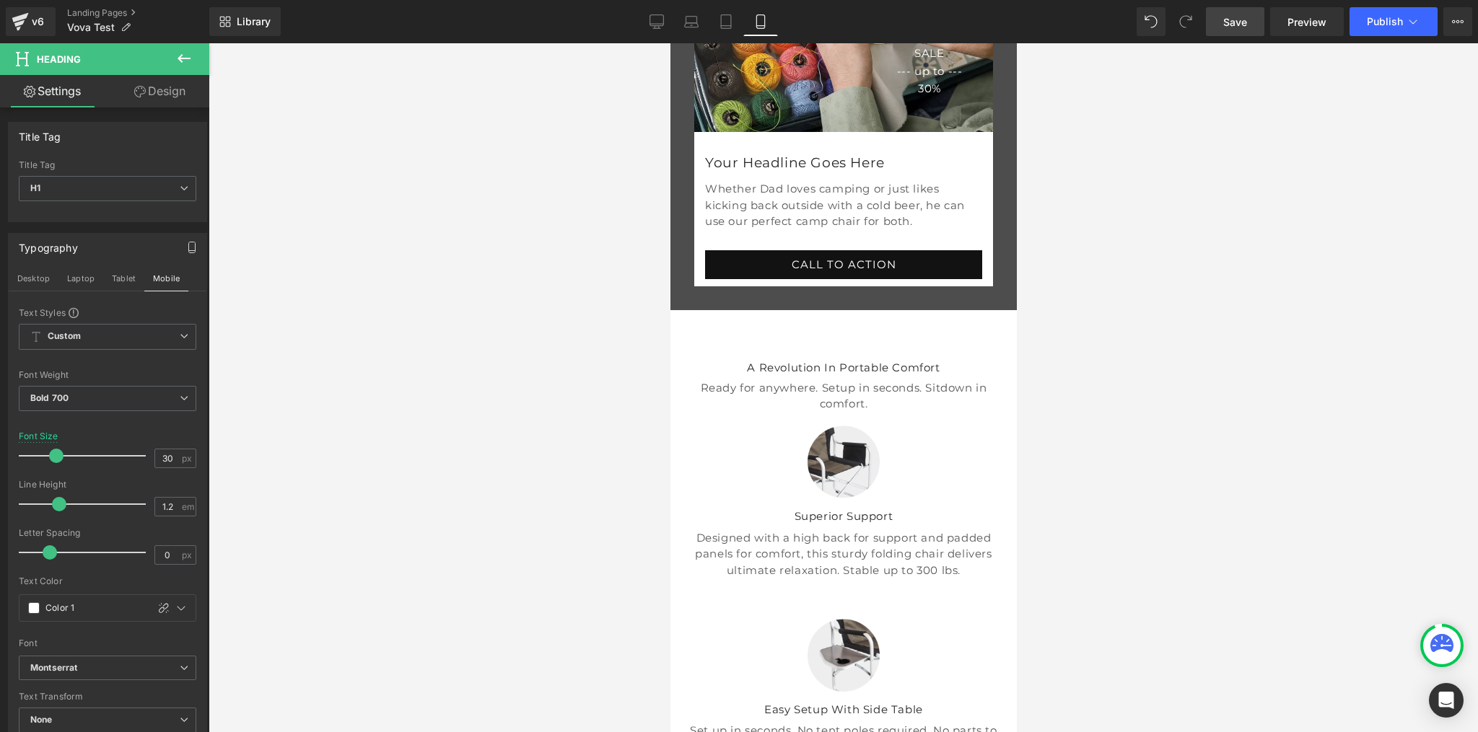
scroll to position [520, 0]
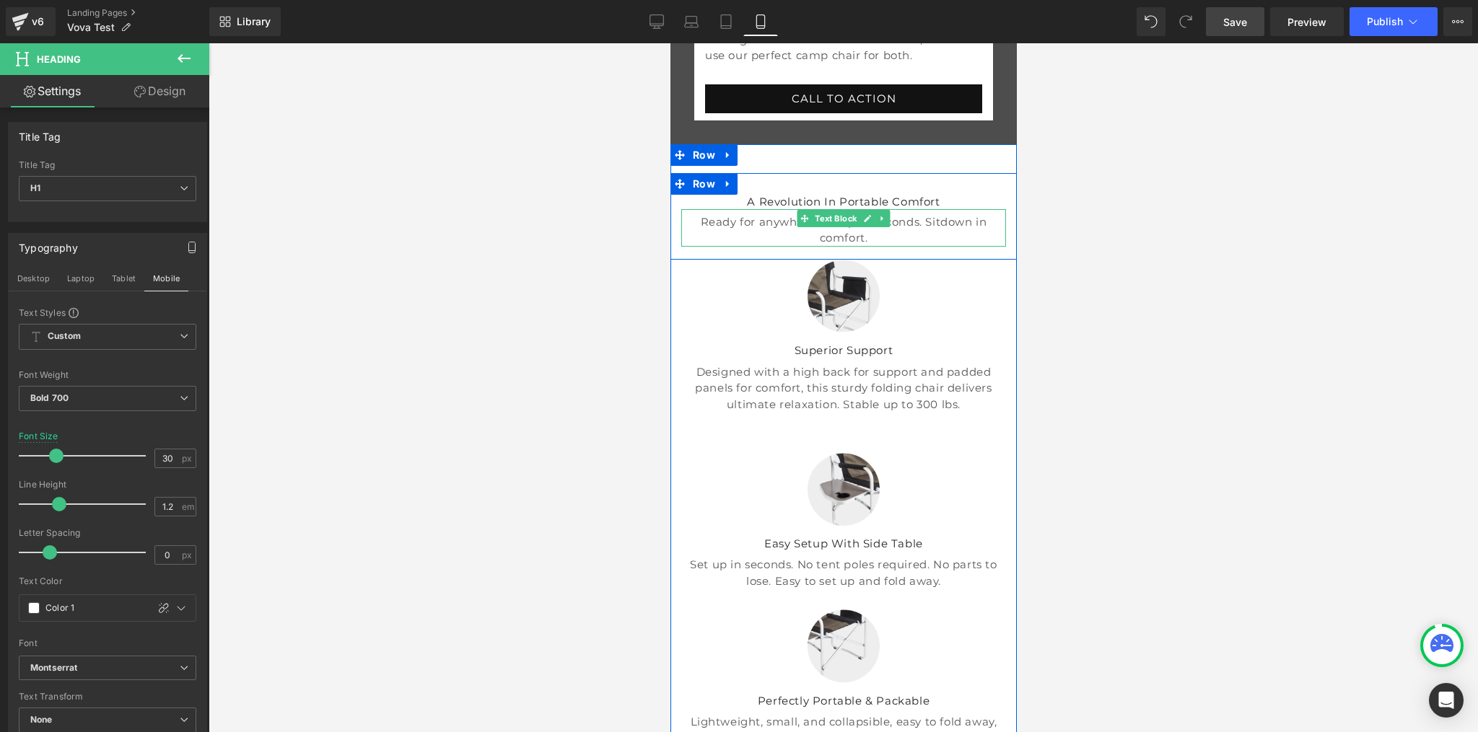
click at [762, 247] on p "Ready for anywhere. Setup in seconds. Sitdown in comfort." at bounding box center [842, 230] width 325 height 32
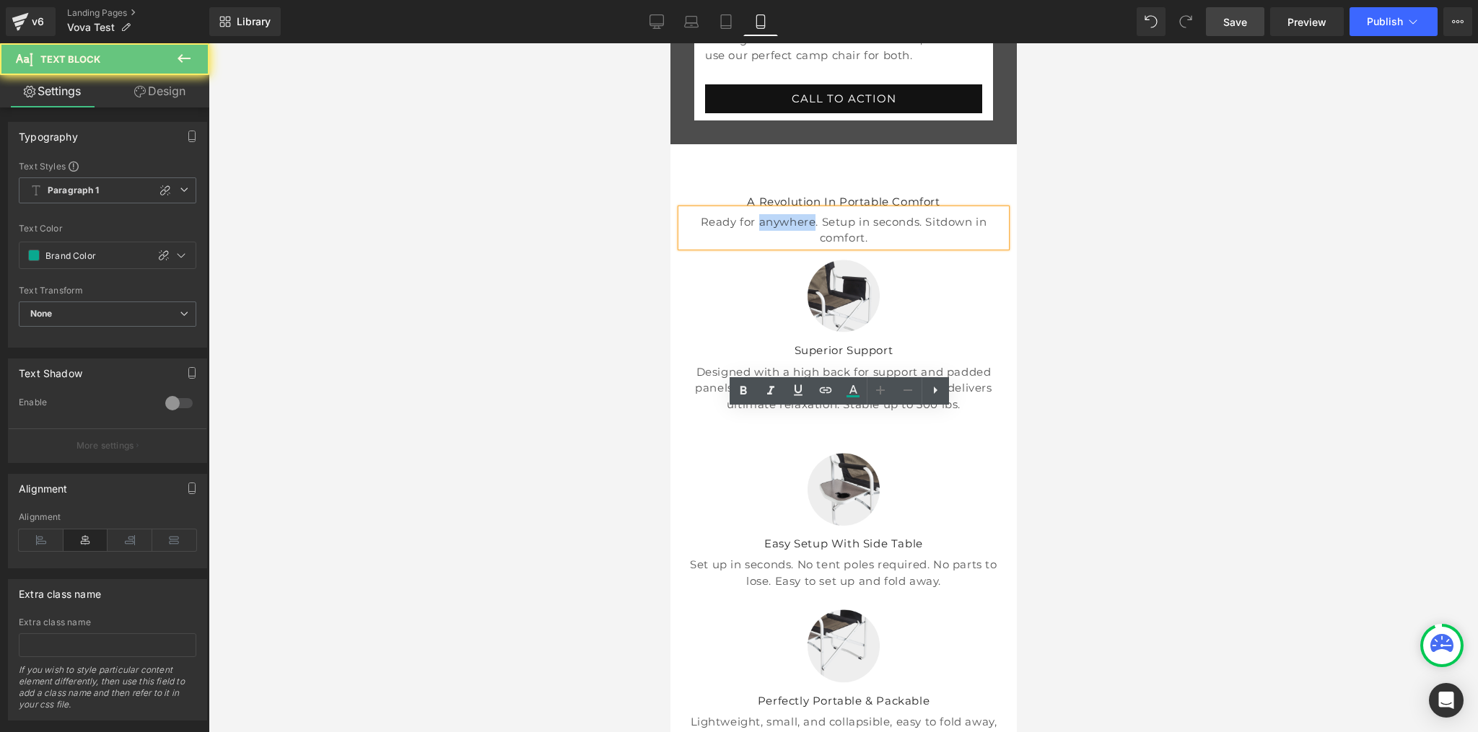
click at [762, 247] on p "Ready for anywhere. Setup in seconds. Sitdown in comfort." at bounding box center [842, 230] width 325 height 32
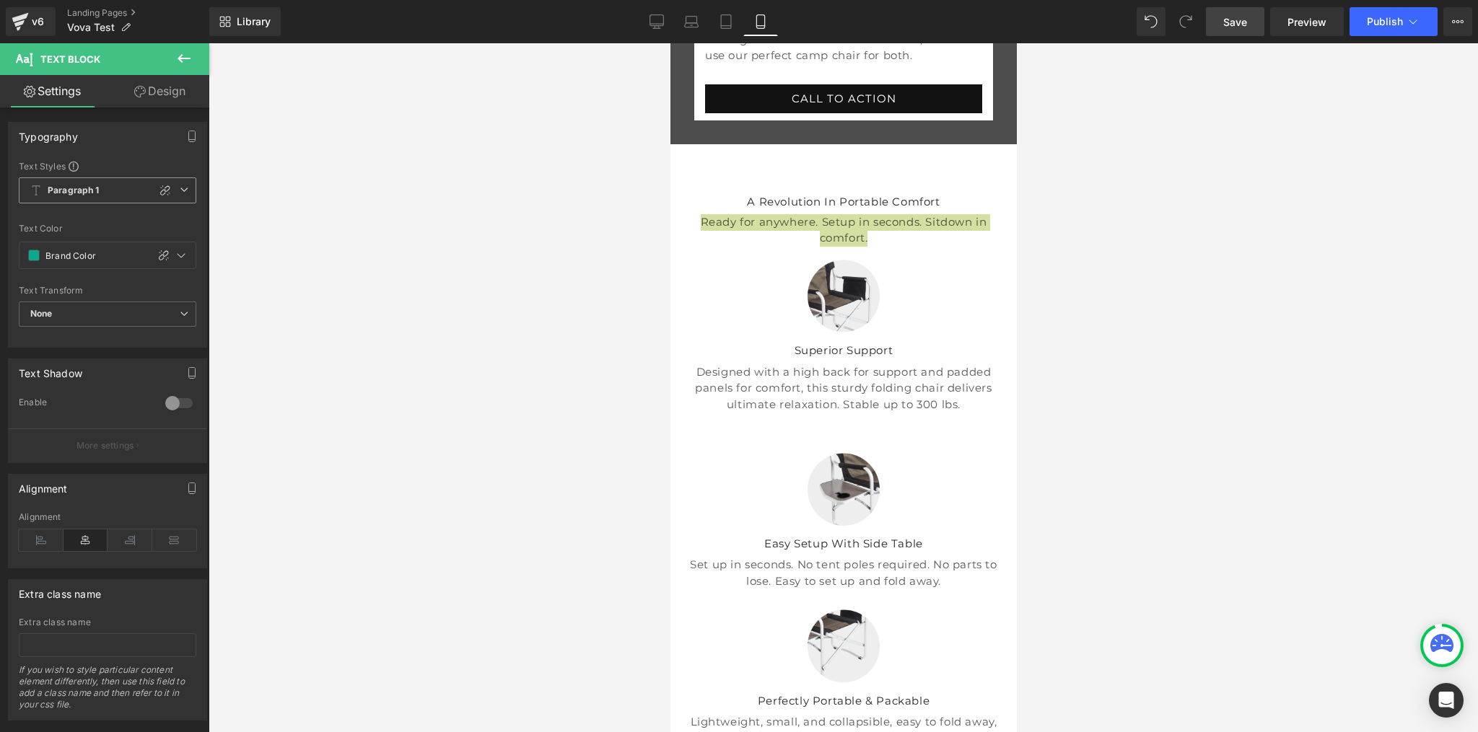
click at [173, 192] on span "Paragraph 1" at bounding box center [108, 191] width 178 height 26
click at [290, 224] on div at bounding box center [843, 387] width 1269 height 689
click at [69, 96] on link "Settings" at bounding box center [52, 91] width 105 height 32
click at [194, 92] on link "Design" at bounding box center [160, 91] width 105 height 32
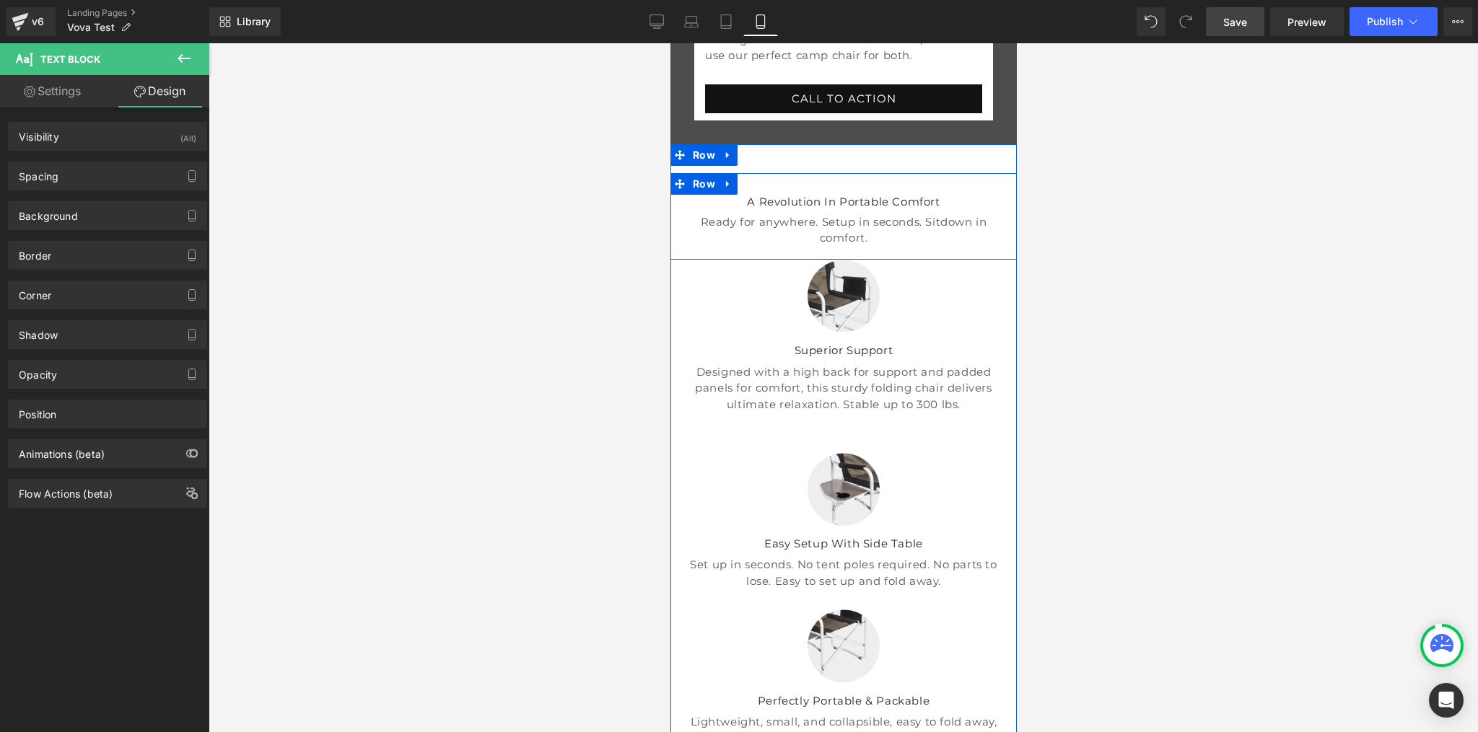
click at [766, 260] on div "A Revolution In Portable Comfort Heading Ready for anywhere. Setup in seconds. …" at bounding box center [843, 216] width 346 height 87
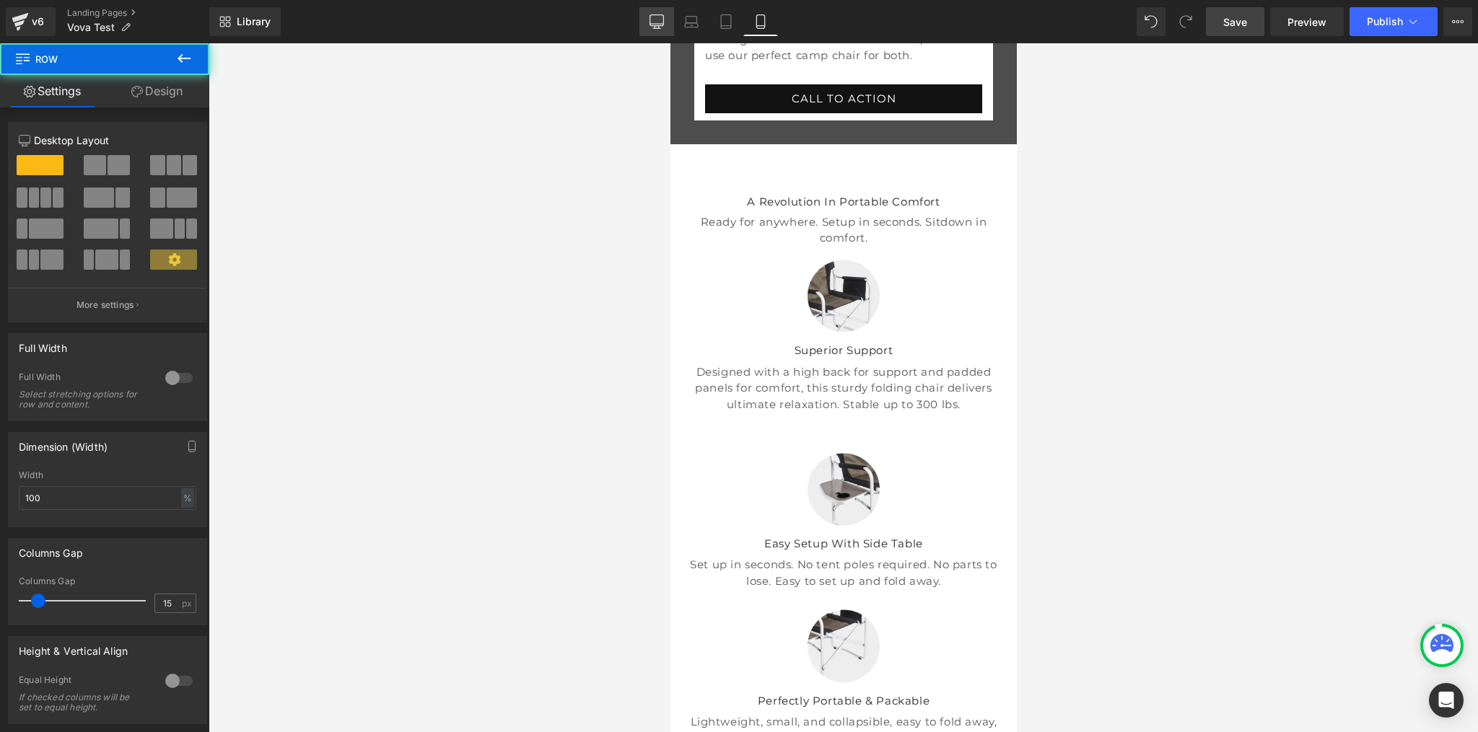
click at [657, 22] on icon at bounding box center [656, 21] width 14 height 14
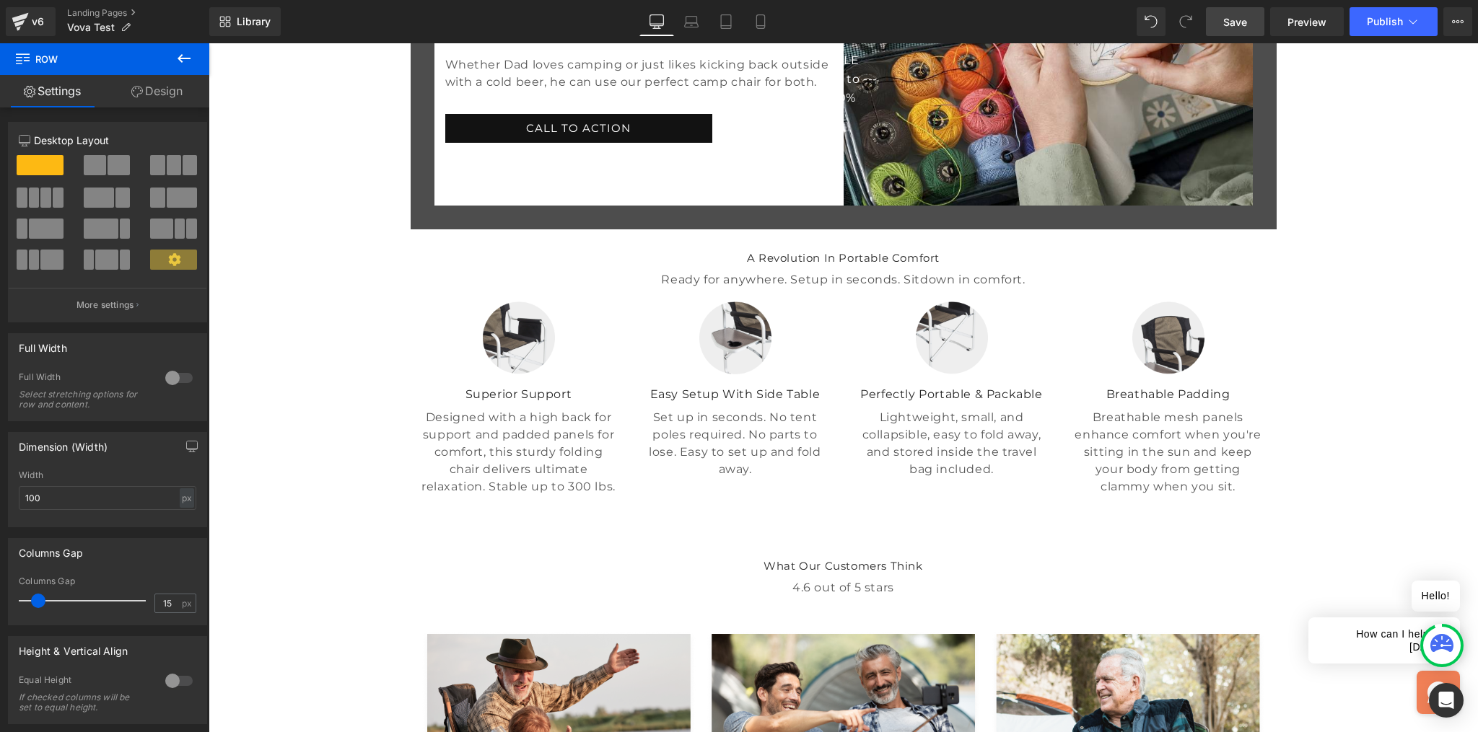
scroll to position [340, 0]
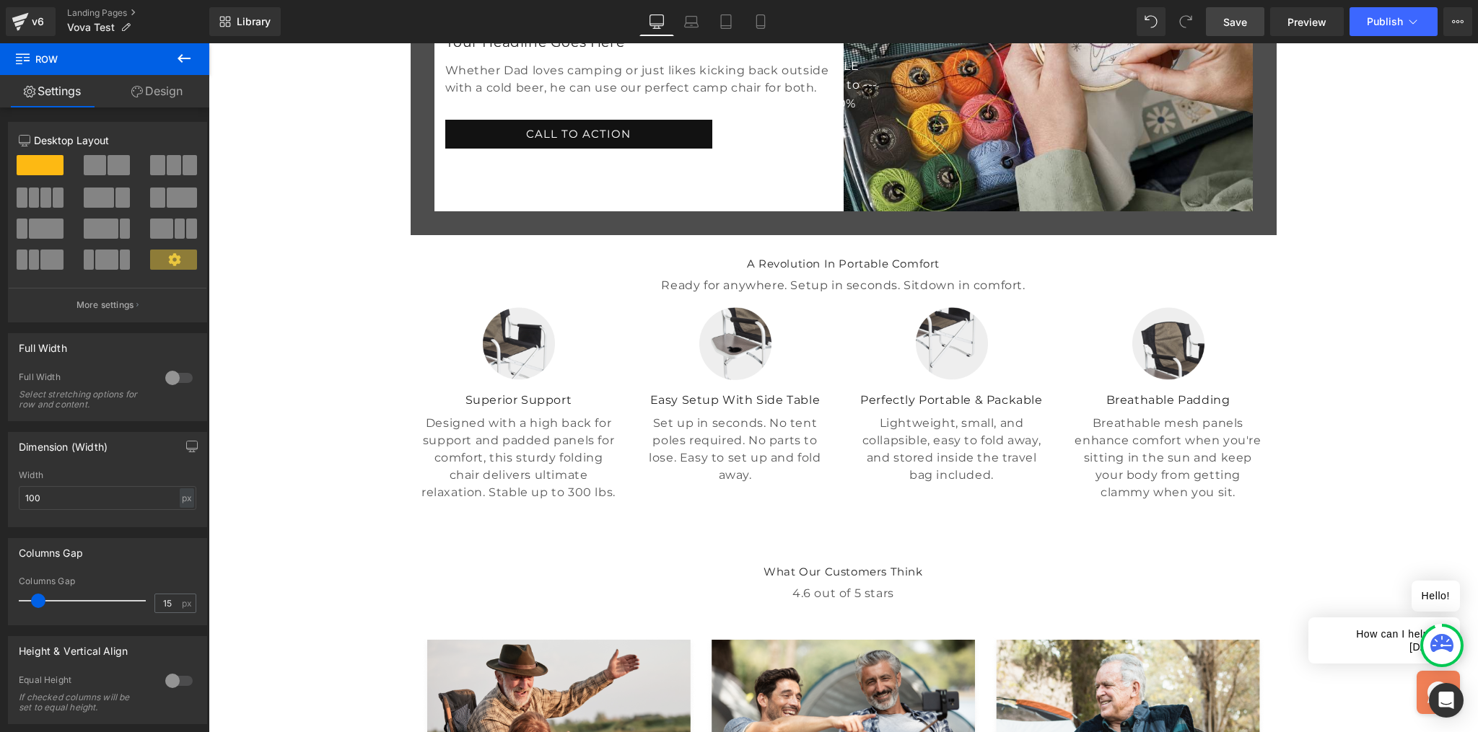
click at [806, 294] on div "Ready for anywhere. Setup in seconds. Sitdown in comfort. Text Block" at bounding box center [843, 282] width 844 height 23
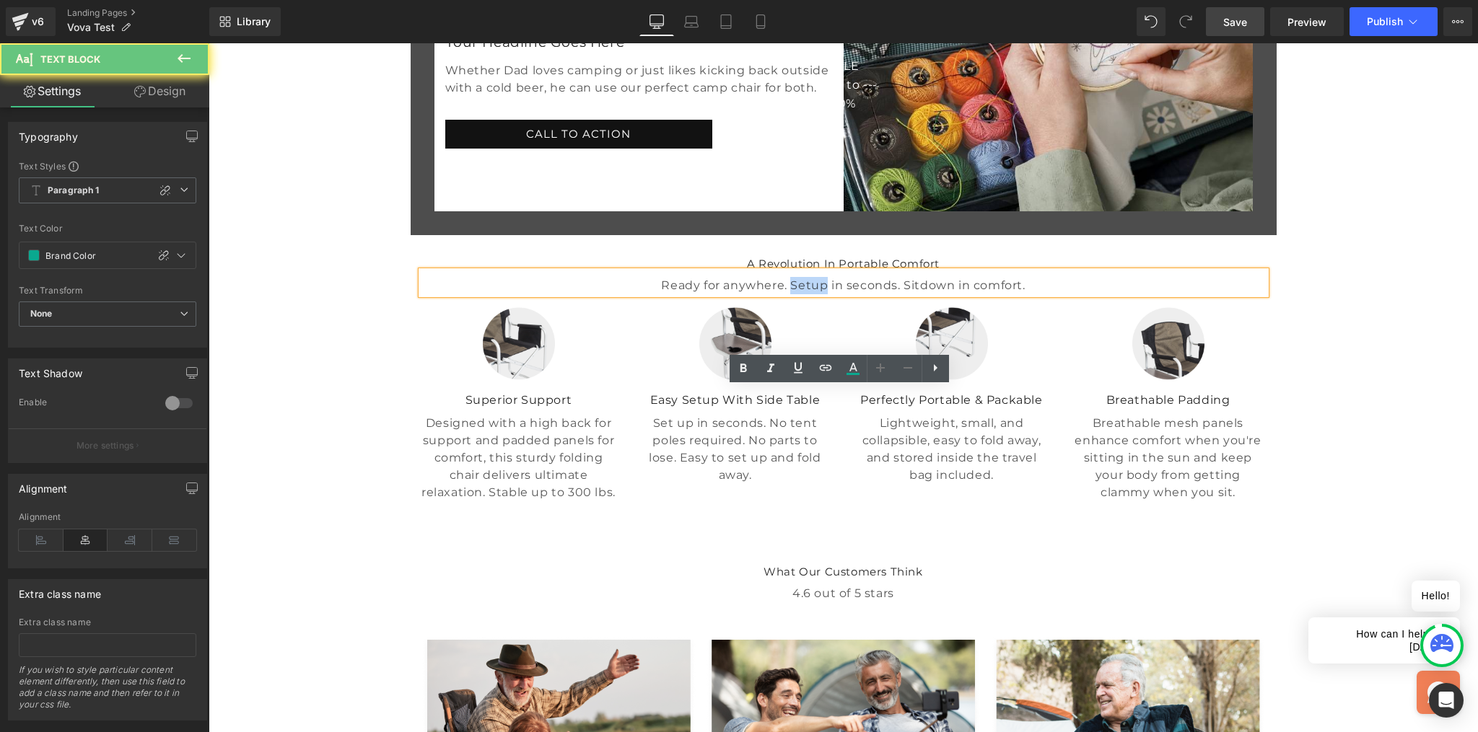
click at [806, 294] on p "Ready for anywhere. Setup in seconds. Sitdown in comfort." at bounding box center [843, 285] width 844 height 17
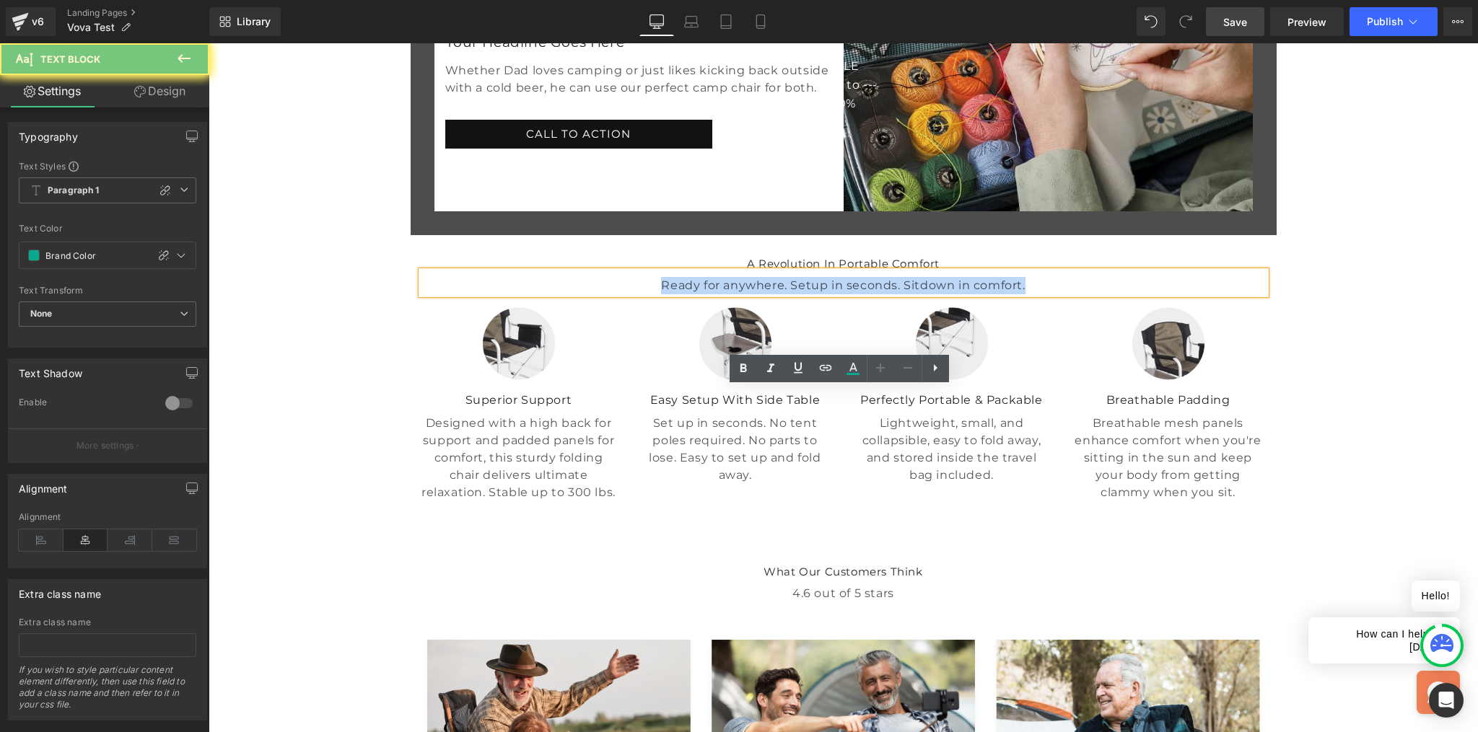
click at [806, 294] on p "Ready for anywhere. Setup in seconds. Sitdown in comfort." at bounding box center [843, 285] width 844 height 17
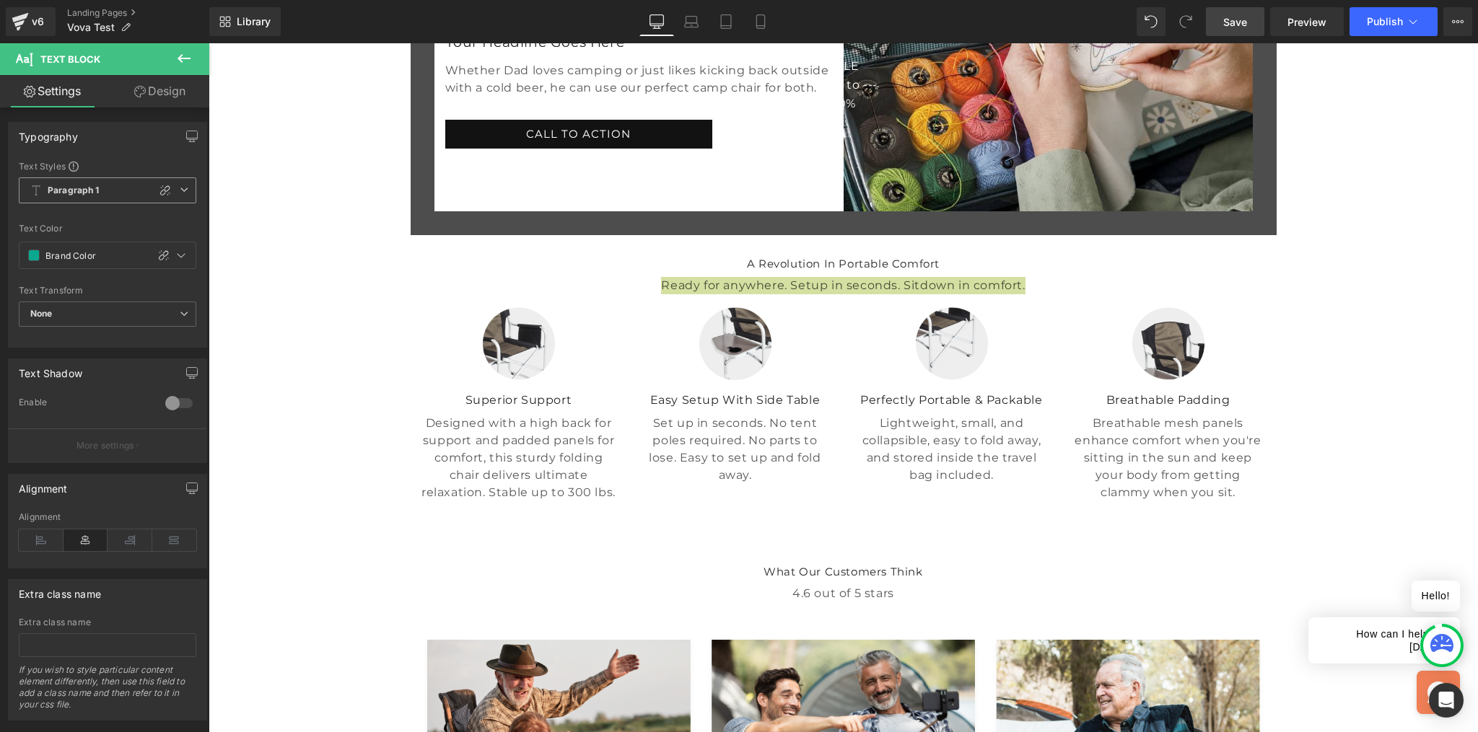
click at [64, 180] on span "Paragraph 1" at bounding box center [108, 191] width 178 height 26
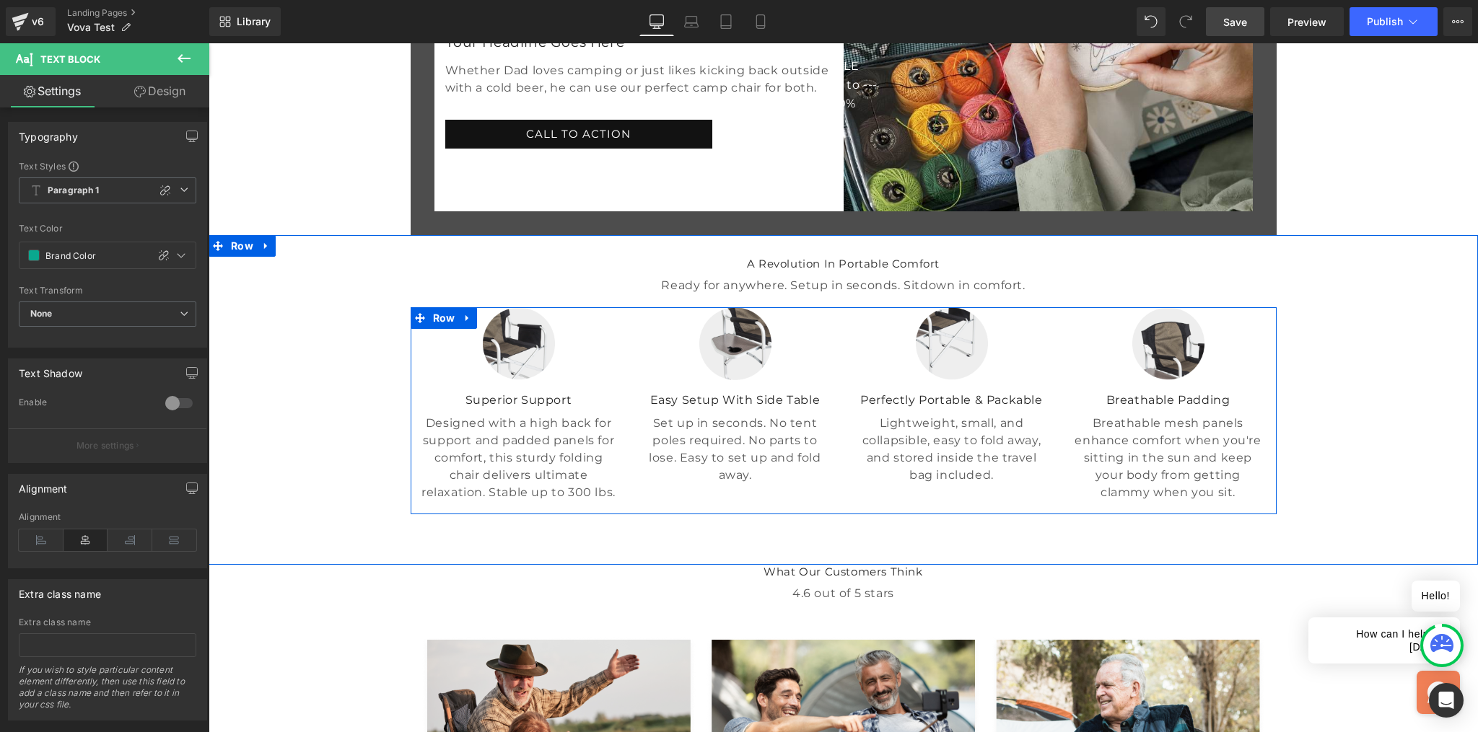
click at [209, 43] on div at bounding box center [209, 43] width 0 height 0
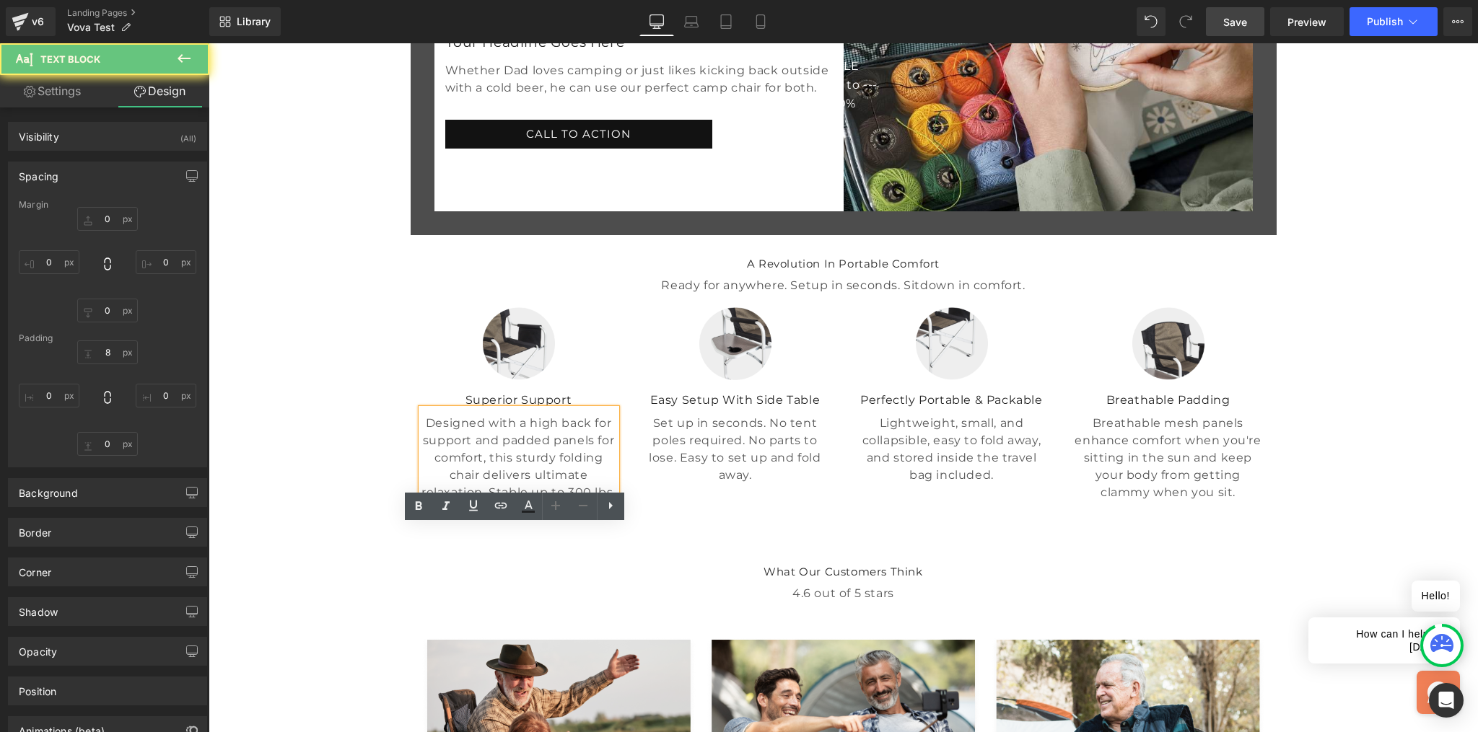
click at [553, 409] on p "Superior Support" at bounding box center [518, 400] width 195 height 17
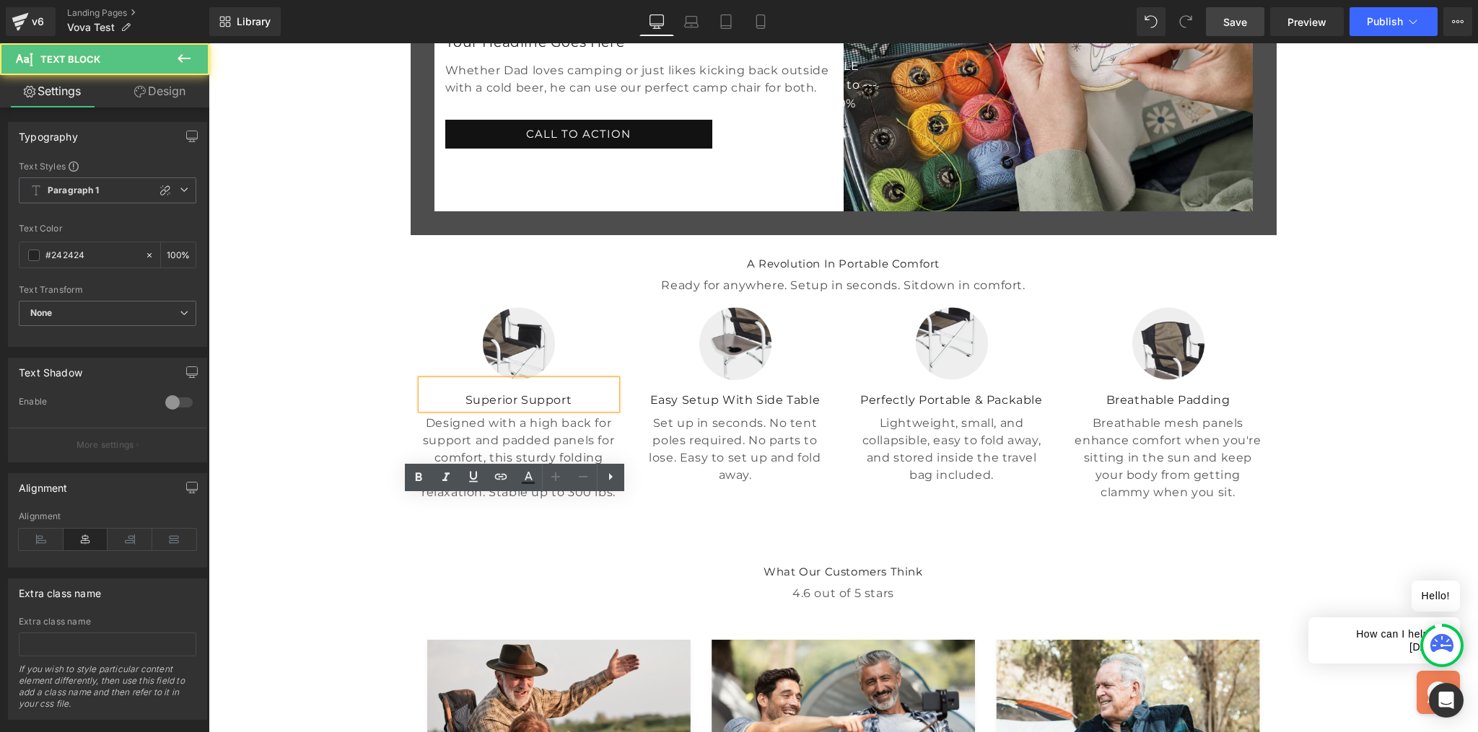
click at [533, 409] on p "Superior Support" at bounding box center [518, 400] width 195 height 17
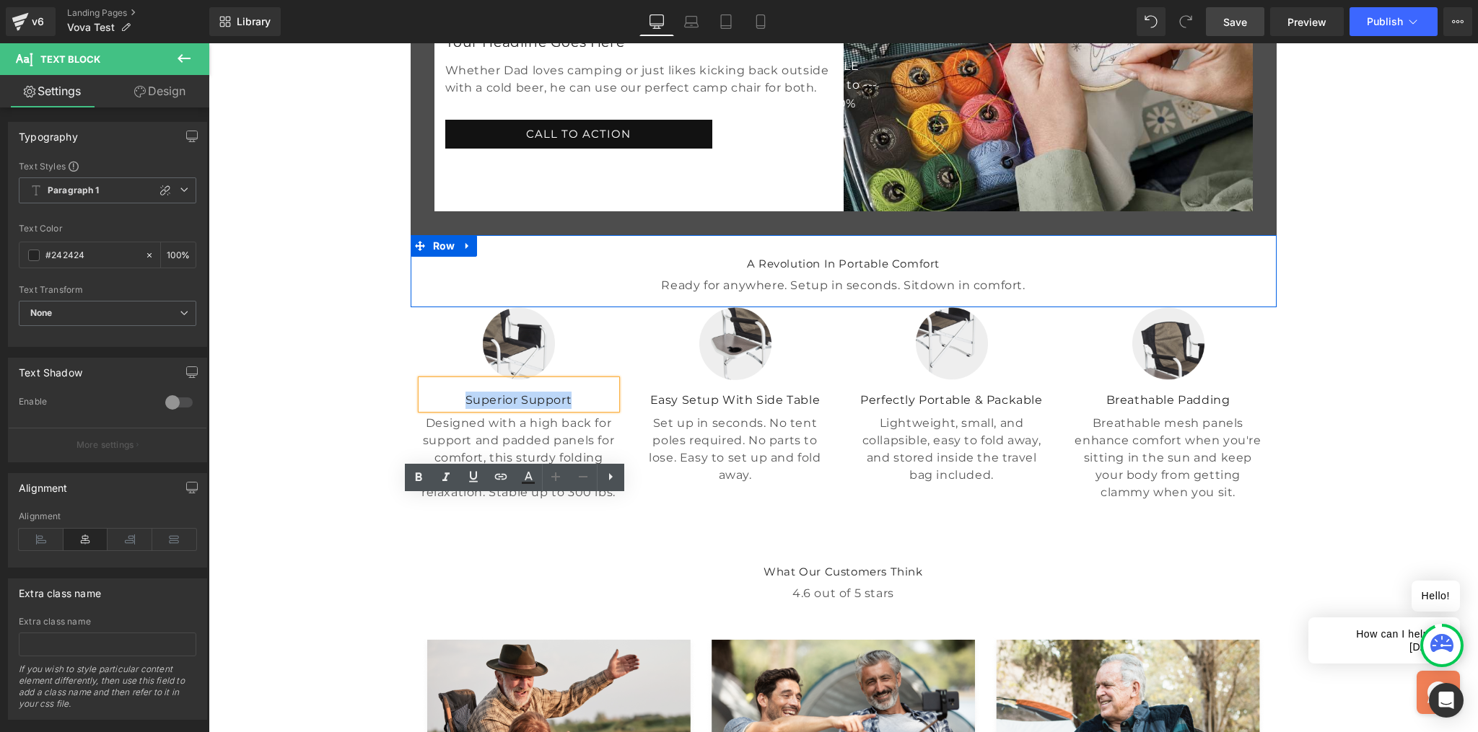
click at [722, 271] on h3 "A Revolution In Portable Comfort" at bounding box center [843, 264] width 844 height 14
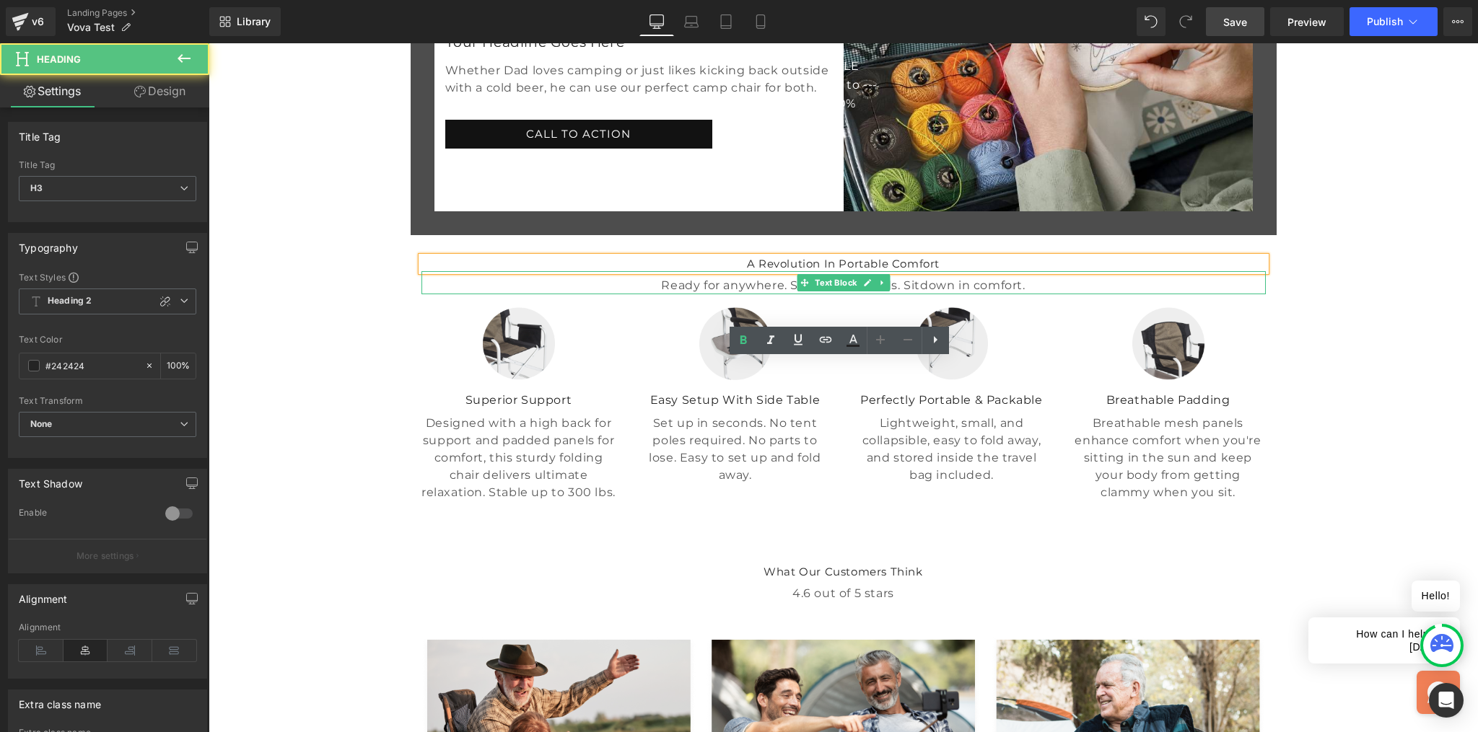
click at [730, 294] on p "Ready for anywhere. Setup in seconds. Sitdown in comfort." at bounding box center [843, 285] width 844 height 17
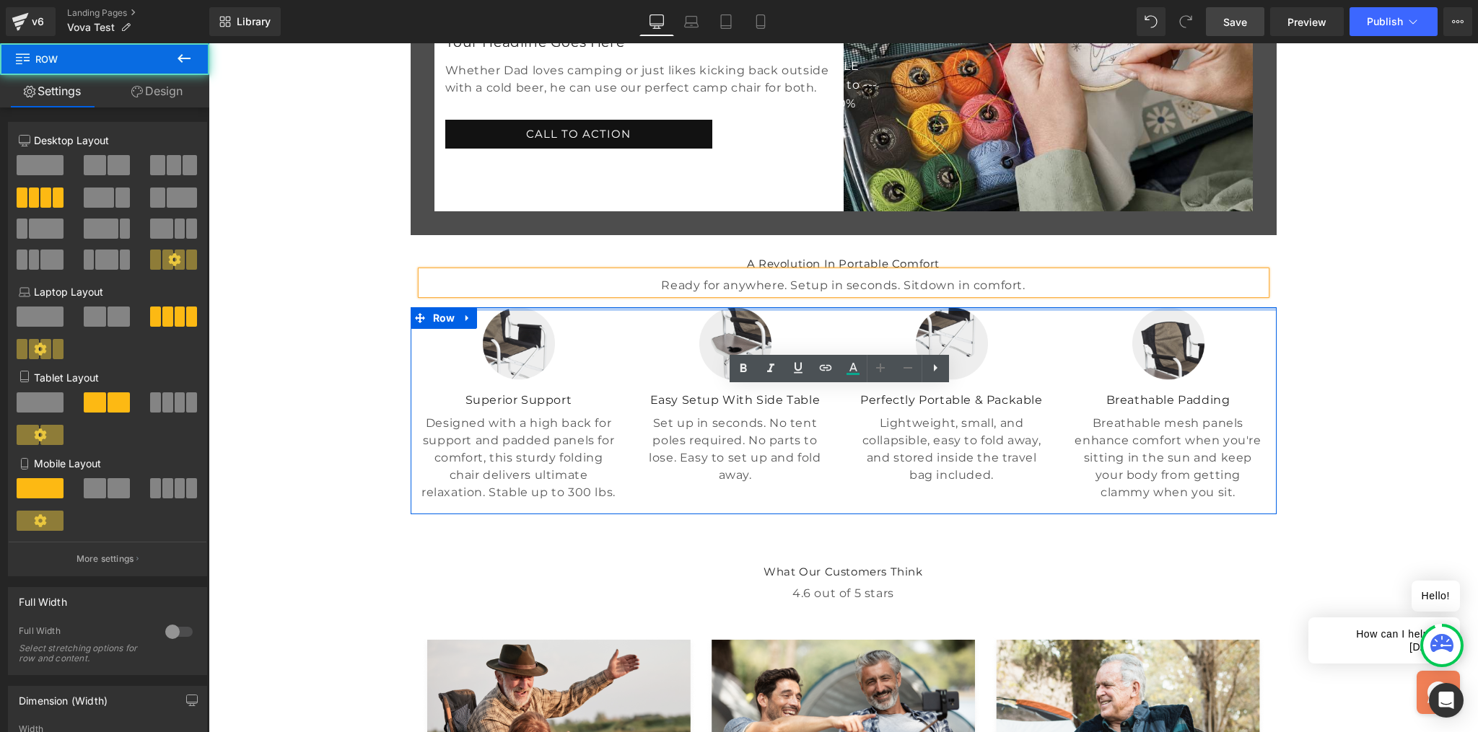
click at [934, 311] on div at bounding box center [844, 309] width 866 height 4
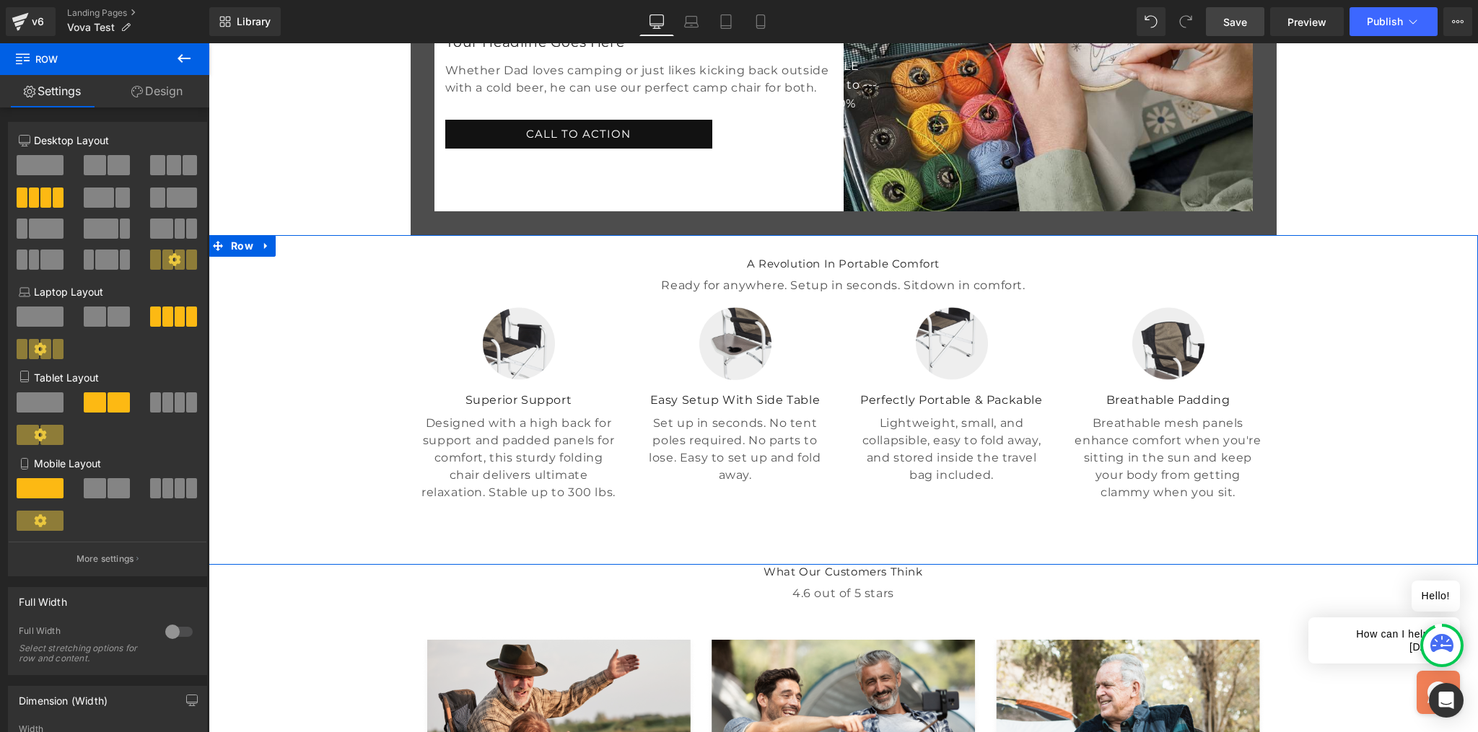
click at [1316, 411] on div "A Revolution In Portable Comfort Heading Ready for anywhere. Setup in seconds. …" at bounding box center [843, 374] width 1269 height 279
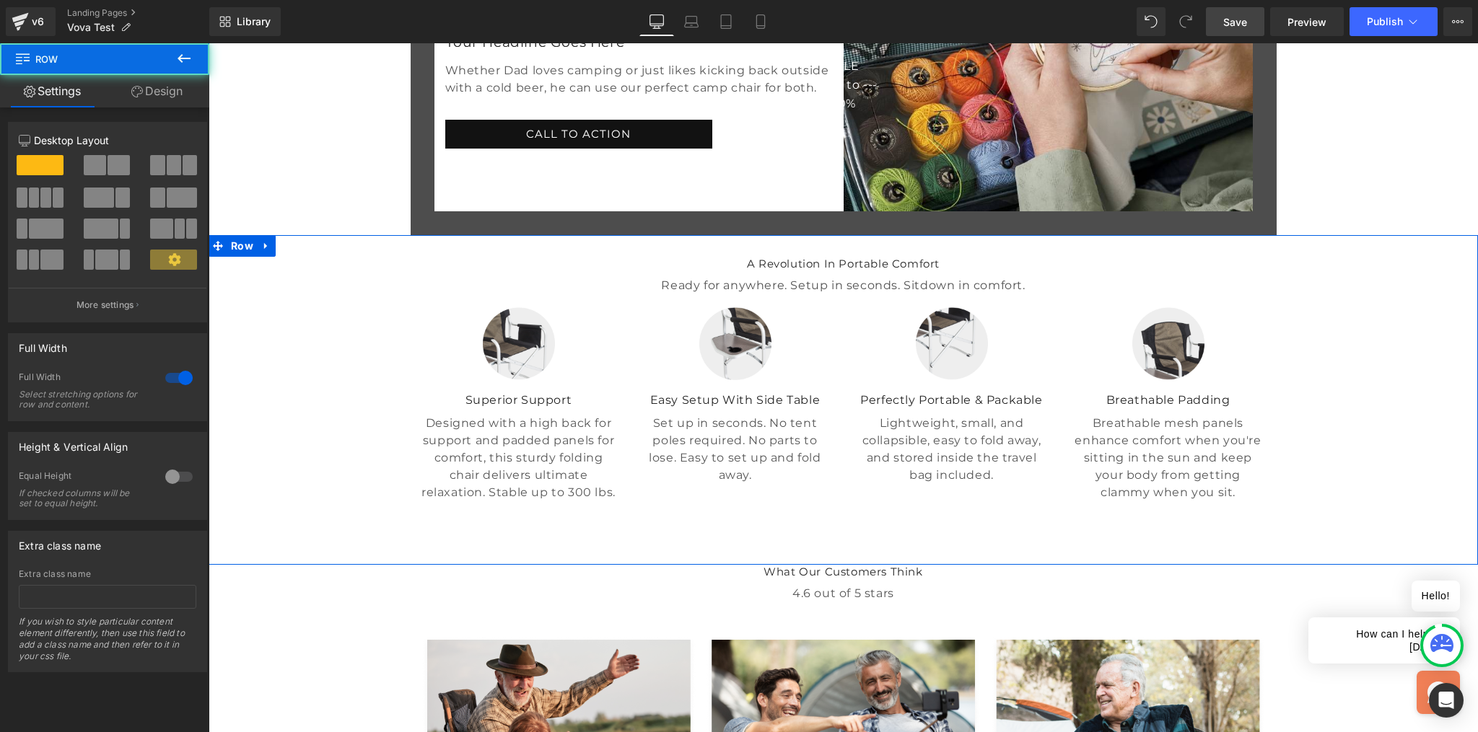
click at [918, 271] on h3 "A Revolution In Portable Comfort" at bounding box center [843, 264] width 844 height 14
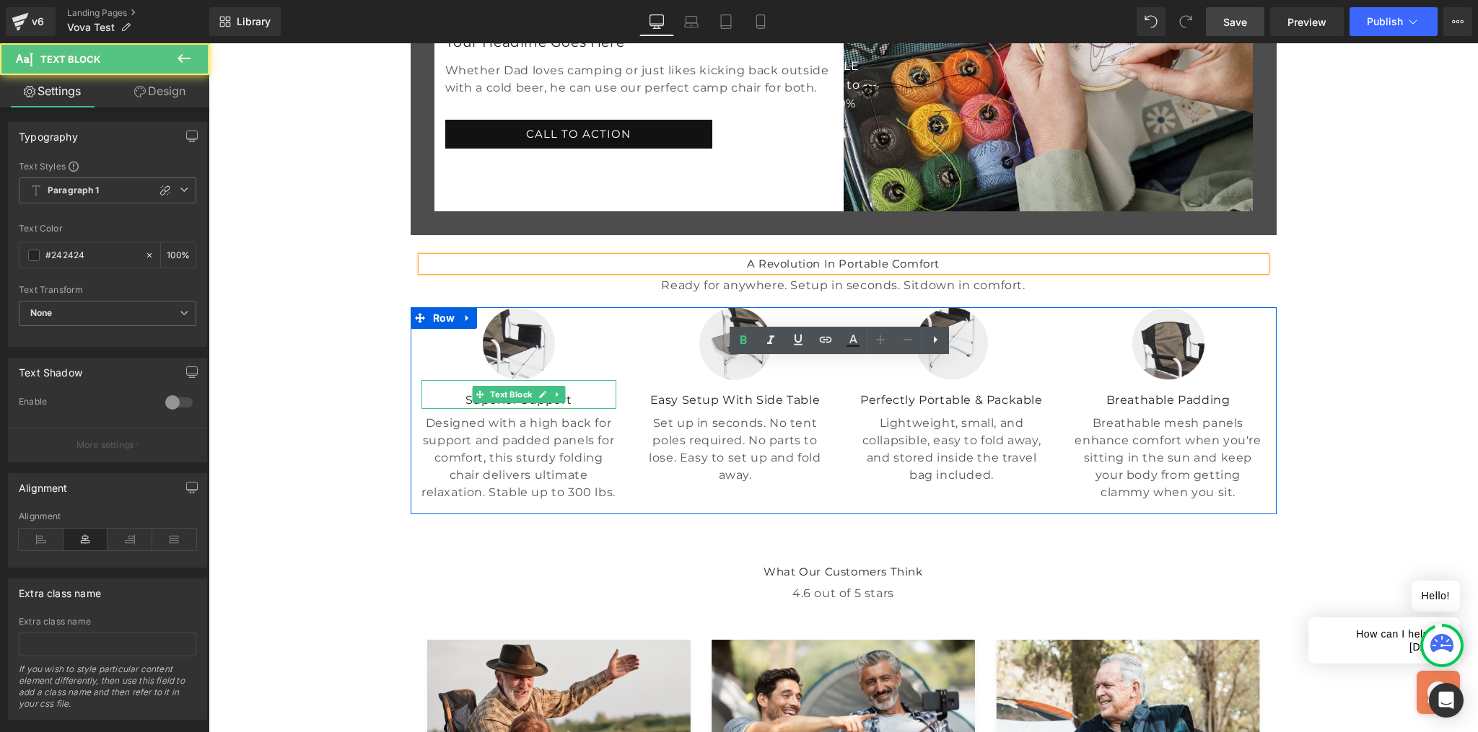
click at [435, 409] on p "Superior Support" at bounding box center [518, 400] width 195 height 17
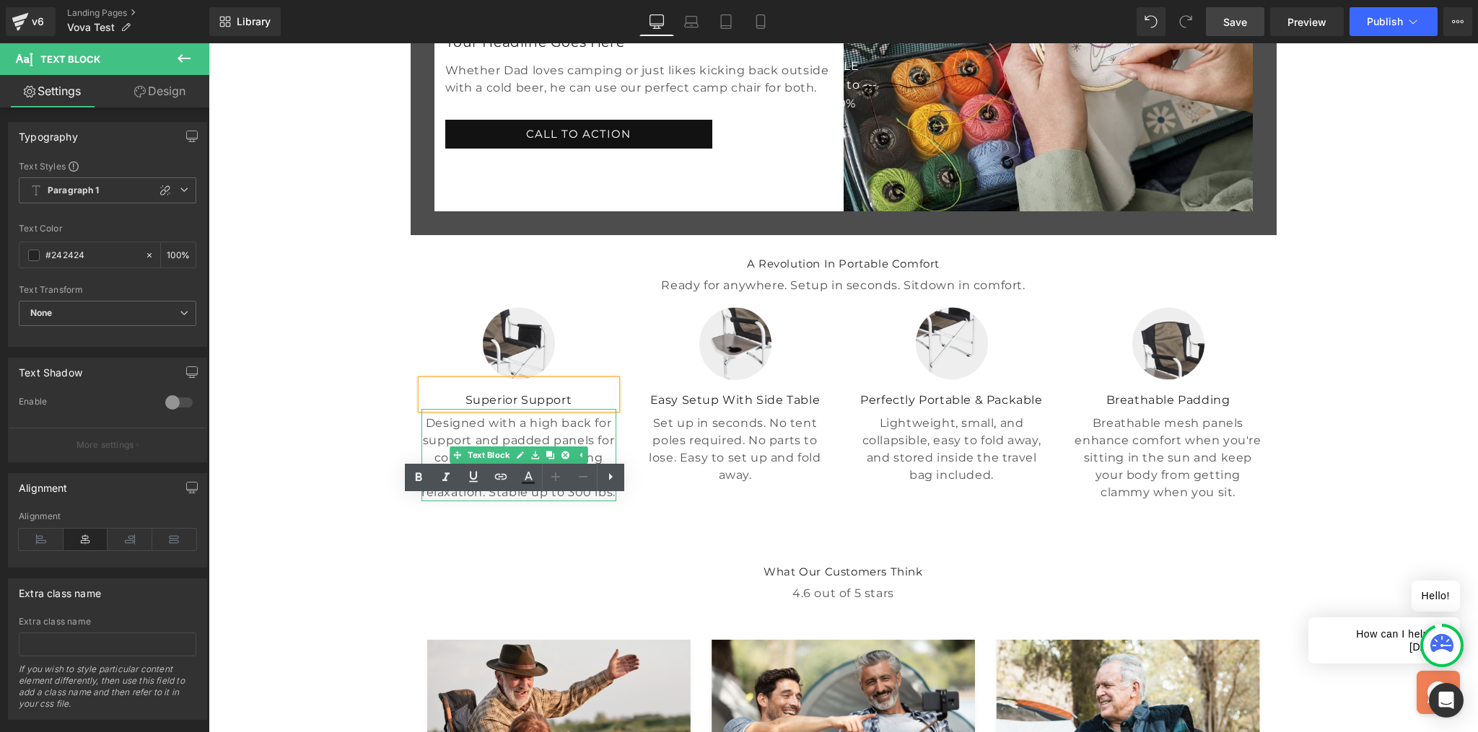
click at [432, 502] on p "Designed with a high back for support and padded panels for comfort, this sturd…" at bounding box center [518, 458] width 195 height 87
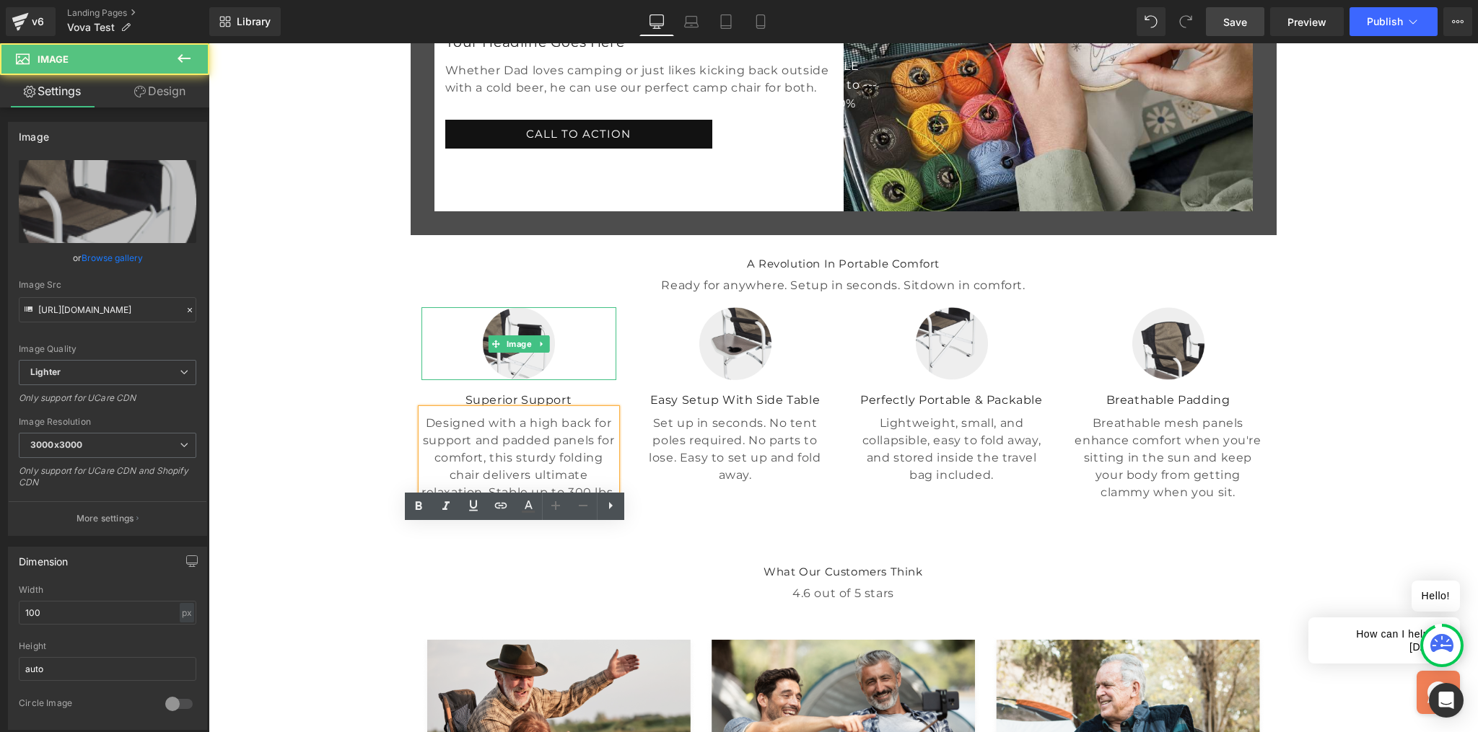
click at [426, 380] on div at bounding box center [518, 343] width 195 height 73
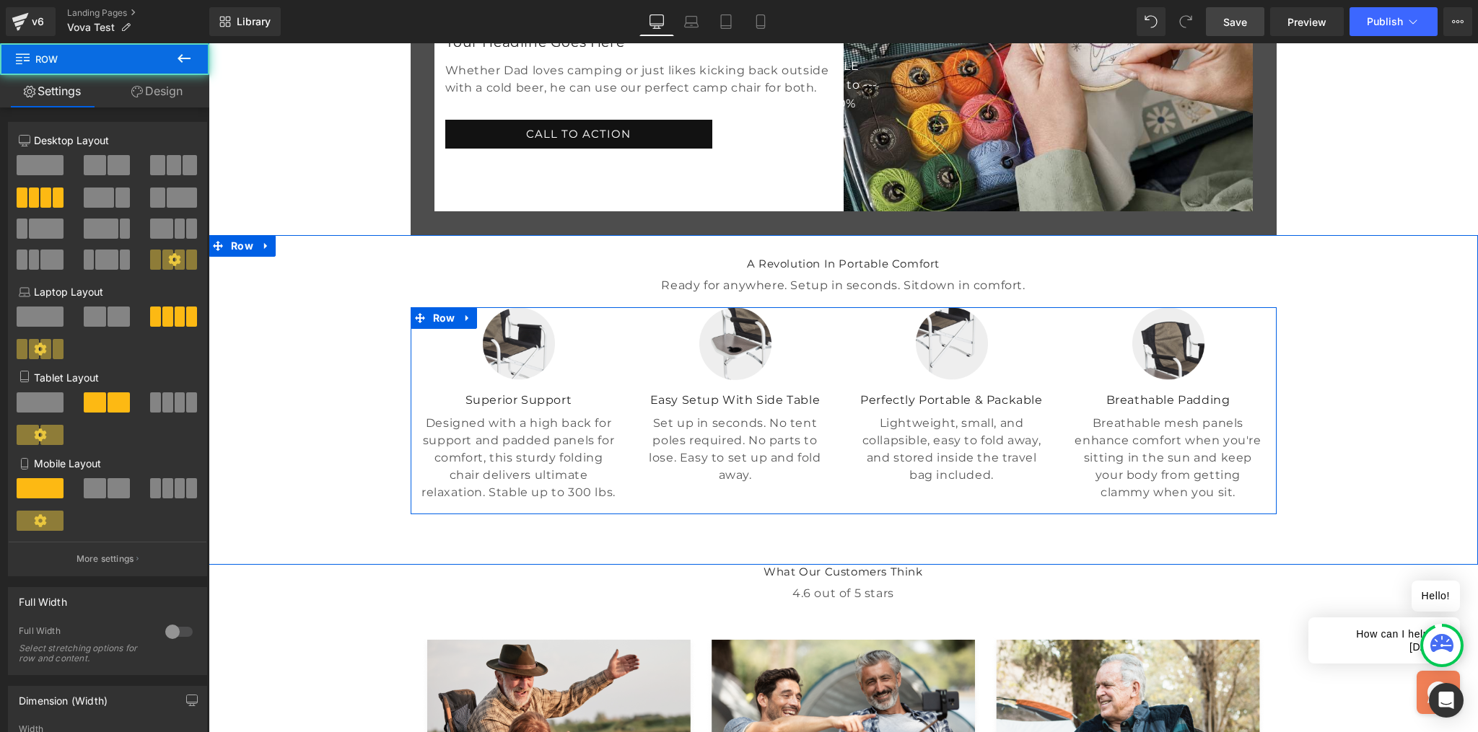
click at [411, 502] on div "Image Superior Support Text Block Designed with a high back for support and pad…" at bounding box center [519, 404] width 216 height 194
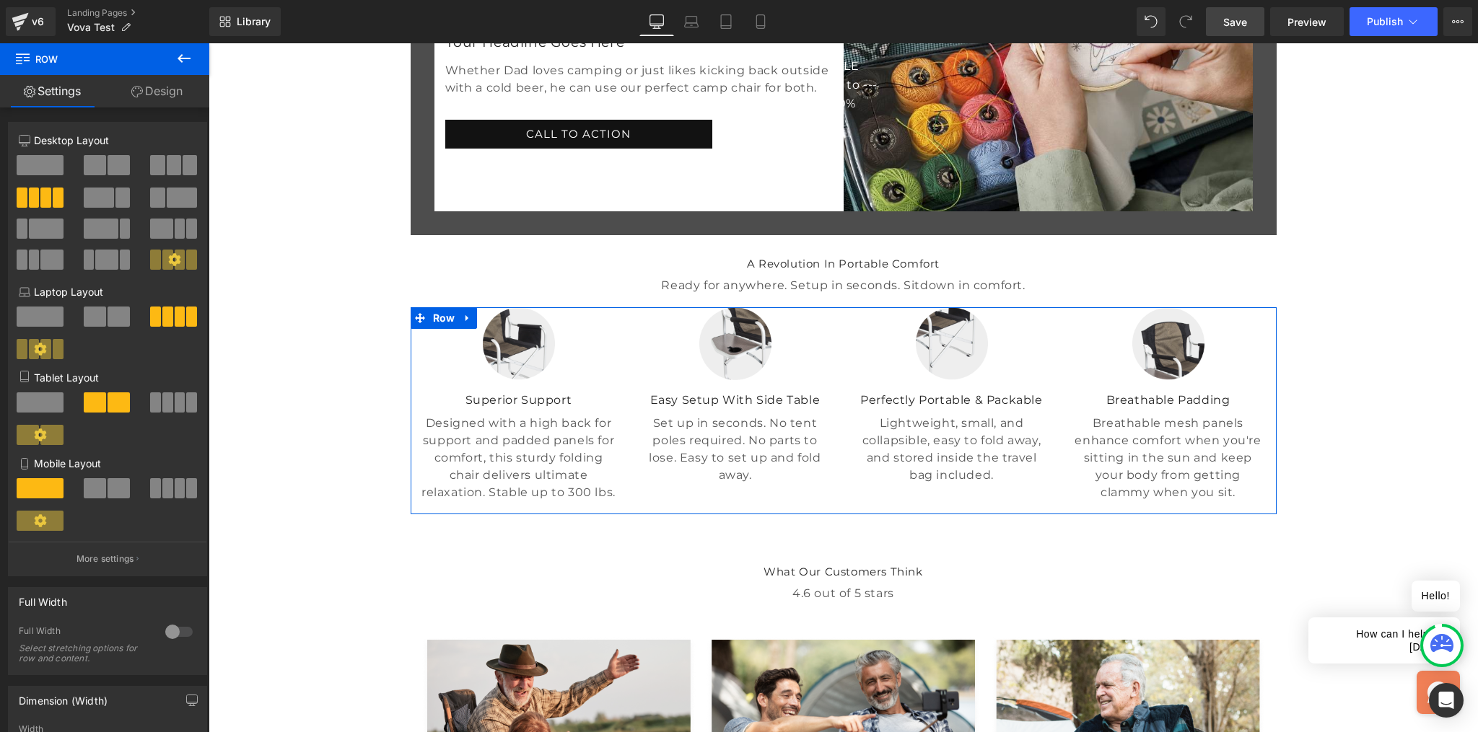
click at [166, 94] on link "Design" at bounding box center [157, 91] width 105 height 32
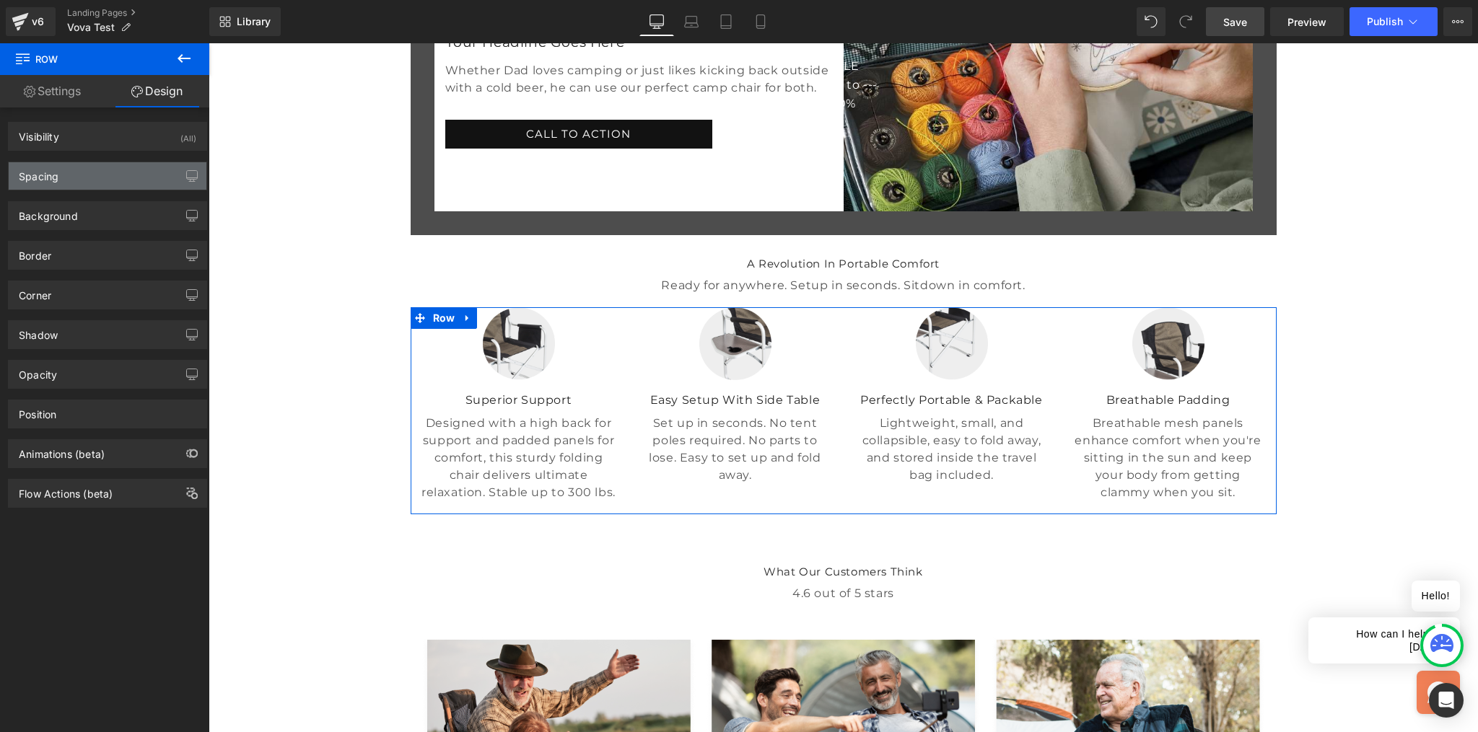
click at [72, 182] on div "Spacing" at bounding box center [108, 175] width 198 height 27
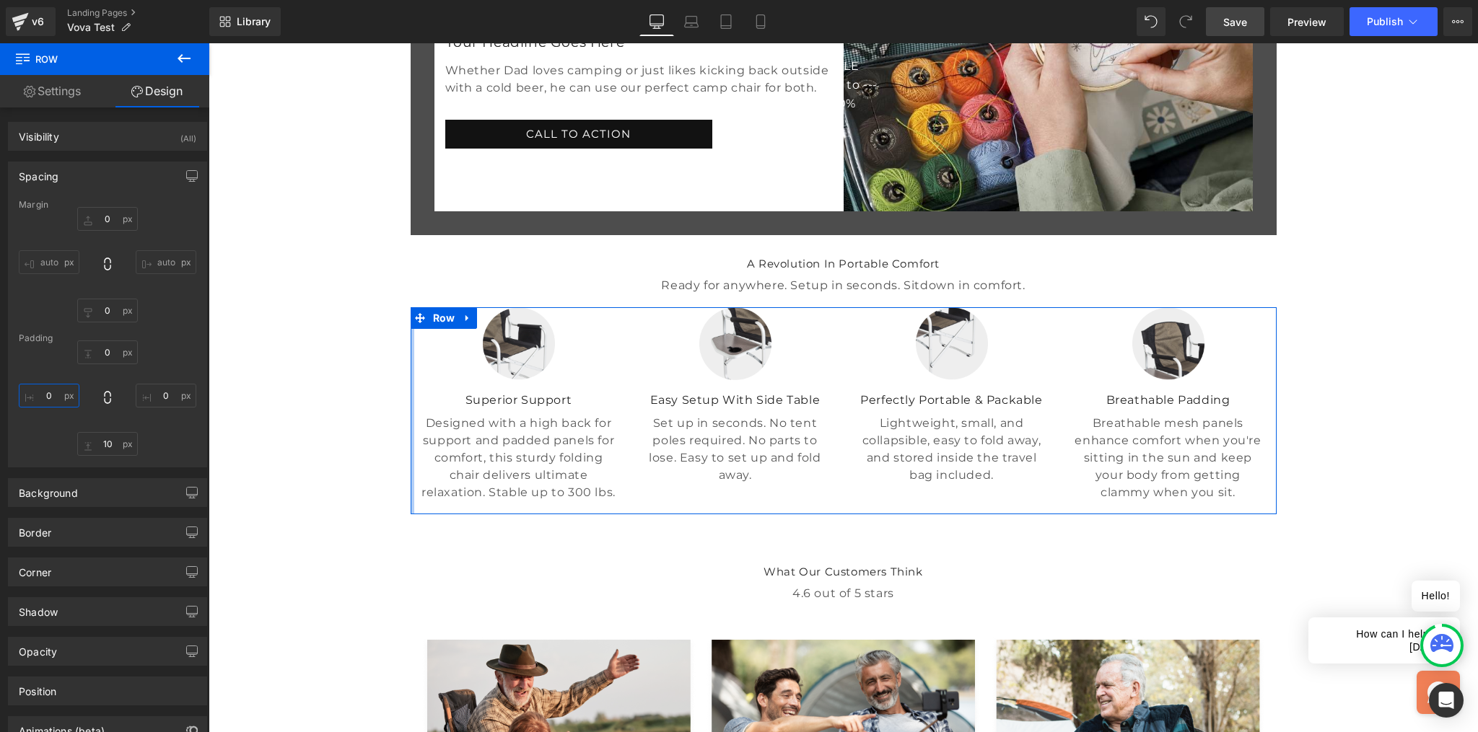
click at [60, 395] on input "0" at bounding box center [49, 396] width 61 height 24
click at [163, 395] on input "0" at bounding box center [166, 396] width 61 height 24
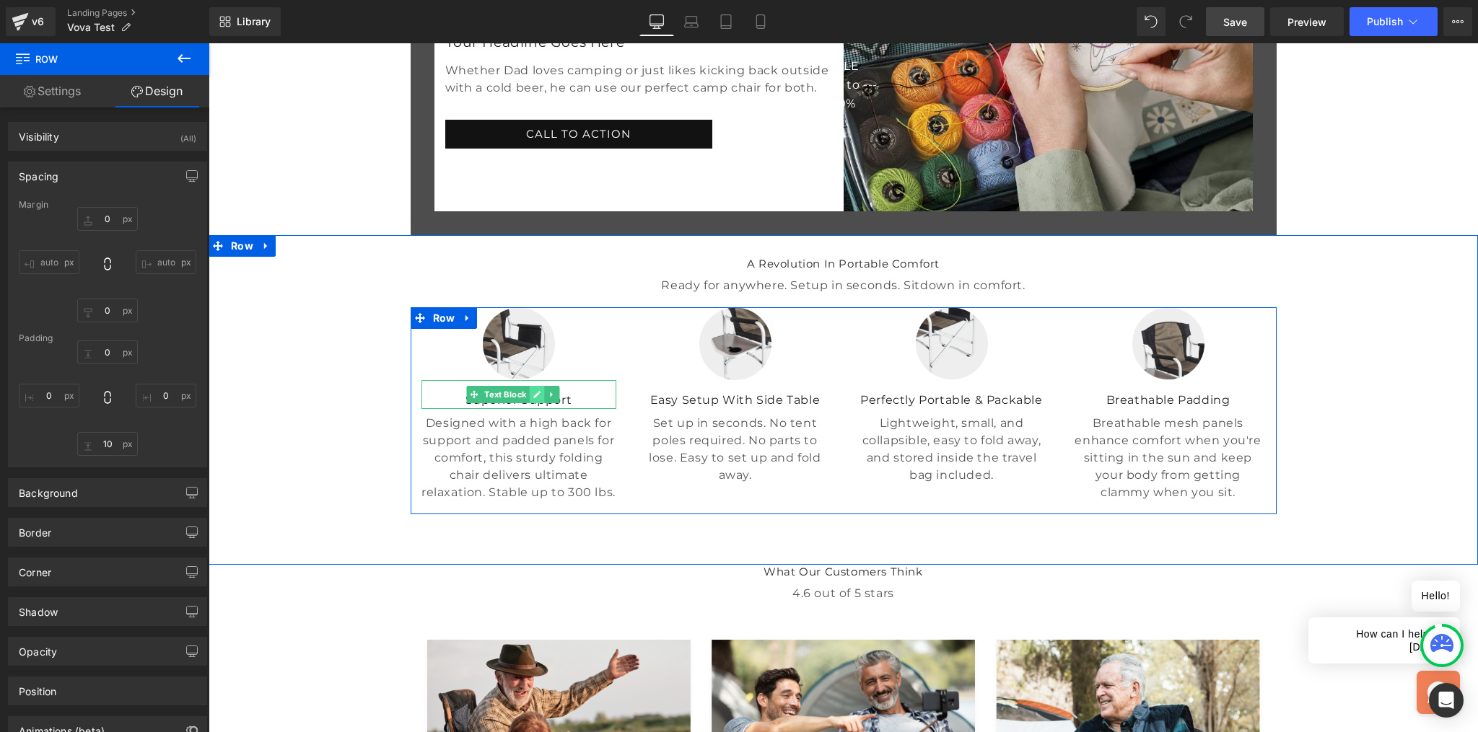
click at [540, 399] on icon at bounding box center [537, 394] width 8 height 9
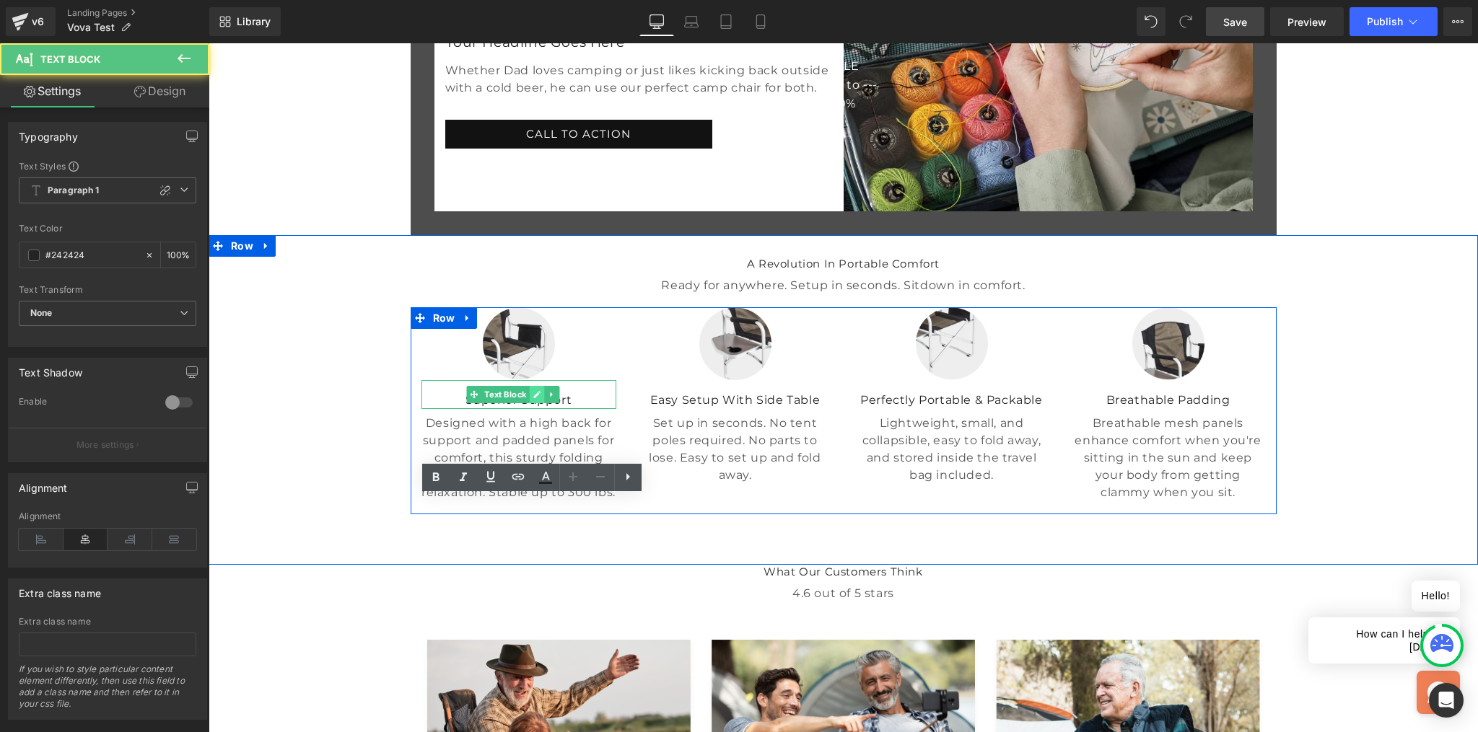
click at [558, 409] on p "Superior Support" at bounding box center [518, 400] width 195 height 17
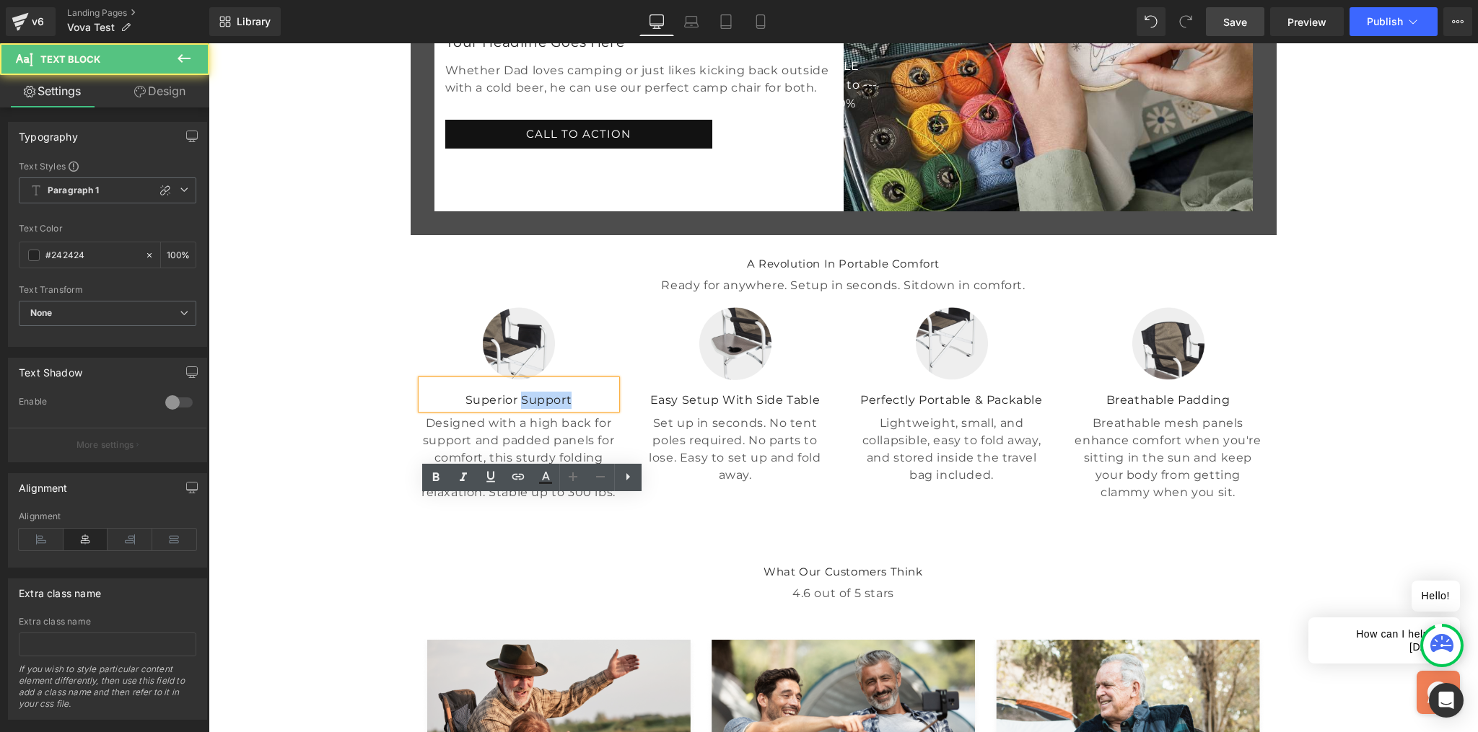
click at [575, 409] on p "Superior Support" at bounding box center [518, 400] width 195 height 17
click at [605, 409] on p "Superior Support" at bounding box center [518, 400] width 195 height 17
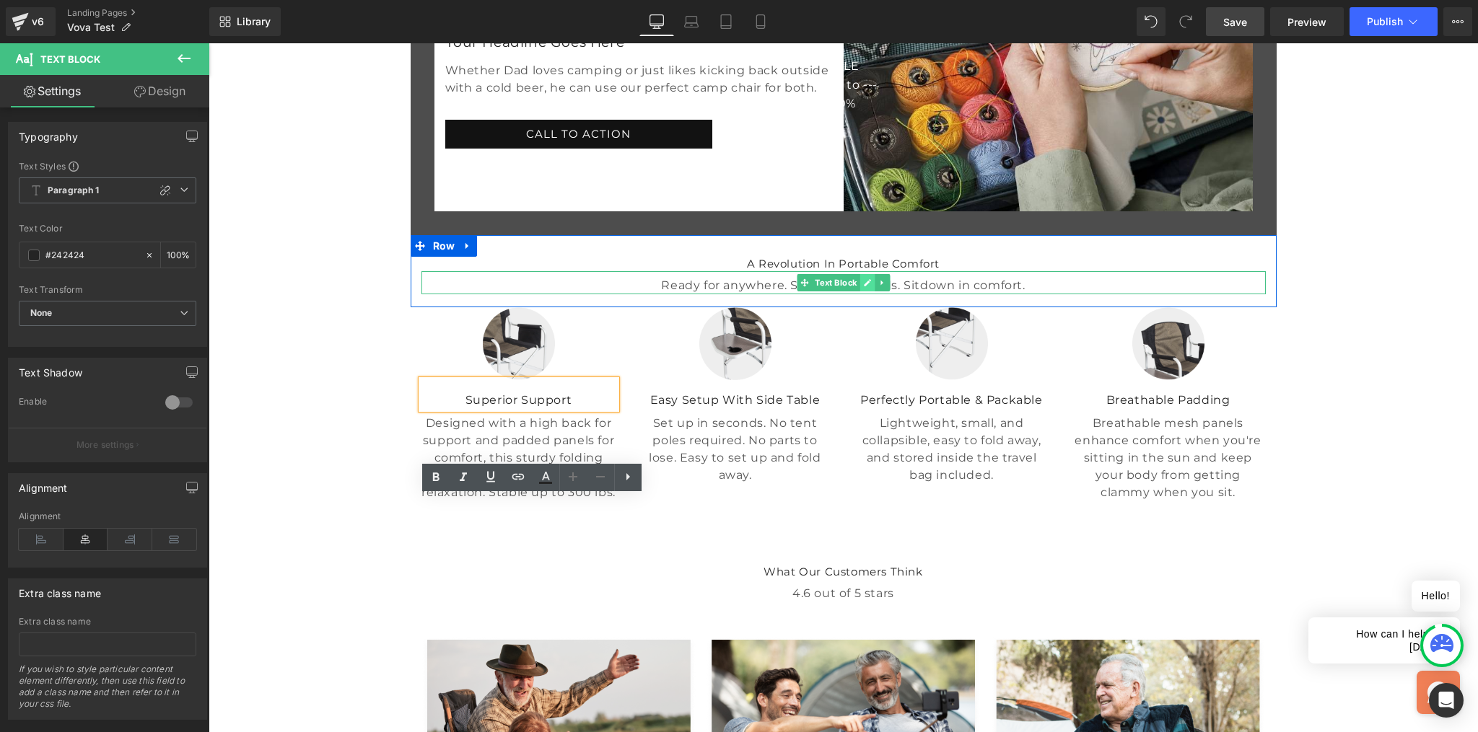
click at [870, 292] on link at bounding box center [866, 282] width 15 height 17
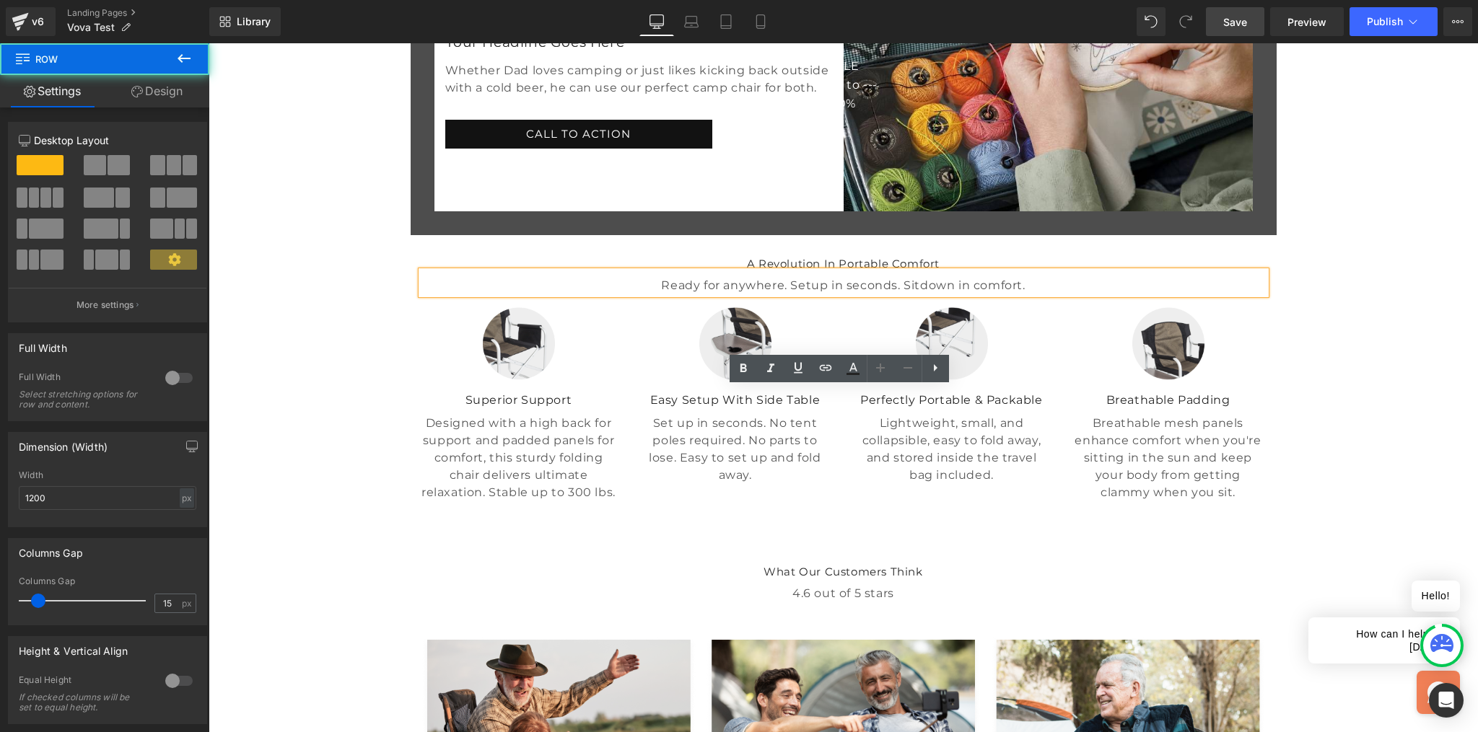
click at [1089, 307] on div "A Revolution In Portable Comfort Heading Ready for anywhere. Setup in seconds. …" at bounding box center [844, 271] width 866 height 72
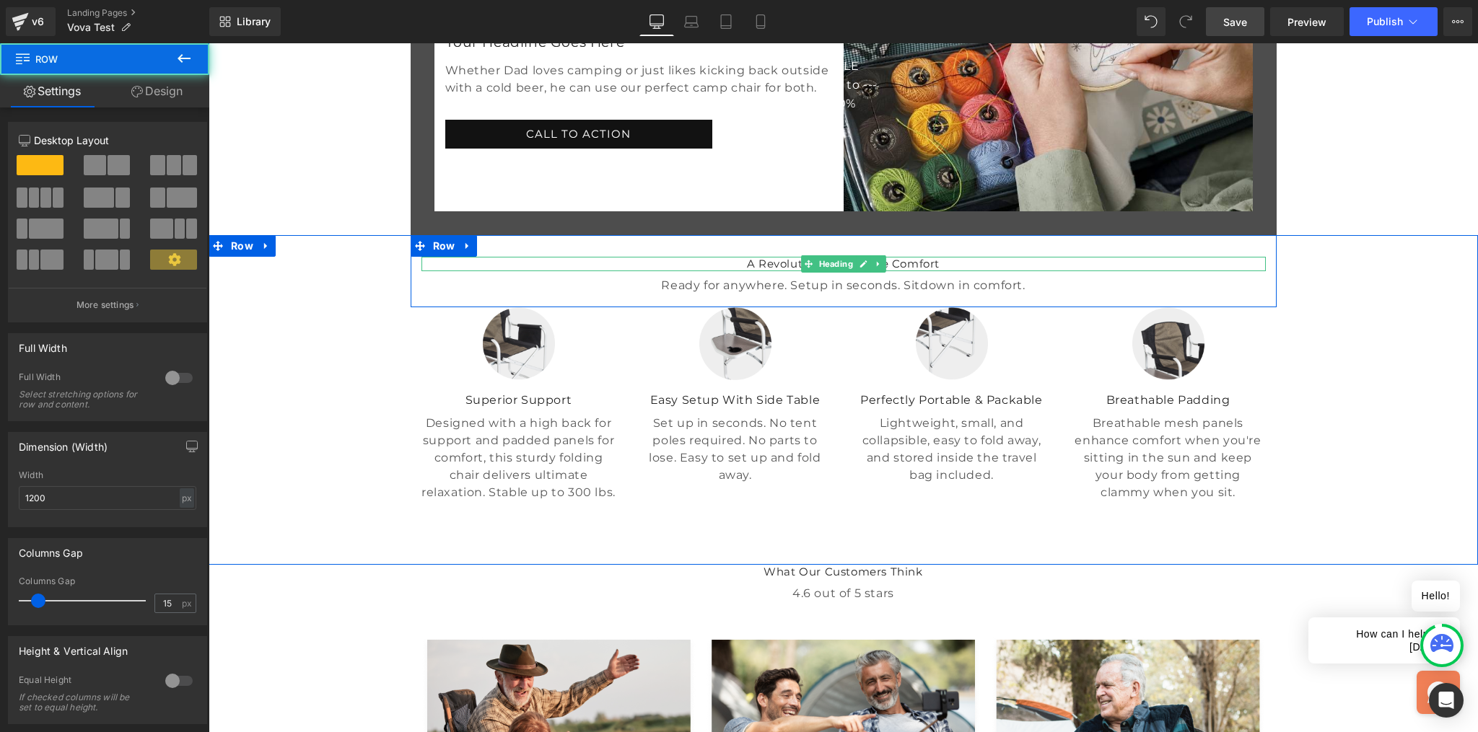
click at [1031, 271] on h3 "A Revolution In Portable Comfort" at bounding box center [843, 264] width 844 height 14
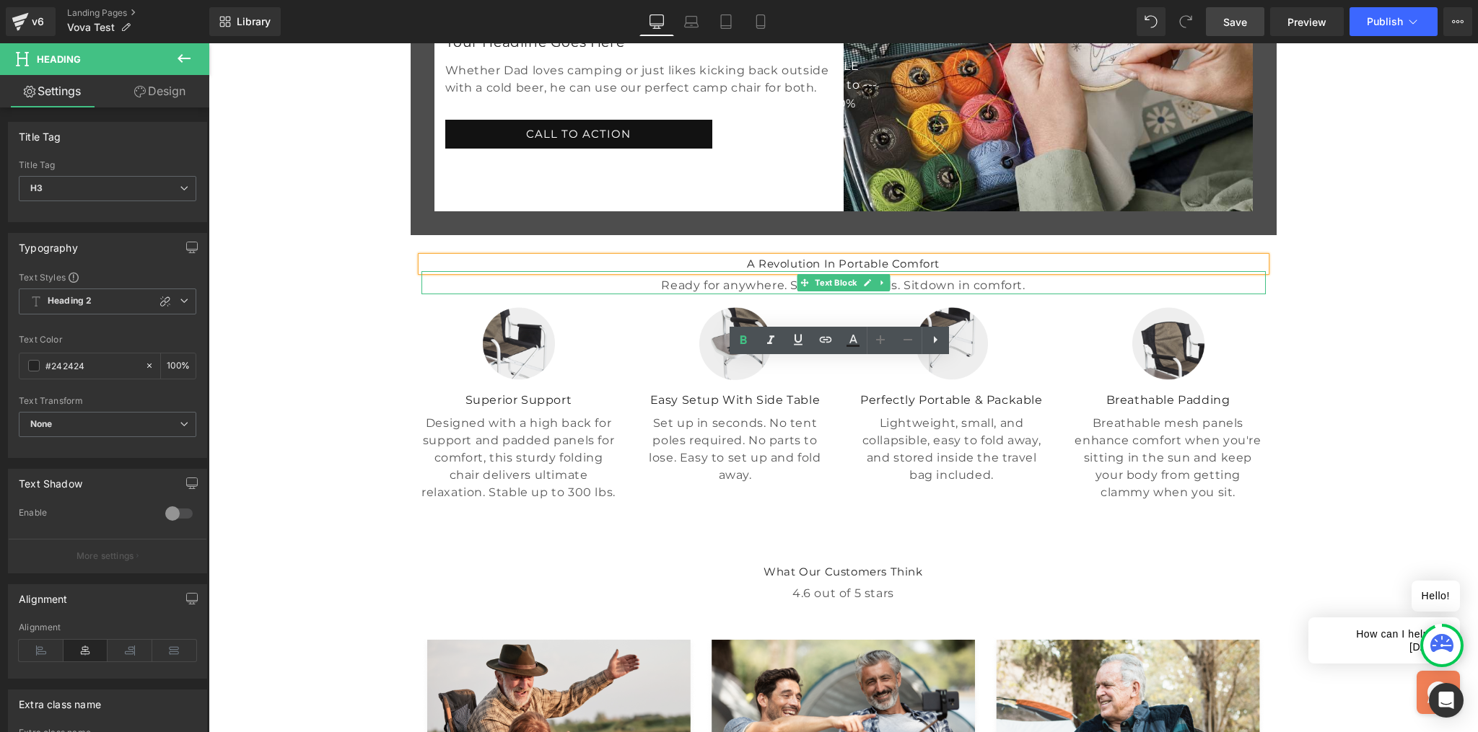
click at [958, 294] on p "Ready for anywhere. Setup in seconds. Sitdown in comfort." at bounding box center [843, 285] width 844 height 17
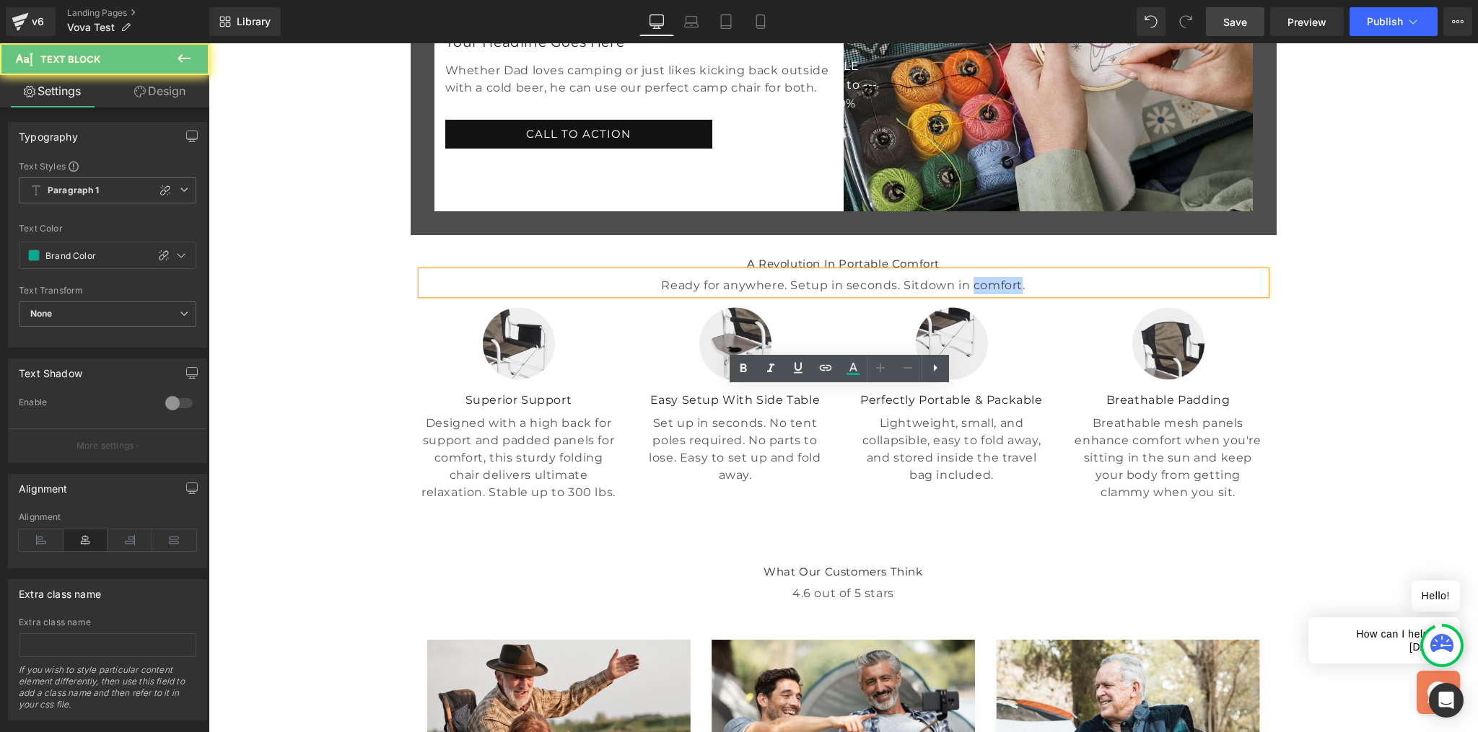
click at [958, 294] on p "Ready for anywhere. Setup in seconds. Sitdown in comfort." at bounding box center [843, 285] width 844 height 17
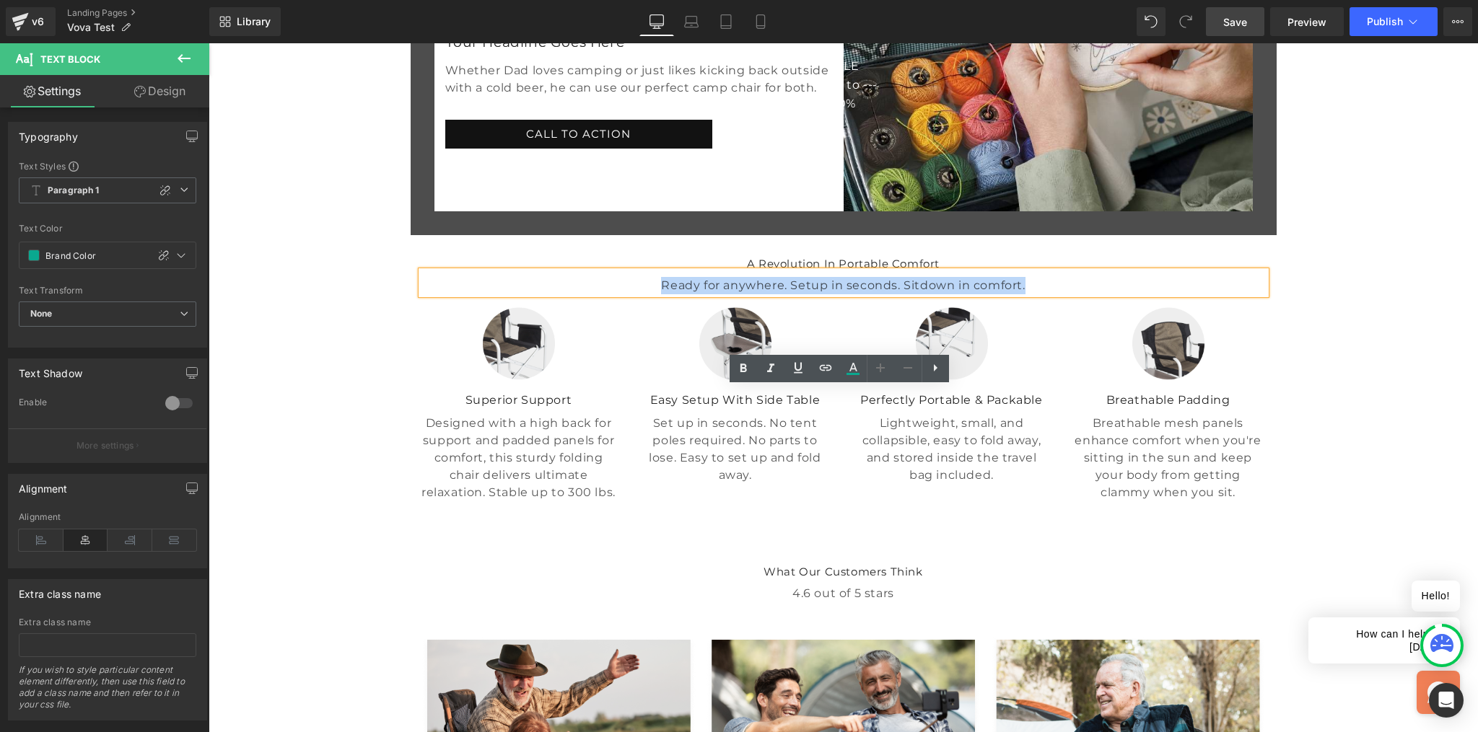
click at [1071, 380] on div at bounding box center [1168, 343] width 195 height 73
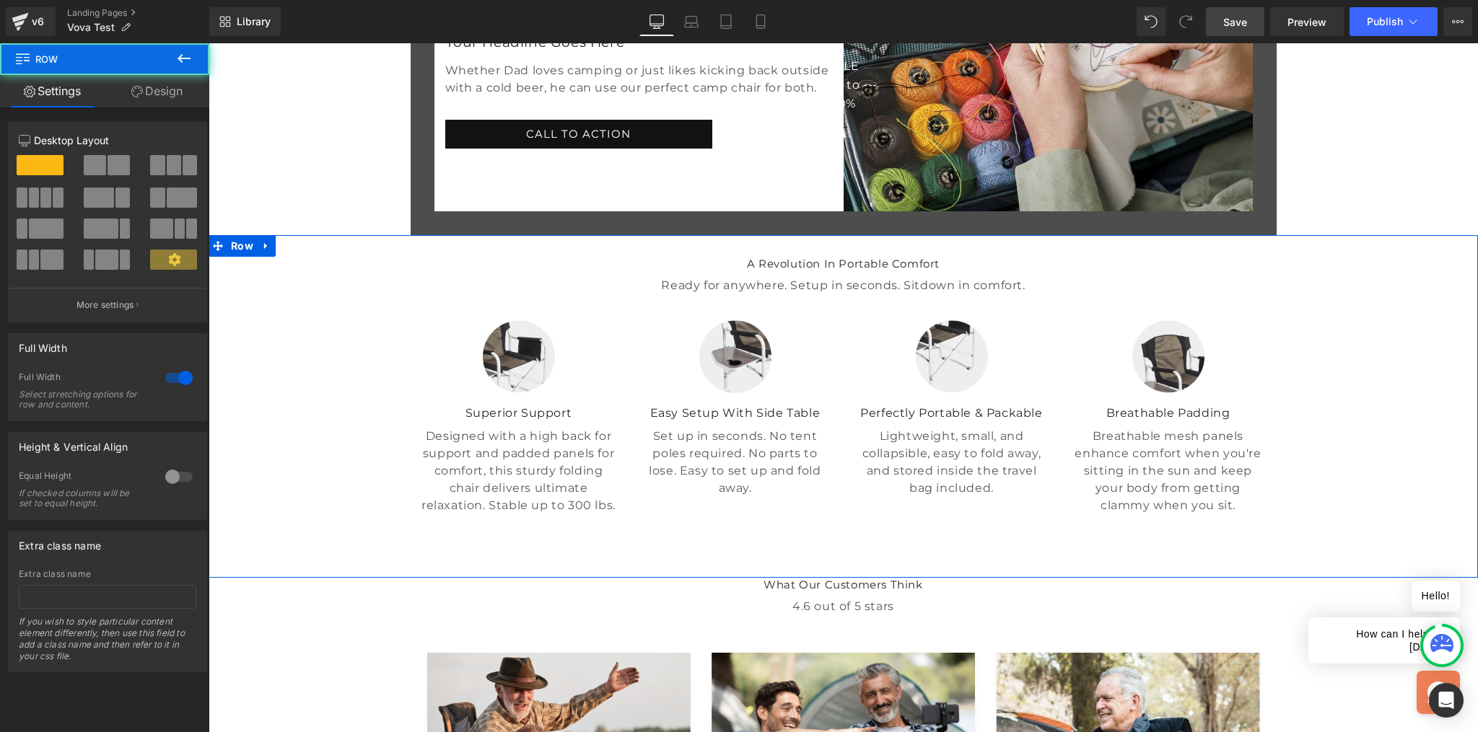
click at [1336, 425] on div "A Revolution In Portable Comfort Heading Ready for anywhere. Setup in seconds. …" at bounding box center [843, 381] width 1269 height 292
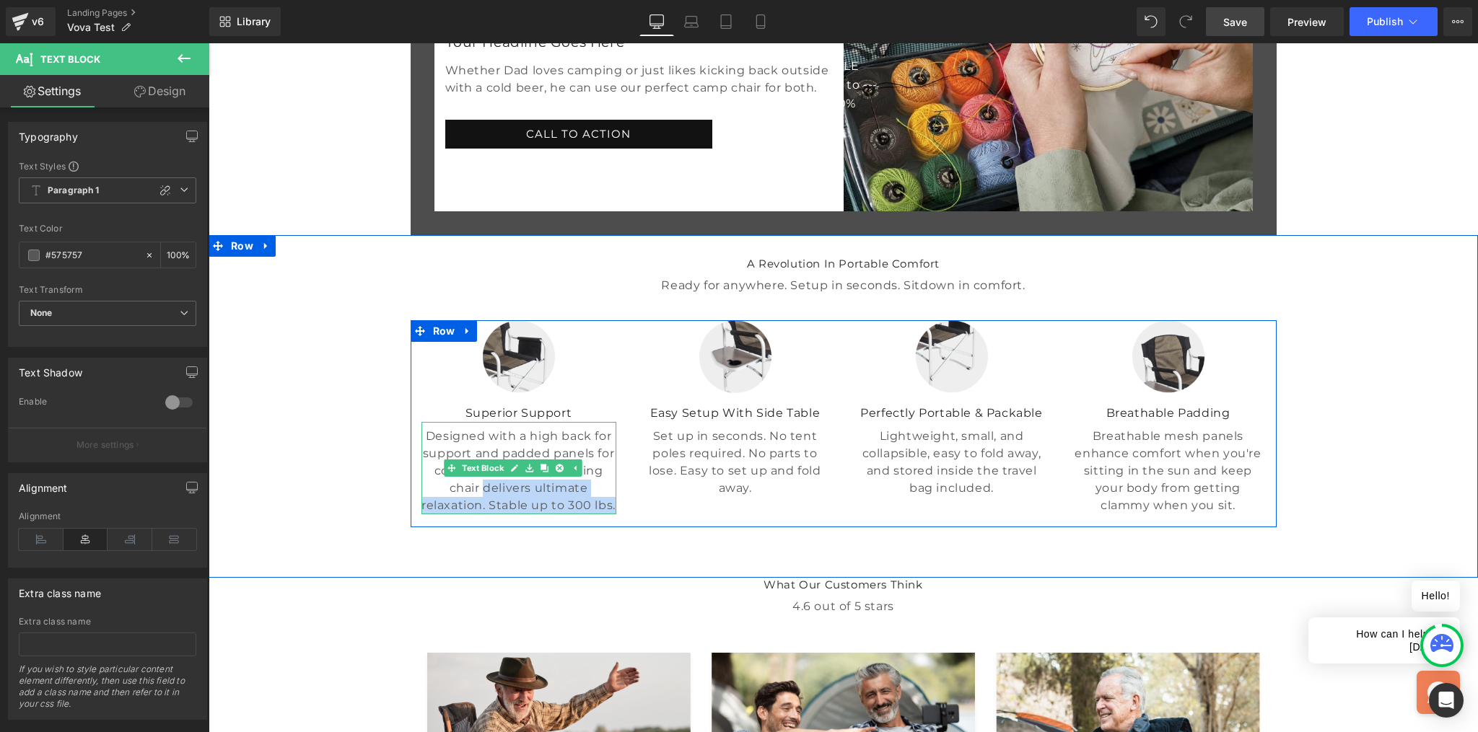
drag, startPoint x: 595, startPoint y: 627, endPoint x: 444, endPoint y: 608, distance: 152.0
click at [444, 515] on p "Designed with a high back for support and padded panels for comfort, this sturd…" at bounding box center [518, 471] width 195 height 87
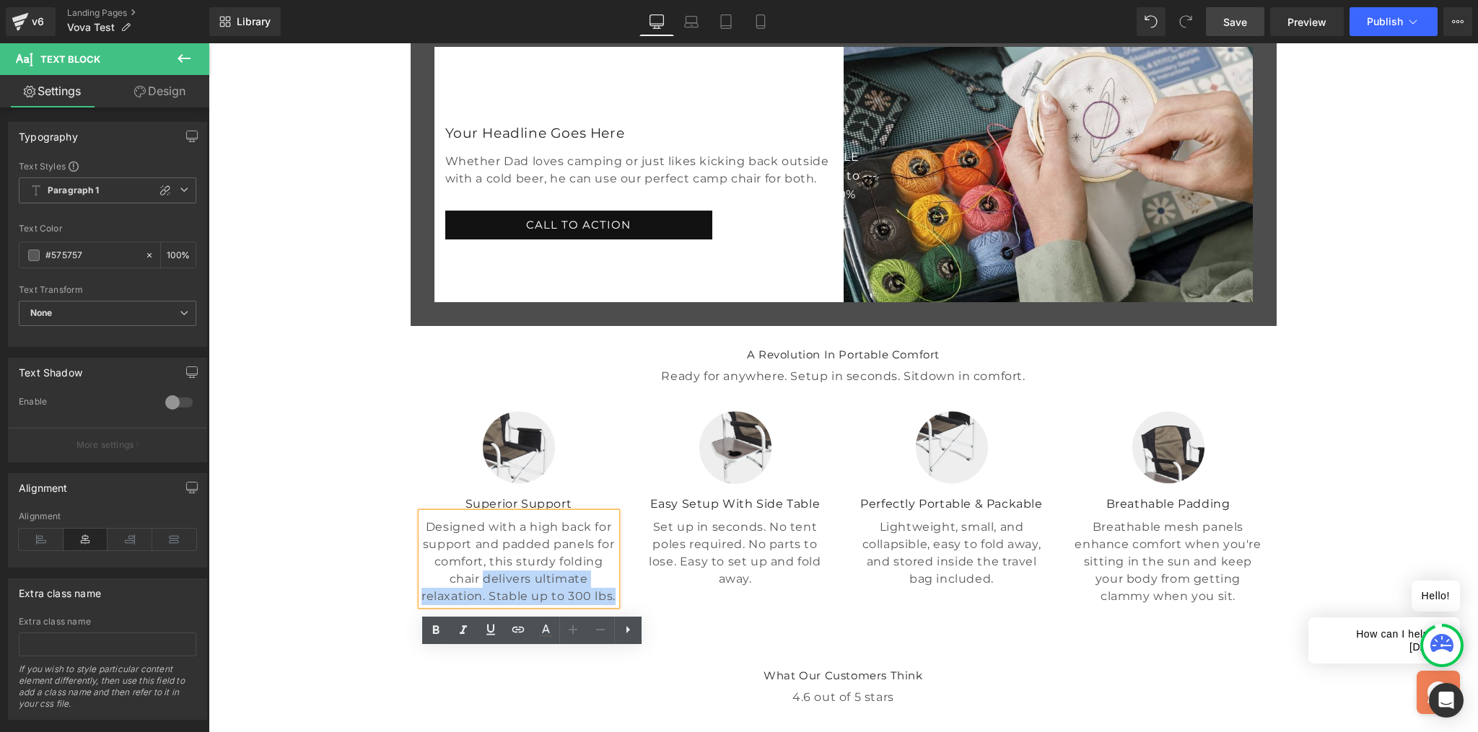
scroll to position [229, 0]
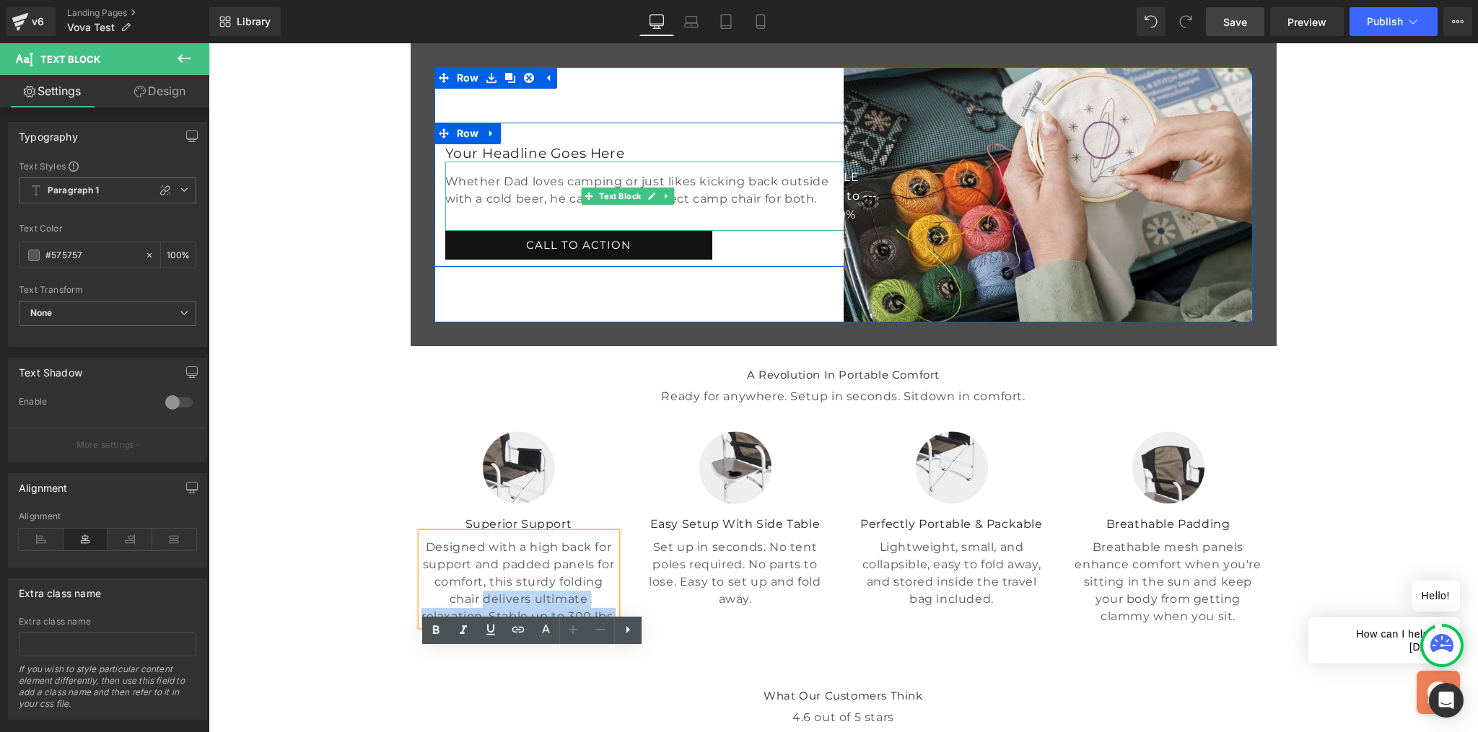
click at [636, 208] on p "Whether Dad loves camping or just likes kicking back outside with a cold beer, …" at bounding box center [650, 190] width 411 height 35
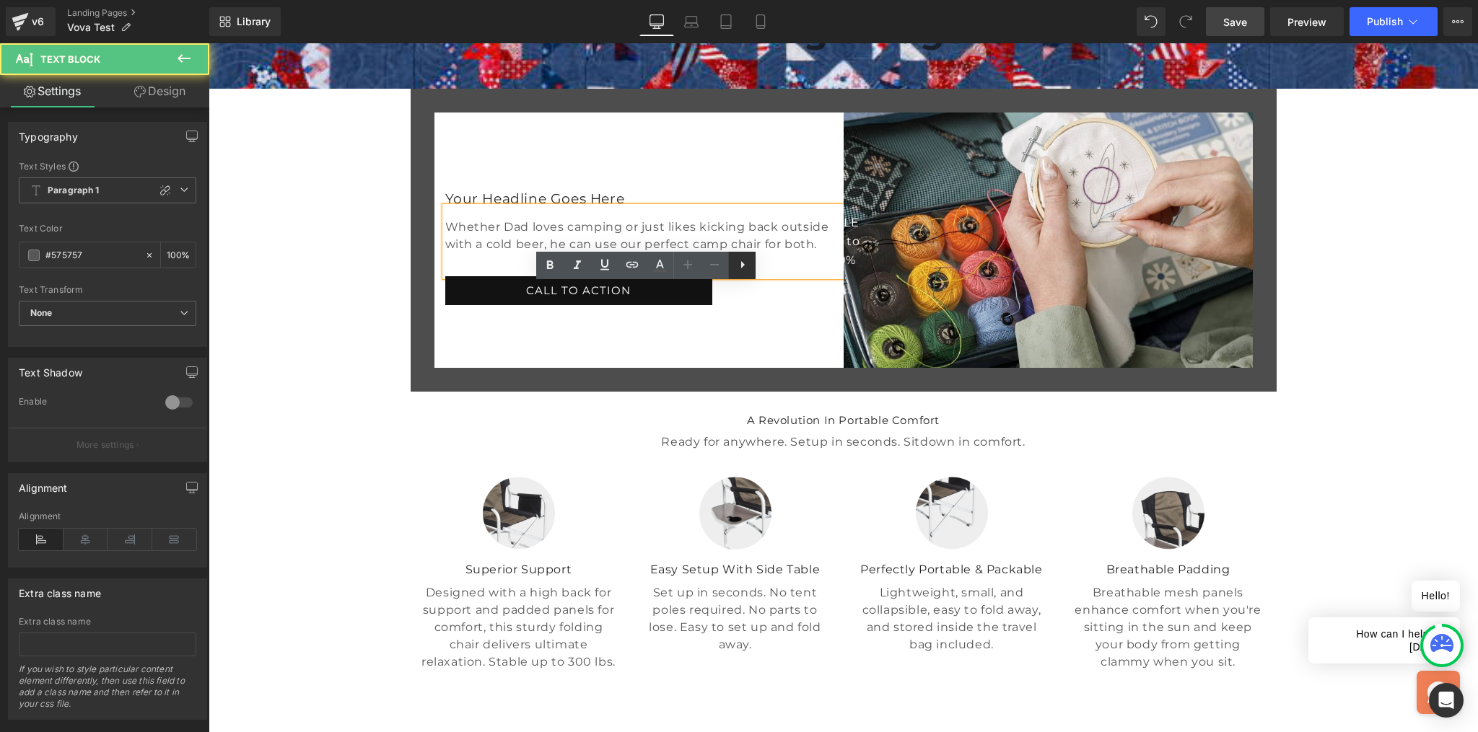
scroll to position [152, 0]
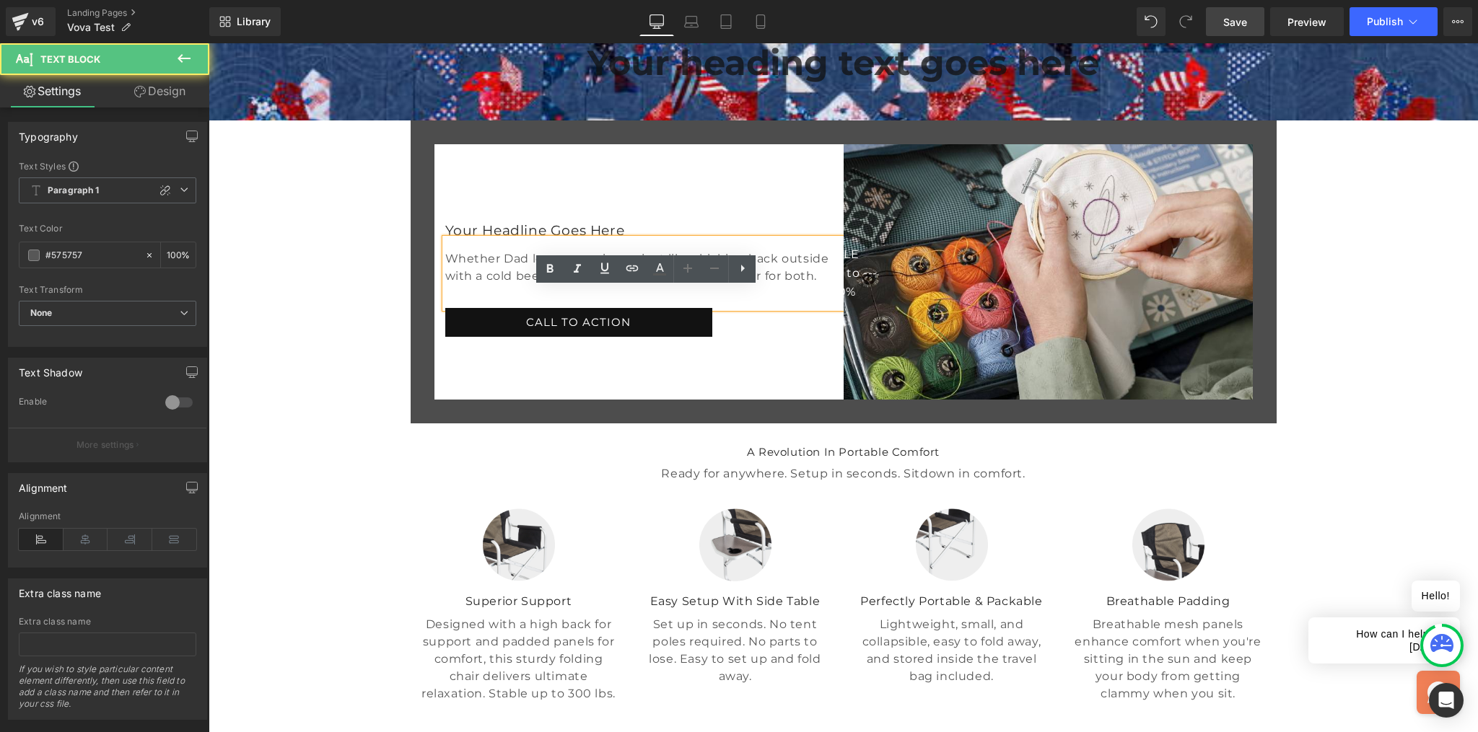
click at [692, 308] on div "Whether Dad loves camping or just likes kicking back outside with a cold beer, …" at bounding box center [650, 273] width 411 height 69
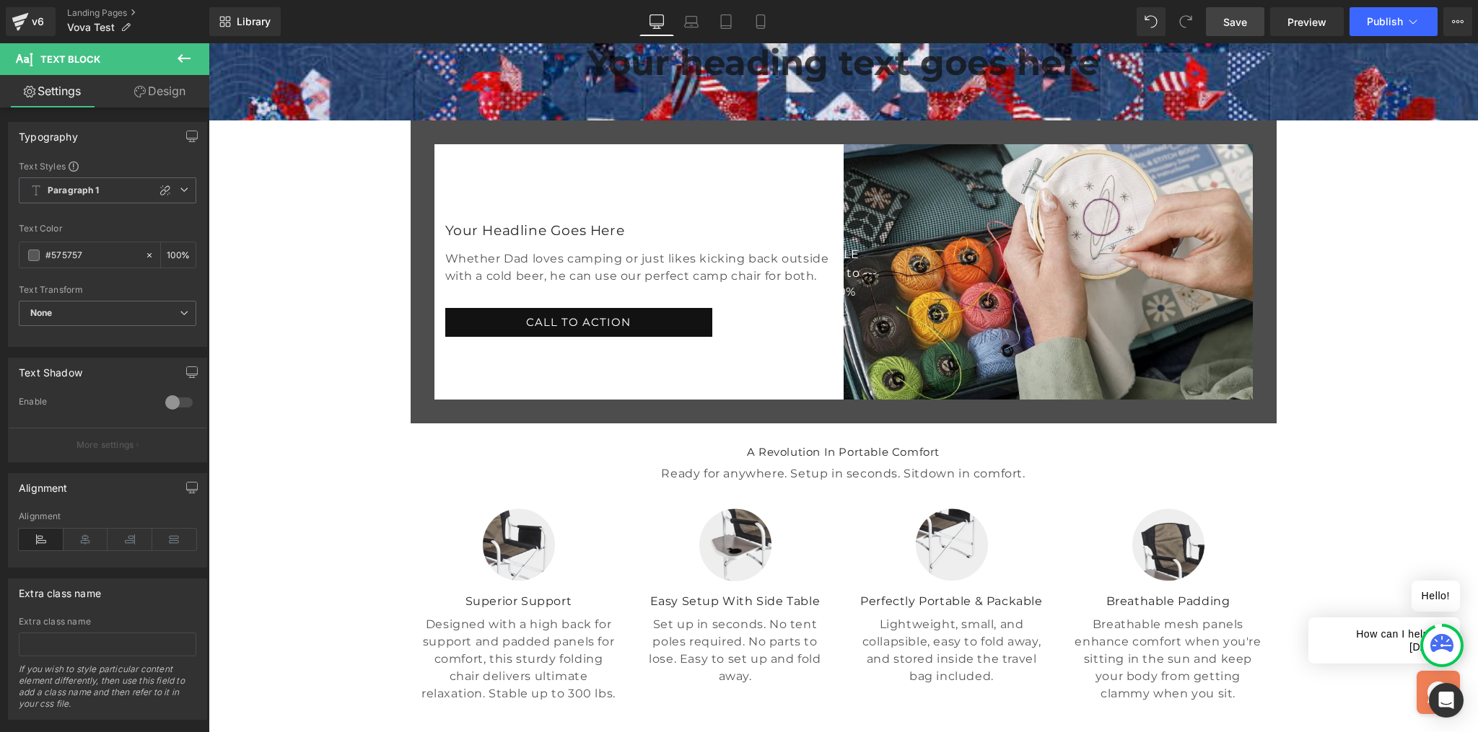
click at [155, 95] on link "Design" at bounding box center [160, 91] width 105 height 32
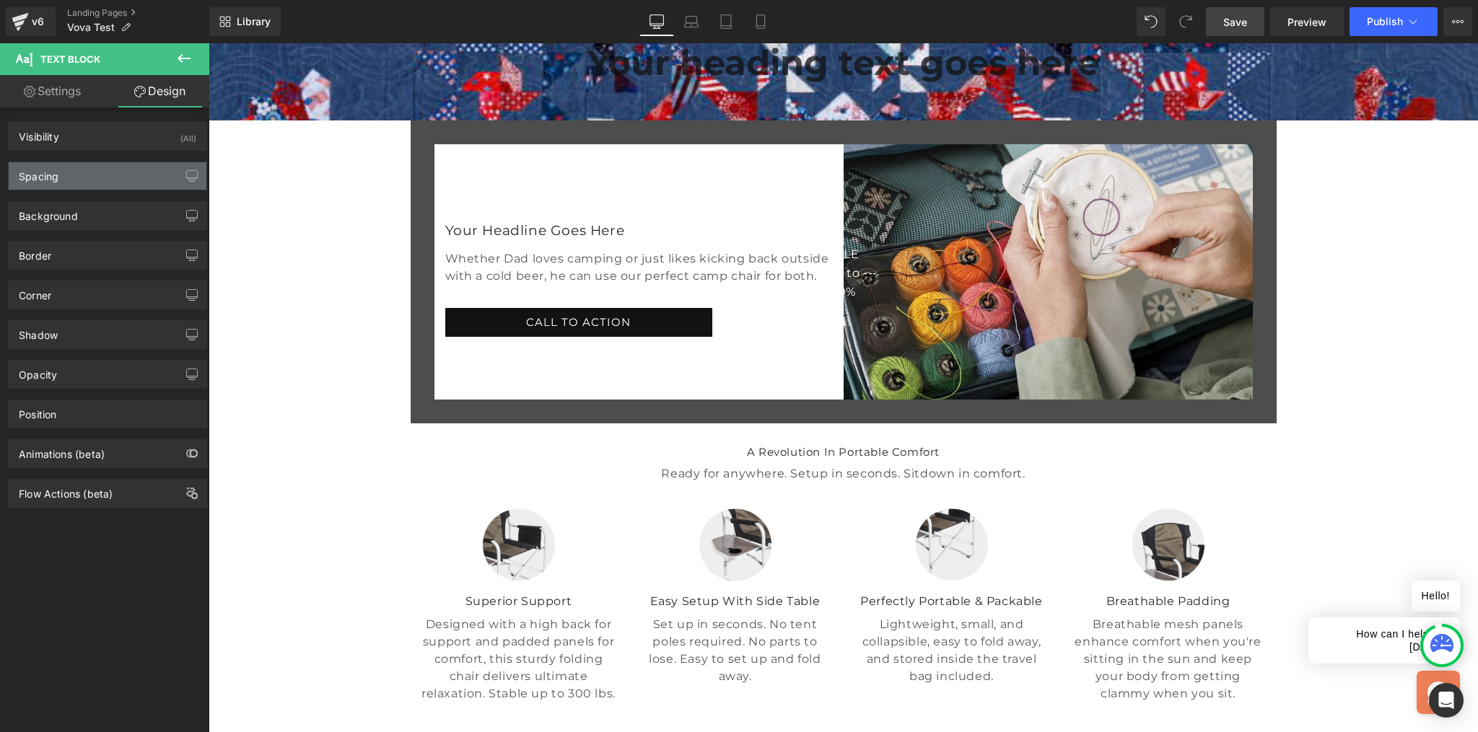
click at [67, 183] on div "Spacing" at bounding box center [108, 175] width 198 height 27
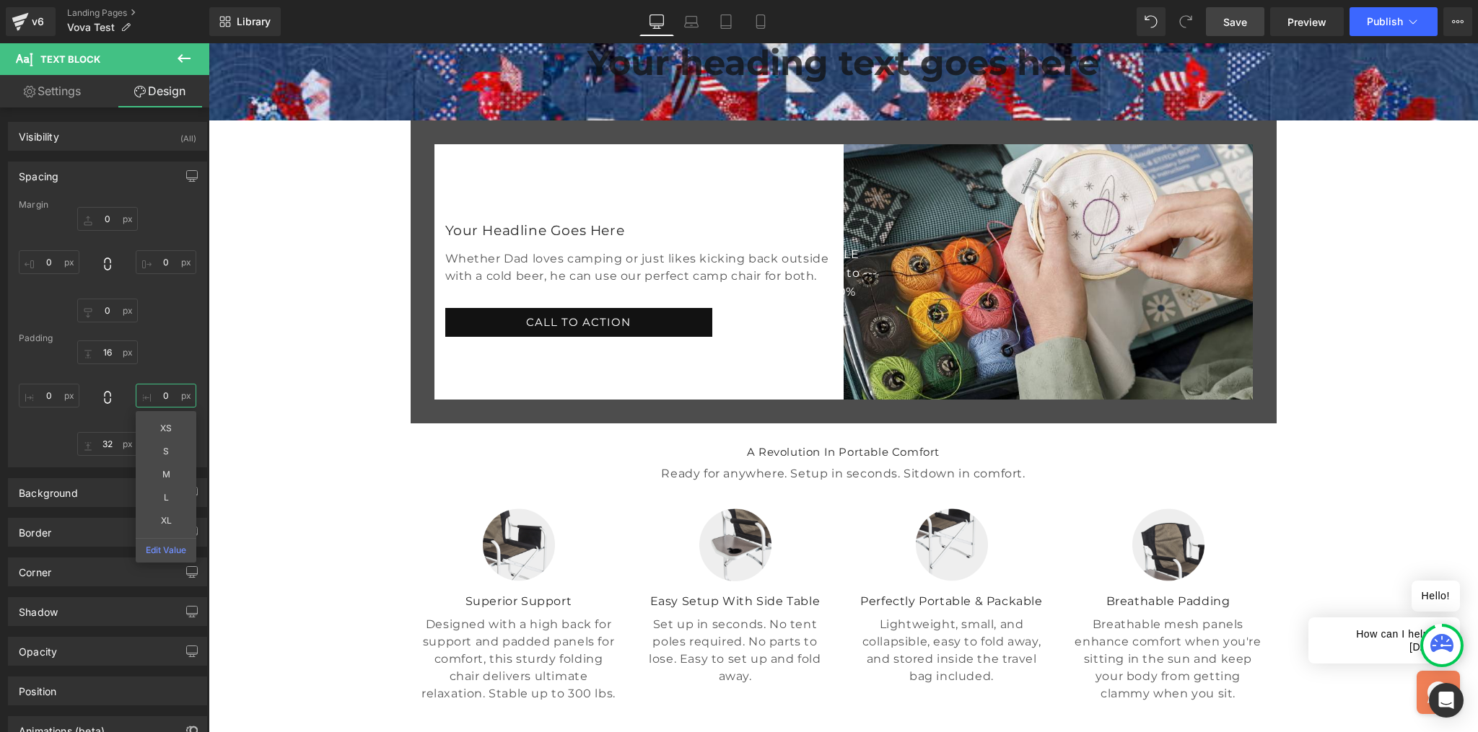
click at [183, 395] on input "0" at bounding box center [166, 396] width 61 height 24
click at [183, 393] on input "0" at bounding box center [166, 396] width 61 height 24
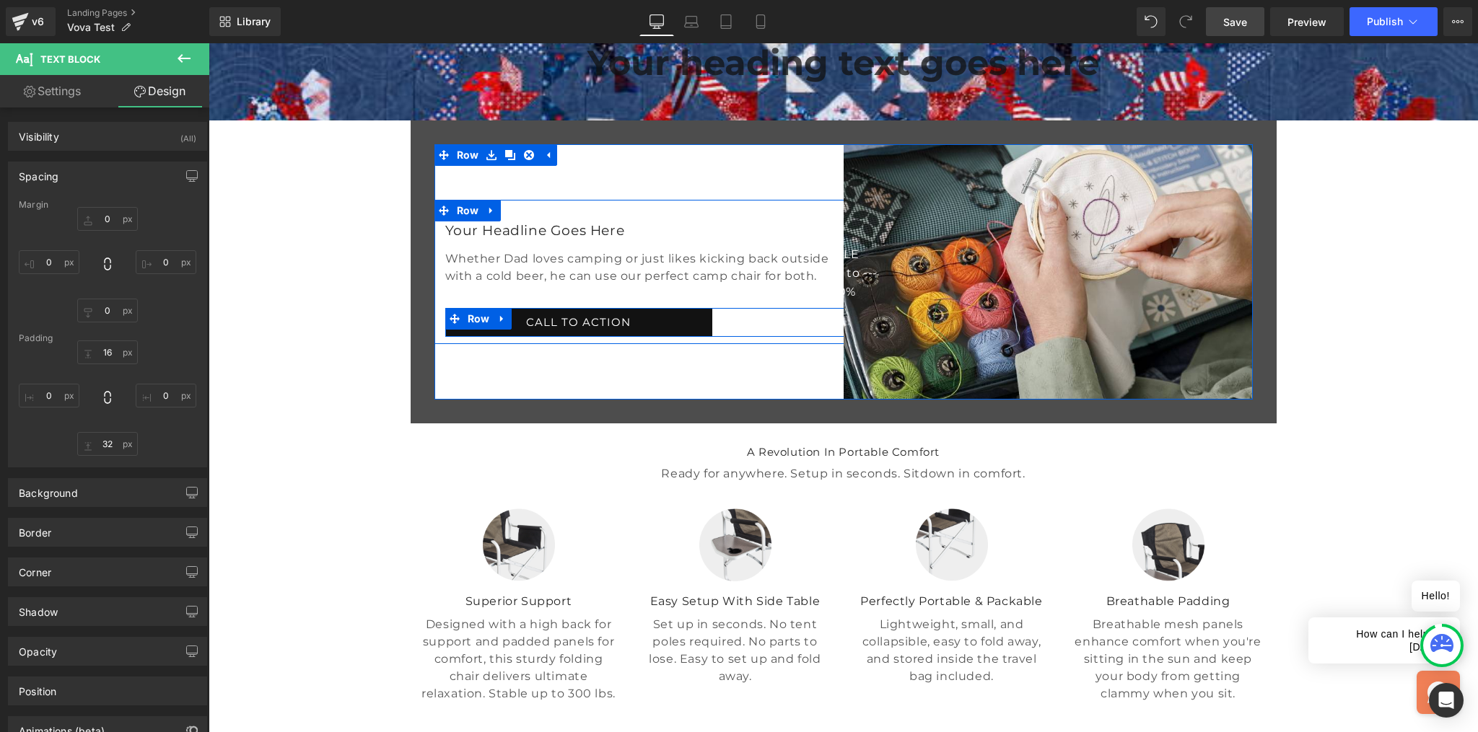
click at [784, 337] on div "CALL TO ACTION Button Row" at bounding box center [650, 322] width 411 height 29
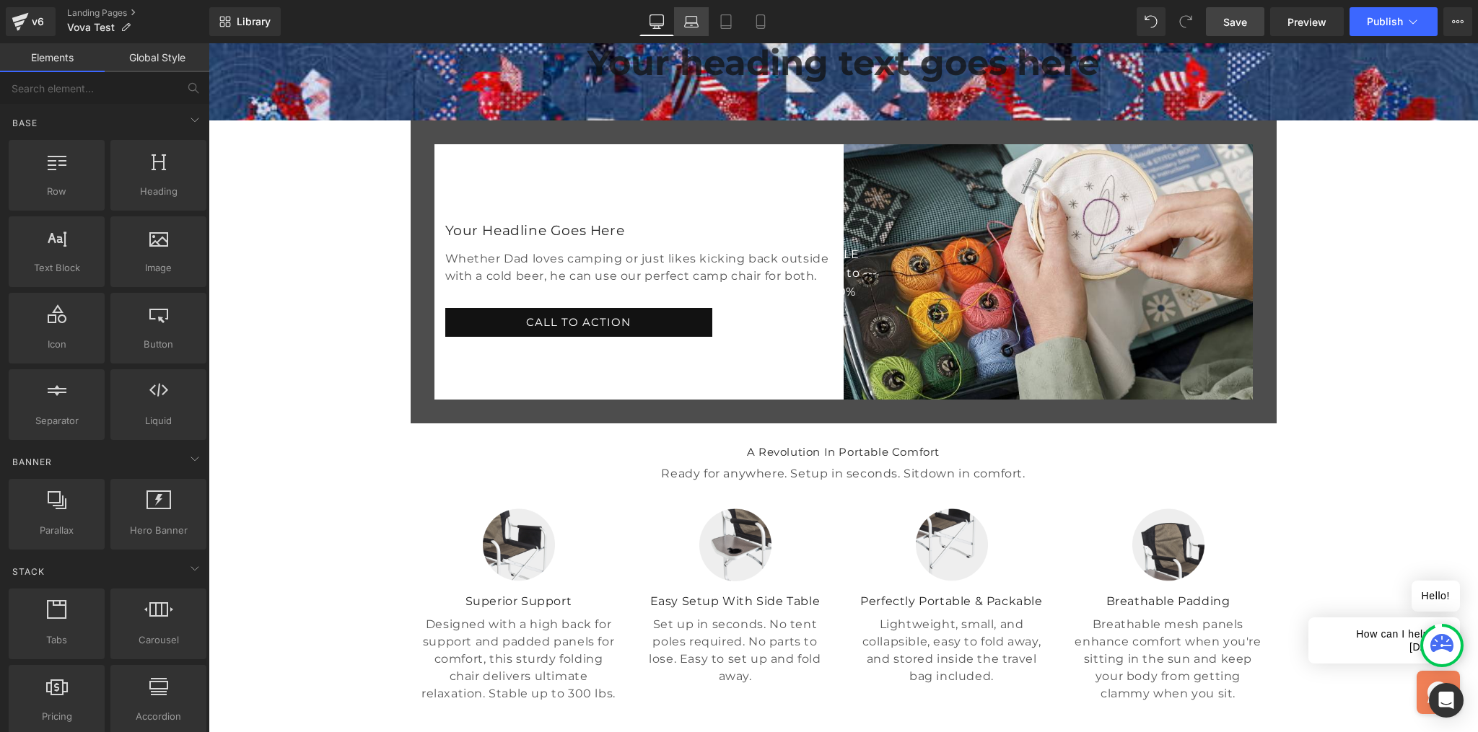
click at [693, 20] on icon at bounding box center [691, 21] width 14 height 14
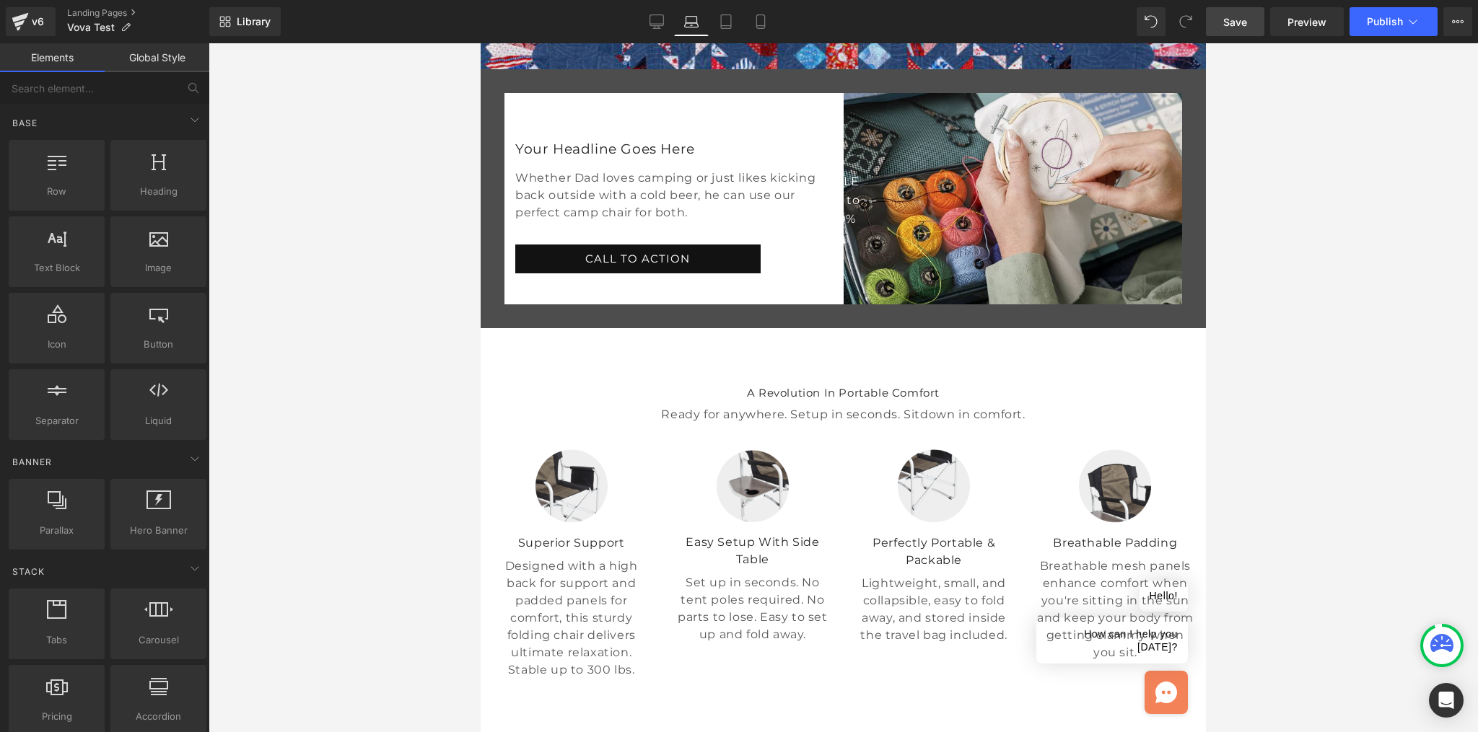
scroll to position [75, 0]
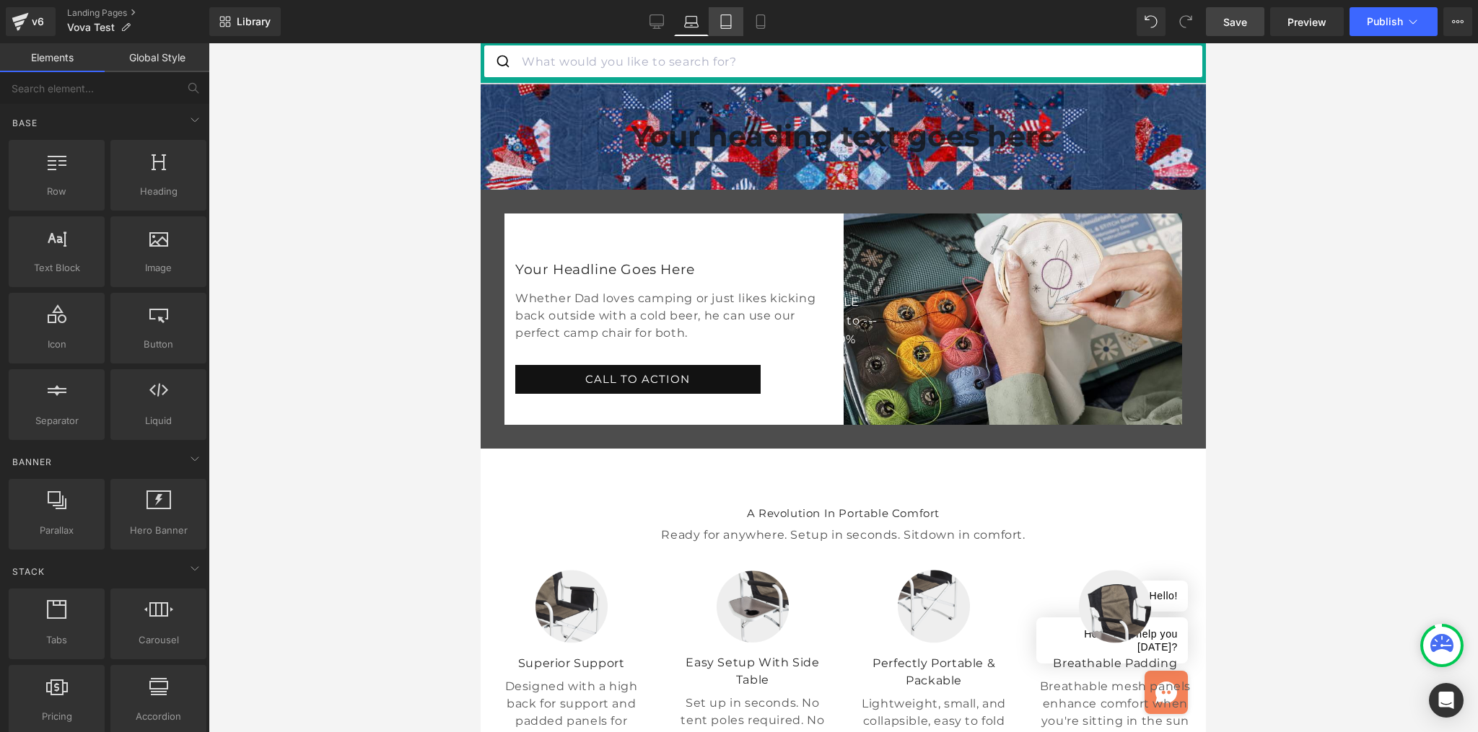
click at [722, 26] on icon at bounding box center [726, 26] width 10 height 0
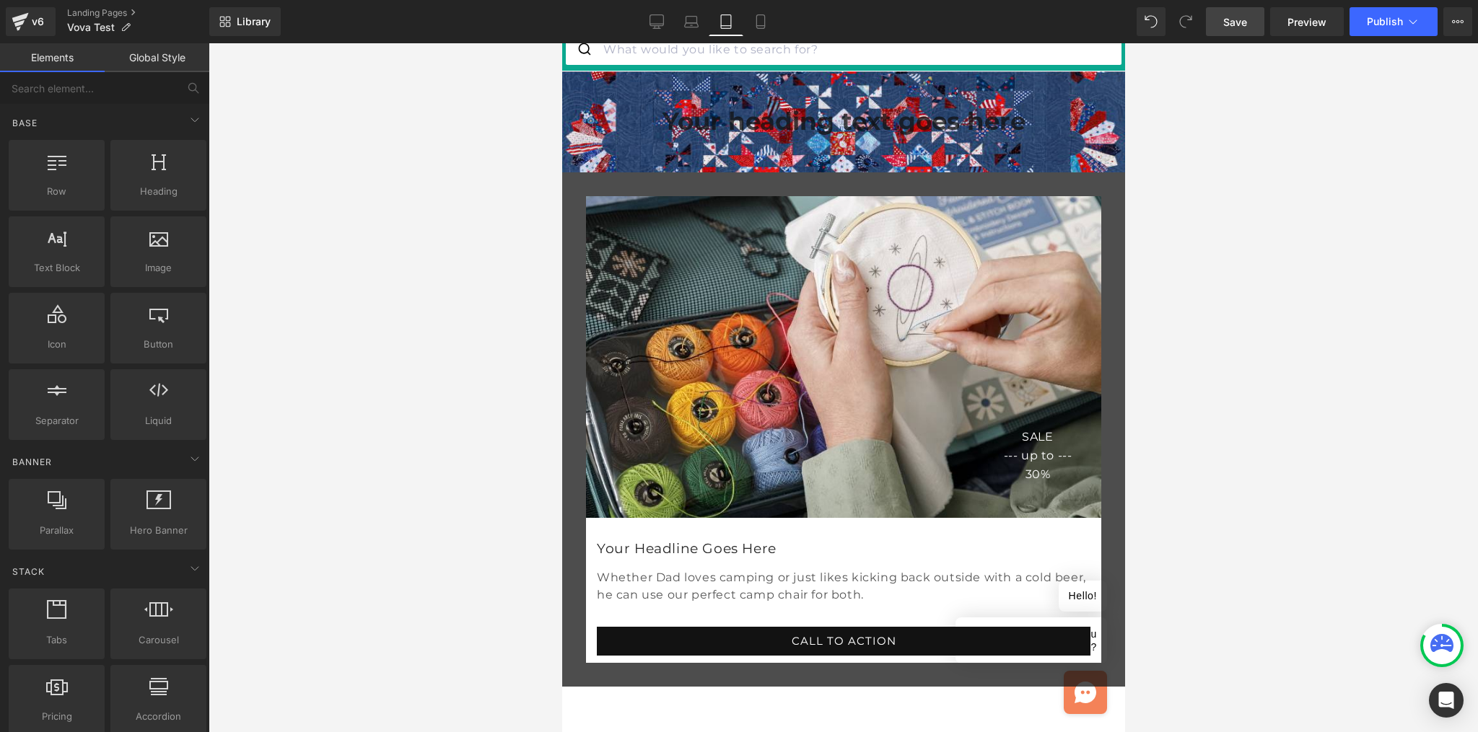
scroll to position [0, 0]
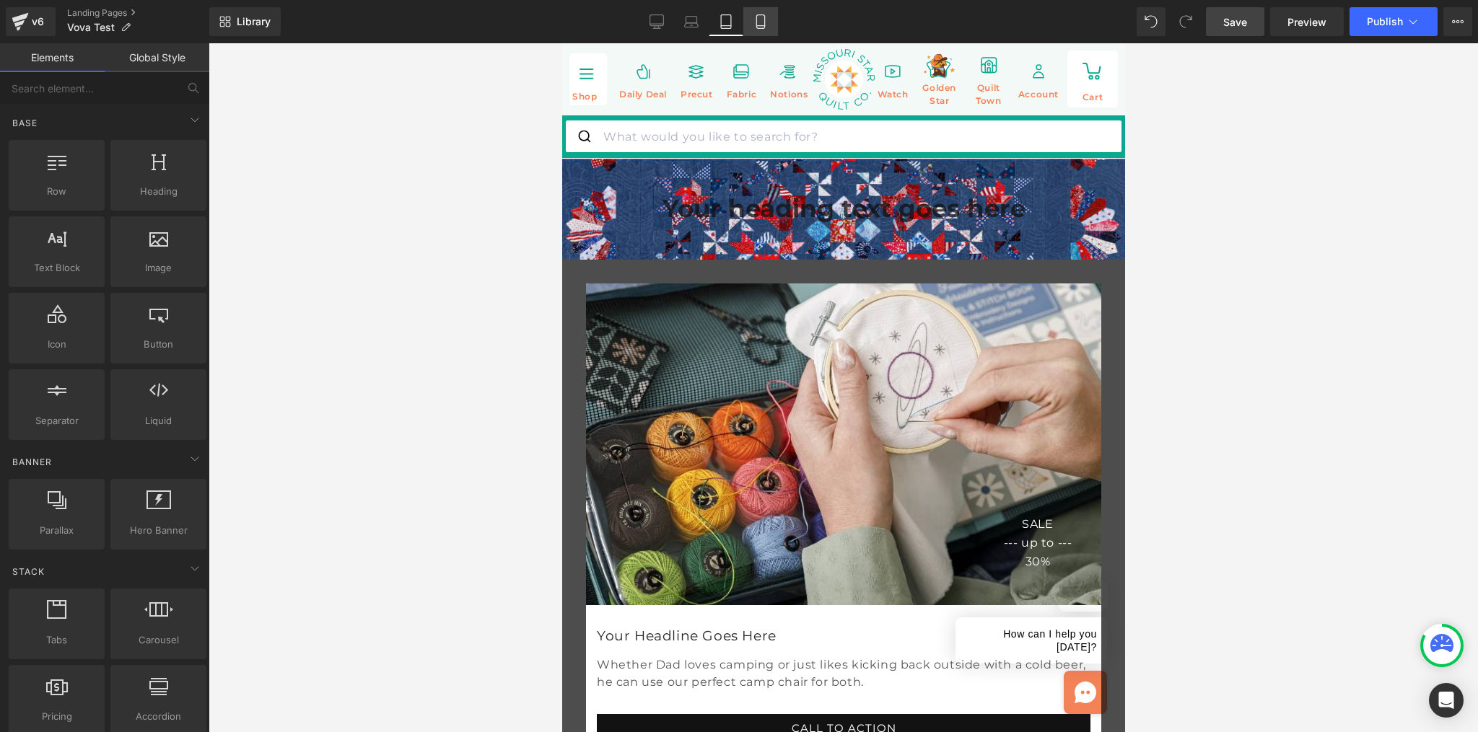
click at [773, 22] on link "Mobile" at bounding box center [760, 21] width 35 height 29
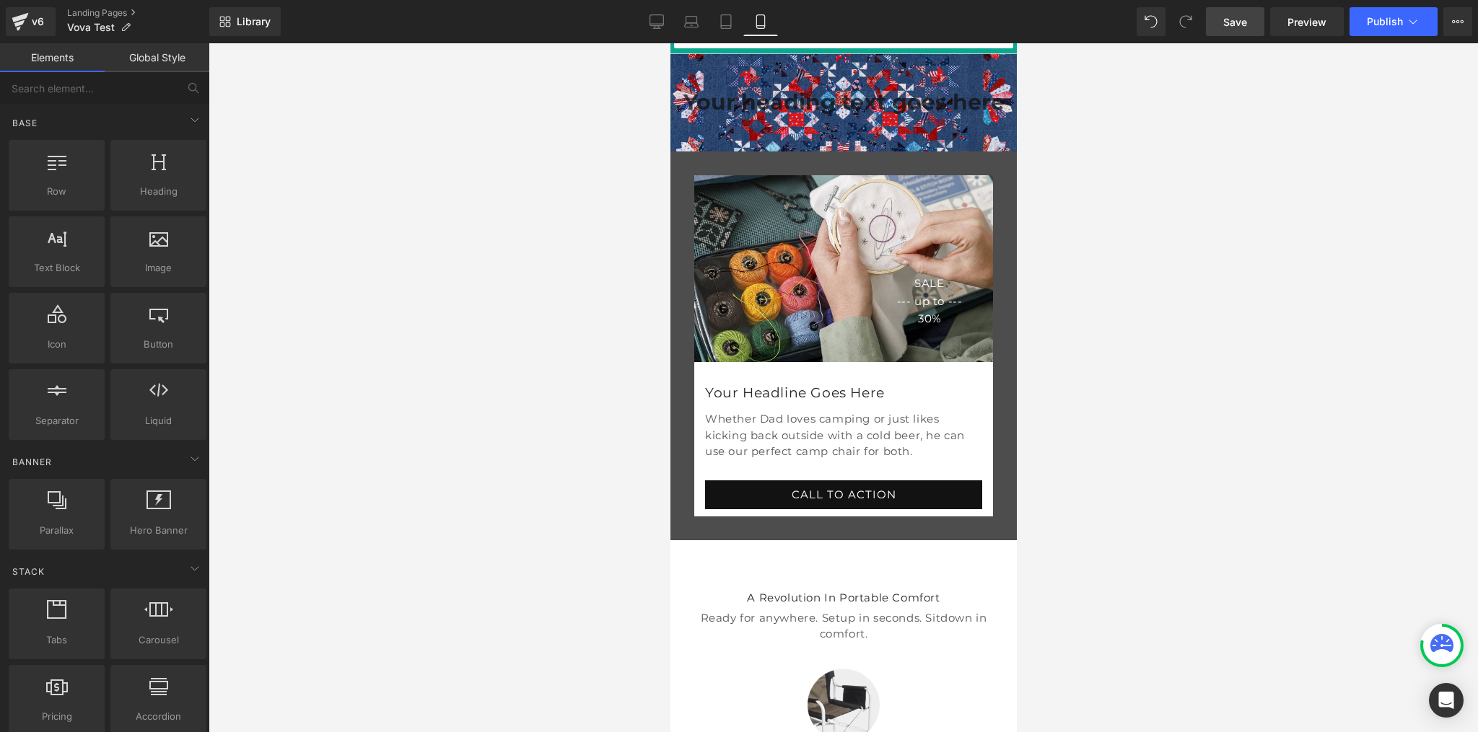
scroll to position [133, 0]
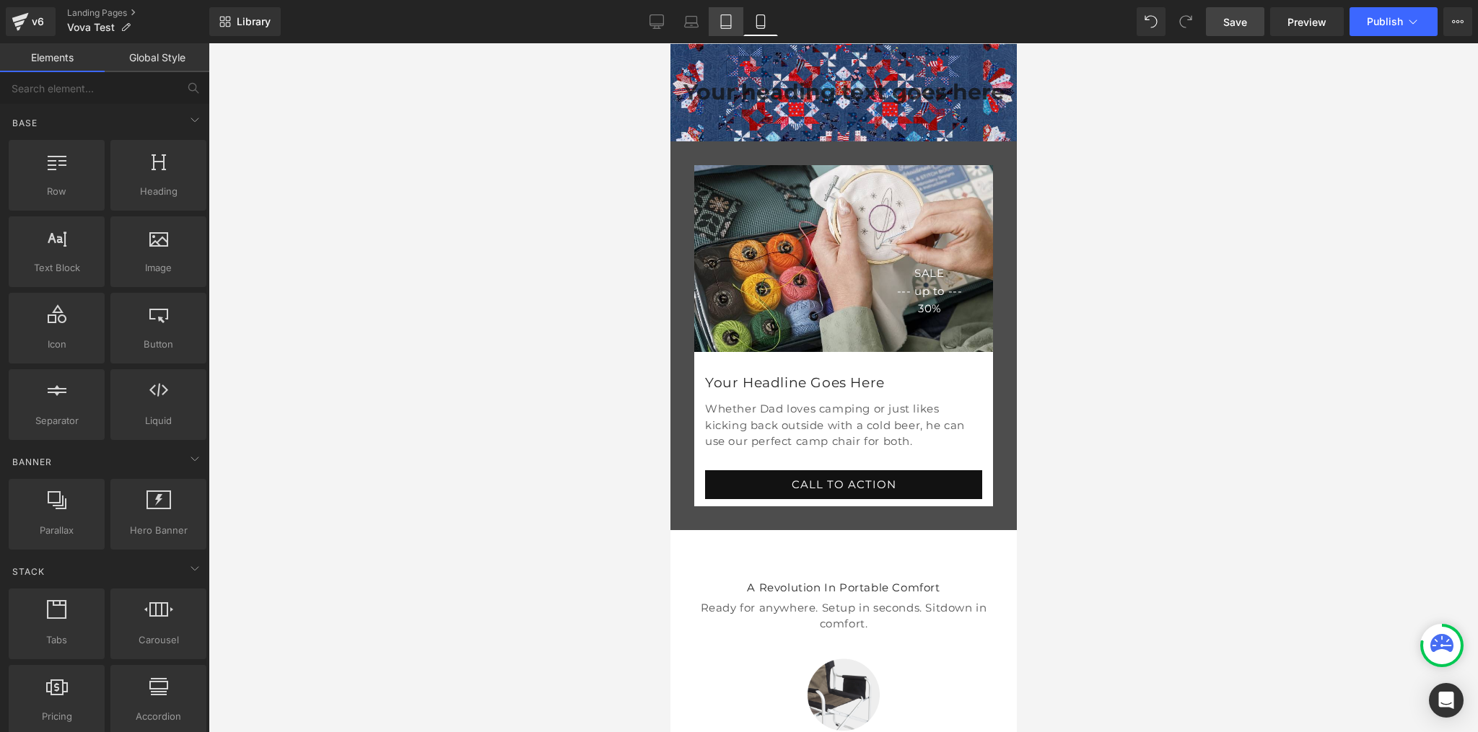
click at [717, 24] on link "Tablet" at bounding box center [726, 21] width 35 height 29
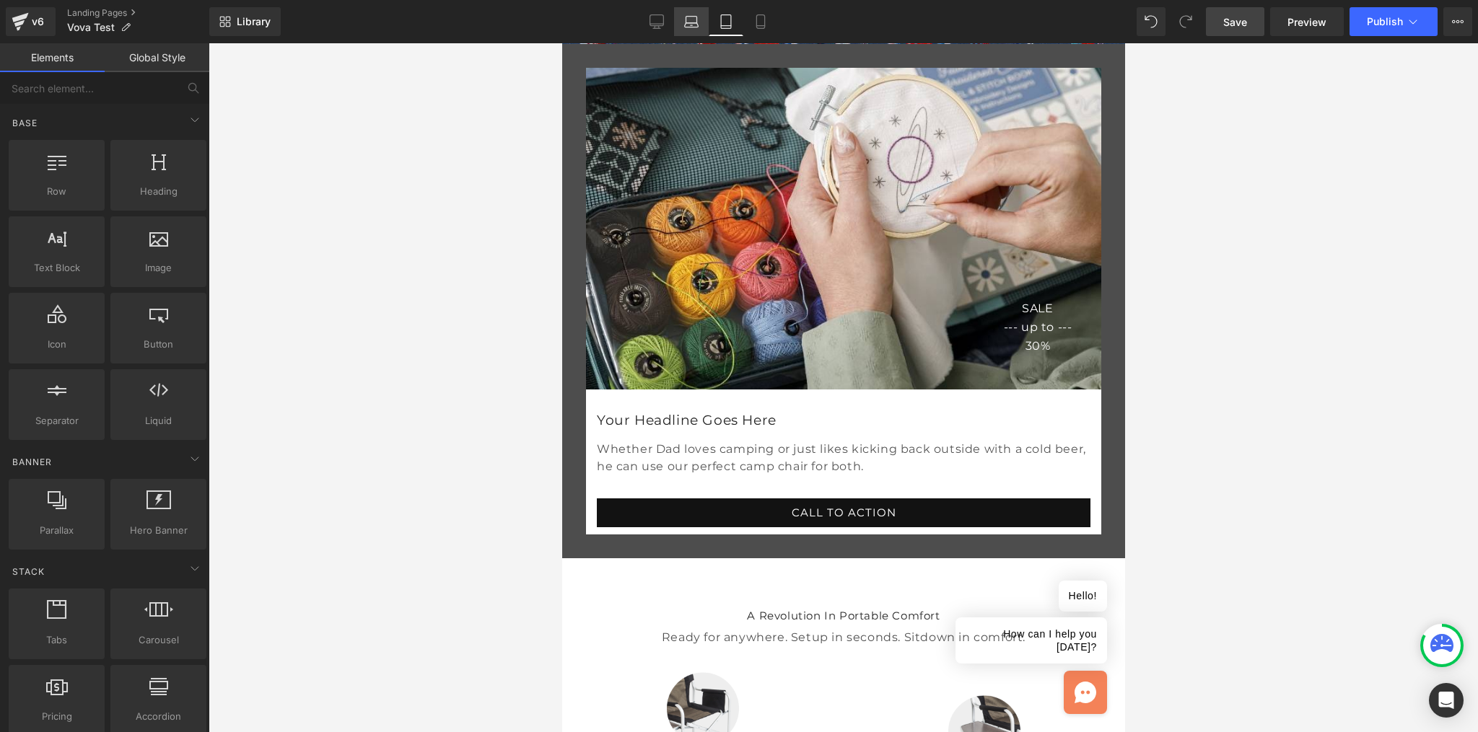
click at [691, 24] on icon at bounding box center [691, 21] width 14 height 14
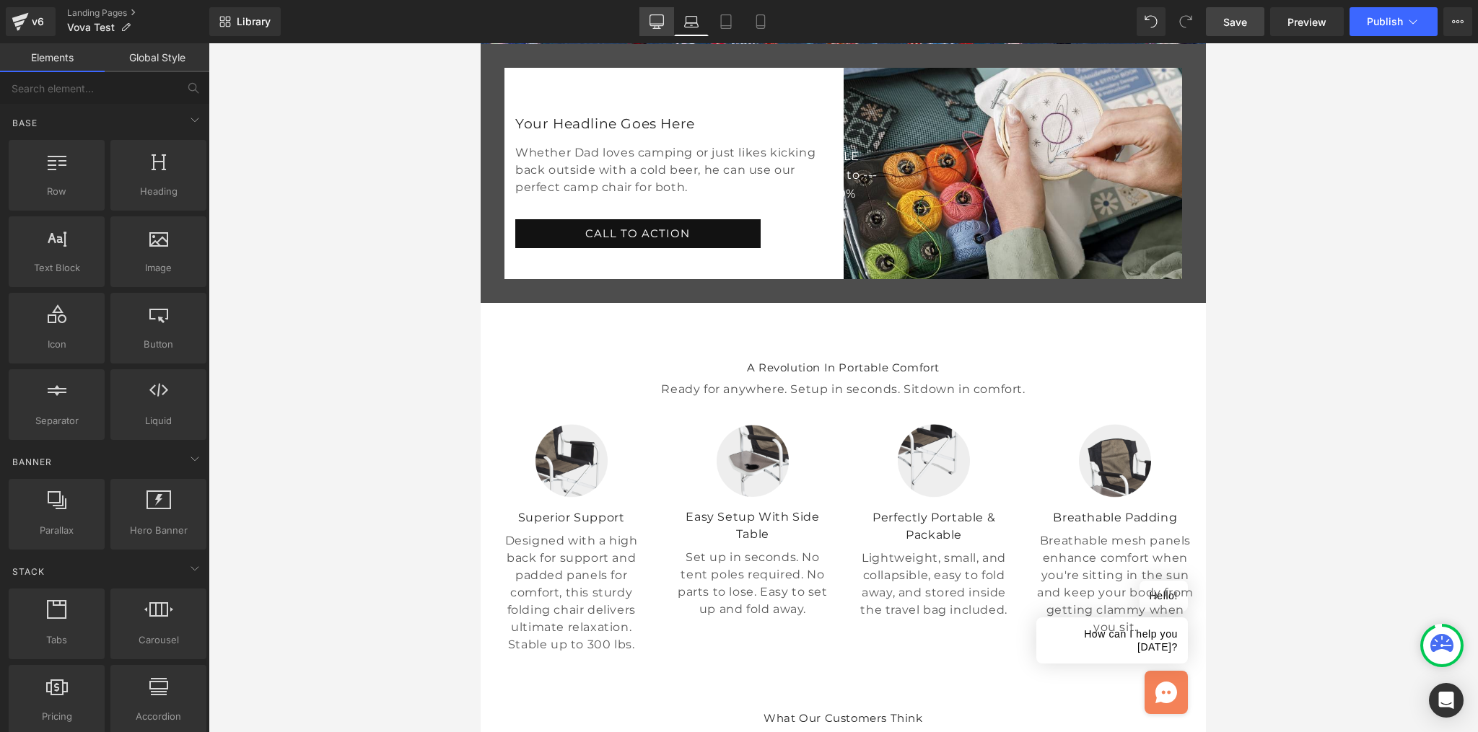
click at [663, 23] on icon at bounding box center [657, 20] width 14 height 11
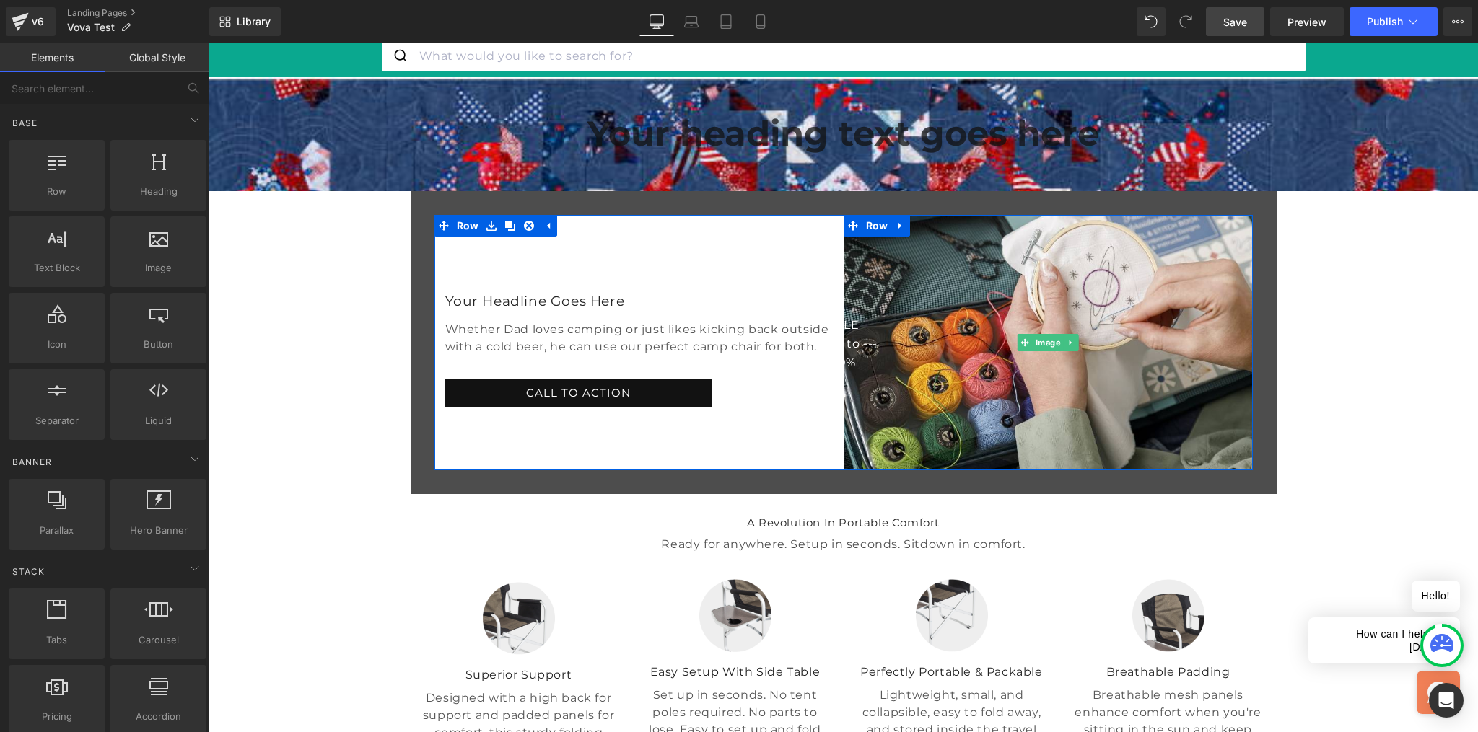
scroll to position [0, 0]
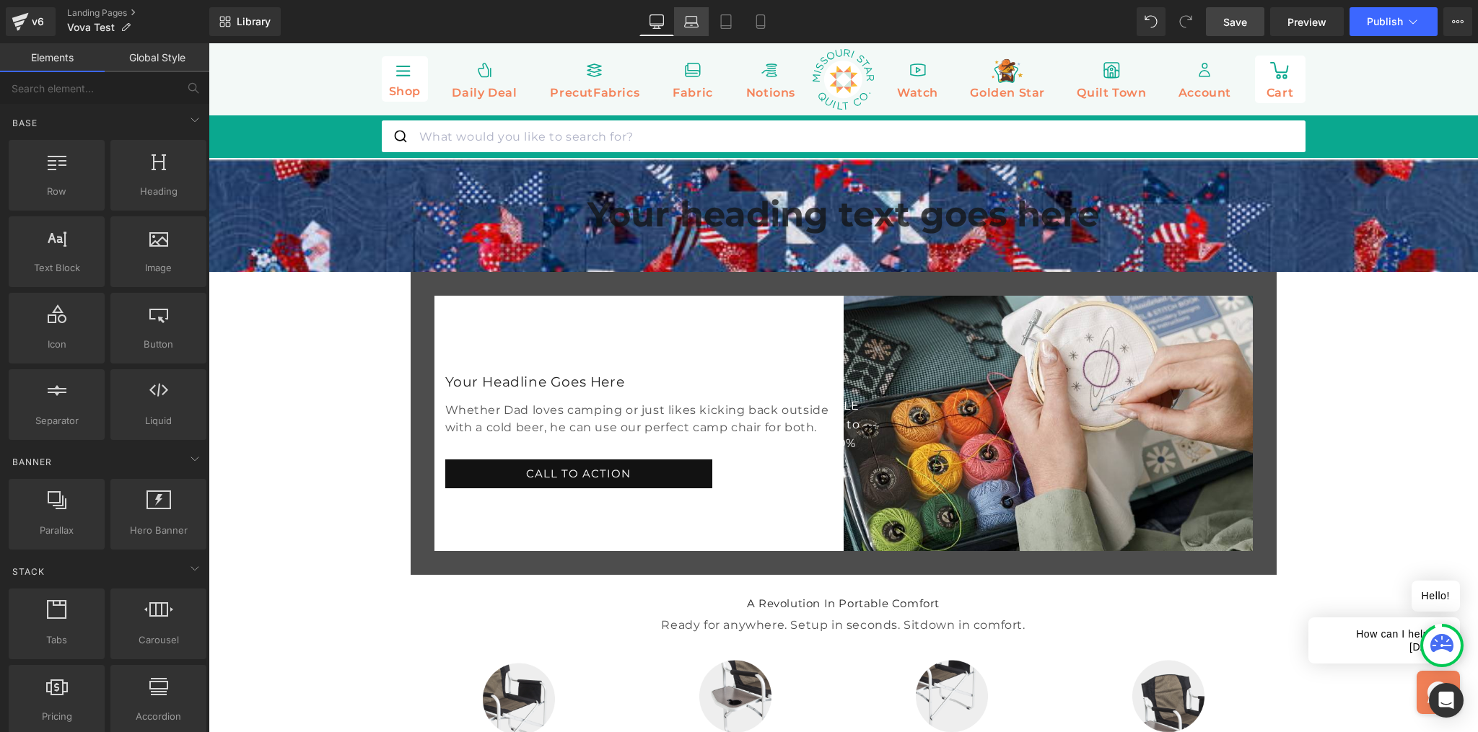
click at [693, 24] on icon at bounding box center [691, 21] width 14 height 14
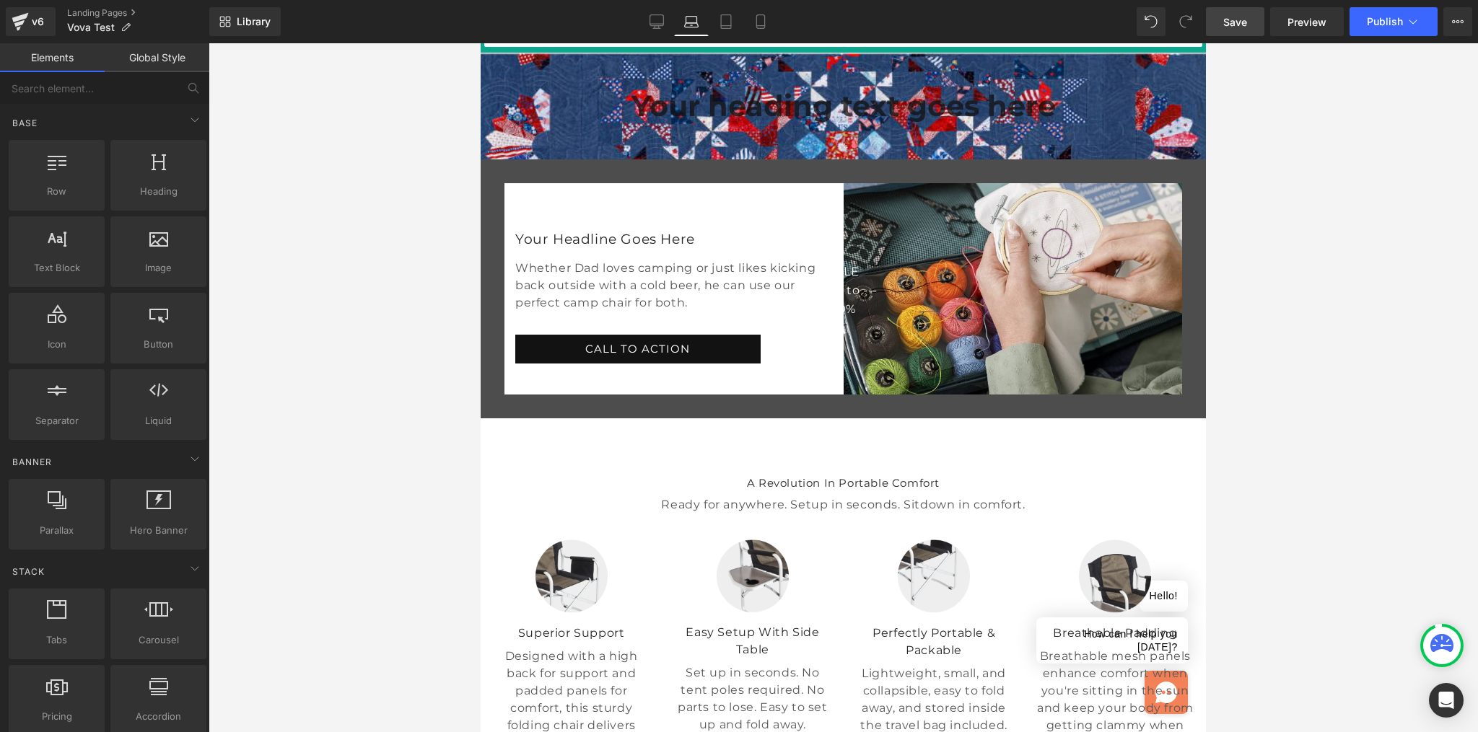
scroll to position [114, 0]
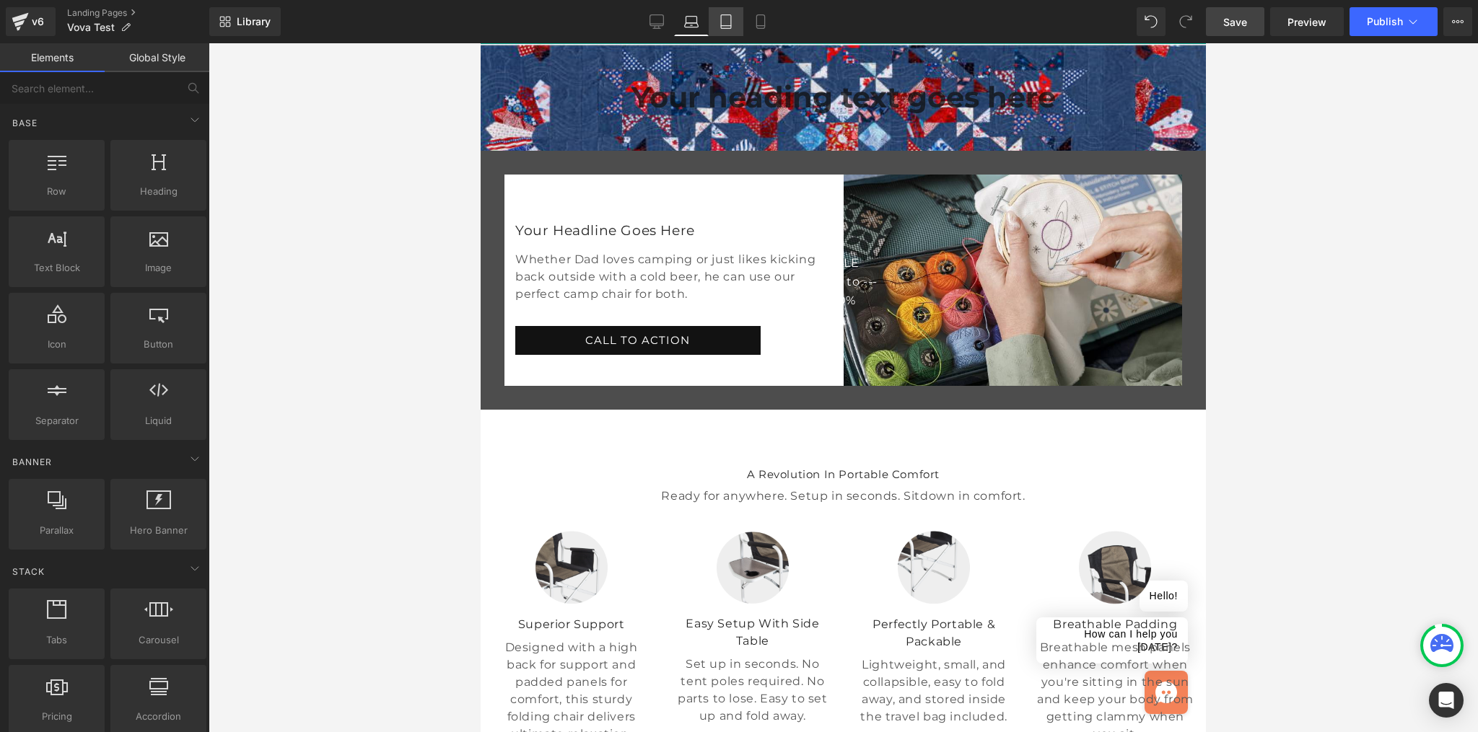
click at [717, 17] on link "Tablet" at bounding box center [726, 21] width 35 height 29
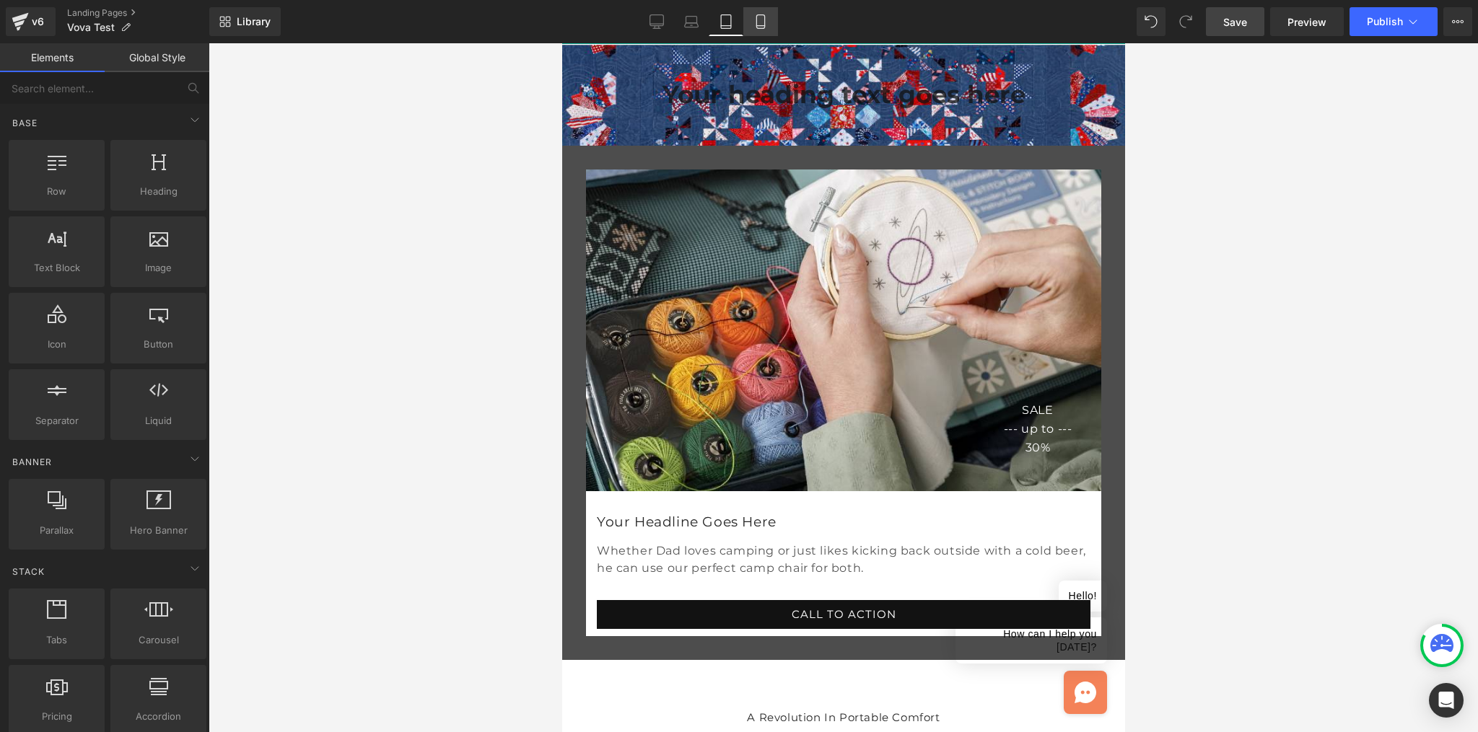
click at [755, 22] on icon at bounding box center [760, 21] width 14 height 14
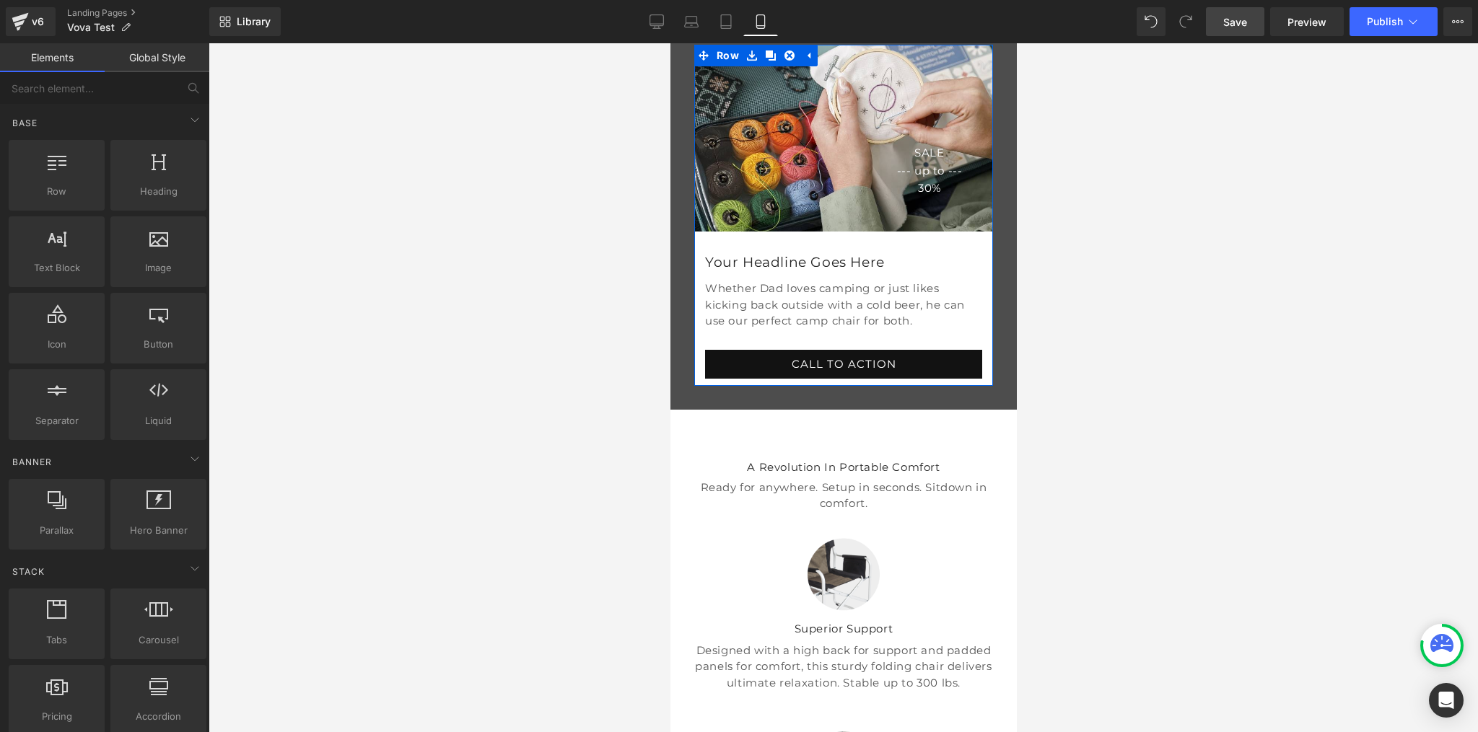
scroll to position [287, 0]
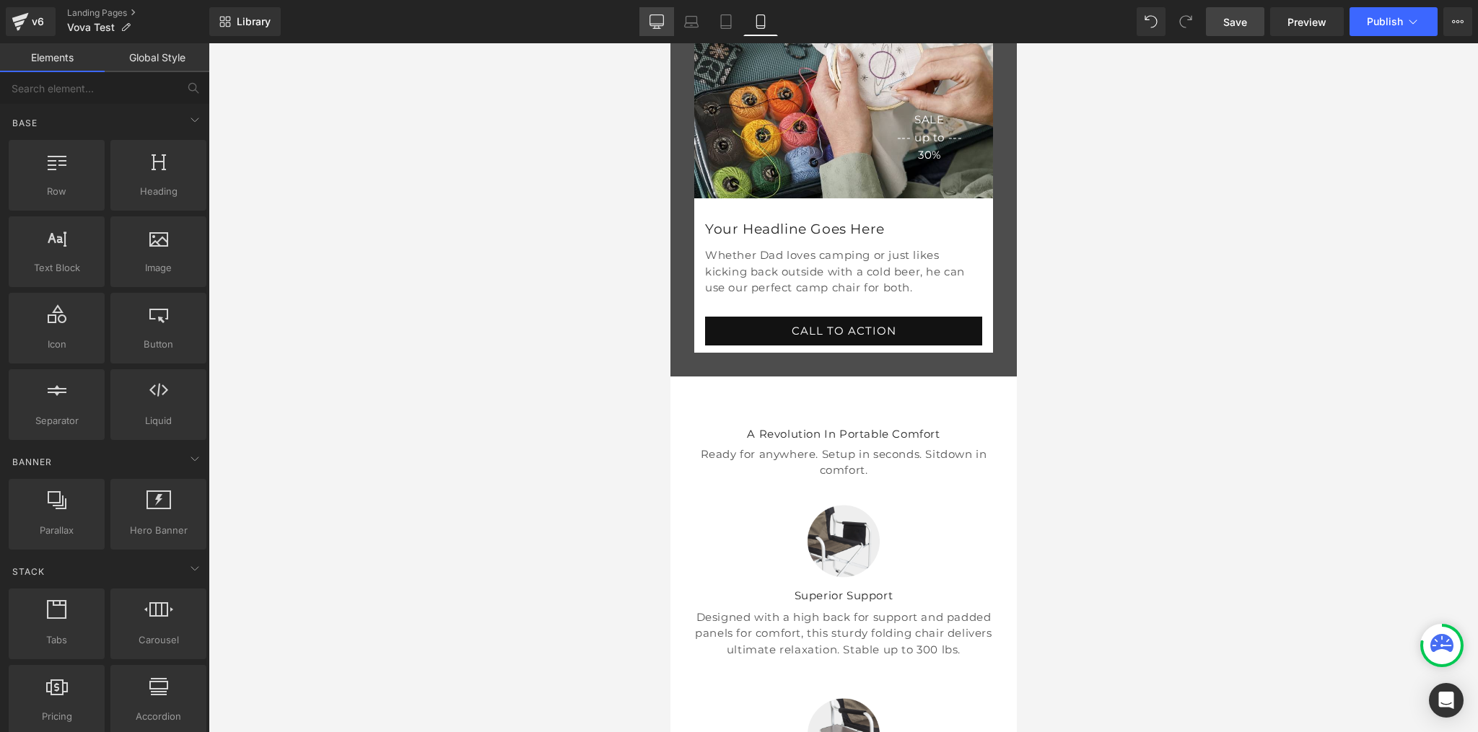
click at [654, 22] on icon at bounding box center [656, 21] width 14 height 14
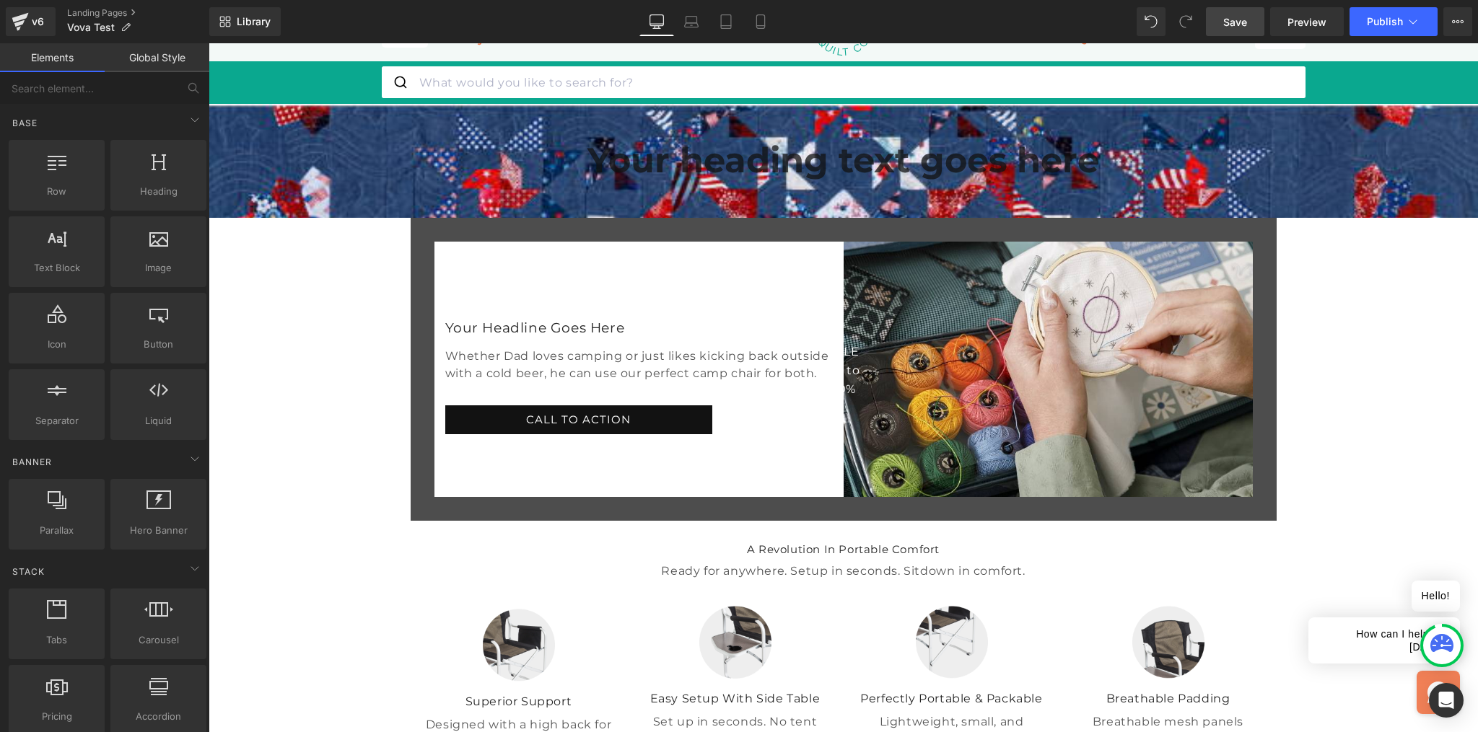
scroll to position [0, 0]
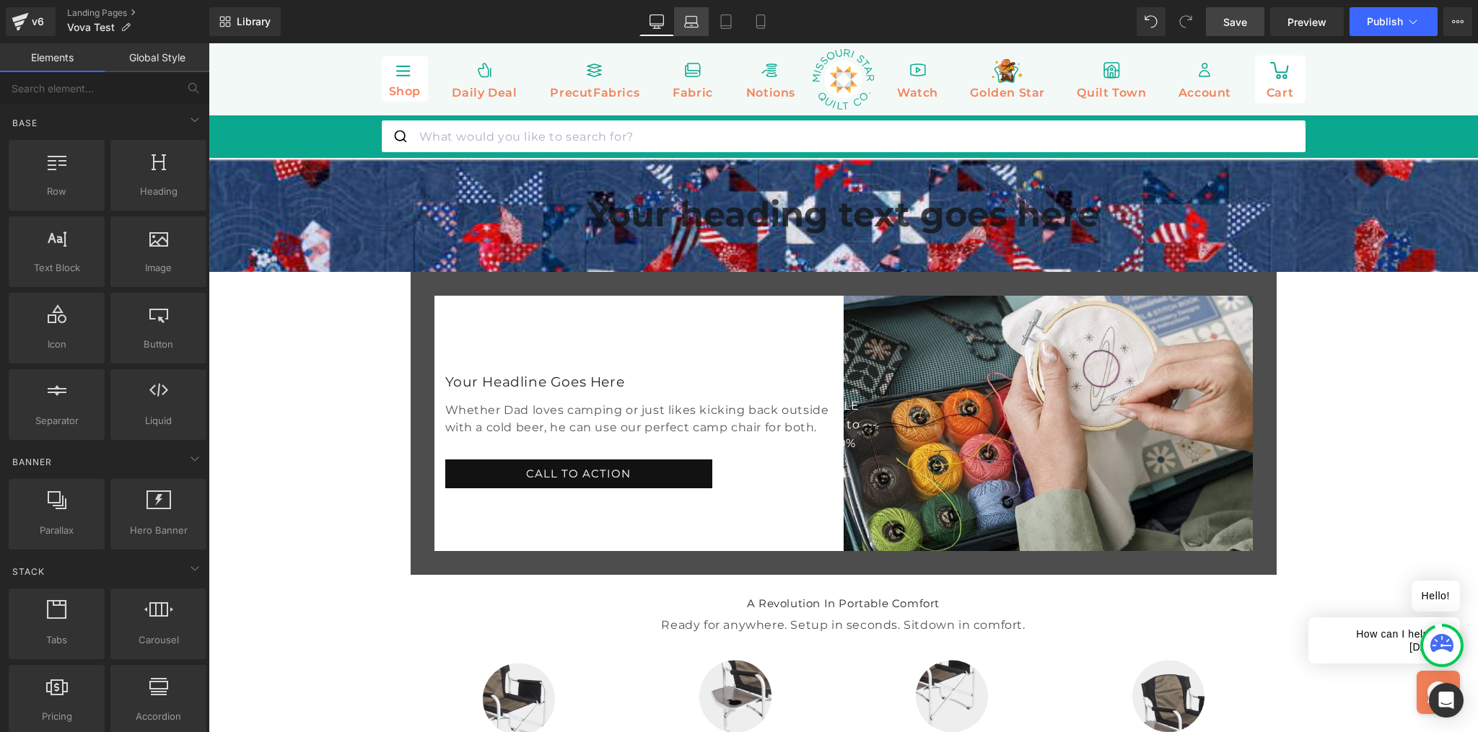
click at [689, 20] on icon at bounding box center [691, 21] width 14 height 14
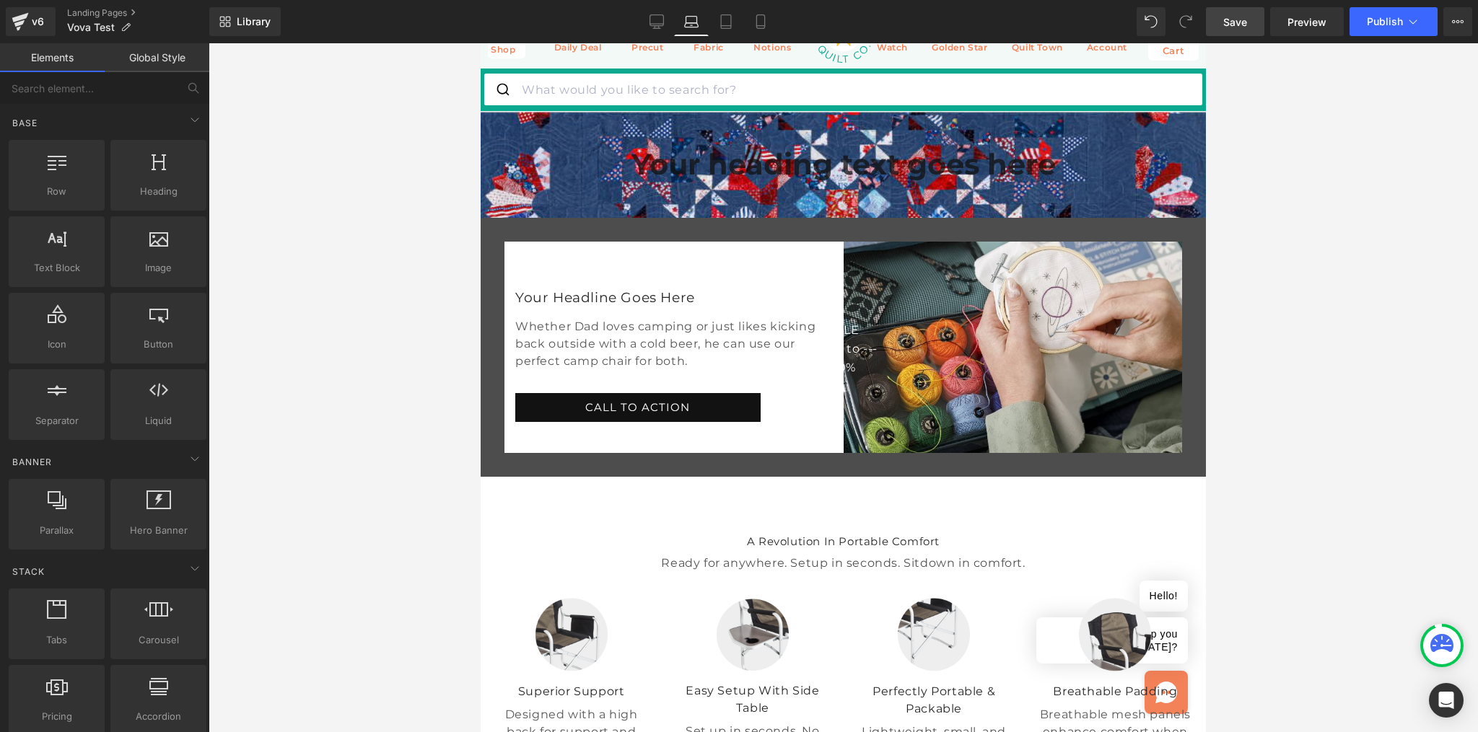
scroll to position [114, 0]
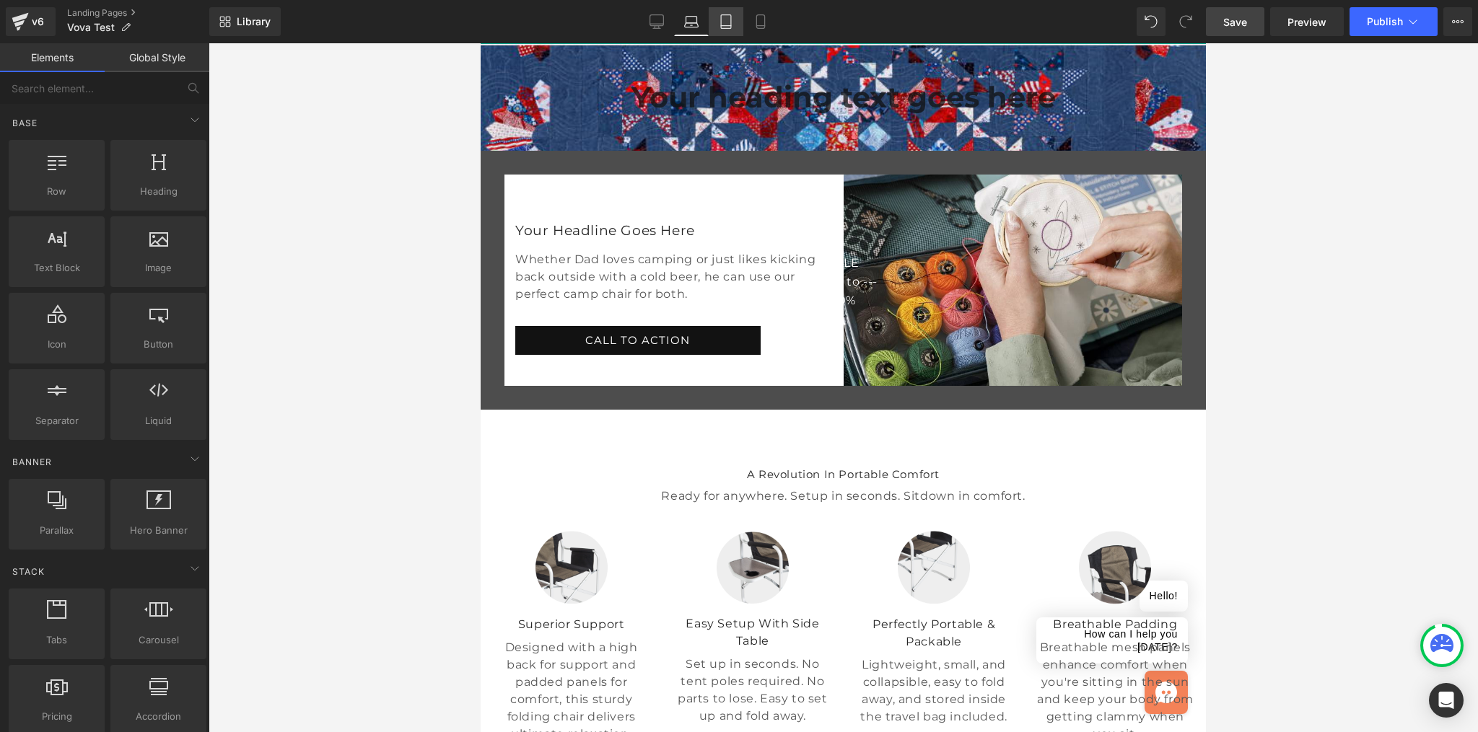
click at [726, 19] on icon at bounding box center [726, 21] width 14 height 14
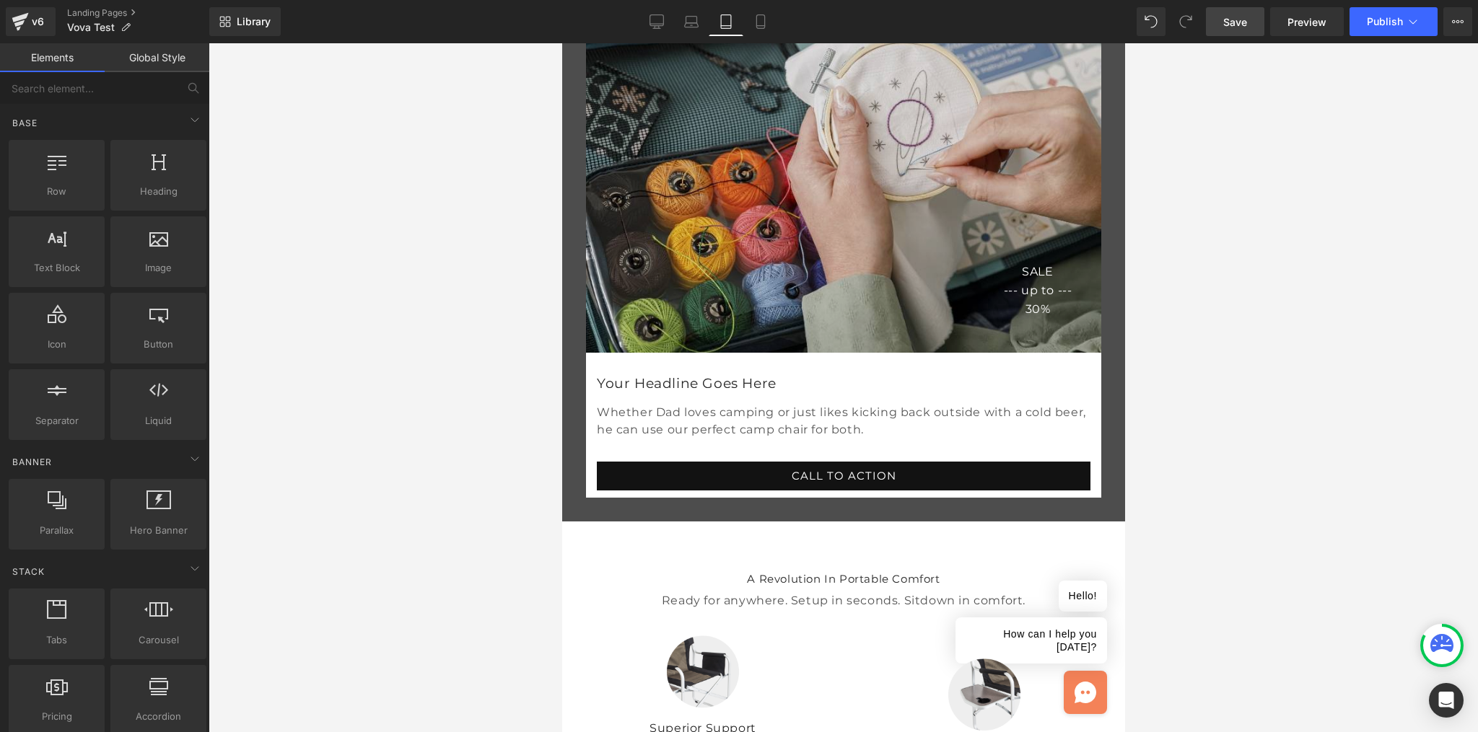
scroll to position [291, 0]
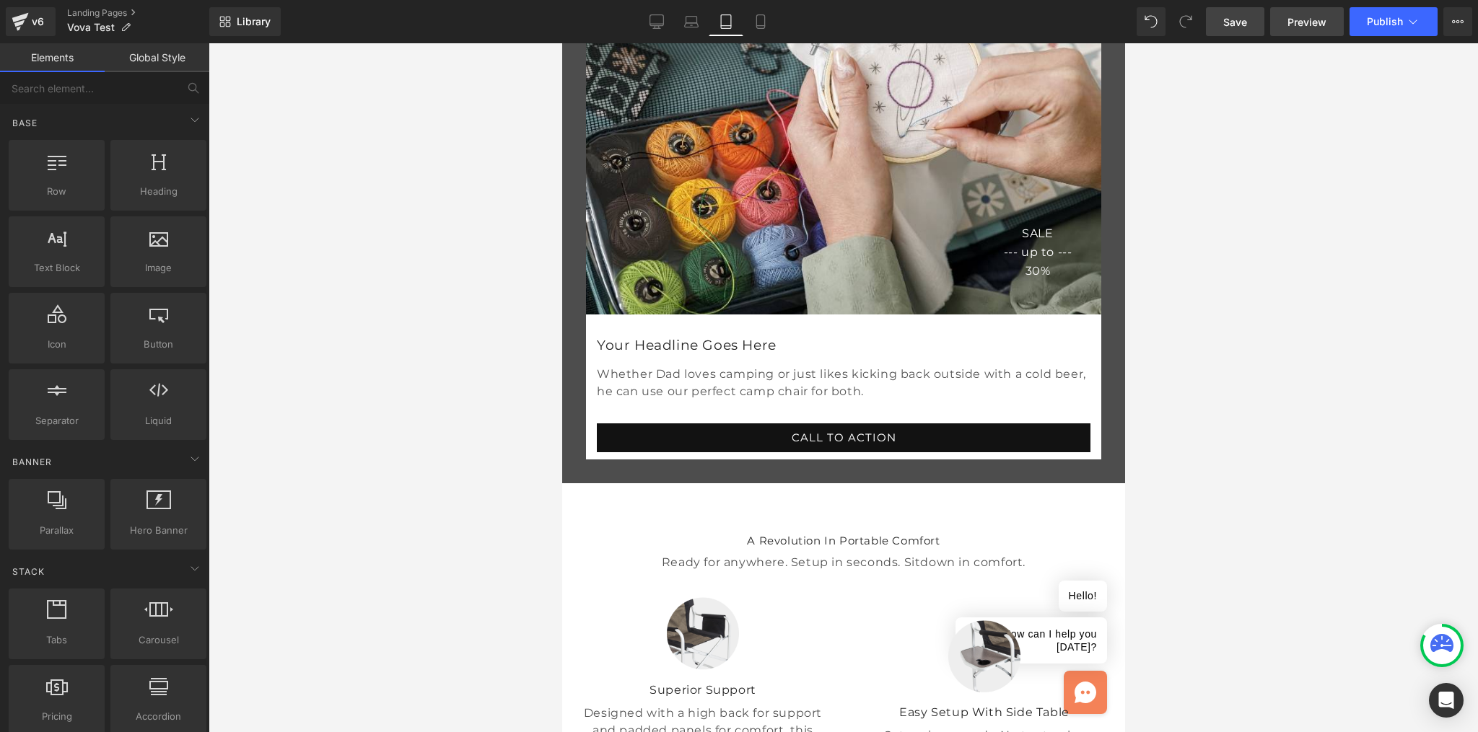
click at [1317, 17] on span "Preview" at bounding box center [1306, 21] width 39 height 15
click at [175, 59] on link "Global Style" at bounding box center [157, 57] width 105 height 29
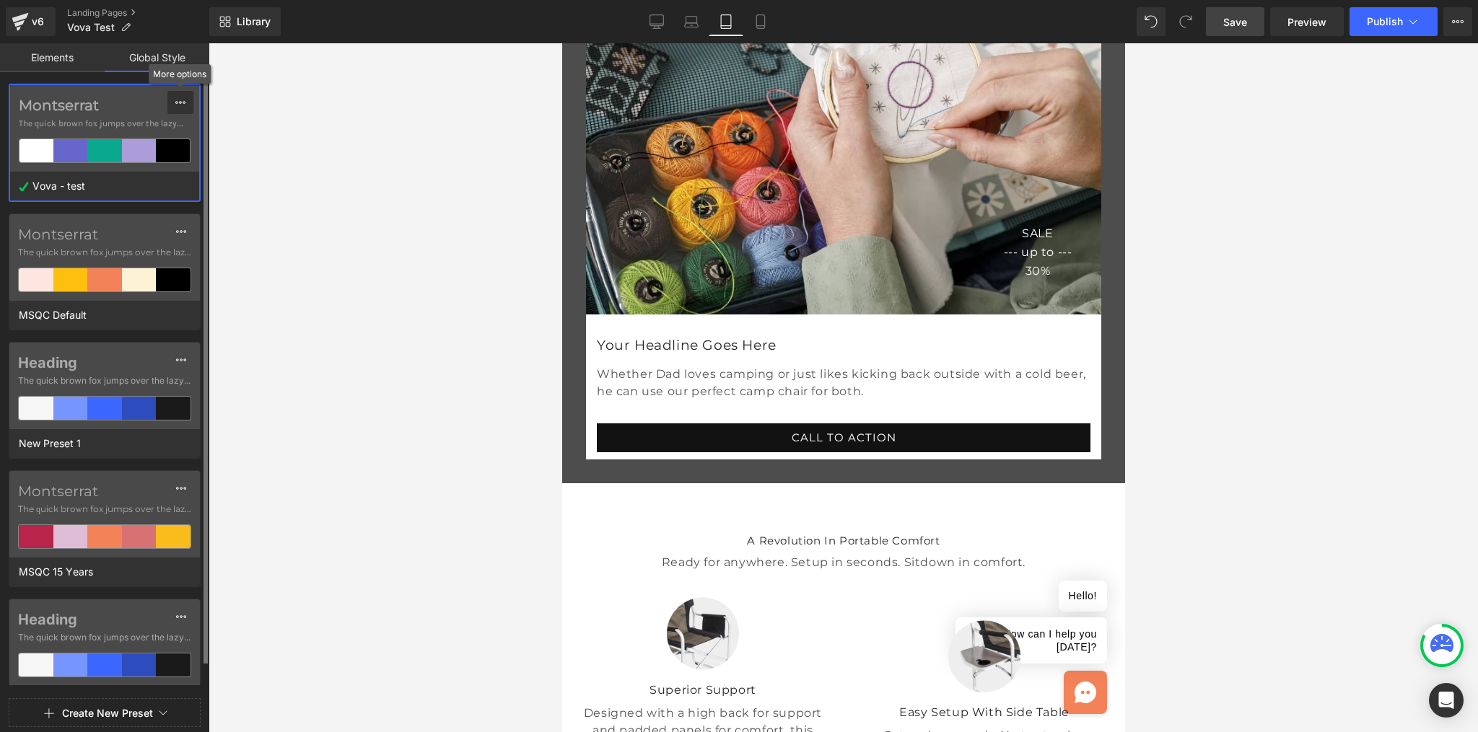
click at [185, 105] on icon at bounding box center [181, 103] width 12 height 12
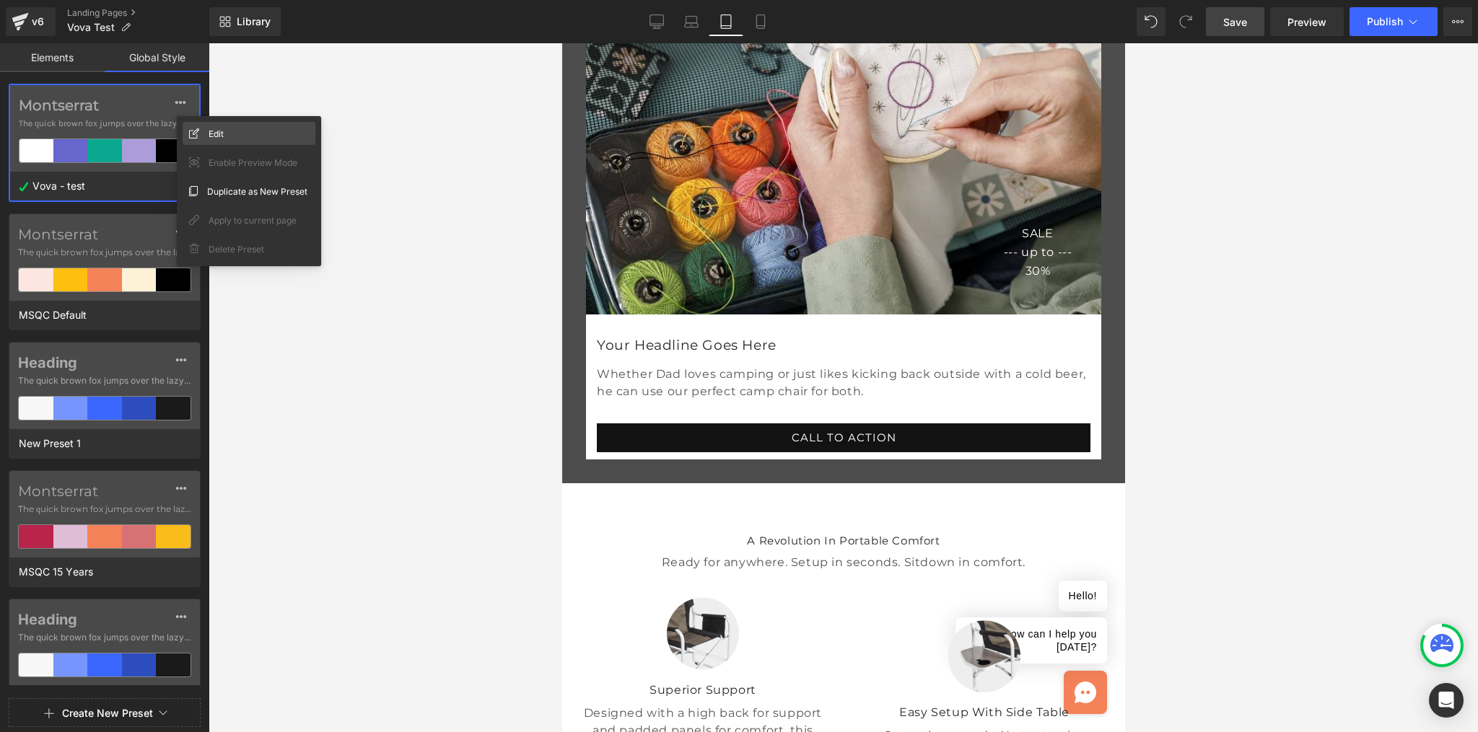
click at [216, 134] on span "Edit" at bounding box center [216, 133] width 15 height 15
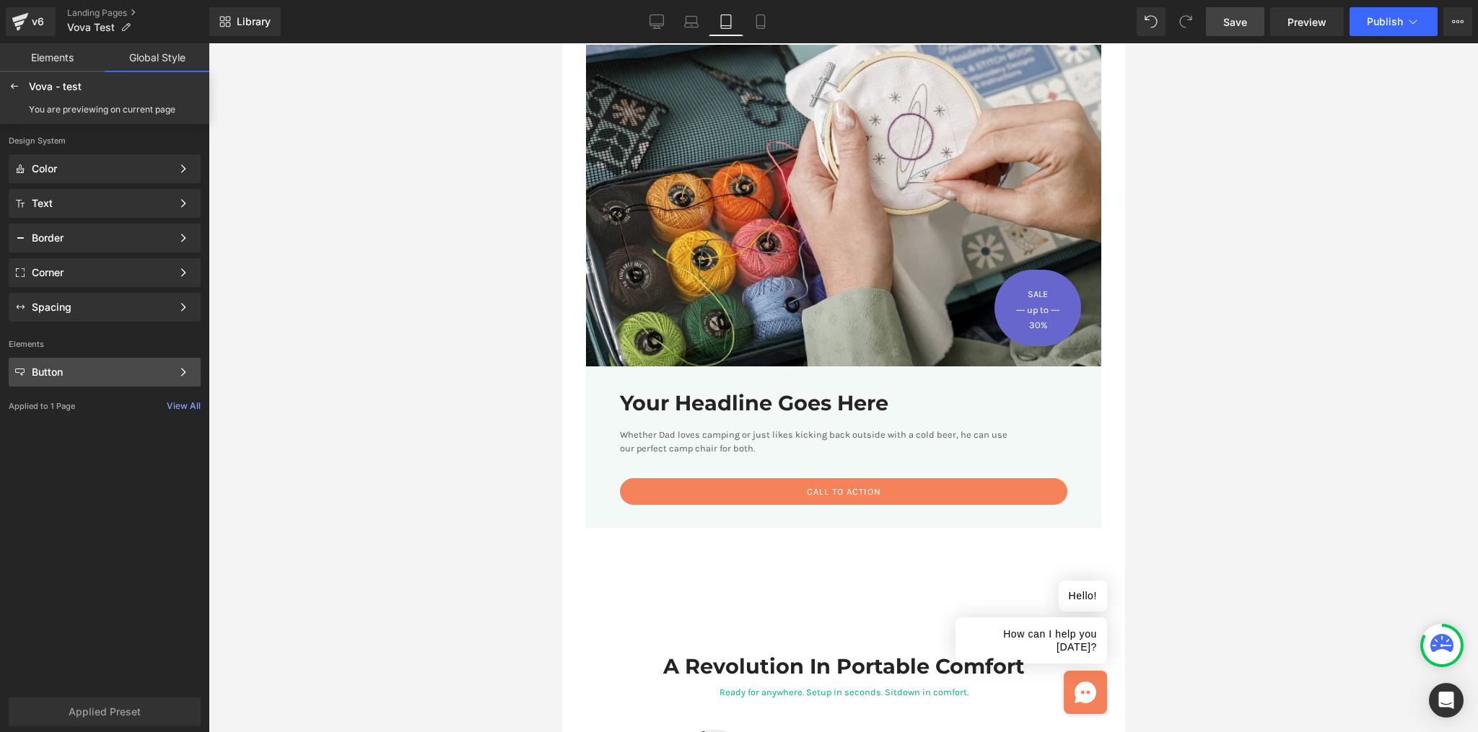
click at [81, 377] on div "Button" at bounding box center [102, 373] width 140 height 12
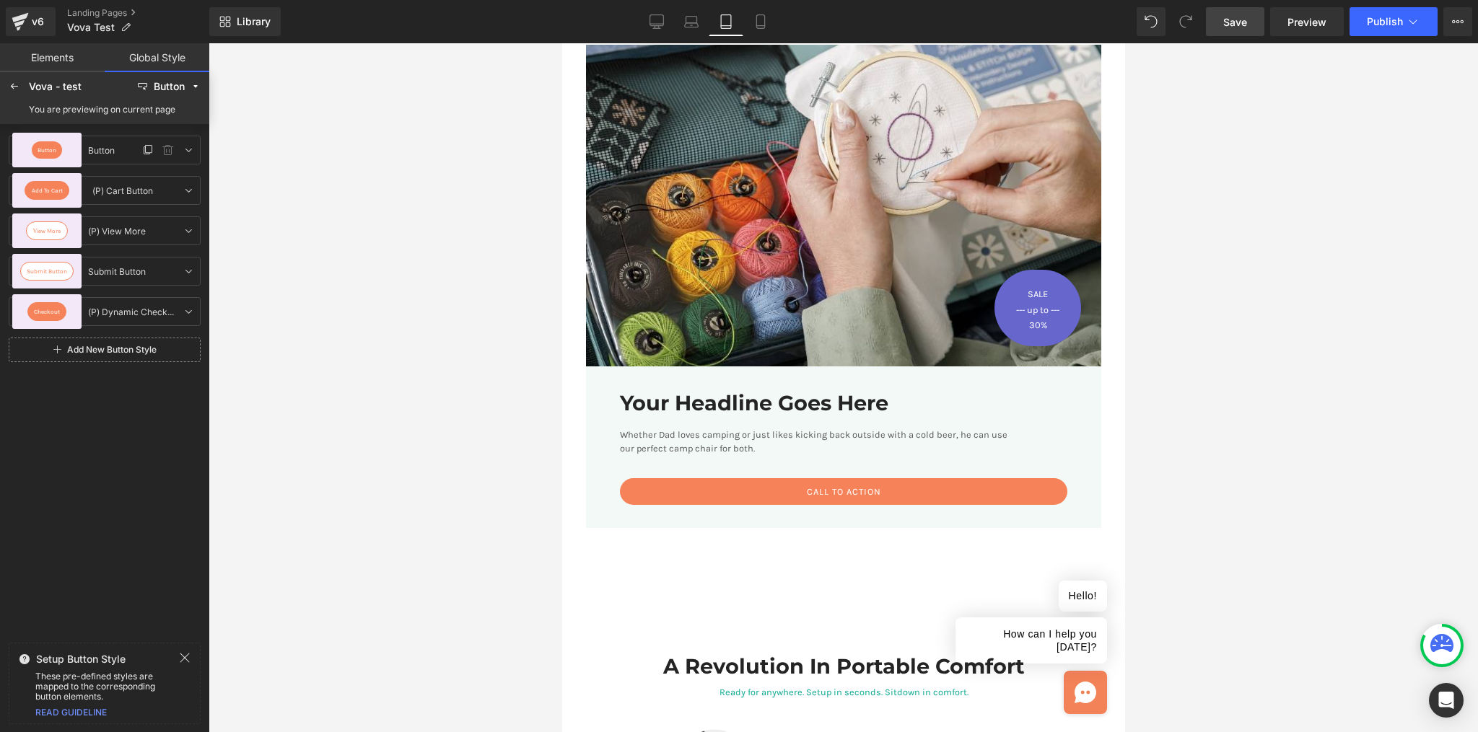
click at [61, 144] on div "Button" at bounding box center [46, 150] width 69 height 35
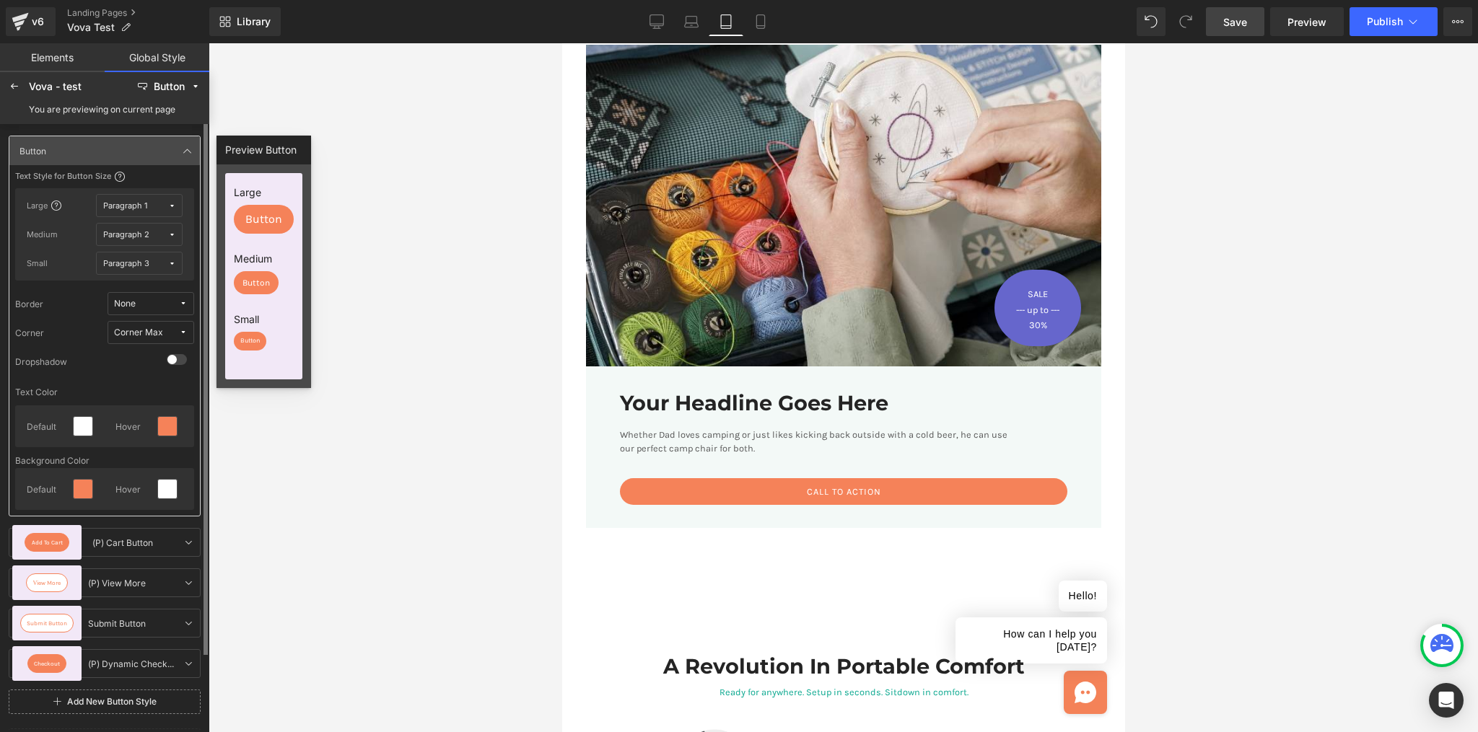
click at [175, 305] on span "None" at bounding box center [146, 304] width 65 height 11
click at [154, 354] on label "Border Solid" at bounding box center [132, 356] width 51 height 10
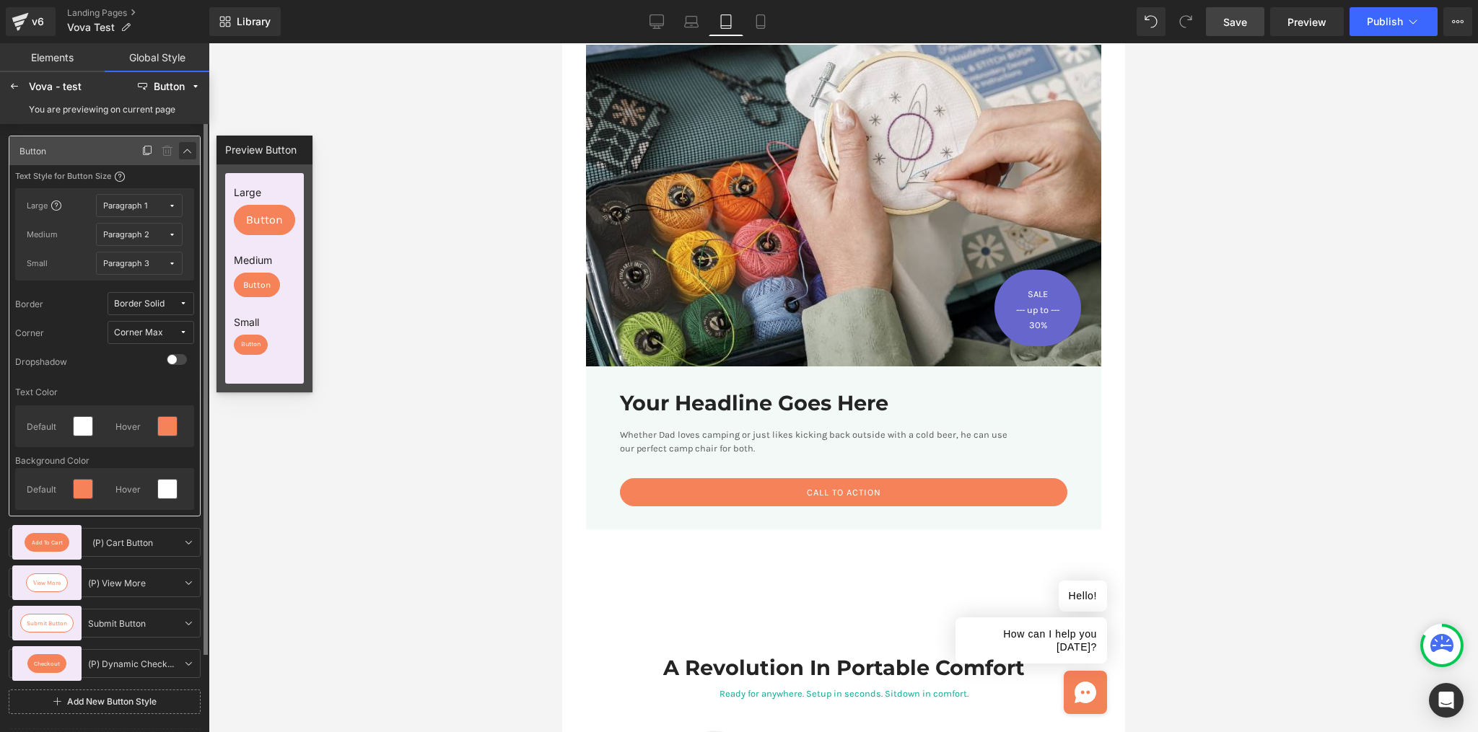
click at [188, 148] on icon at bounding box center [188, 151] width 12 height 12
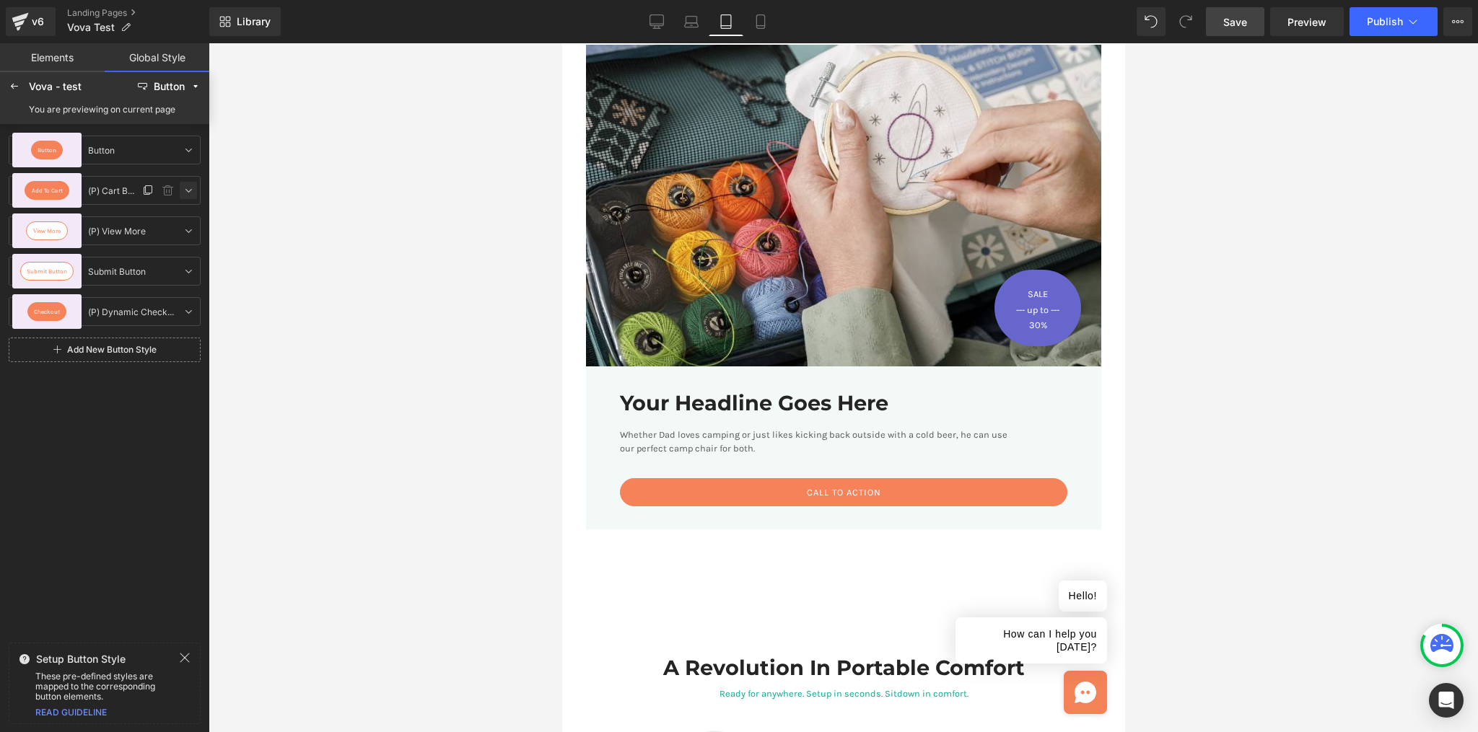
click at [188, 189] on icon at bounding box center [189, 191] width 12 height 12
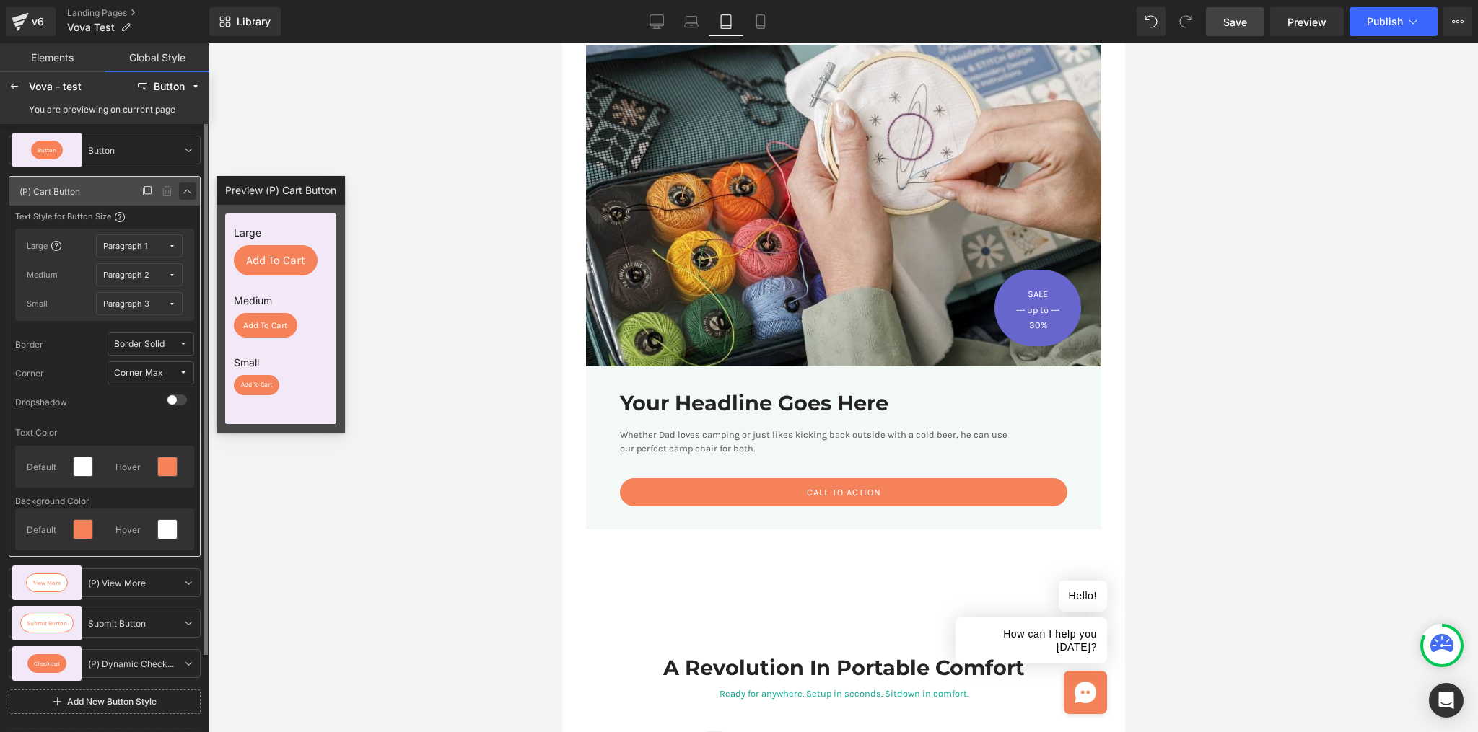
click at [188, 190] on icon at bounding box center [188, 191] width 12 height 12
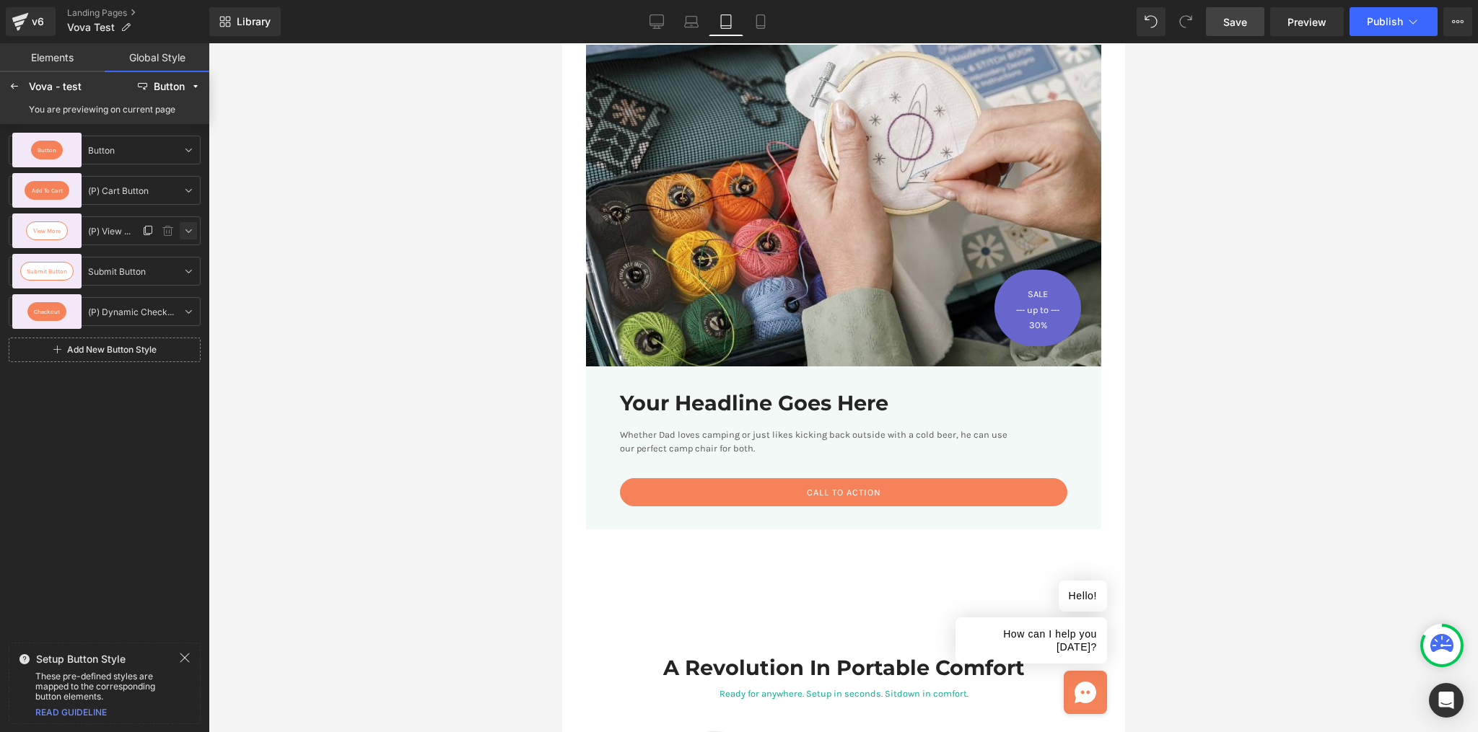
click at [188, 232] on icon at bounding box center [189, 231] width 12 height 12
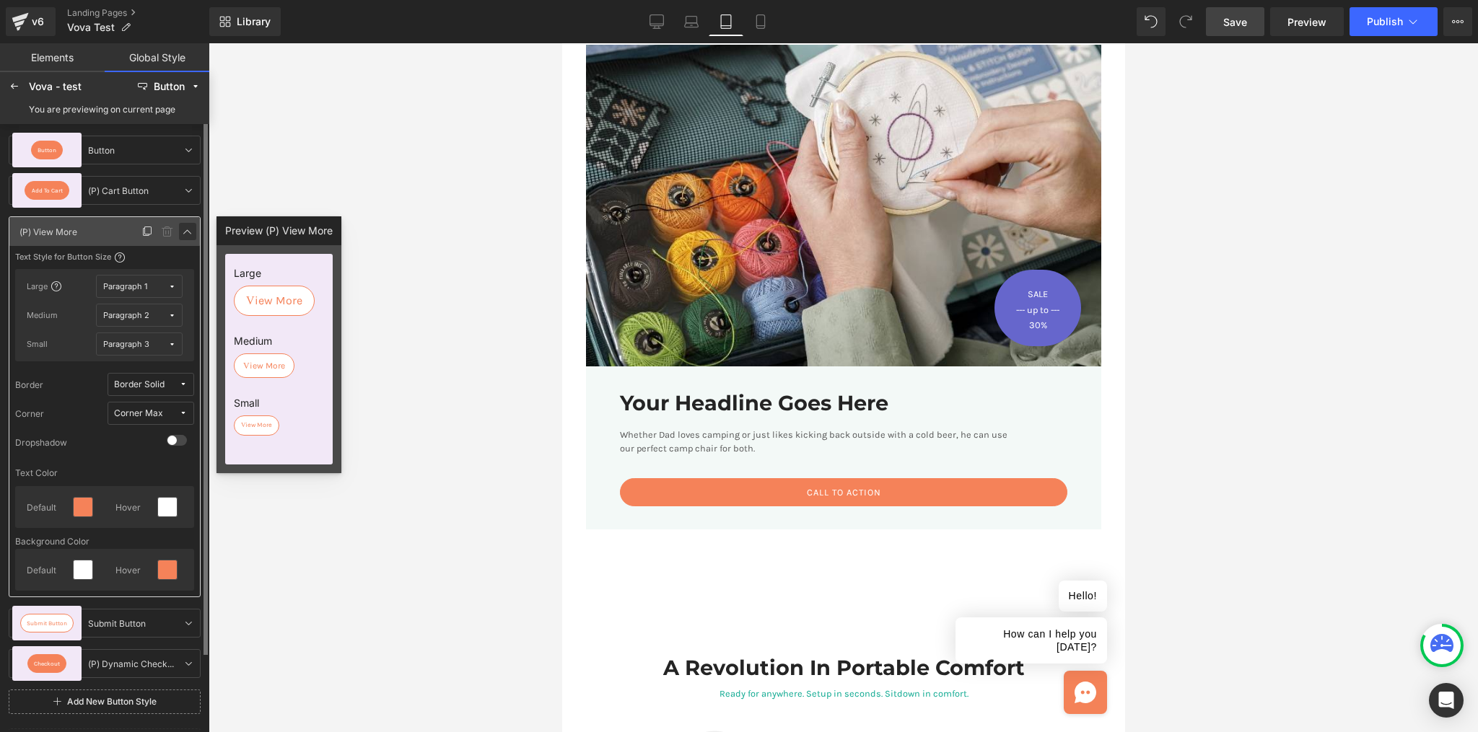
click at [188, 232] on icon at bounding box center [188, 232] width 12 height 12
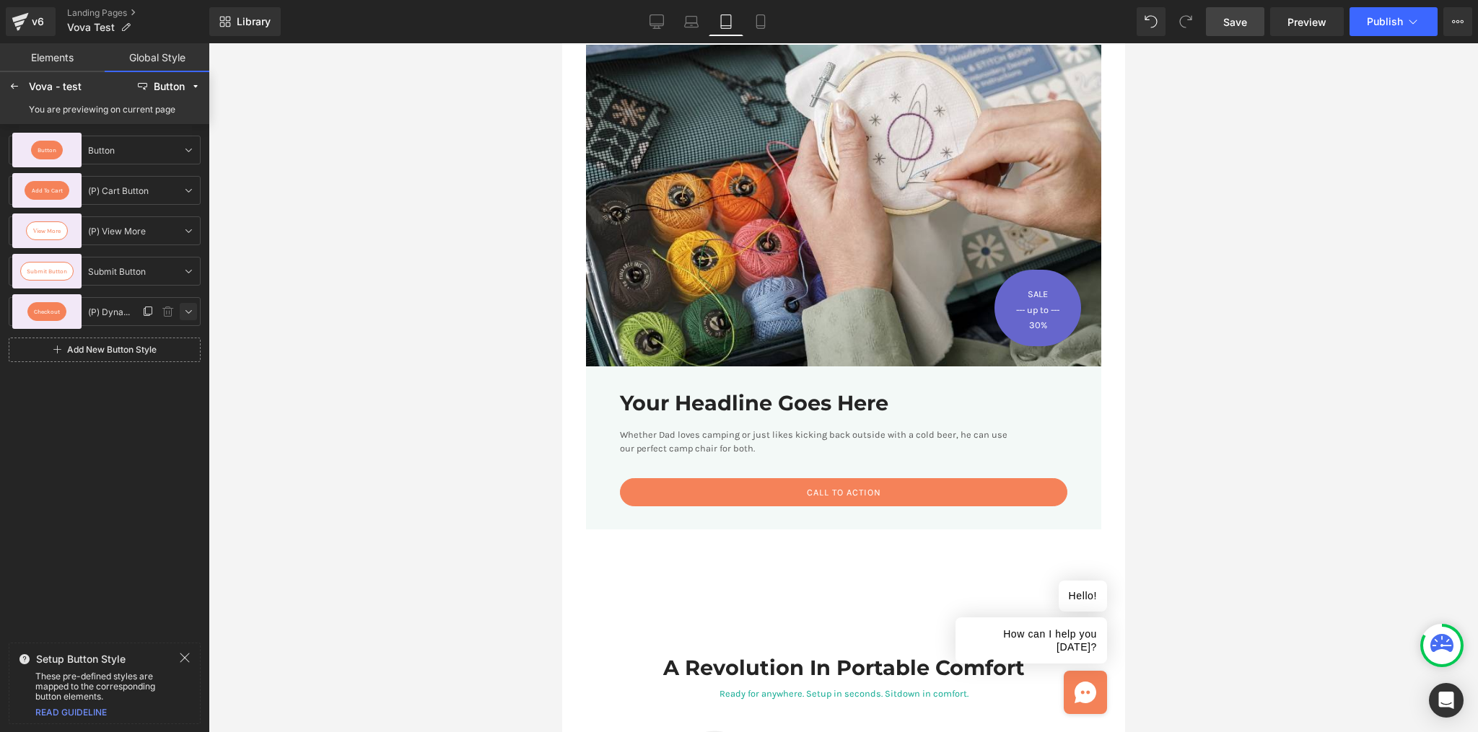
click at [188, 314] on icon at bounding box center [189, 312] width 12 height 12
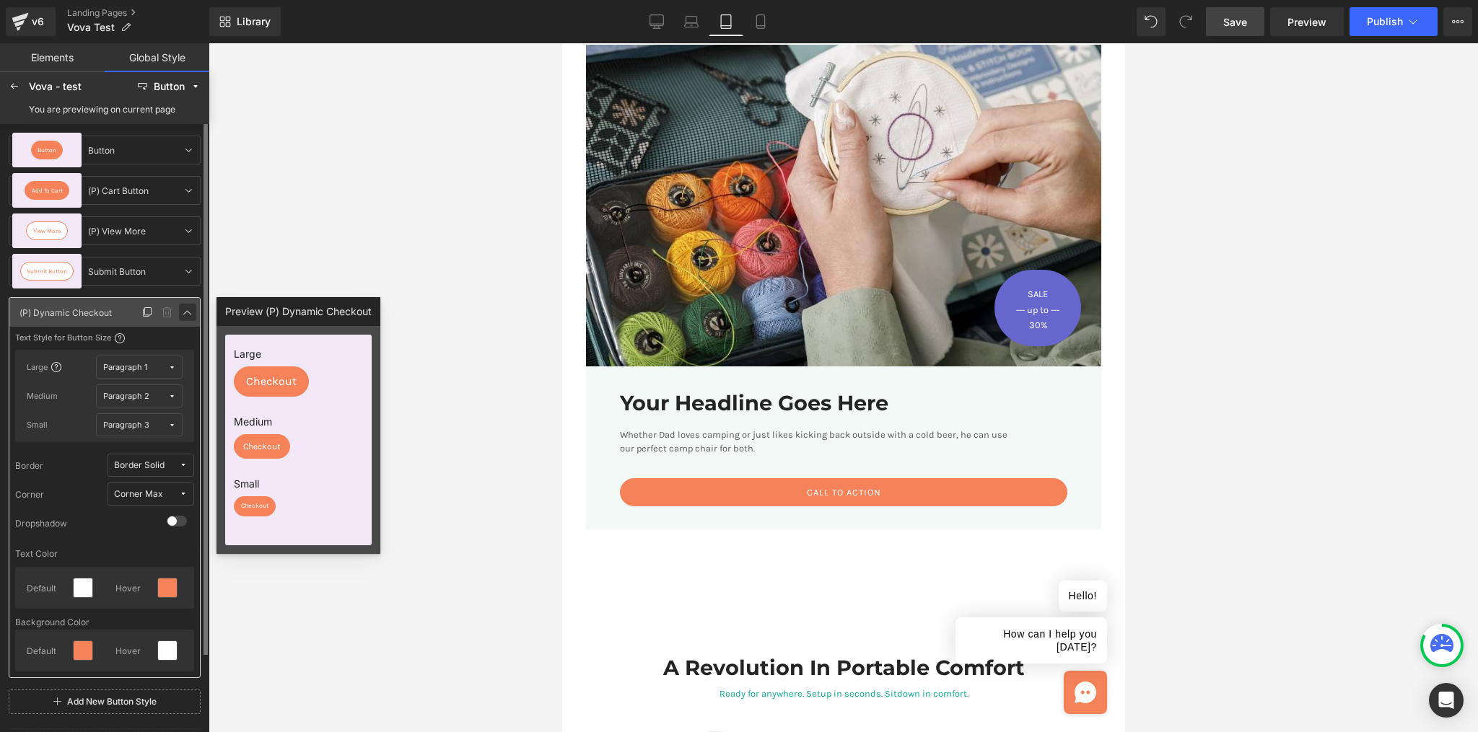
click at [189, 316] on icon at bounding box center [188, 313] width 12 height 12
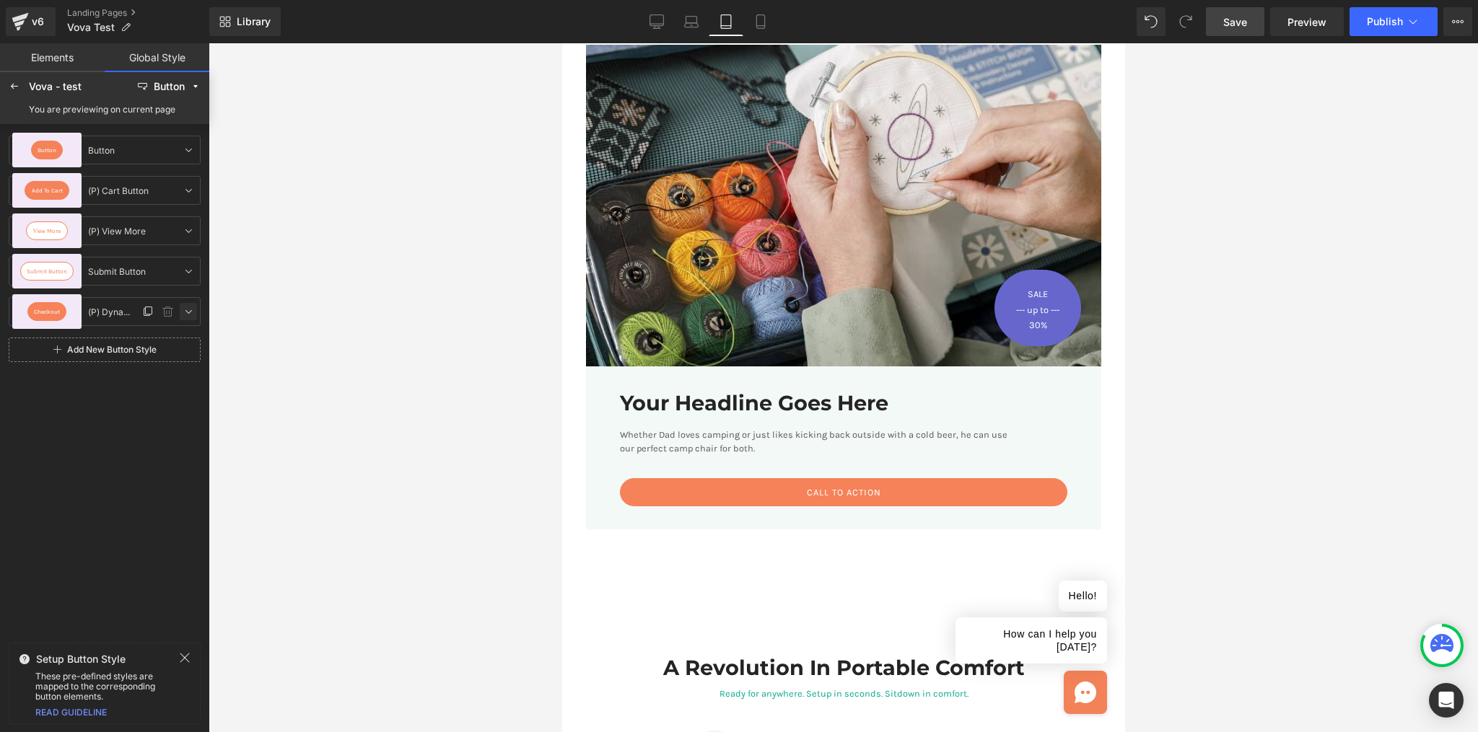
click at [193, 304] on link at bounding box center [188, 311] width 17 height 17
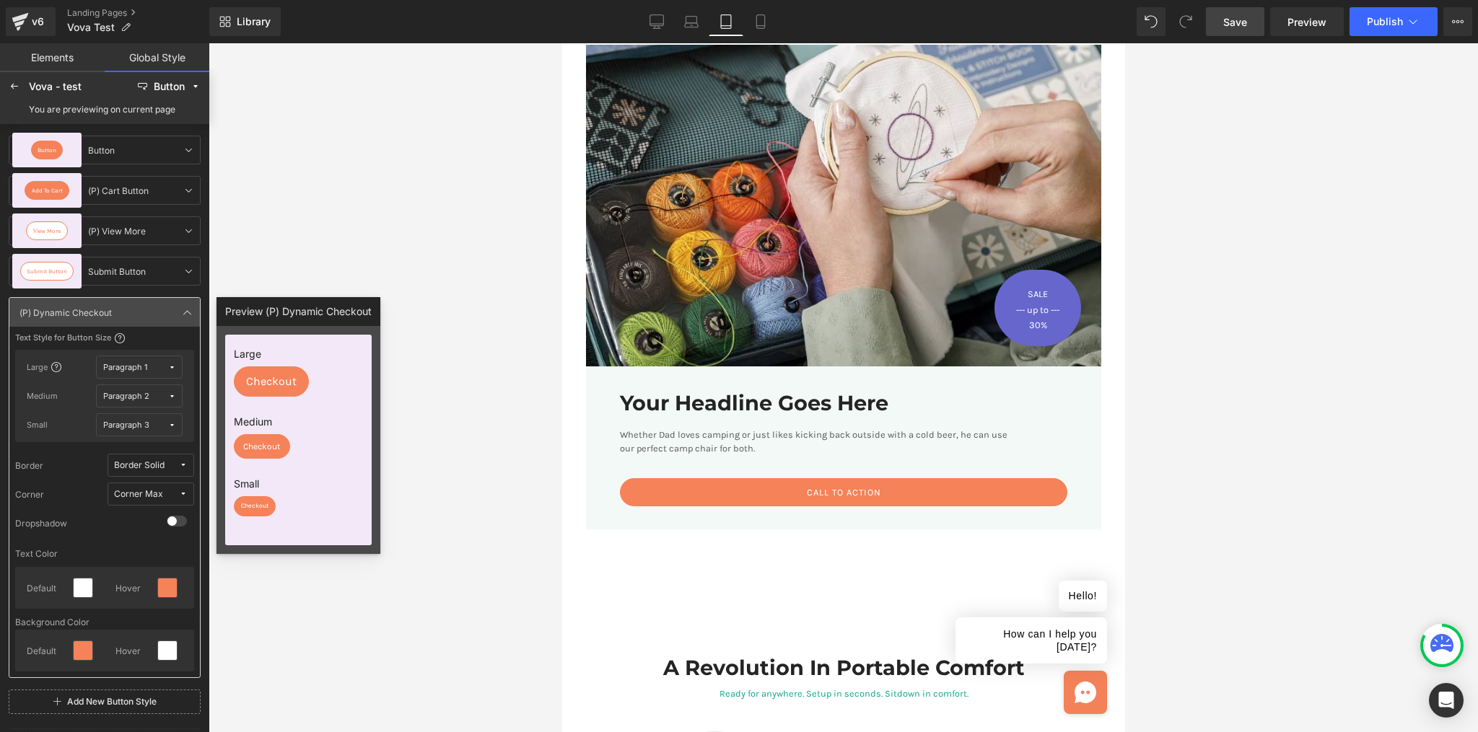
click at [419, 227] on div at bounding box center [843, 387] width 1269 height 689
click at [288, 250] on div at bounding box center [843, 387] width 1269 height 689
click at [189, 312] on icon at bounding box center [188, 313] width 12 height 12
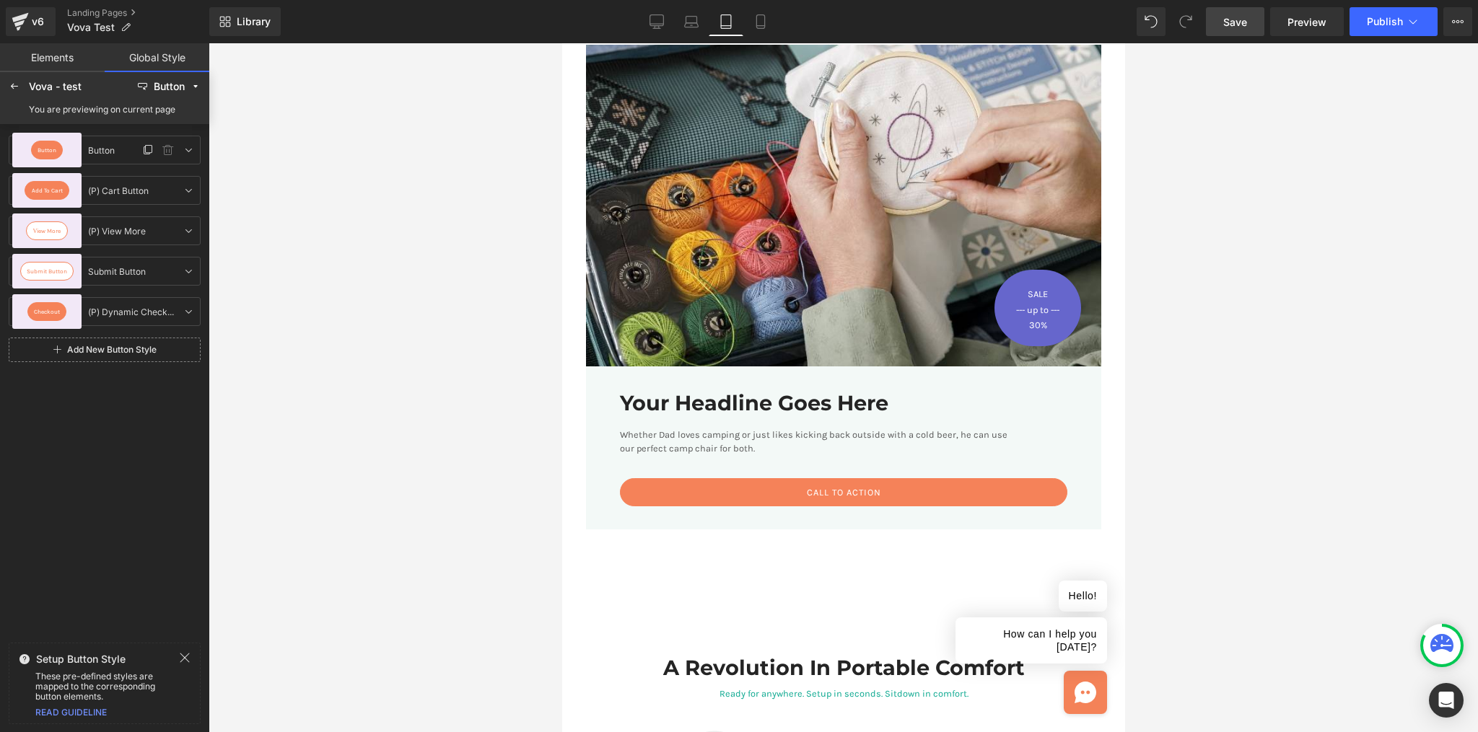
click at [68, 151] on div "Button" at bounding box center [46, 150] width 69 height 35
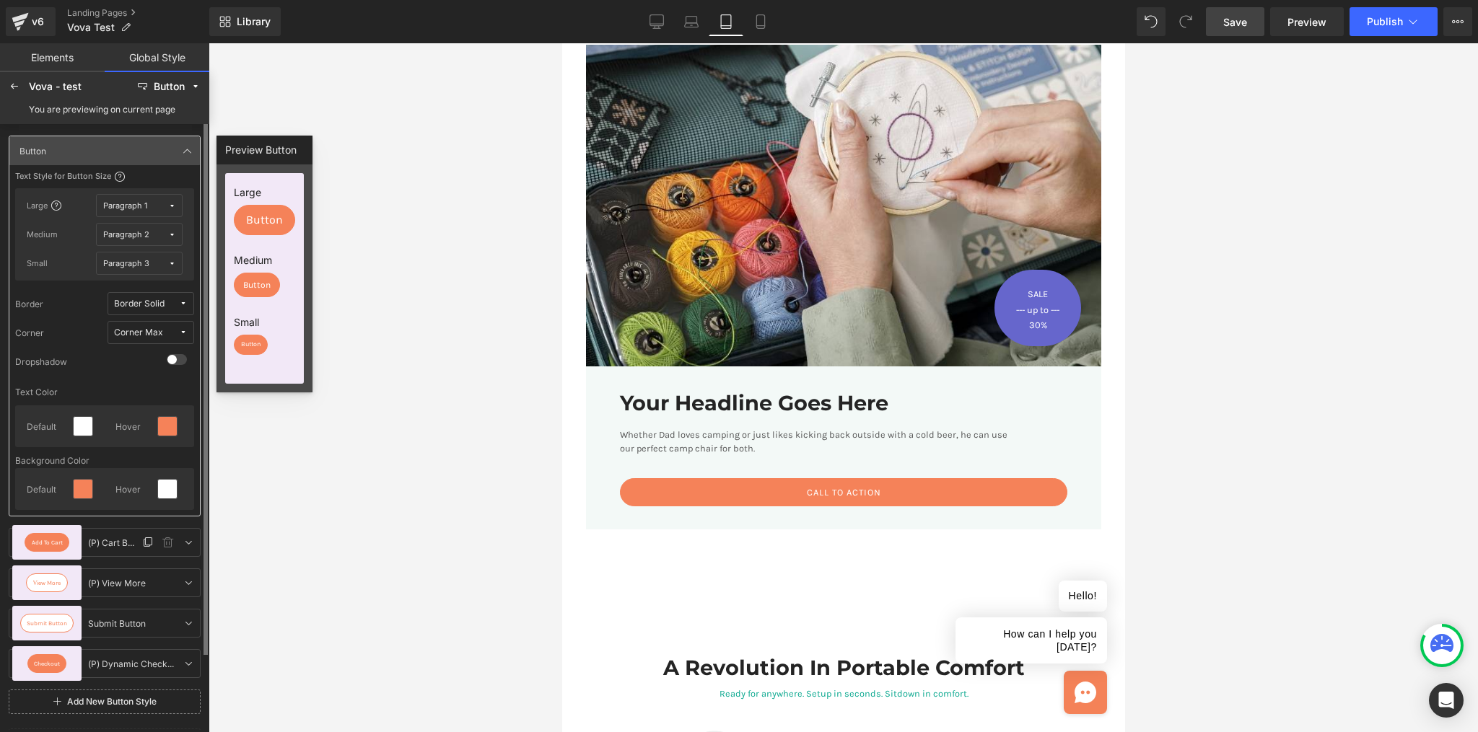
click at [54, 538] on div "Add To Cart" at bounding box center [47, 542] width 45 height 19
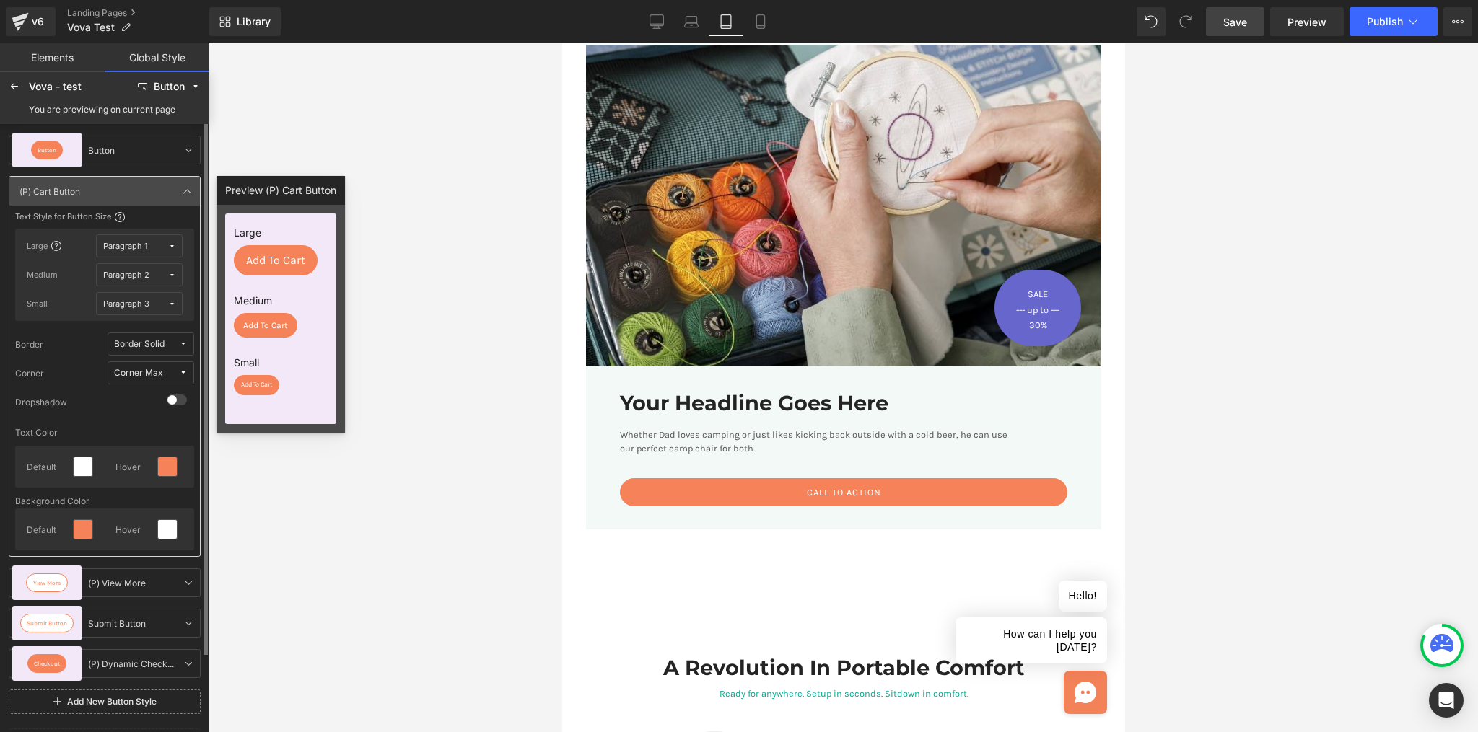
scroll to position [84, 0]
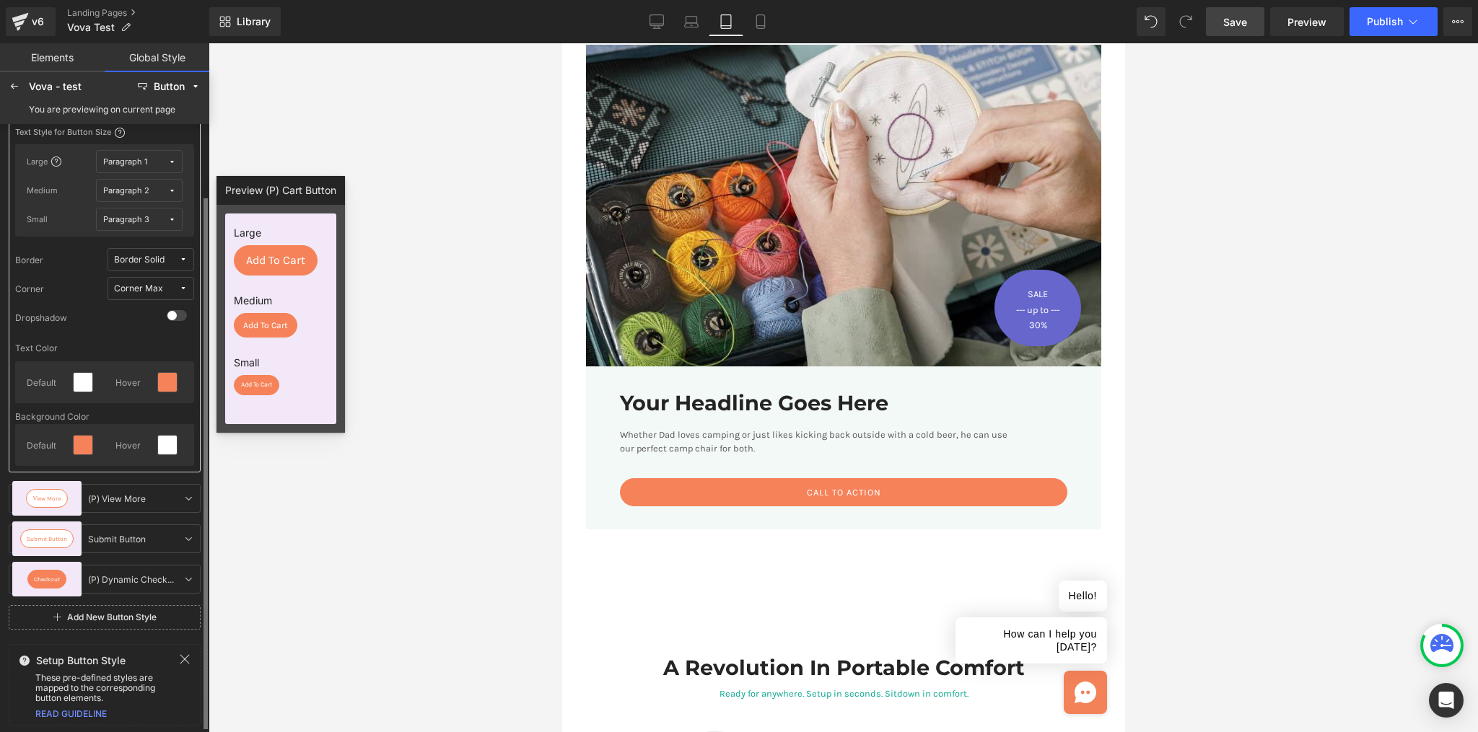
click at [184, 659] on icon at bounding box center [184, 659] width 9 height 9
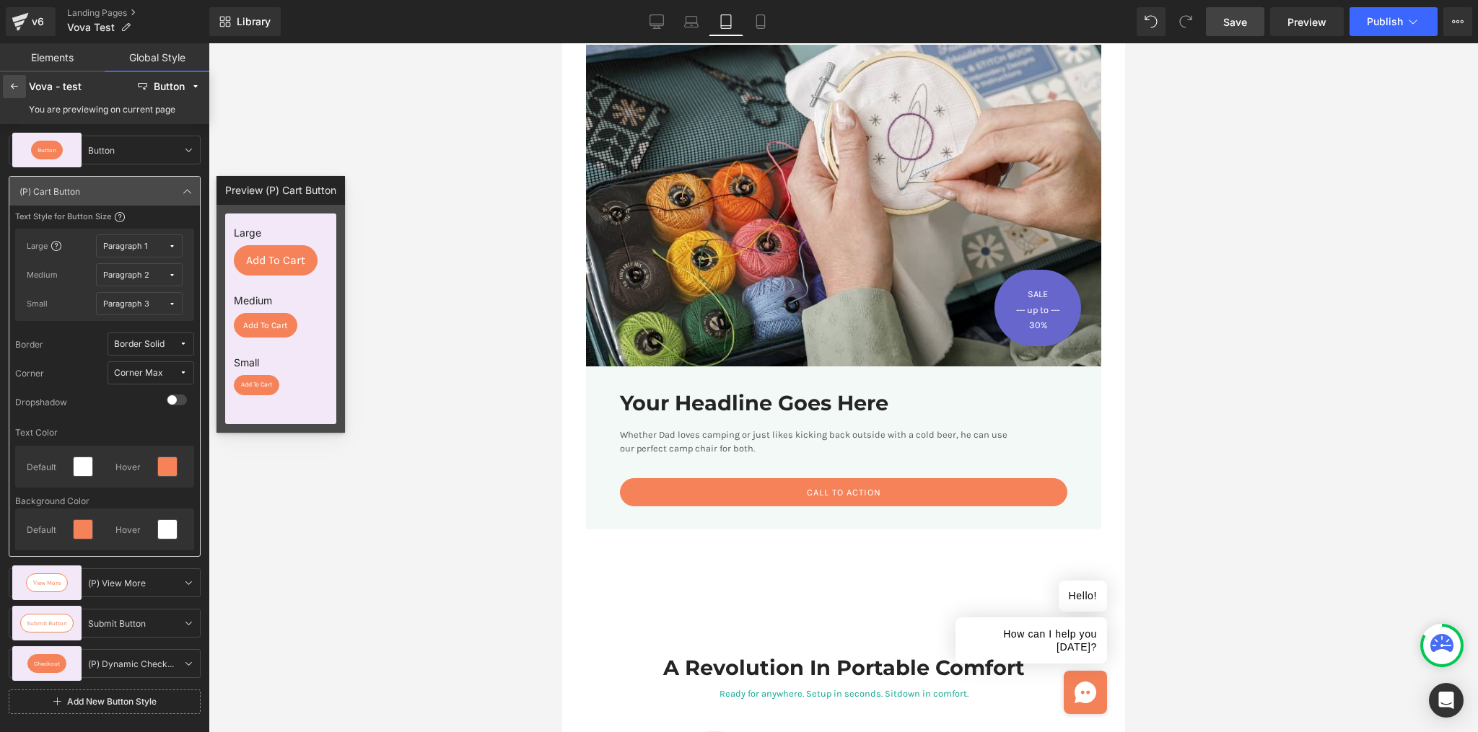
click at [13, 79] on div at bounding box center [14, 86] width 23 height 23
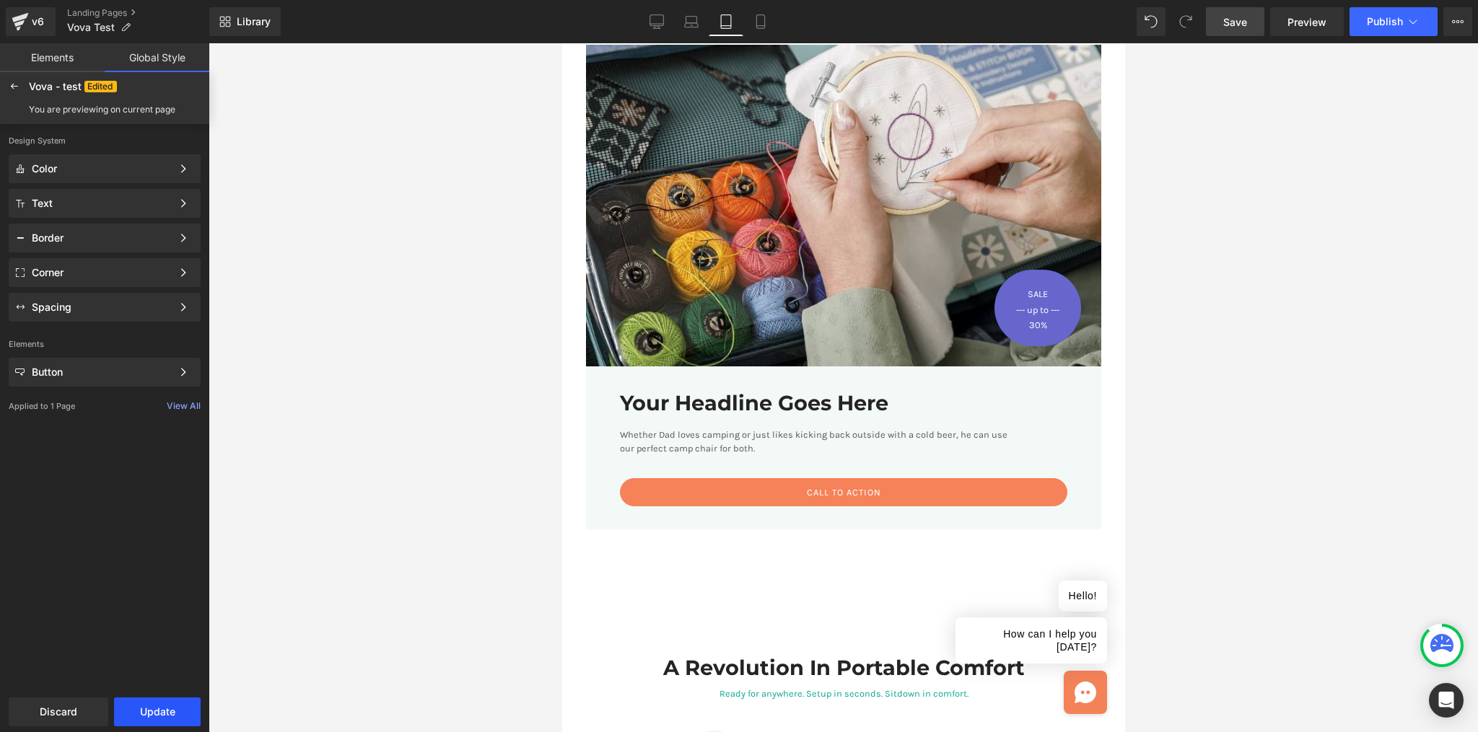
click at [157, 710] on button "Update" at bounding box center [157, 712] width 87 height 29
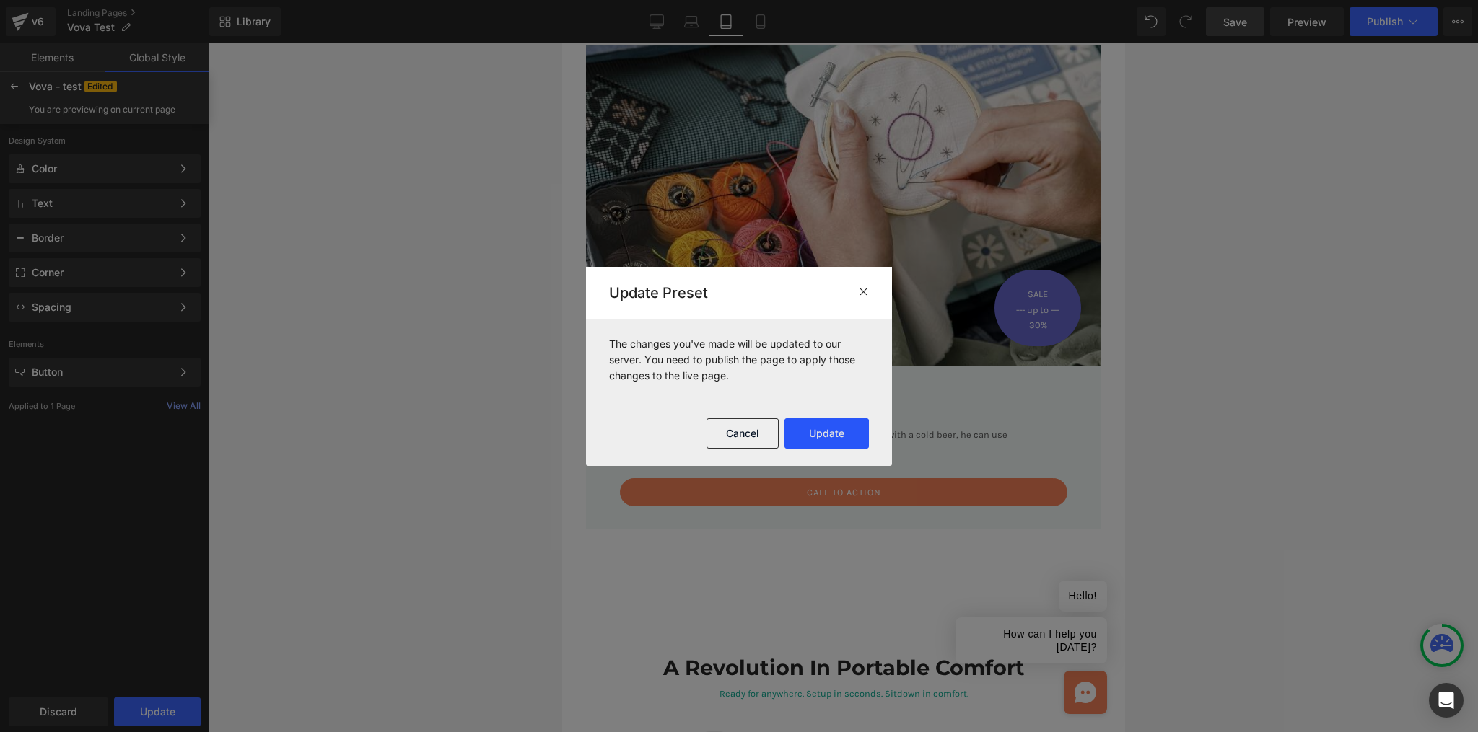
click at [843, 425] on button "Update" at bounding box center [826, 434] width 84 height 30
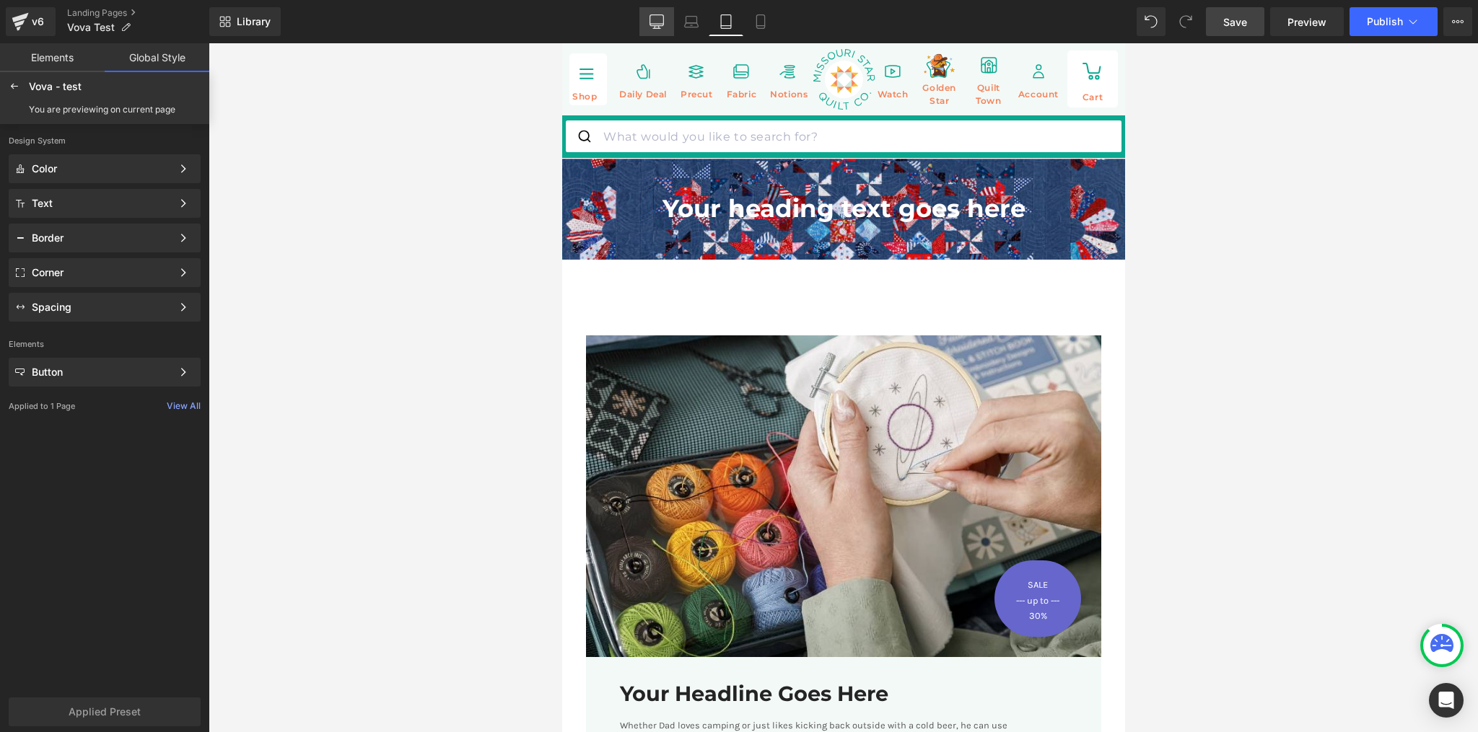
click at [660, 17] on icon at bounding box center [656, 21] width 14 height 14
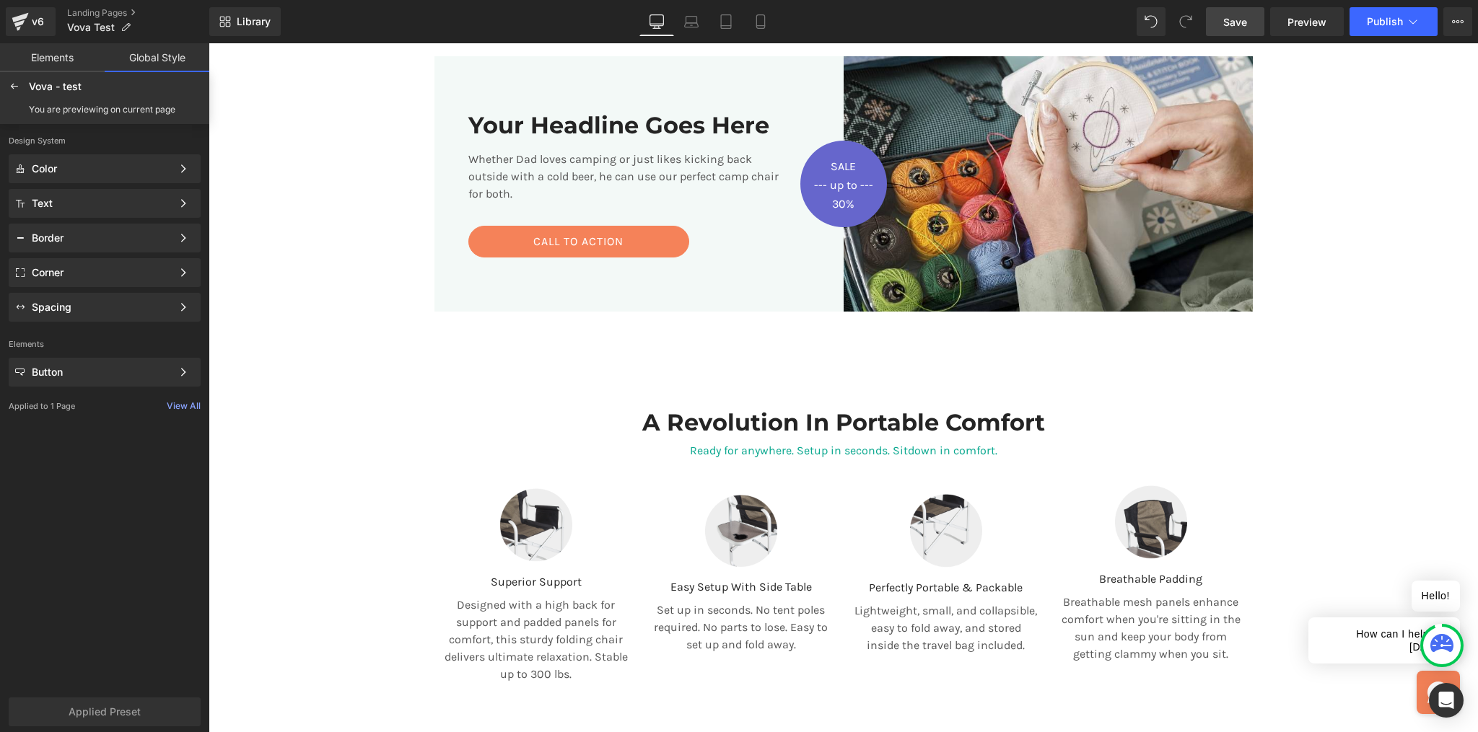
scroll to position [341, 0]
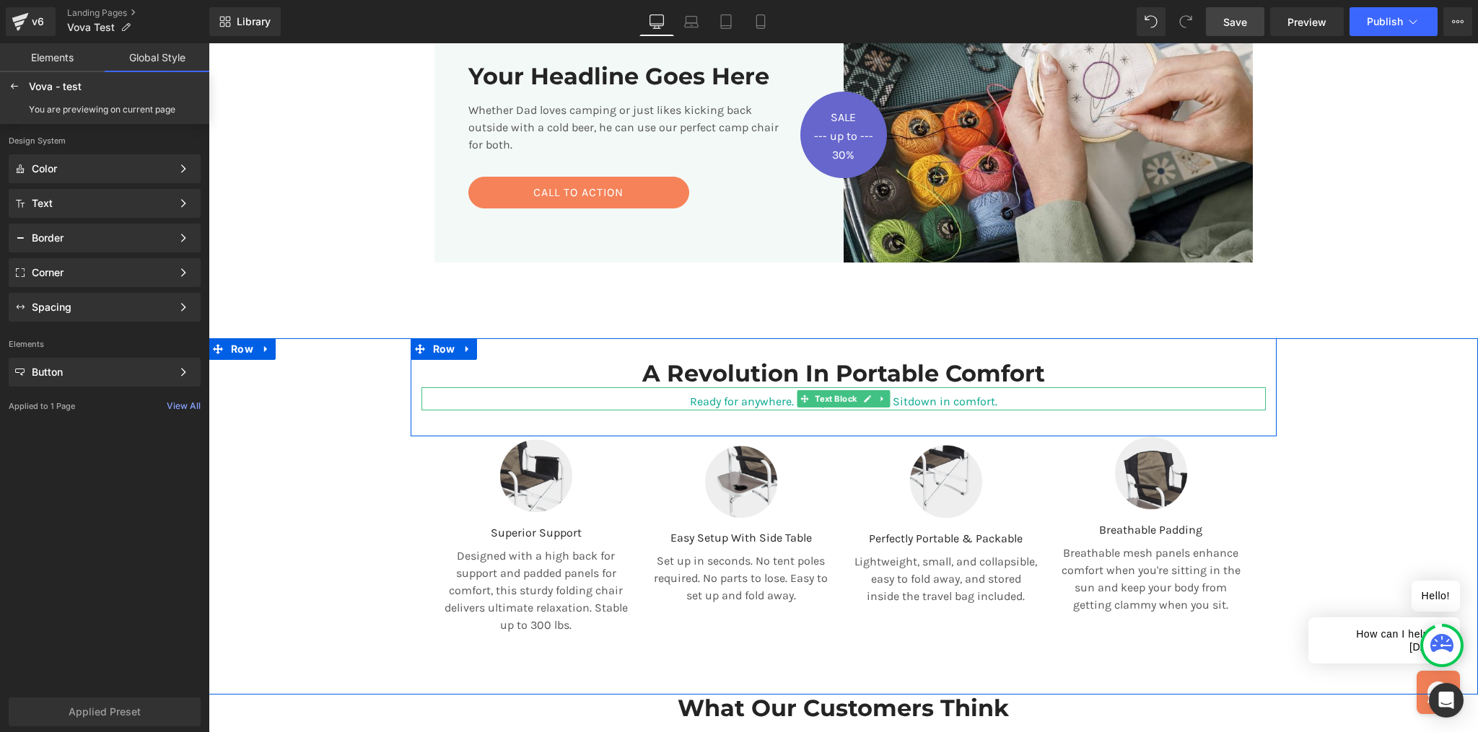
click at [904, 401] on p "Ready for anywhere. Setup in seconds. Sitdown in comfort." at bounding box center [843, 401] width 844 height 17
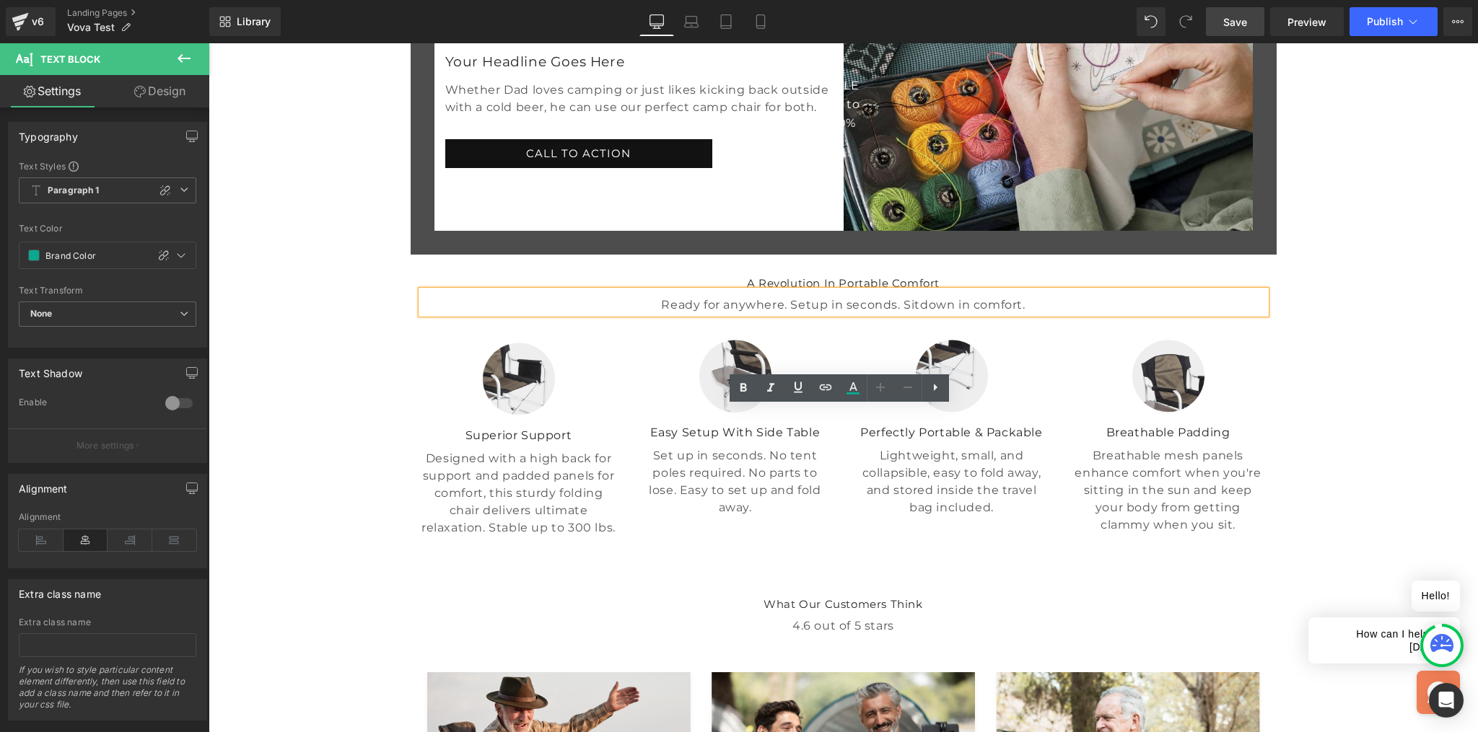
scroll to position [320, 0]
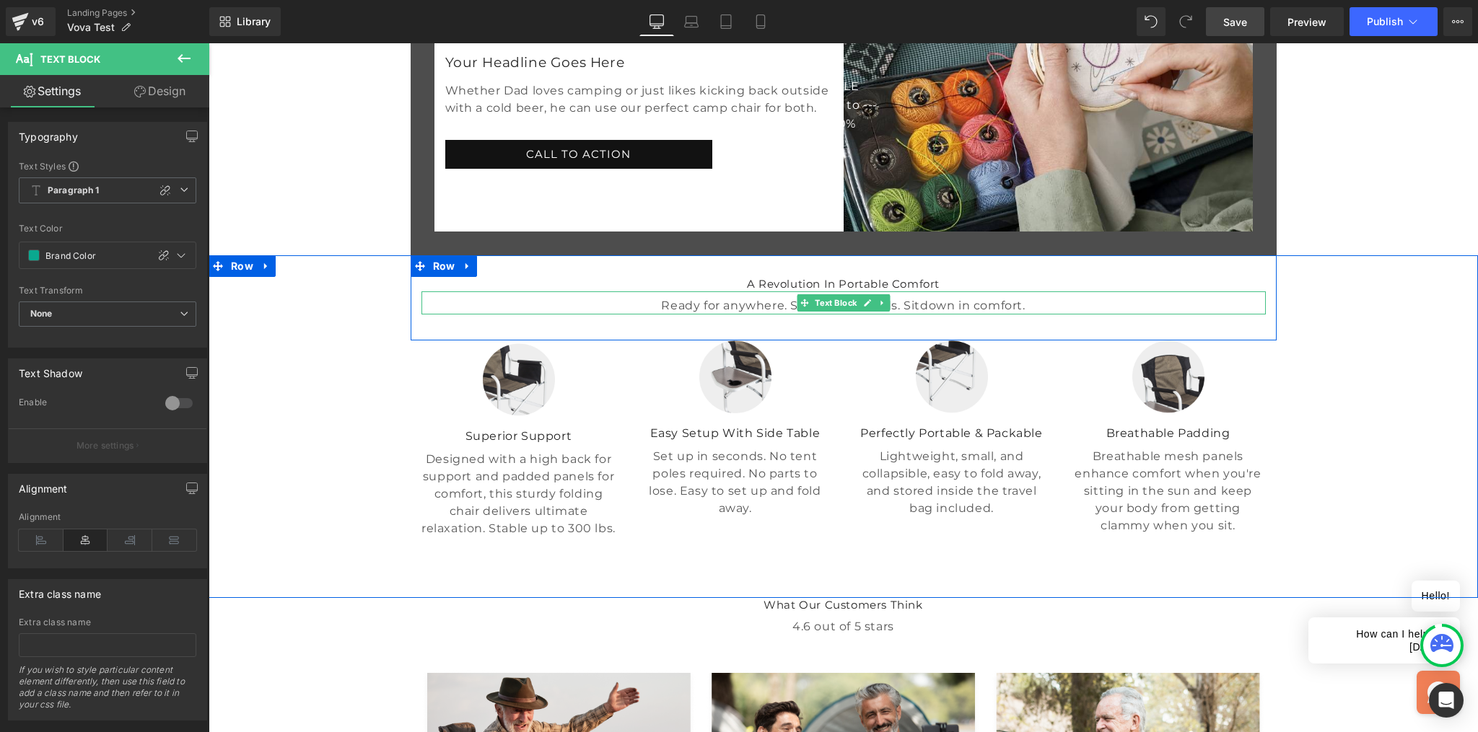
click at [724, 315] on p "Ready for anywhere. Setup in seconds. Sitdown in comfort." at bounding box center [843, 305] width 844 height 17
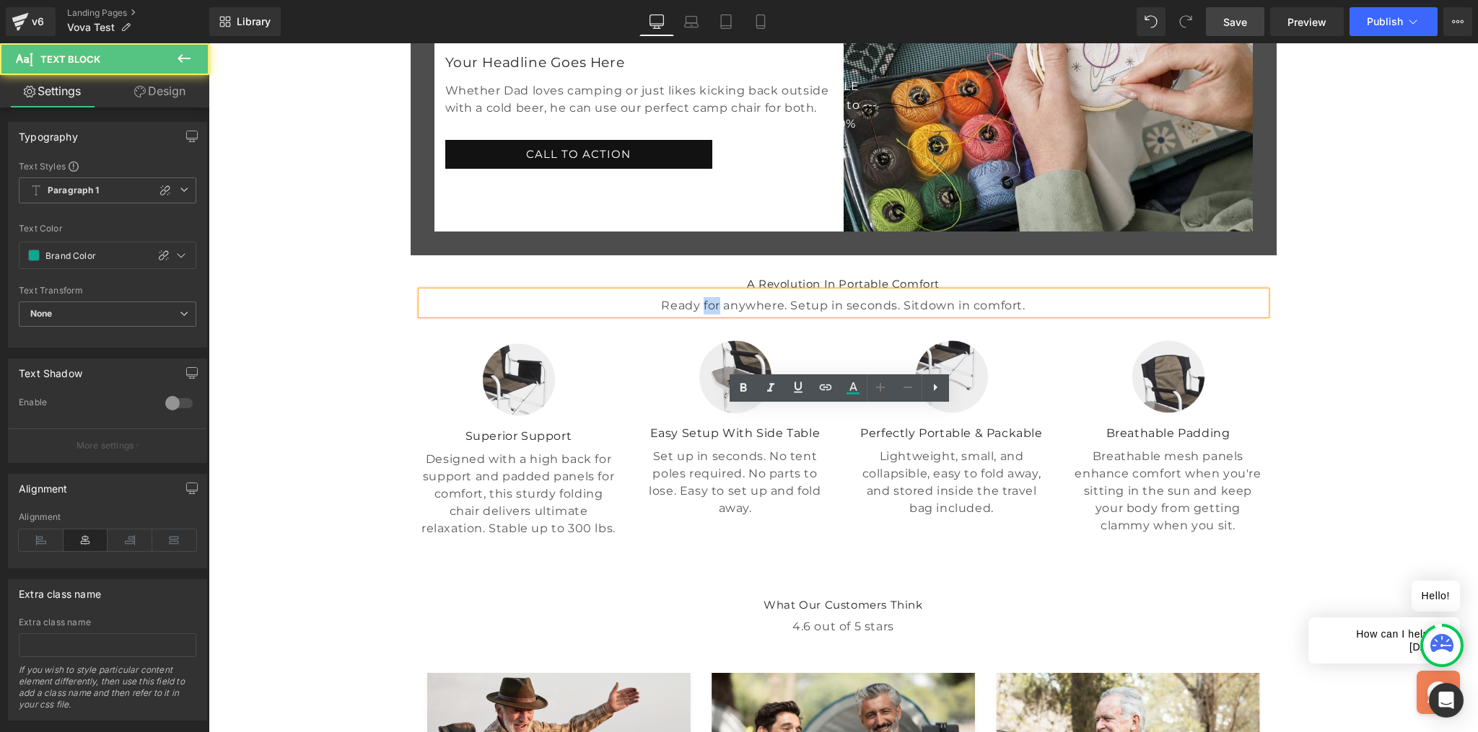
click at [724, 315] on p "Ready for anywhere. Setup in seconds. Sitdown in comfort." at bounding box center [843, 305] width 844 height 17
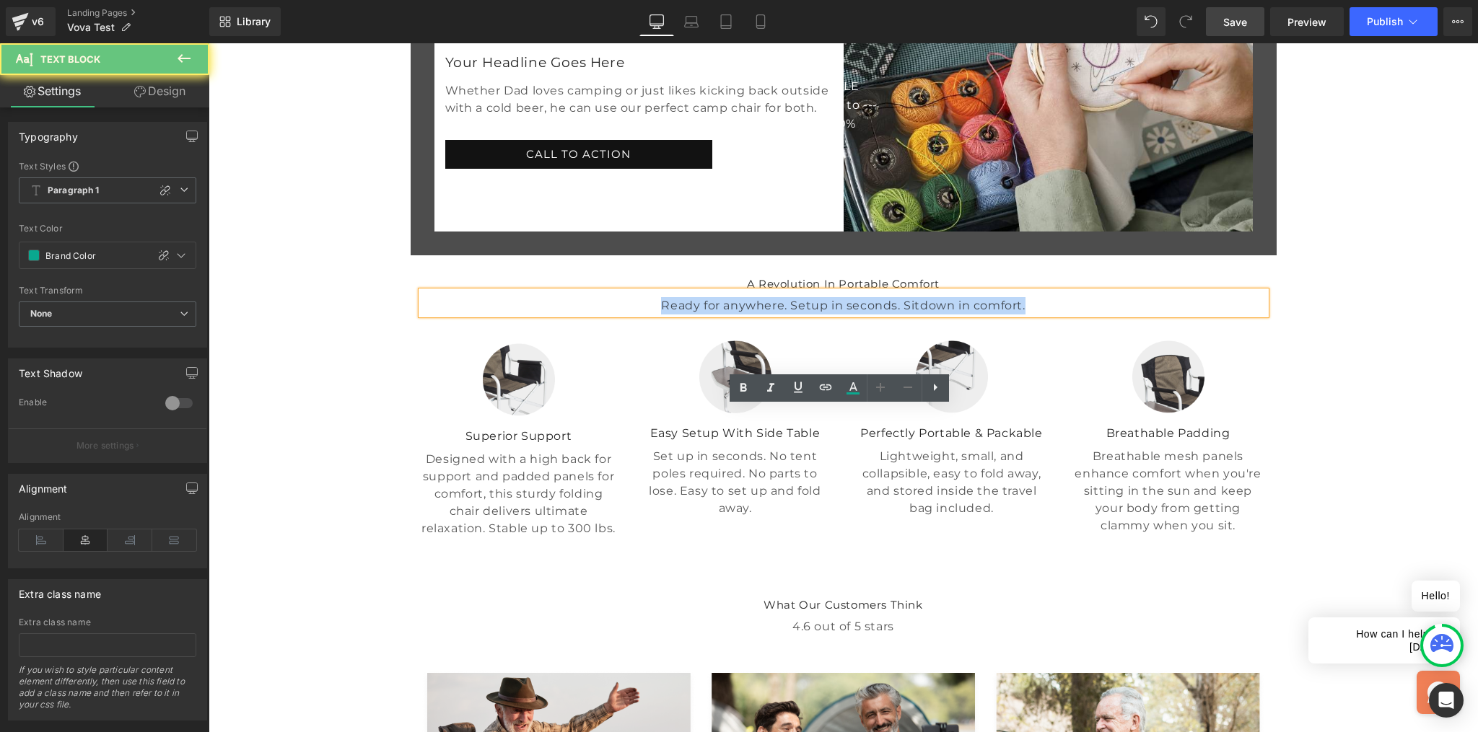
click at [724, 315] on p "Ready for anywhere. Setup in seconds. Sitdown in comfort." at bounding box center [843, 305] width 844 height 17
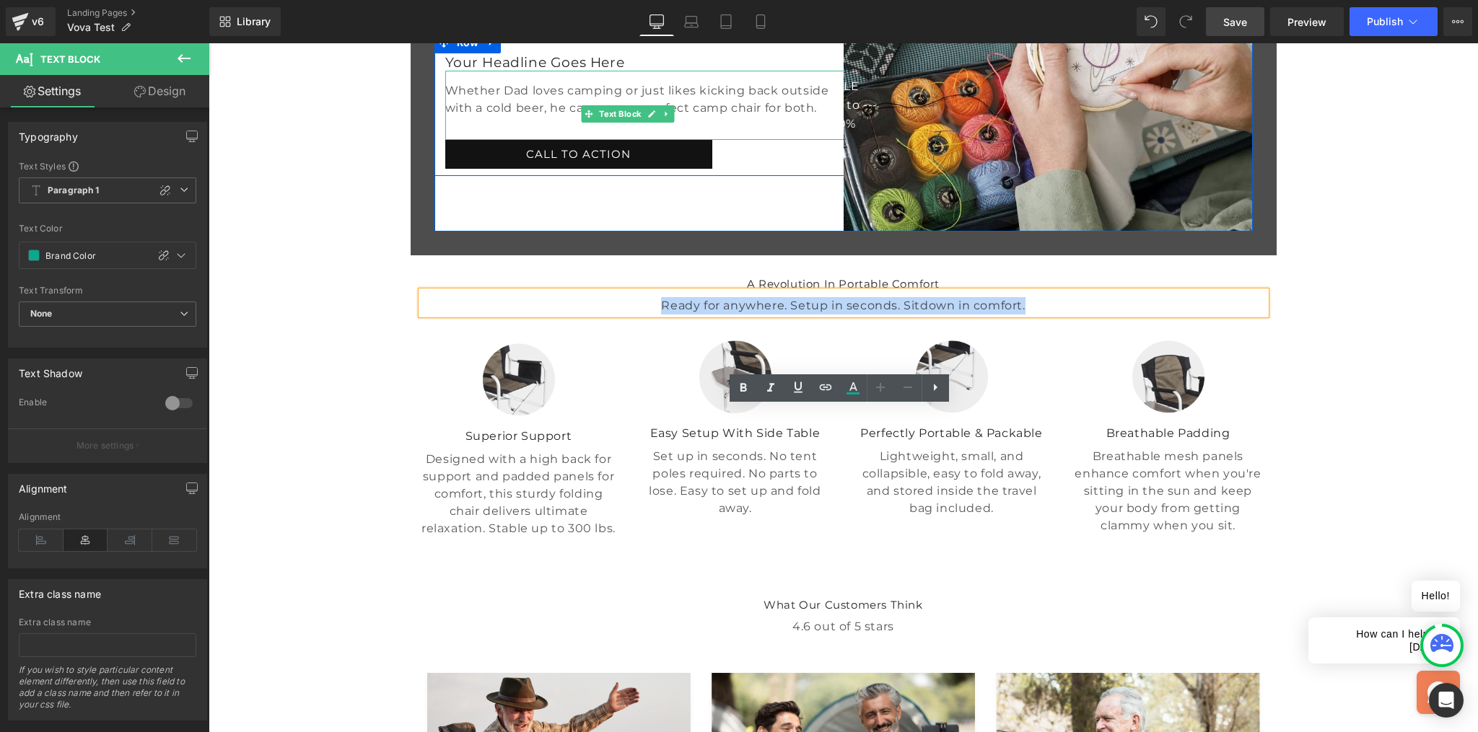
click at [551, 117] on p "Whether Dad loves camping or just likes kicking back outside with a cold beer, …" at bounding box center [650, 99] width 411 height 35
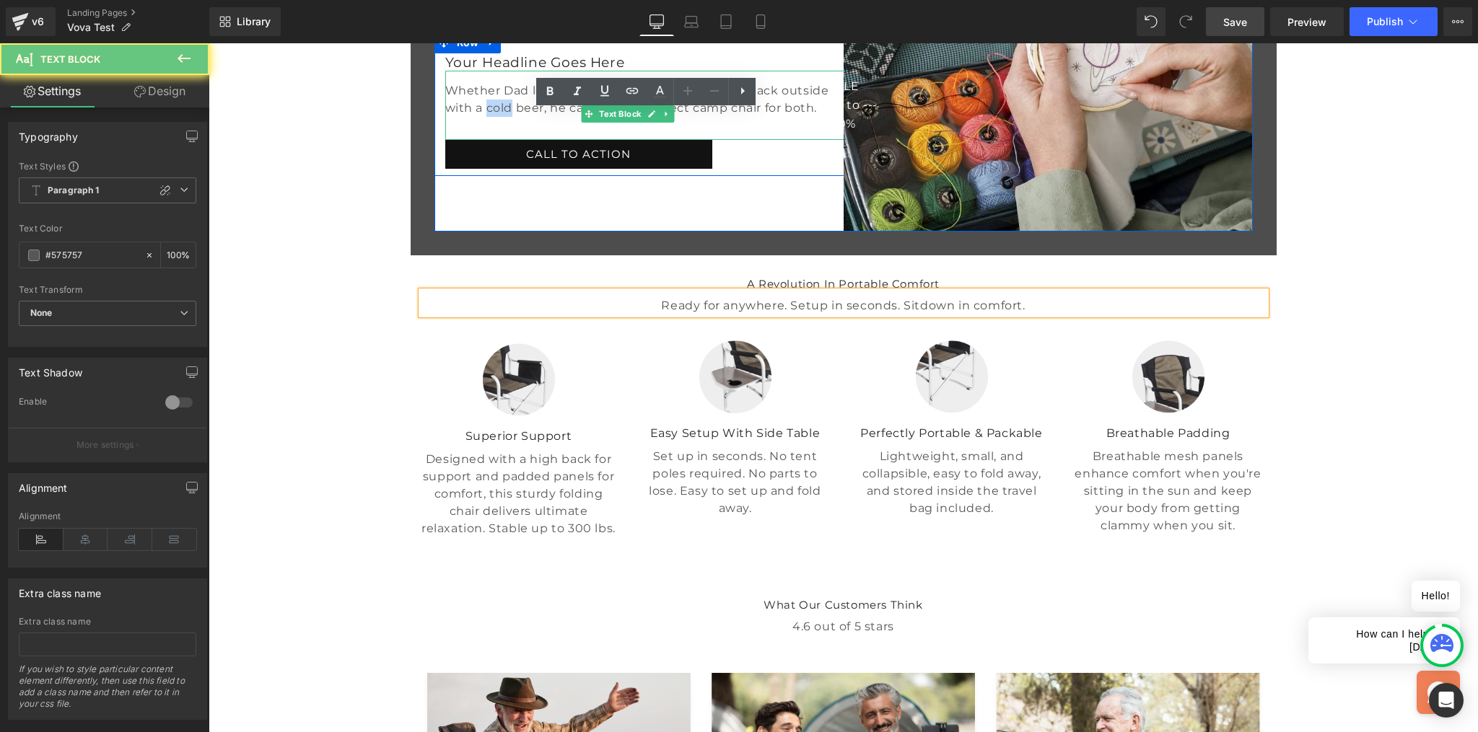
click at [551, 117] on p "Whether Dad loves camping or just likes kicking back outside with a cold beer, …" at bounding box center [650, 99] width 411 height 35
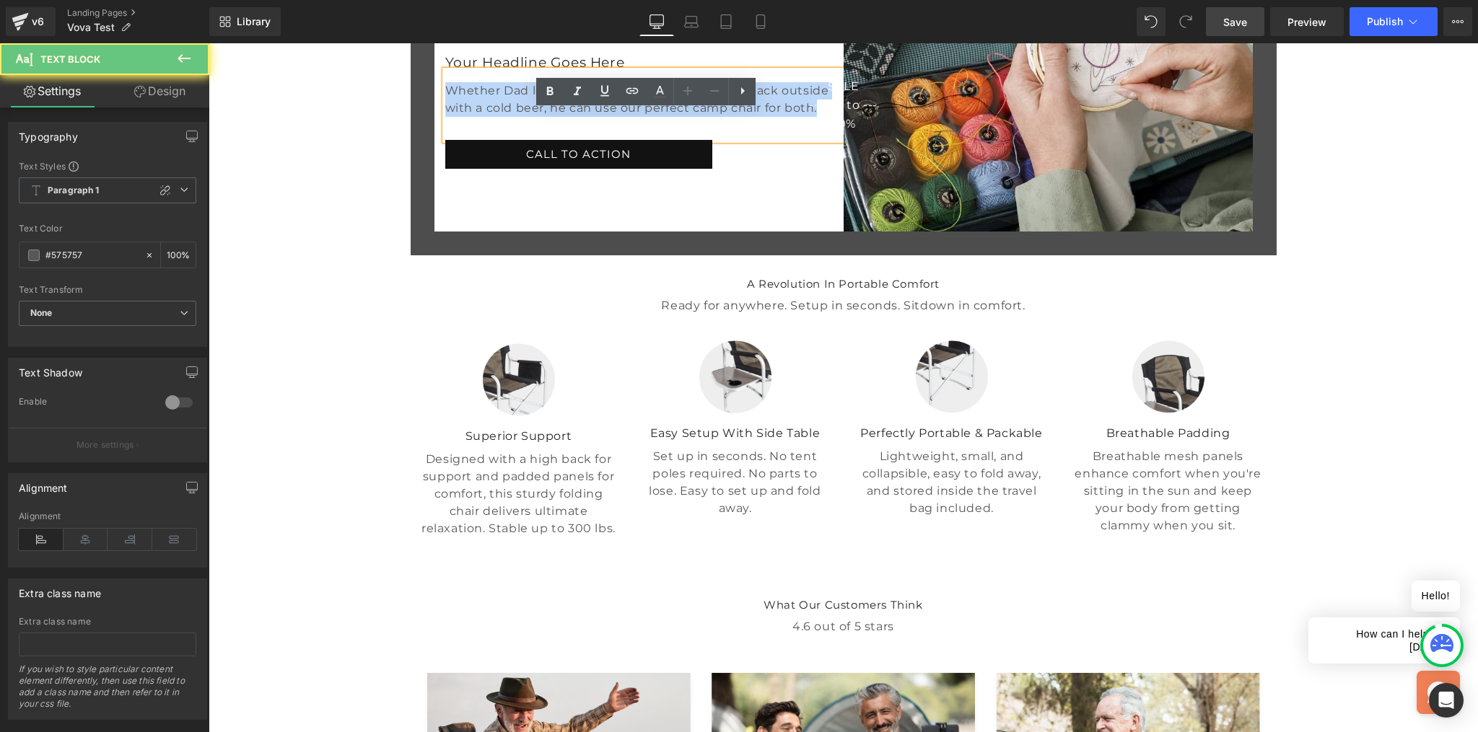
click at [551, 117] on p "Whether Dad loves camping or just likes kicking back outside with a cold beer, …" at bounding box center [650, 99] width 411 height 35
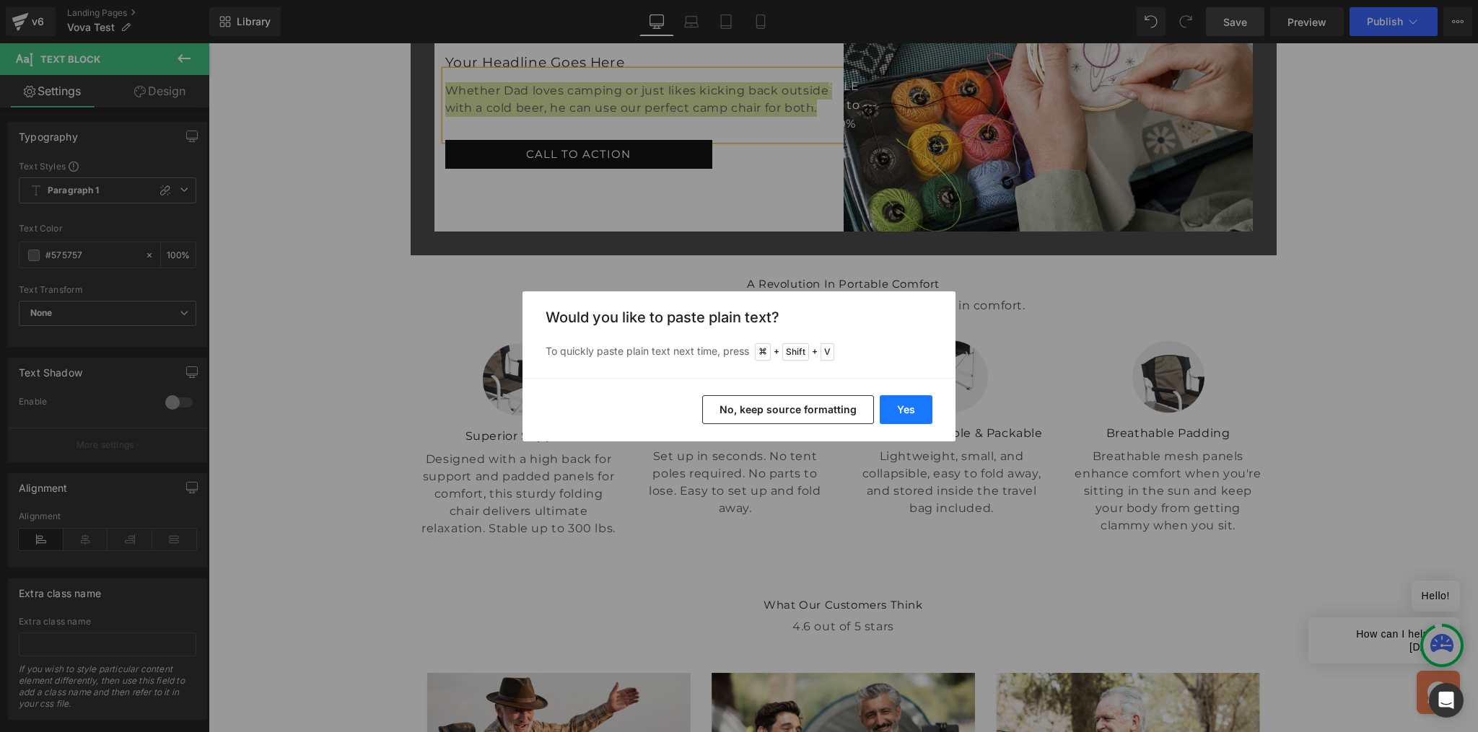
click at [920, 411] on button "Yes" at bounding box center [906, 409] width 53 height 29
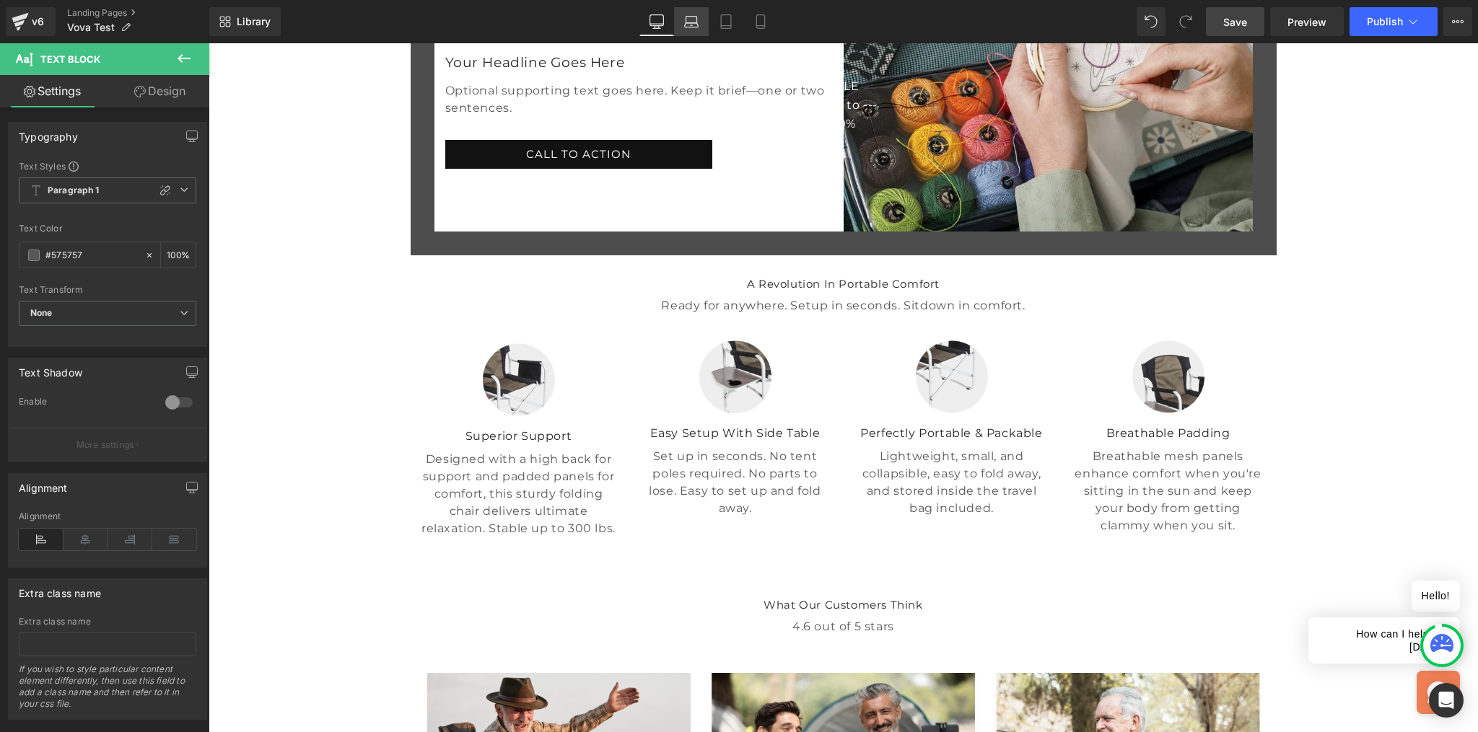
click at [688, 22] on icon at bounding box center [691, 21] width 14 height 14
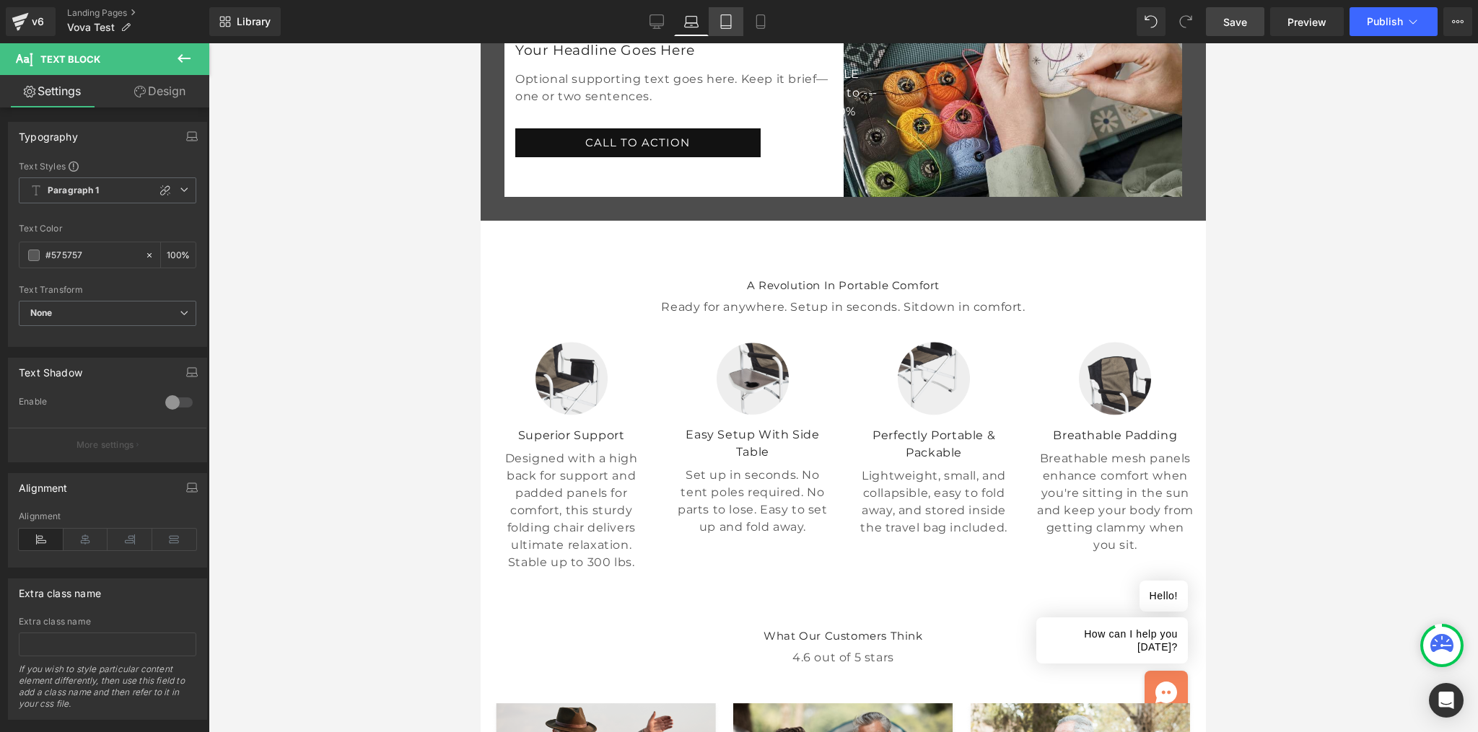
click at [721, 20] on icon at bounding box center [726, 21] width 14 height 14
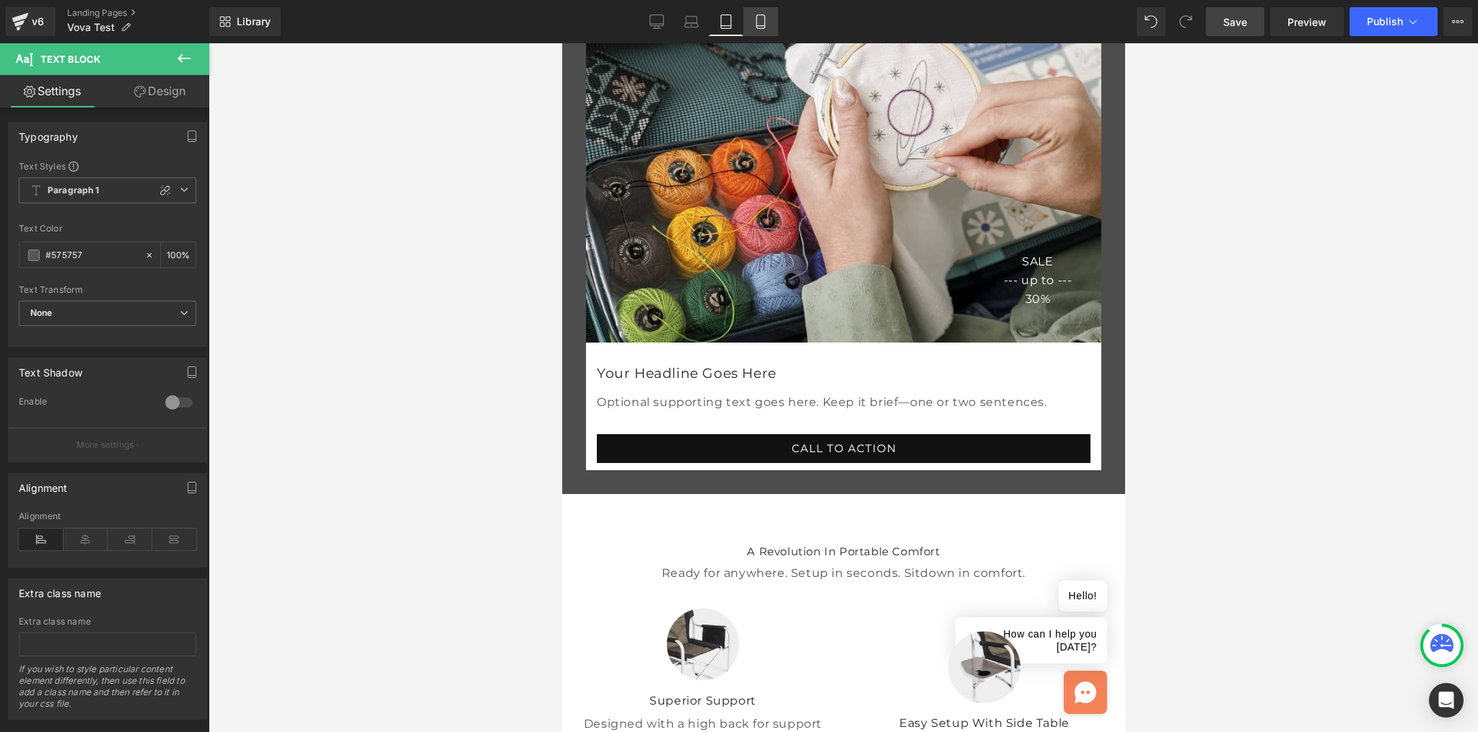
click at [758, 26] on icon at bounding box center [760, 26] width 8 height 0
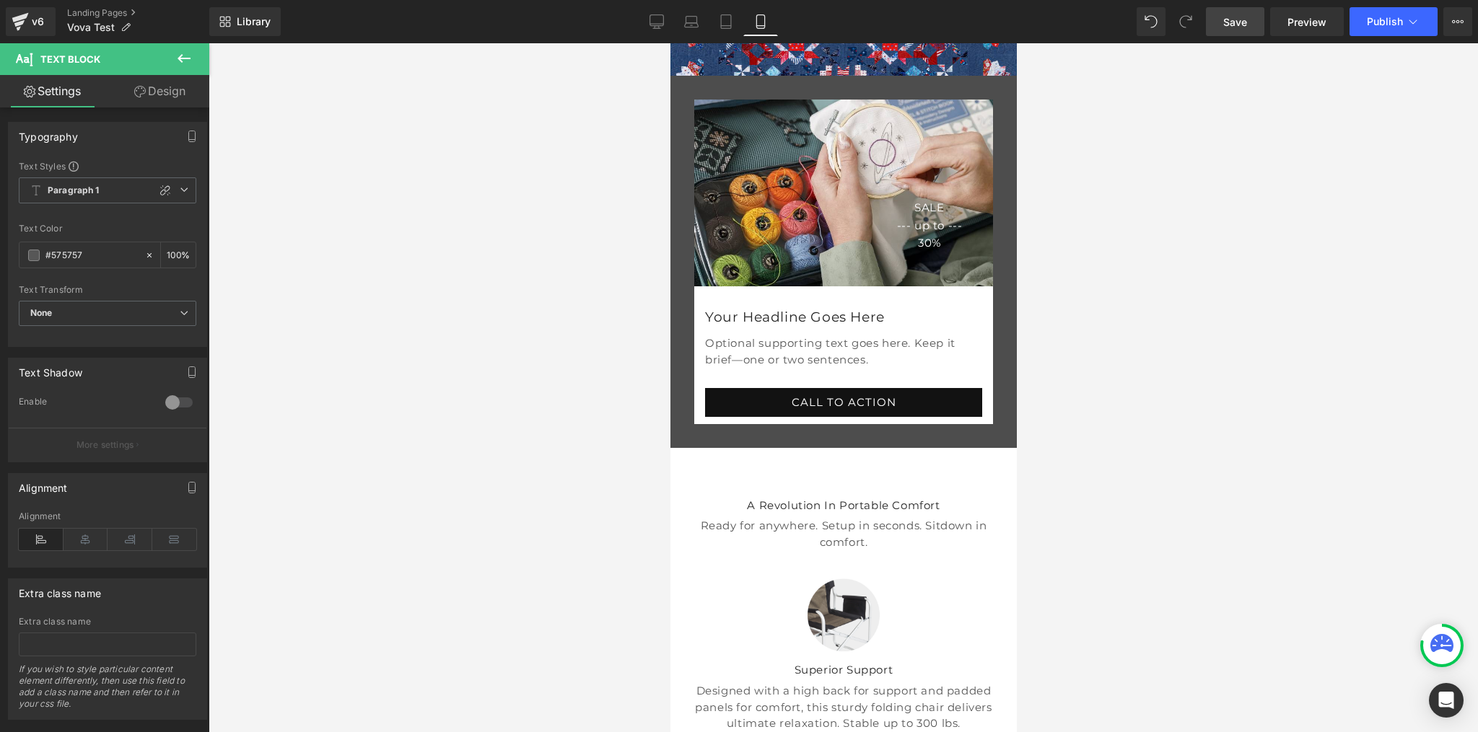
scroll to position [193, 0]
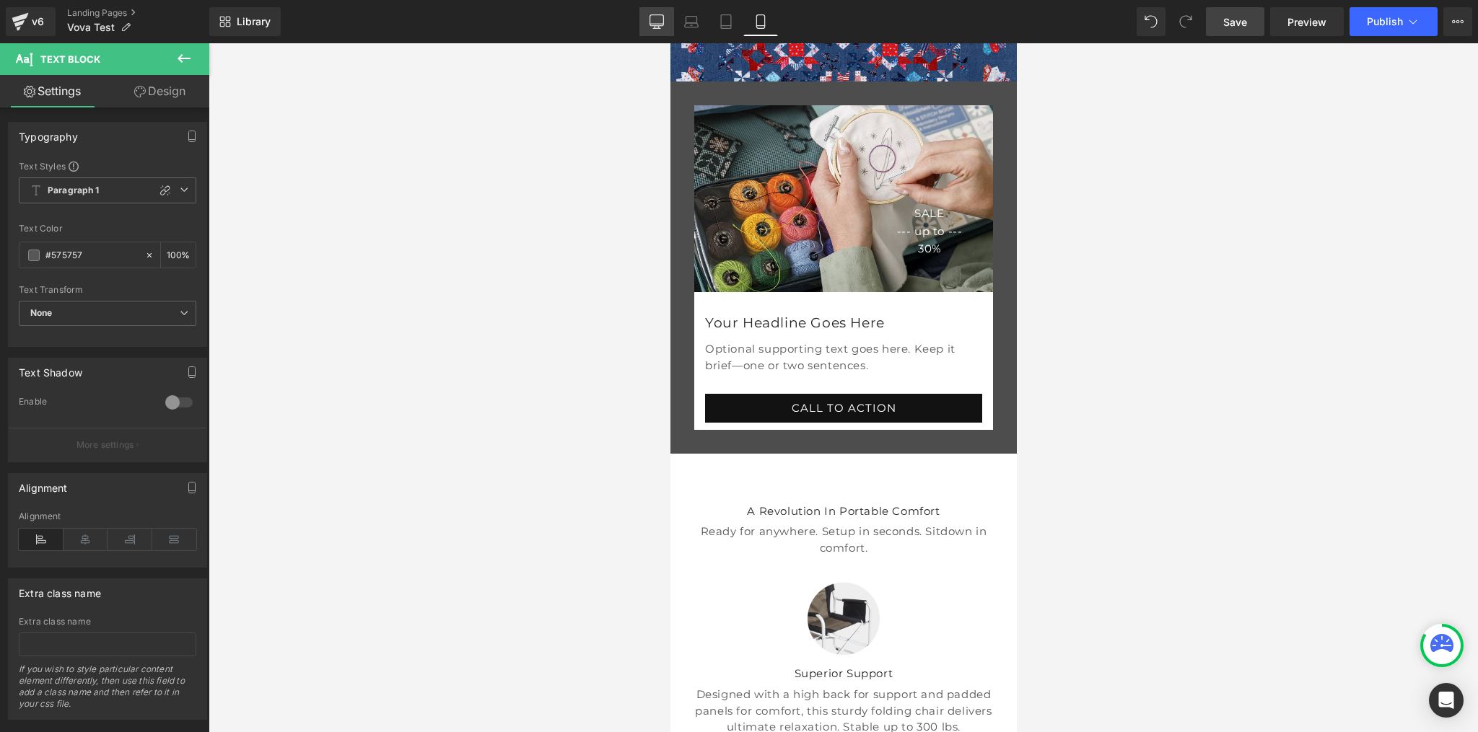
click at [657, 25] on icon at bounding box center [657, 20] width 14 height 11
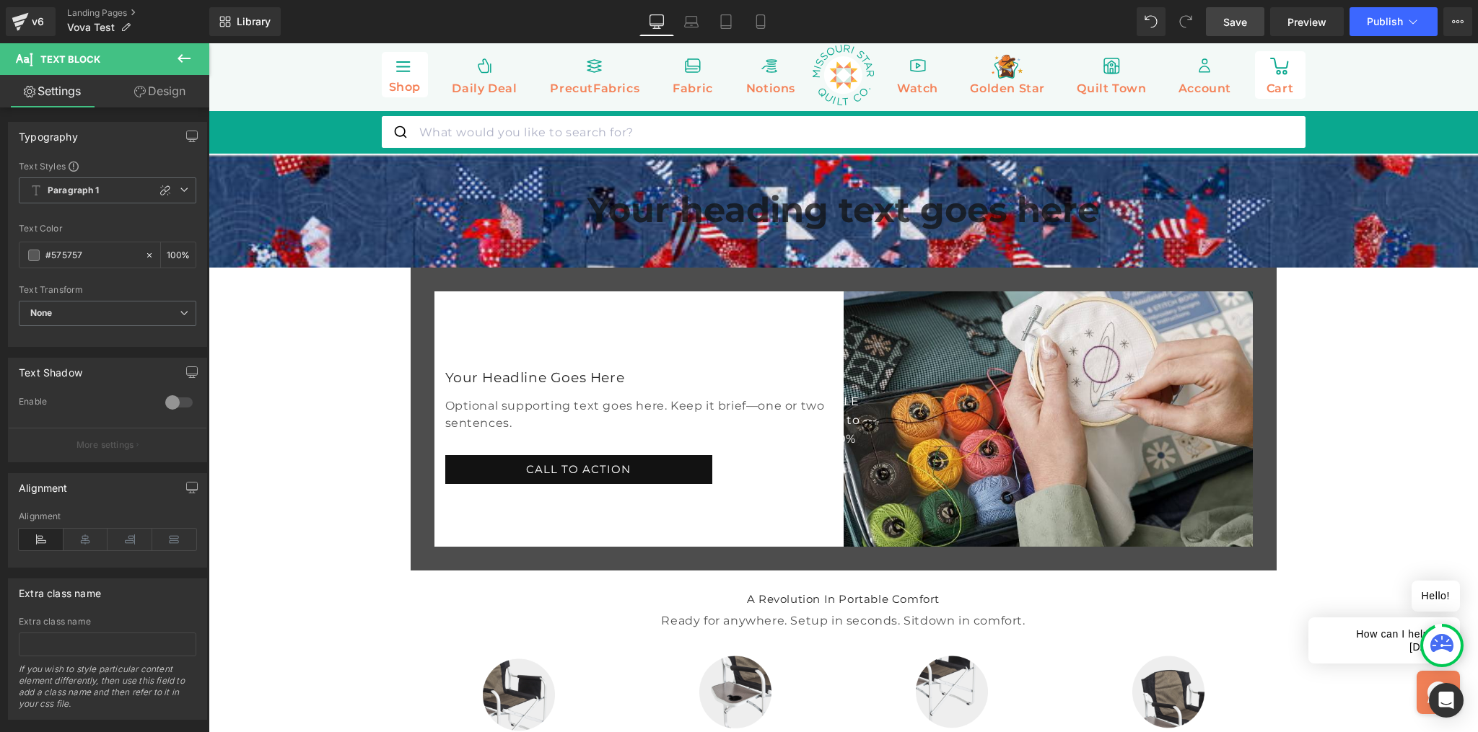
scroll to position [1, 0]
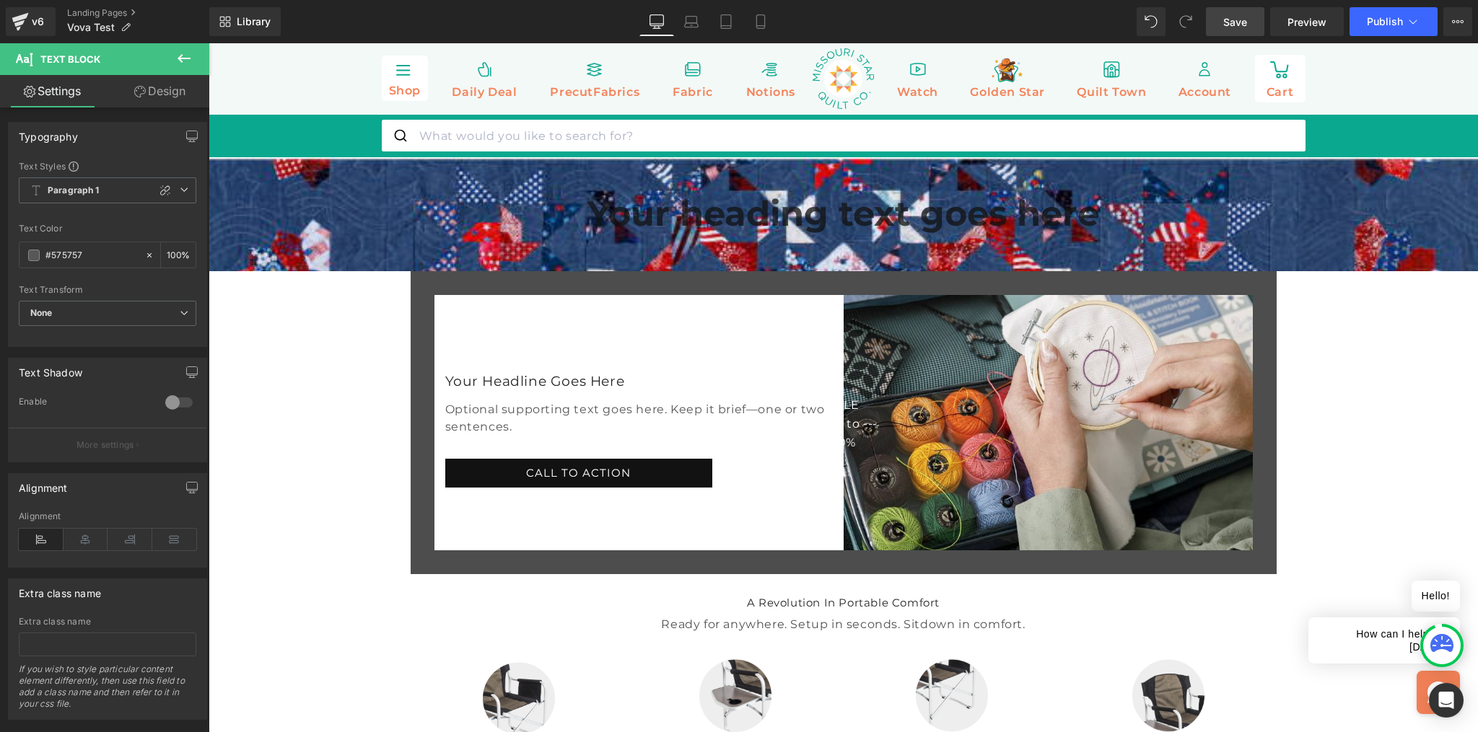
click at [1243, 20] on span "Save" at bounding box center [1235, 21] width 24 height 15
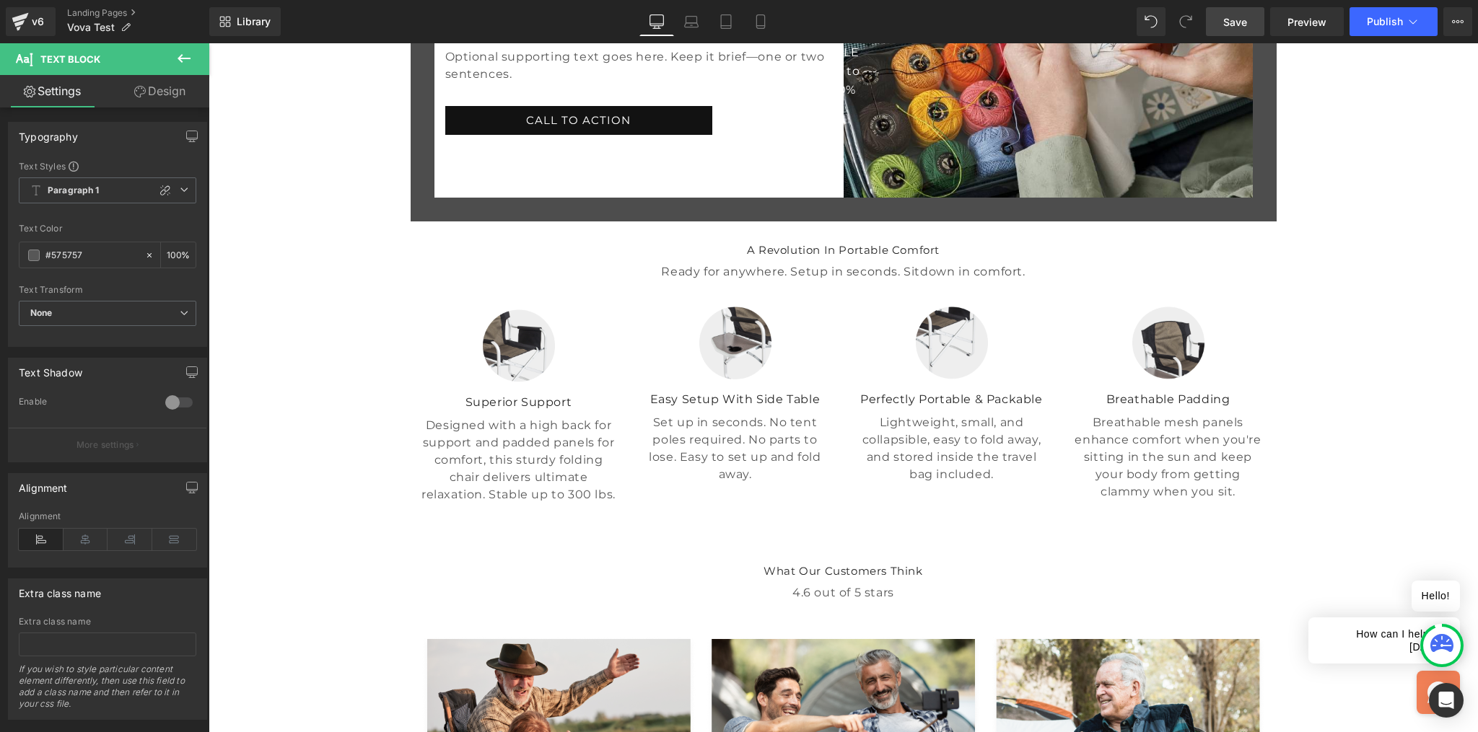
scroll to position [373, 0]
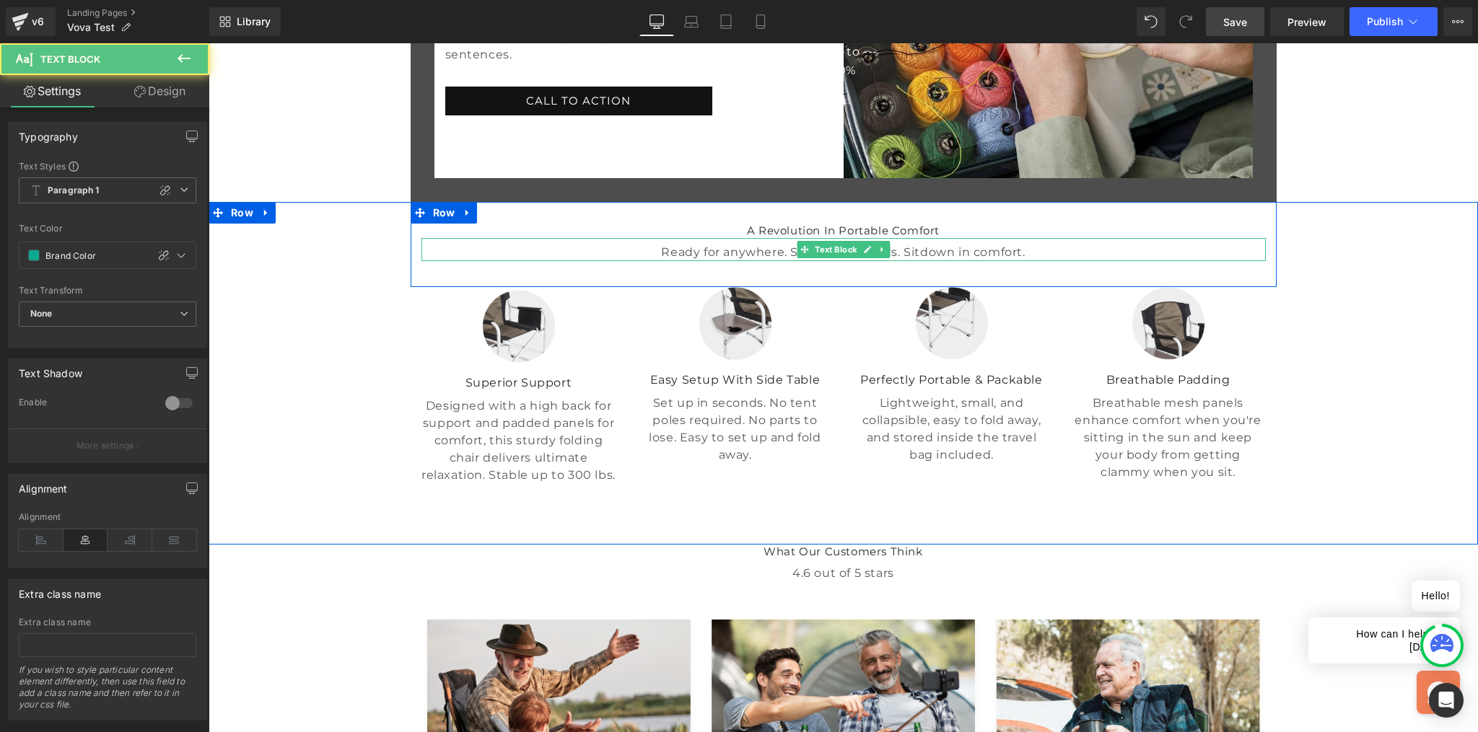
click at [732, 261] on p "Ready for anywhere. Setup in seconds. Sitdown in comfort." at bounding box center [843, 252] width 844 height 17
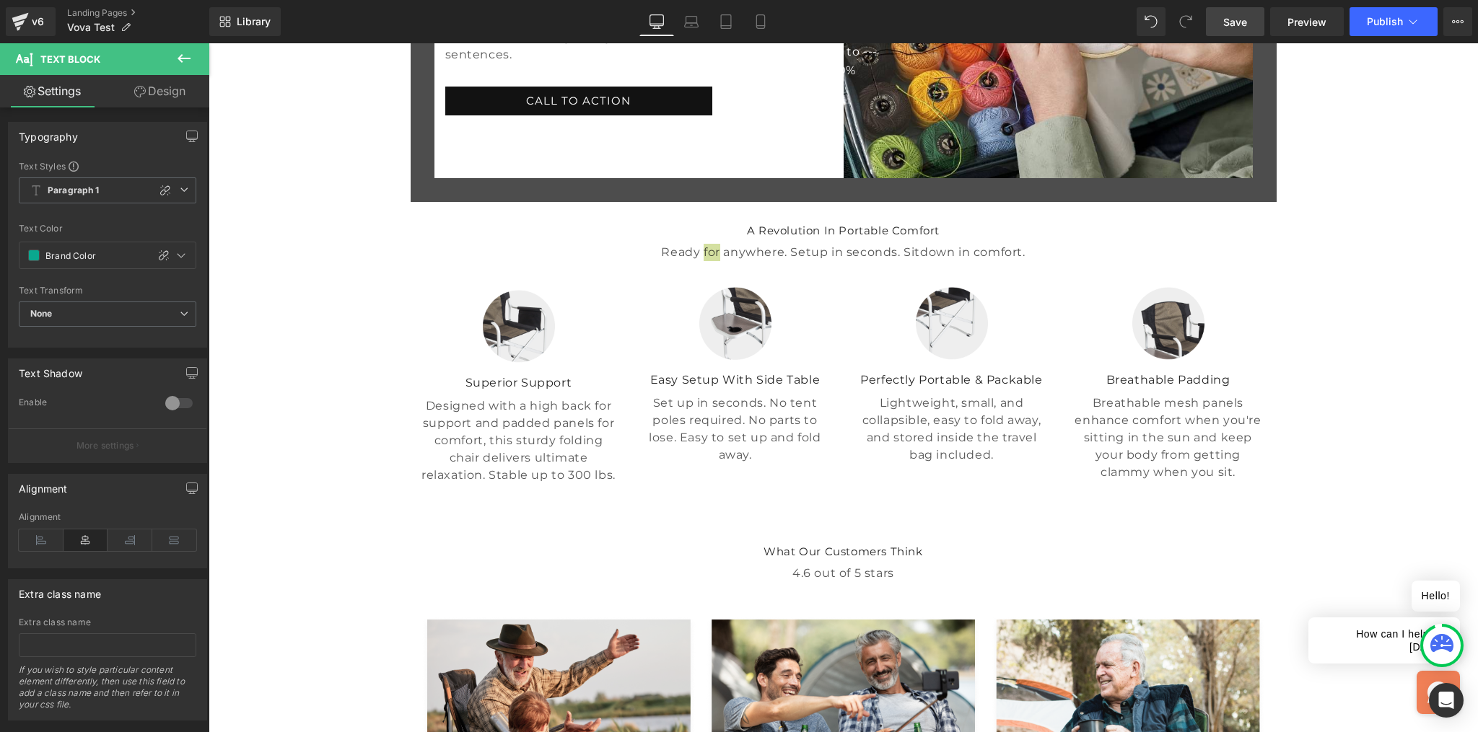
click at [179, 58] on icon at bounding box center [184, 58] width 13 height 9
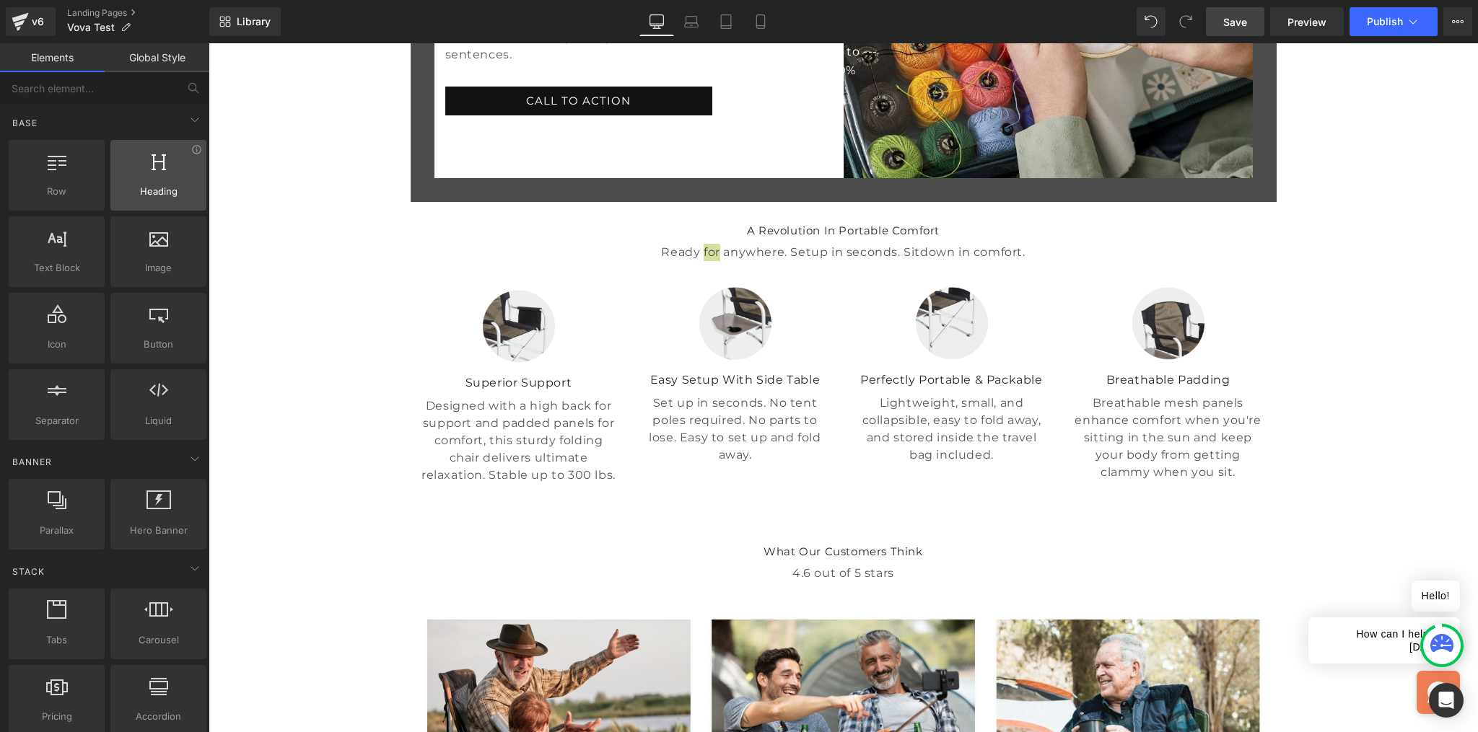
click at [150, 178] on div at bounding box center [158, 168] width 87 height 32
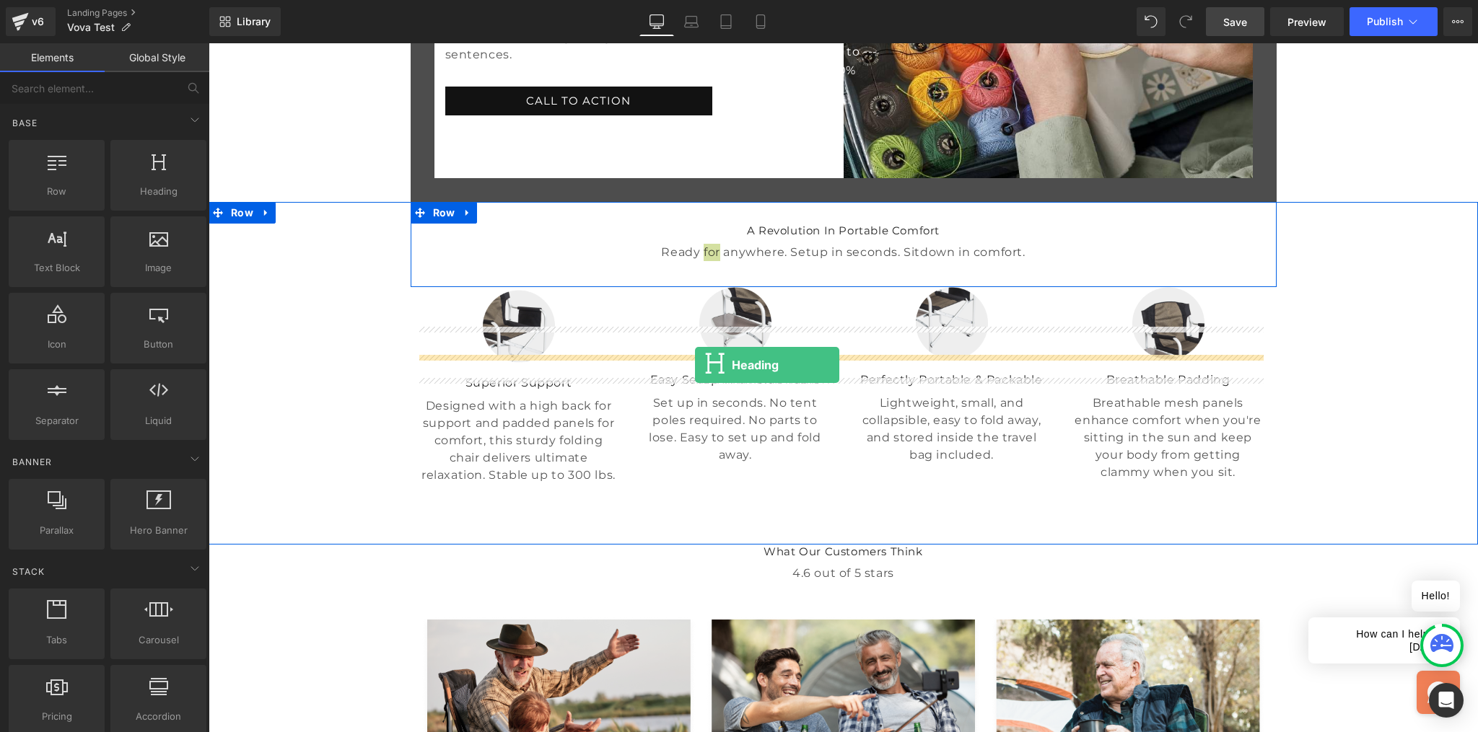
drag, startPoint x: 363, startPoint y: 216, endPoint x: 695, endPoint y: 364, distance: 363.7
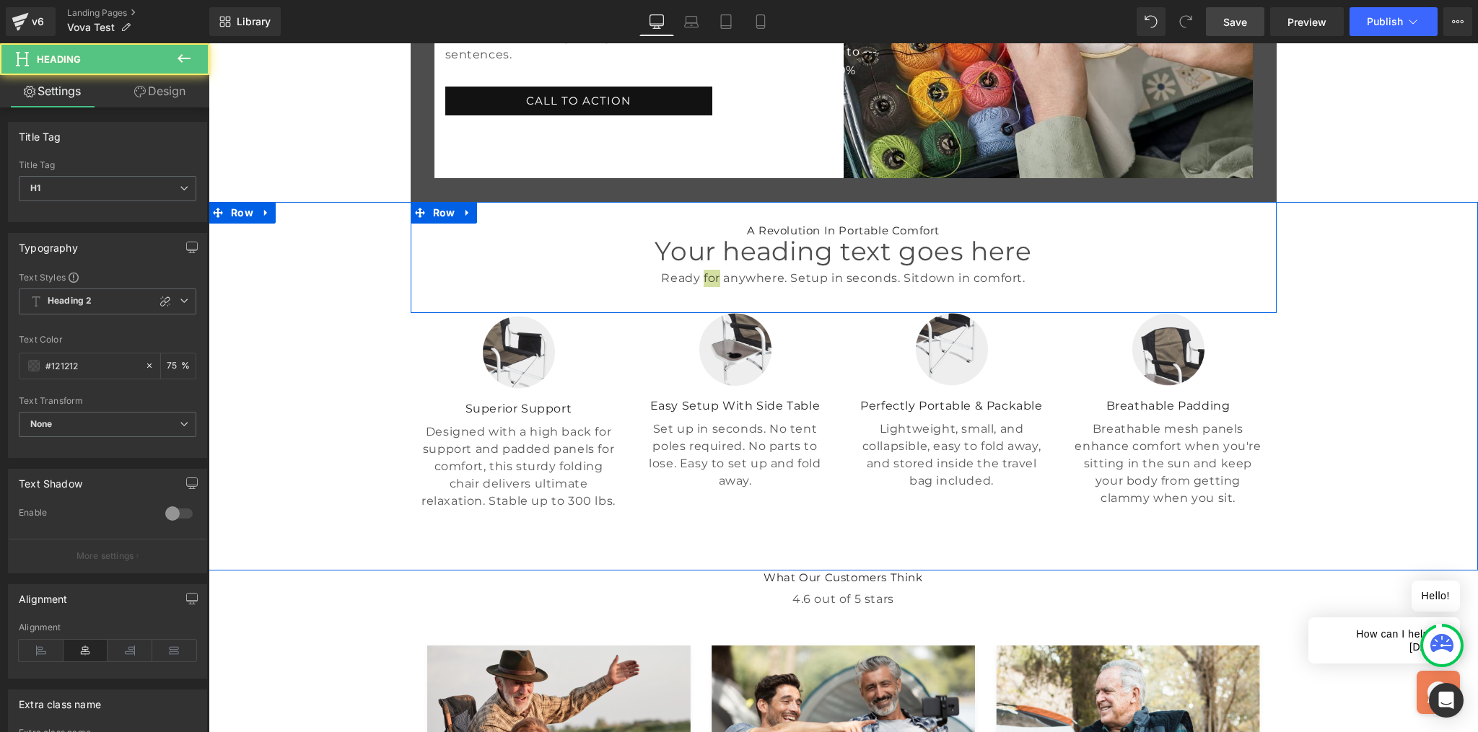
click at [812, 284] on span "Text Block" at bounding box center [836, 275] width 48 height 17
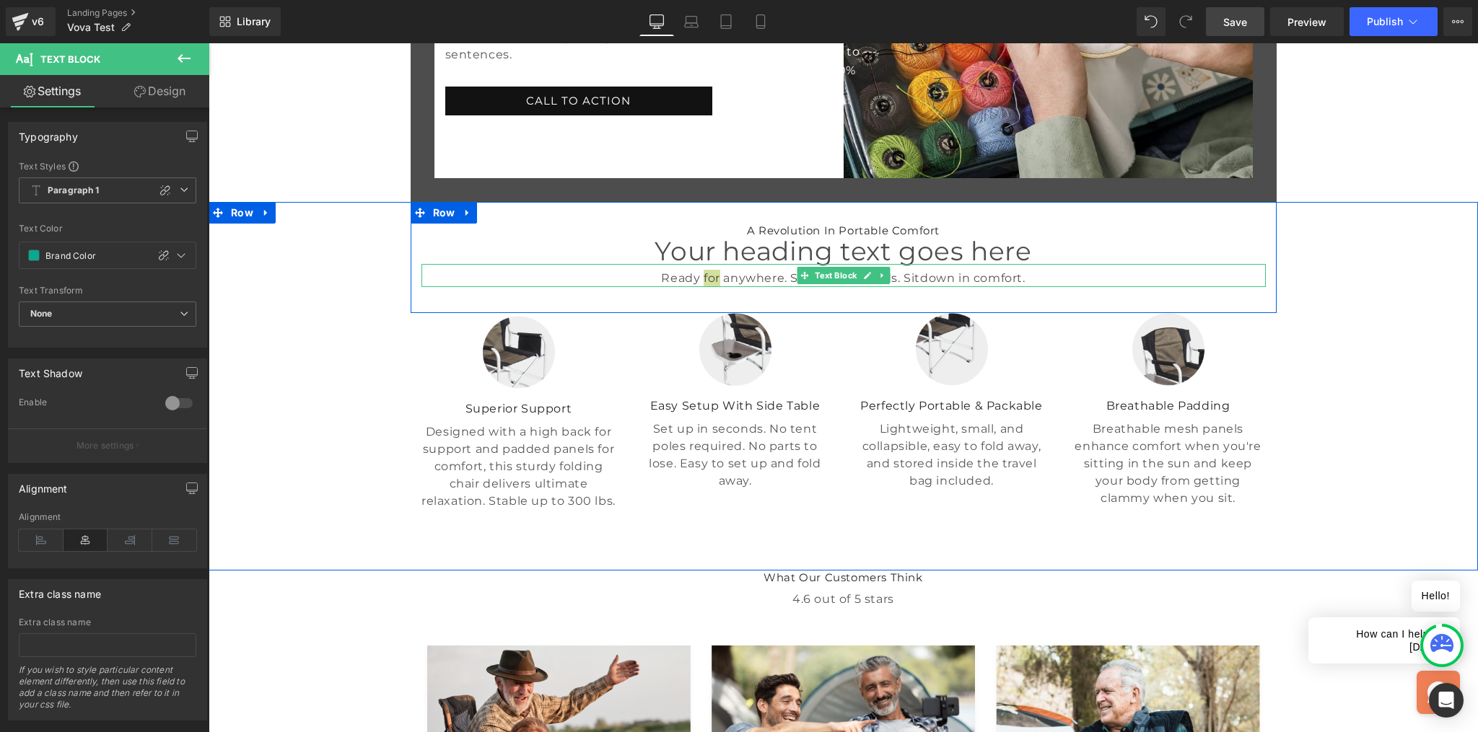
click at [812, 284] on span "Text Block" at bounding box center [836, 275] width 48 height 17
click at [778, 287] on p "Ready for anywhere. Setup in seconds. Sitdown in comfort." at bounding box center [843, 278] width 844 height 17
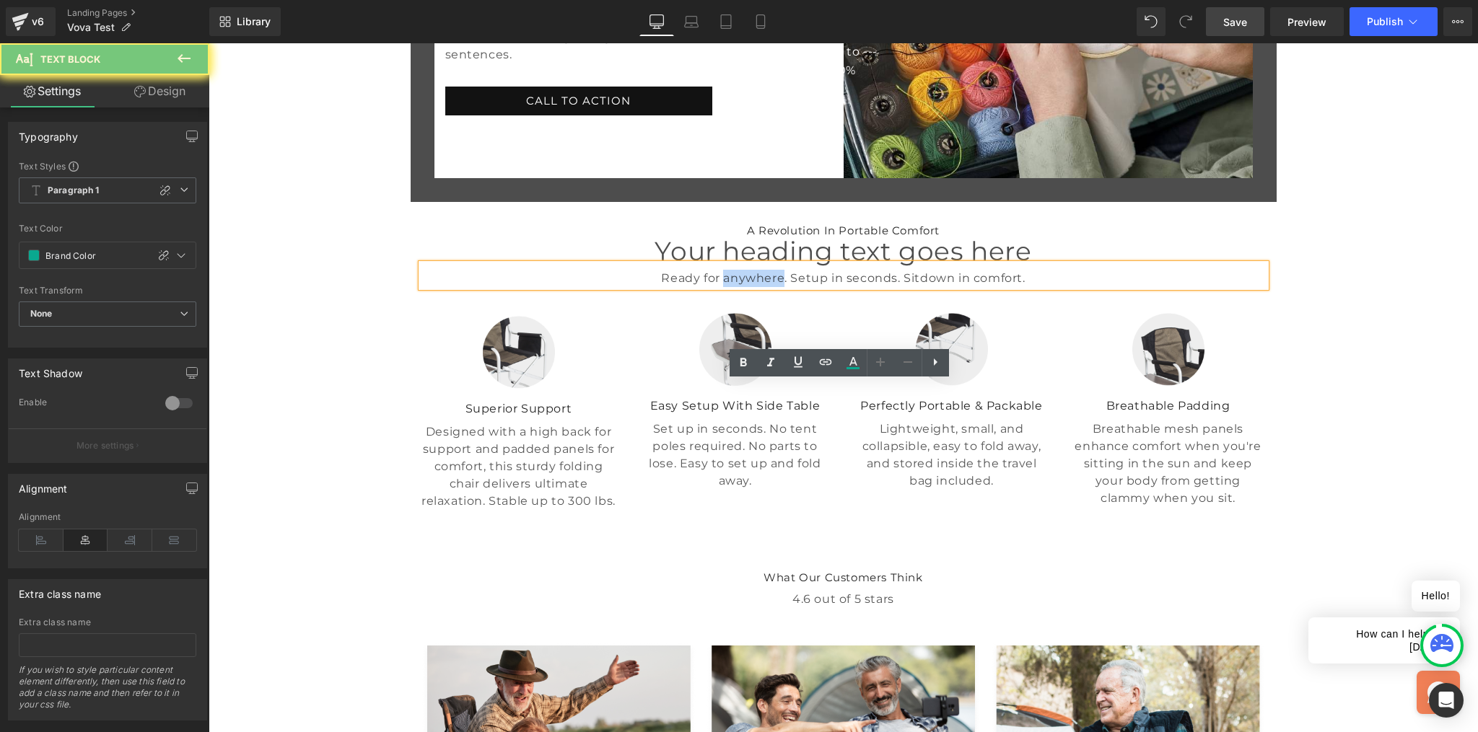
click at [778, 287] on p "Ready for anywhere. Setup in seconds. Sitdown in comfort." at bounding box center [843, 278] width 844 height 17
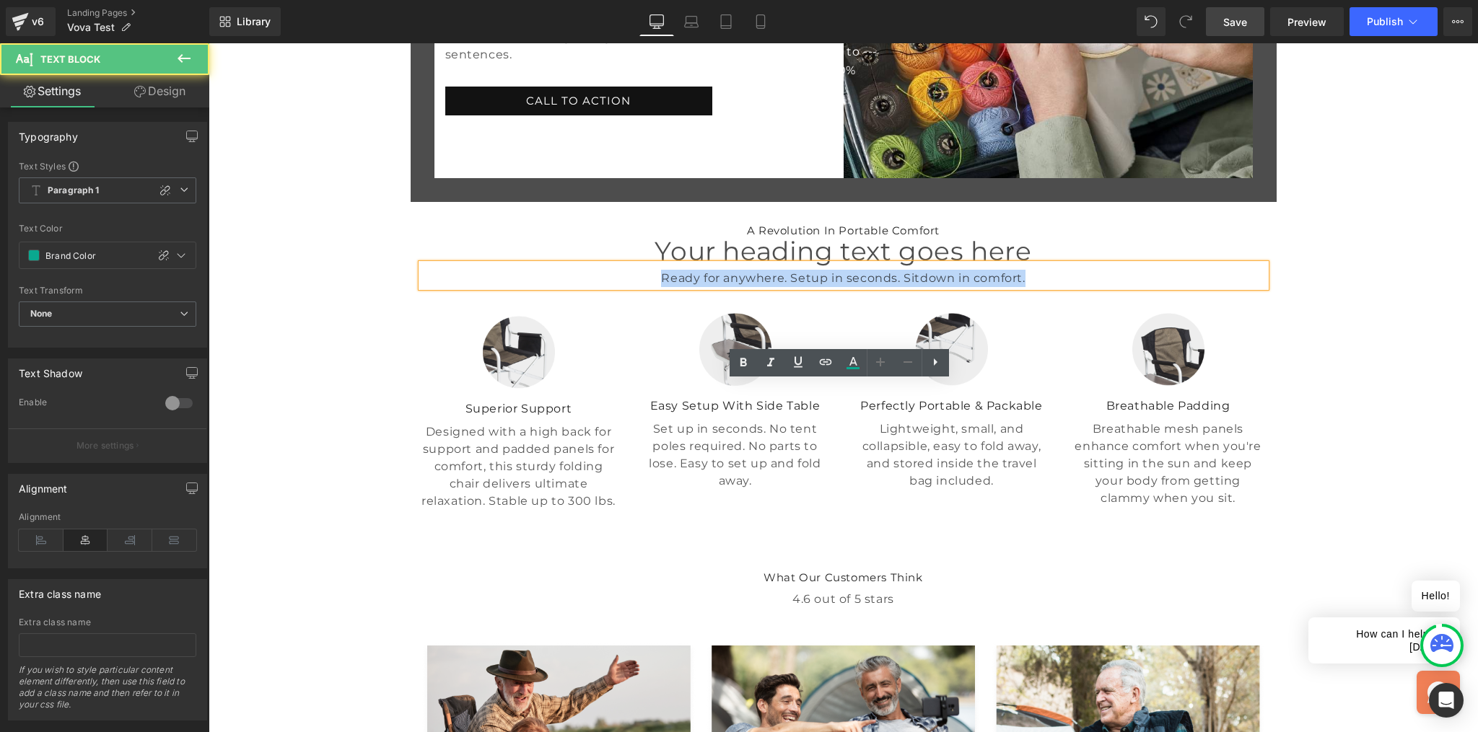
click at [778, 287] on p "Ready for anywhere. Setup in seconds. Sitdown in comfort." at bounding box center [843, 278] width 844 height 17
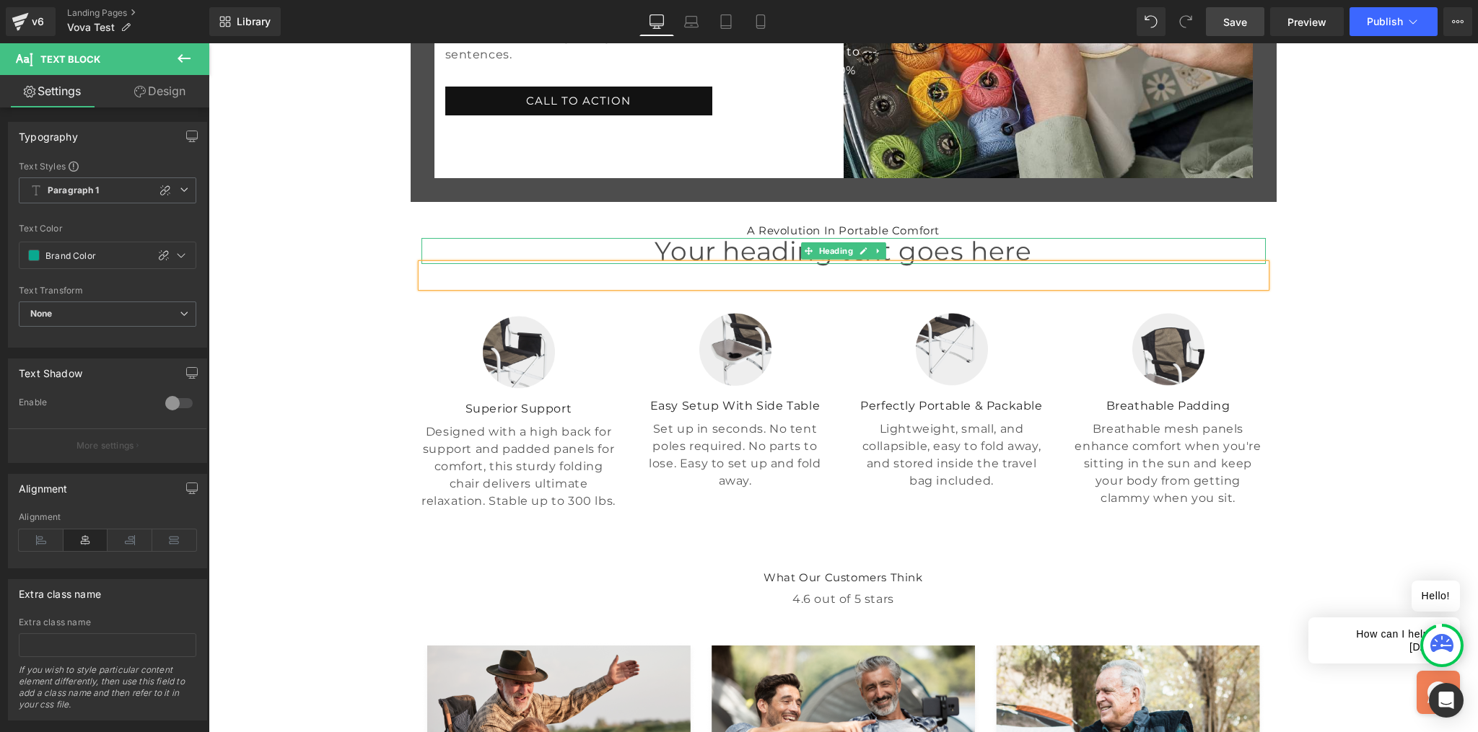
click at [731, 264] on h1 "Your heading text goes here" at bounding box center [843, 251] width 844 height 26
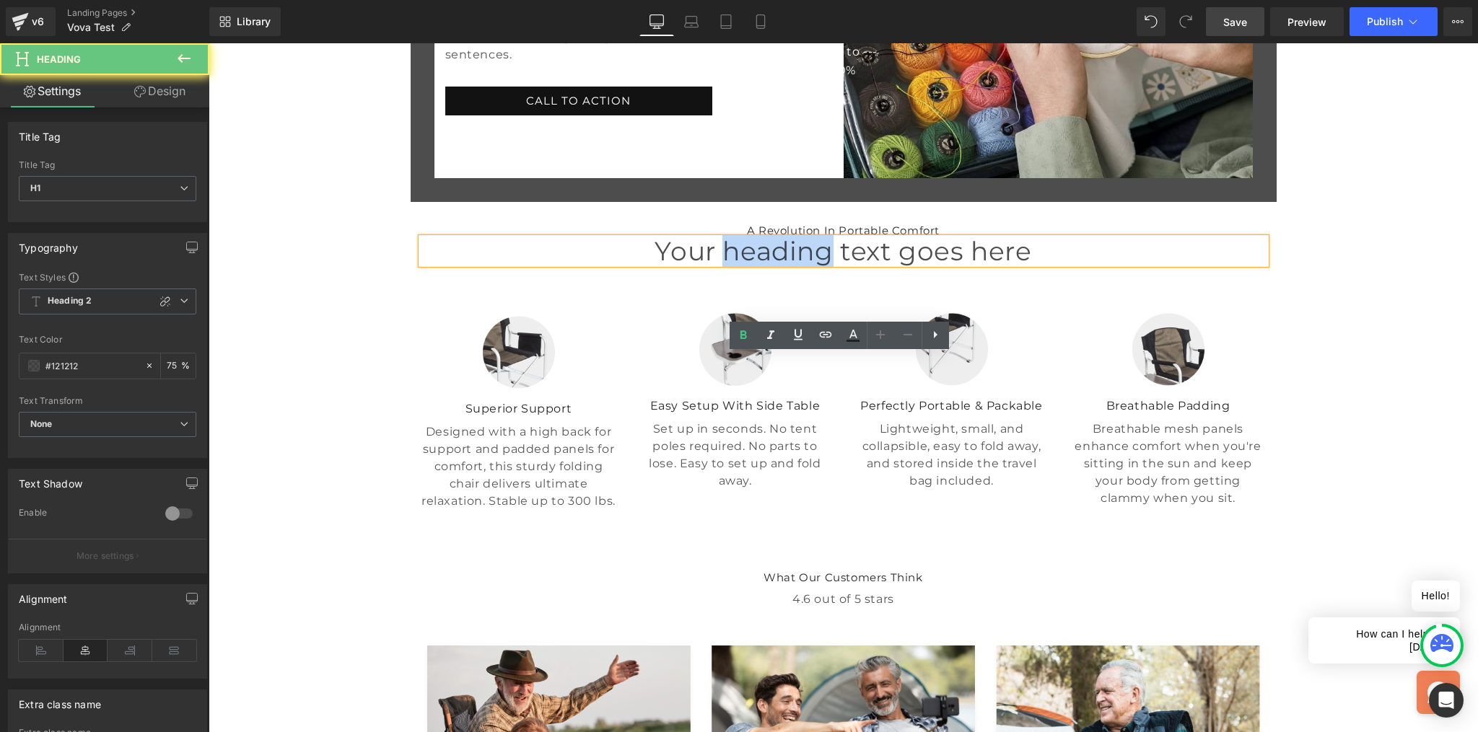
click at [731, 264] on h1 "Your heading text goes here" at bounding box center [843, 251] width 844 height 26
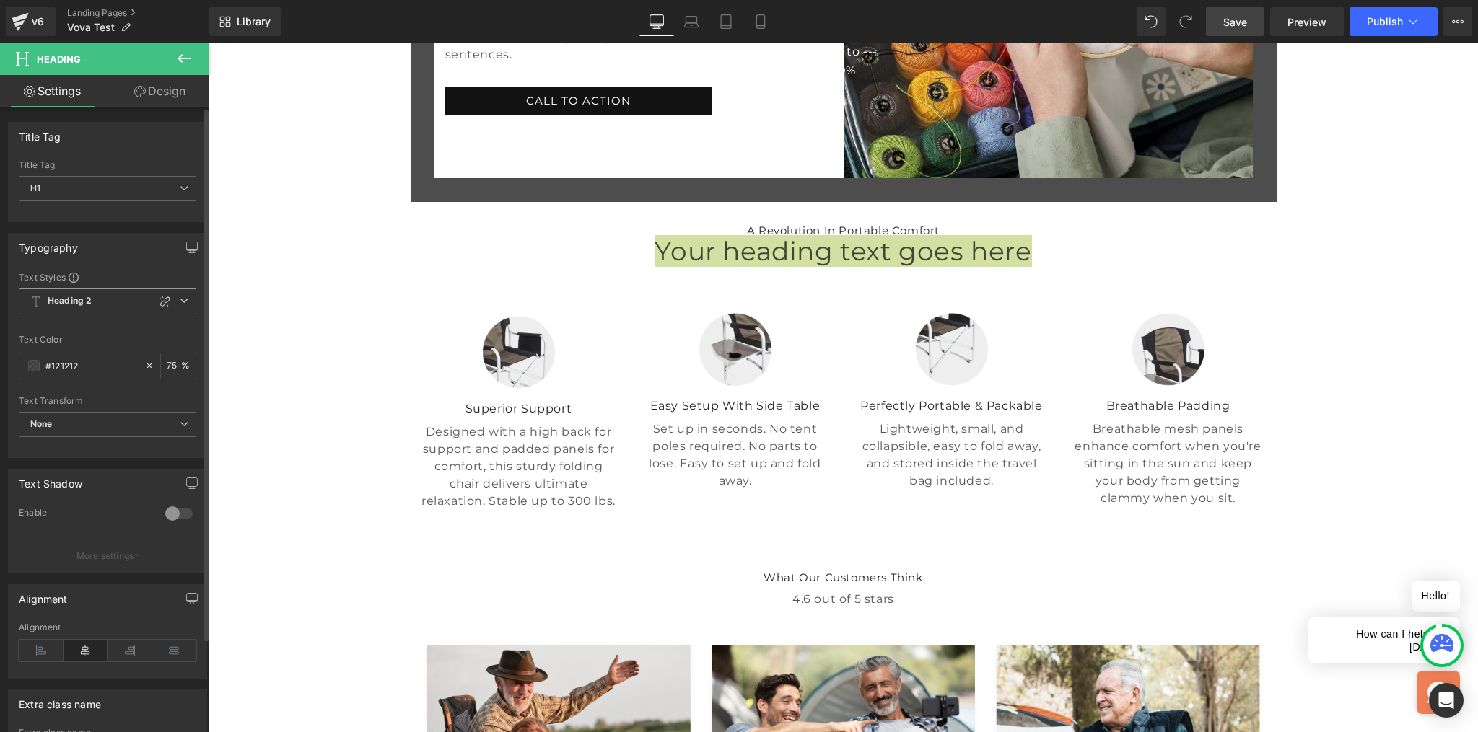
click at [180, 304] on span "Heading 2" at bounding box center [108, 302] width 178 height 26
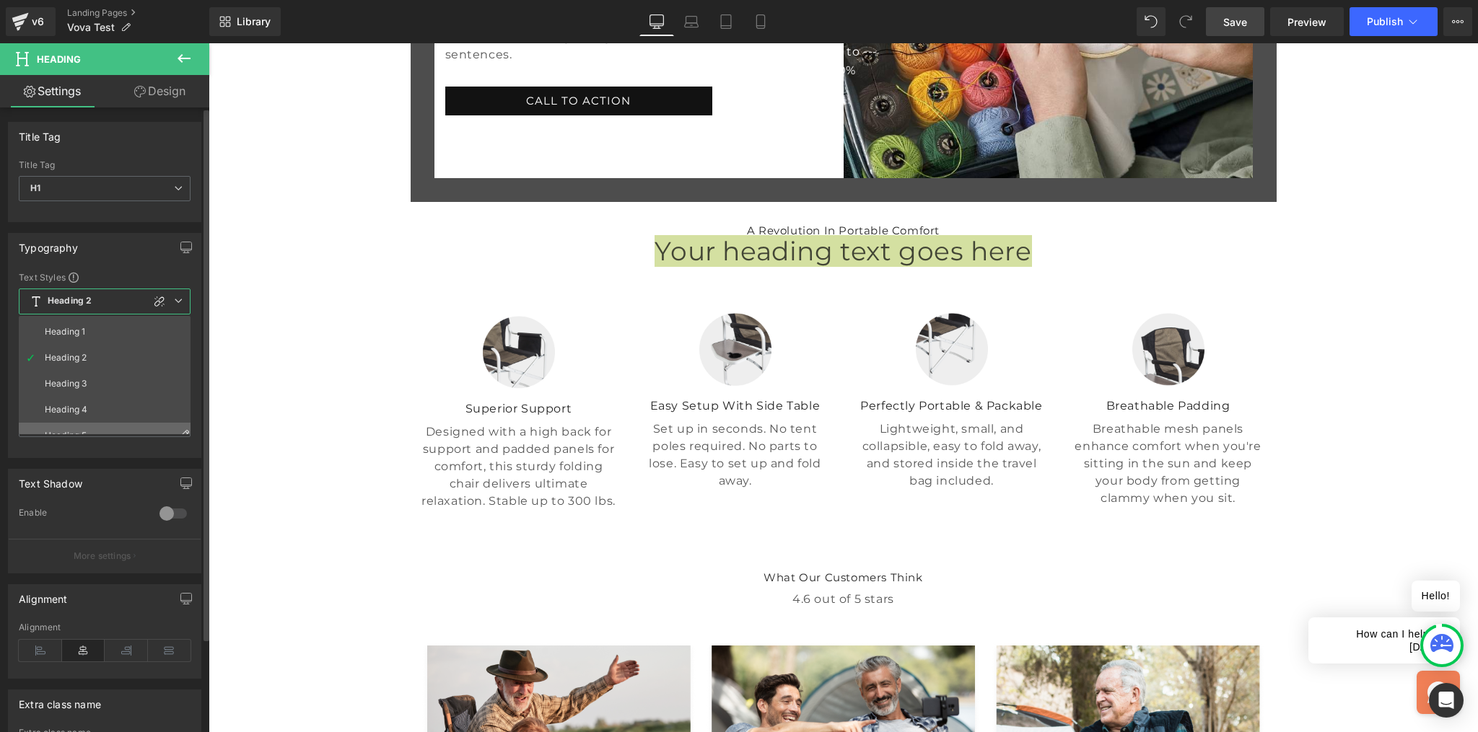
scroll to position [64, 0]
click at [113, 400] on li "Heading 5" at bounding box center [108, 395] width 178 height 26
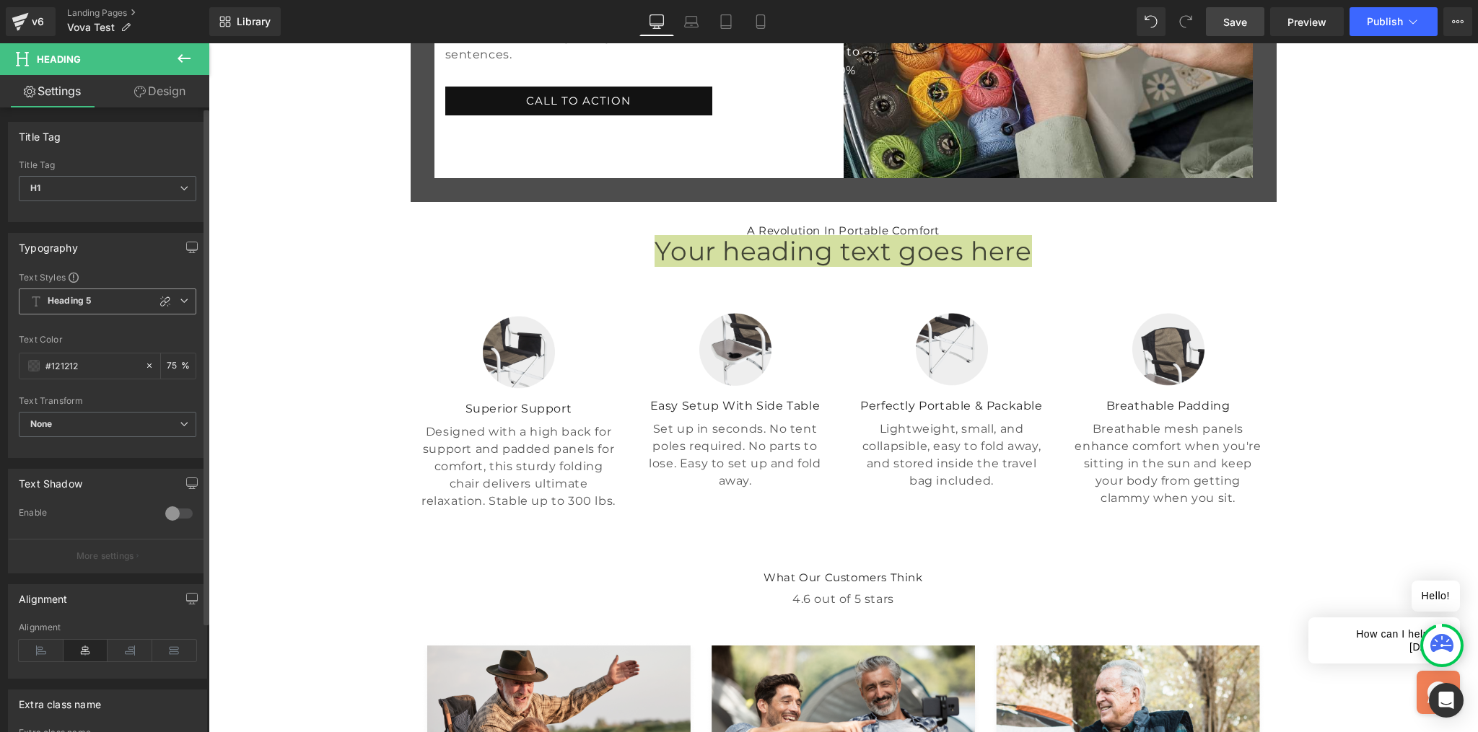
click at [180, 307] on span "Heading 5" at bounding box center [108, 302] width 178 height 26
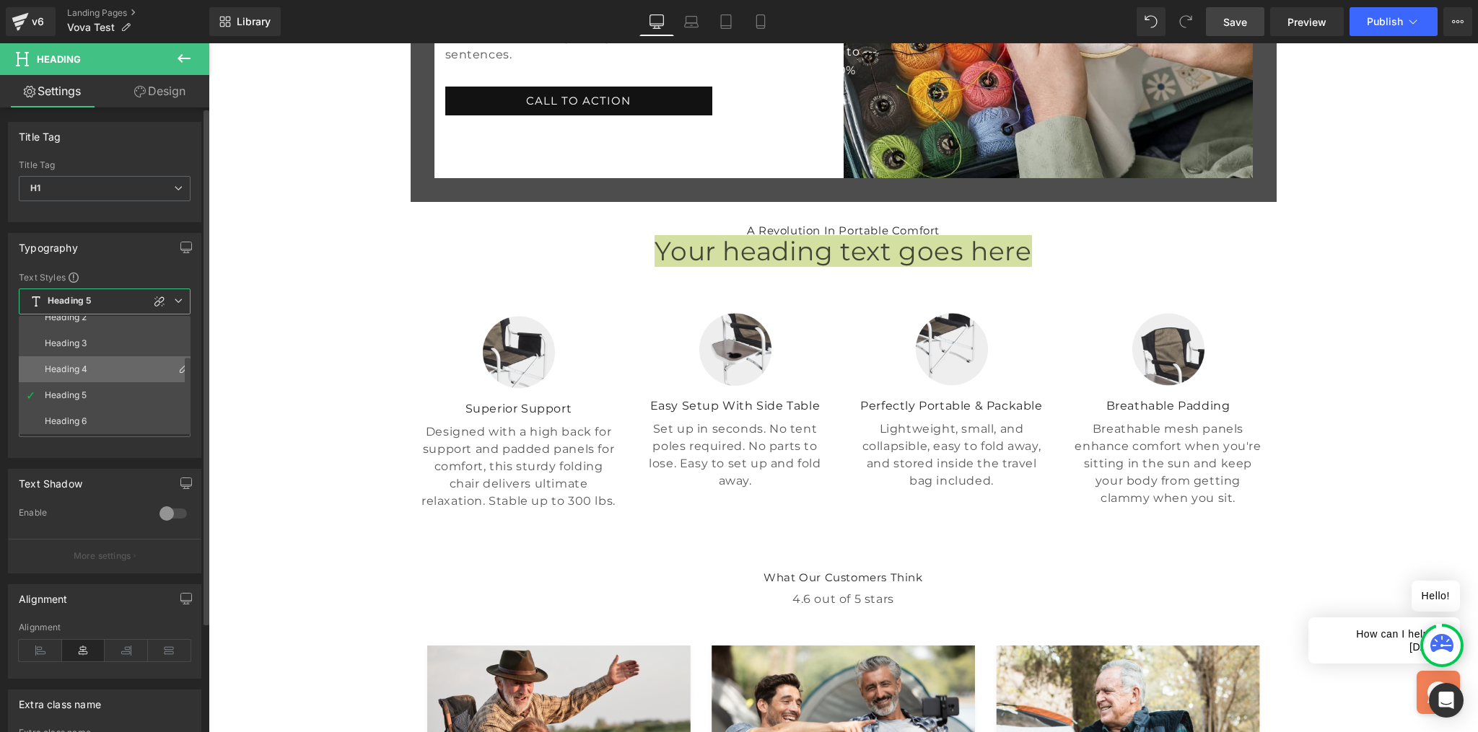
click at [108, 369] on li "Heading 4" at bounding box center [108, 369] width 178 height 26
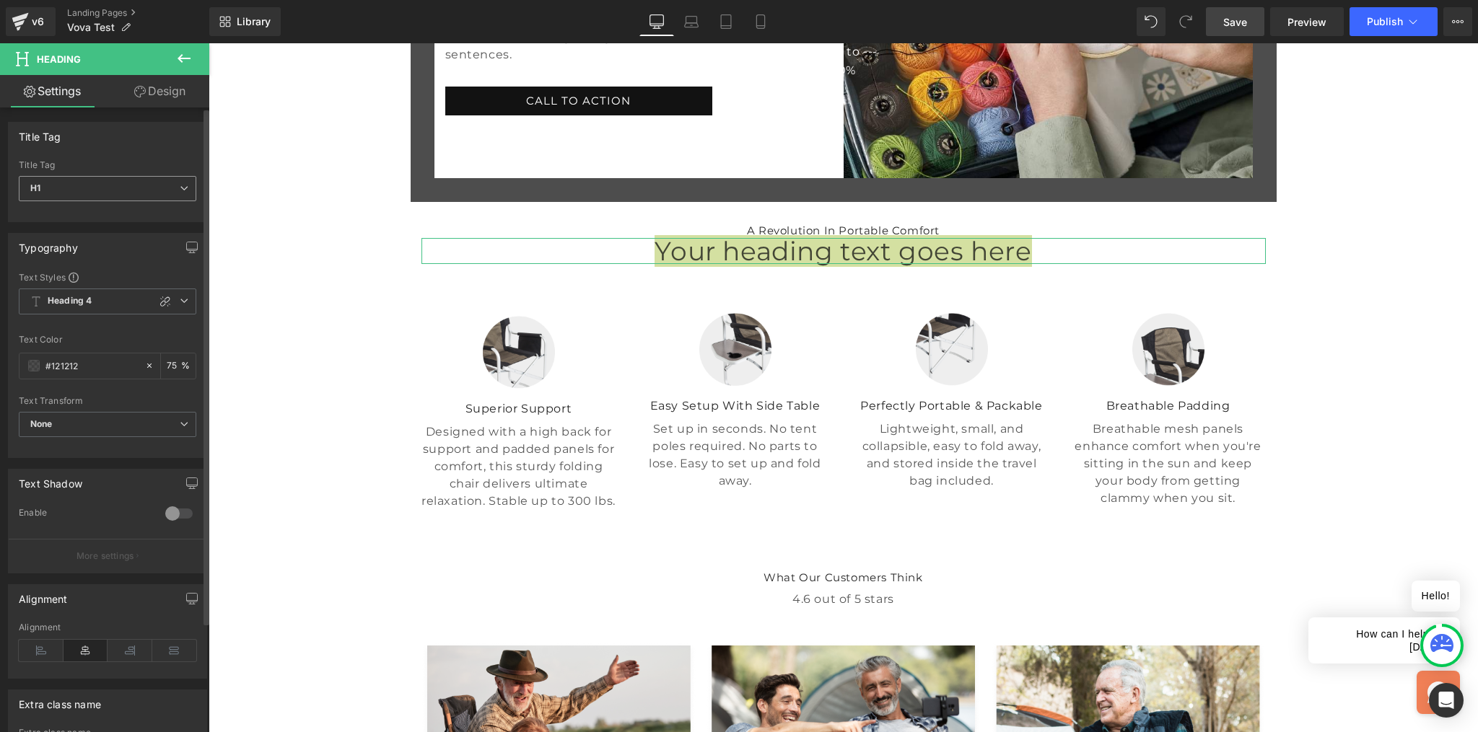
click at [153, 191] on span "H1" at bounding box center [108, 188] width 178 height 25
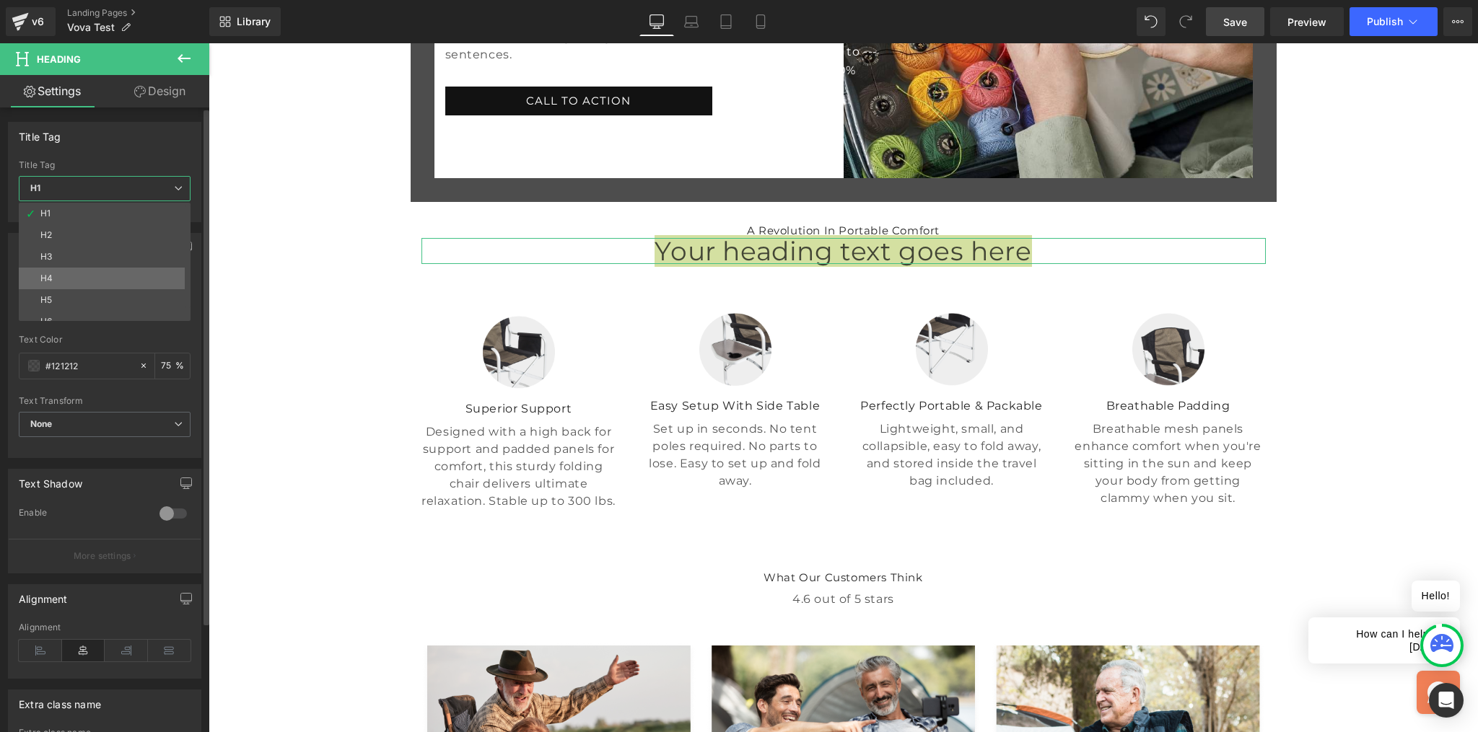
click at [71, 279] on li "H4" at bounding box center [108, 279] width 178 height 22
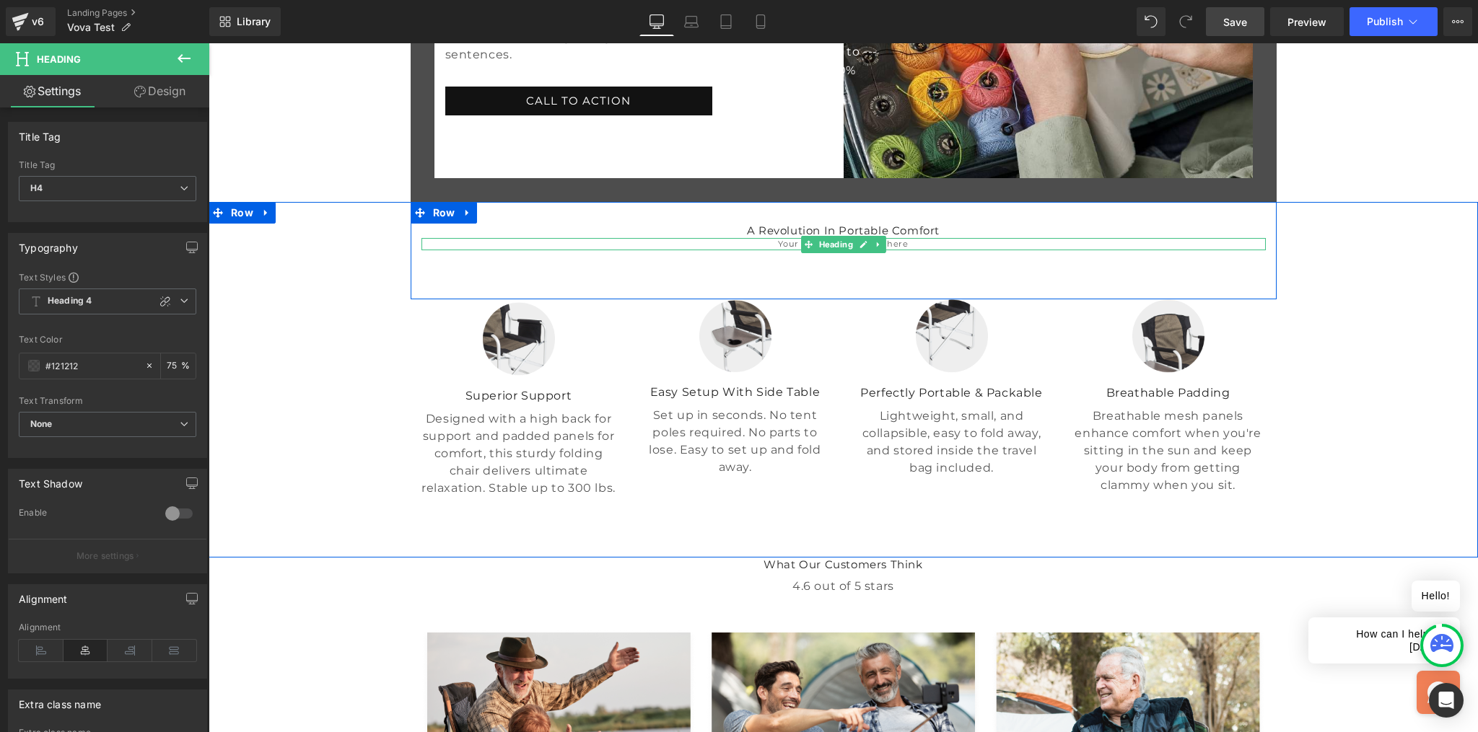
click at [886, 251] on h4 "Your heading text goes here" at bounding box center [843, 244] width 844 height 13
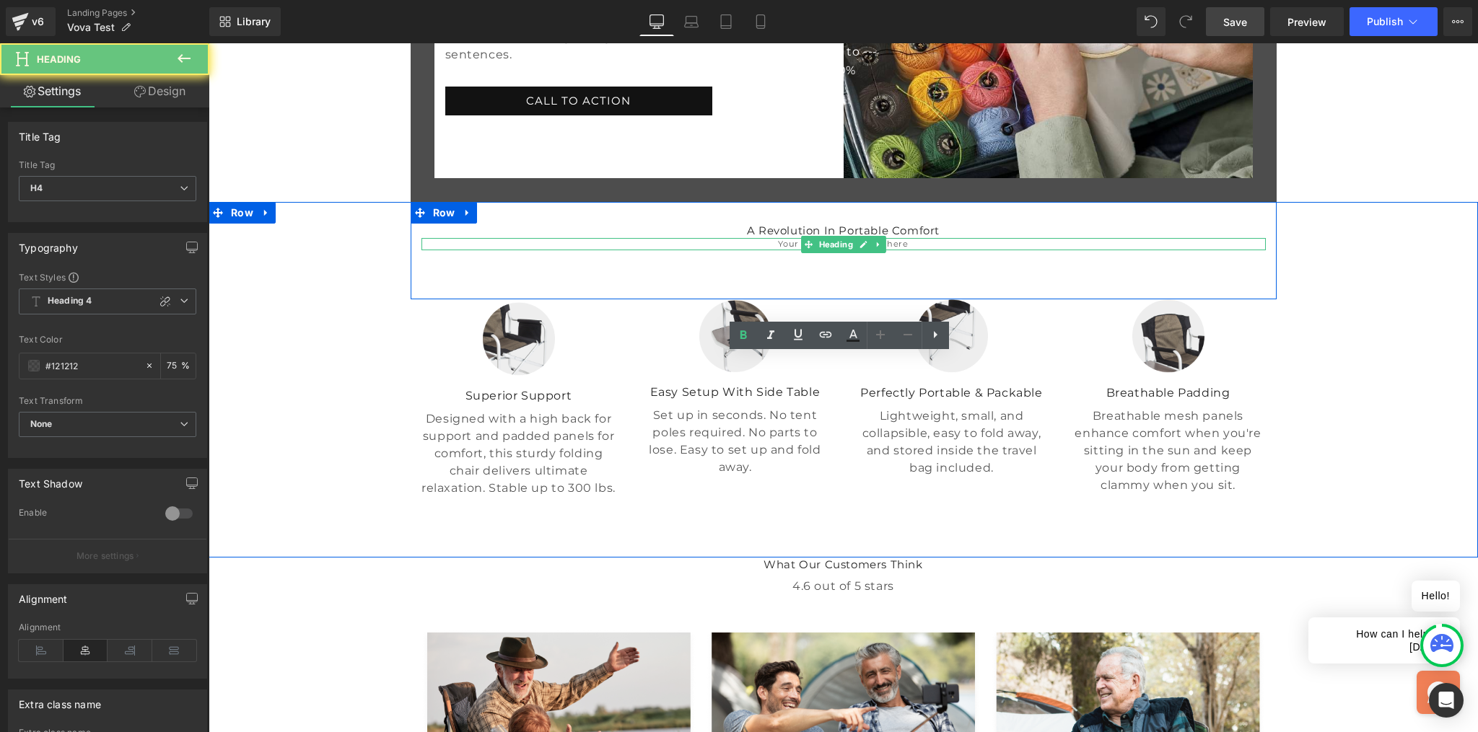
click at [886, 251] on h4 "Your heading text goes here" at bounding box center [843, 244] width 844 height 13
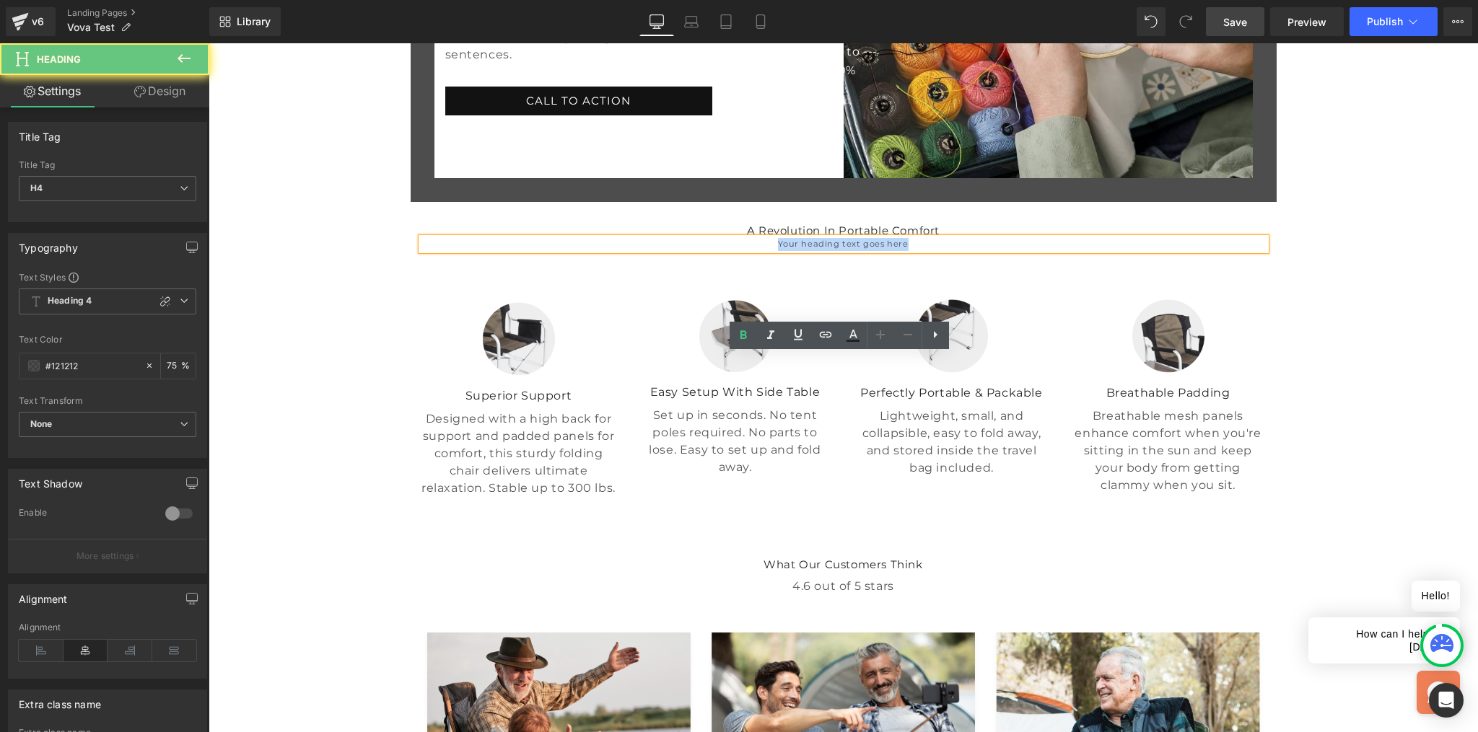
click at [886, 251] on h4 "Your heading text goes here" at bounding box center [843, 244] width 844 height 13
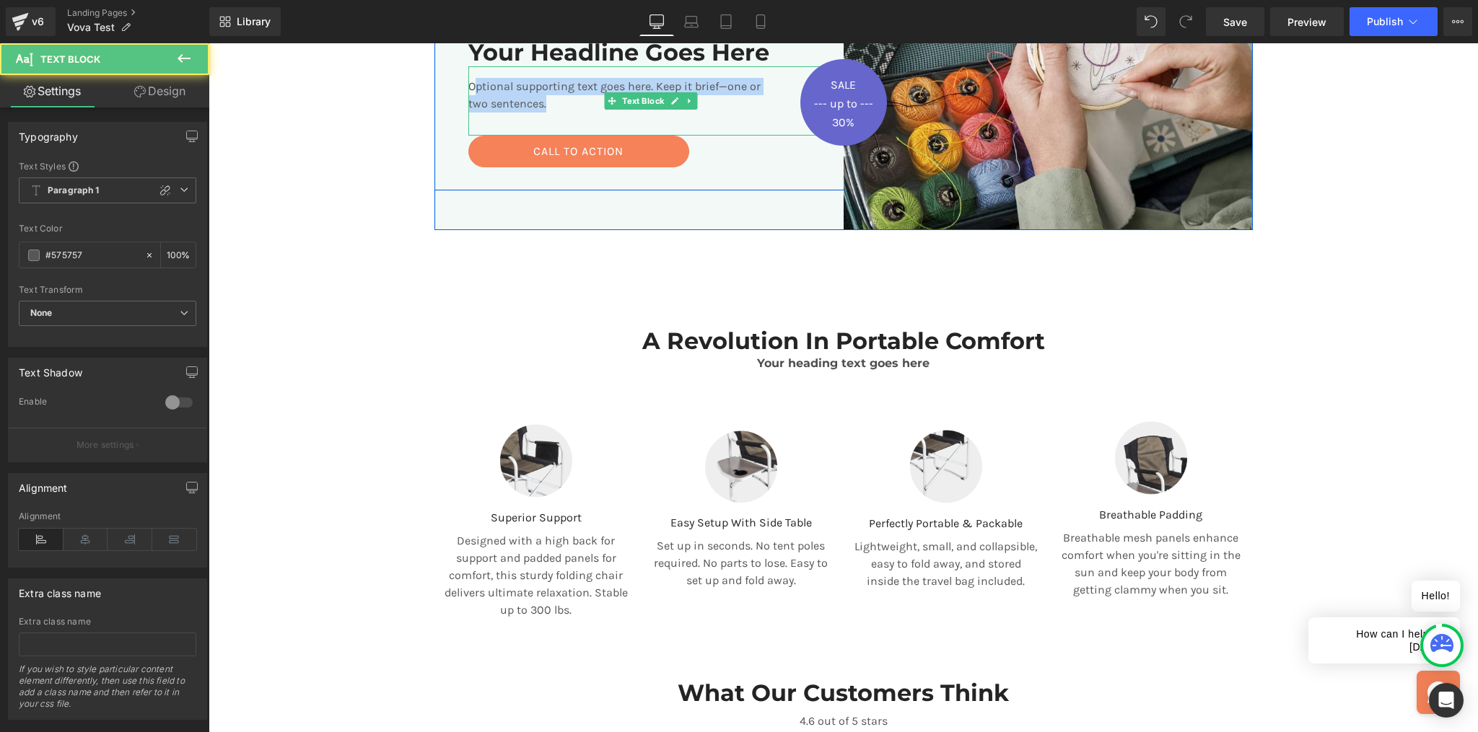
drag, startPoint x: 527, startPoint y: 105, endPoint x: 468, endPoint y: 89, distance: 62.1
click at [468, 89] on p "Optional supporting text goes here. Keep it brief—one or two sentences." at bounding box center [624, 95] width 313 height 35
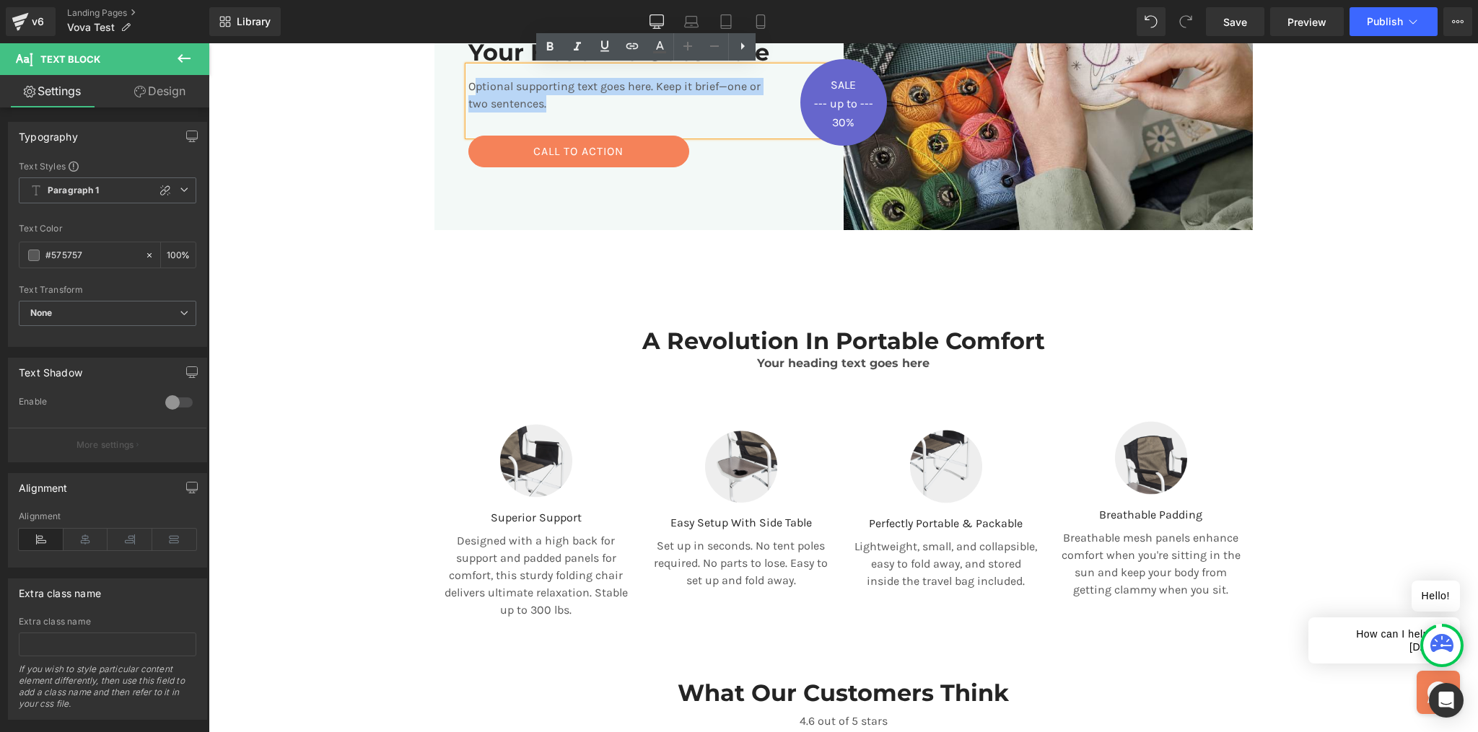
click at [522, 106] on p "Optional supporting text goes here. Keep it brief—one or two sentences." at bounding box center [624, 95] width 313 height 35
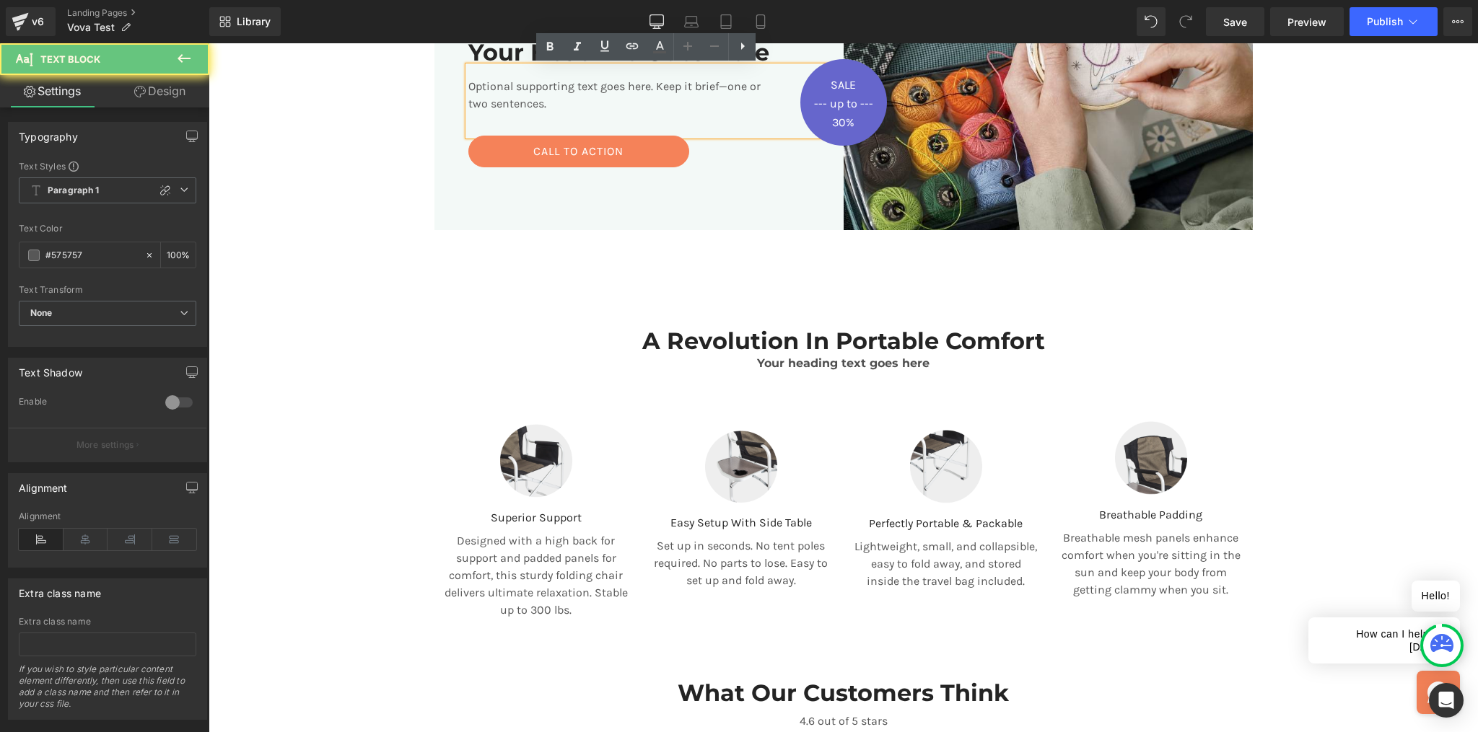
click at [522, 106] on p "Optional supporting text goes here. Keep it brief—one or two sentences." at bounding box center [624, 95] width 313 height 35
click at [445, 197] on div "Your Headline Goes Here Heading Optional supporting text goes here. Keep it bri…" at bounding box center [638, 102] width 409 height 255
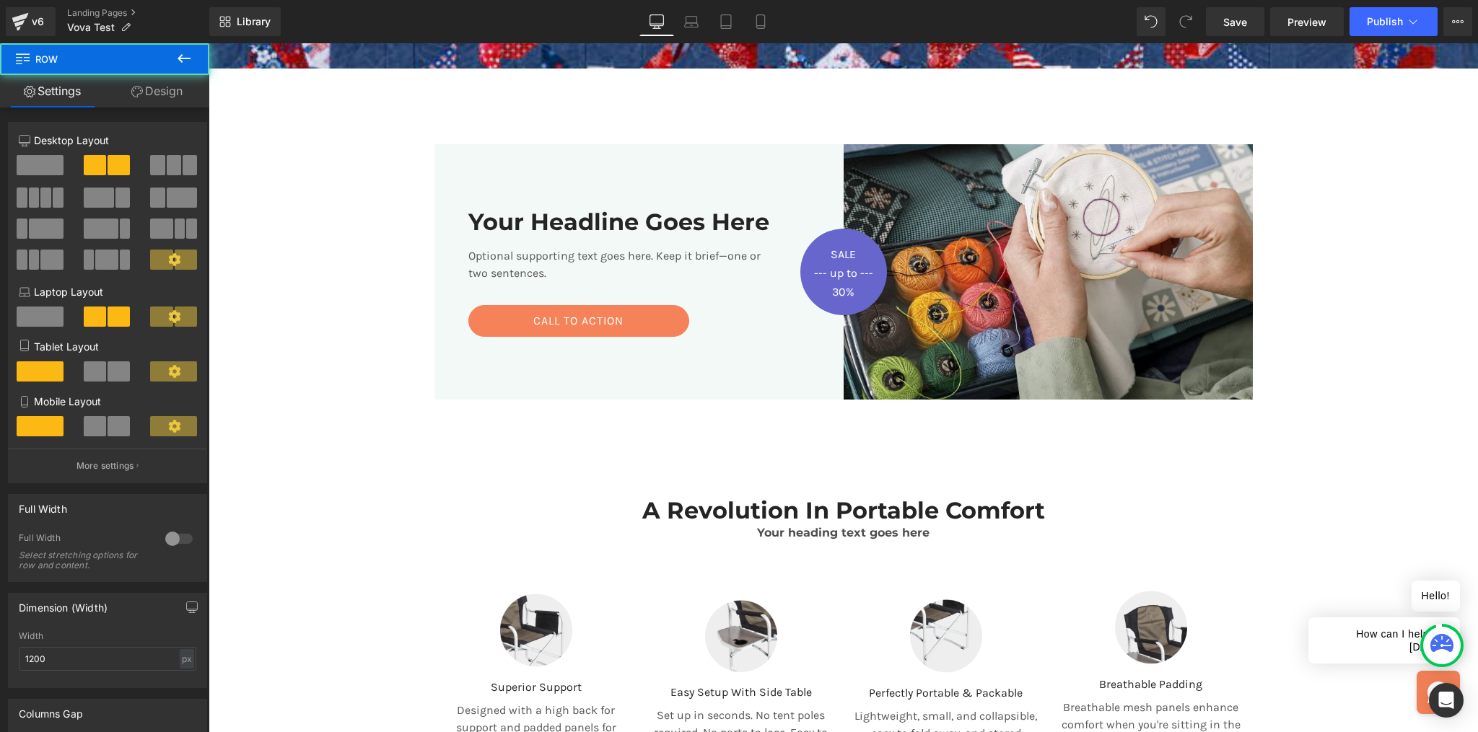
scroll to position [51, 0]
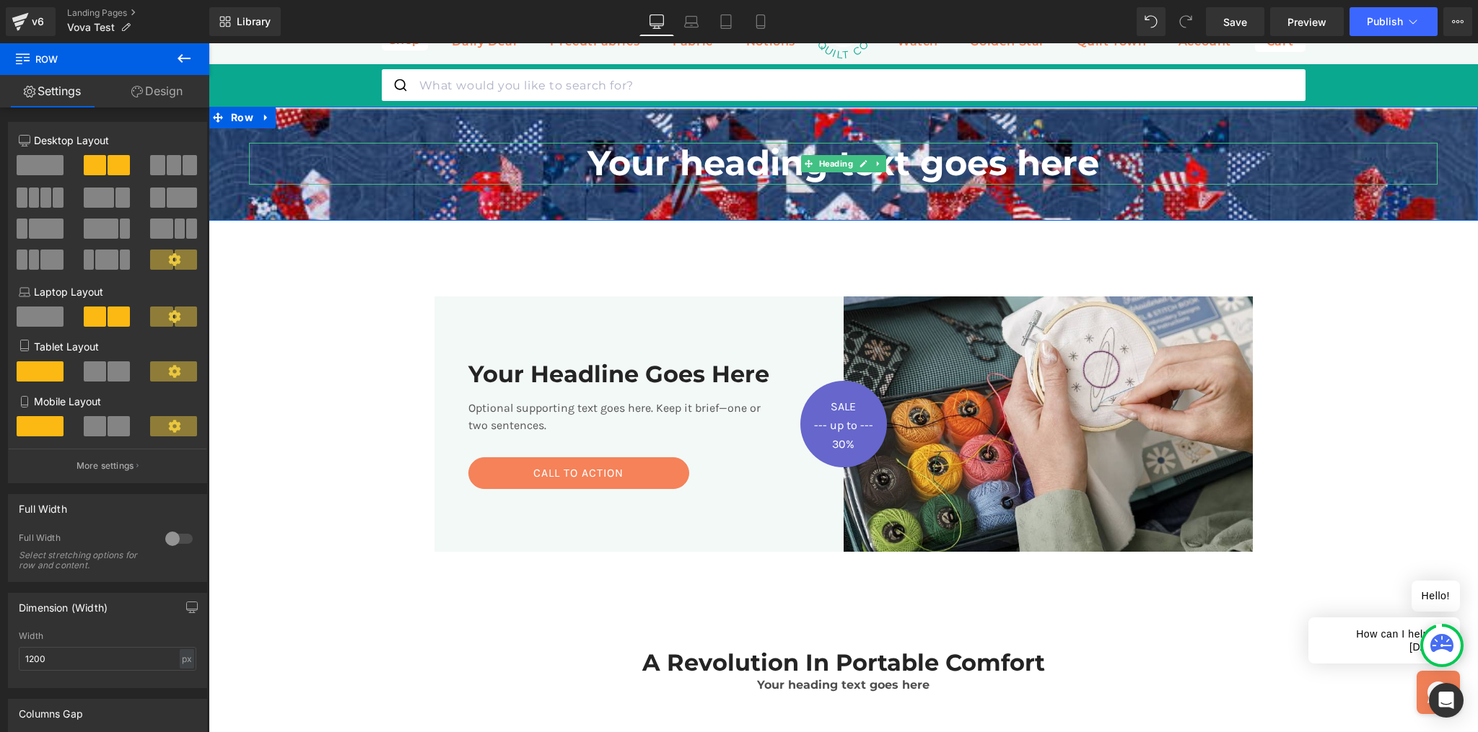
click at [628, 161] on h1 "Your heading text goes here" at bounding box center [843, 164] width 1188 height 42
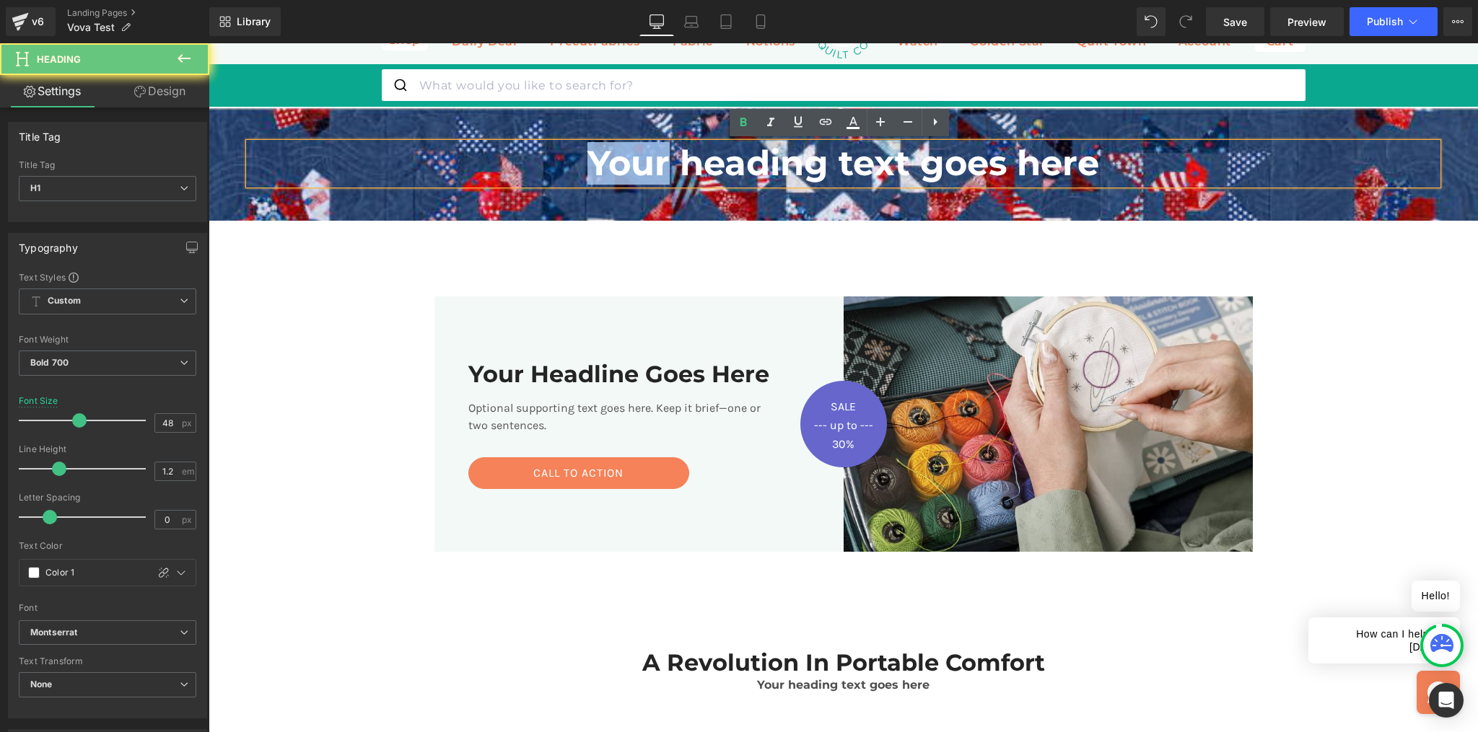
click at [628, 161] on h1 "Your heading text goes here" at bounding box center [843, 164] width 1188 height 42
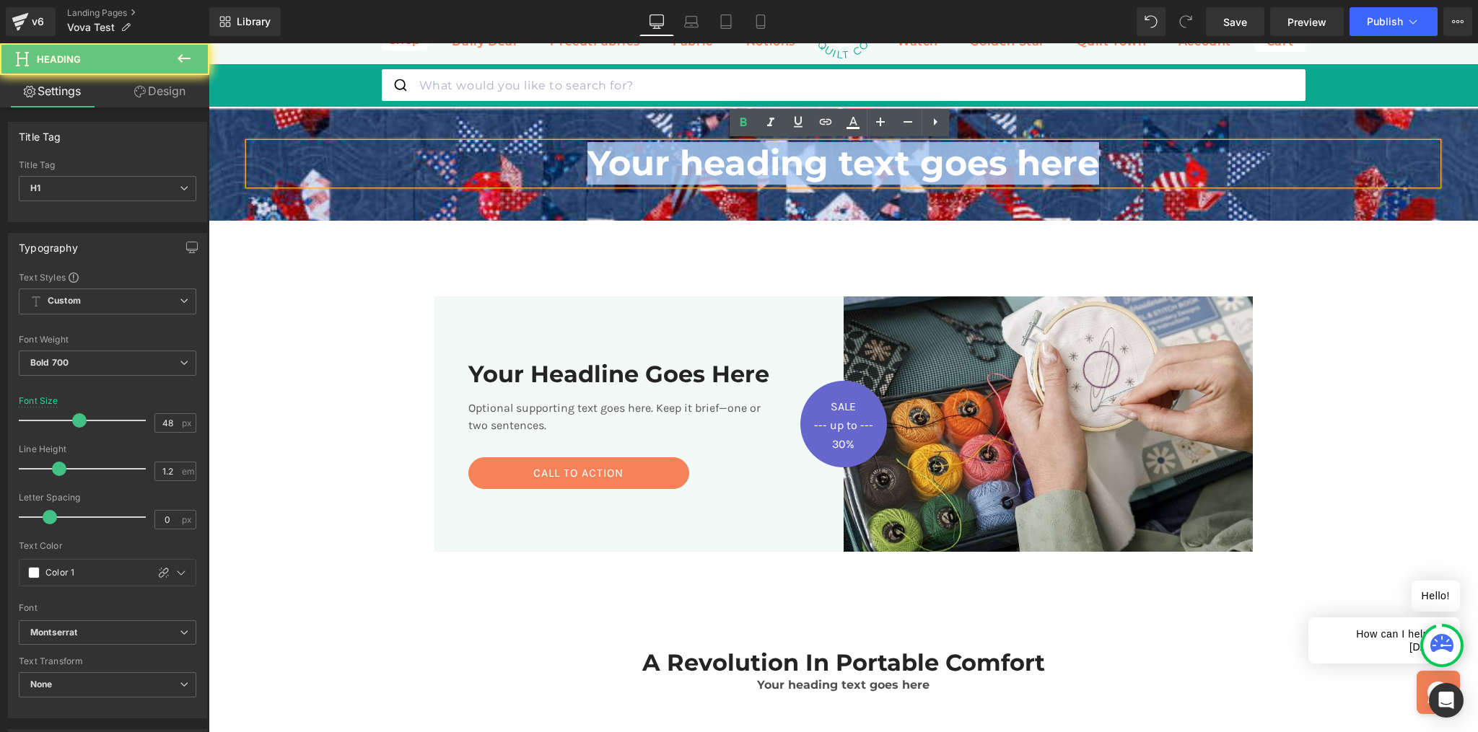
click at [628, 161] on h1 "Your heading text goes here" at bounding box center [843, 164] width 1188 height 42
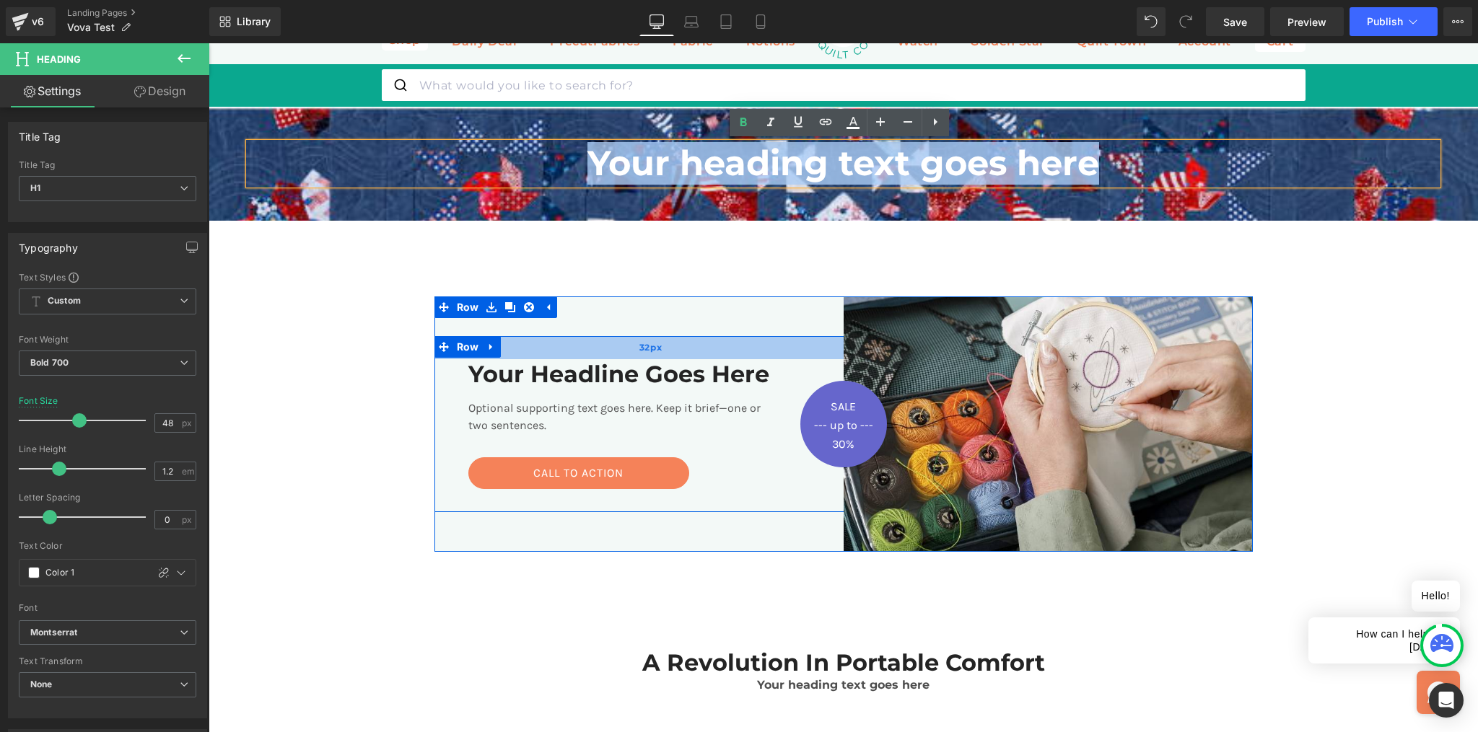
click at [539, 357] on div "32px" at bounding box center [650, 347] width 433 height 23
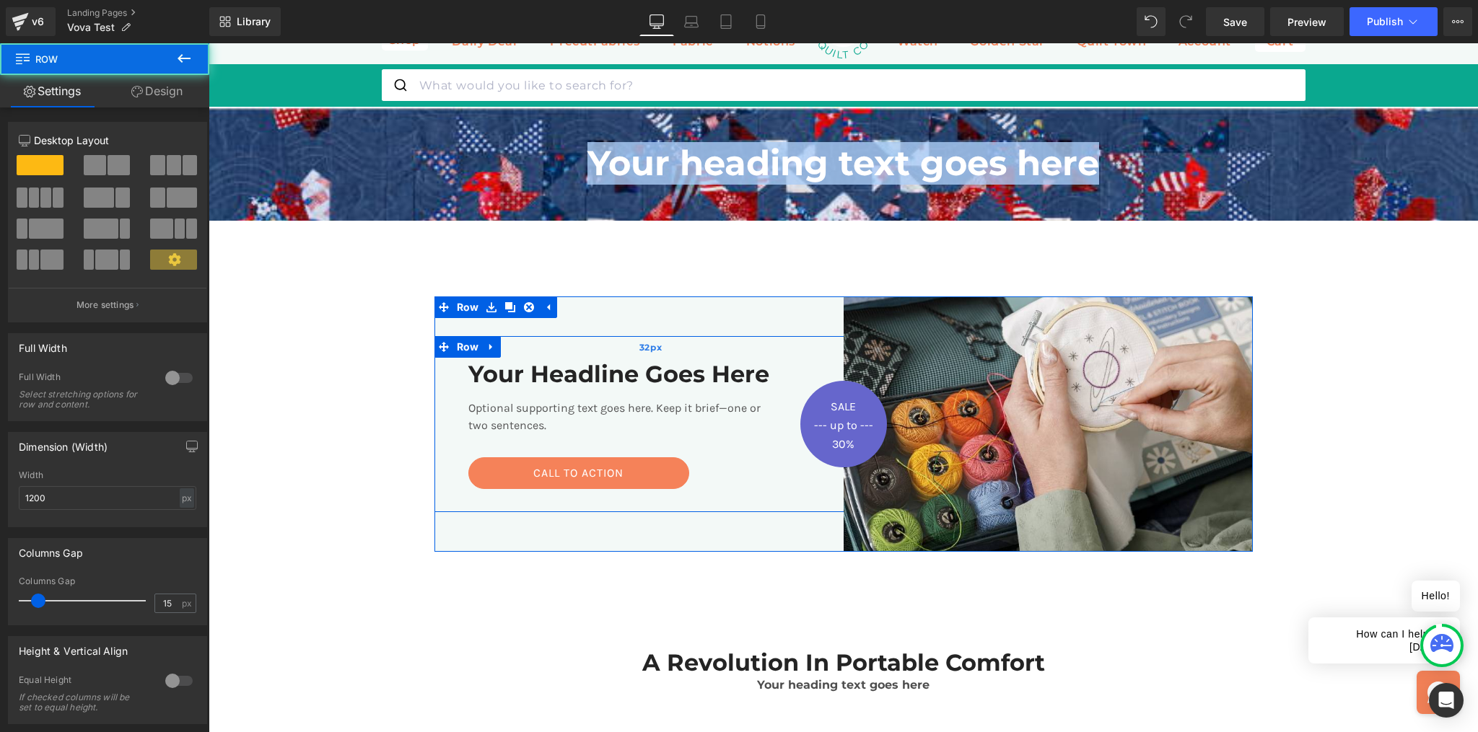
click at [539, 357] on div "32px" at bounding box center [650, 347] width 433 height 23
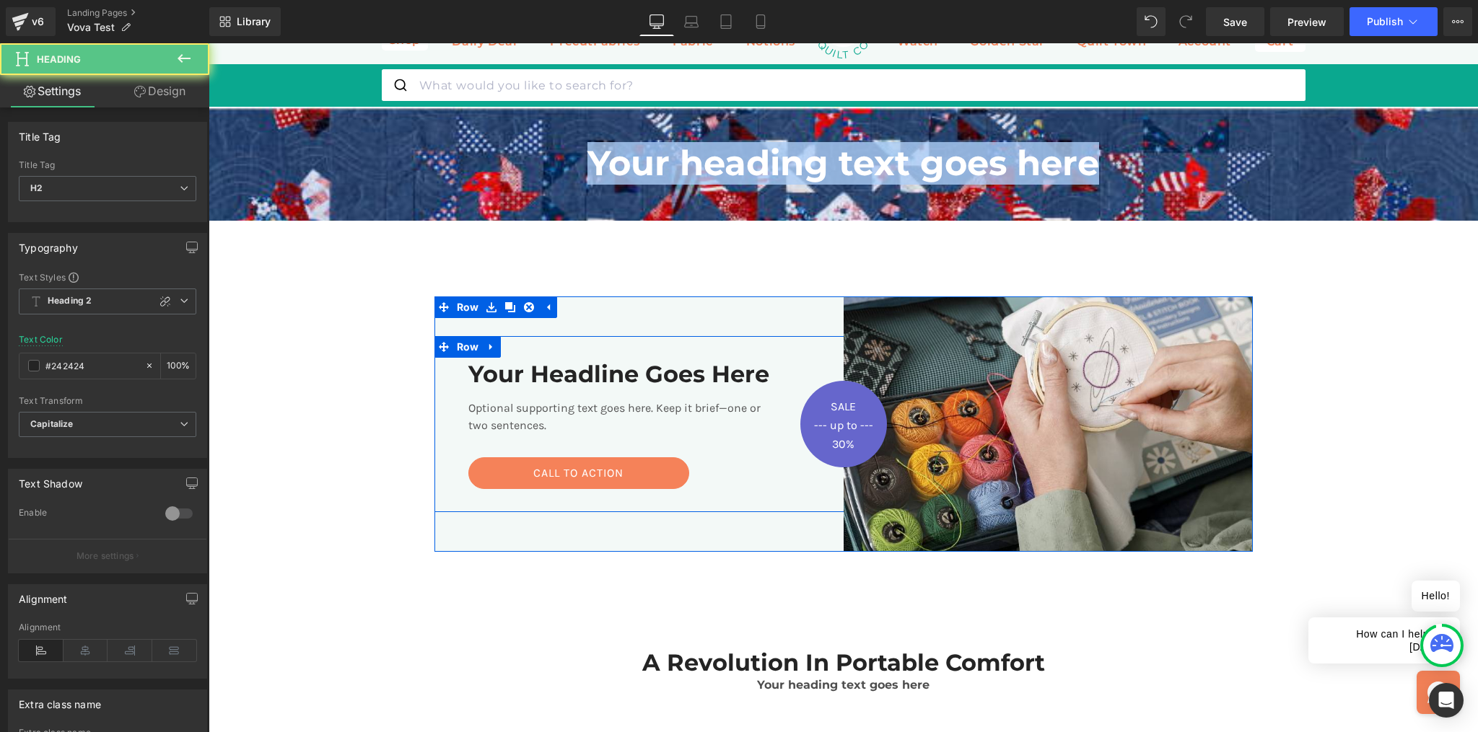
click at [538, 377] on h2 "Your Headline Goes Here" at bounding box center [630, 374] width 325 height 27
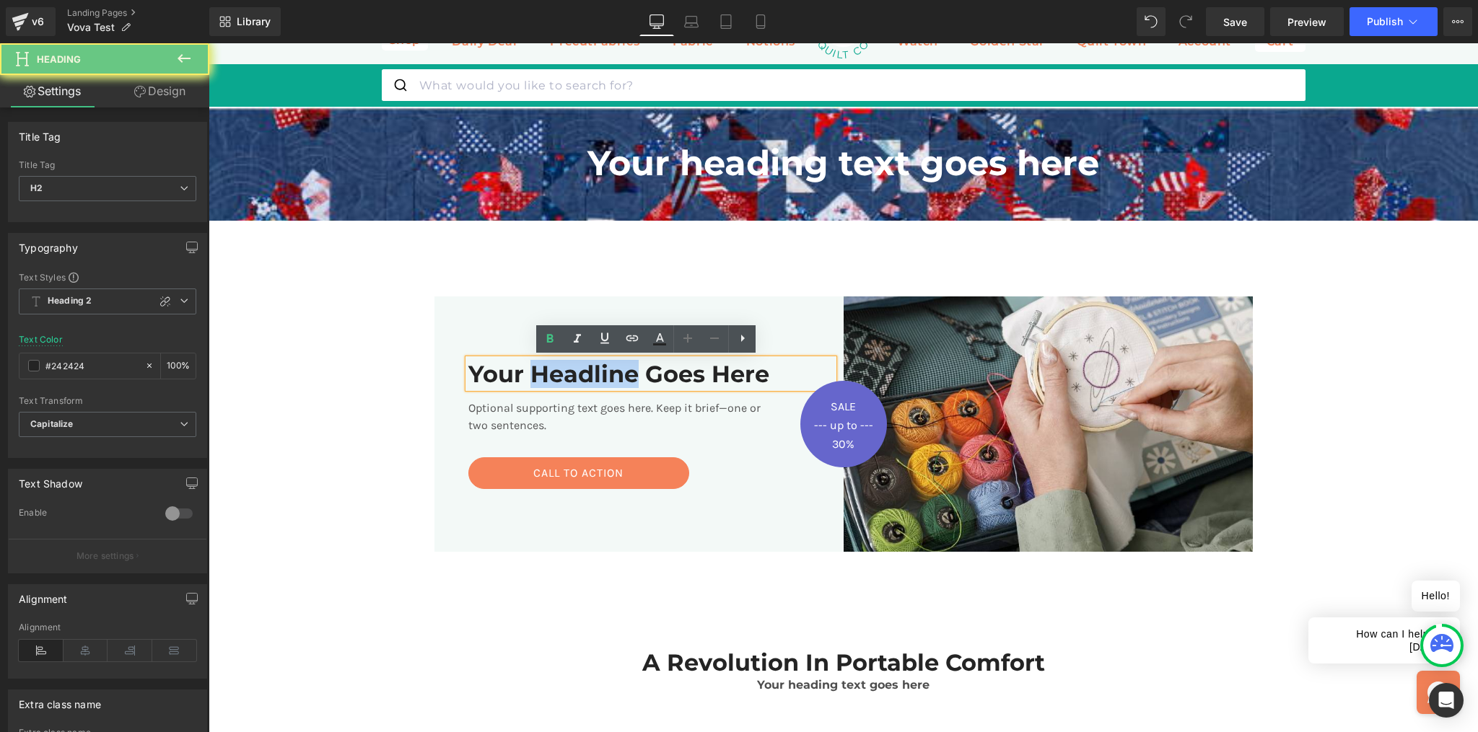
click at [538, 377] on h2 "Your Headline Goes Here" at bounding box center [630, 374] width 325 height 27
click at [505, 381] on h2 "Your Headline Goes Here" at bounding box center [630, 374] width 325 height 27
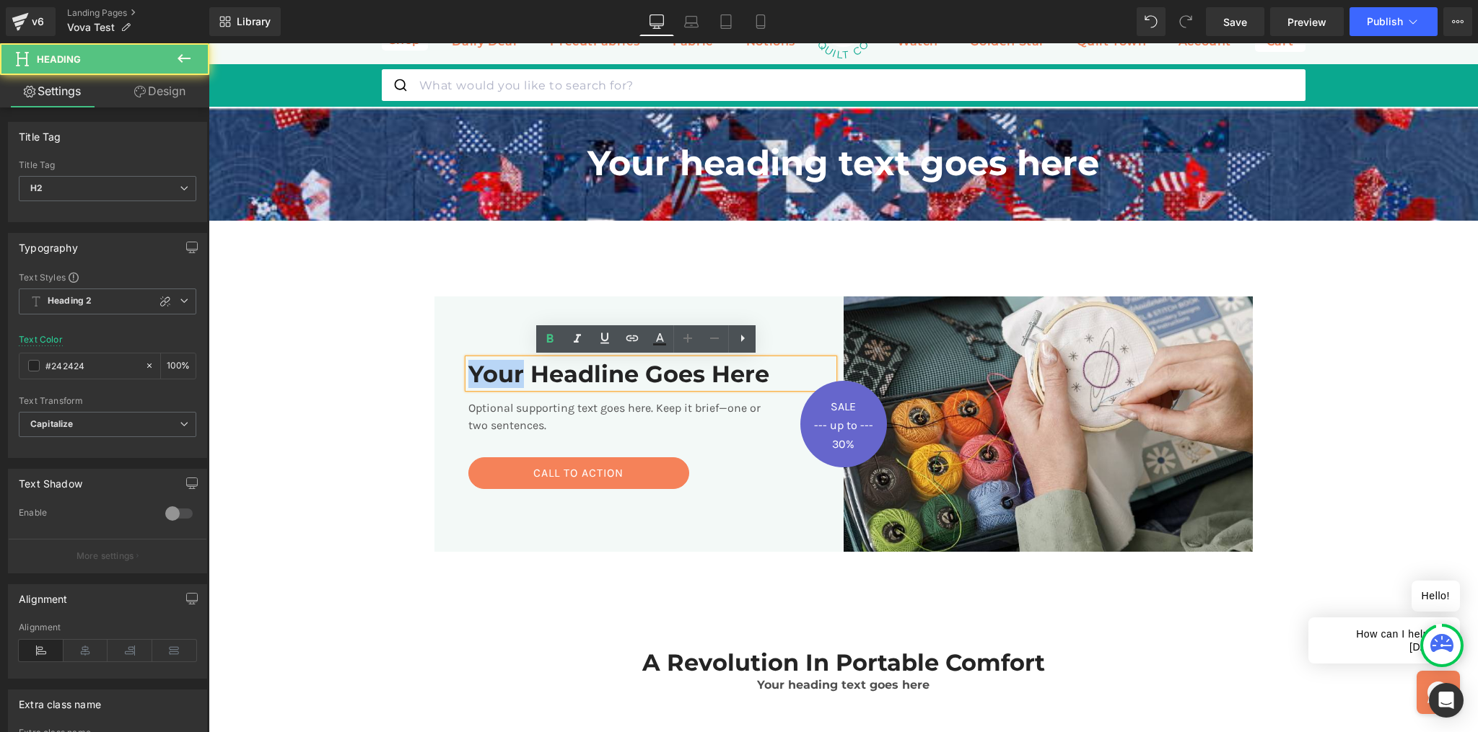
click at [505, 381] on h2 "Your Headline Goes Here" at bounding box center [630, 374] width 325 height 27
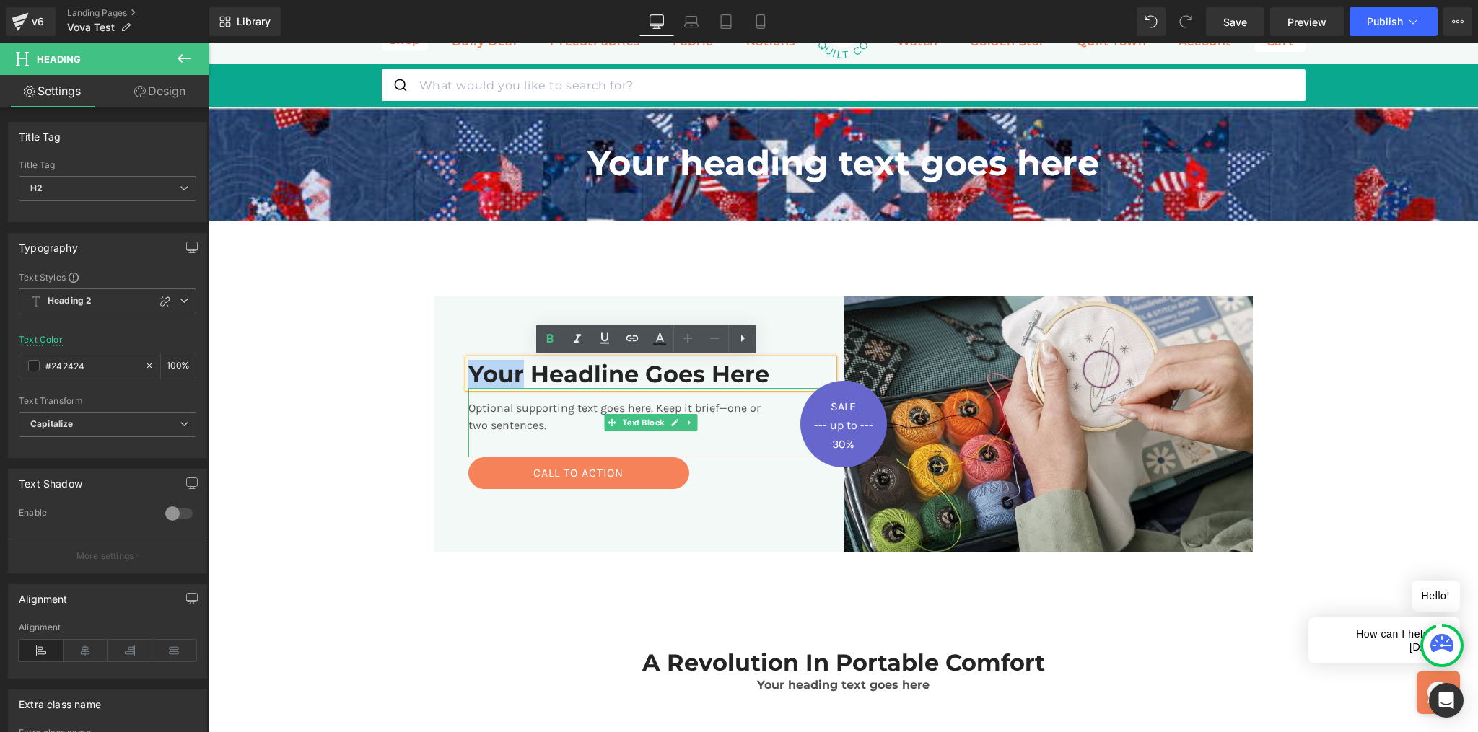
click at [509, 411] on p "Optional supporting text goes here. Keep it brief—one or two sentences." at bounding box center [624, 417] width 313 height 35
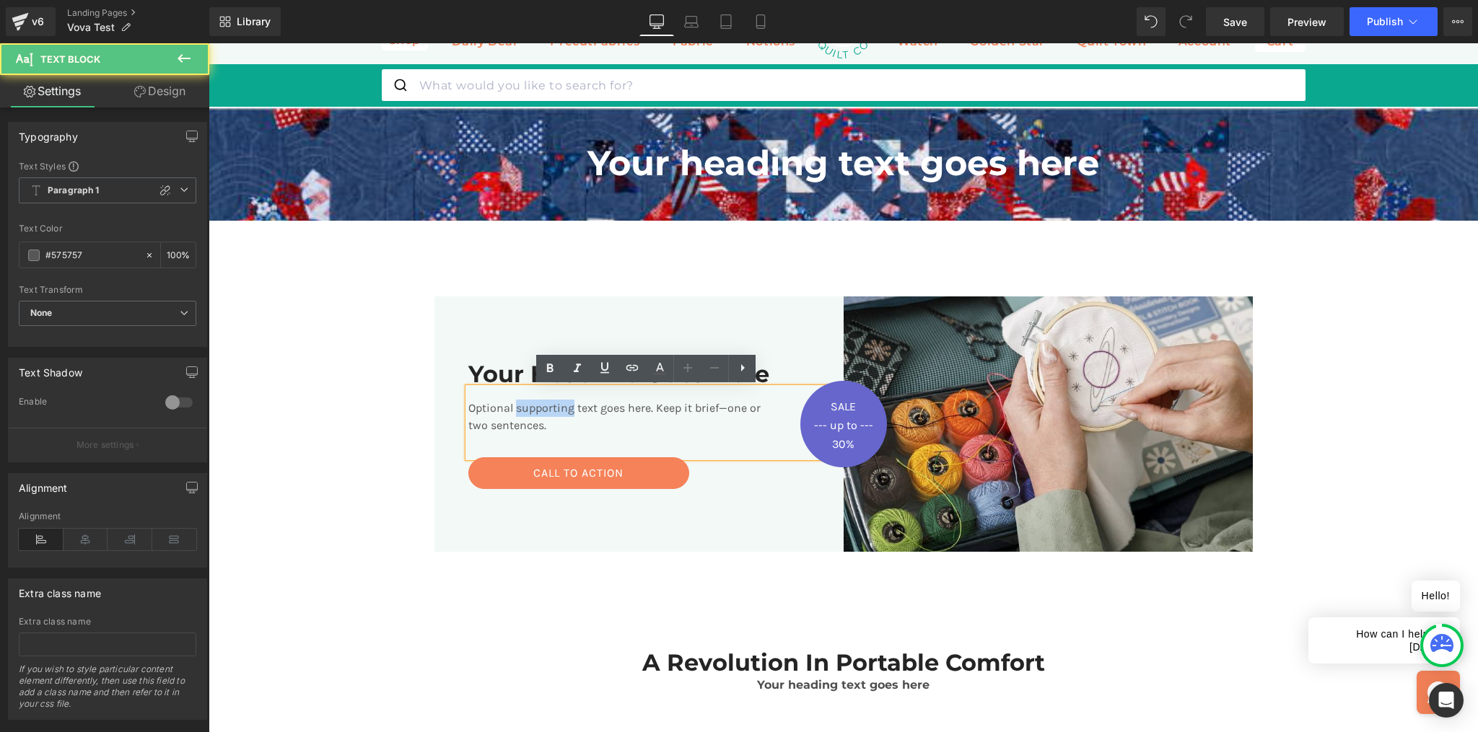
click at [510, 410] on p "Optional supporting text goes here. Keep it brief—one or two sentences." at bounding box center [624, 417] width 313 height 35
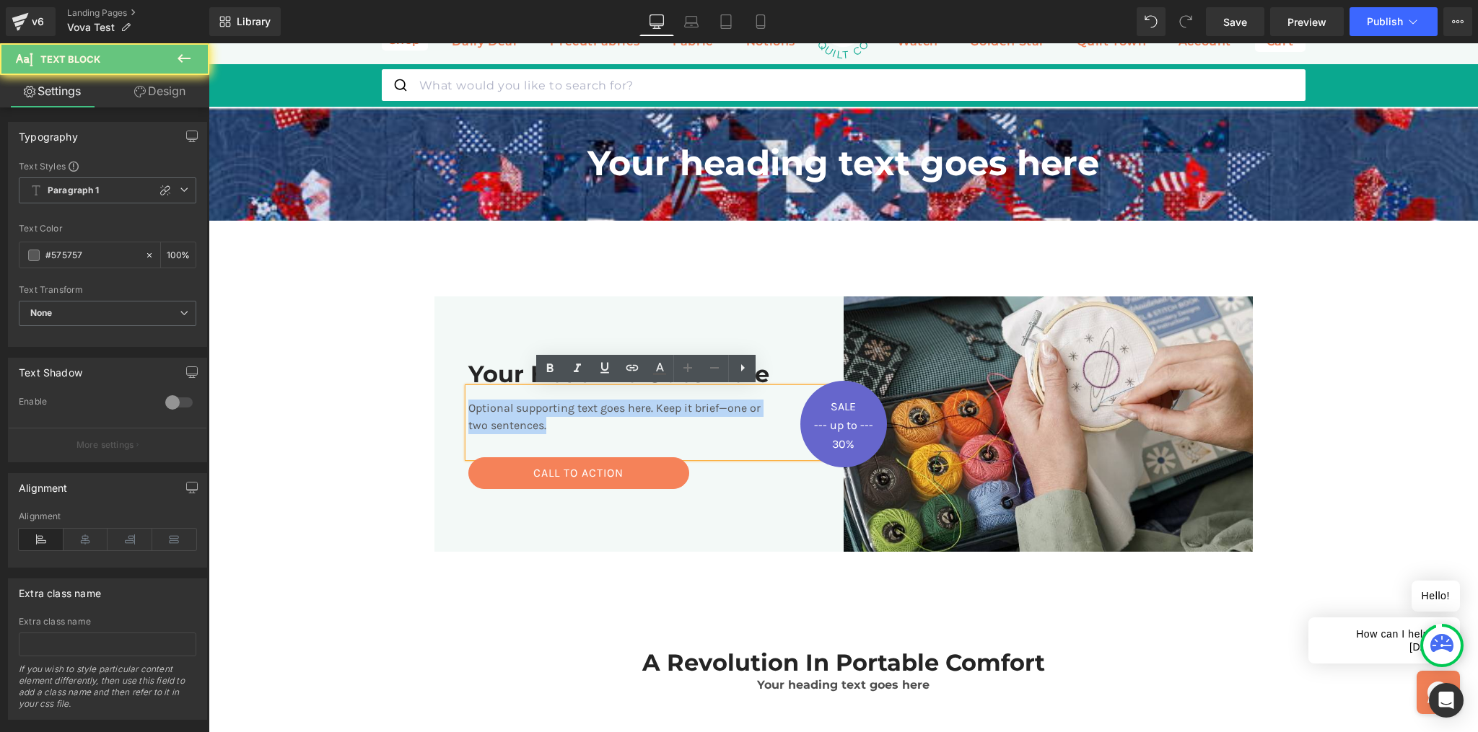
click at [510, 410] on p "Optional supporting text goes here. Keep it brief—one or two sentences." at bounding box center [624, 417] width 313 height 35
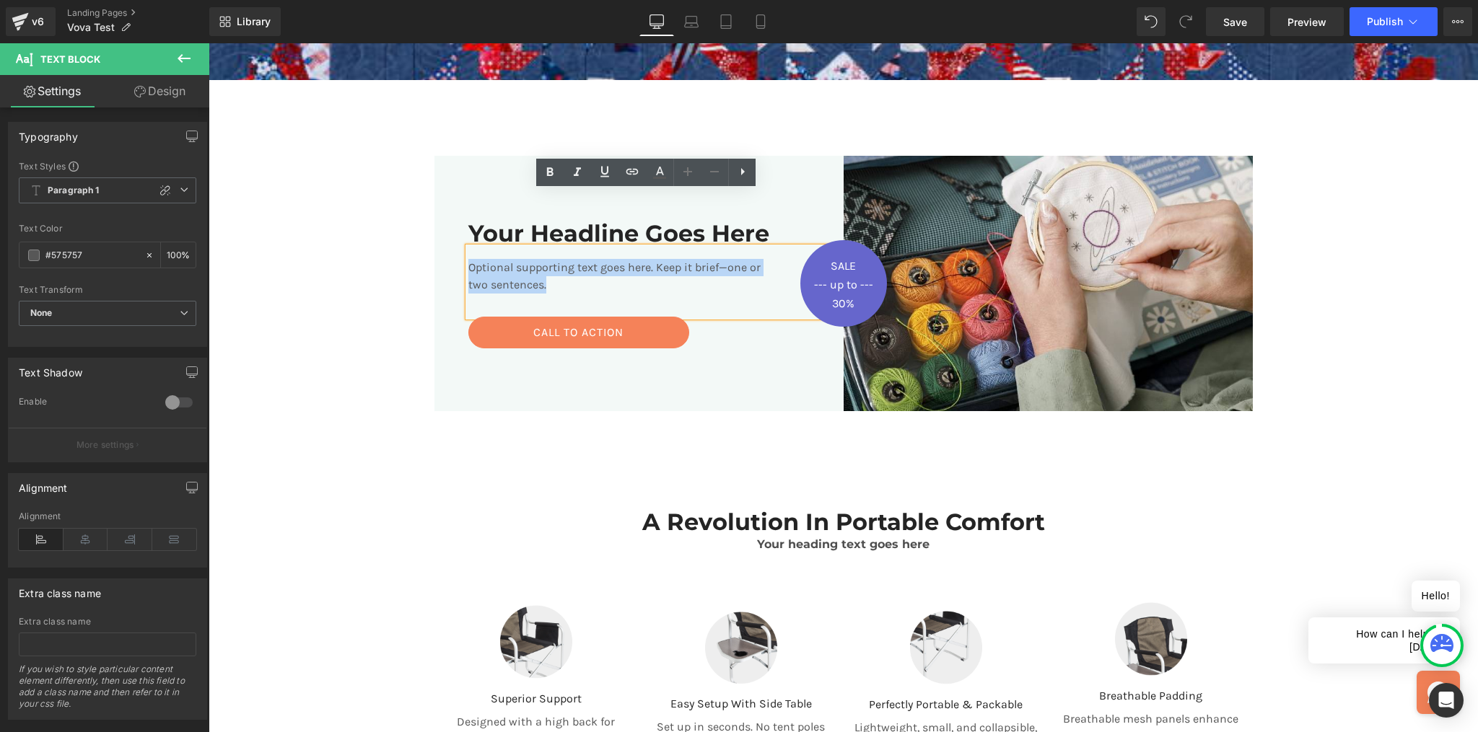
scroll to position [354, 0]
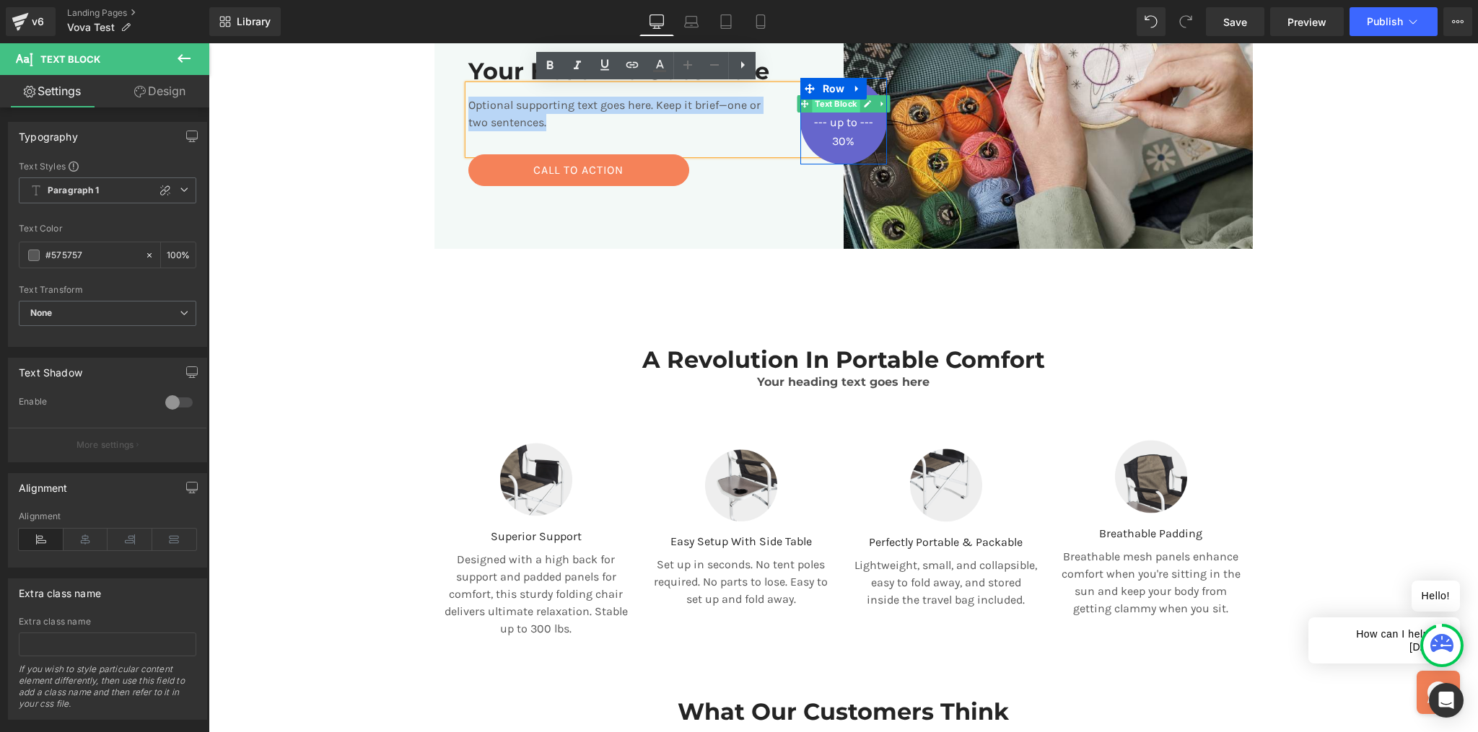
click at [841, 105] on span "Text Block" at bounding box center [836, 103] width 48 height 17
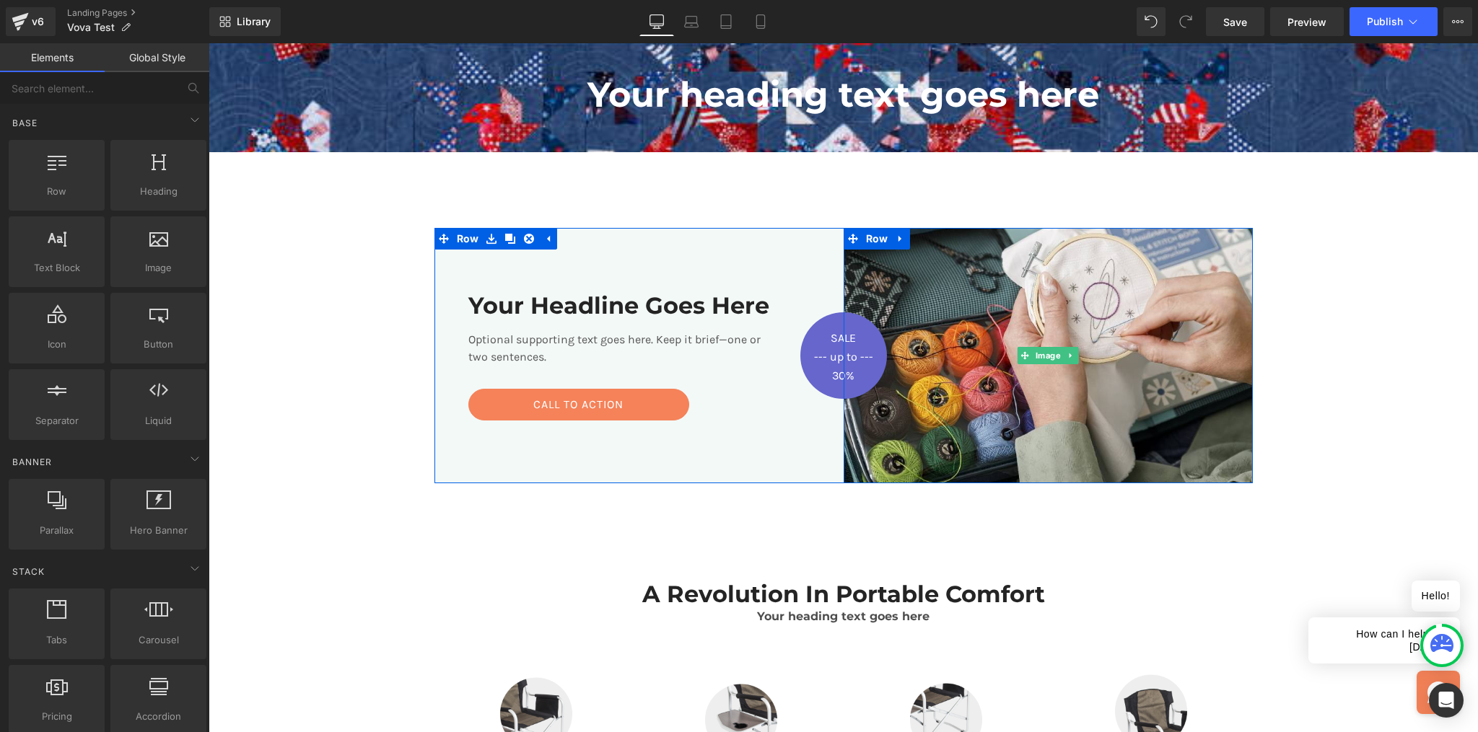
scroll to position [0, 0]
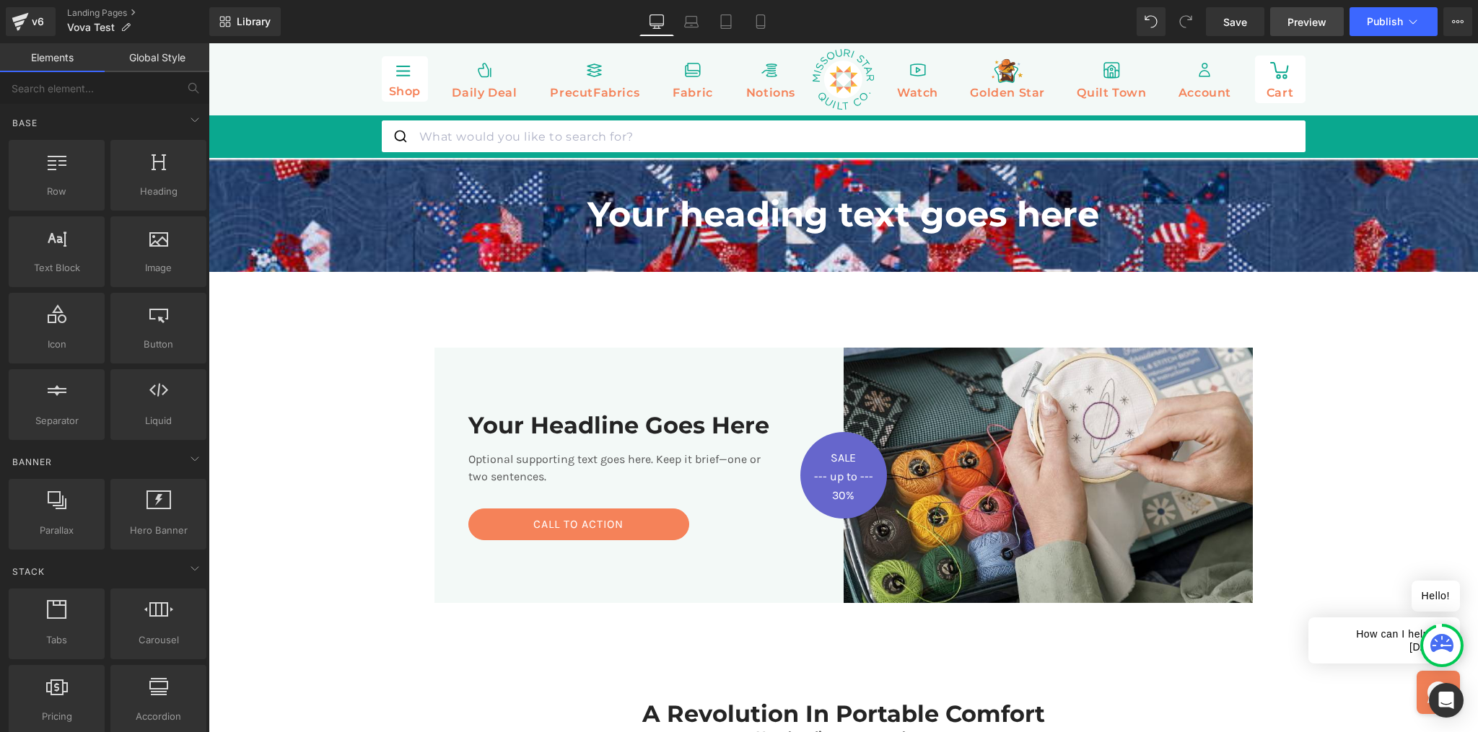
click at [1315, 25] on span "Preview" at bounding box center [1306, 21] width 39 height 15
click at [1243, 23] on span "Save" at bounding box center [1235, 21] width 24 height 15
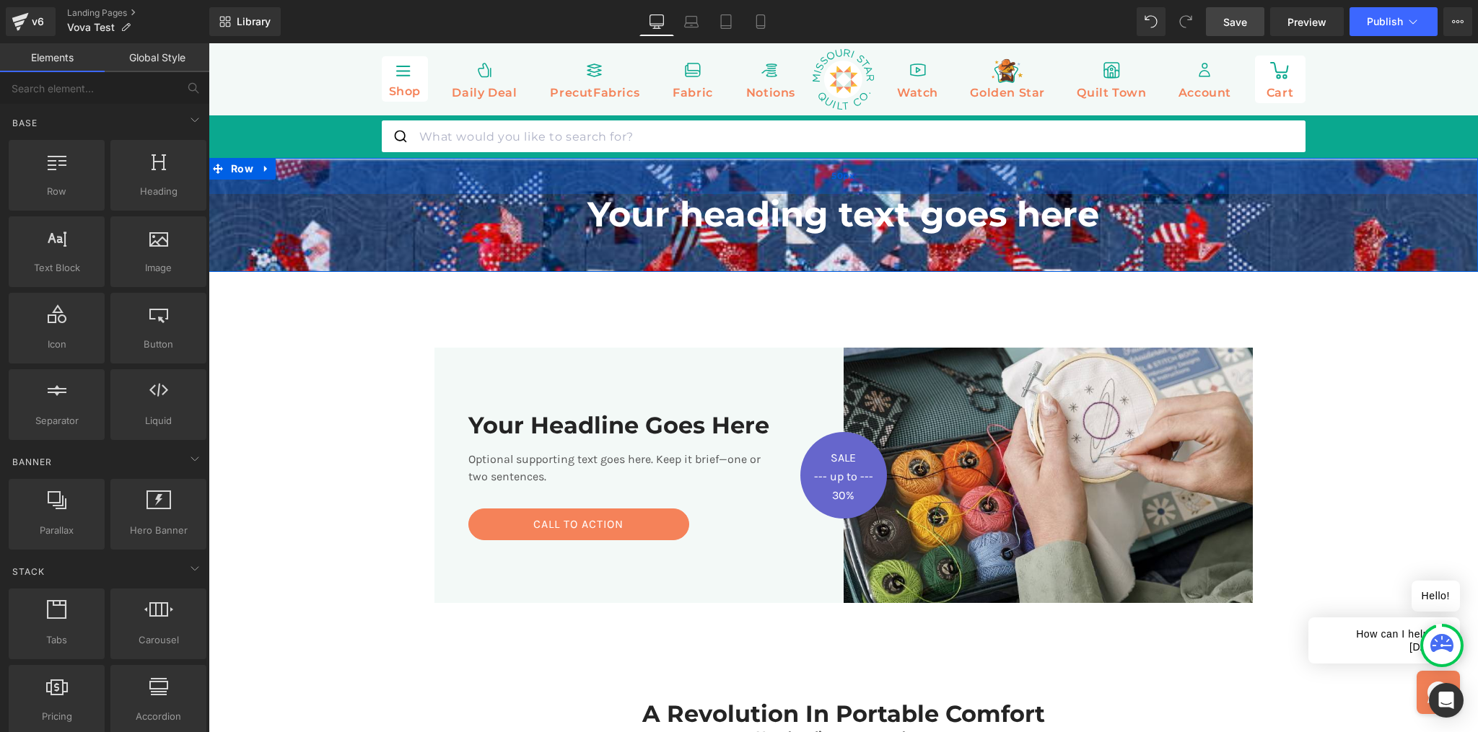
click at [724, 177] on div "50px" at bounding box center [843, 176] width 1269 height 36
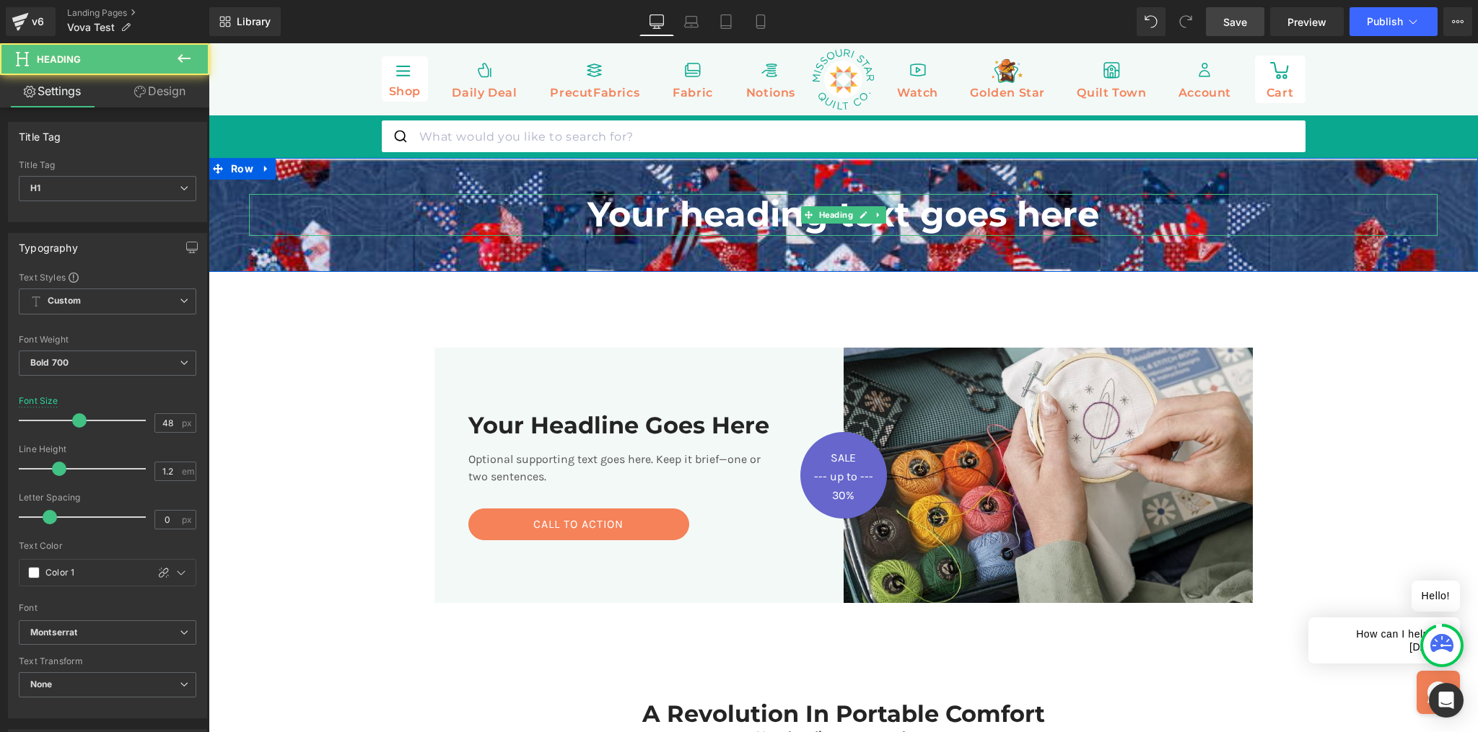
click at [431, 222] on h1 "Your heading text goes here" at bounding box center [843, 215] width 1188 height 42
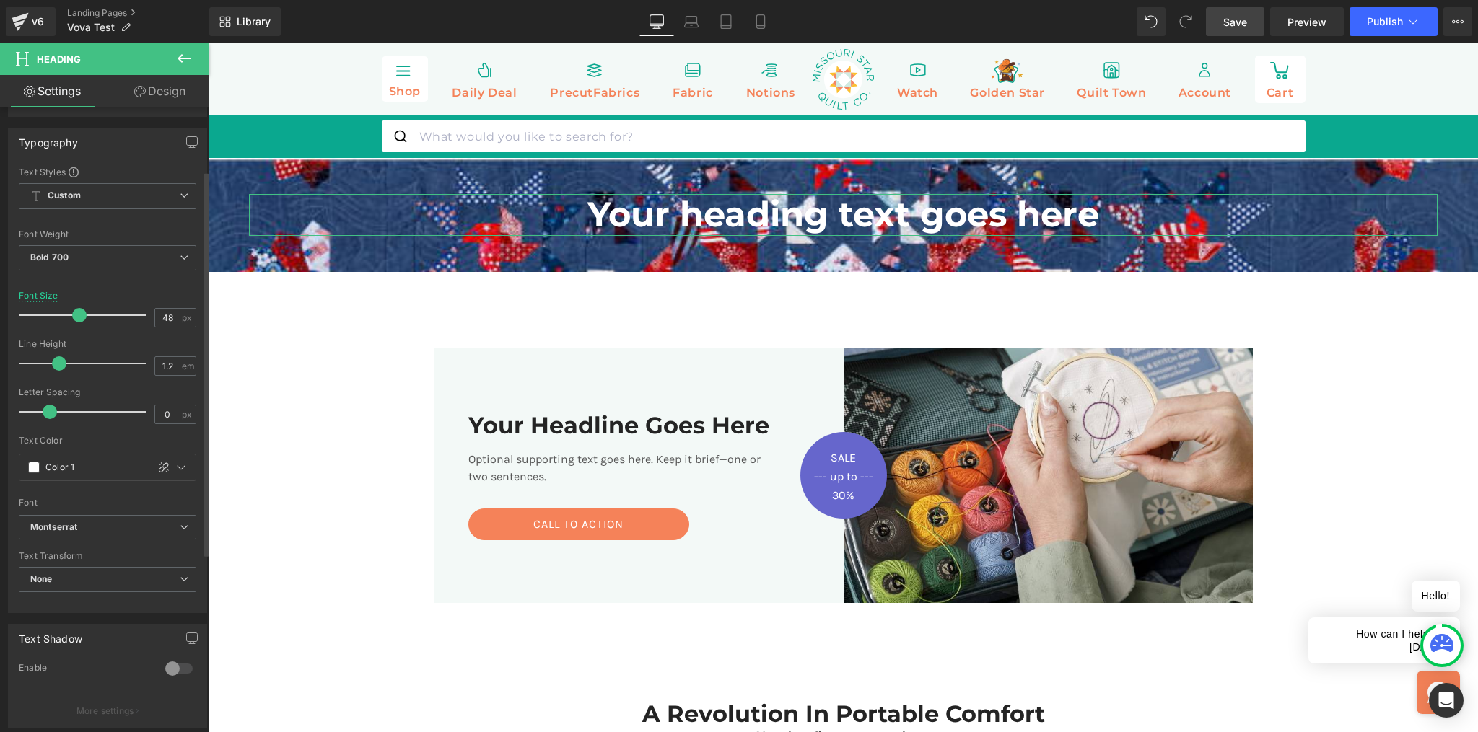
scroll to position [97, 0]
click at [176, 94] on link "Design" at bounding box center [160, 91] width 105 height 32
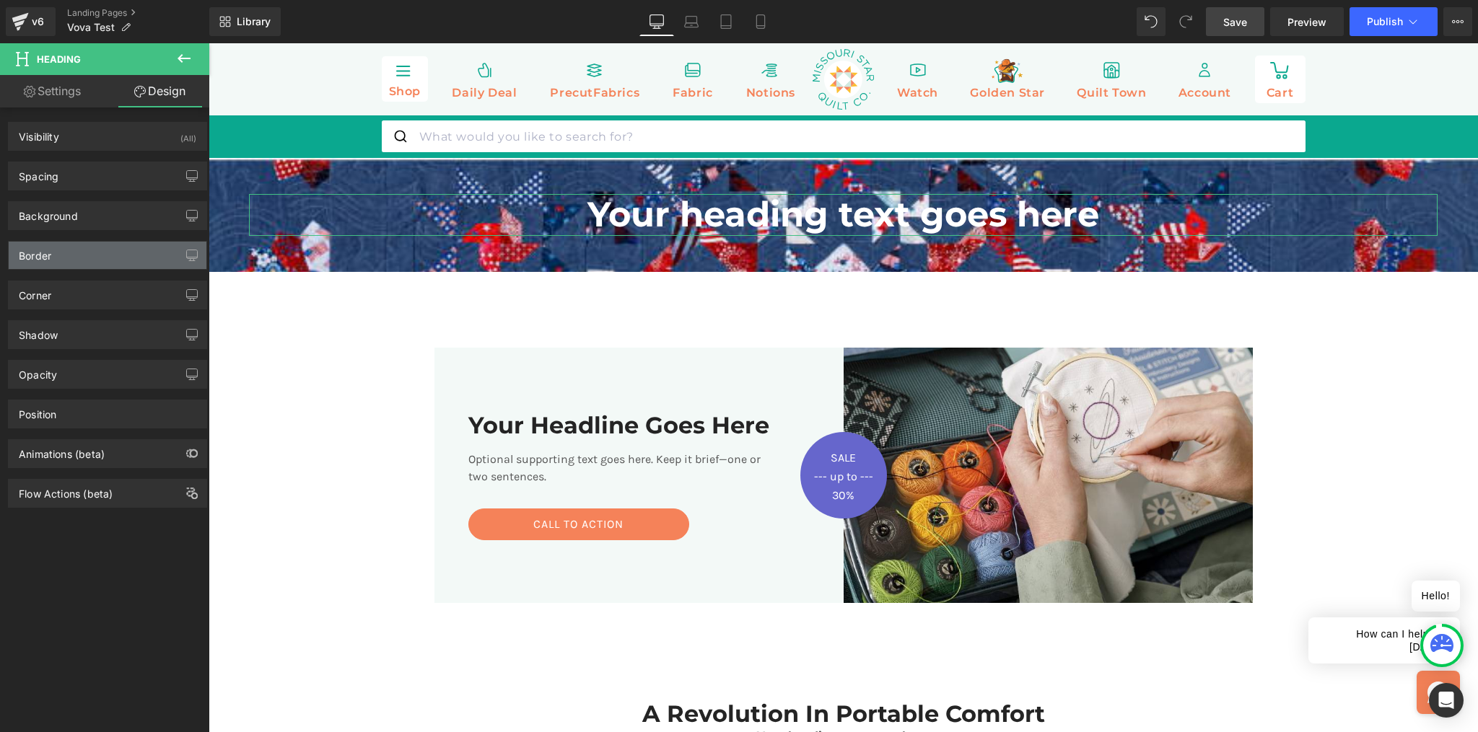
click at [71, 250] on div "Border" at bounding box center [108, 255] width 198 height 27
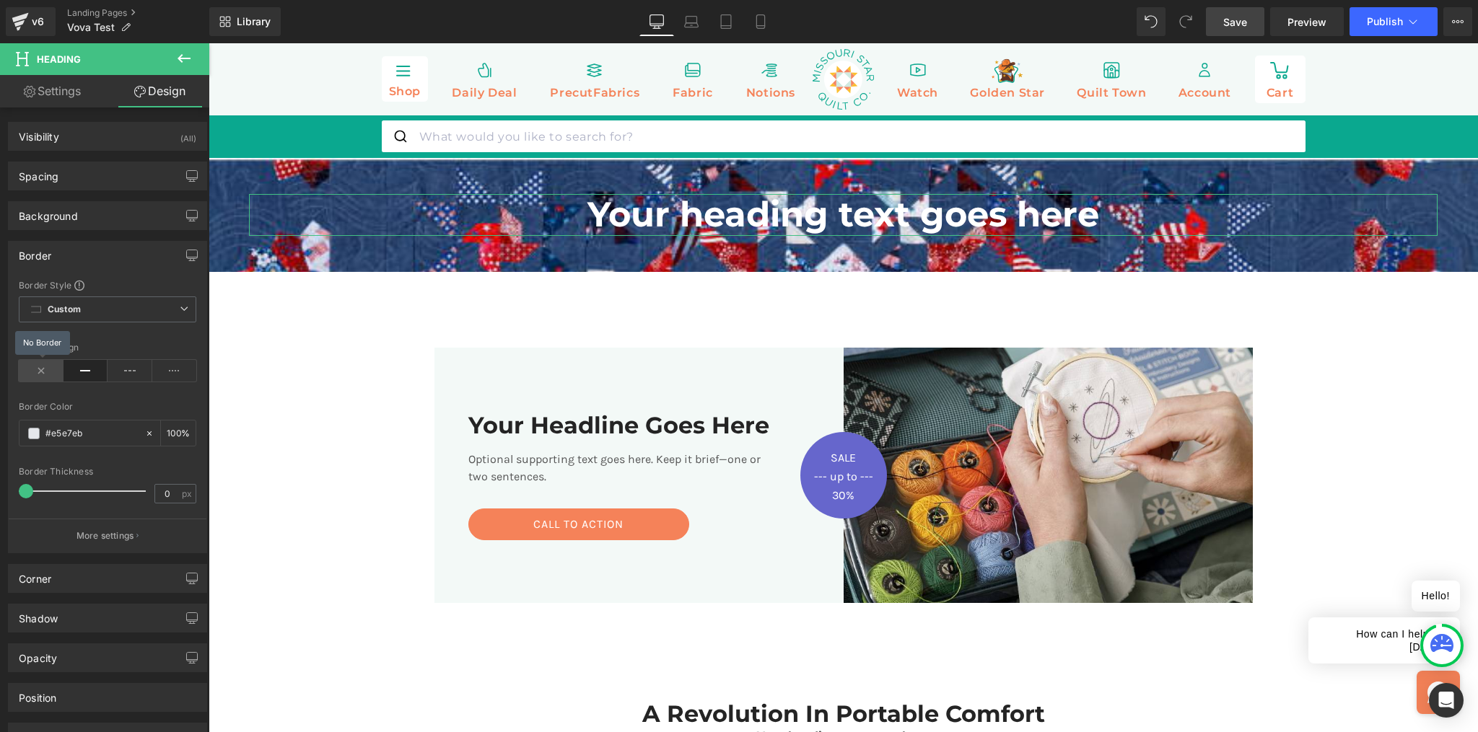
click at [39, 367] on icon at bounding box center [41, 371] width 45 height 22
